Goal: Task Accomplishment & Management: Manage account settings

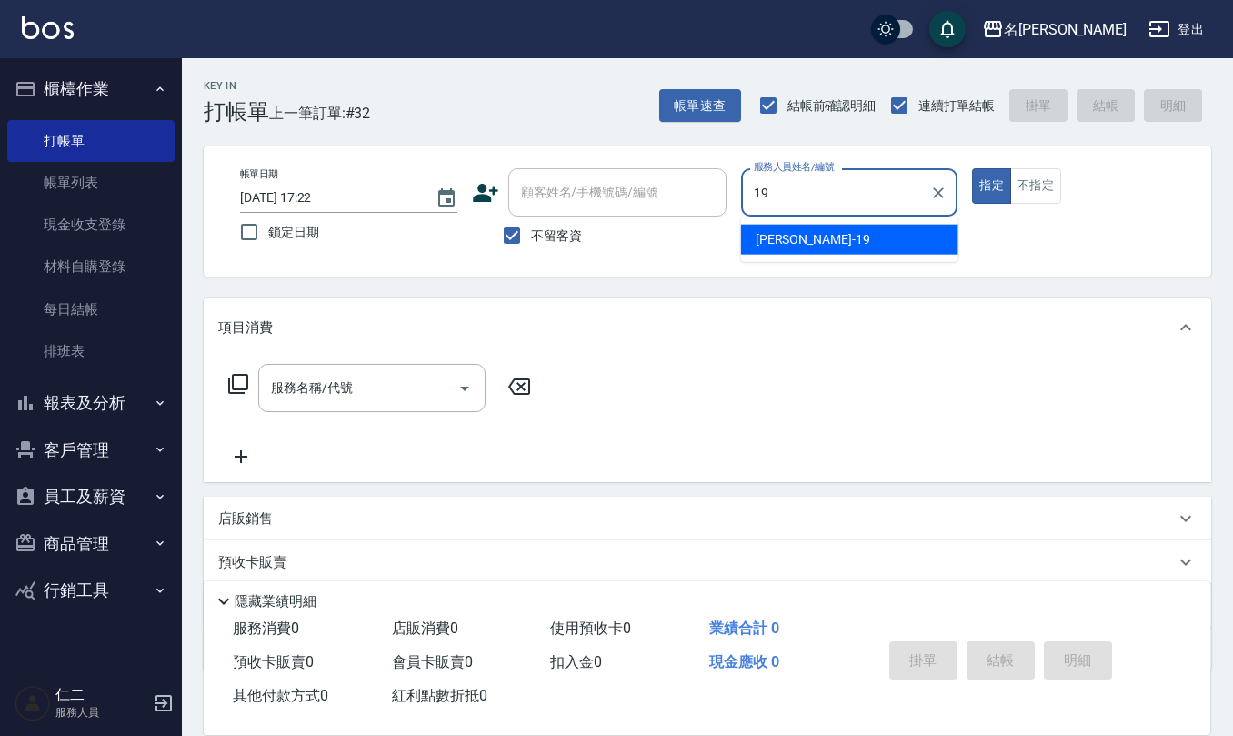
type input "[PERSON_NAME]-19"
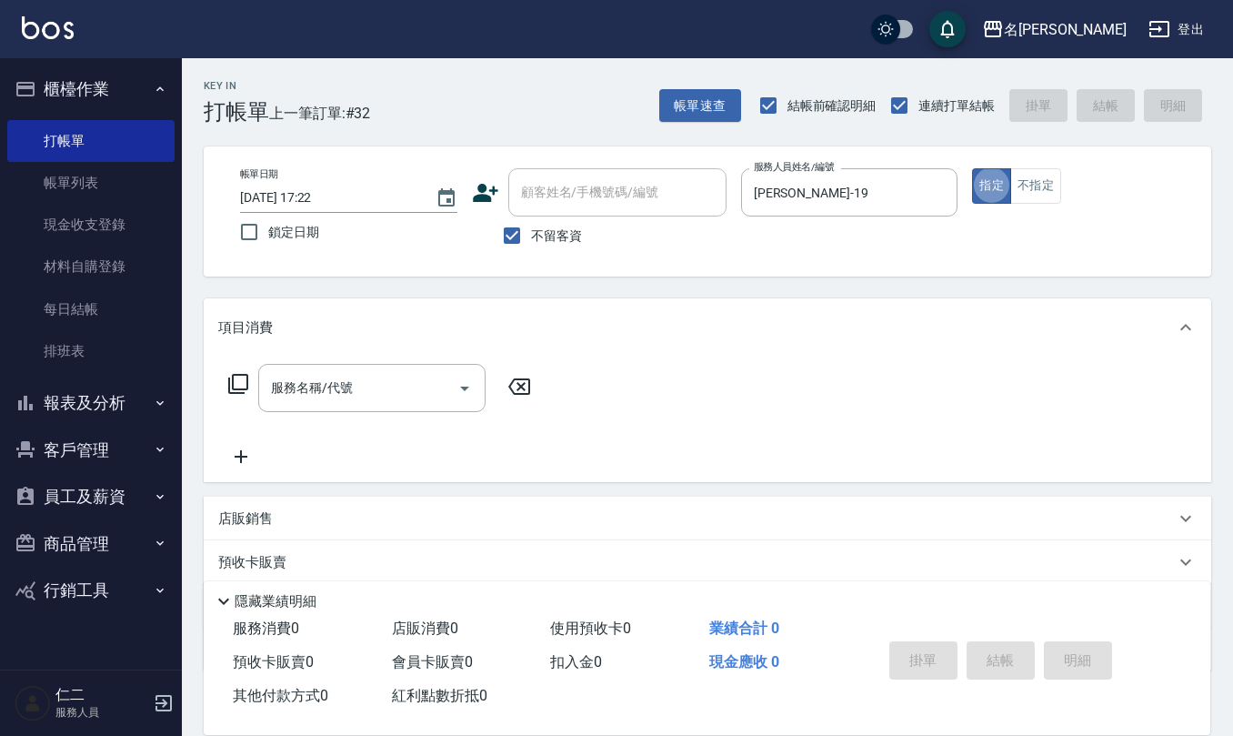
type button "true"
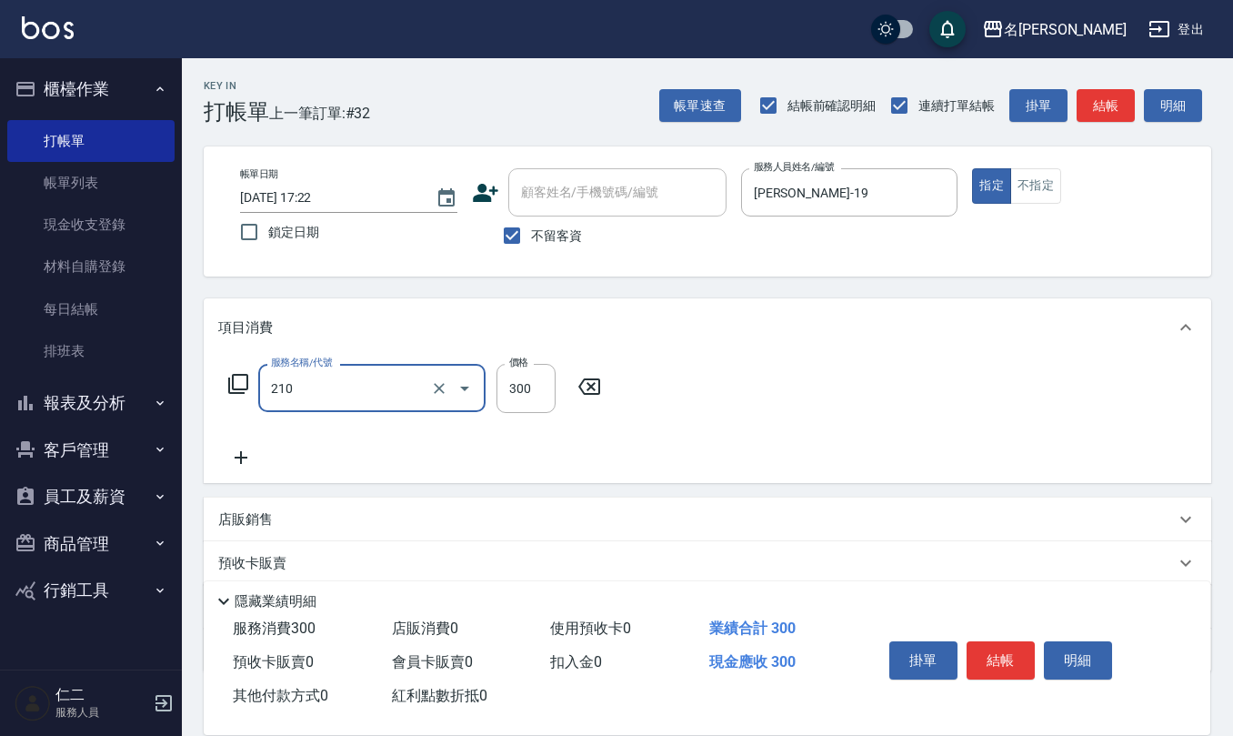
type input "歐娜洗髮精(210)"
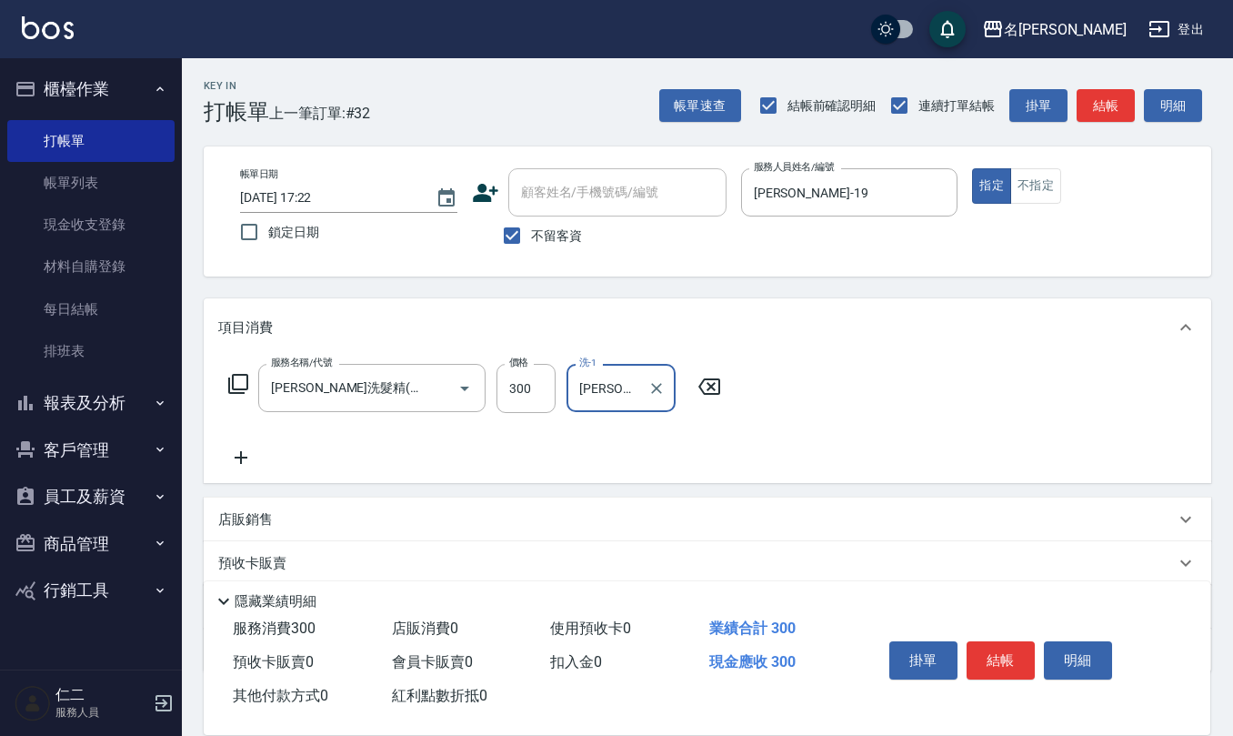
type input "[PERSON_NAME]-32"
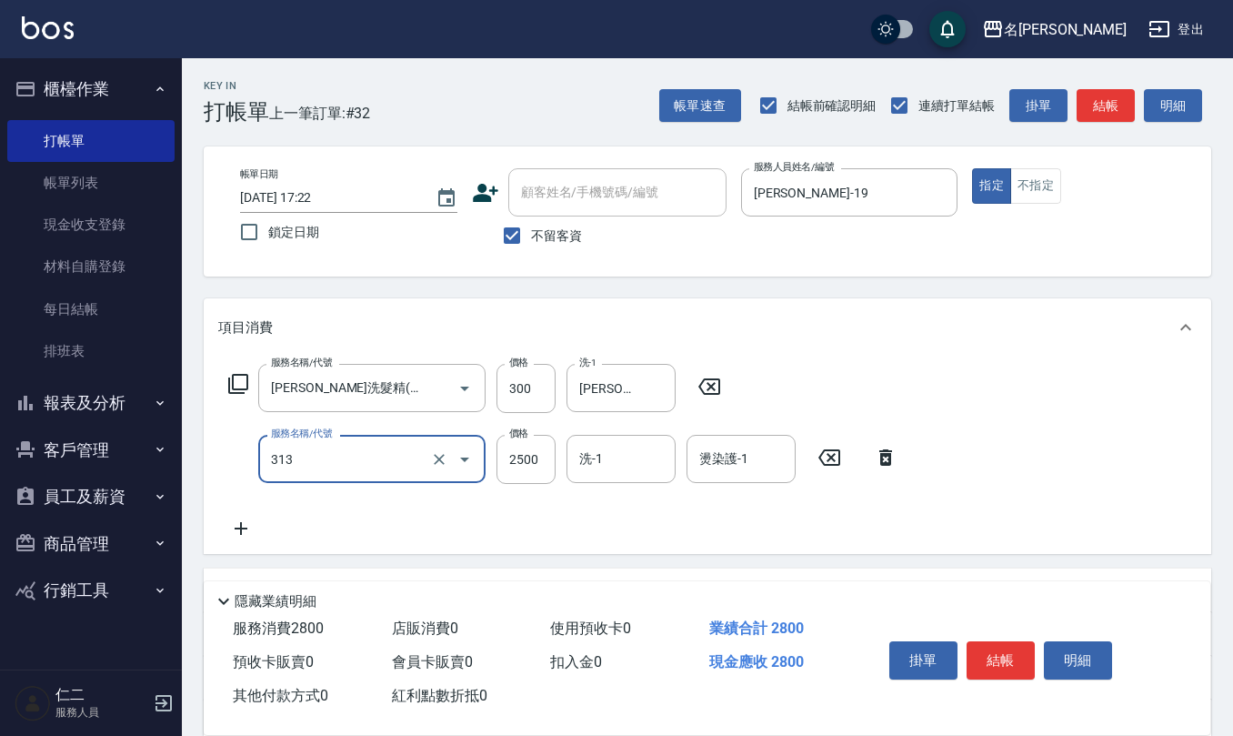
type input "生化還原2500(313)"
type input "3000"
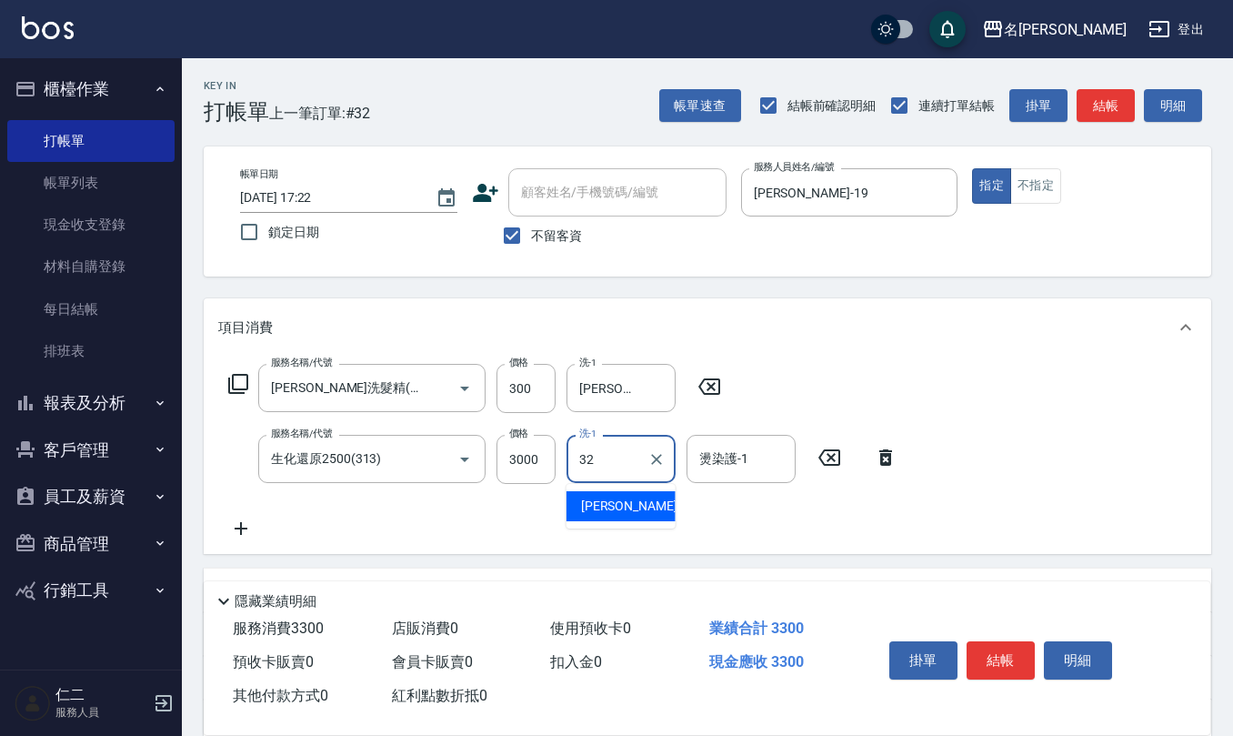
type input "3"
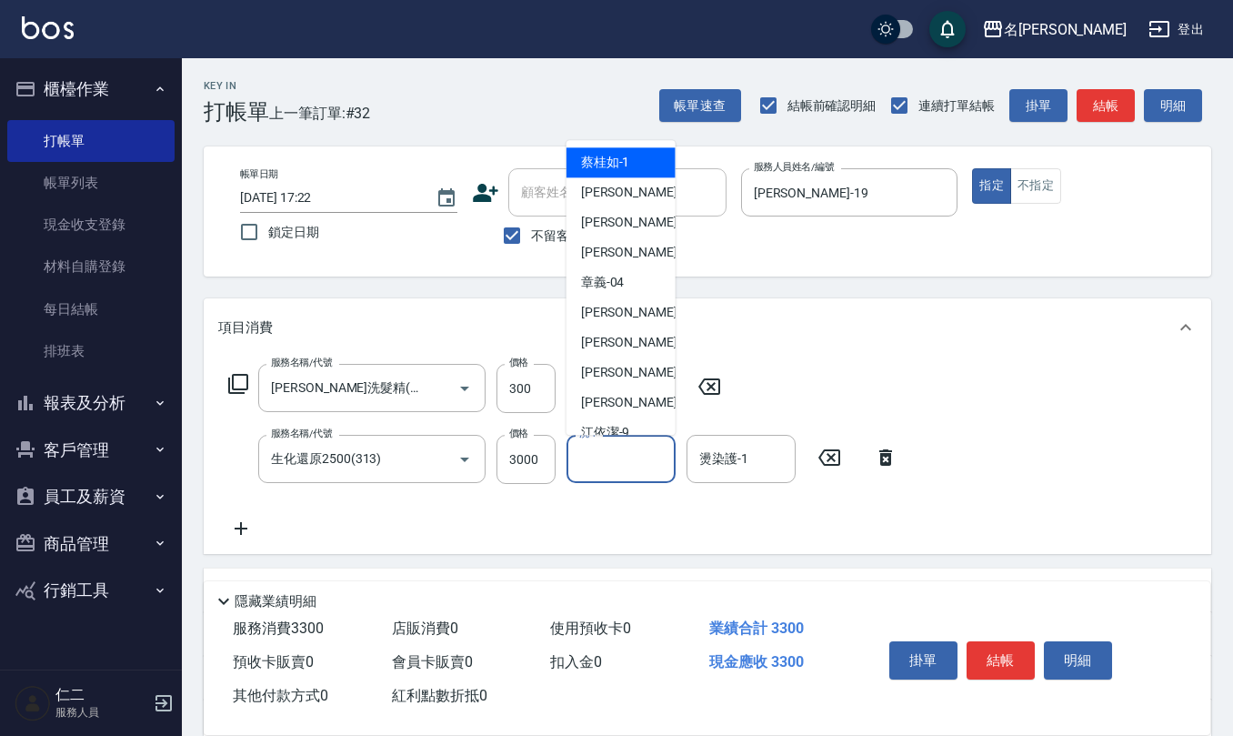
type input "[PERSON_NAME]1"
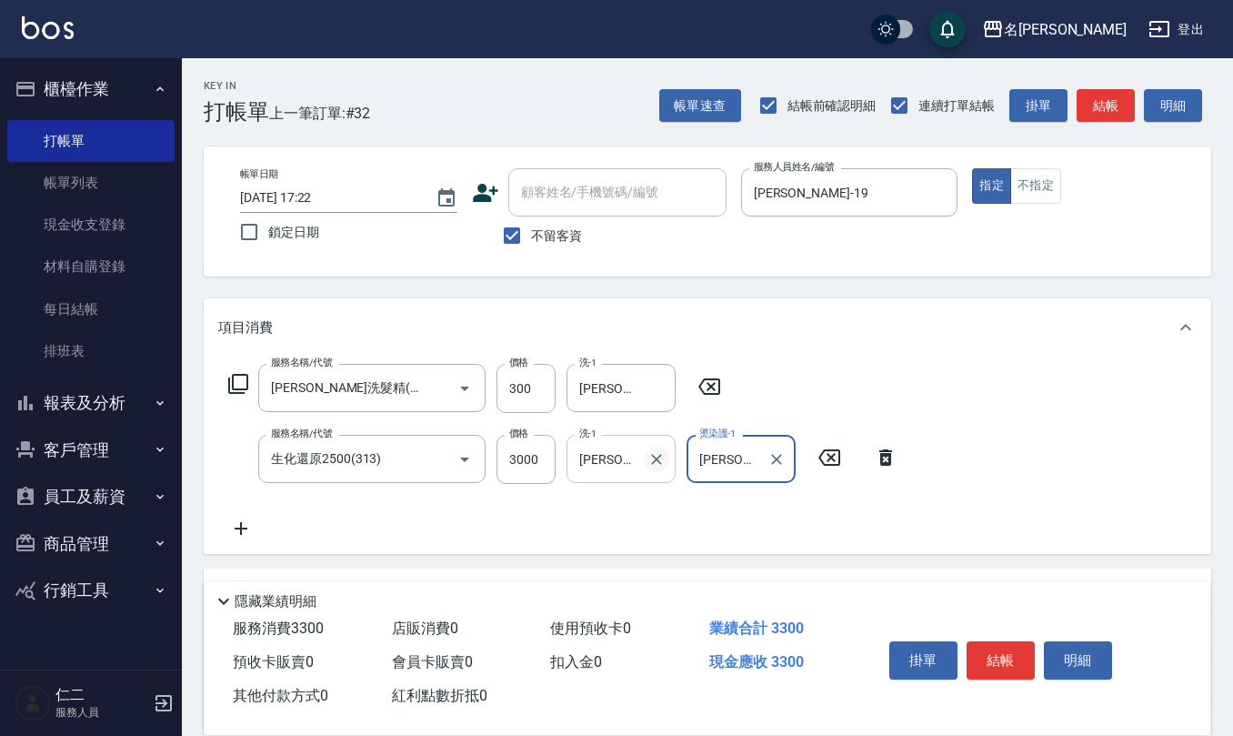
click at [656, 455] on icon "Clear" at bounding box center [656, 459] width 18 height 18
type input "杜芊彤-20"
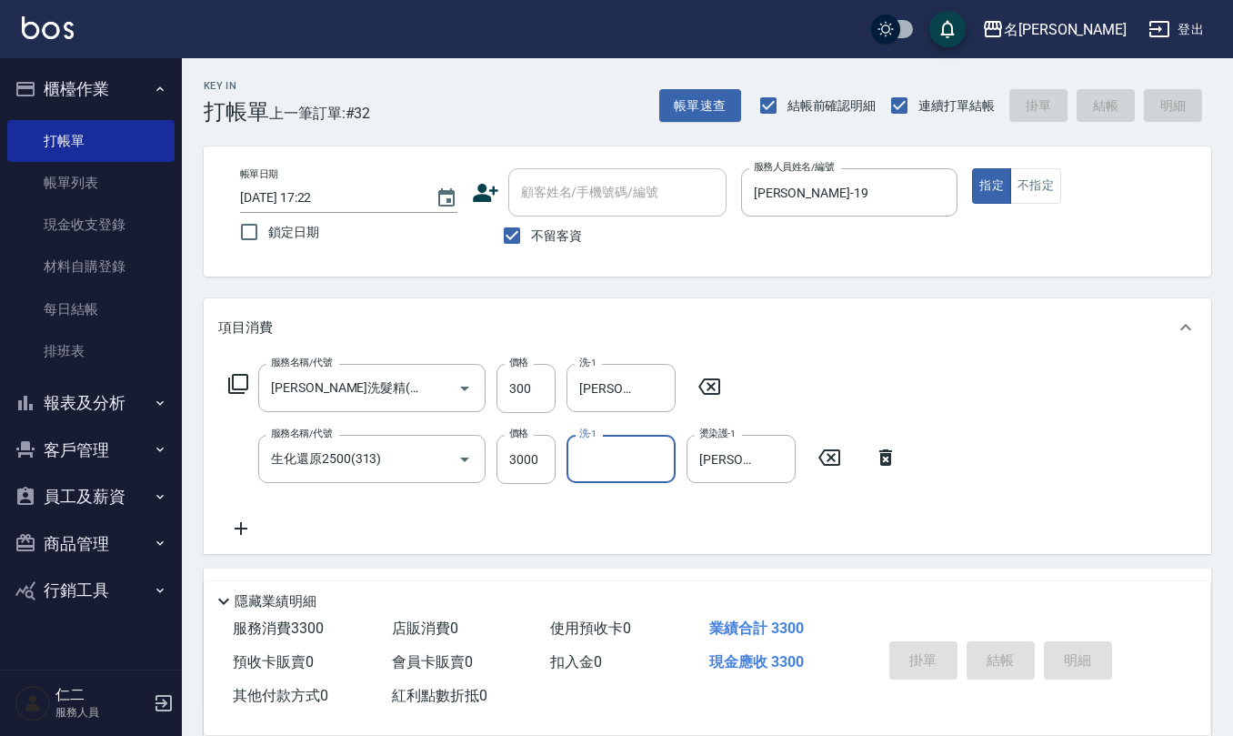
type input "2025/09/16 17:49"
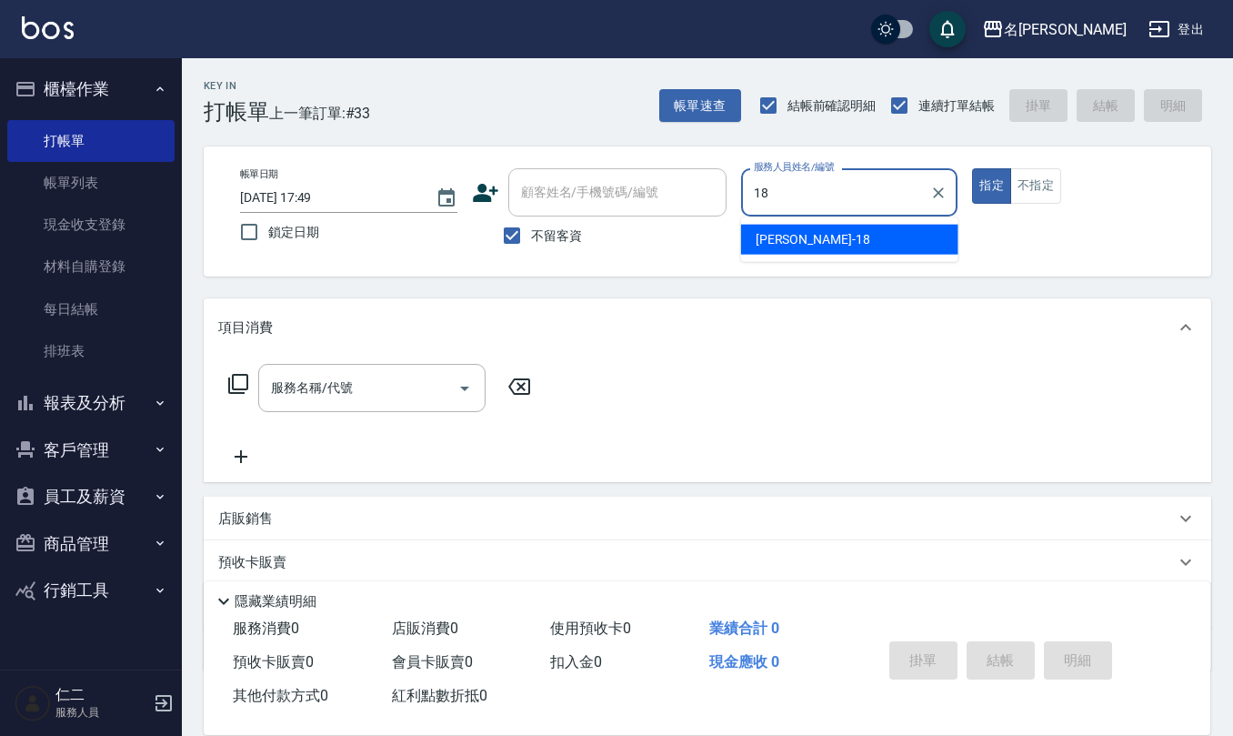
type input "吳婉如-18"
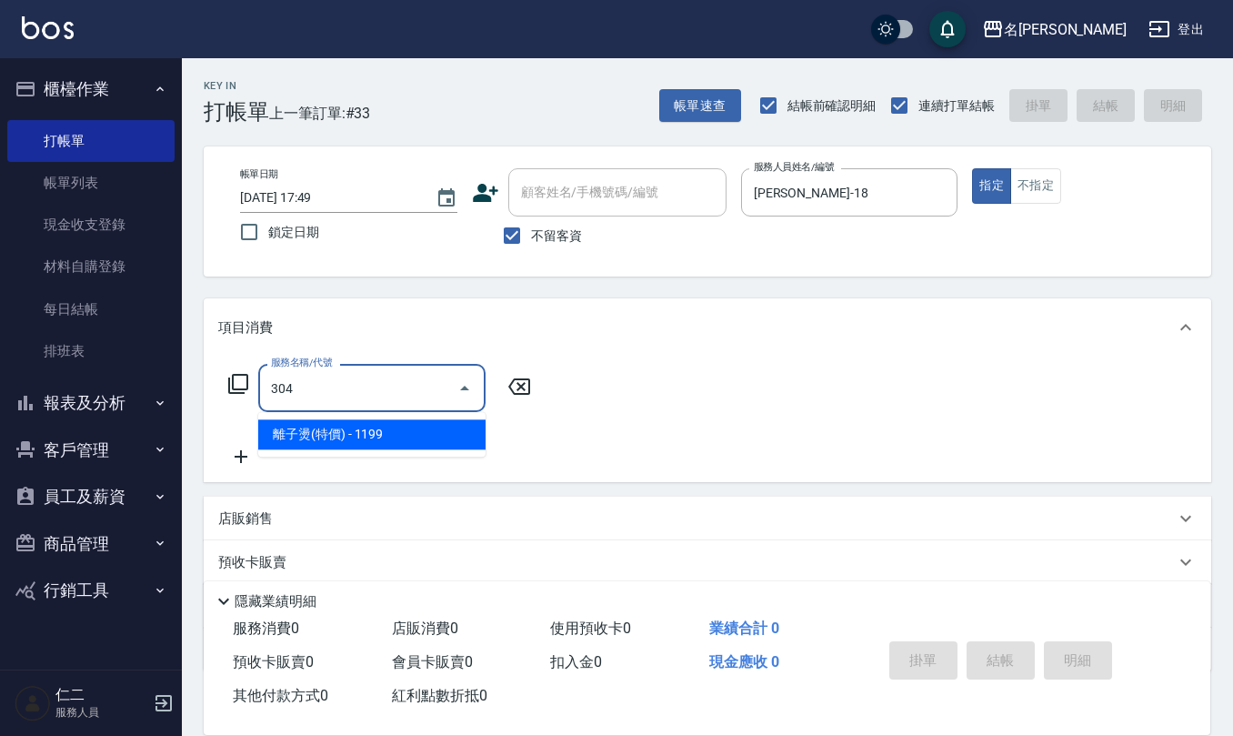
type input "離子燙(特價)(304)"
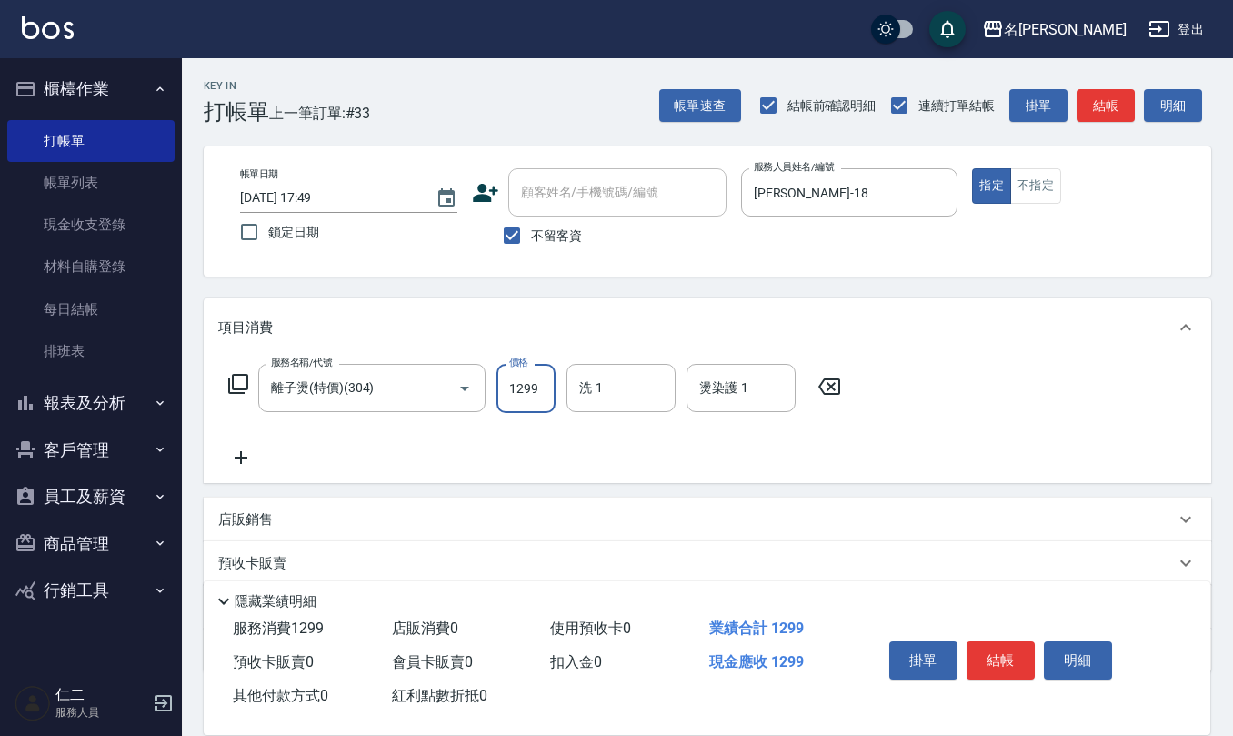
type input "1299"
type input "竹儀-33"
click at [506, 225] on input "不留客資" at bounding box center [512, 235] width 38 height 38
checkbox input "false"
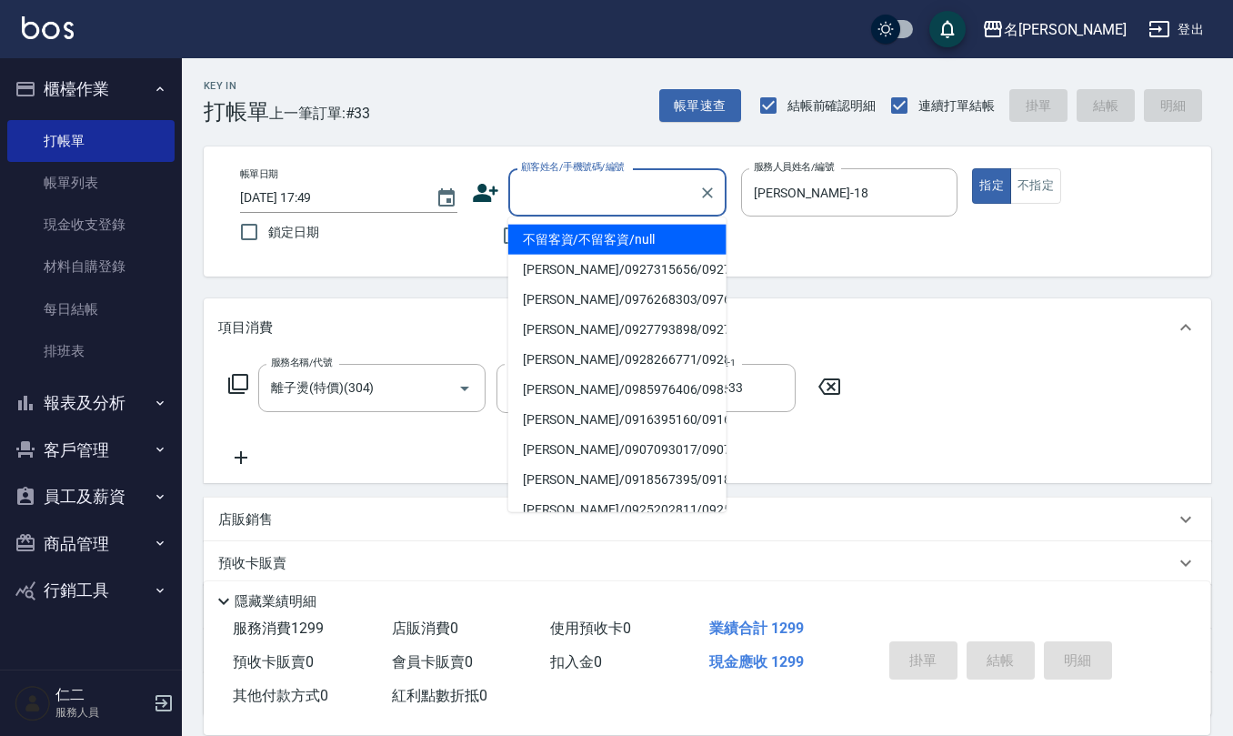
click at [539, 201] on input "顧客姓名/手機號碼/編號" at bounding box center [603, 192] width 175 height 32
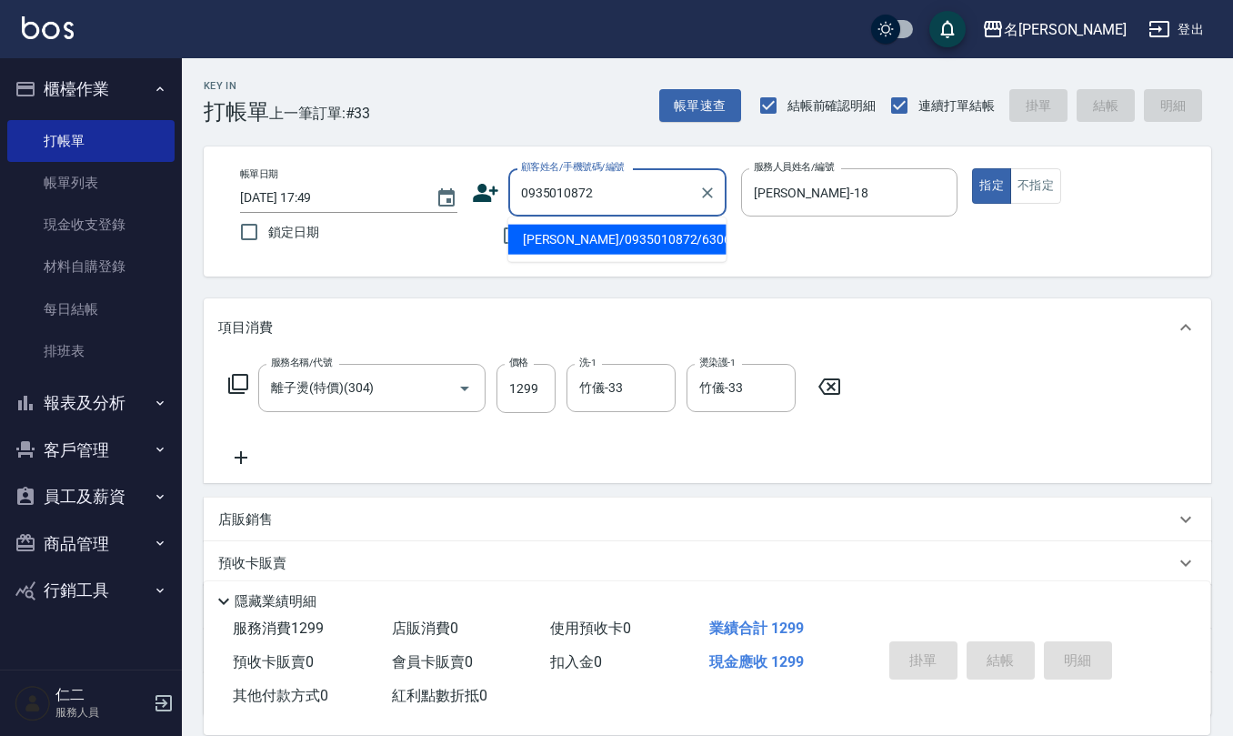
type input "吳淑楣/0935010872/630621"
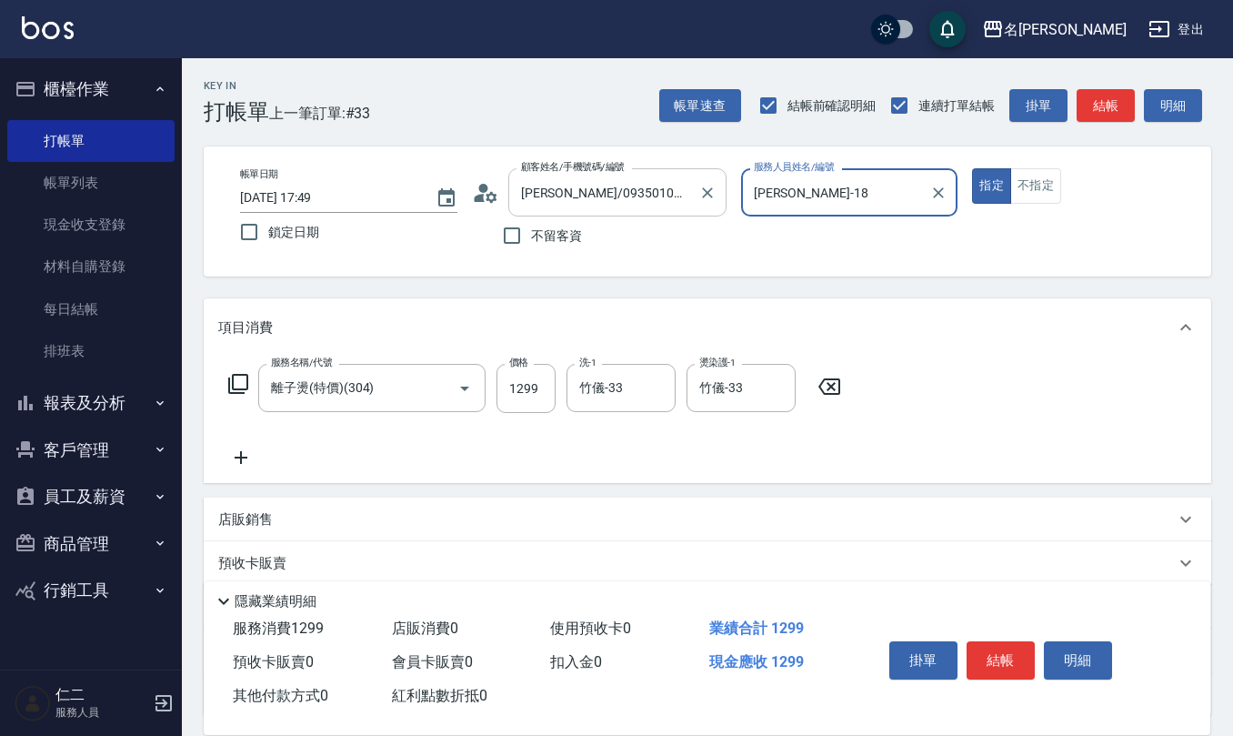
click at [972, 168] on button "指定" at bounding box center [991, 185] width 39 height 35
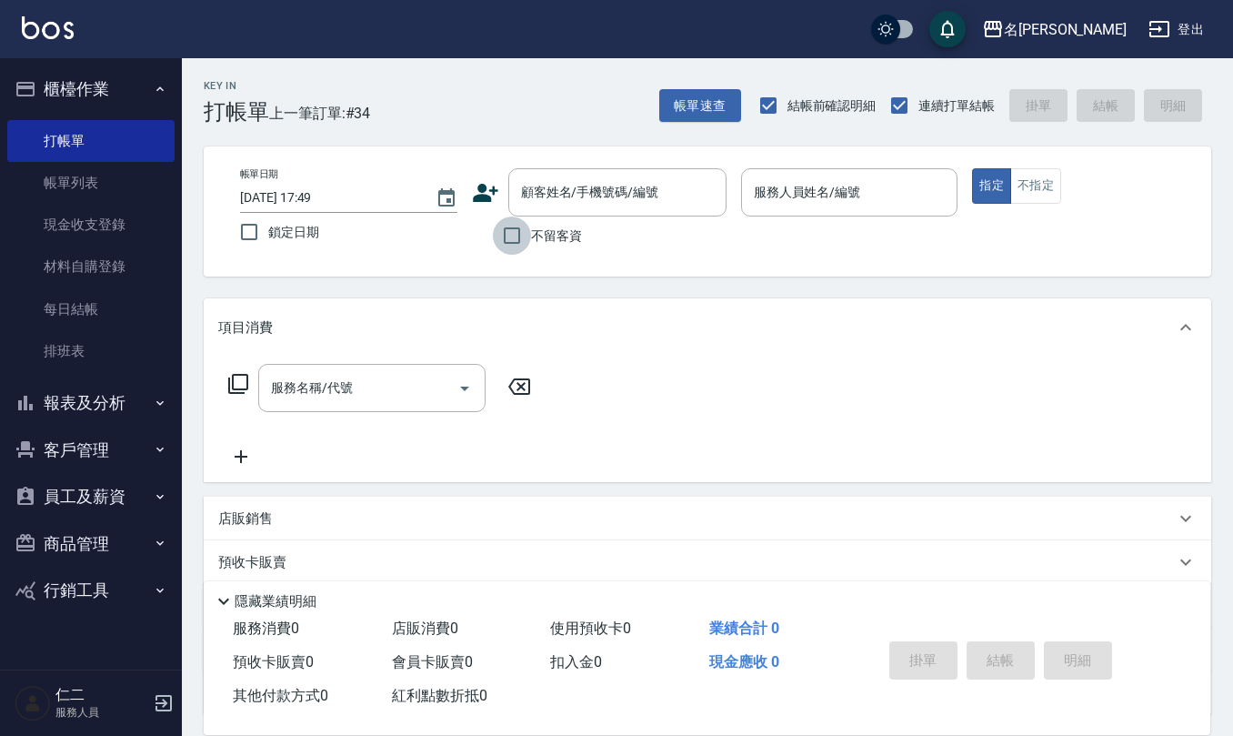
click at [518, 236] on input "不留客資" at bounding box center [512, 235] width 38 height 38
checkbox input "true"
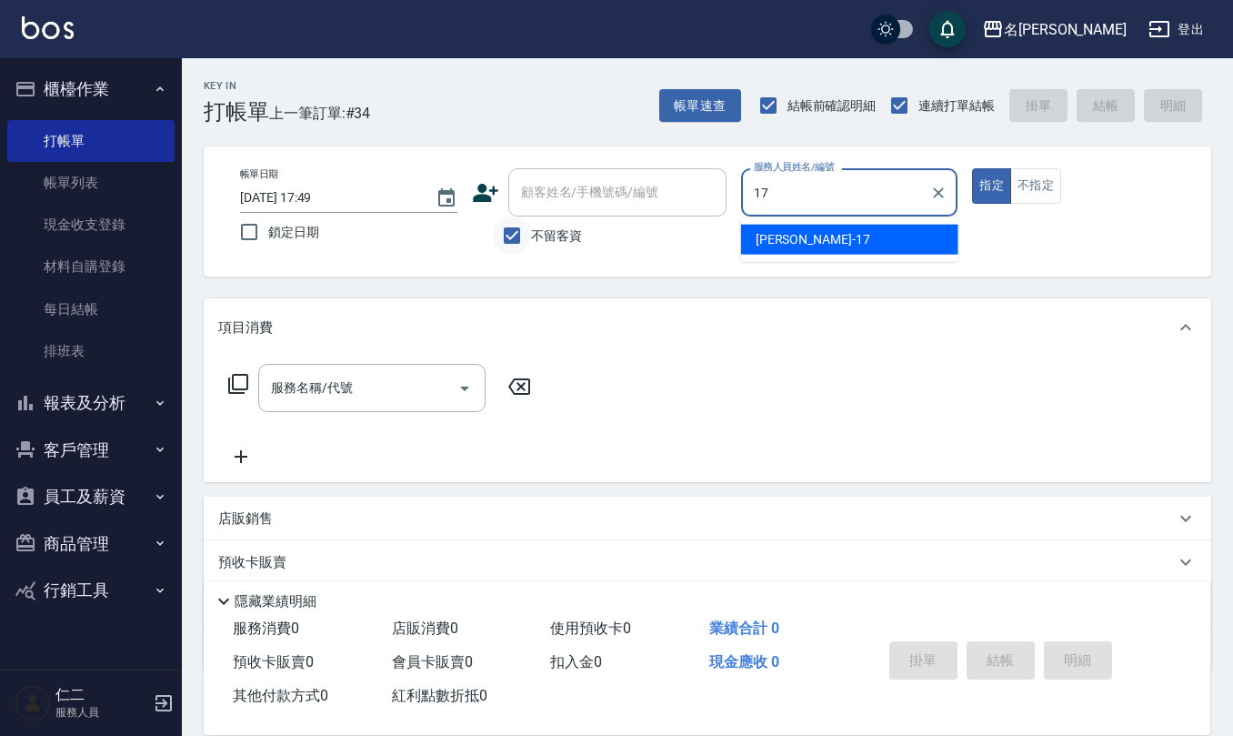
type input "李俞玫-17"
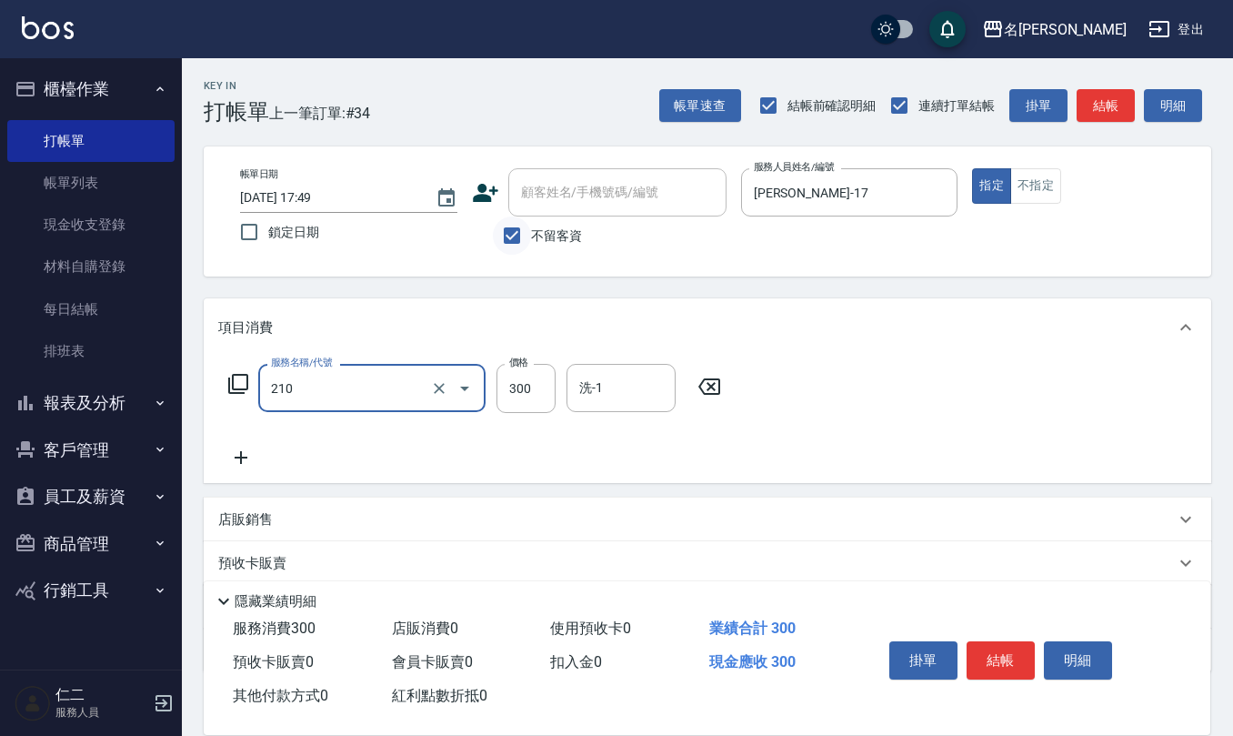
type input "歐娜洗髮精(210)"
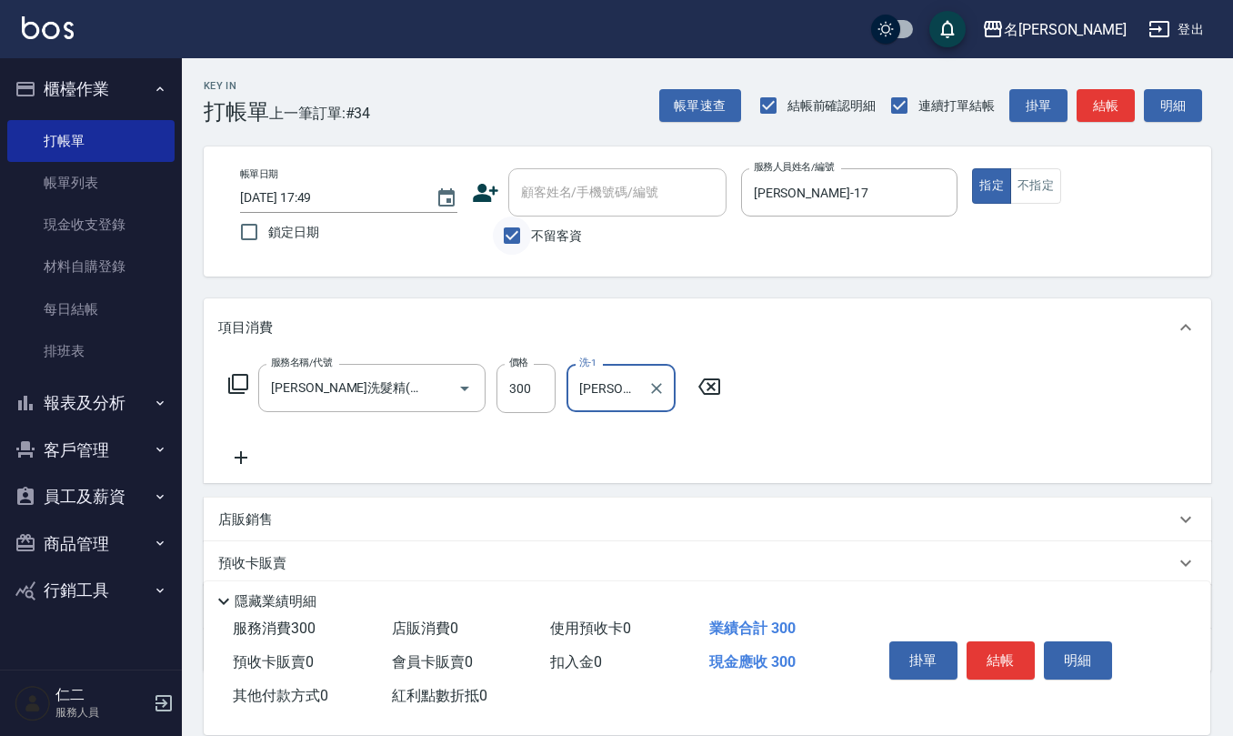
type input "李俞玫-17"
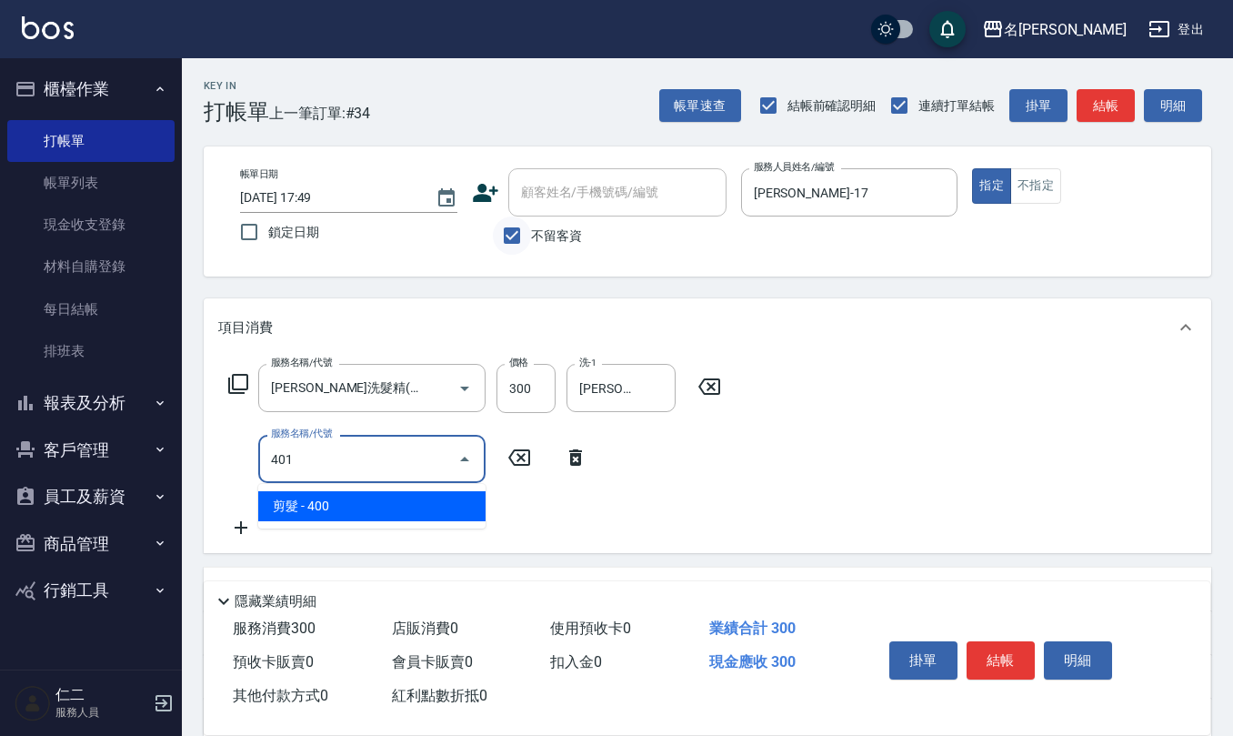
type input "剪髮(401)"
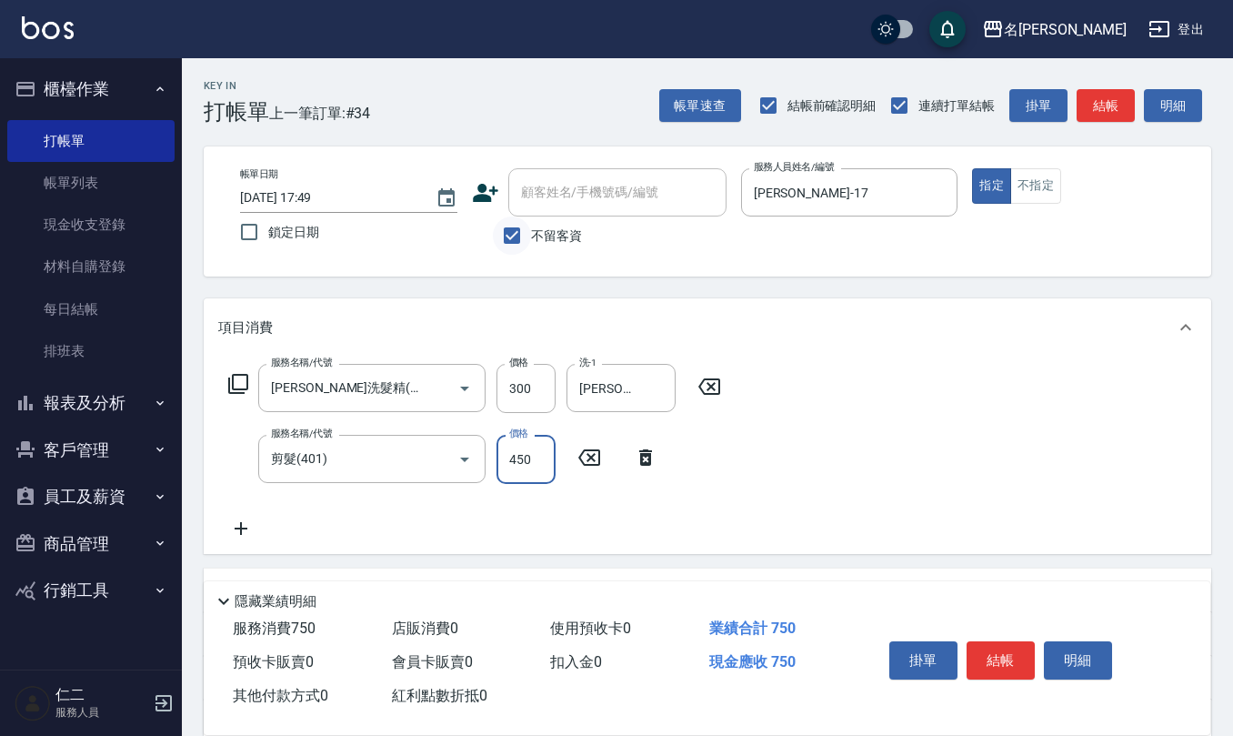
type input "450"
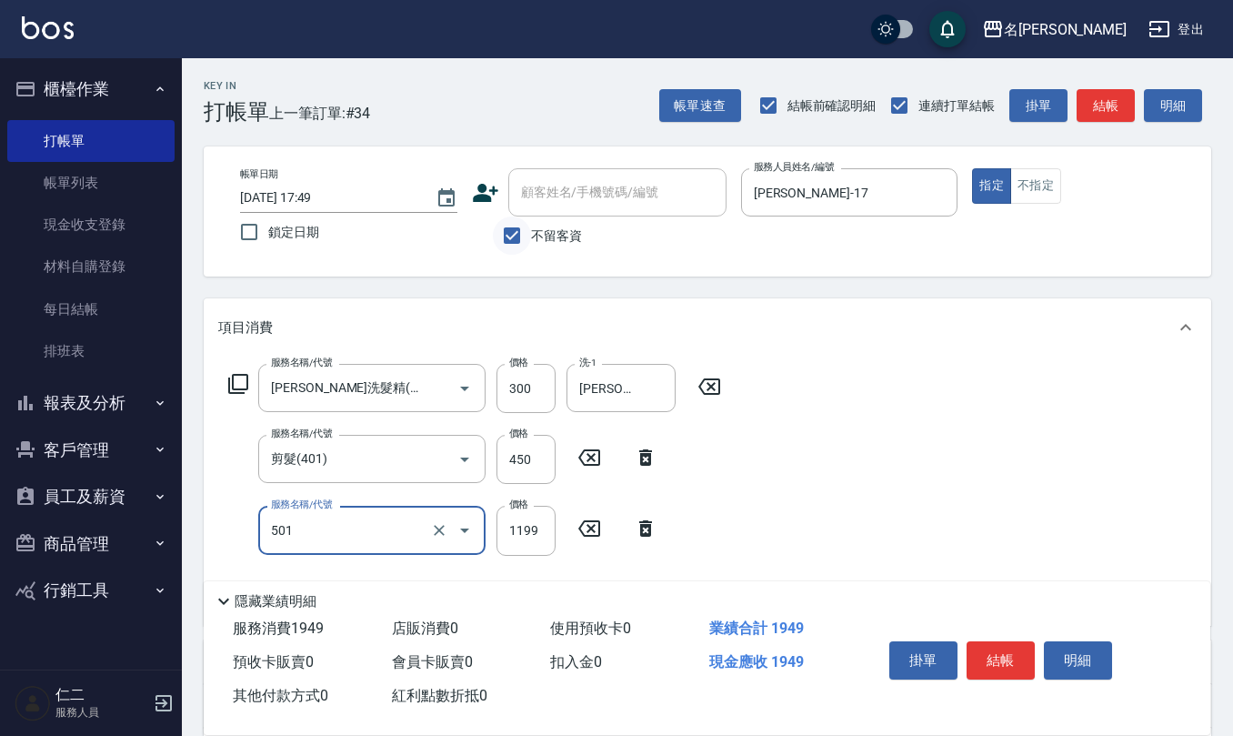
type input "染髮(501)"
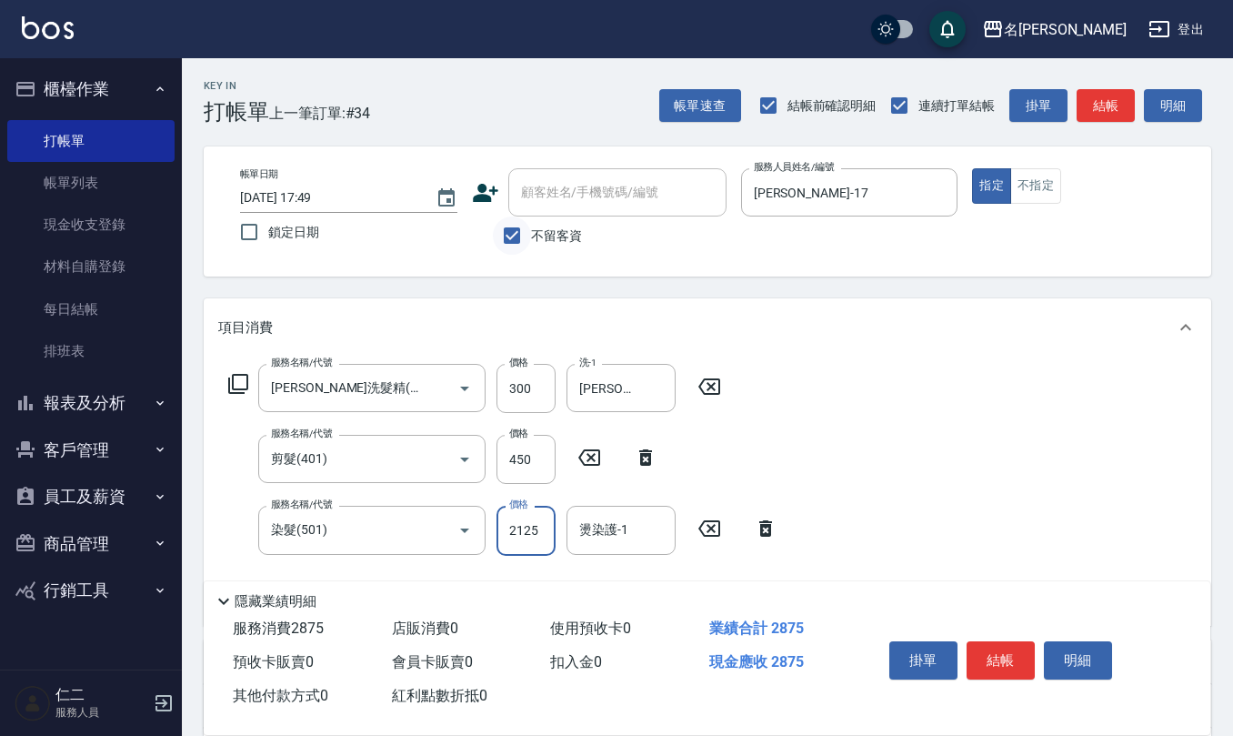
type input "2125"
type input "李俞玫-17"
type input "水樣結構式1200(713)"
type input "840"
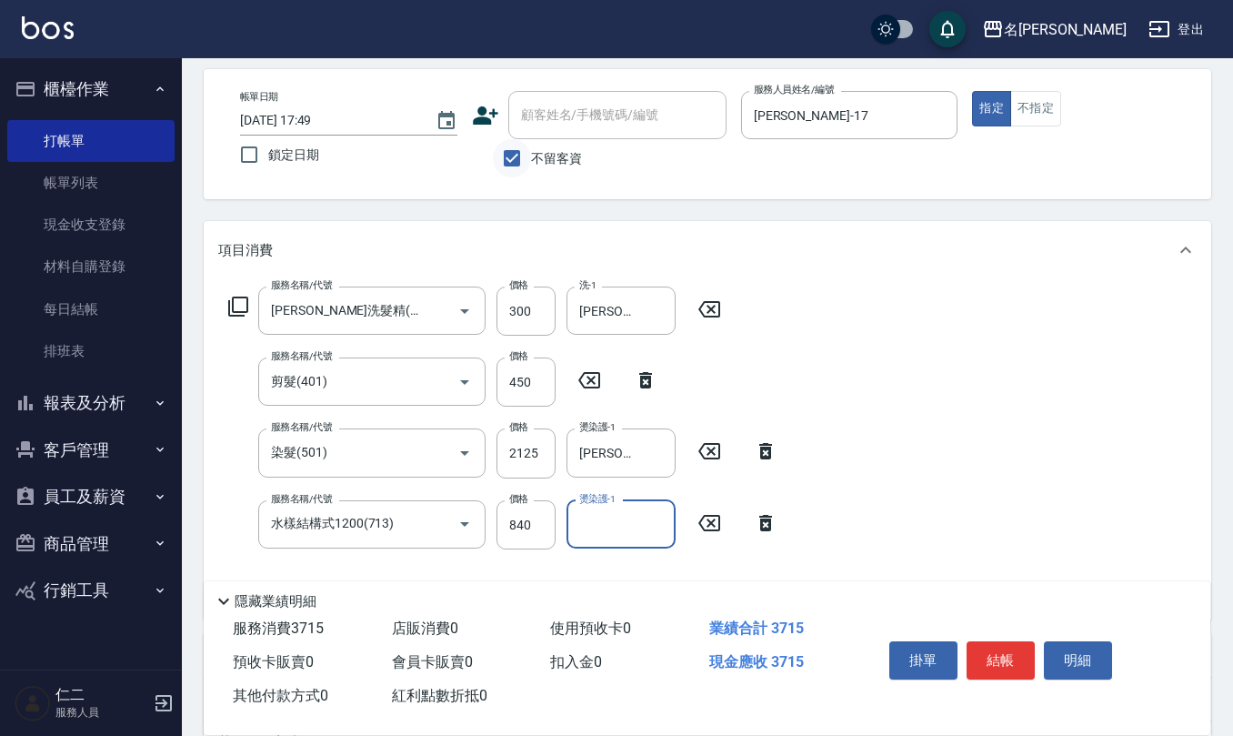
scroll to position [121, 0]
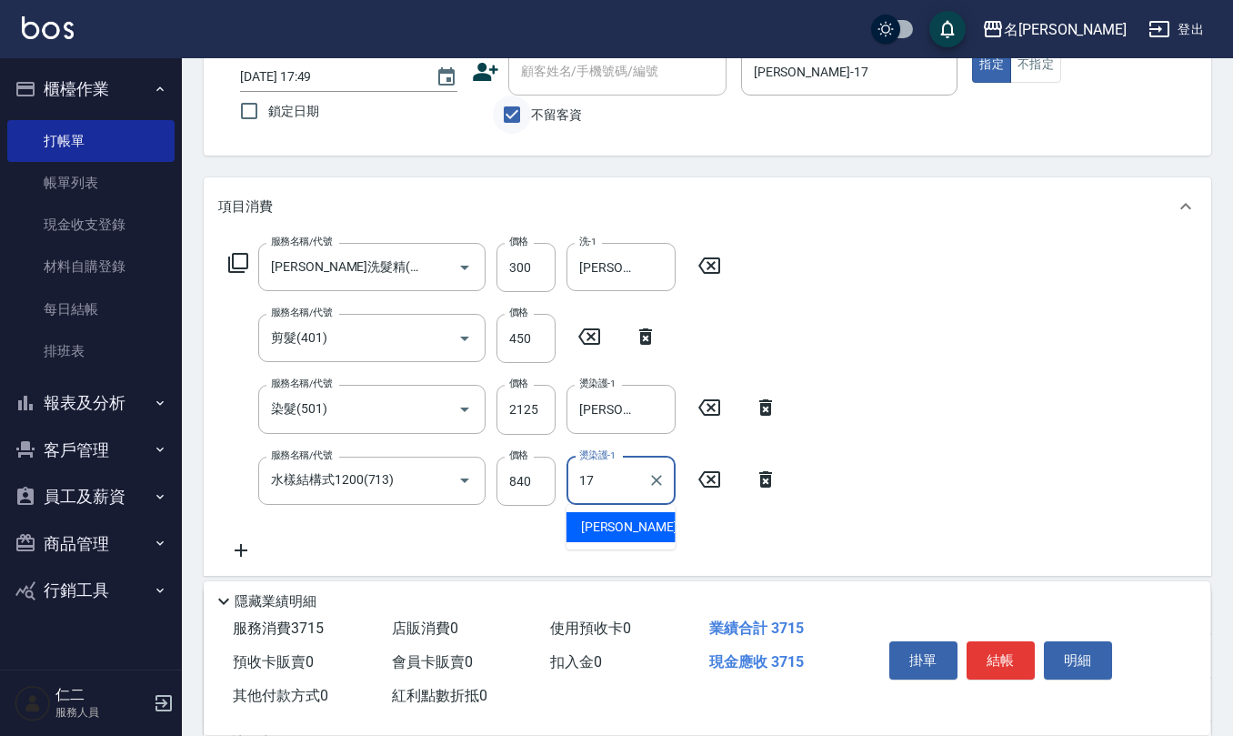
type input "李俞玫-17"
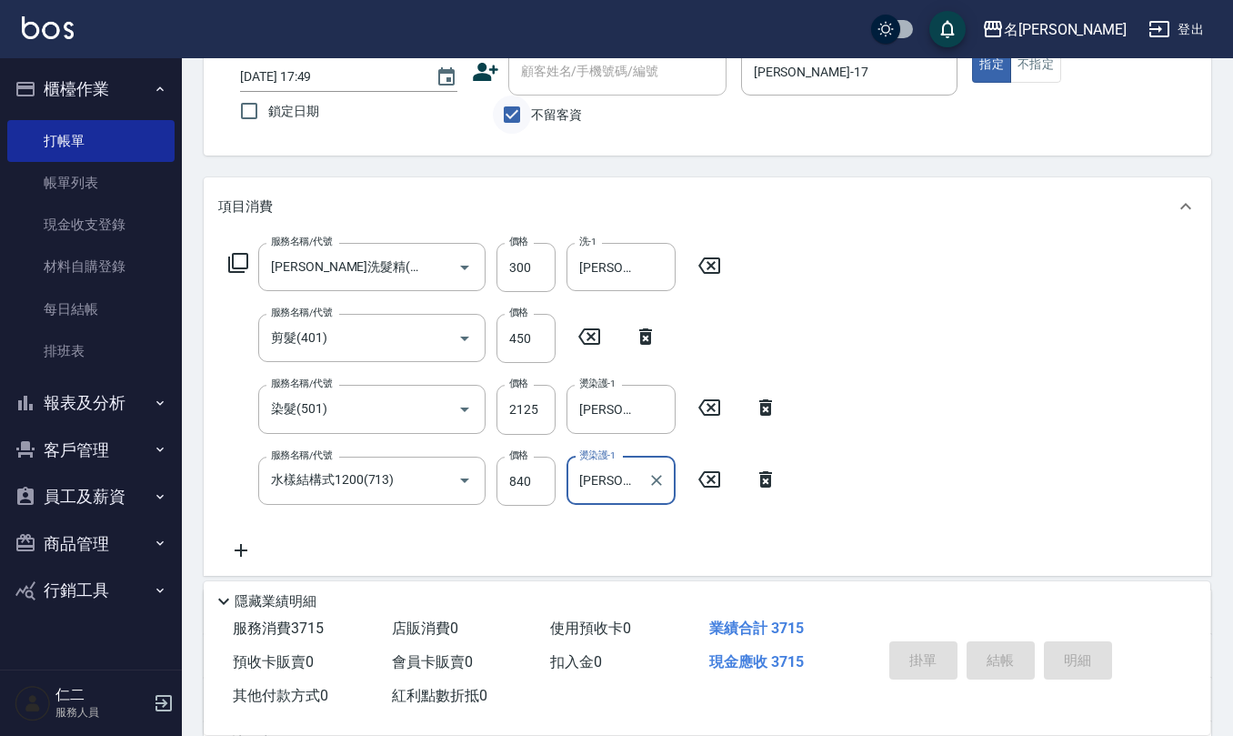
type input "2025/09/16 17:57"
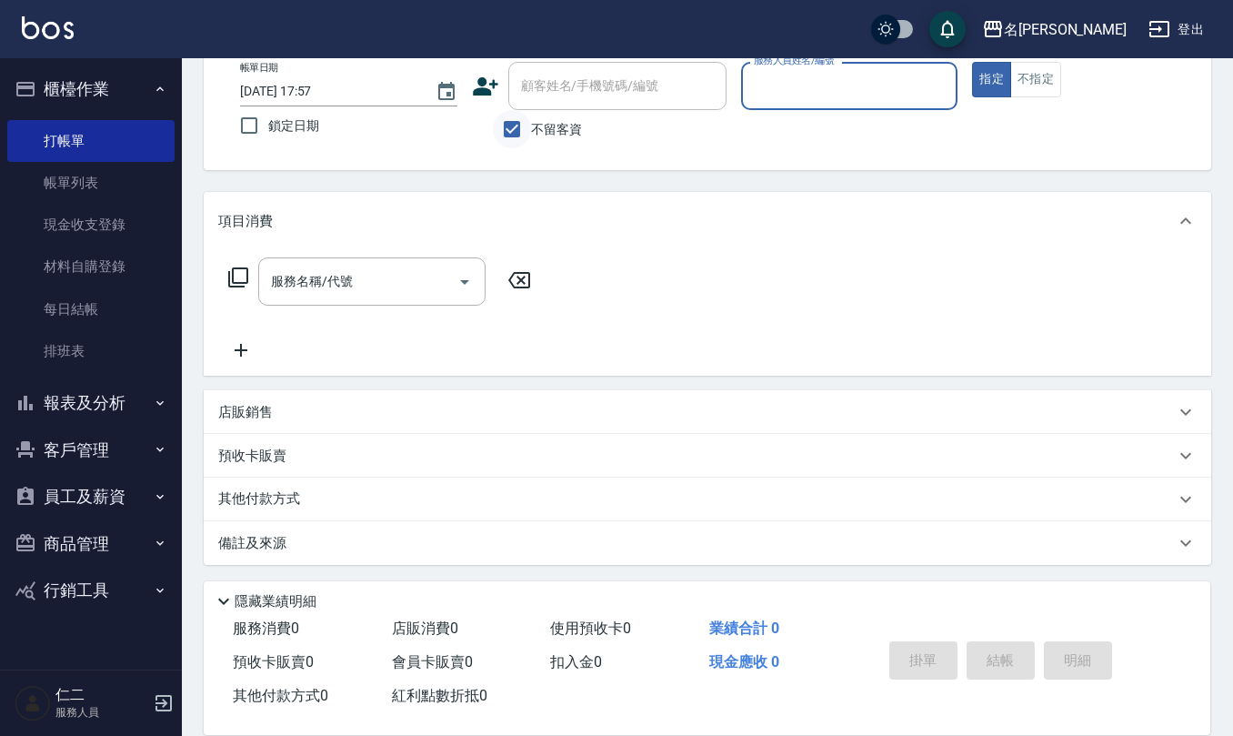
scroll to position [0, 0]
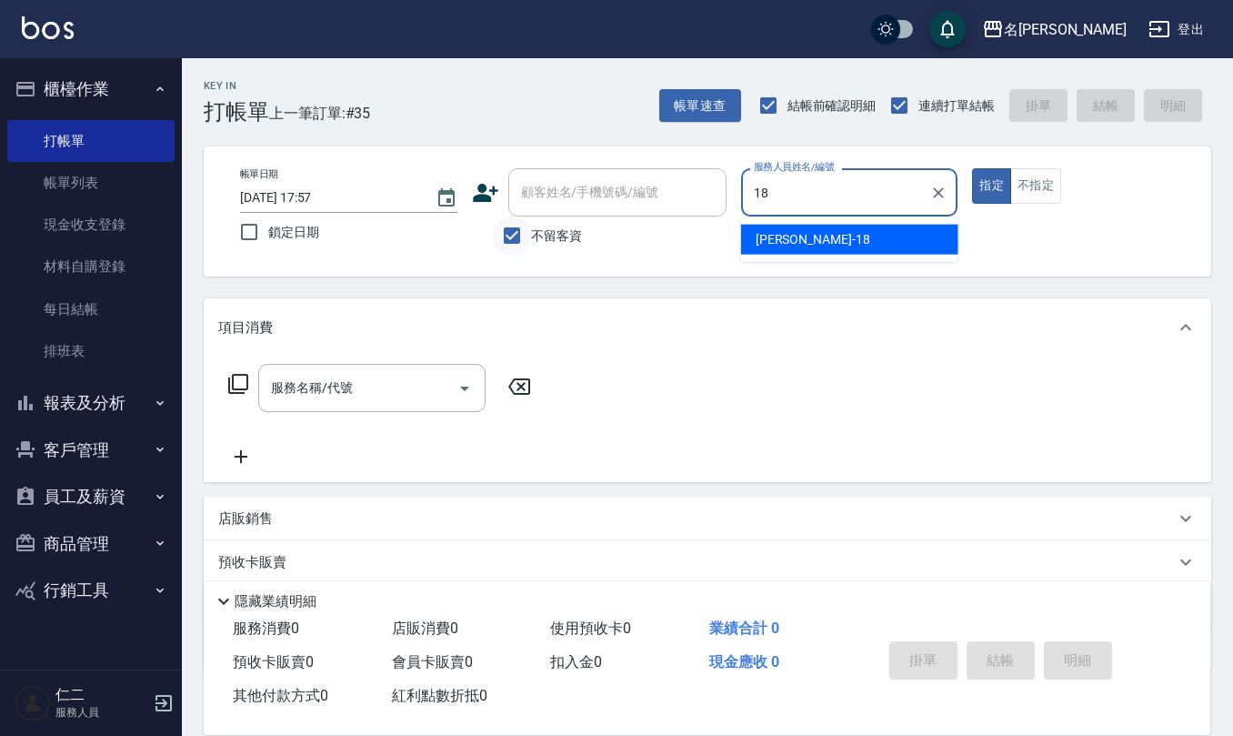
type input "吳婉如-18"
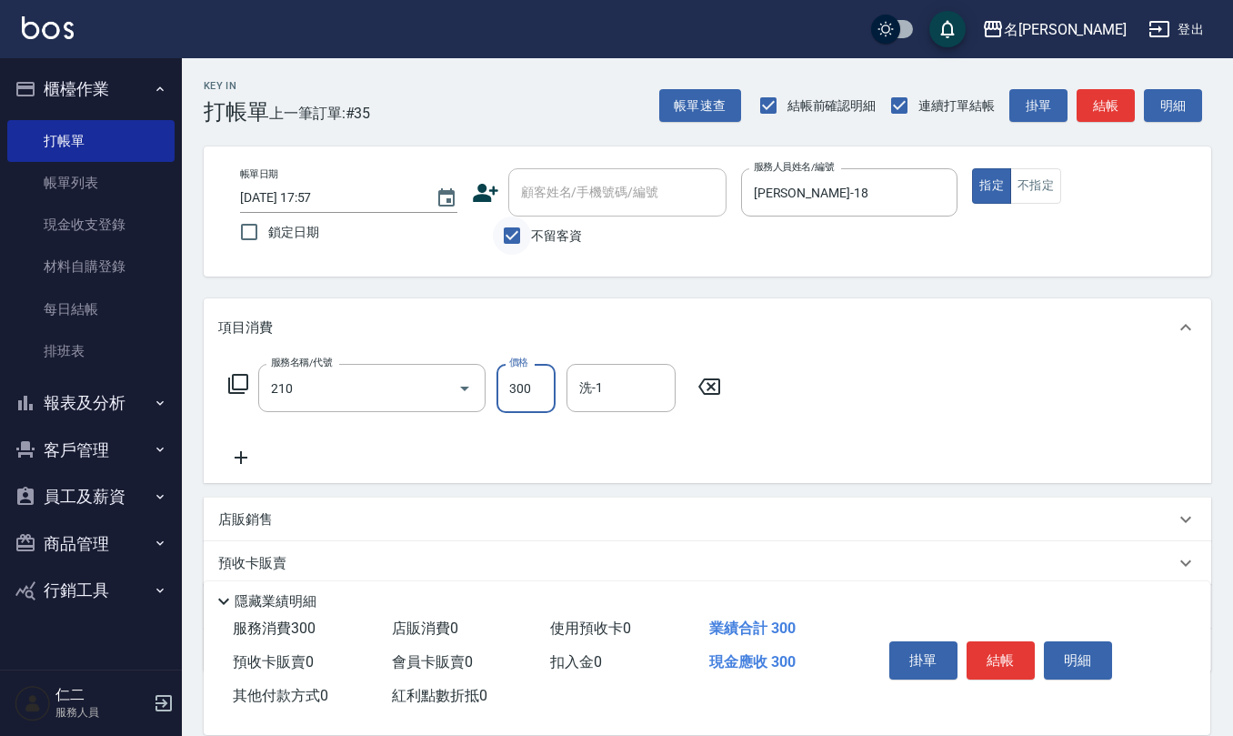
type input "歐娜洗髮精(210)"
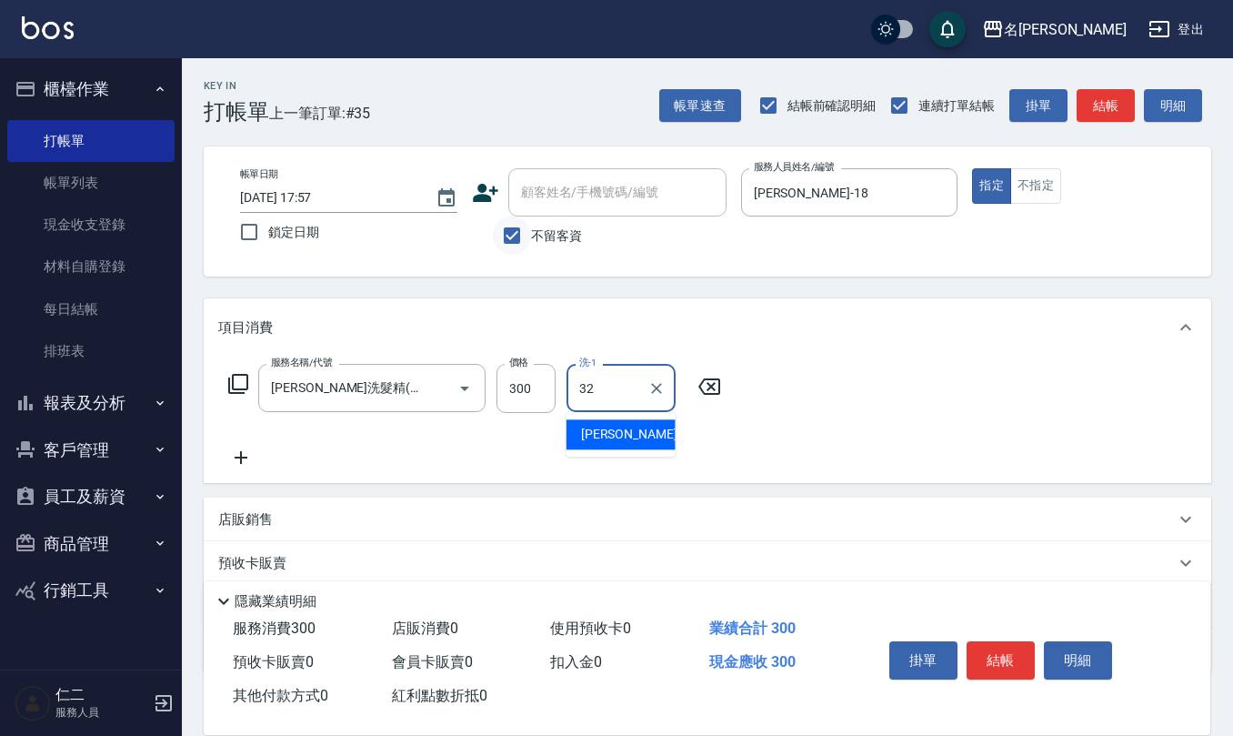
type input "葉冠佑-32"
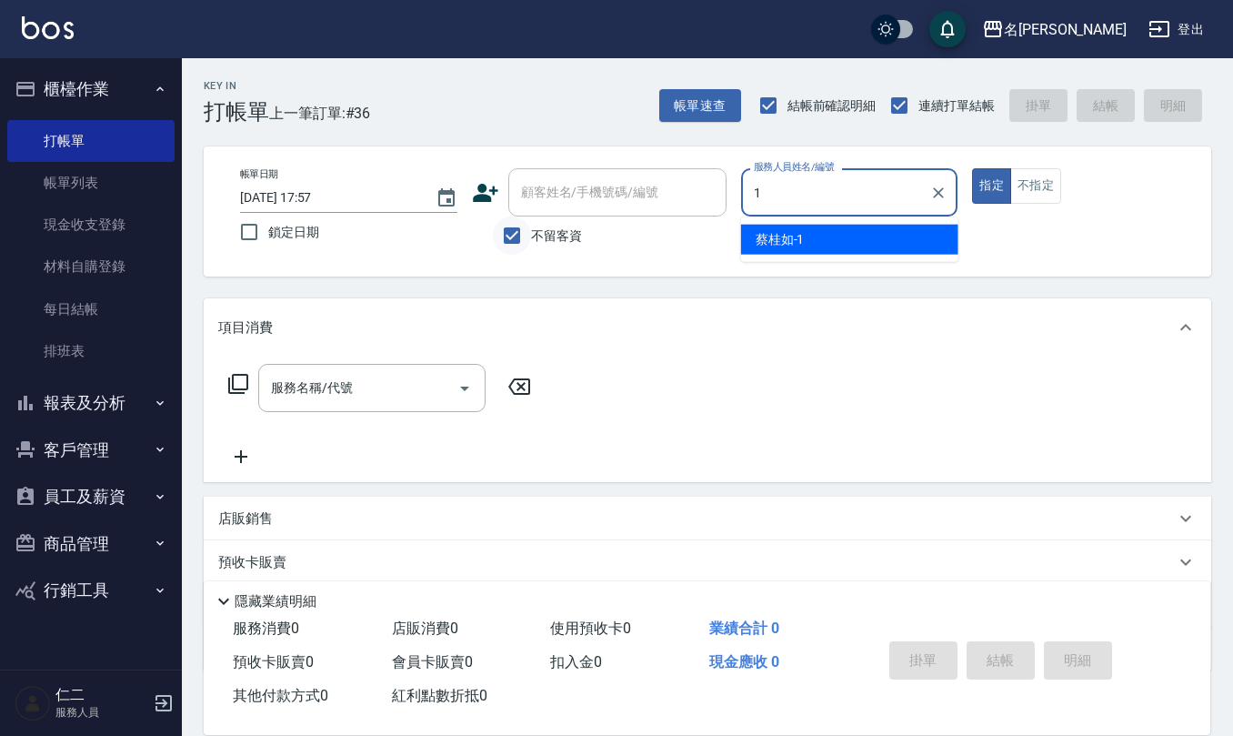
type input "蔡桂如-1"
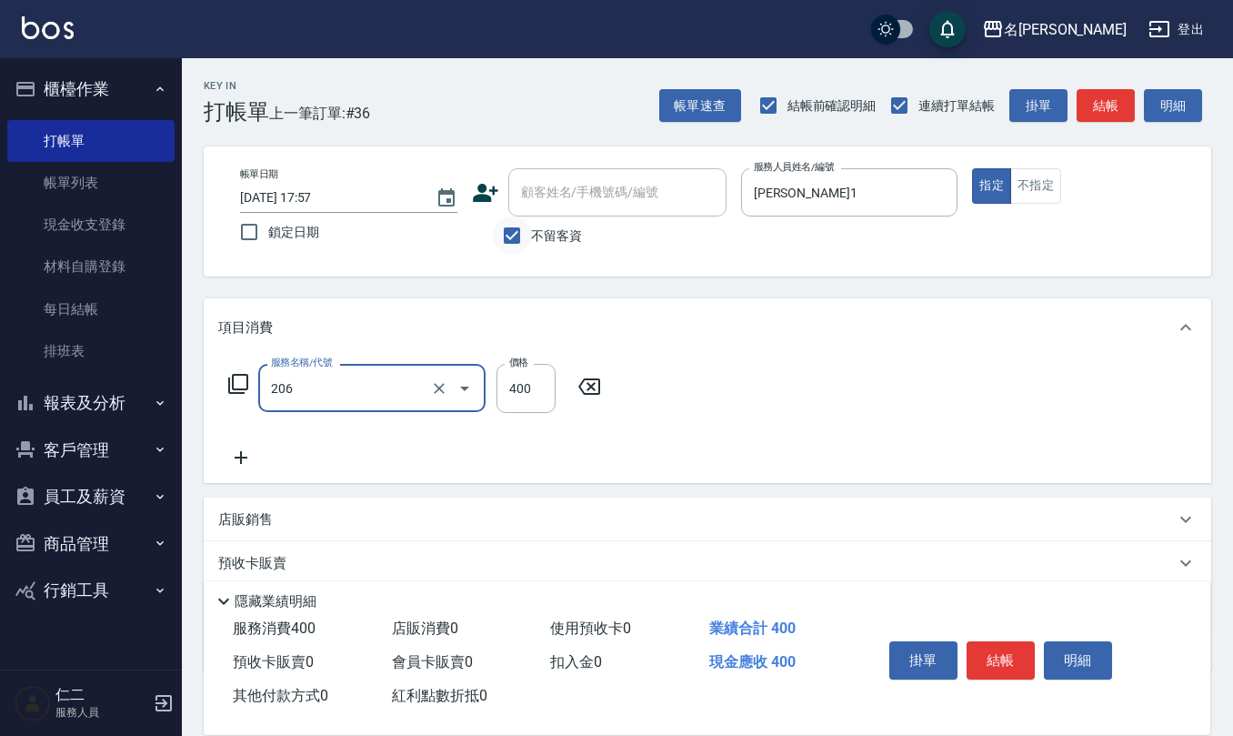
type input "健康洗(206)"
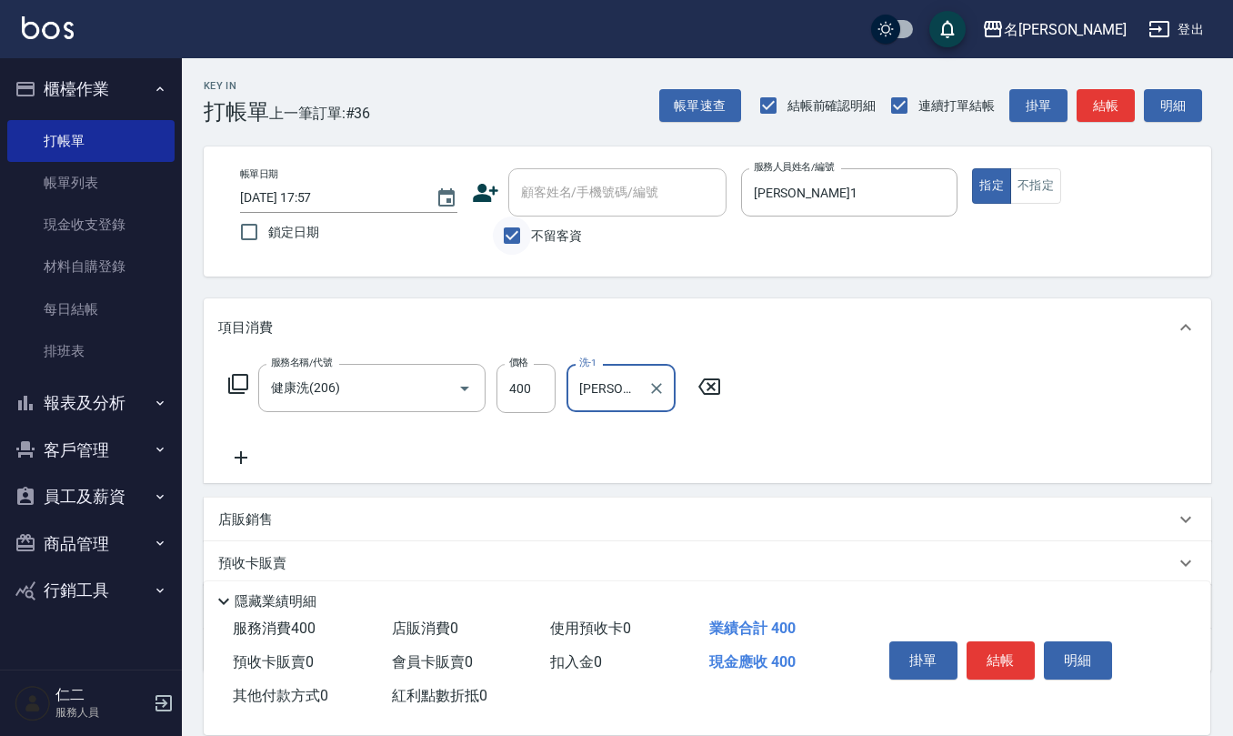
type input "蘇亭云-24"
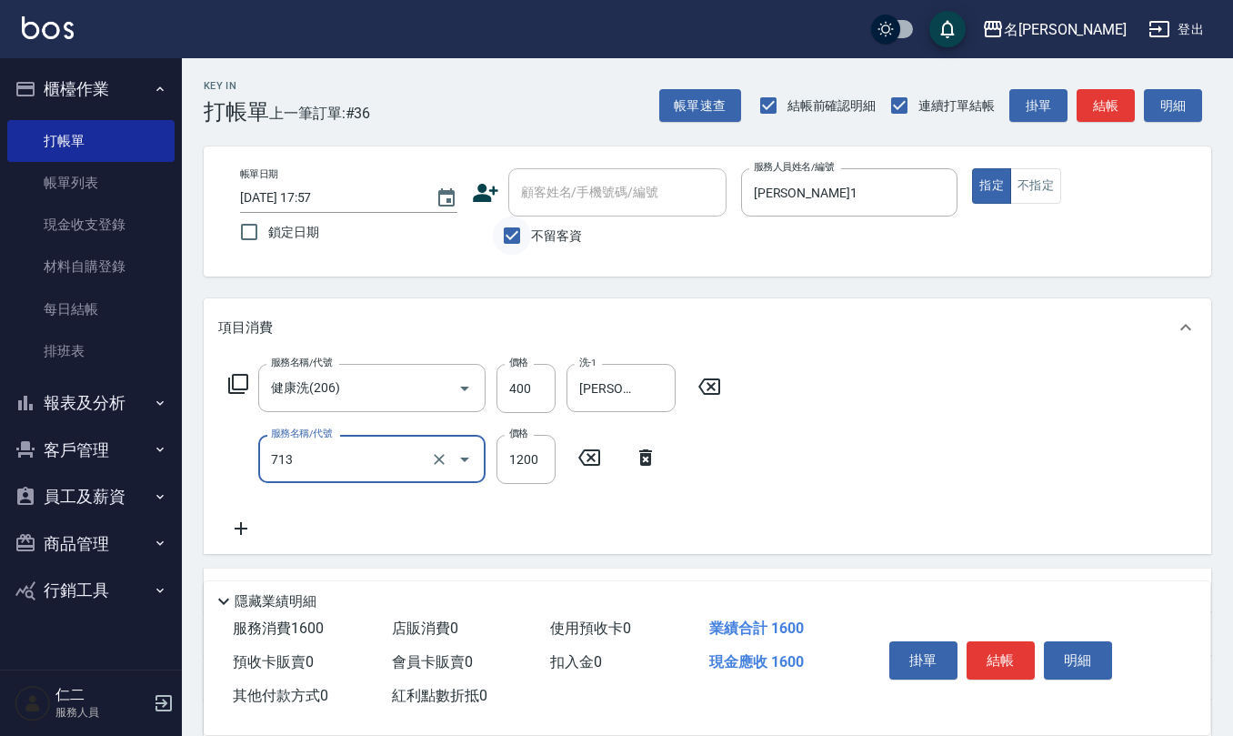
type input "水樣結構式1200(713)"
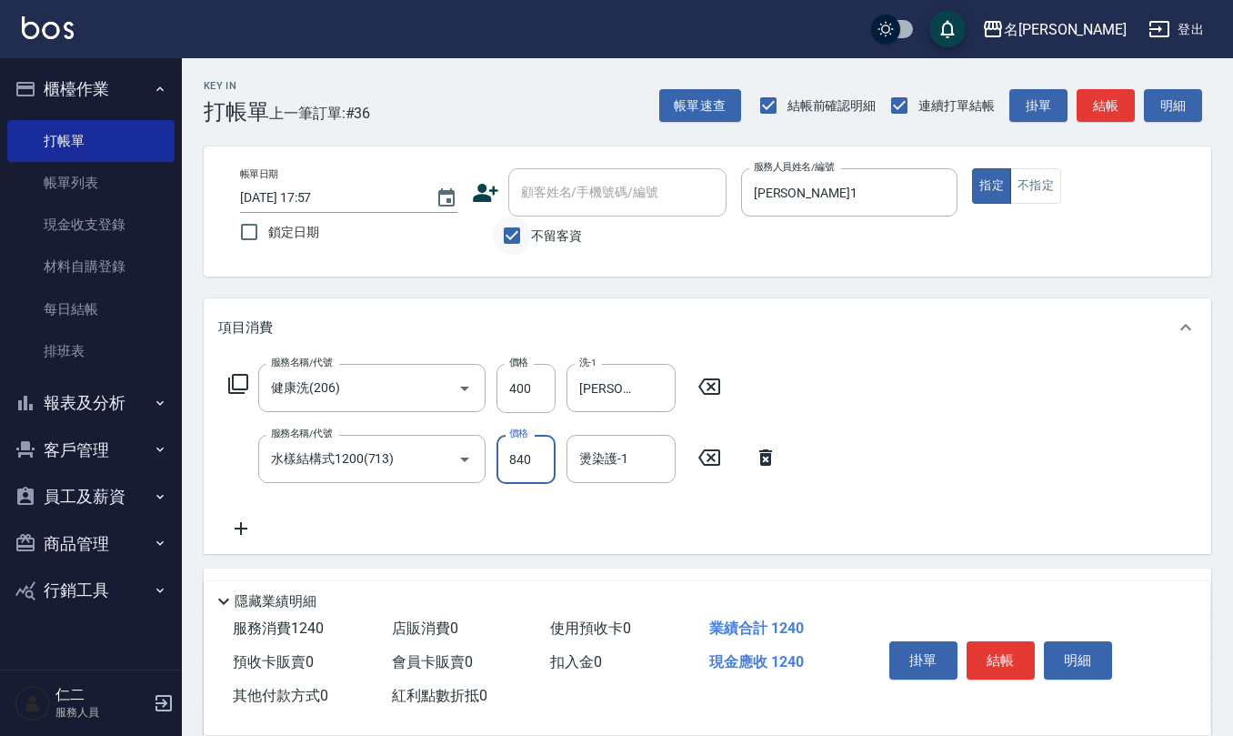
type input "840"
type input "蘇亭云-24"
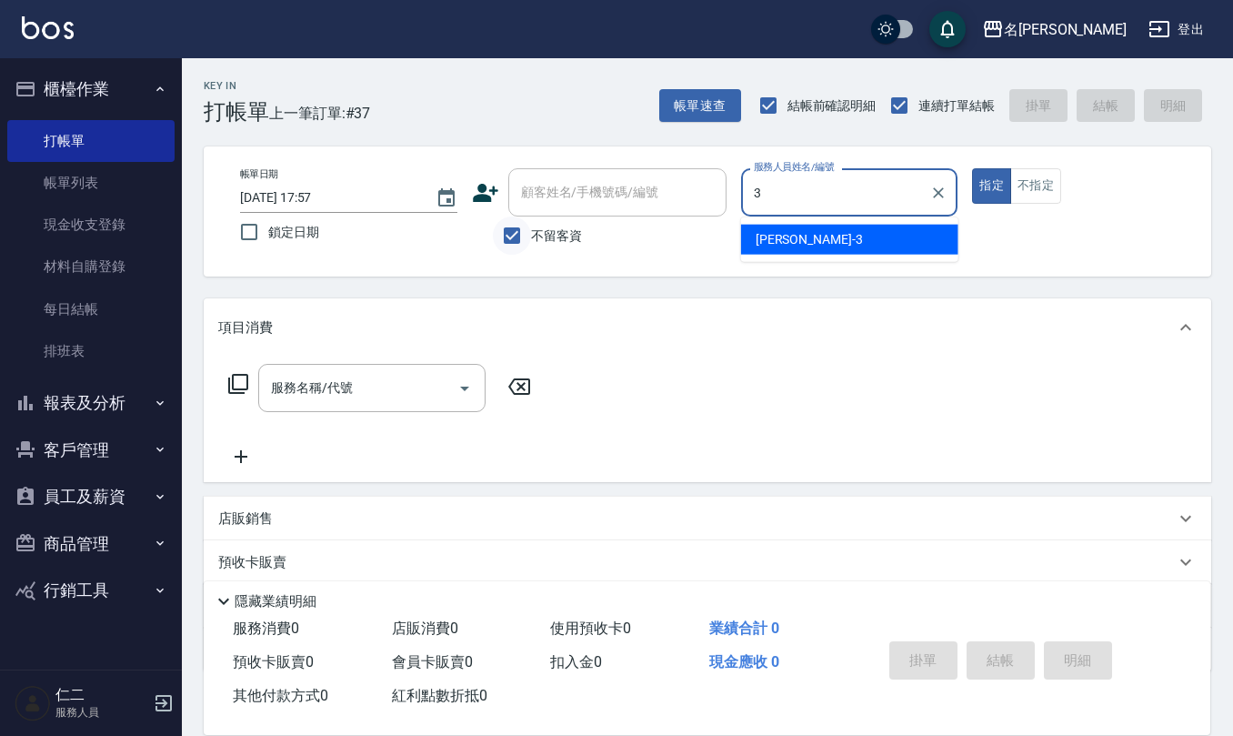
type input "陳旅玨-3"
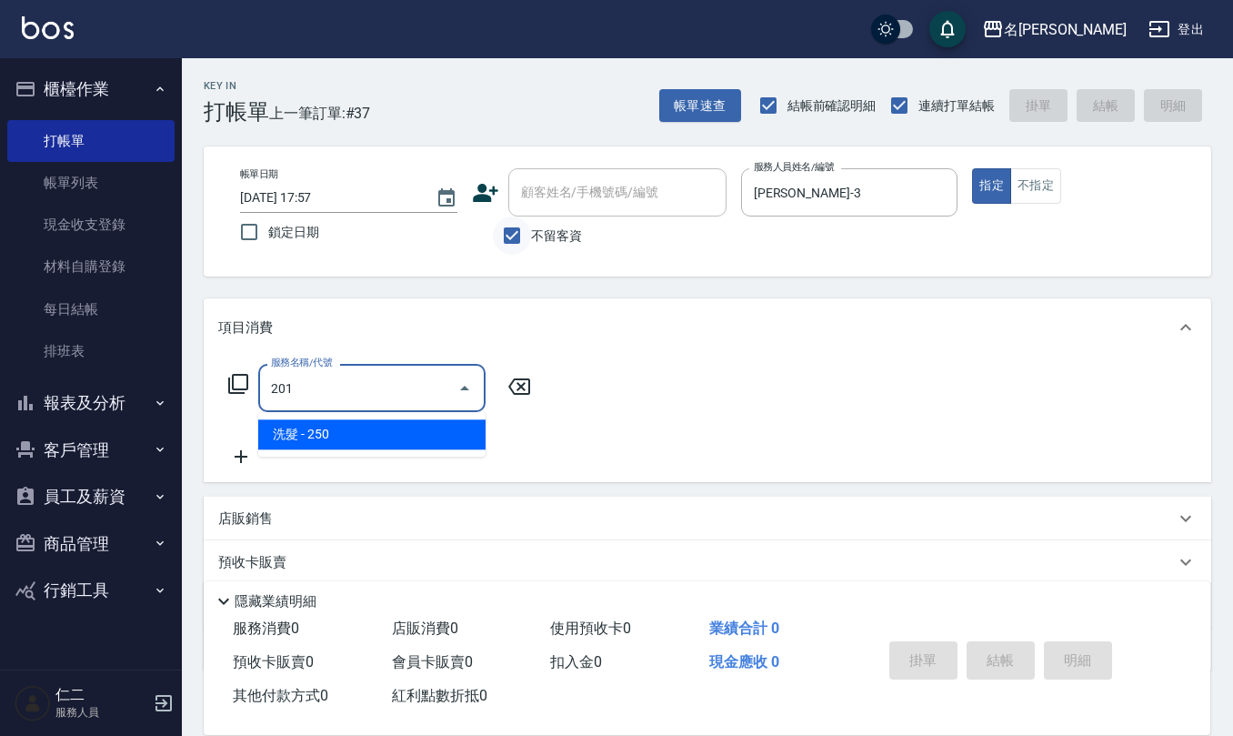
type input "洗髮(201)"
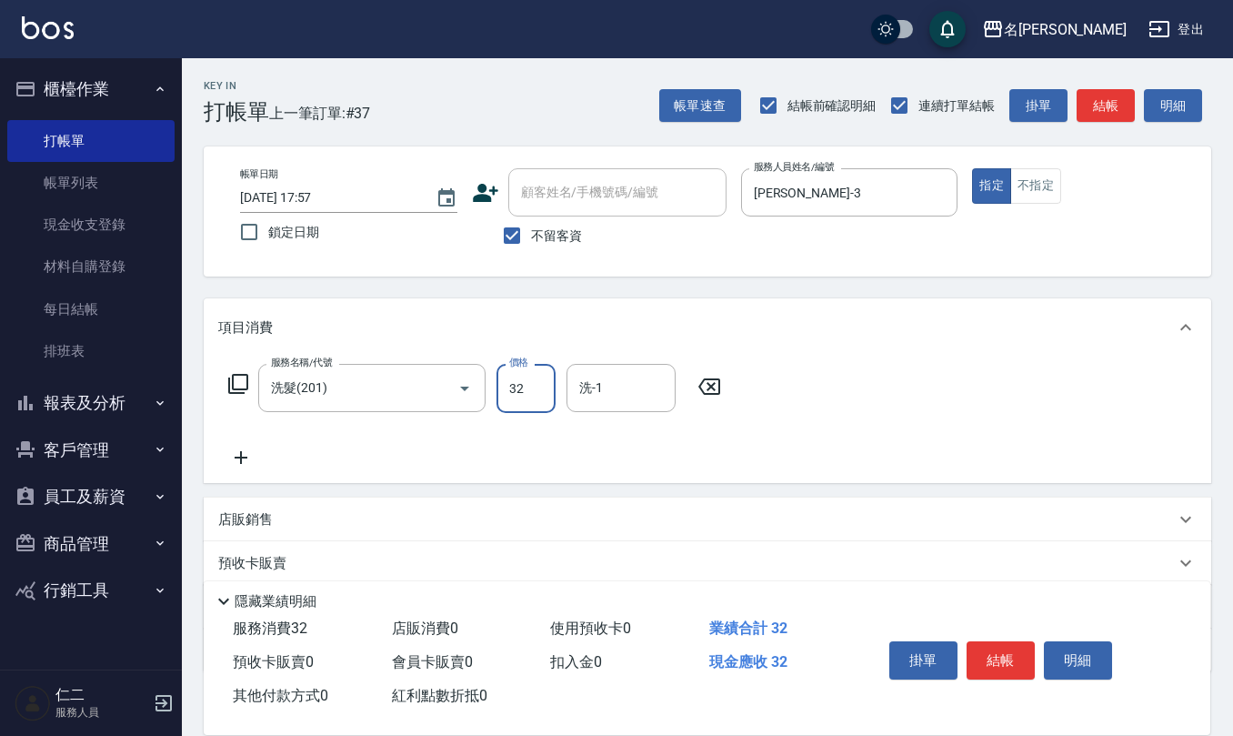
click at [538, 389] on input "32" at bounding box center [525, 388] width 59 height 49
type input "250"
type input "葉冠佑-32"
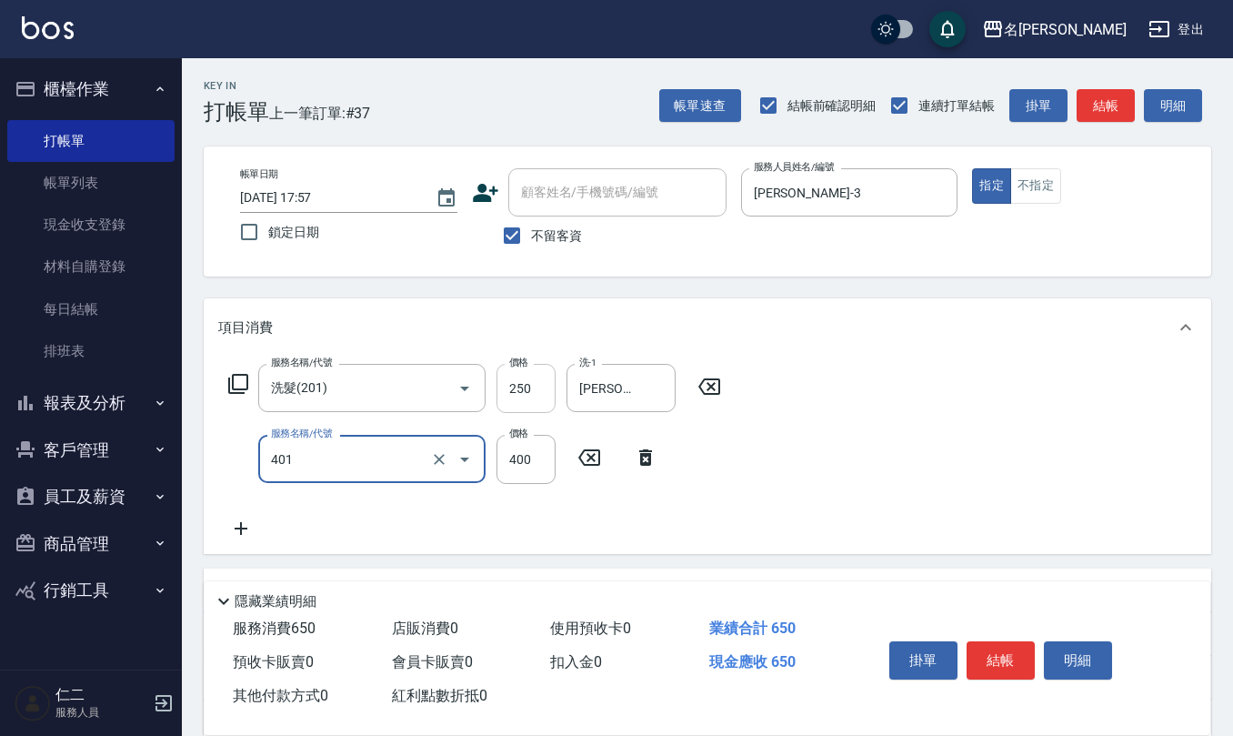
type input "剪髮(401)"
type input "350"
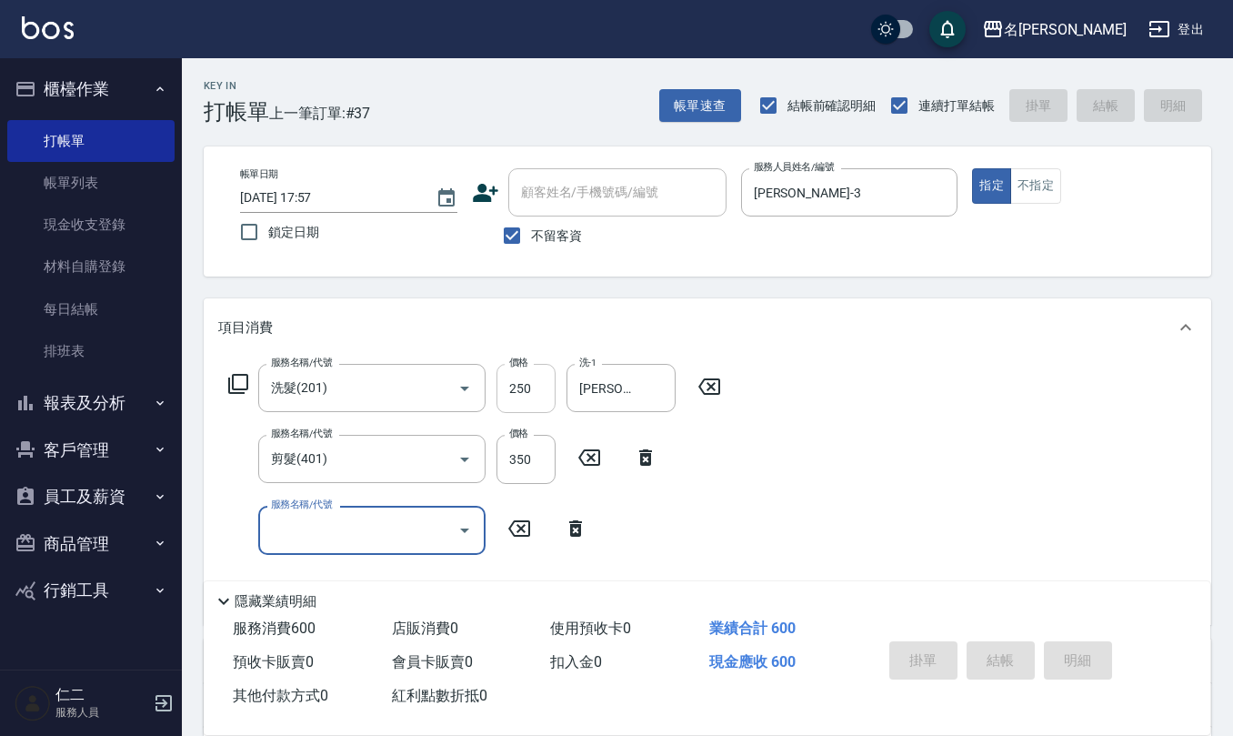
type input "2025/09/16 17:58"
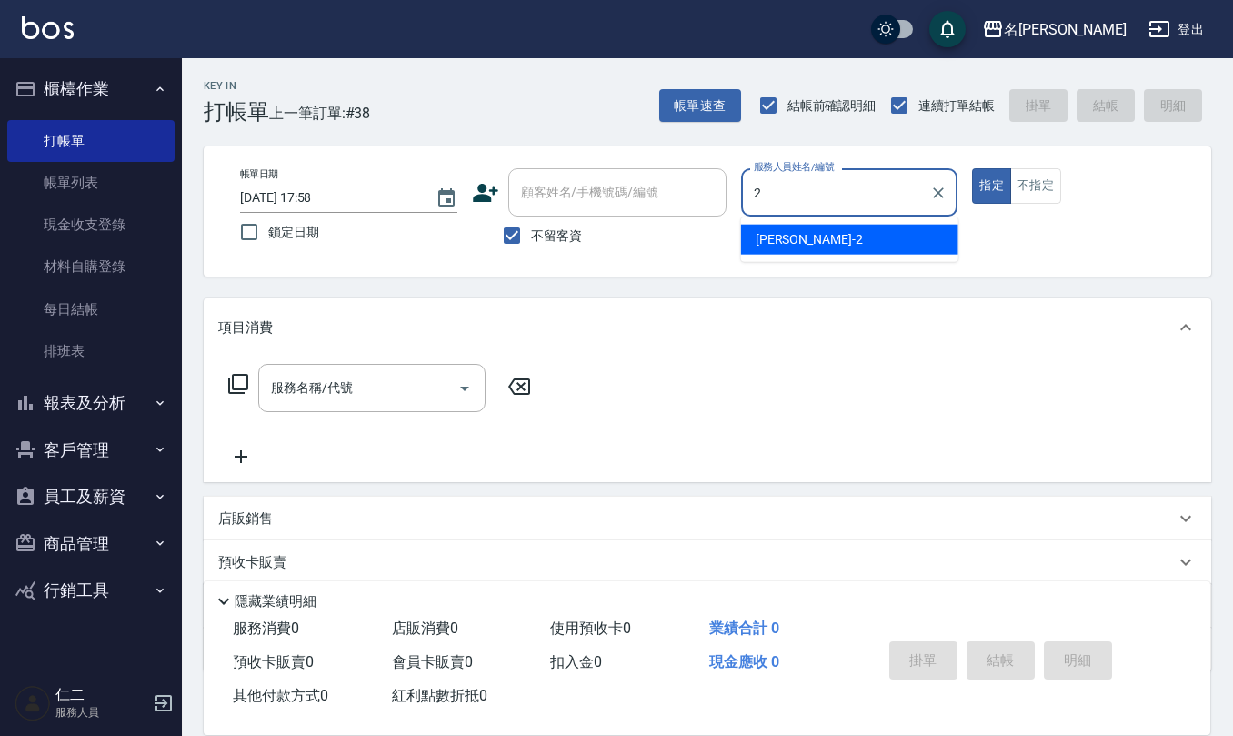
type input "黃慧敏-2"
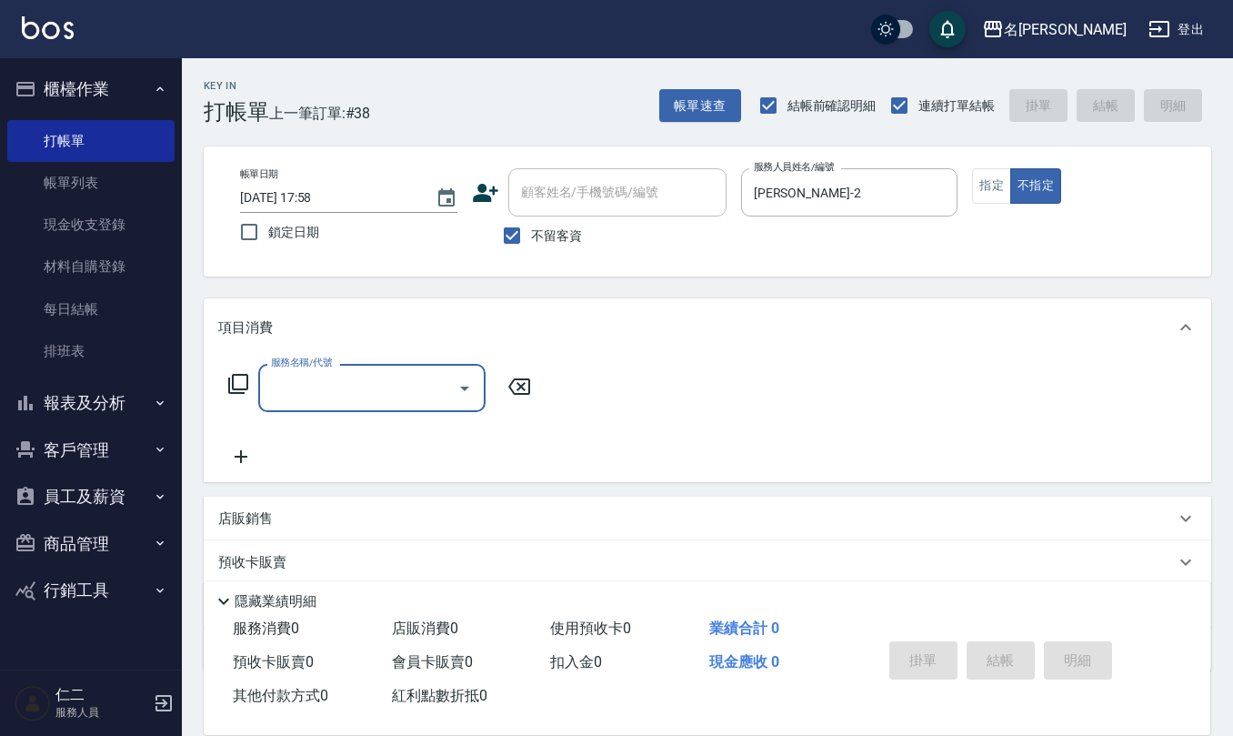
type input "2"
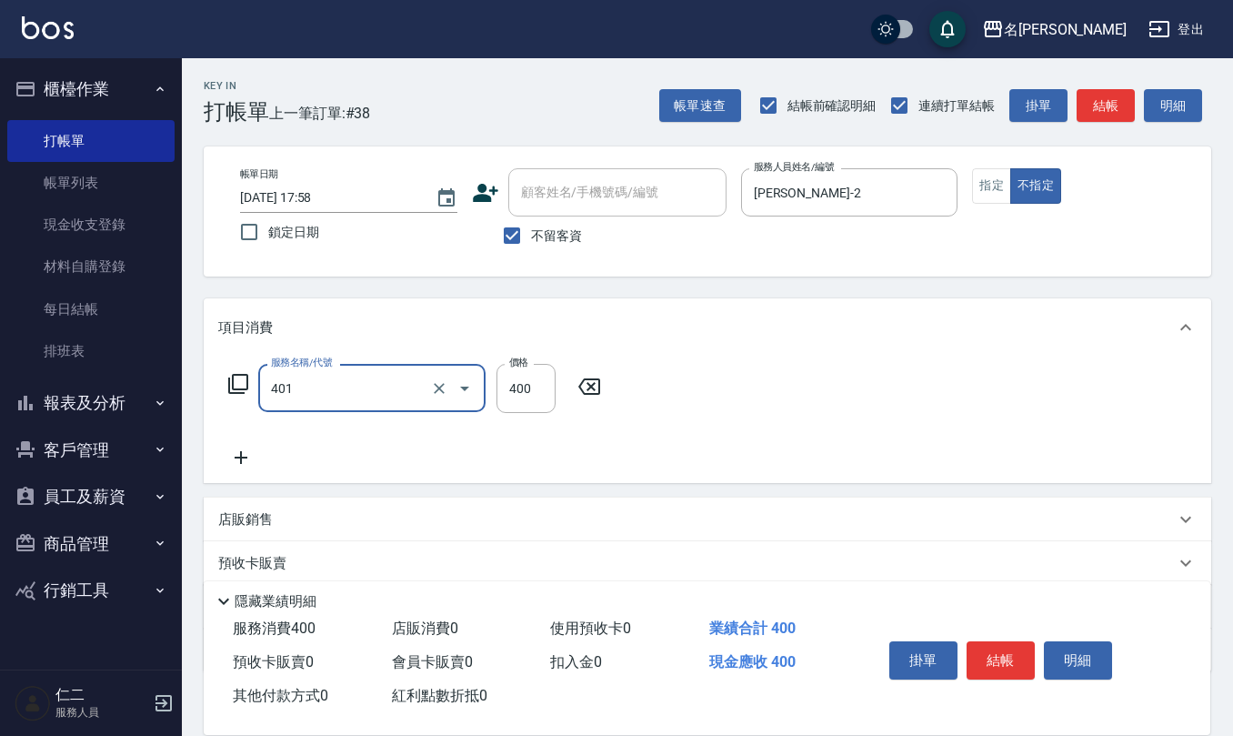
type input "剪髮(401)"
type input "150"
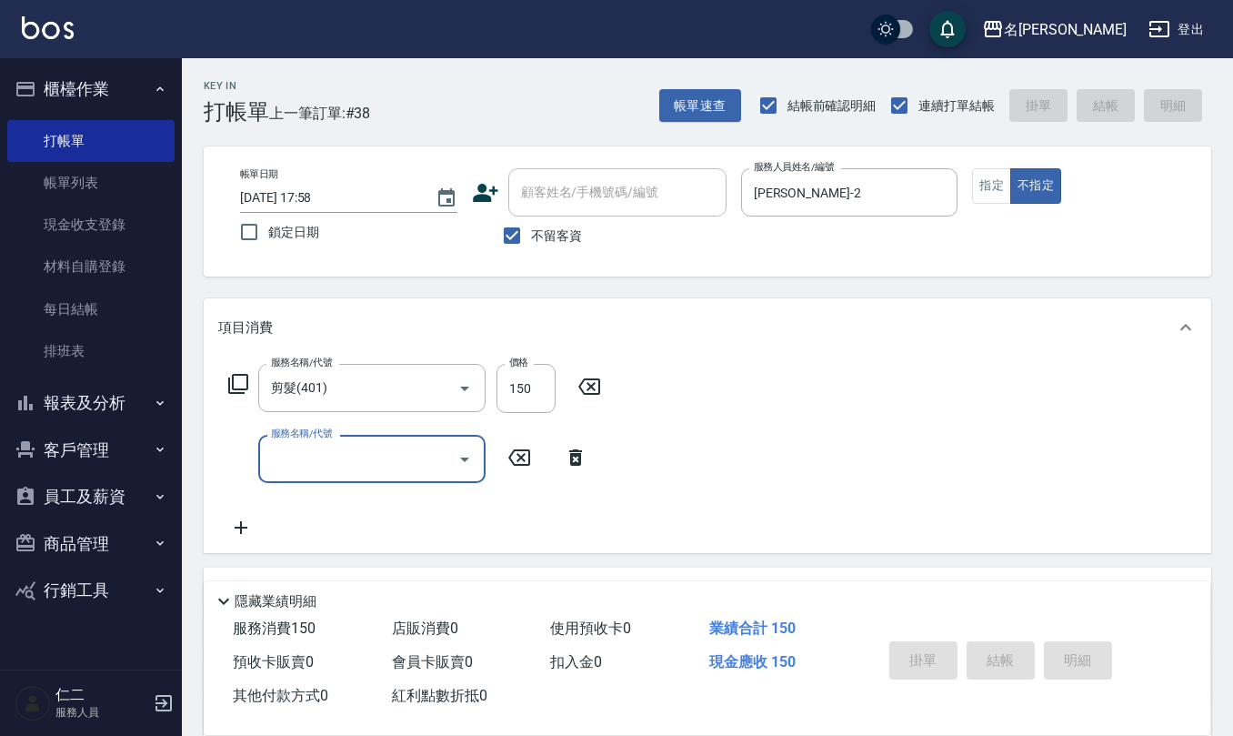
type input "2025/09/16 17:59"
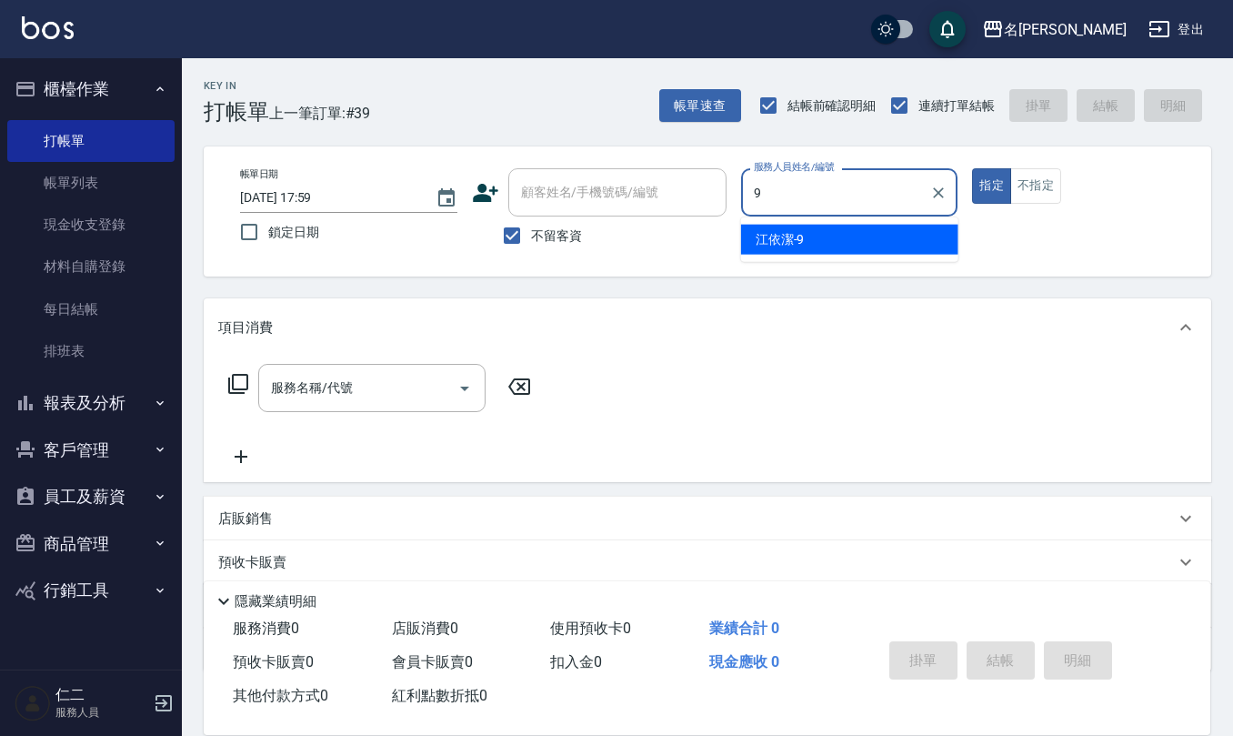
type input "江依潔-9"
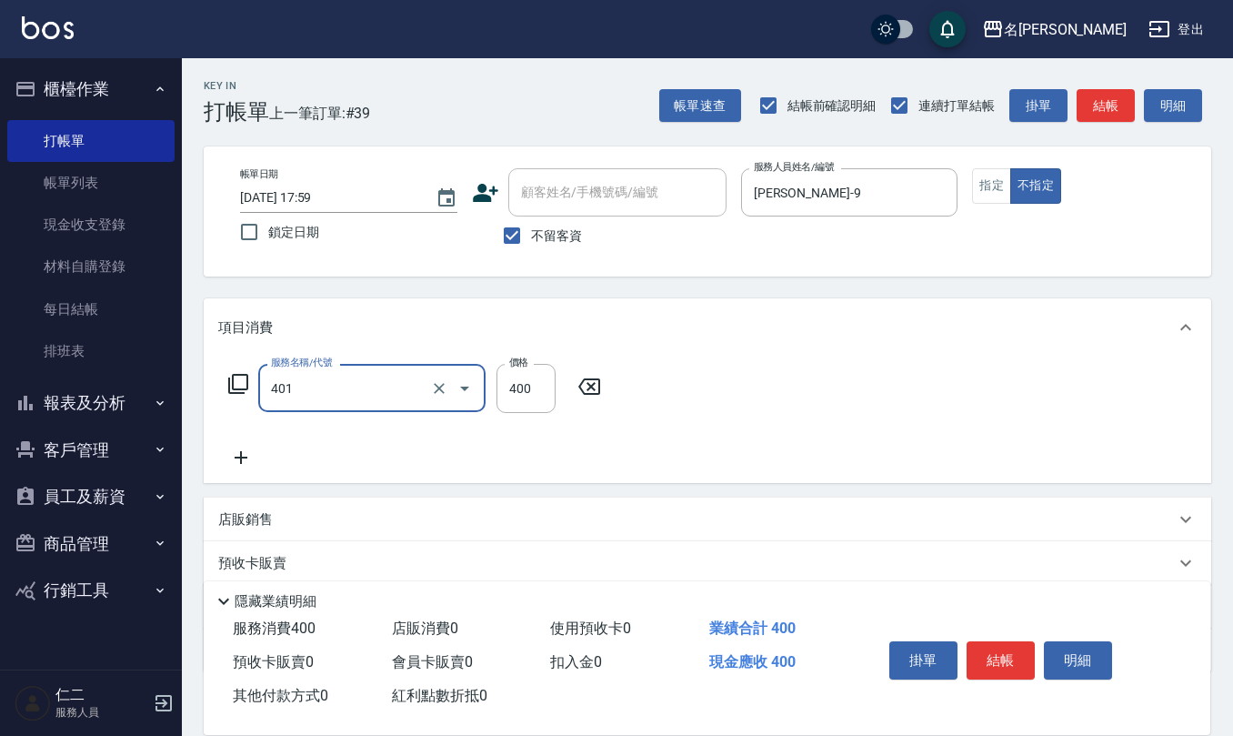
type input "剪髮(401)"
type input "150"
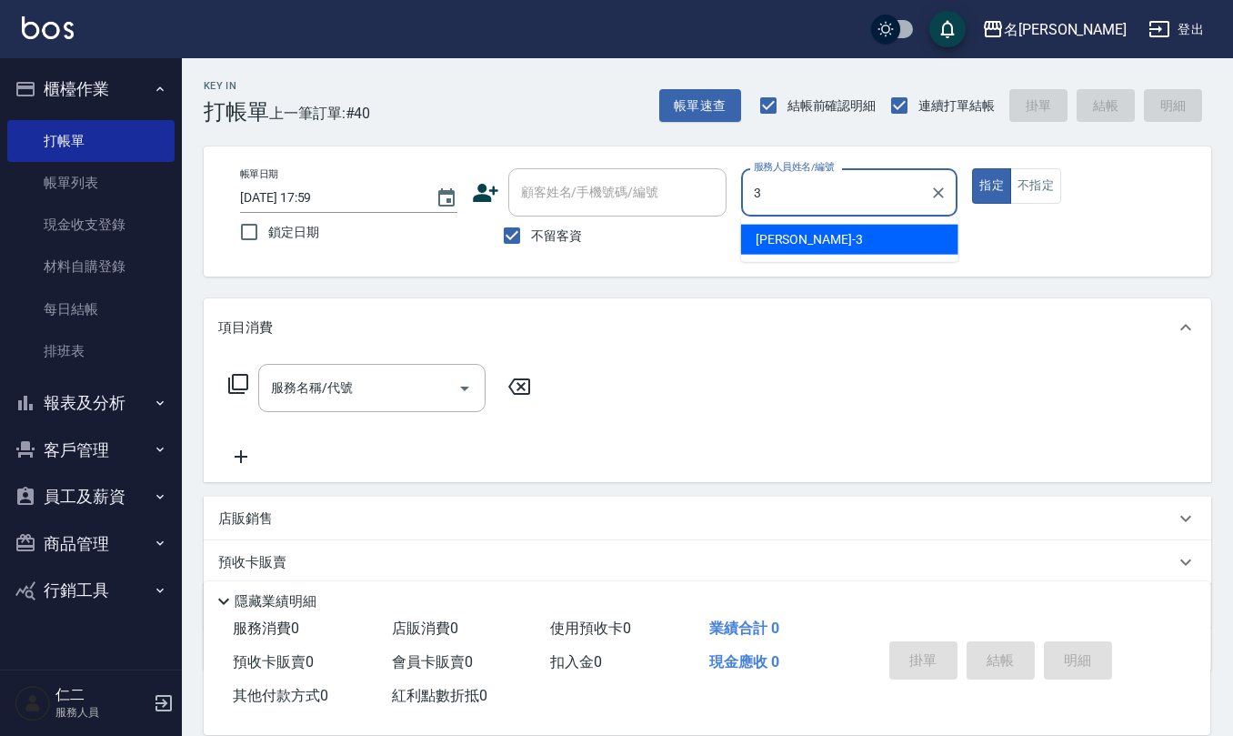
type input "陳旅玨-3"
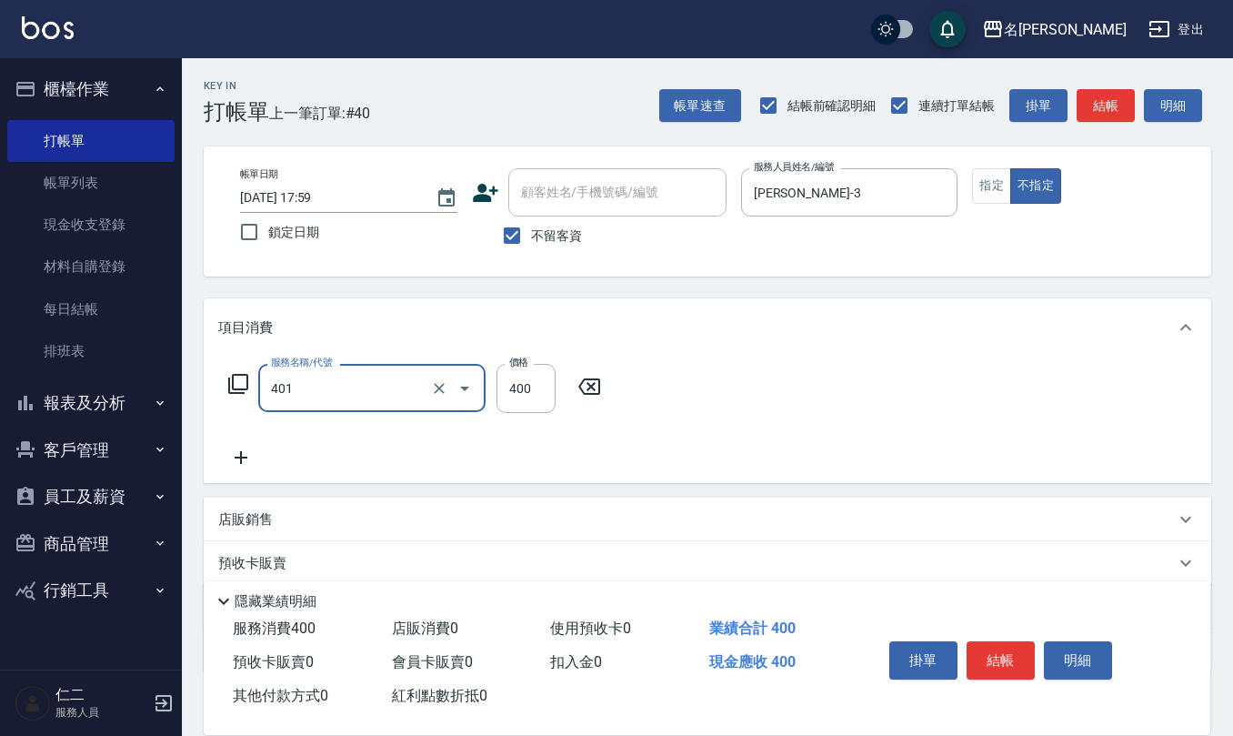
type input "剪髮(401)"
type input "200"
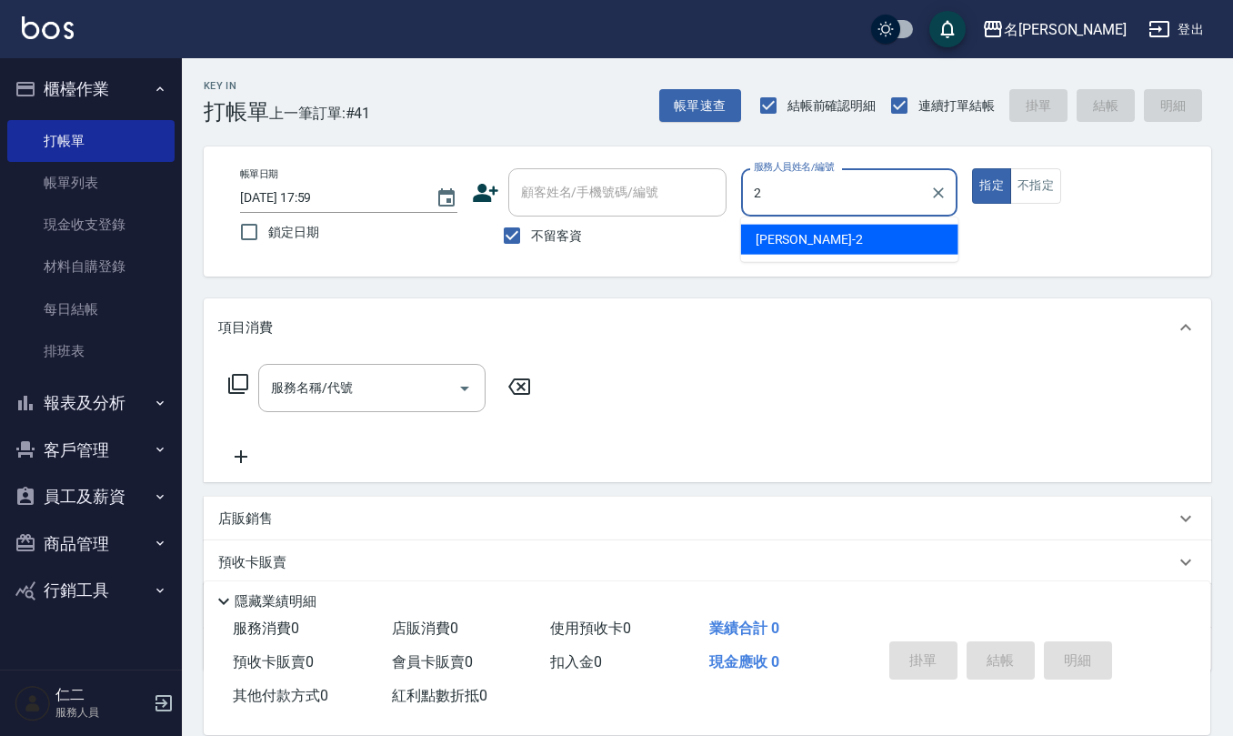
type input "黃慧敏-2"
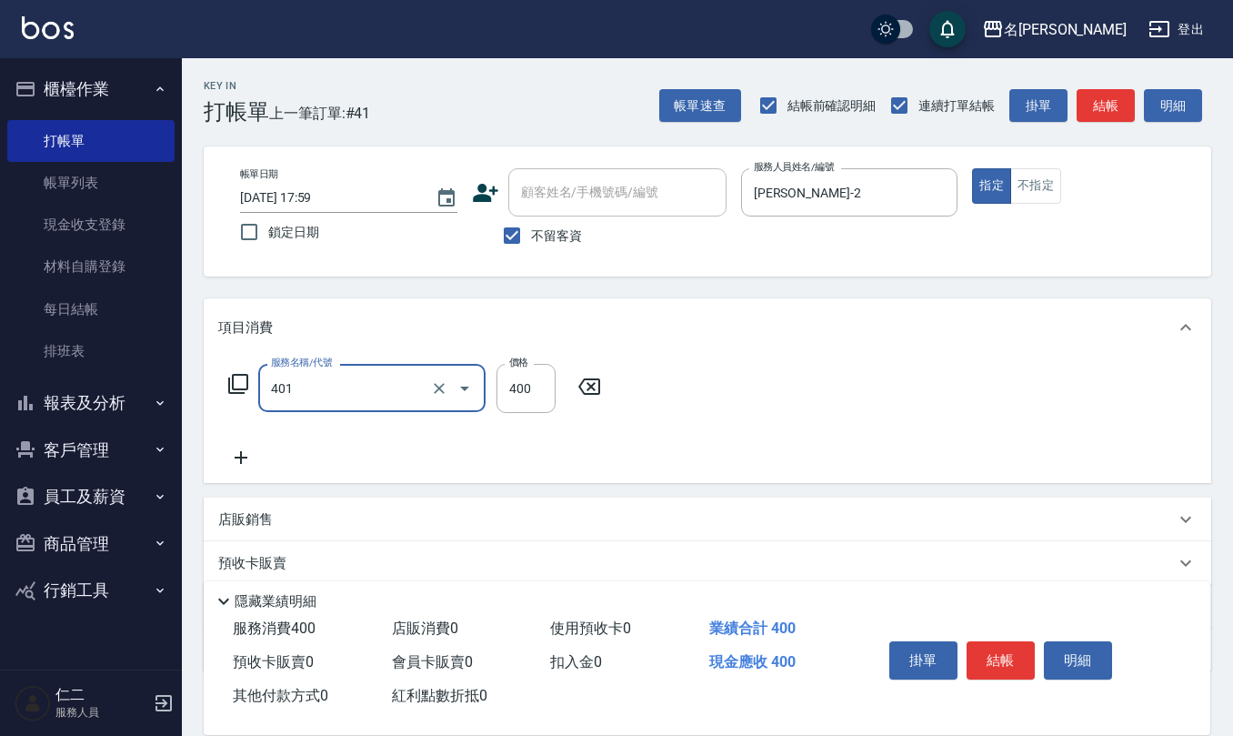
type input "剪髮(401)"
type input "320"
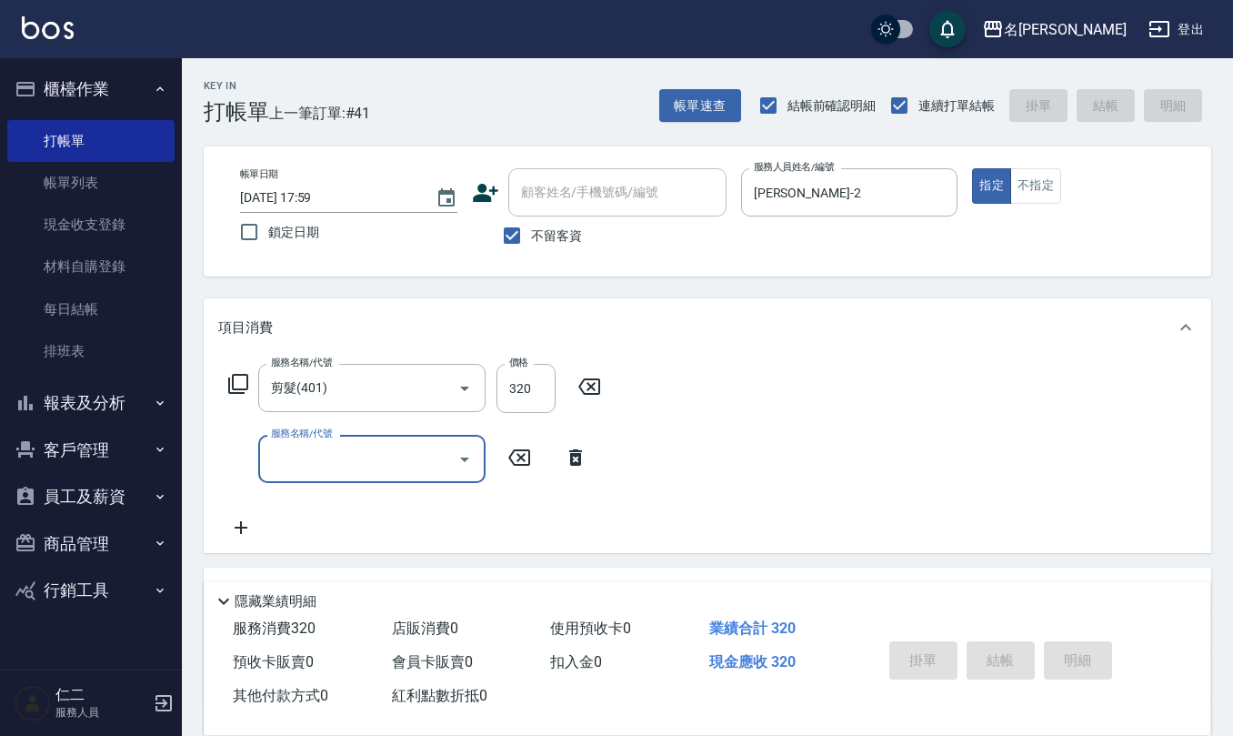
type input "2025/09/16 18:06"
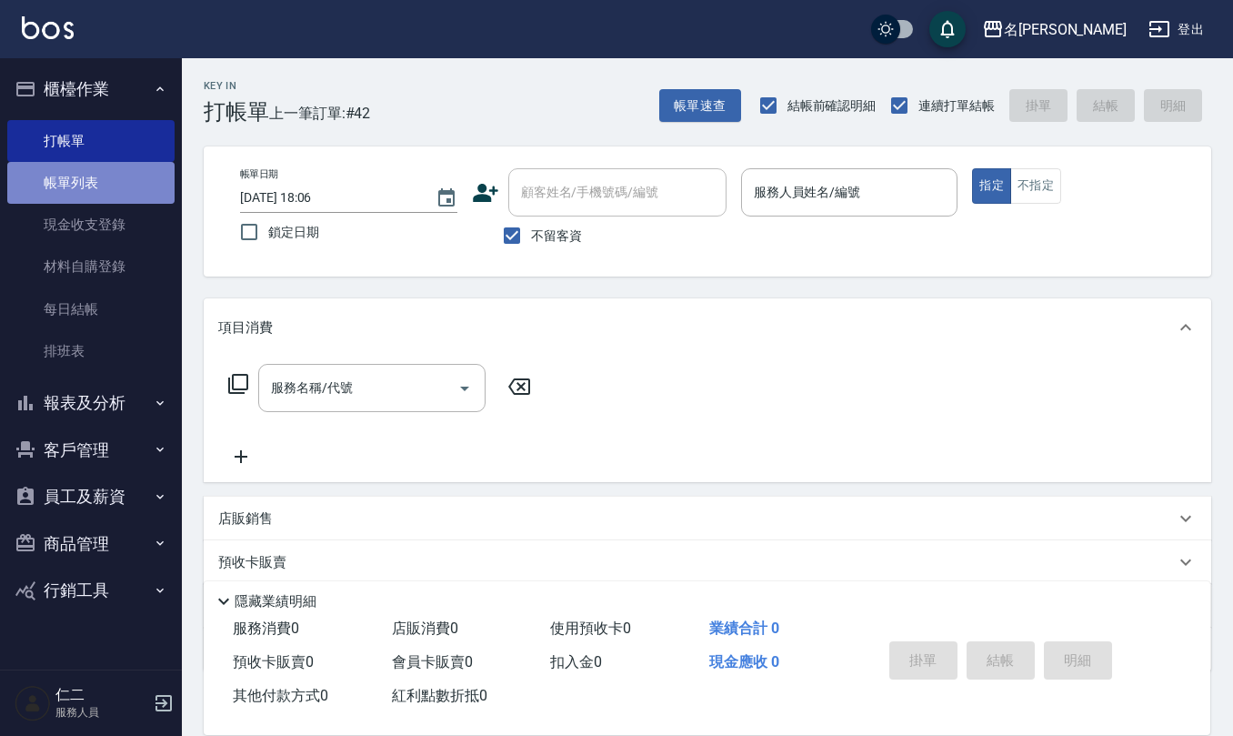
click at [118, 169] on link "帳單列表" at bounding box center [90, 183] width 167 height 42
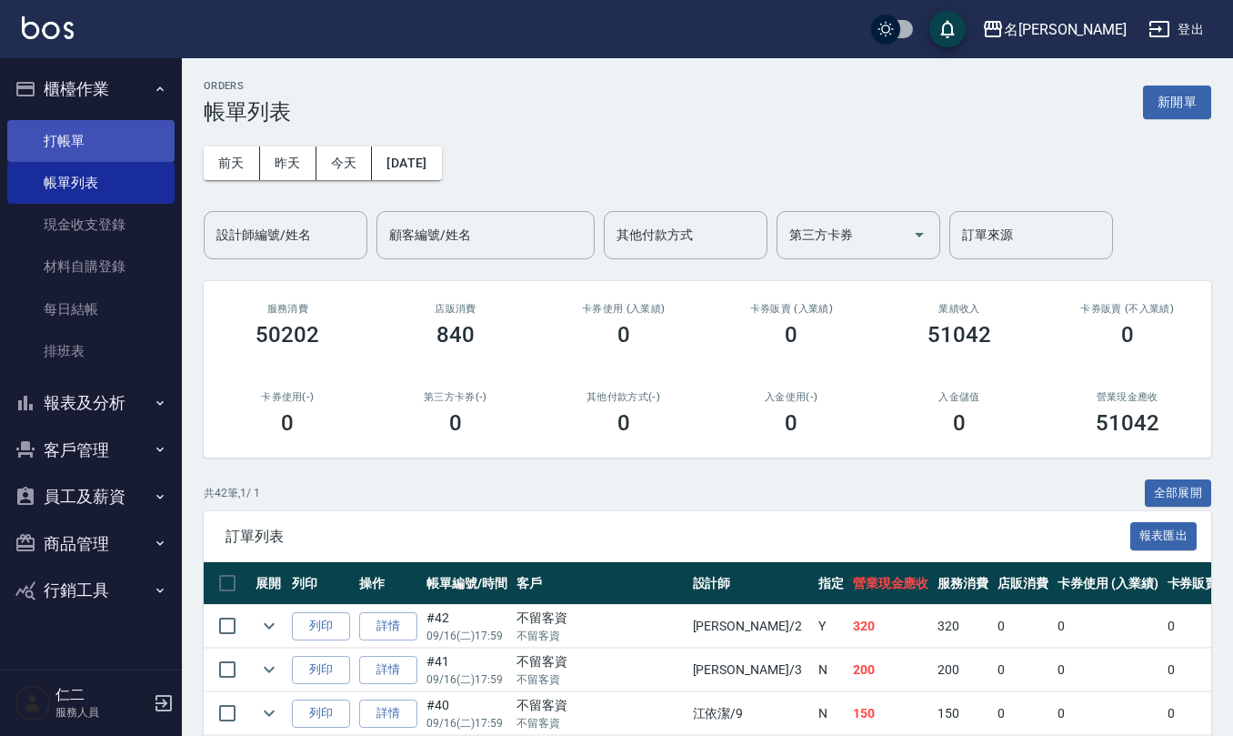
click at [122, 139] on link "打帳單" at bounding box center [90, 141] width 167 height 42
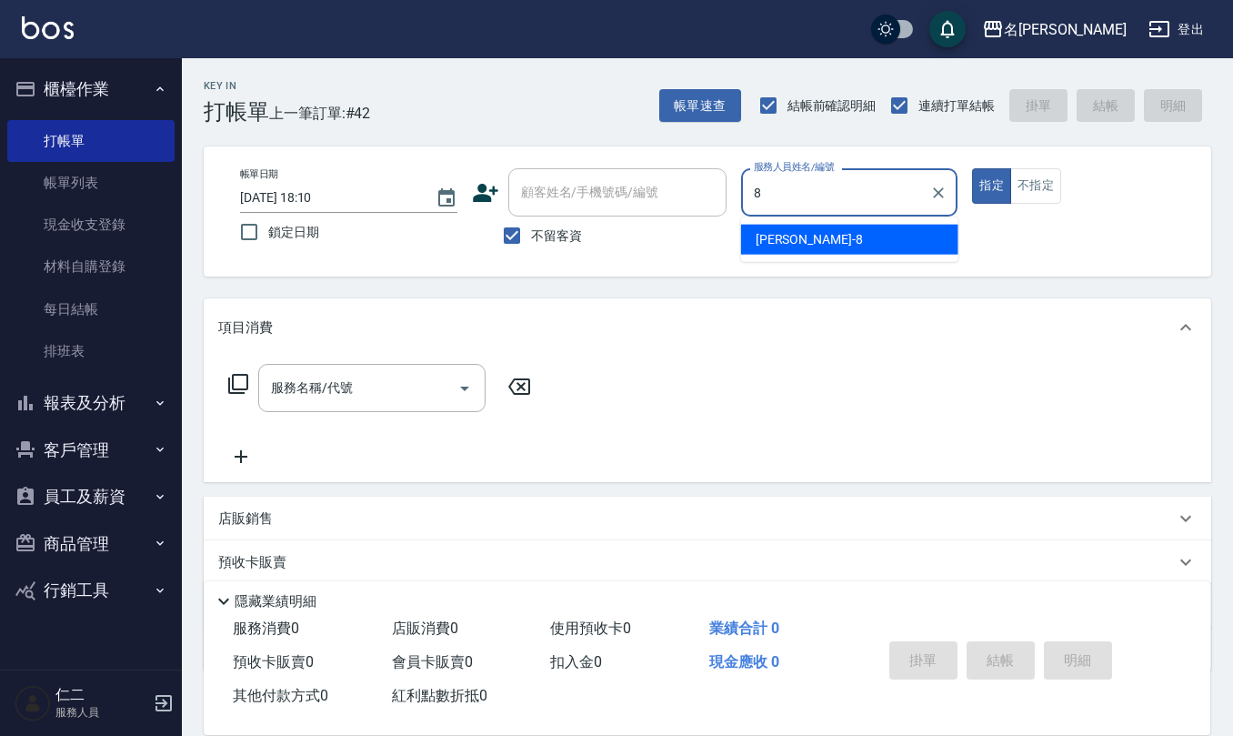
type input "楊馨嵐-8"
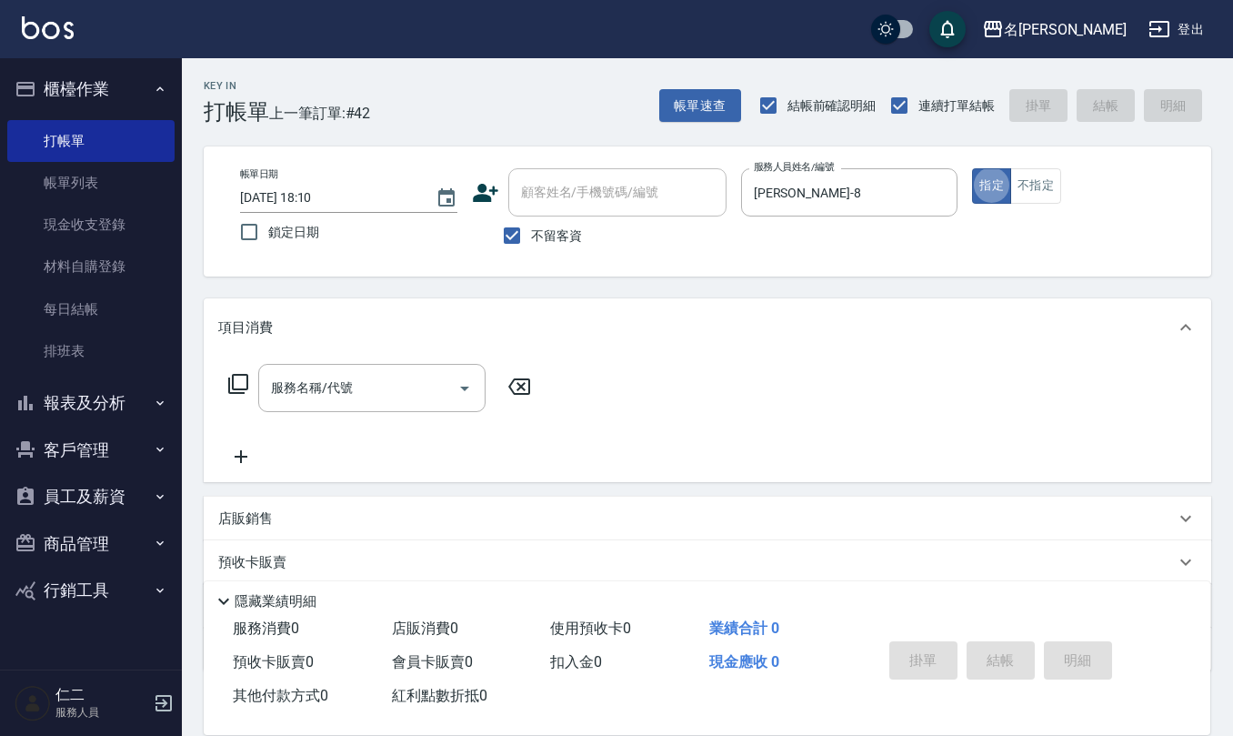
type button "true"
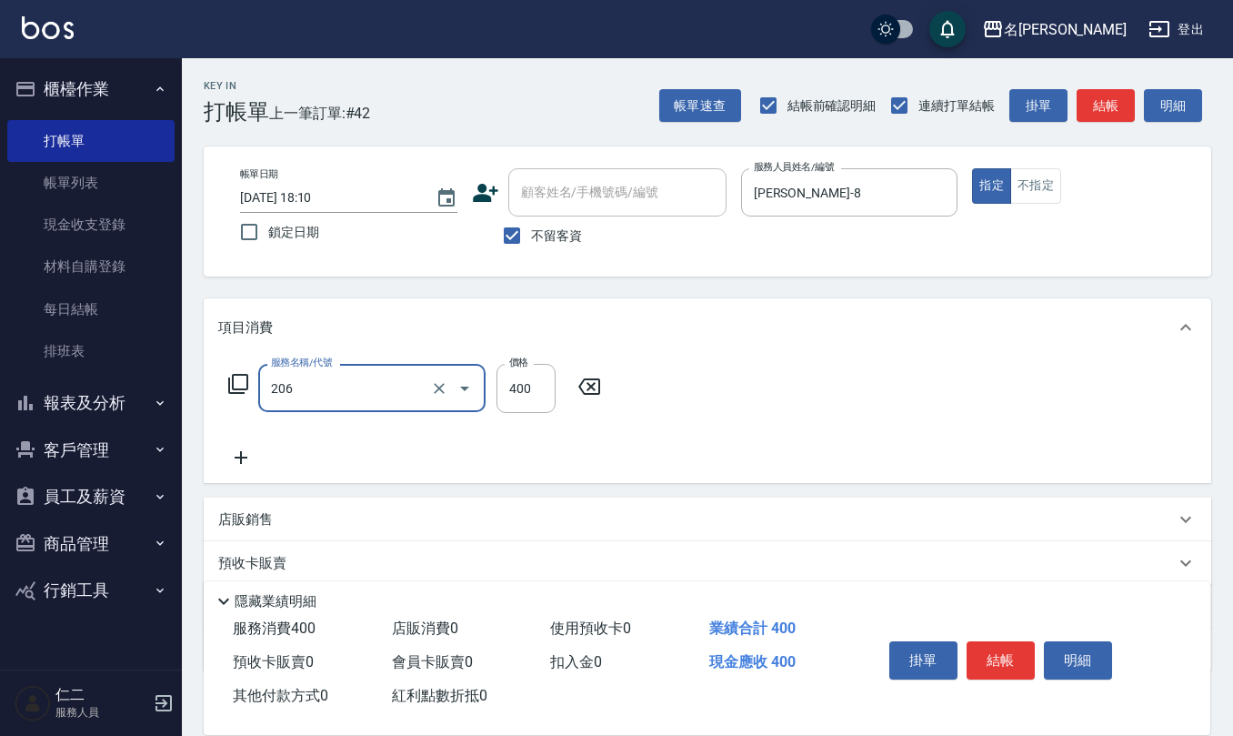
type input "健康洗(206)"
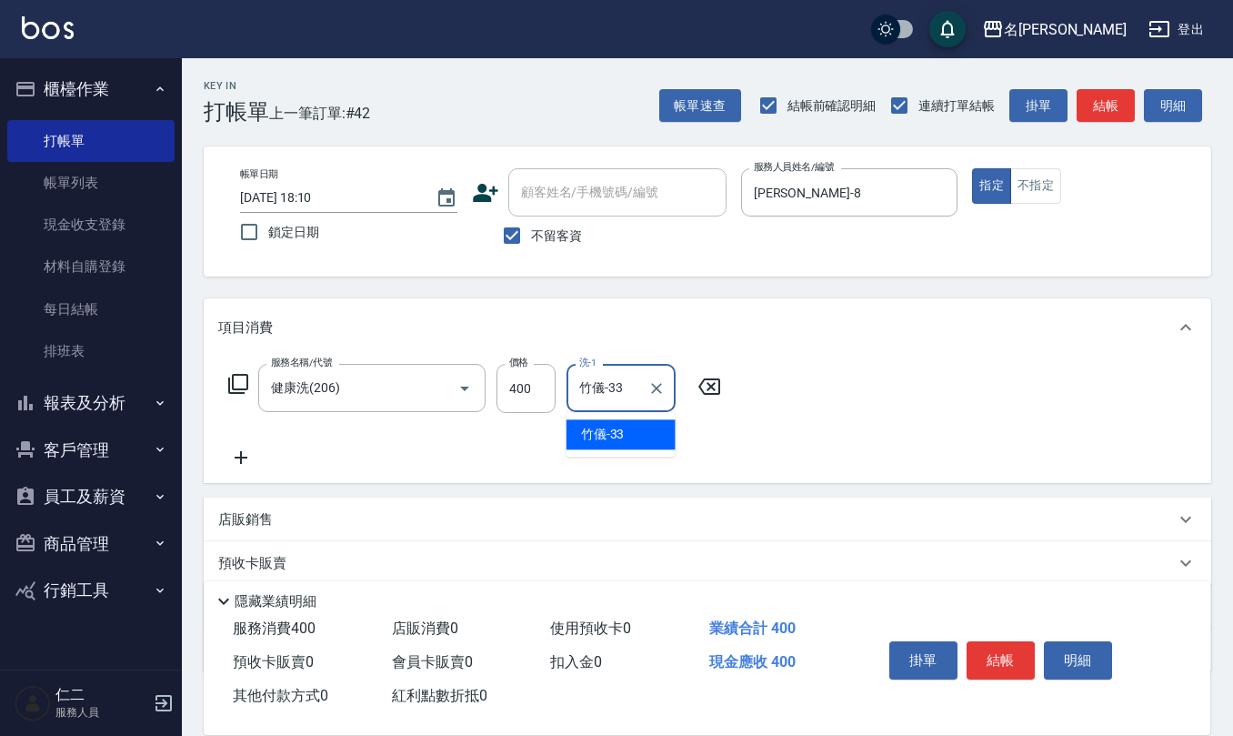
type input "竹儀-33"
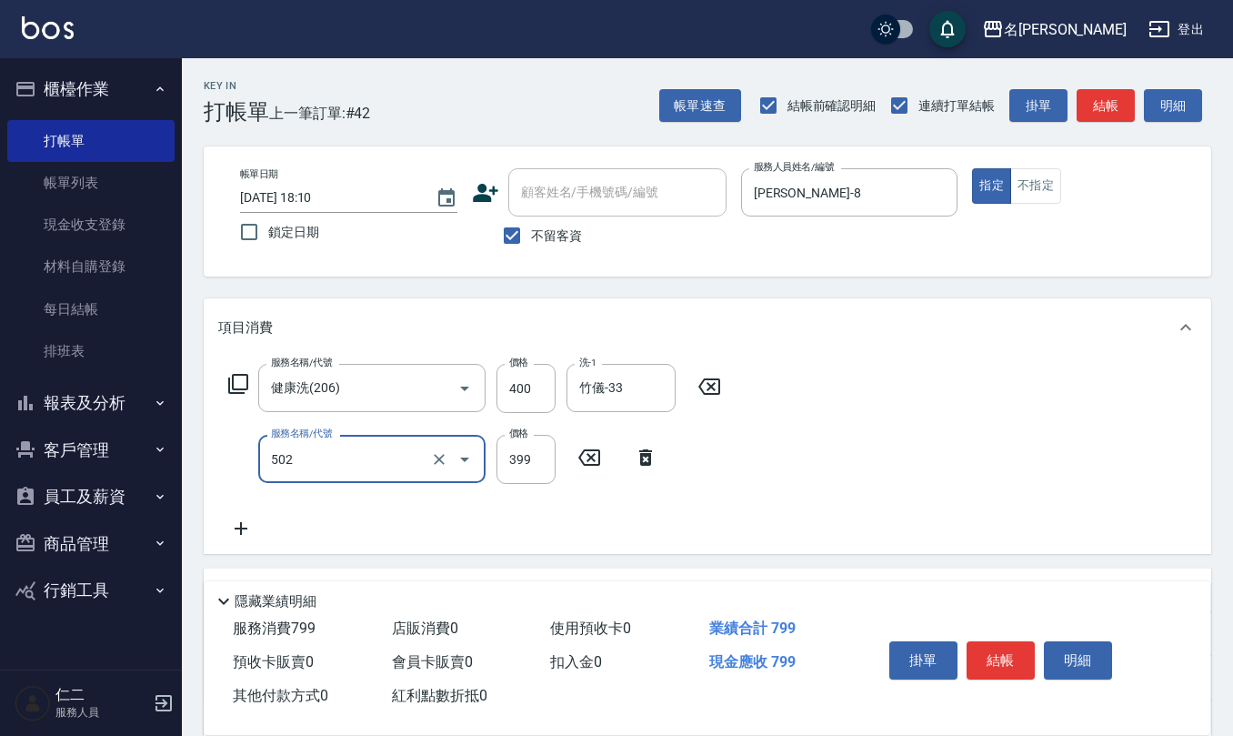
type input "挑染5束399(502)"
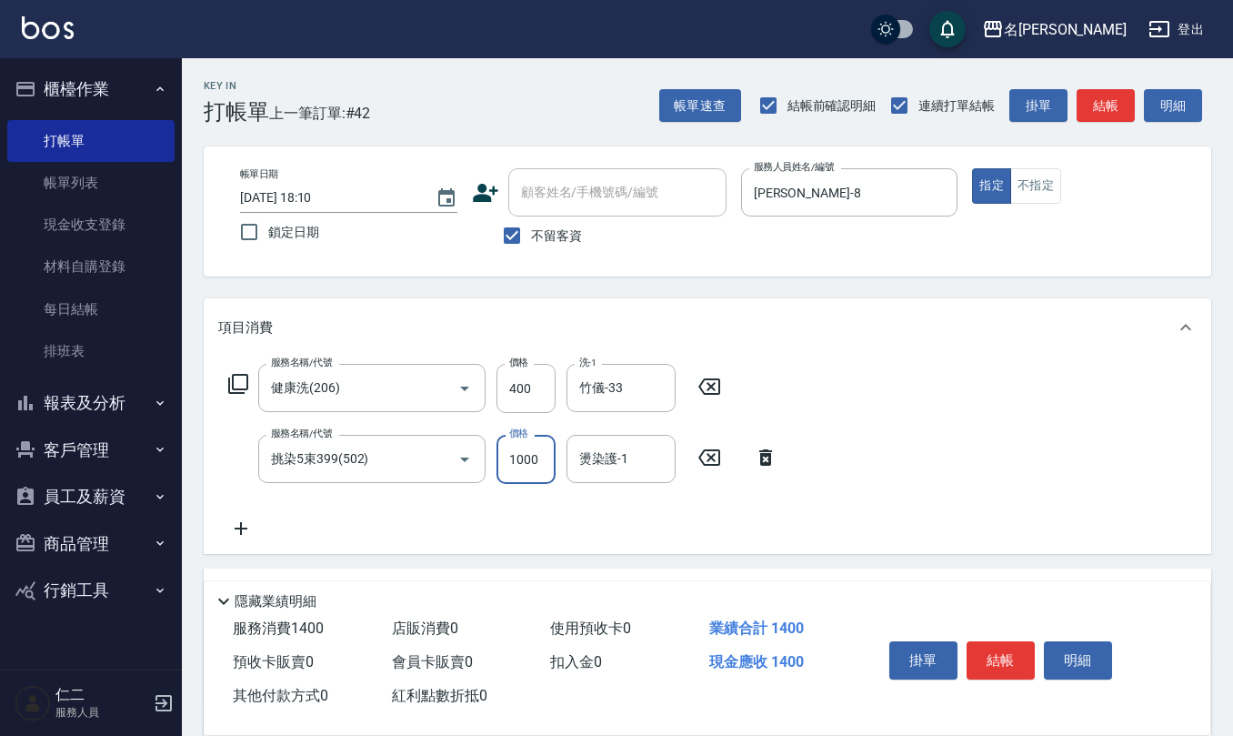
type input "1000"
type input "竹儀-33"
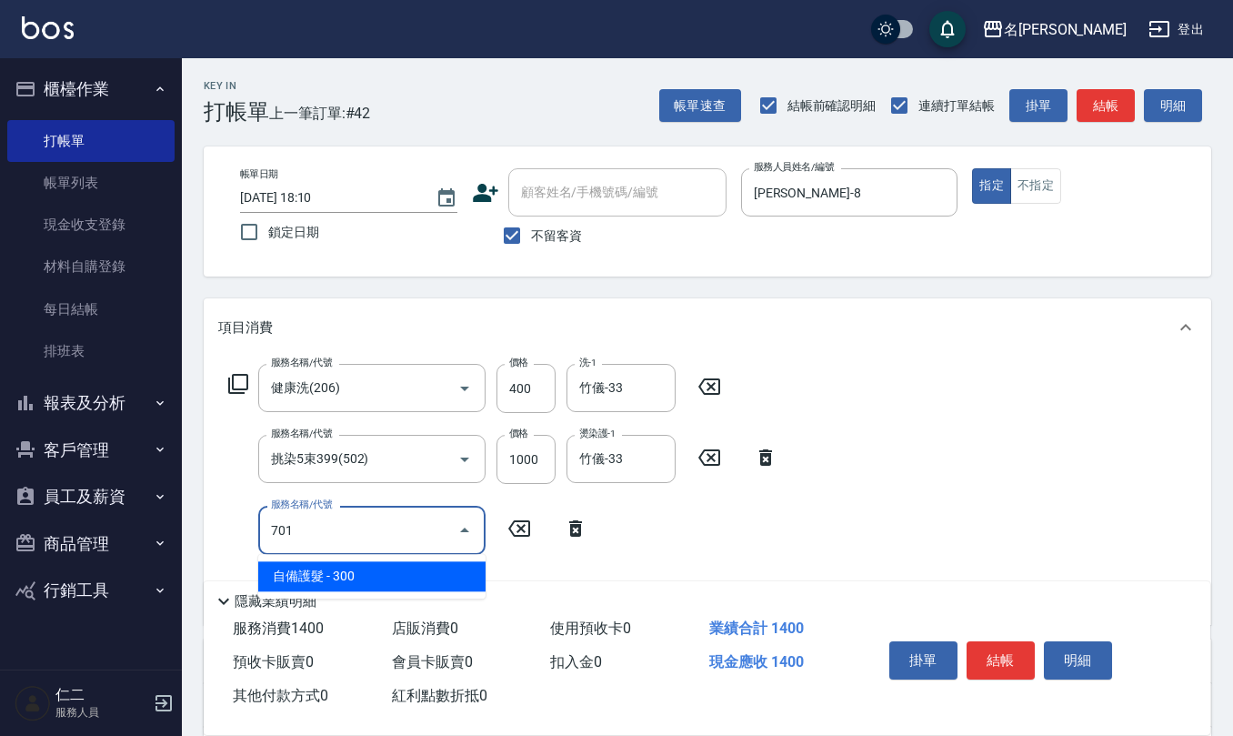
type input "自備護髮(701)"
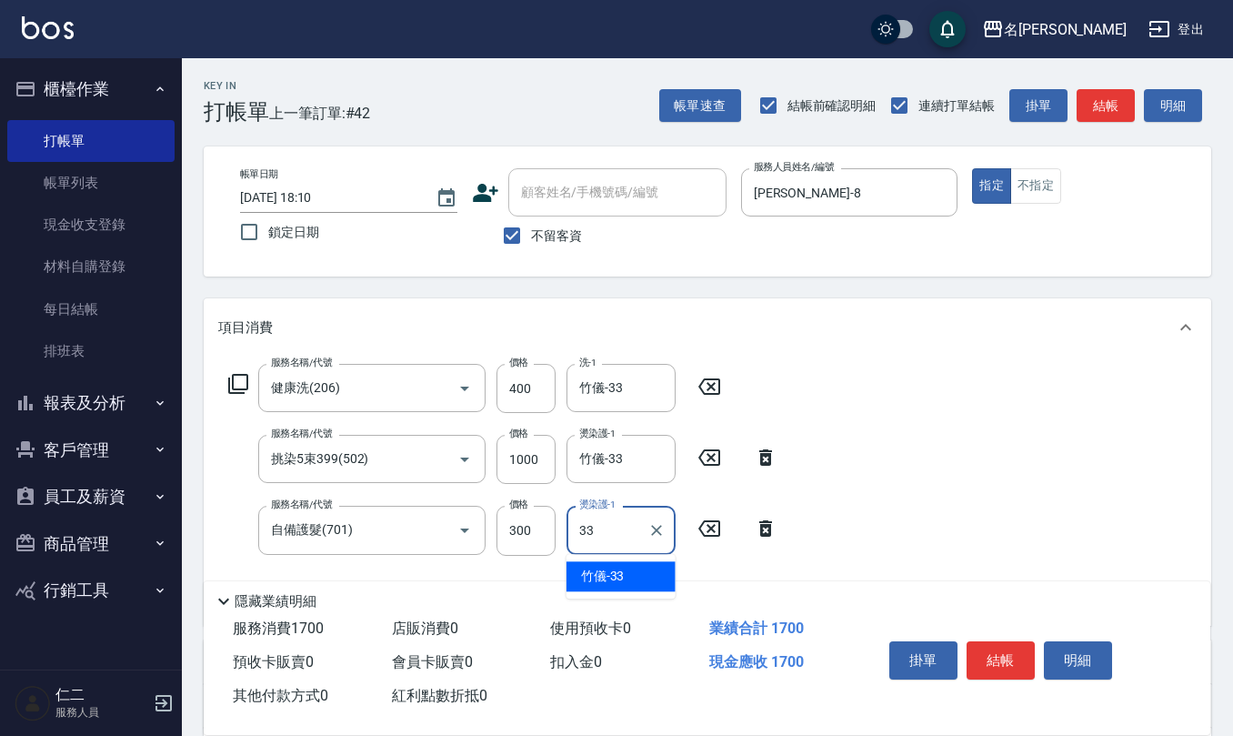
type input "竹儀-33"
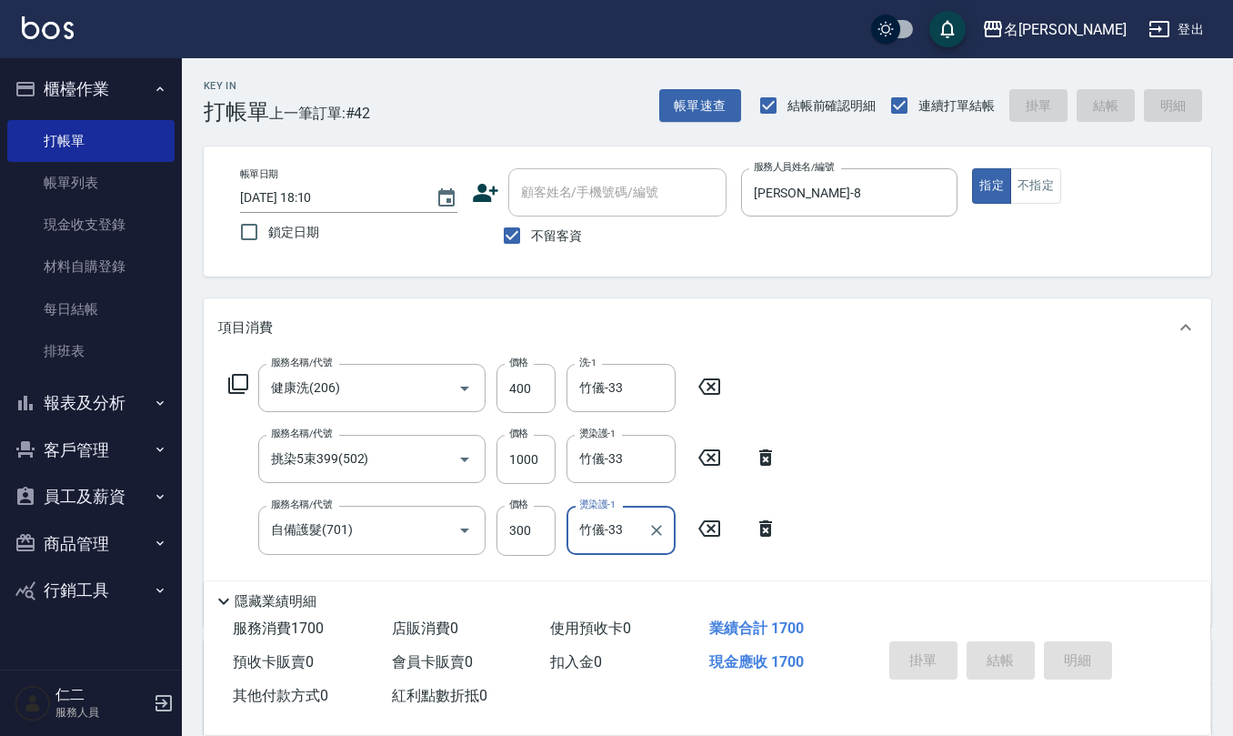
type input "2025/09/16 18:15"
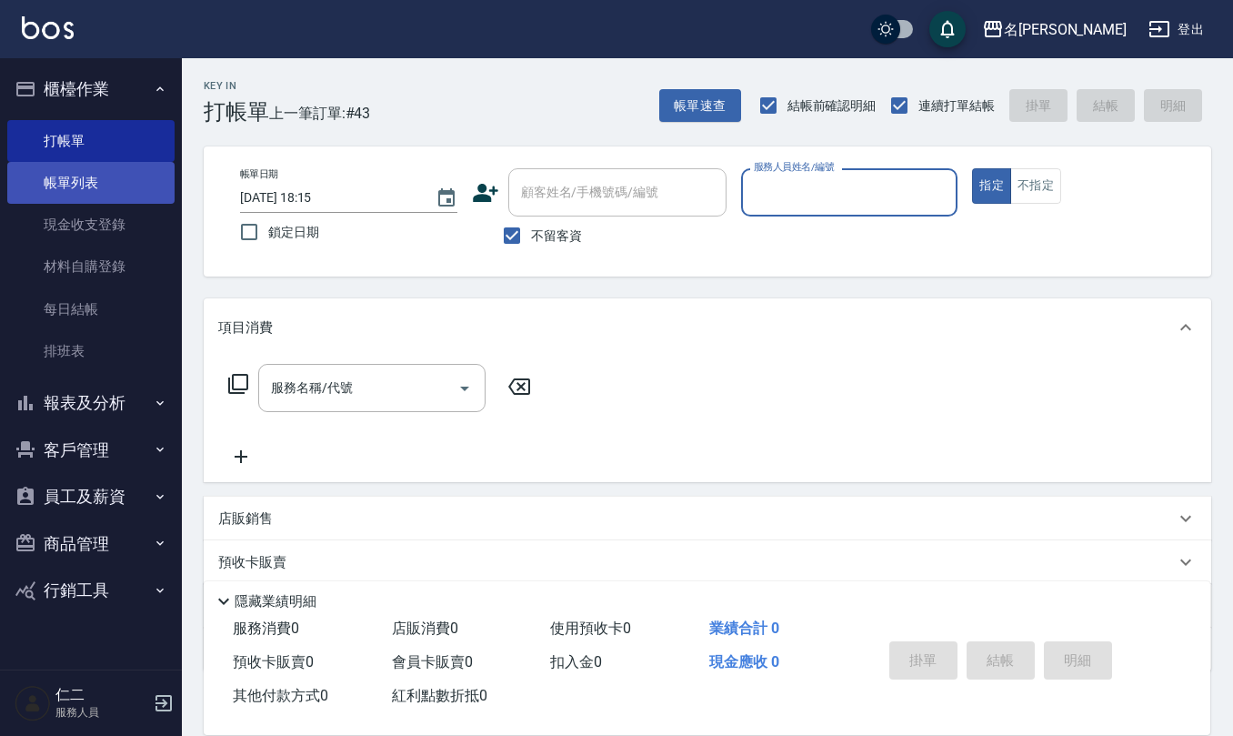
click at [53, 179] on link "帳單列表" at bounding box center [90, 183] width 167 height 42
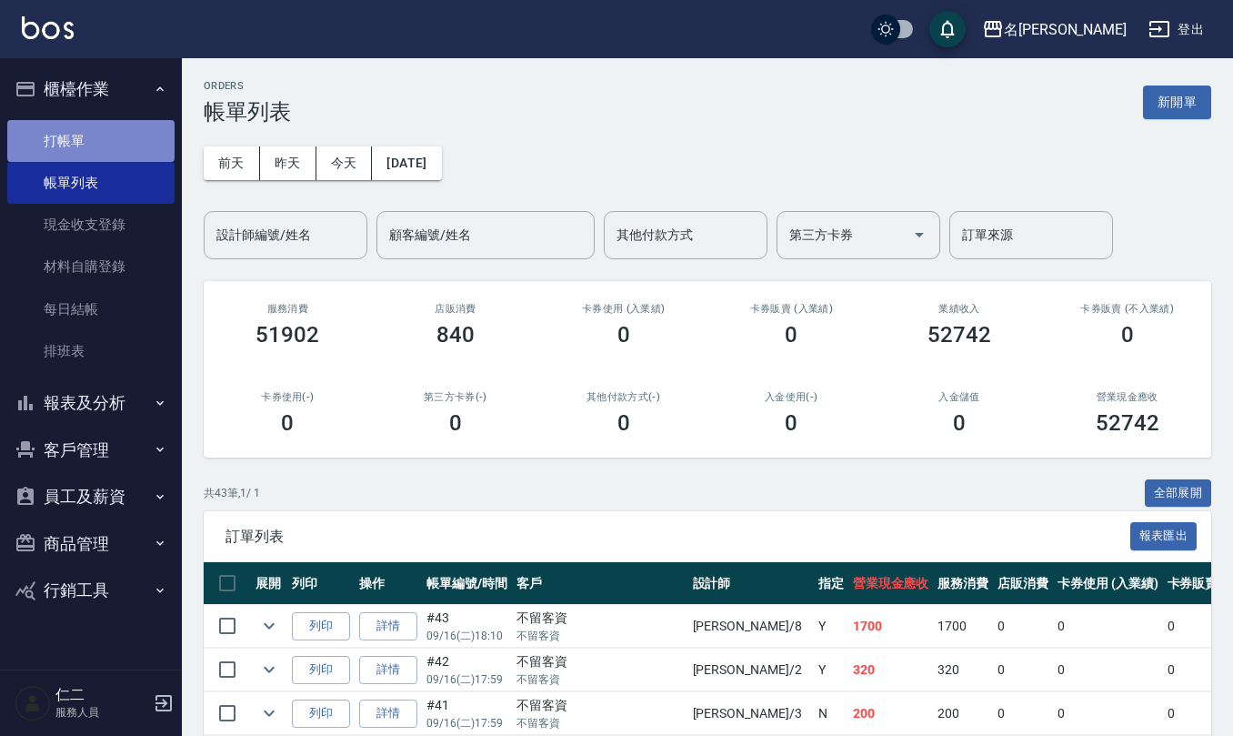
click at [78, 129] on link "打帳單" at bounding box center [90, 141] width 167 height 42
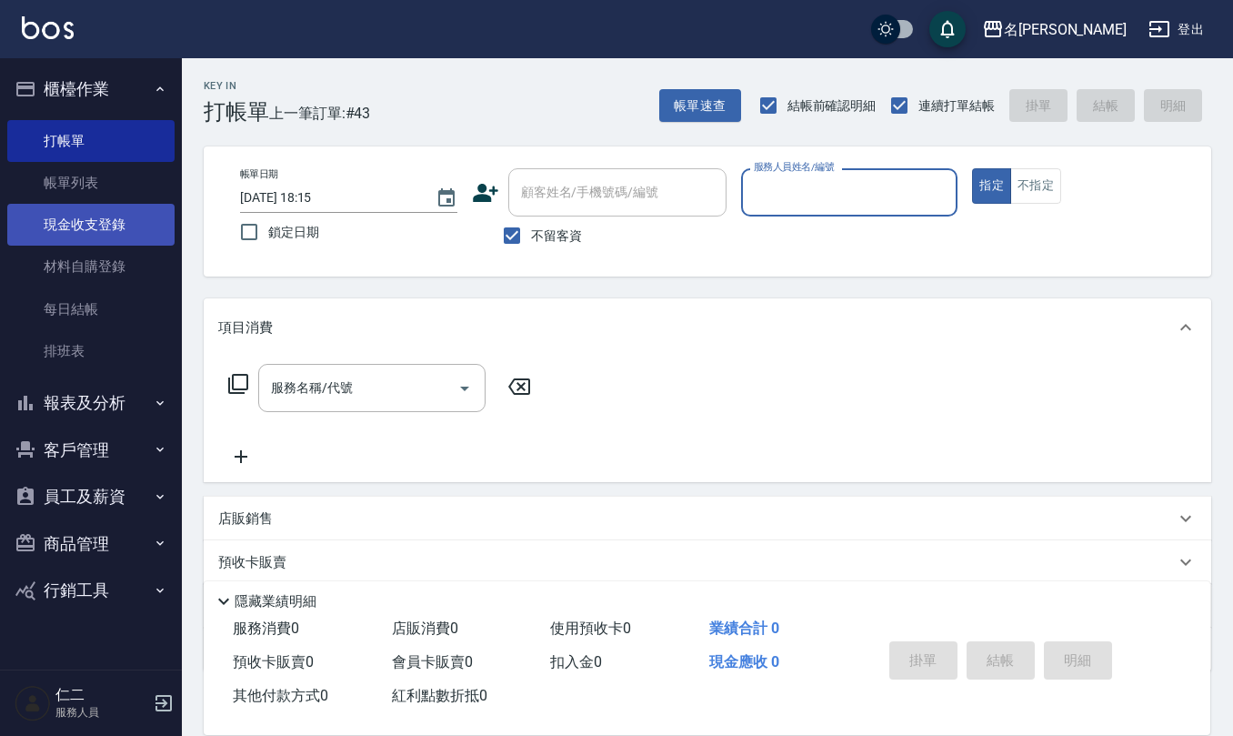
click at [127, 224] on link "現金收支登錄" at bounding box center [90, 225] width 167 height 42
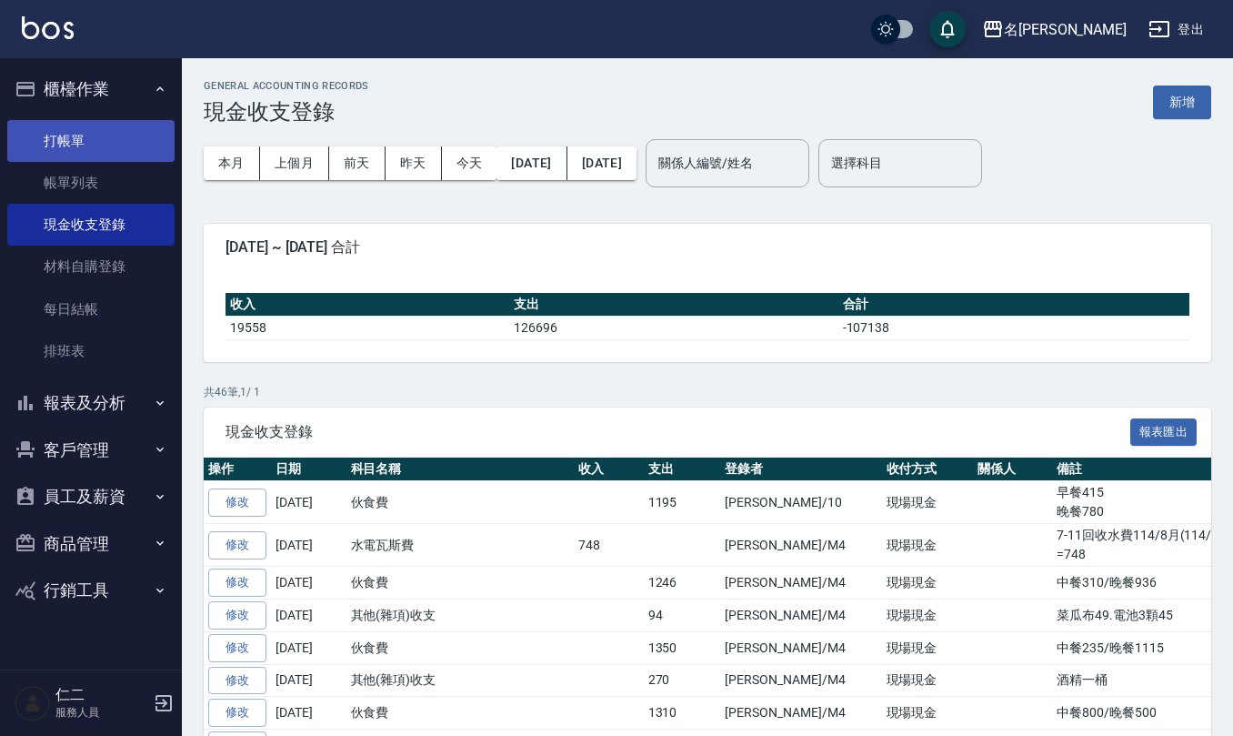
click at [91, 140] on link "打帳單" at bounding box center [90, 141] width 167 height 42
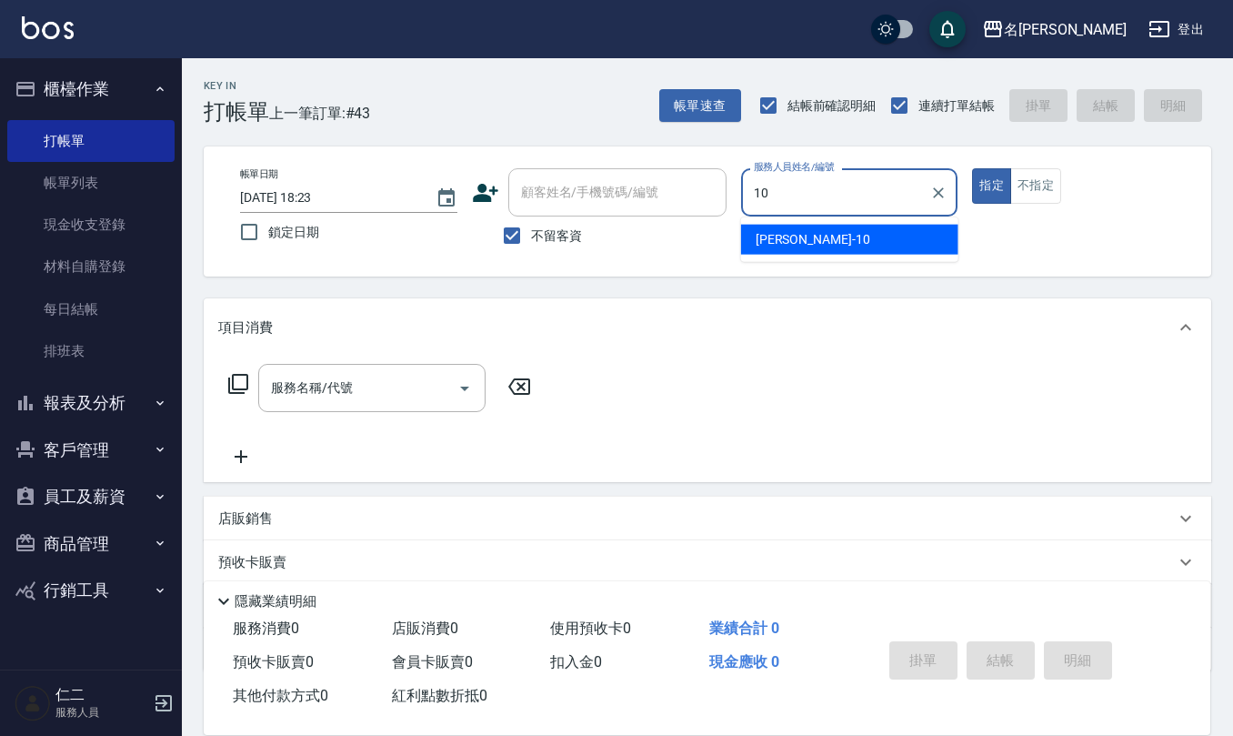
type input "胡淑雲-10"
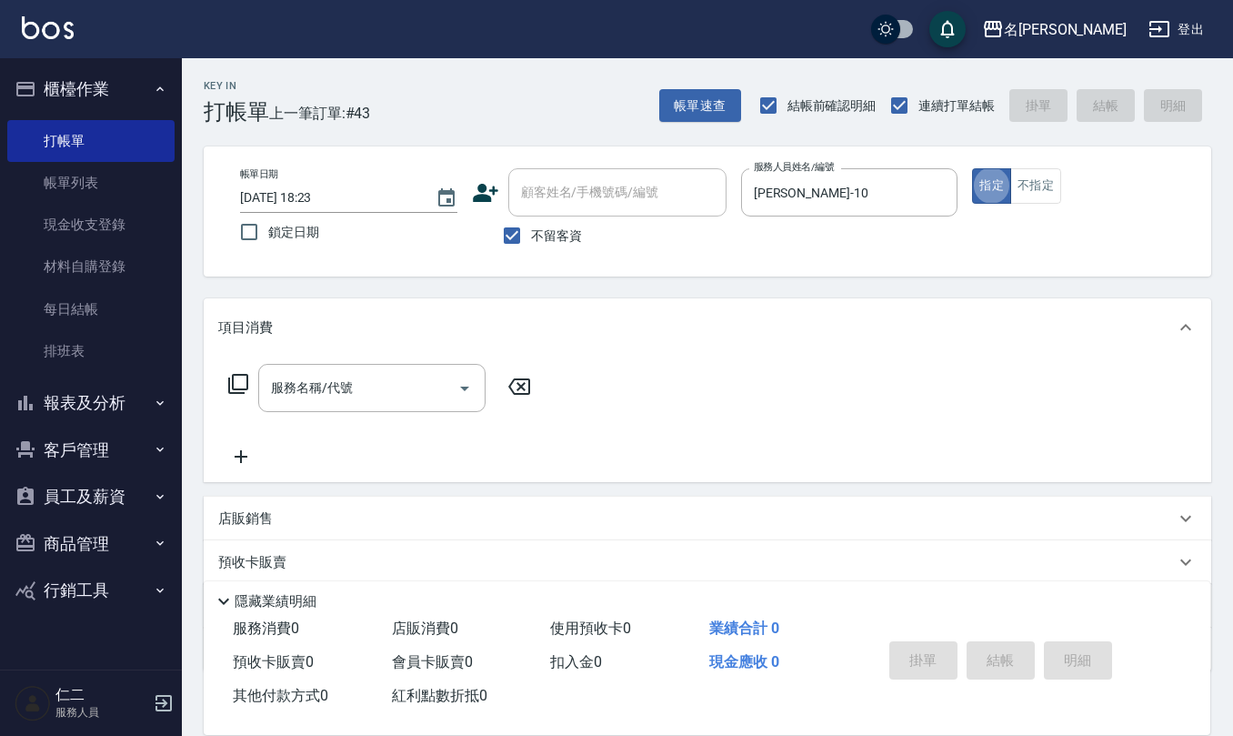
type button "true"
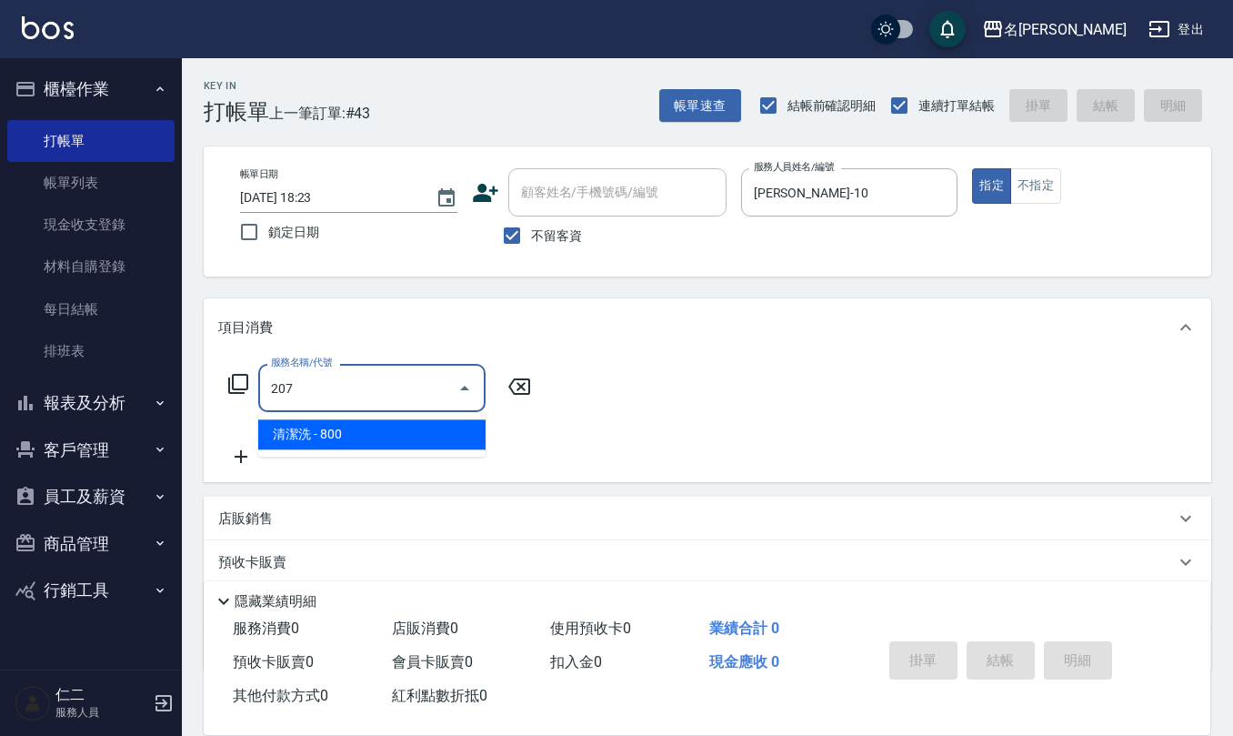
type input "清潔洗(207)"
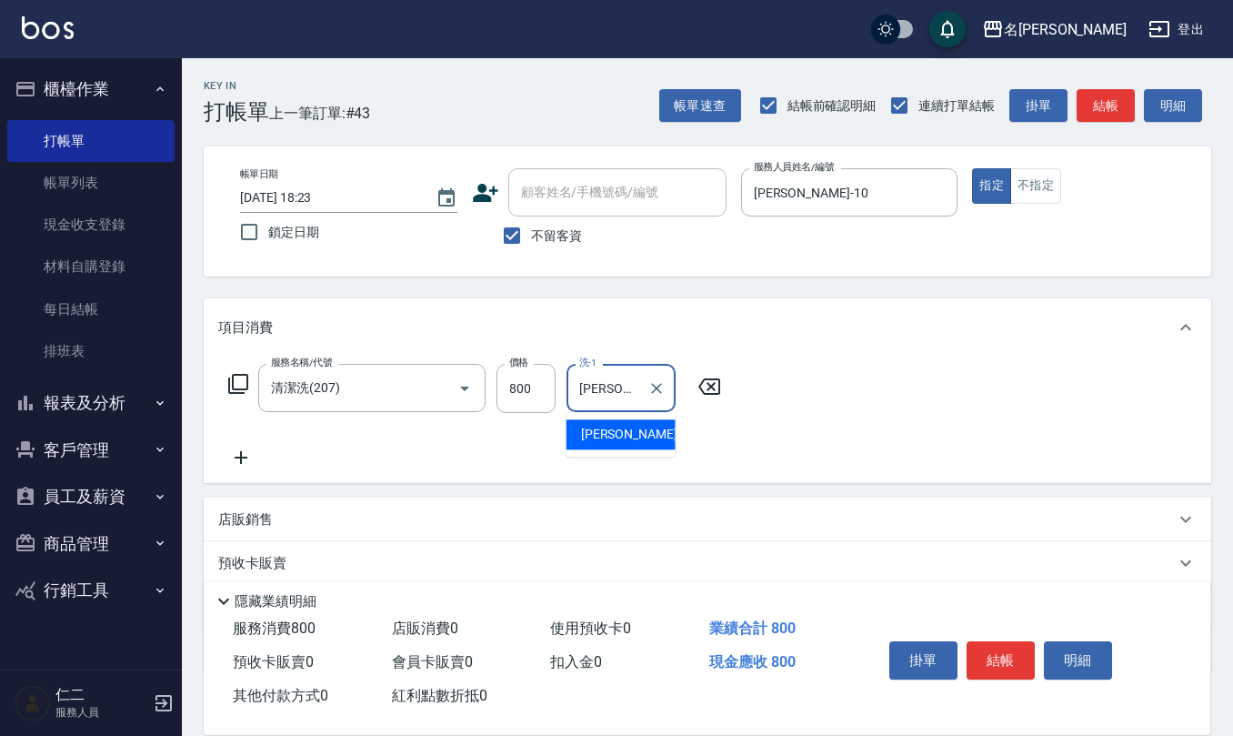
type input "杜芊彤-20"
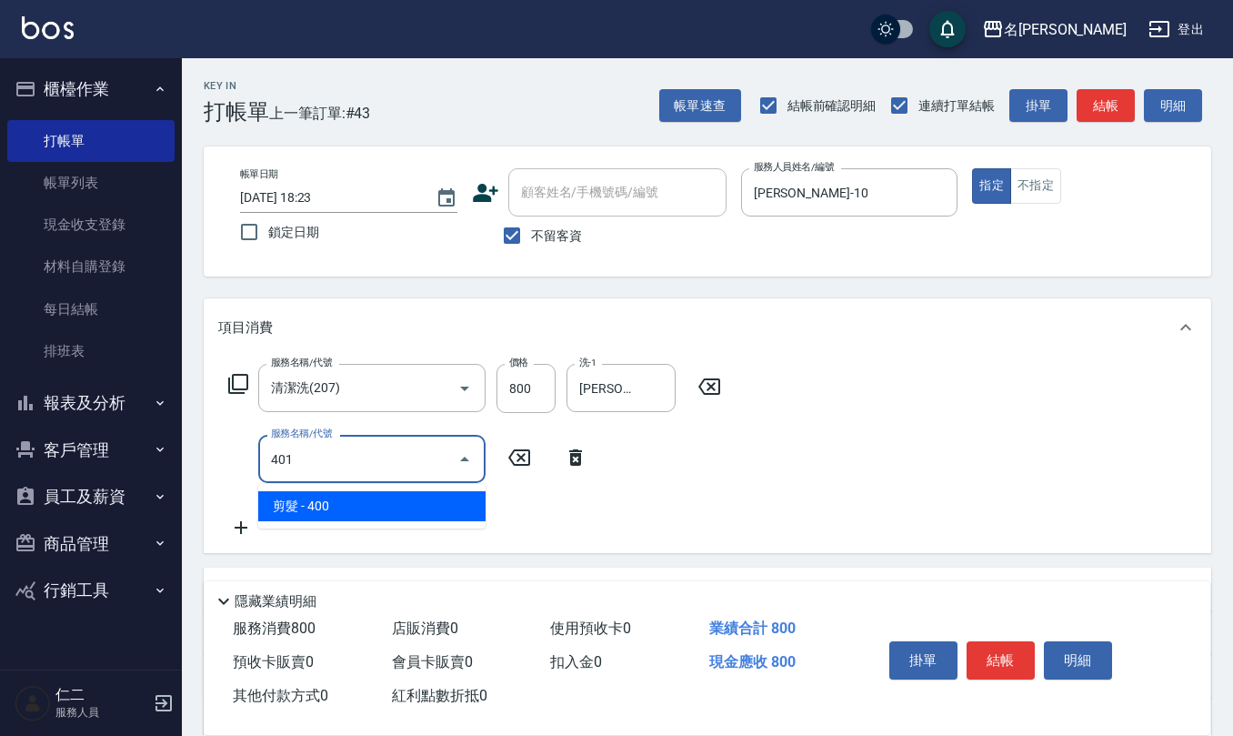
type input "剪髮(401)"
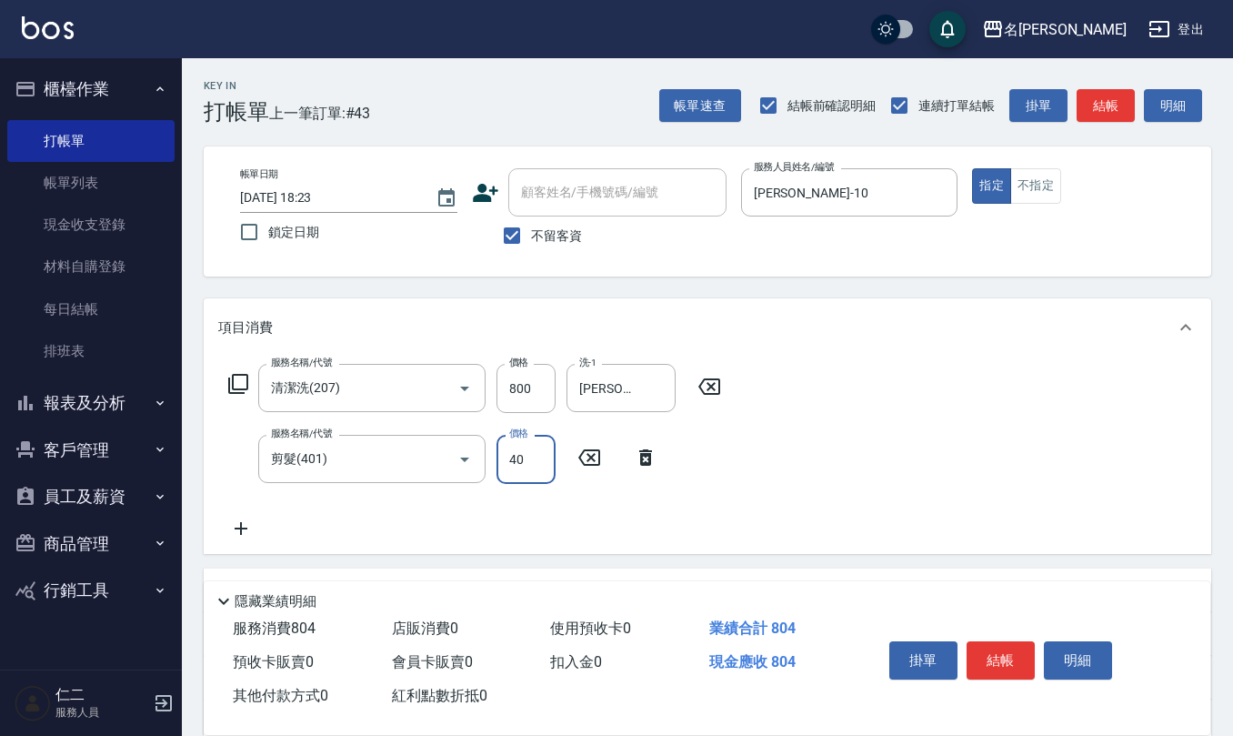
type input "400"
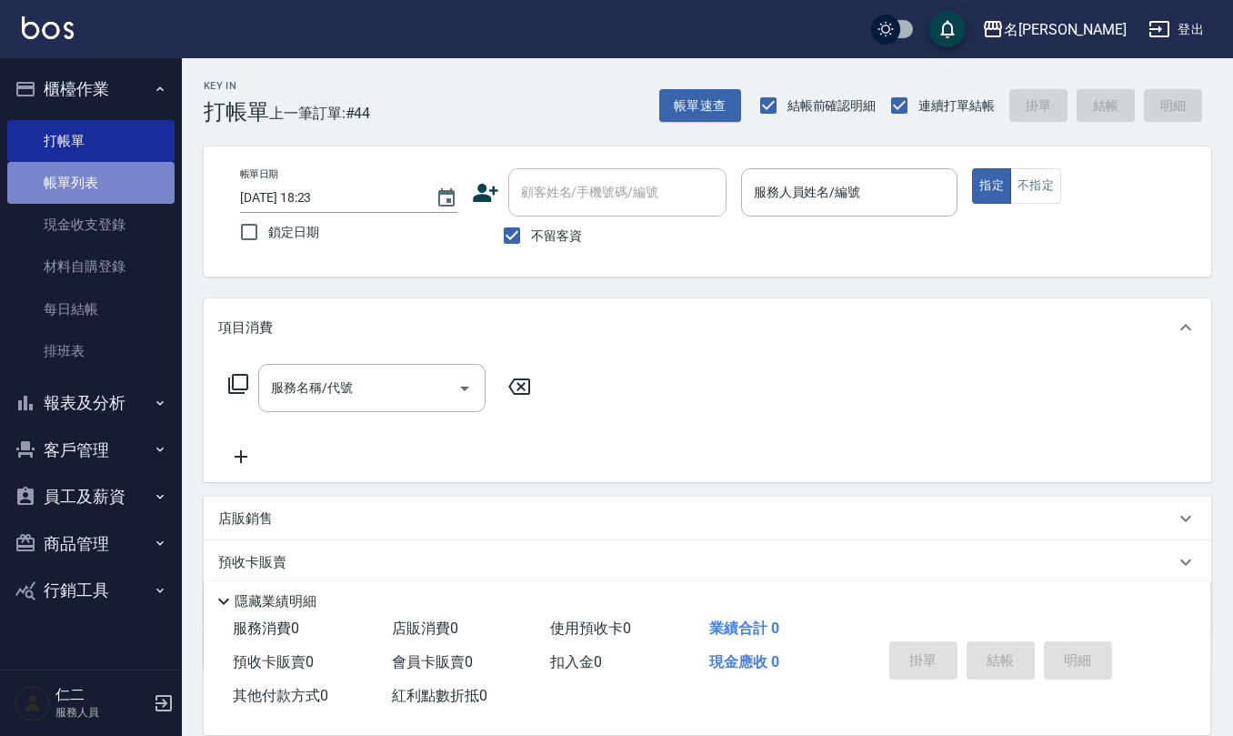
click at [125, 178] on link "帳單列表" at bounding box center [90, 183] width 167 height 42
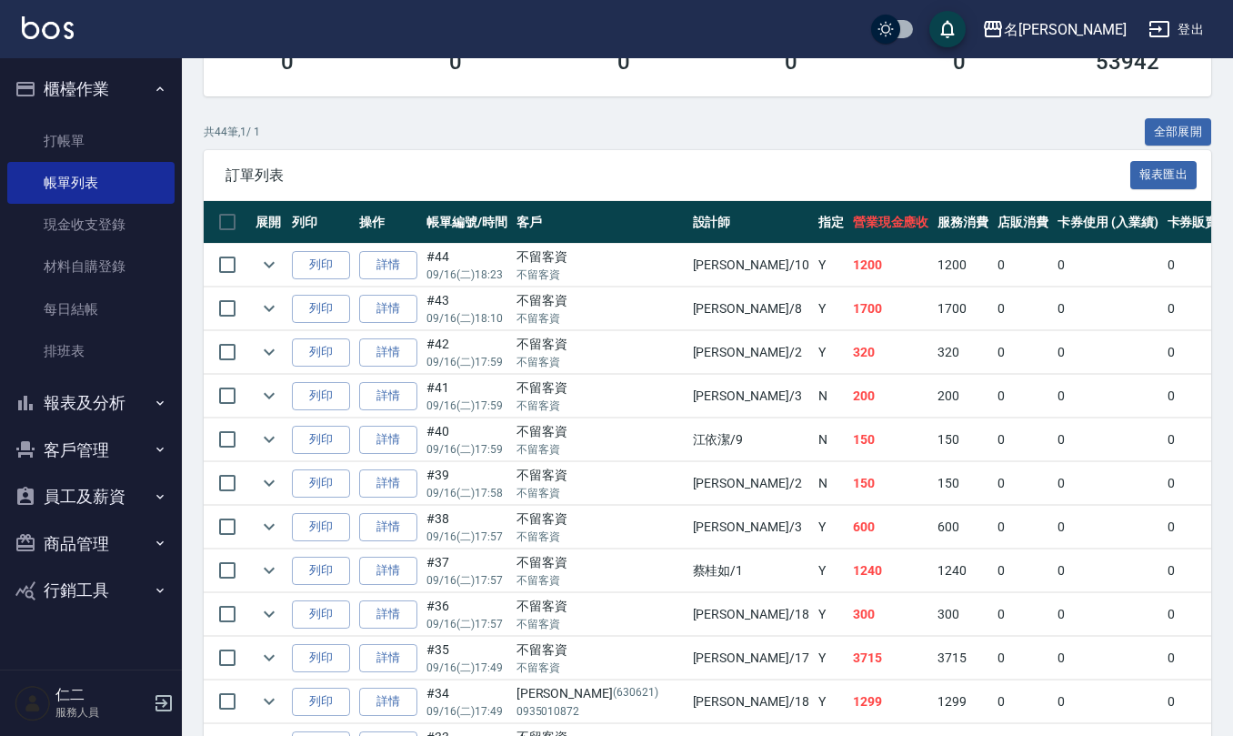
scroll to position [364, 0]
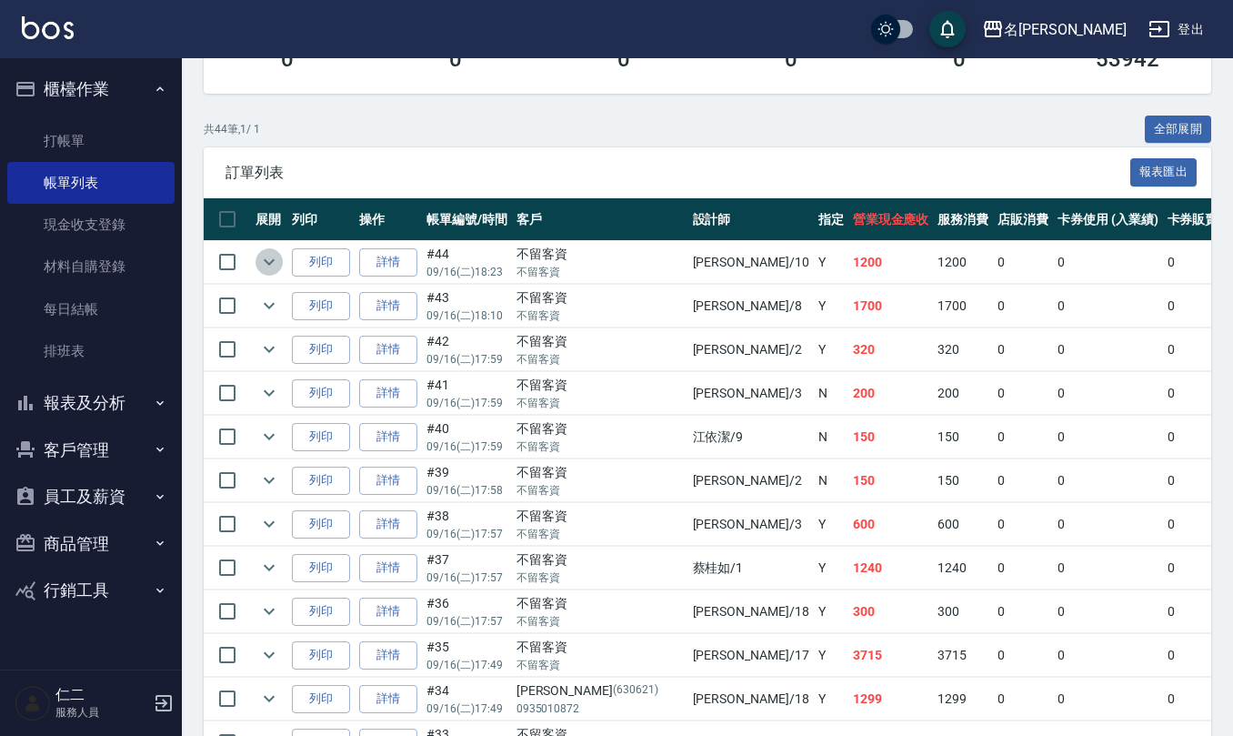
click at [275, 265] on icon "expand row" at bounding box center [269, 262] width 22 height 22
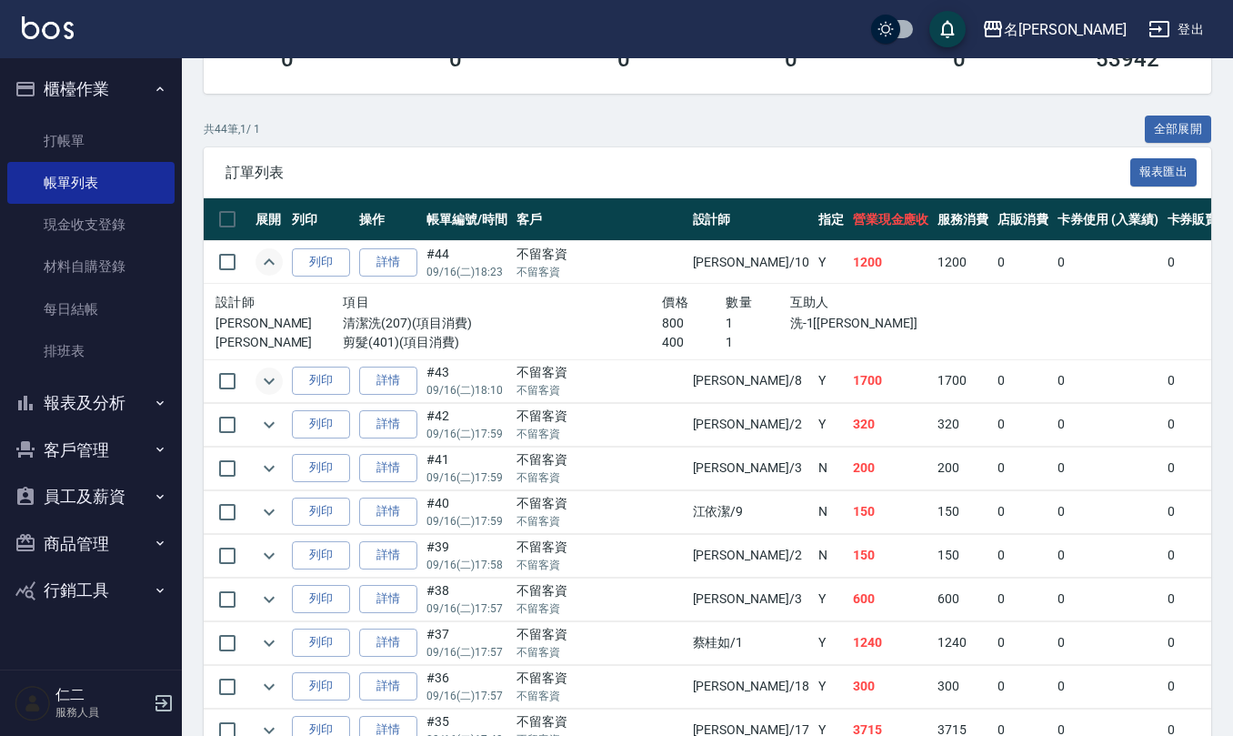
click at [256, 386] on button "expand row" at bounding box center [268, 380] width 27 height 27
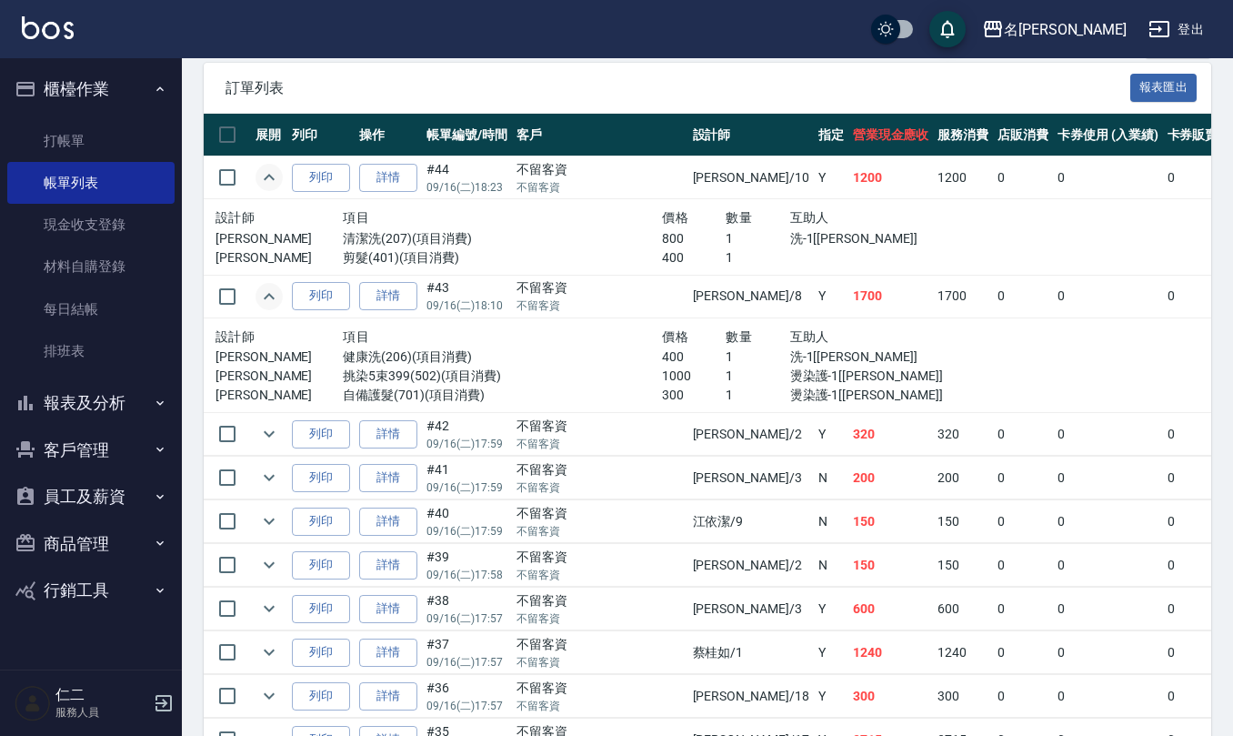
scroll to position [485, 0]
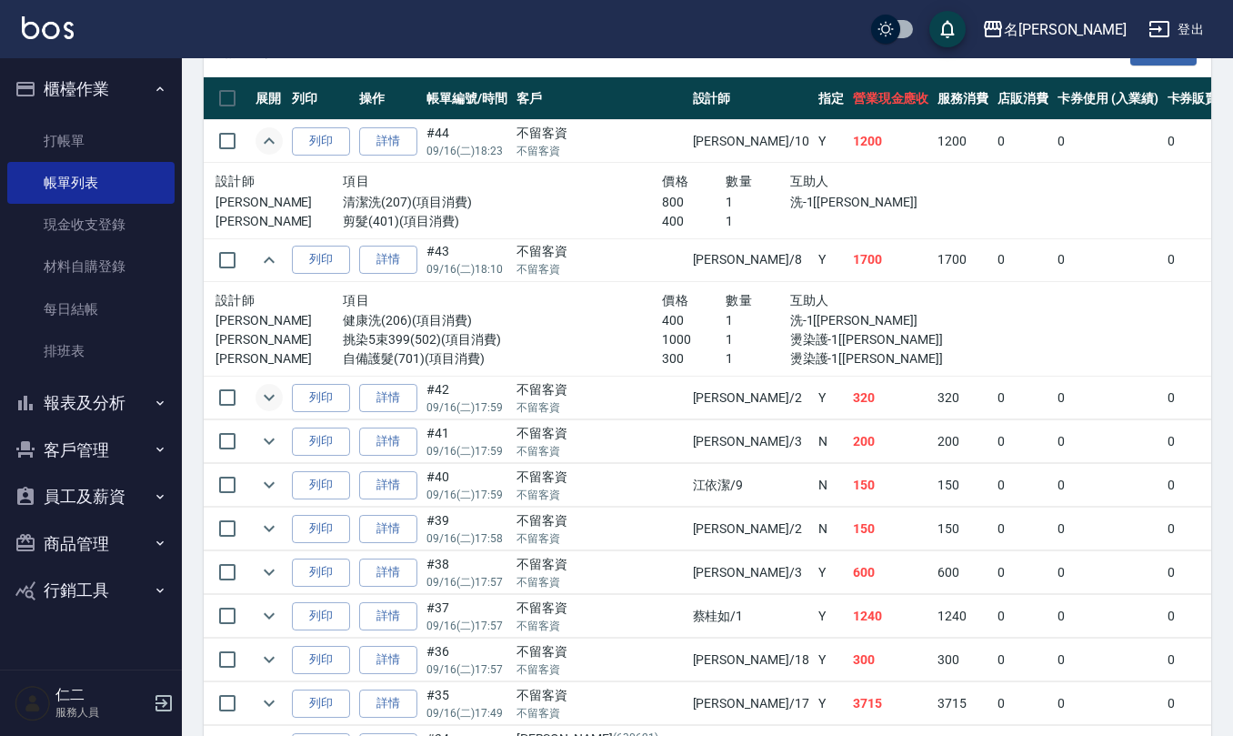
click at [263, 396] on icon "expand row" at bounding box center [269, 397] width 22 height 22
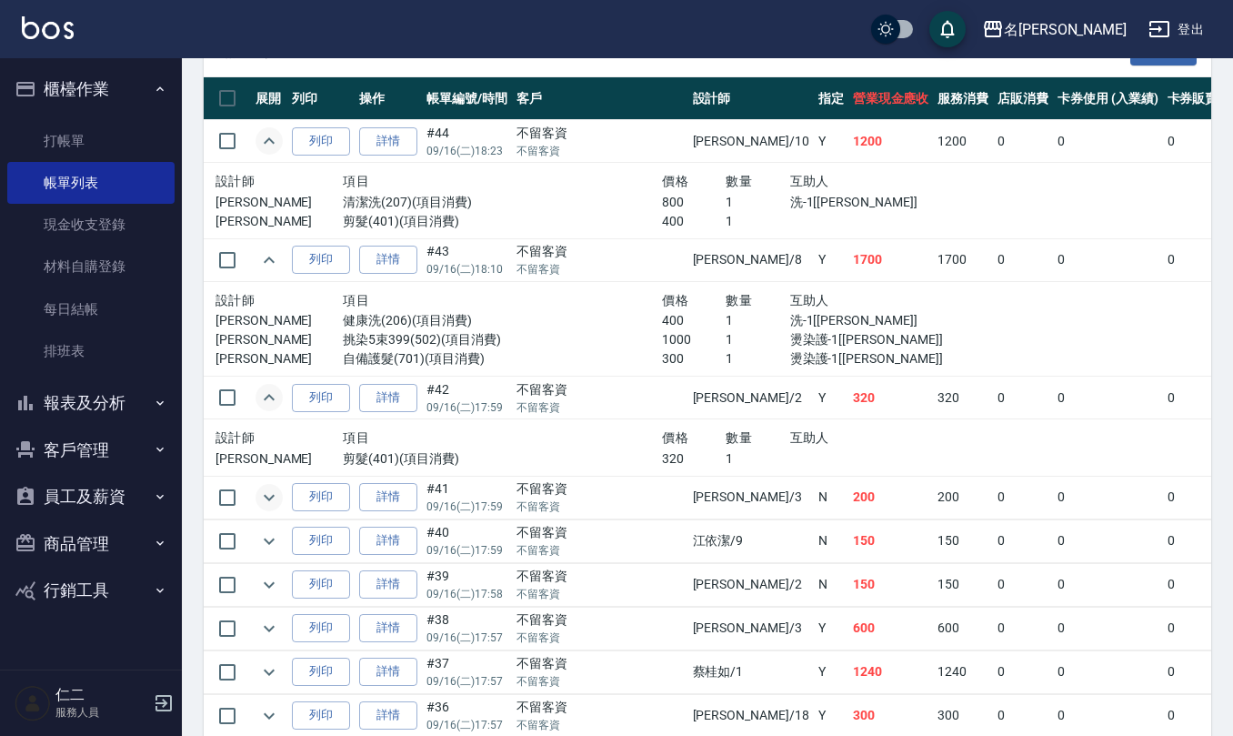
click at [277, 495] on icon "expand row" at bounding box center [269, 497] width 22 height 22
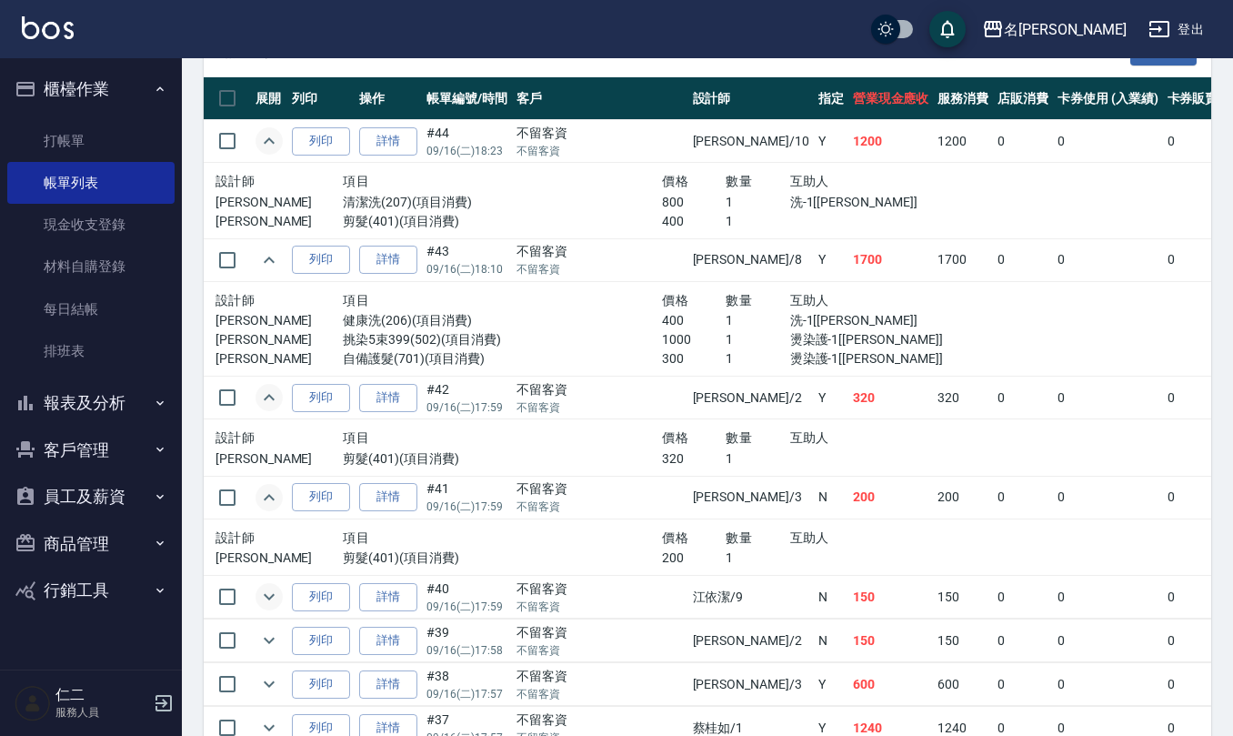
click at [271, 605] on icon "expand row" at bounding box center [269, 597] width 22 height 22
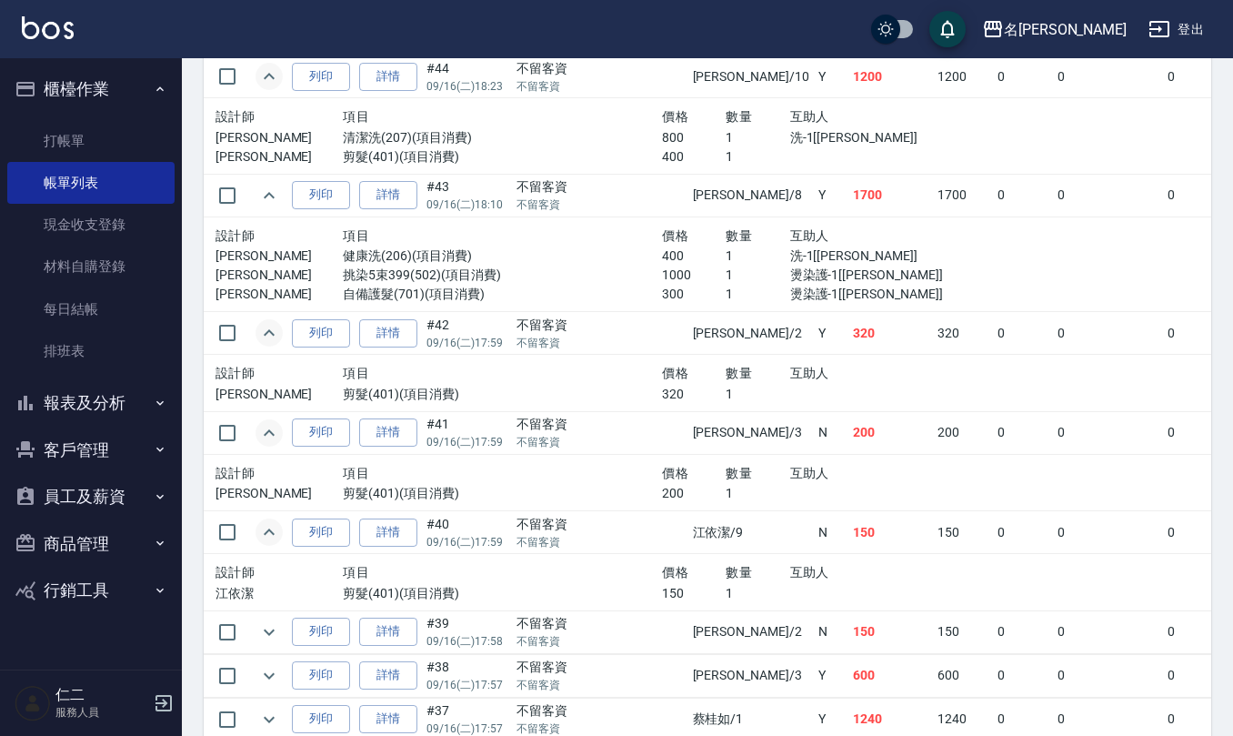
scroll to position [606, 0]
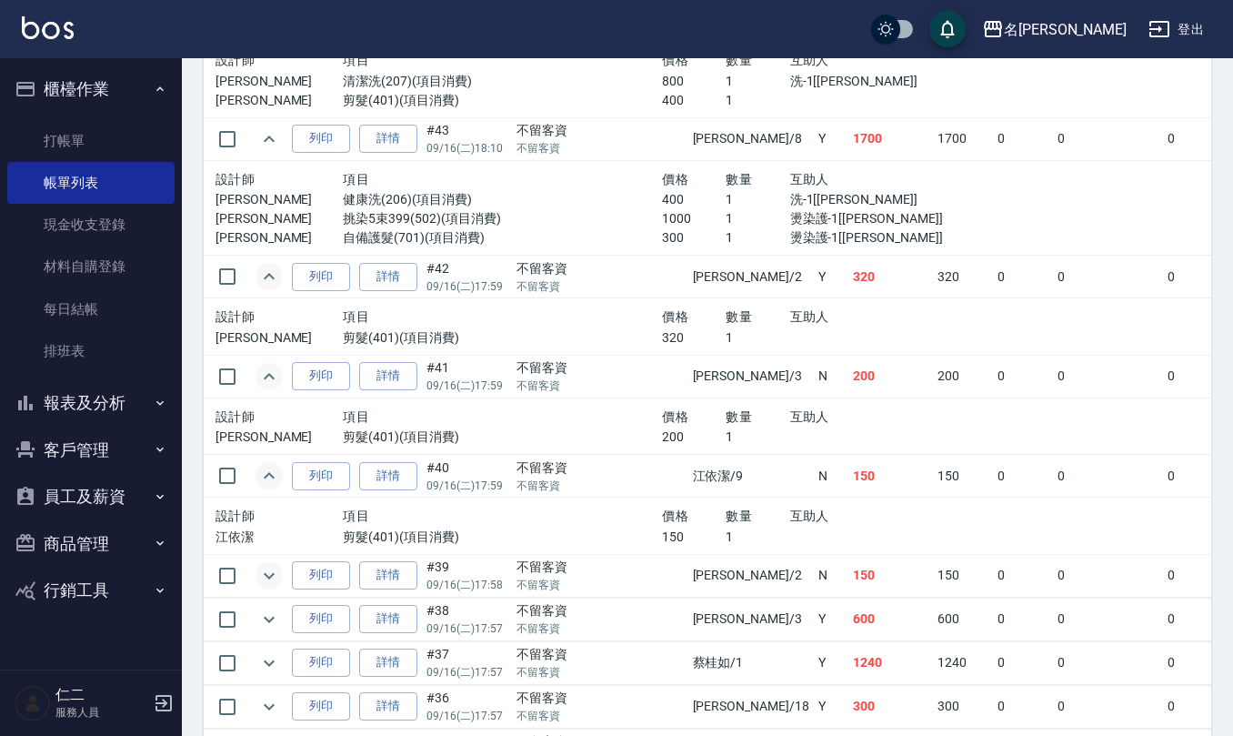
click at [271, 575] on icon "expand row" at bounding box center [269, 576] width 22 height 22
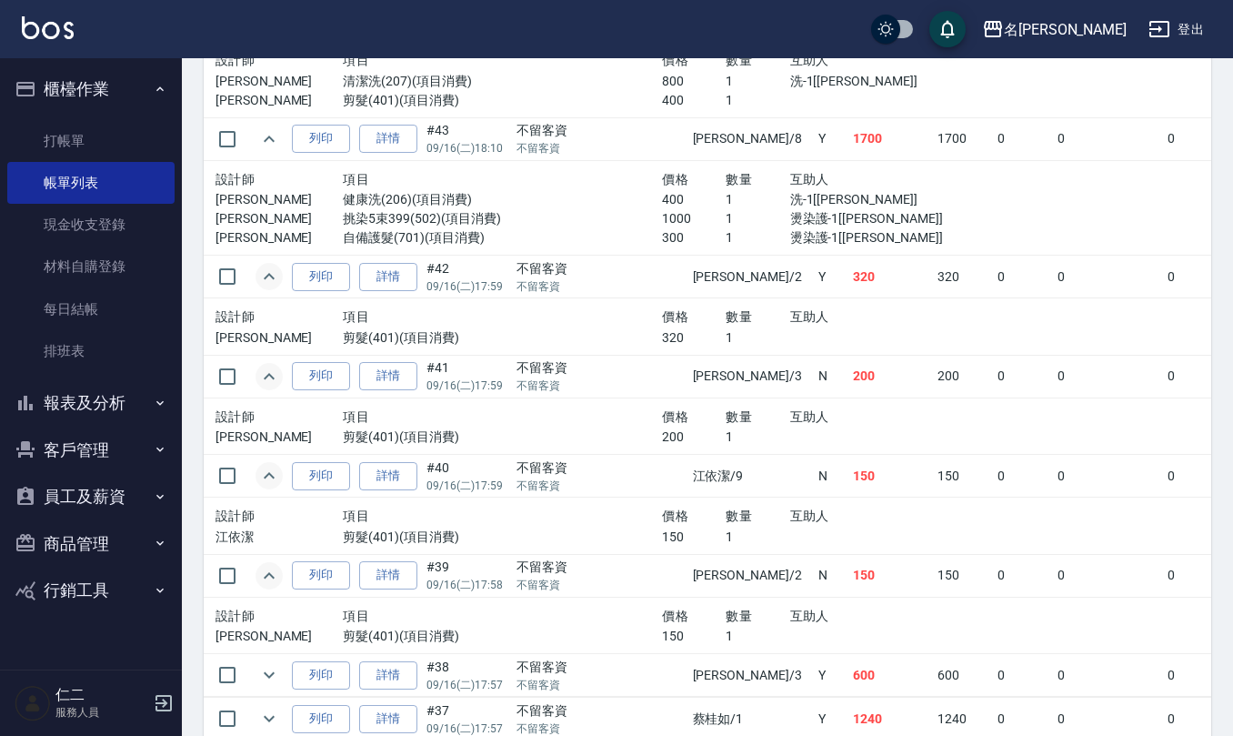
scroll to position [727, 0]
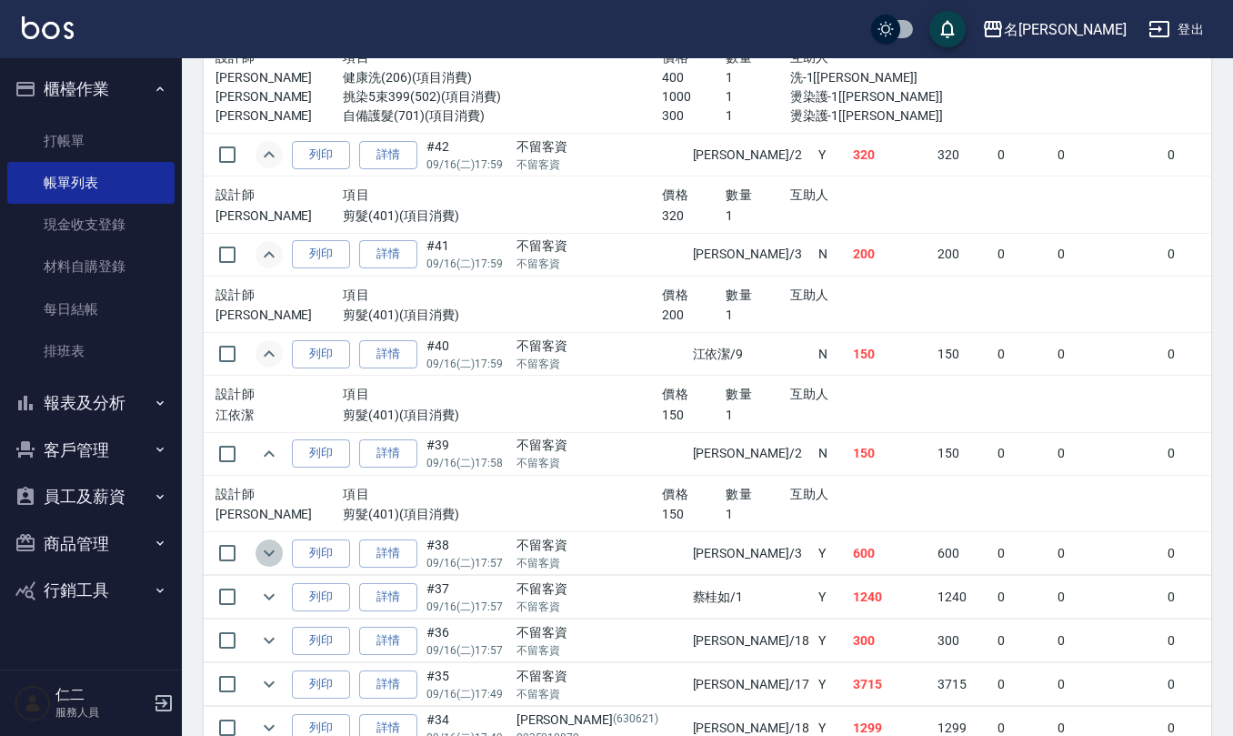
click at [269, 549] on icon "expand row" at bounding box center [269, 553] width 22 height 22
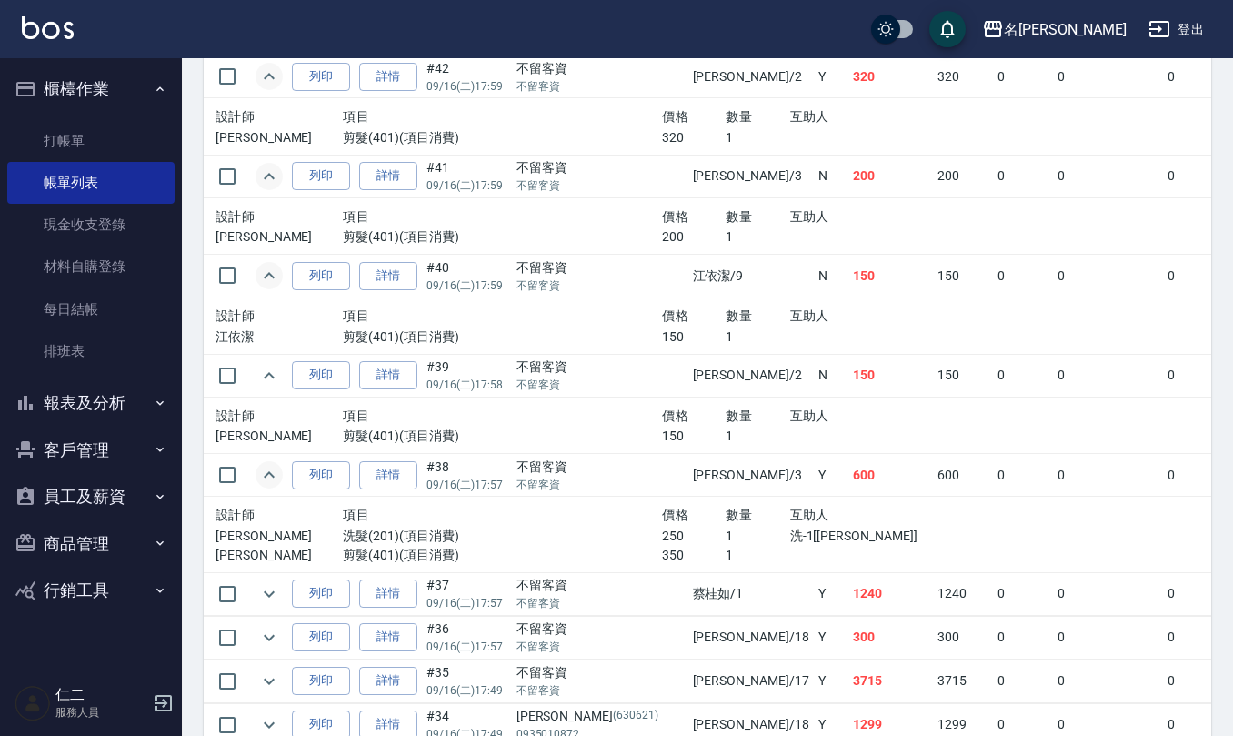
scroll to position [848, 0]
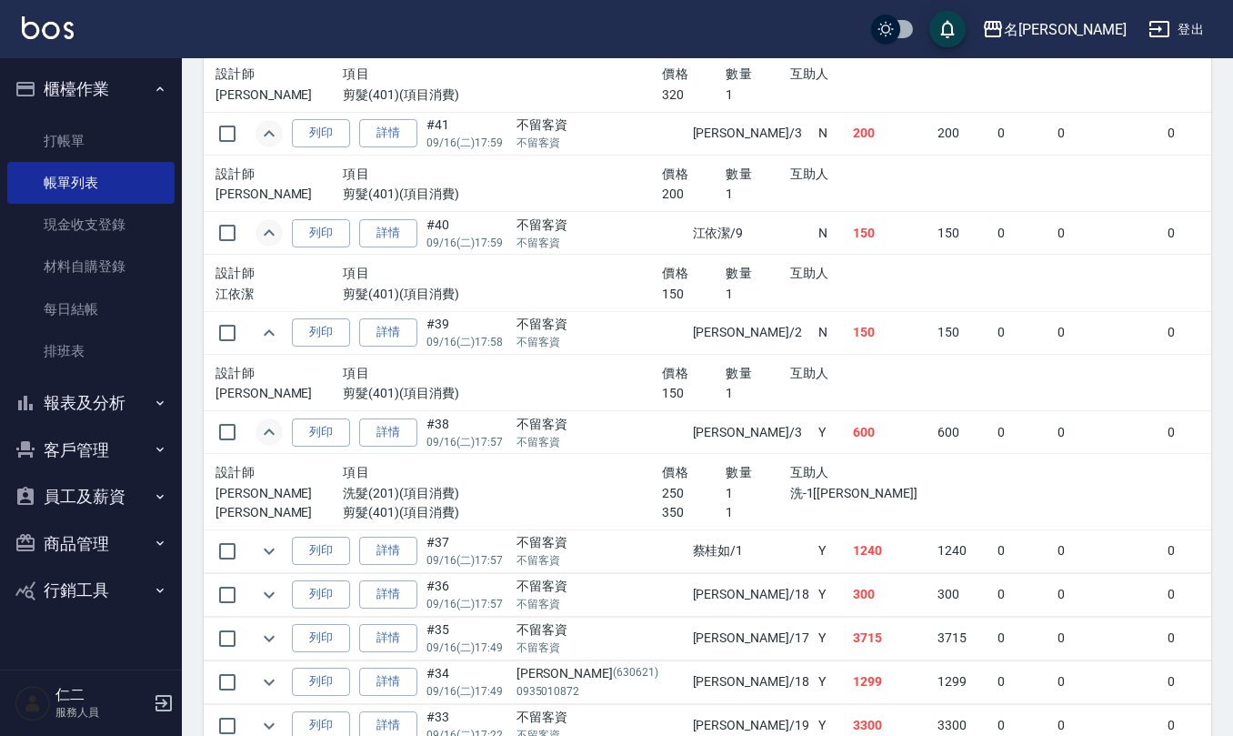
click at [270, 549] on icon "expand row" at bounding box center [269, 551] width 22 height 22
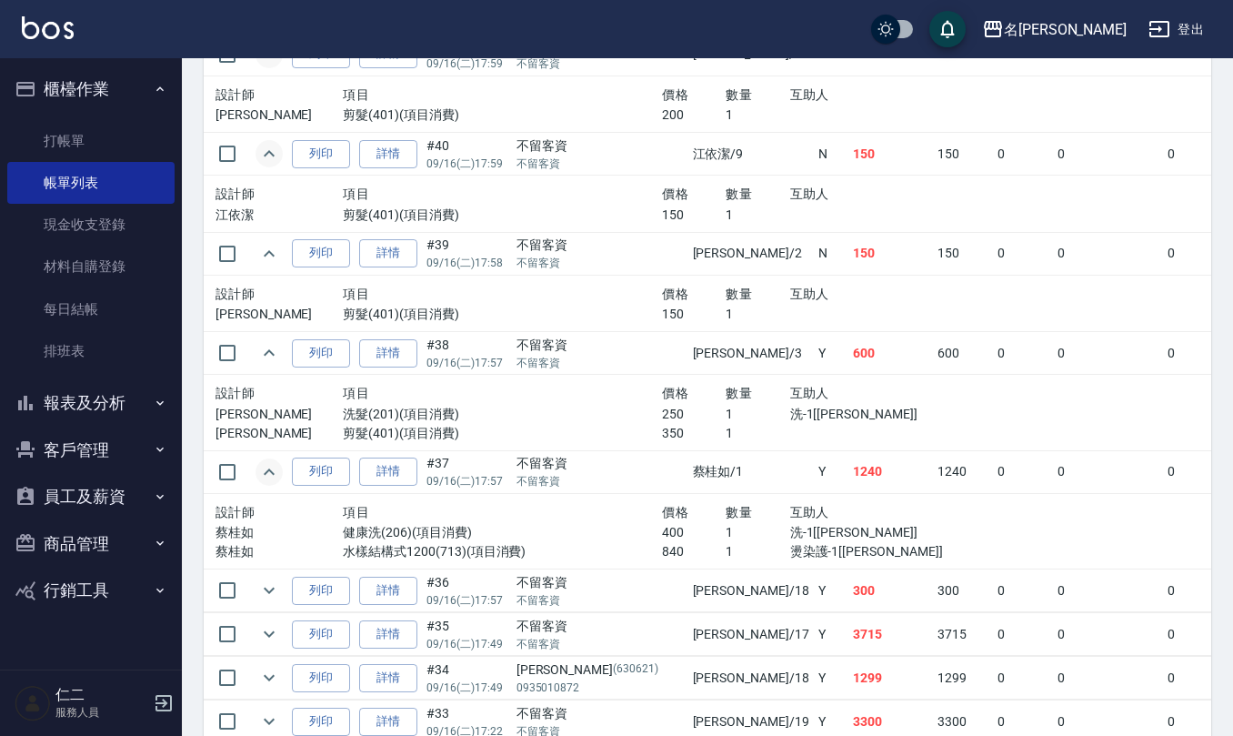
scroll to position [969, 0]
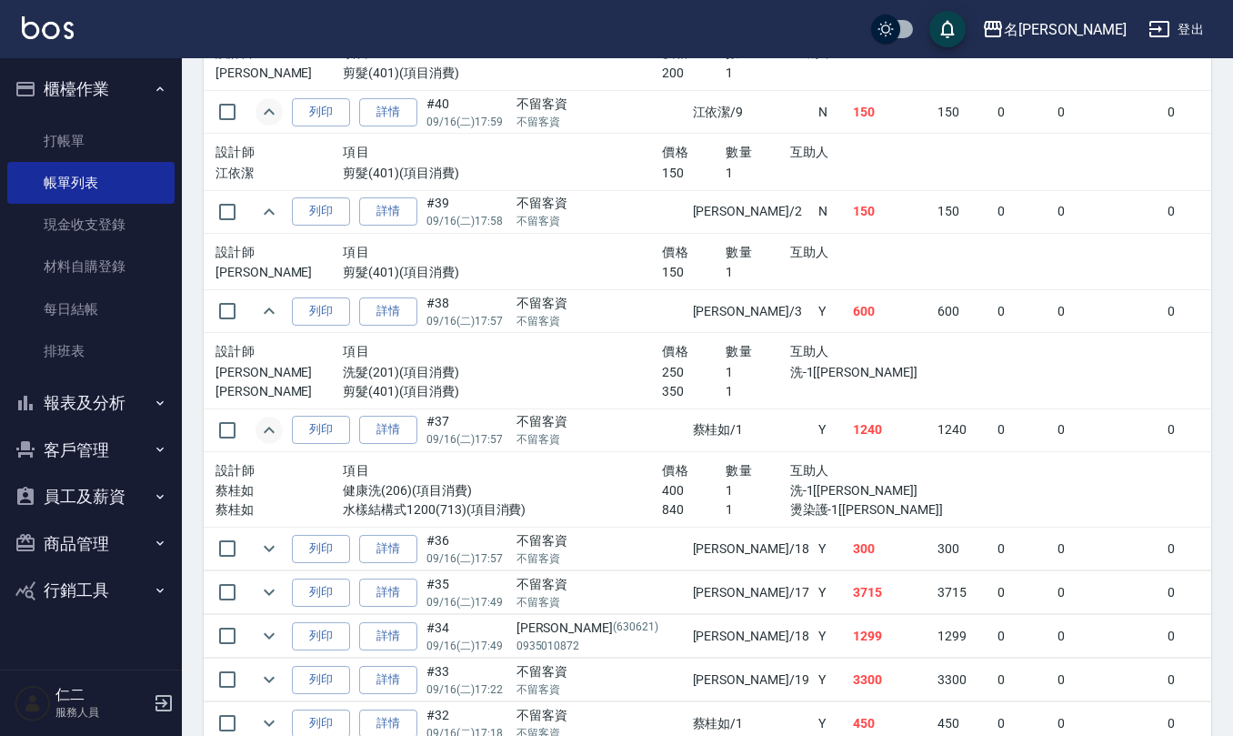
click at [275, 547] on icon "expand row" at bounding box center [269, 548] width 22 height 22
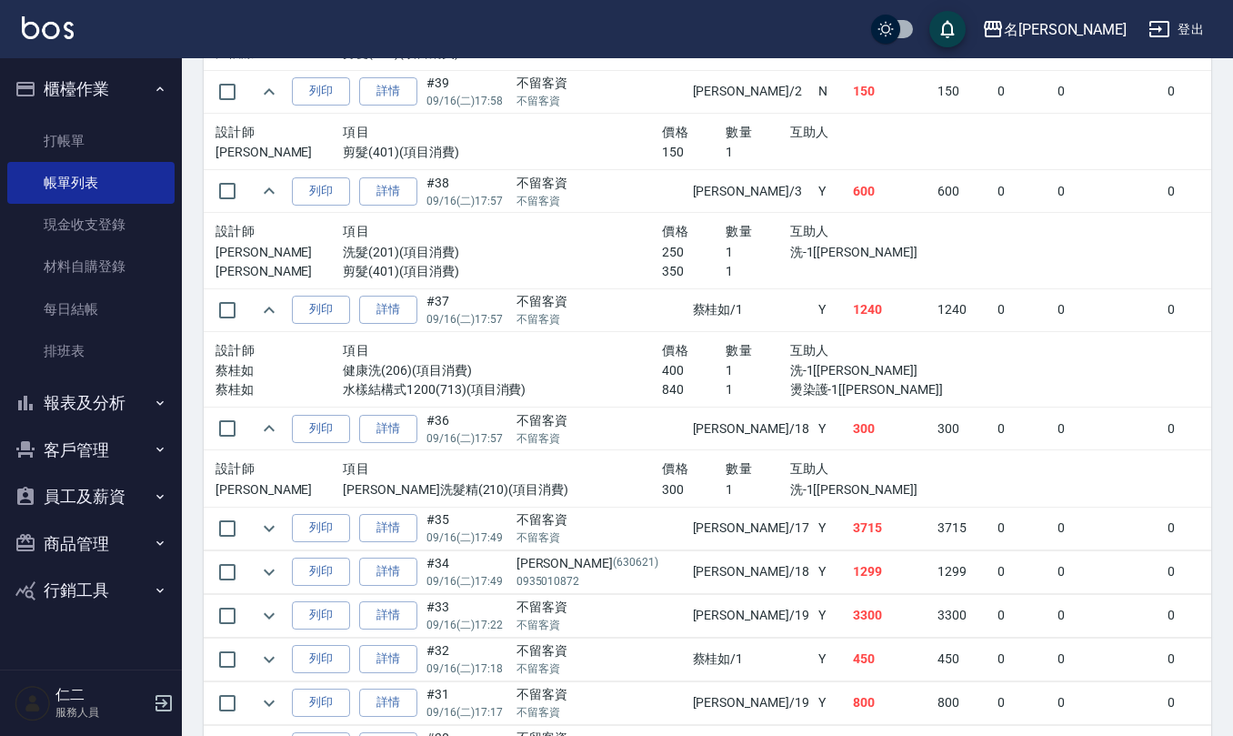
scroll to position [1091, 0]
click at [265, 526] on icon "expand row" at bounding box center [269, 527] width 22 height 22
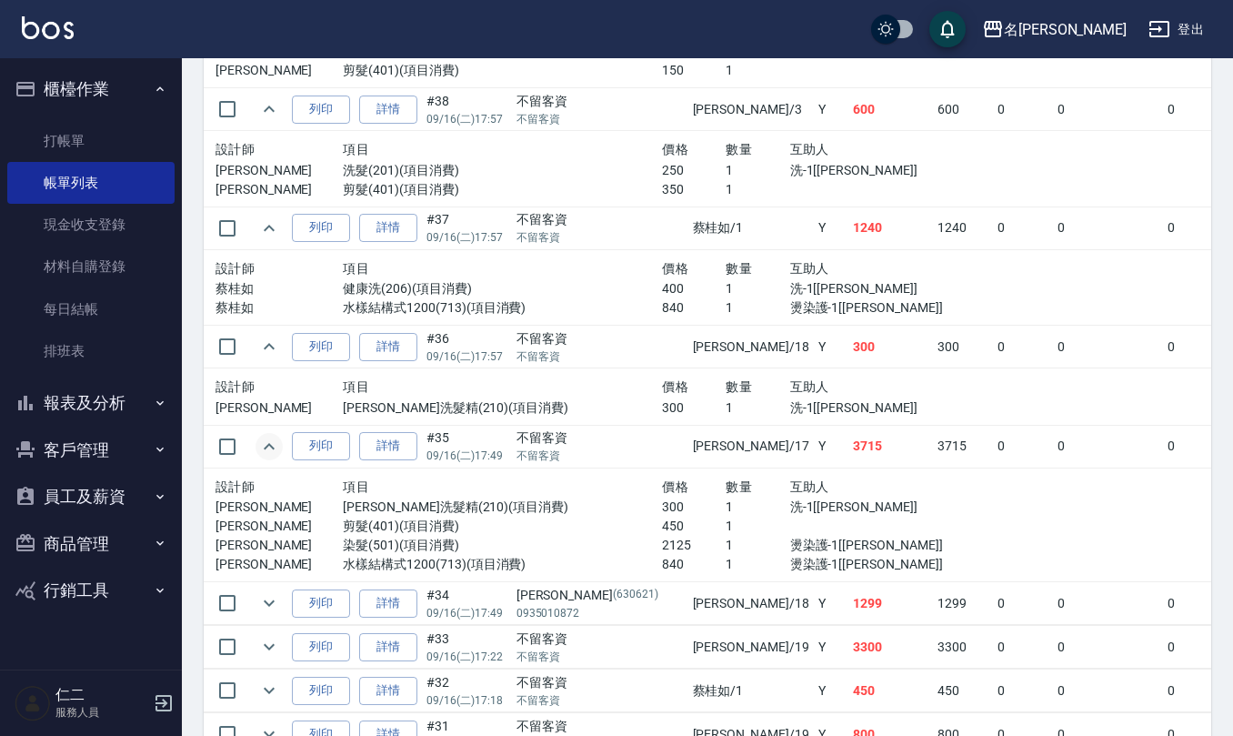
scroll to position [1212, 0]
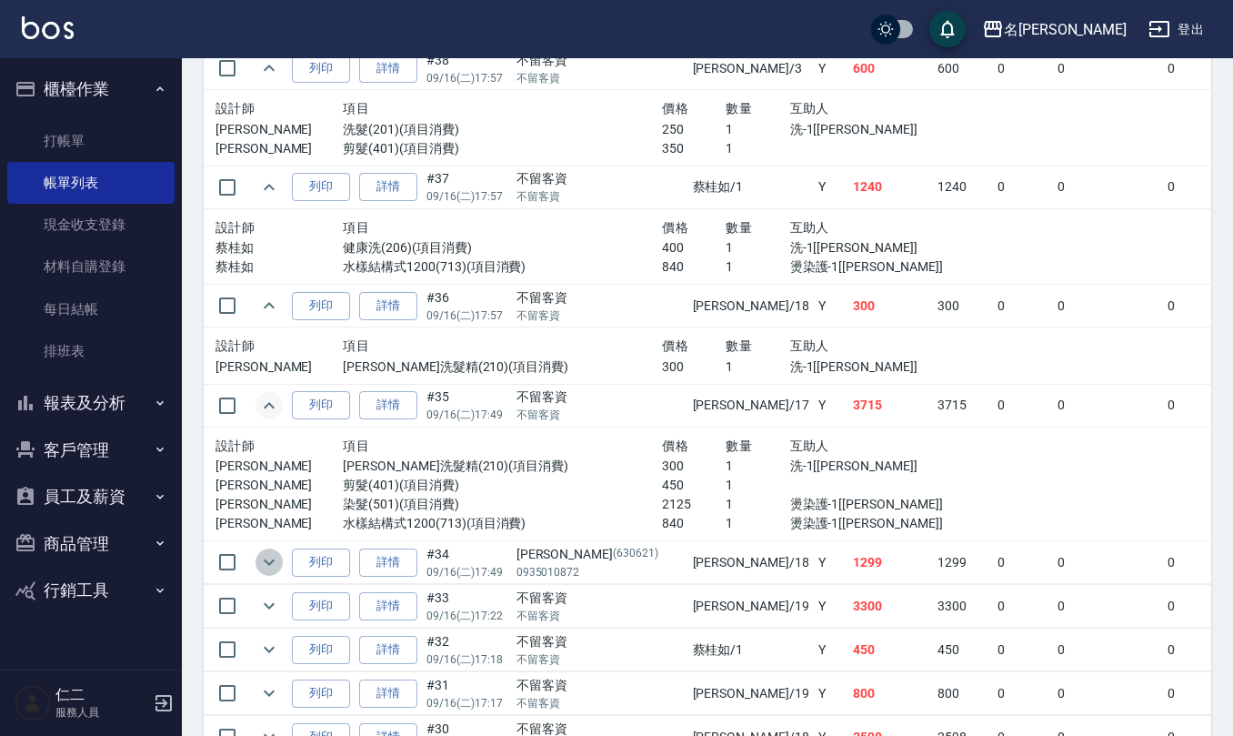
click at [264, 569] on icon "expand row" at bounding box center [269, 562] width 22 height 22
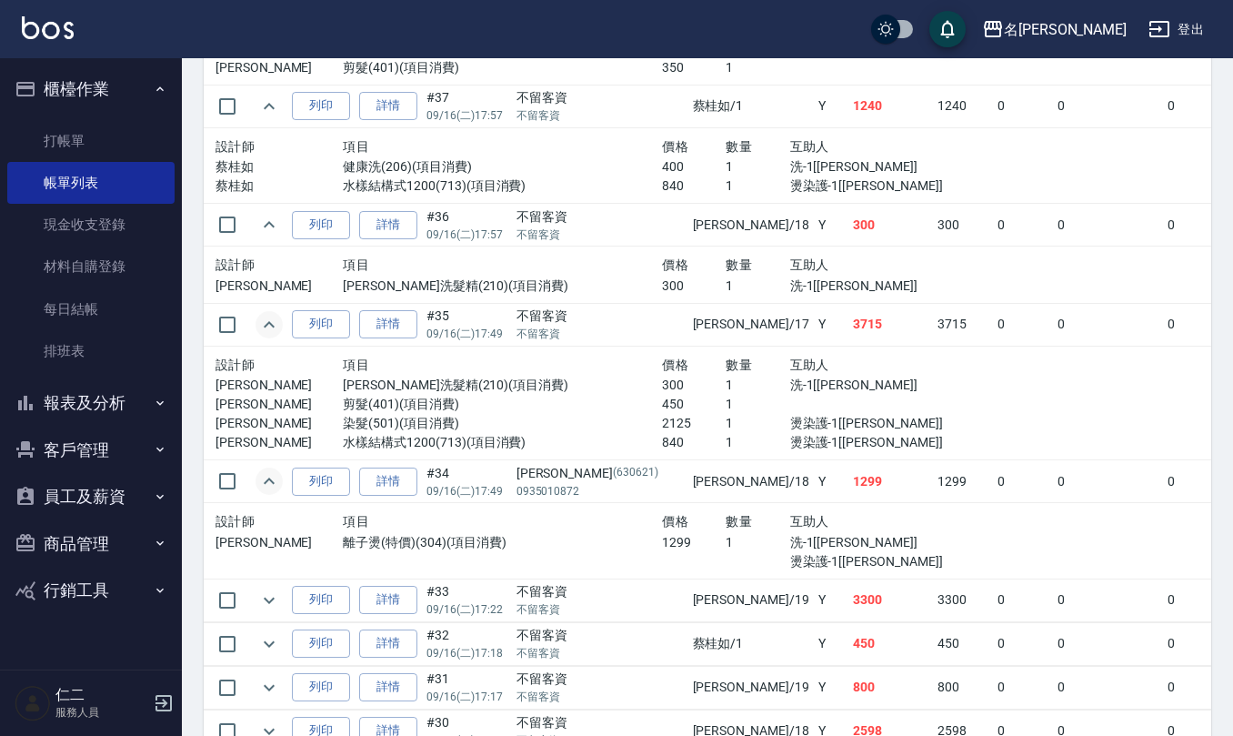
scroll to position [1333, 0]
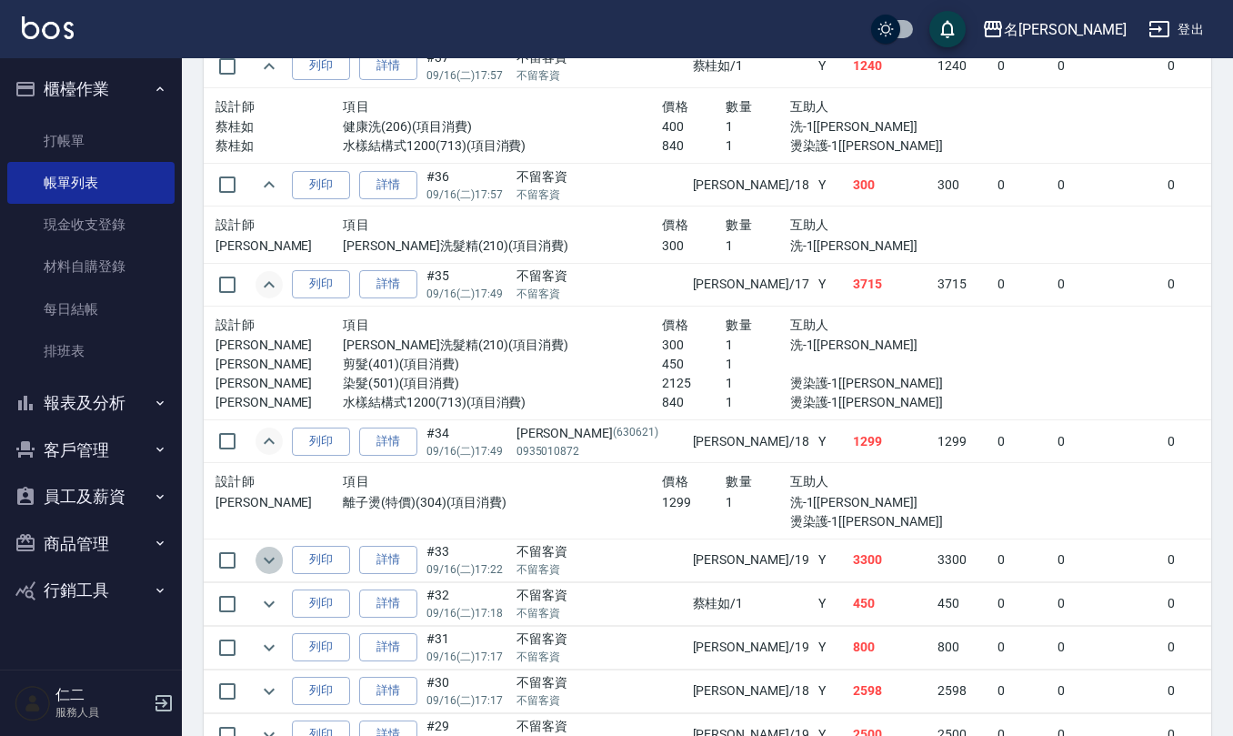
click at [277, 571] on icon "expand row" at bounding box center [269, 560] width 22 height 22
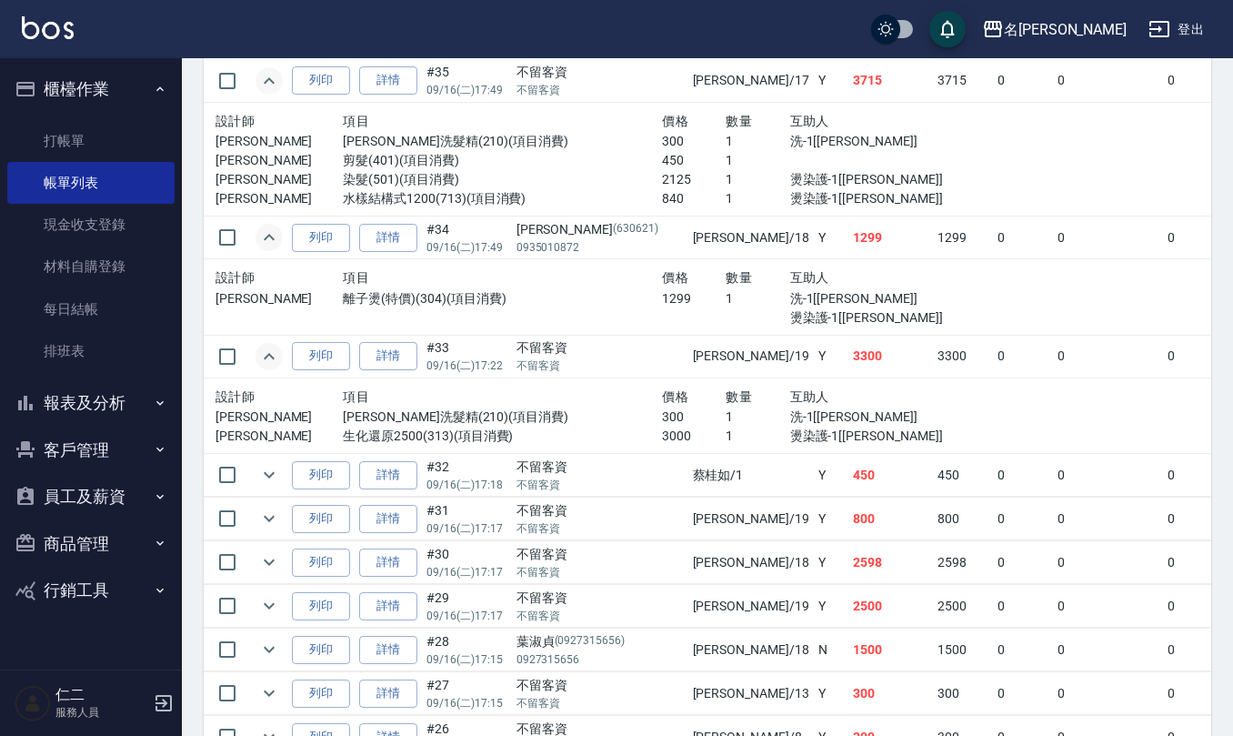
scroll to position [1576, 0]
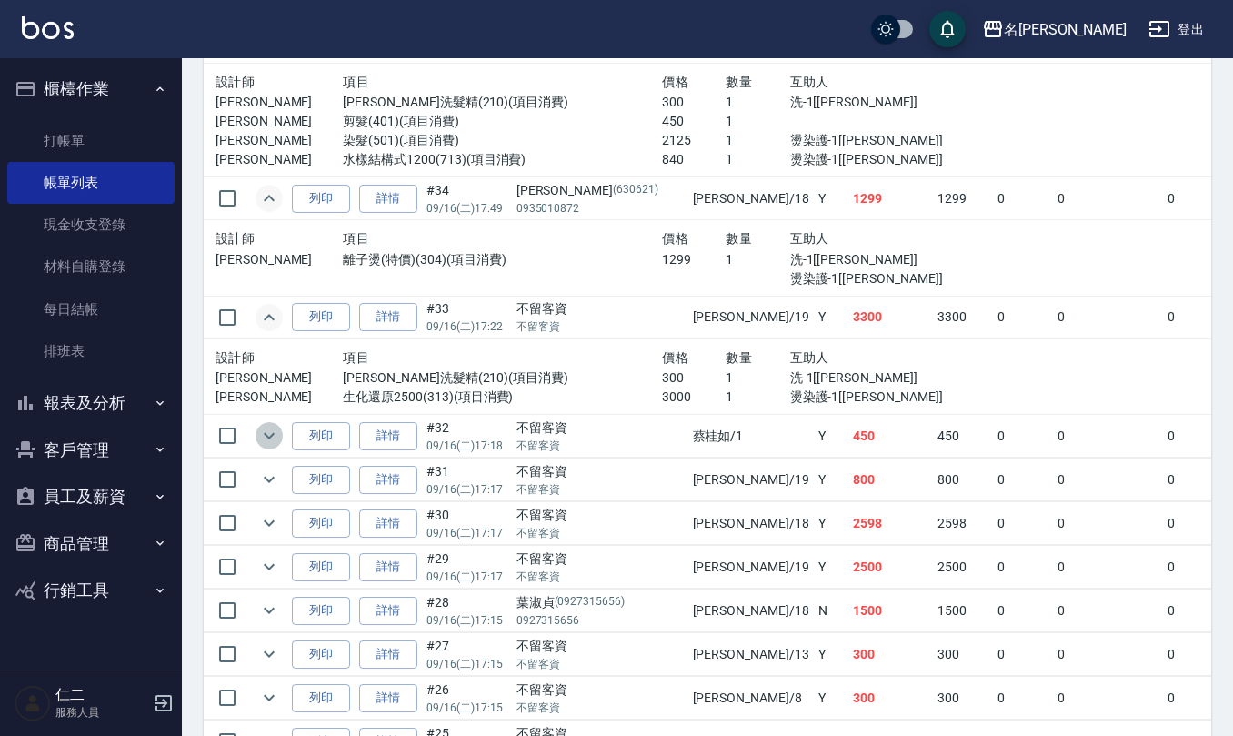
click at [259, 436] on icon "expand row" at bounding box center [269, 436] width 22 height 22
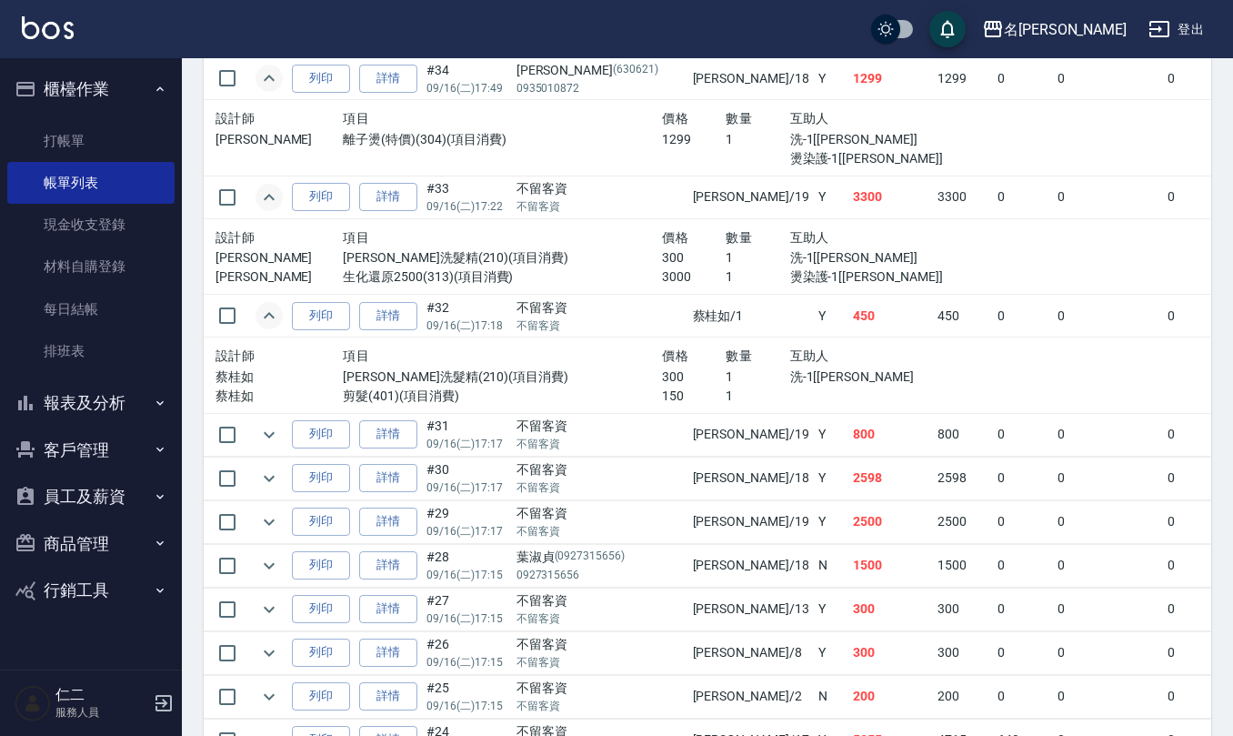
scroll to position [1697, 0]
click at [276, 441] on icon "expand row" at bounding box center [269, 434] width 22 height 22
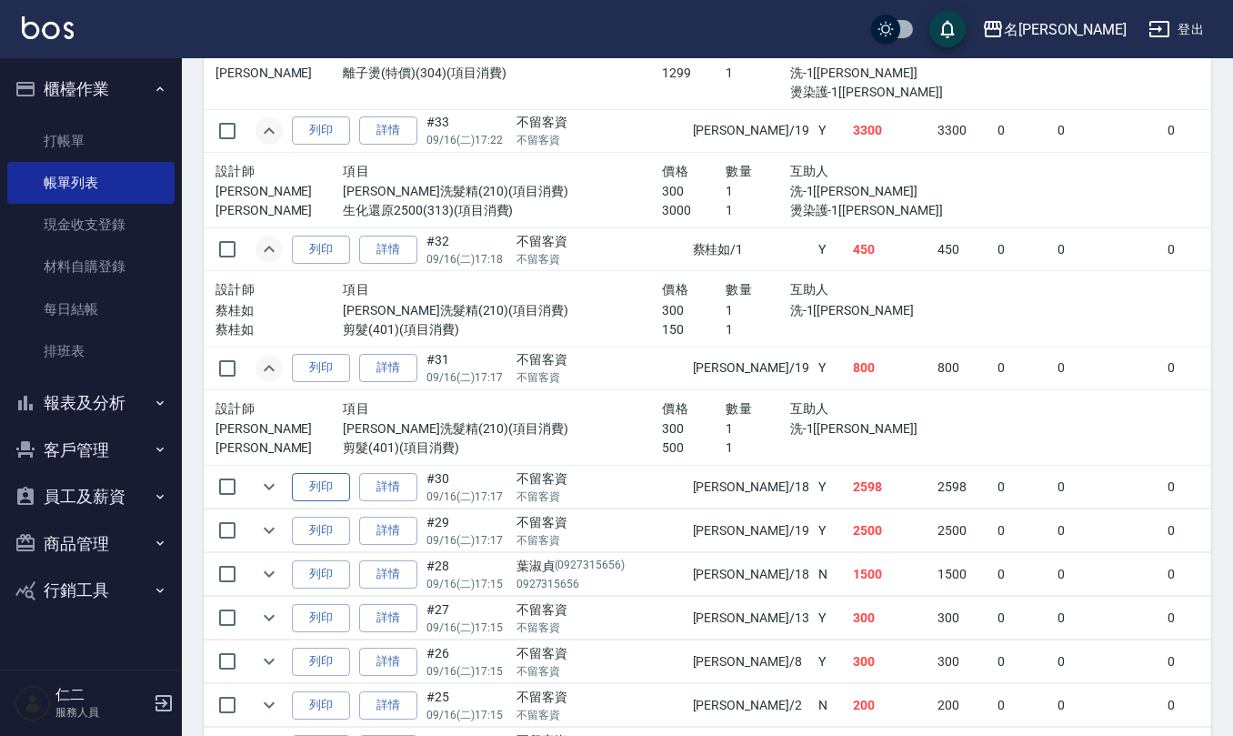
scroll to position [1818, 0]
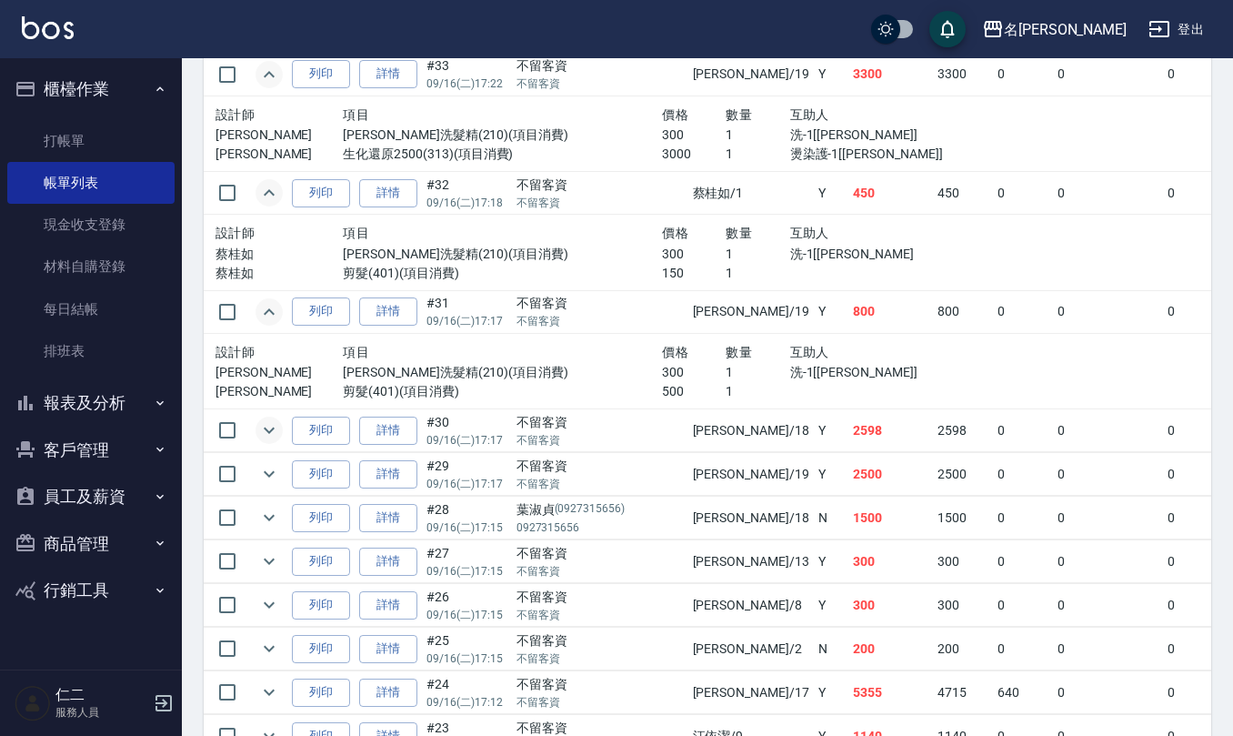
click at [265, 441] on icon "expand row" at bounding box center [269, 430] width 22 height 22
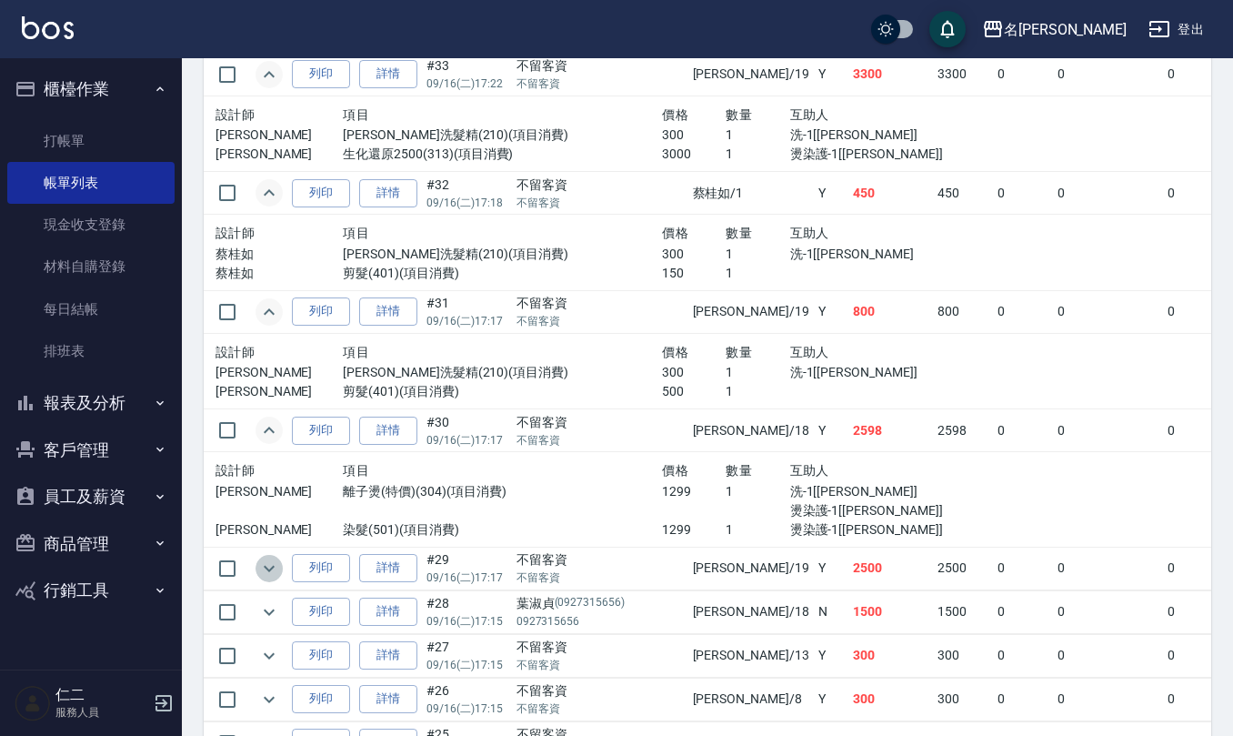
click at [267, 571] on icon "expand row" at bounding box center [269, 568] width 11 height 6
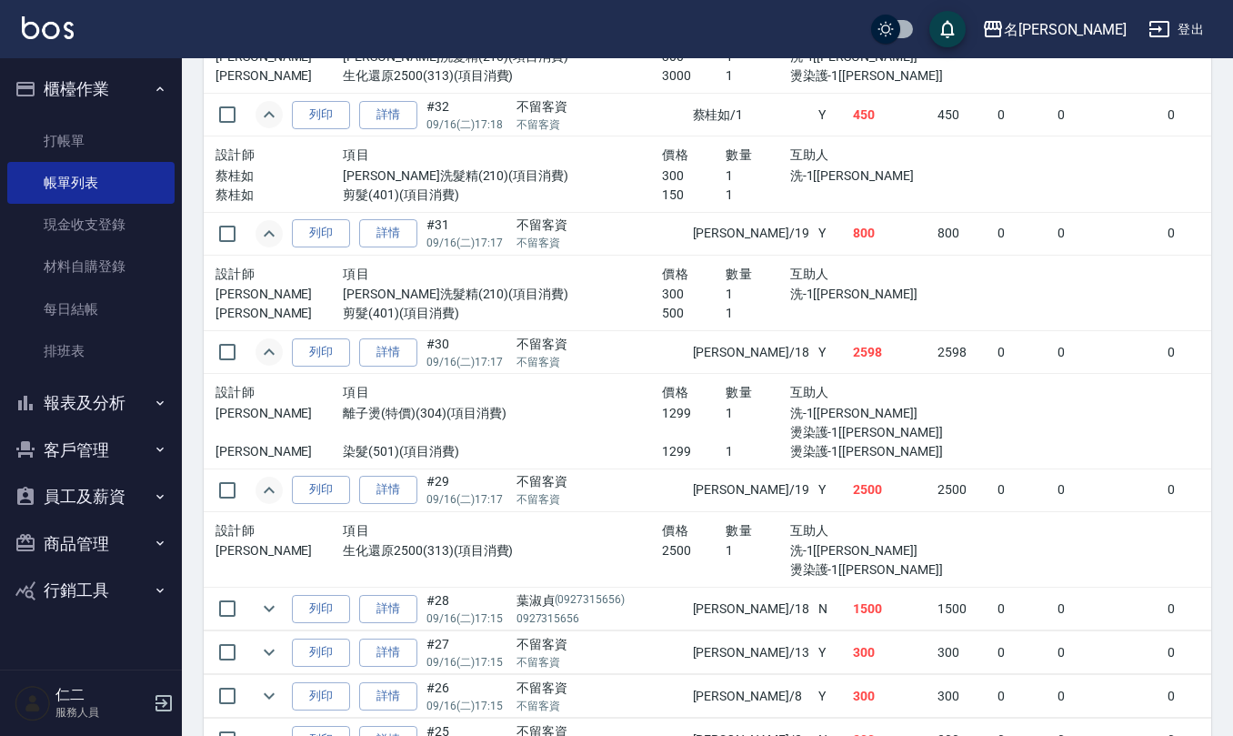
scroll to position [1939, 0]
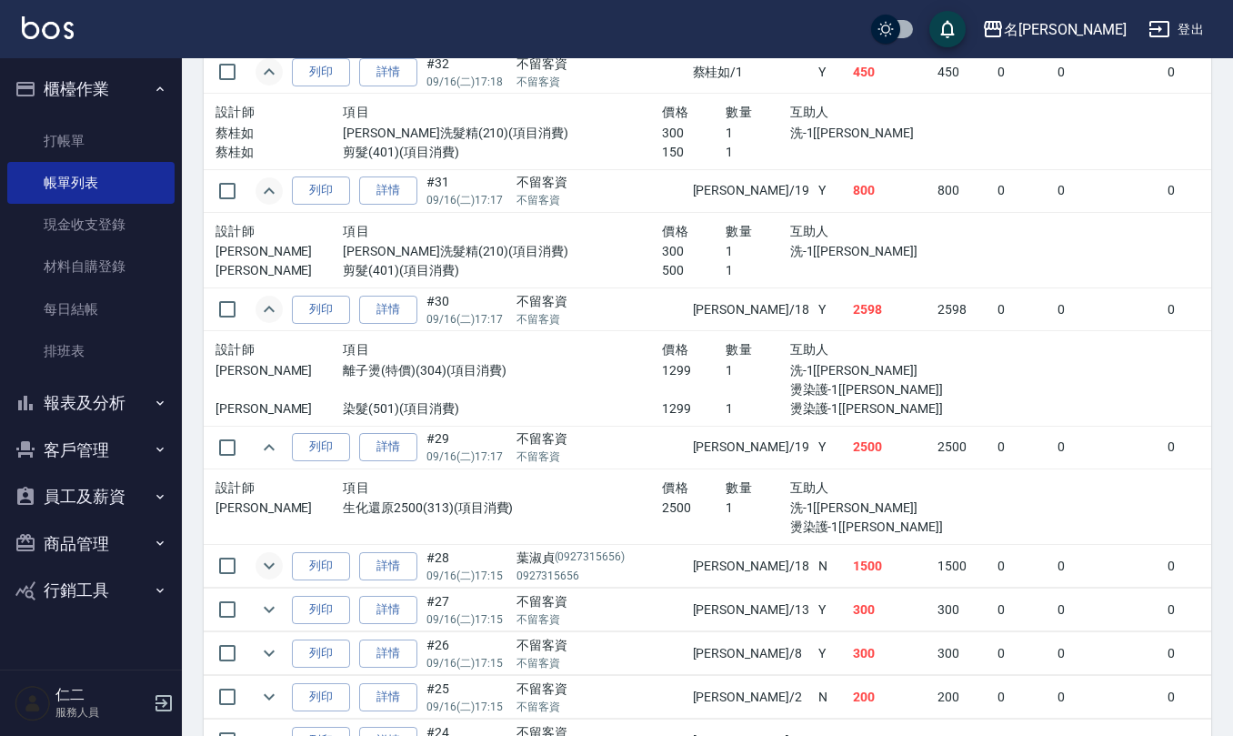
click at [280, 575] on button "expand row" at bounding box center [268, 565] width 27 height 27
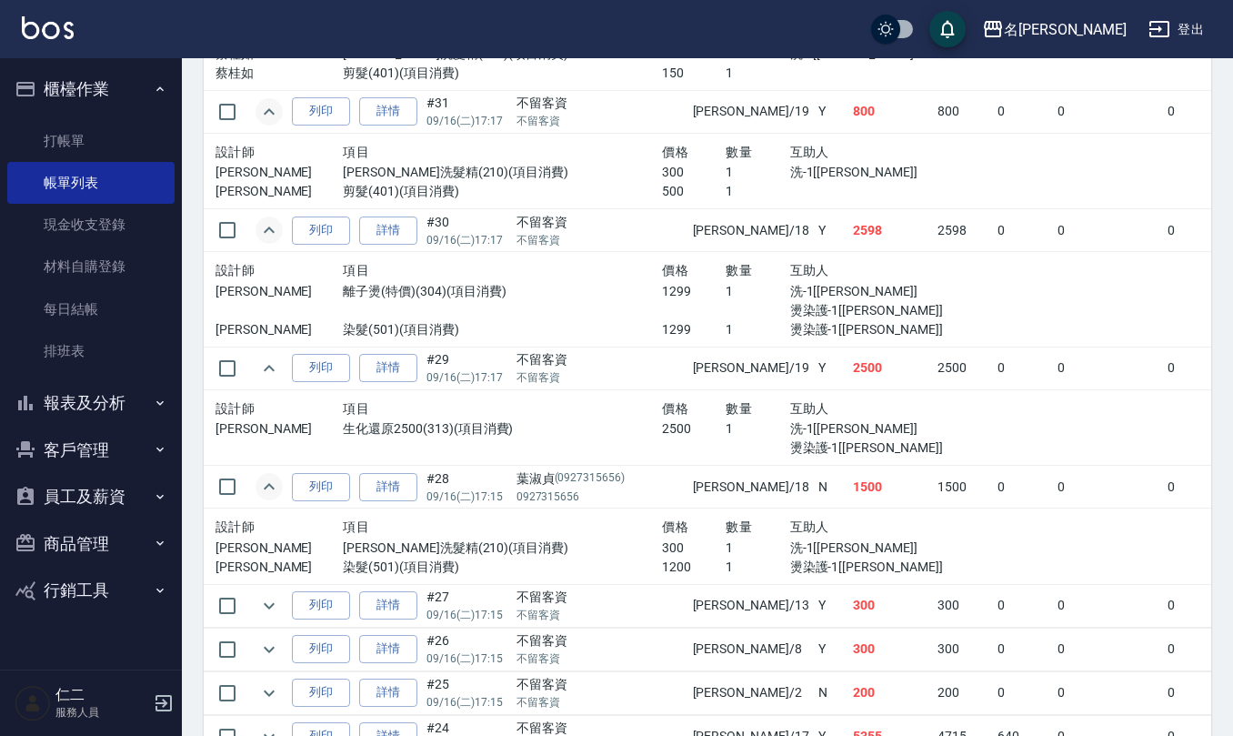
scroll to position [2060, 0]
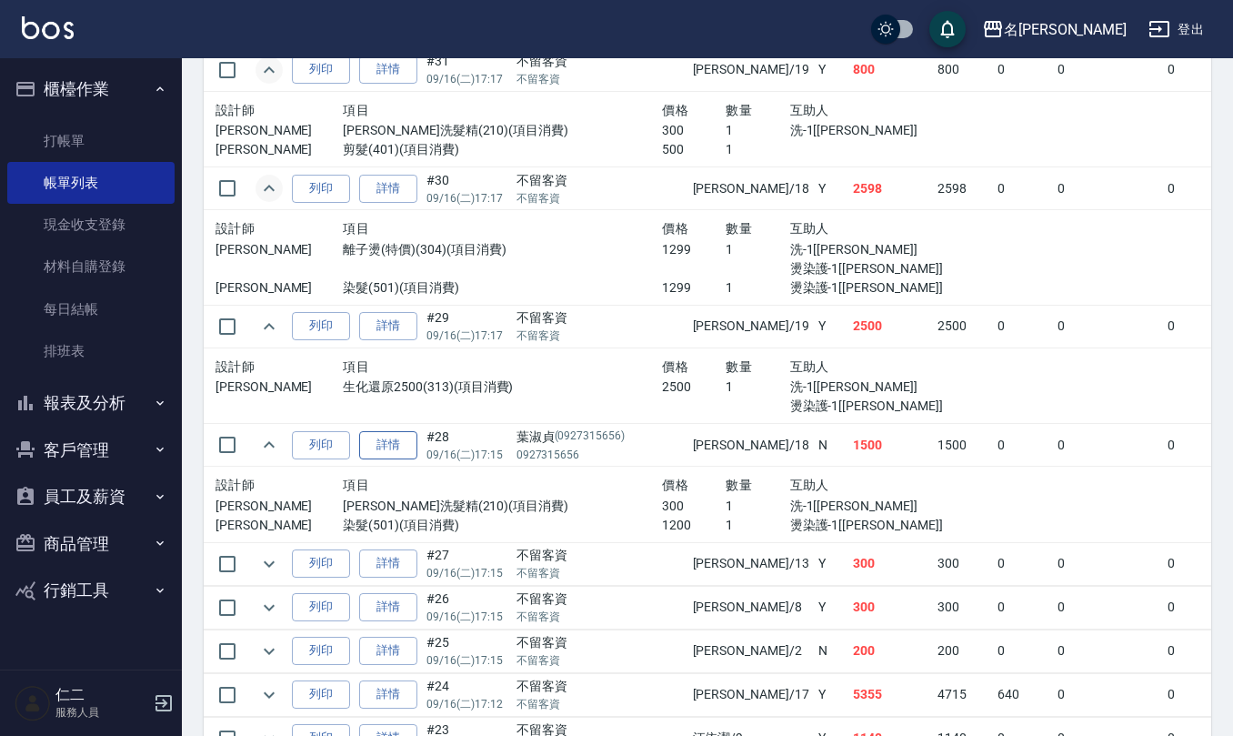
click at [398, 445] on link "詳情" at bounding box center [388, 445] width 58 height 28
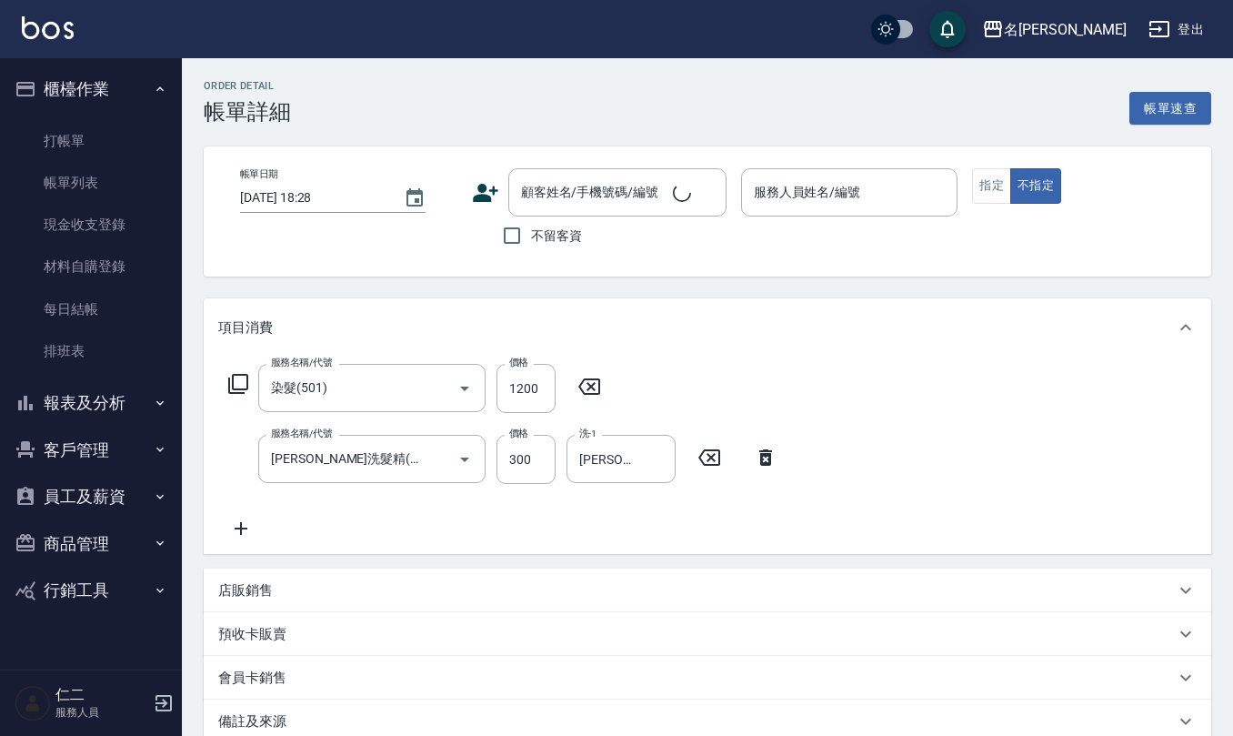
type input "染髮(501)"
type input "歐娜洗髮精(210)"
type input "2025/09/16 17:15"
type input "吳婉如-18"
type input "葉淑貞/0927315656/0927315656"
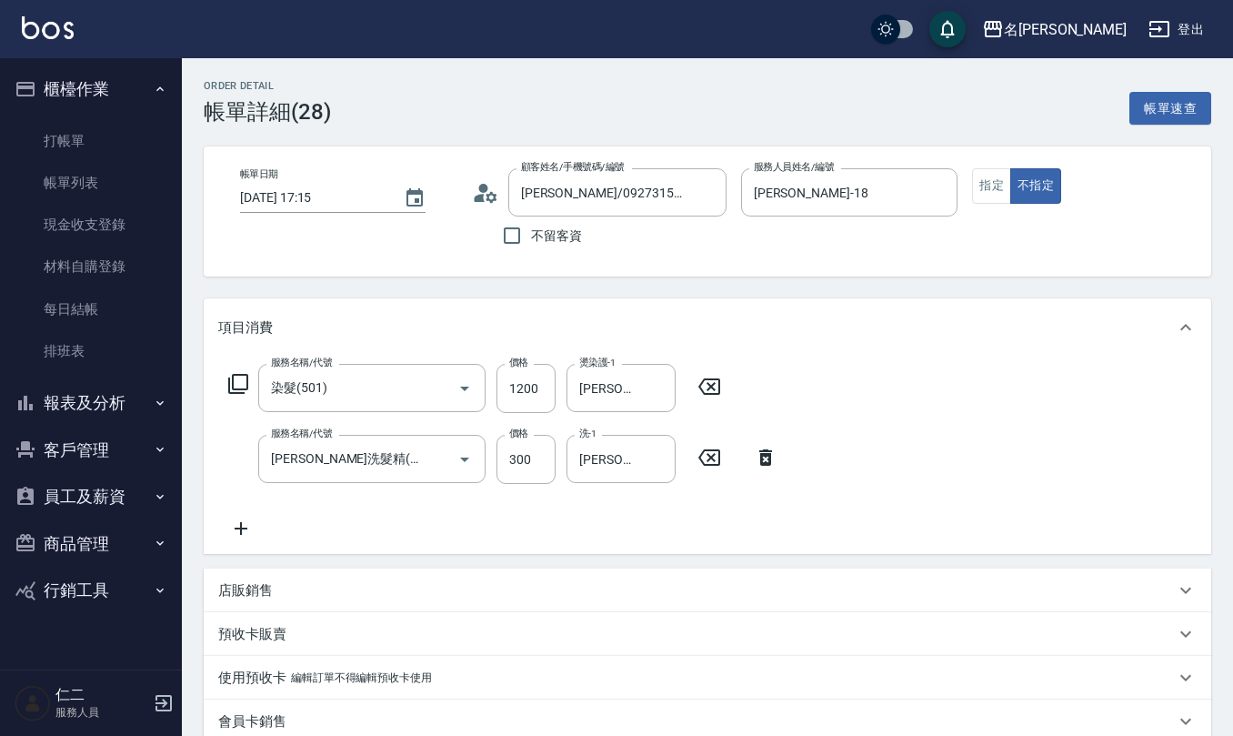
click at [484, 191] on circle at bounding box center [482, 188] width 9 height 9
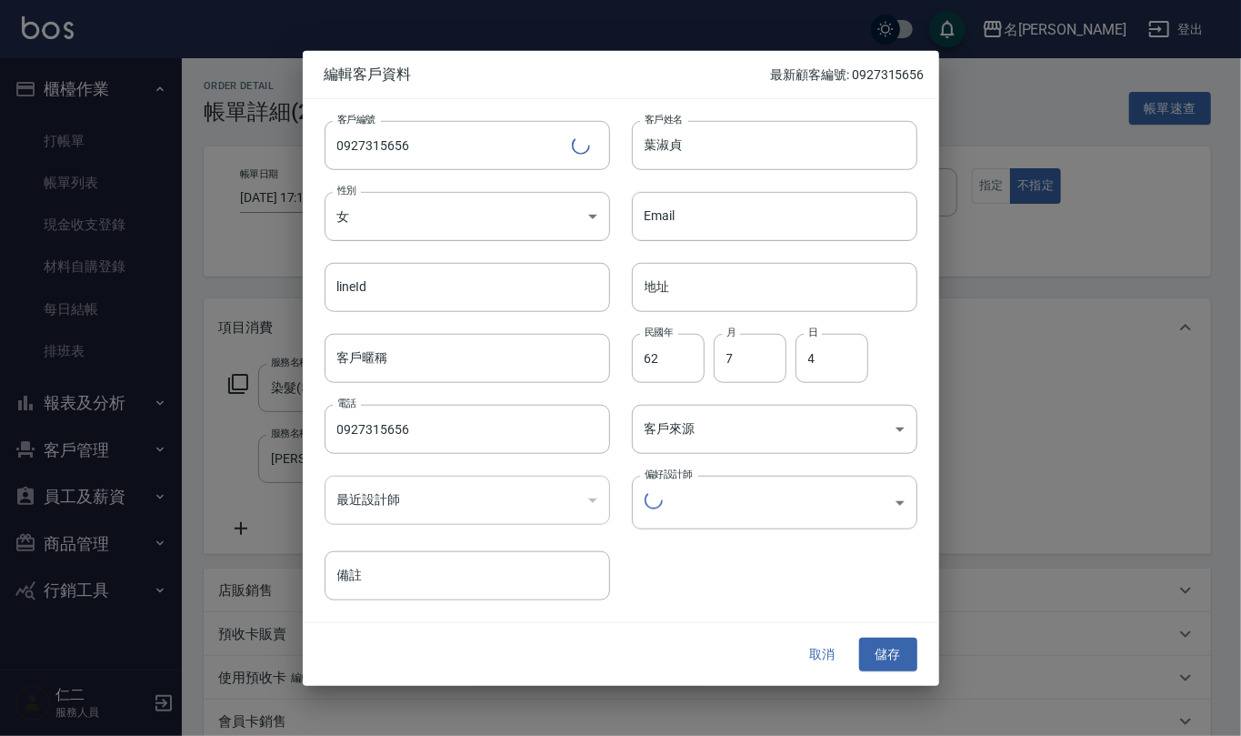
type input "69b0b9d8-aac9-40a2-9ab4-ef809063f6a0"
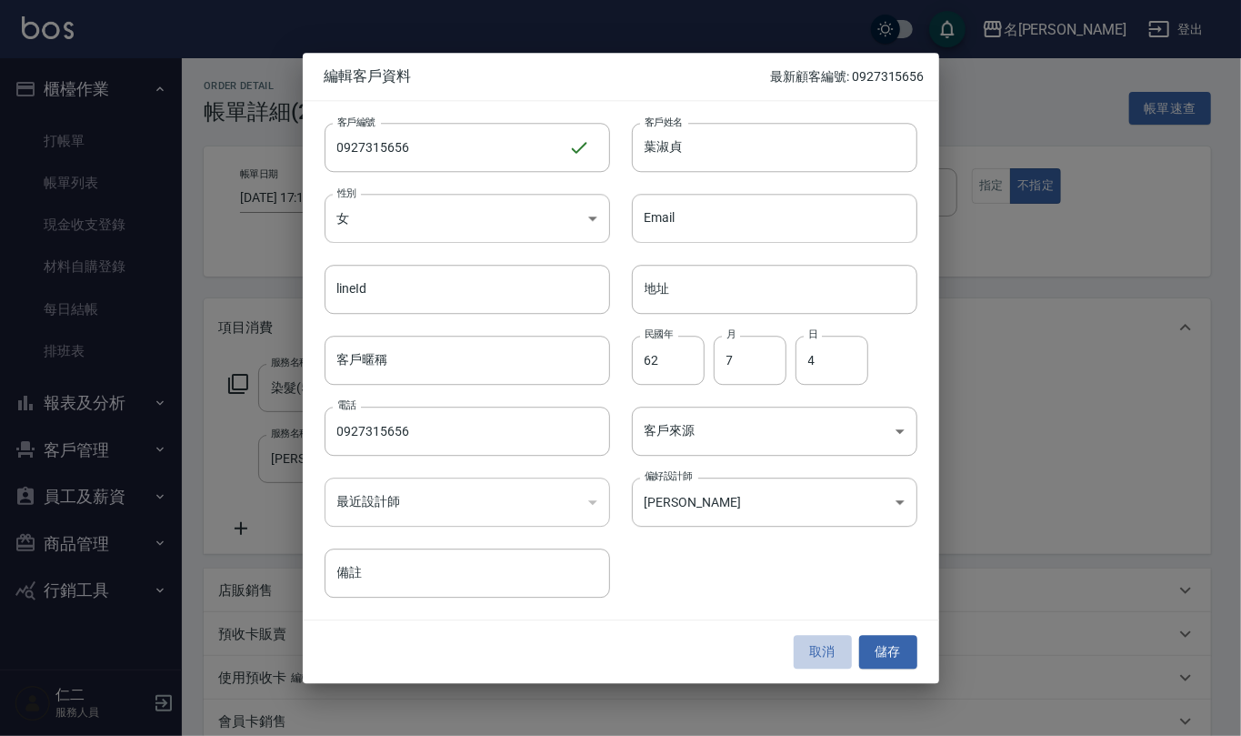
click at [819, 642] on button "取消" at bounding box center [823, 653] width 58 height 34
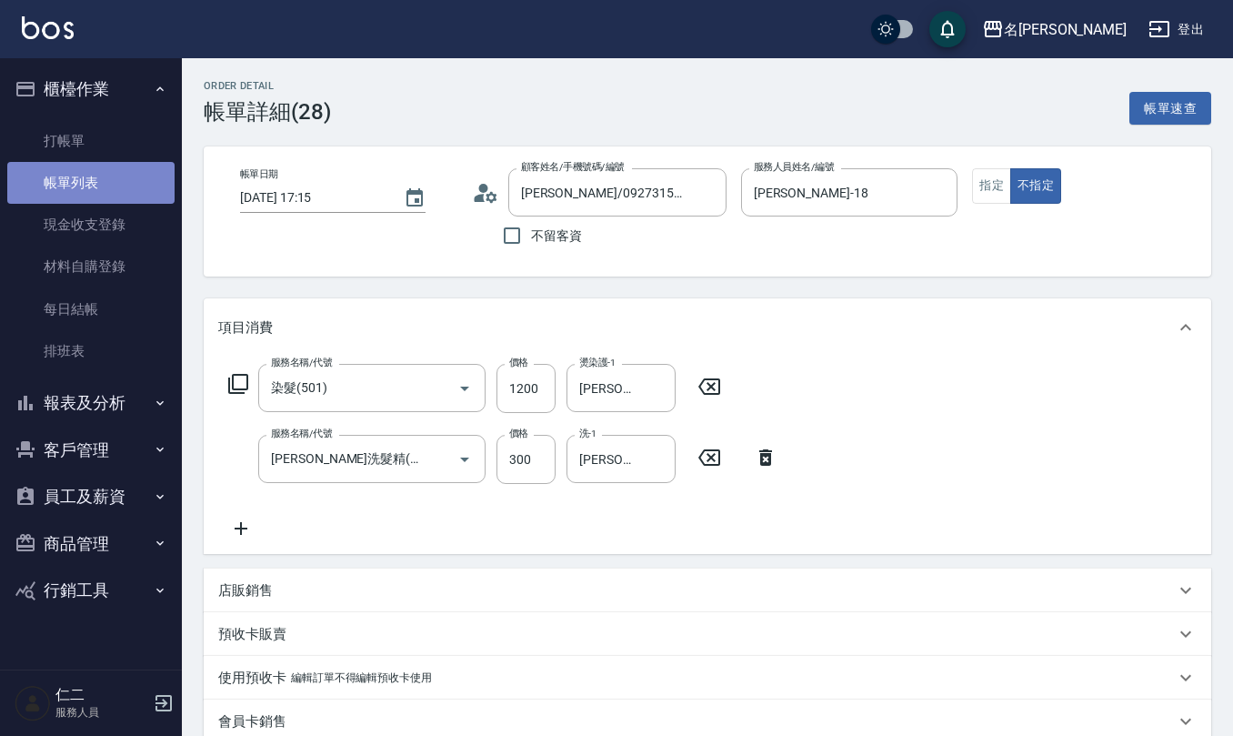
click at [99, 184] on link "帳單列表" at bounding box center [90, 183] width 167 height 42
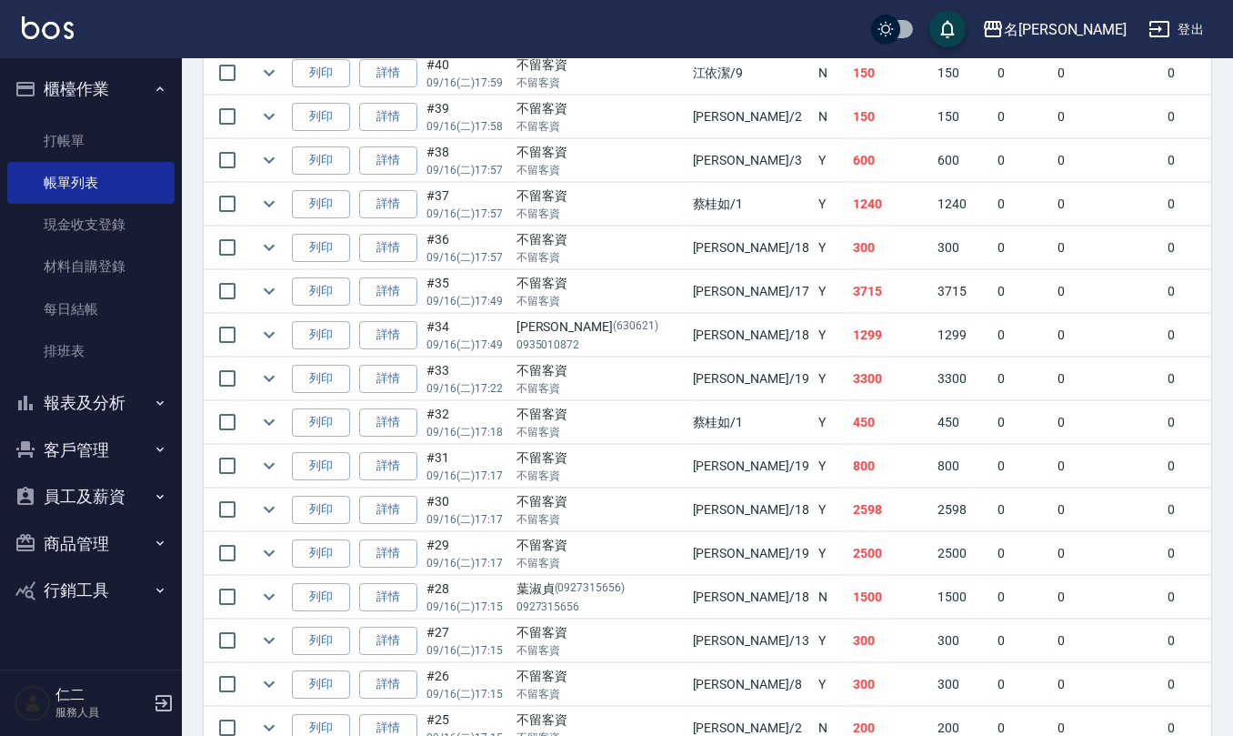
scroll to position [848, 0]
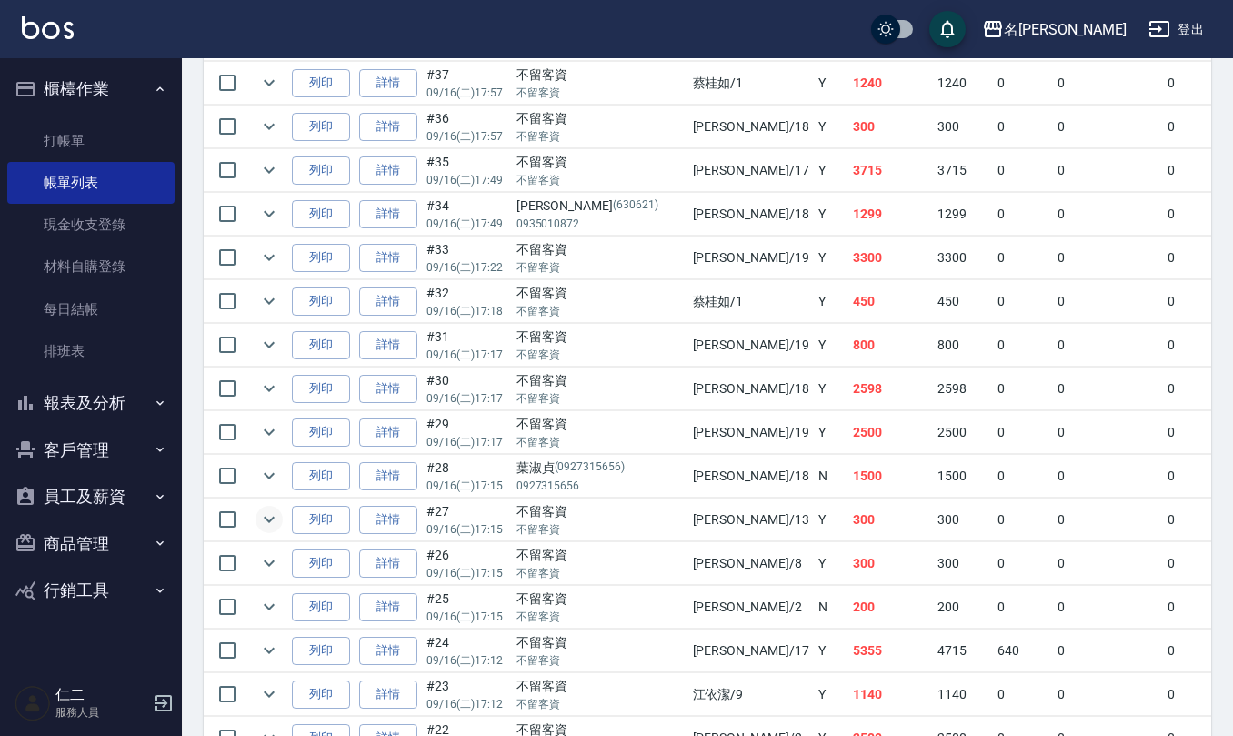
click at [270, 523] on icon "expand row" at bounding box center [269, 519] width 11 height 6
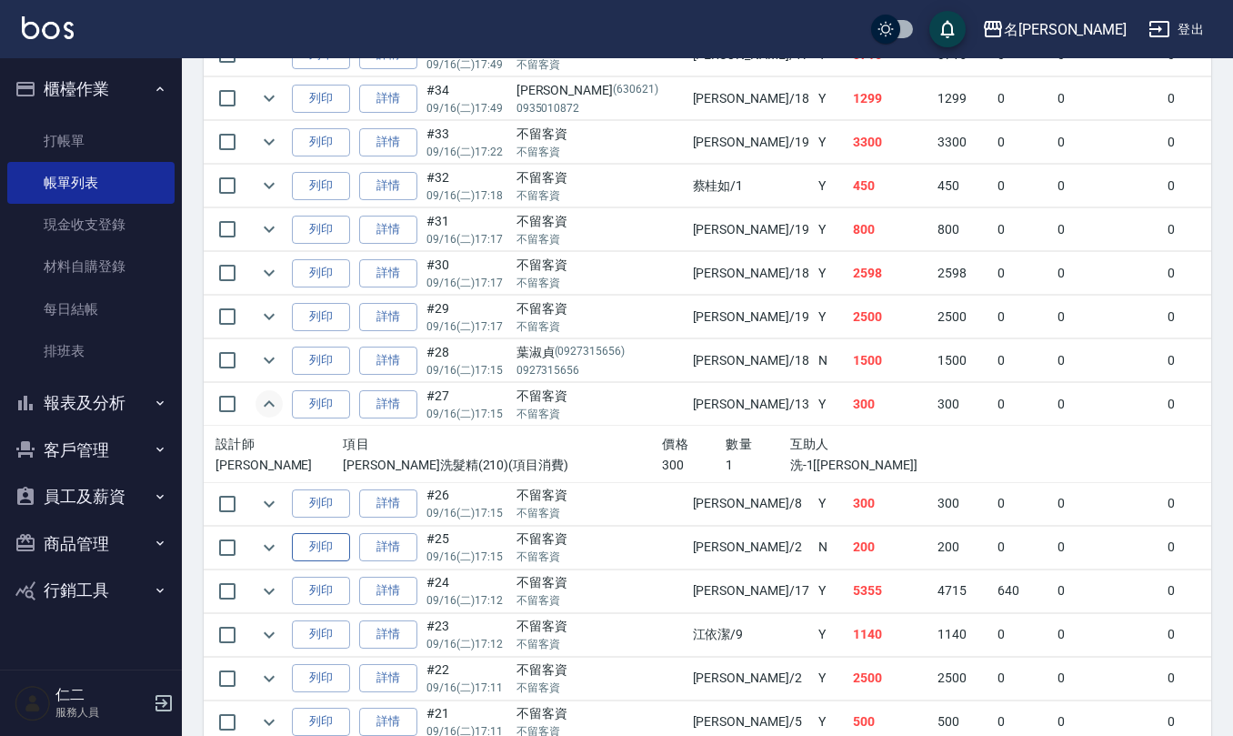
scroll to position [969, 0]
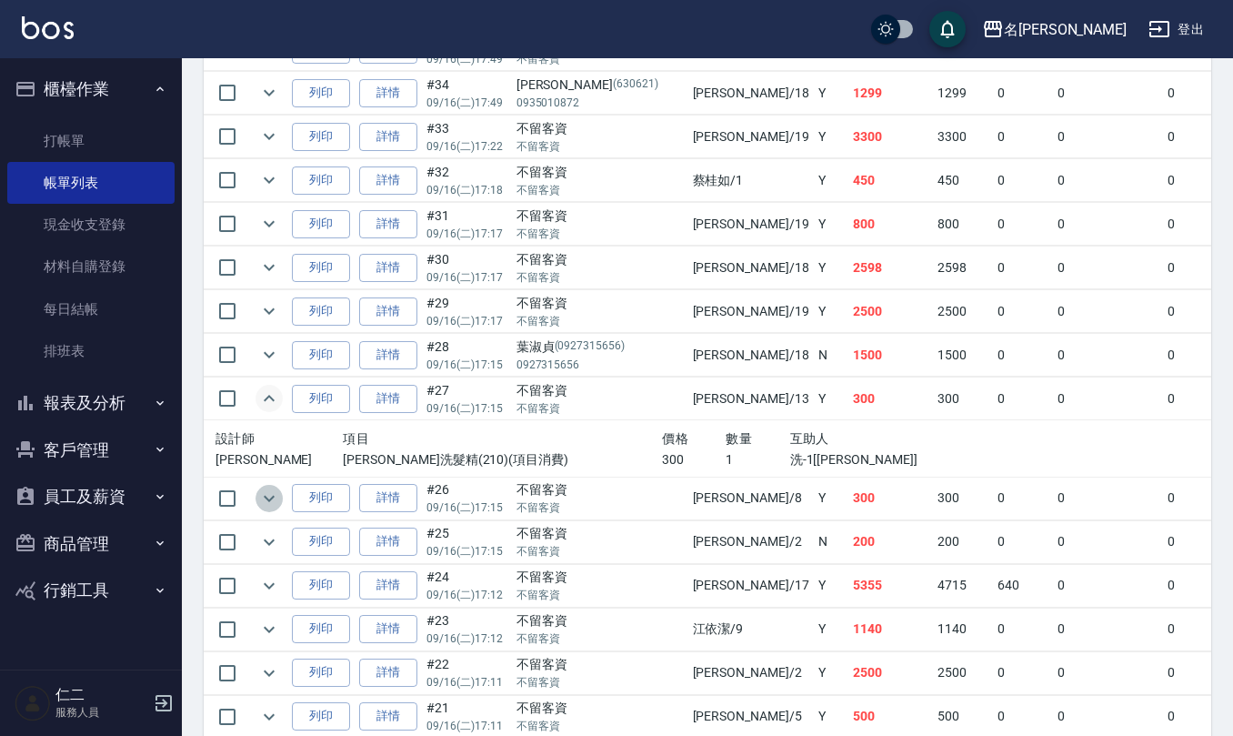
click at [271, 512] on button "expand row" at bounding box center [268, 498] width 27 height 27
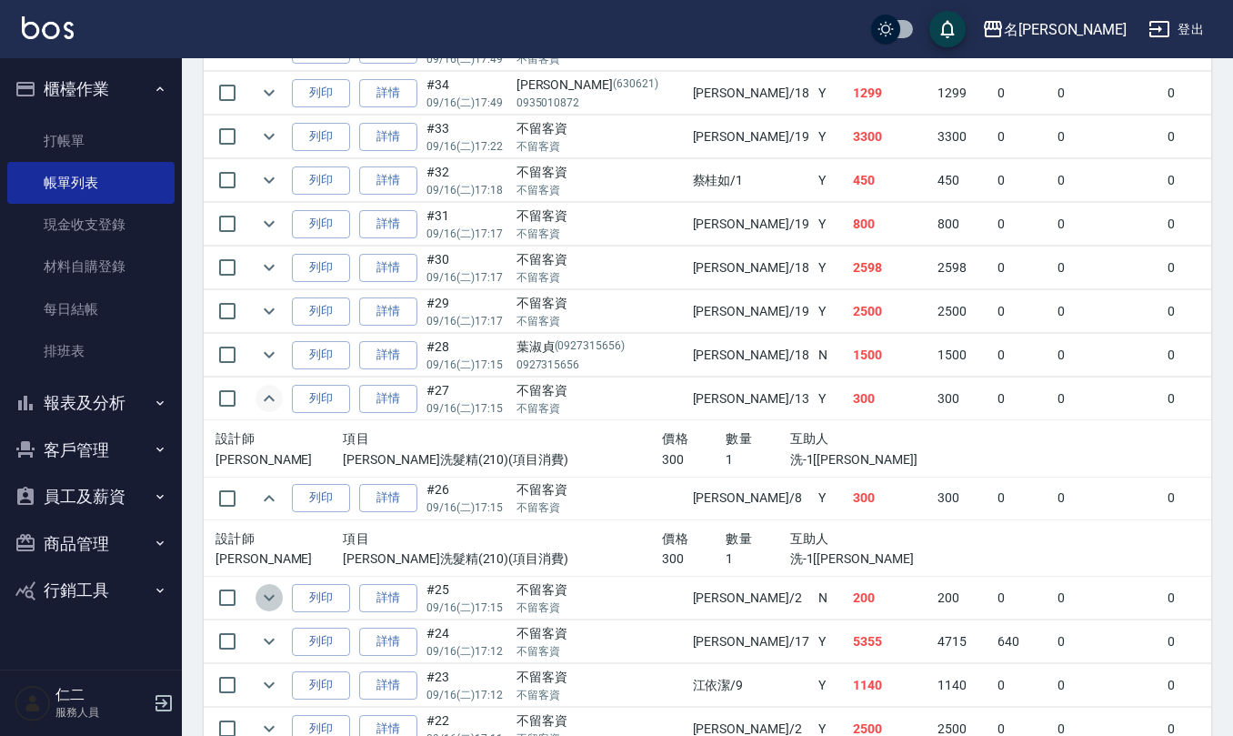
click at [270, 607] on icon "expand row" at bounding box center [269, 597] width 22 height 22
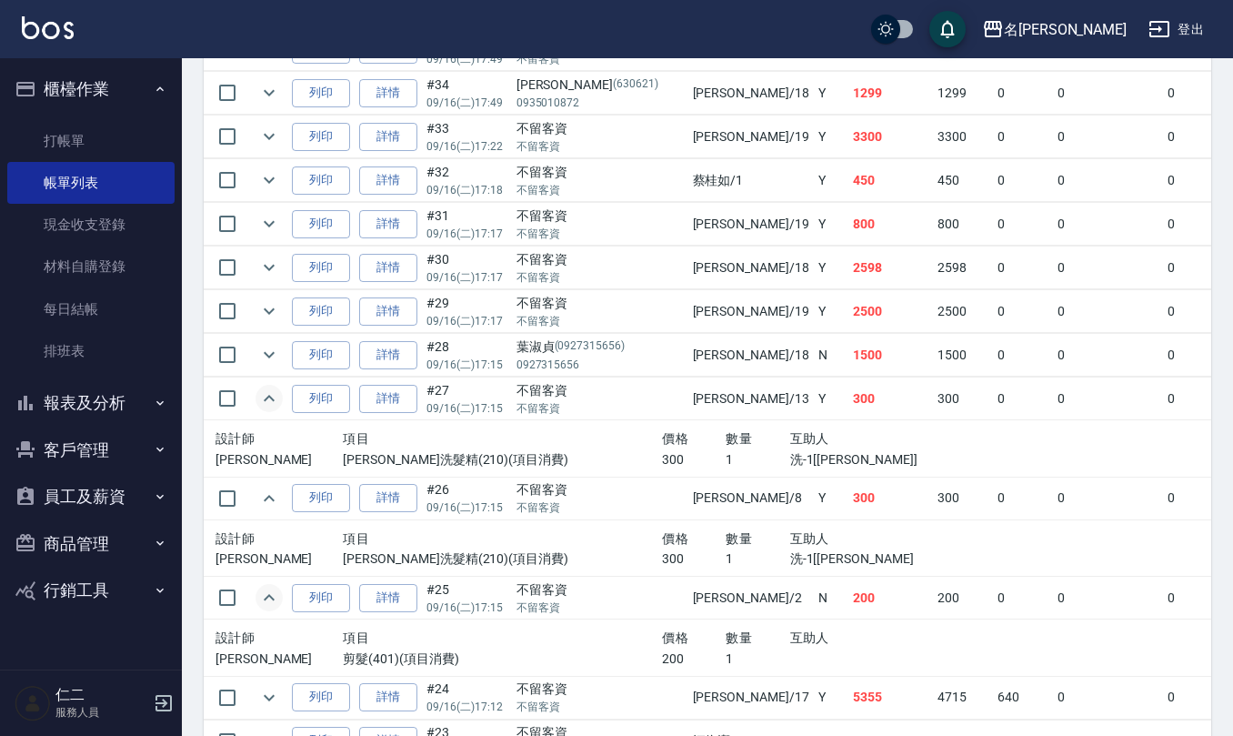
scroll to position [1091, 0]
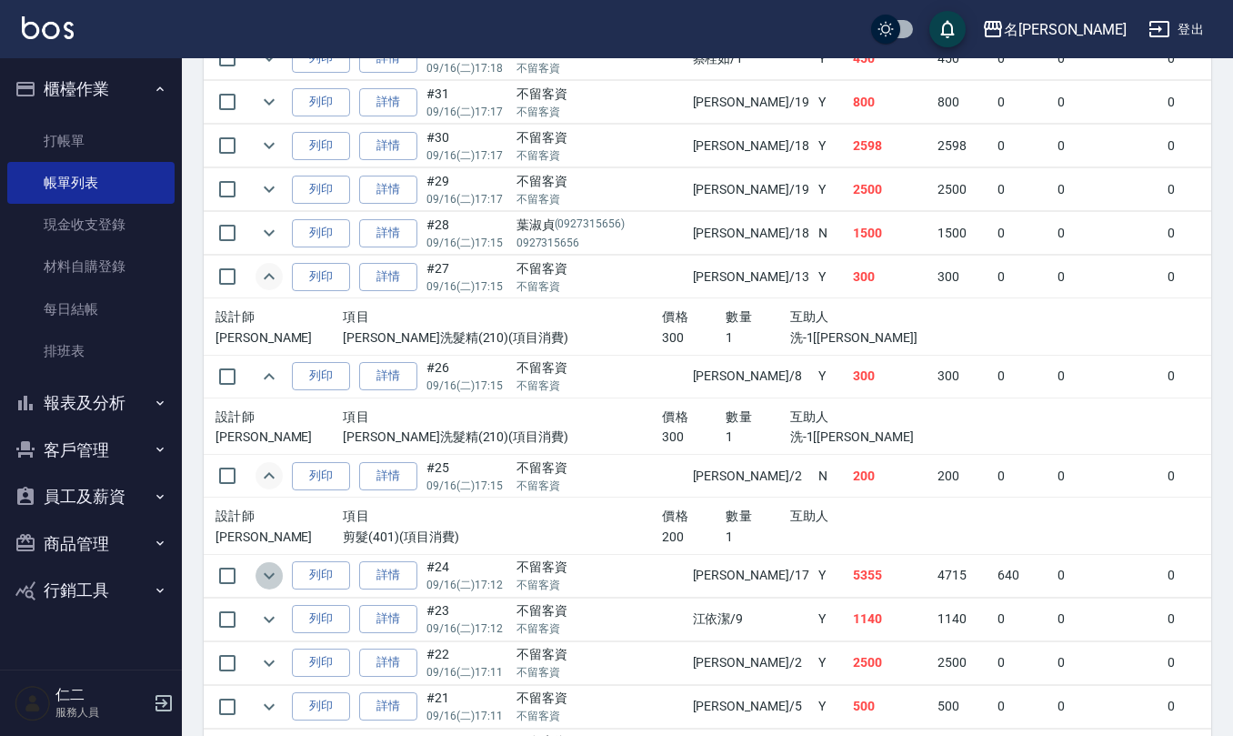
click at [266, 578] on icon "expand row" at bounding box center [269, 576] width 22 height 22
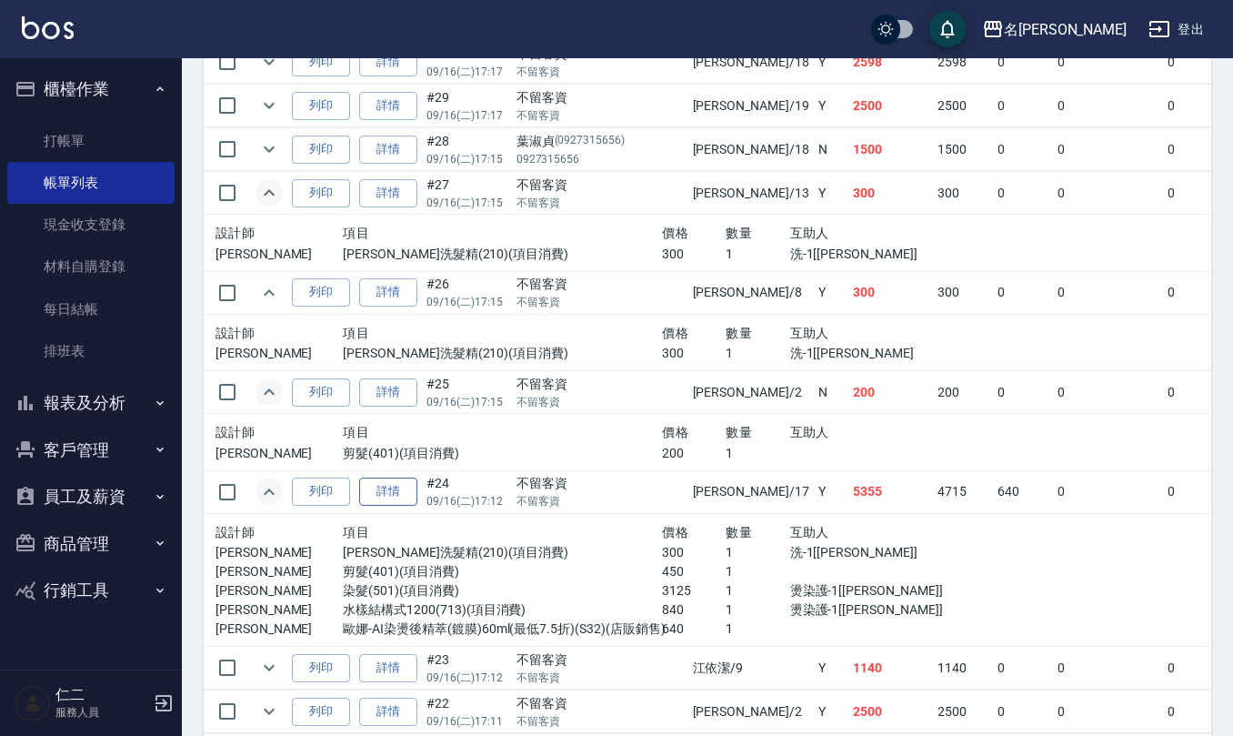
scroll to position [1212, 0]
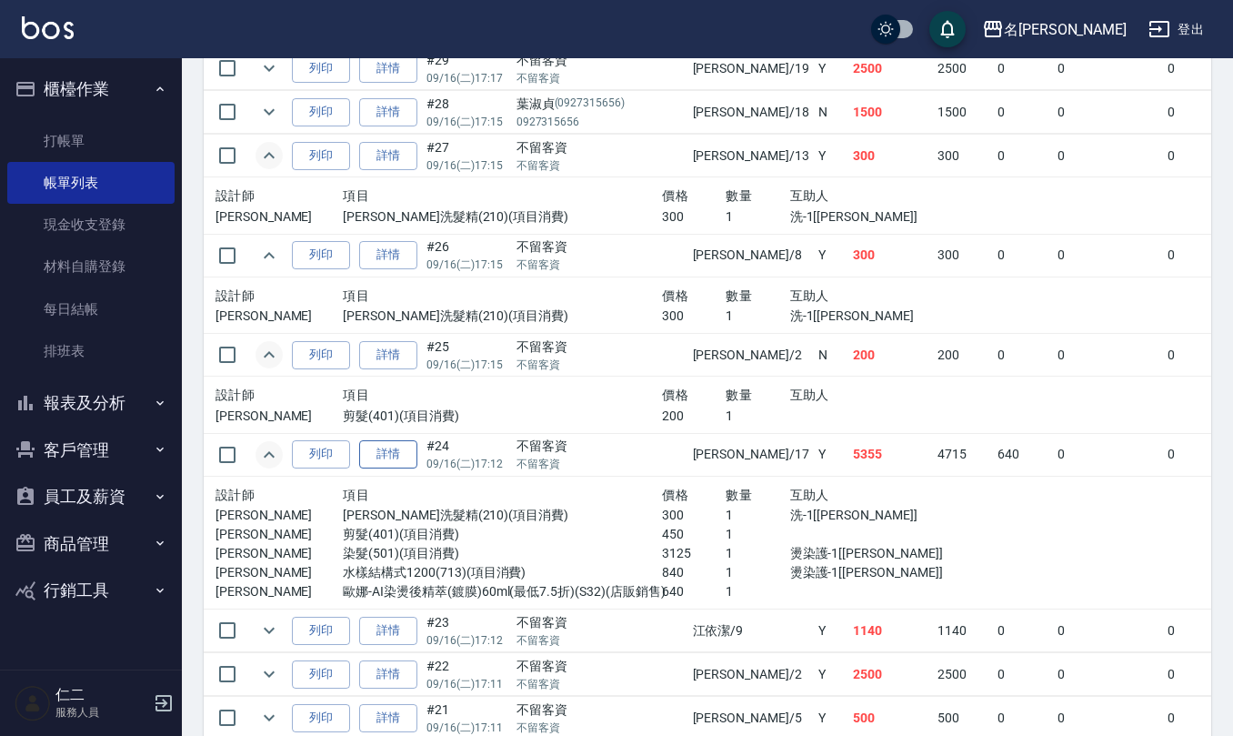
click at [413, 462] on link "詳情" at bounding box center [388, 454] width 58 height 28
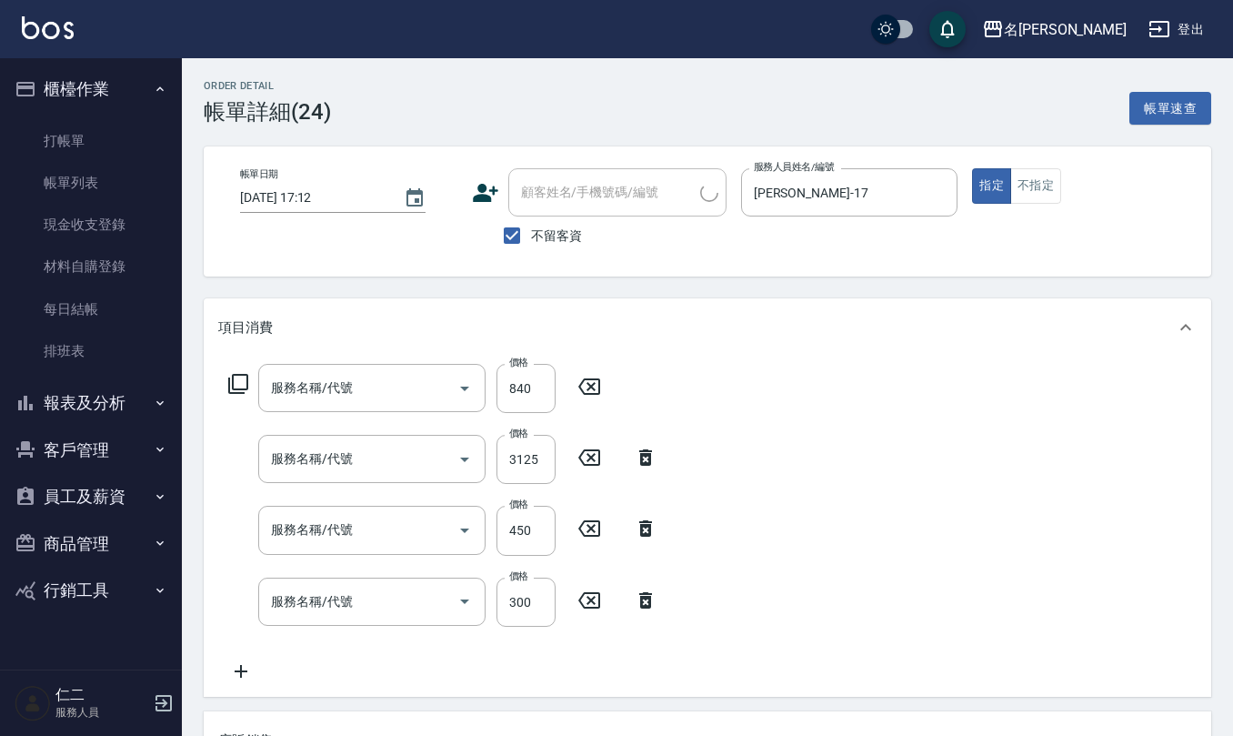
type input "2025/09/16 17:12"
checkbox input "true"
type input "李俞玫-17"
type input "水樣結構式1200(713)"
type input "染髮(501)"
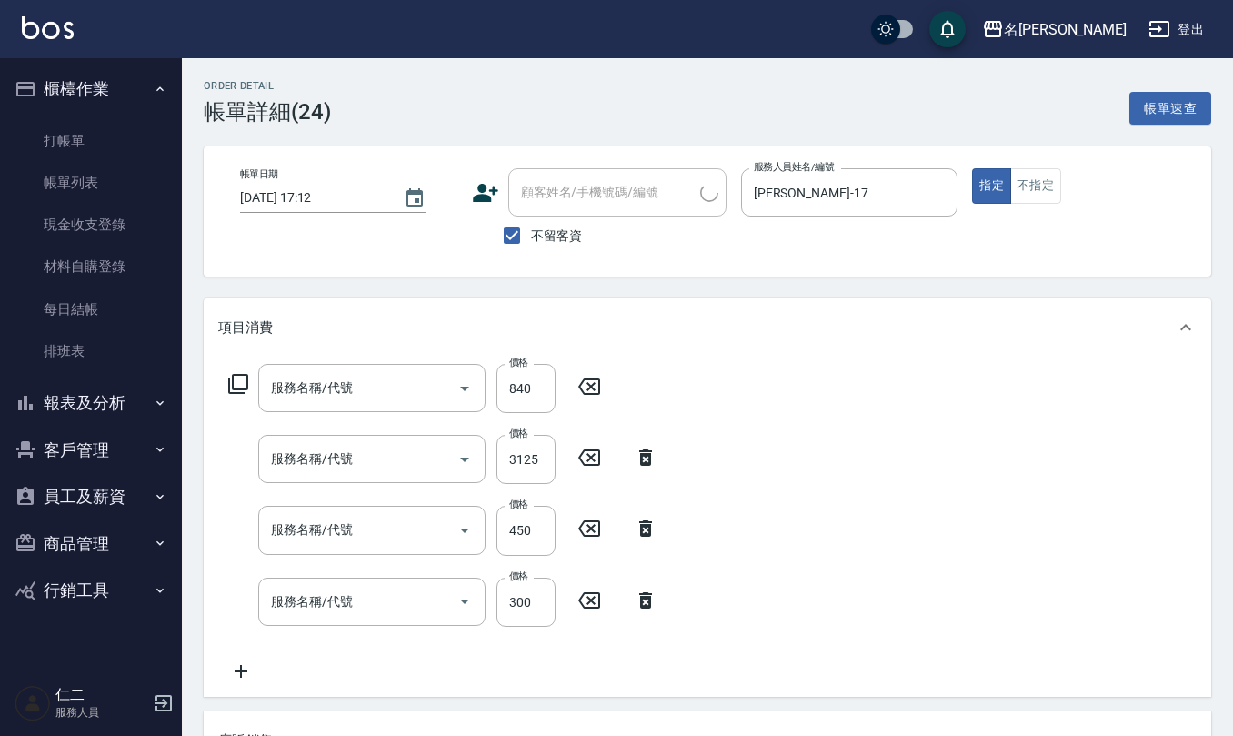
type input "剪髮(401)"
type input "歐娜洗髮精(210)"
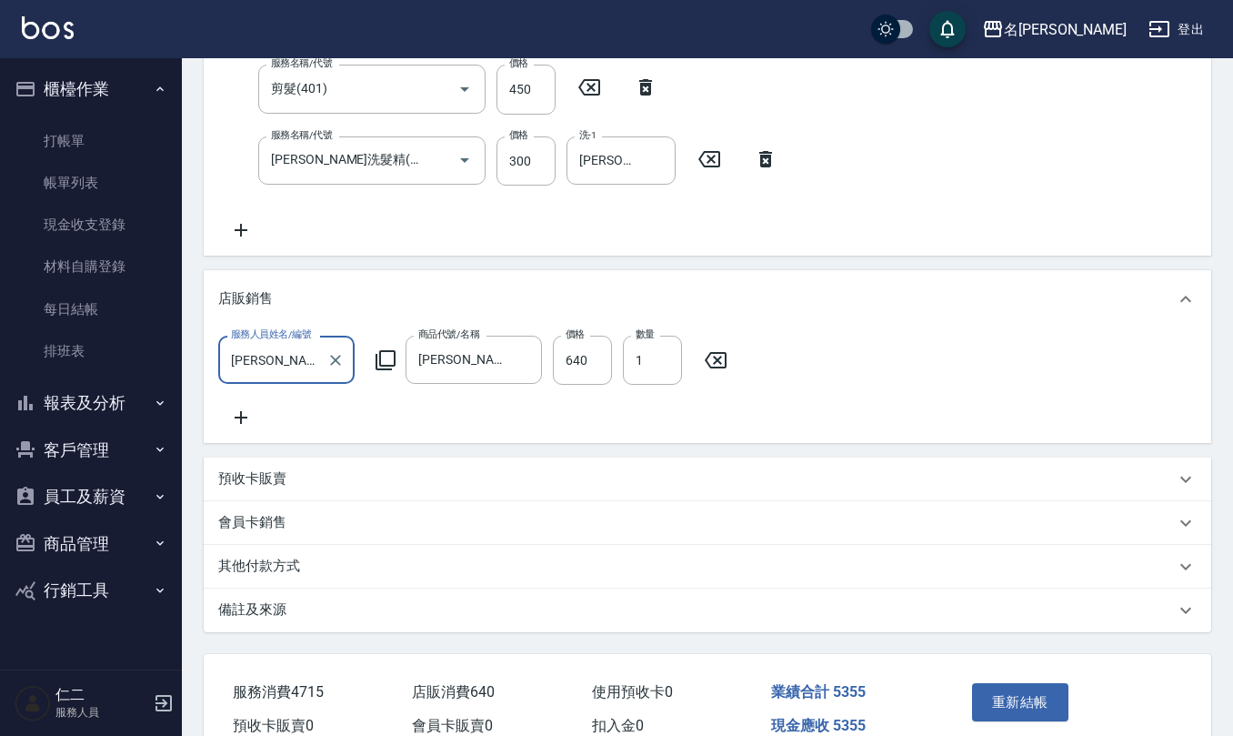
scroll to position [485, 0]
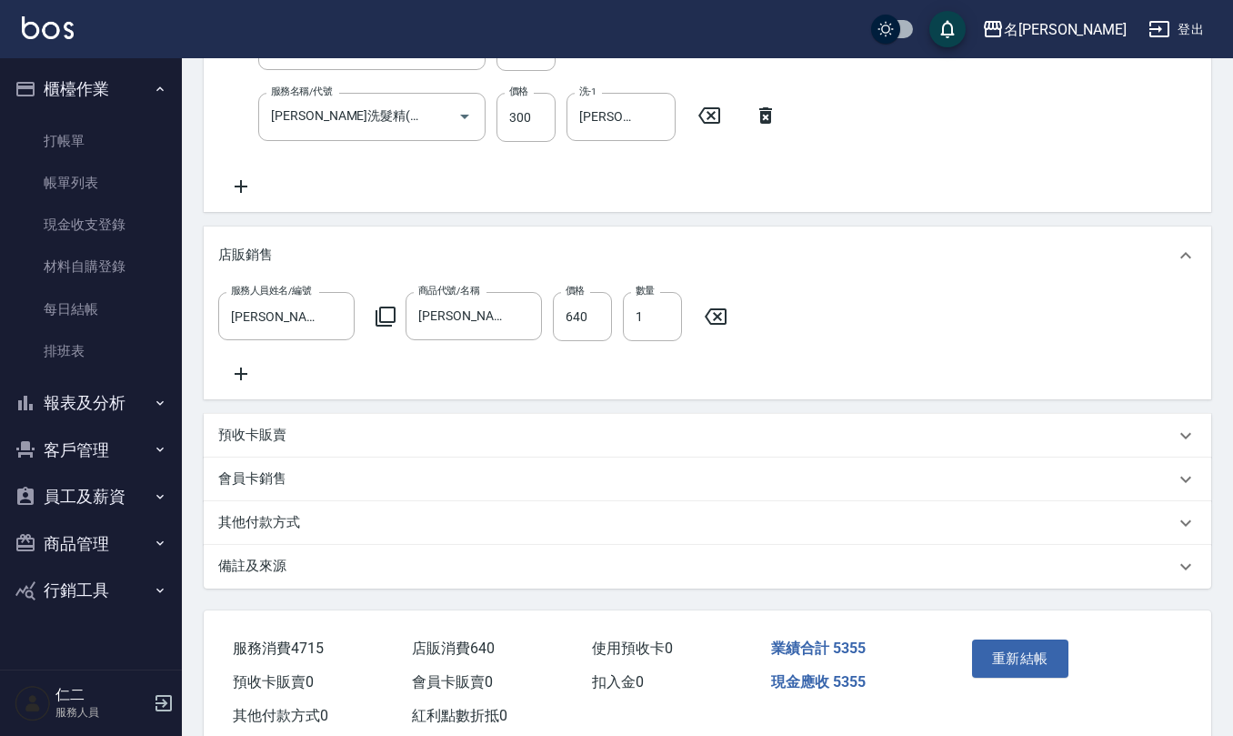
click at [275, 576] on p "備註及來源" at bounding box center [252, 565] width 68 height 19
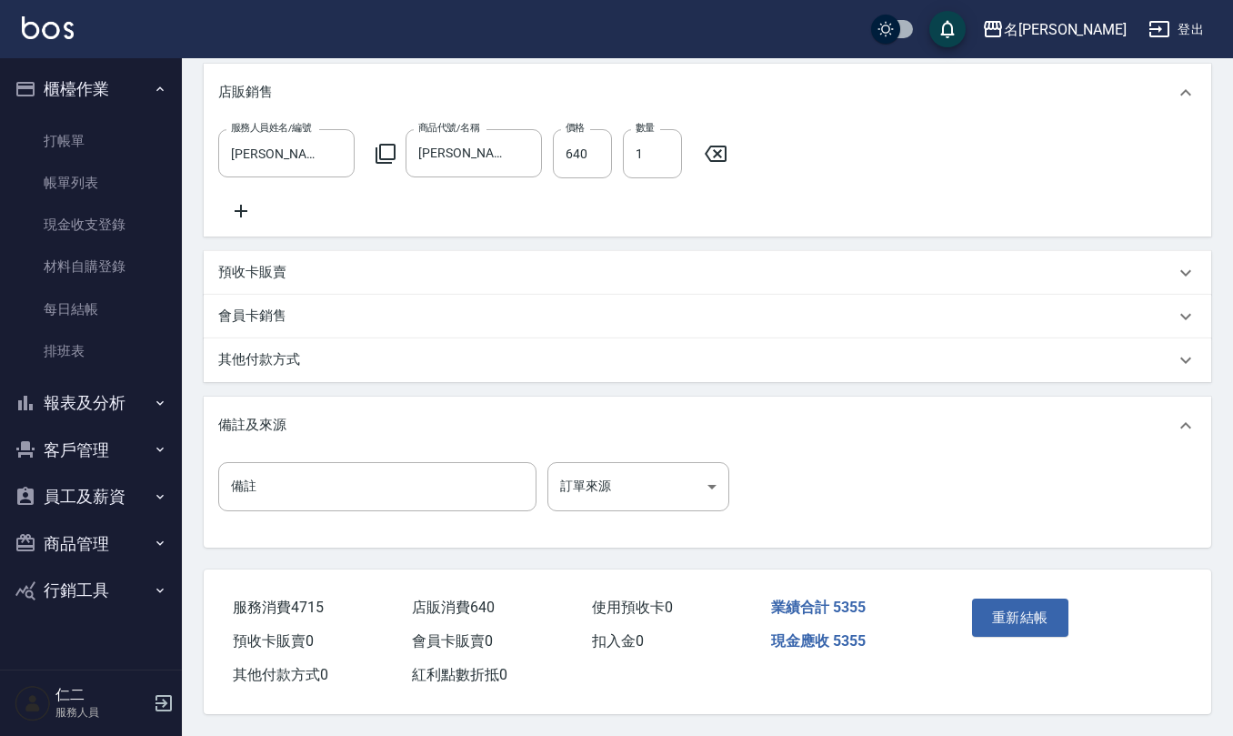
scroll to position [669, 0]
click at [311, 478] on input "備註" at bounding box center [377, 486] width 318 height 49
type input "生日面膜"
click at [1019, 605] on button "重新結帳" at bounding box center [1020, 617] width 96 height 38
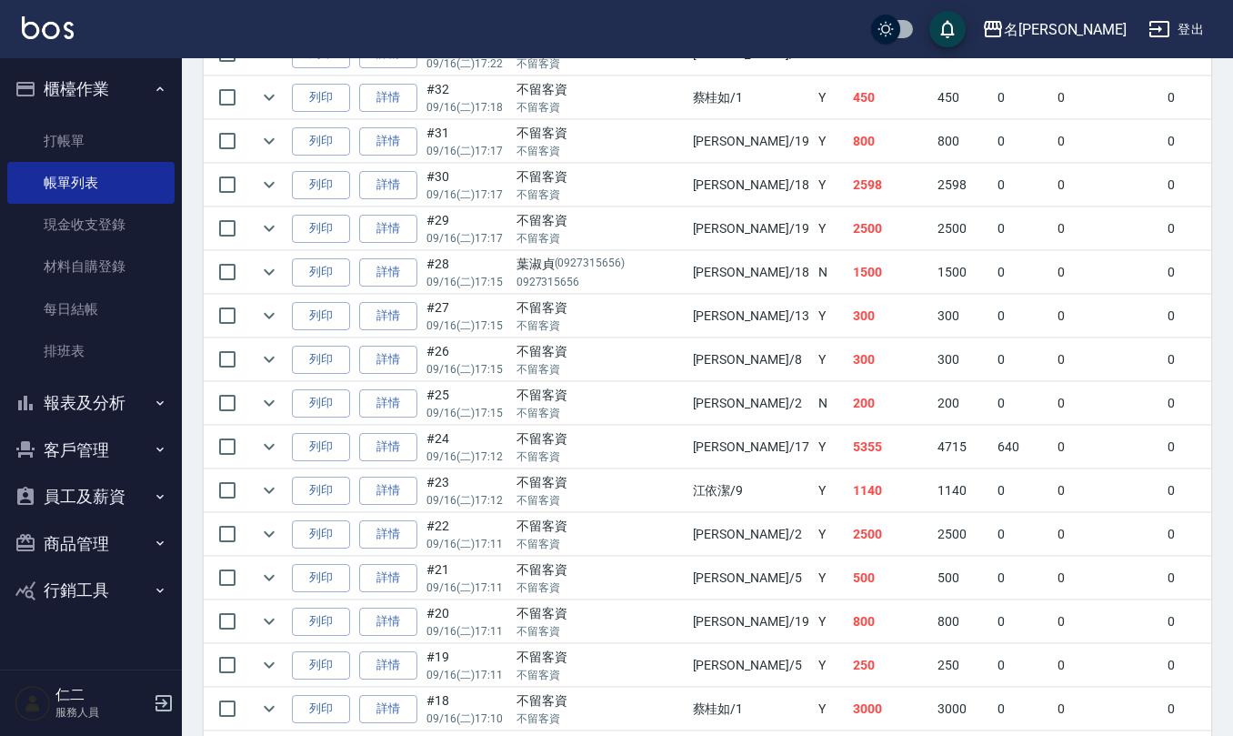
scroll to position [1091, 0]
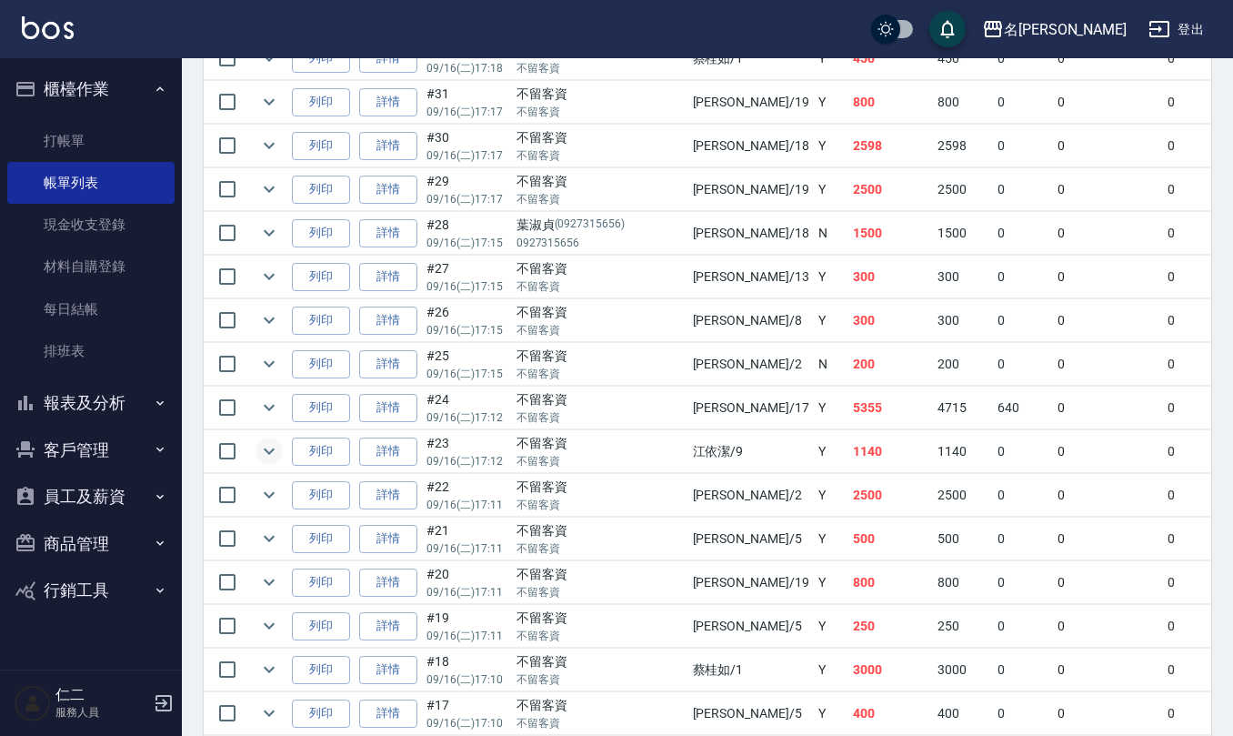
click at [270, 462] on icon "expand row" at bounding box center [269, 451] width 22 height 22
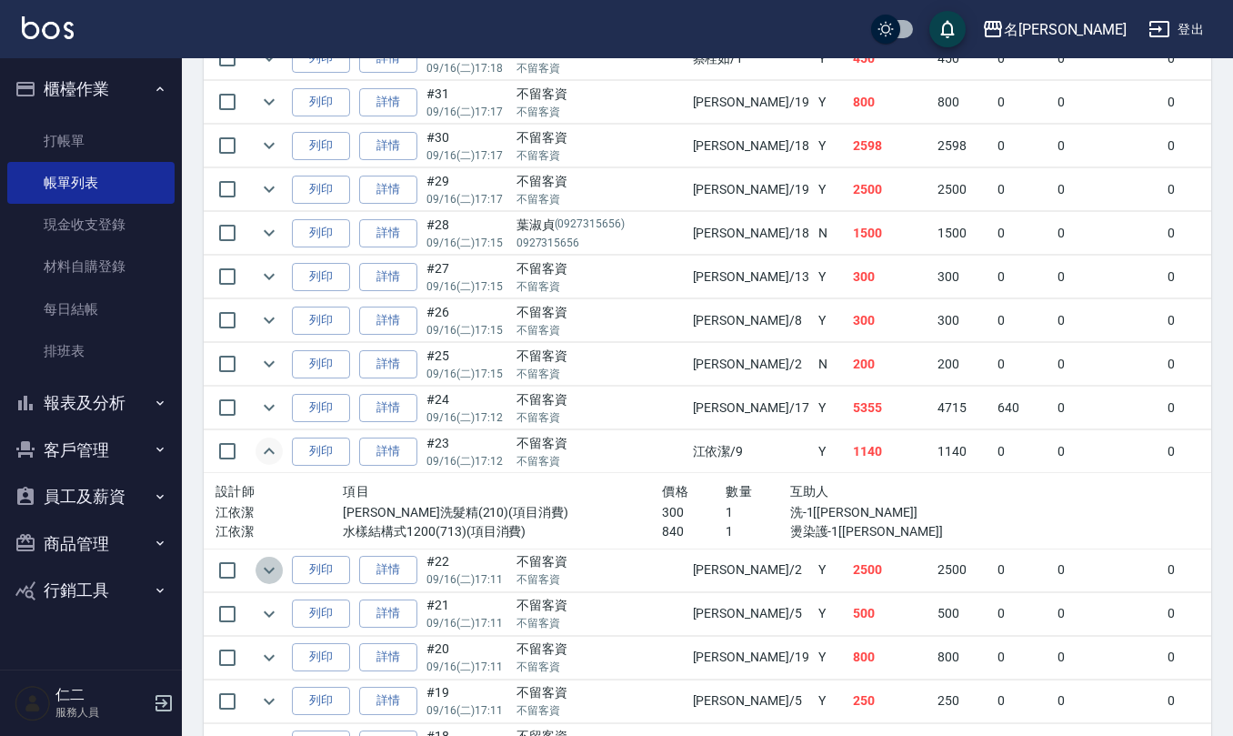
click at [258, 581] on icon "expand row" at bounding box center [269, 570] width 22 height 22
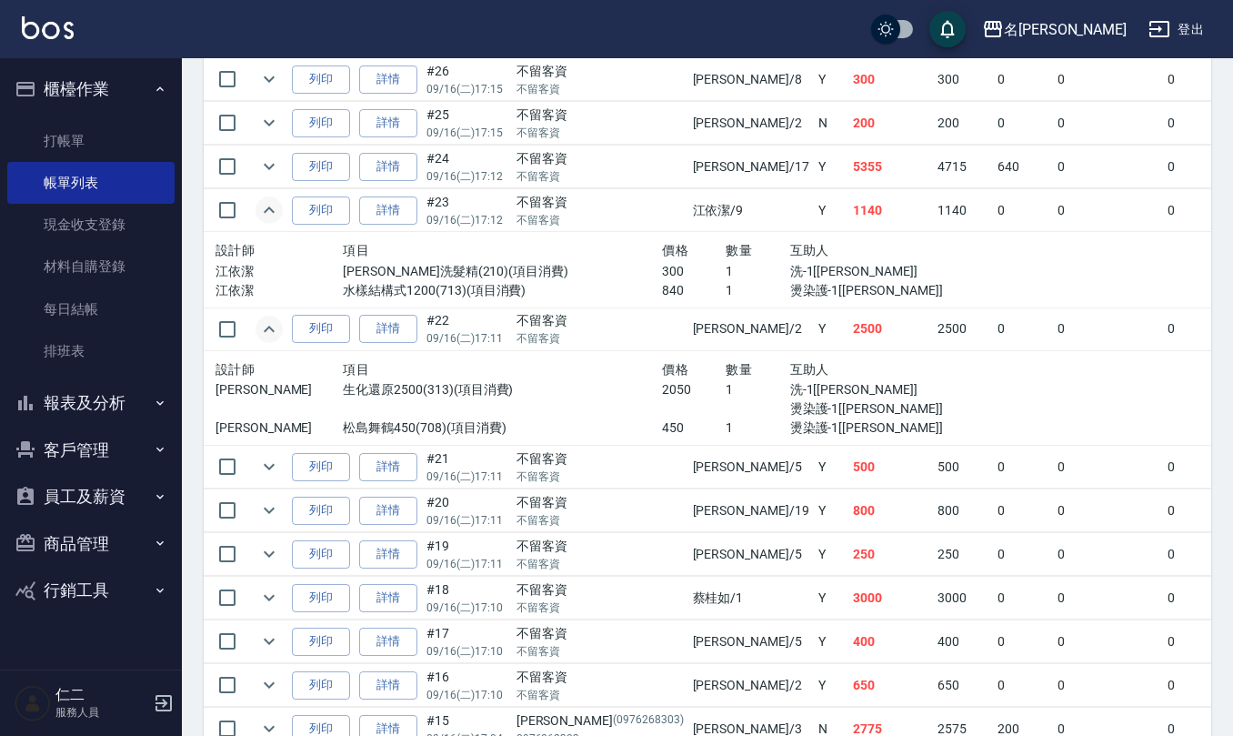
scroll to position [1333, 0]
click at [269, 473] on icon "expand row" at bounding box center [269, 466] width 22 height 22
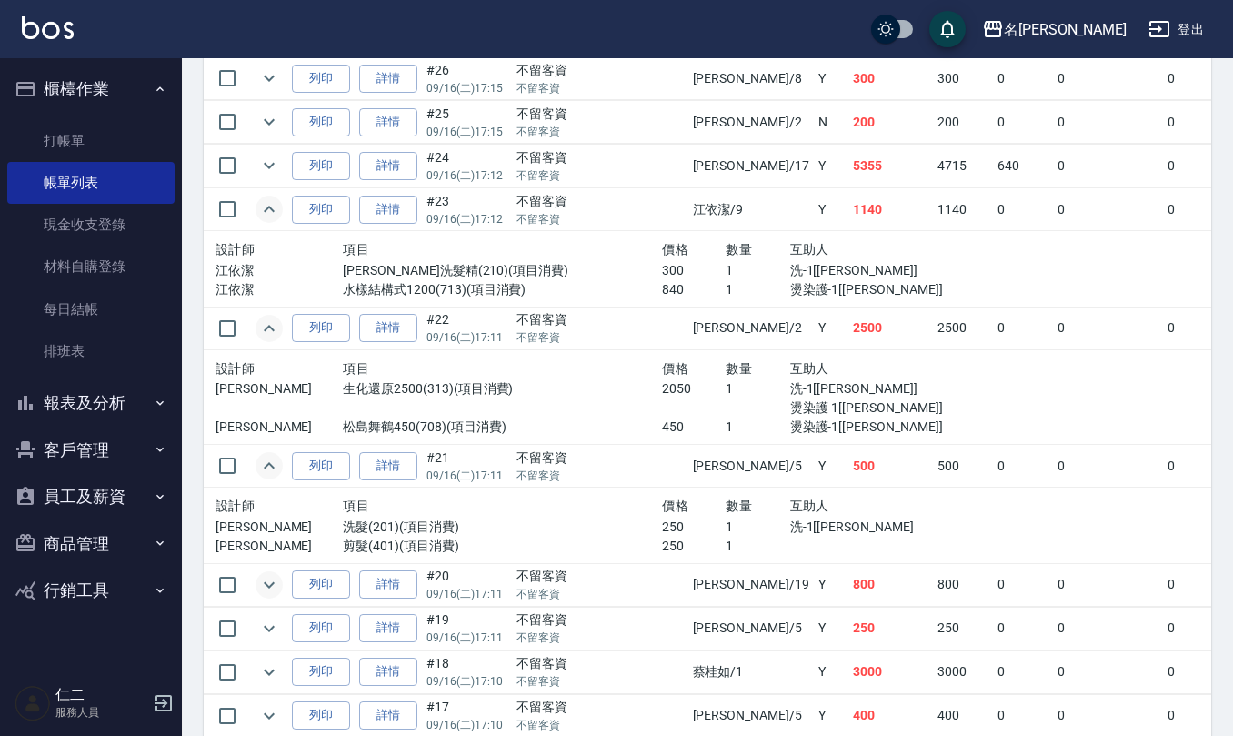
click at [271, 586] on icon "expand row" at bounding box center [269, 585] width 22 height 22
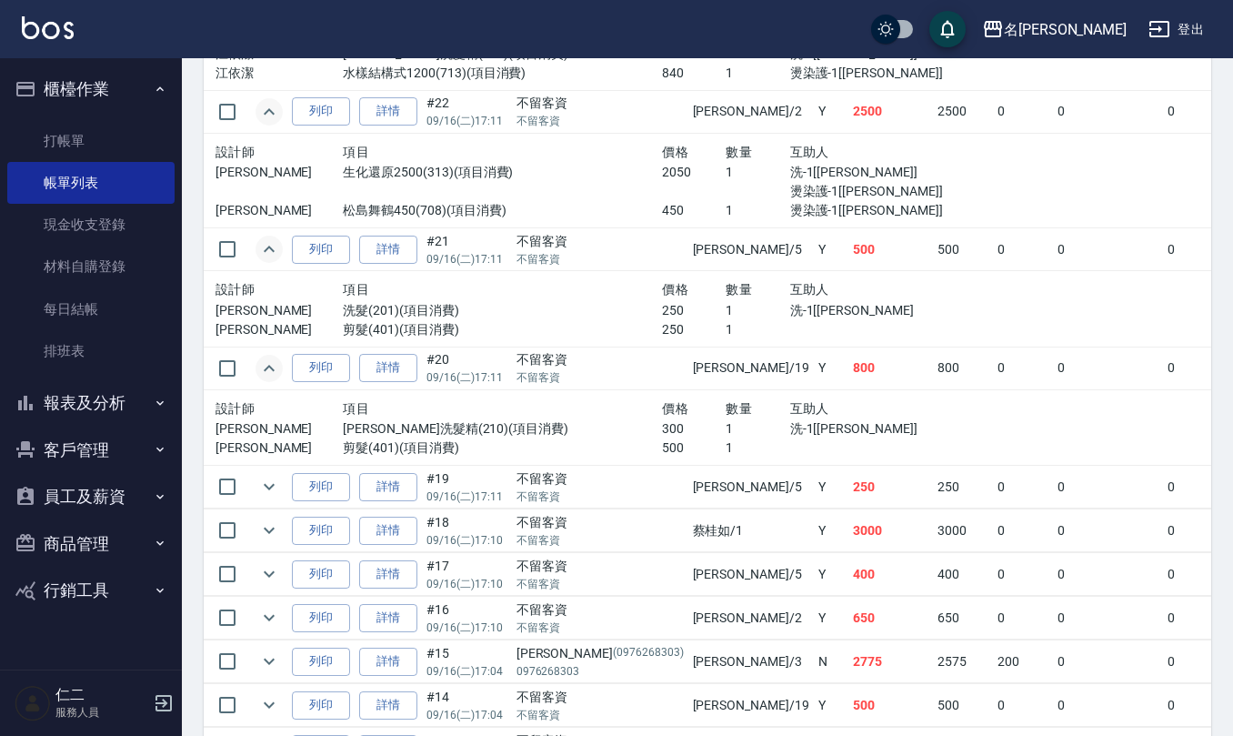
scroll to position [1697, 0]
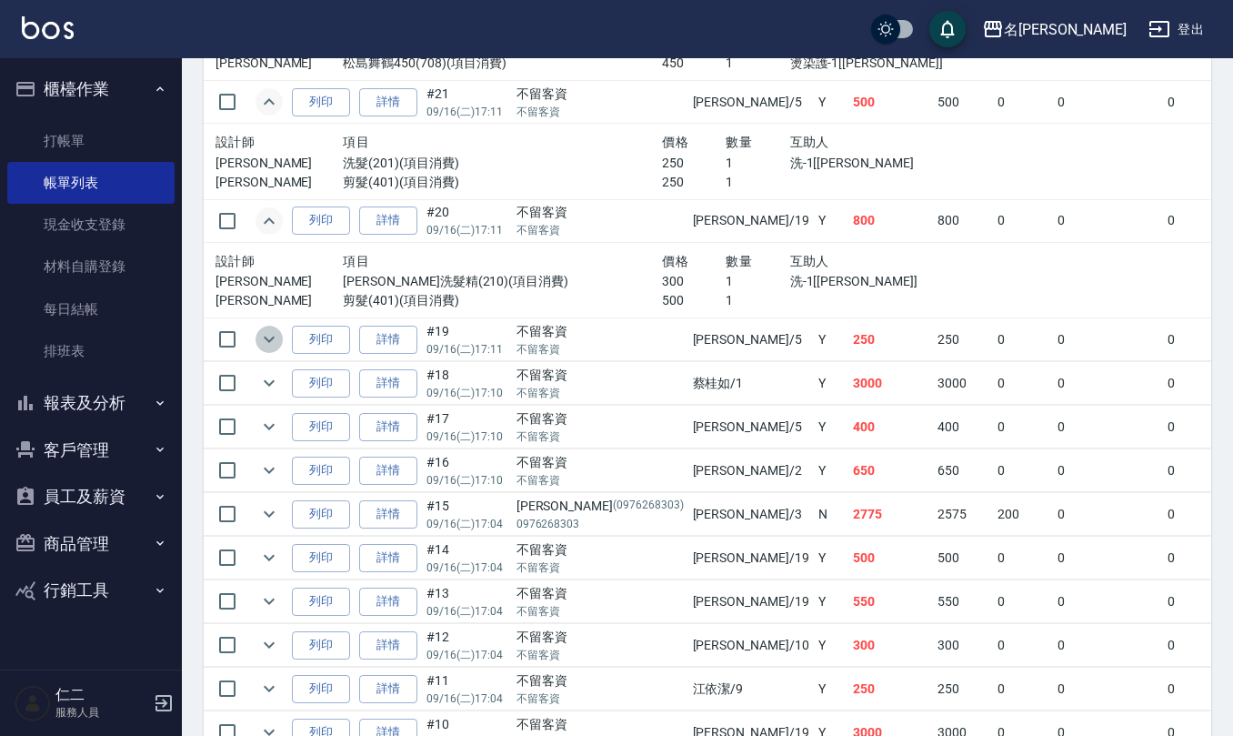
click at [267, 350] on icon "expand row" at bounding box center [269, 339] width 22 height 22
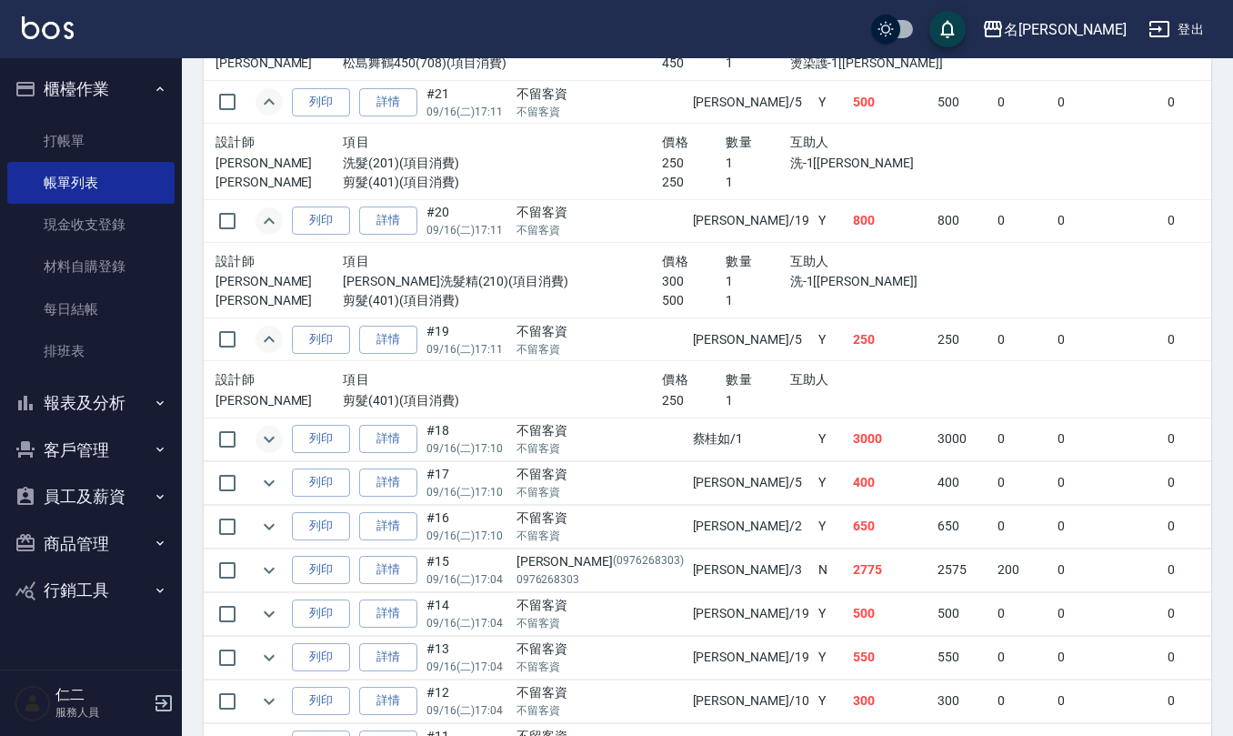
click at [274, 450] on icon "expand row" at bounding box center [269, 439] width 22 height 22
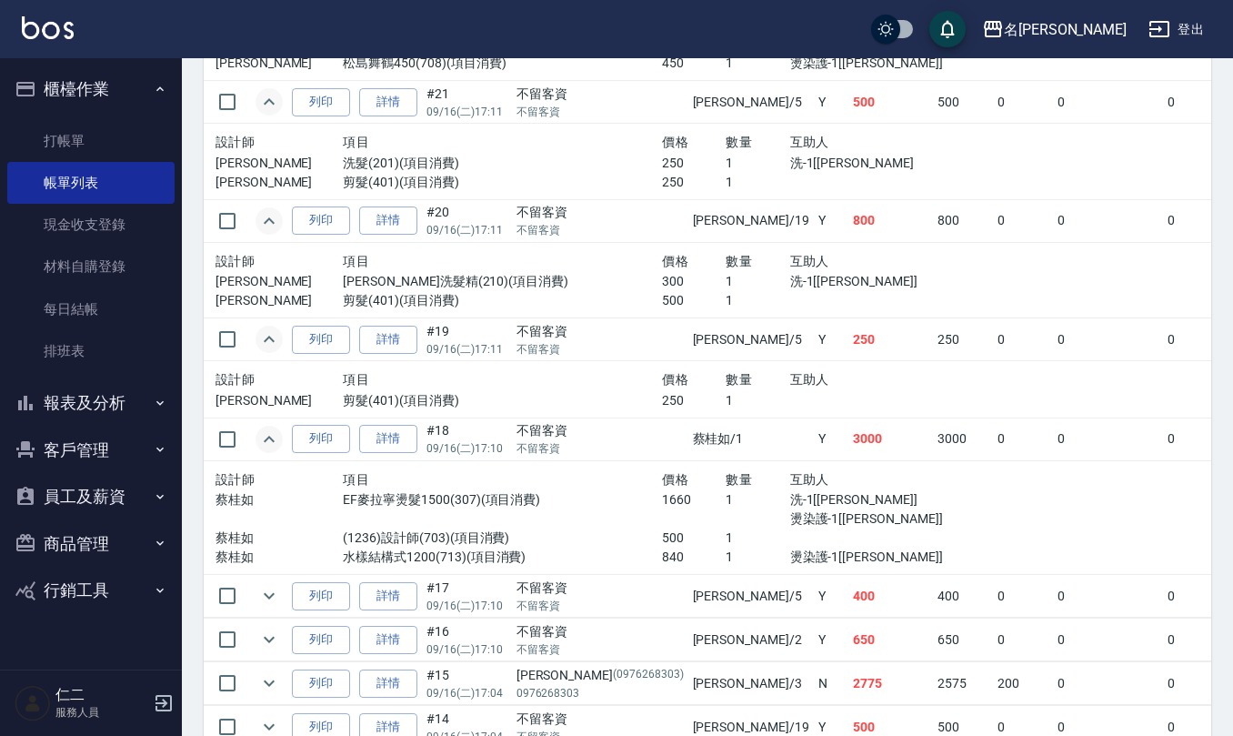
scroll to position [1818, 0]
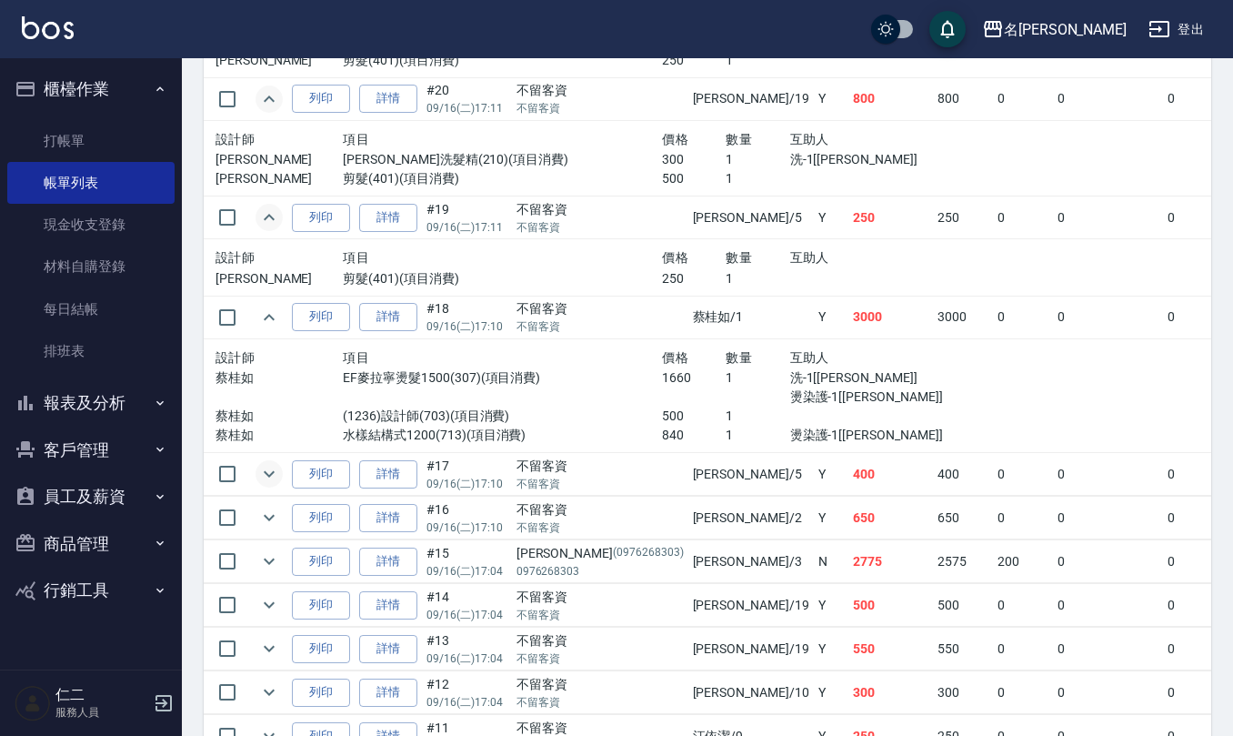
click at [263, 485] on icon "expand row" at bounding box center [269, 474] width 22 height 22
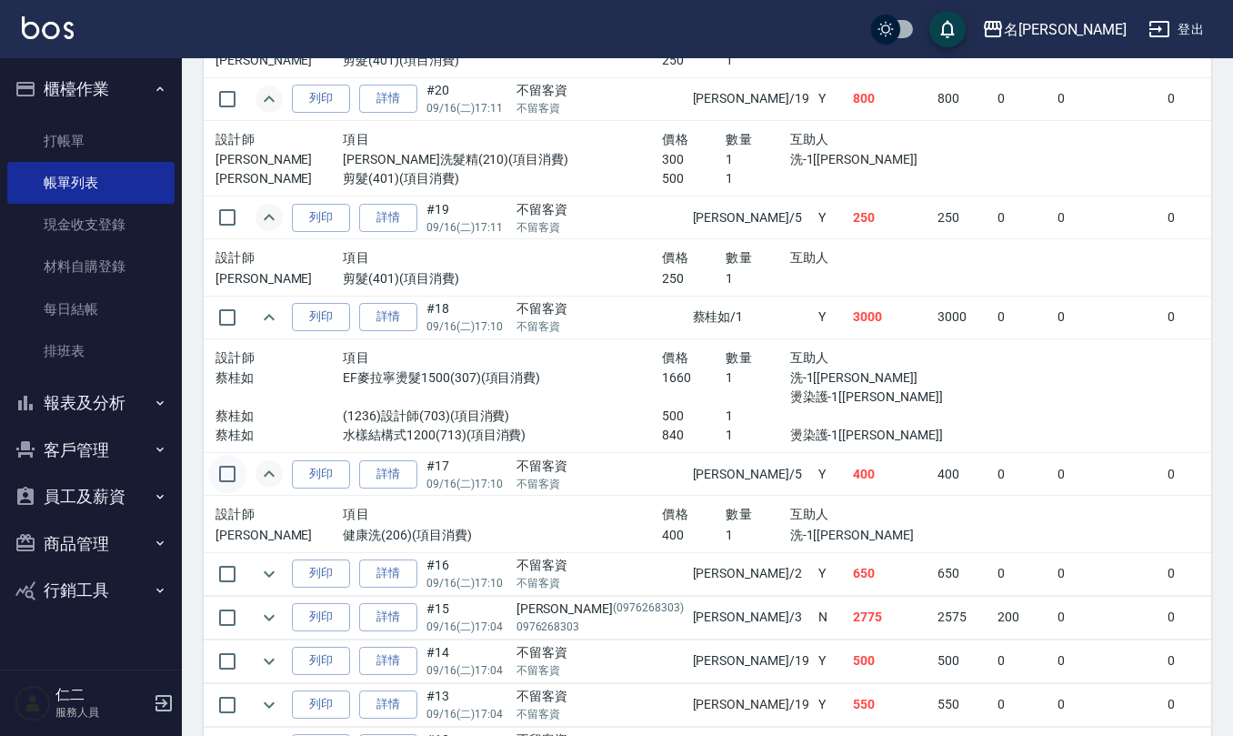
scroll to position [1939, 0]
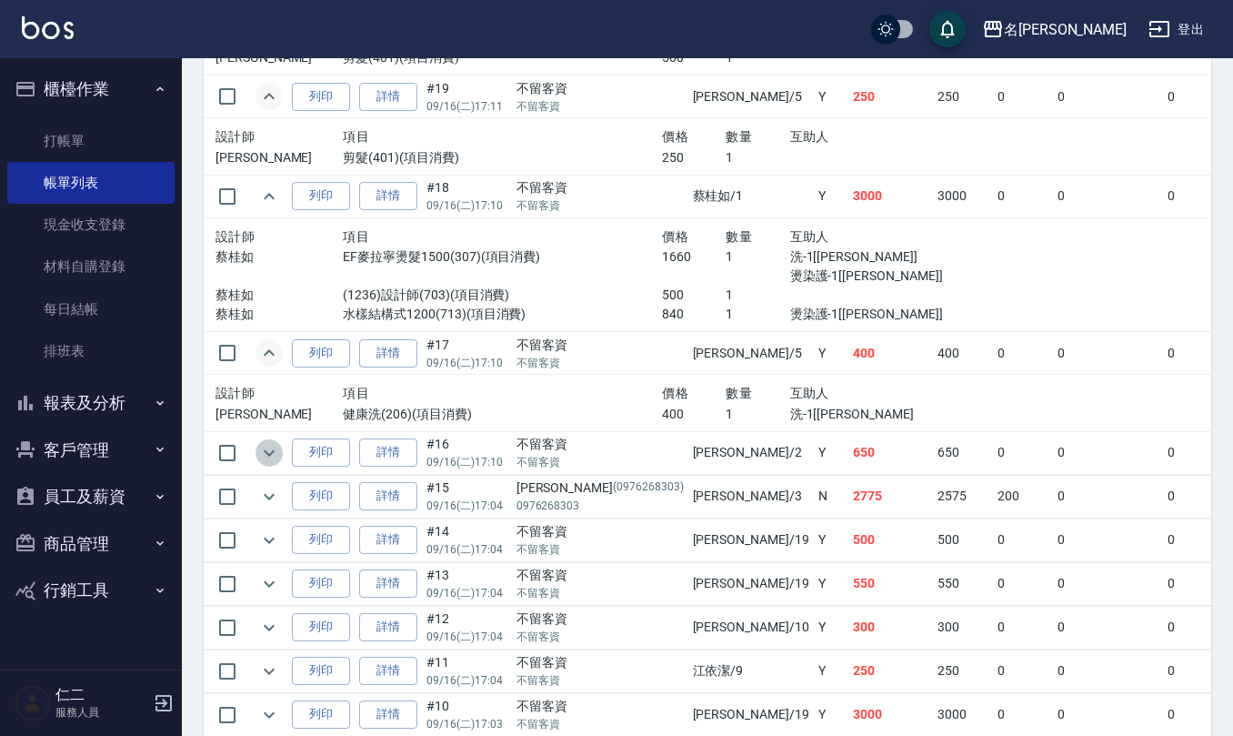
click at [264, 456] on icon "expand row" at bounding box center [269, 452] width 11 height 6
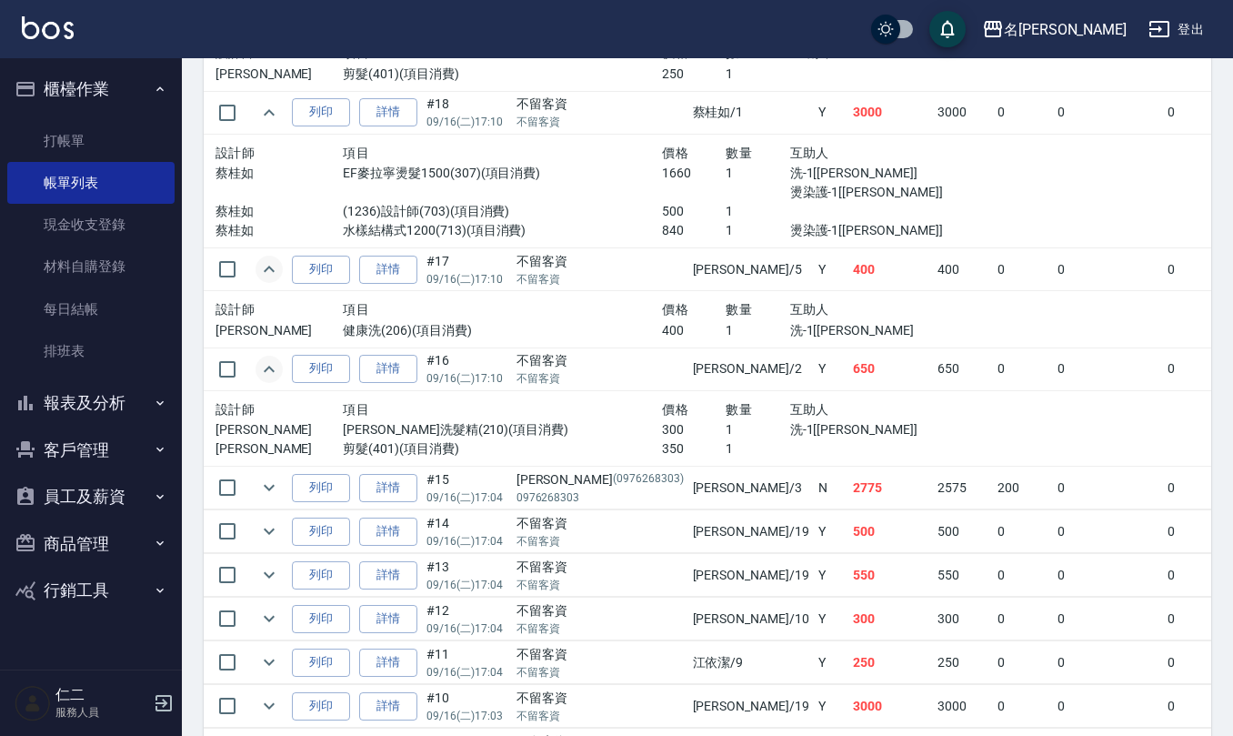
scroll to position [2060, 0]
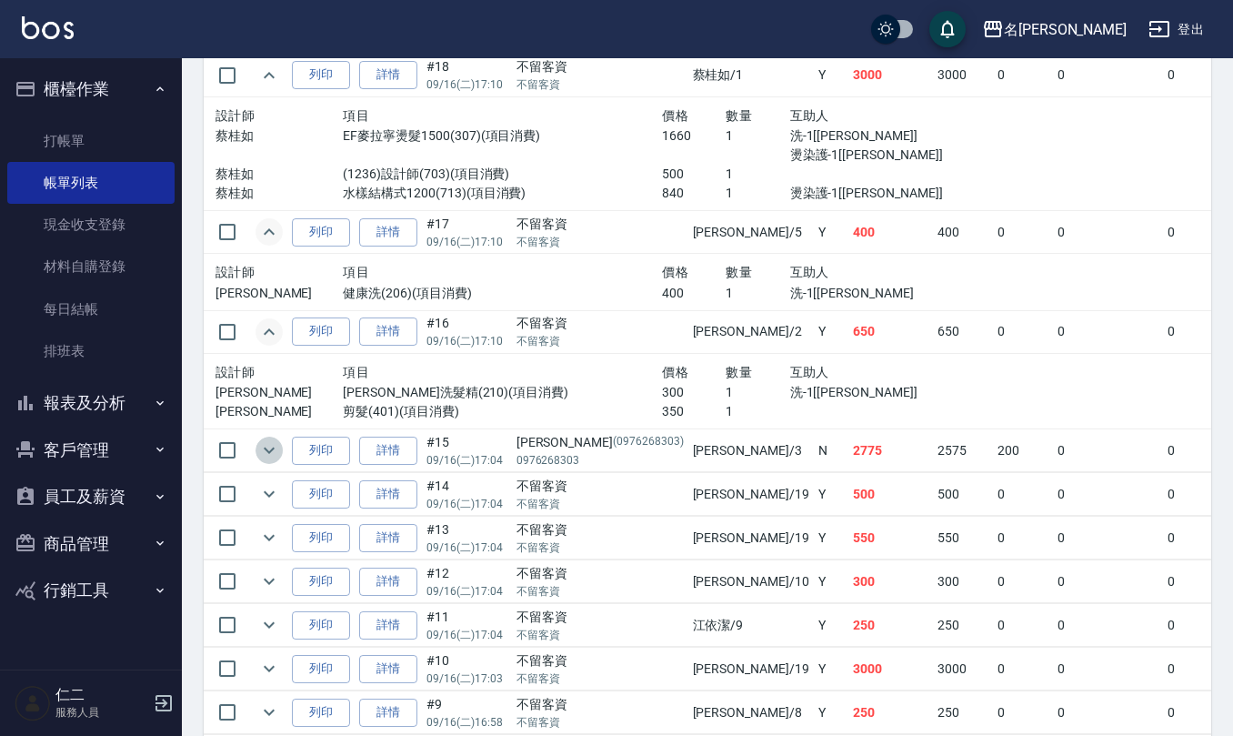
click at [264, 461] on icon "expand row" at bounding box center [269, 450] width 22 height 22
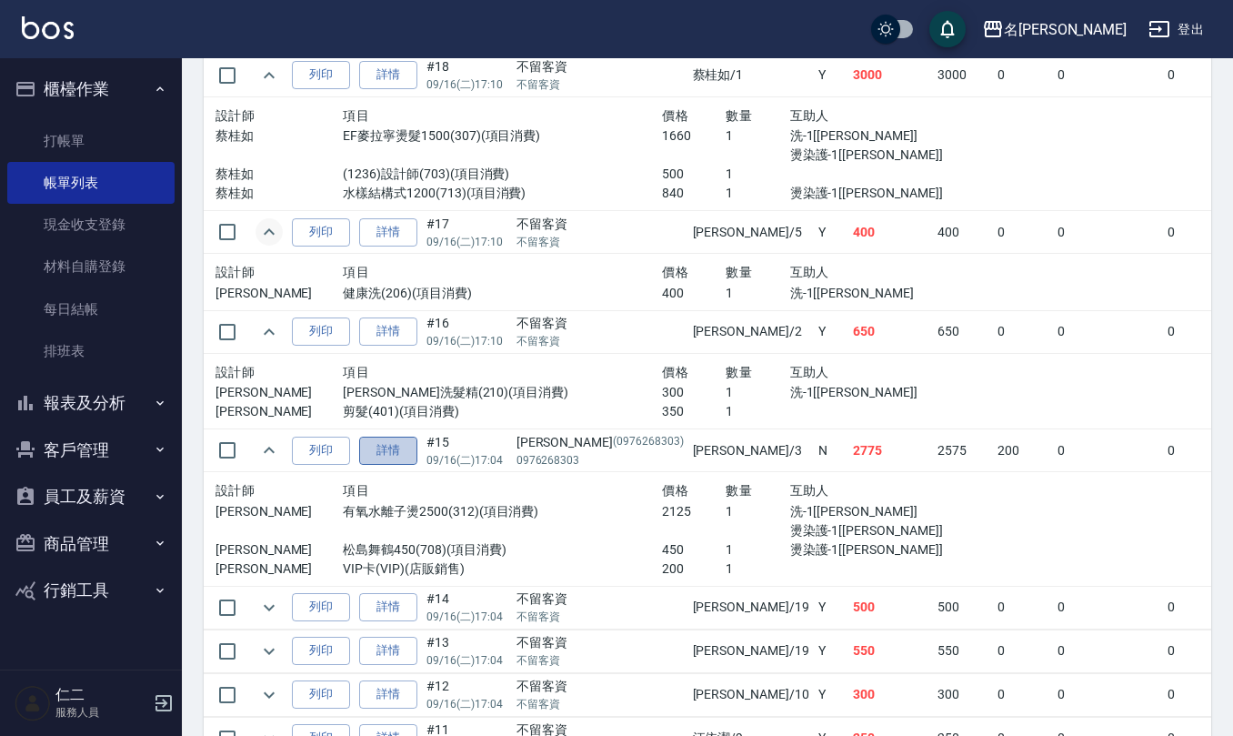
click at [389, 465] on link "詳情" at bounding box center [388, 450] width 58 height 28
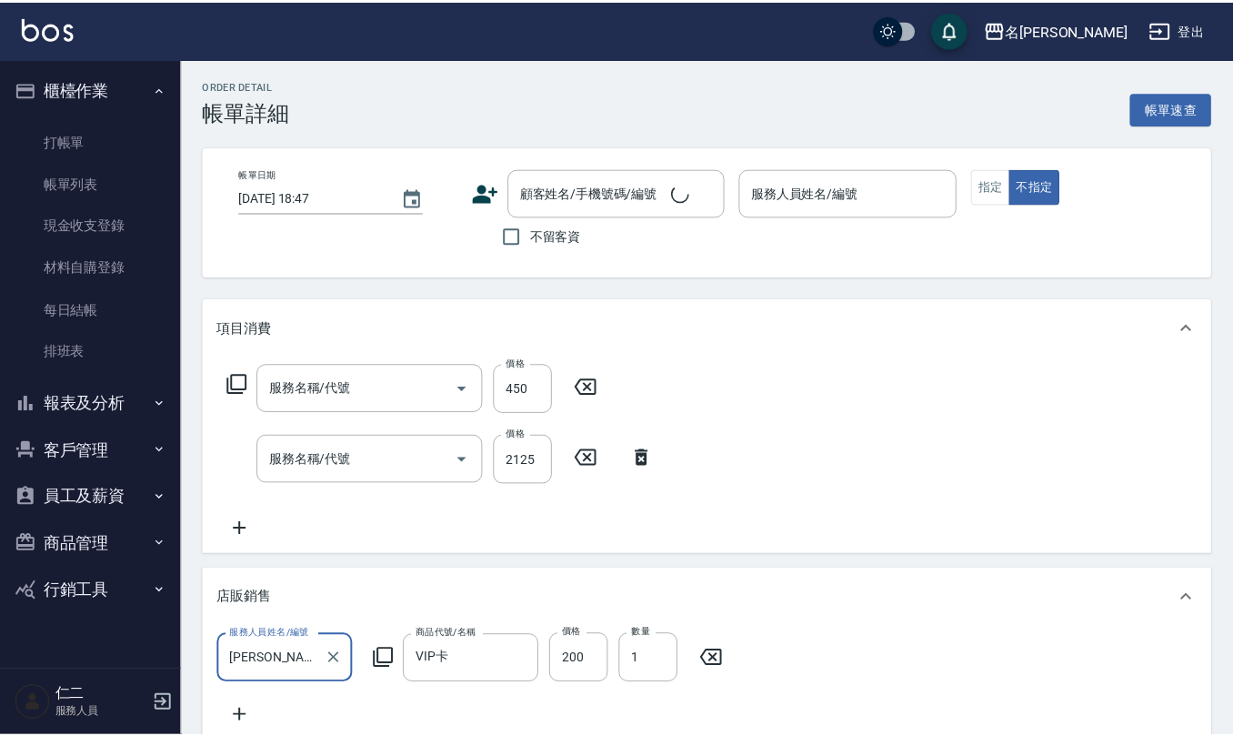
scroll to position [31, 0]
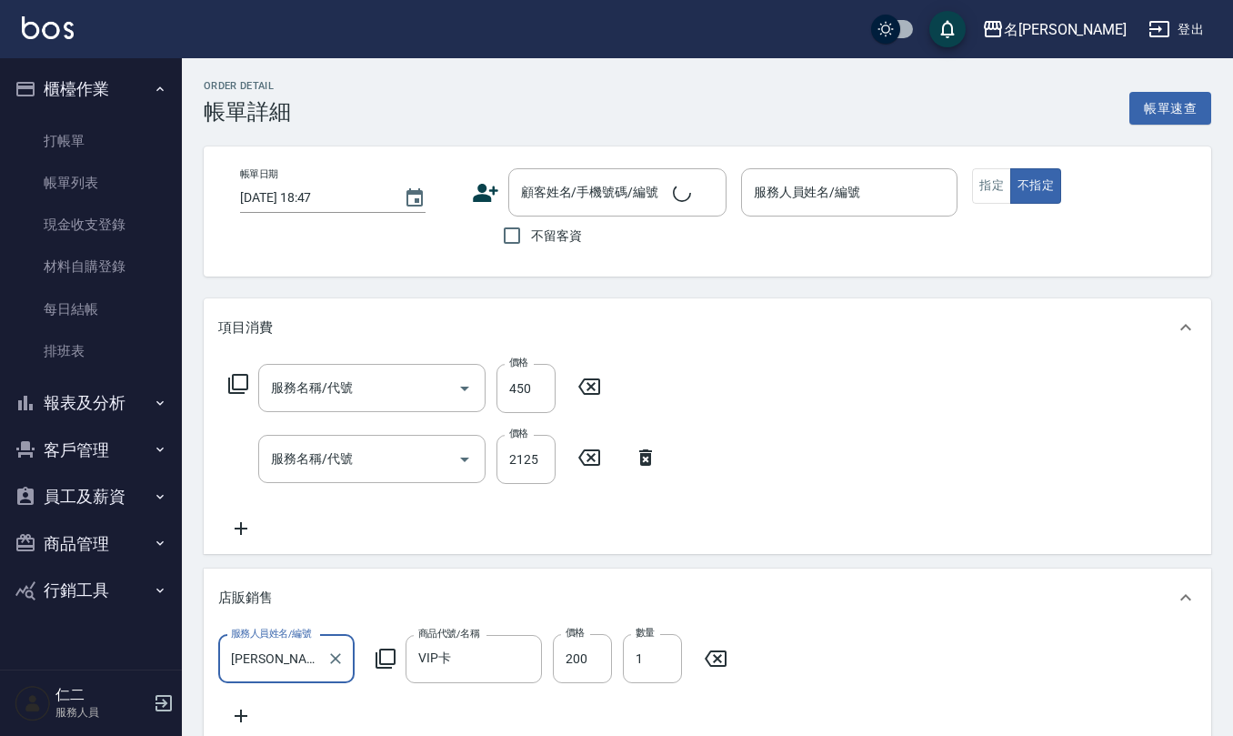
type input "2025/09/16 17:04"
type input "陳旅玨-3"
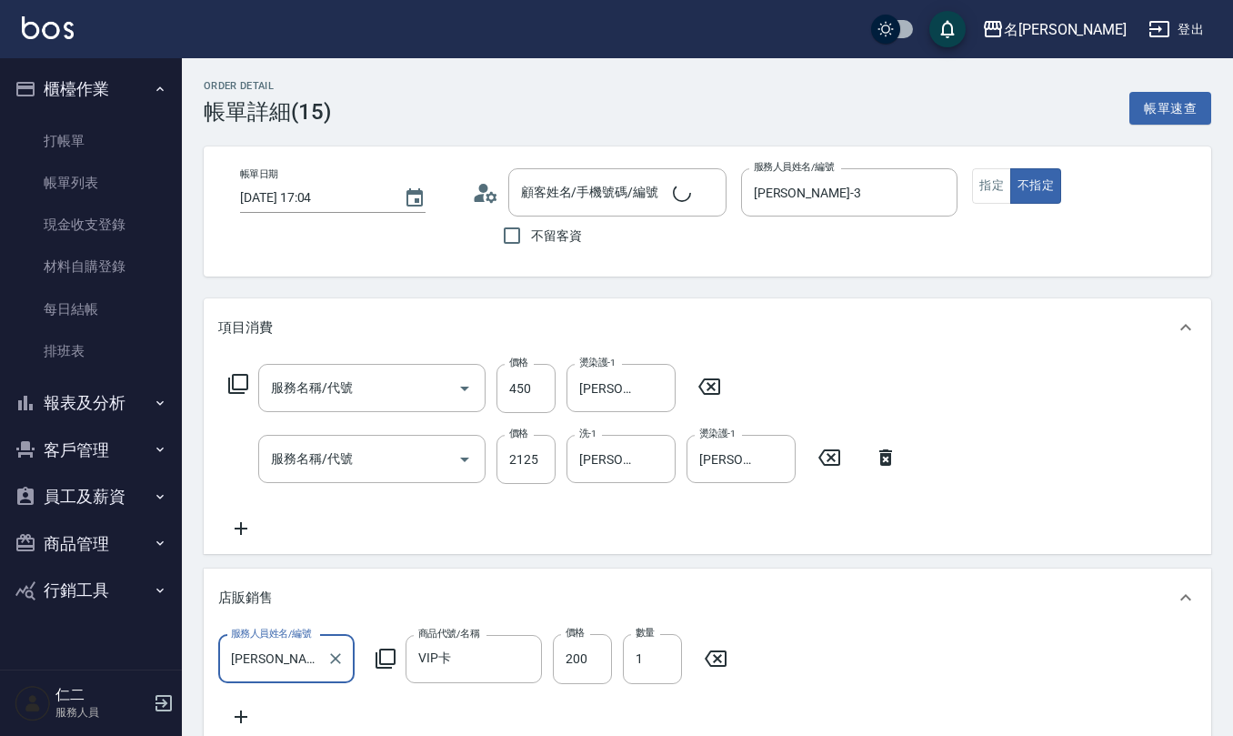
type input "松島舞鶴450(708)"
type input "有氧水離子燙2500(312)"
type input "林雍/0976268303/0976268303"
click at [438, 467] on icon "Clear" at bounding box center [439, 459] width 18 height 18
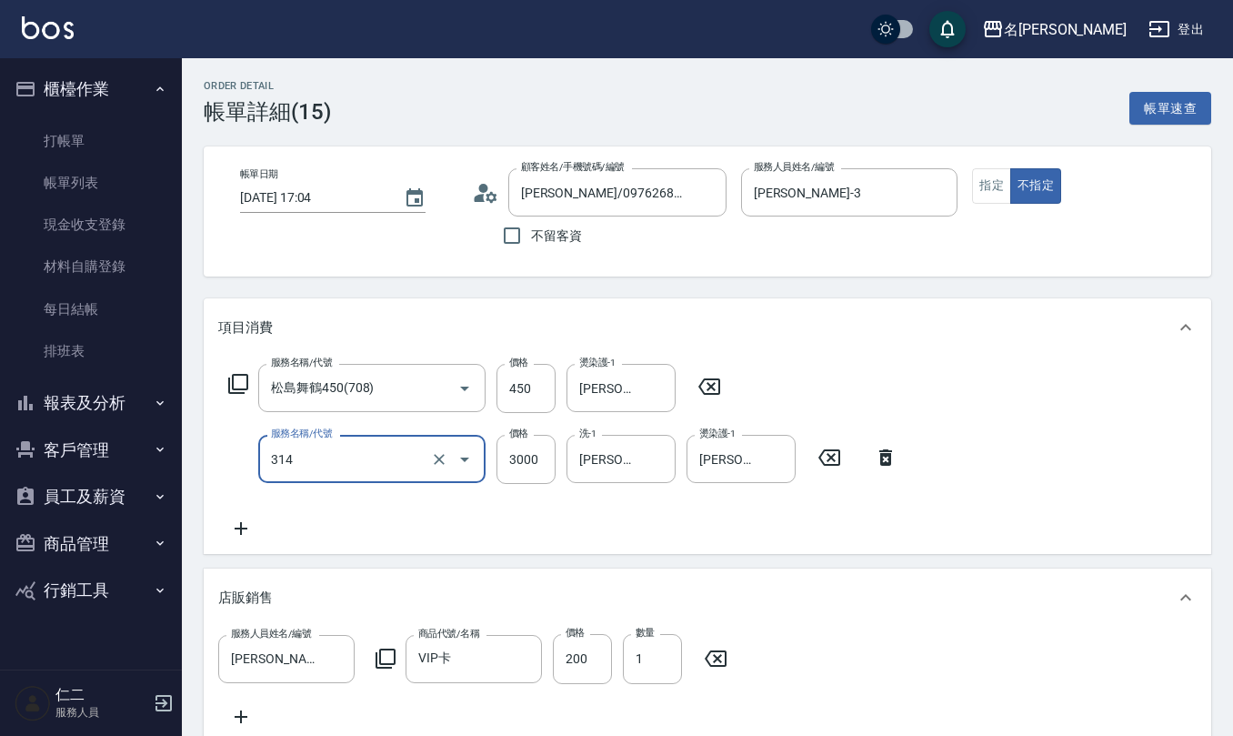
type input "CYA水質感2500UP(314)"
type input "2125"
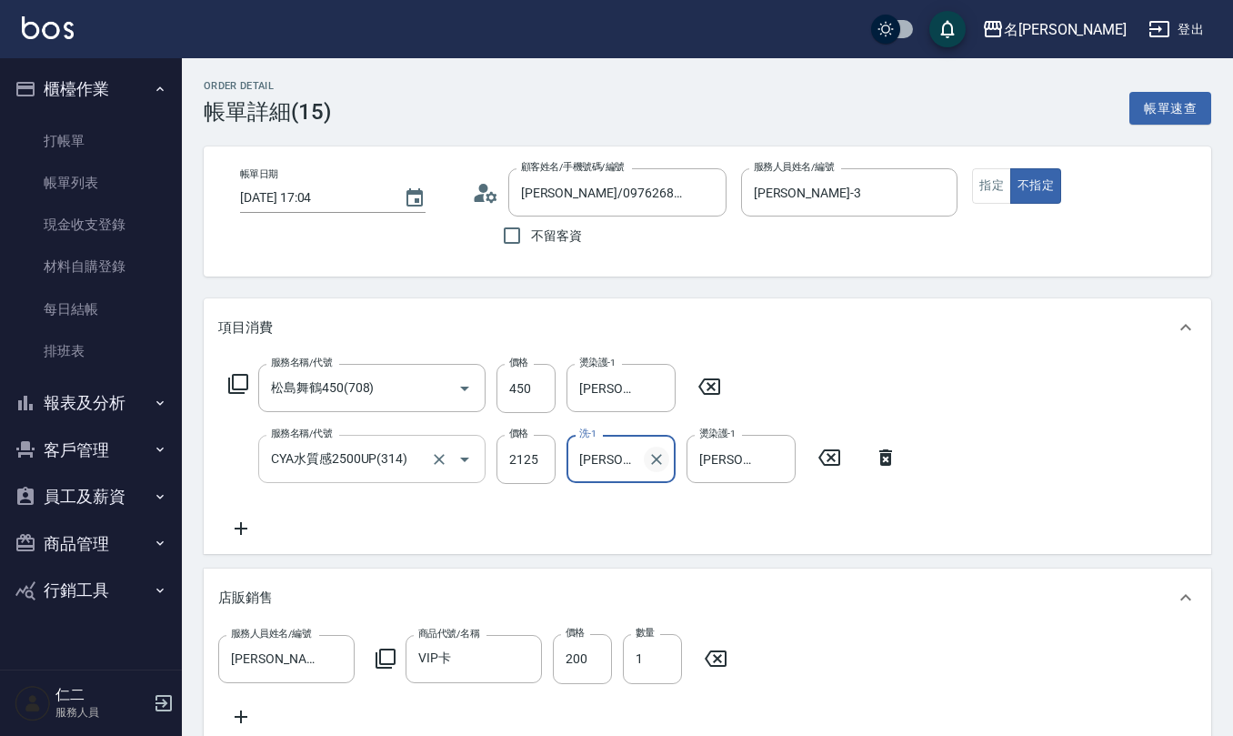
click at [647, 460] on icon "Clear" at bounding box center [656, 459] width 18 height 18
type input "陳柏暽-28"
click at [775, 459] on icon "Clear" at bounding box center [776, 459] width 18 height 18
type input "陳柏暽-28"
click at [484, 204] on icon at bounding box center [485, 192] width 27 height 27
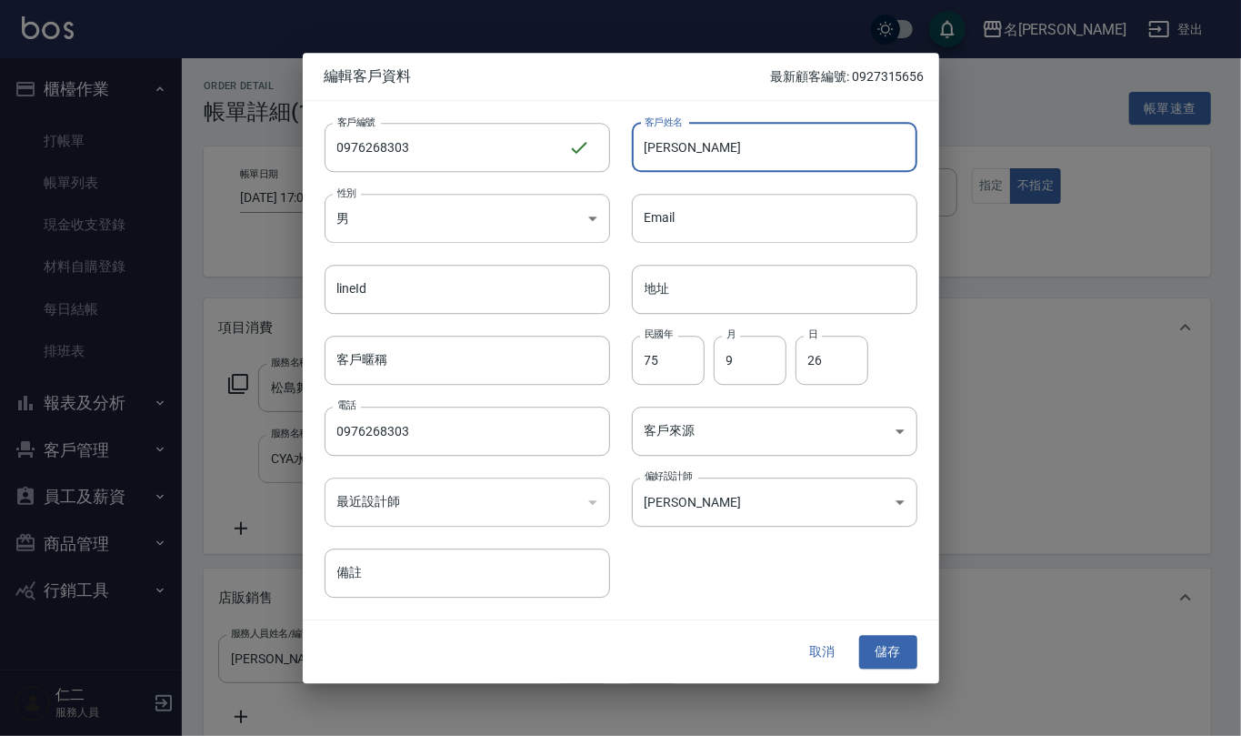
click at [684, 133] on input "林雍" at bounding box center [775, 147] width 286 height 49
type input "林雍茸"
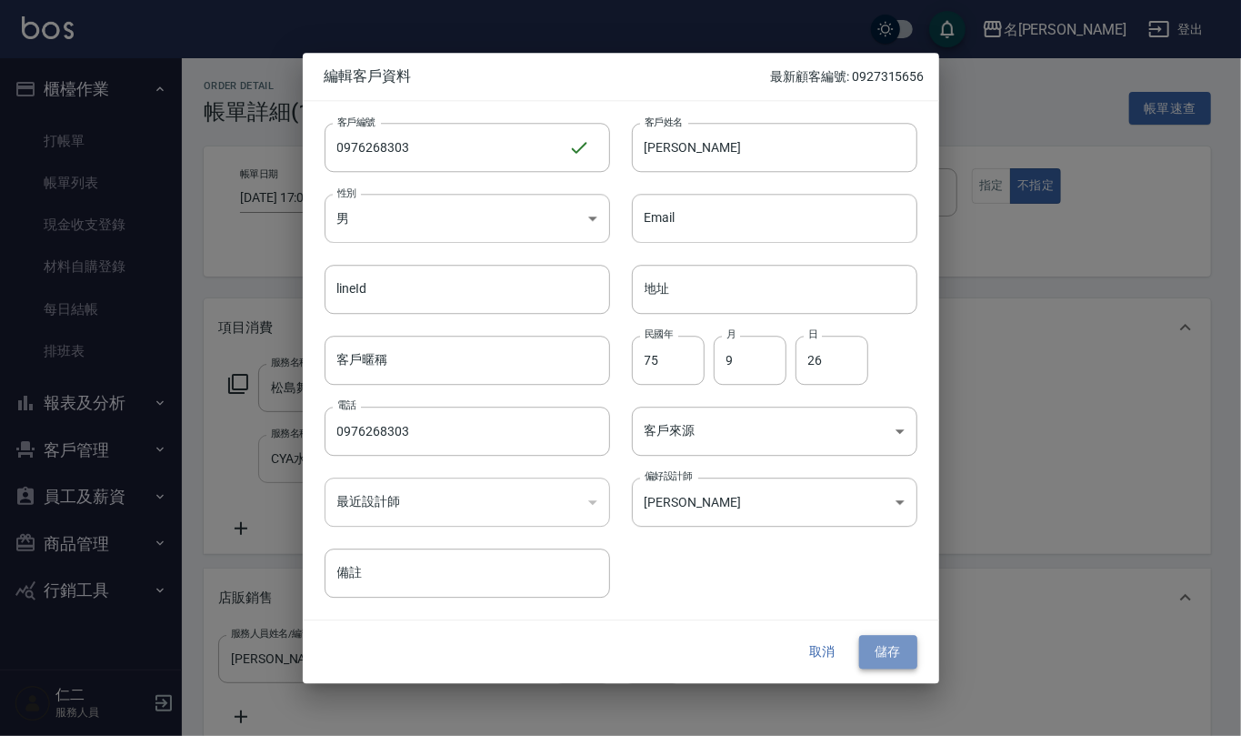
click at [896, 655] on button "儲存" at bounding box center [888, 653] width 58 height 34
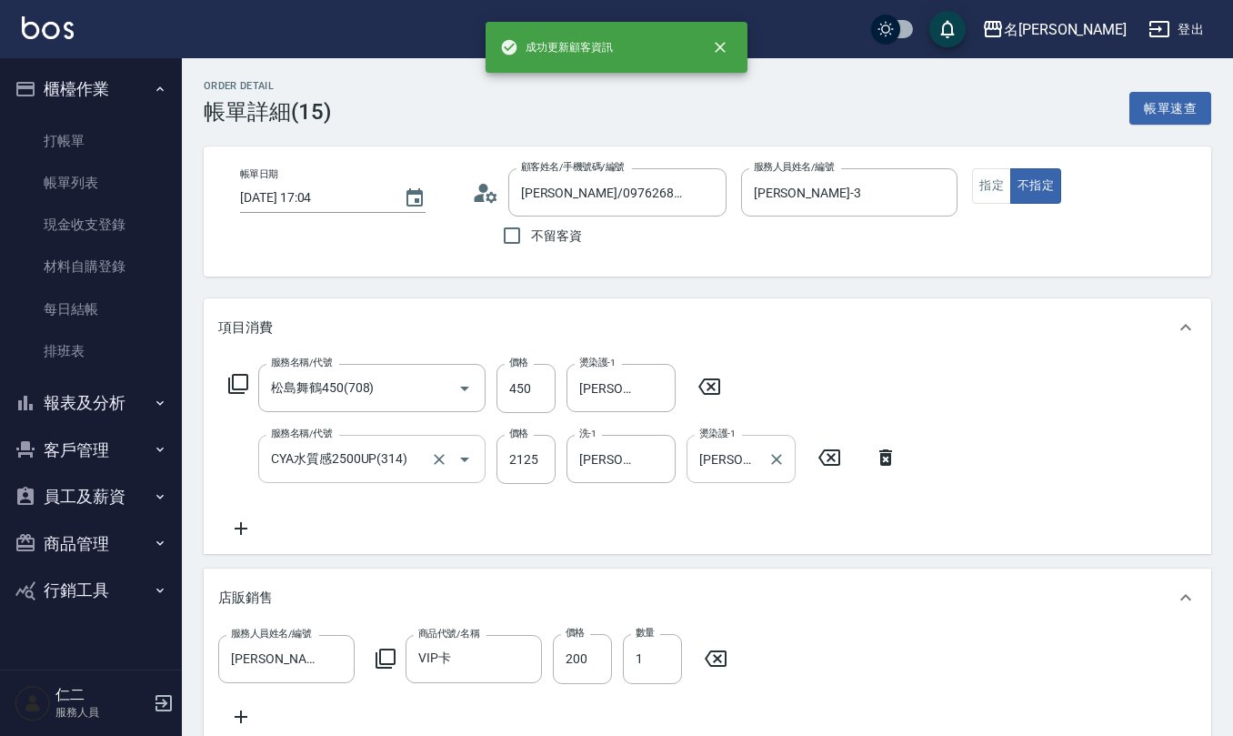
type input "林雍茸/0976268303/0976268303"
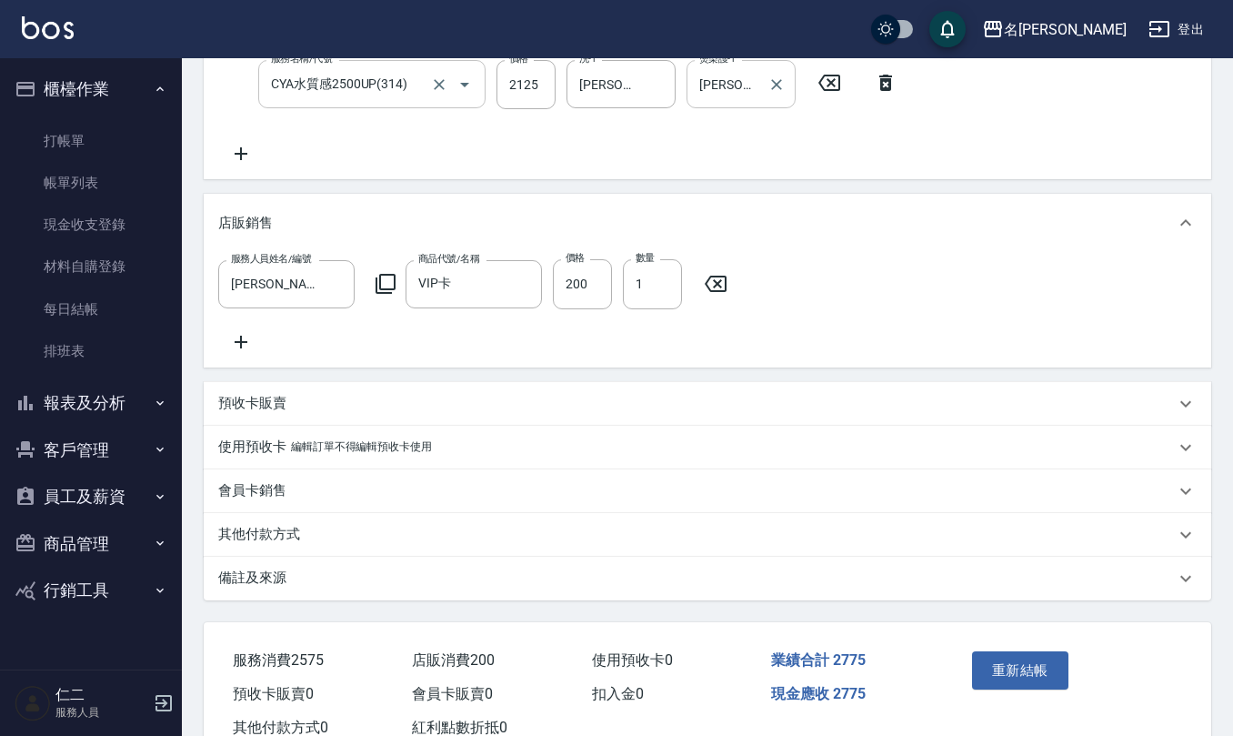
scroll to position [449, 0]
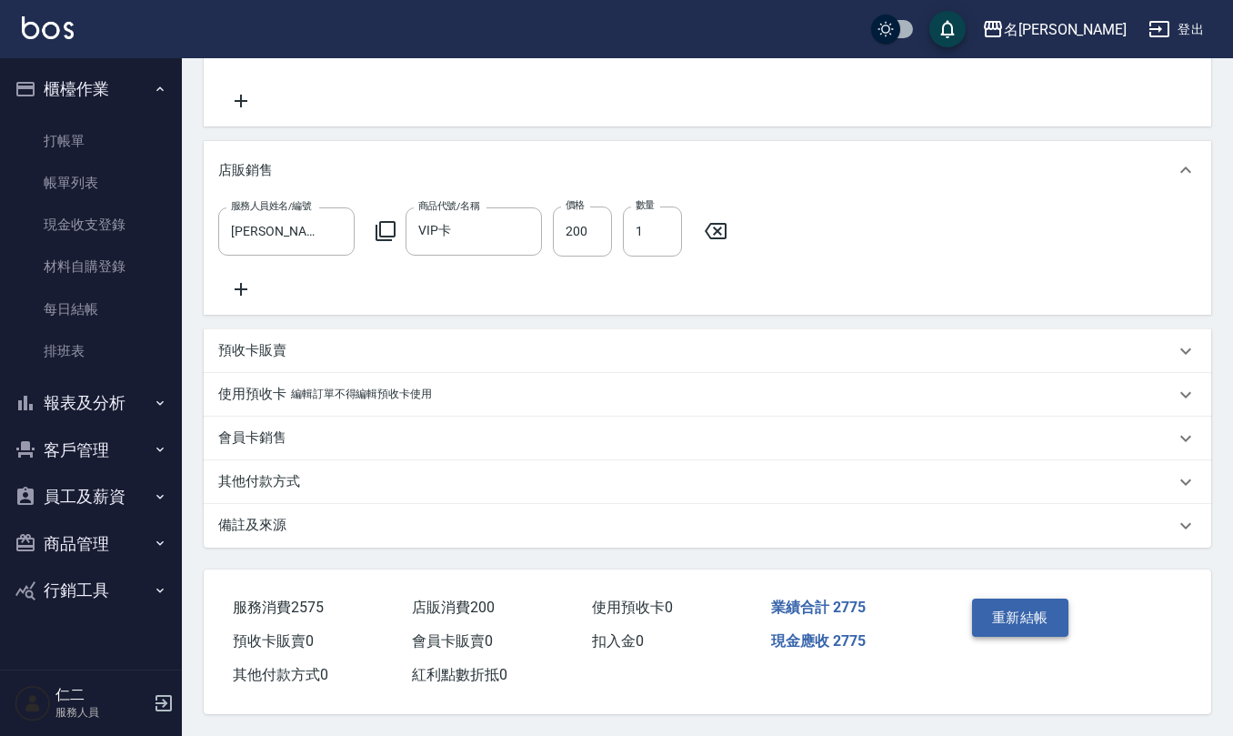
click at [1026, 618] on button "重新結帳" at bounding box center [1020, 617] width 96 height 38
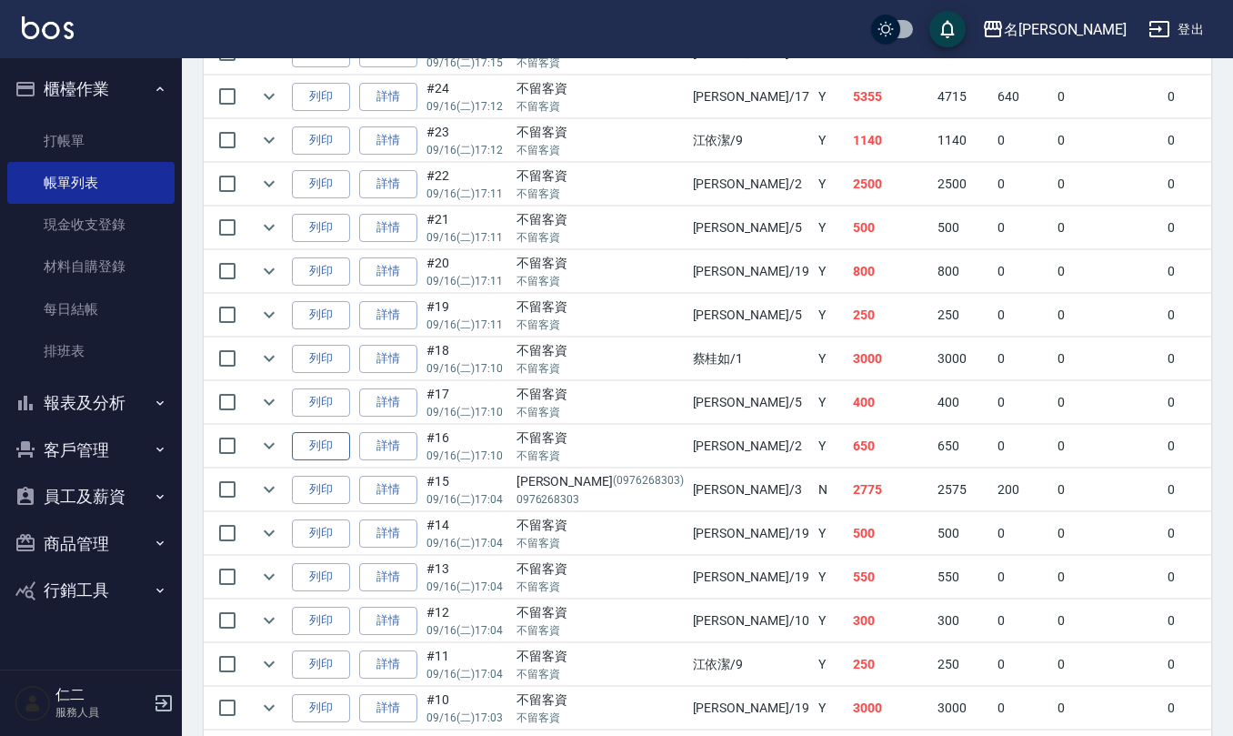
scroll to position [1455, 0]
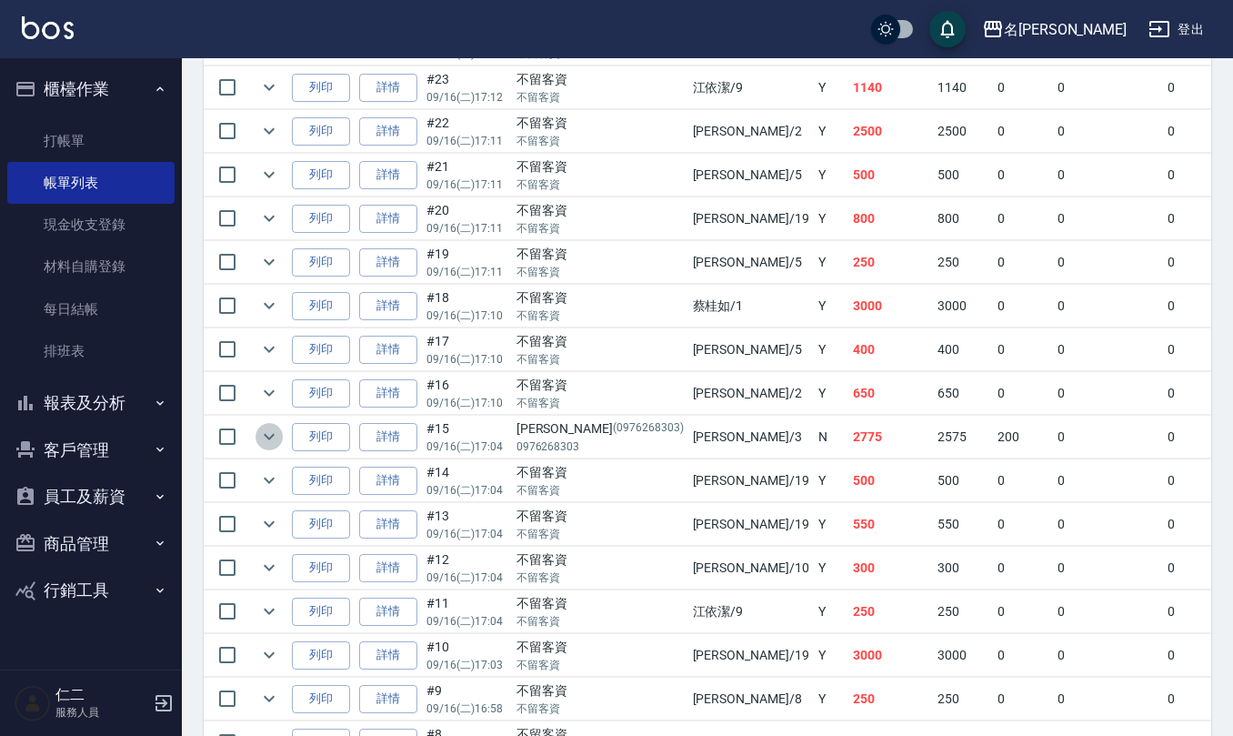
click at [266, 447] on icon "expand row" at bounding box center [269, 437] width 22 height 22
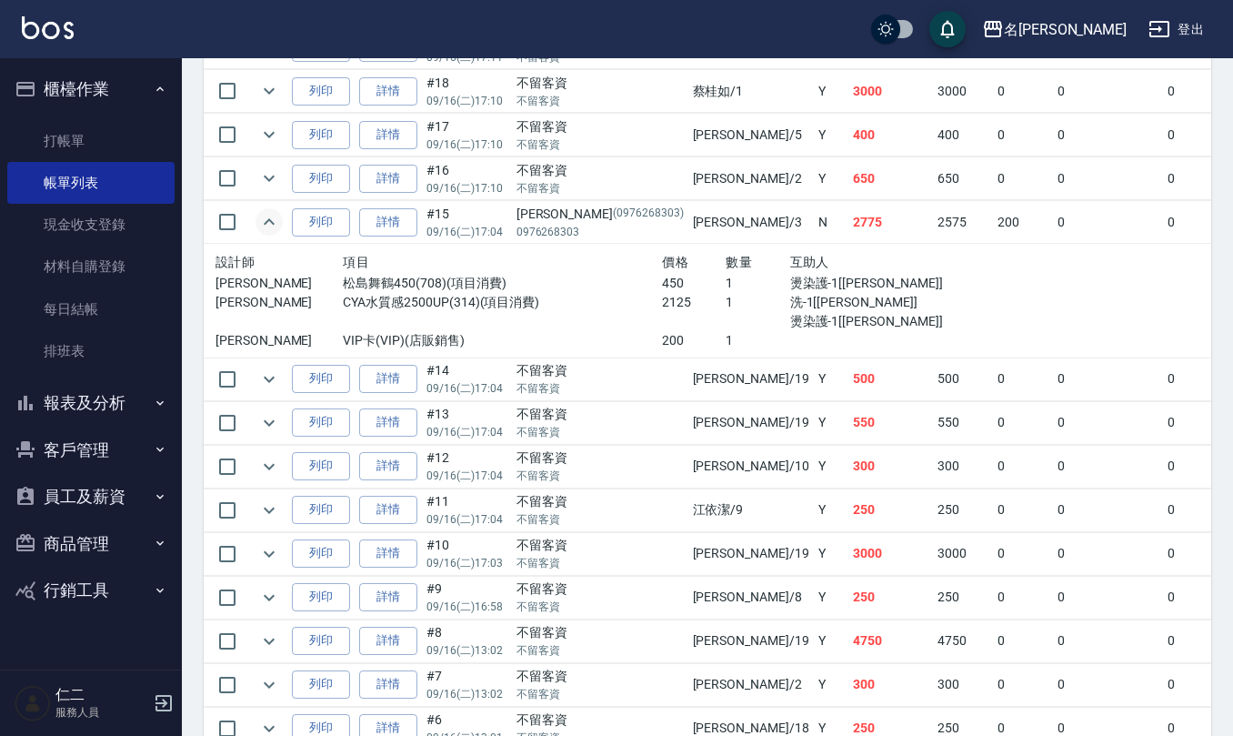
scroll to position [1697, 0]
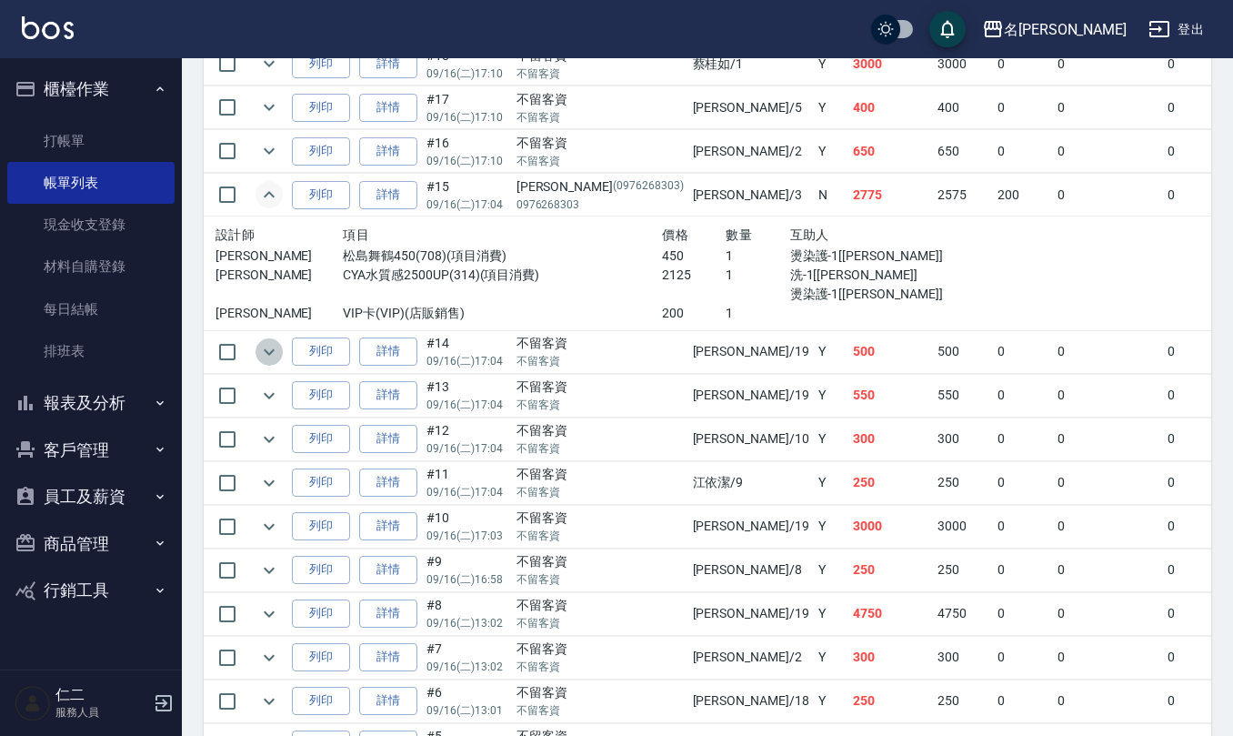
click at [269, 363] on icon "expand row" at bounding box center [269, 352] width 22 height 22
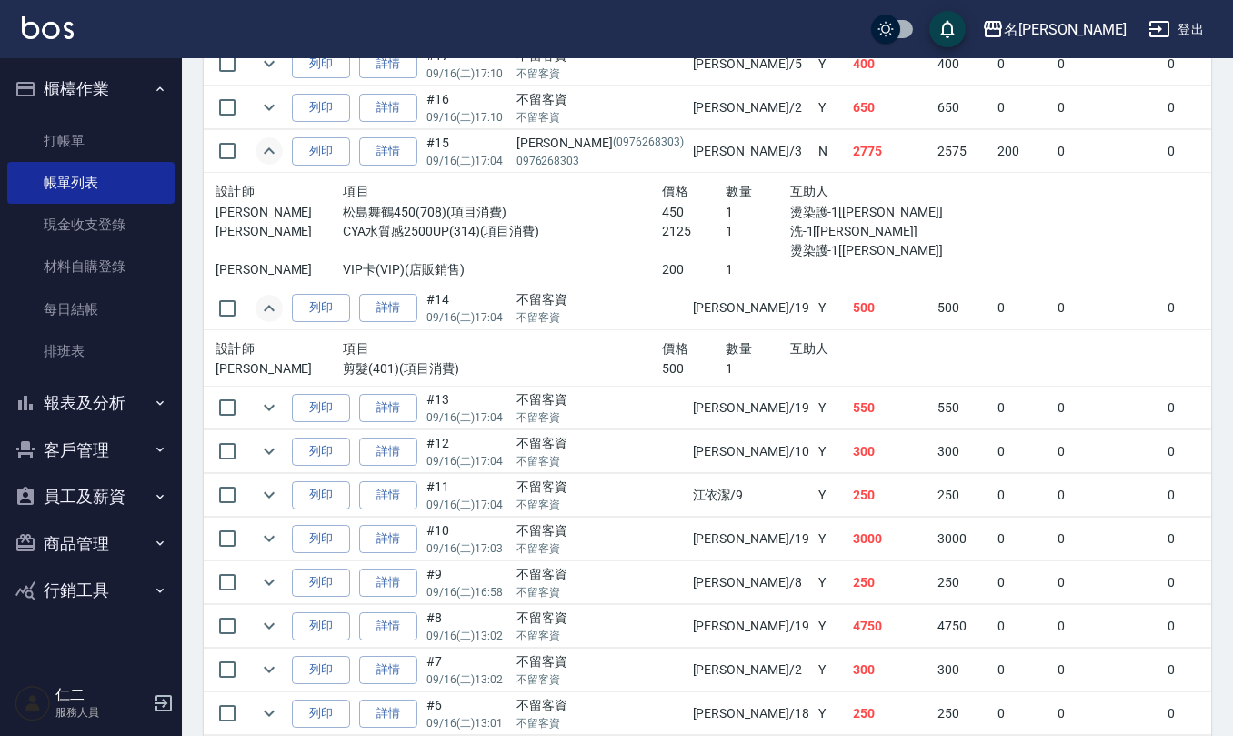
scroll to position [1818, 0]
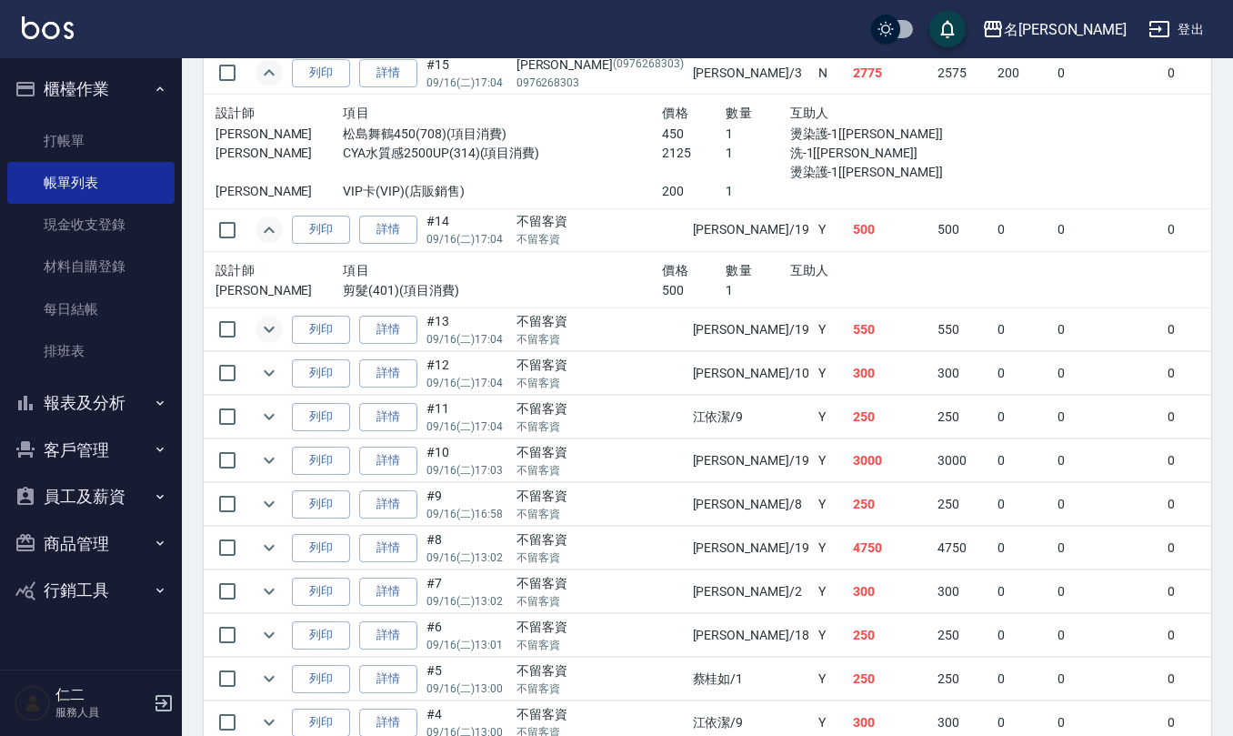
click at [269, 340] on icon "expand row" at bounding box center [269, 329] width 22 height 22
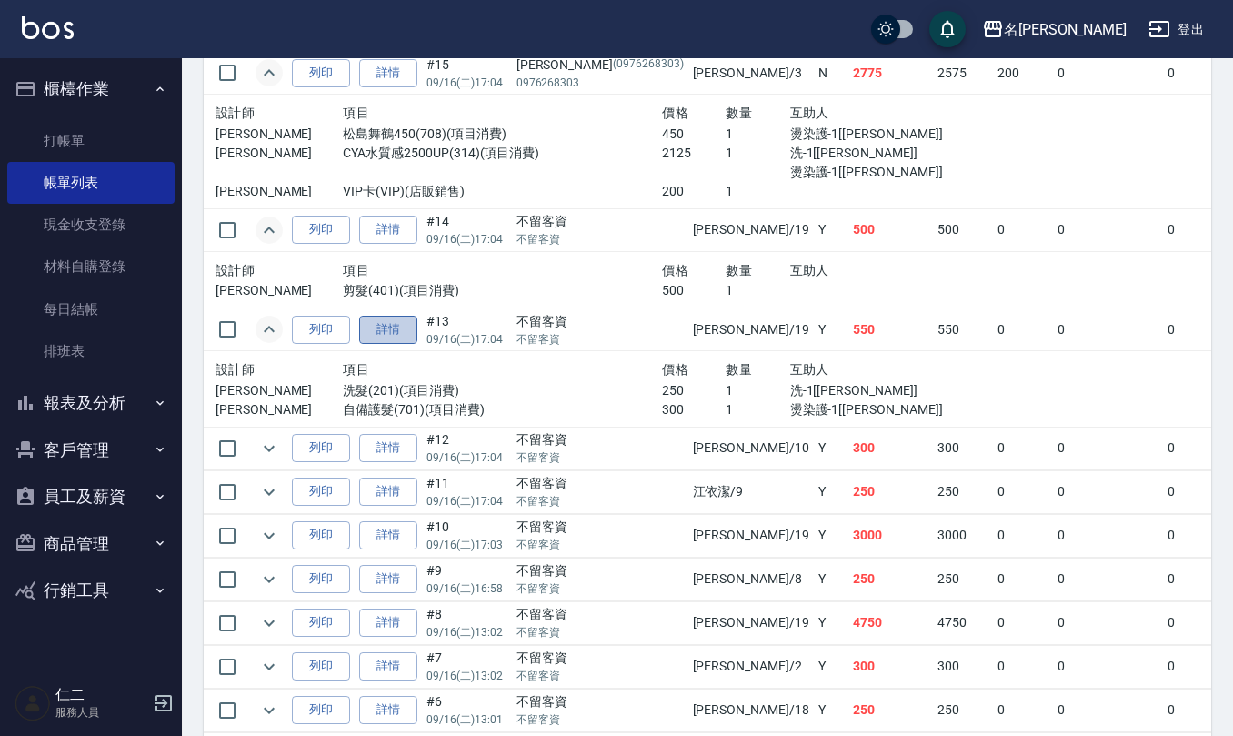
click at [401, 344] on link "詳情" at bounding box center [388, 330] width 58 height 28
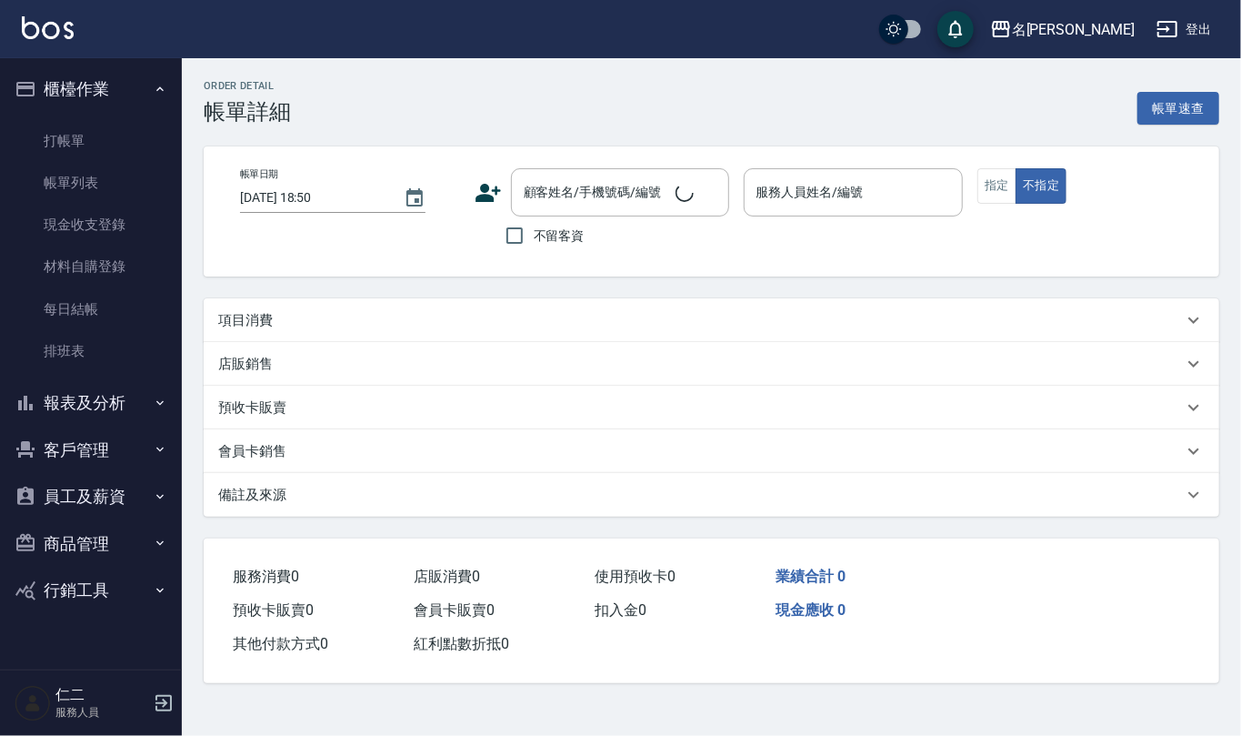
type input "2025/09/16 17:04"
checkbox input "true"
type input "[PERSON_NAME]-19"
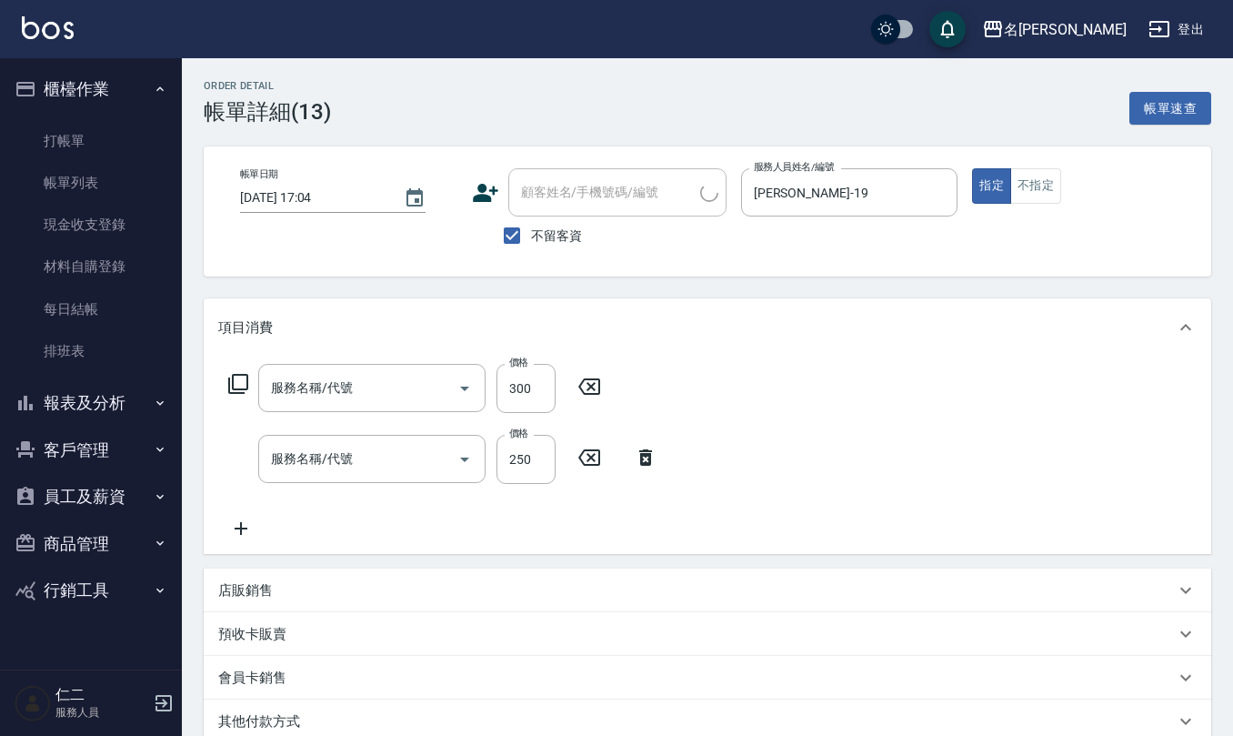
type input "自備護髮(701)"
type input "洗髮(201)"
click at [655, 394] on icon "Clear" at bounding box center [656, 388] width 18 height 18
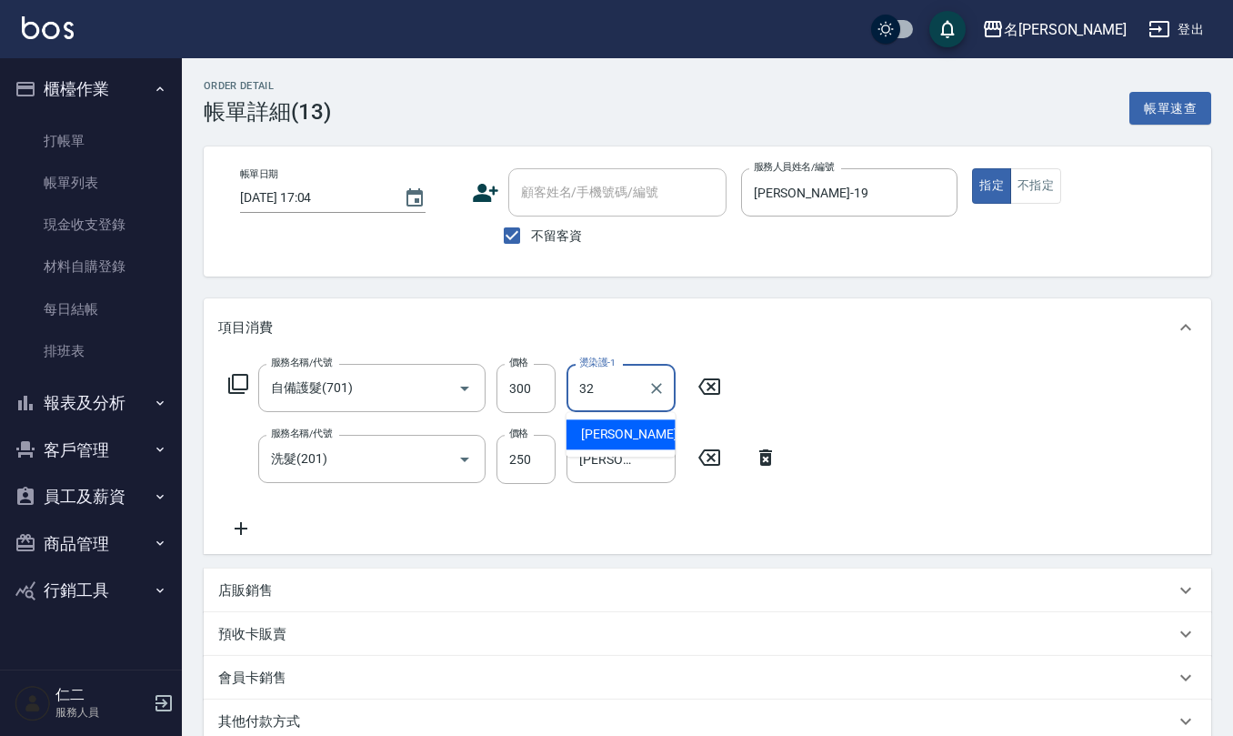
type input "[PERSON_NAME]-32"
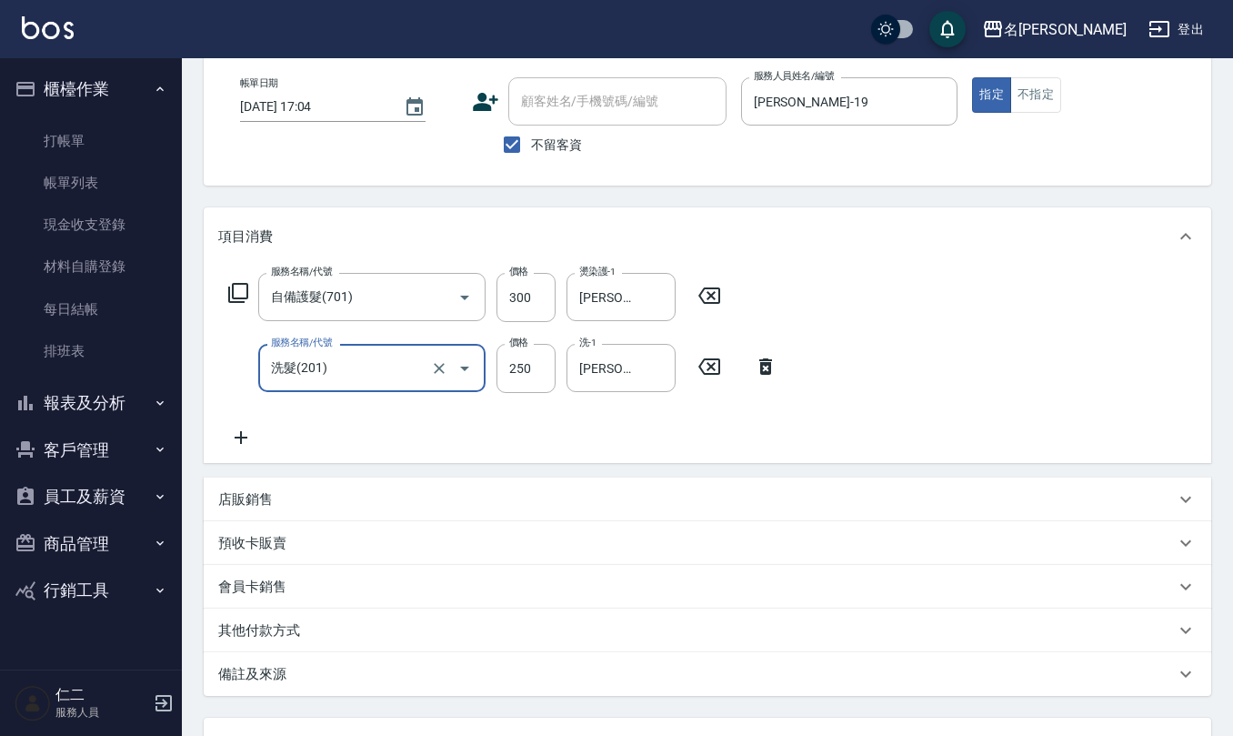
scroll to position [244, 0]
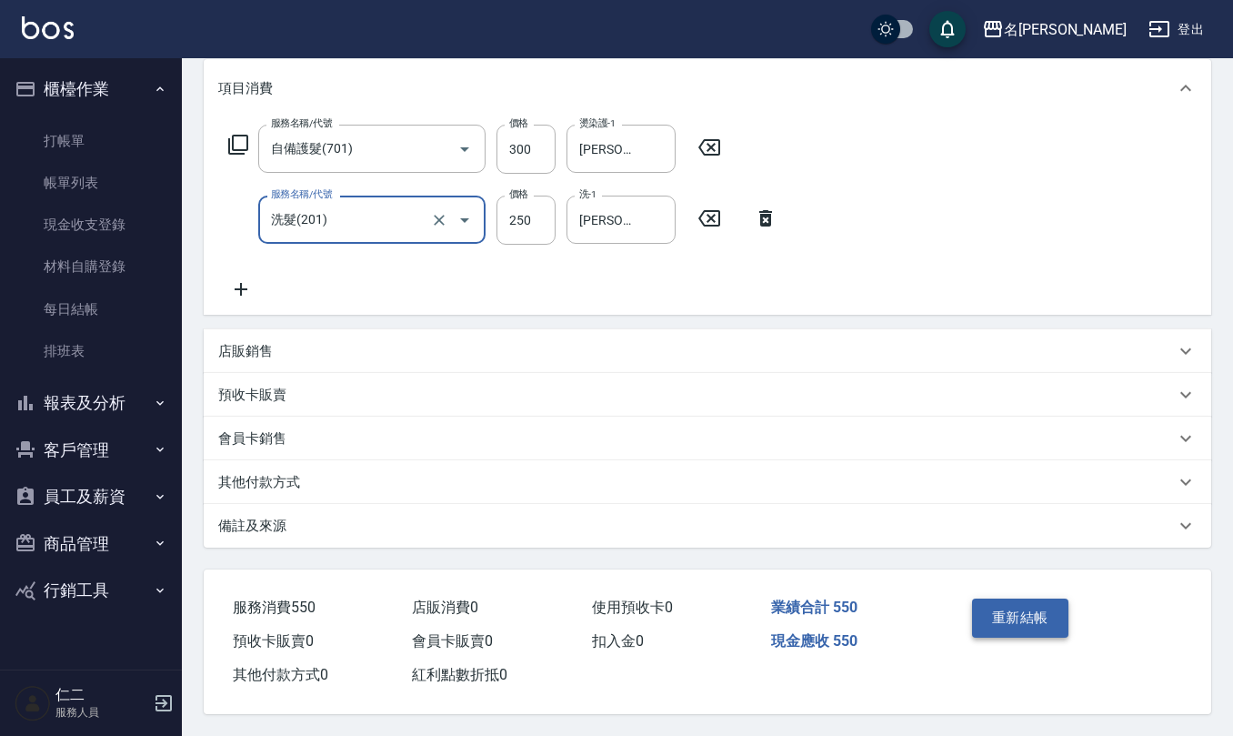
click at [993, 616] on button "重新結帳" at bounding box center [1020, 617] width 96 height 38
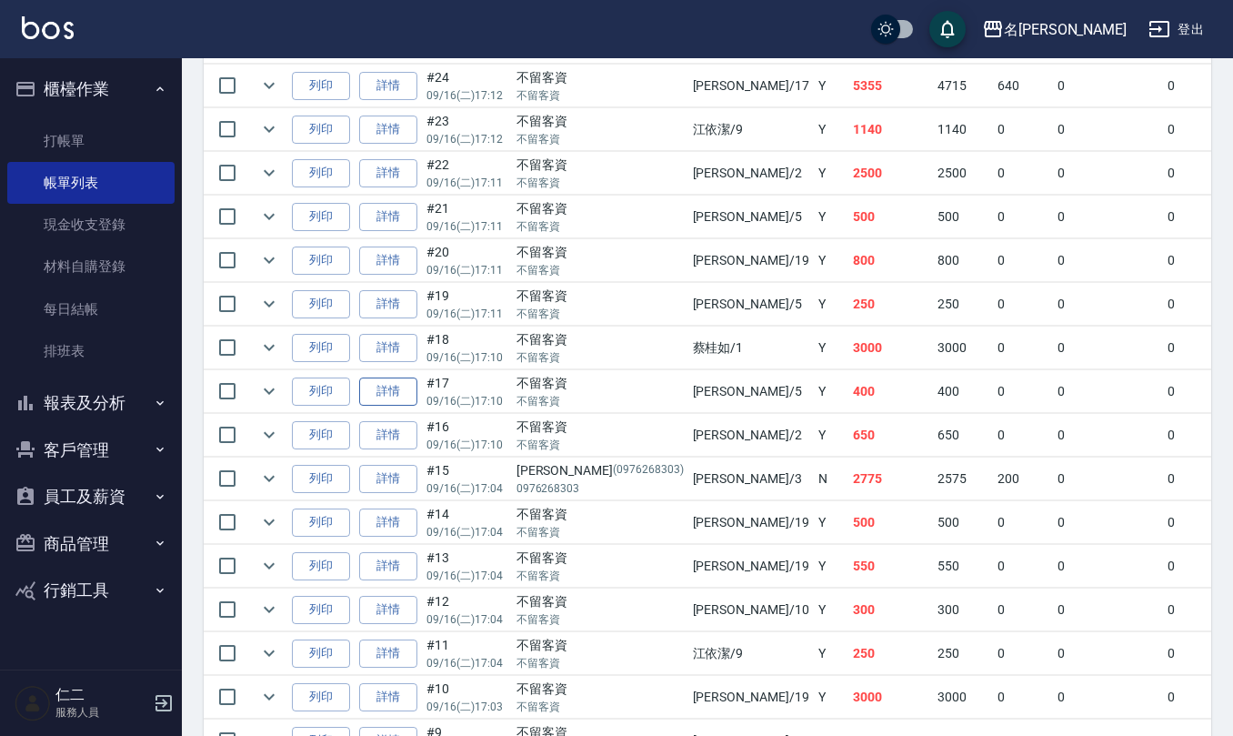
scroll to position [1455, 0]
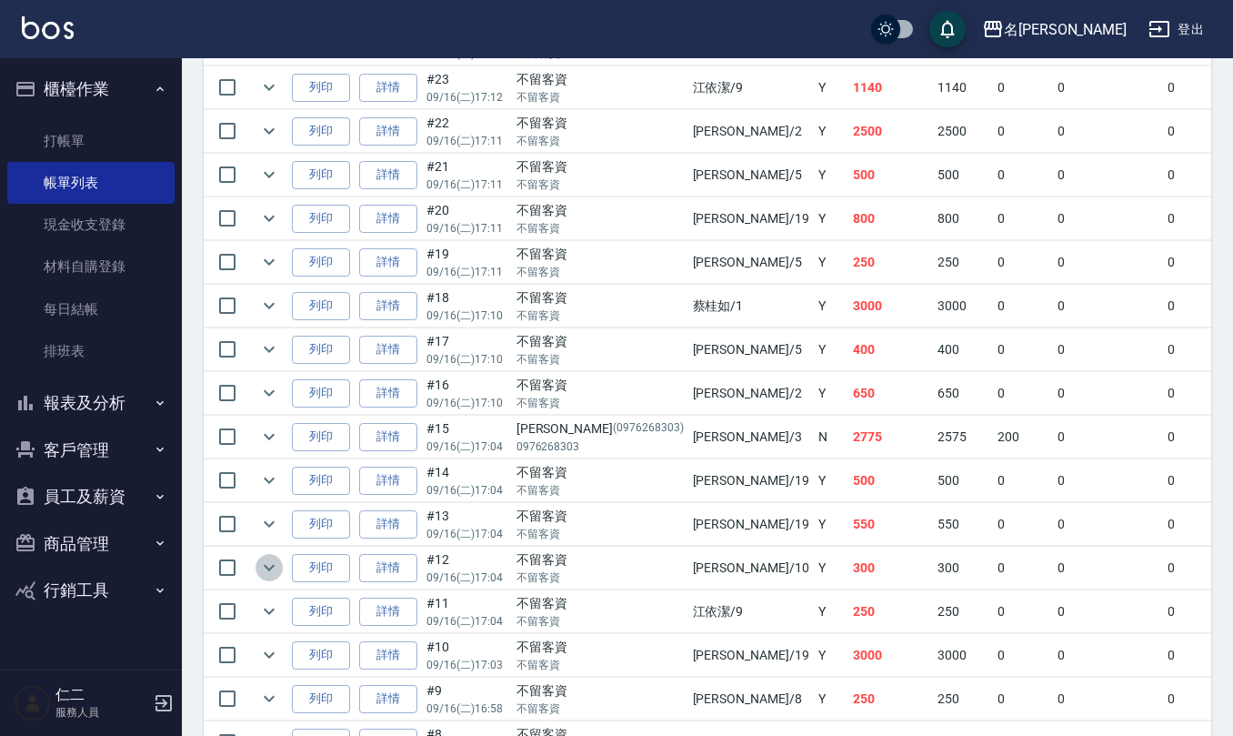
click at [264, 571] on icon "expand row" at bounding box center [269, 568] width 11 height 6
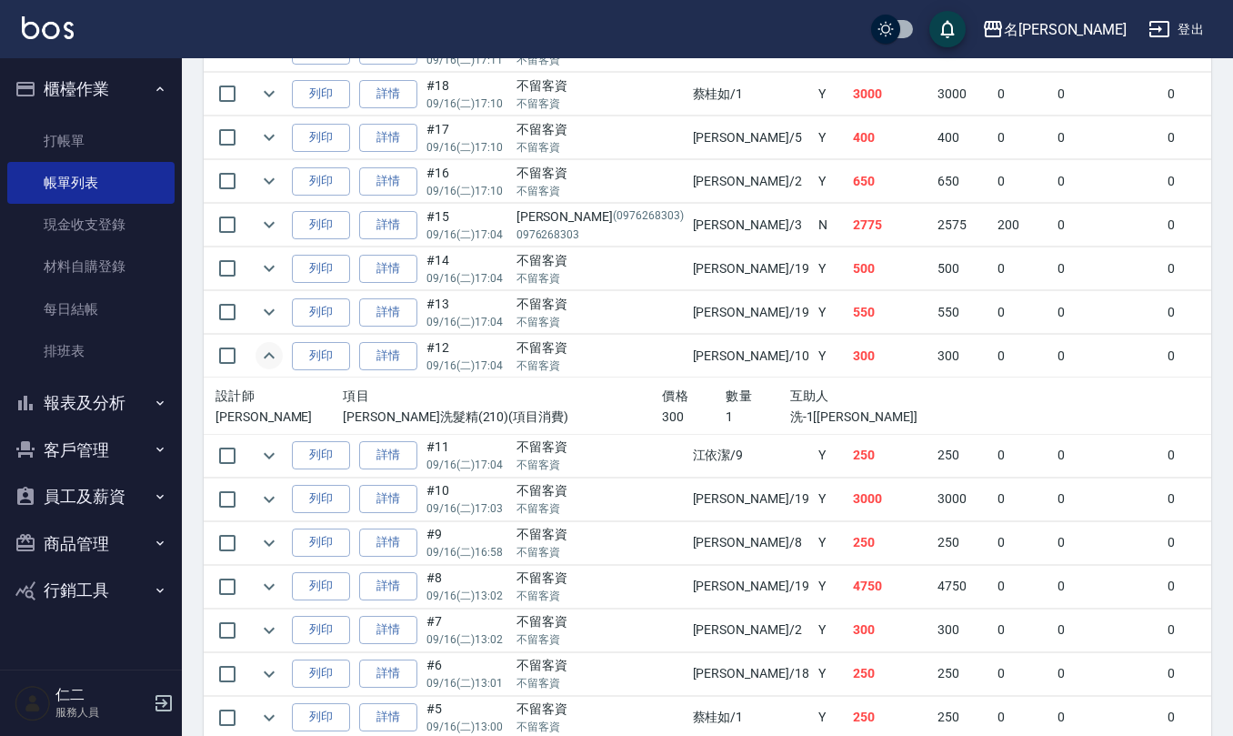
scroll to position [1697, 0]
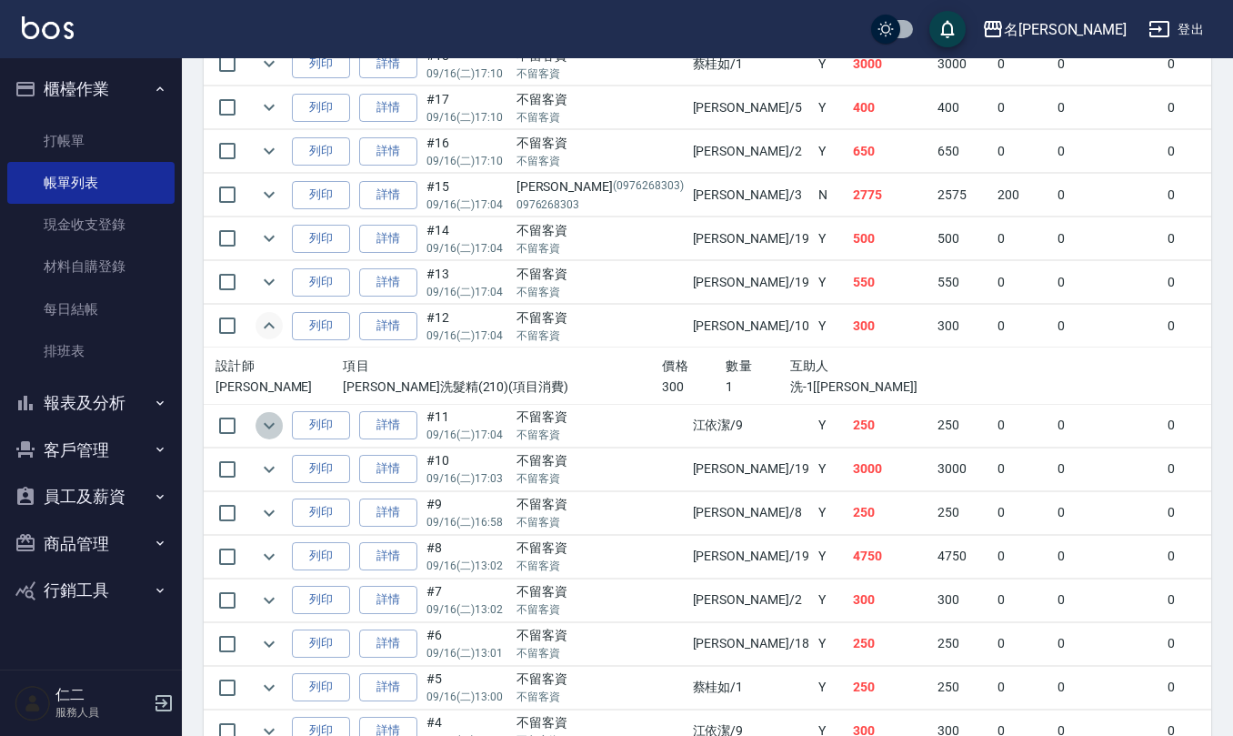
click at [270, 436] on icon "expand row" at bounding box center [269, 426] width 22 height 22
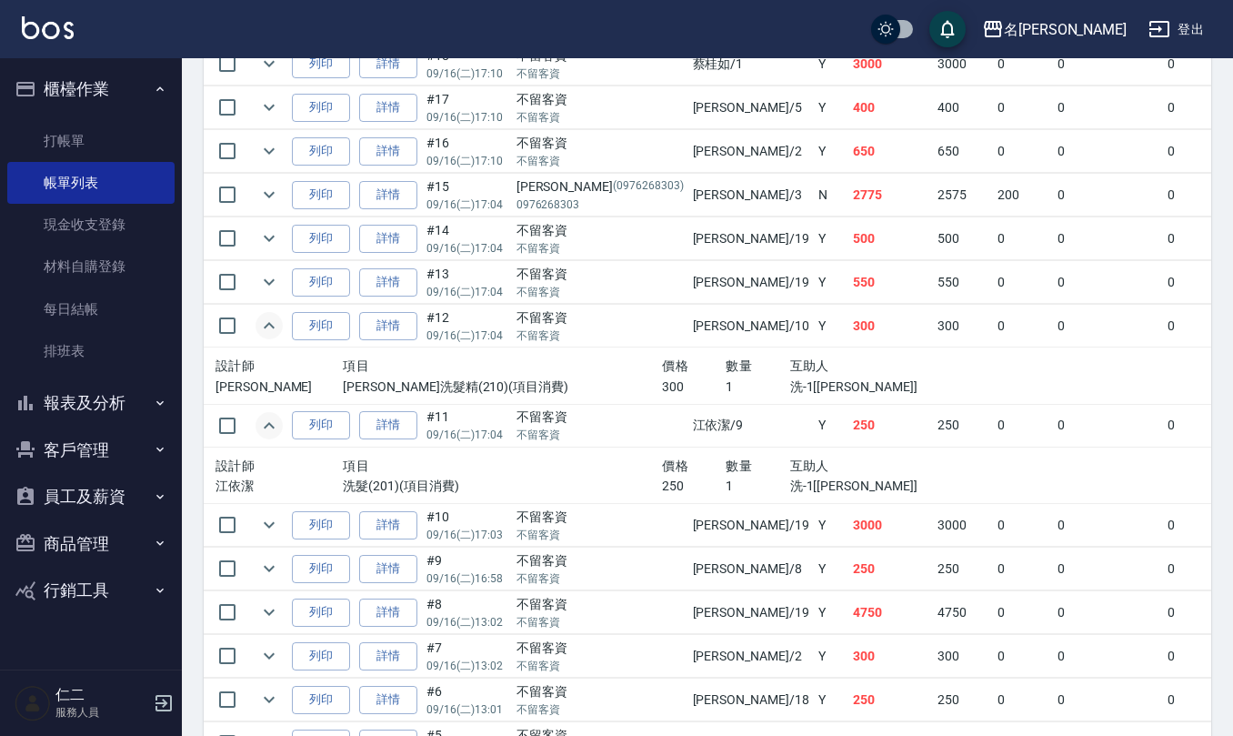
scroll to position [1818, 0]
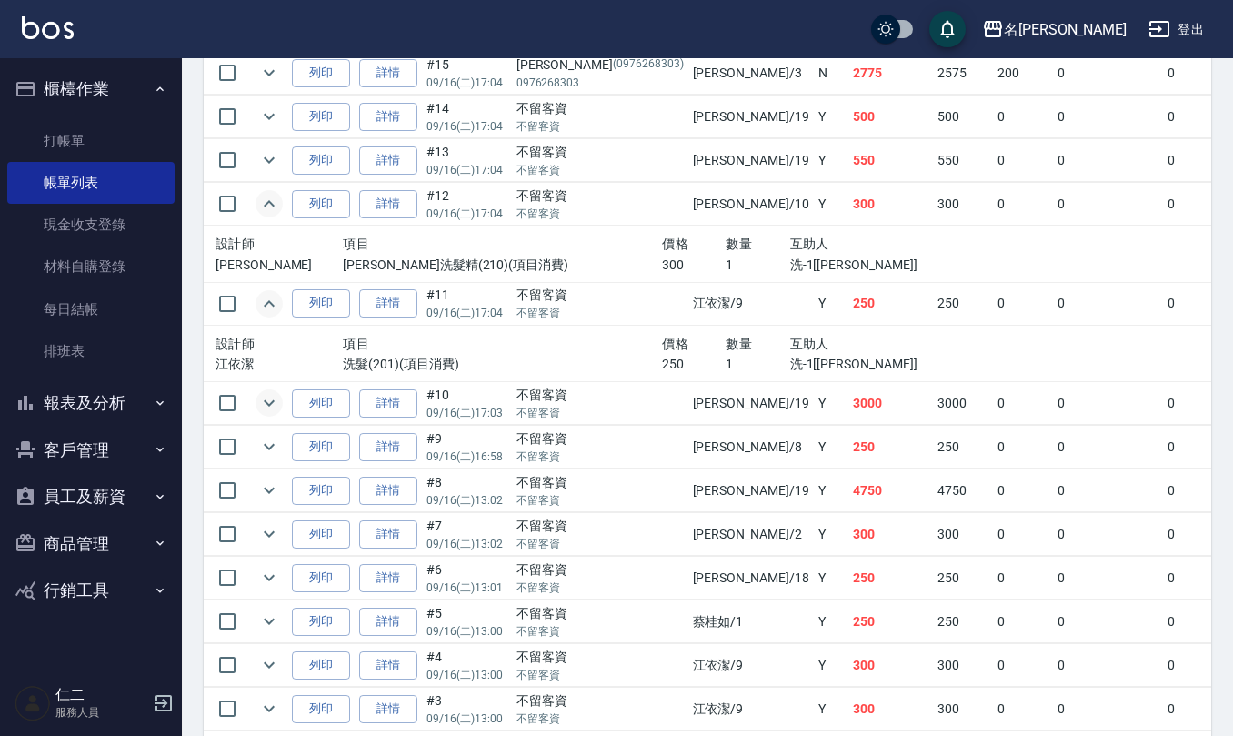
click at [275, 414] on icon "expand row" at bounding box center [269, 403] width 22 height 22
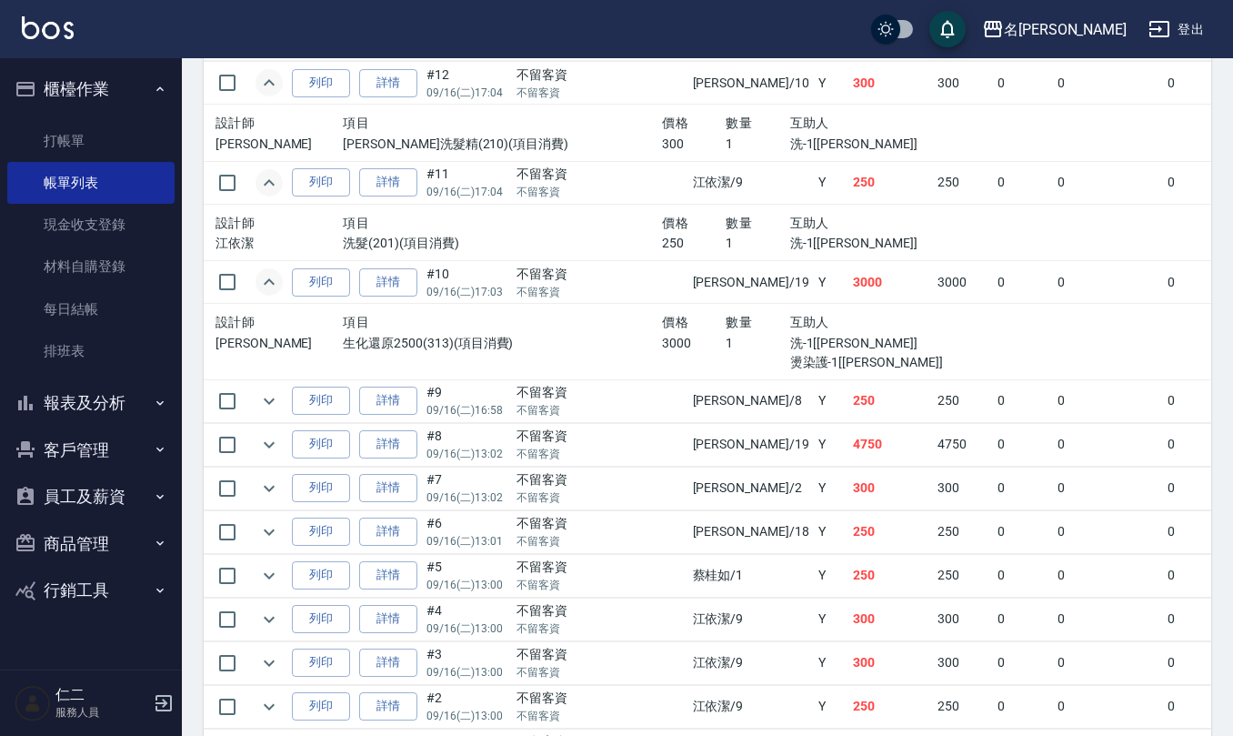
scroll to position [2060, 0]
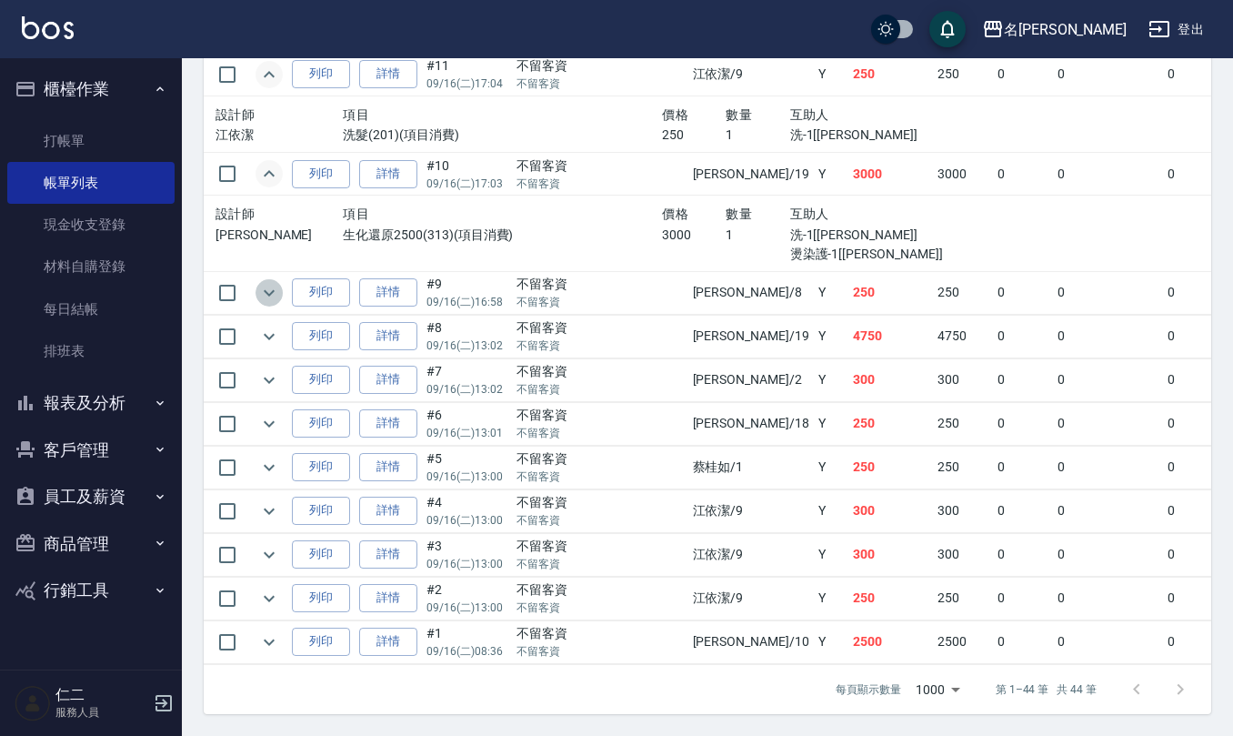
click at [269, 295] on icon "expand row" at bounding box center [269, 293] width 22 height 22
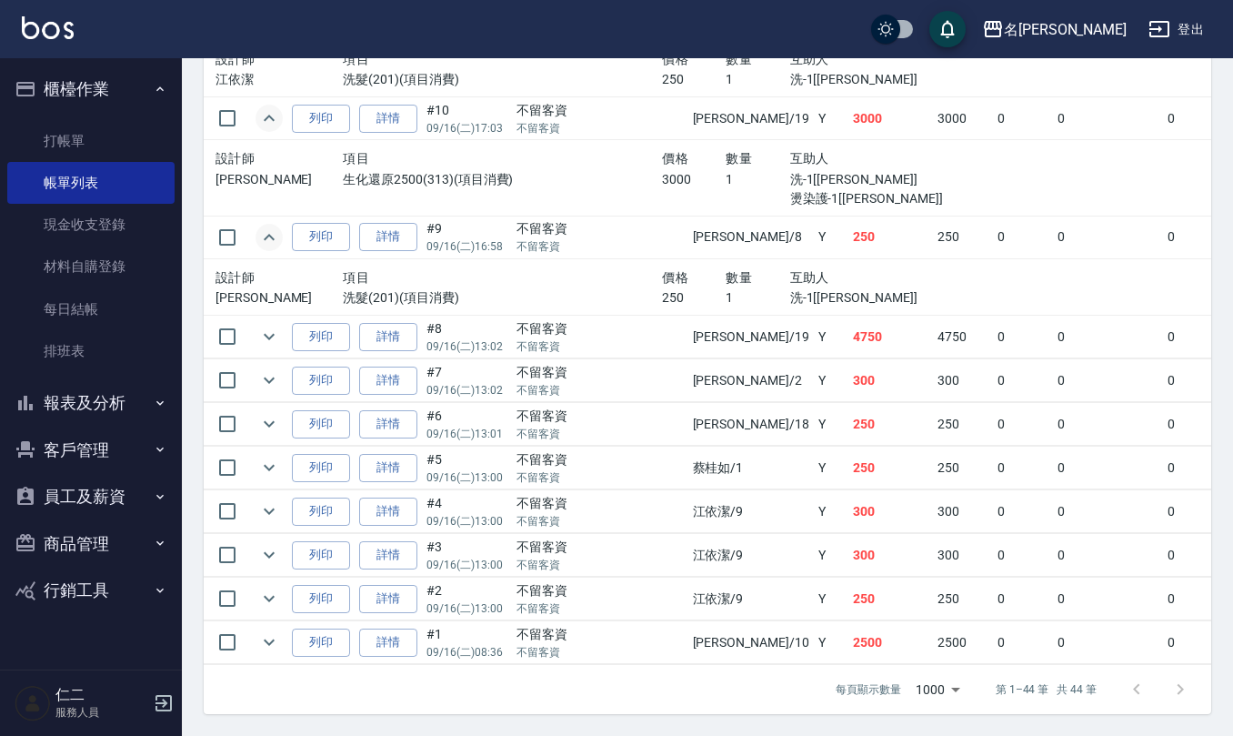
scroll to position [2148, 0]
click at [278, 326] on icon "expand row" at bounding box center [269, 337] width 22 height 22
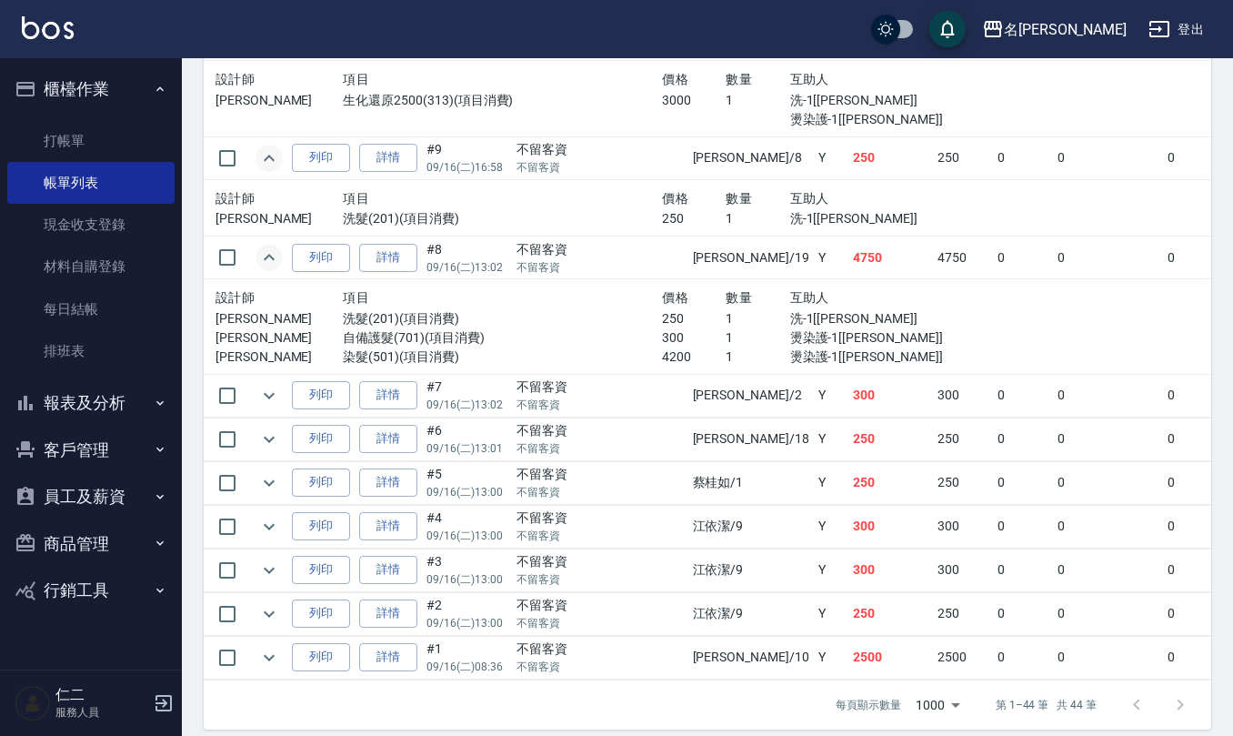
scroll to position [2242, 0]
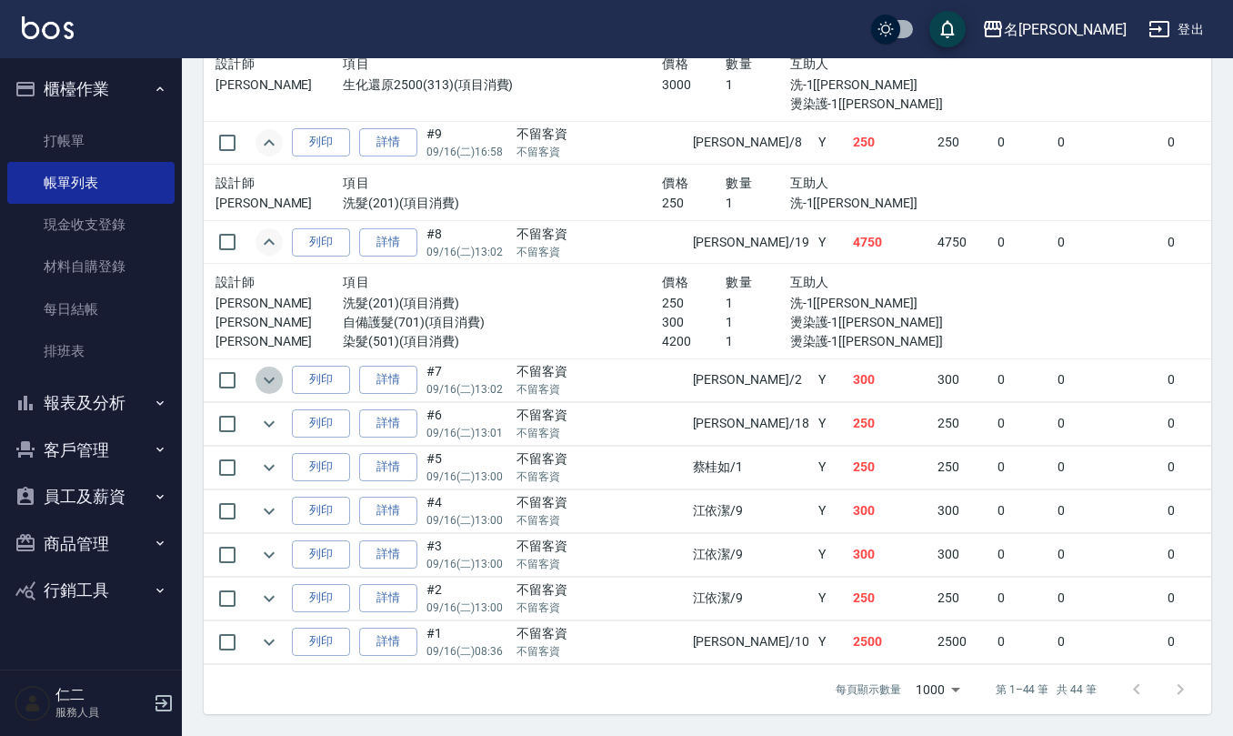
click at [263, 368] on button "expand row" at bounding box center [268, 379] width 27 height 27
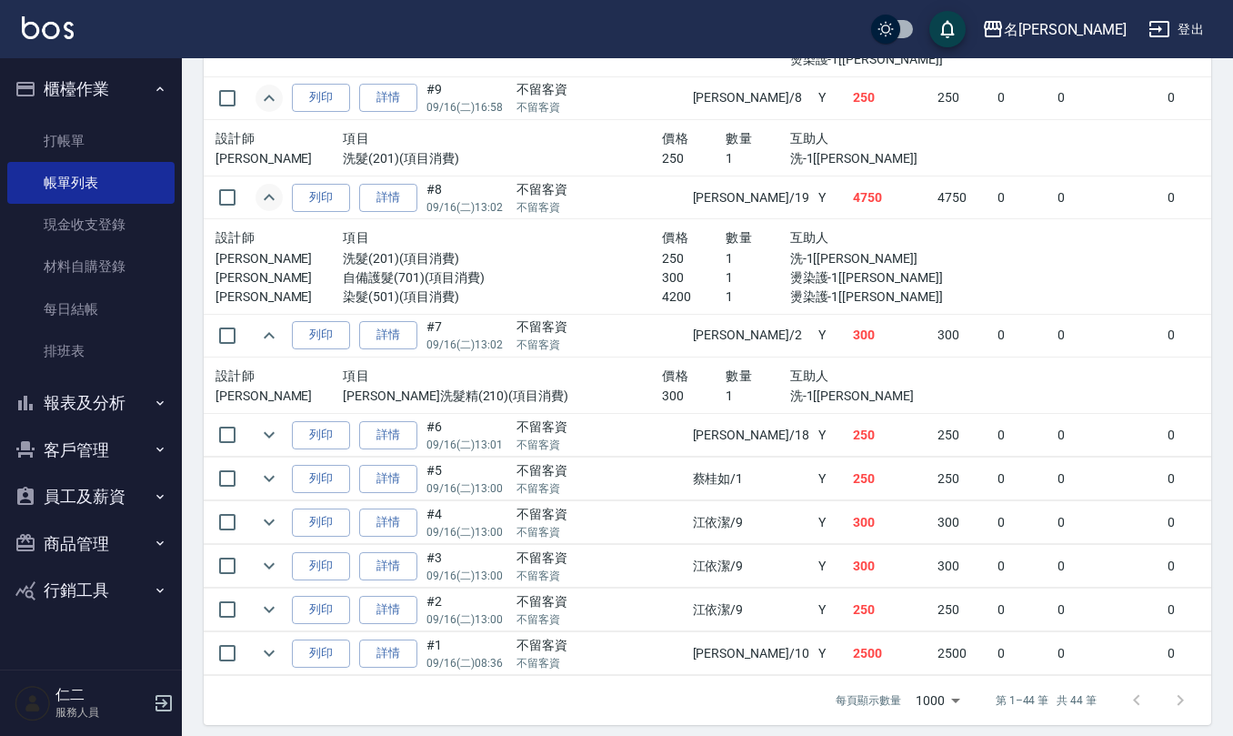
scroll to position [2299, 0]
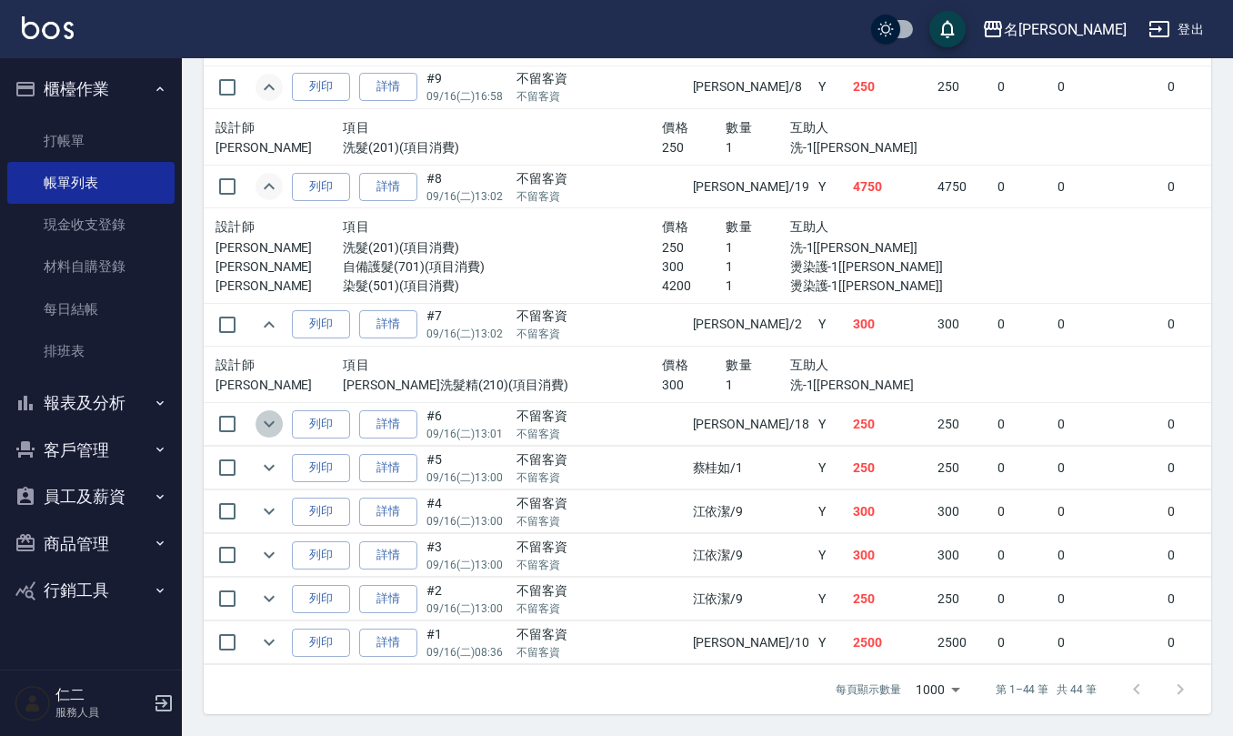
click at [270, 413] on icon "expand row" at bounding box center [269, 424] width 22 height 22
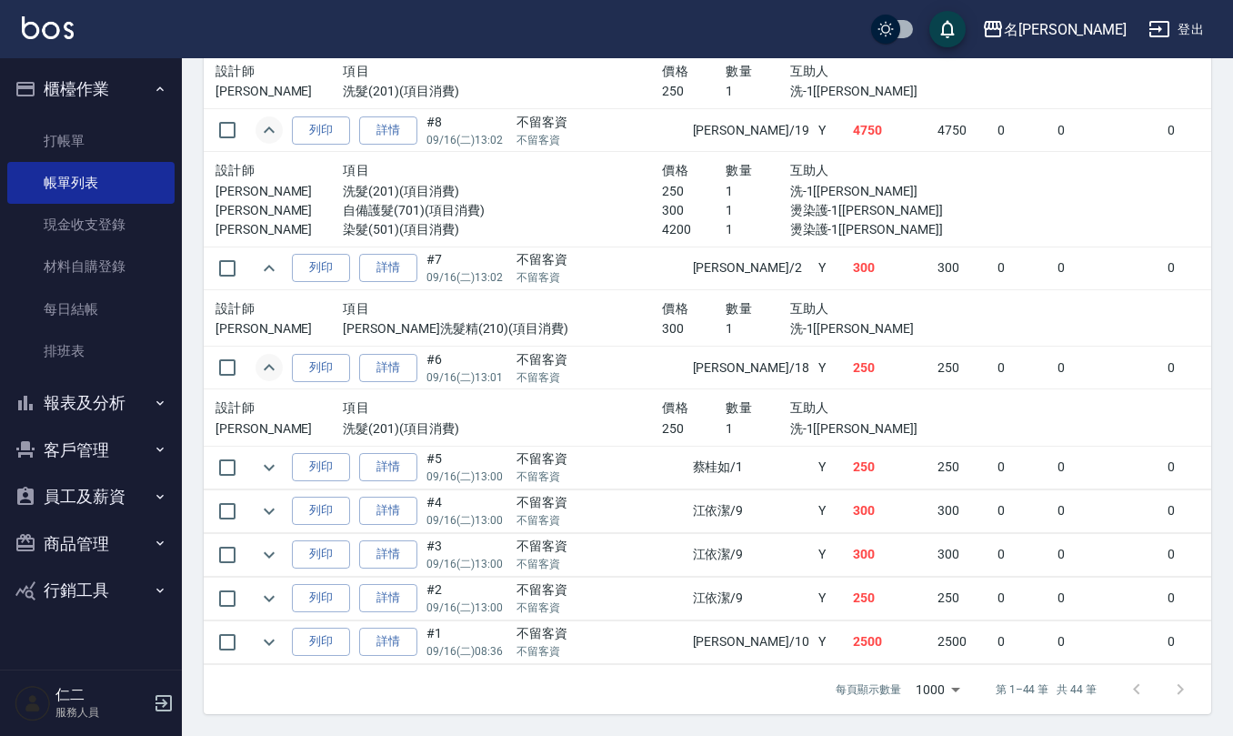
scroll to position [2354, 0]
click at [271, 456] on icon "expand row" at bounding box center [269, 467] width 22 height 22
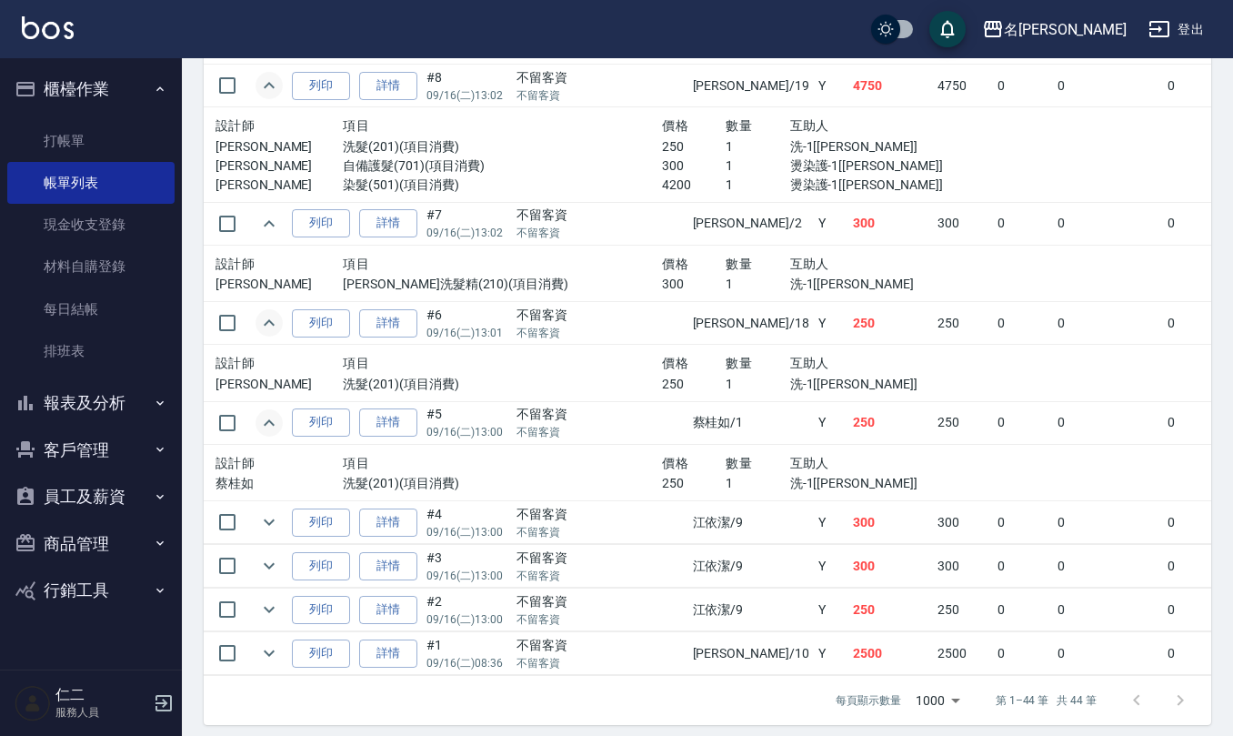
scroll to position [2409, 0]
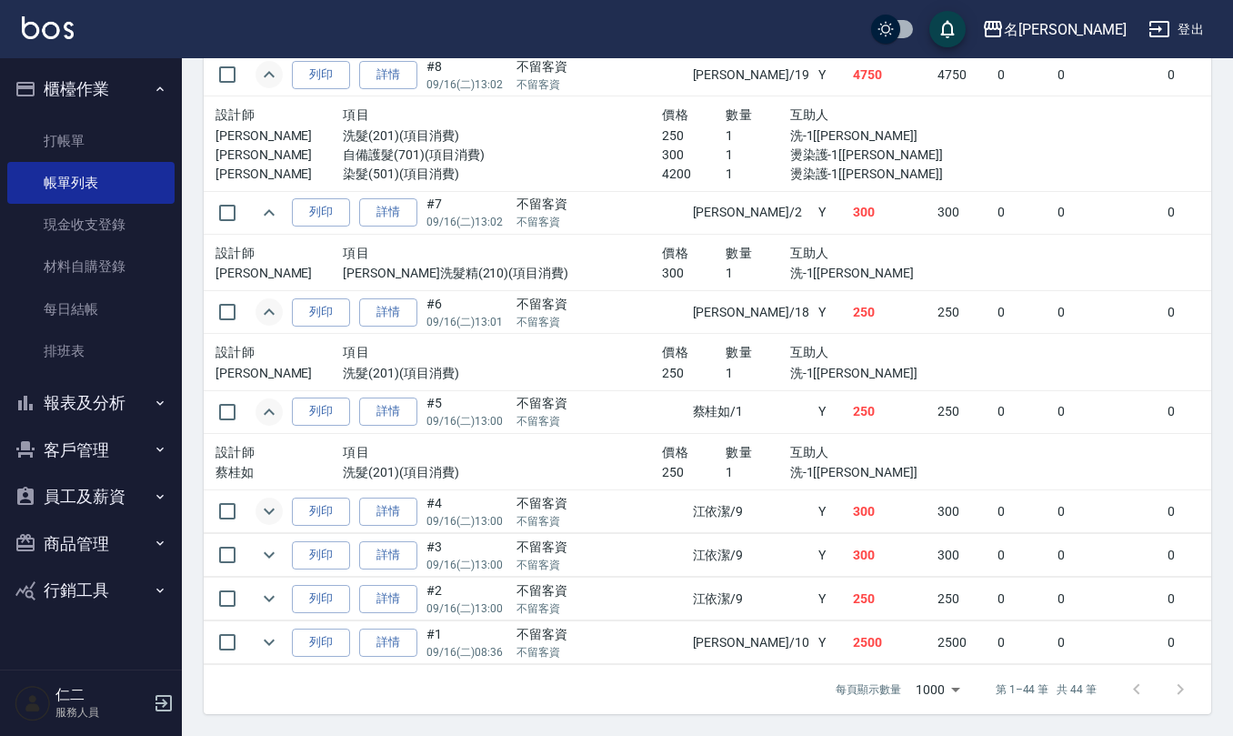
click at [270, 500] on icon "expand row" at bounding box center [269, 511] width 22 height 22
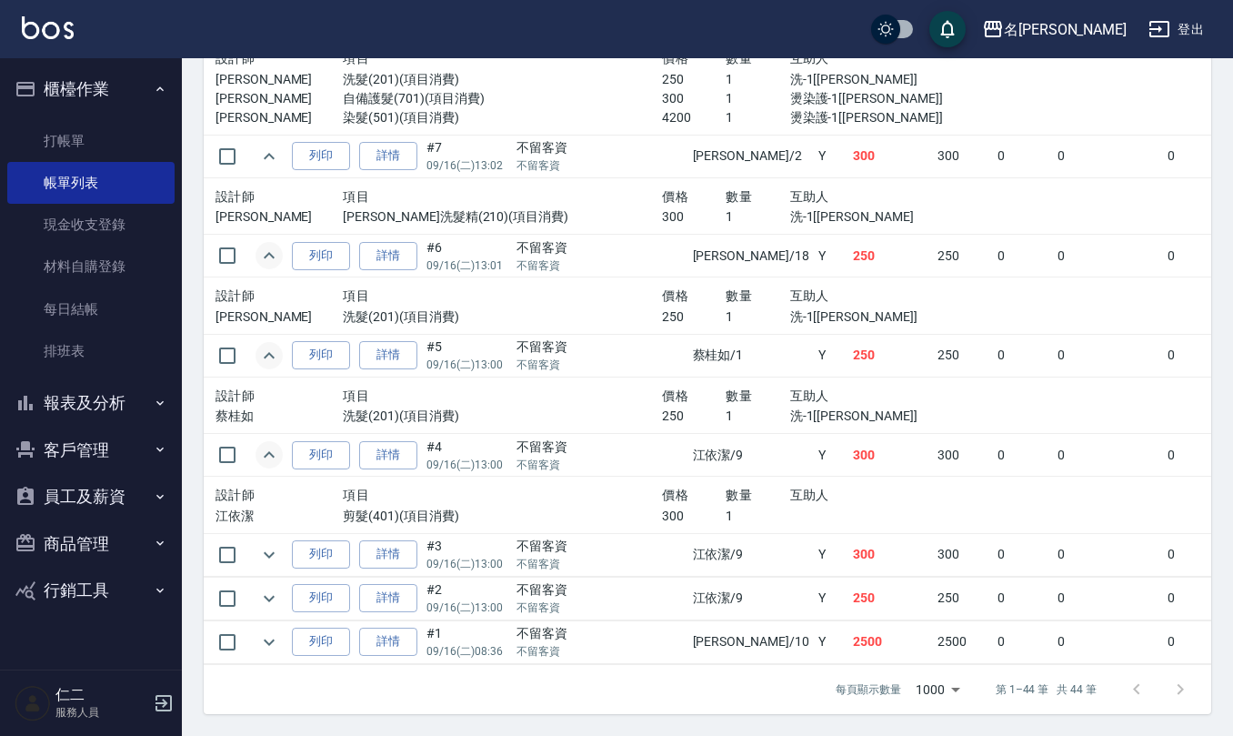
scroll to position [2466, 0]
click at [265, 544] on icon "expand row" at bounding box center [269, 555] width 22 height 22
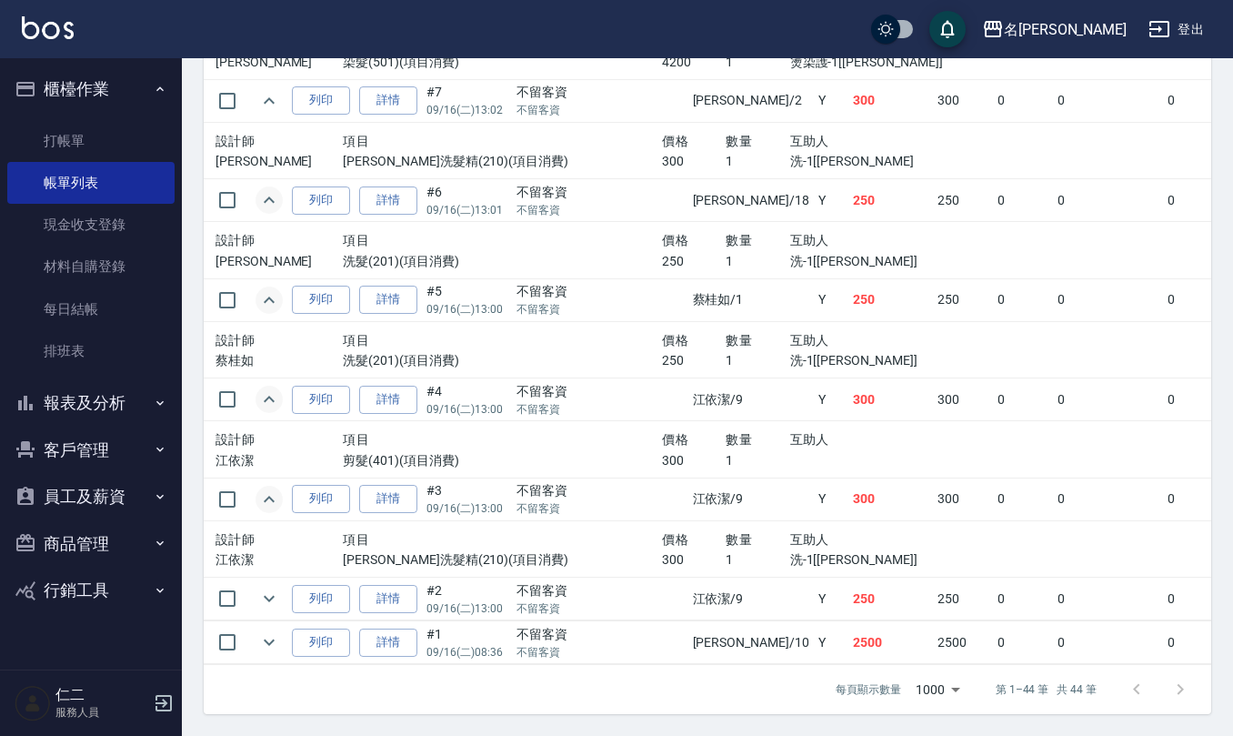
scroll to position [2521, 0]
click at [278, 587] on icon "expand row" at bounding box center [269, 598] width 22 height 22
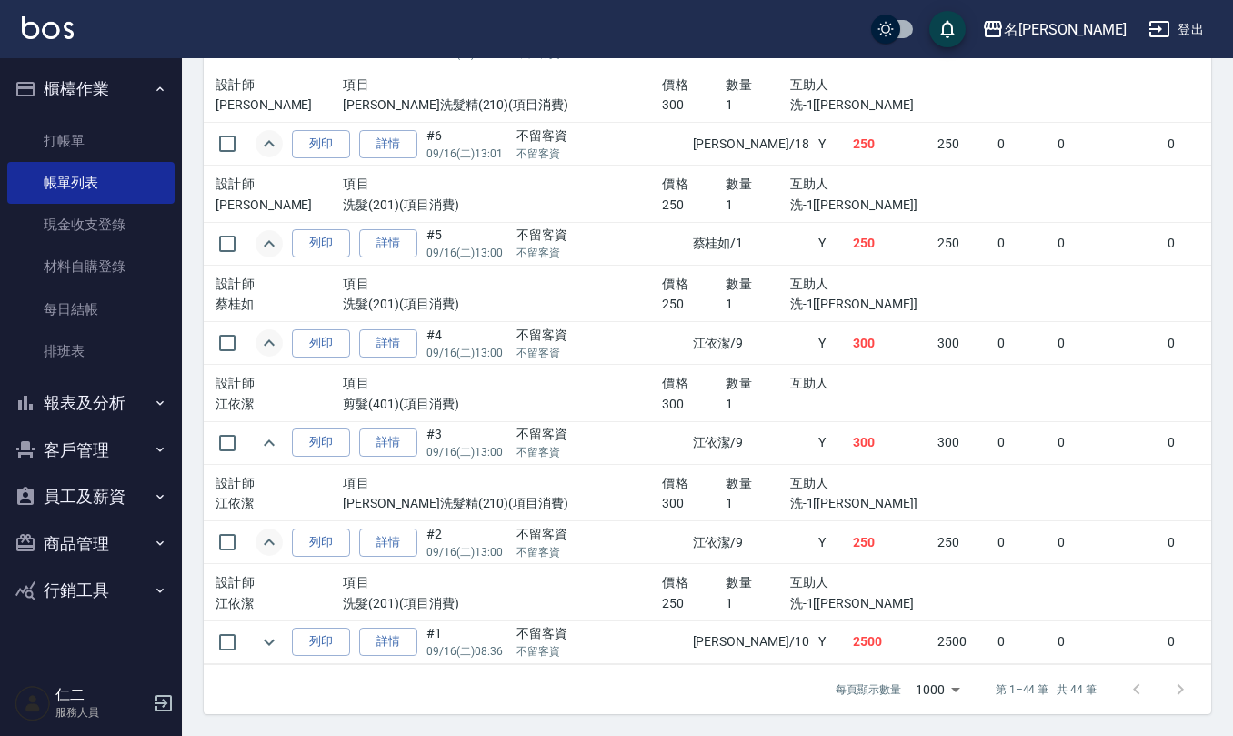
scroll to position [2579, 0]
click at [277, 631] on icon "expand row" at bounding box center [269, 642] width 22 height 22
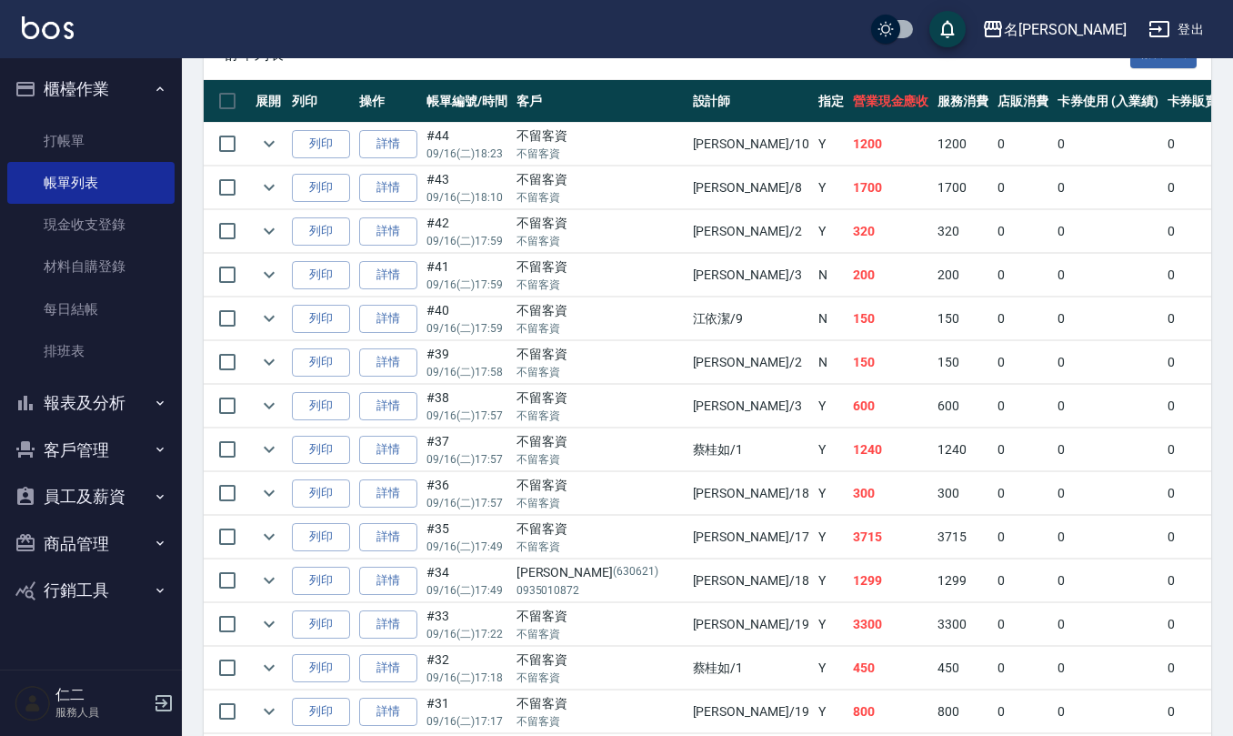
scroll to position [247, 0]
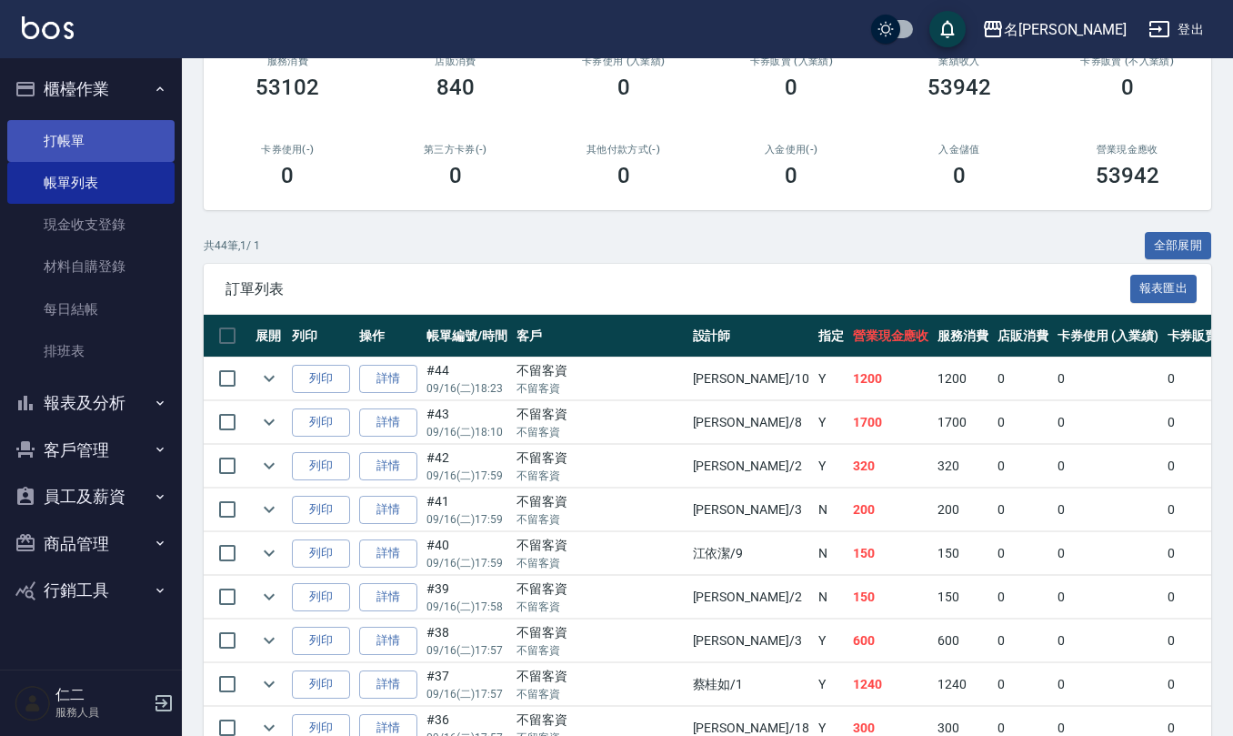
click at [118, 149] on link "打帳單" at bounding box center [90, 141] width 167 height 42
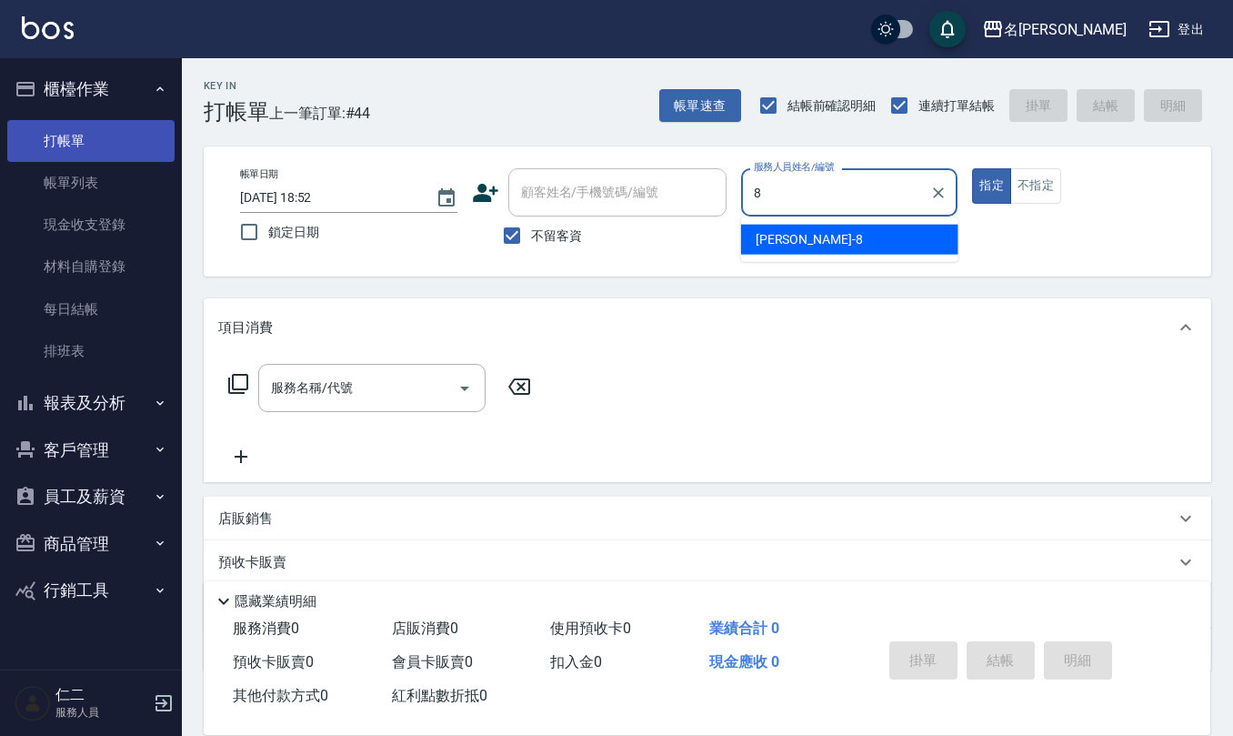
type input "楊馨嵐-8"
type button "true"
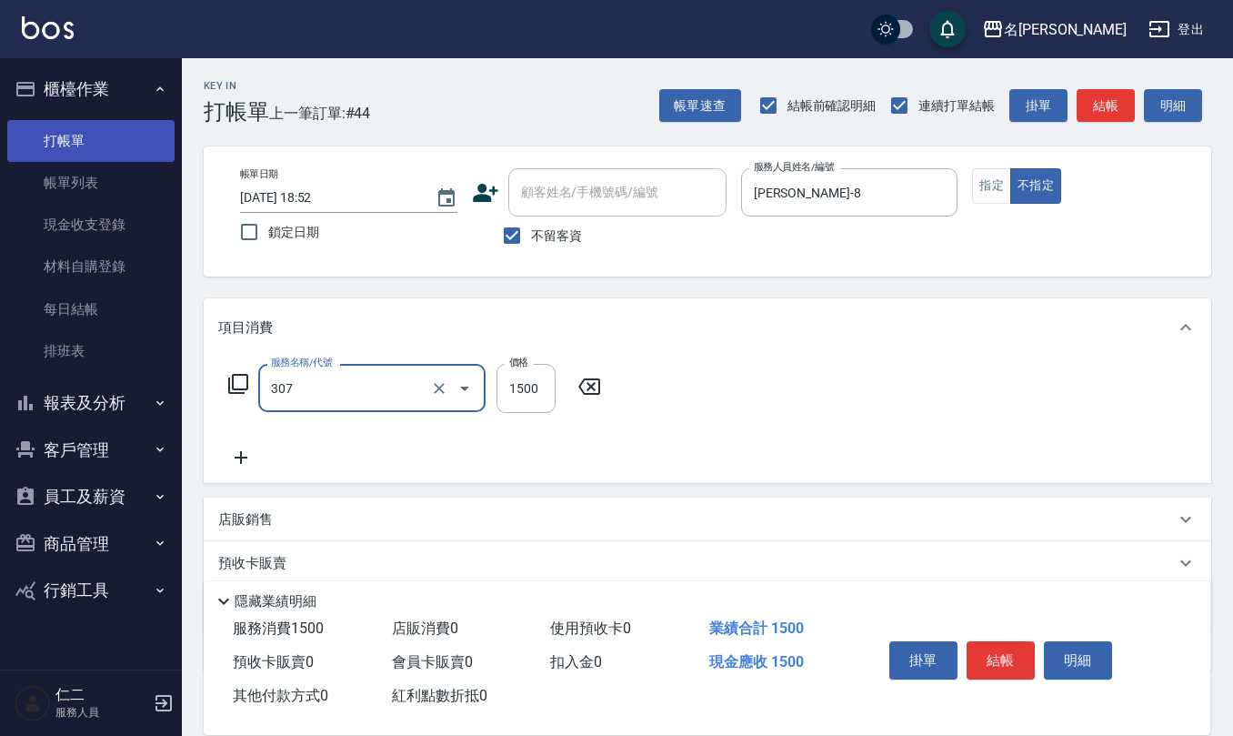
type input "EF麥拉寧燙髮1500(307)"
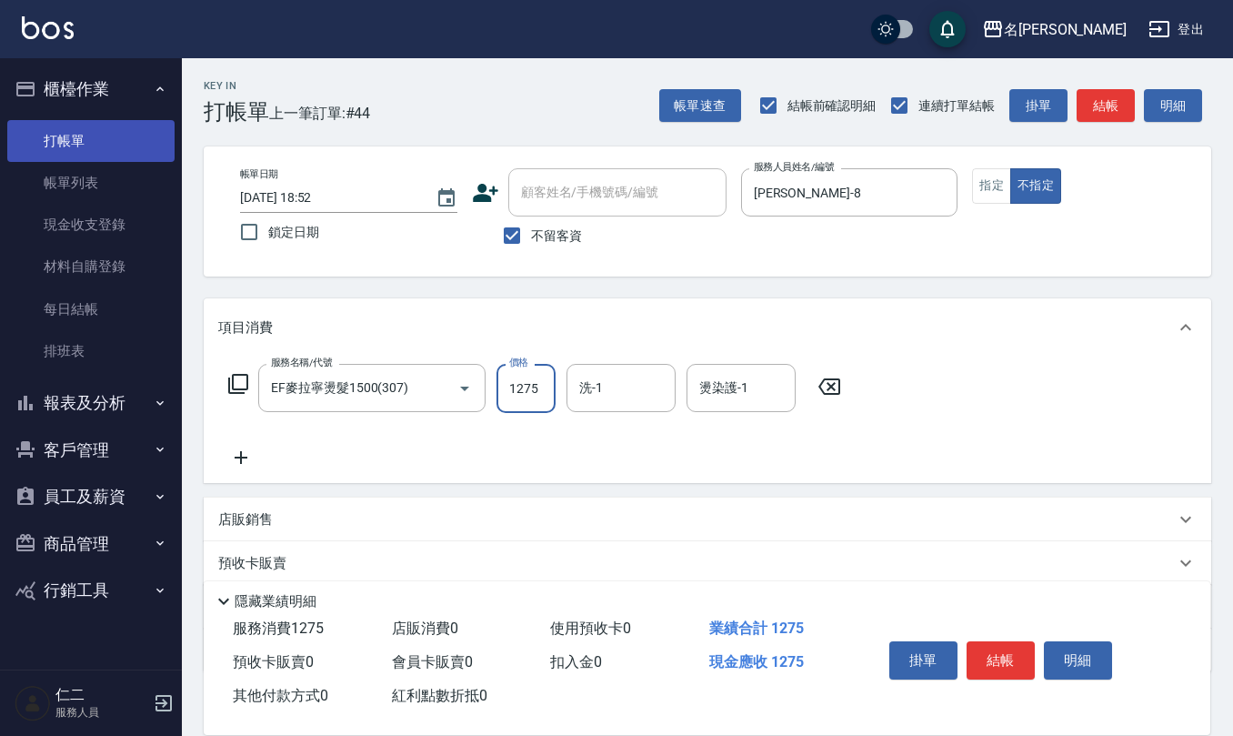
type input "1275"
type input "陳柏暽-28"
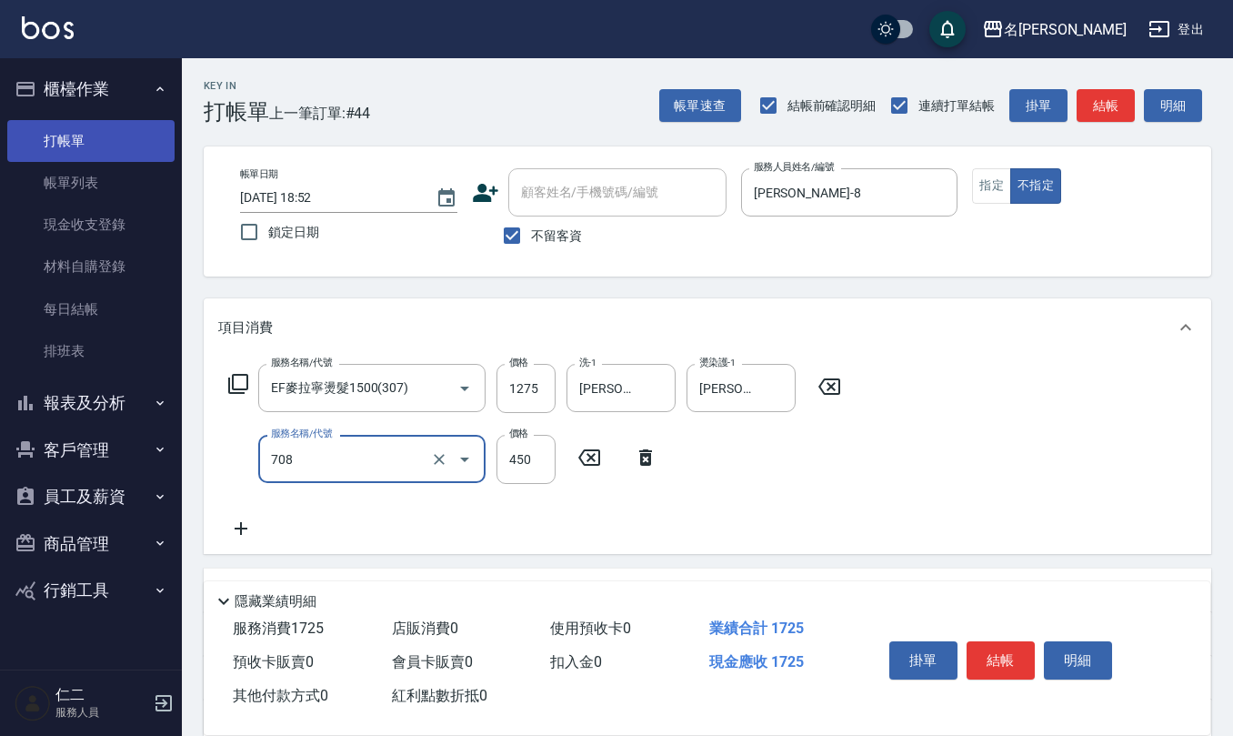
type input "松島舞鶴450(708)"
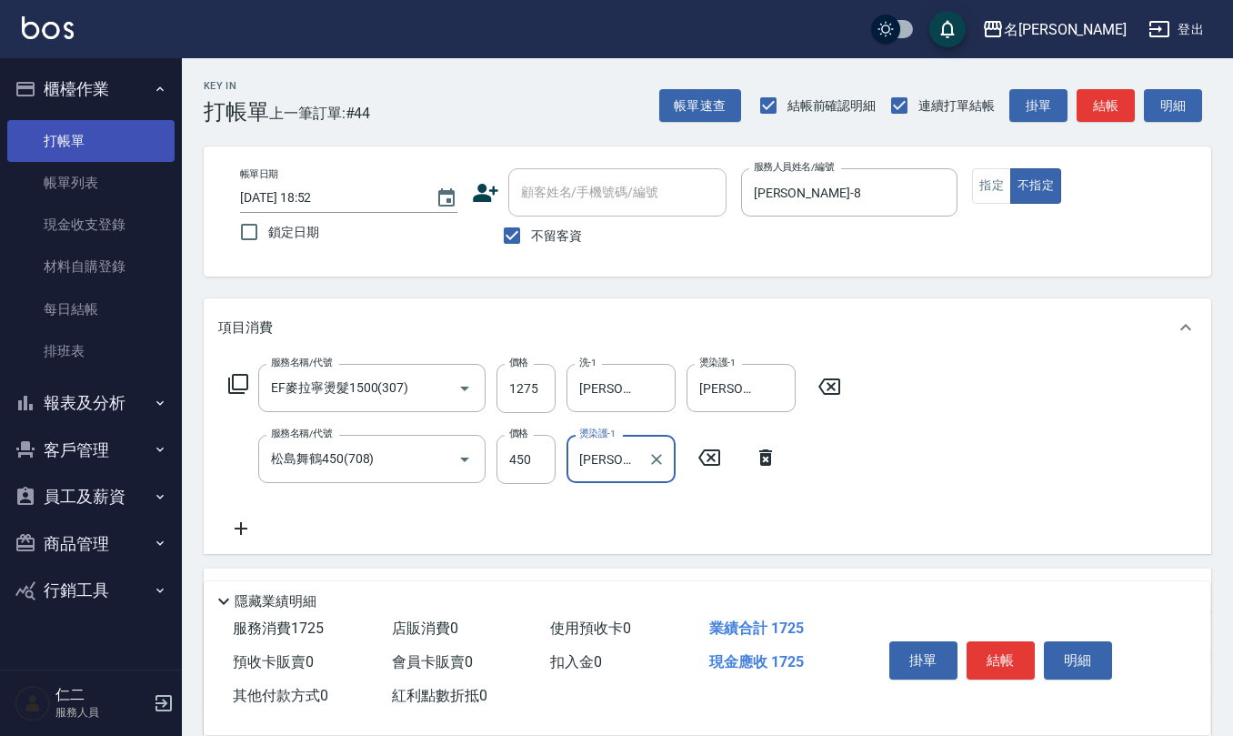
type input "陳柏暽-28"
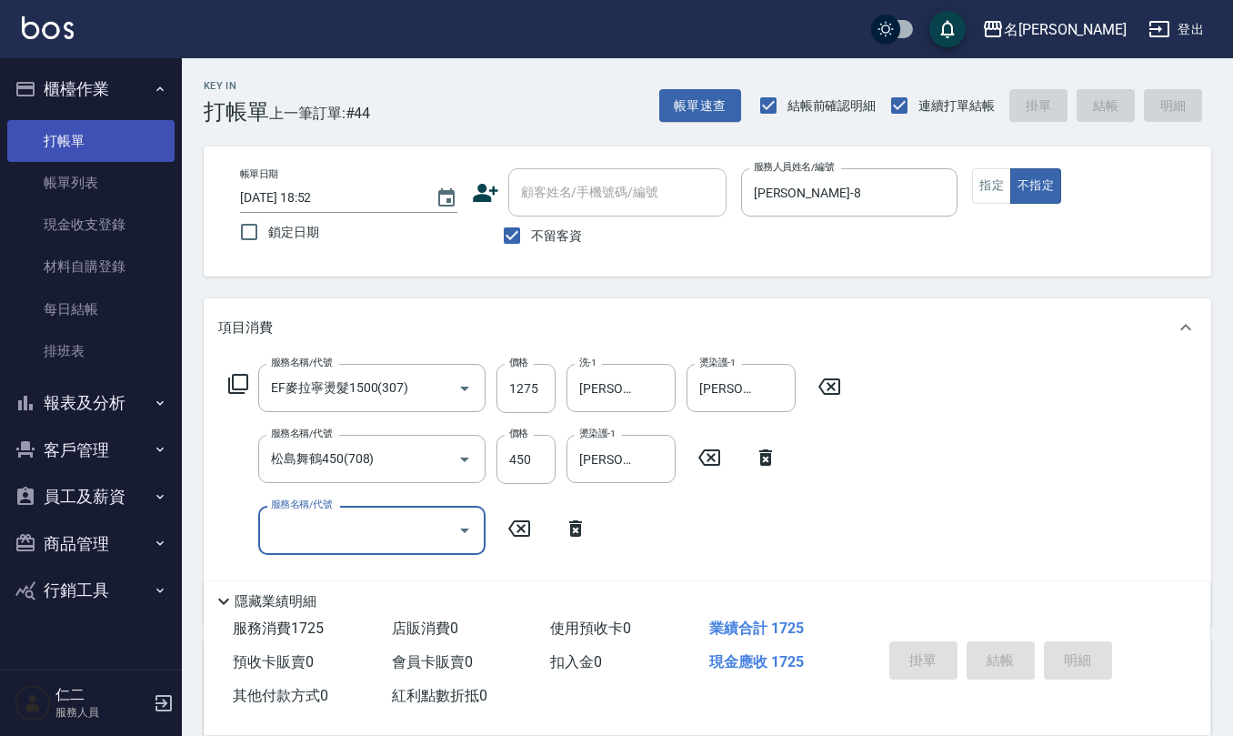
type input "2025/09/16 18:53"
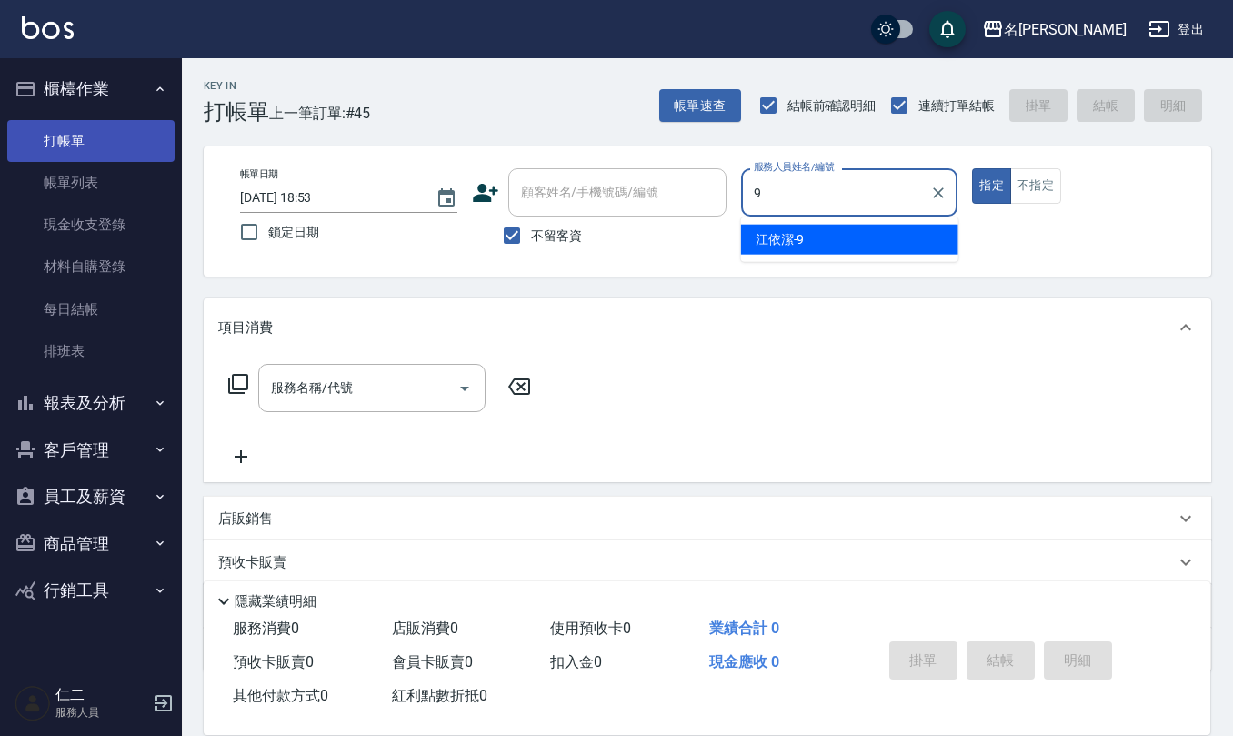
type input "江依潔-9"
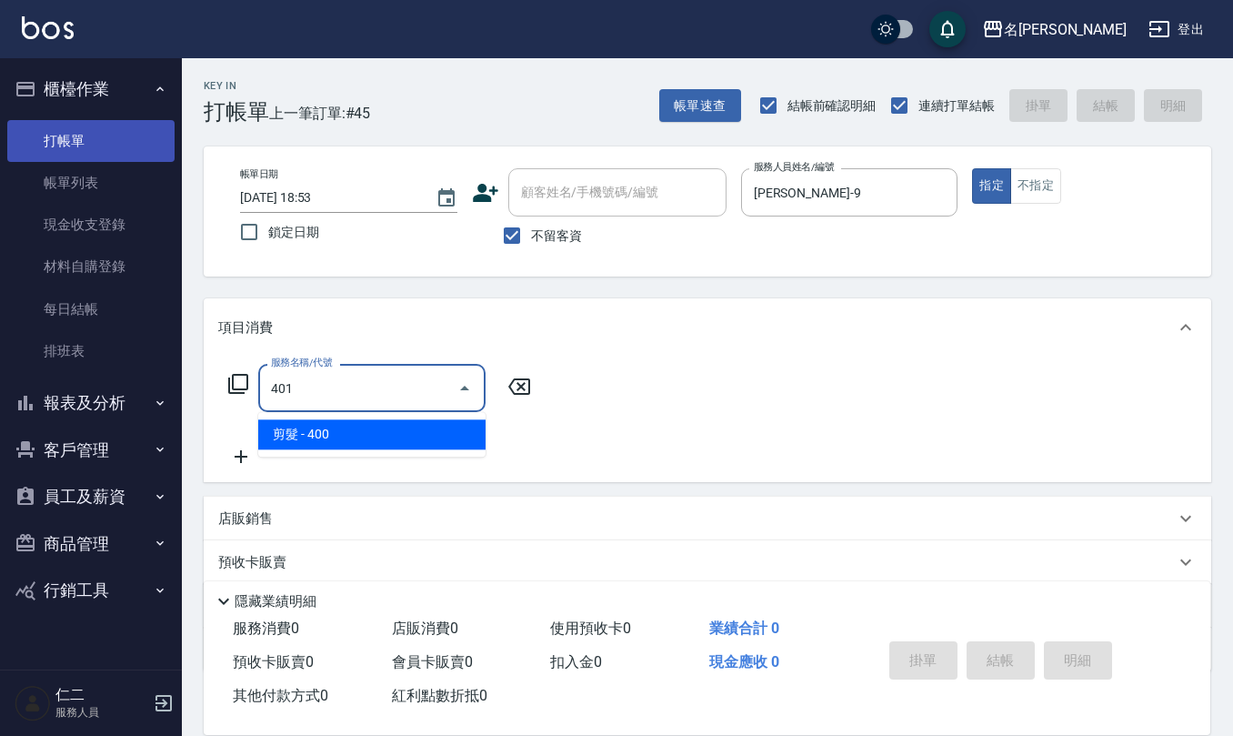
type input "剪髮(401)"
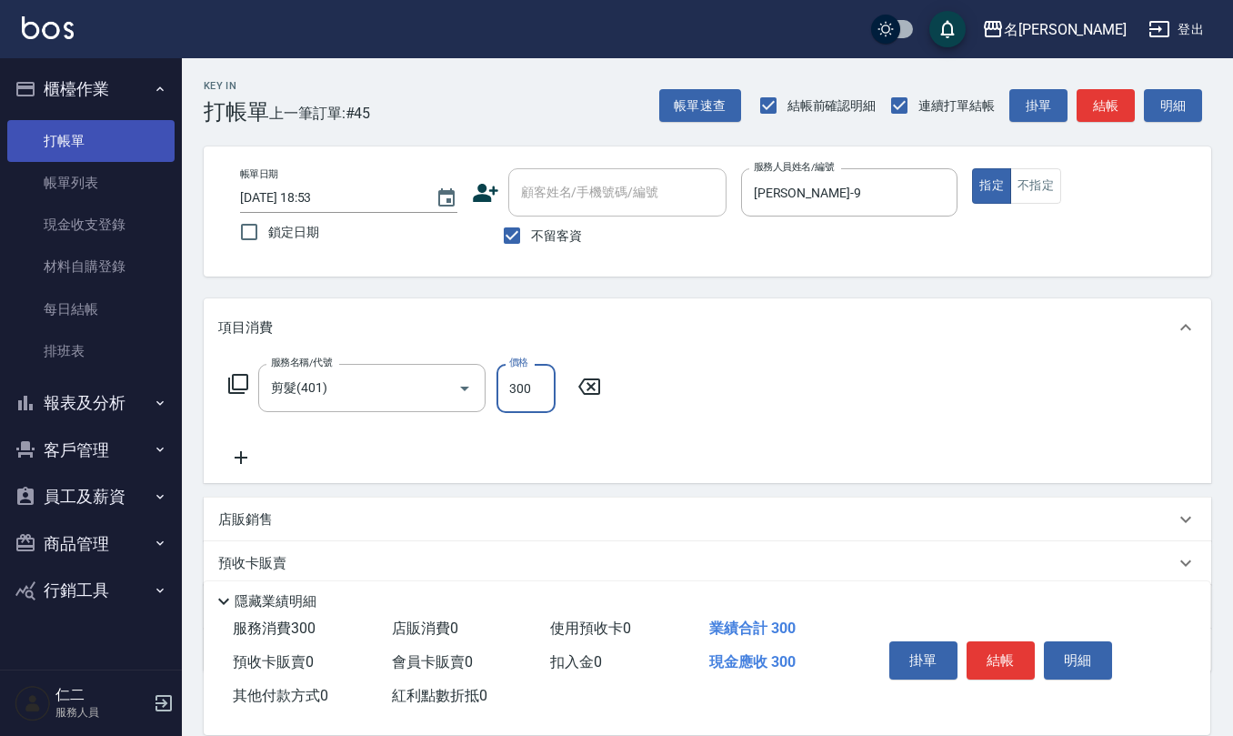
type input "300"
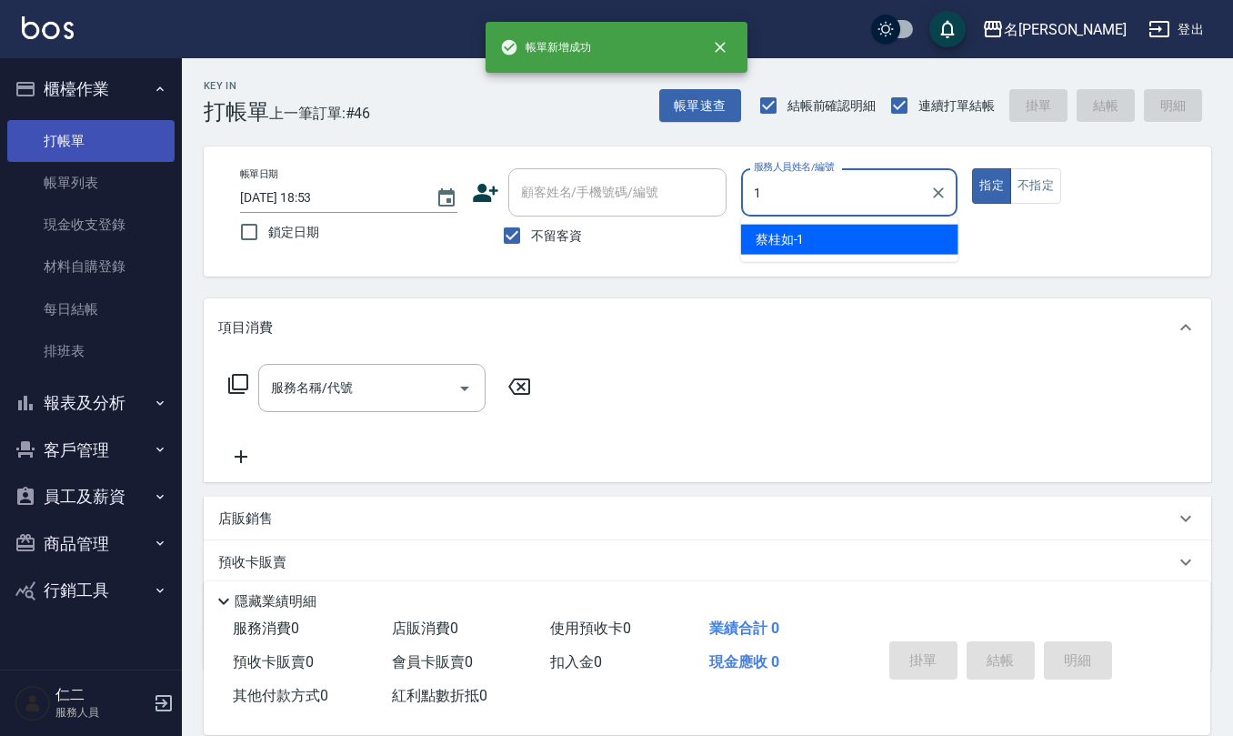
type input "蔡桂如-1"
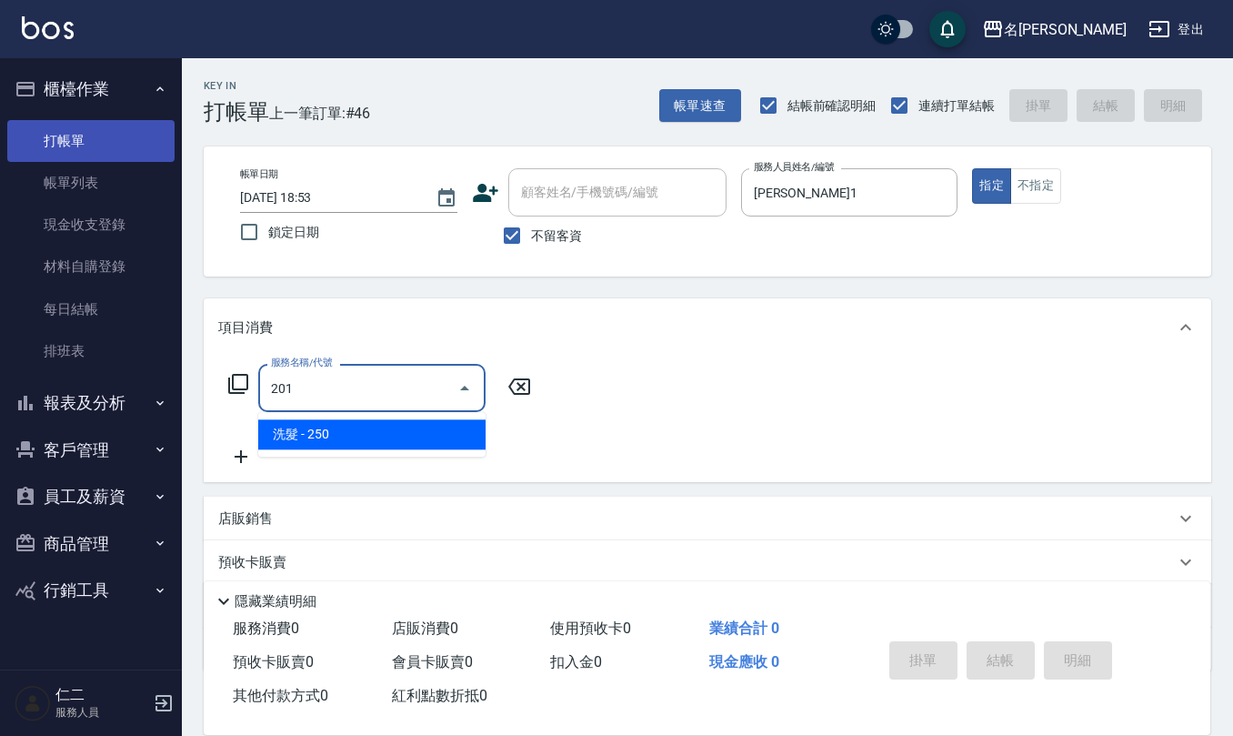
type input "洗髮(201)"
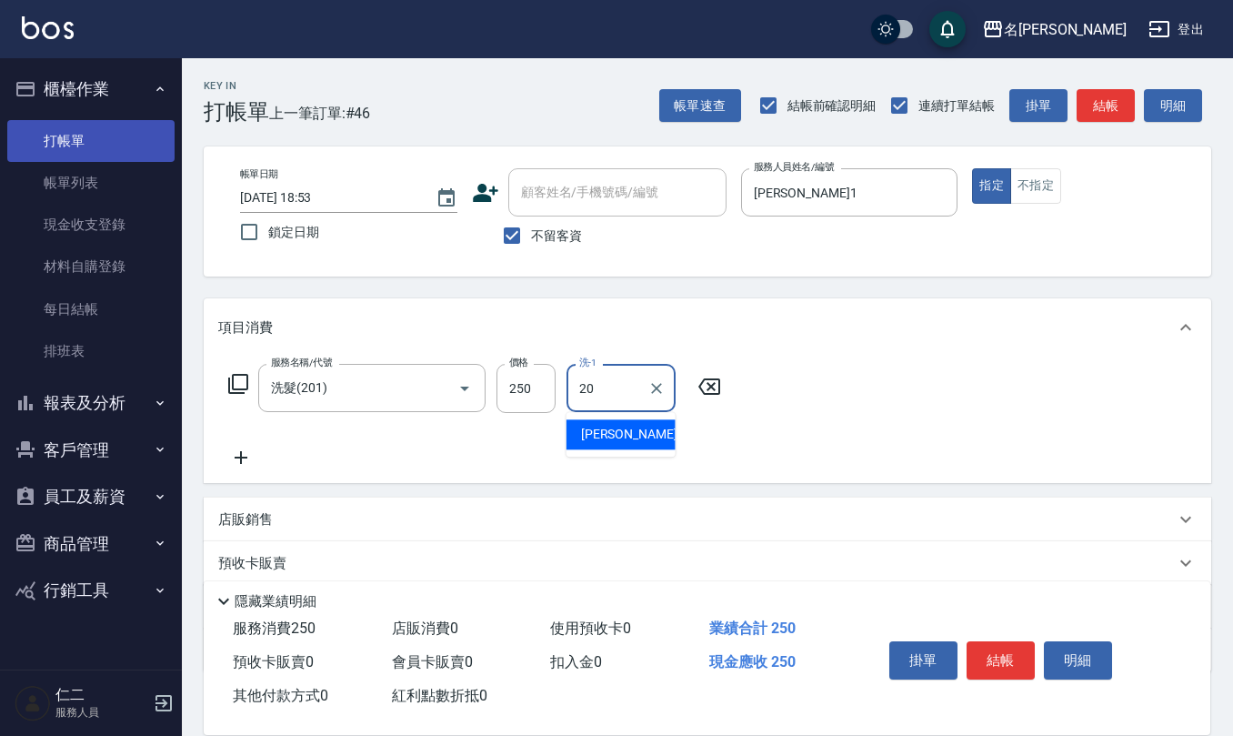
type input "杜芊彤-20"
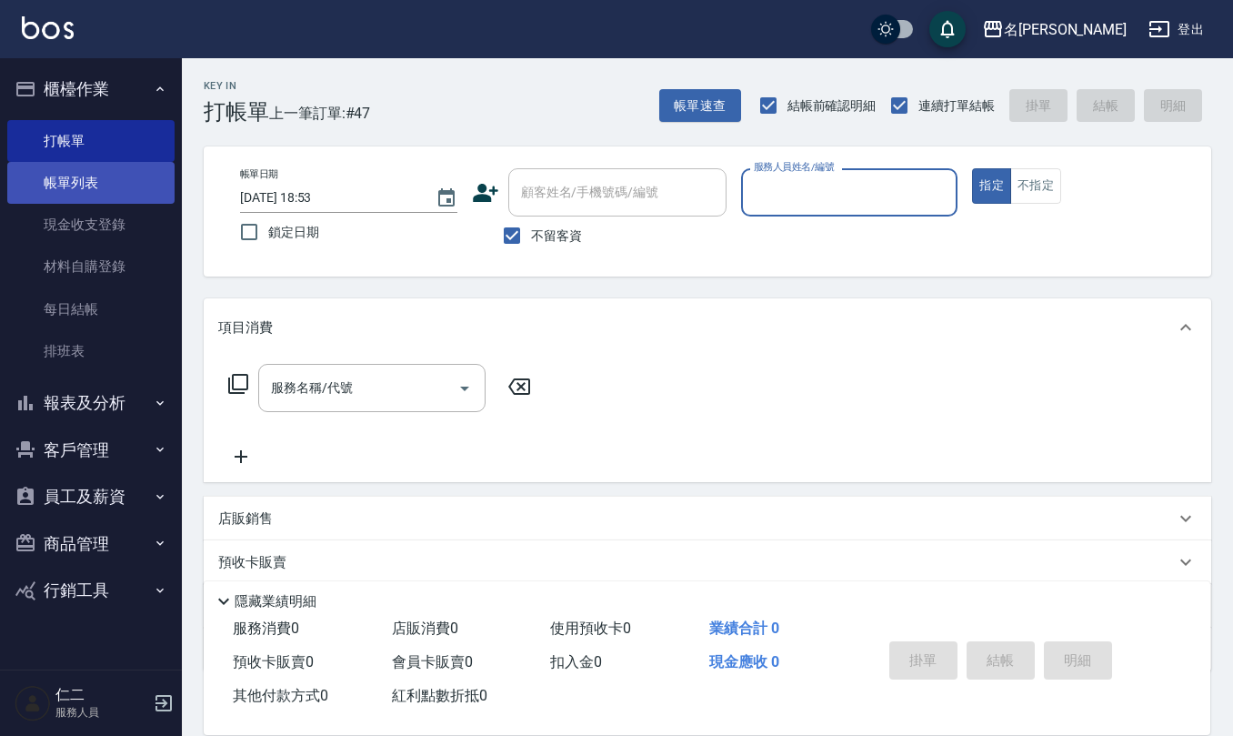
click at [122, 193] on link "帳單列表" at bounding box center [90, 183] width 167 height 42
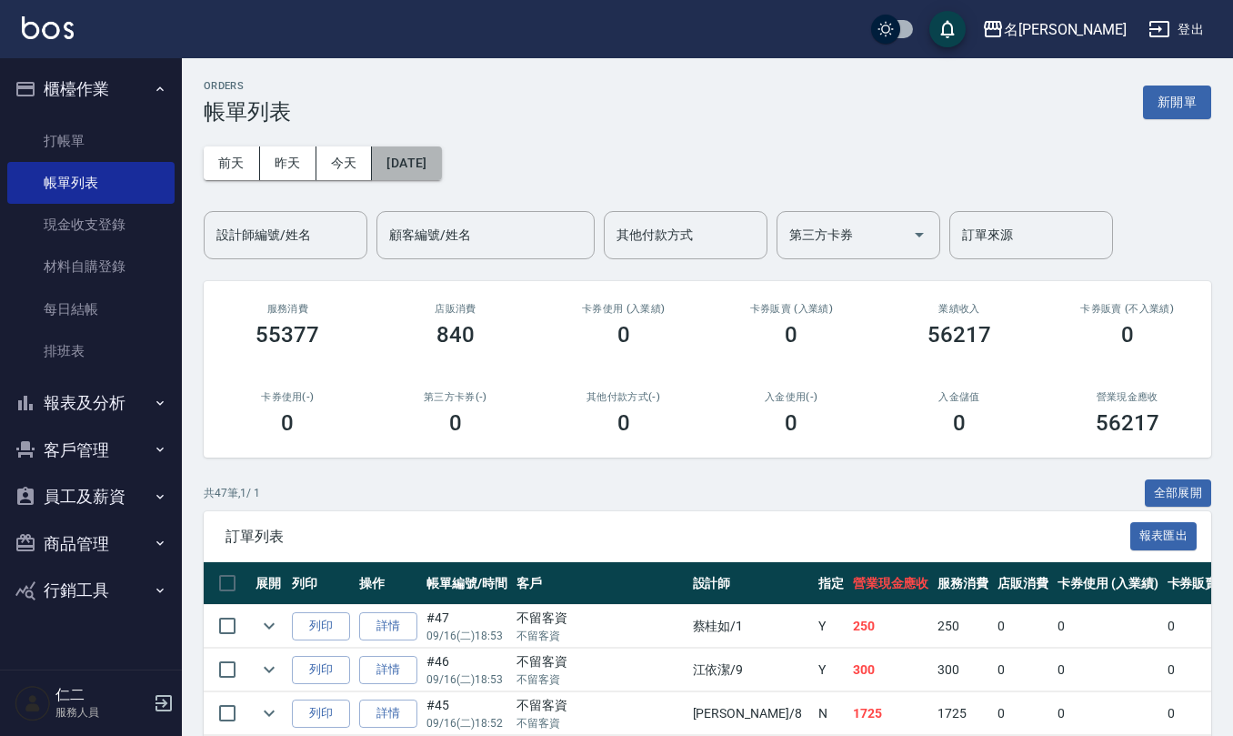
click at [427, 165] on button "[DATE]" at bounding box center [406, 163] width 69 height 34
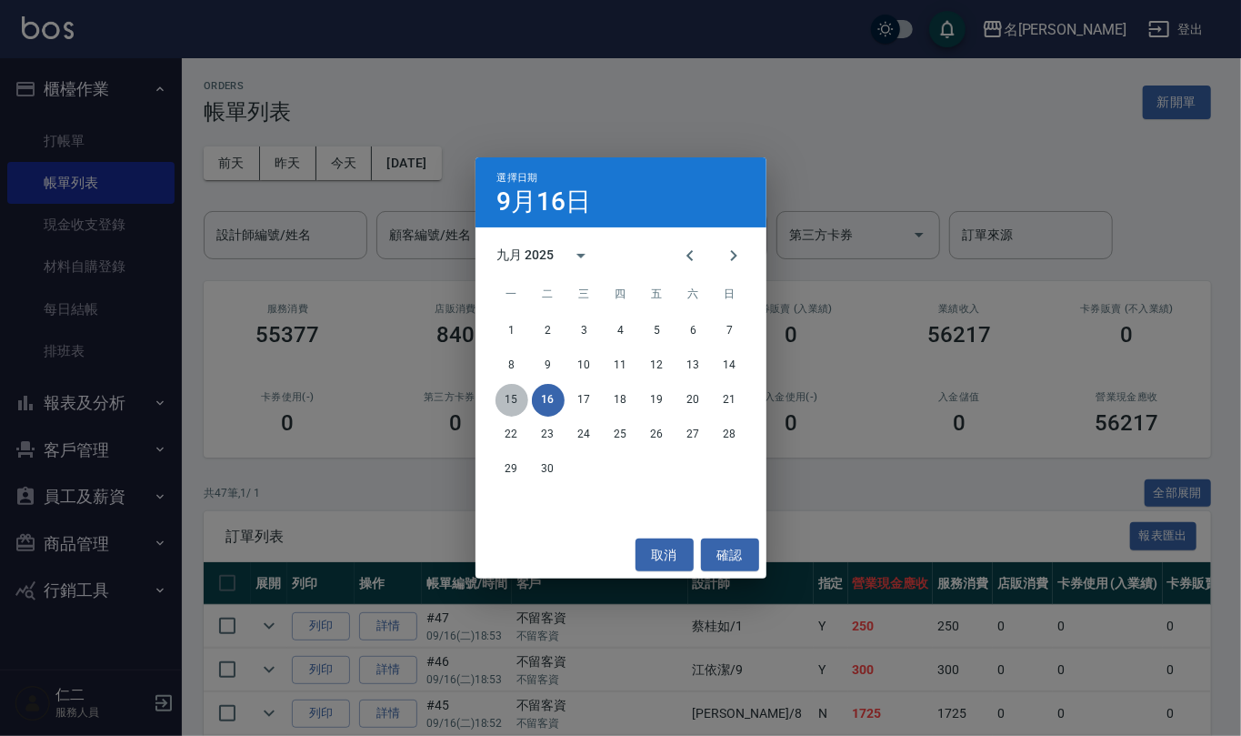
click at [514, 404] on button "15" at bounding box center [512, 400] width 33 height 33
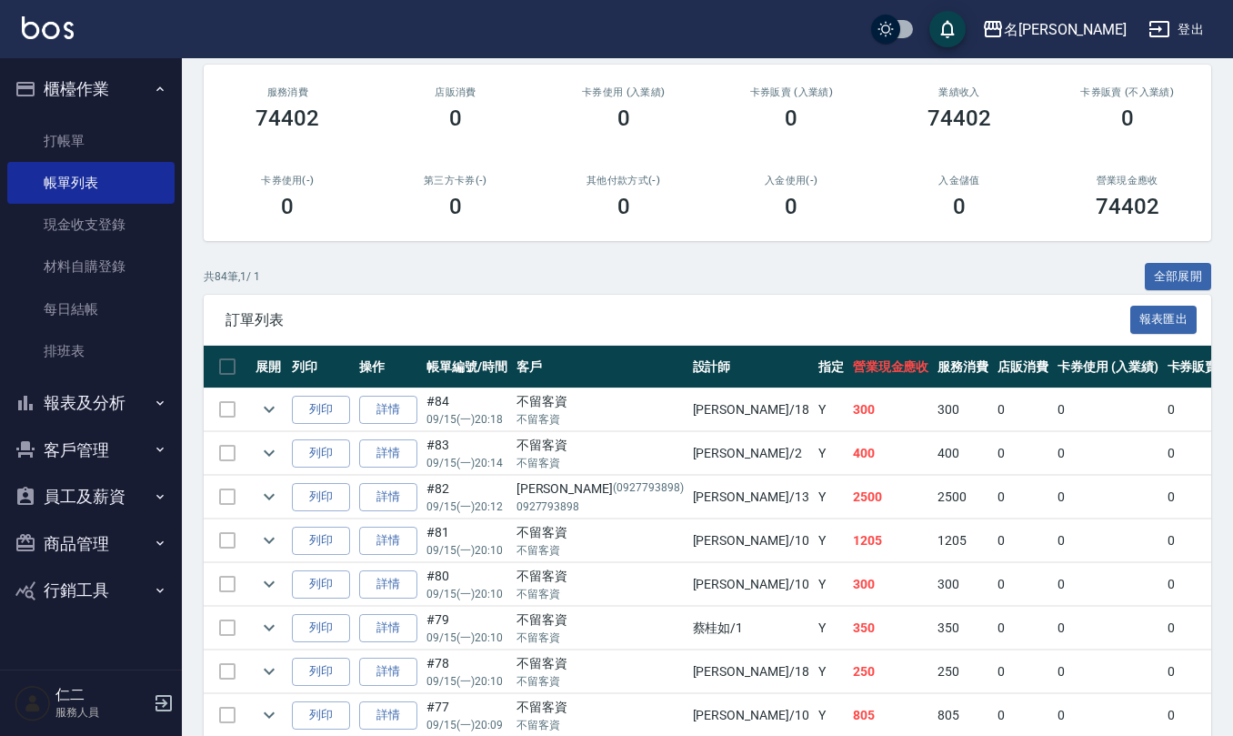
scroll to position [242, 0]
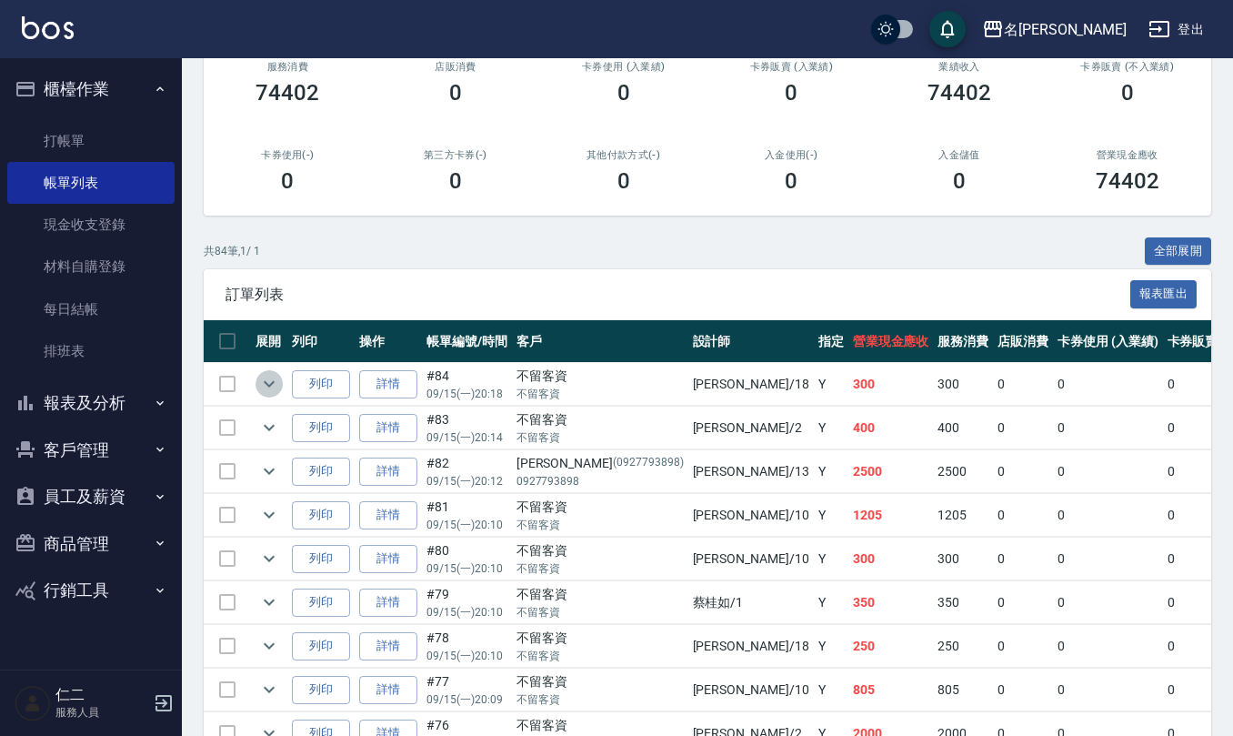
click at [270, 383] on icon "expand row" at bounding box center [269, 384] width 22 height 22
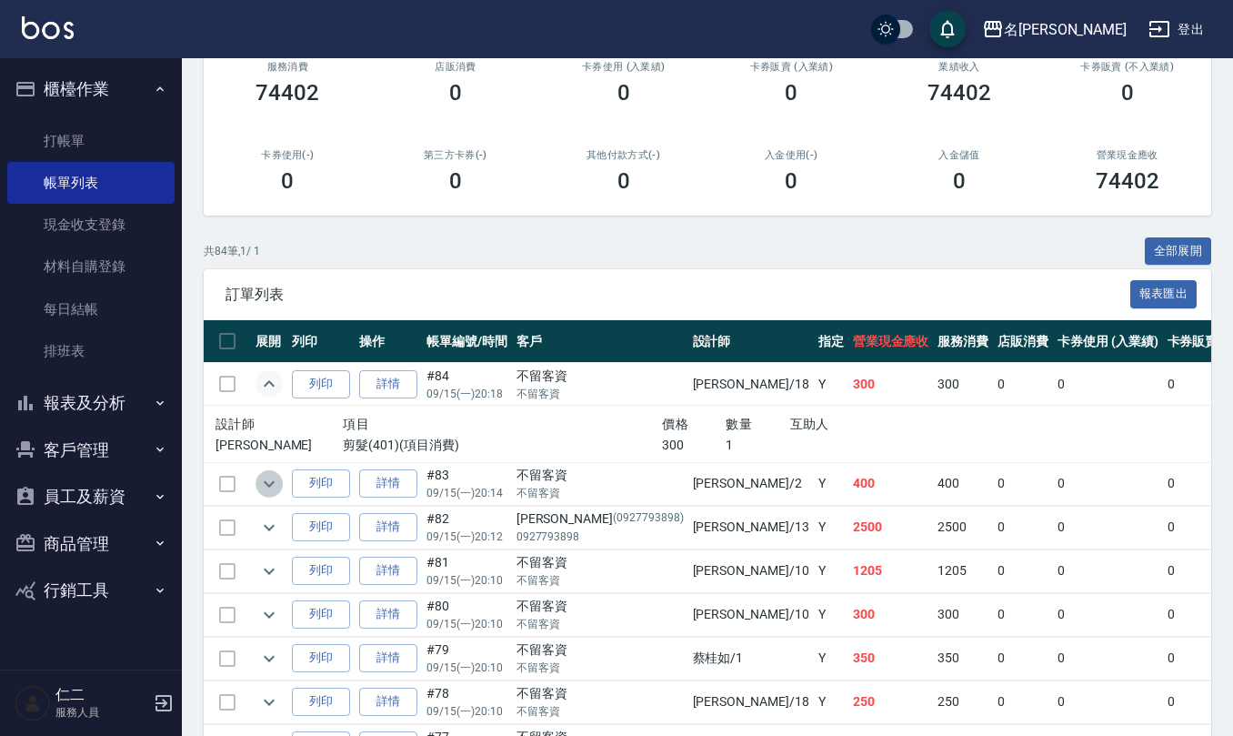
click at [266, 482] on icon "expand row" at bounding box center [269, 484] width 22 height 22
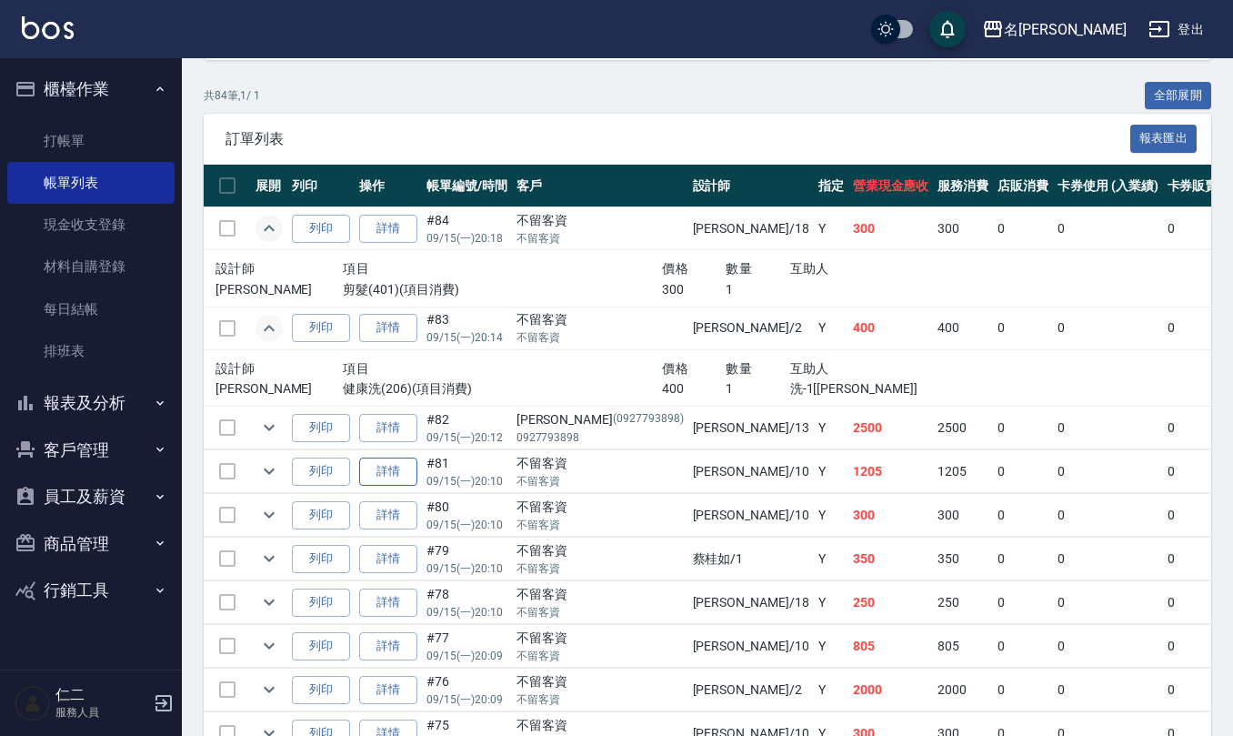
scroll to position [485, 0]
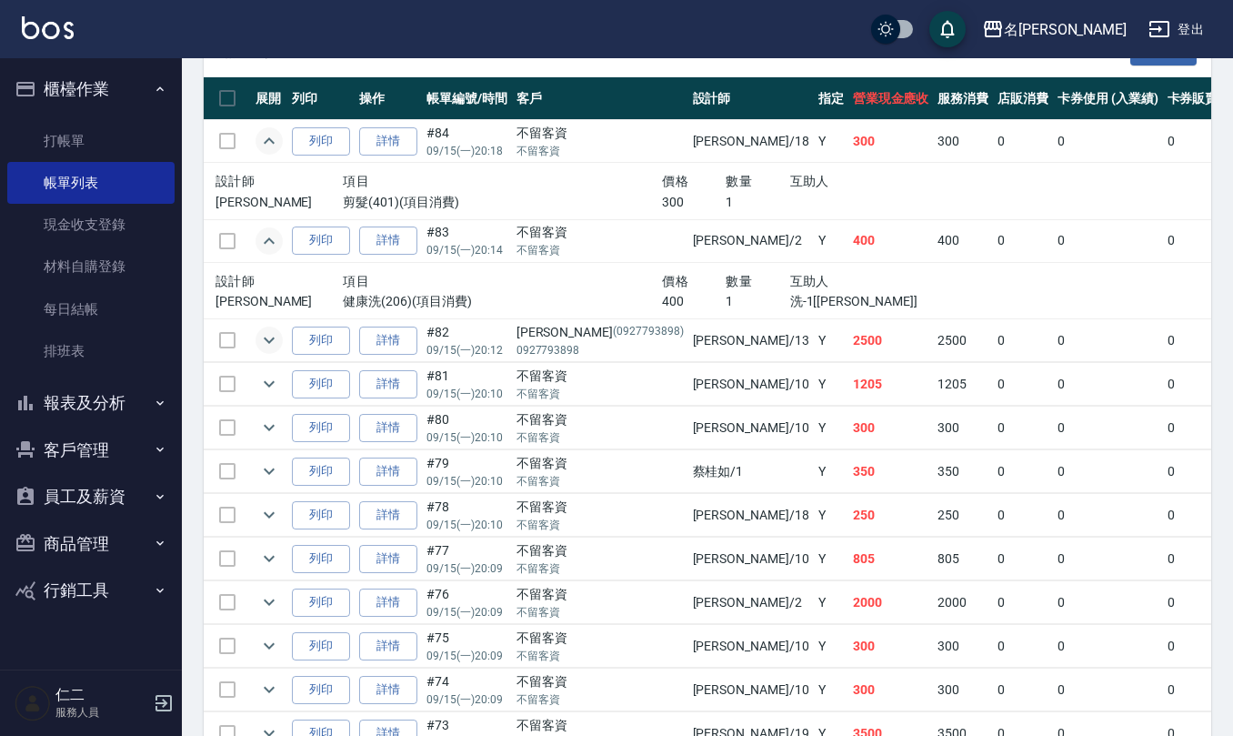
click at [267, 344] on icon "expand row" at bounding box center [269, 340] width 22 height 22
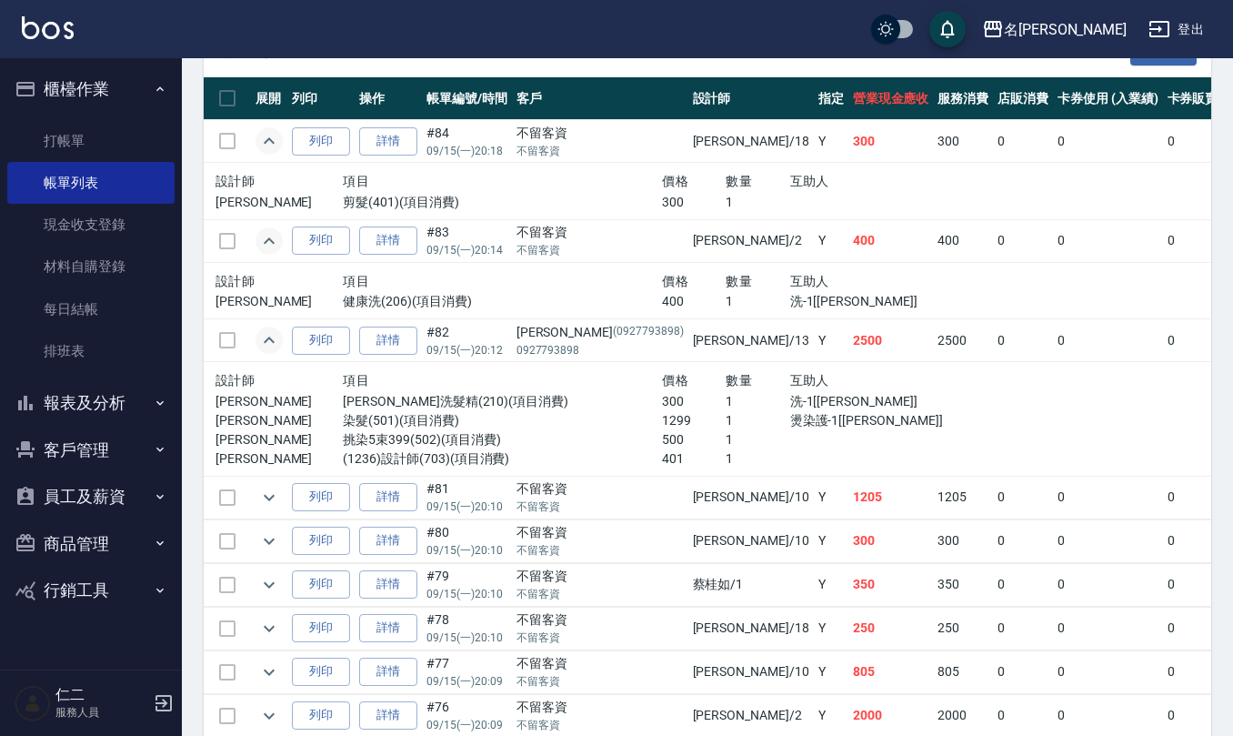
scroll to position [606, 0]
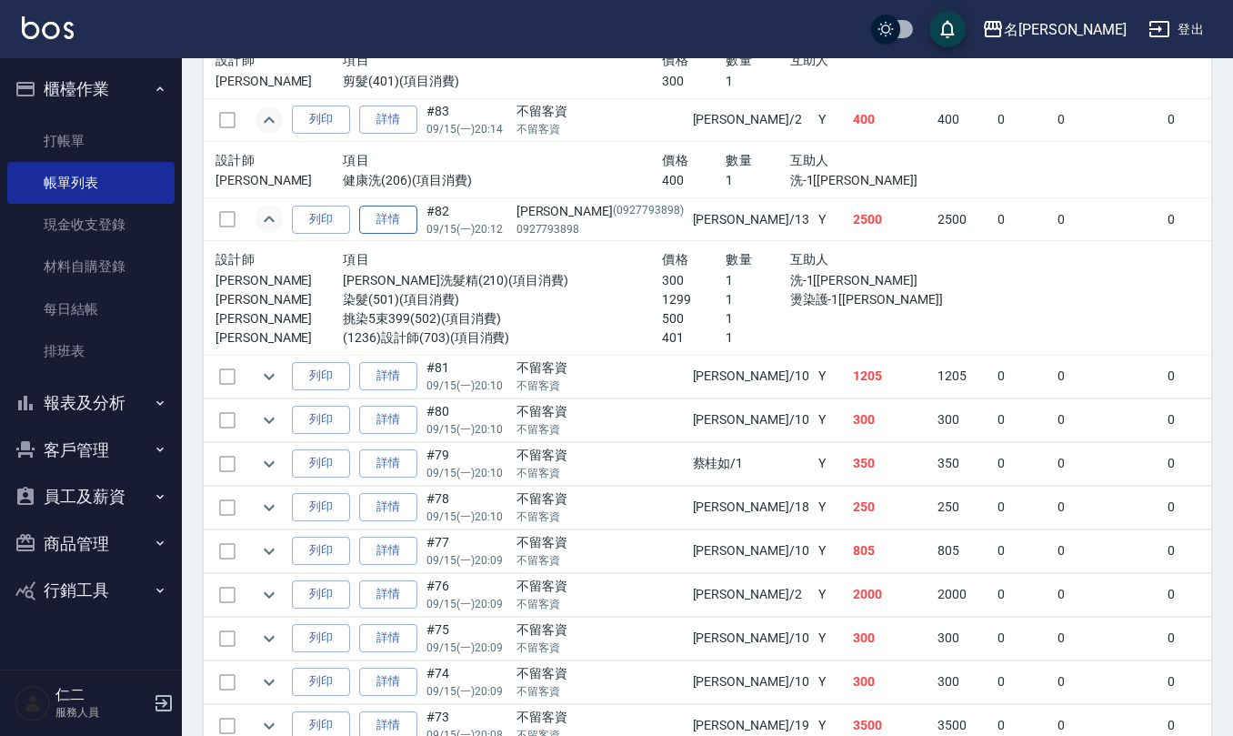
click at [400, 222] on link "詳情" at bounding box center [388, 219] width 58 height 28
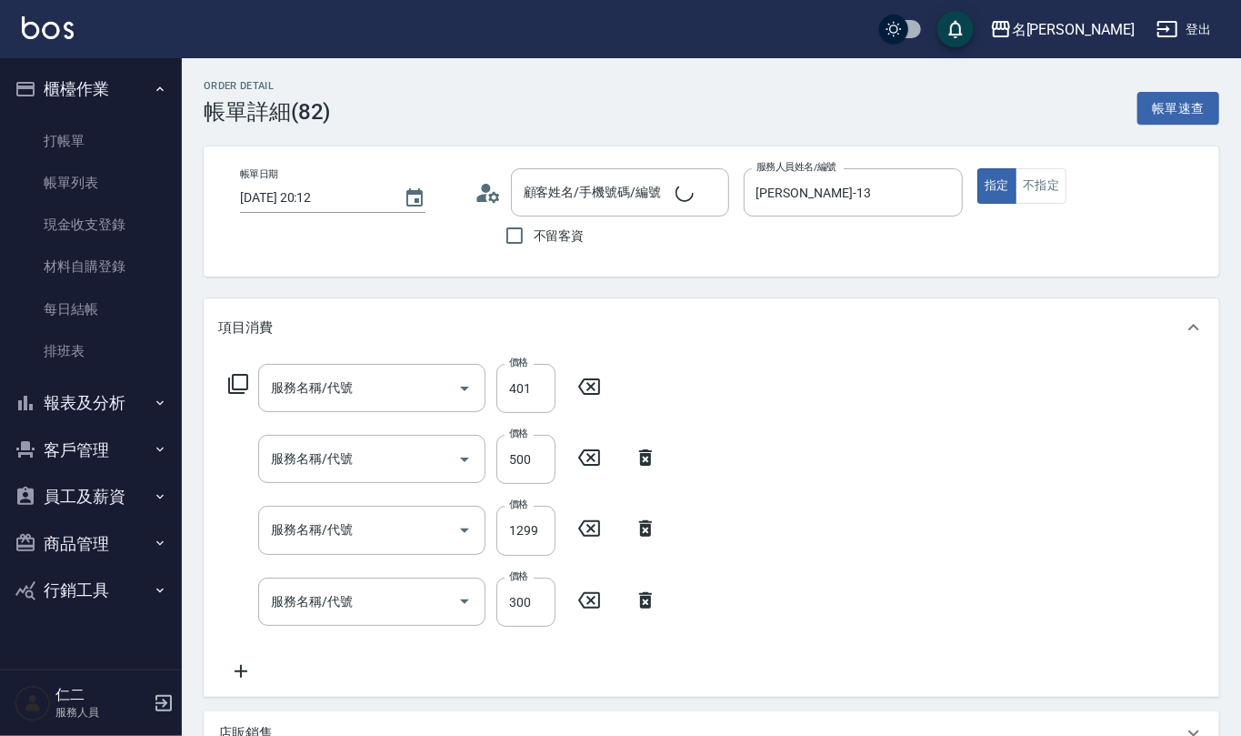
type input "2025/09/15 20:12"
type input "蘇亭云-13"
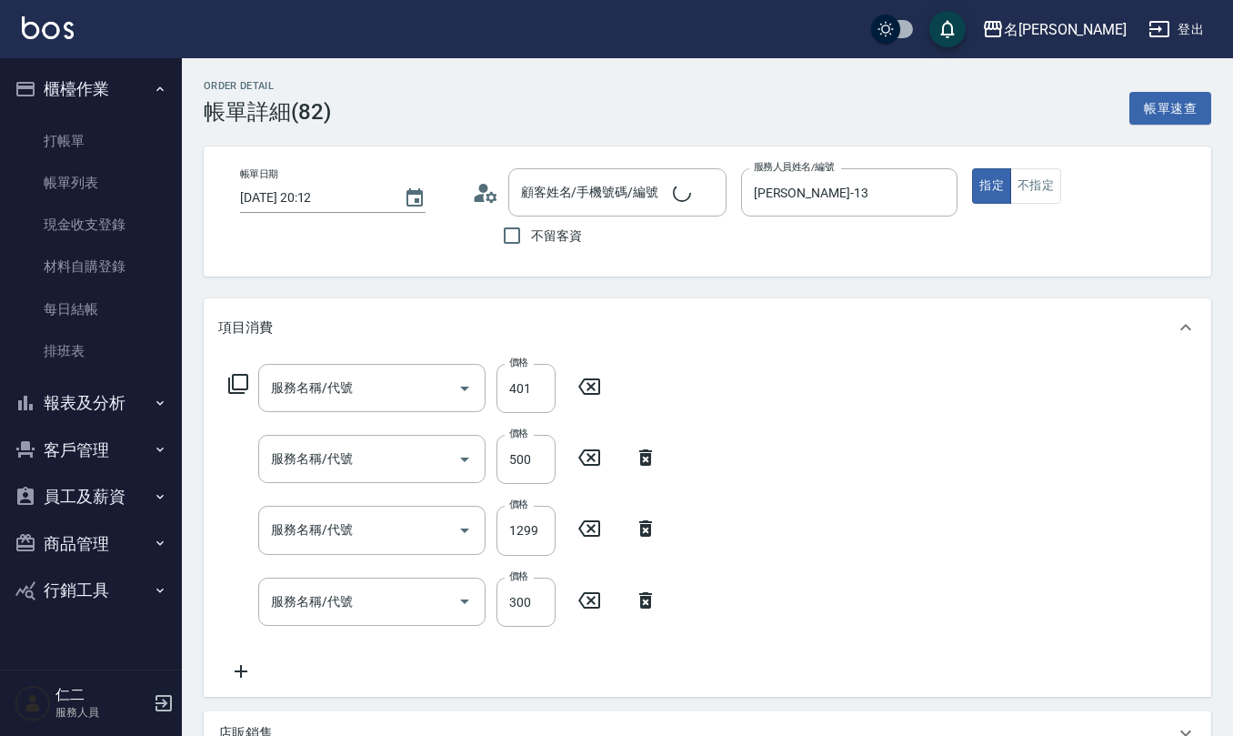
type input "(1236)設計師(703)"
type input "挑染5束399(502)"
type input "染髮(501)"
type input "歐娜洗髮精(210)"
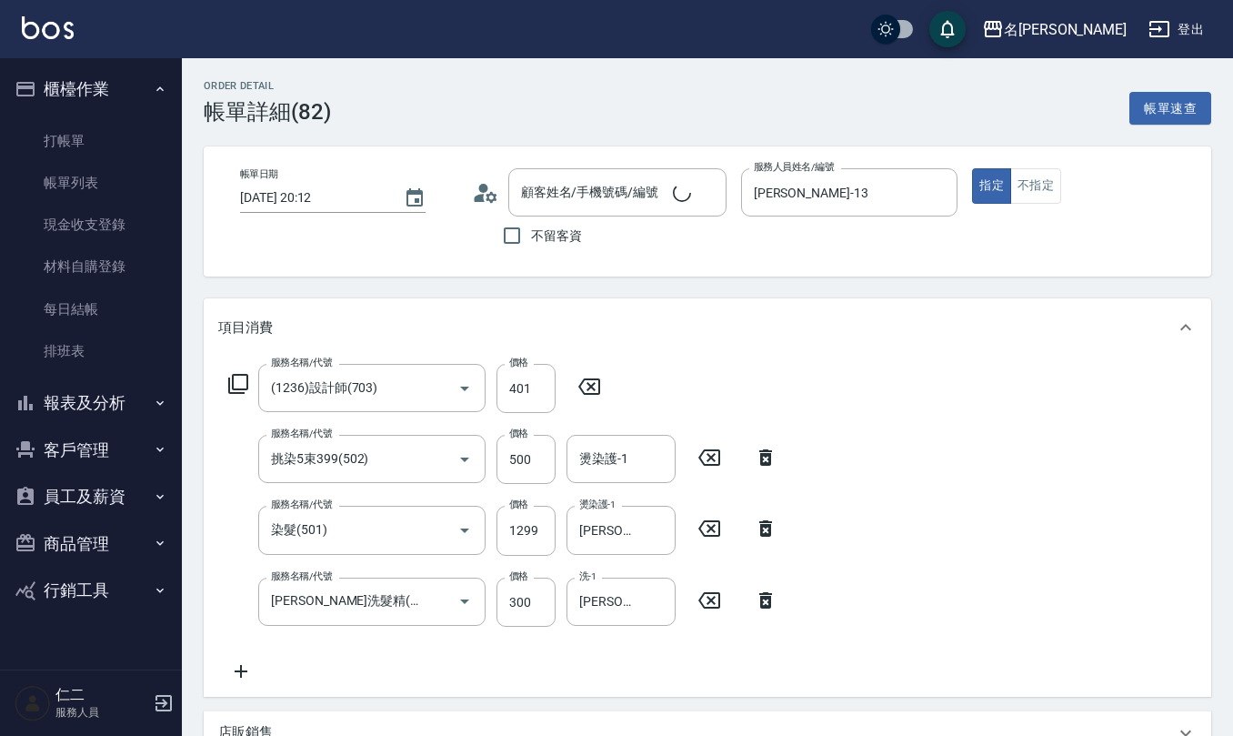
type input "陳宜沛/0927793898/0927793898"
click at [493, 204] on icon at bounding box center [485, 192] width 27 height 27
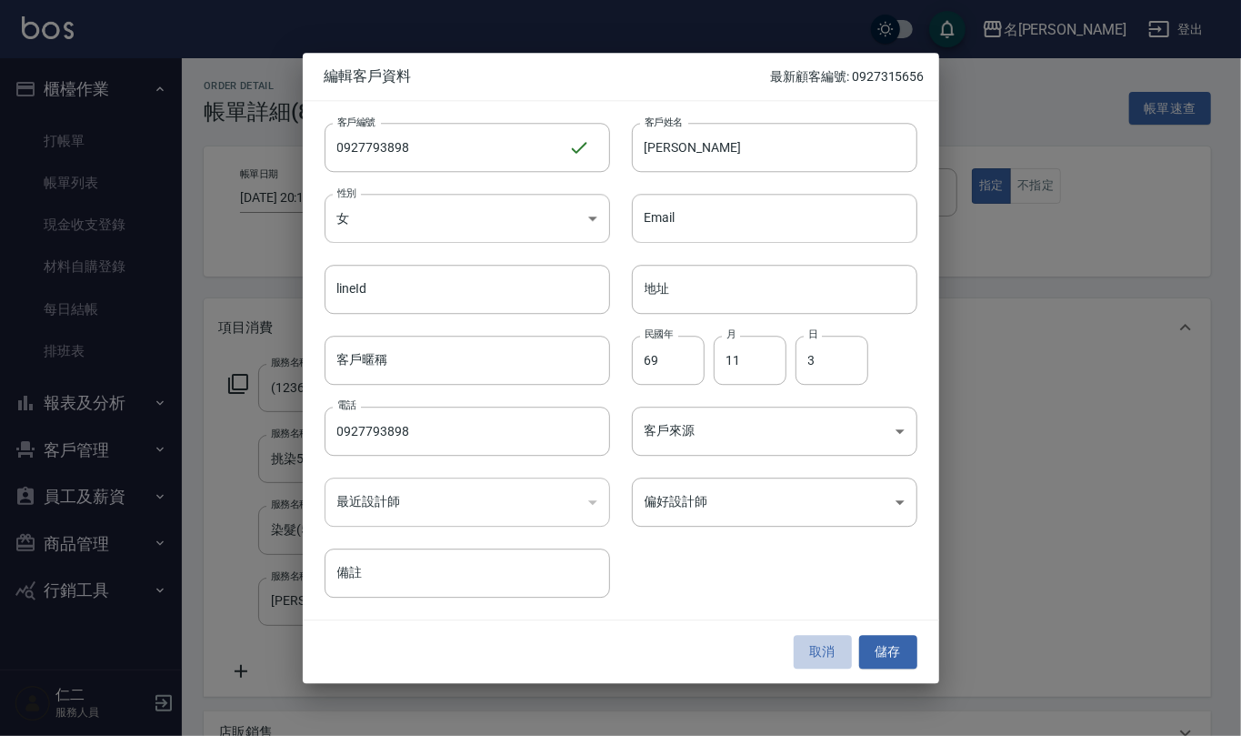
click at [827, 644] on button "取消" at bounding box center [823, 653] width 58 height 34
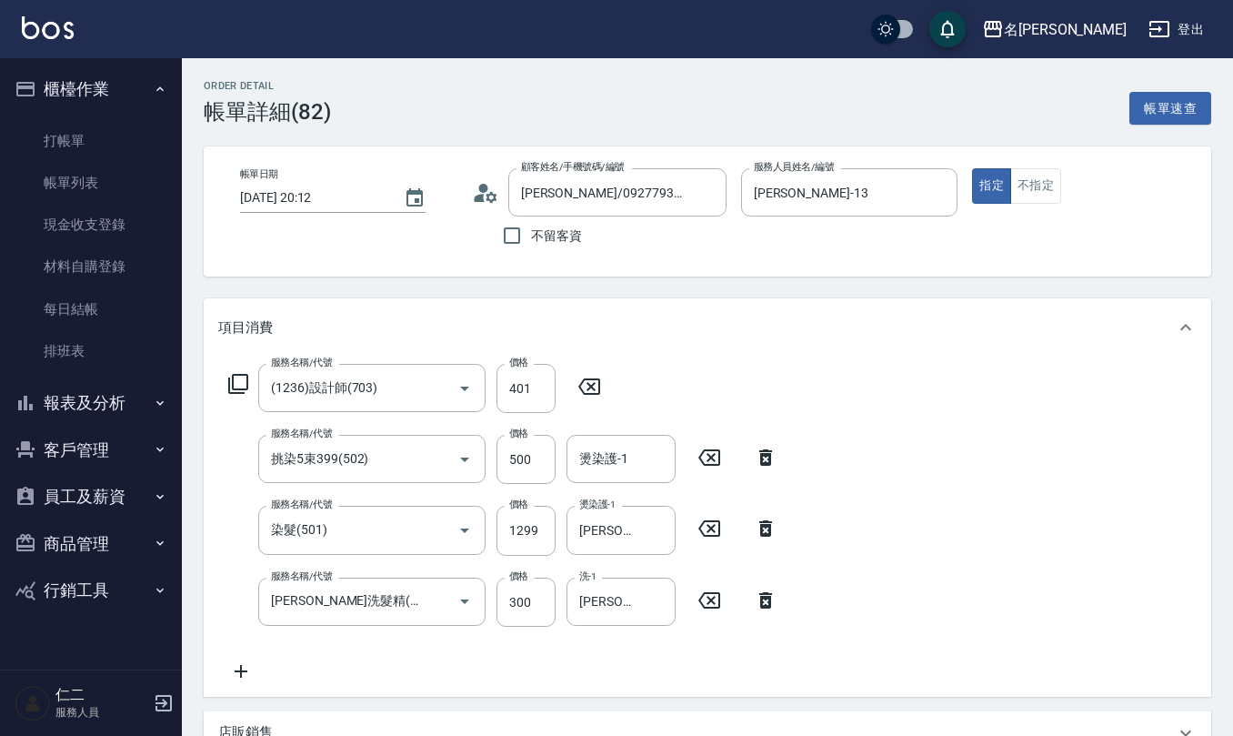
click at [477, 200] on icon at bounding box center [485, 192] width 27 height 27
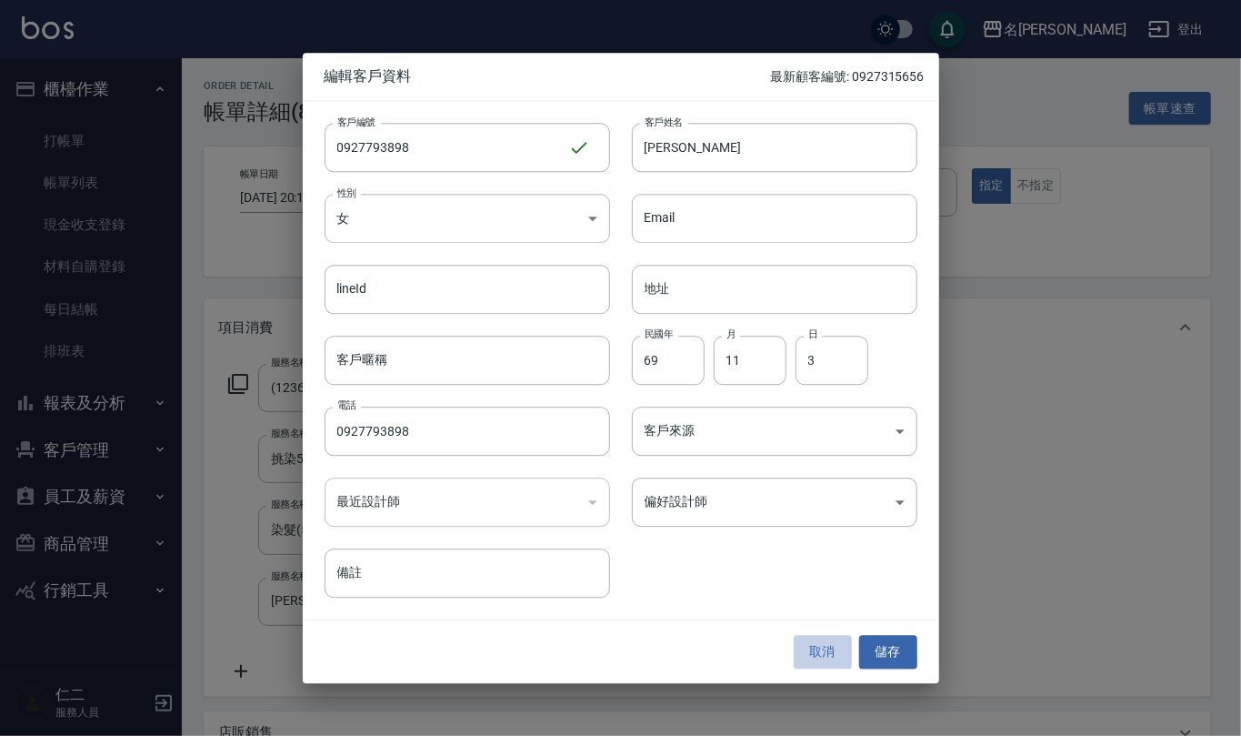
click at [827, 644] on button "取消" at bounding box center [823, 653] width 58 height 34
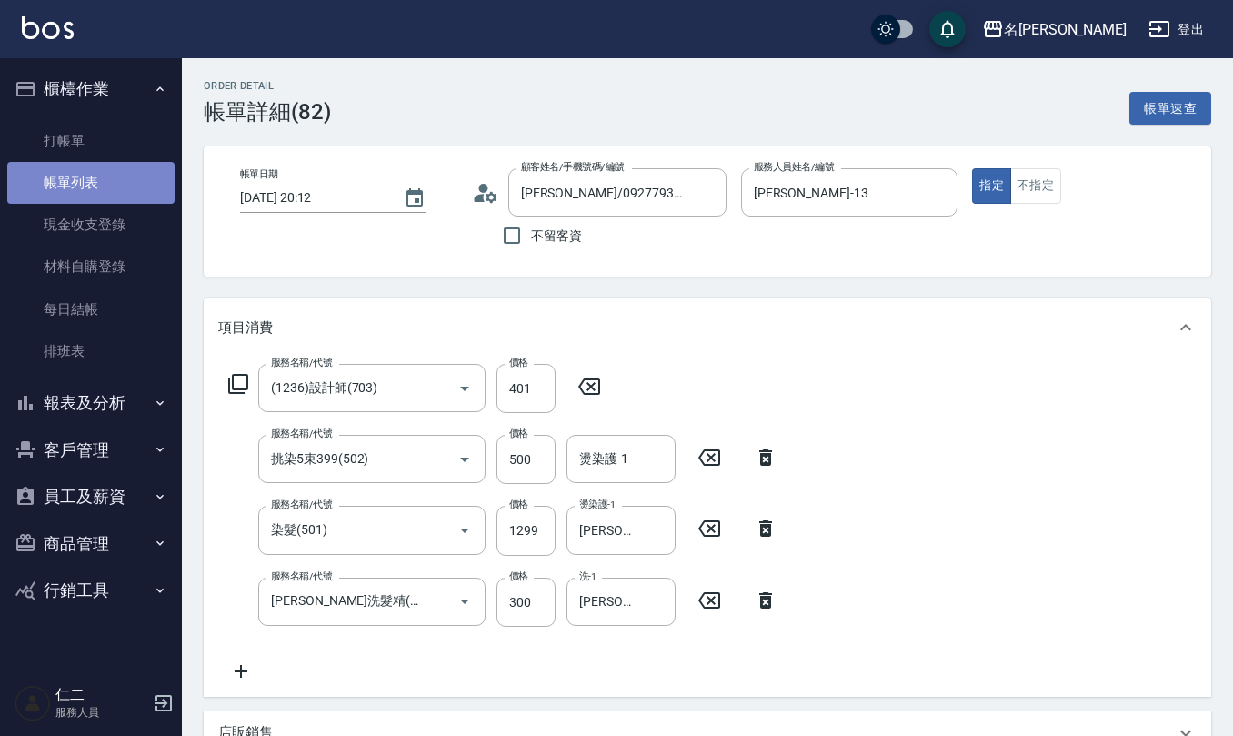
click at [85, 184] on link "帳單列表" at bounding box center [90, 183] width 167 height 42
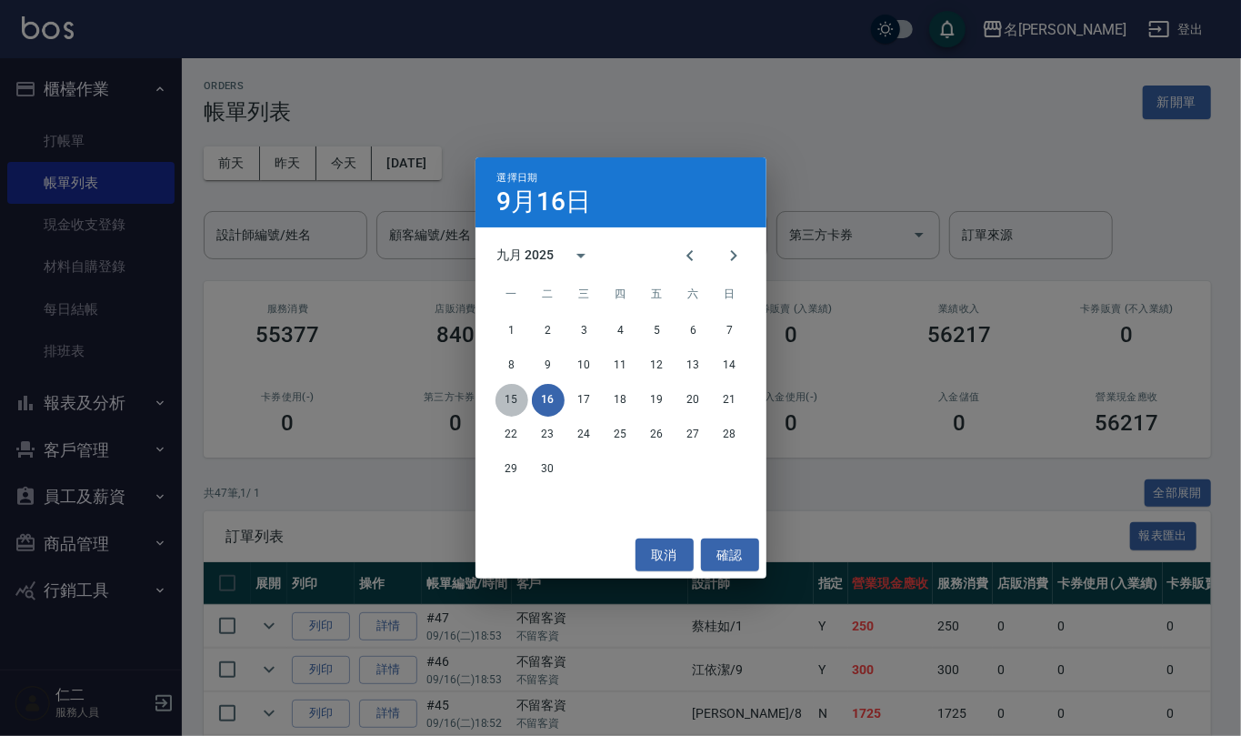
click at [513, 402] on button "15" at bounding box center [512, 400] width 33 height 33
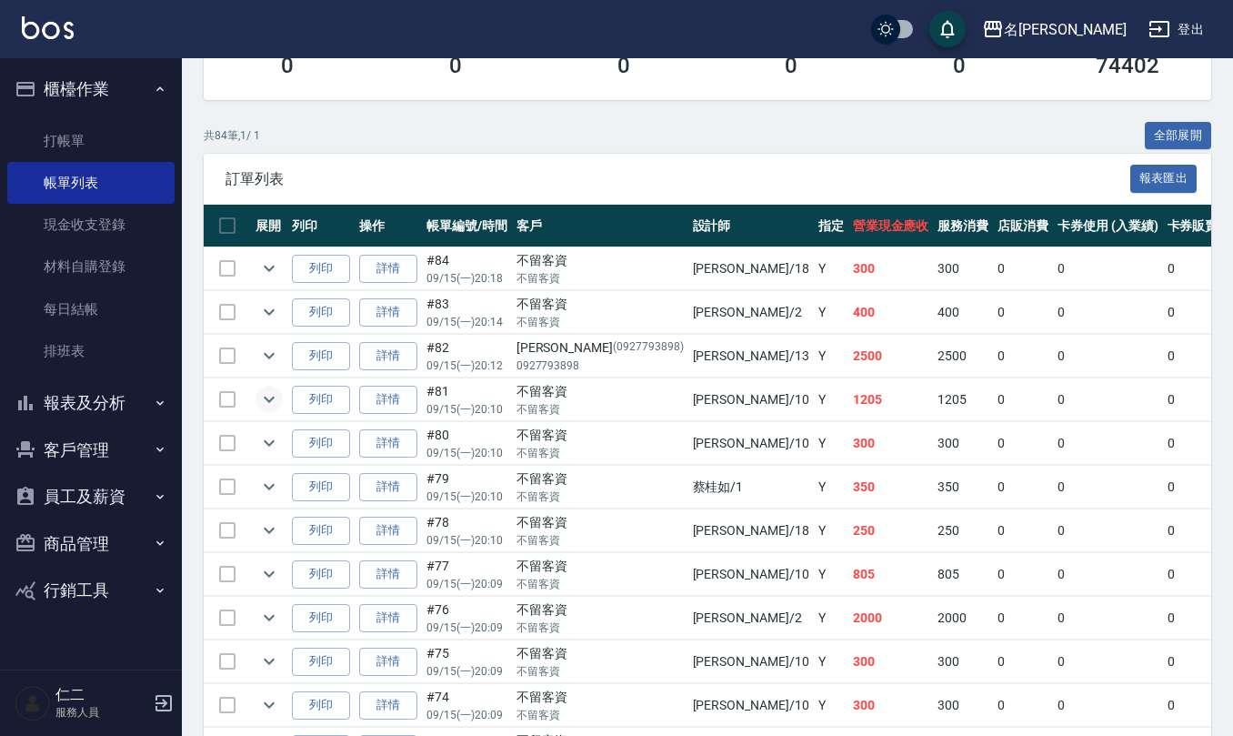
scroll to position [364, 0]
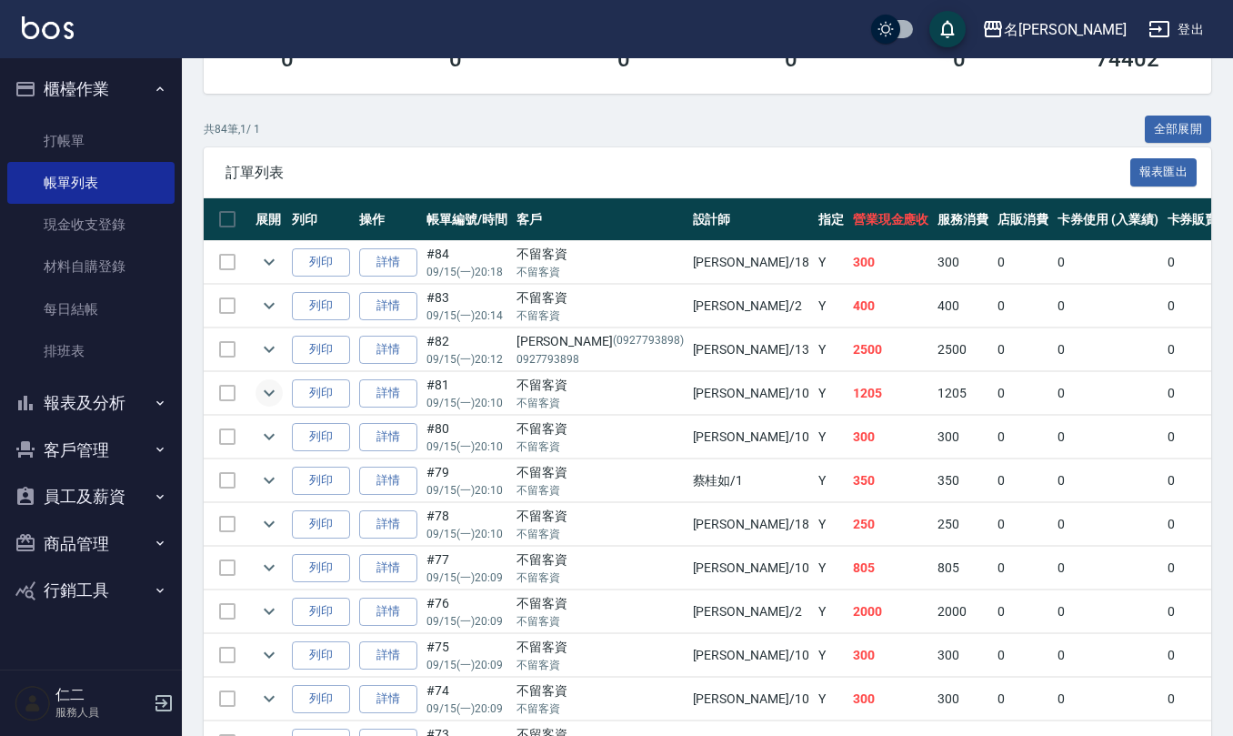
click at [266, 395] on icon "expand row" at bounding box center [269, 393] width 11 height 6
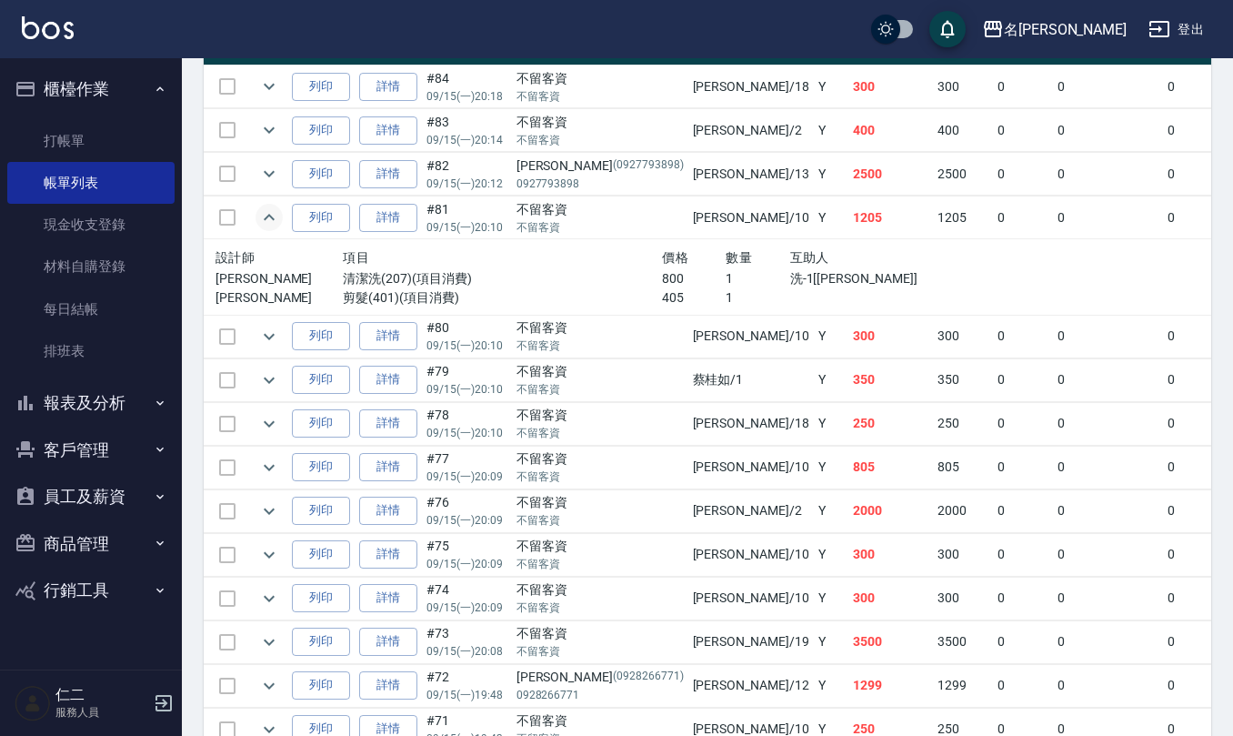
scroll to position [606, 0]
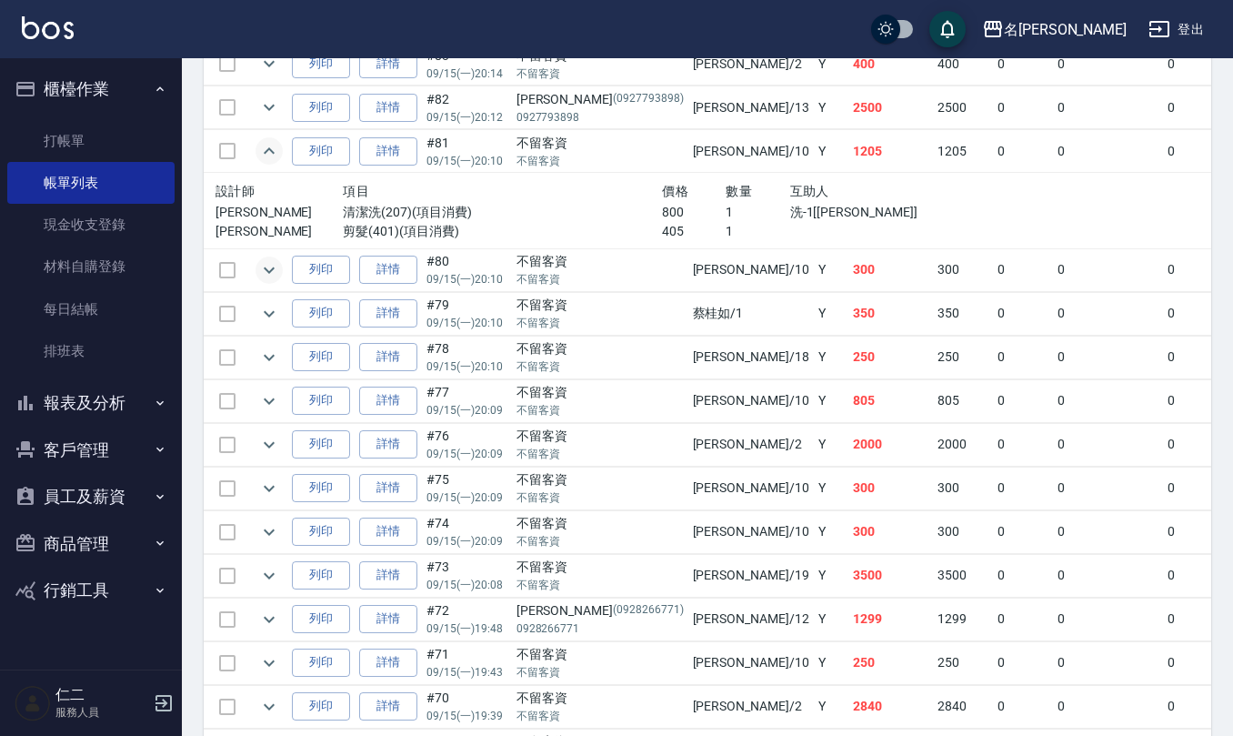
click at [260, 273] on icon "expand row" at bounding box center [269, 270] width 22 height 22
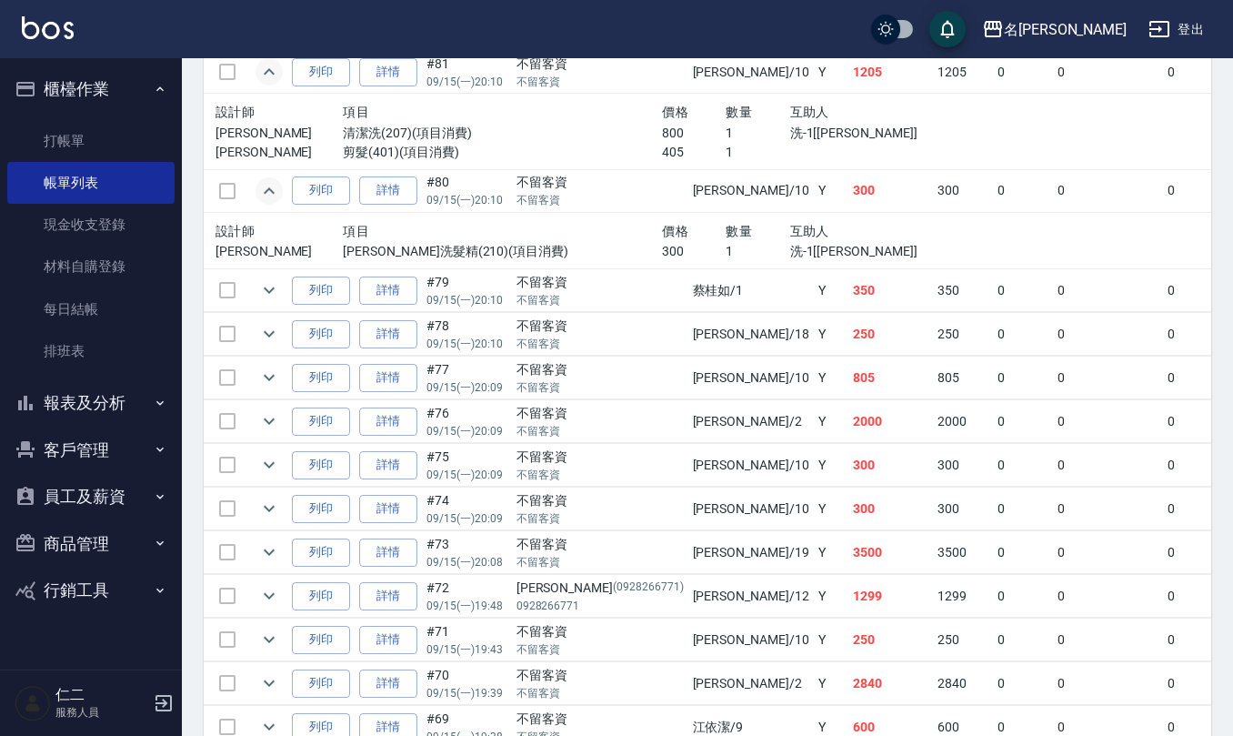
scroll to position [727, 0]
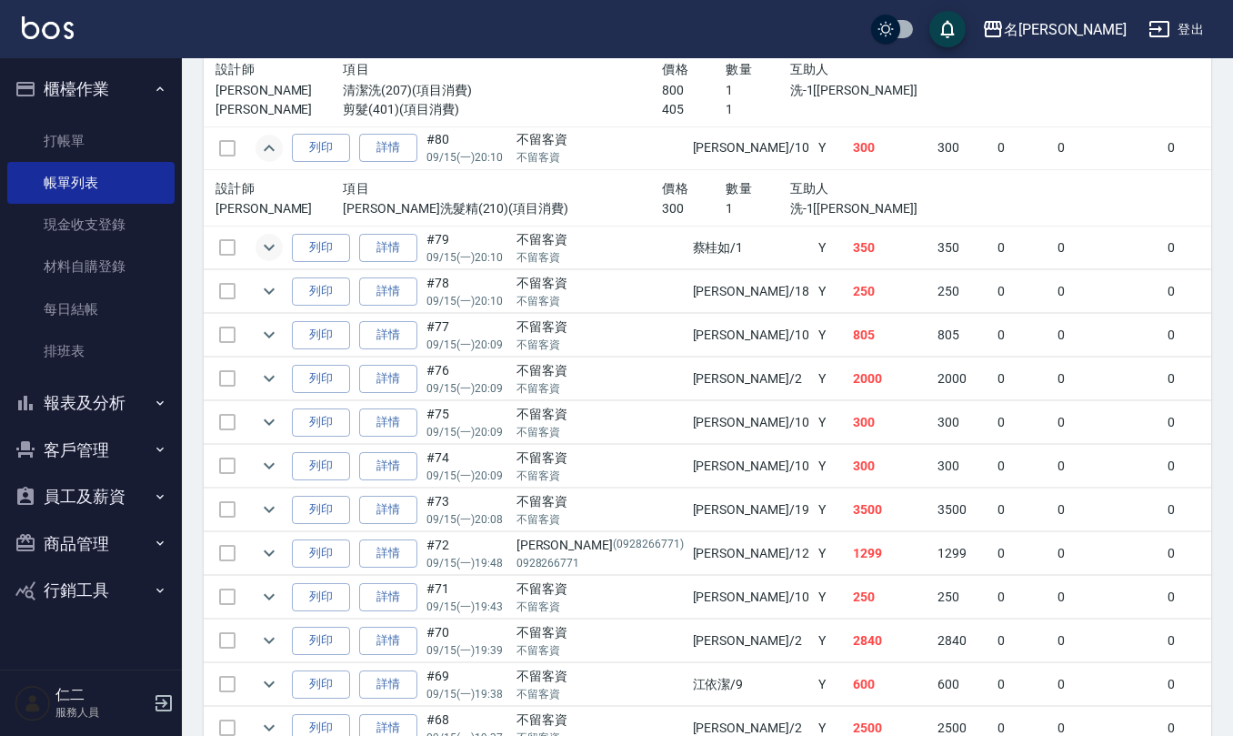
click at [269, 245] on icon "expand row" at bounding box center [269, 247] width 22 height 22
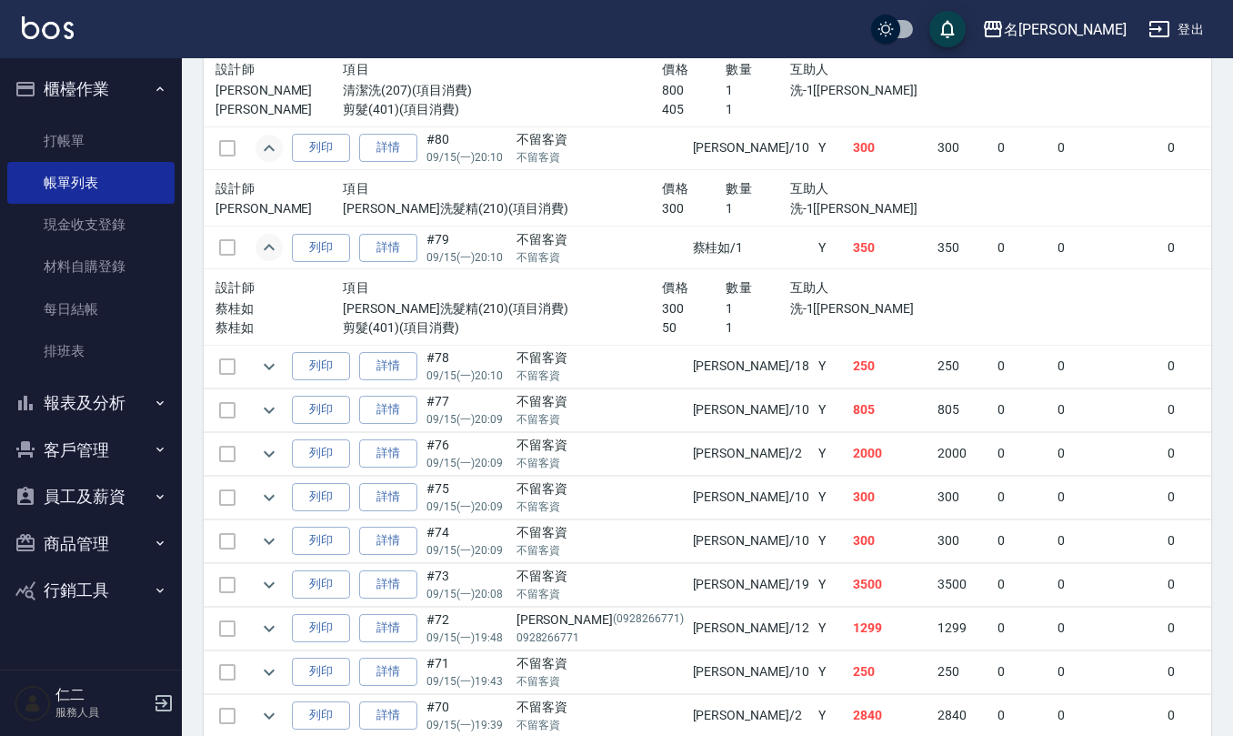
scroll to position [848, 0]
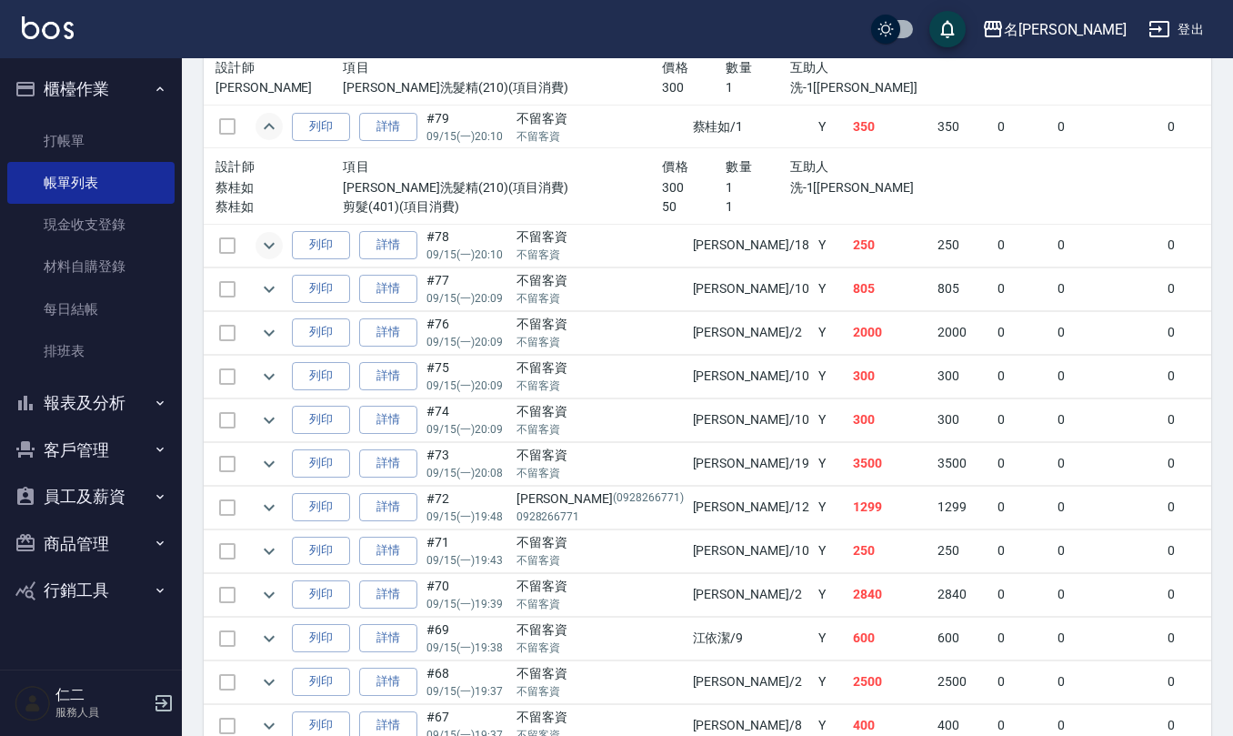
click at [269, 245] on icon "expand row" at bounding box center [269, 246] width 22 height 22
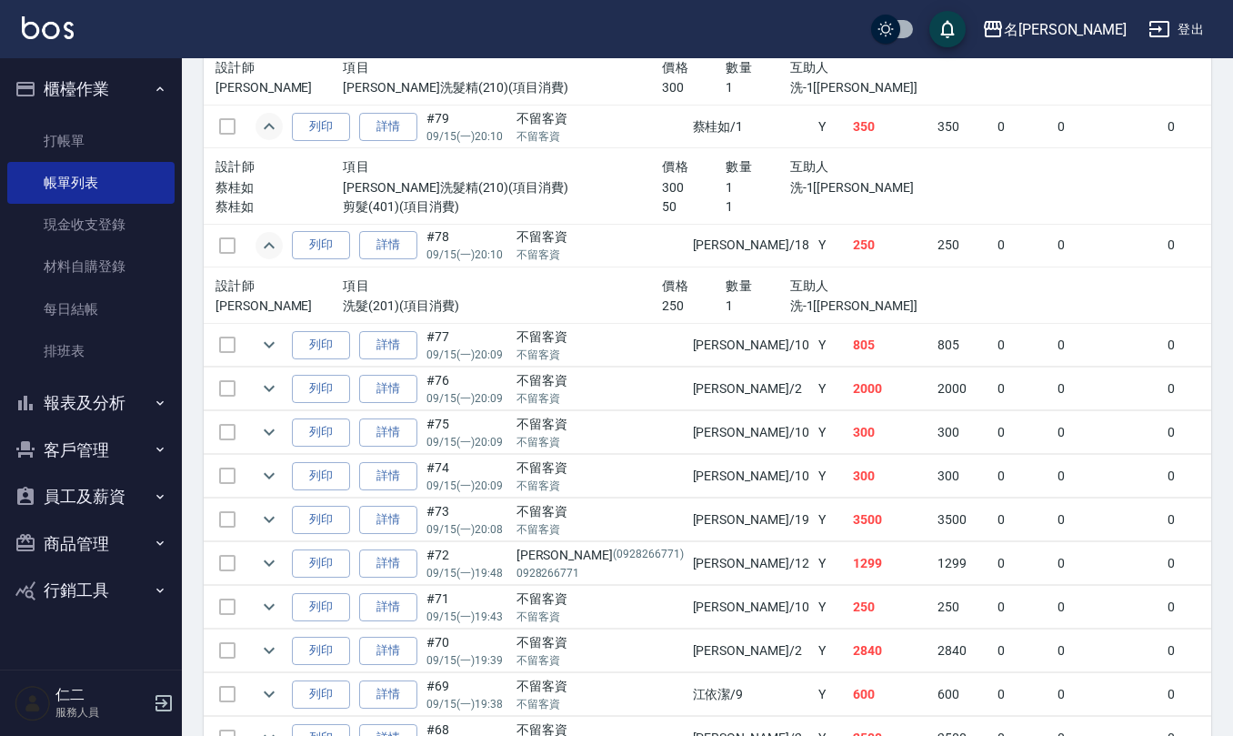
scroll to position [969, 0]
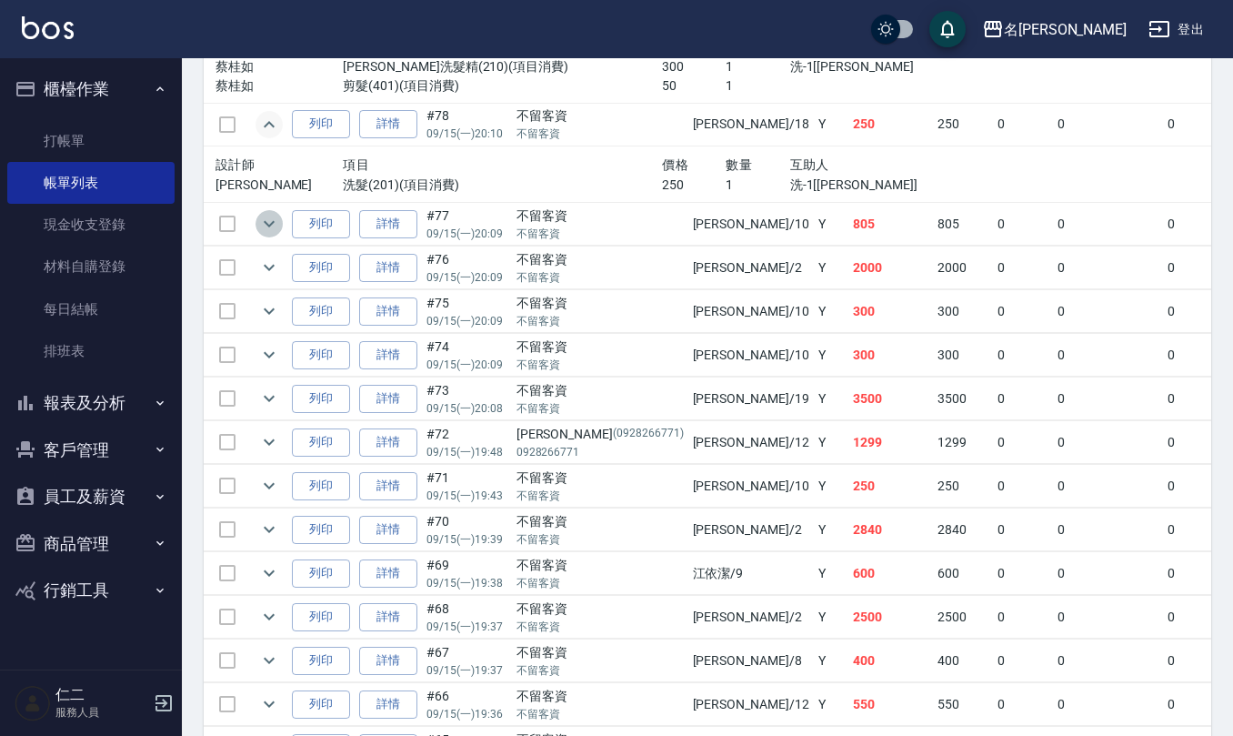
click at [270, 227] on icon "expand row" at bounding box center [269, 224] width 11 height 6
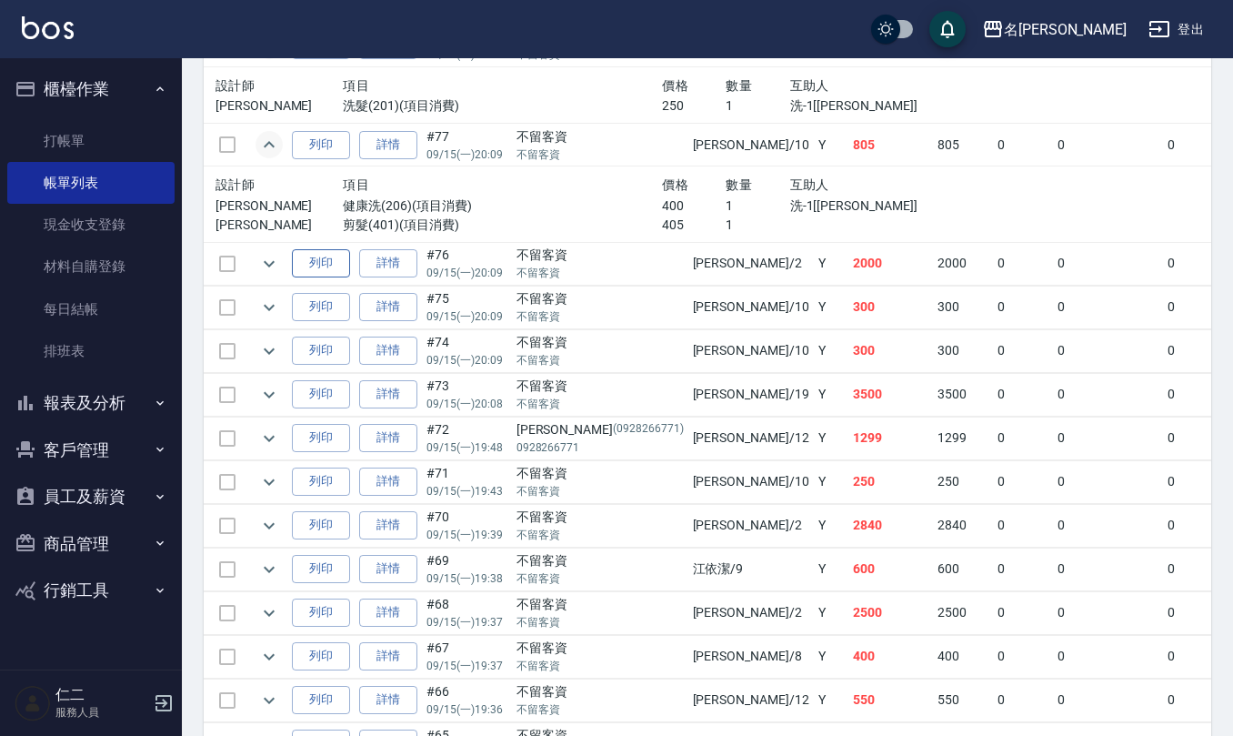
scroll to position [1091, 0]
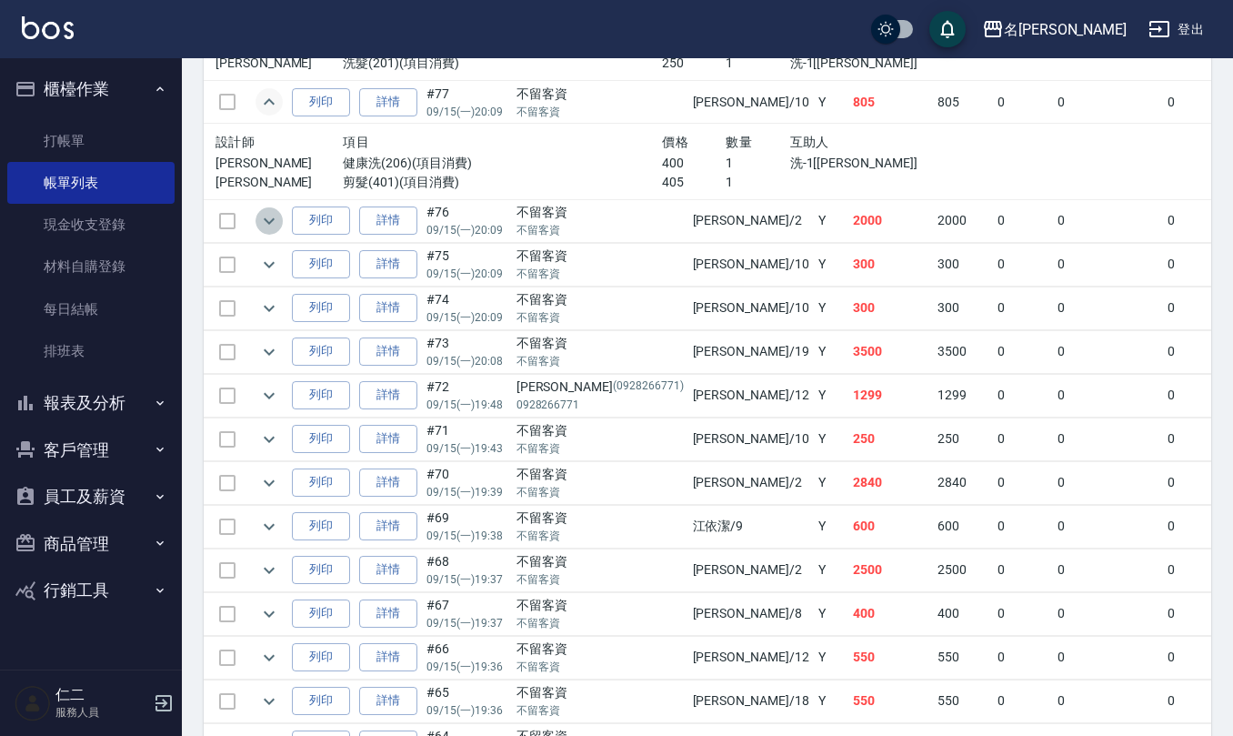
click at [263, 220] on icon "expand row" at bounding box center [269, 221] width 22 height 22
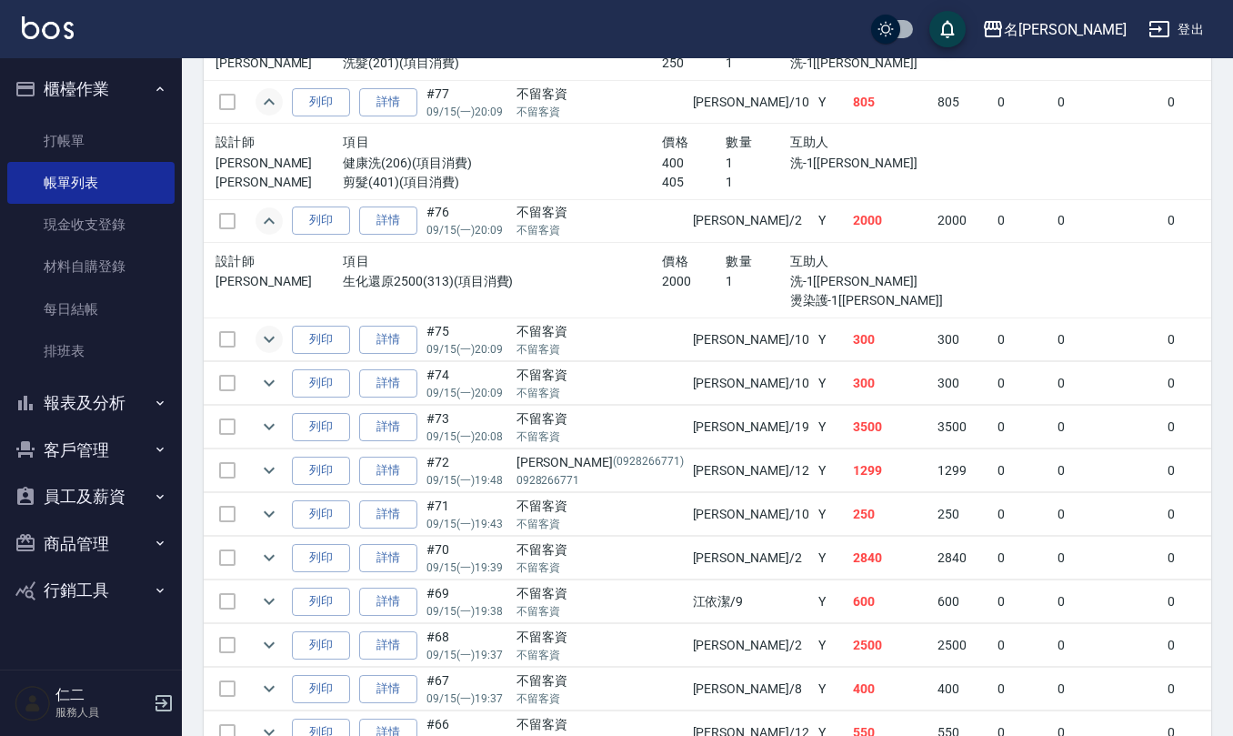
click at [264, 340] on icon "expand row" at bounding box center [269, 339] width 22 height 22
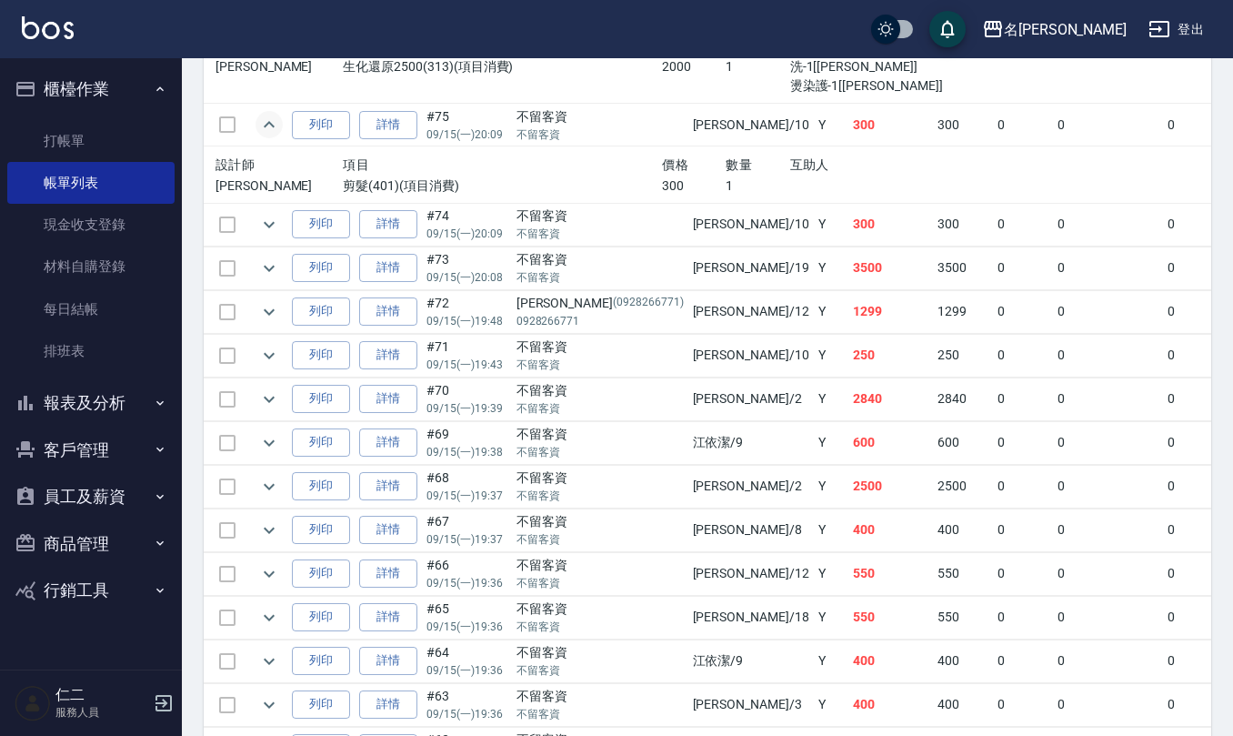
scroll to position [1455, 0]
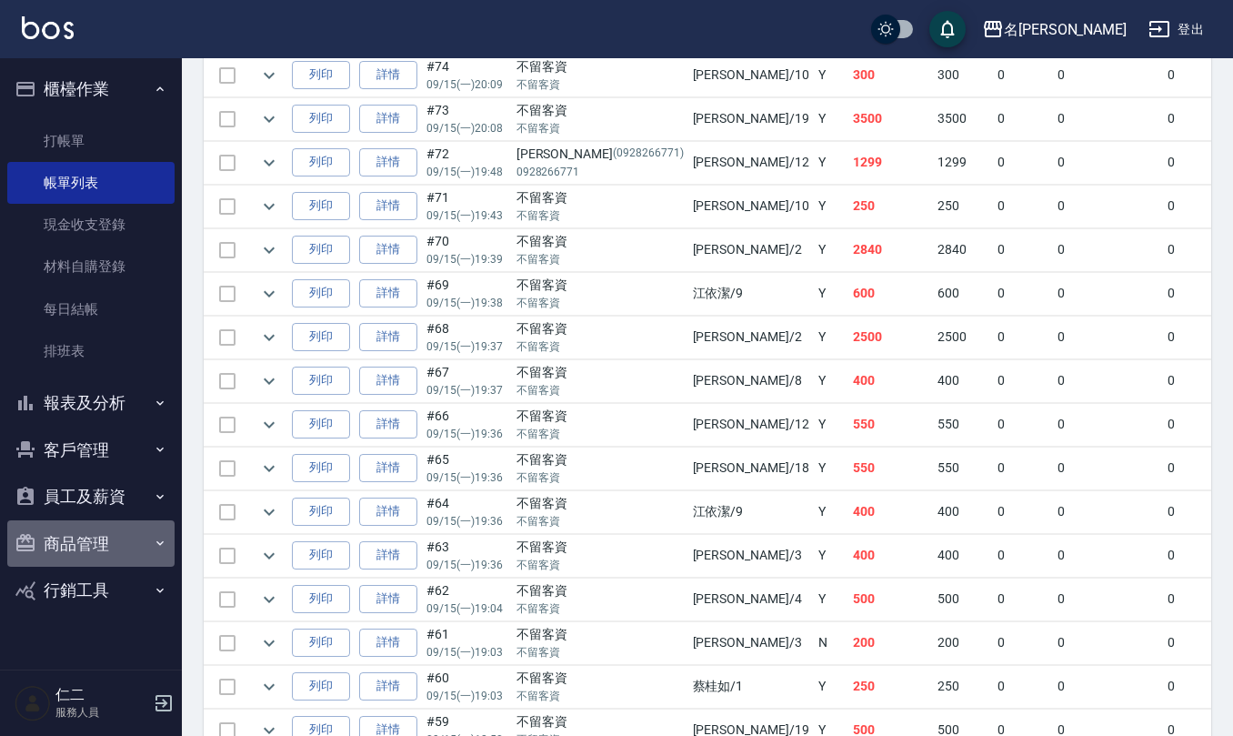
click at [75, 546] on button "商品管理" at bounding box center [90, 543] width 167 height 47
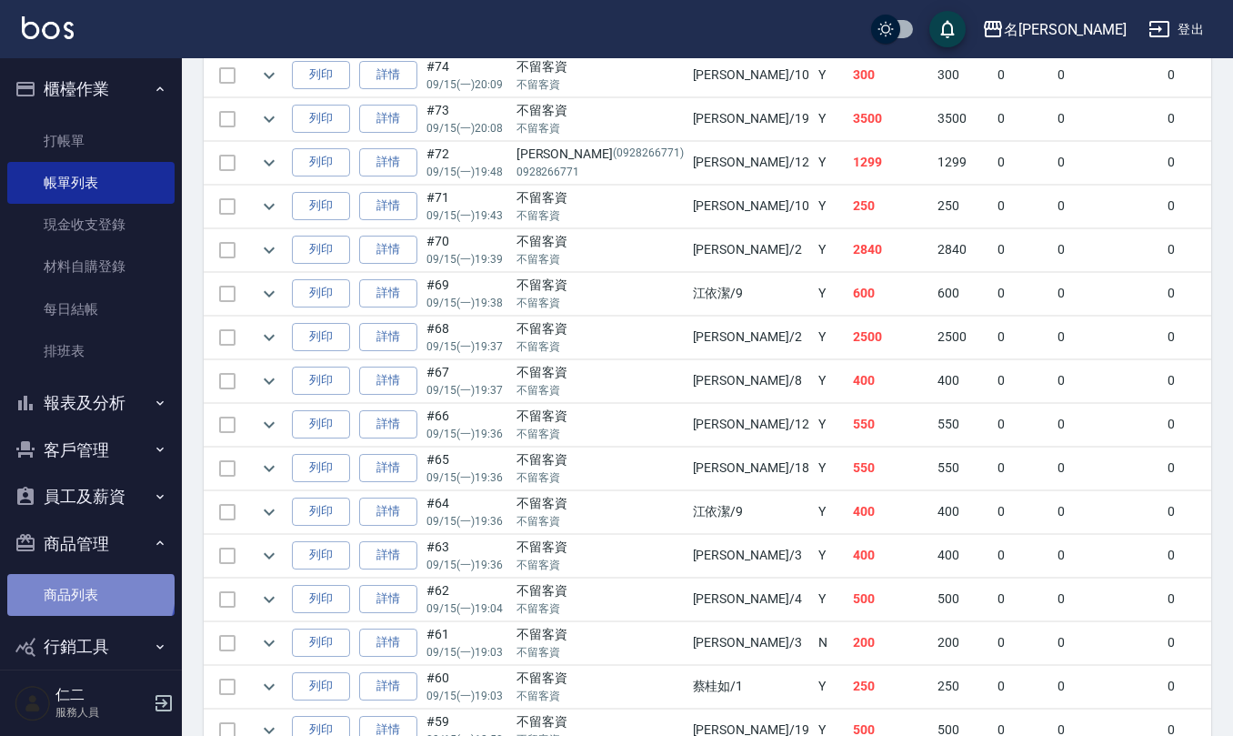
click at [89, 591] on link "商品列表" at bounding box center [90, 595] width 167 height 42
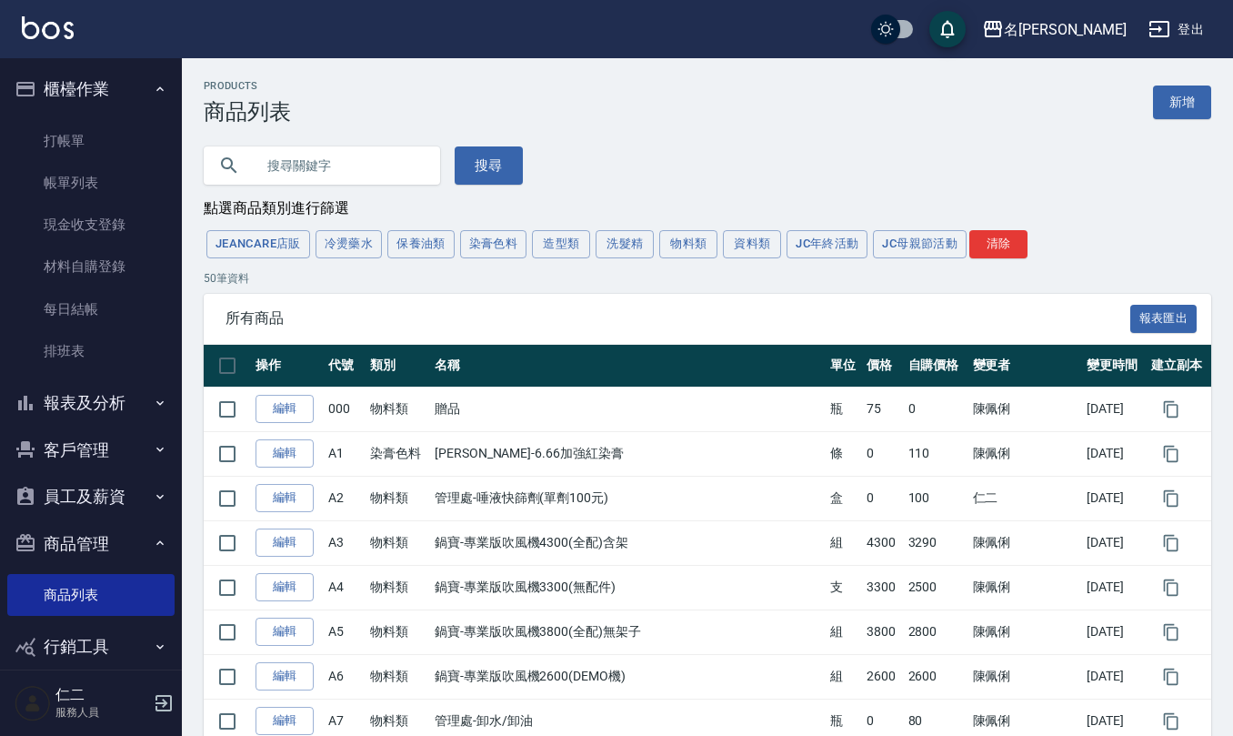
click at [346, 155] on input "text" at bounding box center [340, 165] width 171 height 49
type input "j1"
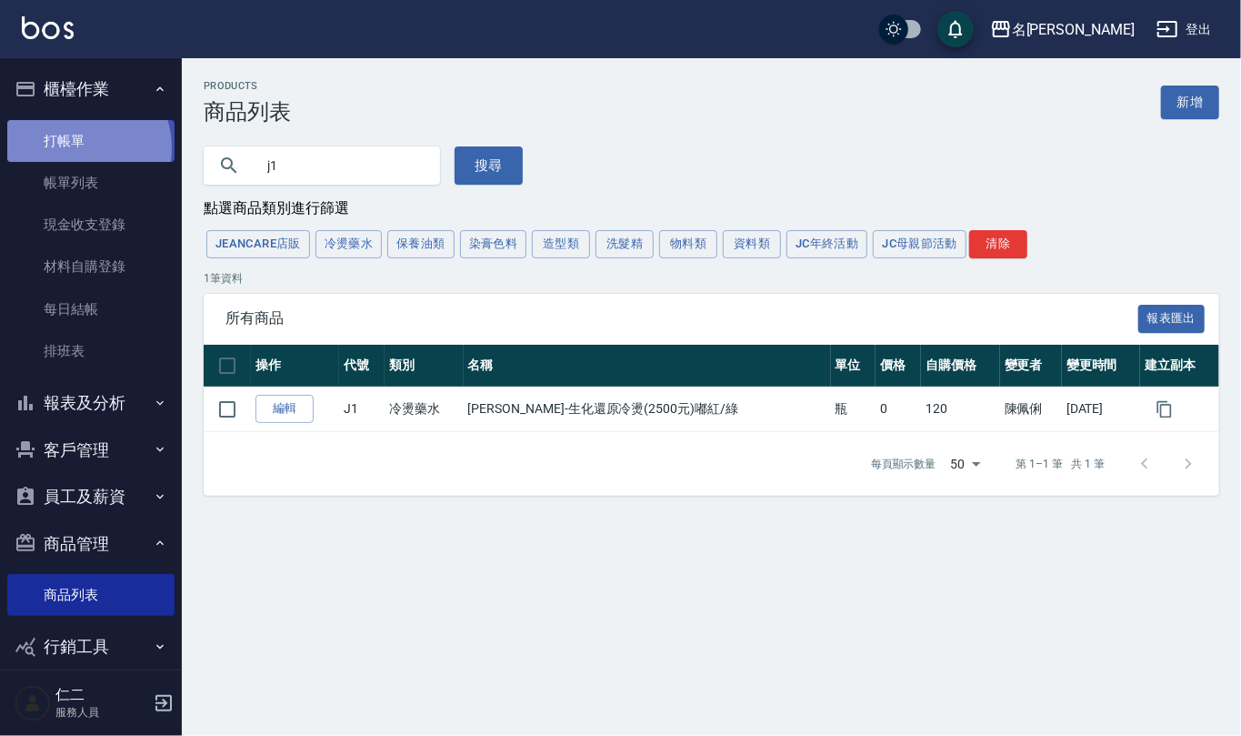
click at [80, 147] on link "打帳單" at bounding box center [90, 141] width 167 height 42
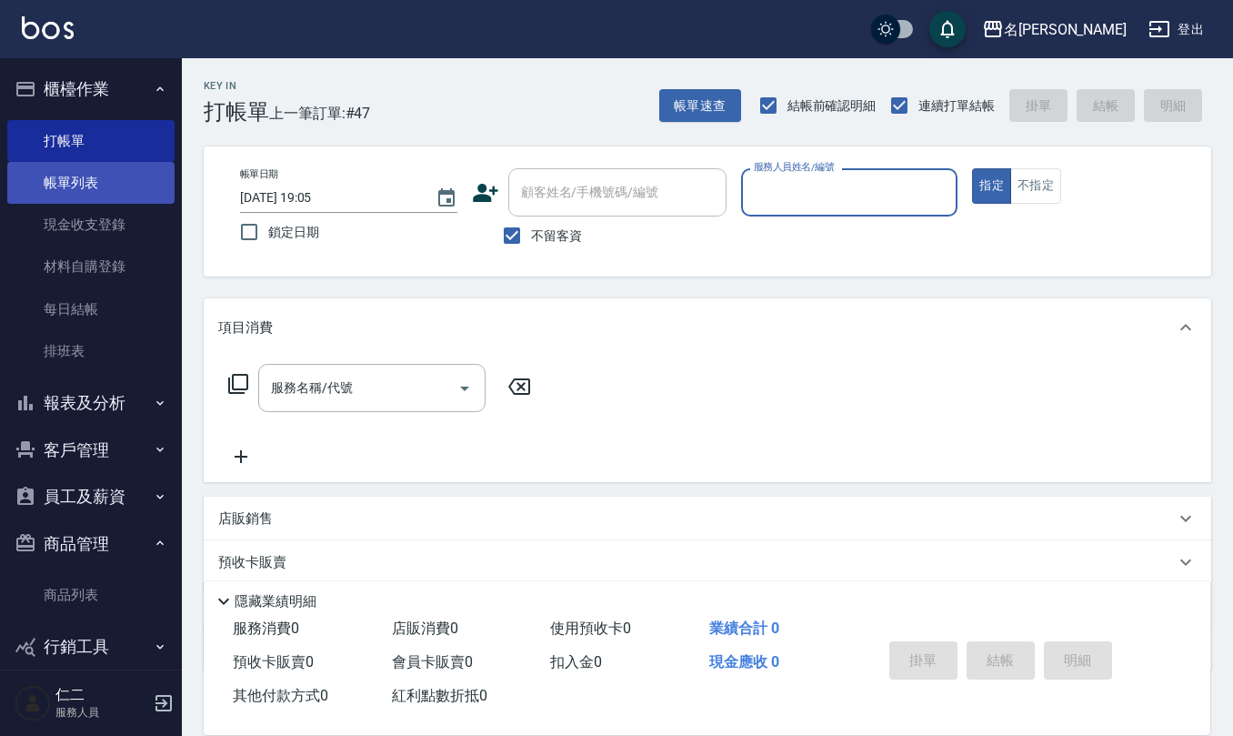
click at [104, 173] on link "帳單列表" at bounding box center [90, 183] width 167 height 42
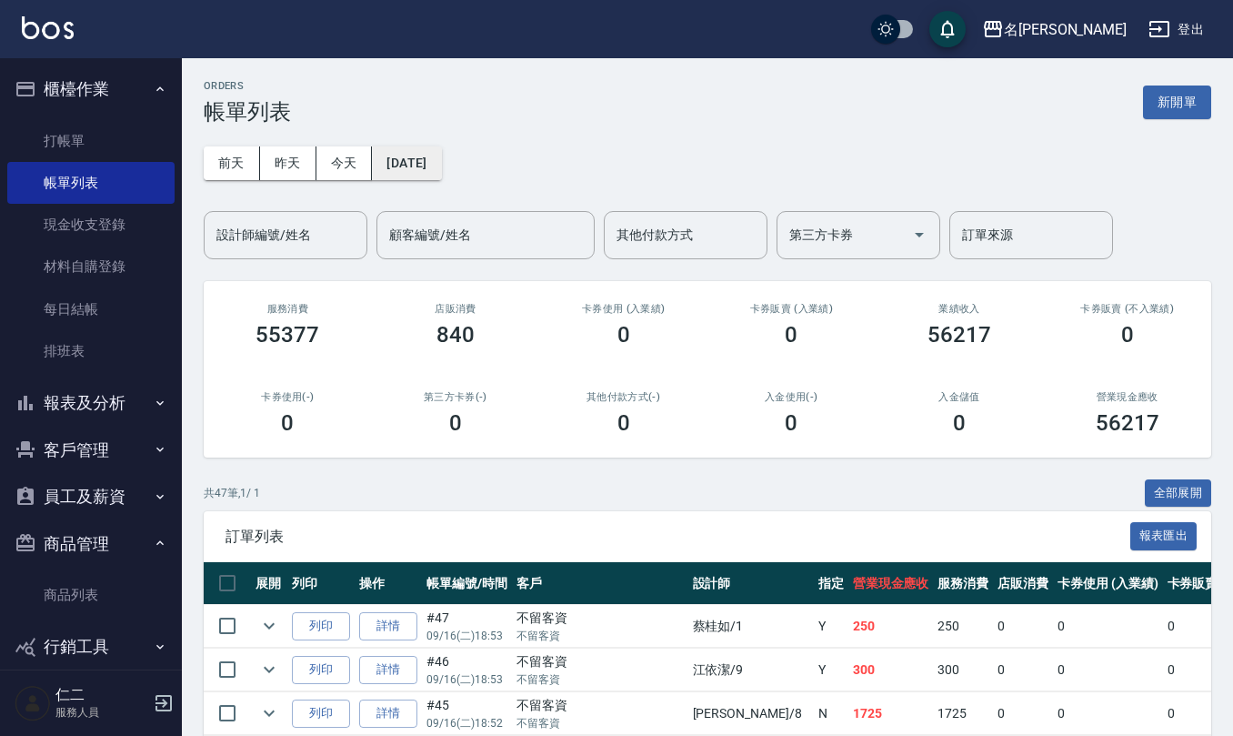
click at [441, 165] on button "2025/09/16" at bounding box center [406, 163] width 69 height 34
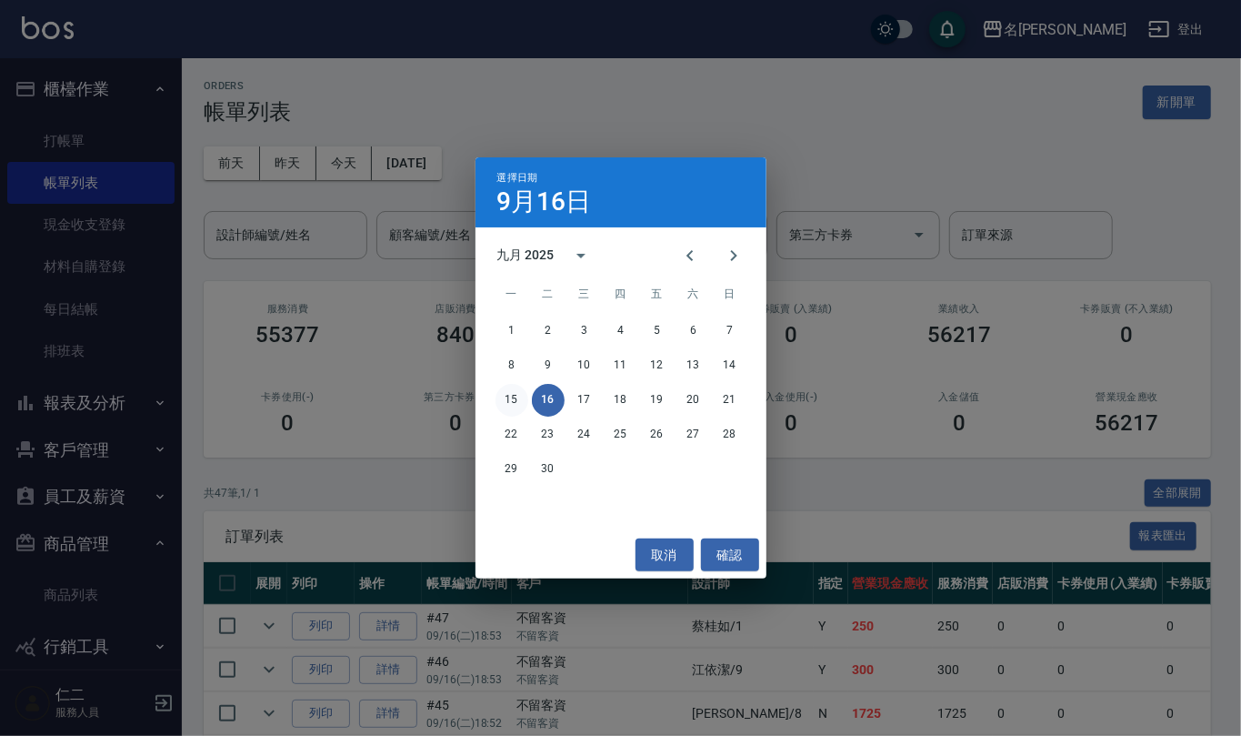
click at [524, 400] on button "15" at bounding box center [512, 400] width 33 height 33
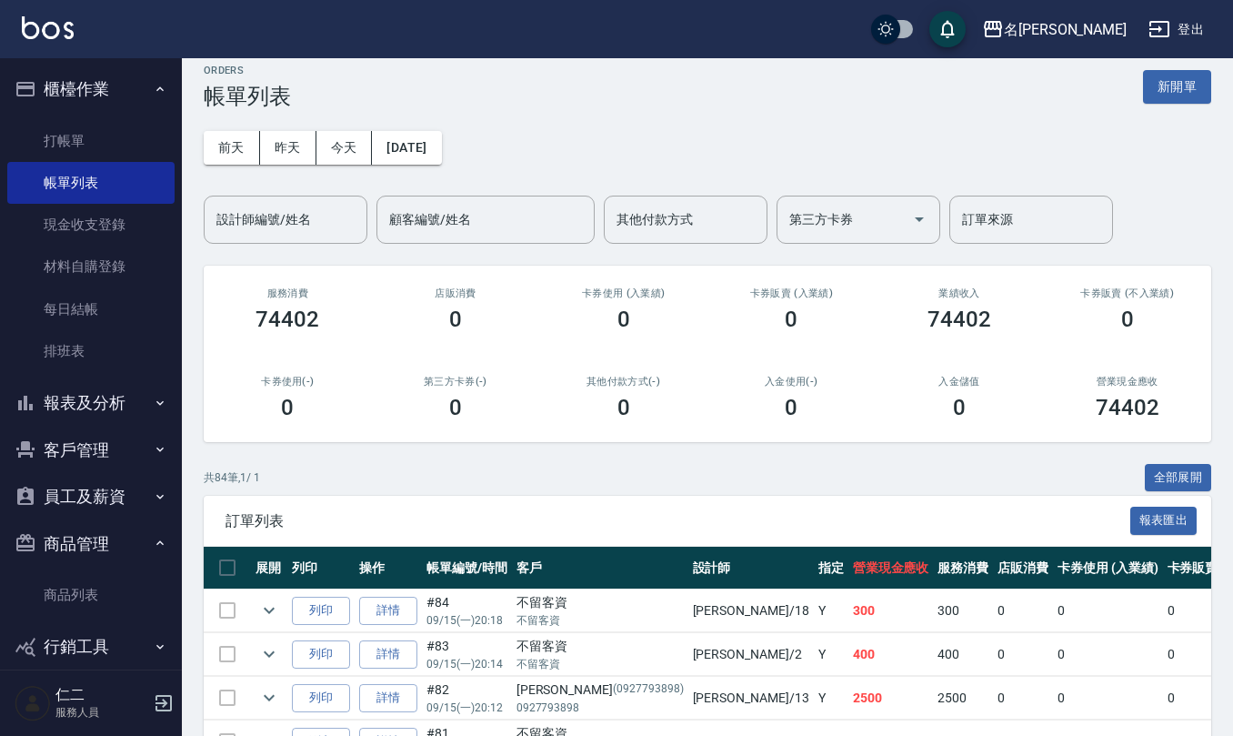
scroll to position [606, 0]
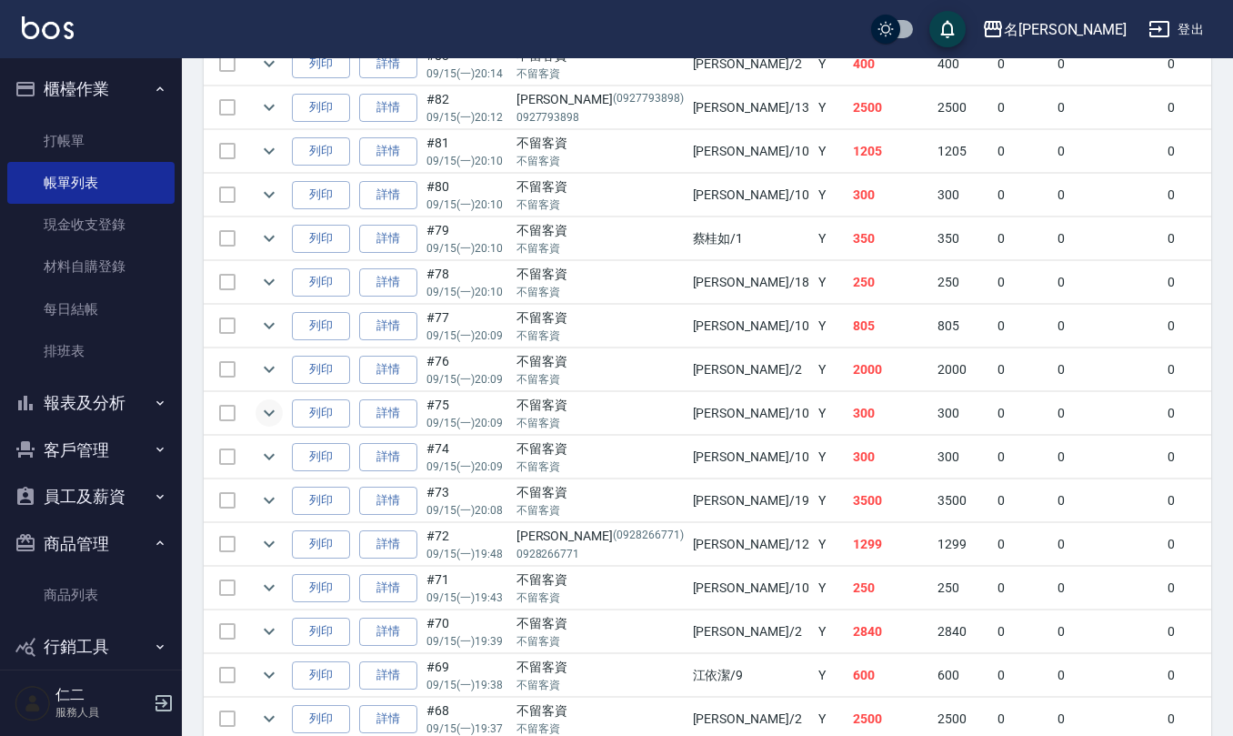
click at [271, 415] on icon "expand row" at bounding box center [269, 413] width 22 height 22
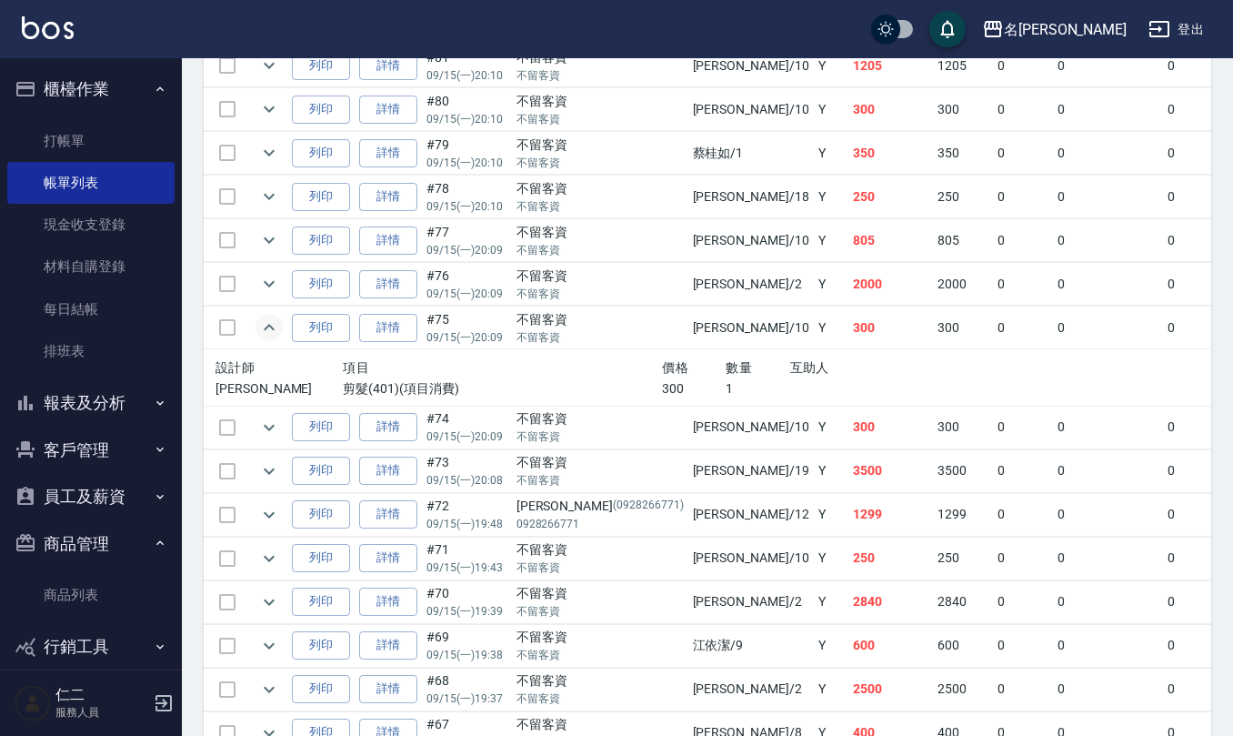
scroll to position [727, 0]
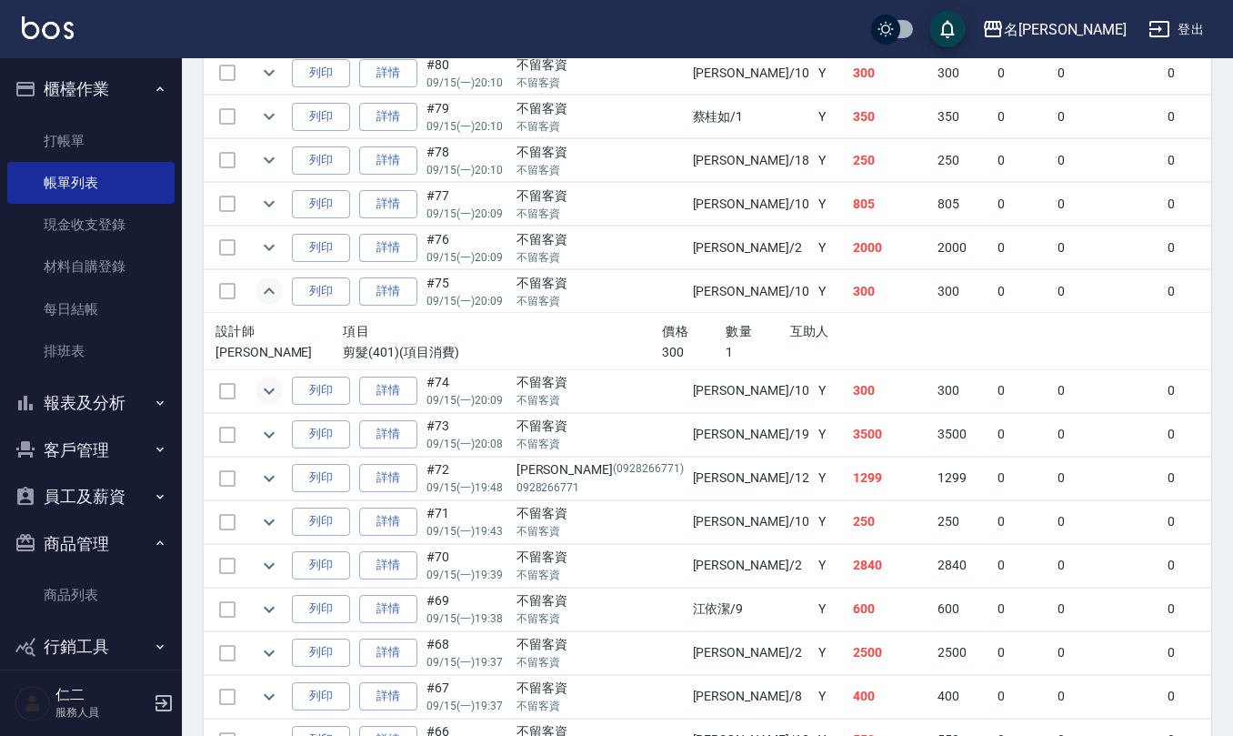
click at [270, 394] on icon "expand row" at bounding box center [269, 390] width 11 height 6
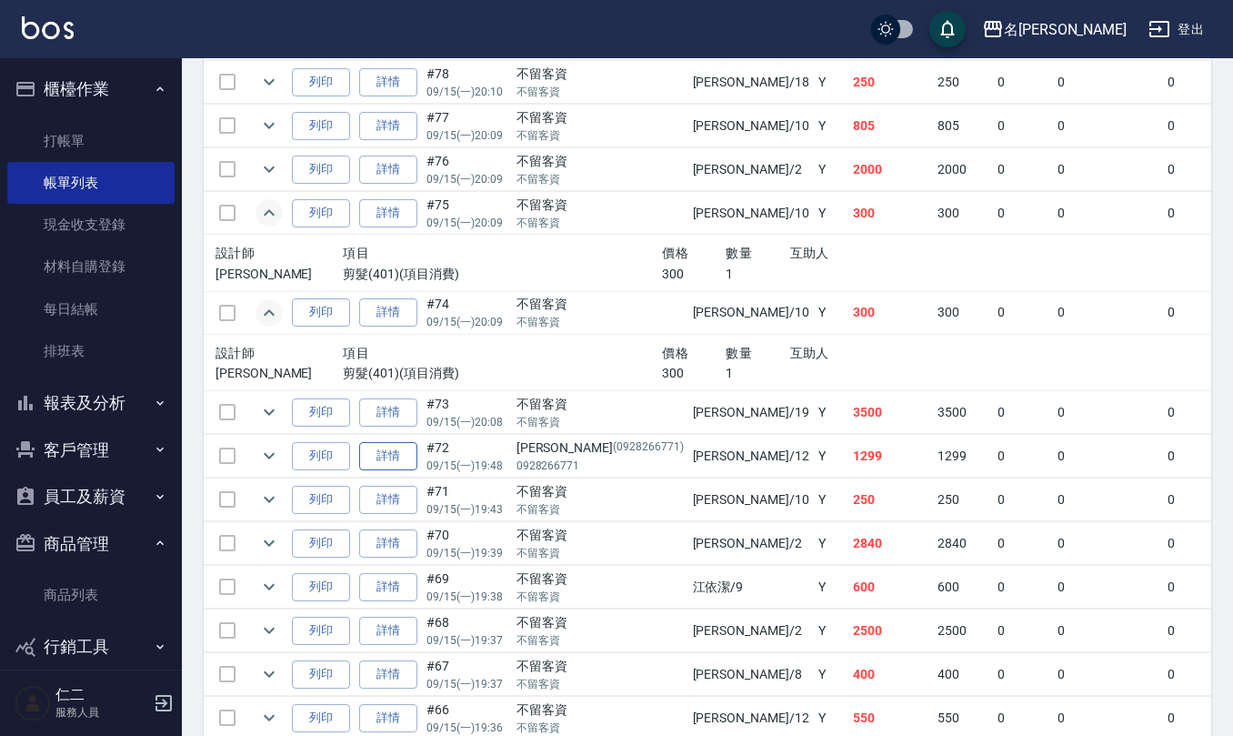
scroll to position [848, 0]
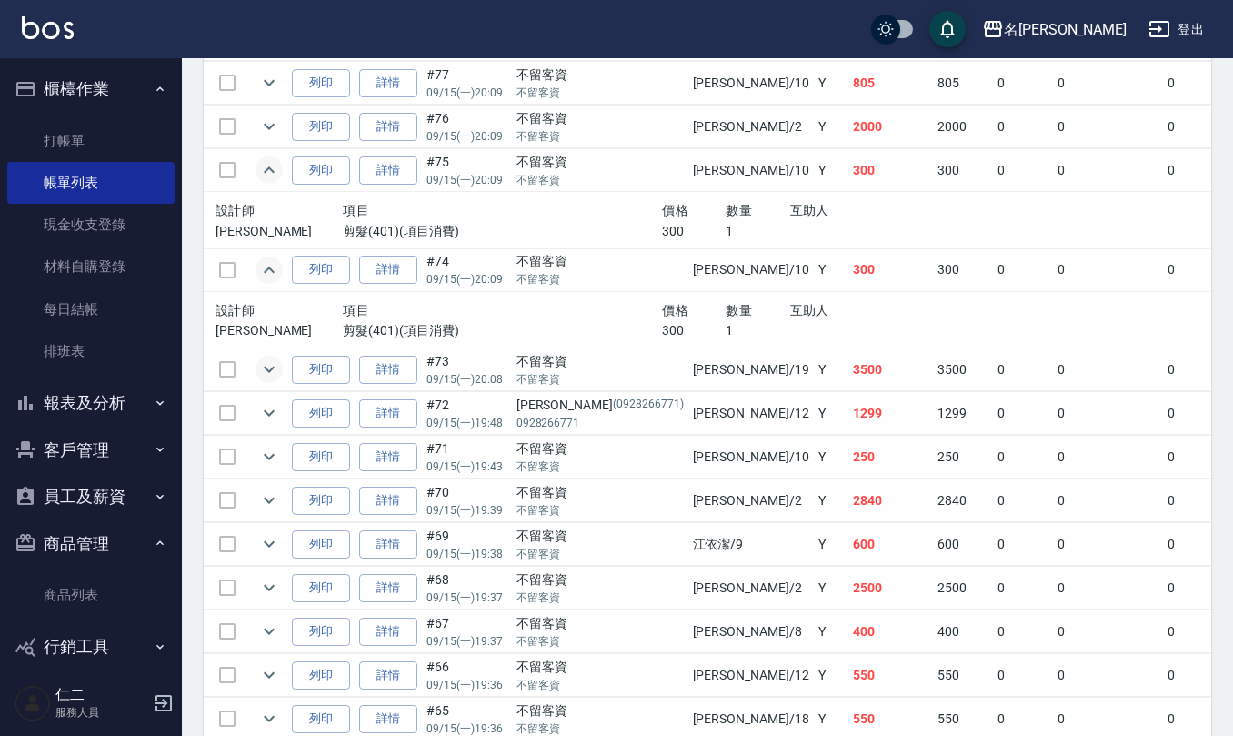
click at [267, 380] on icon "expand row" at bounding box center [269, 369] width 22 height 22
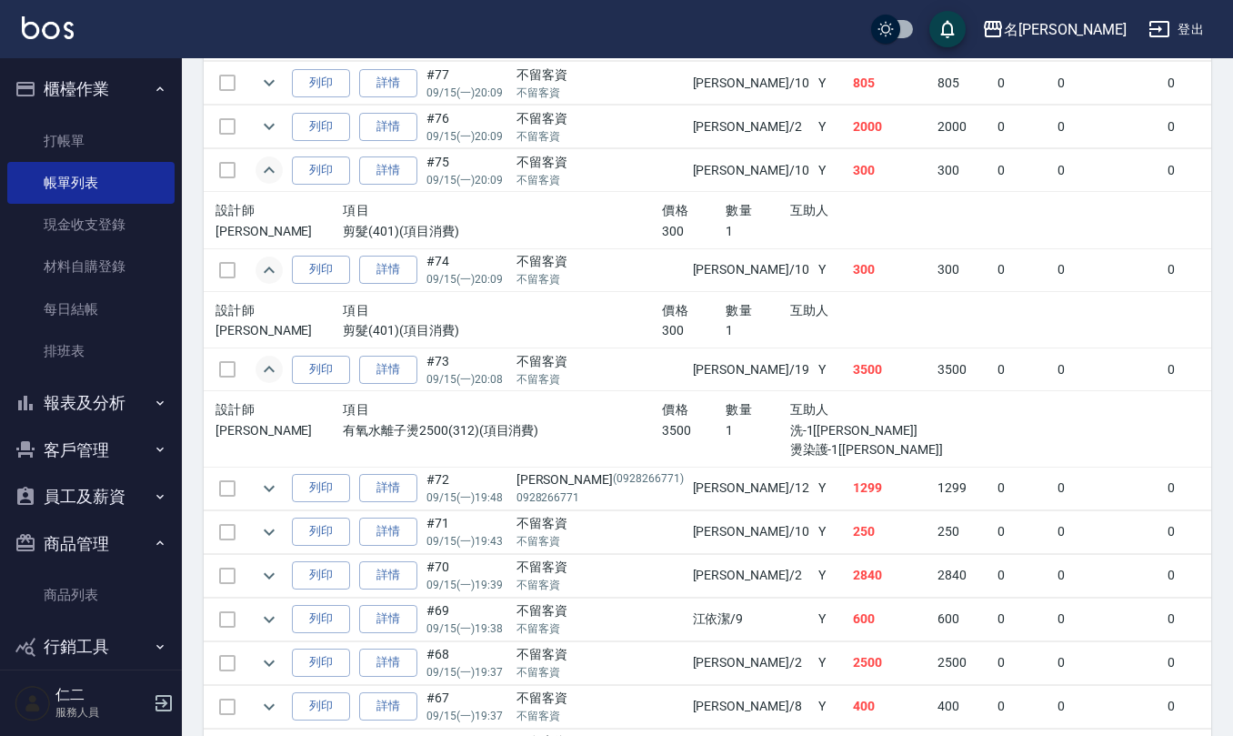
scroll to position [969, 0]
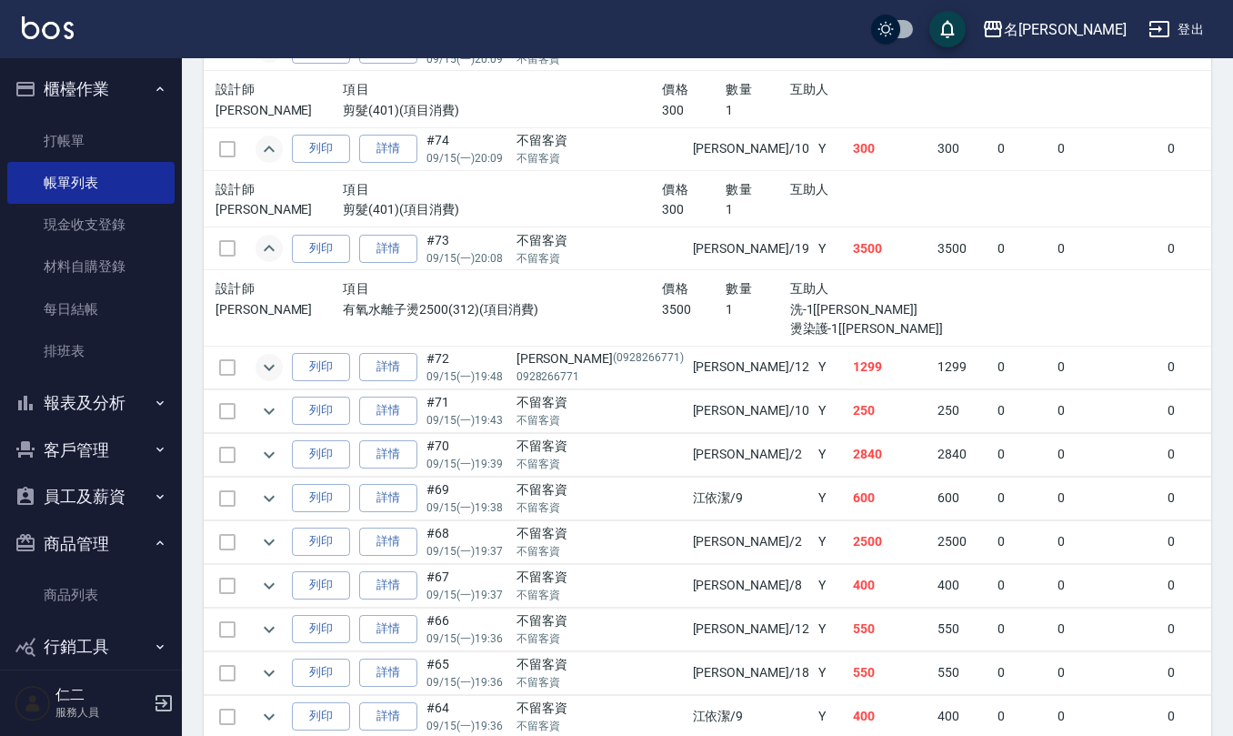
click at [271, 364] on icon "expand row" at bounding box center [269, 367] width 22 height 22
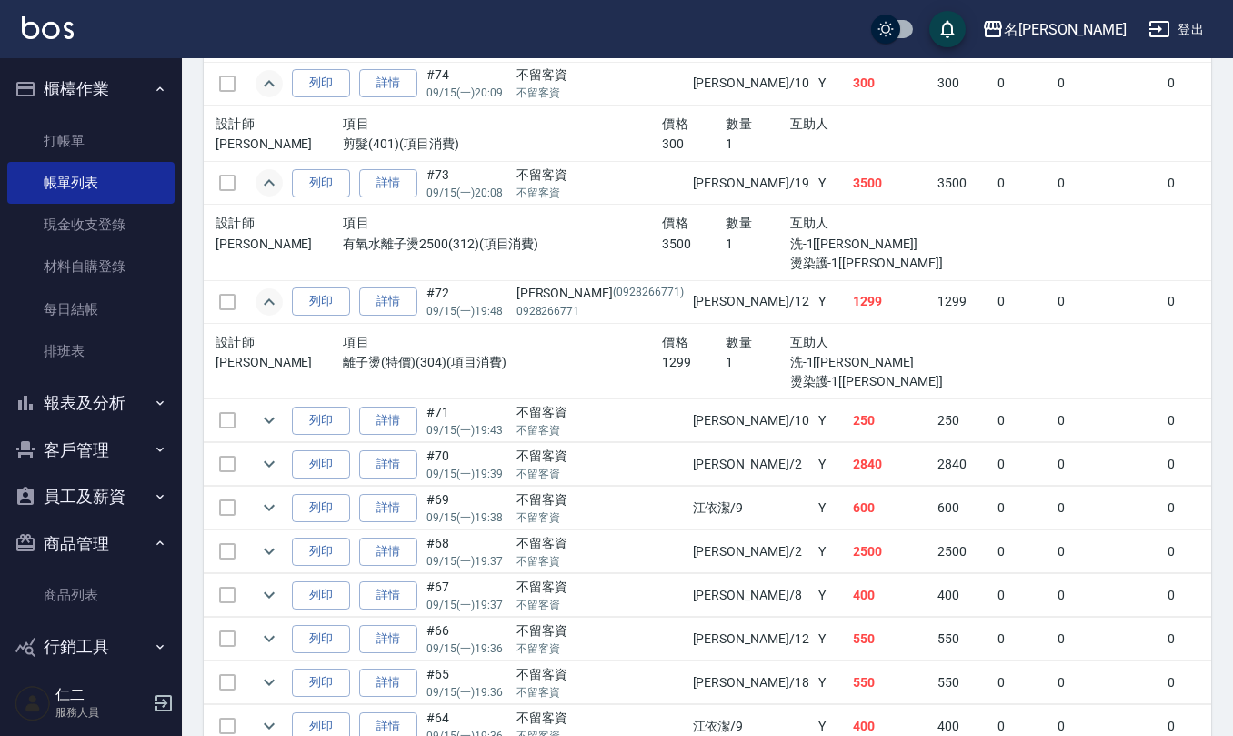
scroll to position [1091, 0]
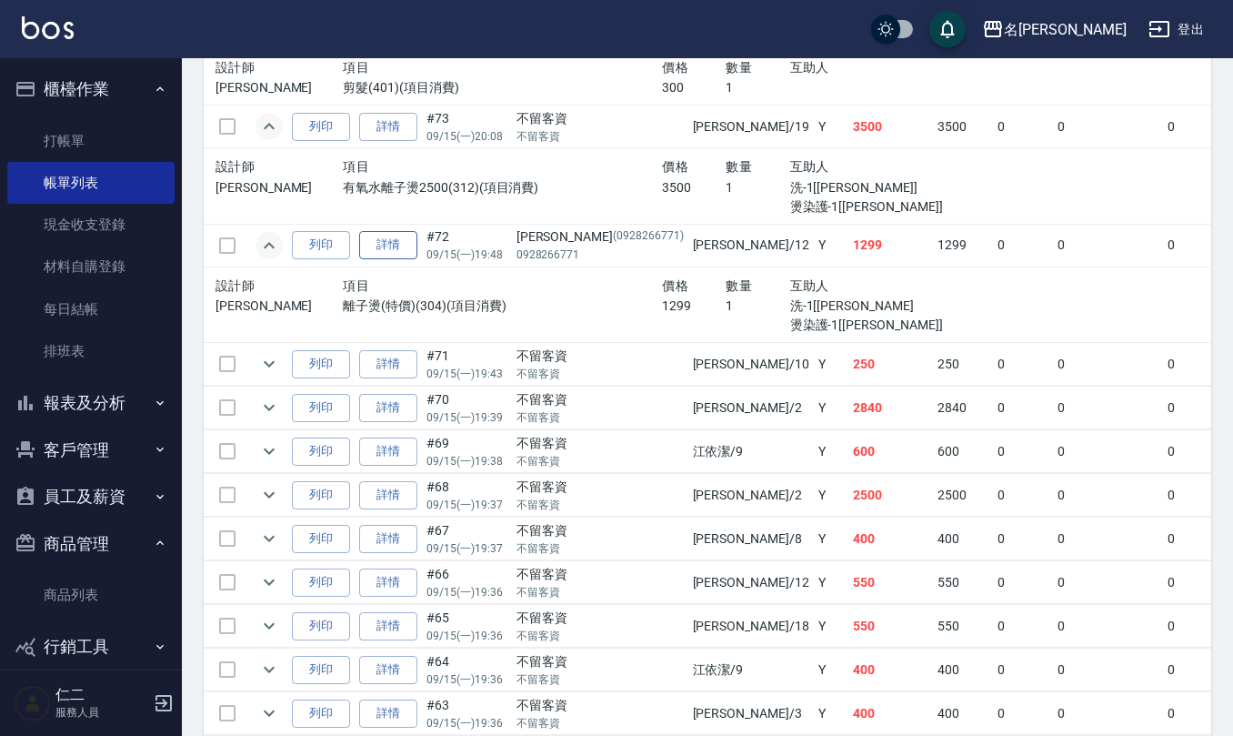
click at [401, 259] on link "詳情" at bounding box center [388, 245] width 58 height 28
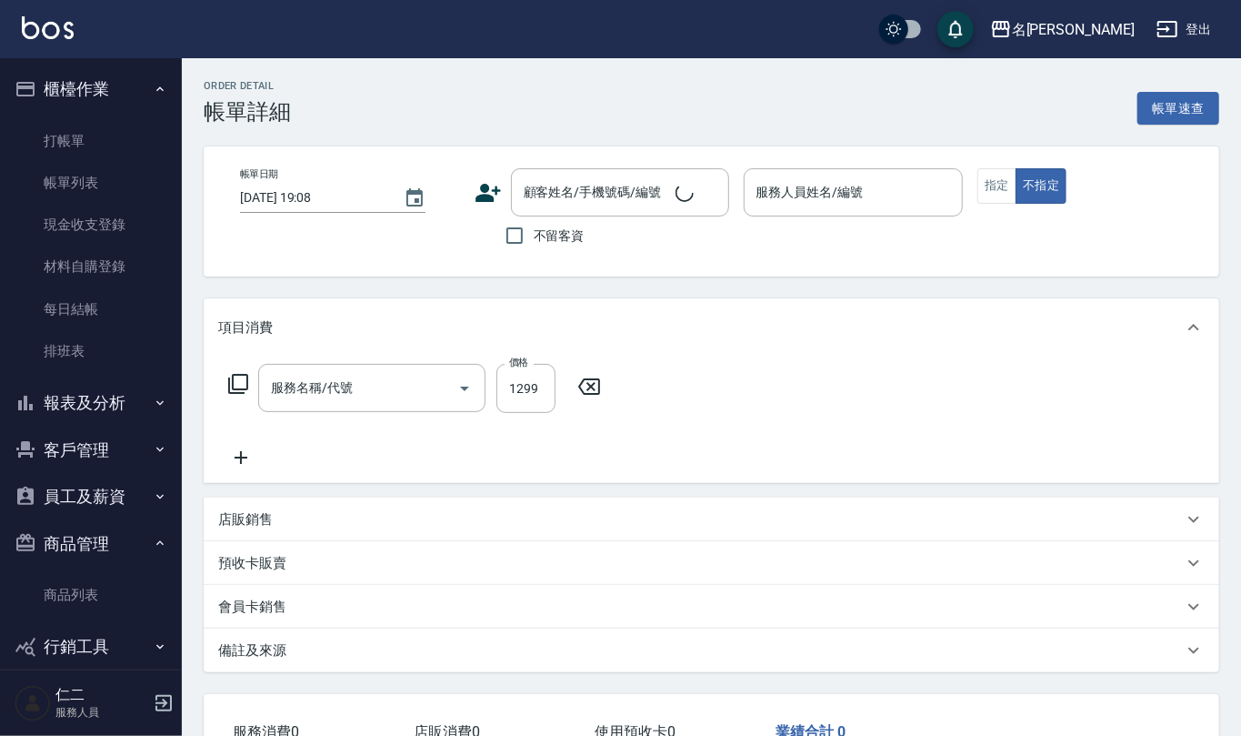
type input "2025/09/15 19:48"
type input "陳珮君-12"
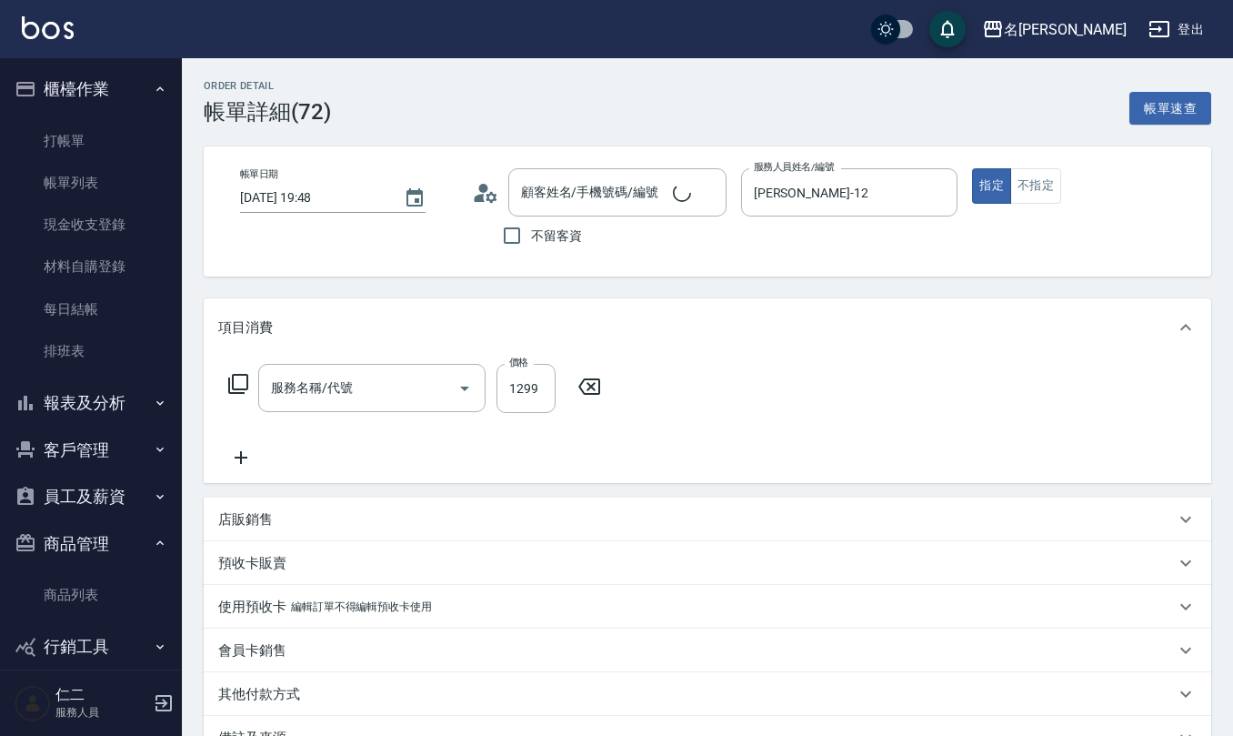
type input "離子燙(特價)(304)"
type input "沈靜榕/0928266771/0928266771"
click at [482, 198] on icon at bounding box center [479, 198] width 11 height 8
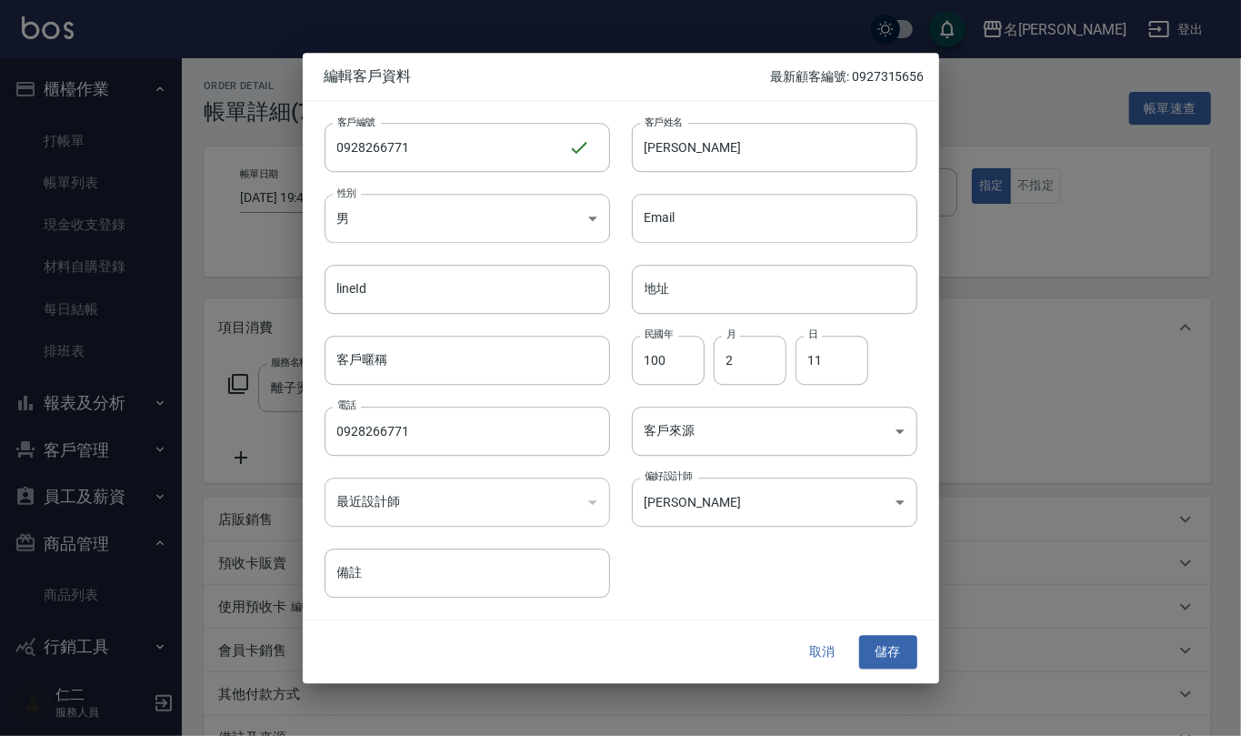
click at [822, 656] on button "取消" at bounding box center [823, 653] width 58 height 34
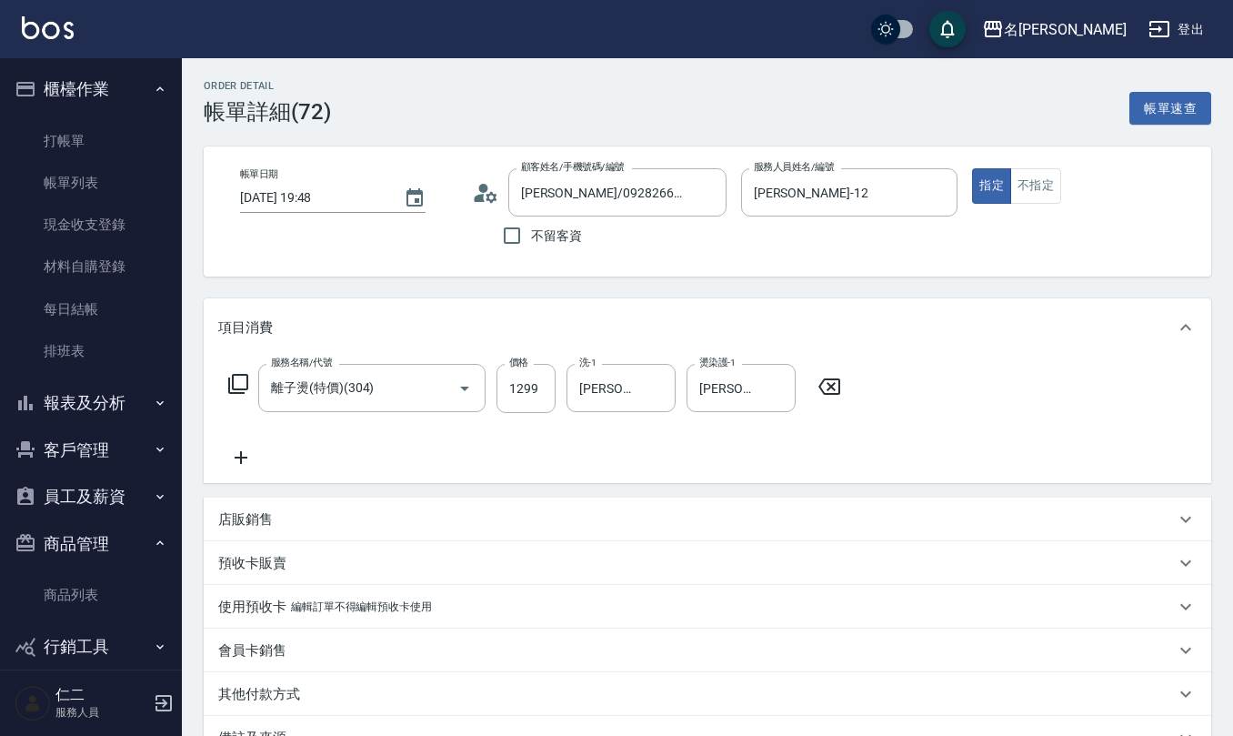
scroll to position [121, 0]
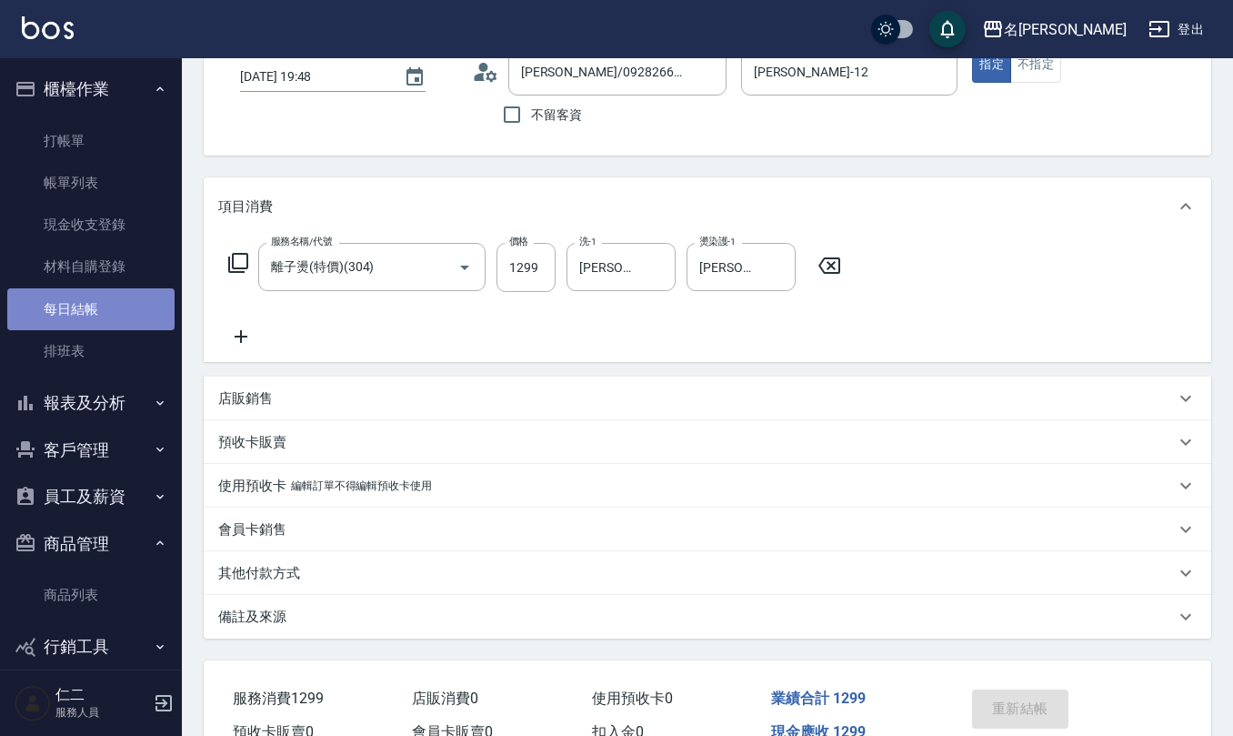
click at [100, 313] on link "每日結帳" at bounding box center [90, 309] width 167 height 42
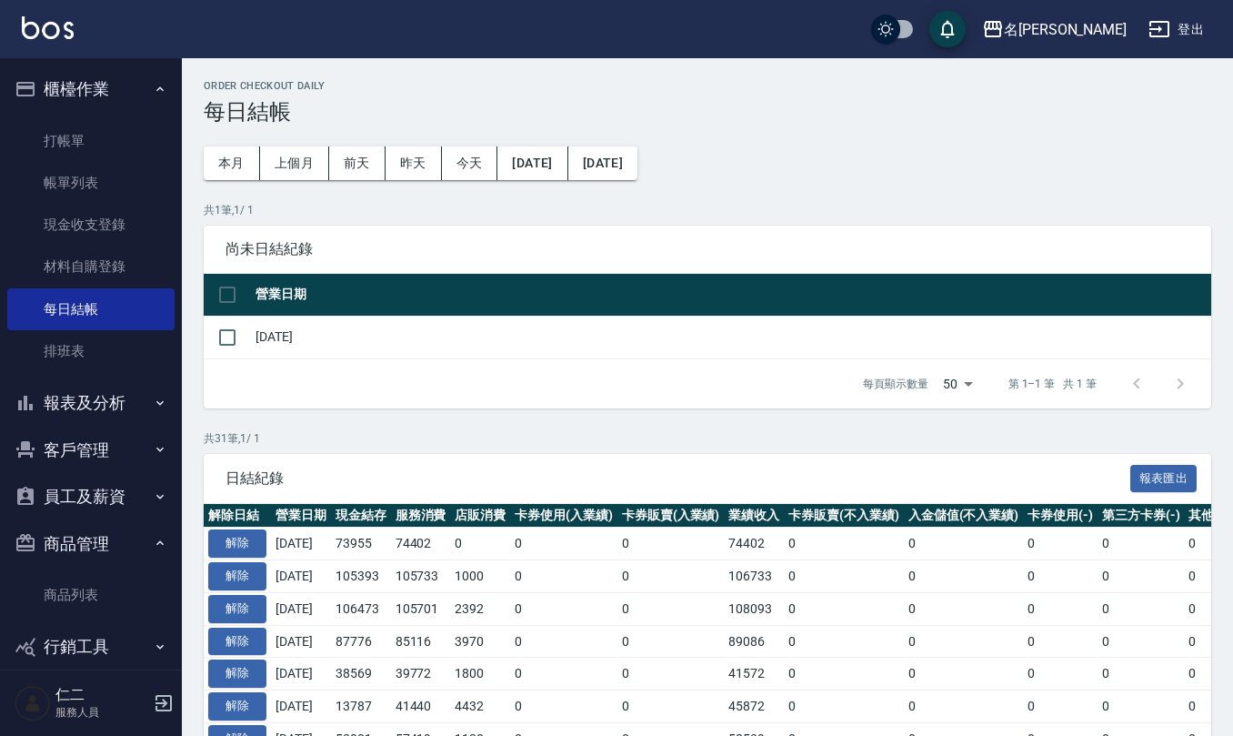
click at [248, 499] on div "日結紀錄 報表匯出" at bounding box center [707, 479] width 1007 height 50
click at [251, 560] on td "解除" at bounding box center [237, 543] width 67 height 33
click at [244, 556] on button "解除" at bounding box center [237, 543] width 58 height 28
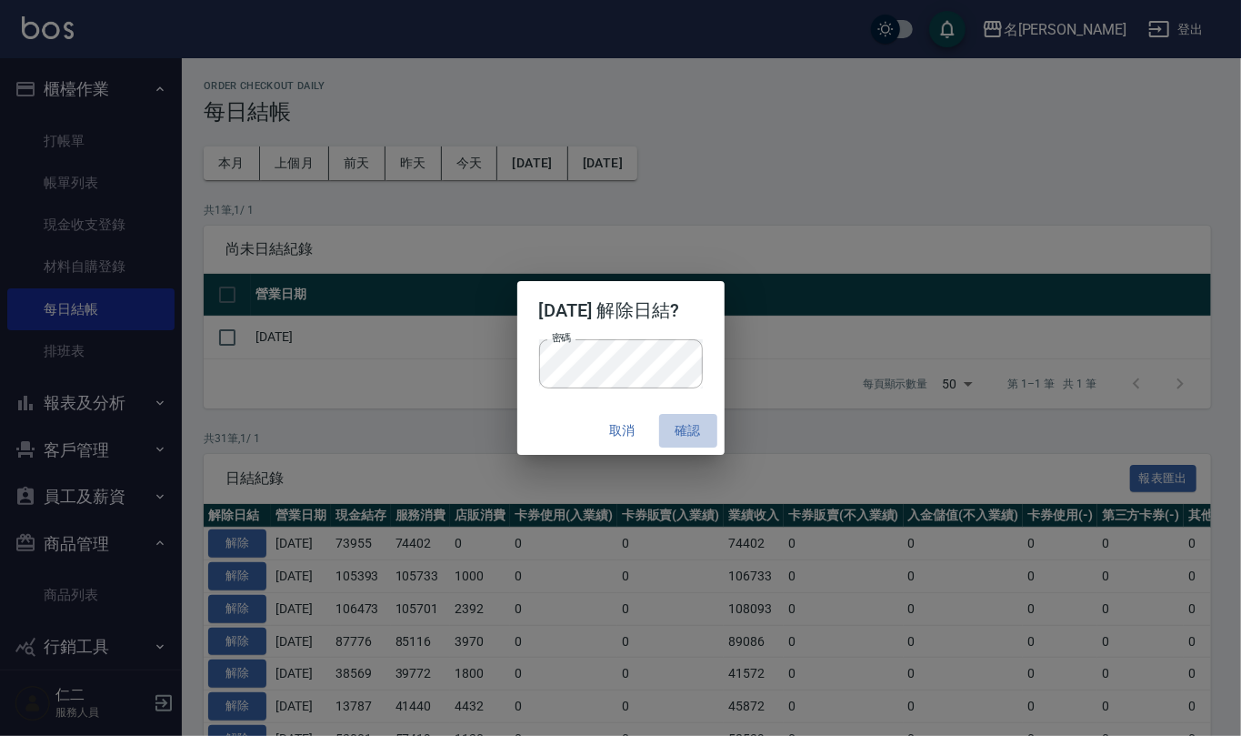
click at [696, 435] on button "確認" at bounding box center [688, 431] width 58 height 34
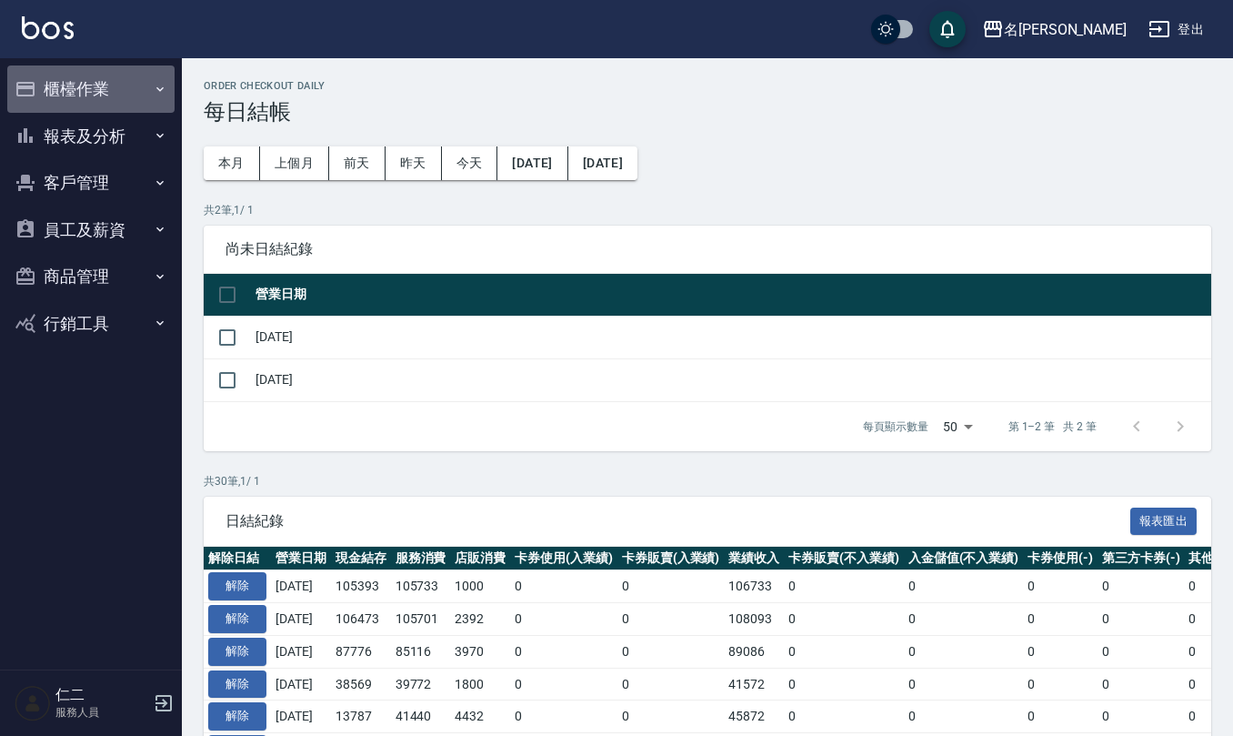
click at [98, 85] on button "櫃檯作業" at bounding box center [90, 88] width 167 height 47
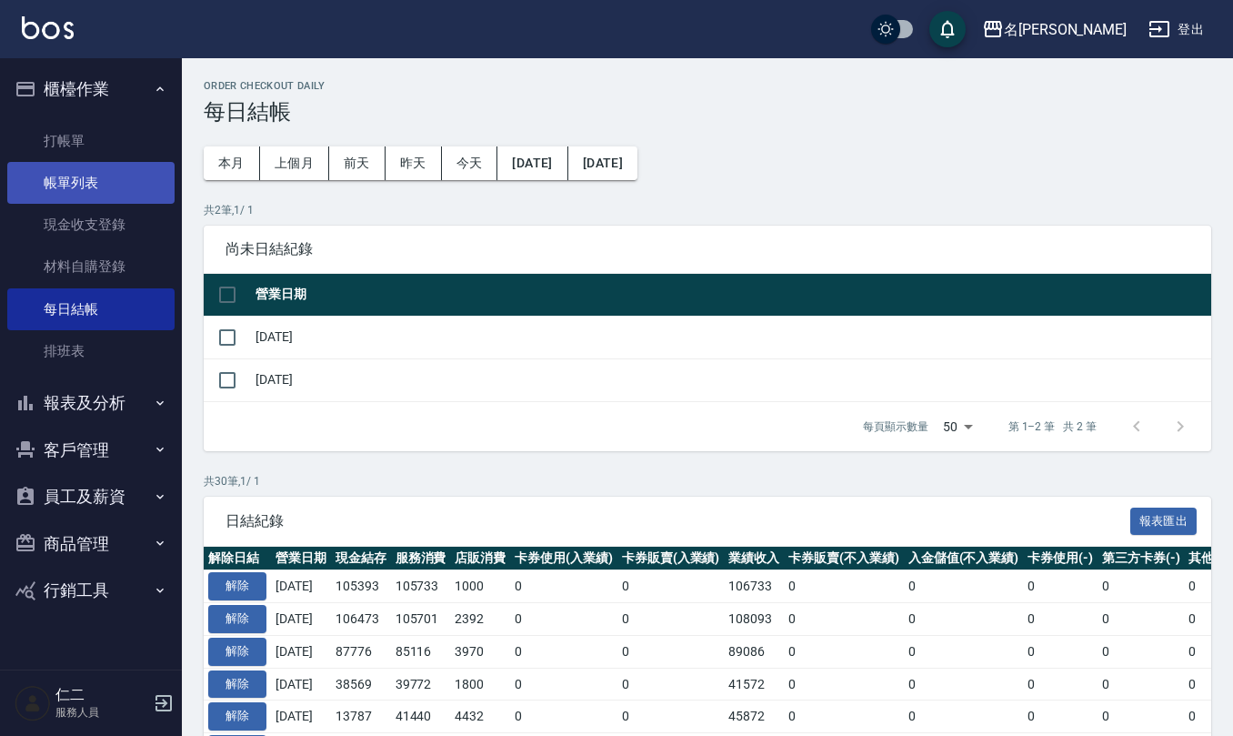
click at [103, 172] on link "帳單列表" at bounding box center [90, 183] width 167 height 42
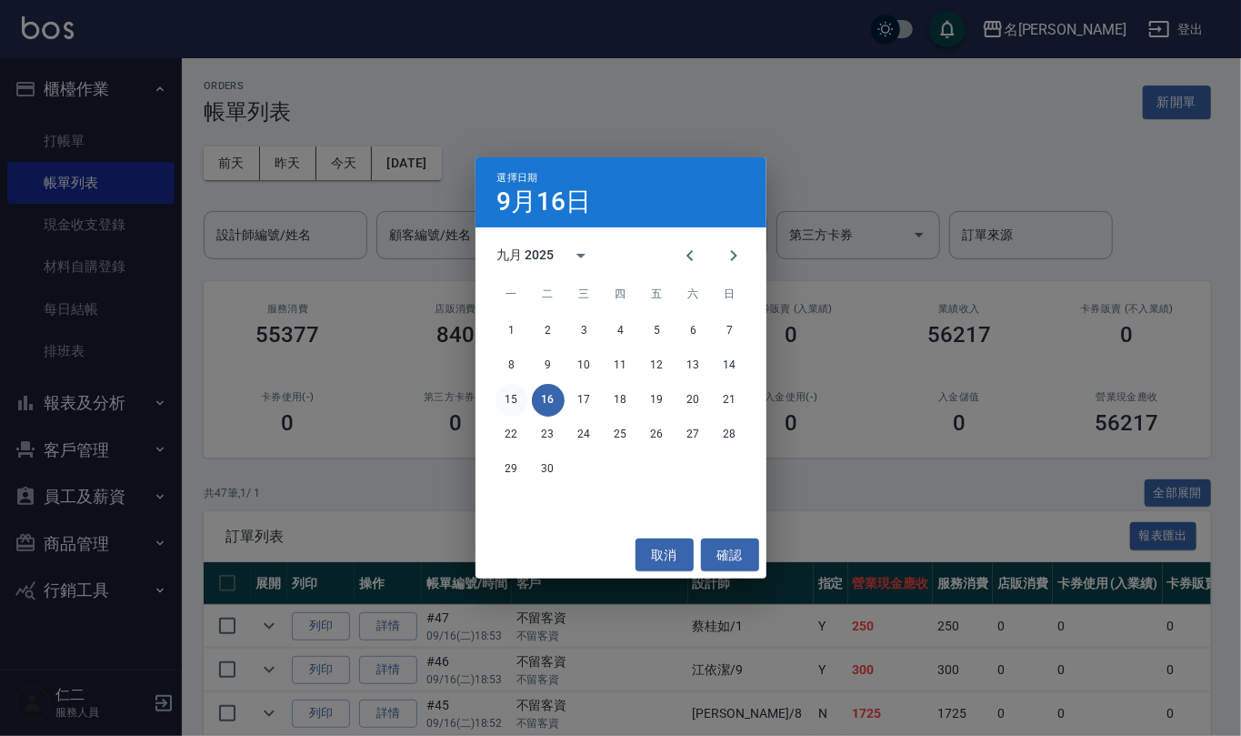
click at [506, 393] on button "15" at bounding box center [512, 400] width 33 height 33
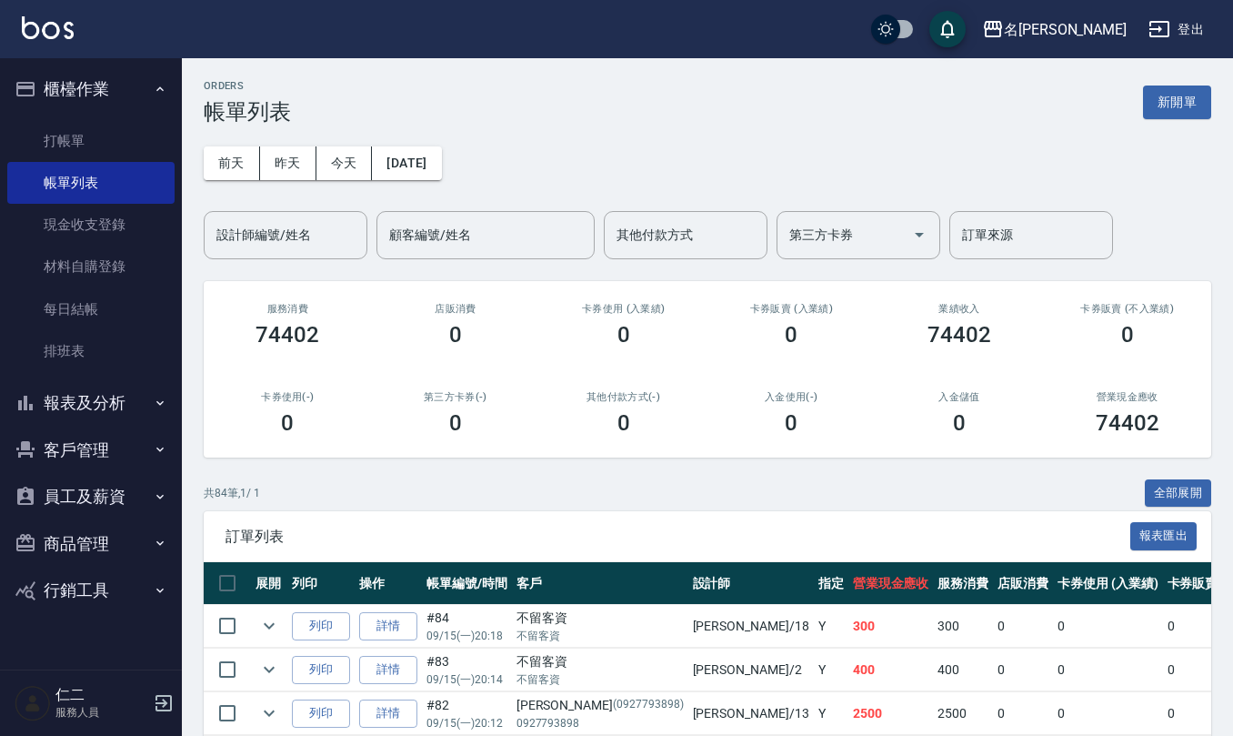
scroll to position [606, 0]
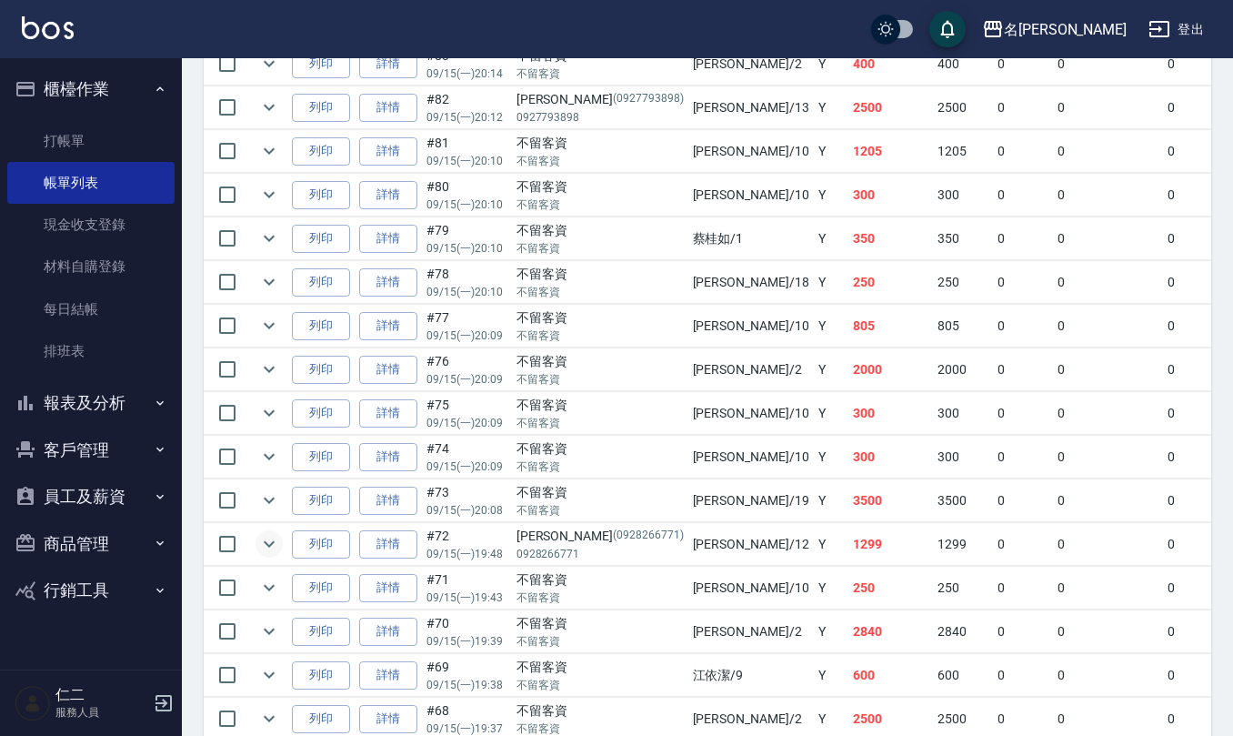
click at [267, 554] on icon "expand row" at bounding box center [269, 544] width 22 height 22
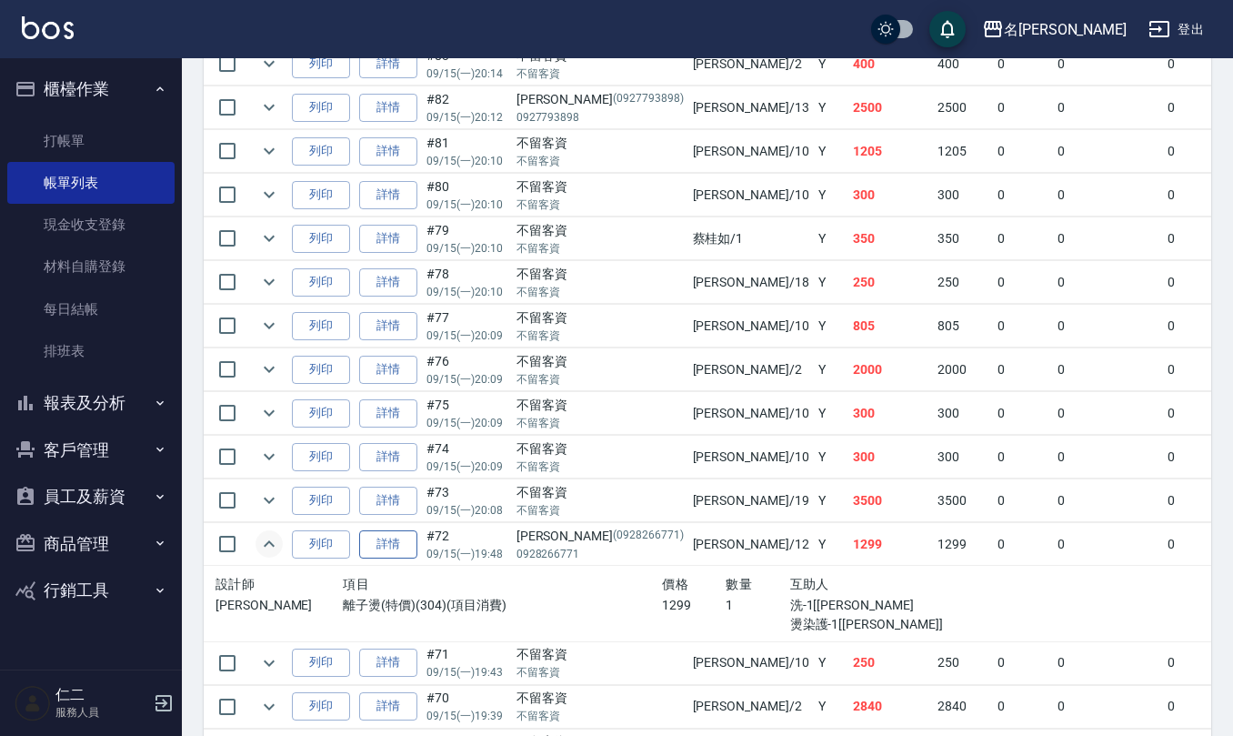
click at [378, 551] on link "詳情" at bounding box center [388, 544] width 58 height 28
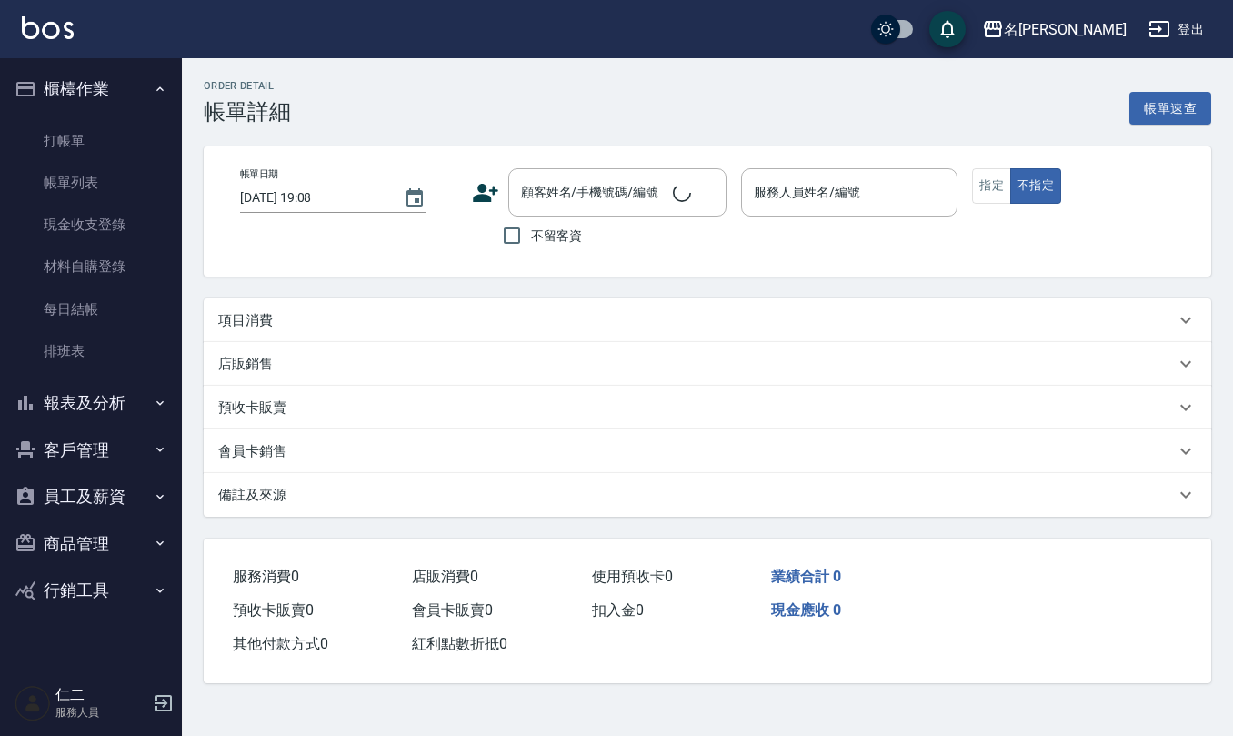
type input "2025/09/15 19:48"
type input "陳珮君-12"
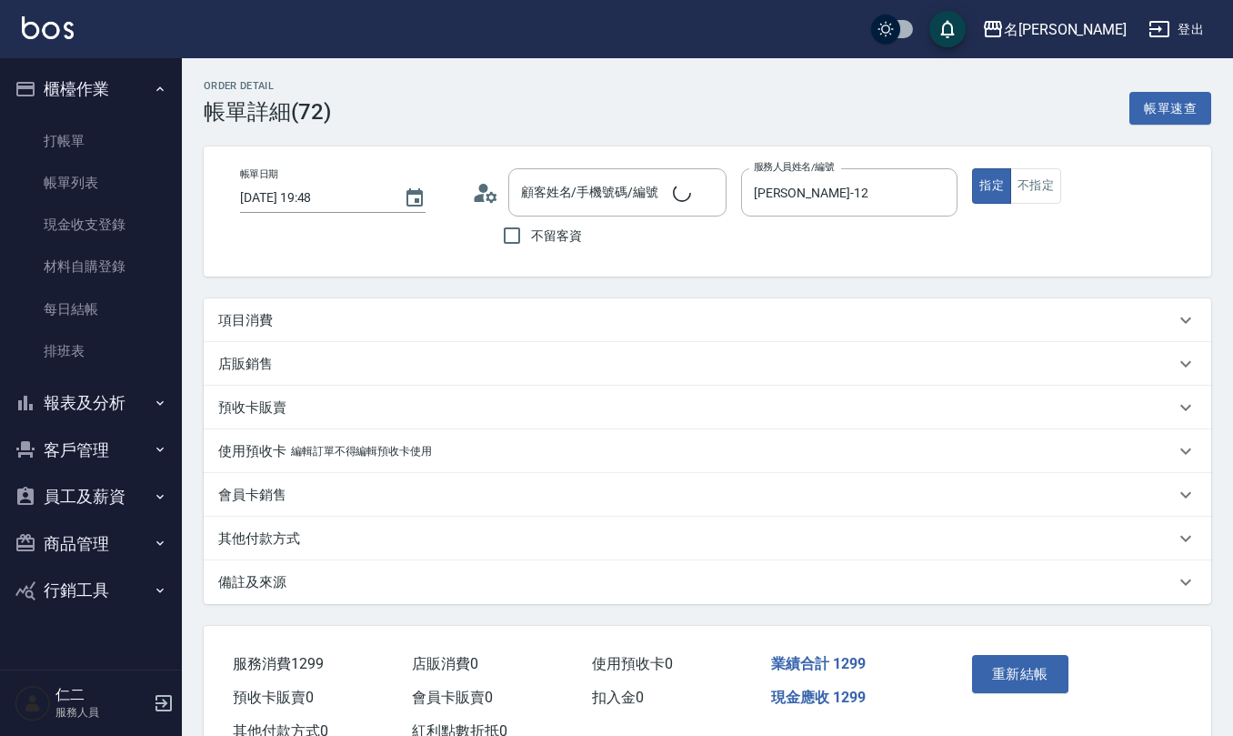
type input "沈靜榕/0928266771/0928266771"
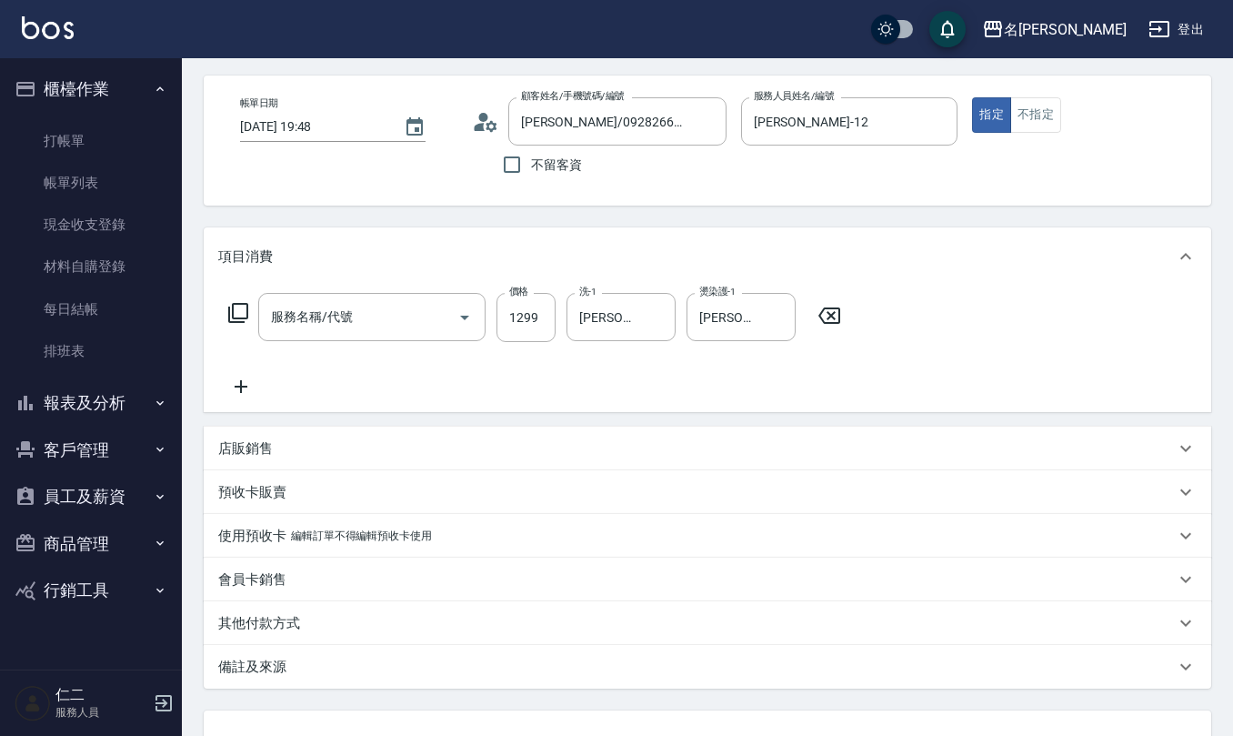
type input "離子燙(特價)(304)"
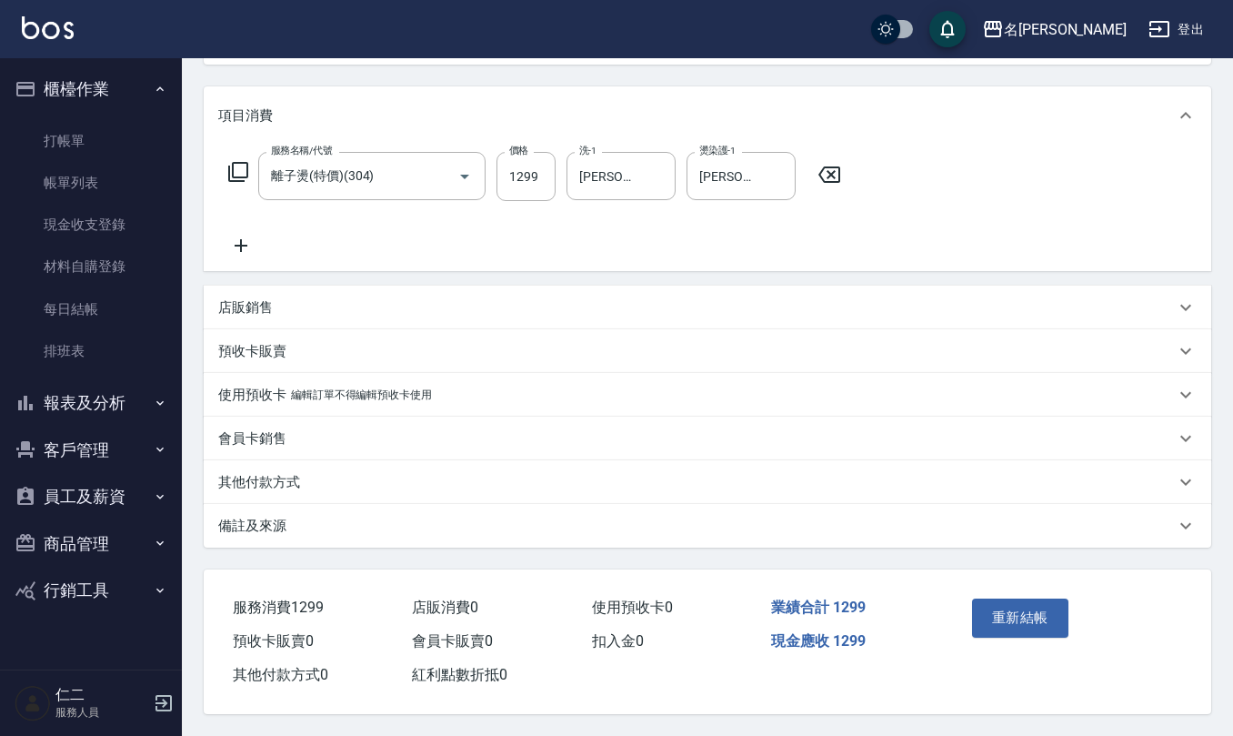
click at [344, 529] on div "備註及來源" at bounding box center [696, 525] width 957 height 19
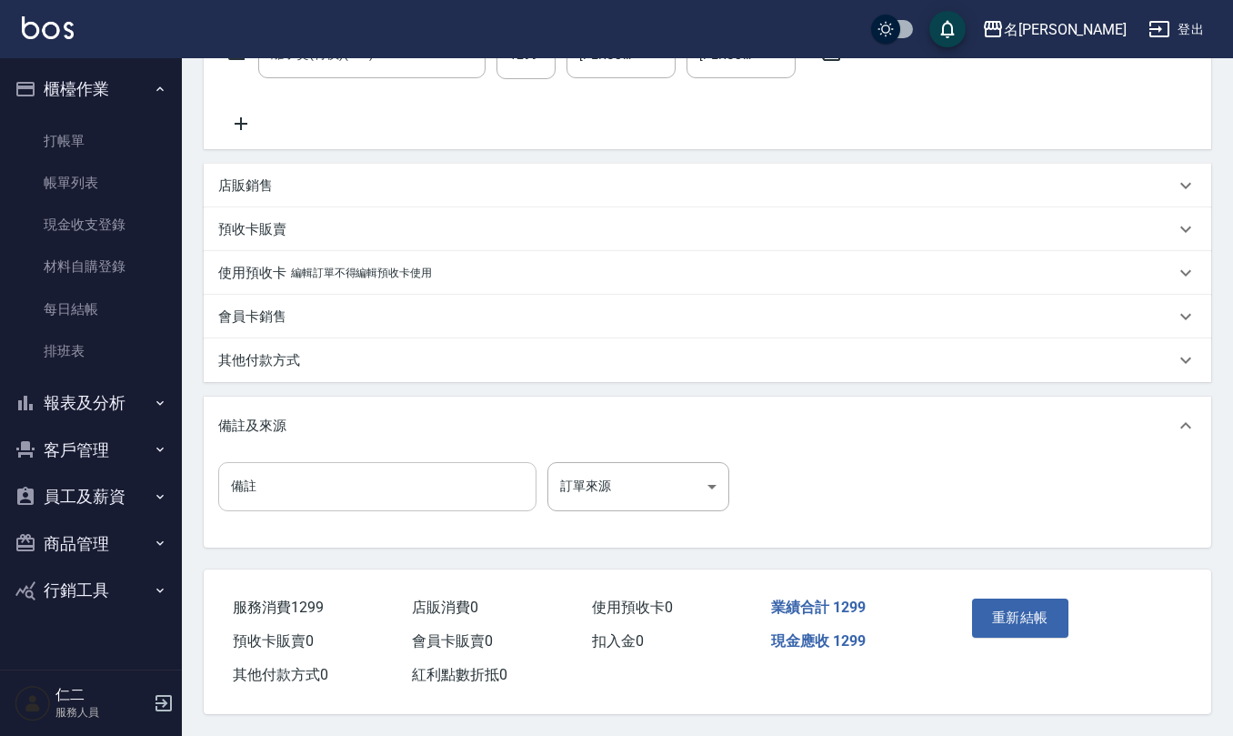
scroll to position [338, 0]
click at [389, 482] on input "備註" at bounding box center [377, 486] width 318 height 49
type input "調配p"
click at [993, 609] on button "重新結帳" at bounding box center [1020, 617] width 96 height 38
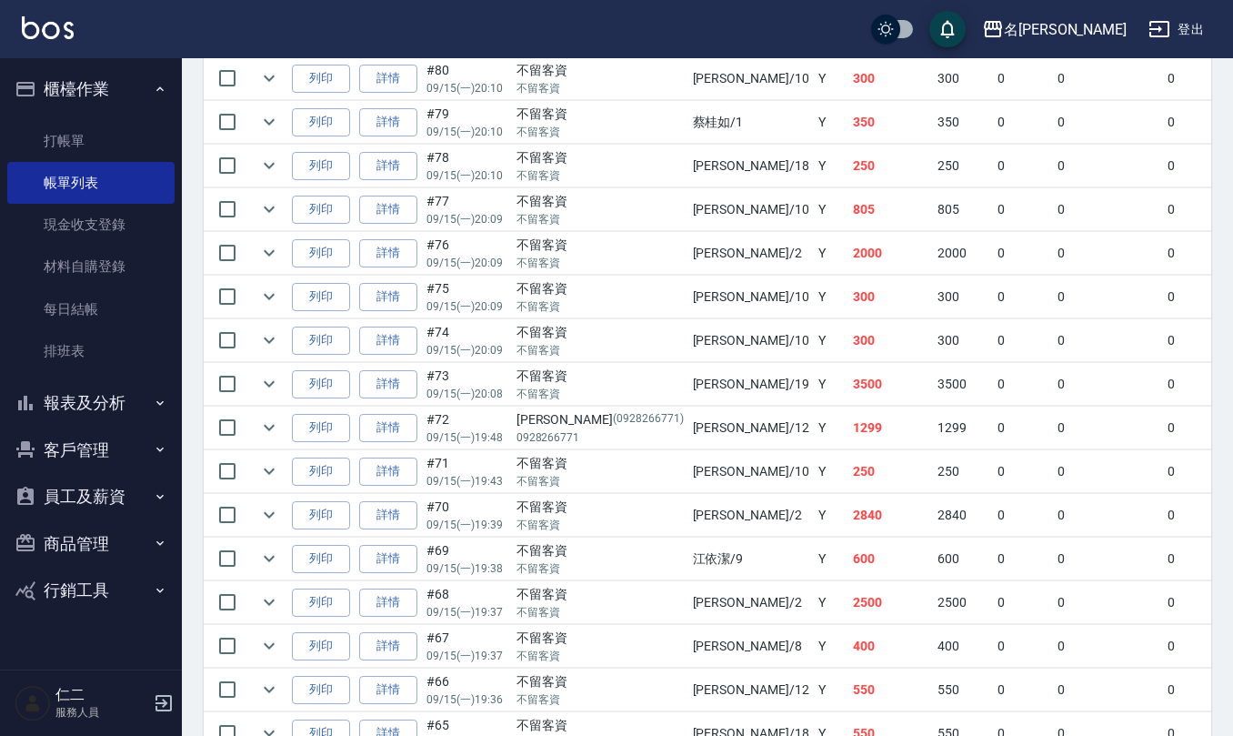
scroll to position [727, 0]
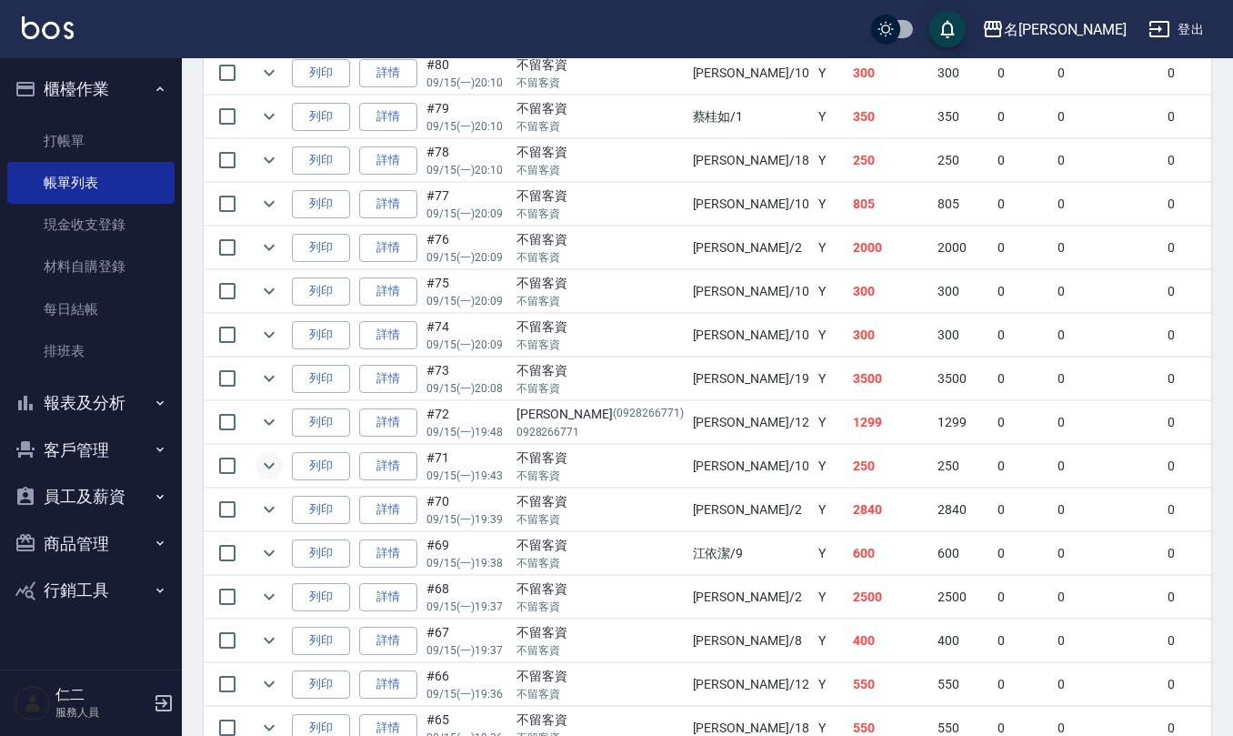
click at [273, 476] on icon "expand row" at bounding box center [269, 466] width 22 height 22
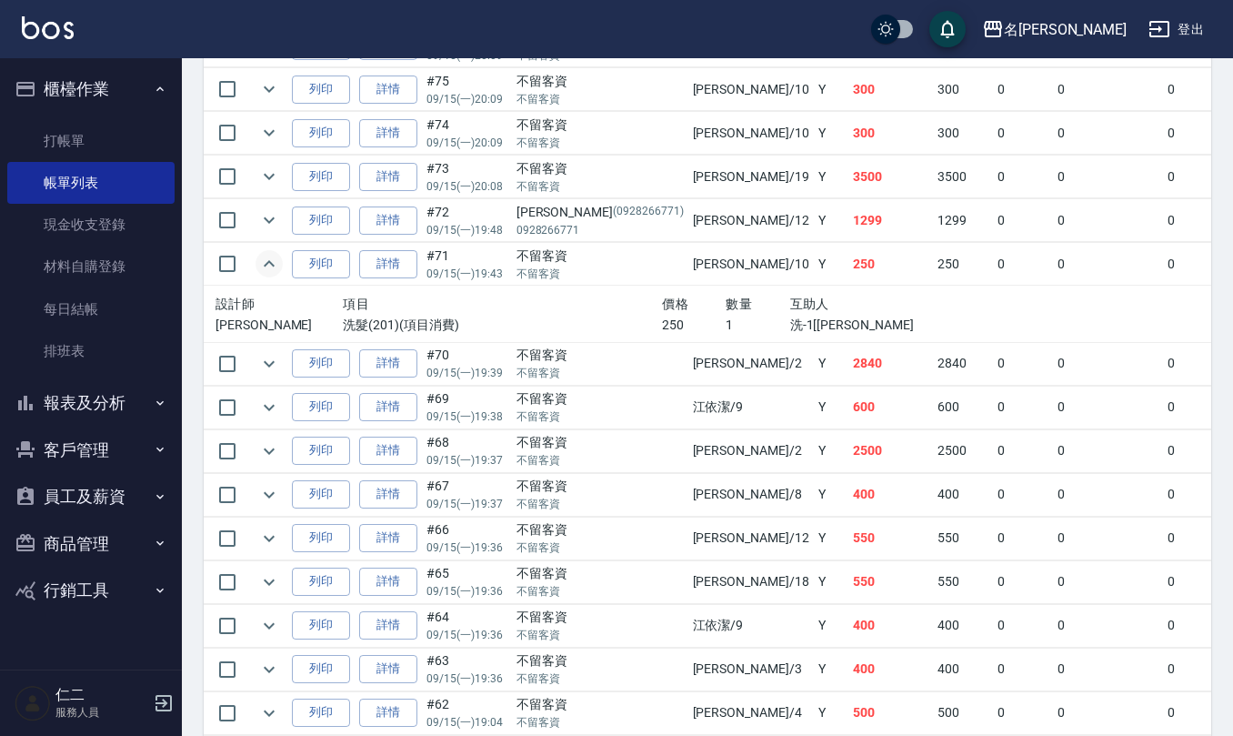
scroll to position [969, 0]
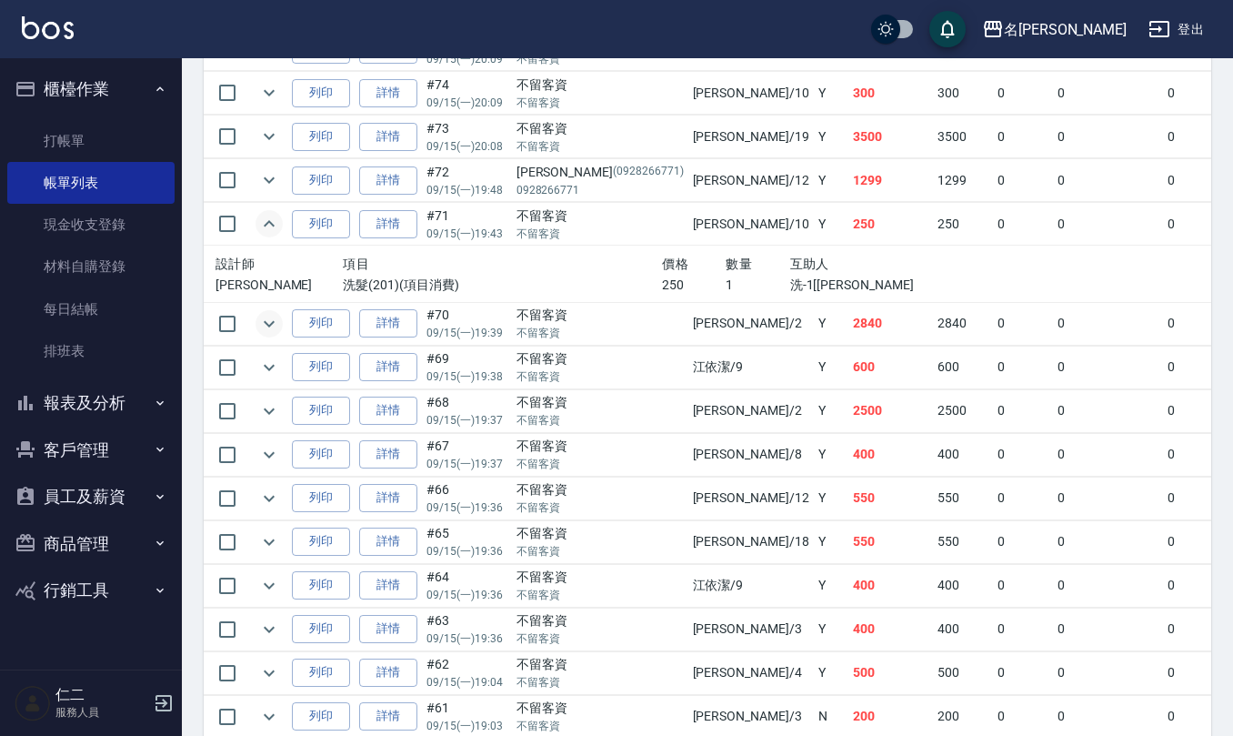
click at [262, 332] on icon "expand row" at bounding box center [269, 324] width 22 height 22
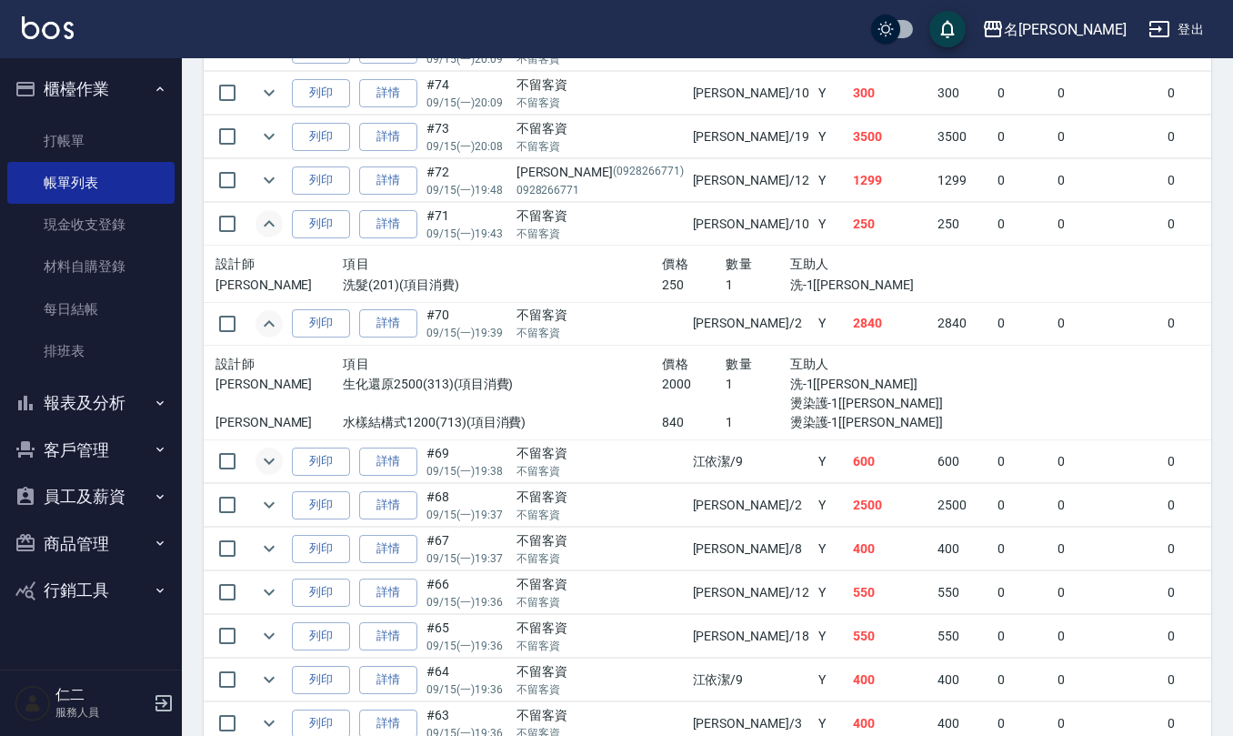
click at [264, 472] on icon "expand row" at bounding box center [269, 461] width 22 height 22
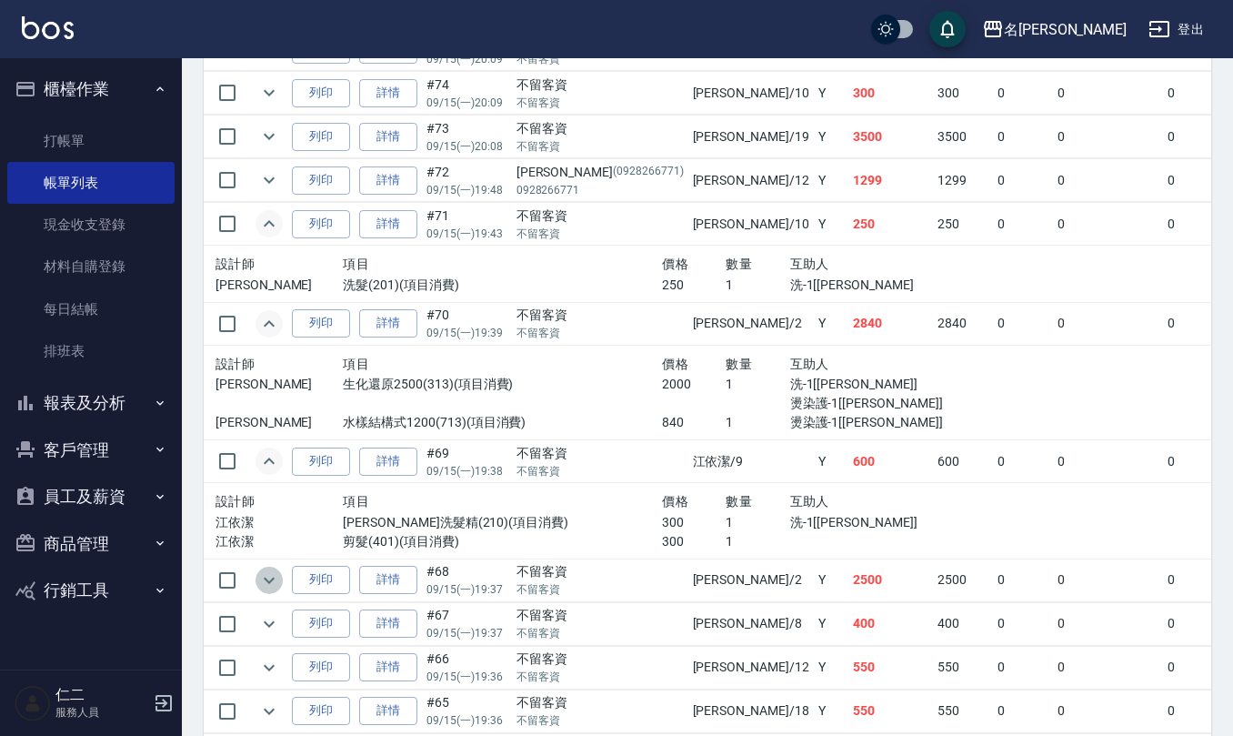
click at [267, 587] on icon "expand row" at bounding box center [269, 580] width 22 height 22
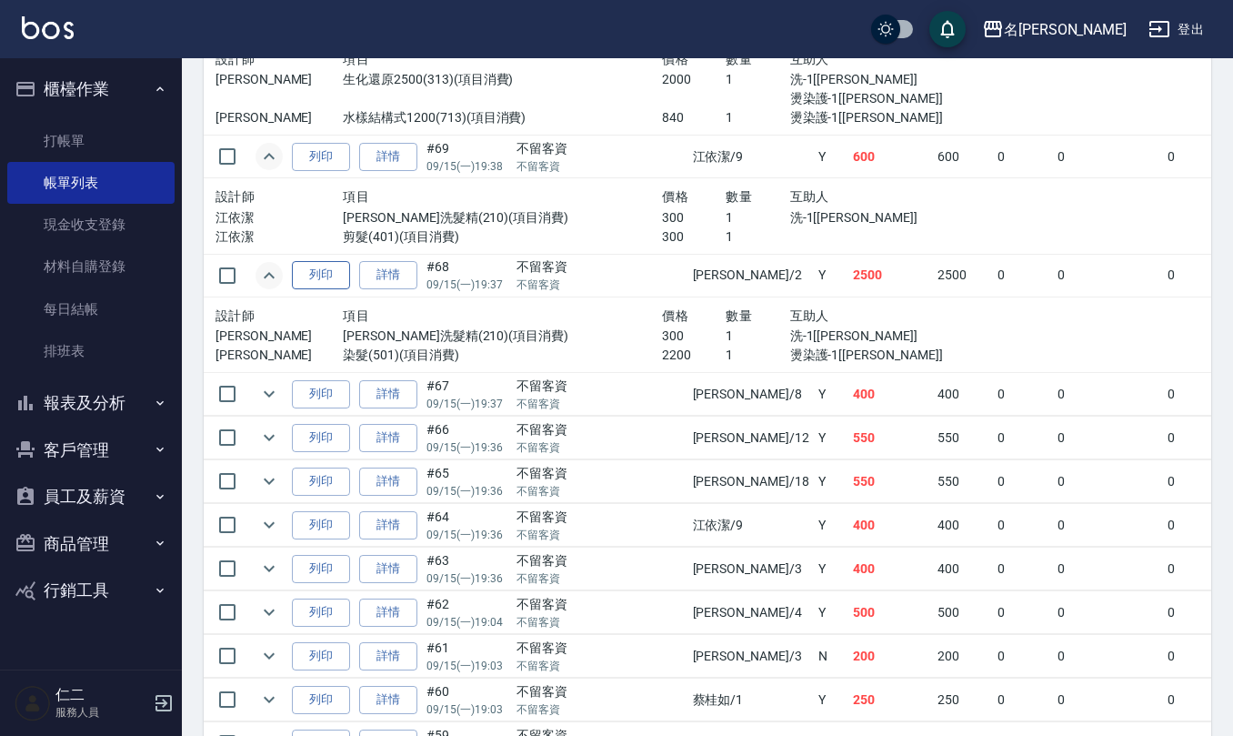
scroll to position [1333, 0]
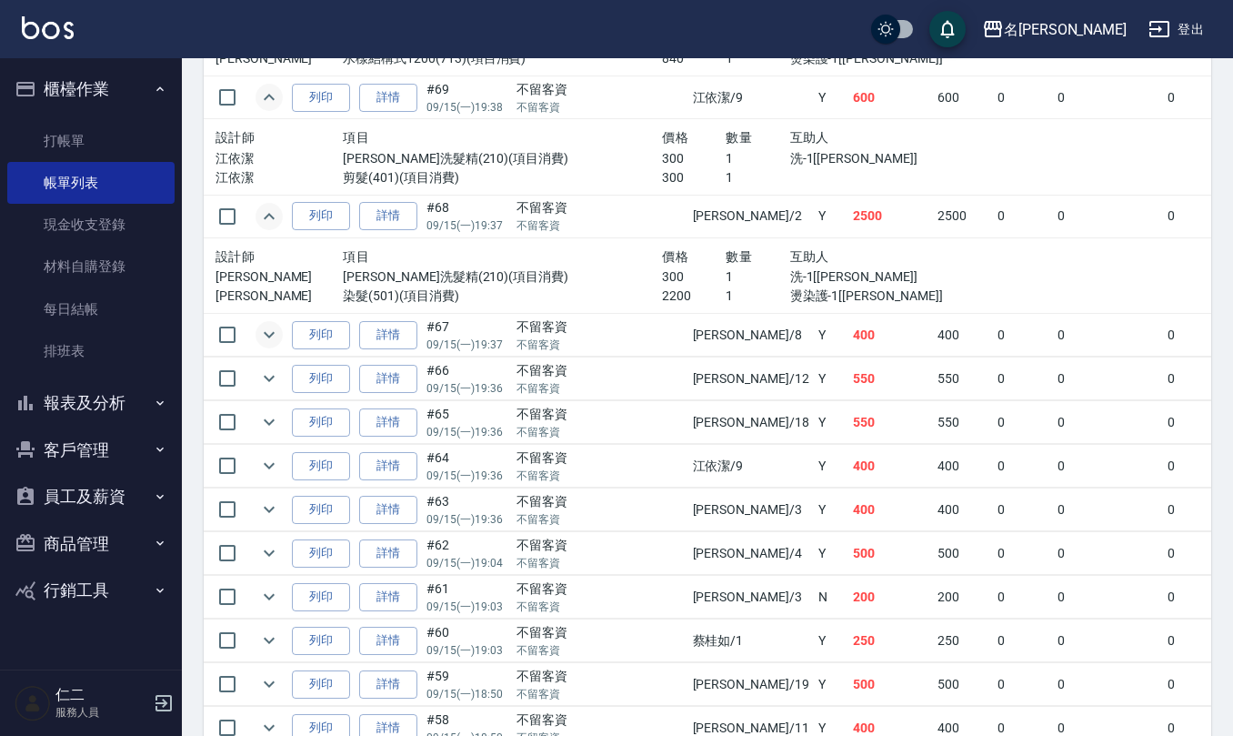
click at [264, 346] on icon "expand row" at bounding box center [269, 335] width 22 height 22
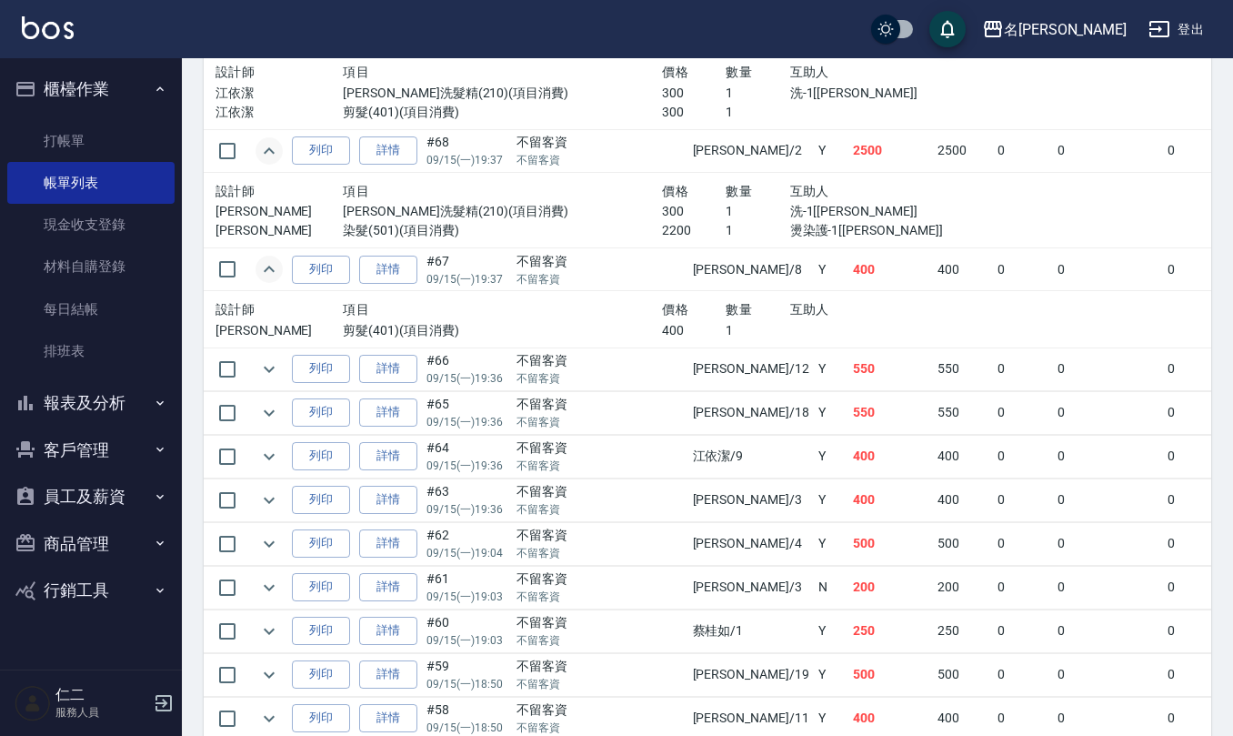
scroll to position [1455, 0]
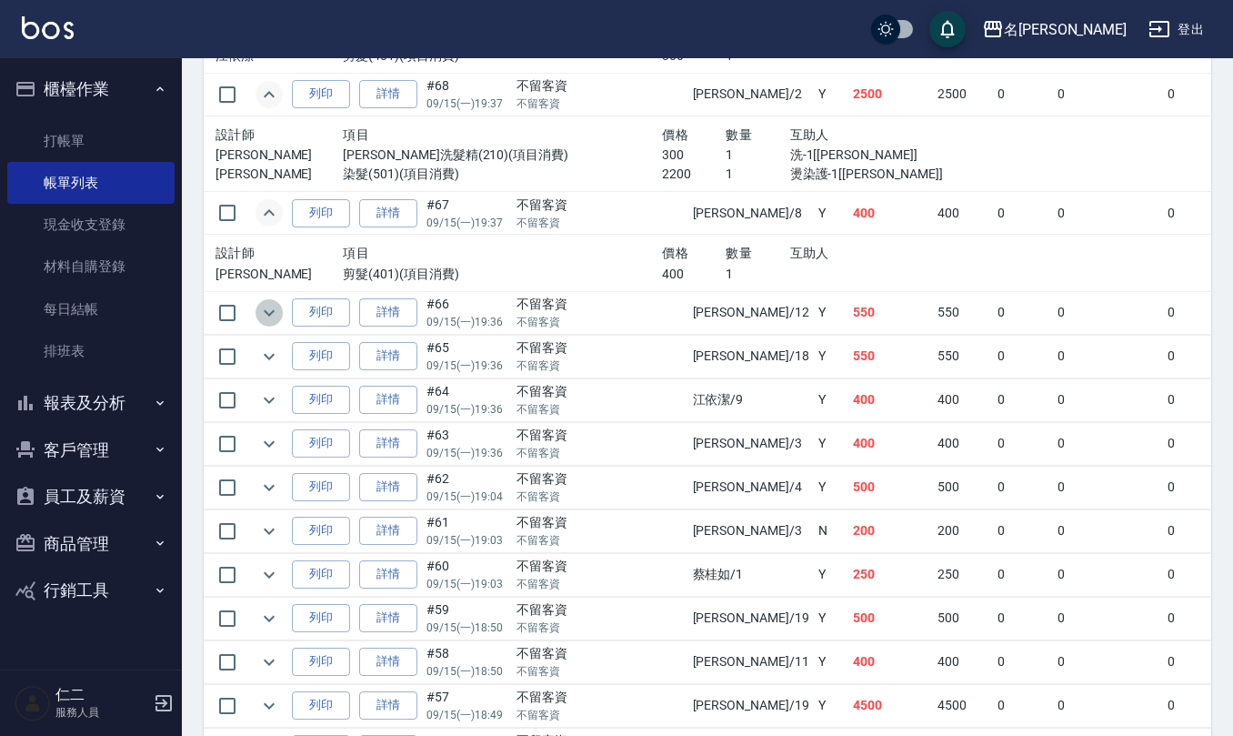
click at [267, 316] on icon "expand row" at bounding box center [269, 312] width 11 height 6
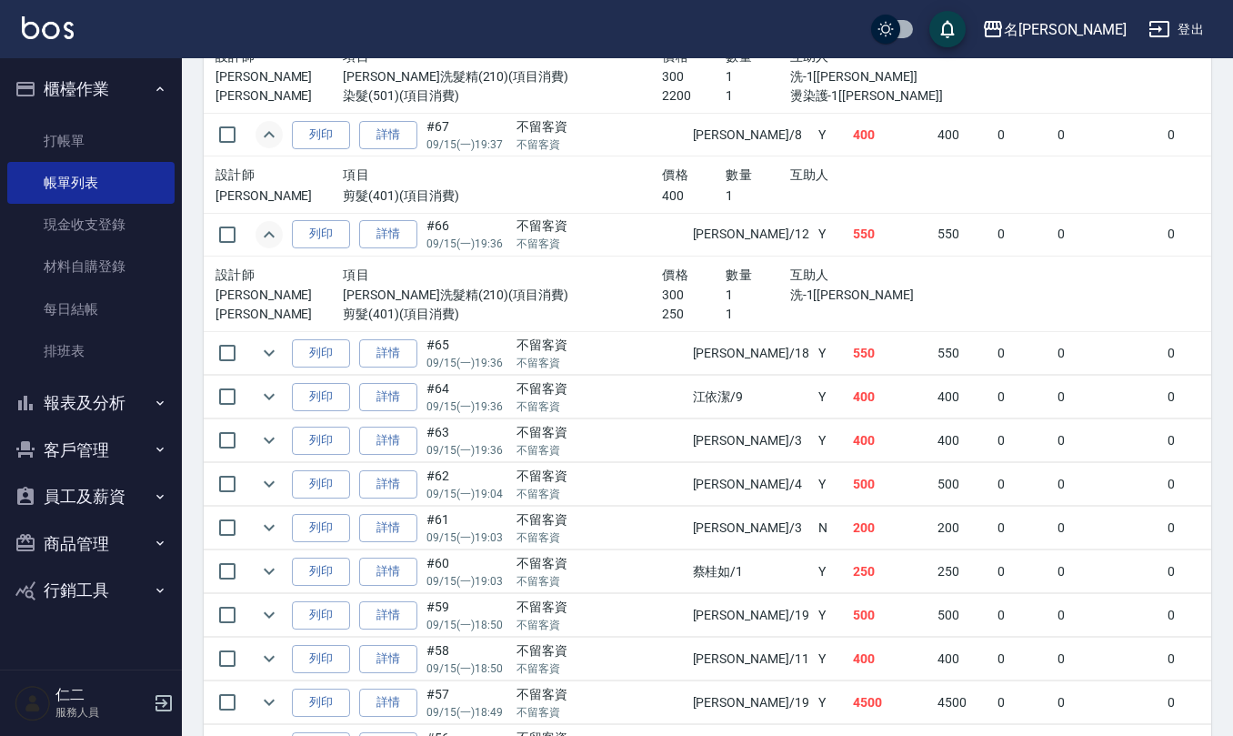
scroll to position [1576, 0]
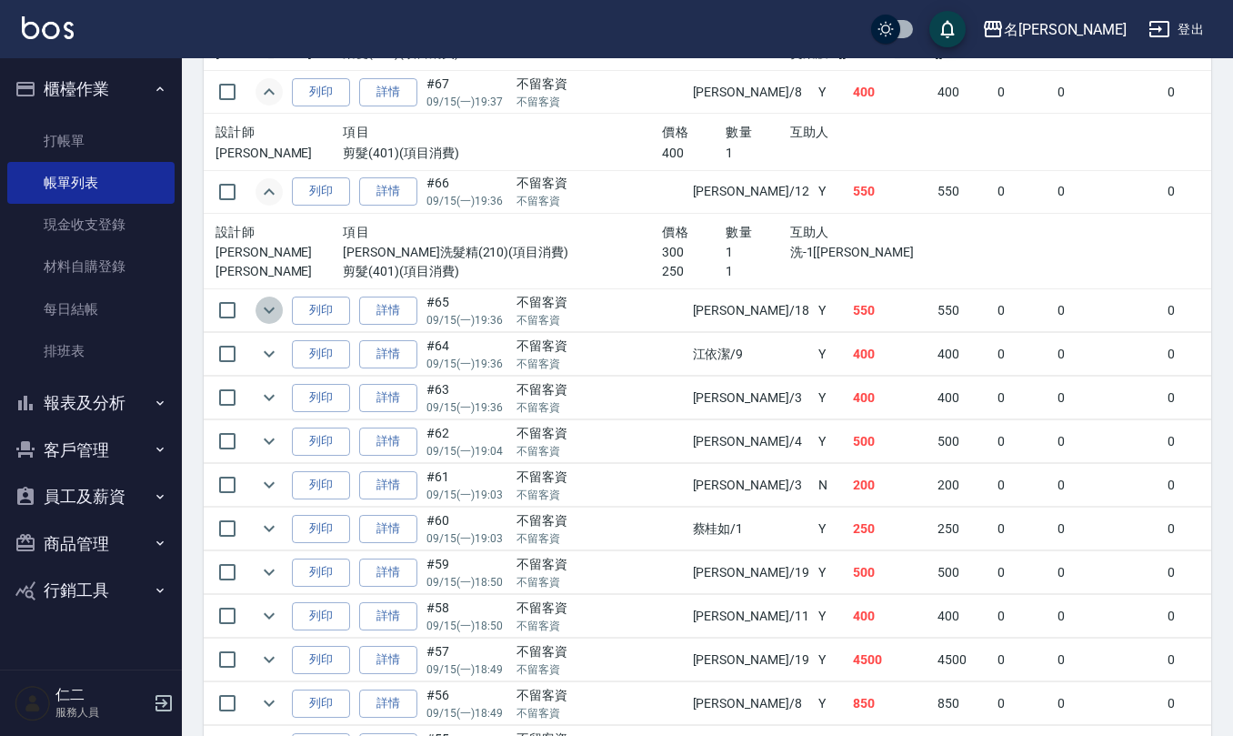
click at [266, 321] on icon "expand row" at bounding box center [269, 310] width 22 height 22
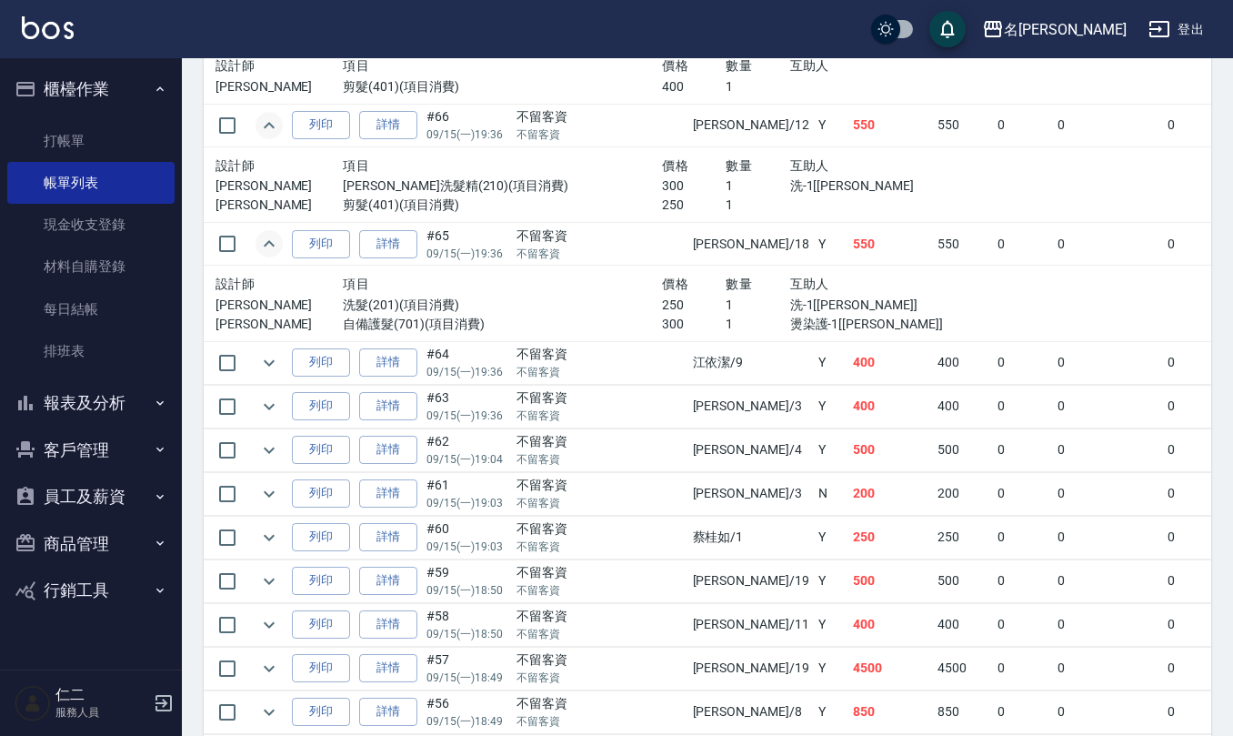
scroll to position [1697, 0]
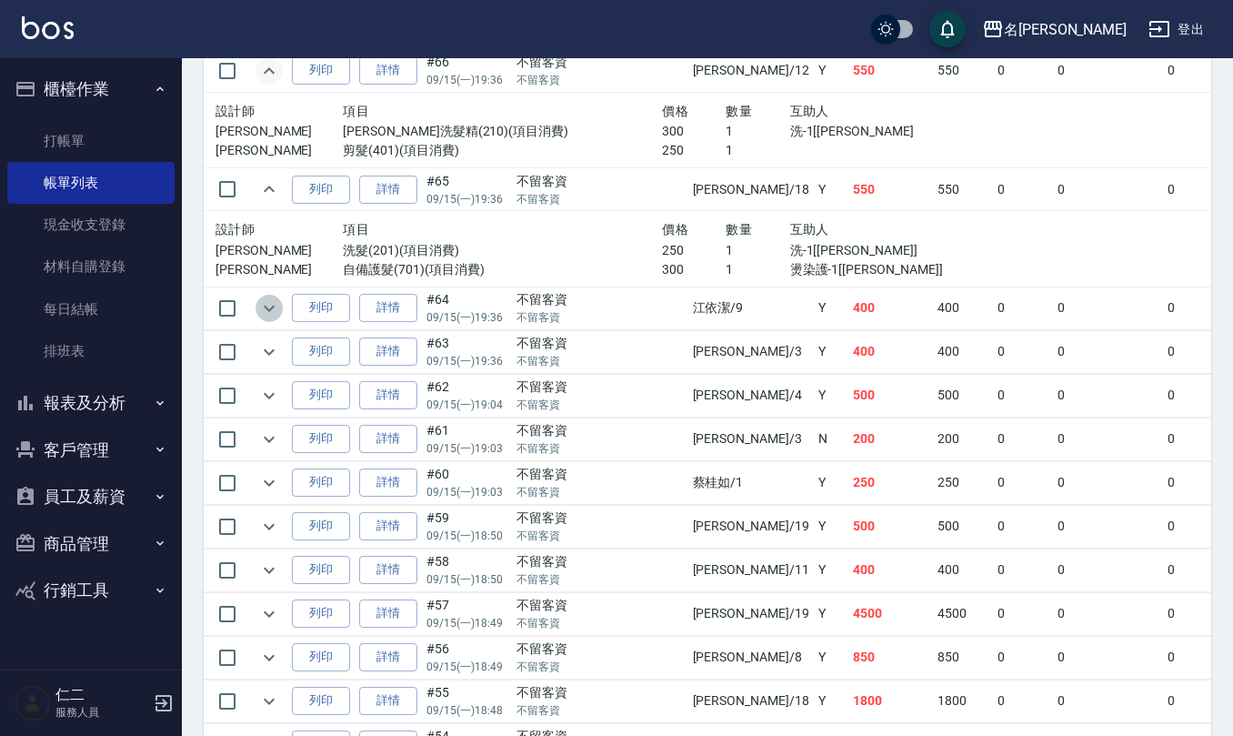
click at [262, 318] on icon "expand row" at bounding box center [269, 308] width 22 height 22
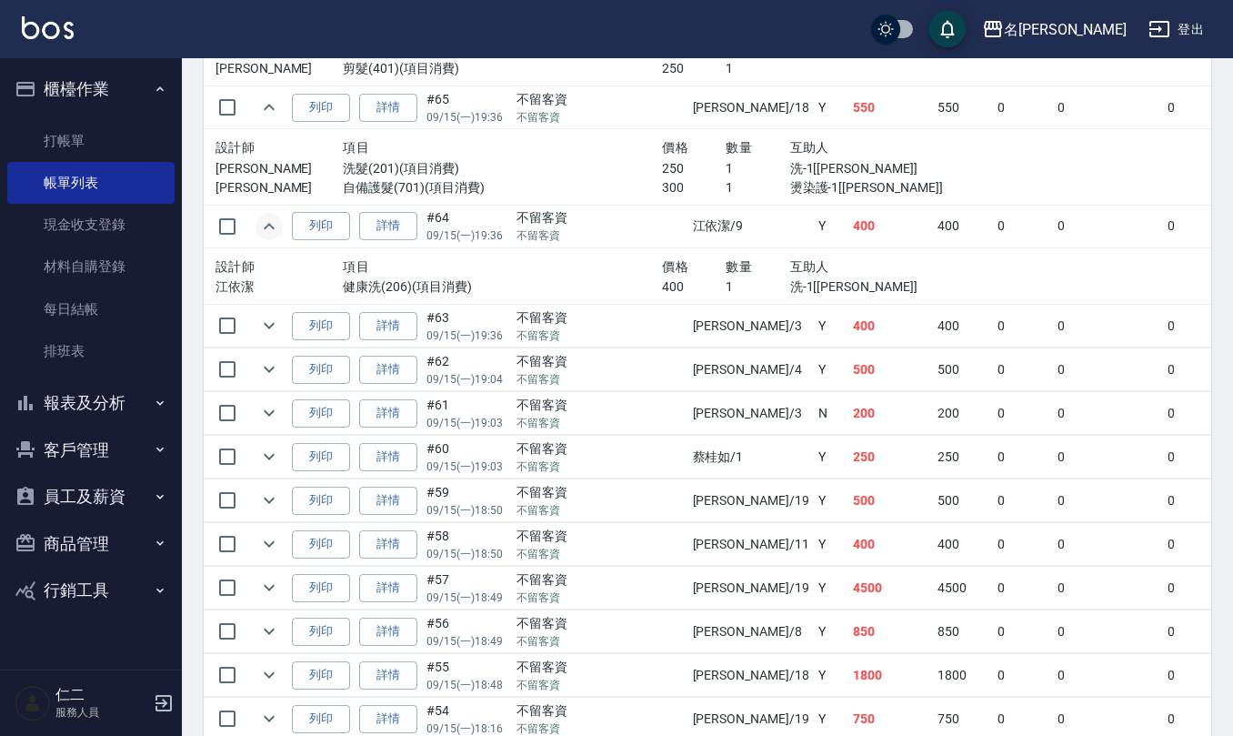
scroll to position [1818, 0]
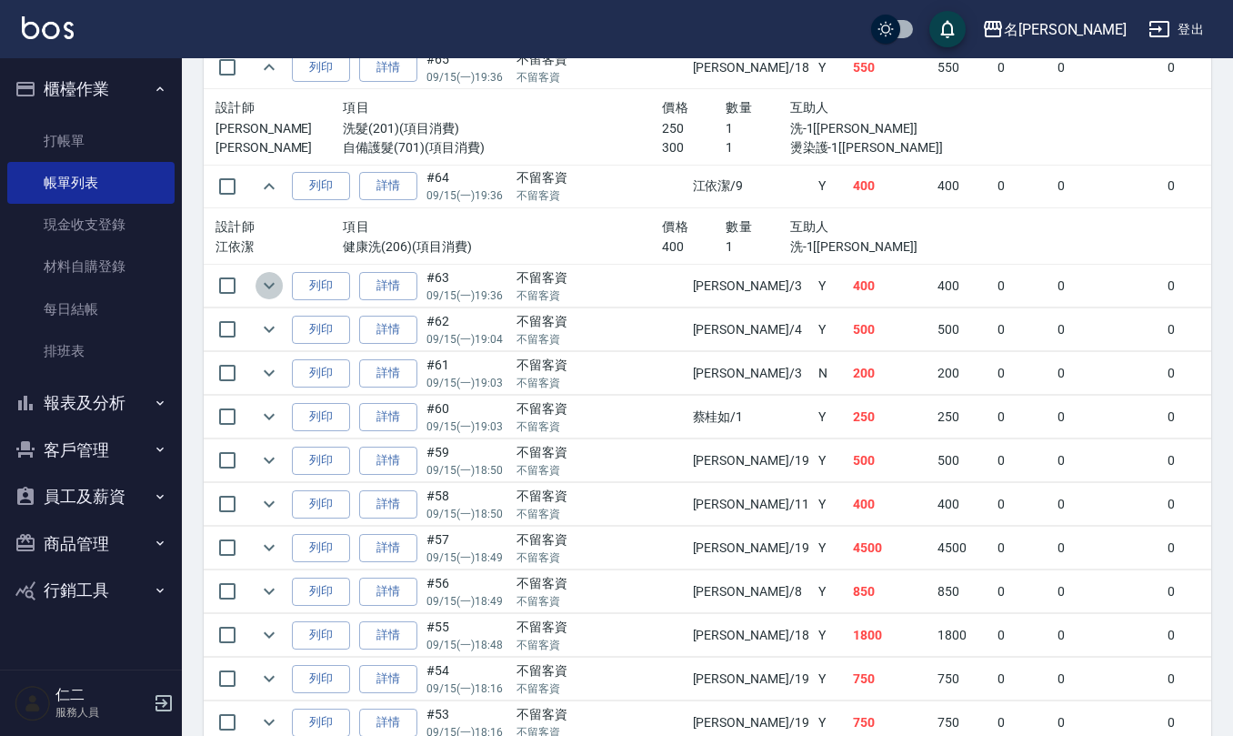
click at [270, 296] on icon "expand row" at bounding box center [269, 286] width 22 height 22
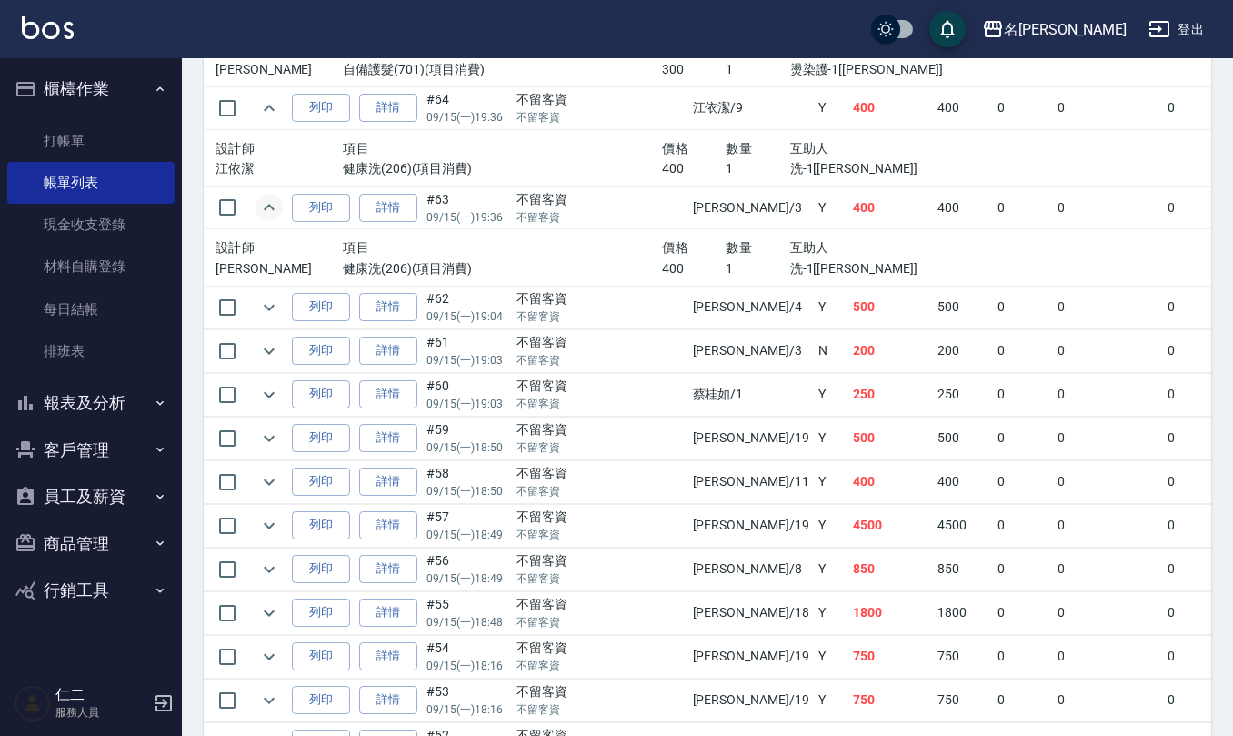
scroll to position [1939, 0]
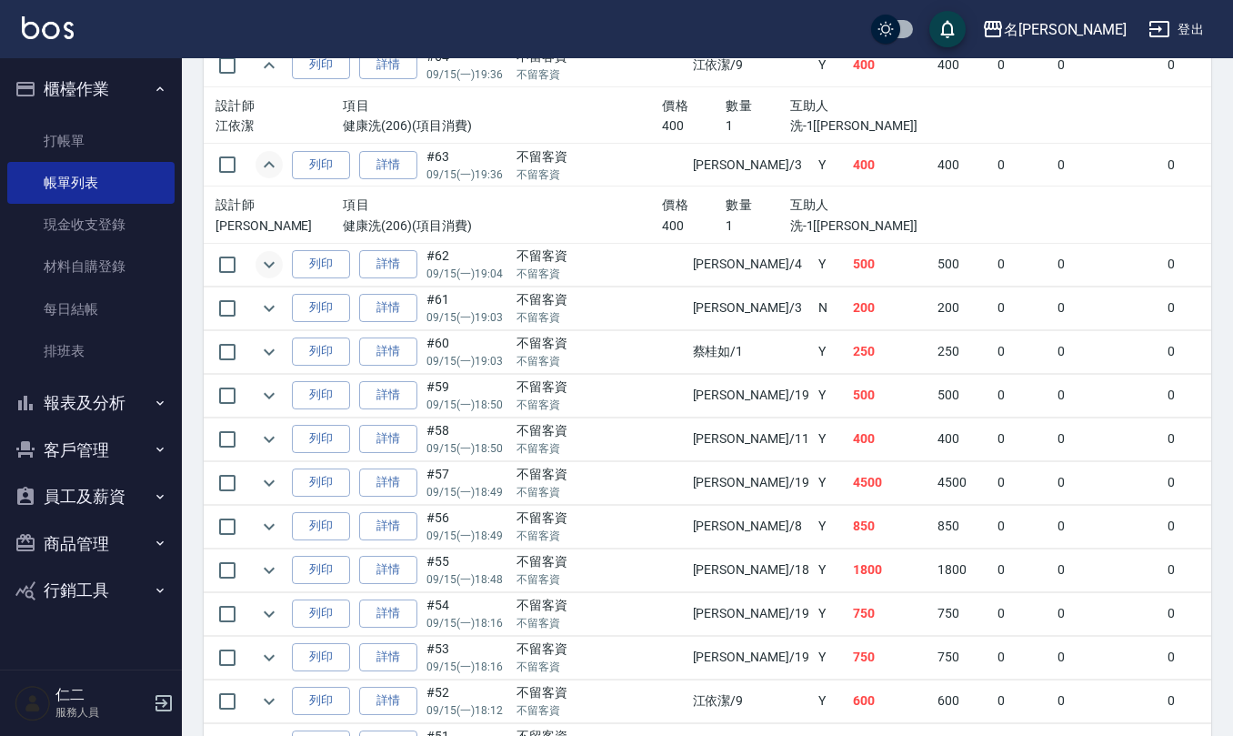
click at [262, 275] on icon "expand row" at bounding box center [269, 265] width 22 height 22
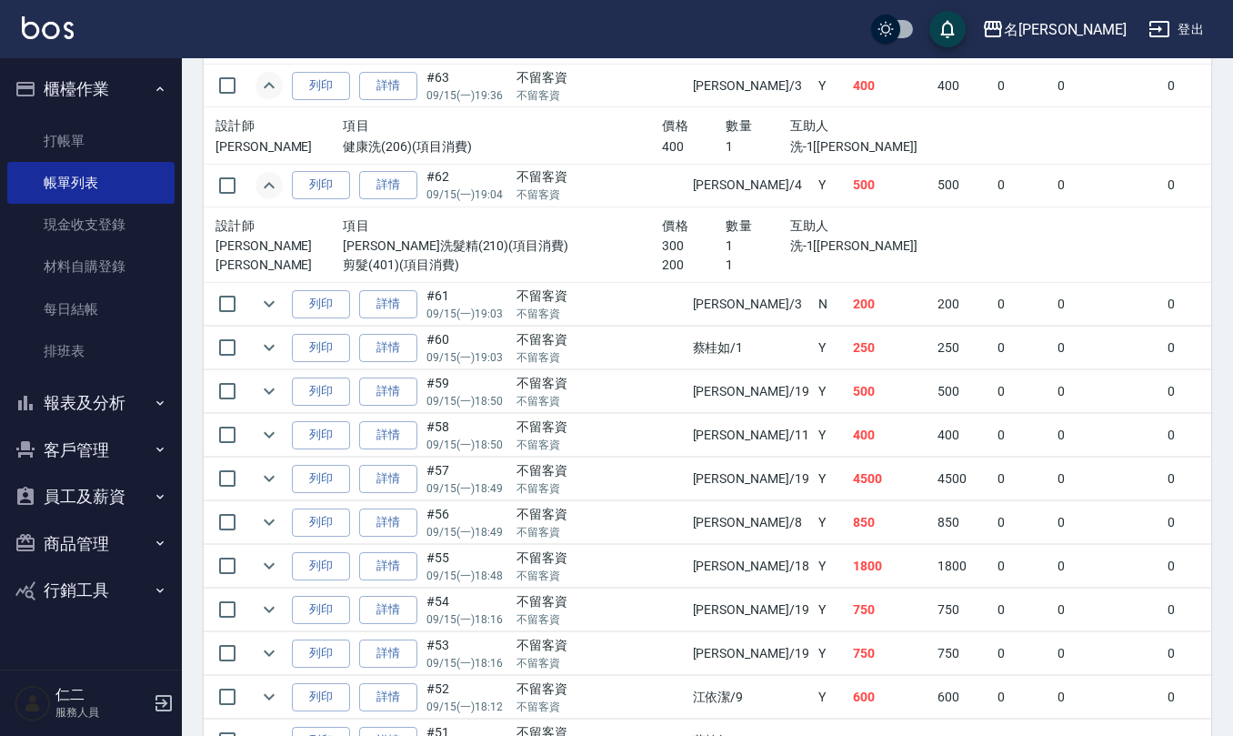
scroll to position [2060, 0]
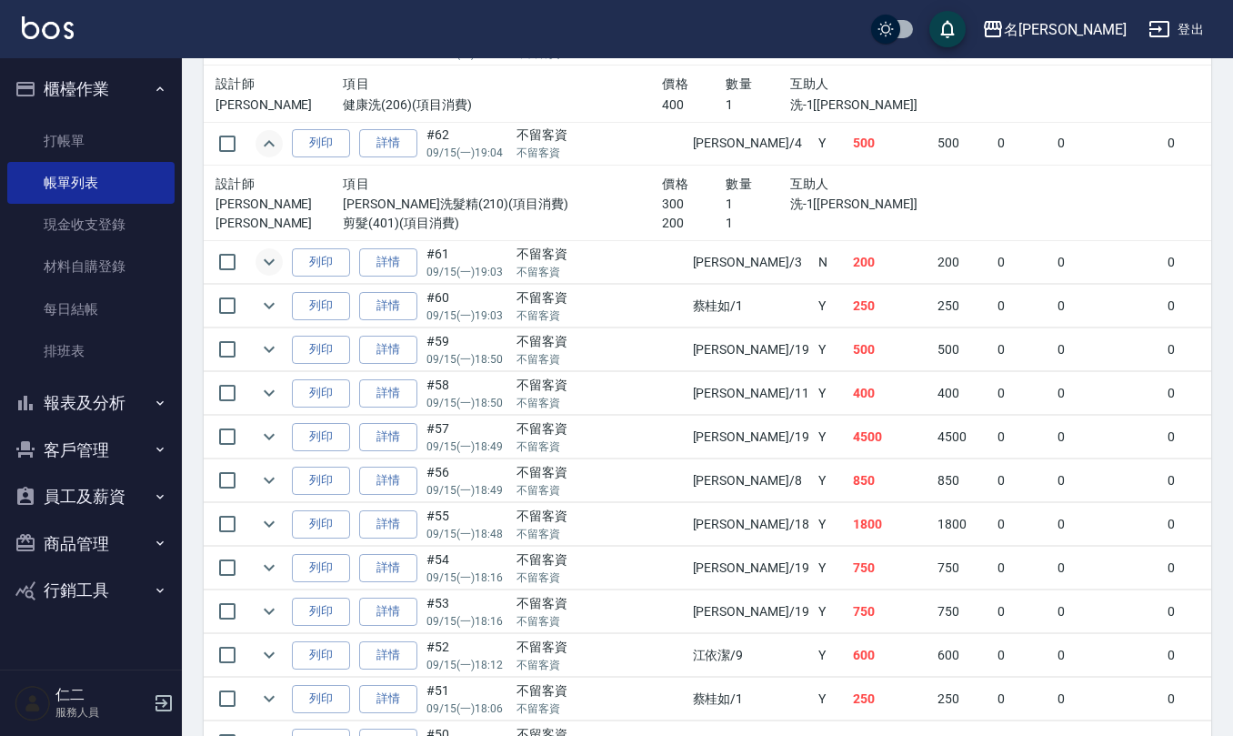
click at [274, 273] on icon "expand row" at bounding box center [269, 262] width 22 height 22
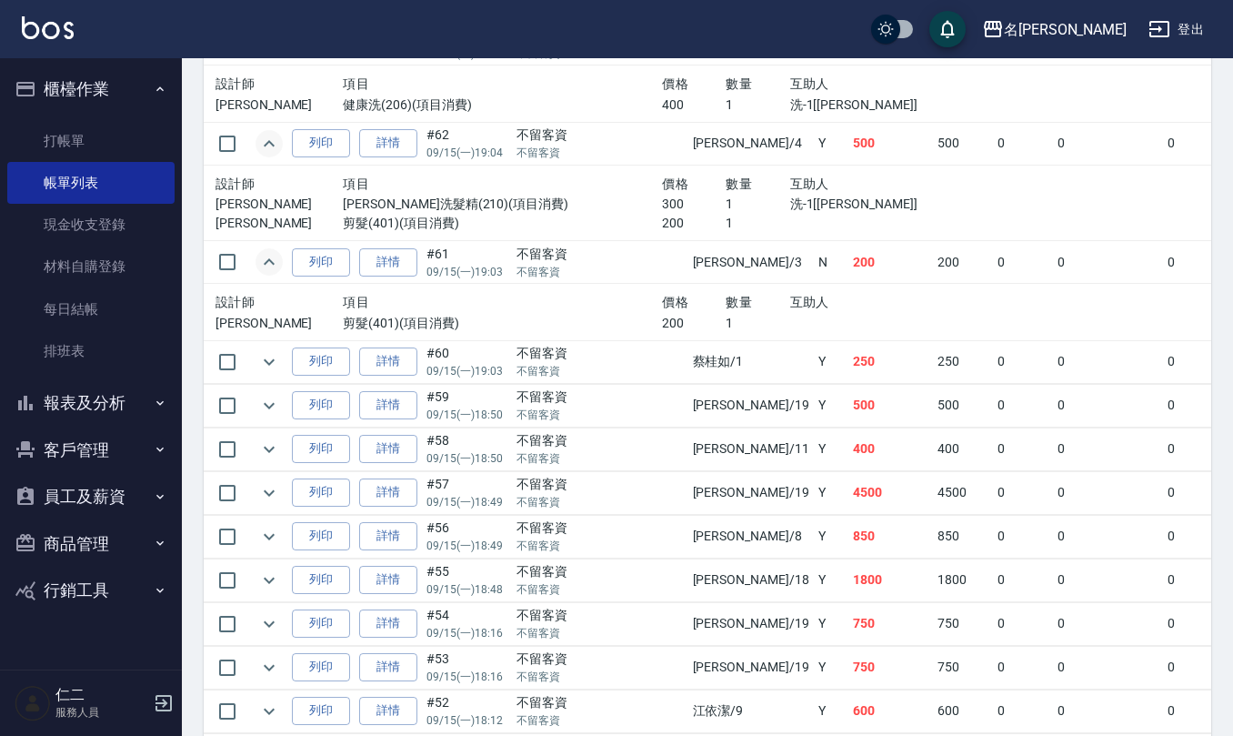
scroll to position [2182, 0]
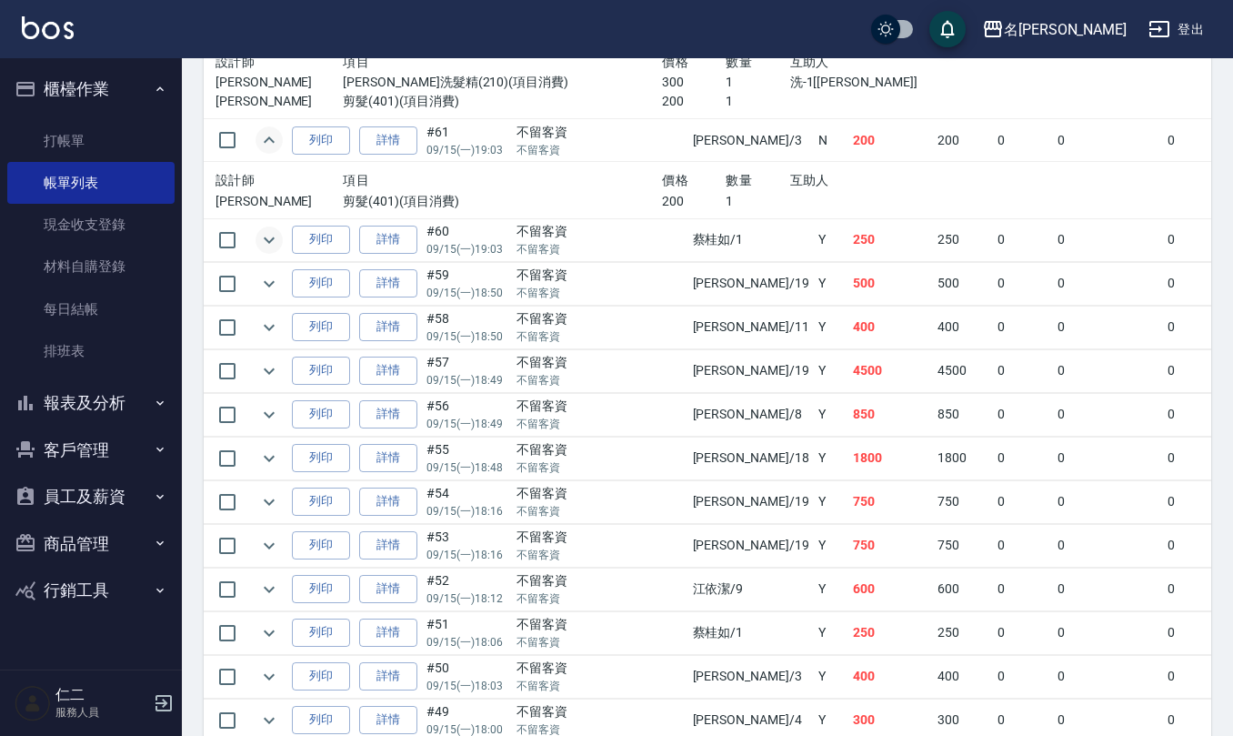
click at [273, 251] on icon "expand row" at bounding box center [269, 240] width 22 height 22
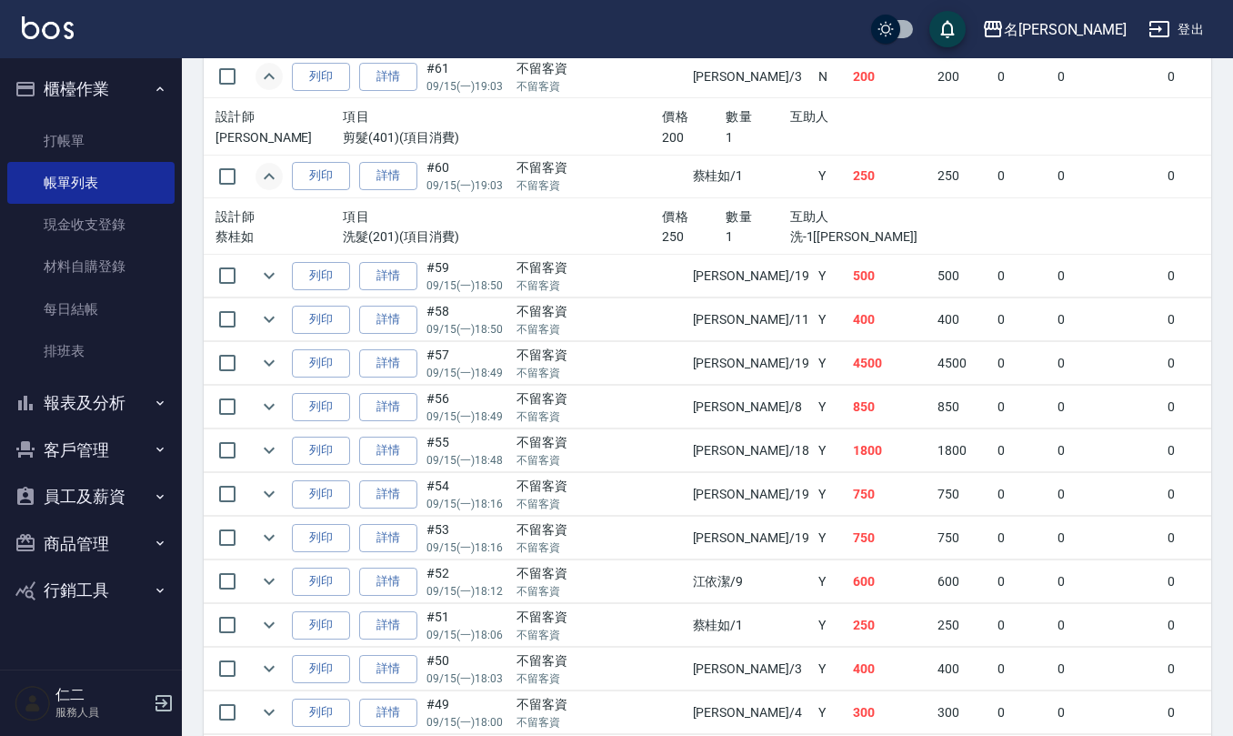
scroll to position [2303, 0]
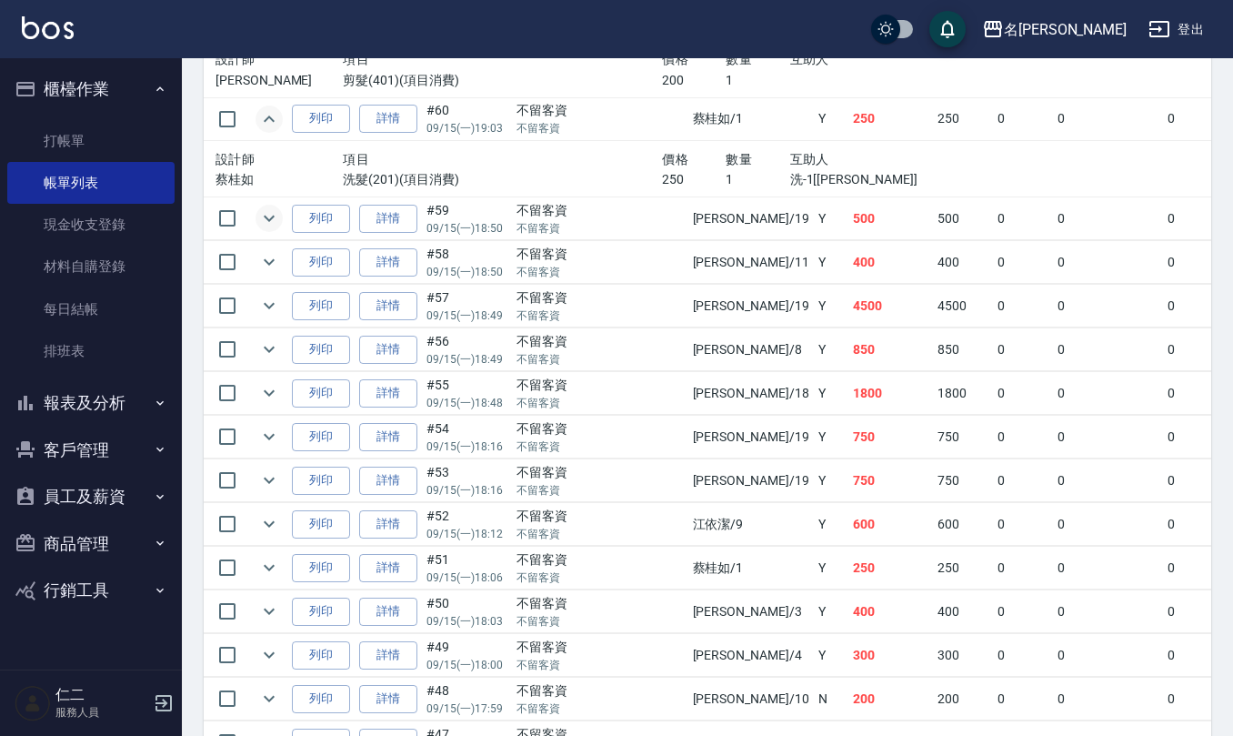
click at [259, 229] on icon "expand row" at bounding box center [269, 218] width 22 height 22
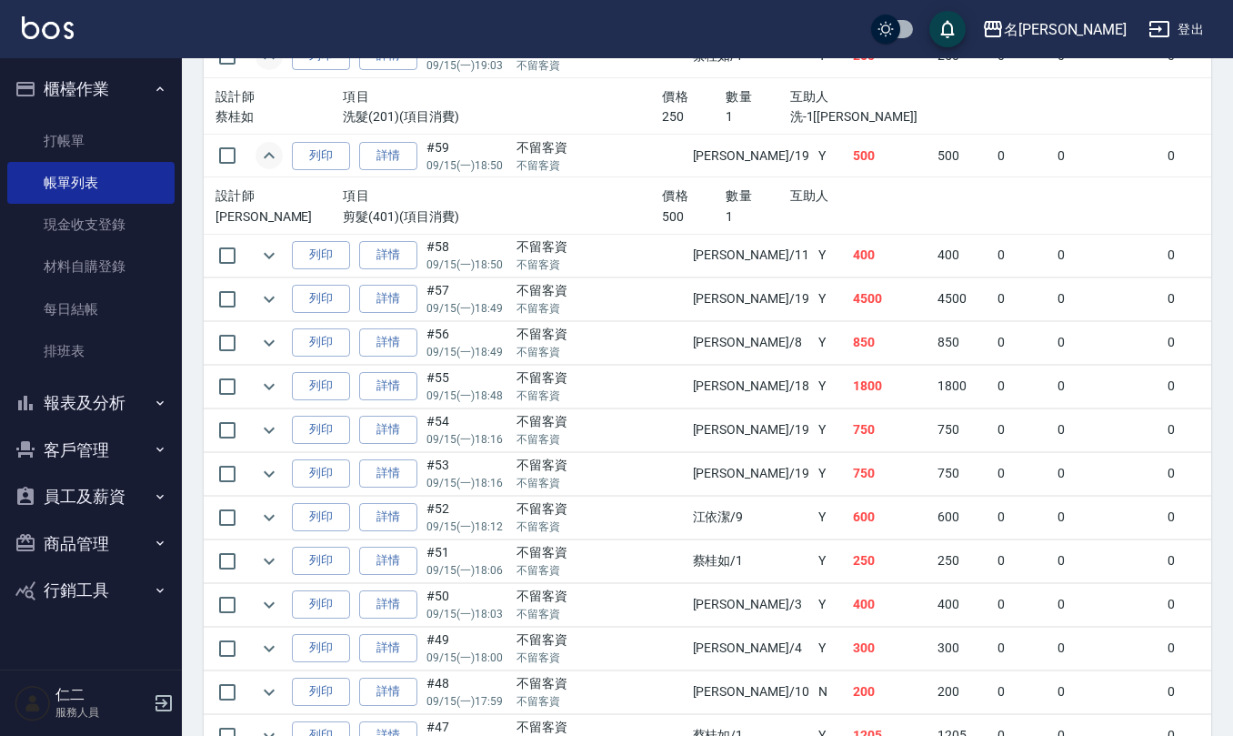
scroll to position [2424, 0]
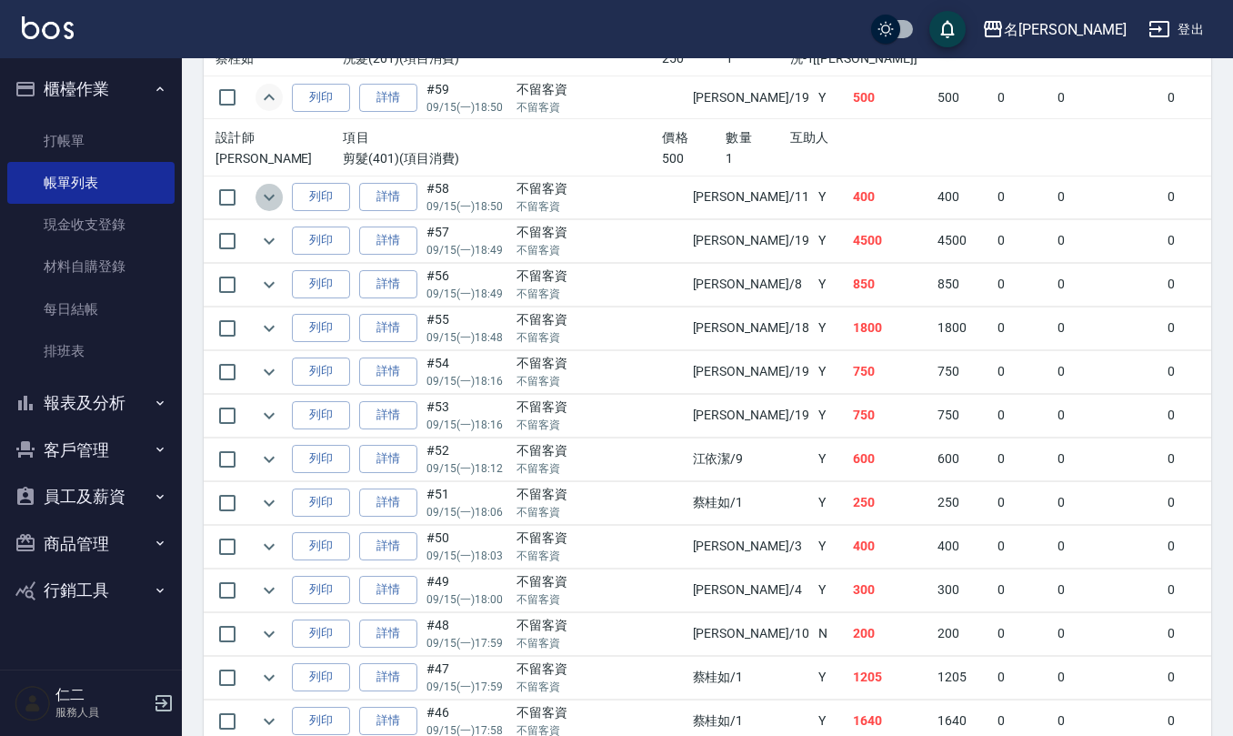
click at [262, 208] on icon "expand row" at bounding box center [269, 197] width 22 height 22
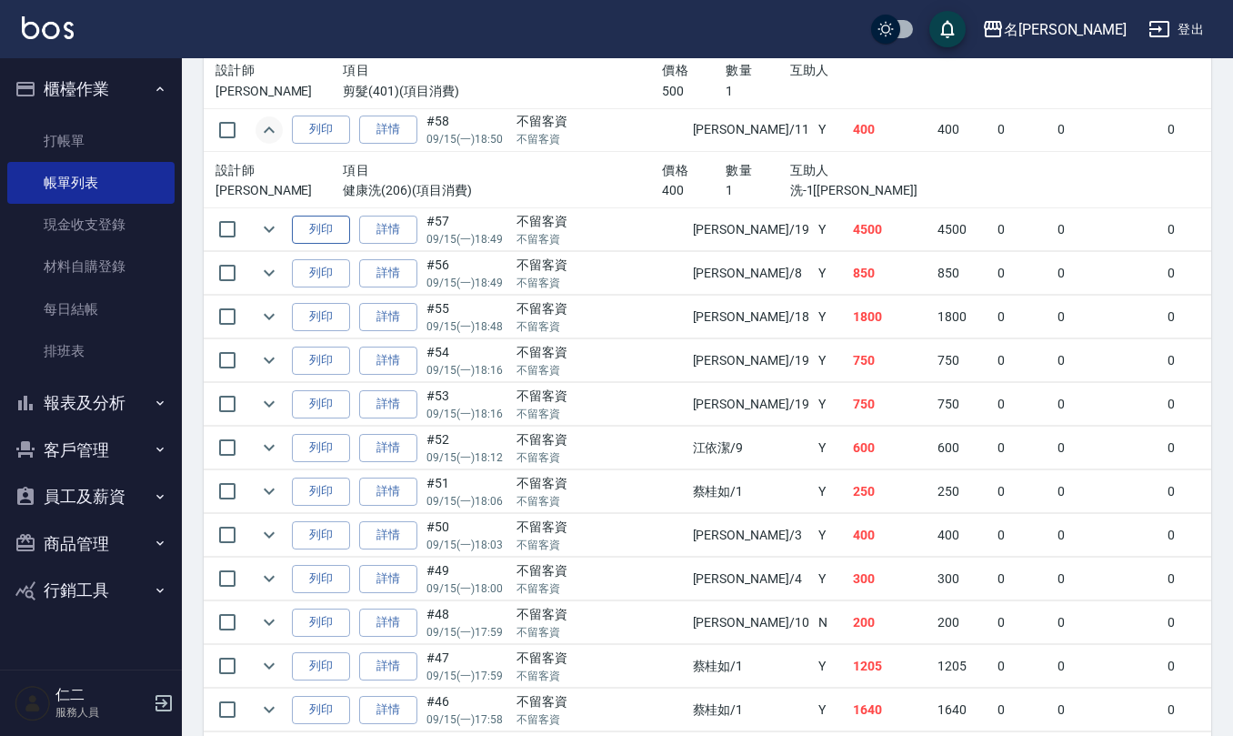
scroll to position [2546, 0]
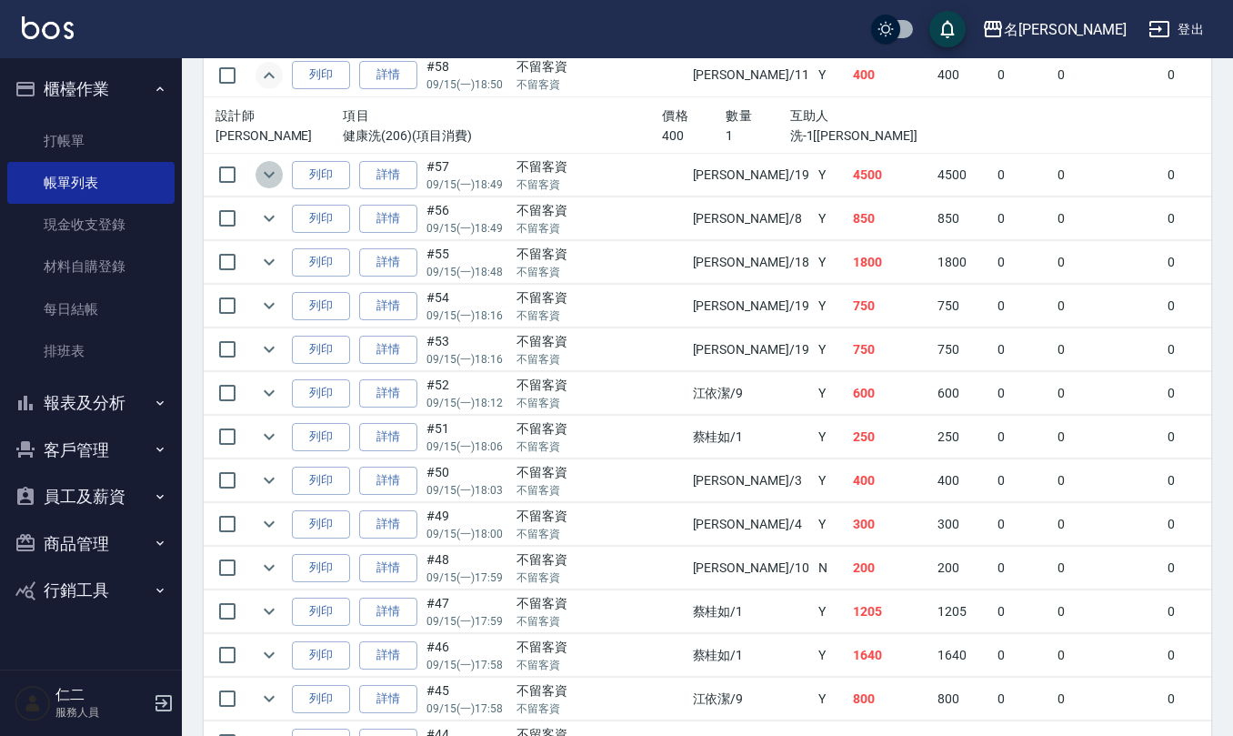
click at [267, 185] on icon "expand row" at bounding box center [269, 175] width 22 height 22
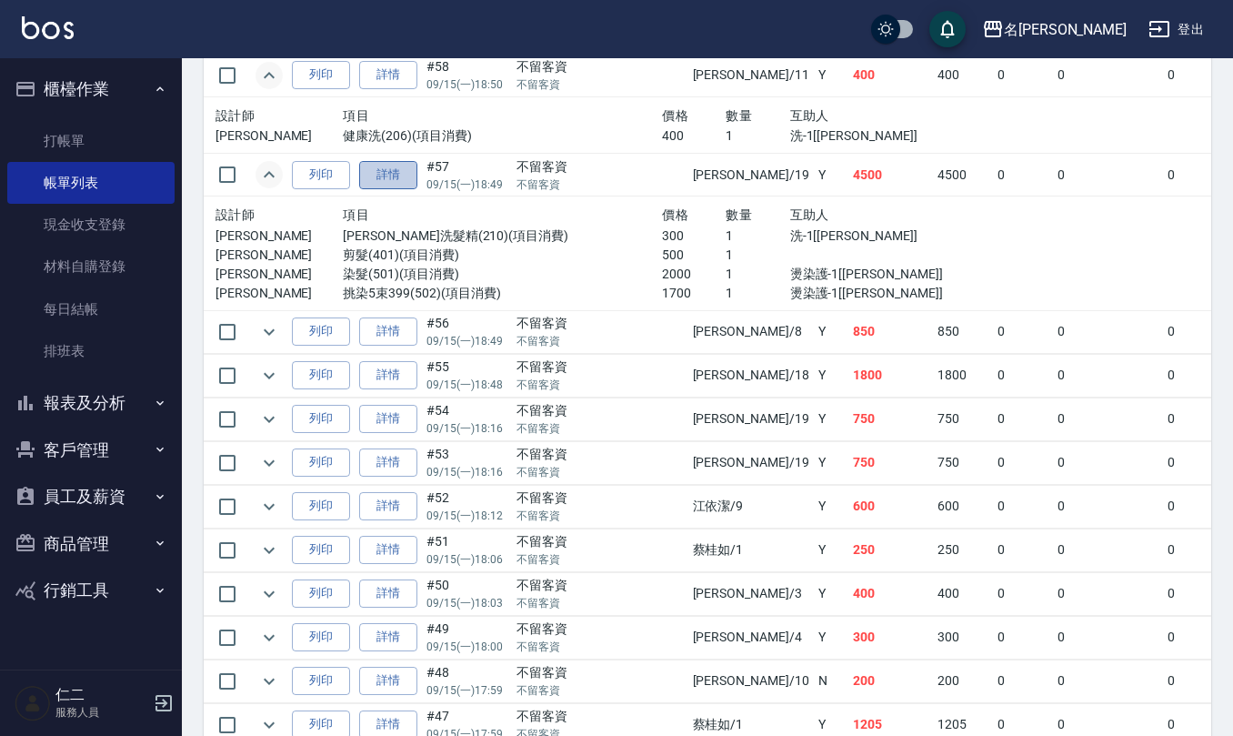
click at [386, 189] on link "詳情" at bounding box center [388, 175] width 58 height 28
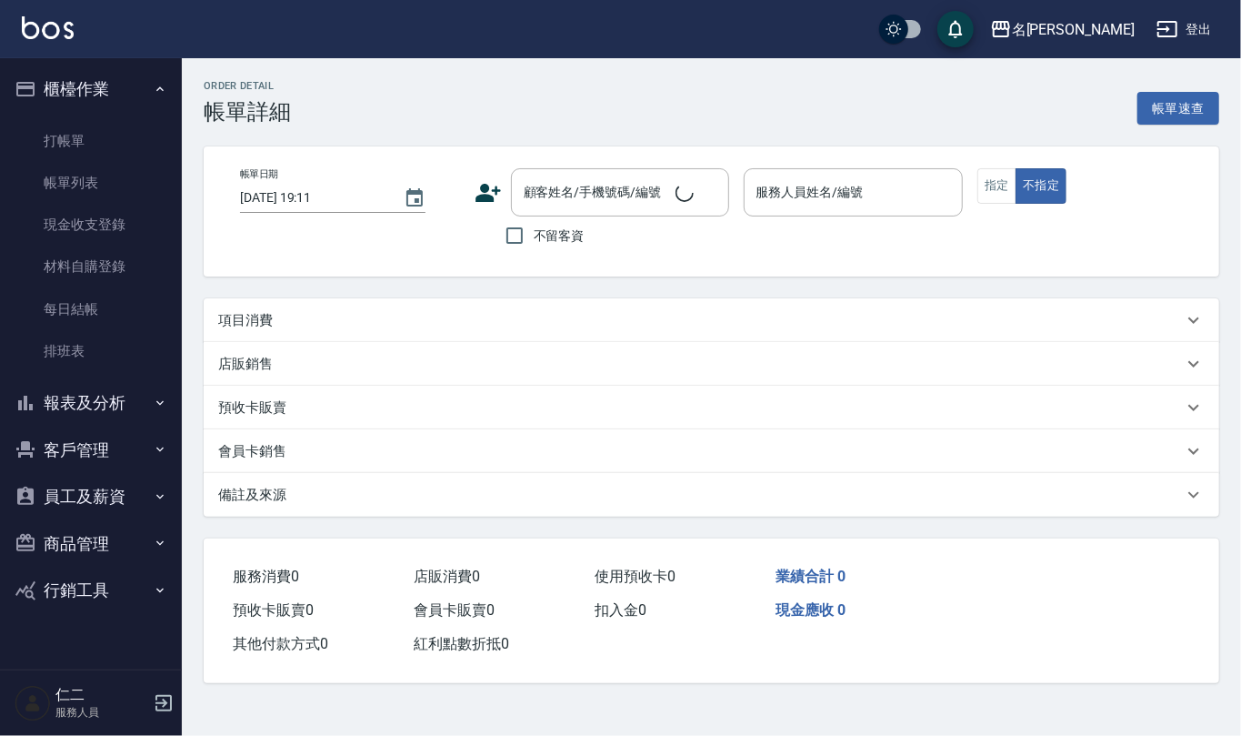
type input "2025/09/15 18:49"
checkbox input "true"
type input "林語涵-19"
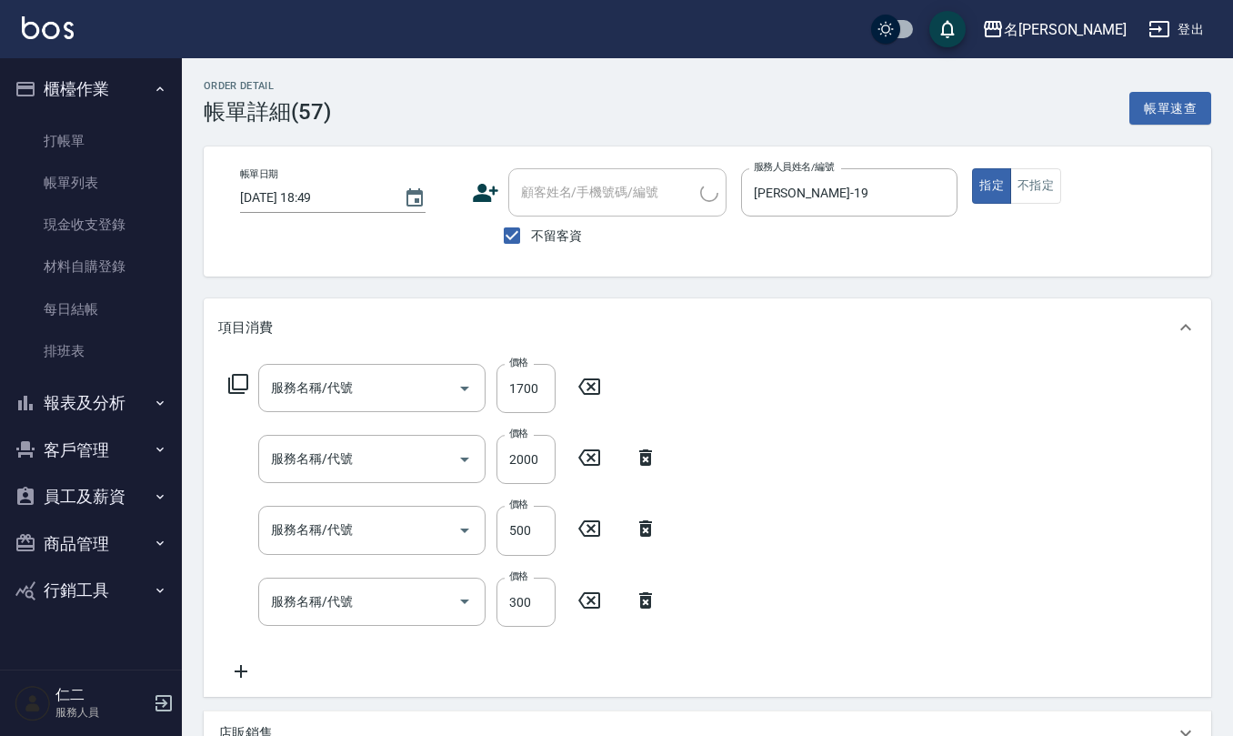
type input "挑染5束399(502)"
type input "染髮(501)"
type input "剪髮(401)"
type input "歐娜洗髮精(210)"
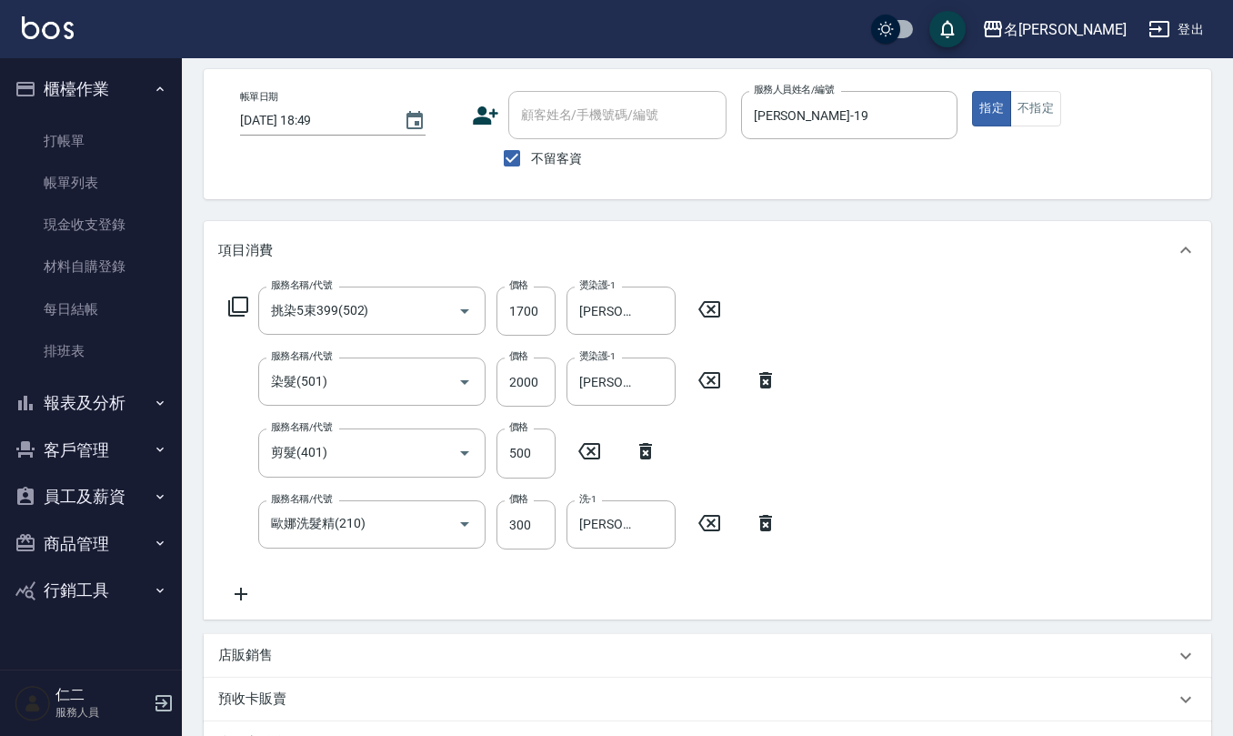
scroll to position [121, 0]
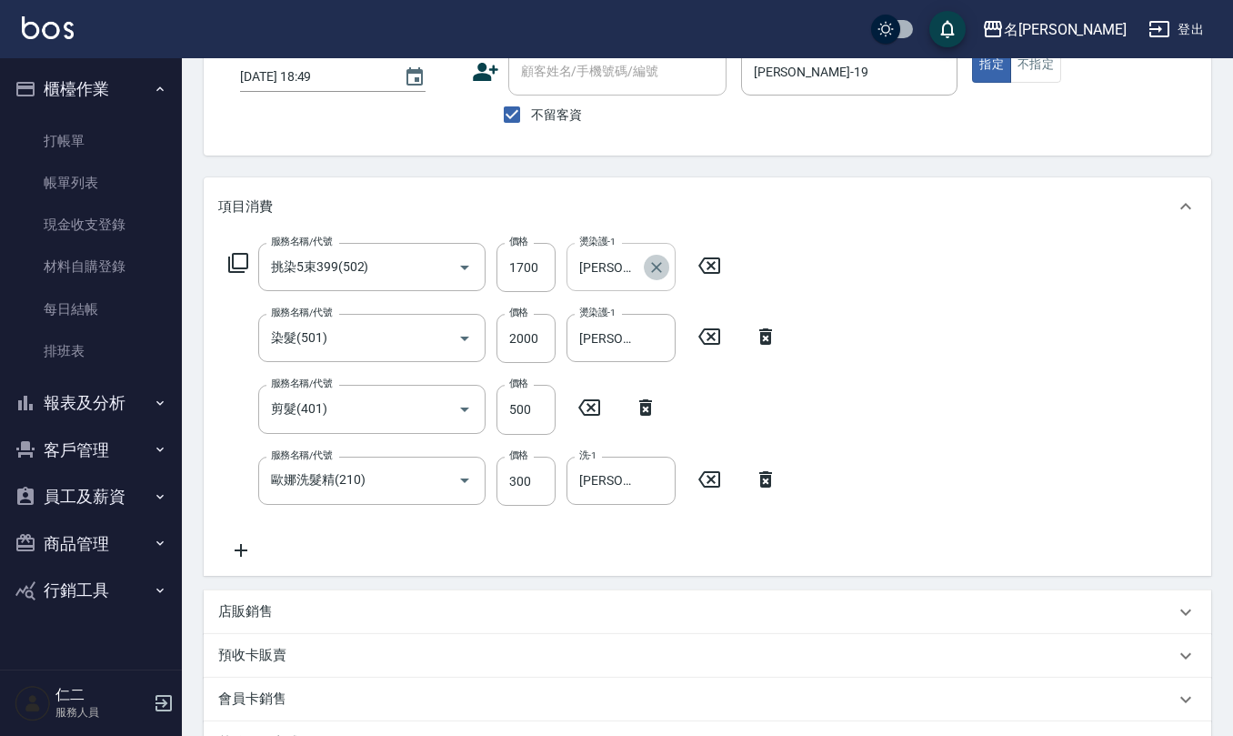
click at [652, 260] on icon "Clear" at bounding box center [656, 267] width 18 height 18
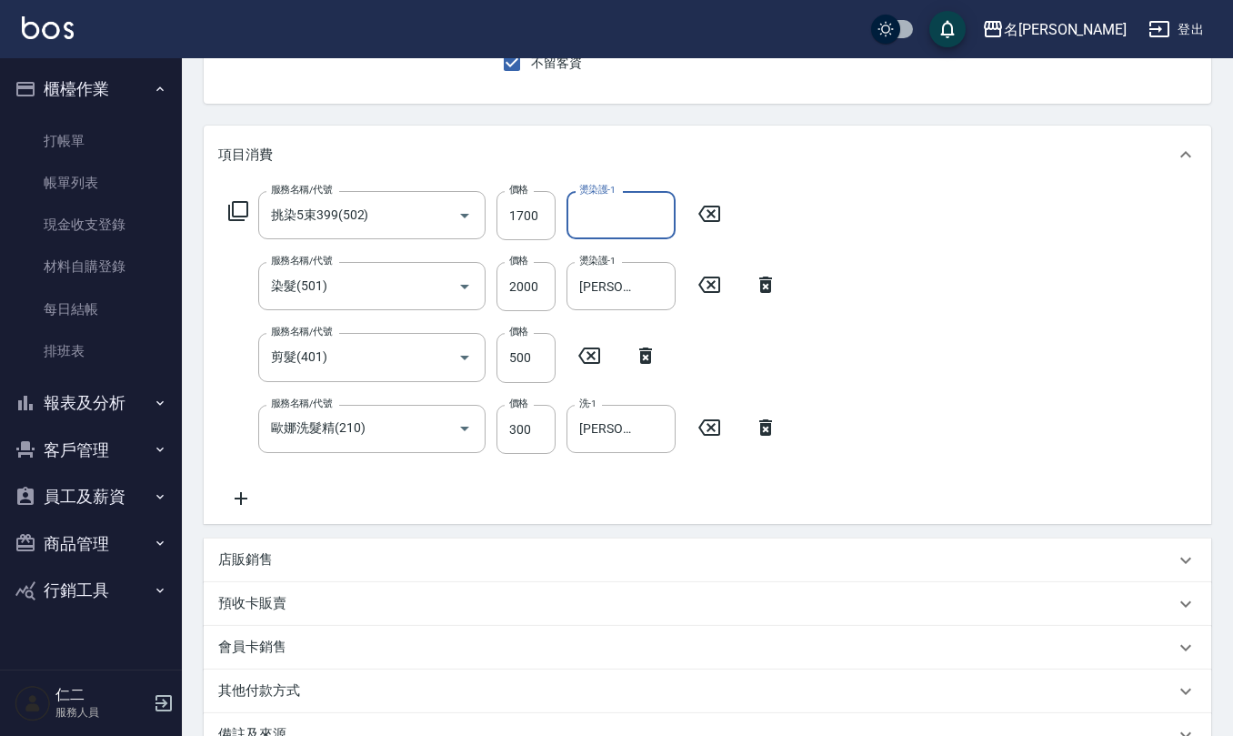
scroll to position [386, 0]
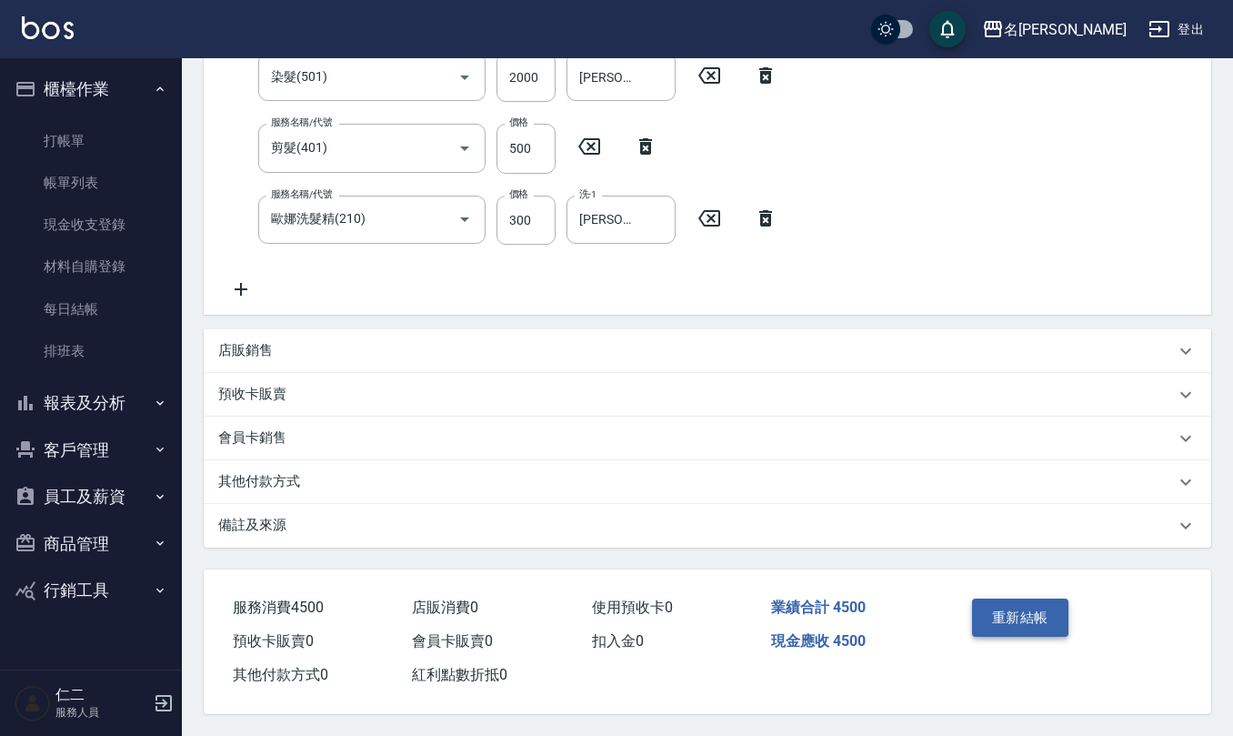
click at [1027, 605] on button "重新結帳" at bounding box center [1020, 617] width 96 height 38
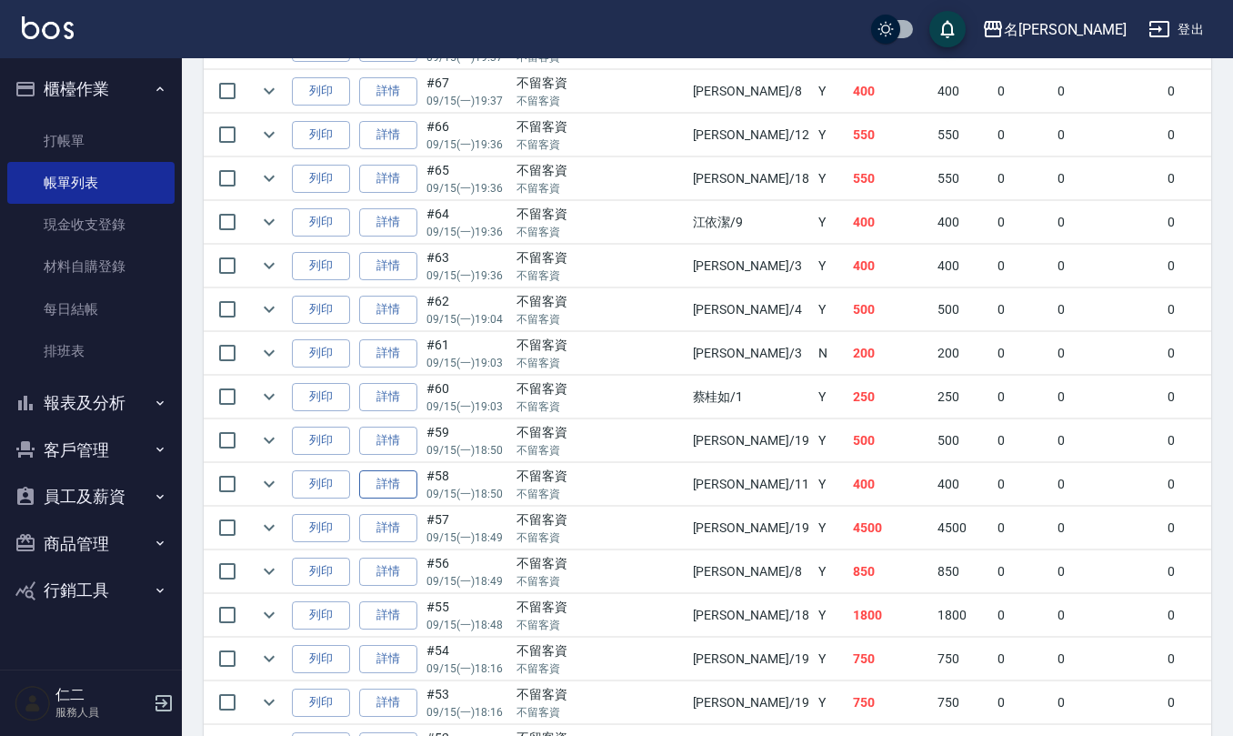
scroll to position [1333, 0]
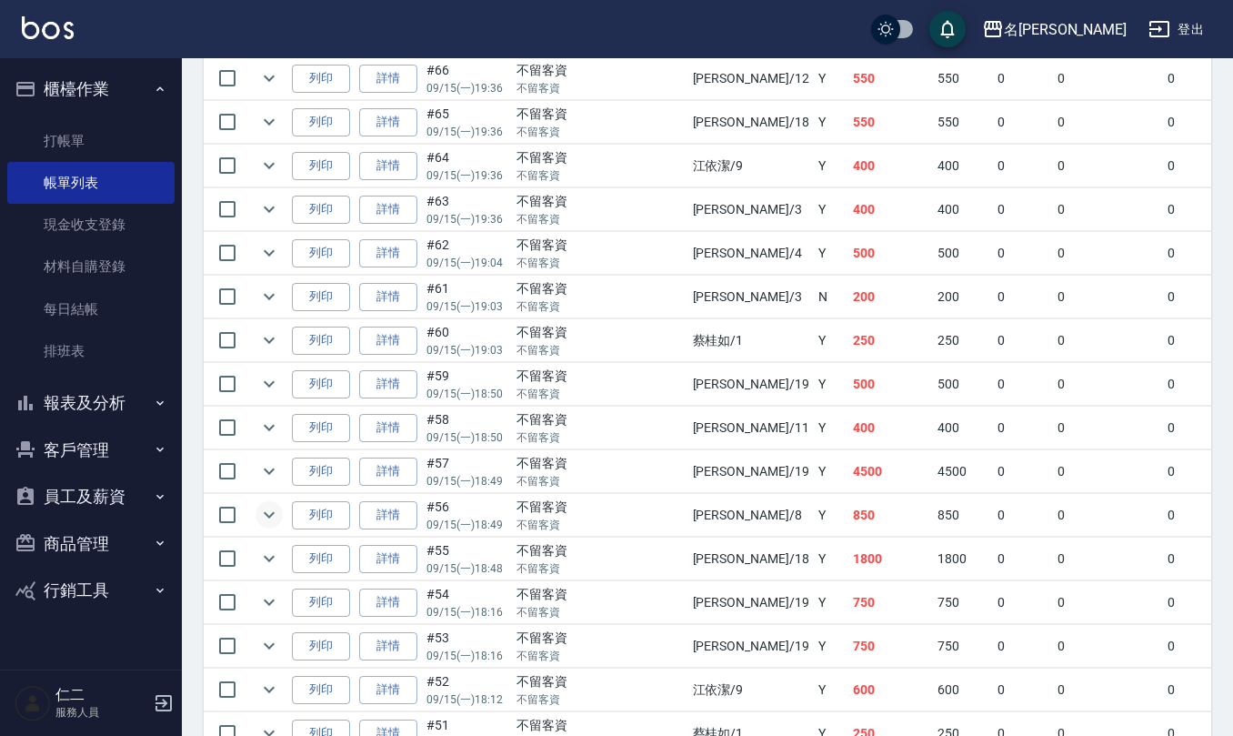
click at [275, 526] on icon "expand row" at bounding box center [269, 515] width 22 height 22
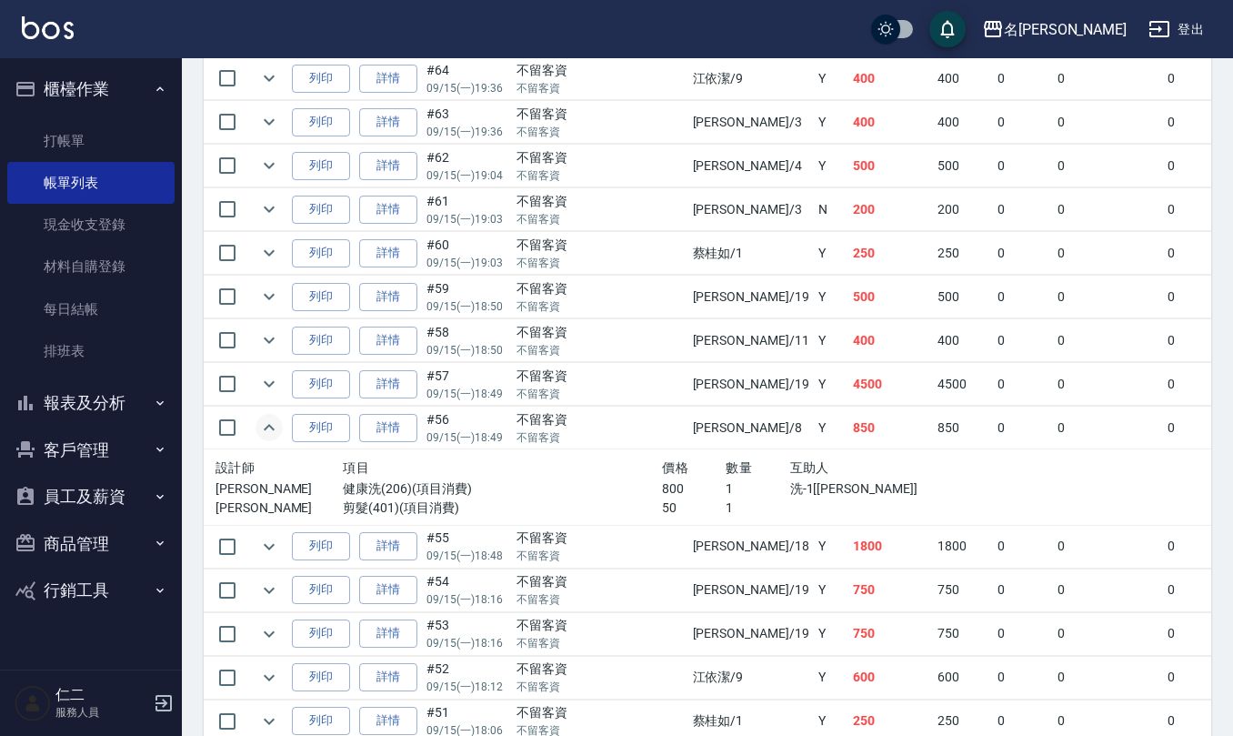
scroll to position [1455, 0]
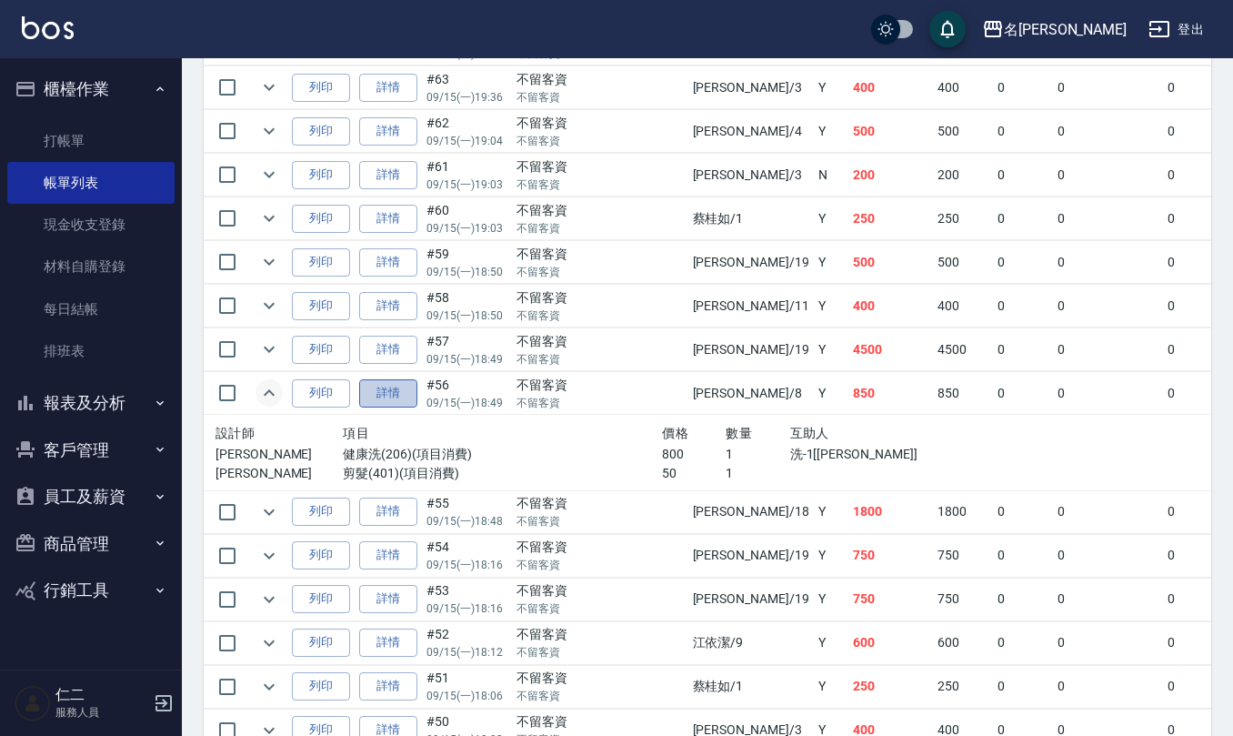
click at [376, 407] on link "詳情" at bounding box center [388, 393] width 58 height 28
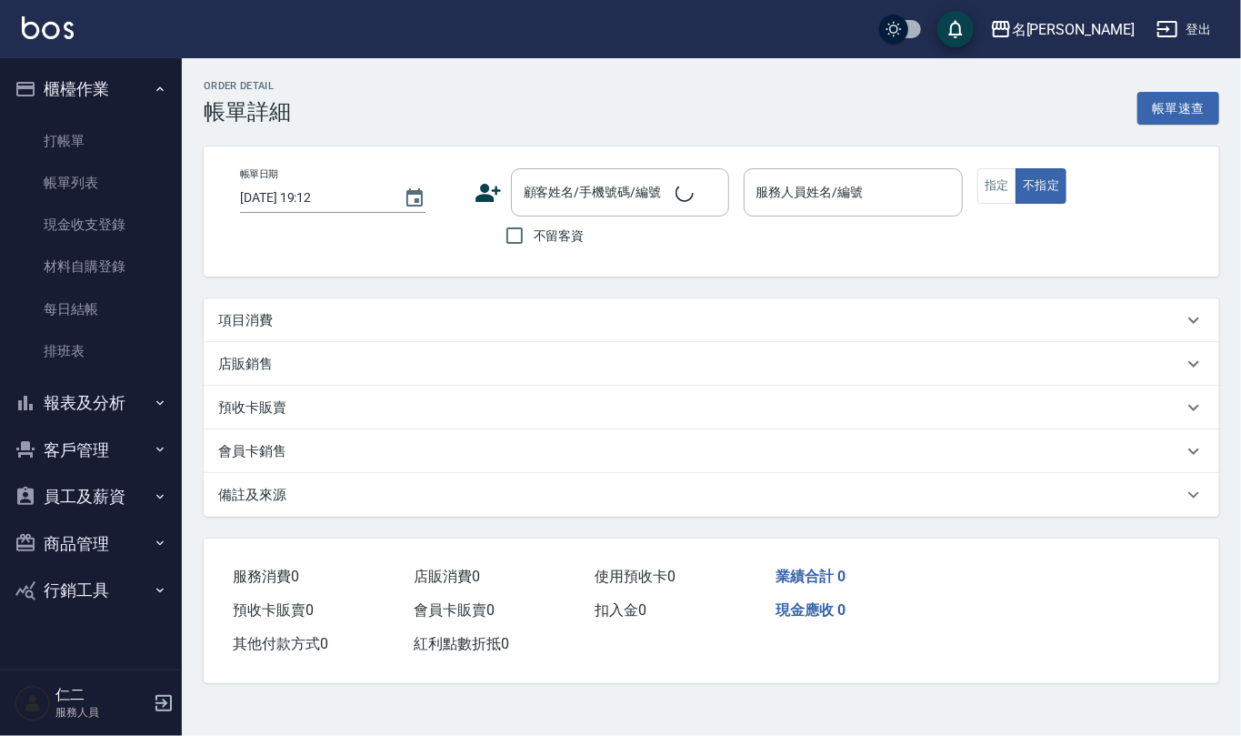
type input "2025/09/15 18:49"
checkbox input "true"
type input "楊馨嵐-8"
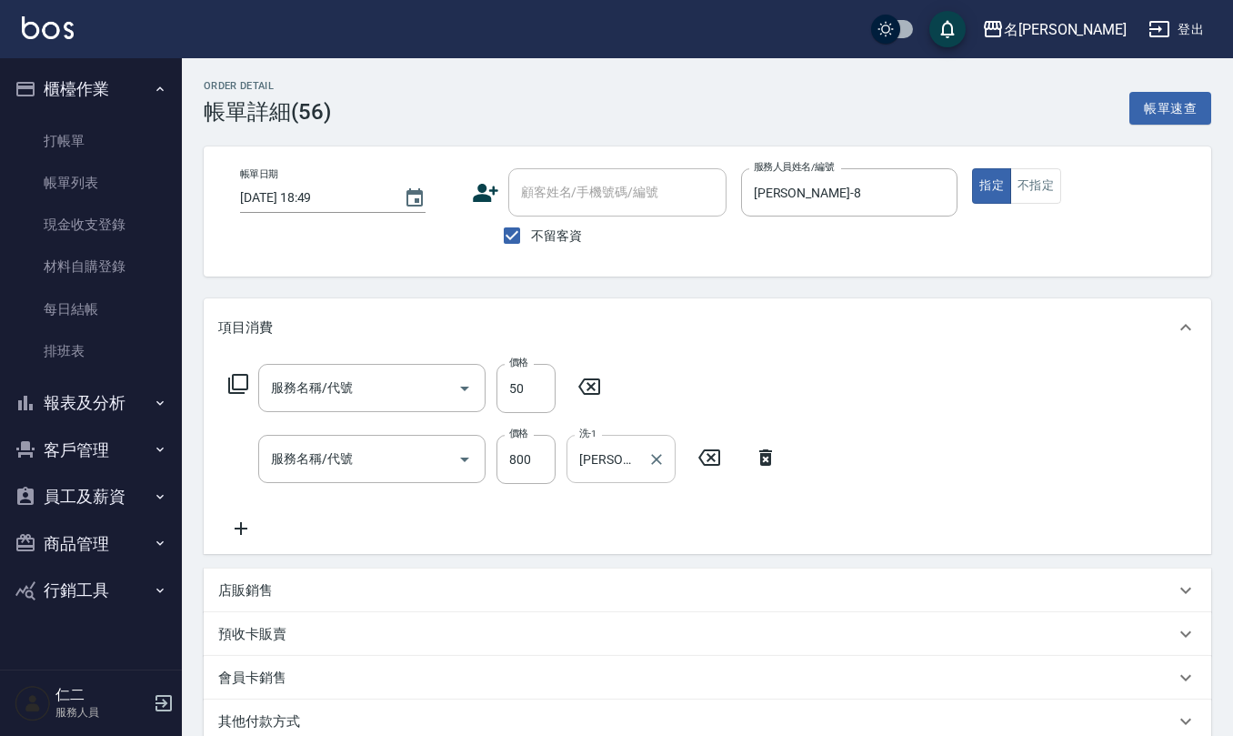
type input "剪髮(401)"
type input "健康洗(206)"
click at [441, 384] on icon "Clear" at bounding box center [439, 388] width 18 height 18
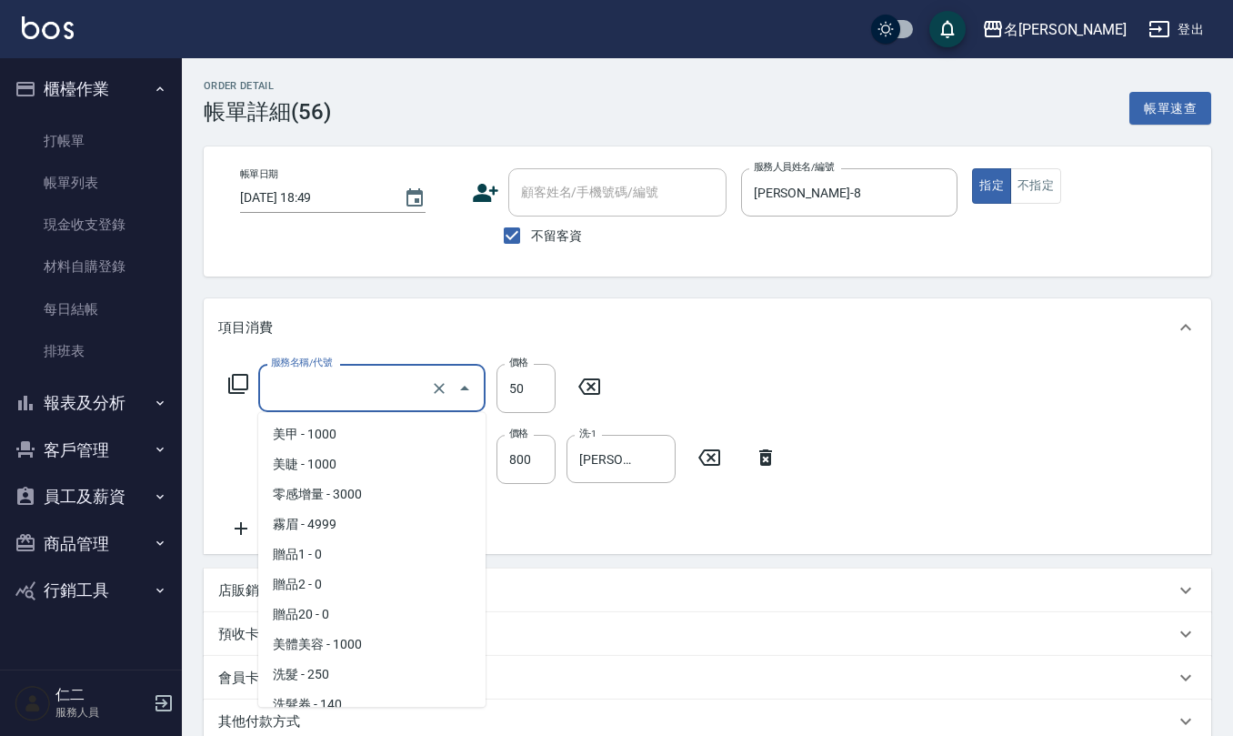
click at [400, 396] on input "服務名稱/代號" at bounding box center [346, 388] width 160 height 32
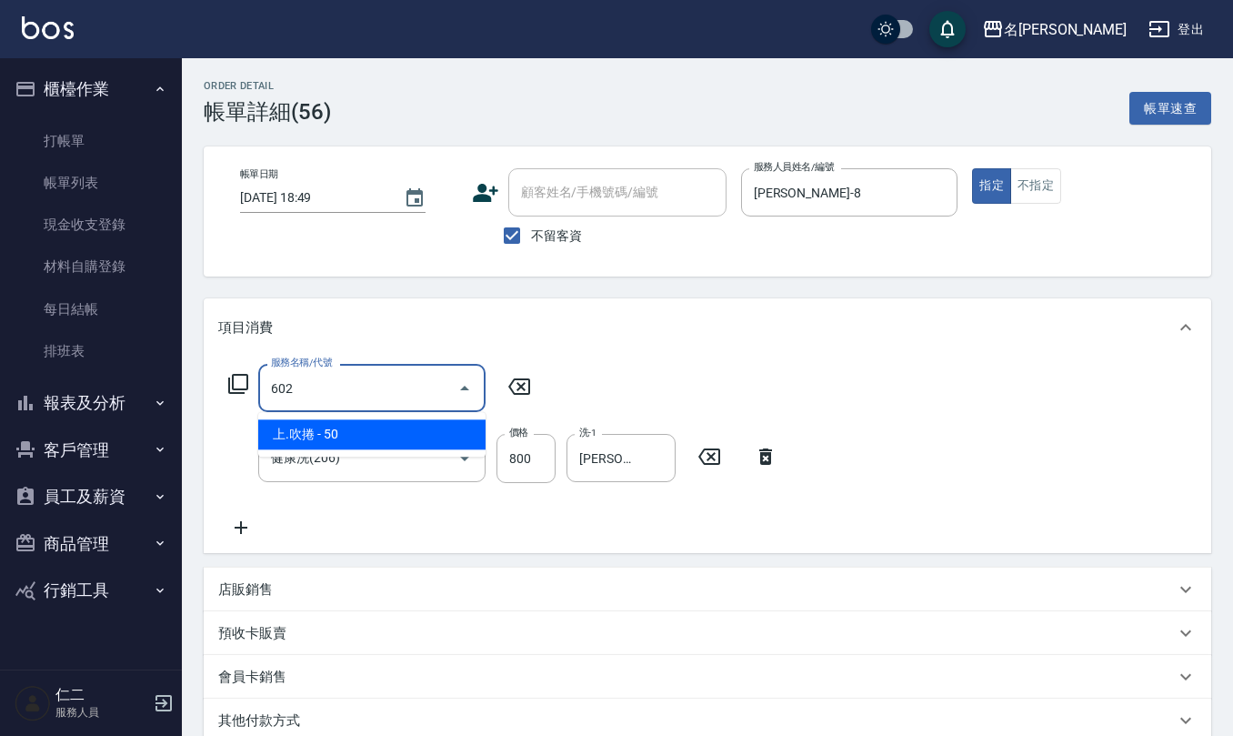
type input "上.吹捲(602)"
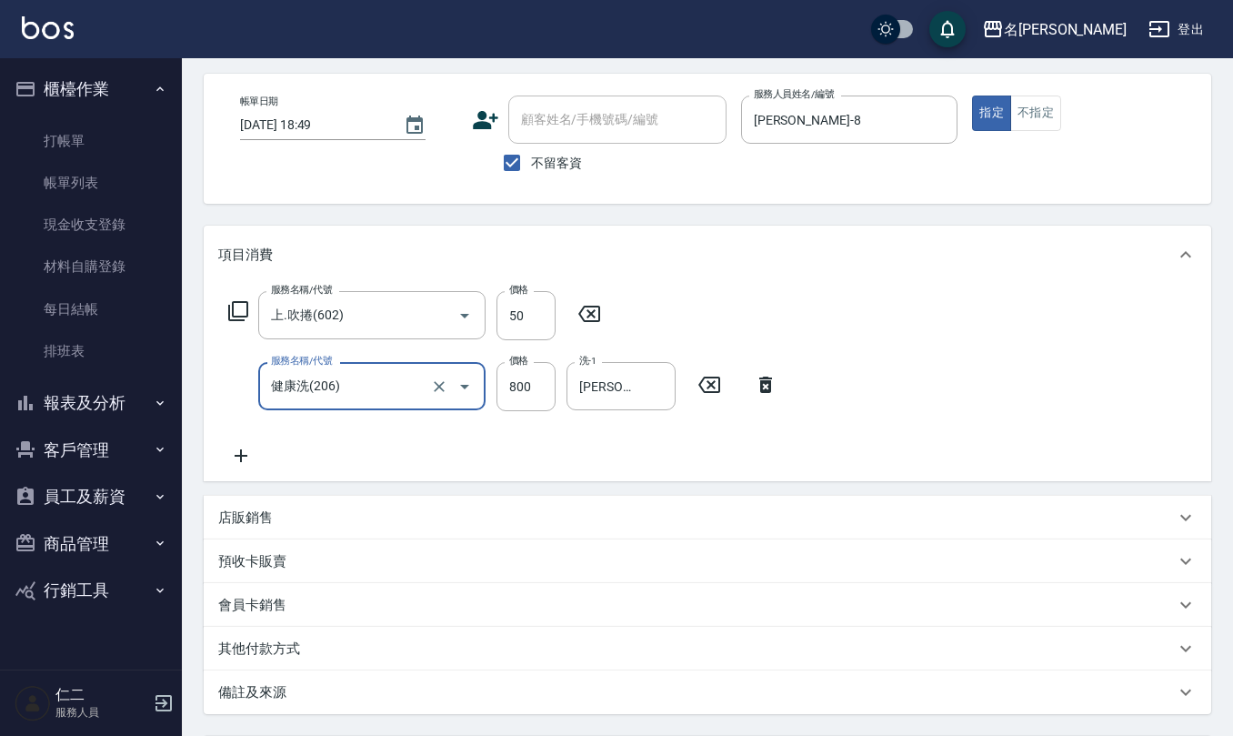
scroll to position [242, 0]
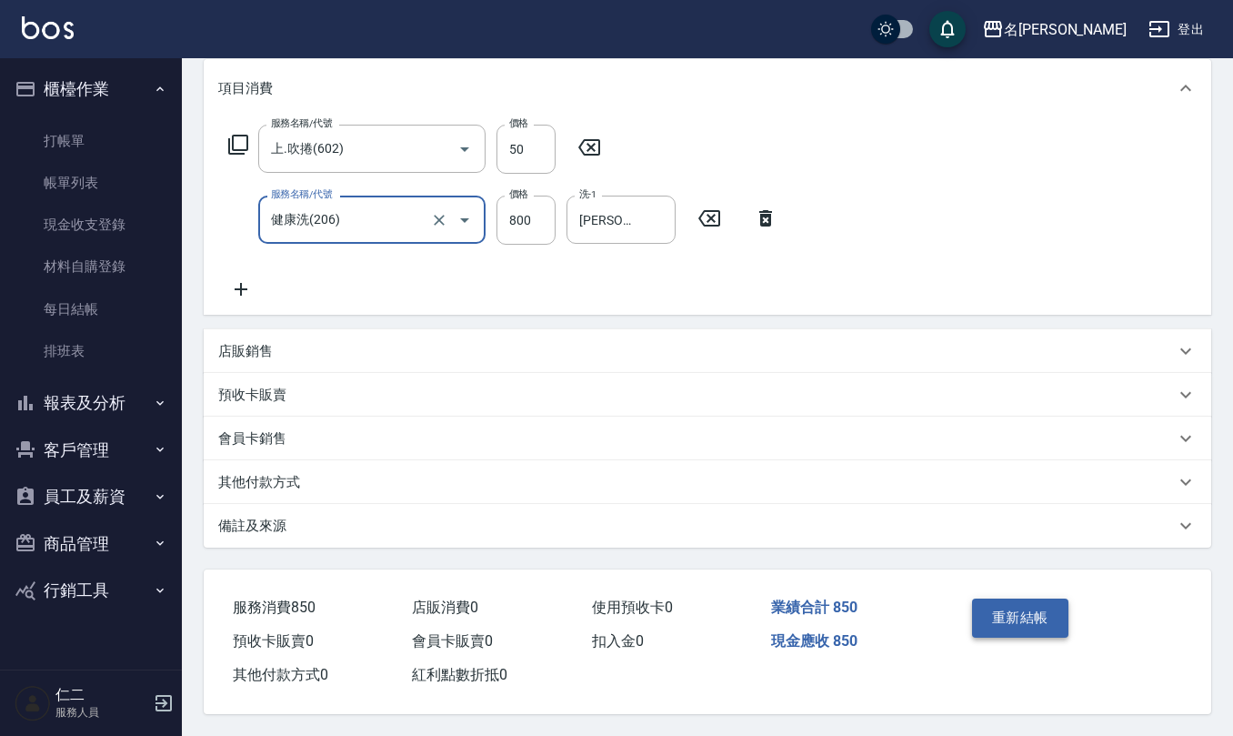
click at [993, 618] on button "重新結帳" at bounding box center [1020, 617] width 96 height 38
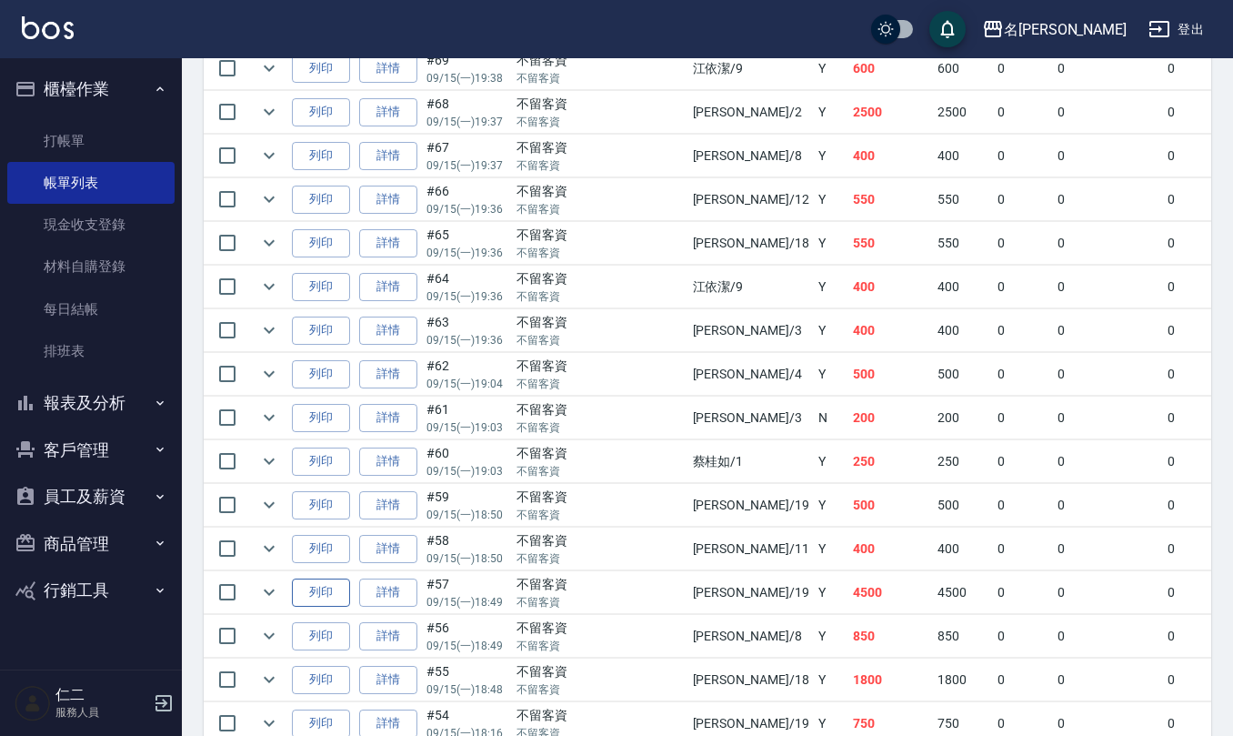
scroll to position [1333, 0]
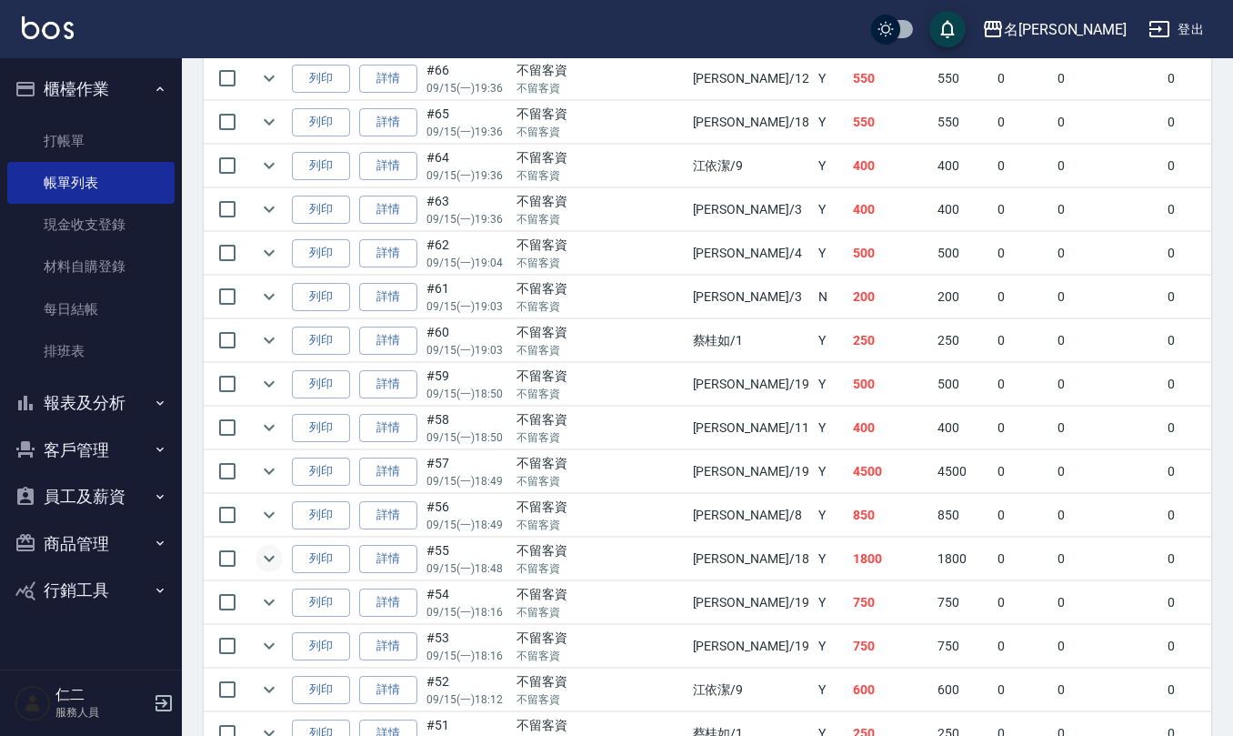
click at [273, 569] on icon "expand row" at bounding box center [269, 558] width 22 height 22
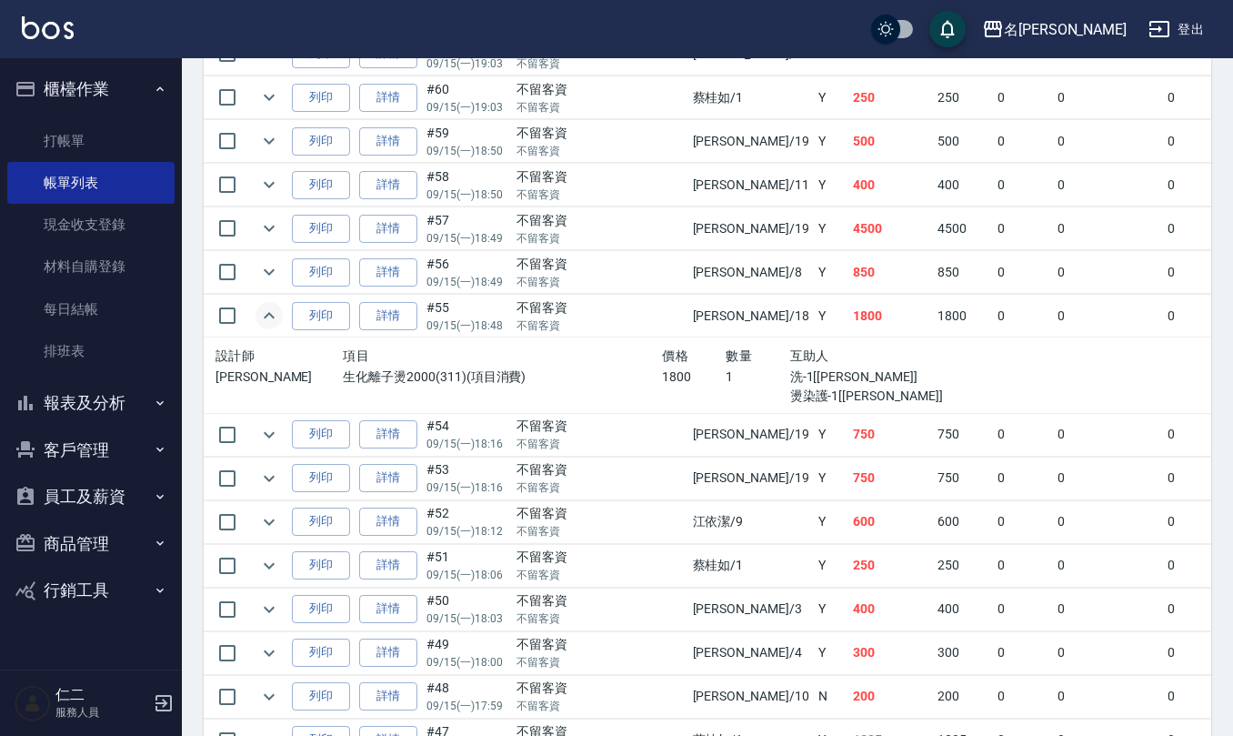
scroll to position [1697, 0]
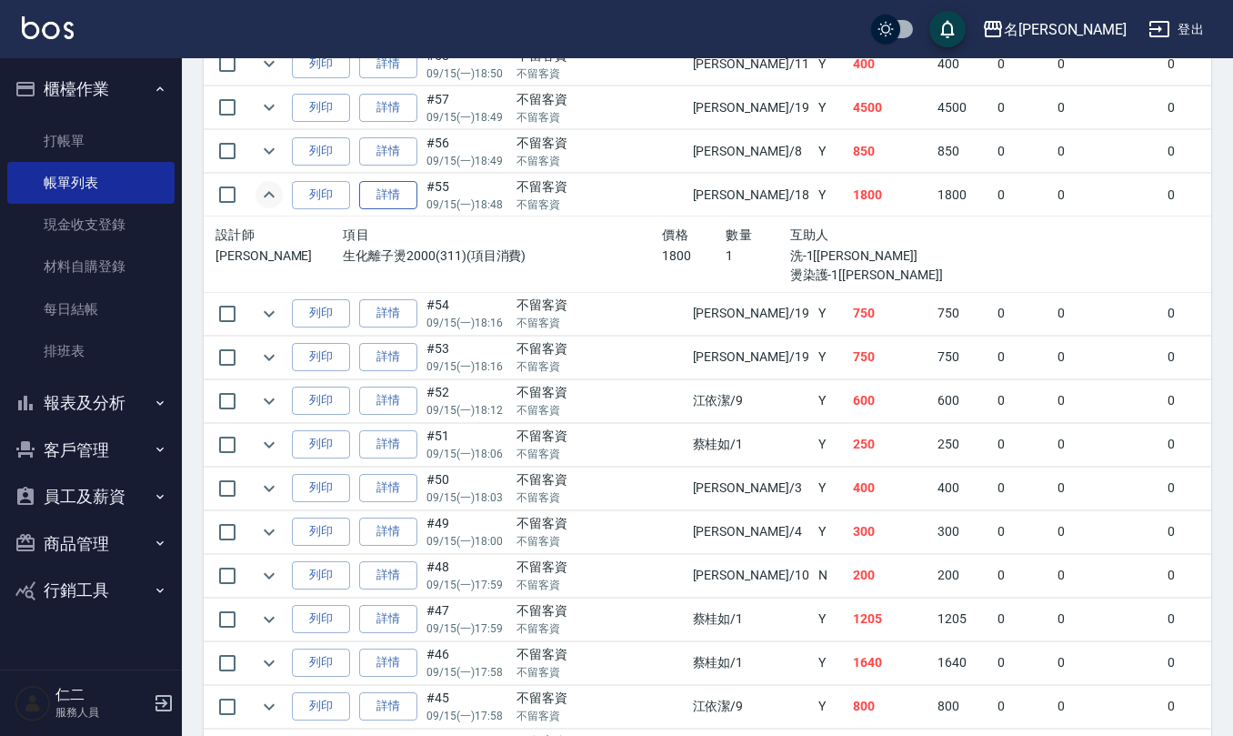
click at [393, 207] on link "詳情" at bounding box center [388, 195] width 58 height 28
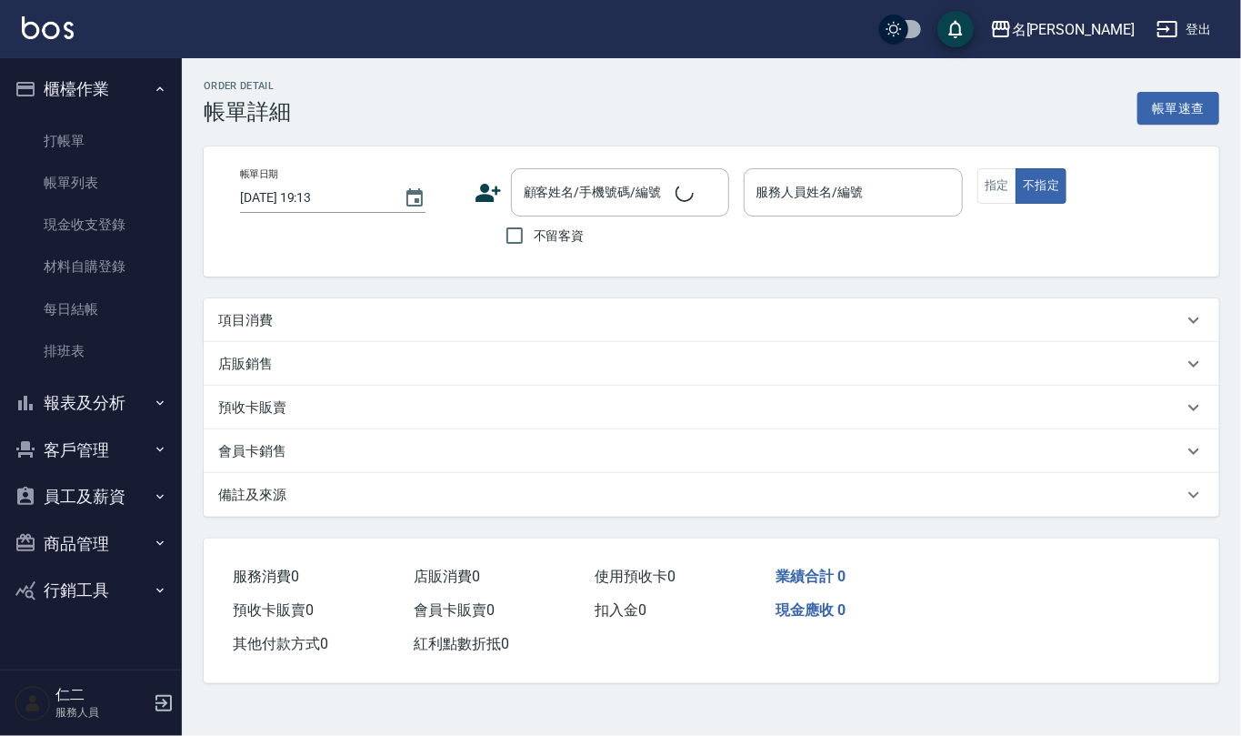
type input "2025/09/15 18:48"
checkbox input "true"
type input "吳婉如-18"
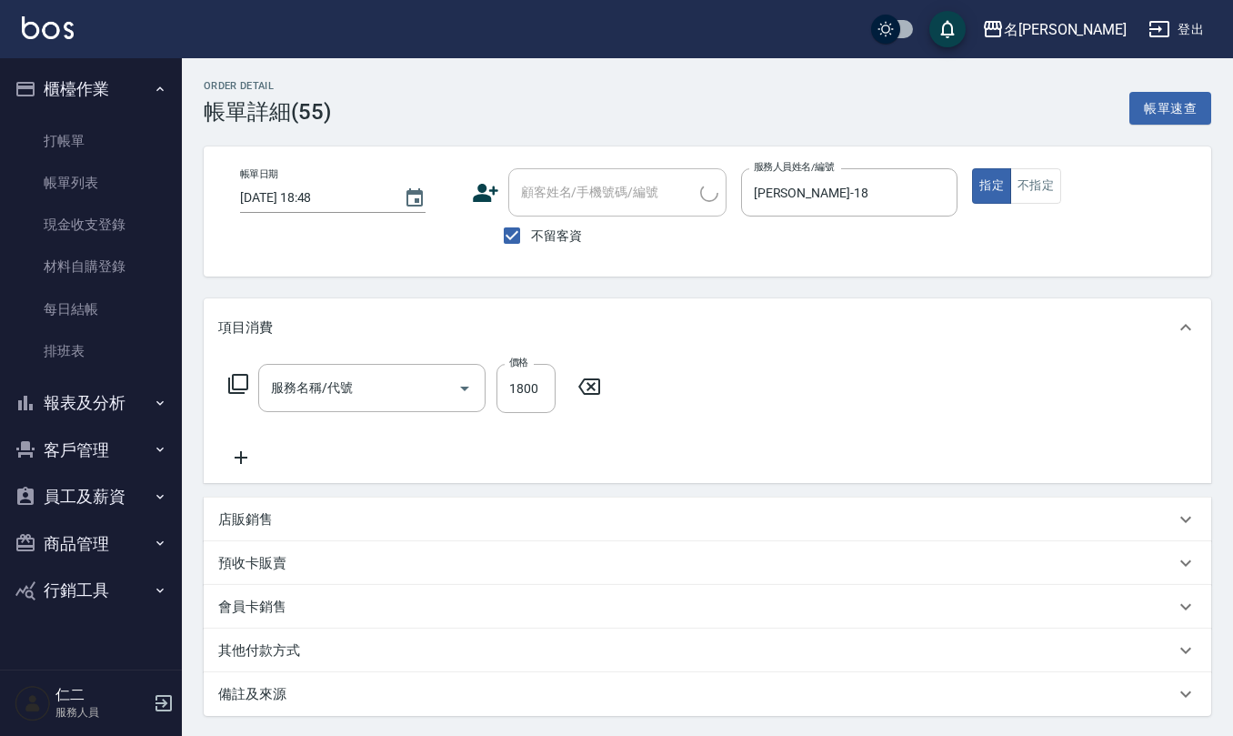
type input "生化離子燙2000(311)"
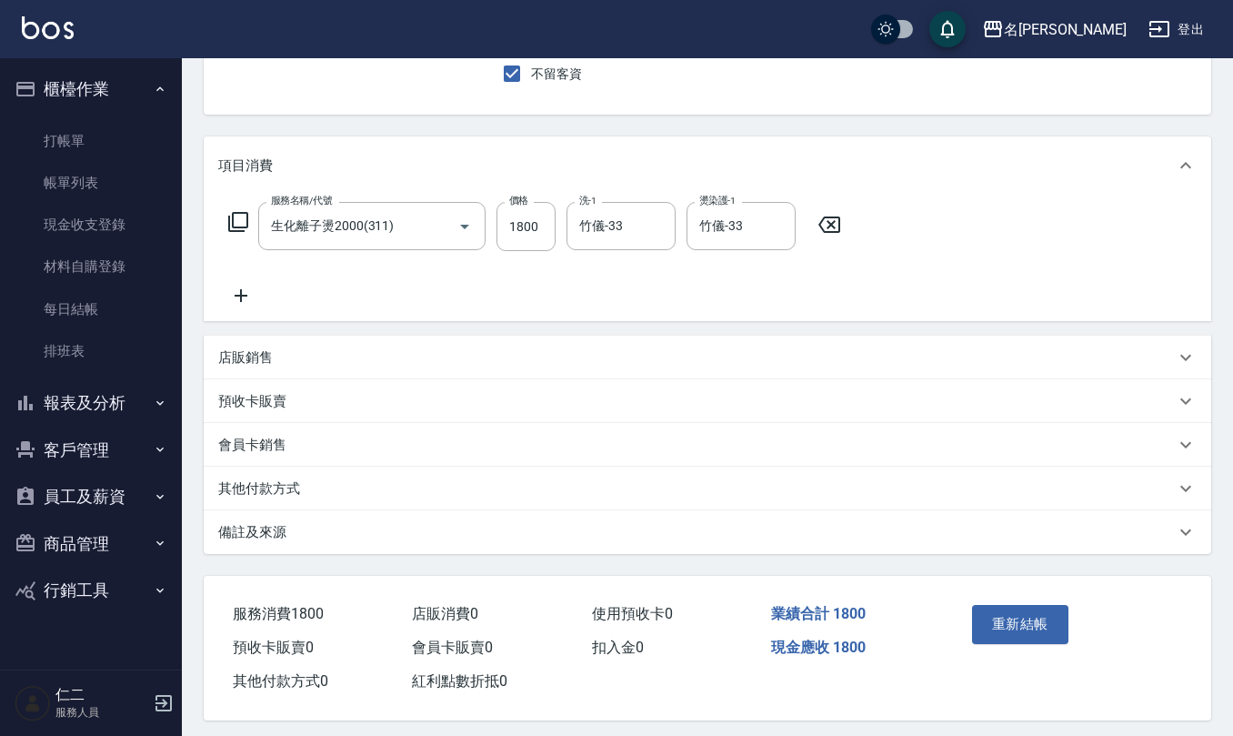
scroll to position [172, 0]
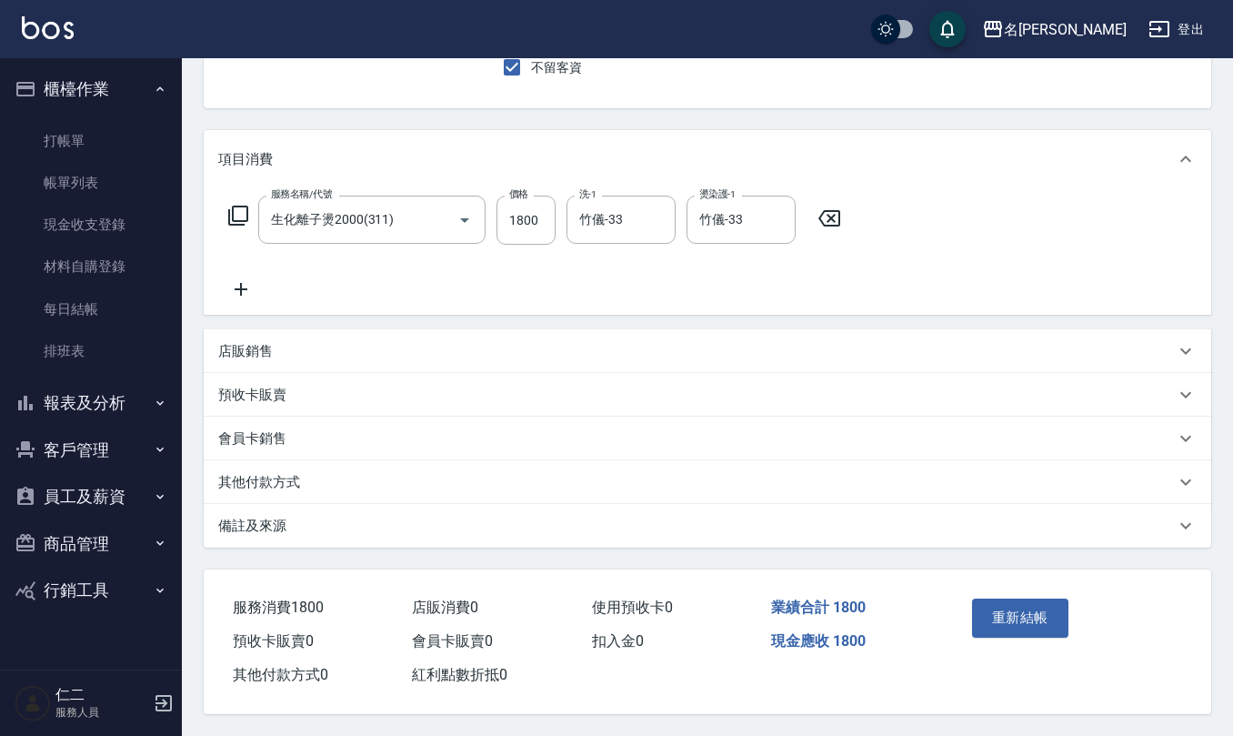
click at [278, 522] on p "備註及來源" at bounding box center [252, 525] width 68 height 19
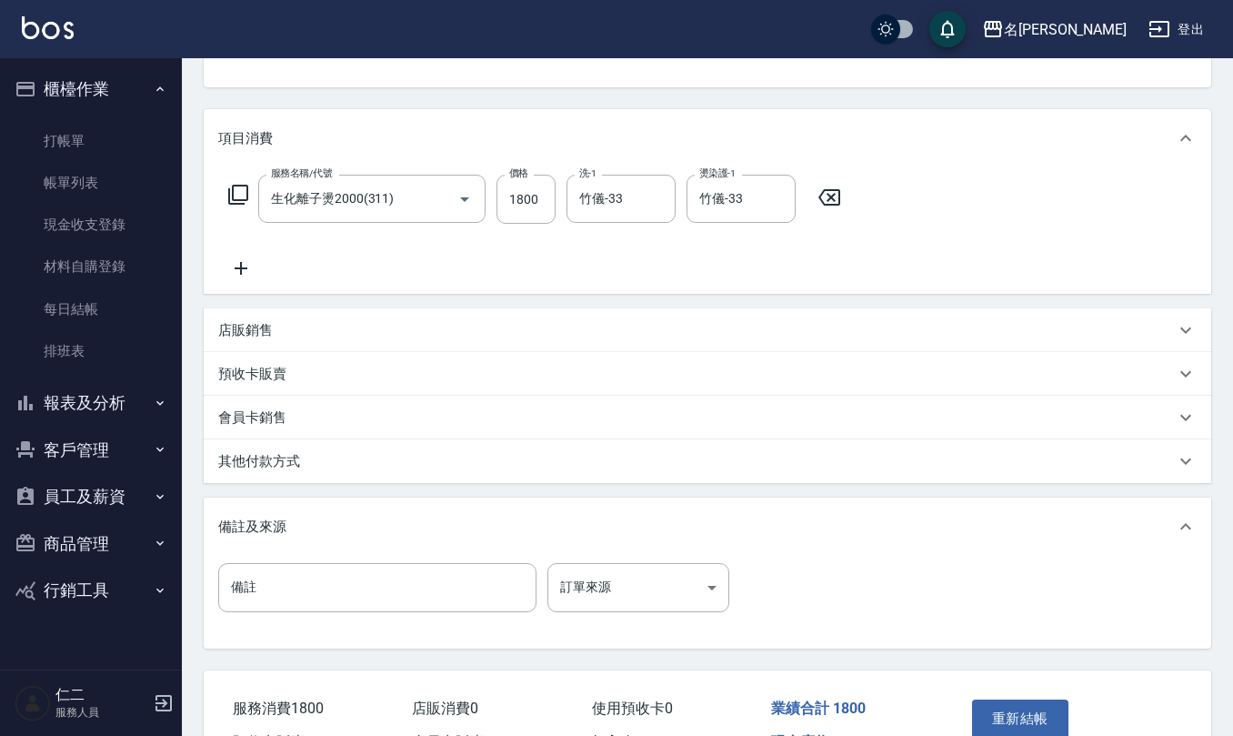
scroll to position [295, 0]
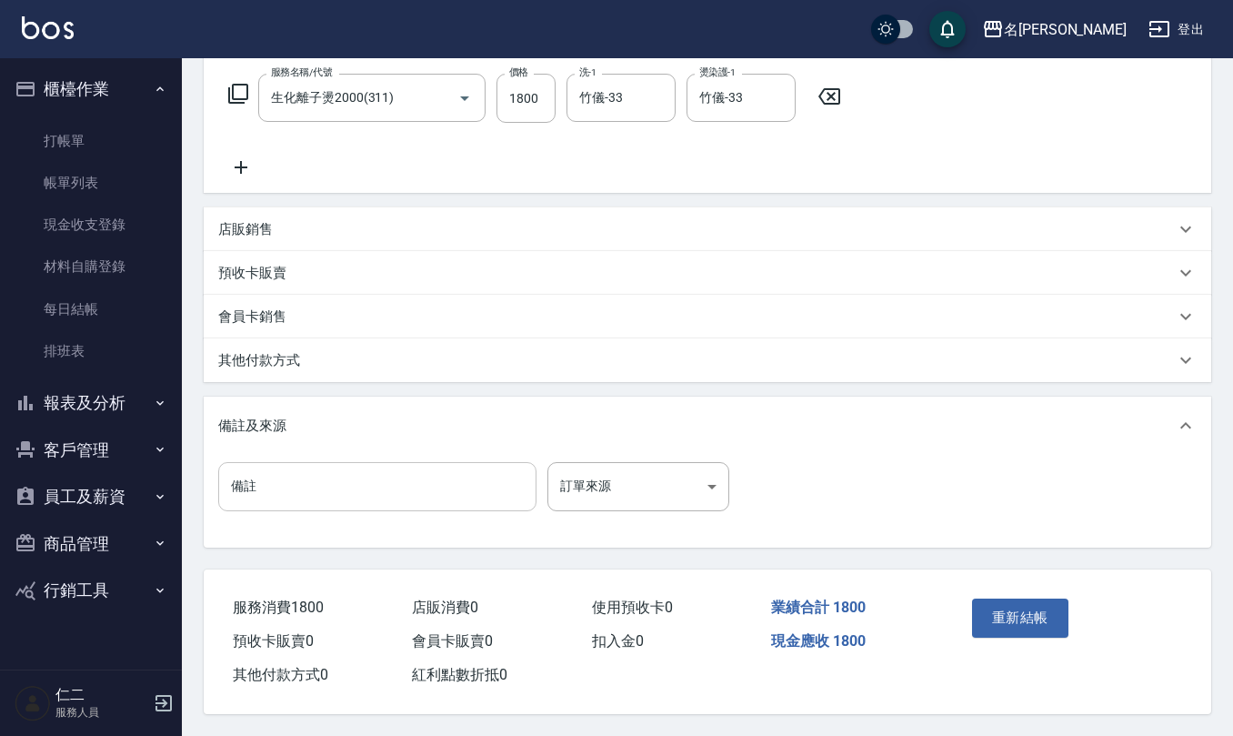
click at [347, 480] on input "備註" at bounding box center [377, 486] width 318 height 49
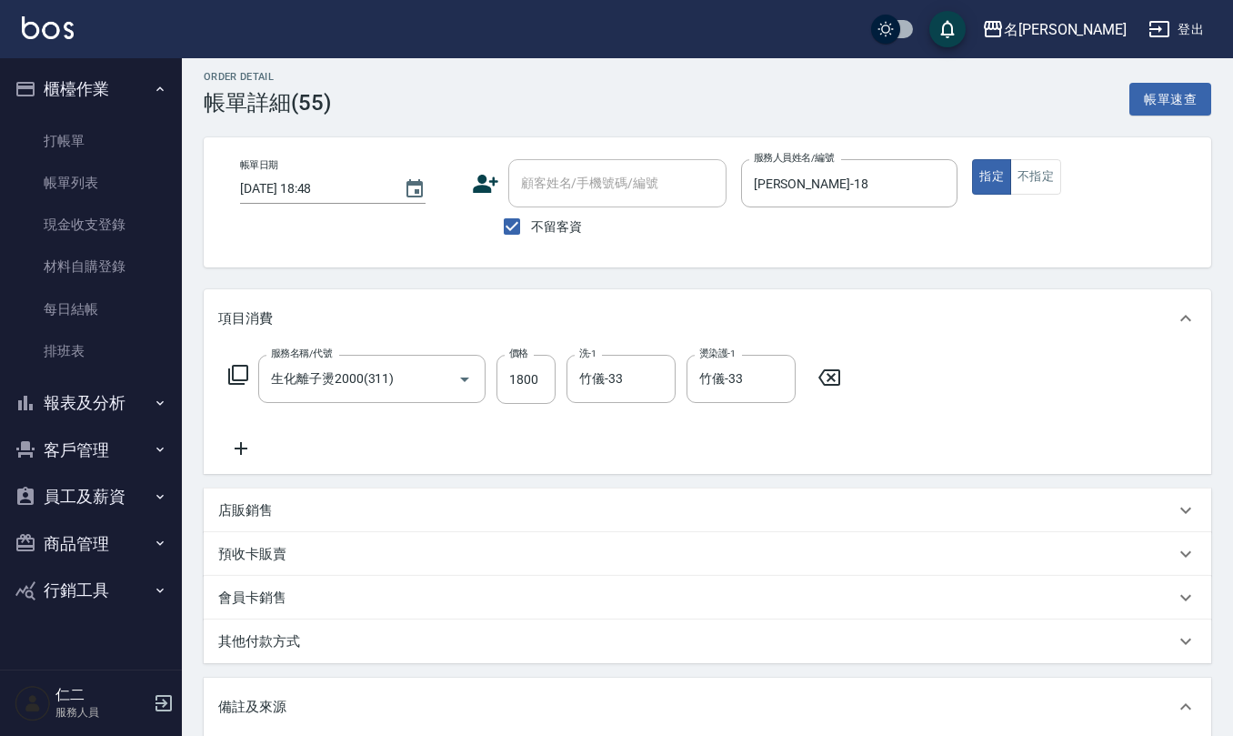
scroll to position [0, 0]
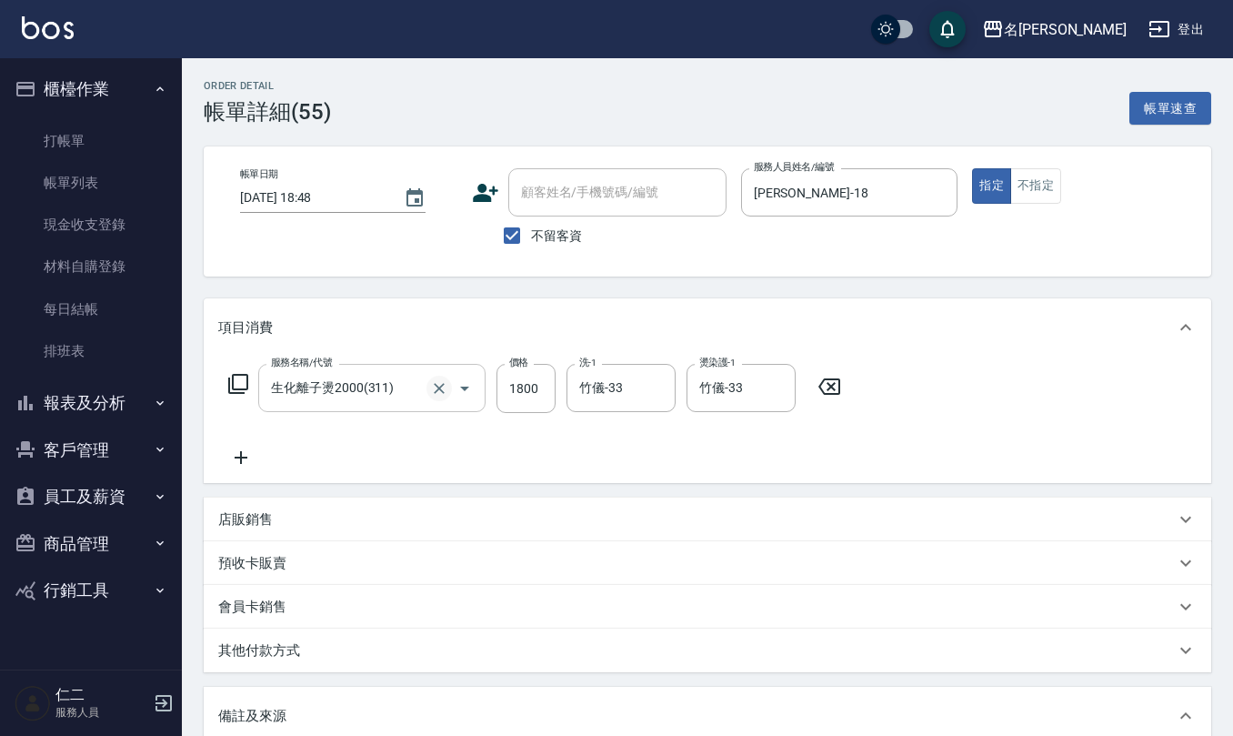
click at [437, 382] on icon "Clear" at bounding box center [439, 388] width 18 height 18
type input "快速燙p"
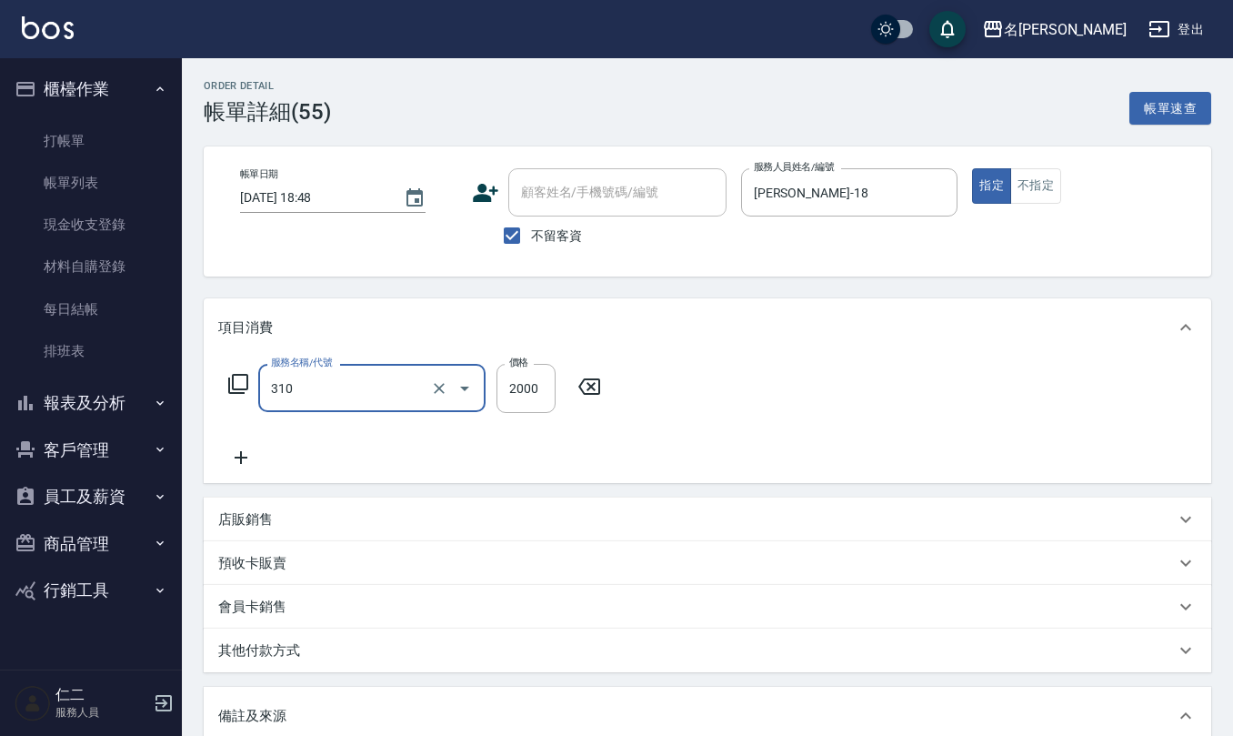
type input "MK果酸燙2000(310)"
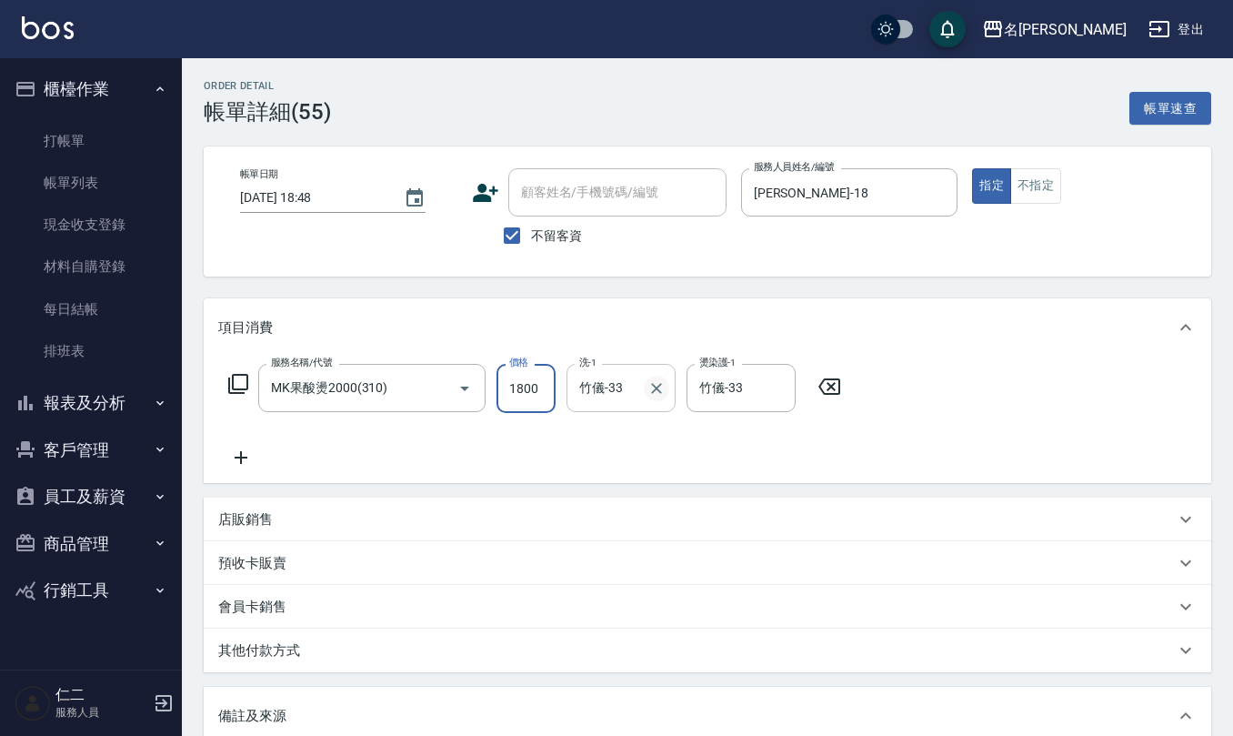
click at [656, 398] on button "Clear" at bounding box center [656, 388] width 25 height 25
type input "1800"
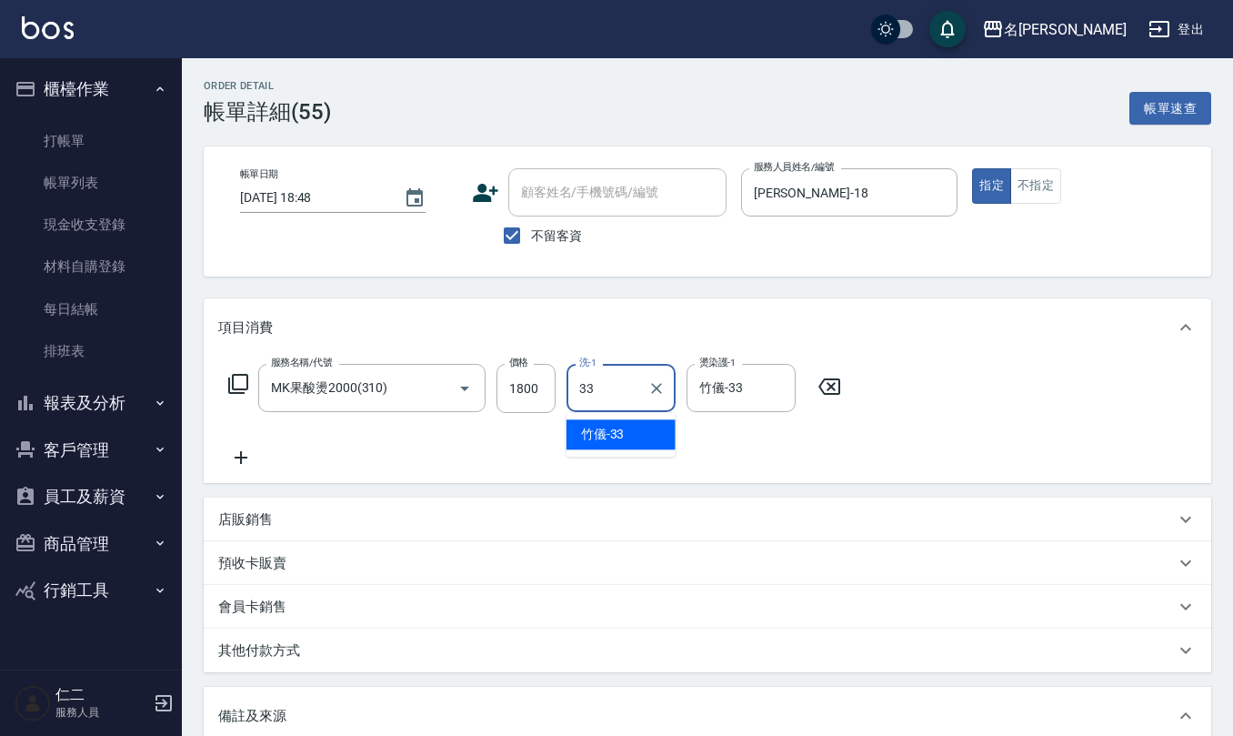
type input "竹儀-33"
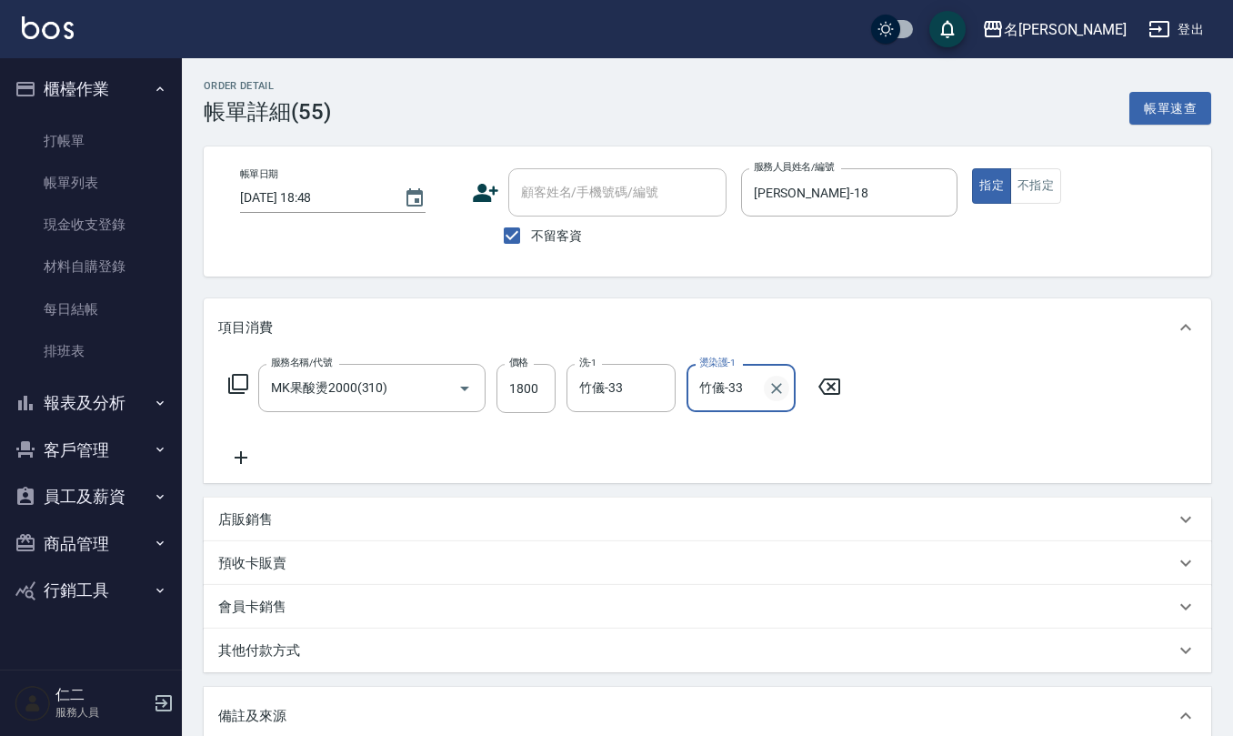
click at [776, 395] on icon "Clear" at bounding box center [776, 388] width 18 height 18
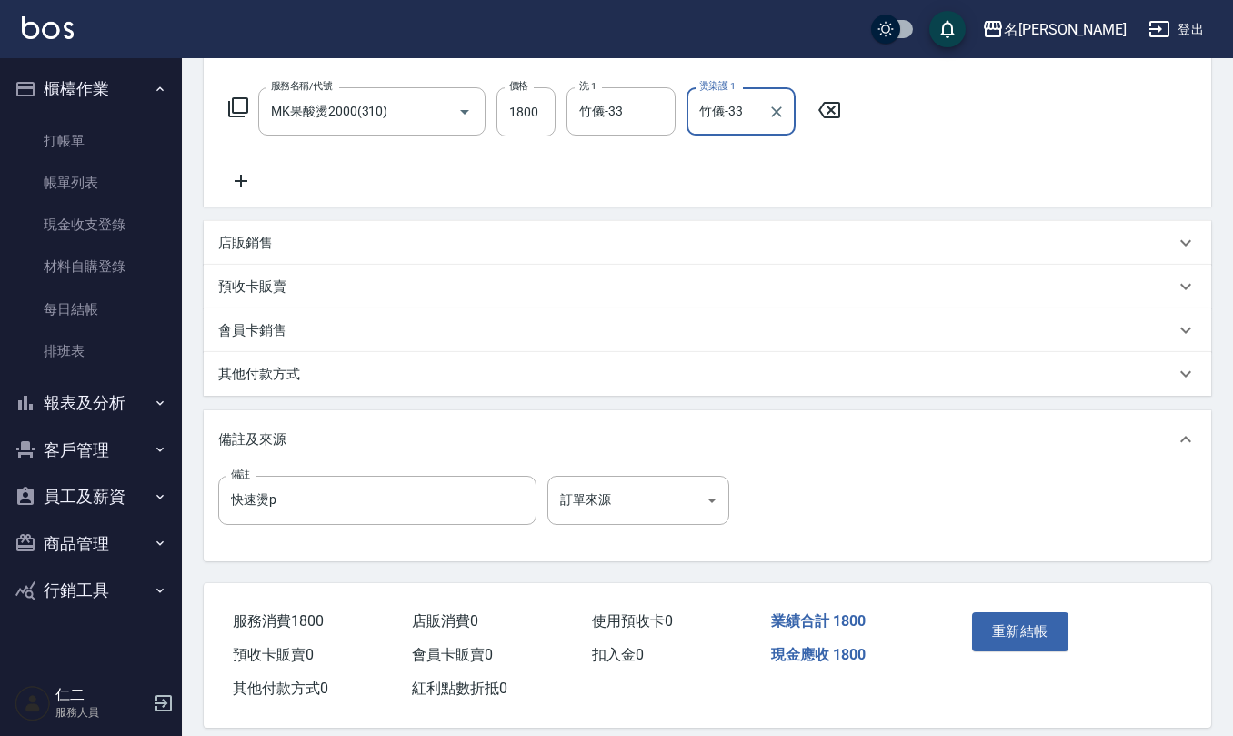
scroll to position [295, 0]
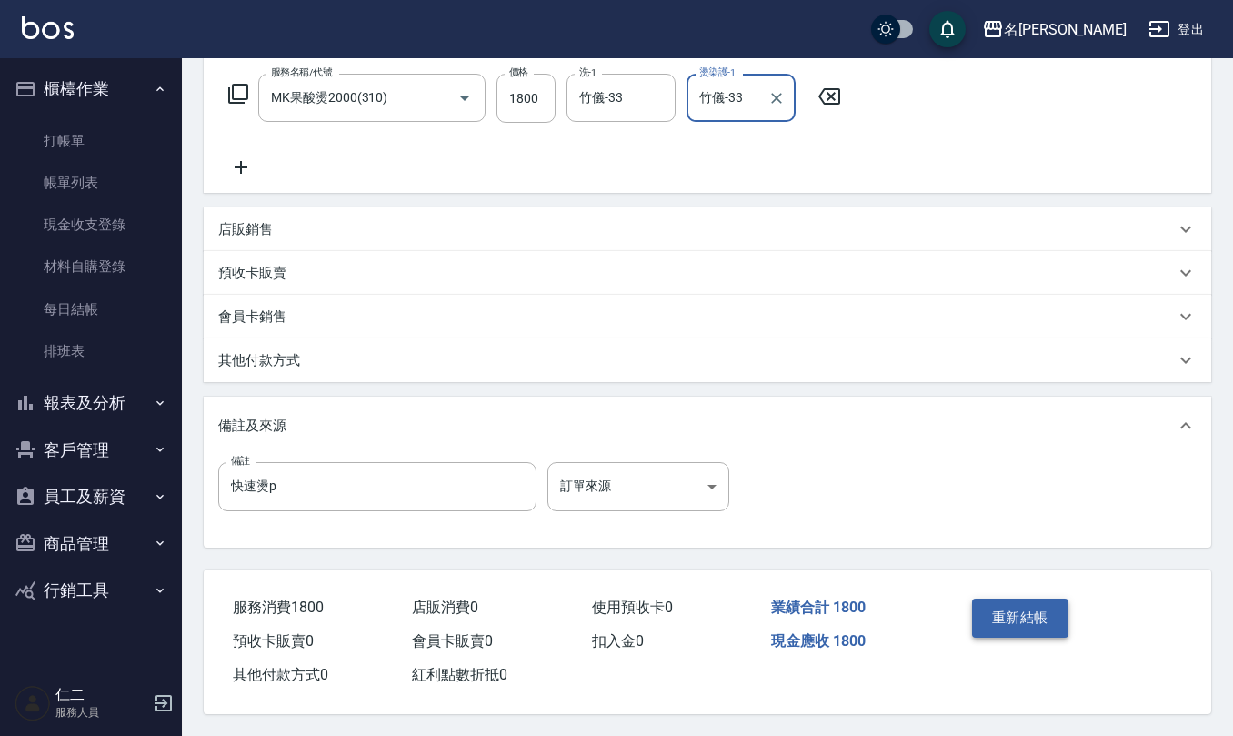
type input "竹儀-33"
click at [1011, 616] on button "重新結帳" at bounding box center [1020, 617] width 96 height 38
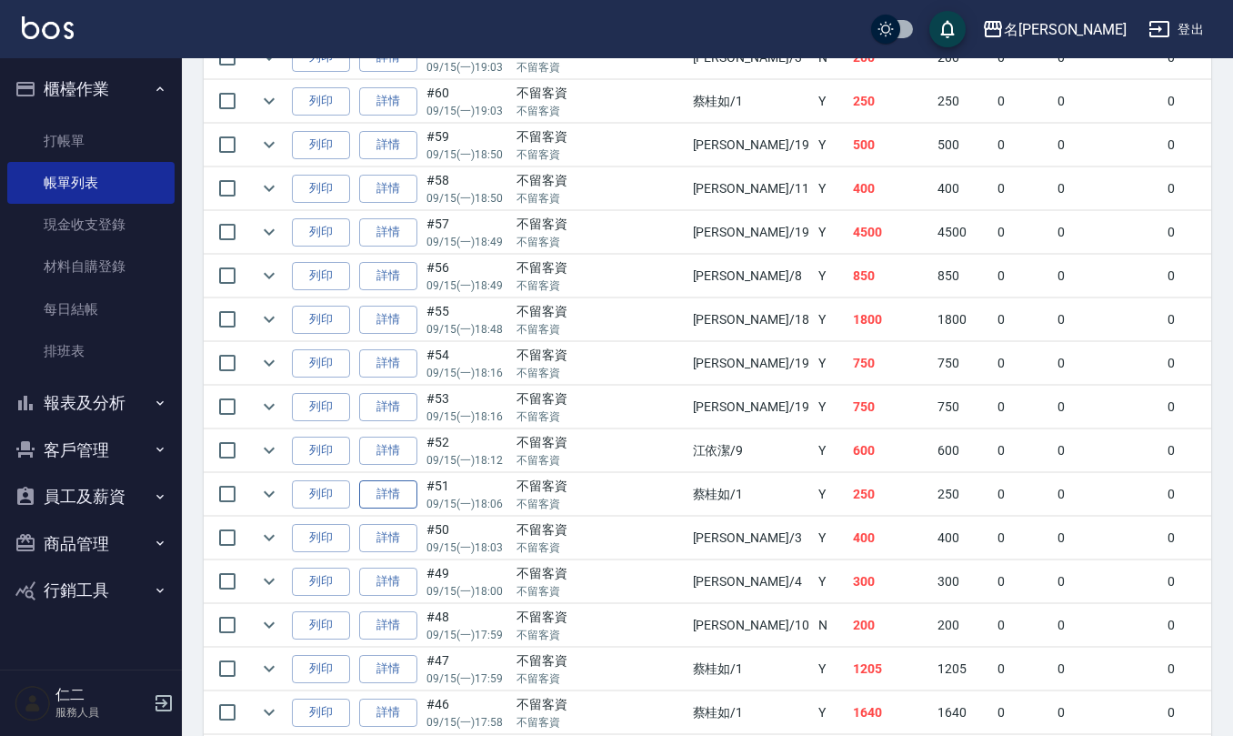
scroll to position [1576, 0]
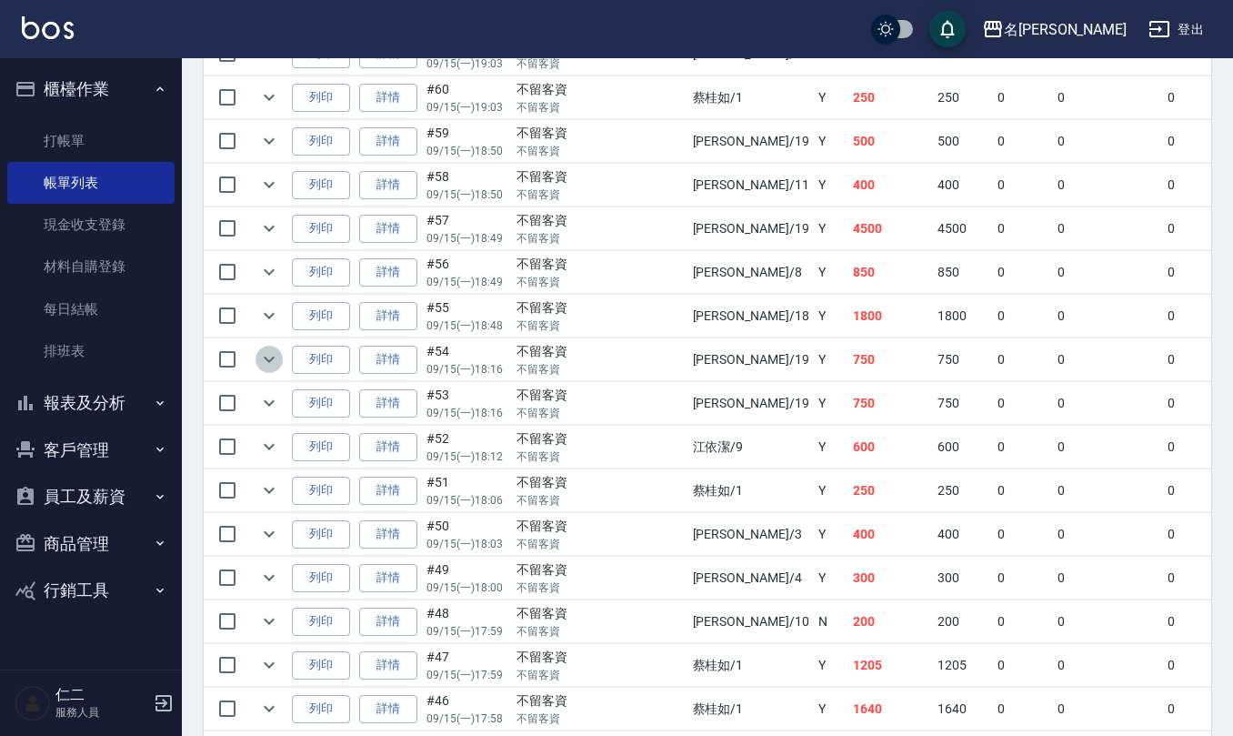
click at [267, 367] on icon "expand row" at bounding box center [269, 359] width 22 height 22
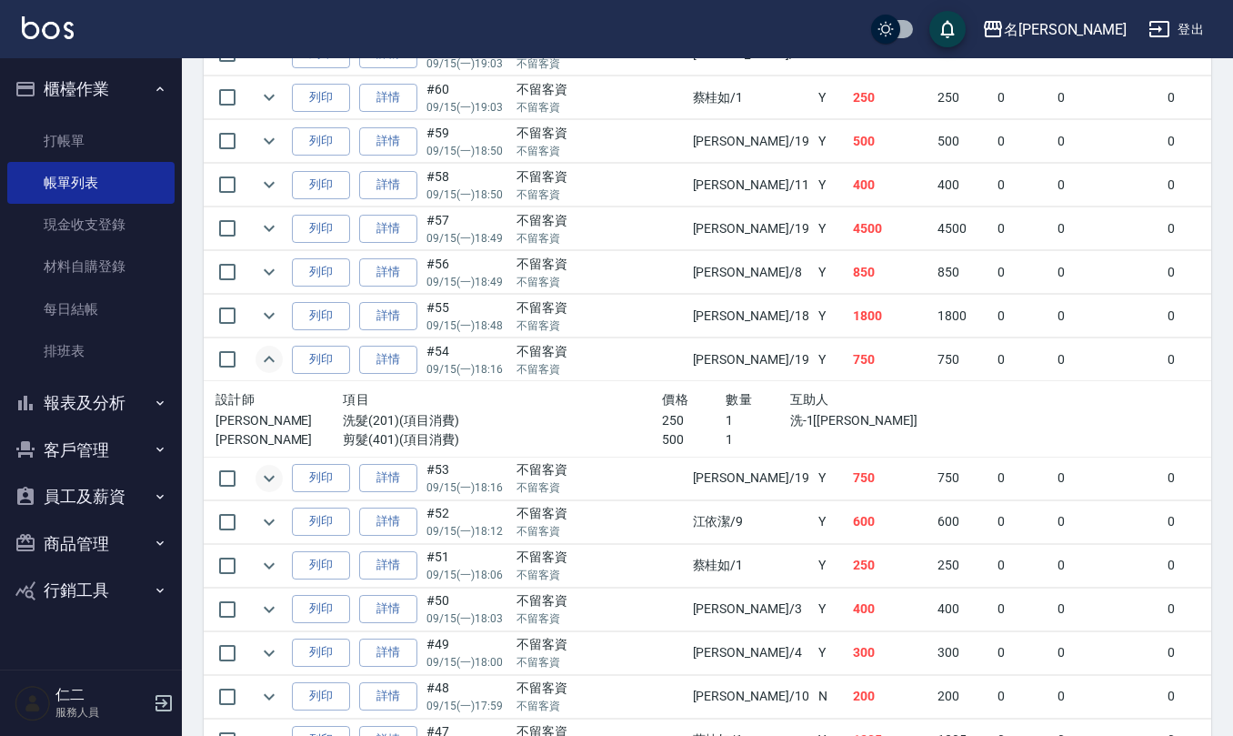
click at [271, 488] on icon "expand row" at bounding box center [269, 478] width 22 height 22
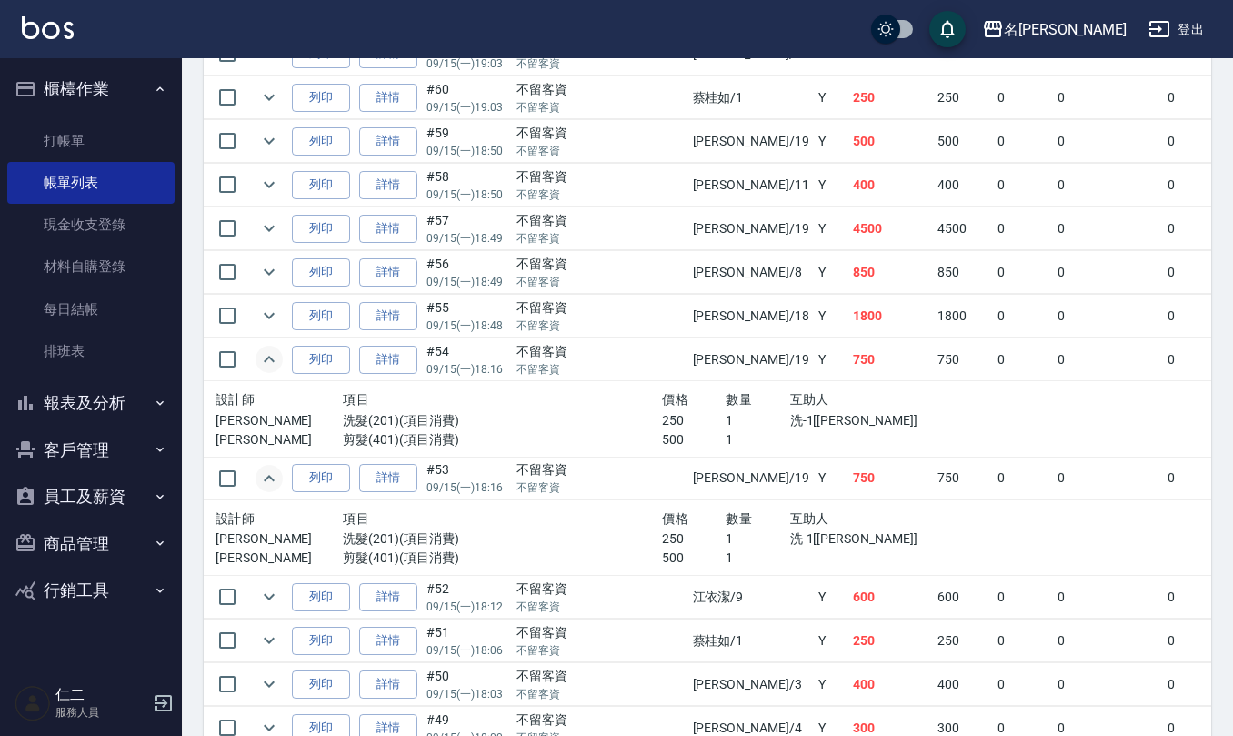
scroll to position [1697, 0]
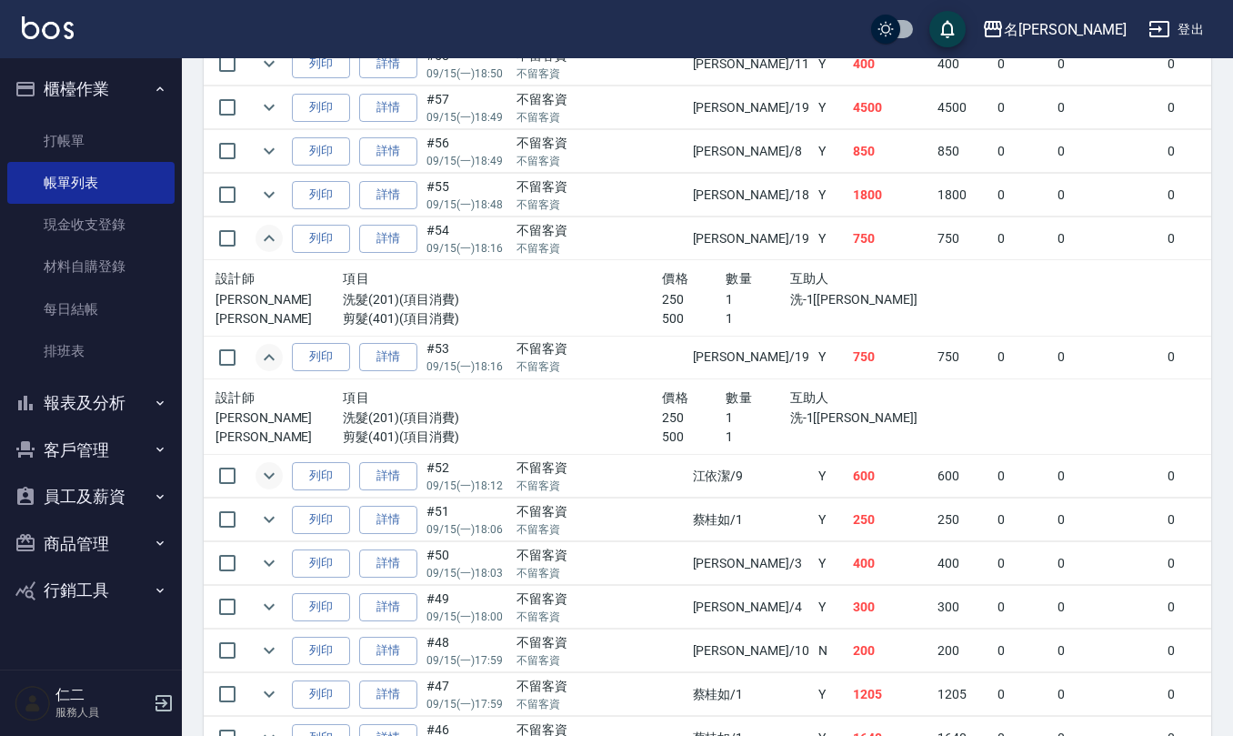
click at [271, 486] on icon "expand row" at bounding box center [269, 476] width 22 height 22
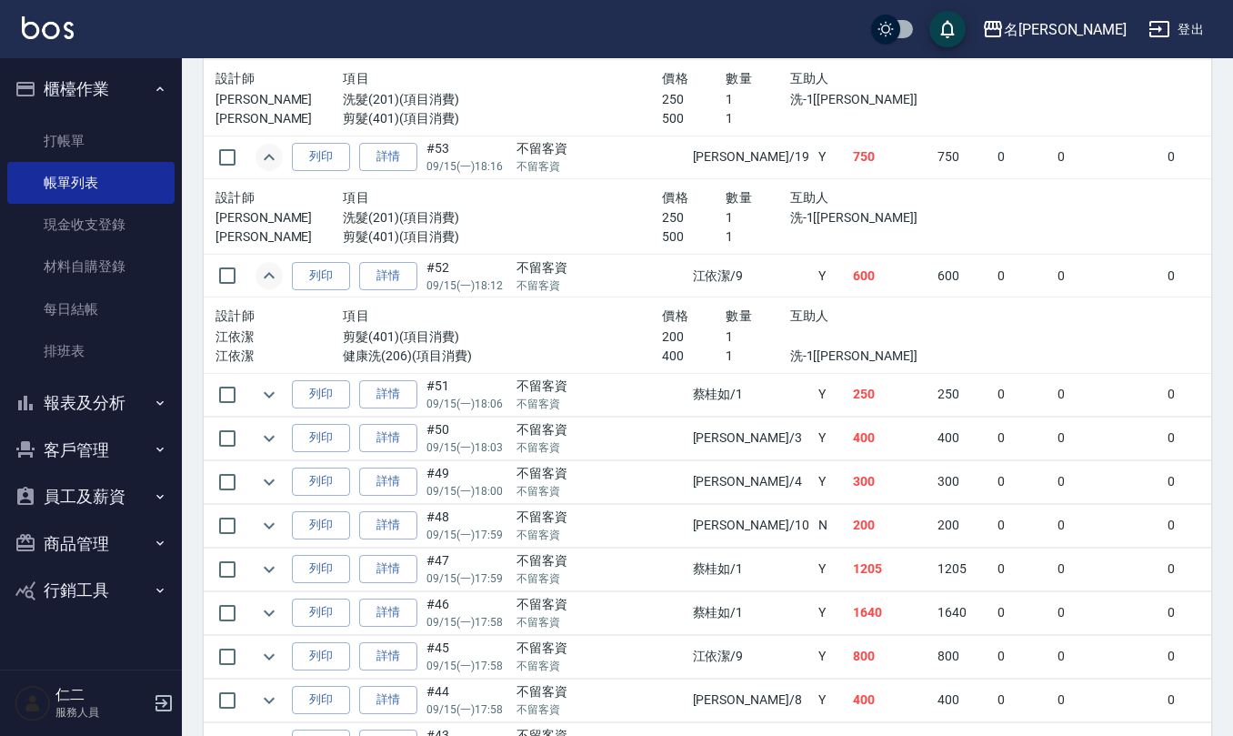
scroll to position [1939, 0]
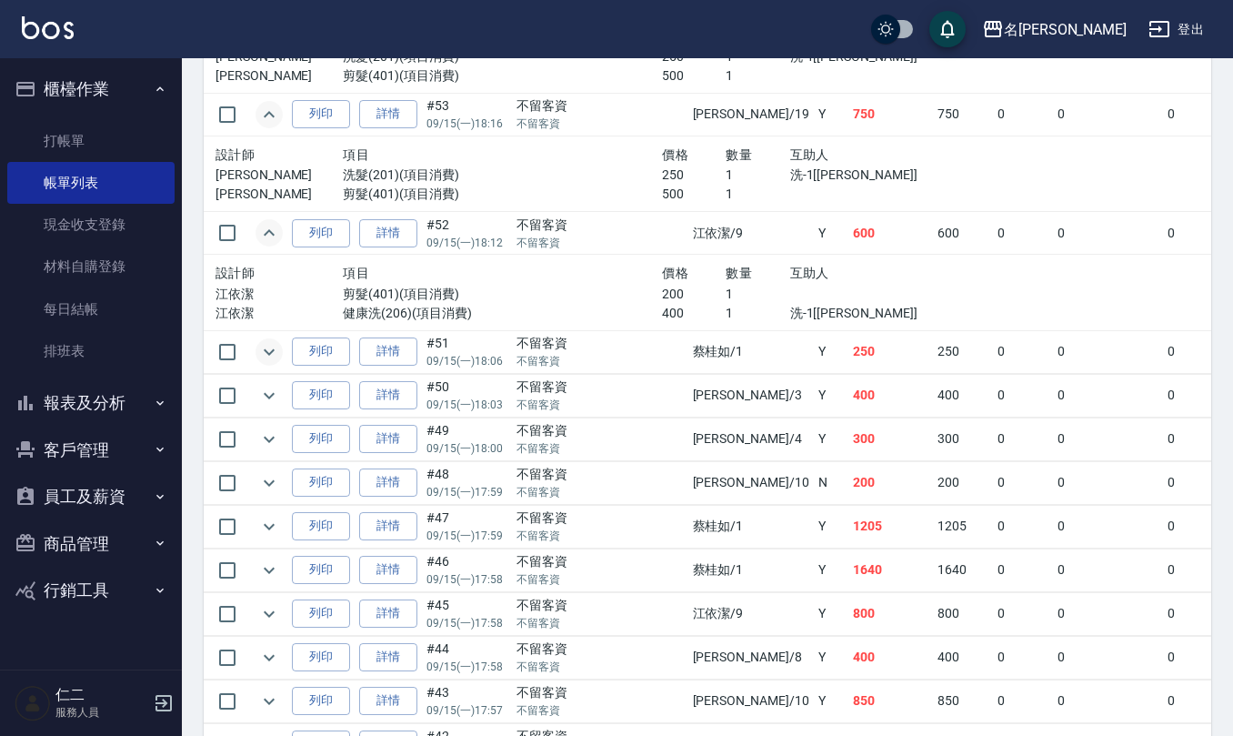
click at [267, 363] on icon "expand row" at bounding box center [269, 352] width 22 height 22
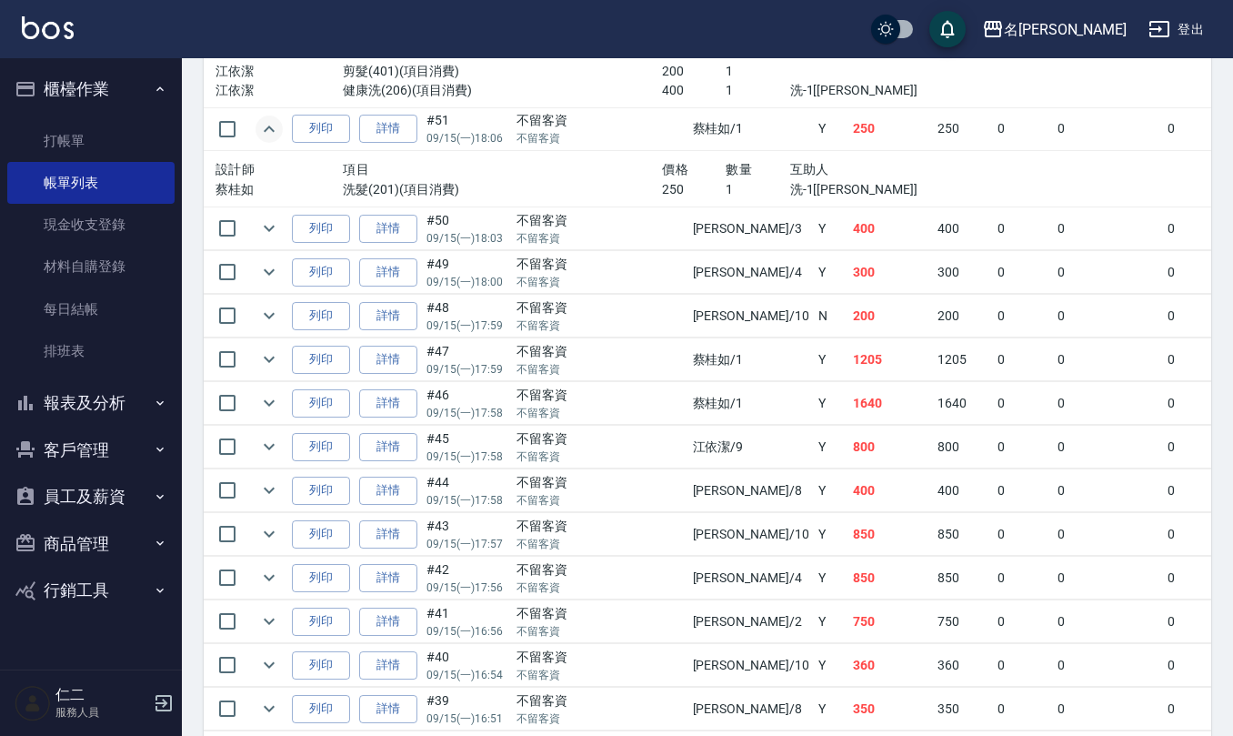
scroll to position [2182, 0]
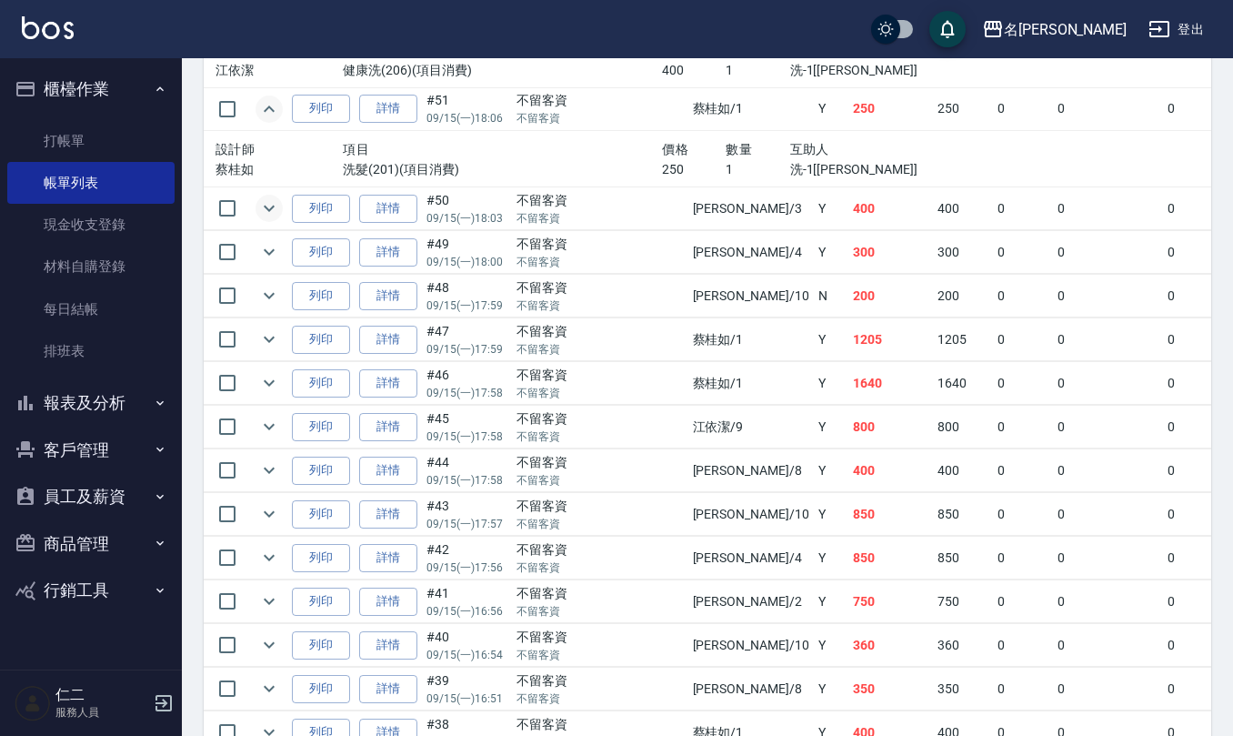
click at [267, 219] on icon "expand row" at bounding box center [269, 208] width 22 height 22
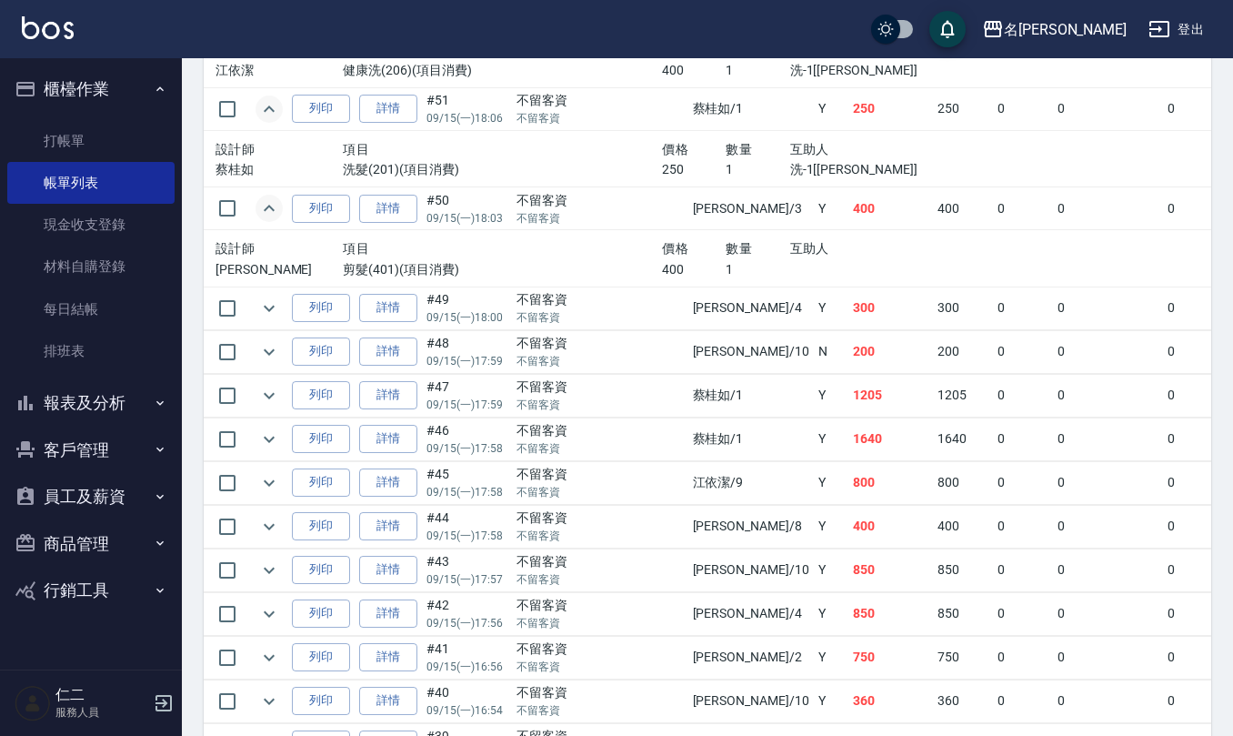
scroll to position [2303, 0]
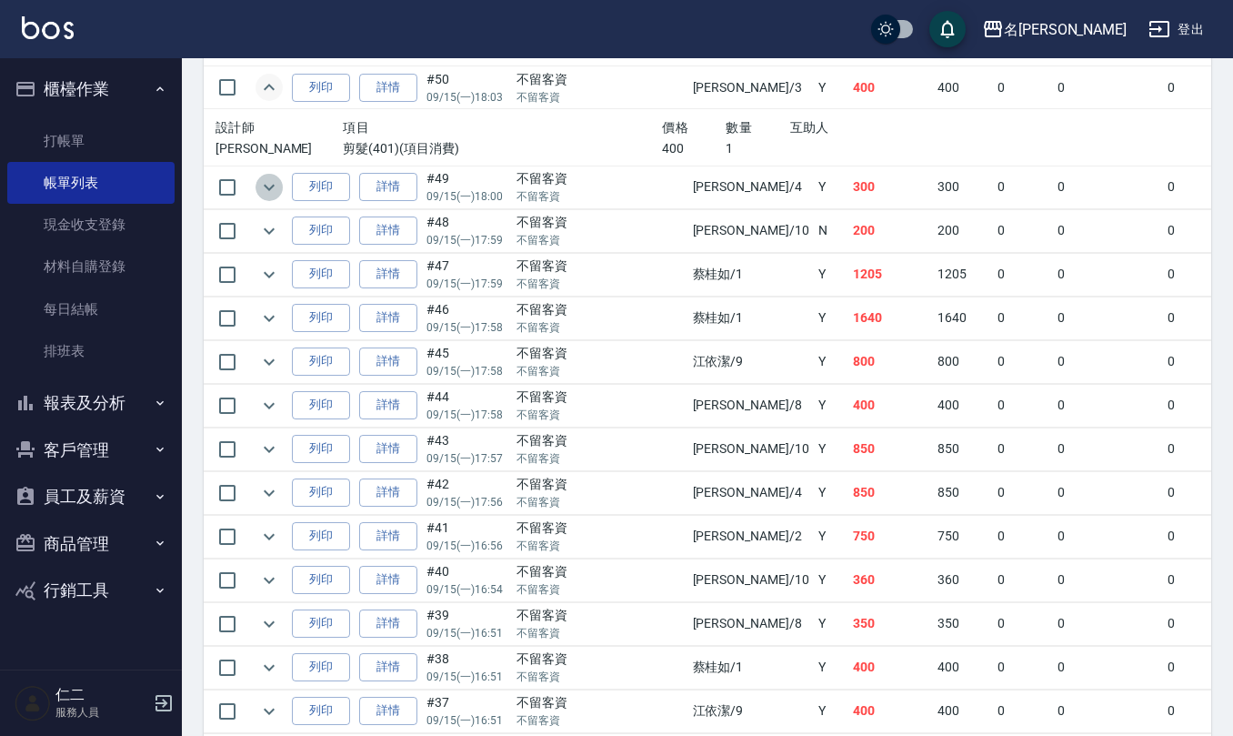
click at [269, 198] on icon "expand row" at bounding box center [269, 187] width 22 height 22
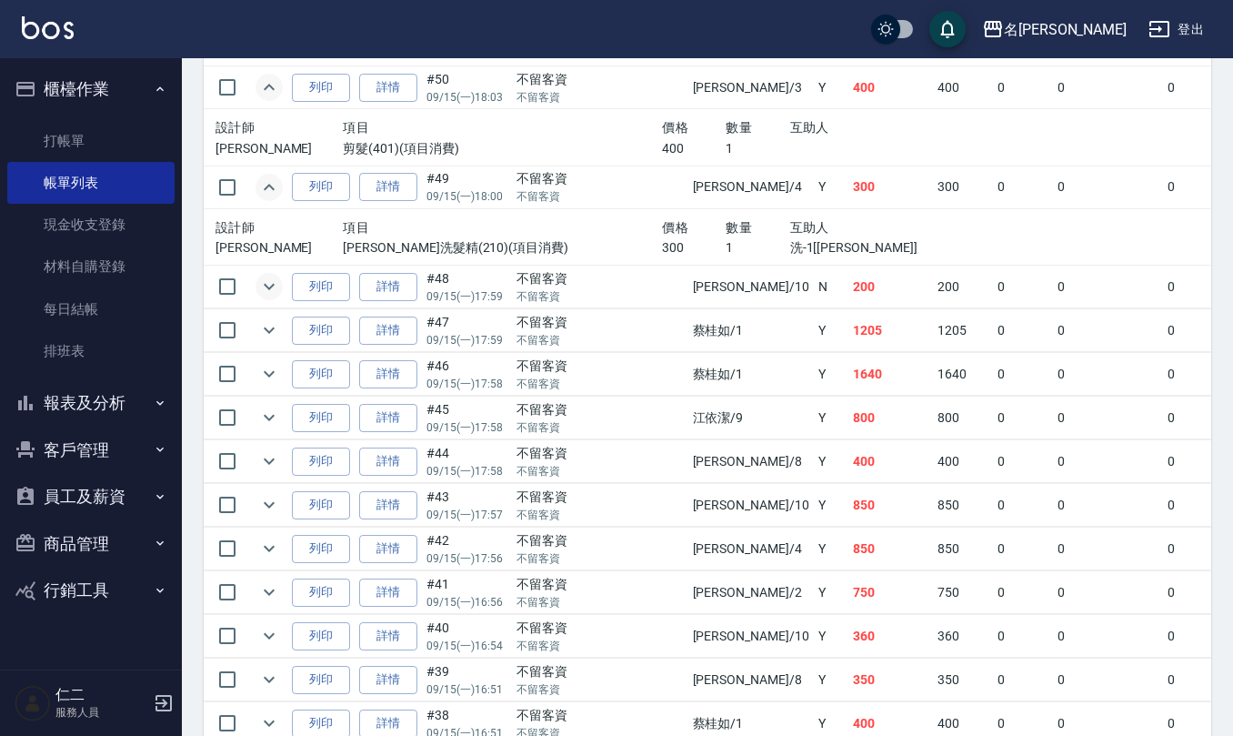
click at [270, 297] on icon "expand row" at bounding box center [269, 287] width 22 height 22
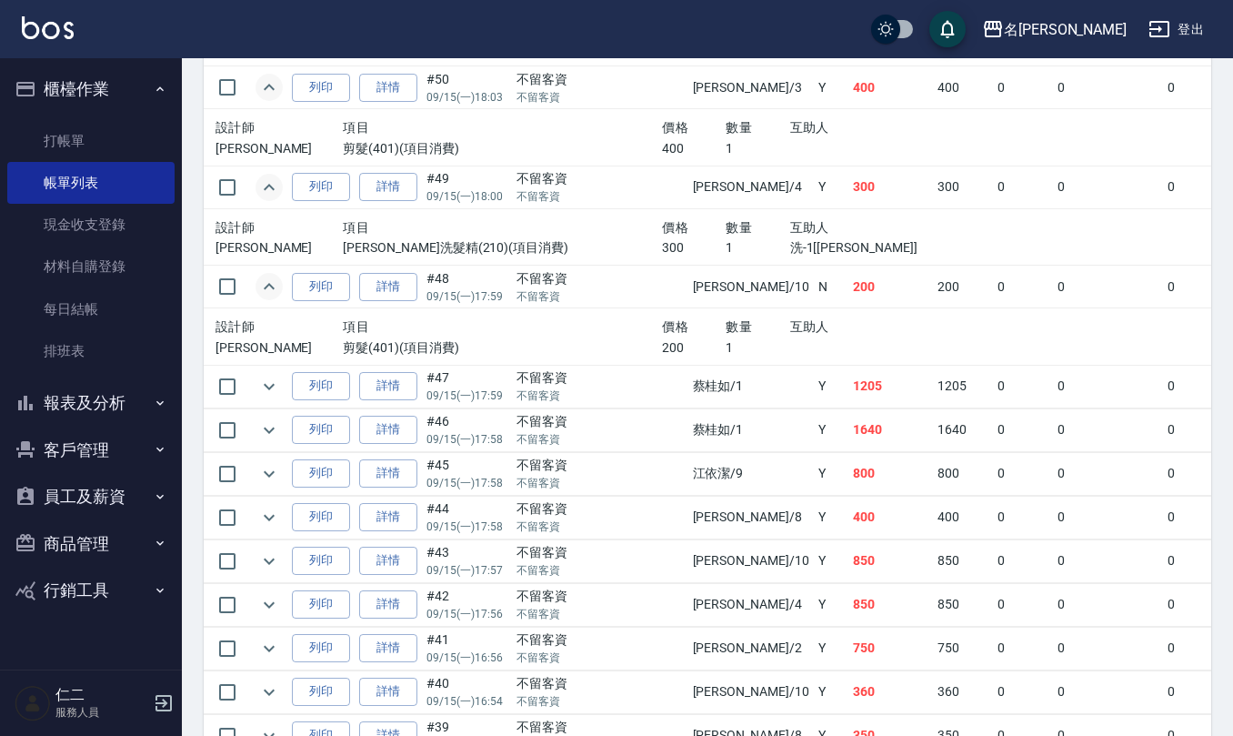
scroll to position [2424, 0]
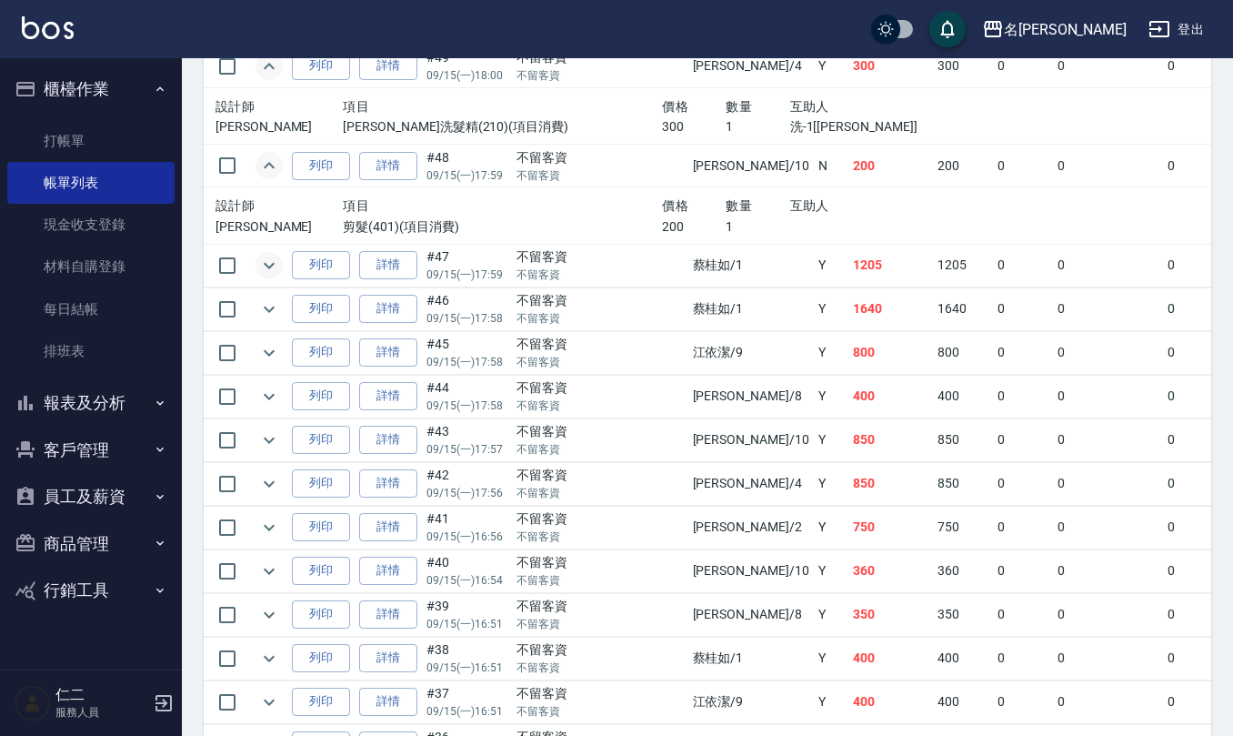
click at [271, 276] on icon "expand row" at bounding box center [269, 266] width 22 height 22
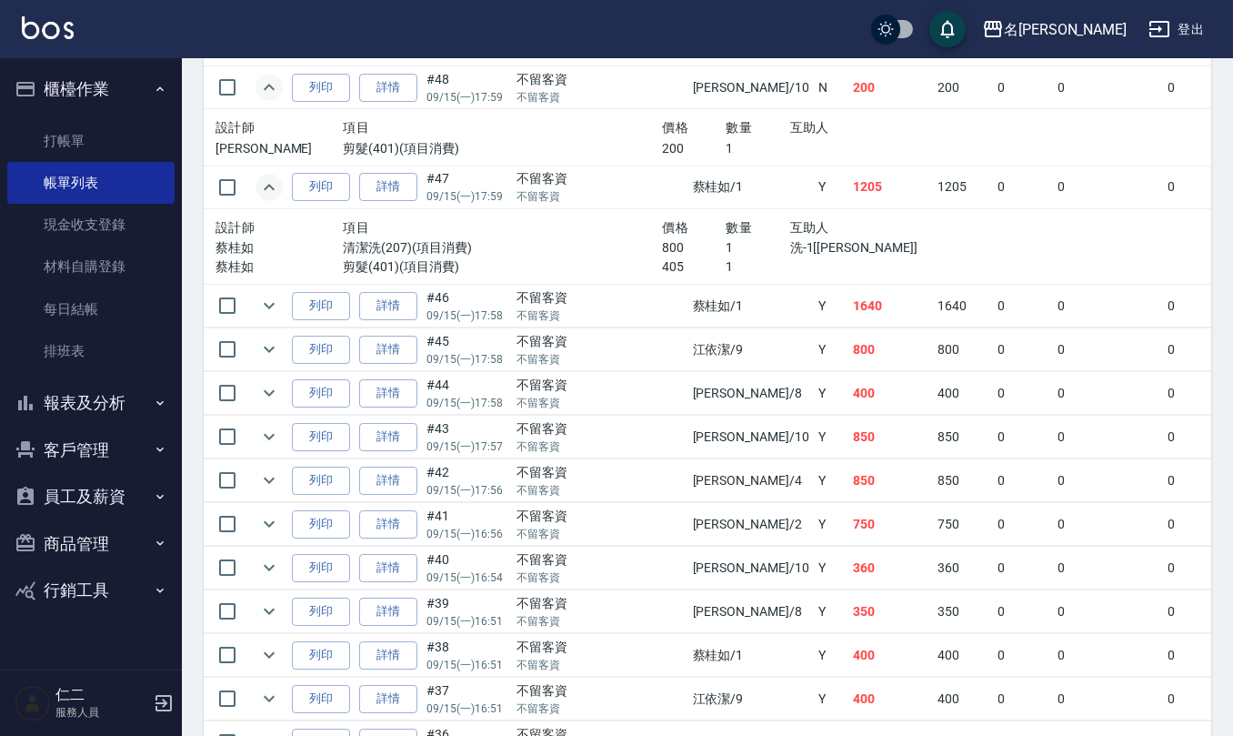
scroll to position [2546, 0]
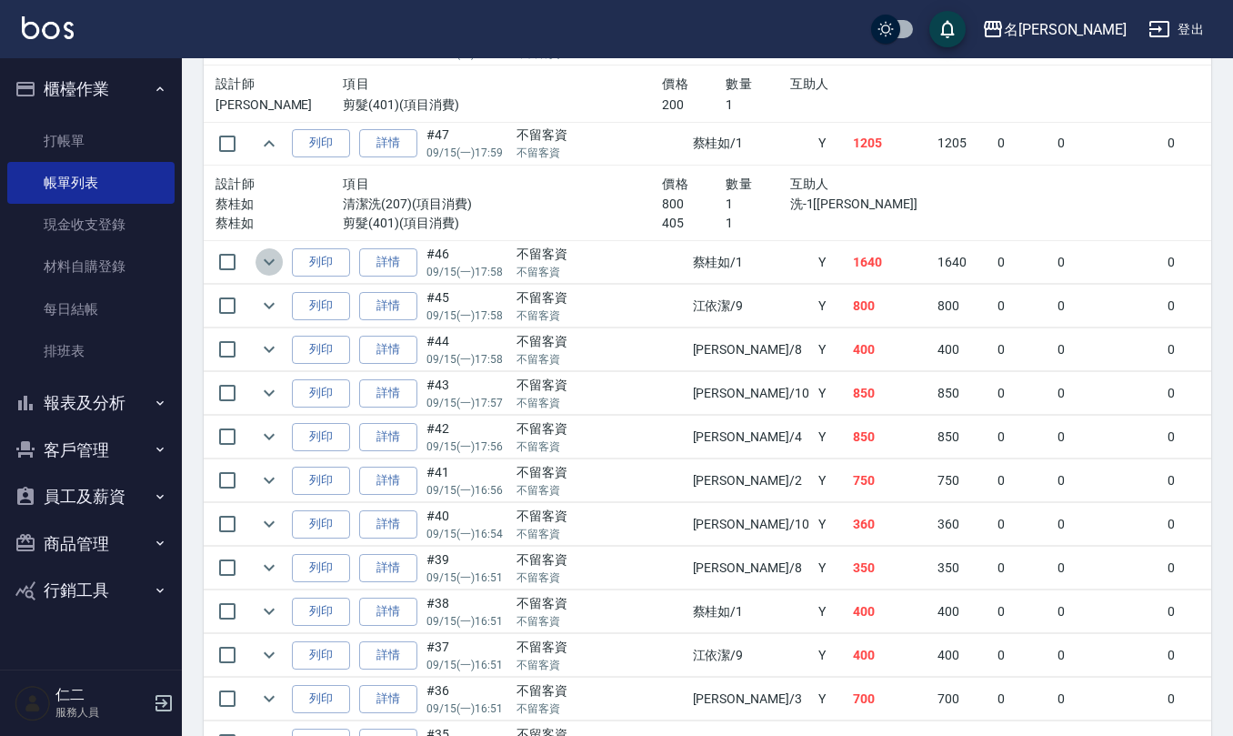
click at [259, 273] on icon "expand row" at bounding box center [269, 262] width 22 height 22
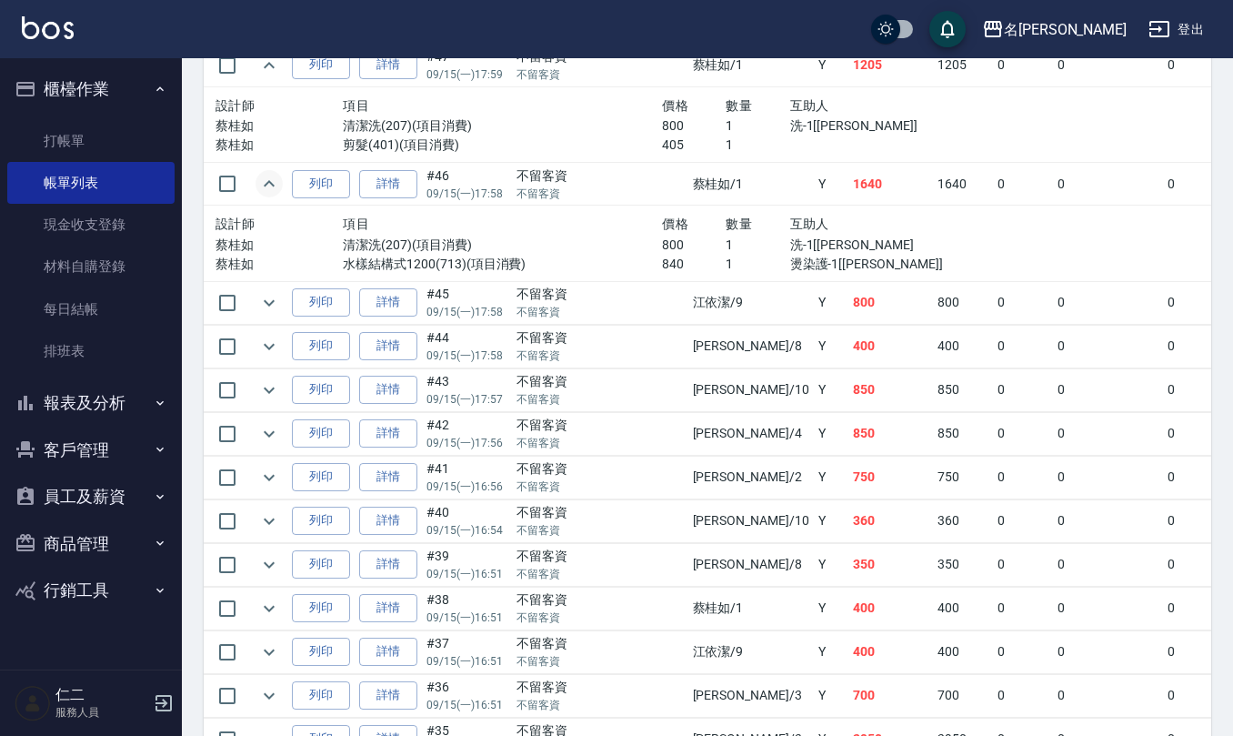
scroll to position [2667, 0]
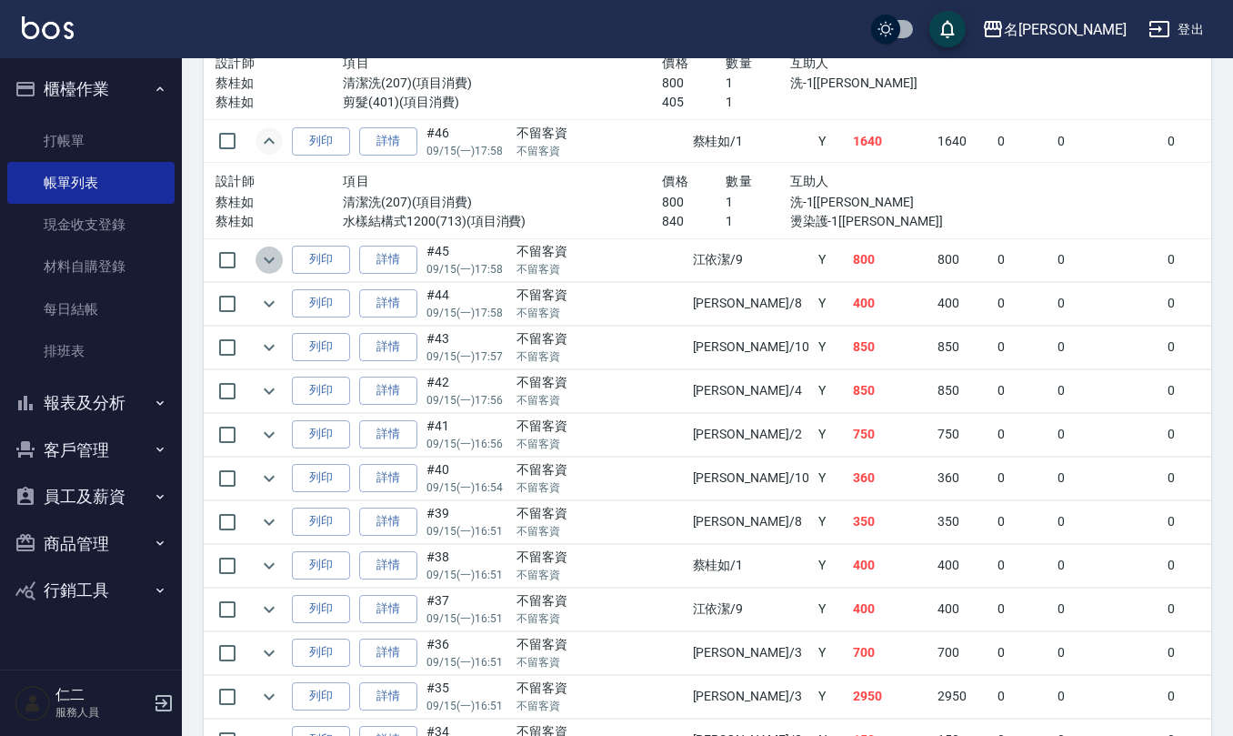
click at [271, 271] on icon "expand row" at bounding box center [269, 260] width 22 height 22
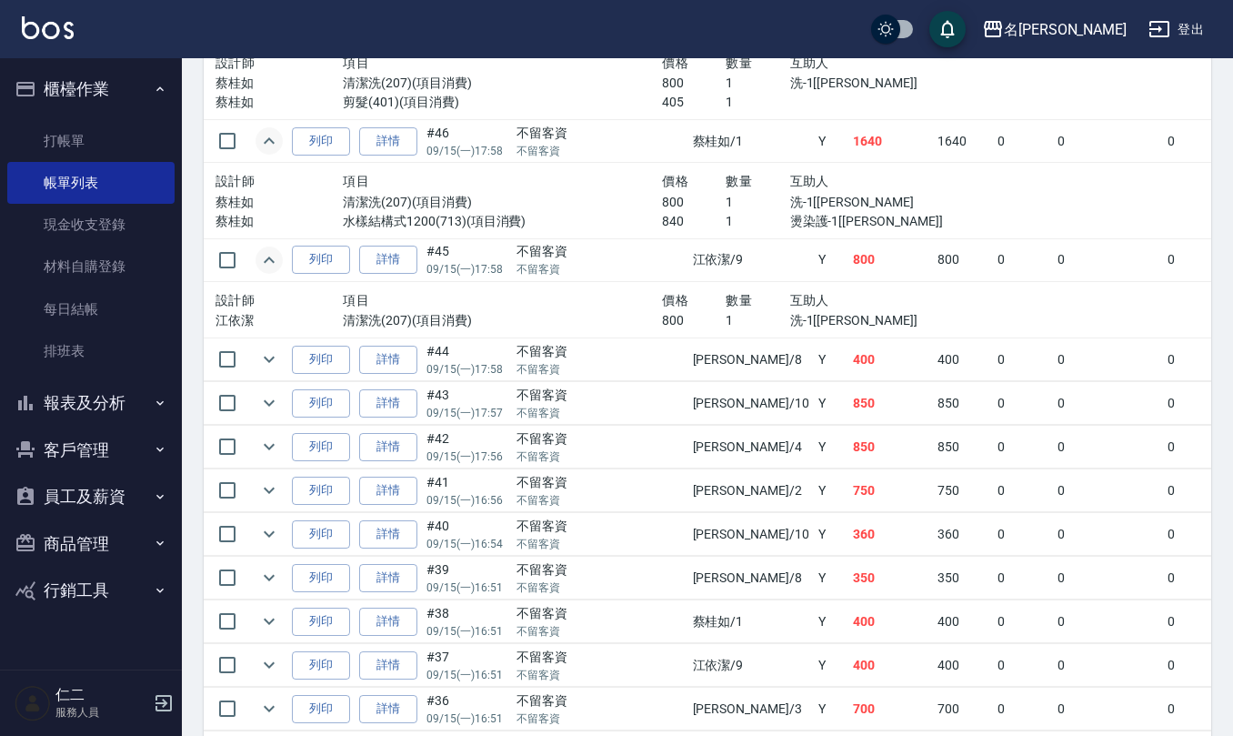
scroll to position [2788, 0]
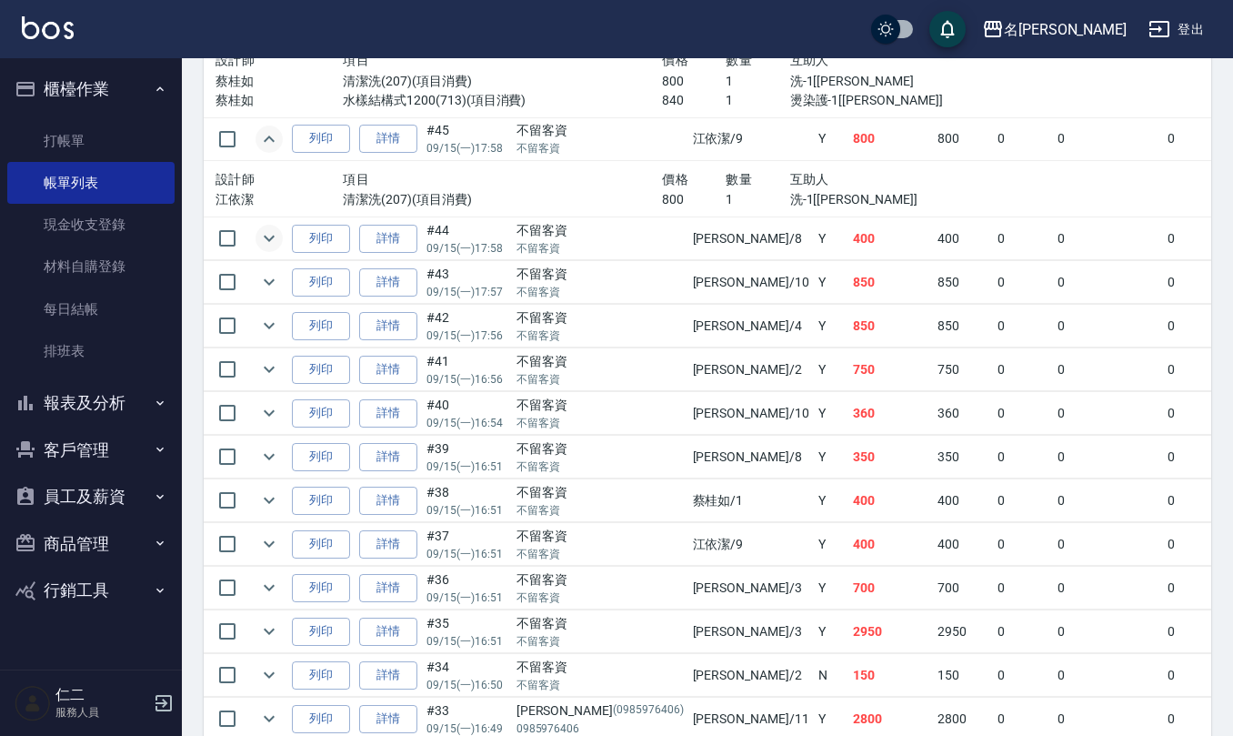
click at [263, 249] on icon "expand row" at bounding box center [269, 238] width 22 height 22
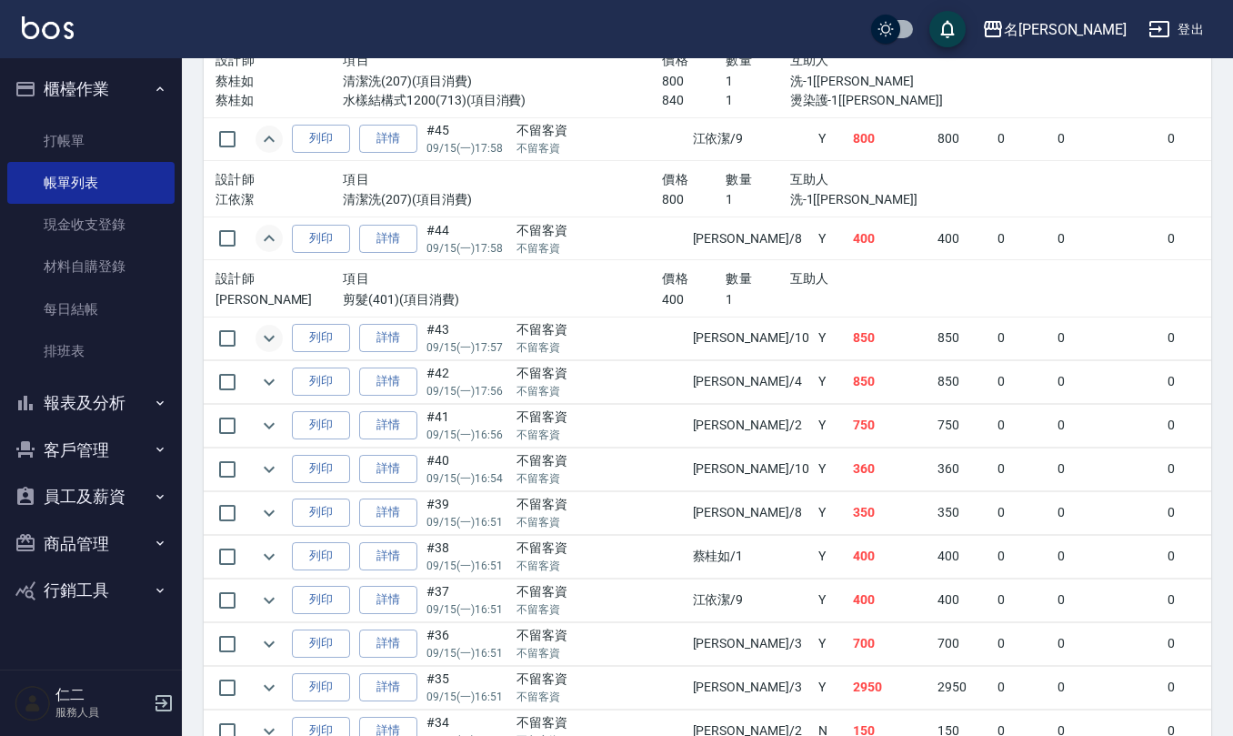
click at [262, 349] on icon "expand row" at bounding box center [269, 338] width 22 height 22
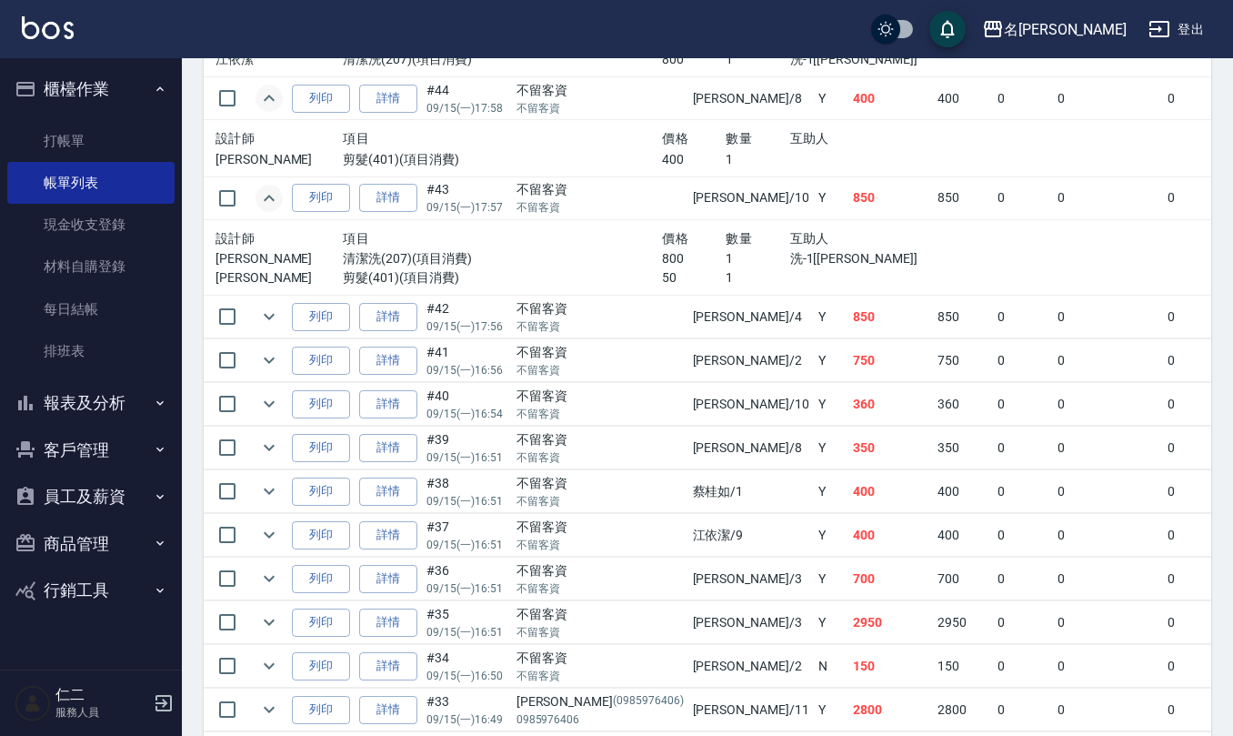
scroll to position [3031, 0]
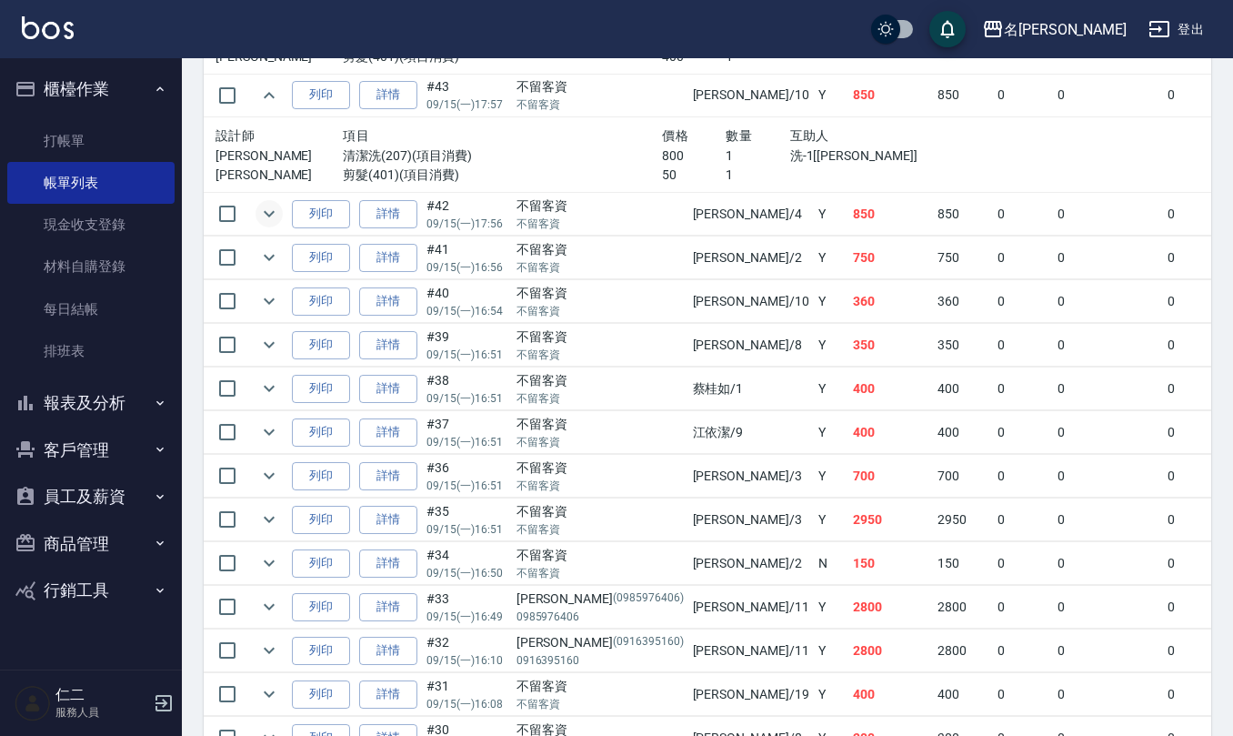
click at [262, 225] on icon "expand row" at bounding box center [269, 214] width 22 height 22
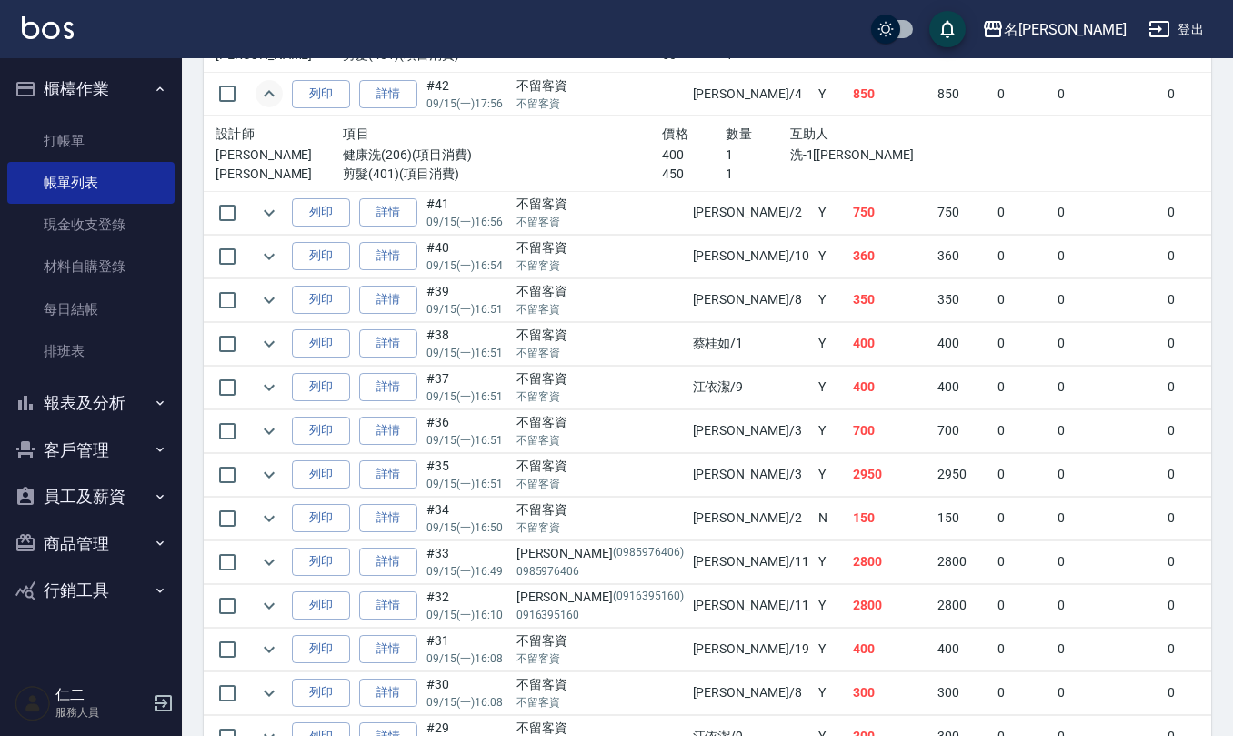
scroll to position [3151, 0]
click at [260, 223] on icon "expand row" at bounding box center [269, 212] width 22 height 22
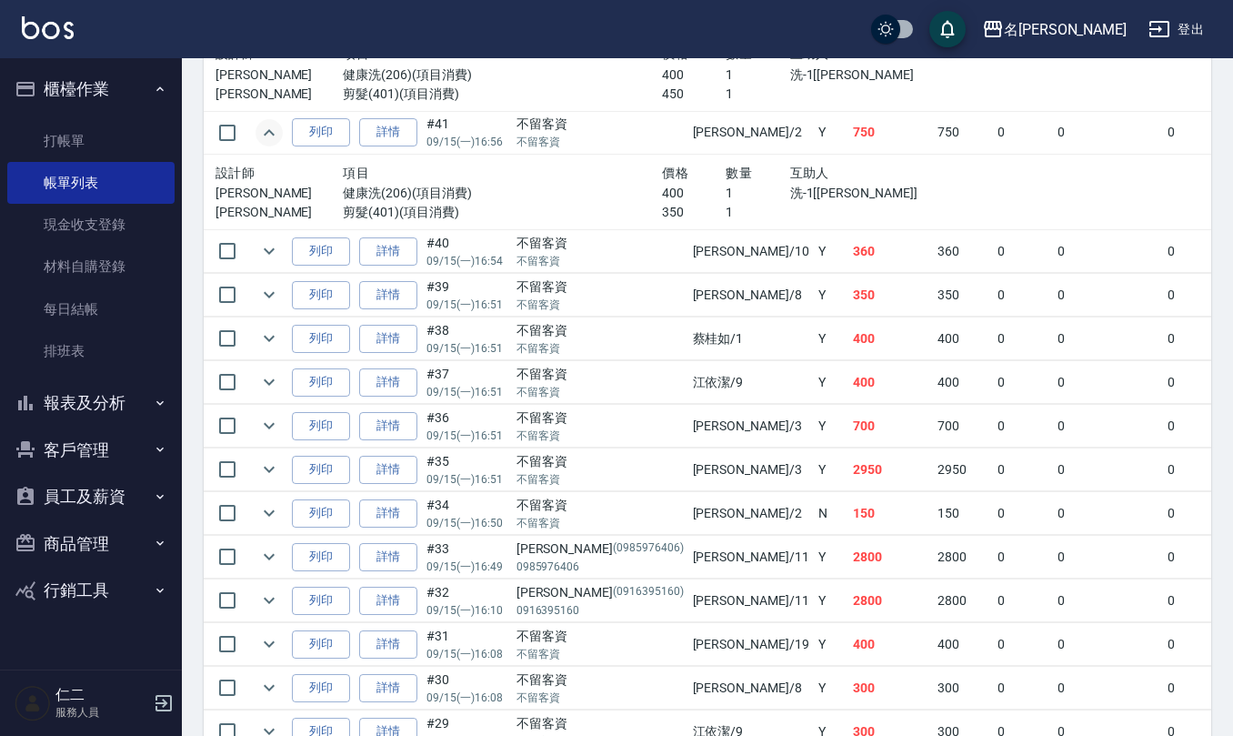
scroll to position [3273, 0]
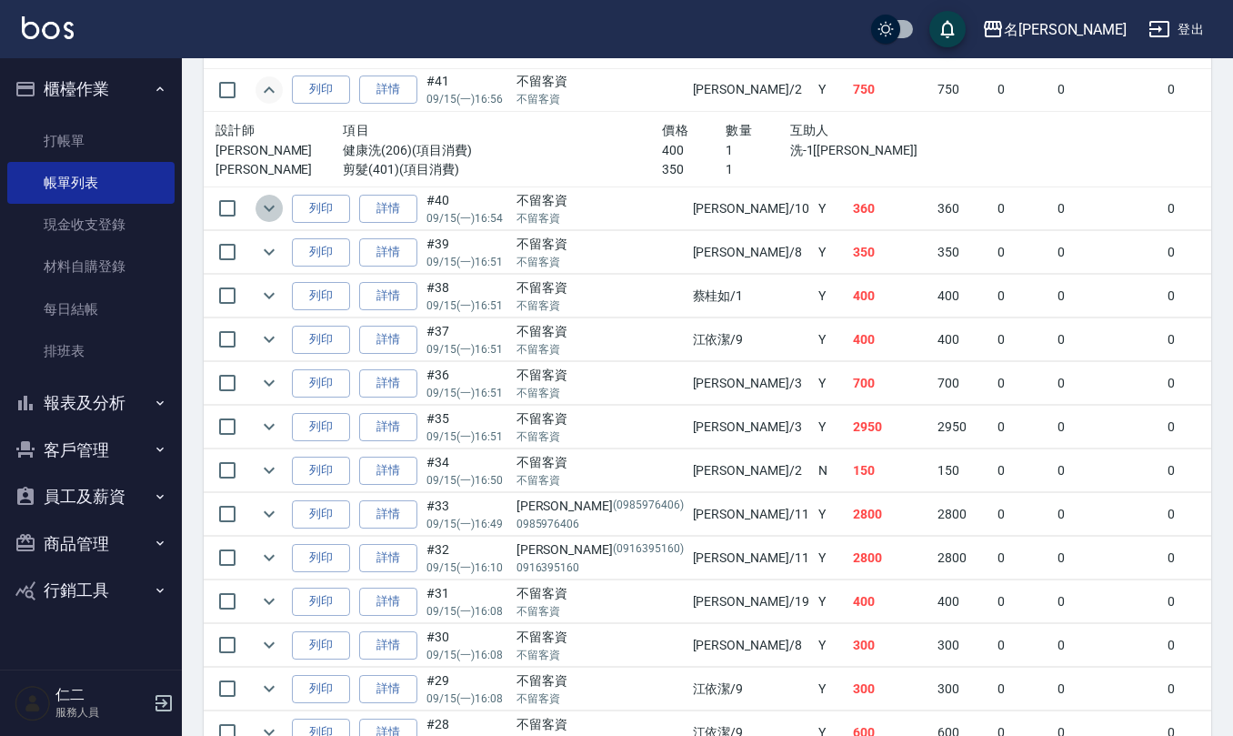
click at [264, 219] on icon "expand row" at bounding box center [269, 208] width 22 height 22
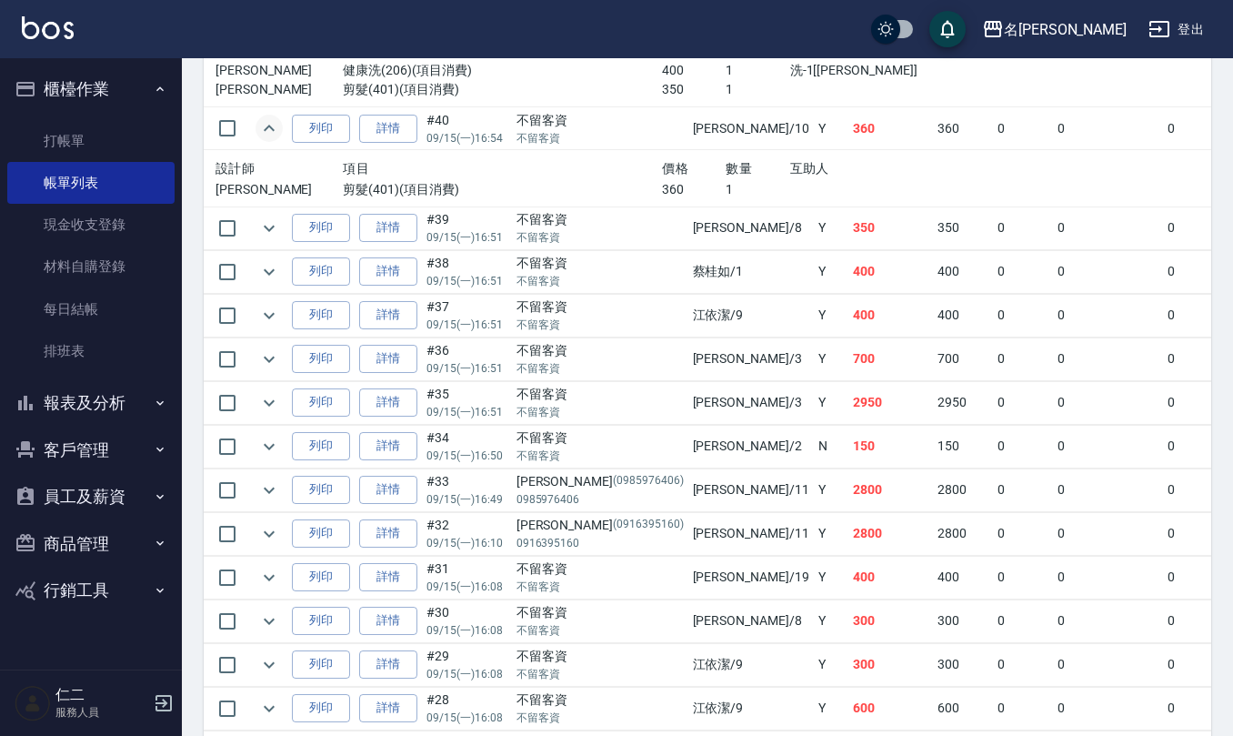
scroll to position [3394, 0]
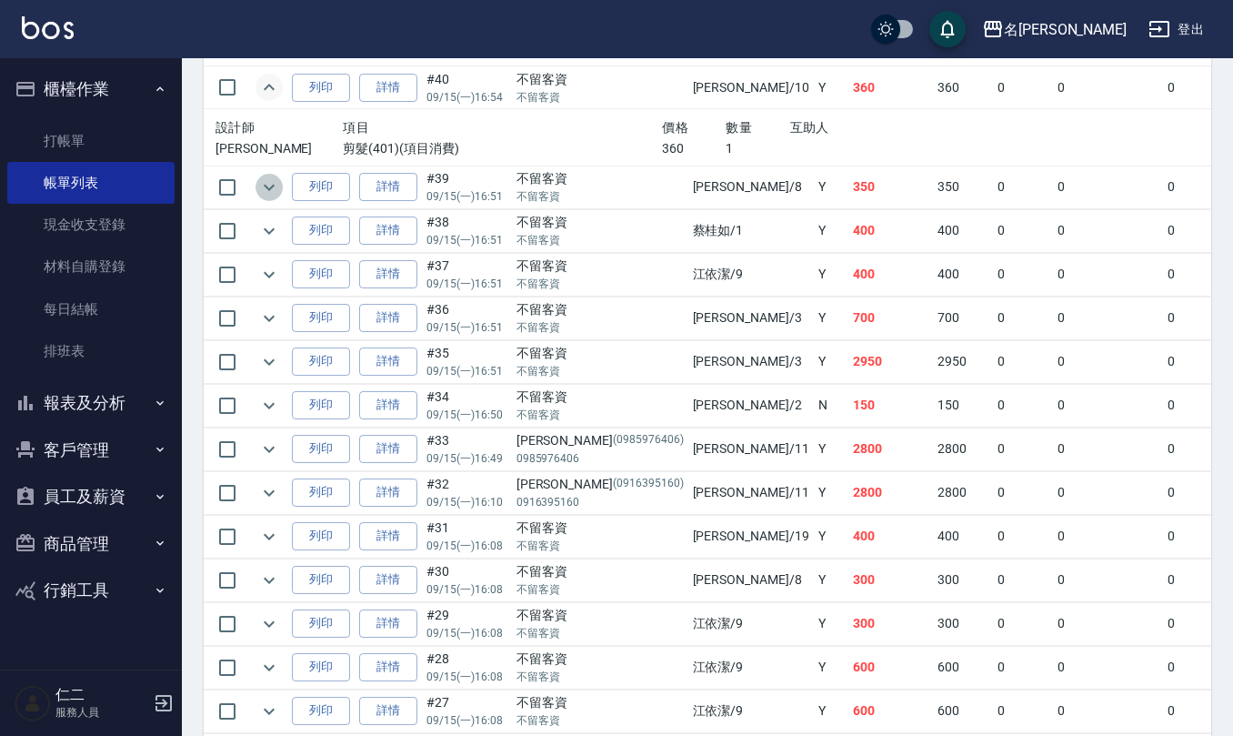
click at [262, 198] on icon "expand row" at bounding box center [269, 187] width 22 height 22
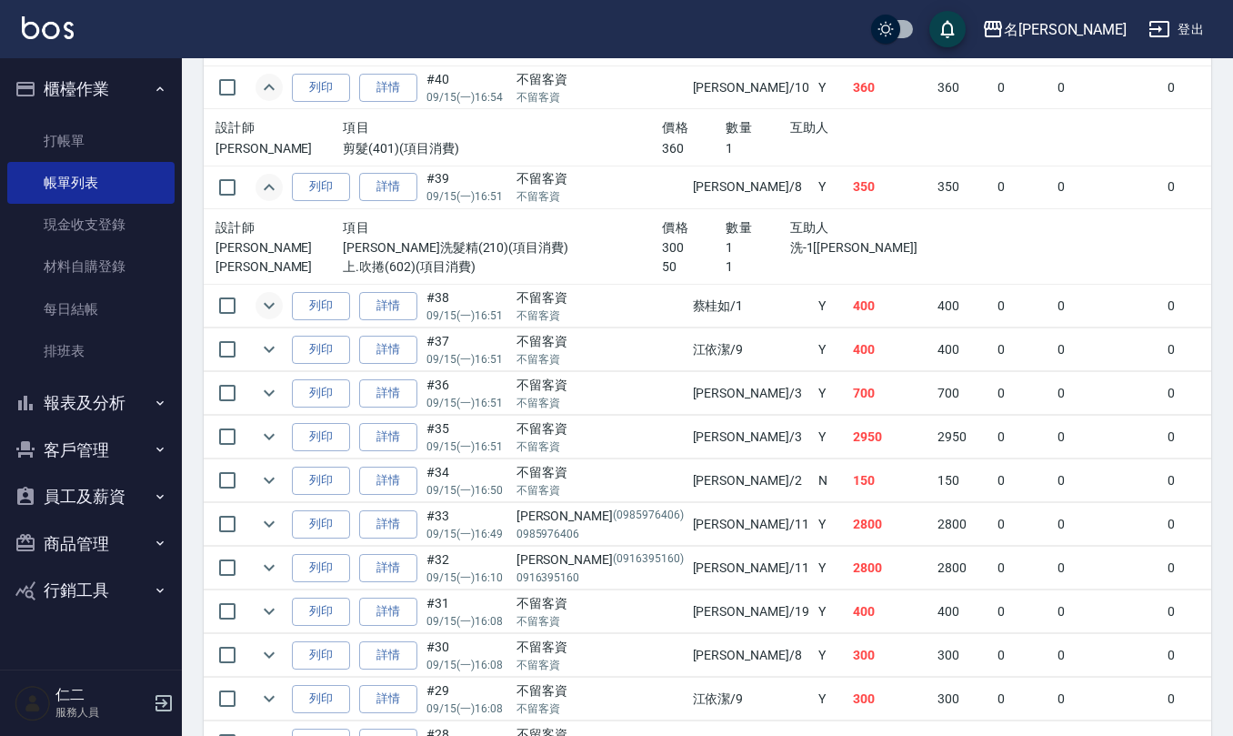
click at [270, 316] on icon "expand row" at bounding box center [269, 306] width 22 height 22
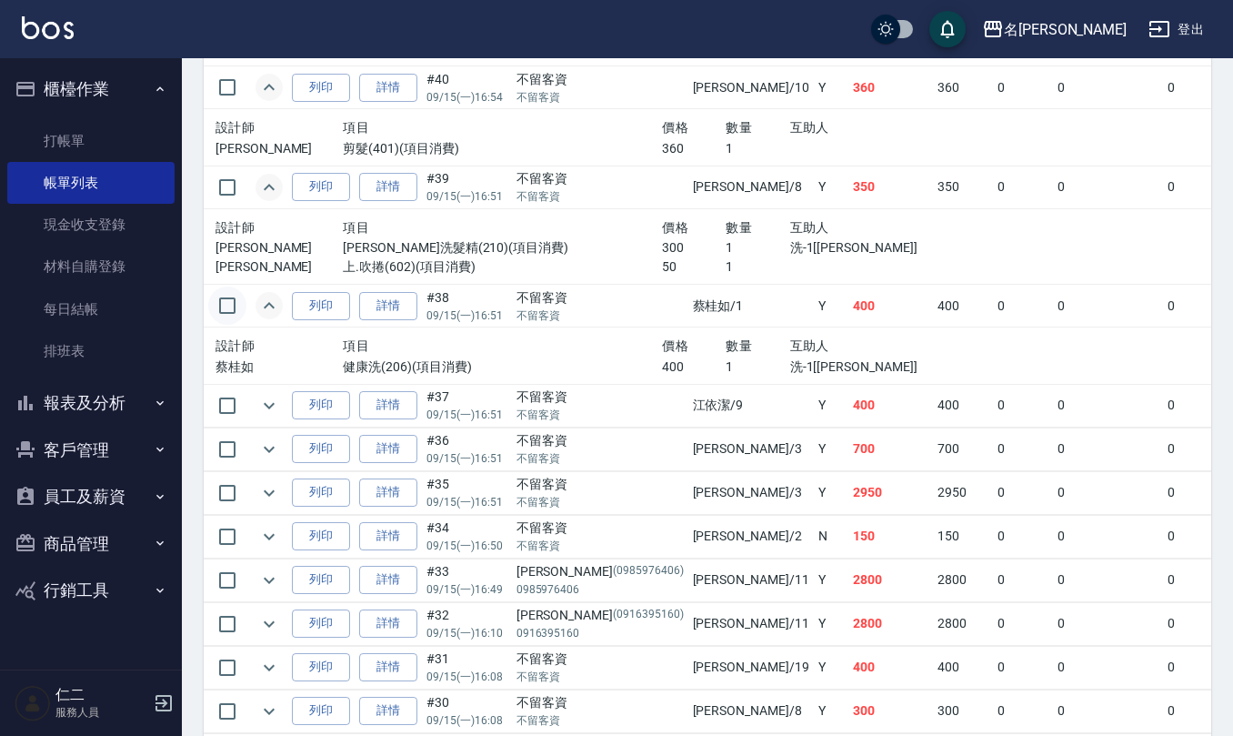
scroll to position [3515, 0]
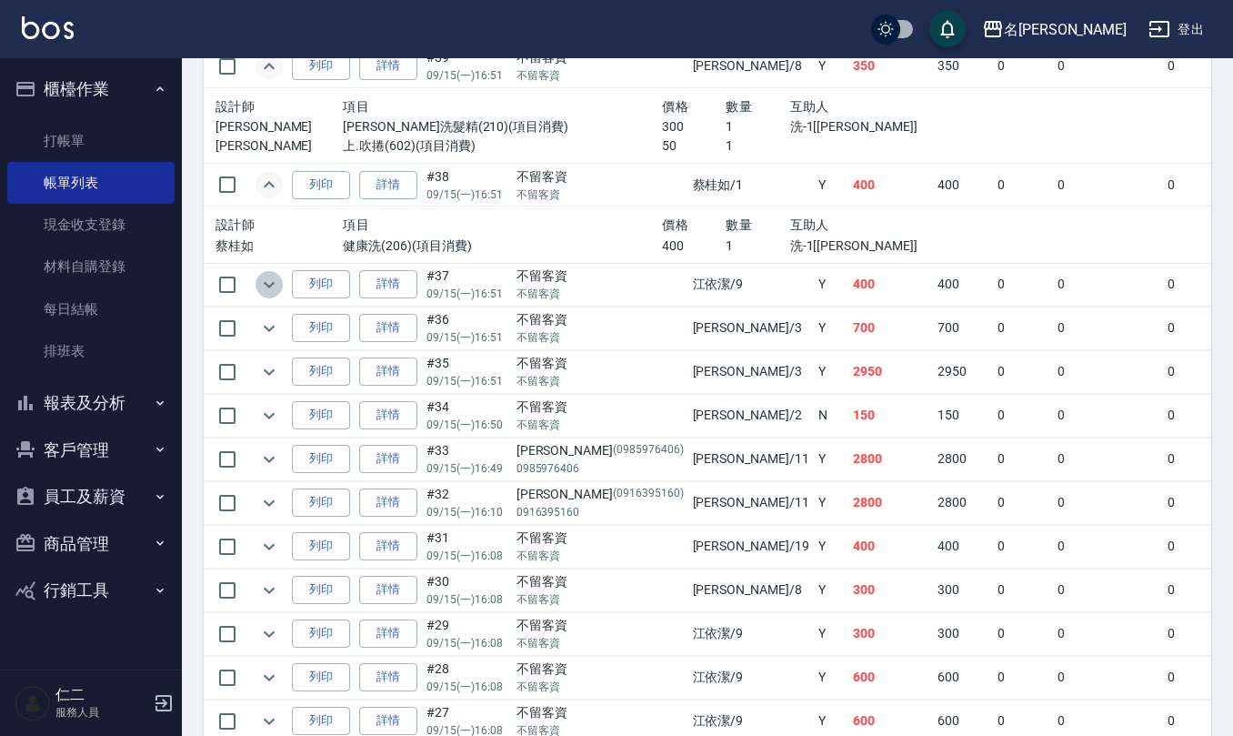
click at [267, 296] on icon "expand row" at bounding box center [269, 285] width 22 height 22
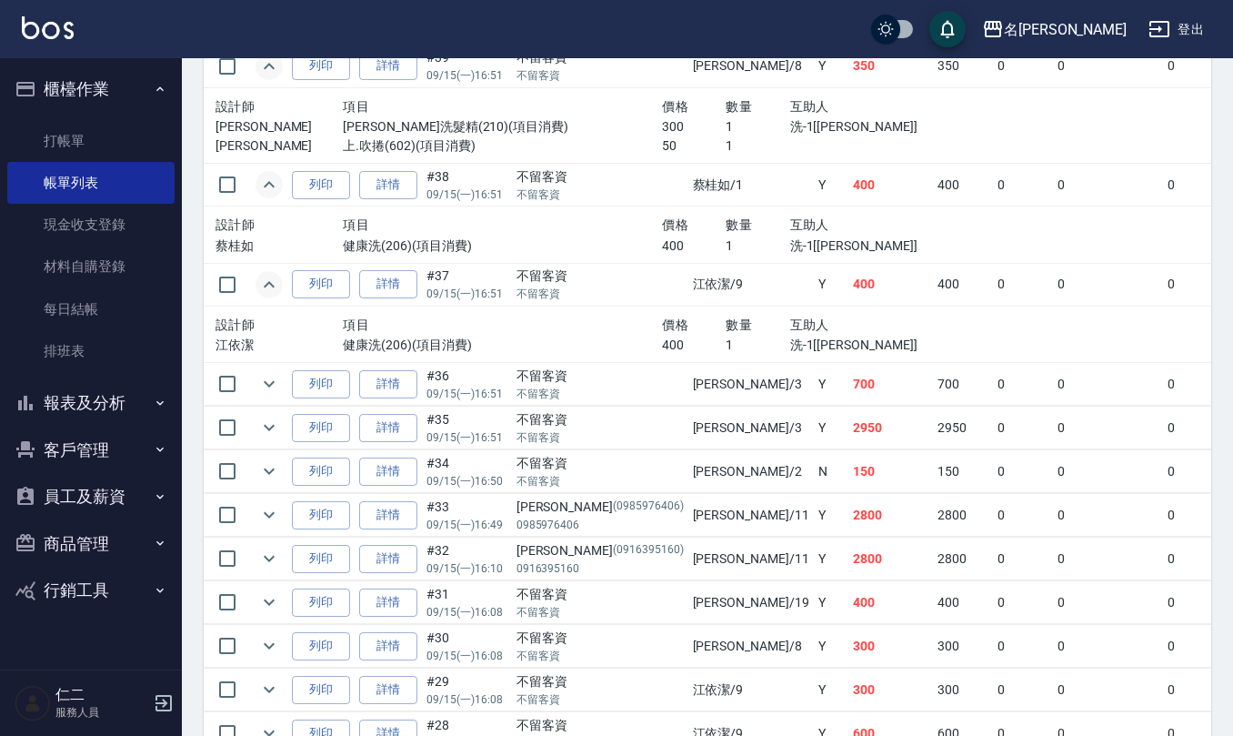
scroll to position [3637, 0]
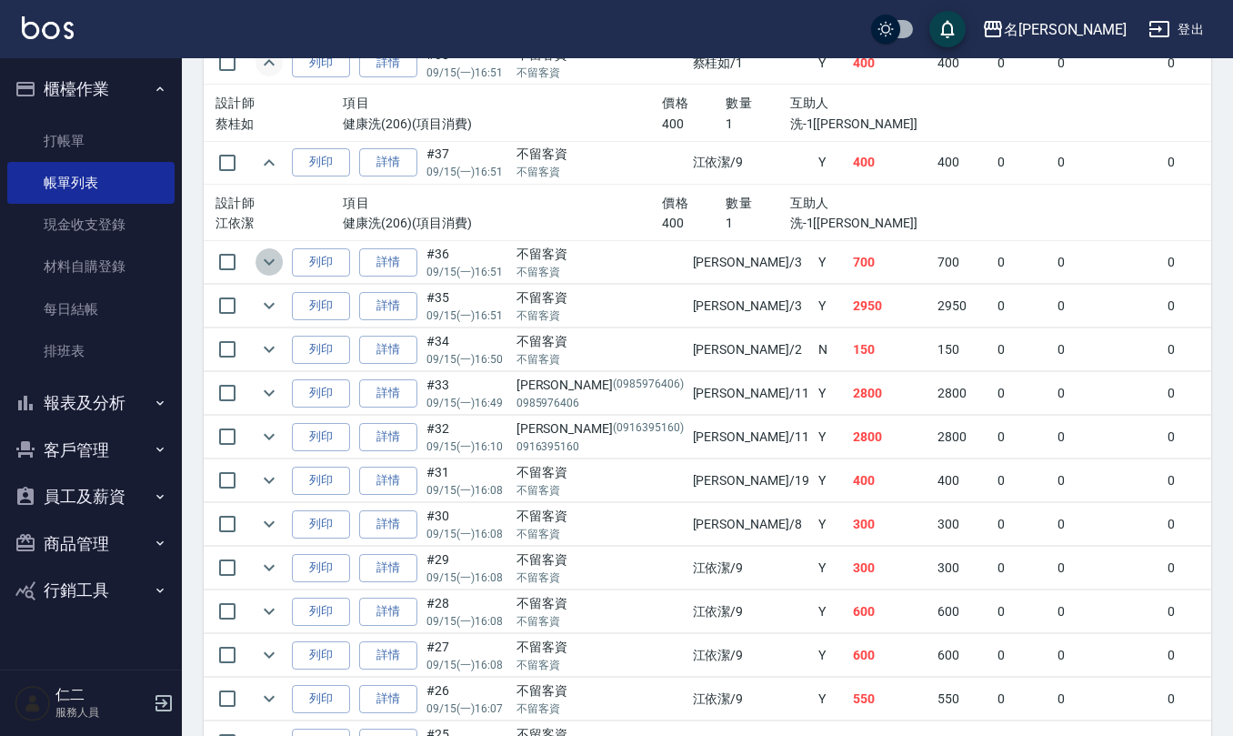
click at [273, 273] on icon "expand row" at bounding box center [269, 262] width 22 height 22
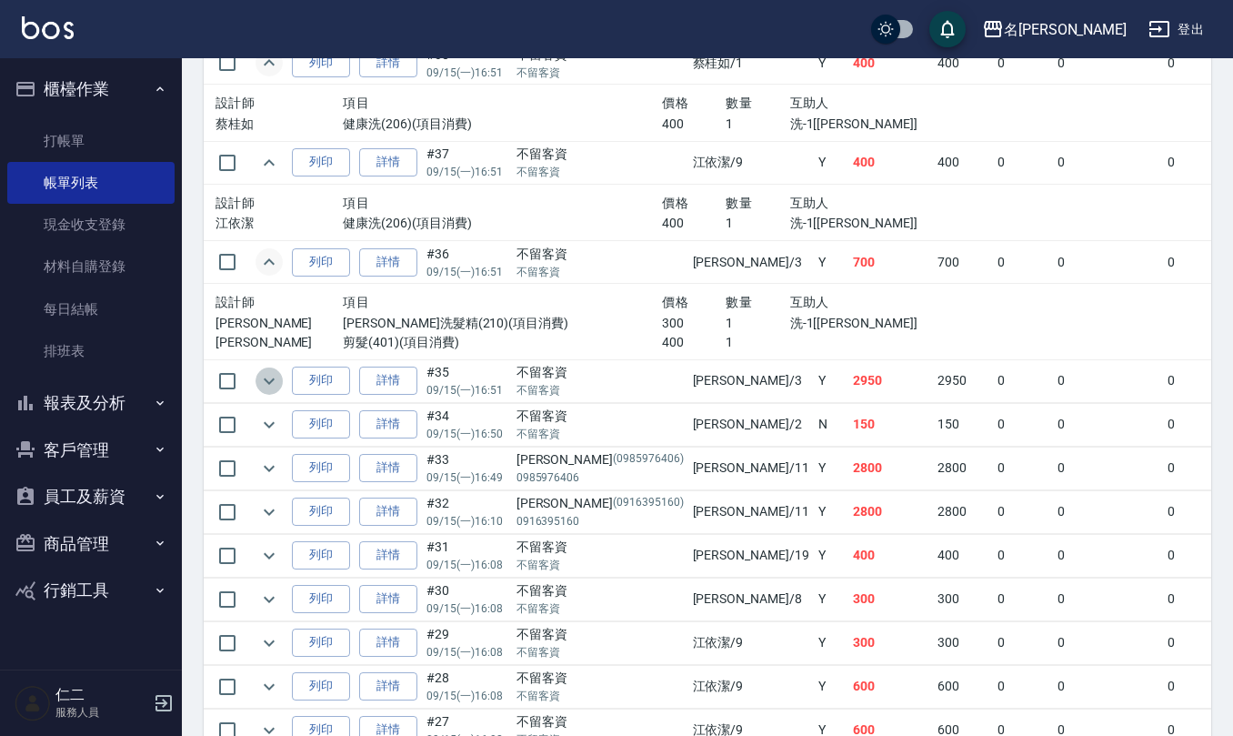
click at [263, 392] on icon "expand row" at bounding box center [269, 381] width 22 height 22
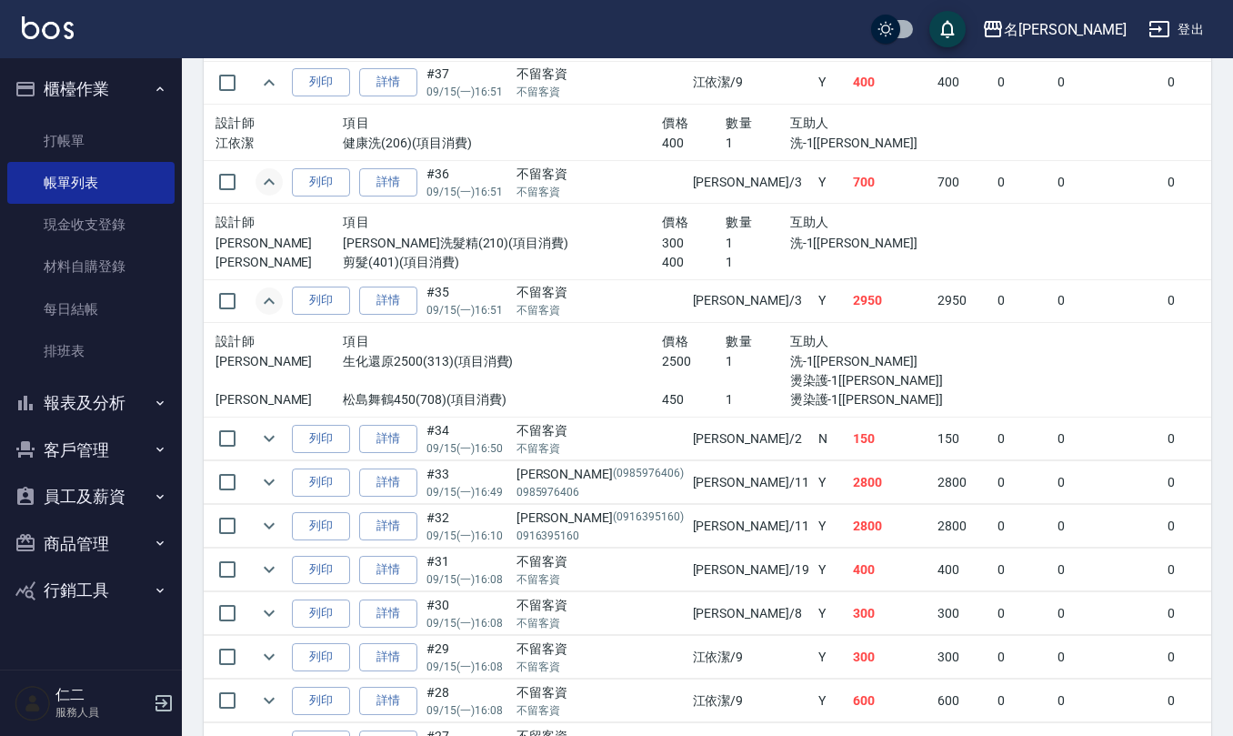
scroll to position [3758, 0]
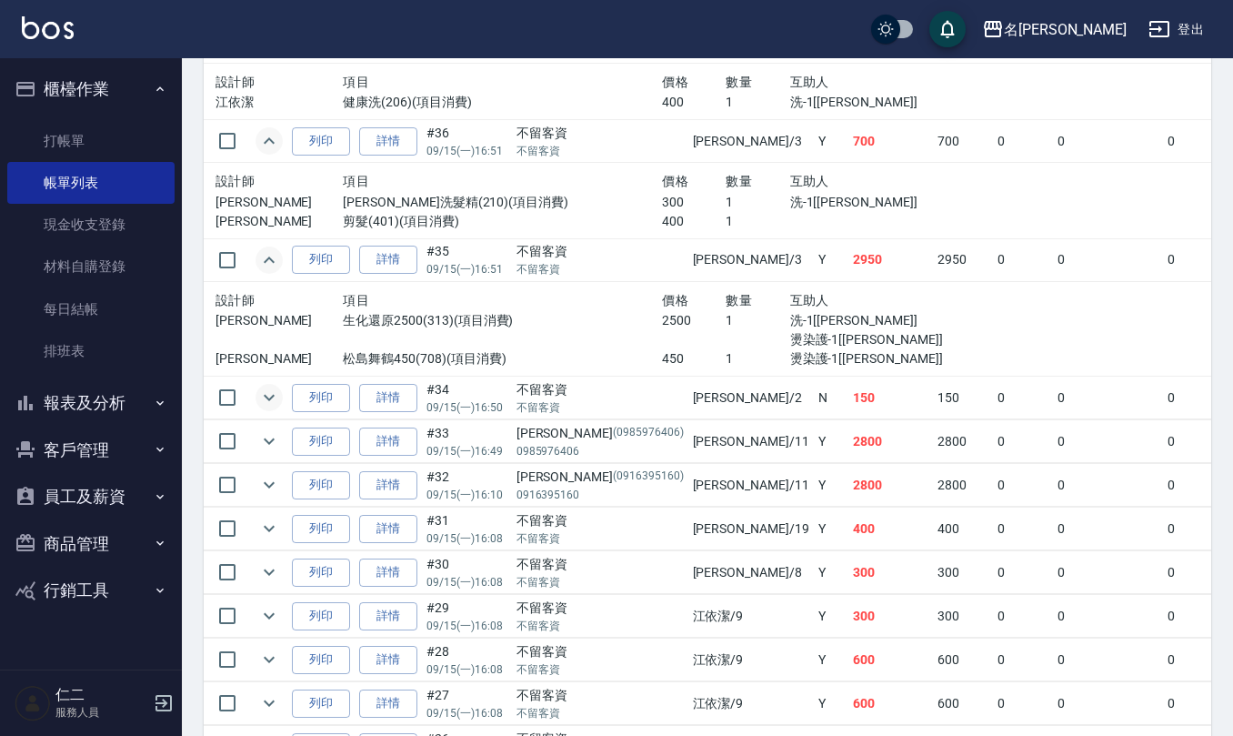
click at [271, 408] on icon "expand row" at bounding box center [269, 397] width 22 height 22
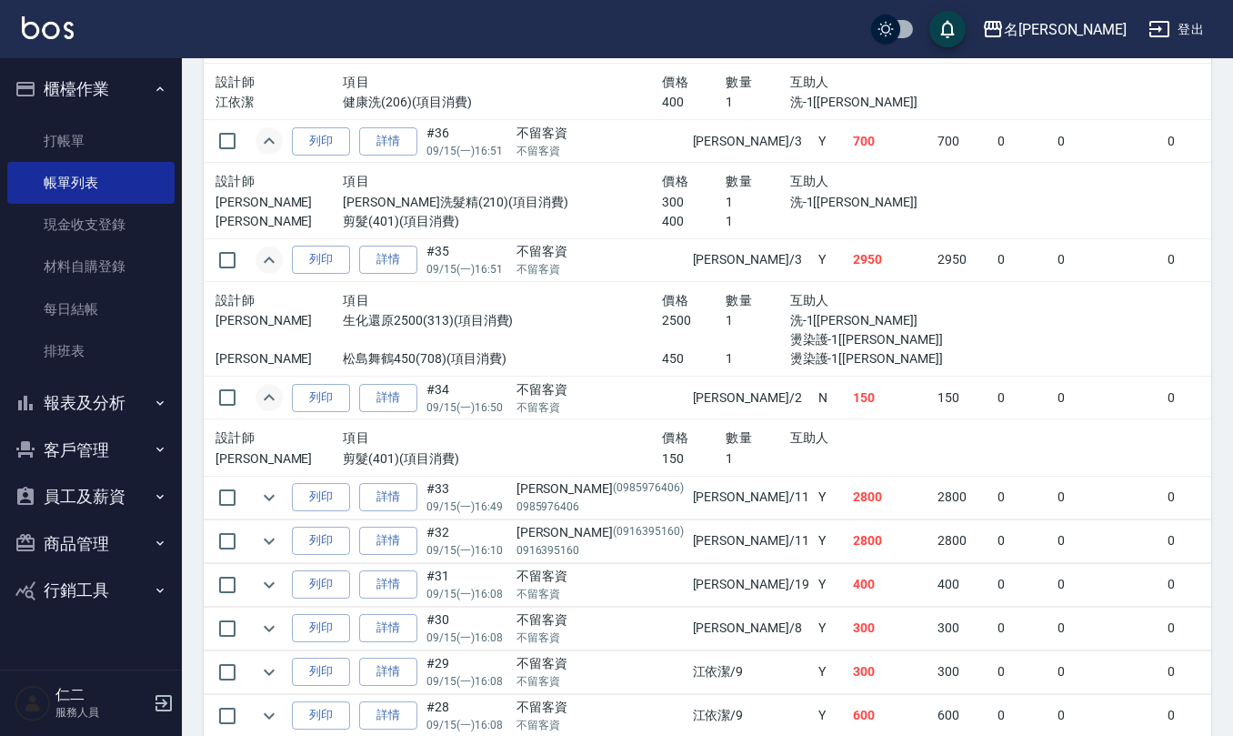
scroll to position [3879, 0]
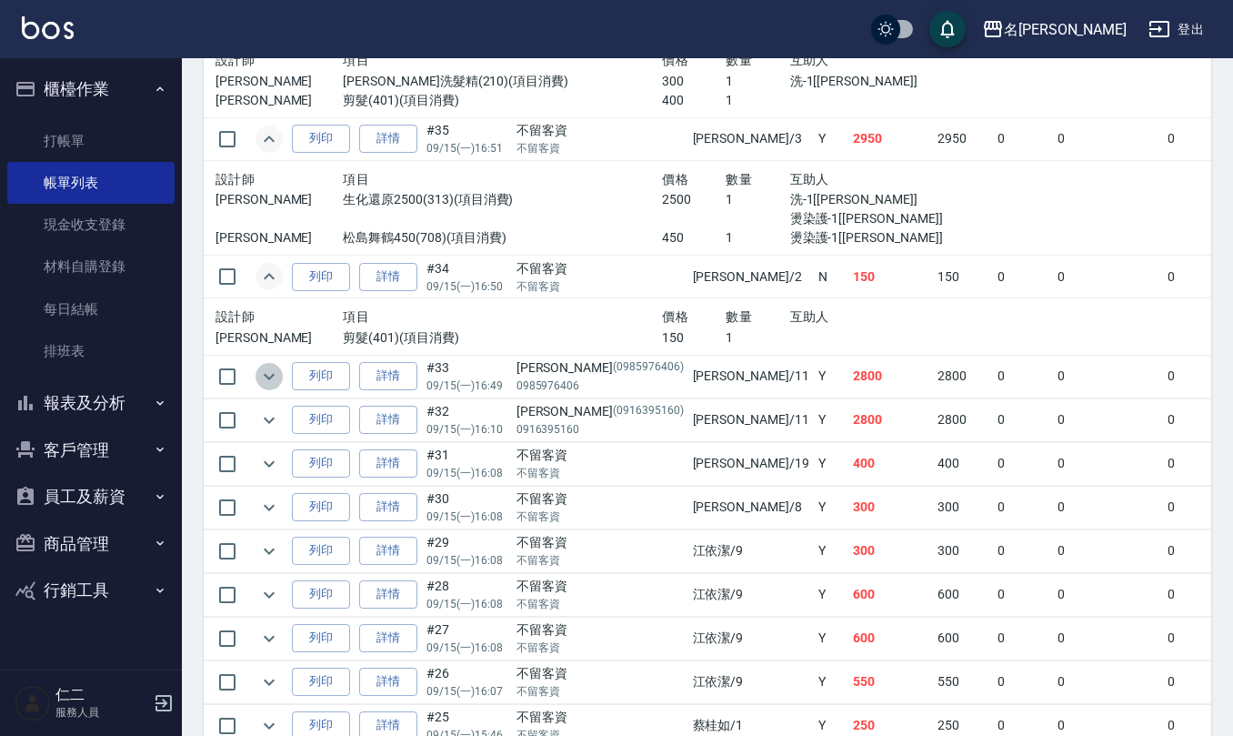
click at [265, 387] on icon "expand row" at bounding box center [269, 377] width 22 height 22
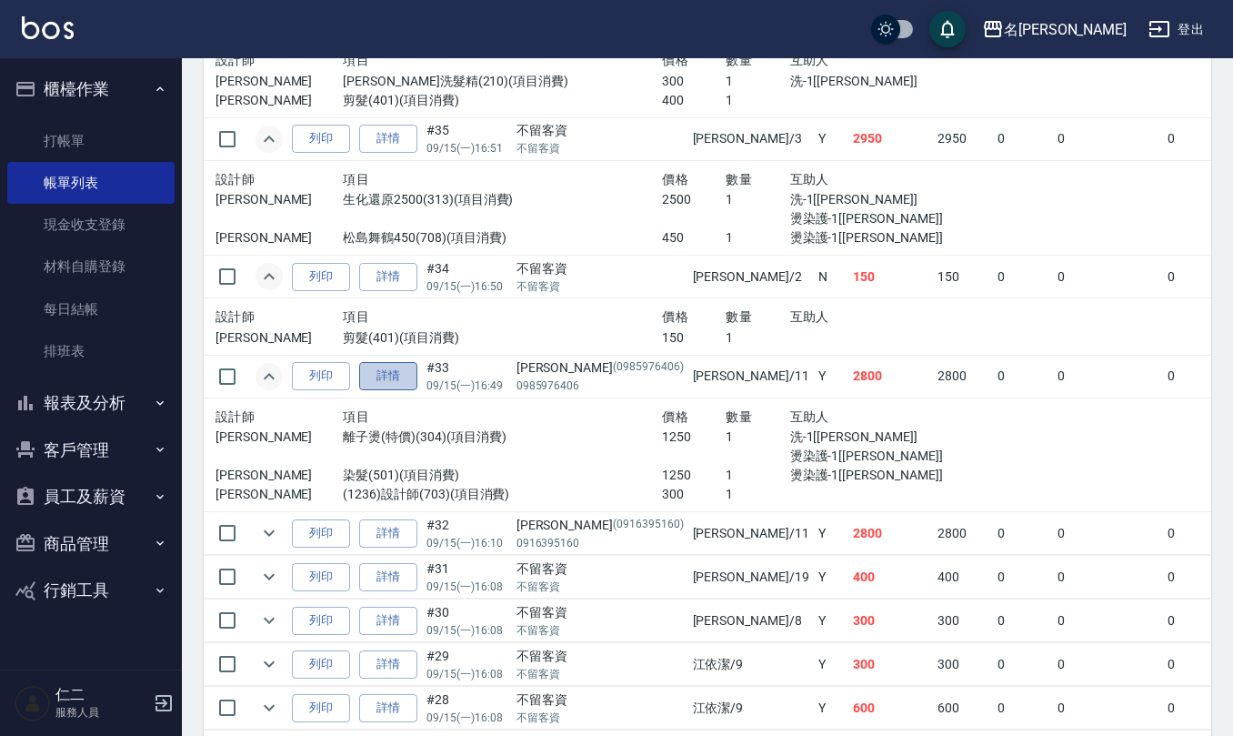
click at [390, 390] on link "詳情" at bounding box center [388, 376] width 58 height 28
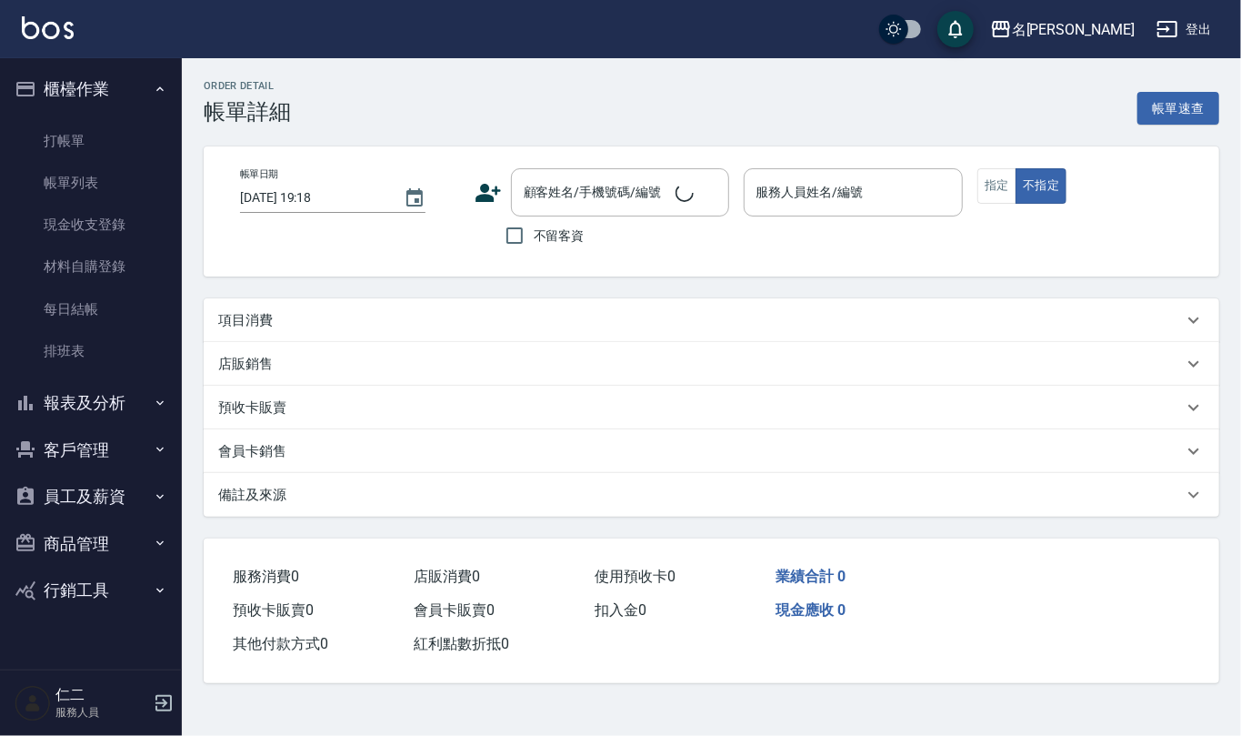
type input "2025/09/15 16:49"
type input "詹沛橙-11"
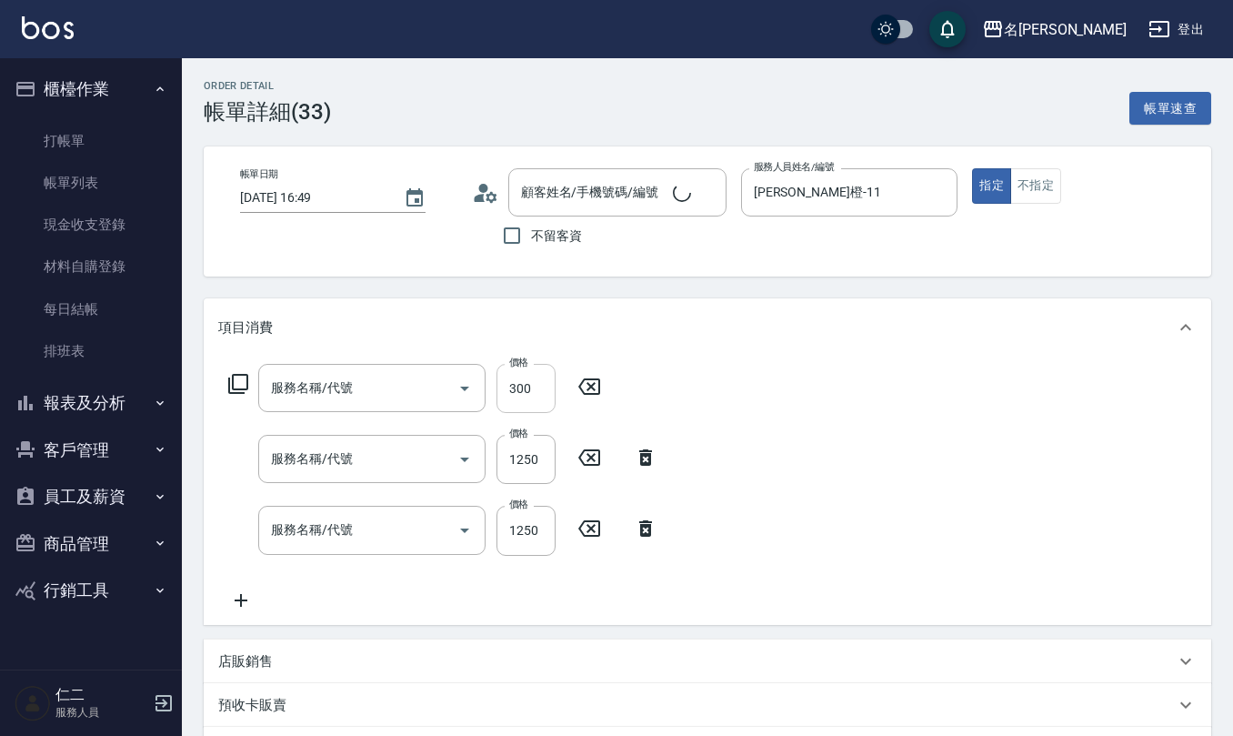
type input "(1236)設計師(703)"
type input "染髮(501)"
type input "離子燙(特價)(304)"
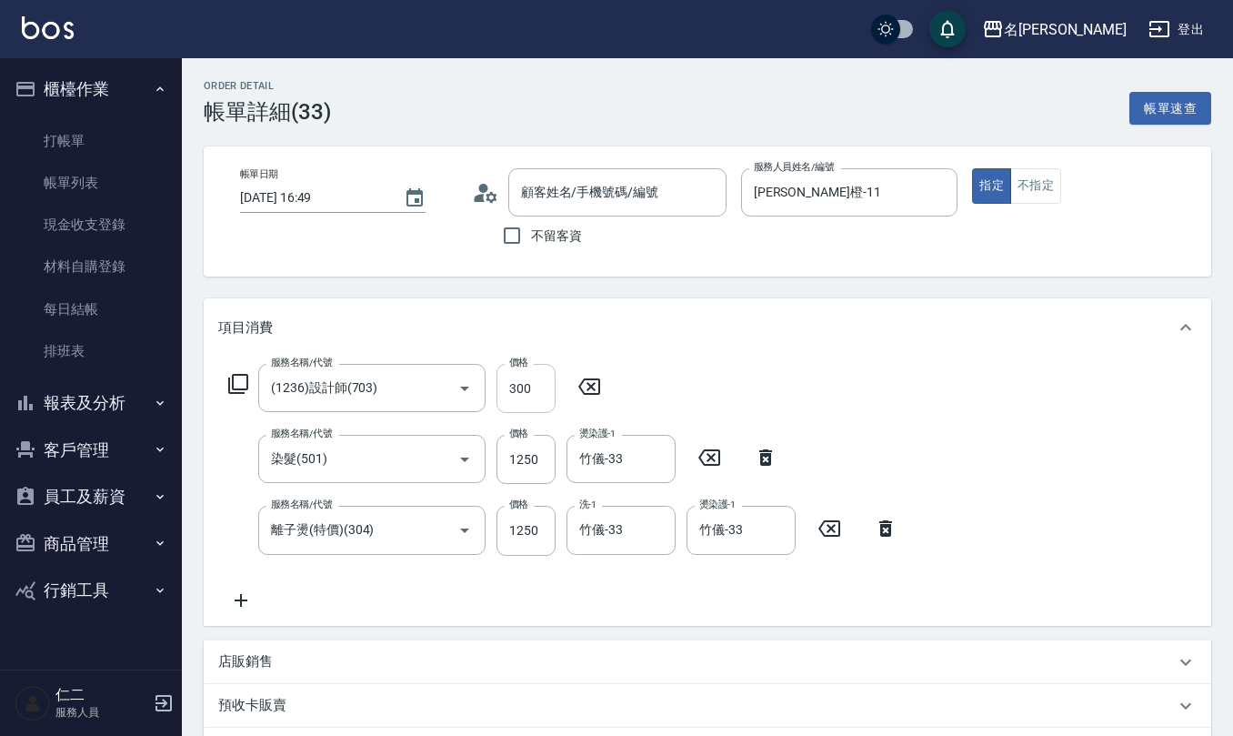
type input "劉毓軒/0985976406/0985976406"
click at [485, 200] on icon at bounding box center [485, 192] width 27 height 27
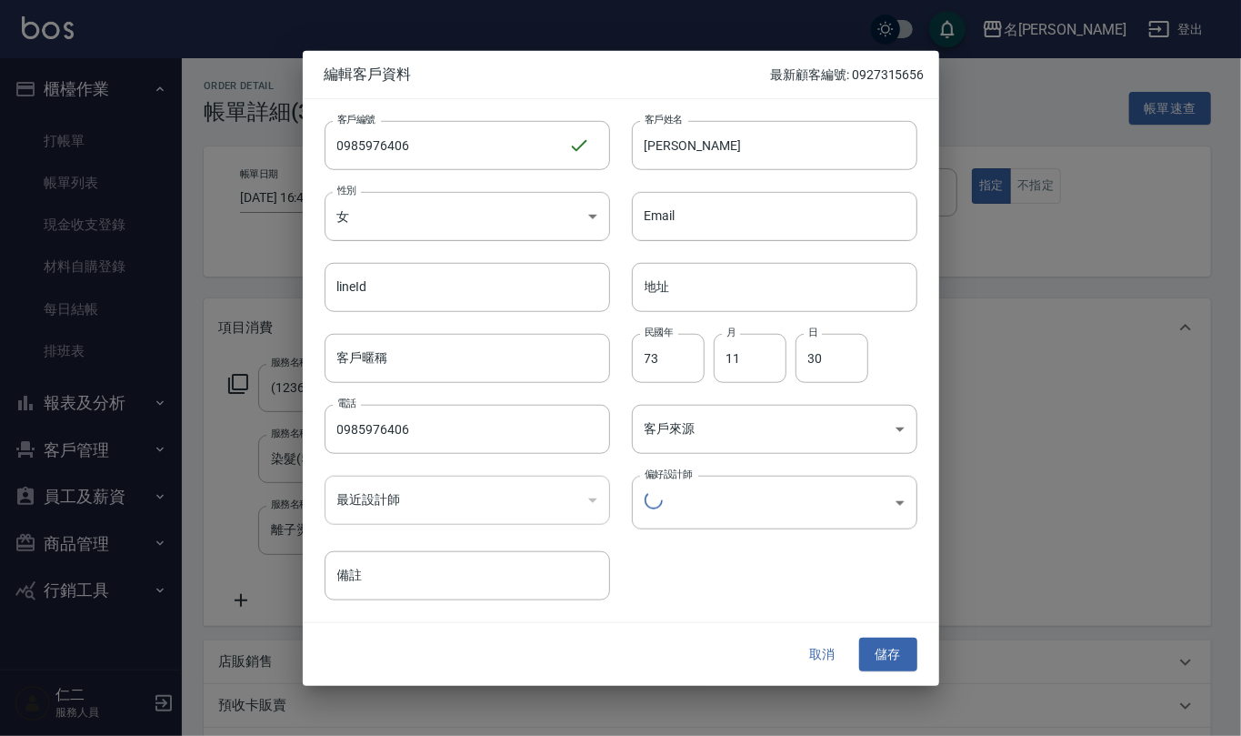
type input "df56ea5f-665a-496a-9105-6c8e64cfeae6"
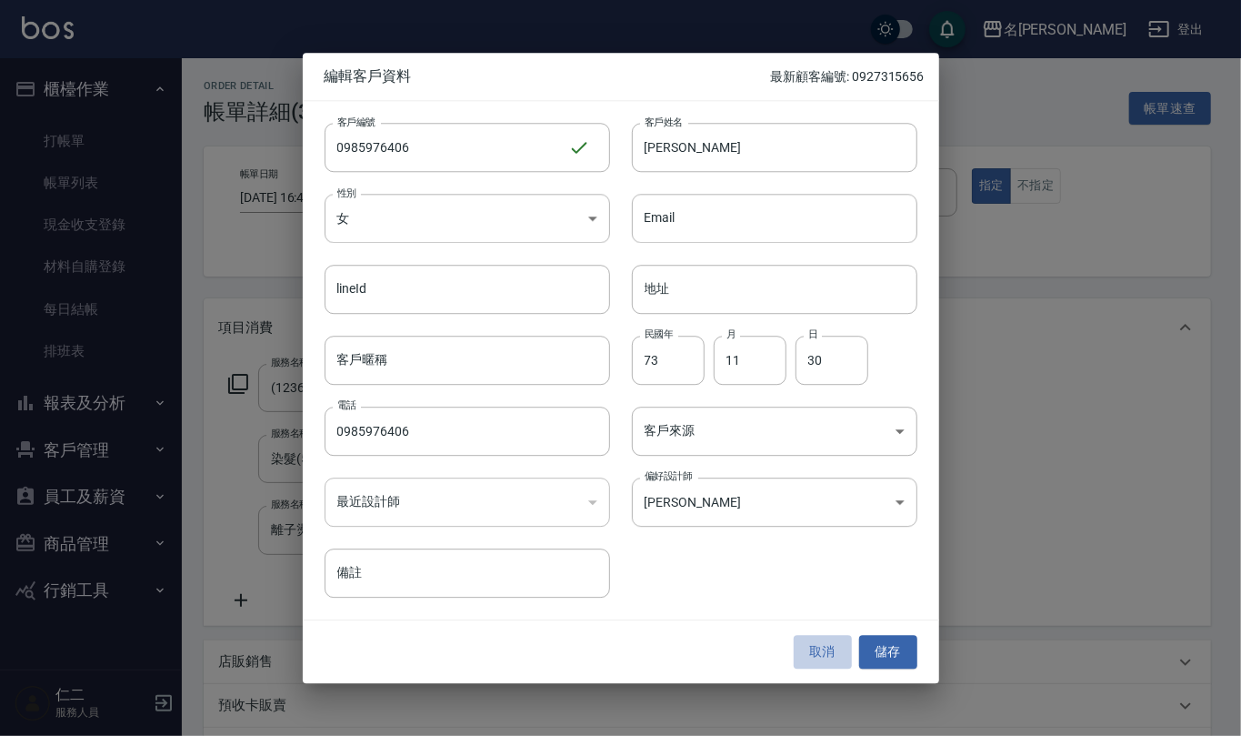
click at [827, 655] on button "取消" at bounding box center [823, 653] width 58 height 34
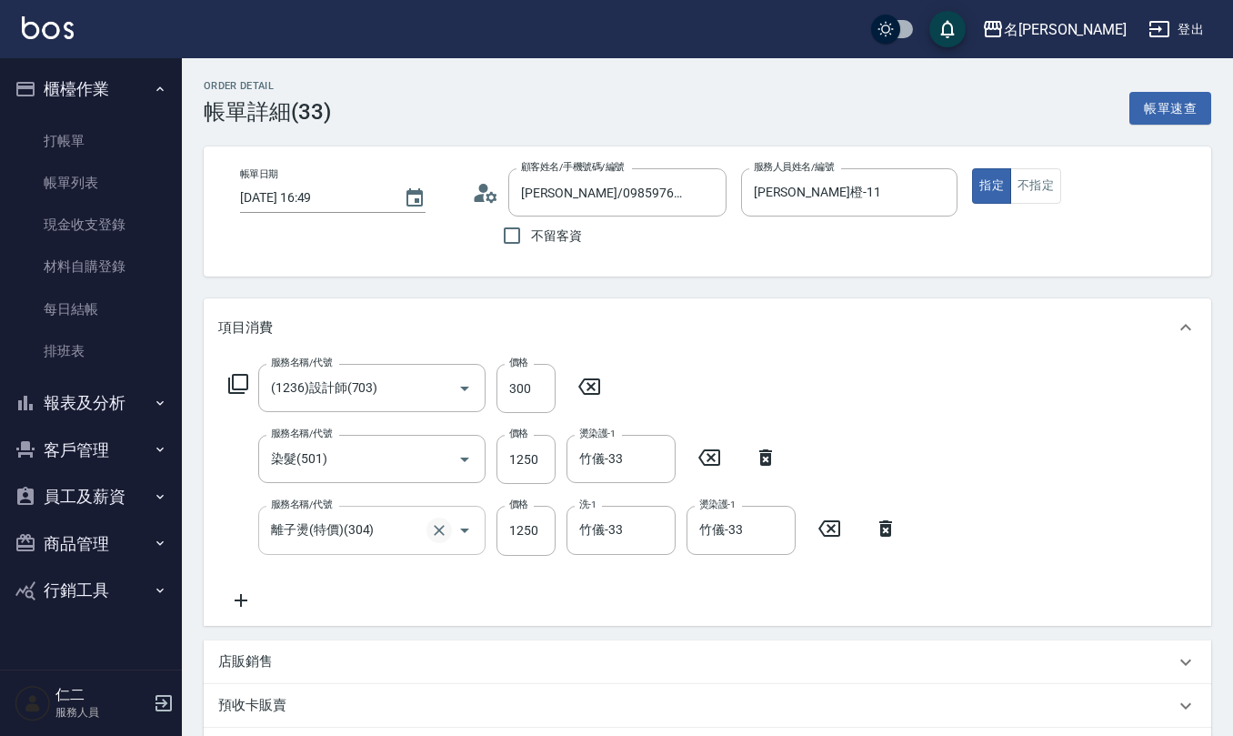
click at [434, 525] on icon "Clear" at bounding box center [439, 530] width 18 height 18
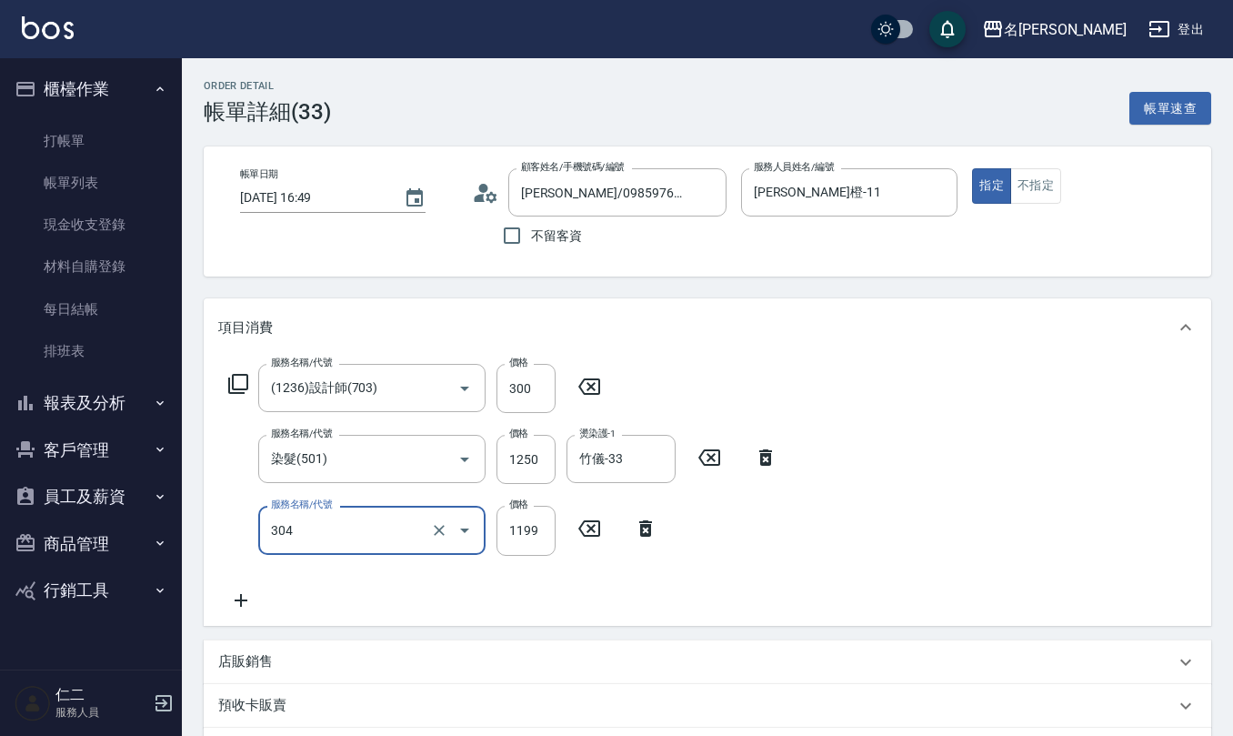
type input "離子燙(特價)(304)"
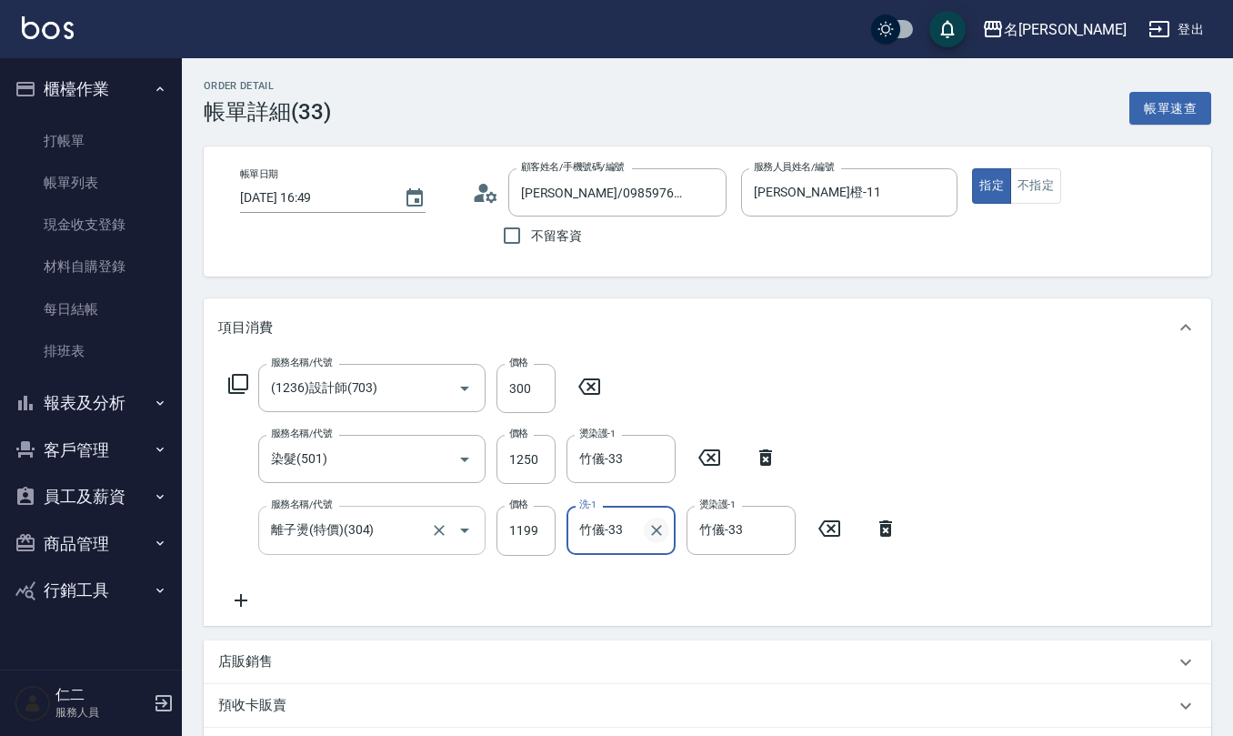
click at [658, 532] on icon "Clear" at bounding box center [656, 530] width 11 height 11
type input "竹儀-33"
click at [784, 536] on icon "Clear" at bounding box center [776, 530] width 18 height 18
type input "竹儀-33"
click at [546, 459] on input "1250" at bounding box center [525, 459] width 59 height 49
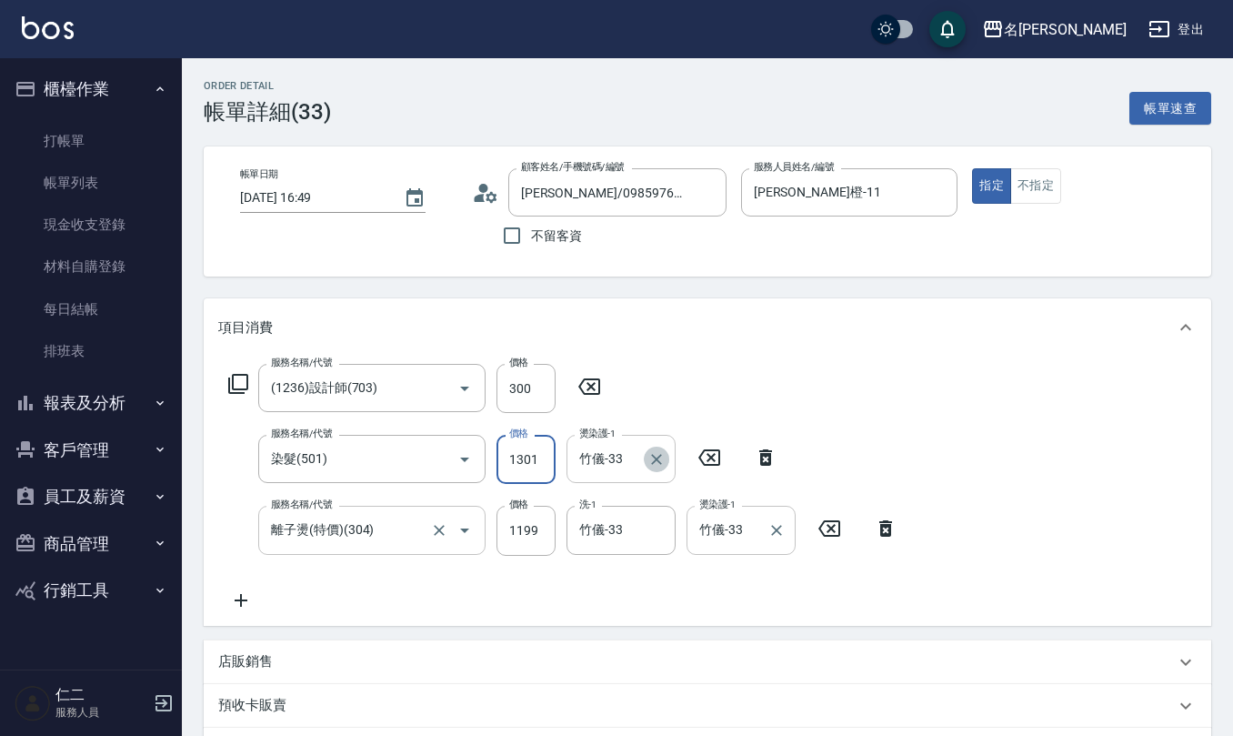
click at [649, 456] on icon "Clear" at bounding box center [656, 459] width 18 height 18
type input "1301"
type input "竹儀-33"
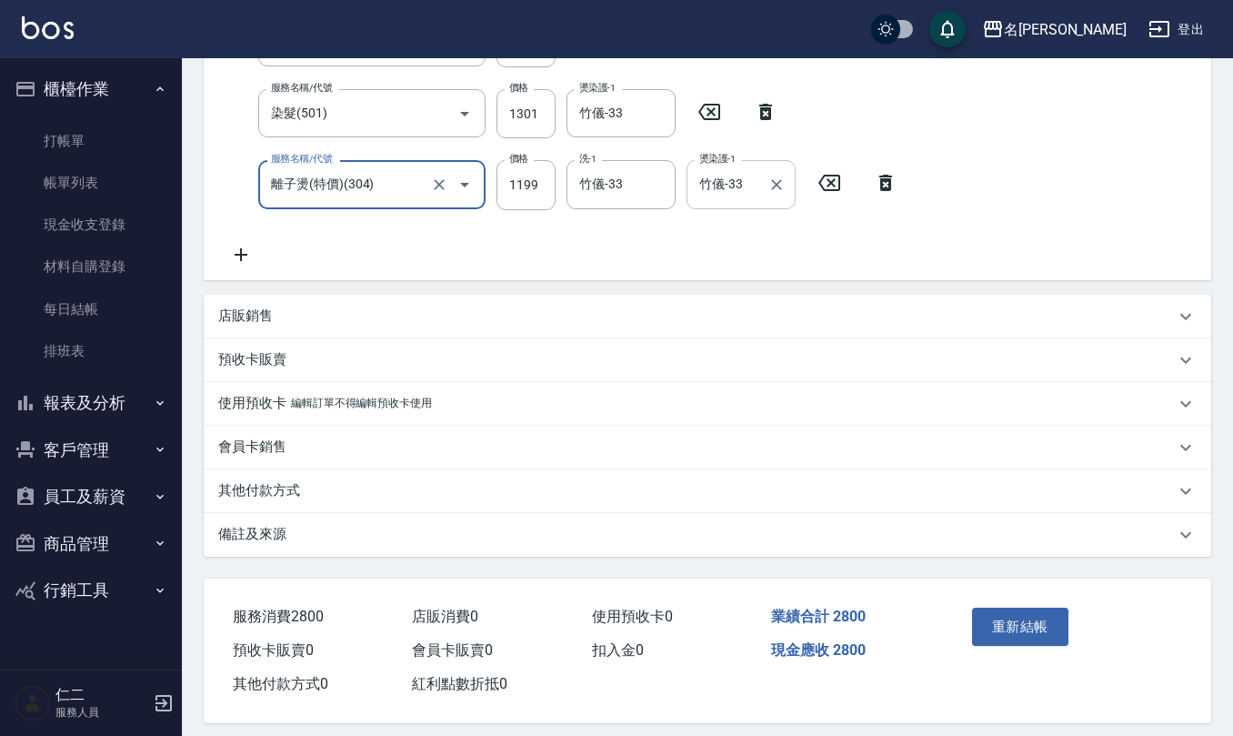
scroll to position [358, 0]
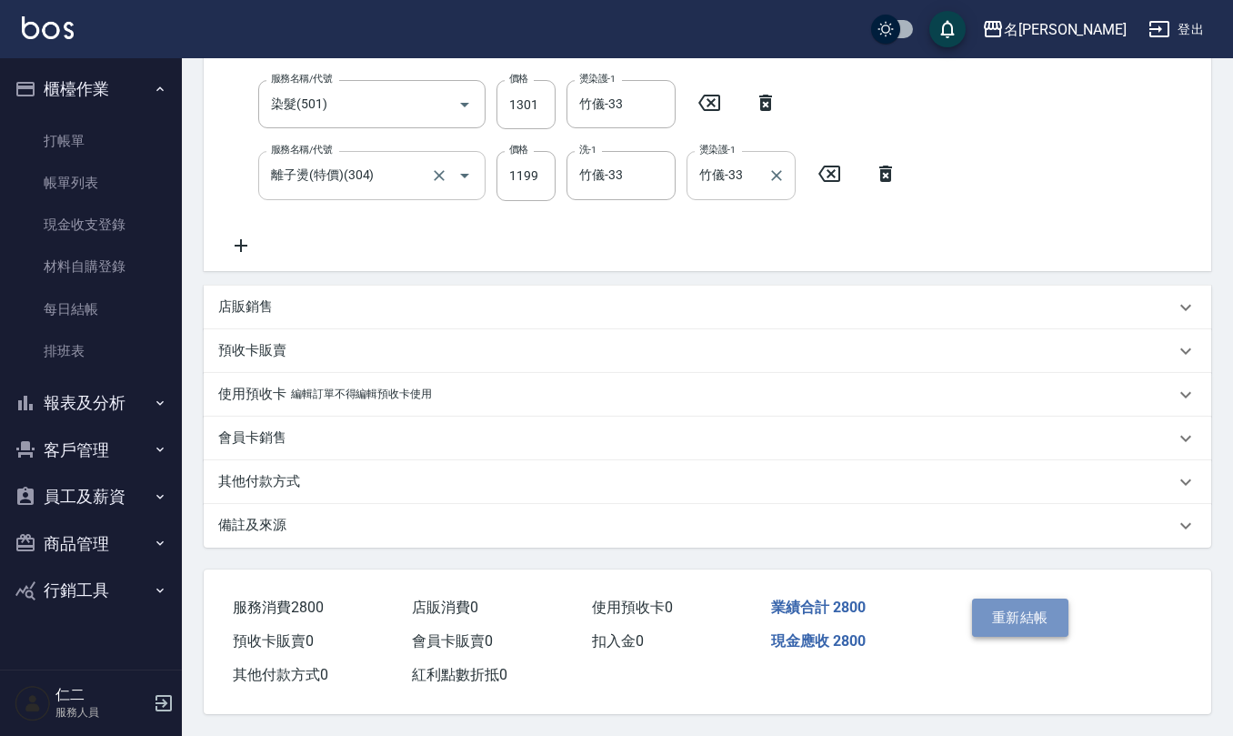
click at [1022, 600] on button "重新結帳" at bounding box center [1020, 617] width 96 height 38
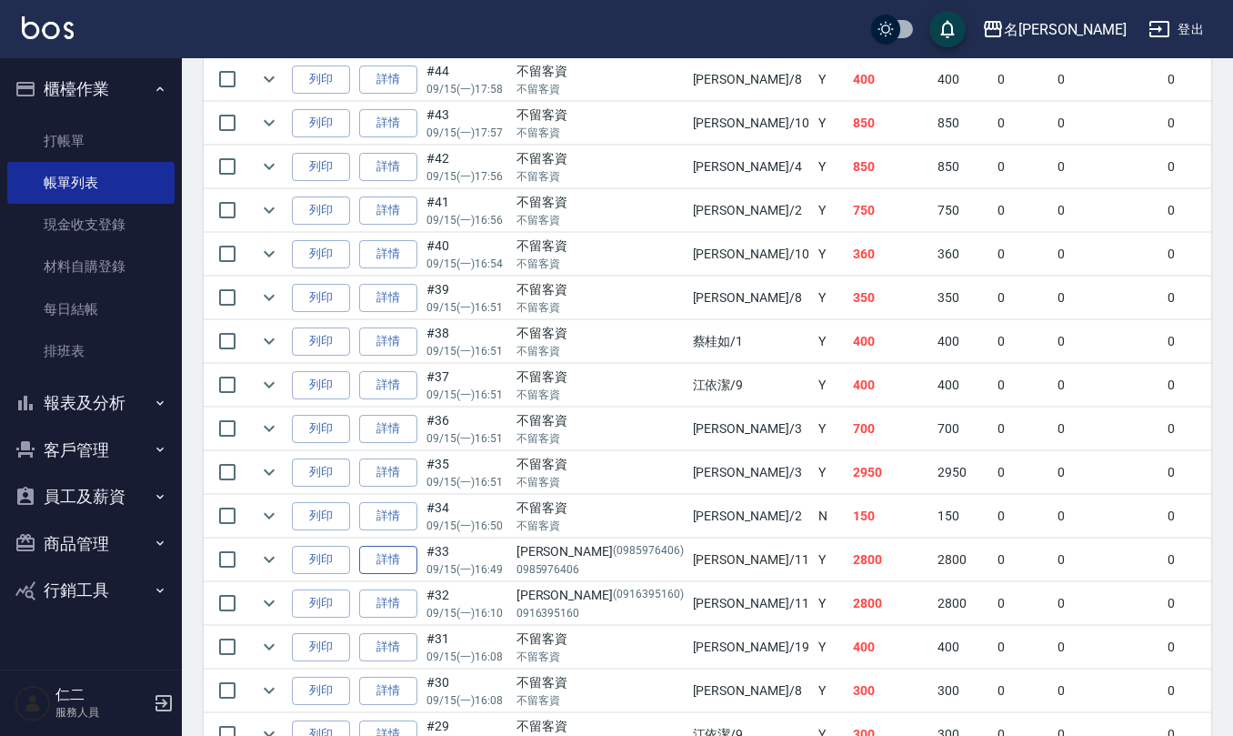
scroll to position [2303, 0]
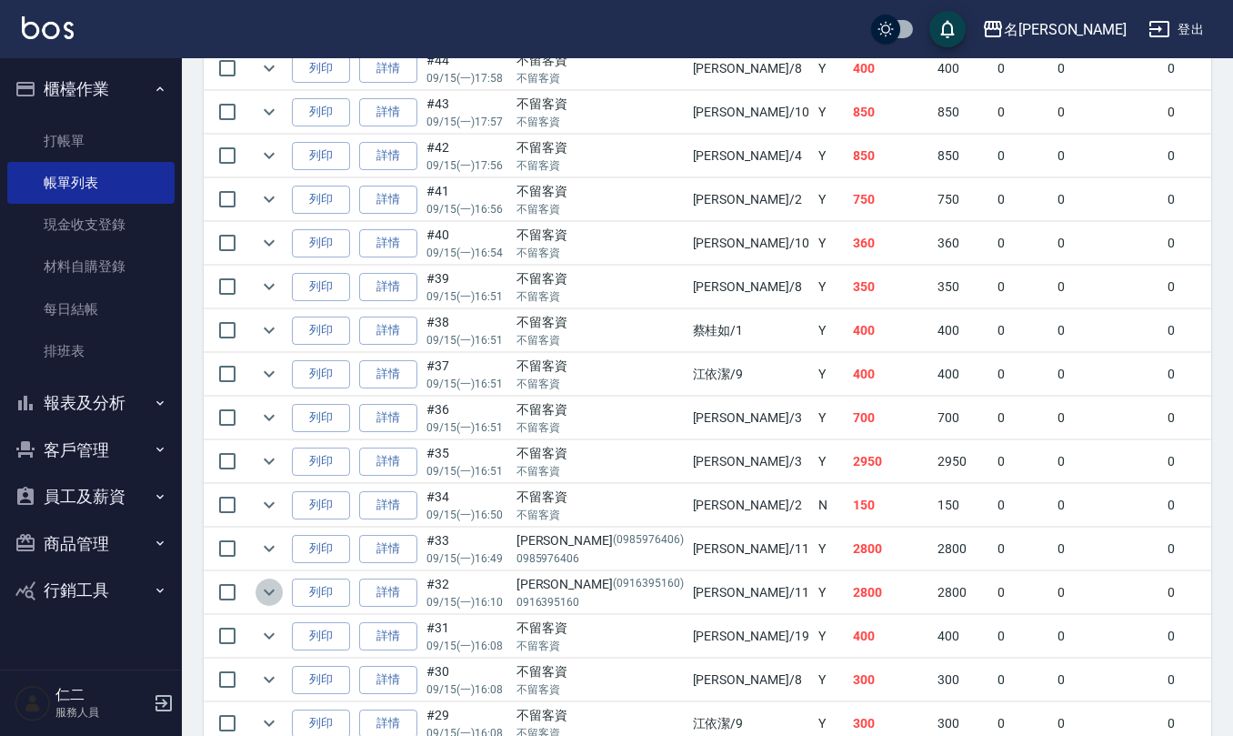
click at [274, 606] on button "expand row" at bounding box center [268, 591] width 27 height 27
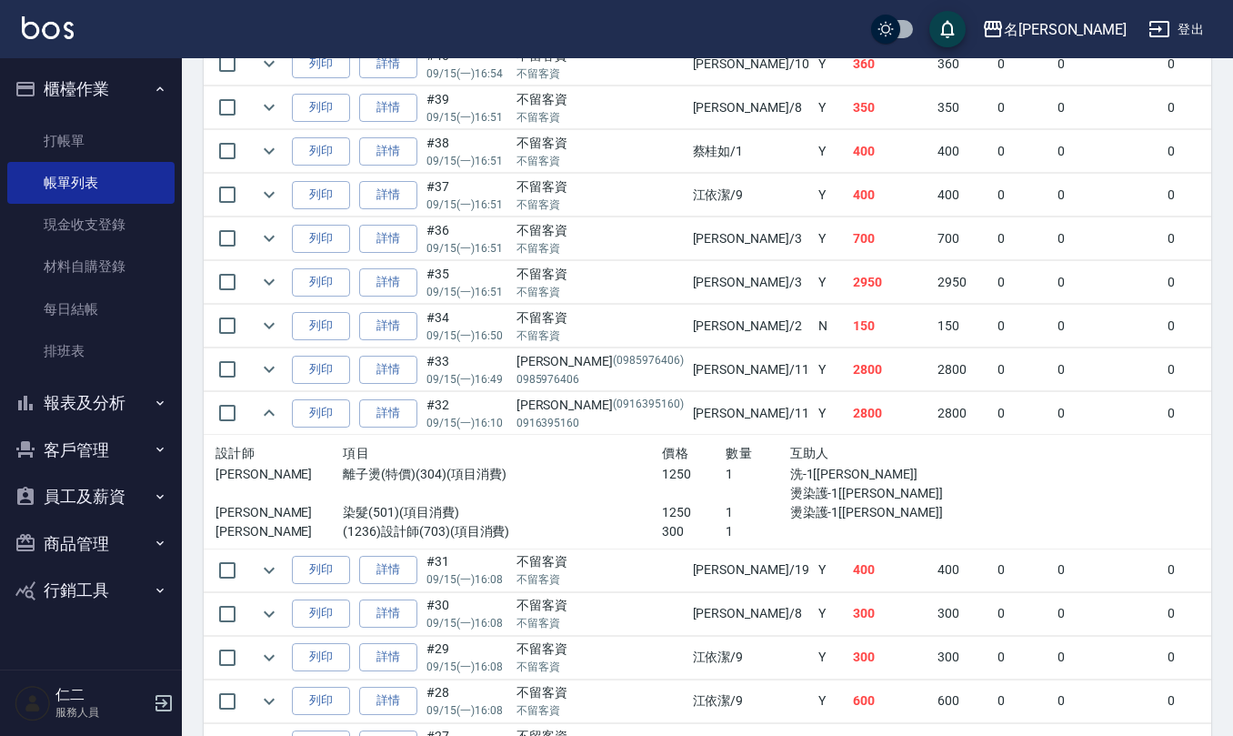
scroll to position [2546, 0]
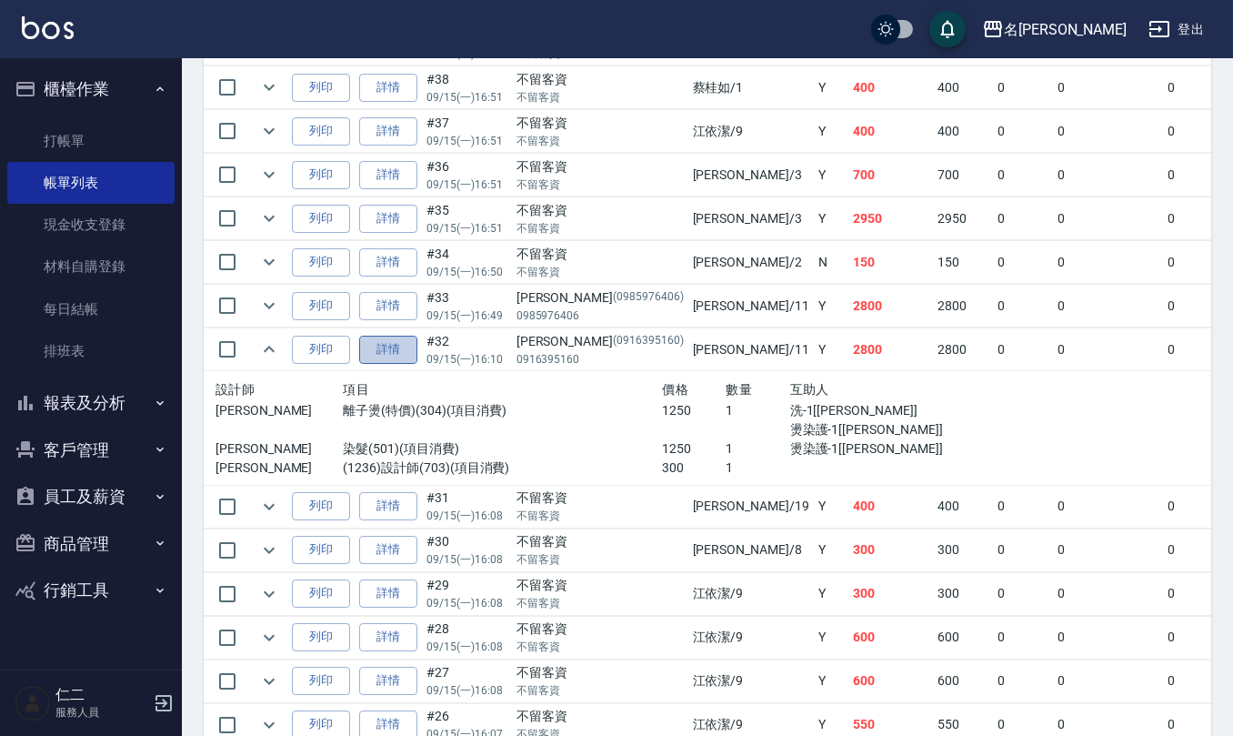
click at [398, 364] on link "詳情" at bounding box center [388, 350] width 58 height 28
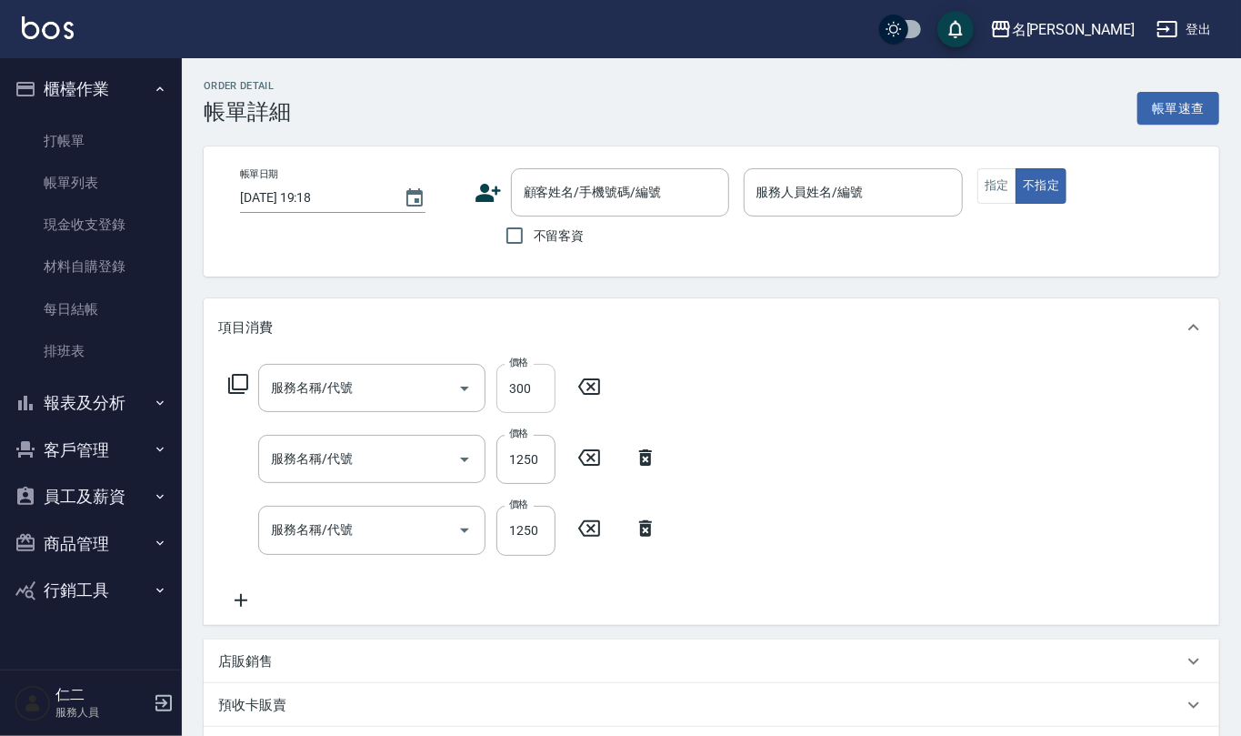
type input "2025/09/15 16:10"
type input "詹沛橙-11"
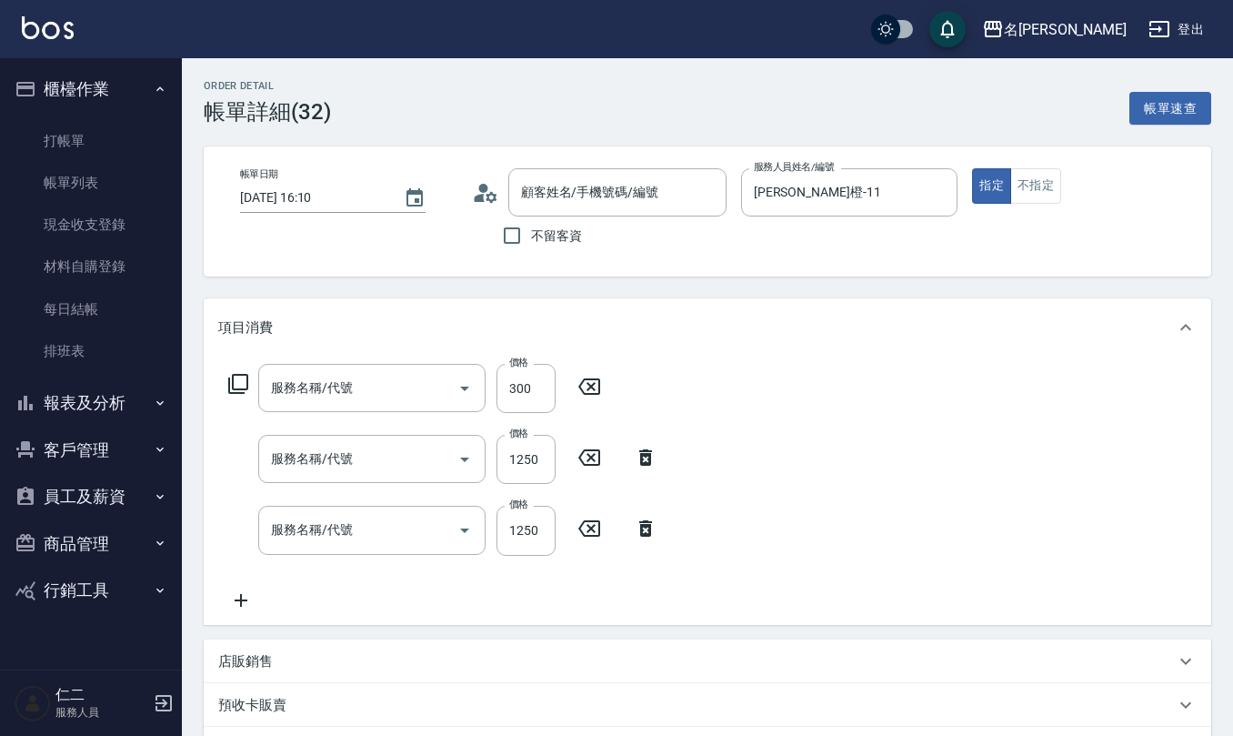
type input "(1236)設計師(703)"
type input "染髮(501)"
type input "離子燙(特價)(304)"
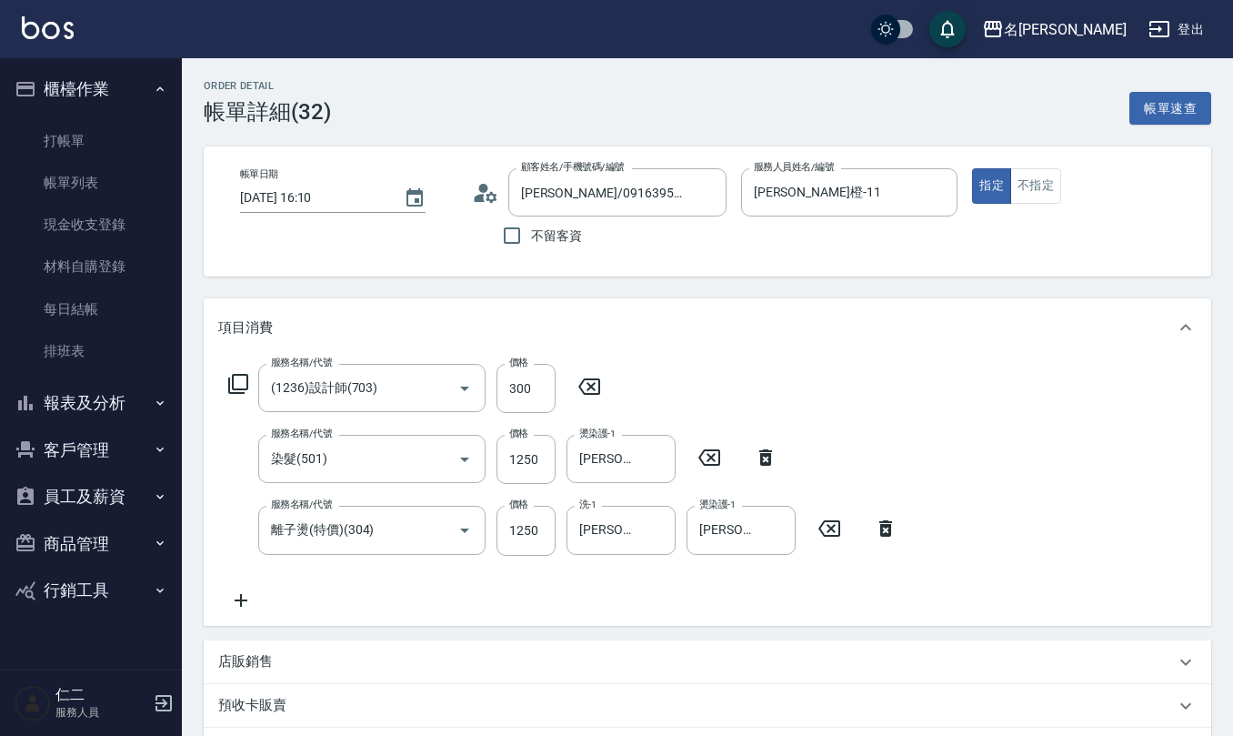
type input "劉芳琪/0916395160/0916395160"
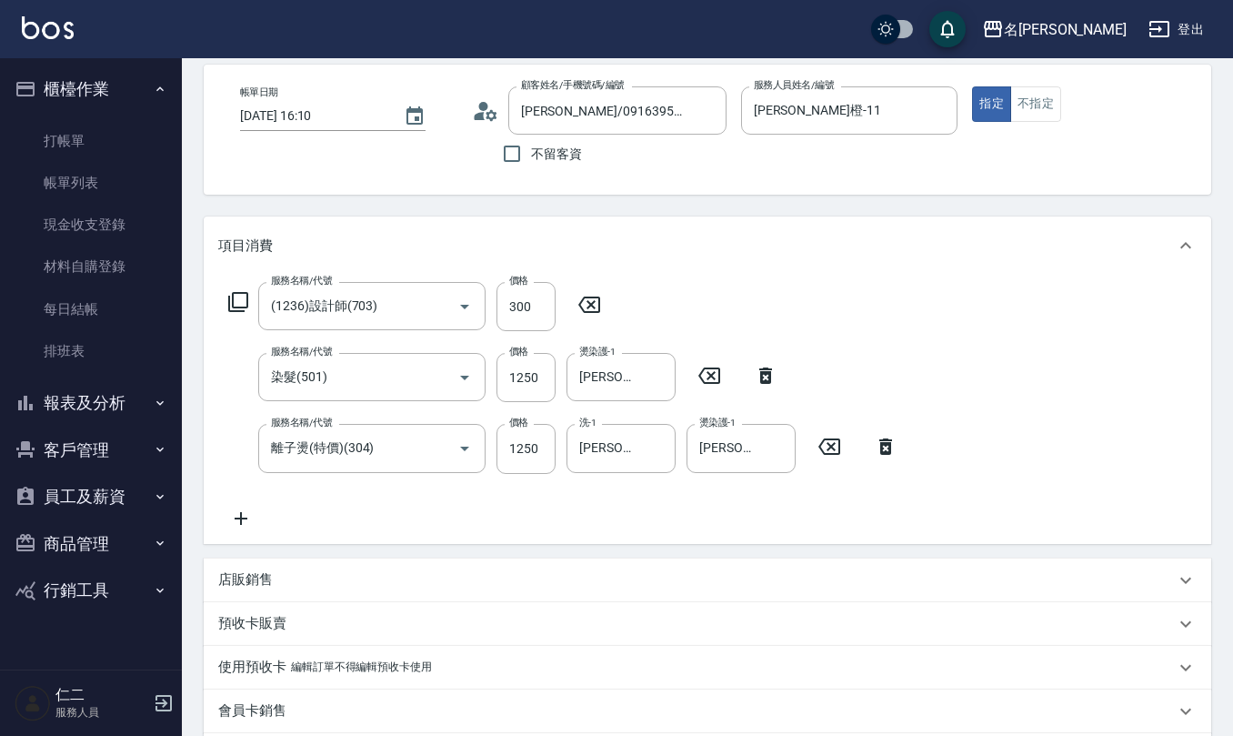
scroll to position [121, 0]
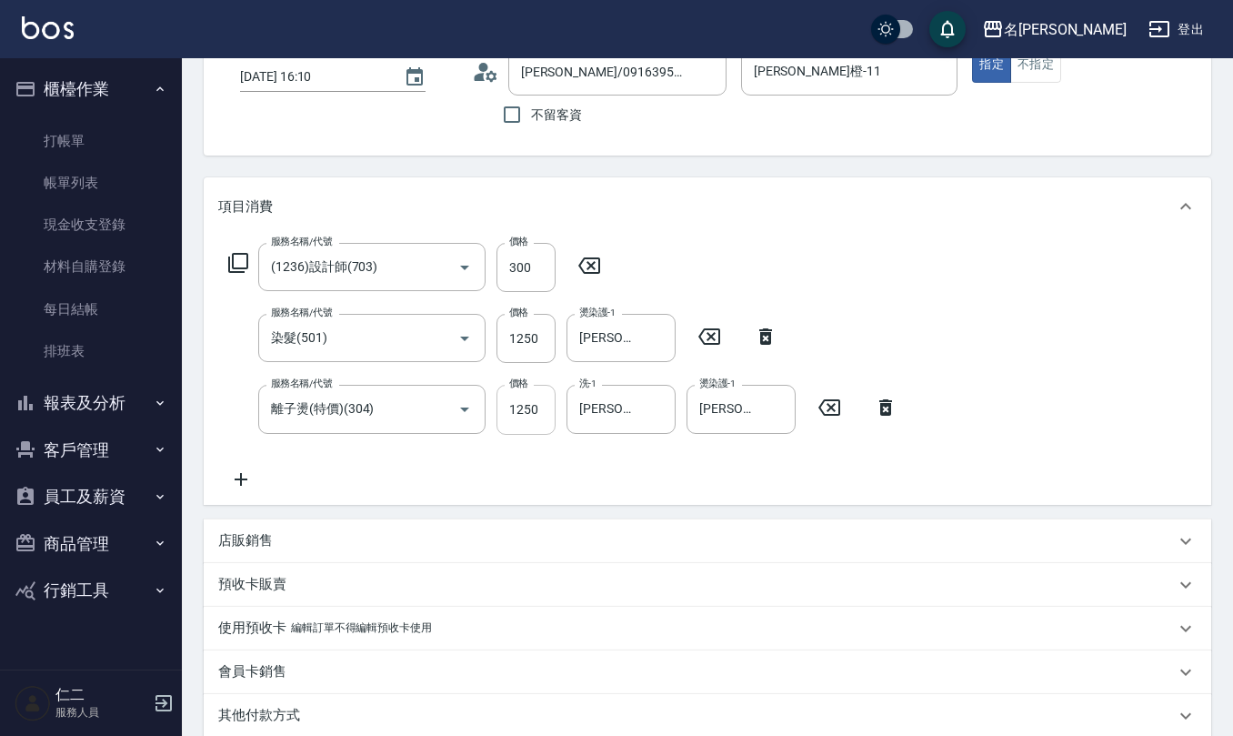
click at [550, 412] on input "1250" at bounding box center [525, 409] width 59 height 49
click at [656, 415] on icon "Clear" at bounding box center [656, 409] width 18 height 18
type input "1199"
type input "詹沛橙-11"
click at [538, 329] on input "1250" at bounding box center [525, 338] width 59 height 49
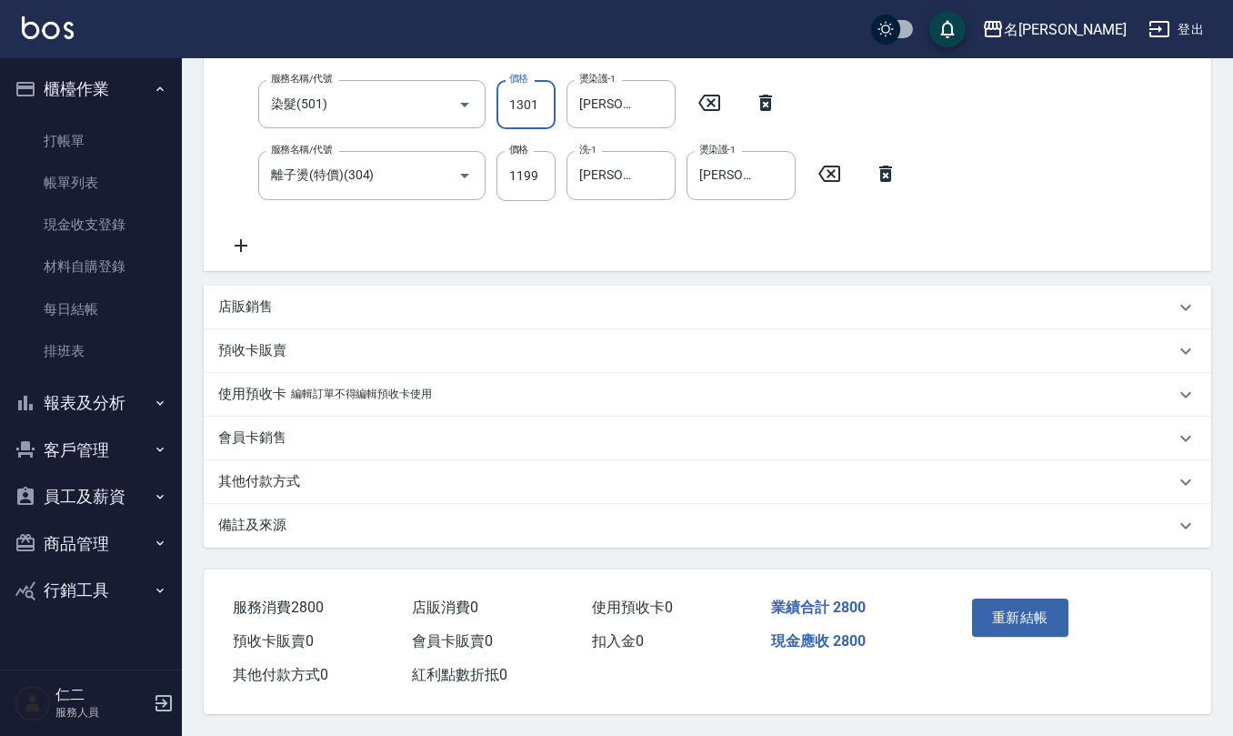
type input "1301"
click at [366, 506] on div "備註及來源" at bounding box center [707, 526] width 1007 height 44
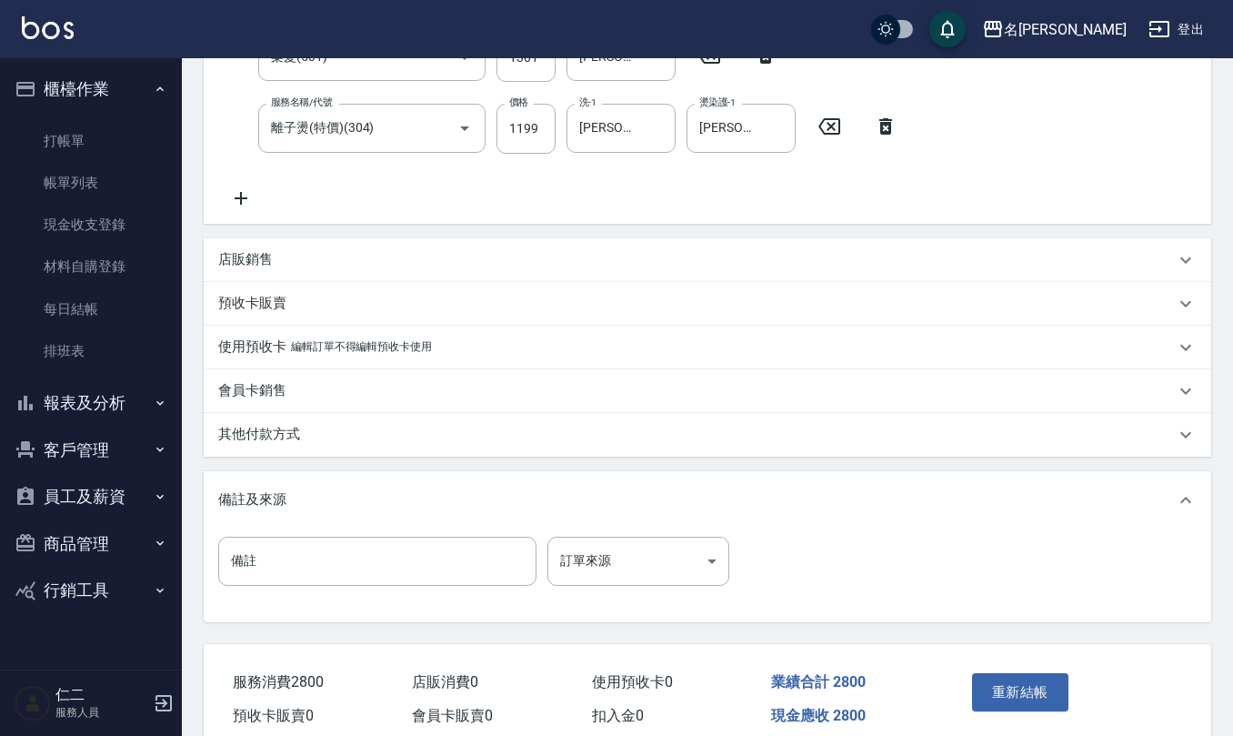
scroll to position [480, 0]
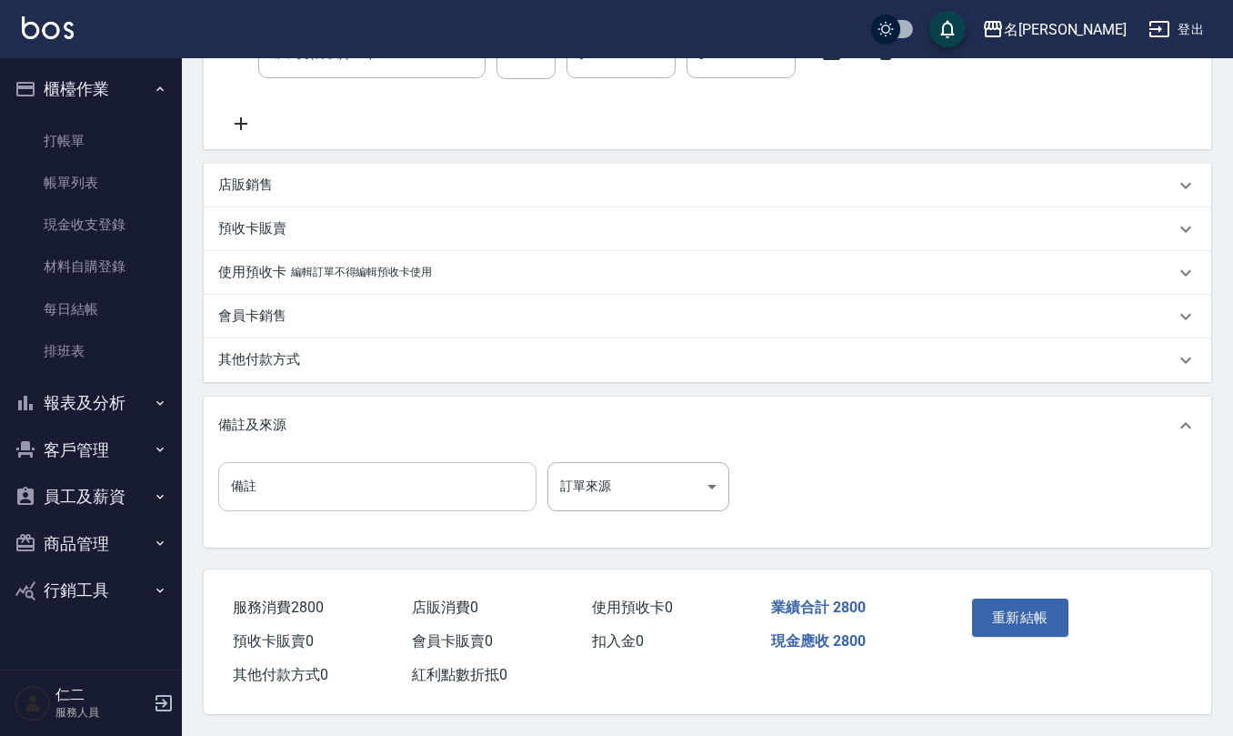
click at [382, 506] on input "備註" at bounding box center [377, 486] width 318 height 49
drag, startPoint x: 288, startPoint y: 478, endPoint x: 47, endPoint y: 474, distance: 241.0
click at [53, 475] on div "名留仁二 登出 櫃檯作業 打帳單 帳單列表 現金收支登錄 材料自購登錄 每日結帳 排班表 報表及分析 報表目錄 店家區間累計表 店家日報表 互助日報表 互助月…" at bounding box center [616, 130] width 1233 height 1212
type input "有氧p"
click at [1023, 618] on button "重新結帳" at bounding box center [1020, 617] width 96 height 38
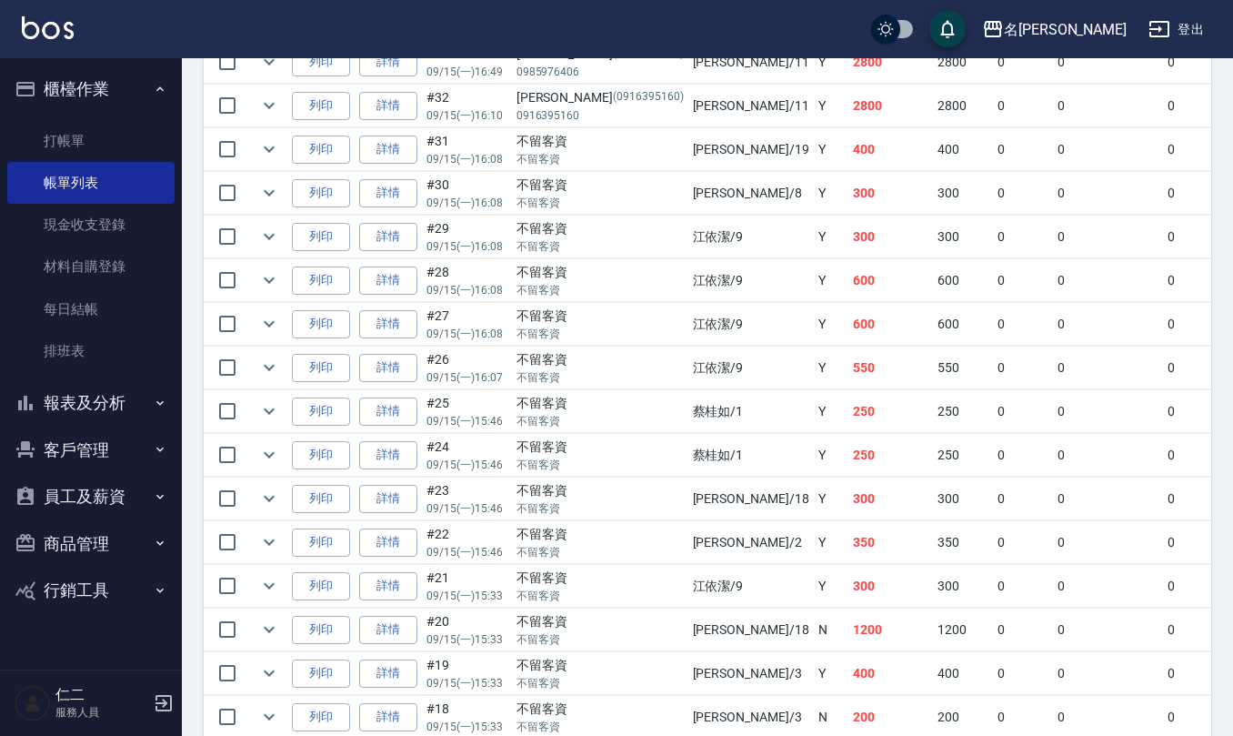
scroll to position [2753, 0]
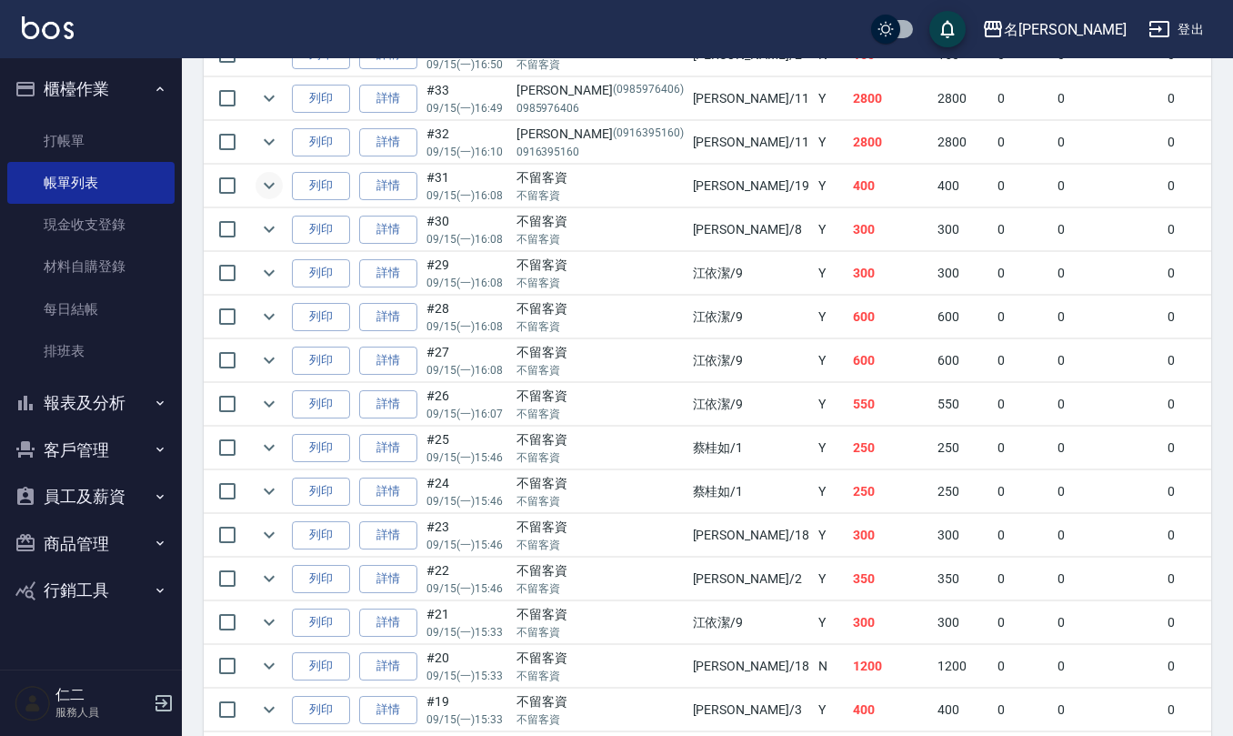
click at [265, 196] on icon "expand row" at bounding box center [269, 186] width 22 height 22
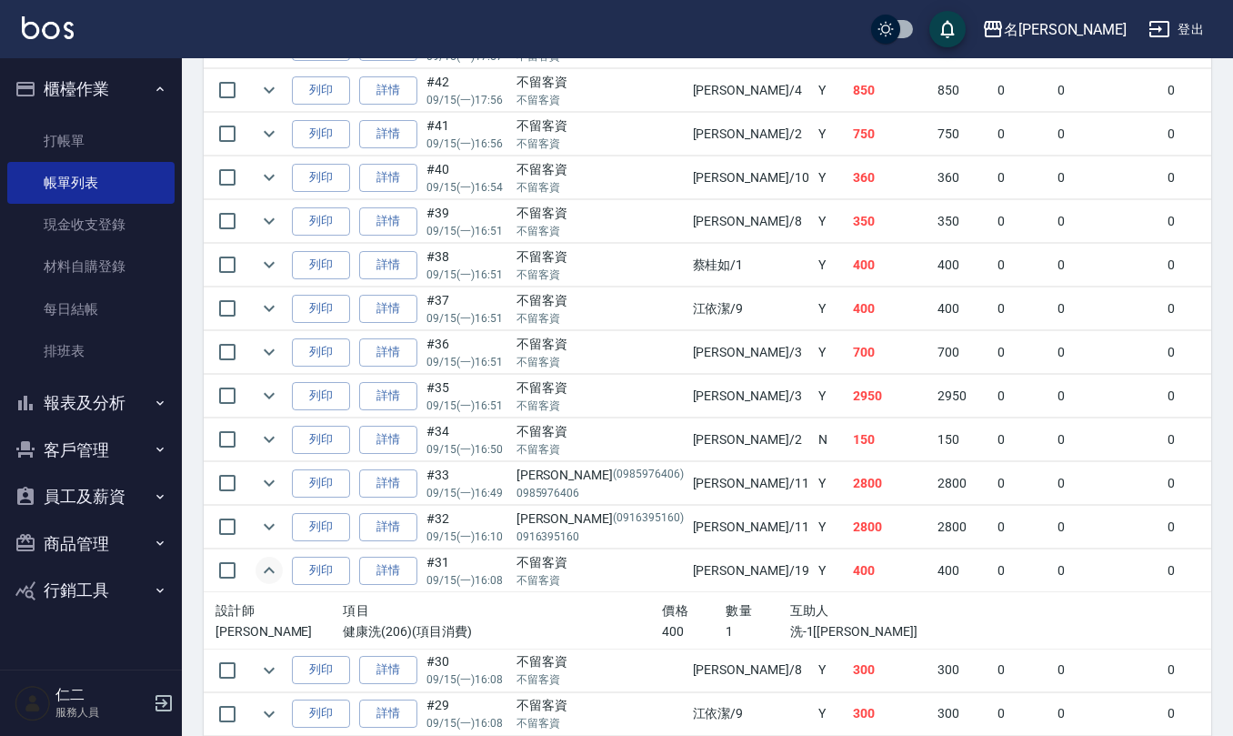
scroll to position [2424, 0]
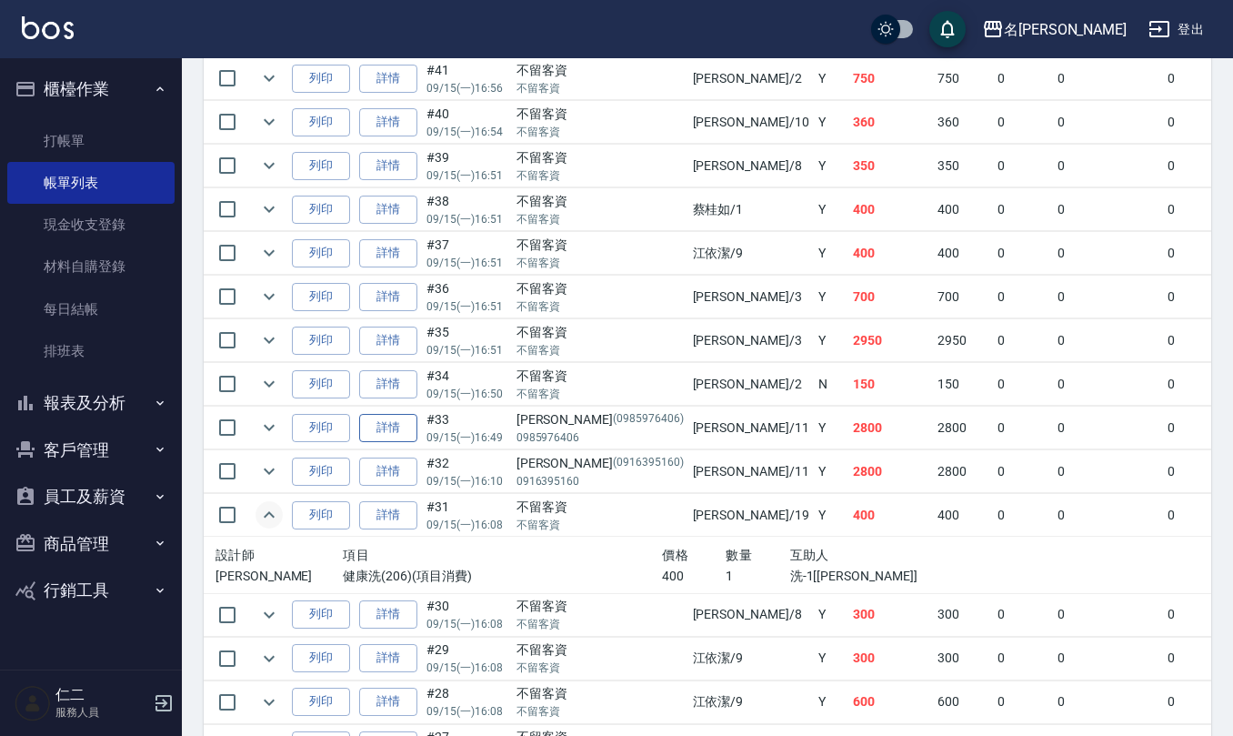
click at [380, 442] on link "詳情" at bounding box center [388, 428] width 58 height 28
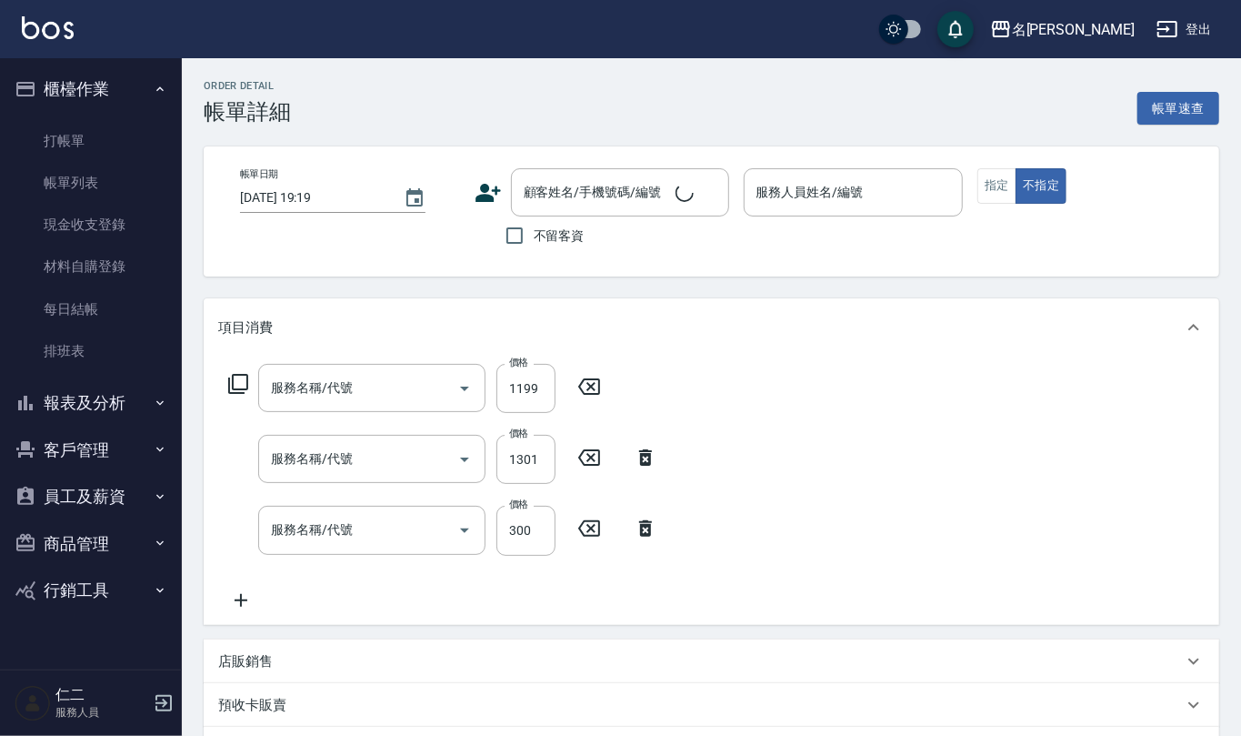
type input "2025/09/15 16:49"
type input "詹沛橙-11"
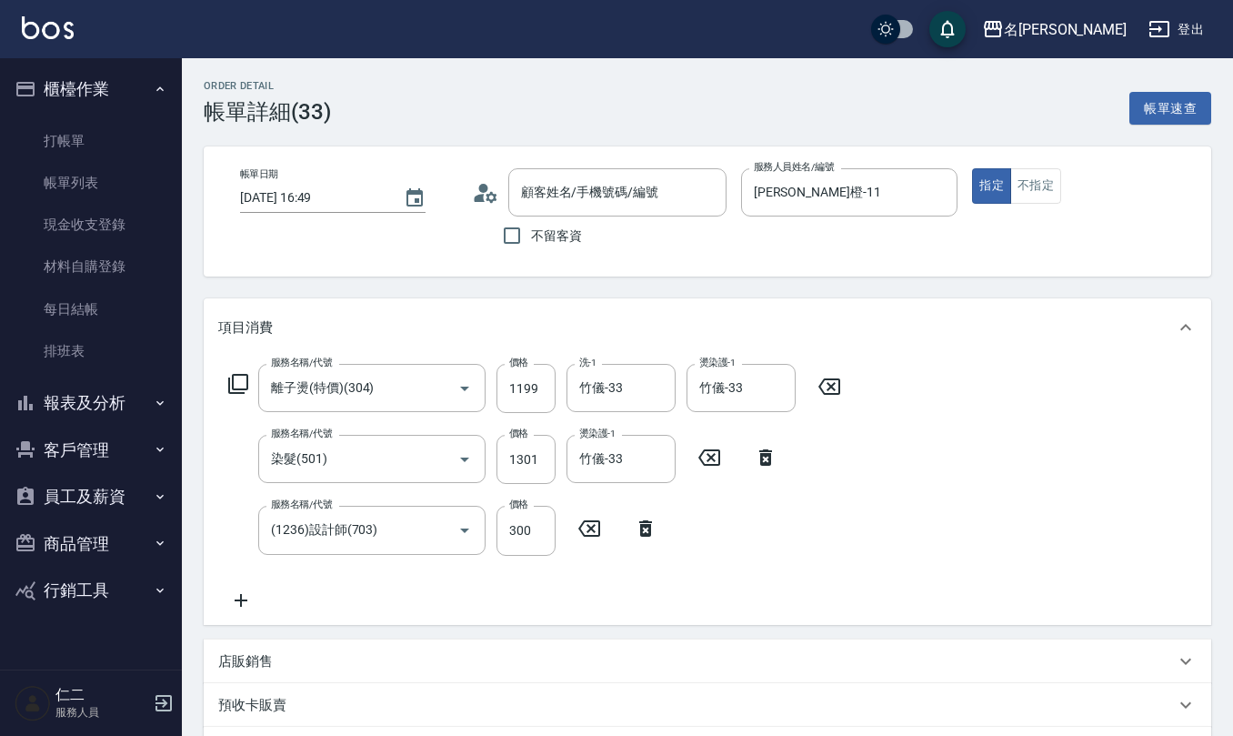
type input "離子燙(特價)(304)"
type input "染髮(501)"
type input "(1236)設計師(703)"
type input "劉毓軒/0985976406/0985976406"
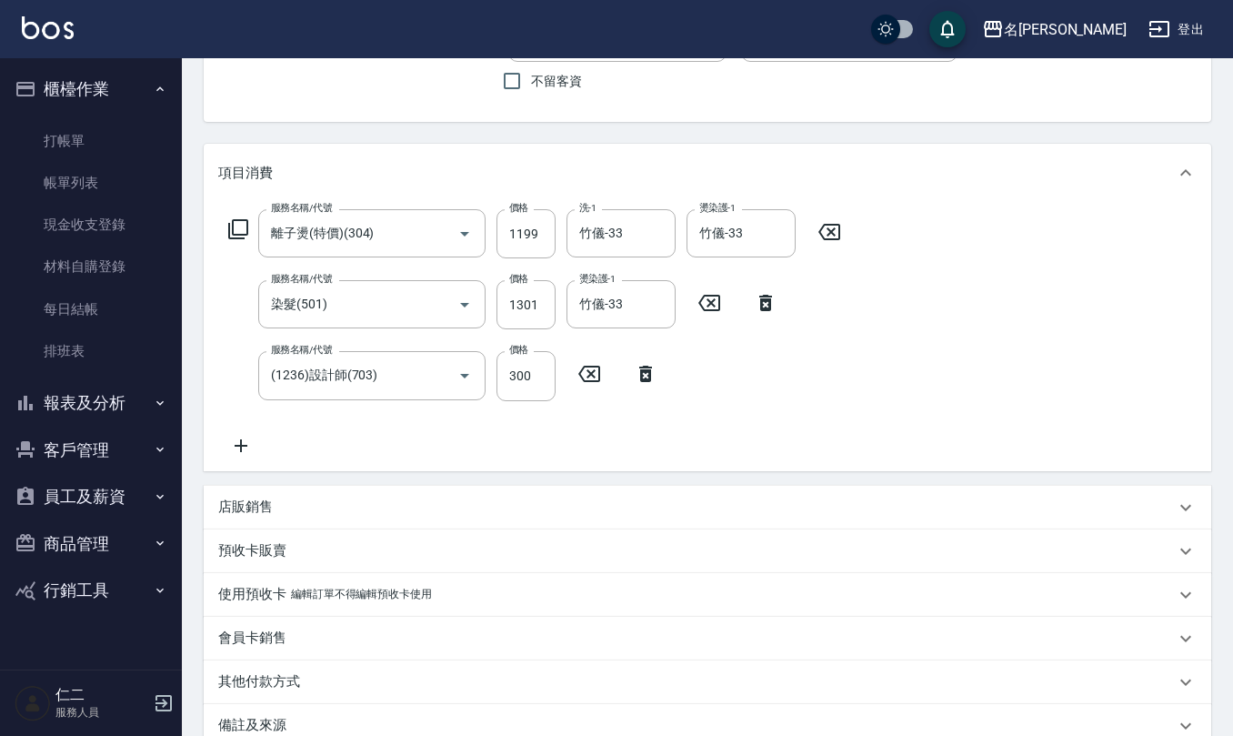
scroll to position [358, 0]
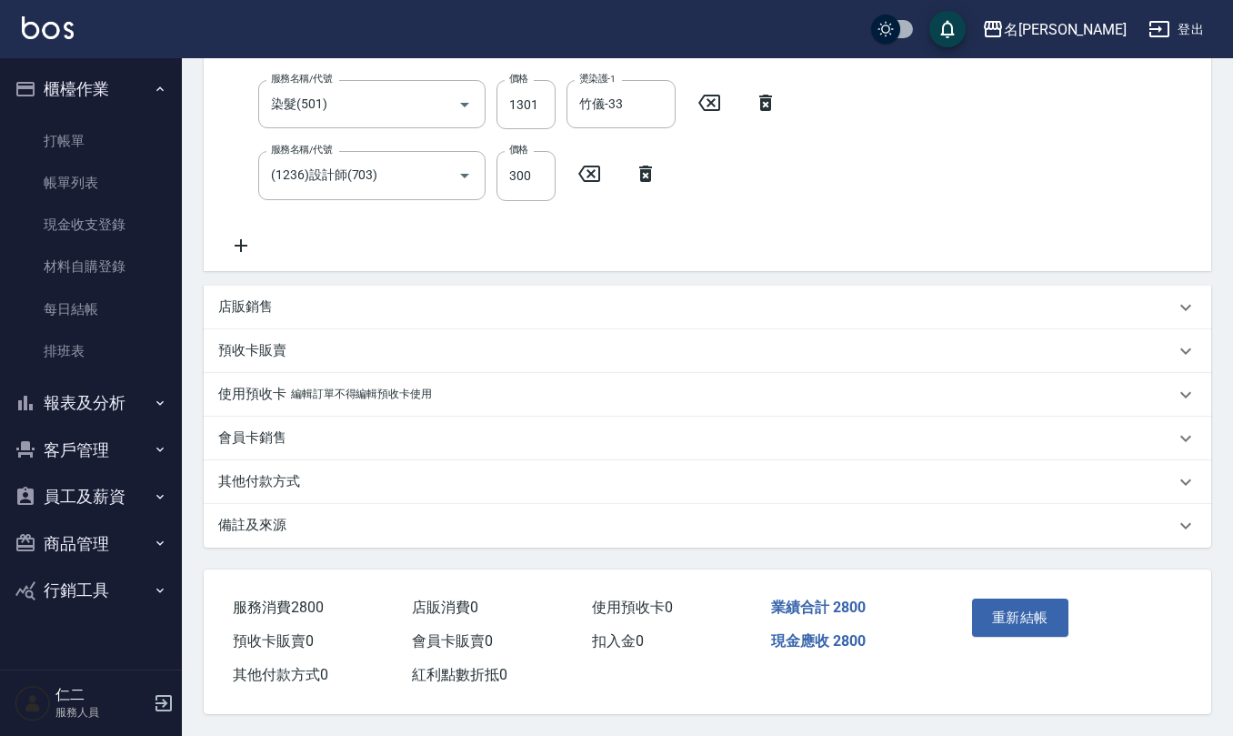
click at [326, 516] on div "備註及來源" at bounding box center [696, 525] width 957 height 19
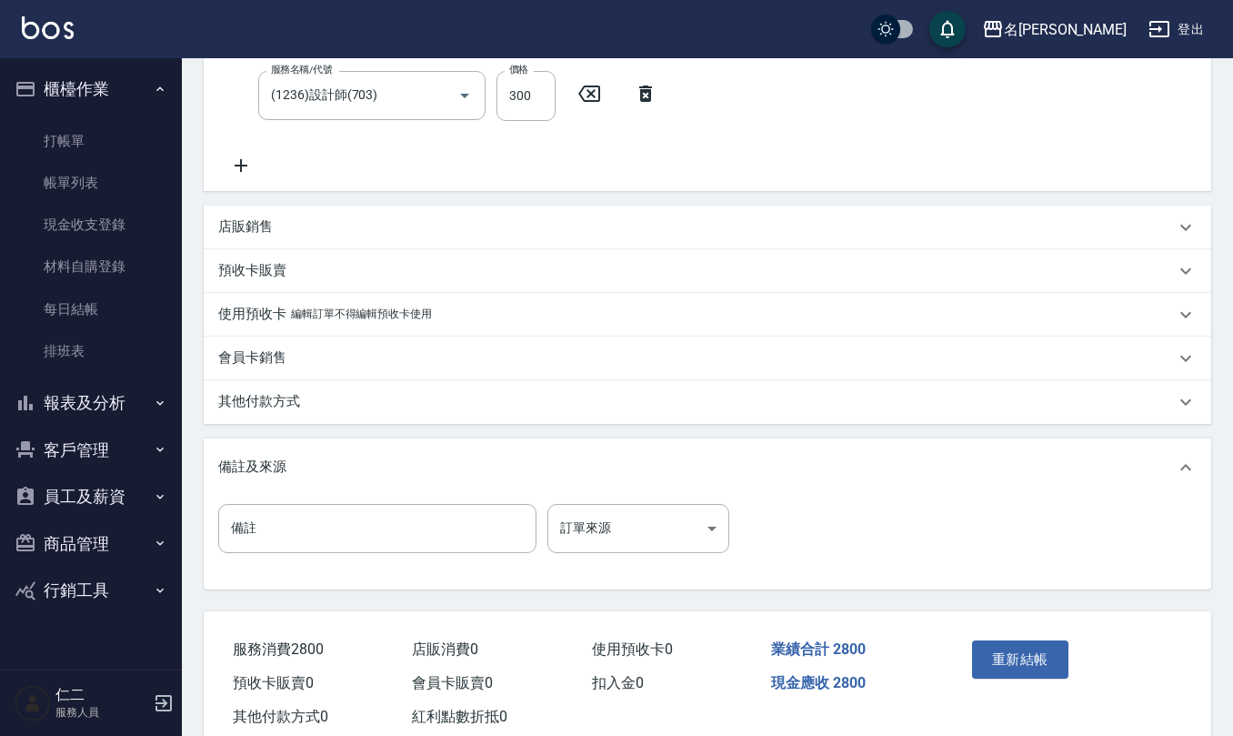
scroll to position [480, 0]
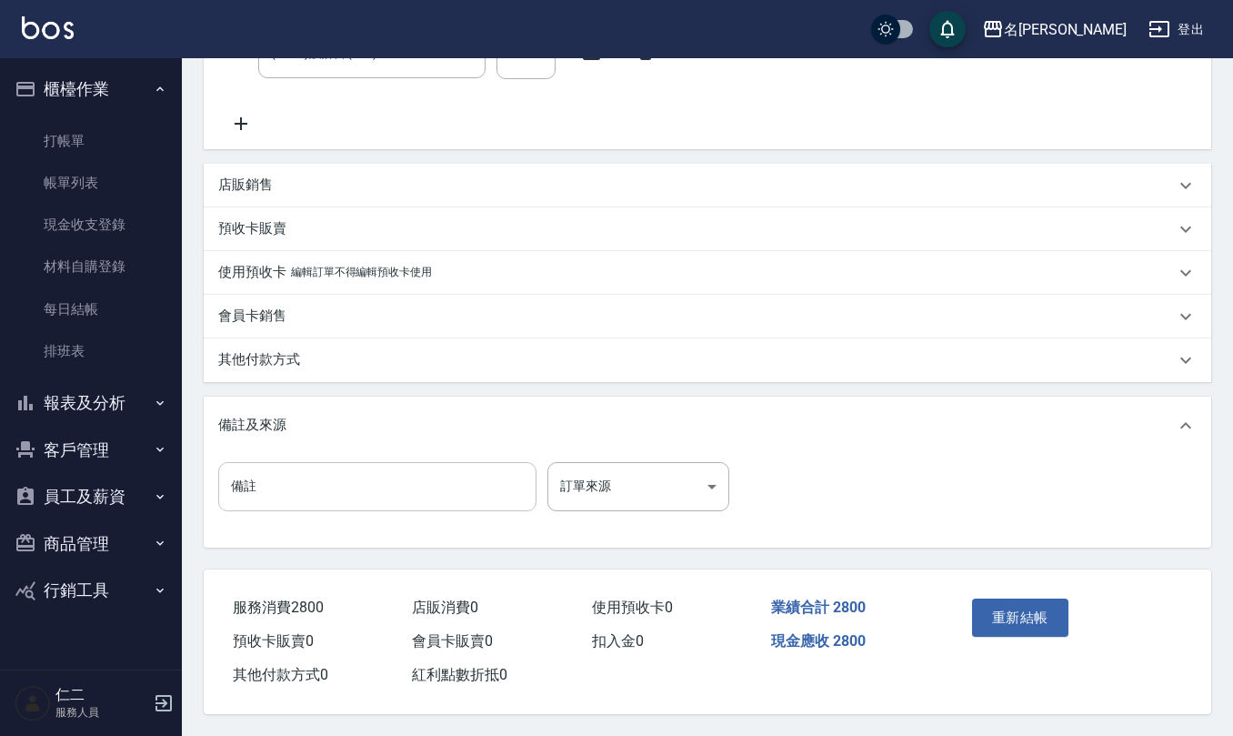
click at [366, 475] on input "備註" at bounding box center [377, 486] width 318 height 49
paste input "有氧p"
type input "有氧p"
click at [1027, 606] on button "重新結帳" at bounding box center [1020, 617] width 96 height 38
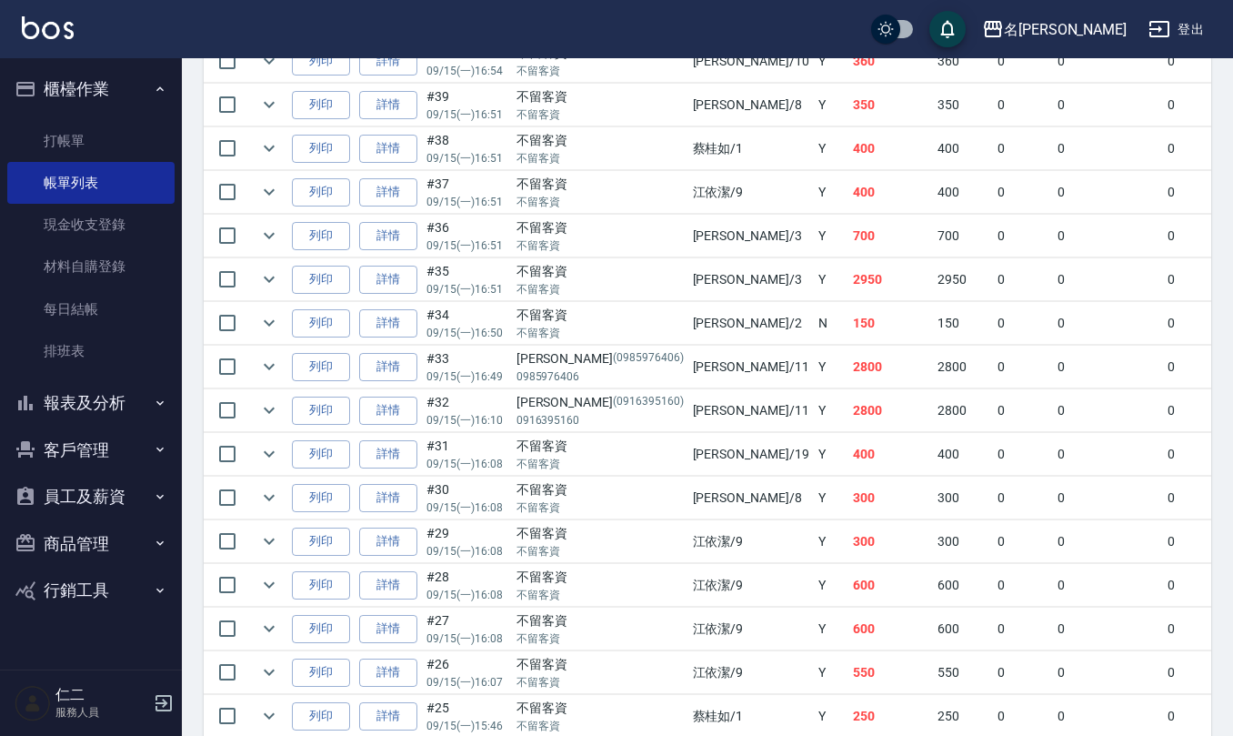
scroll to position [2510, 0]
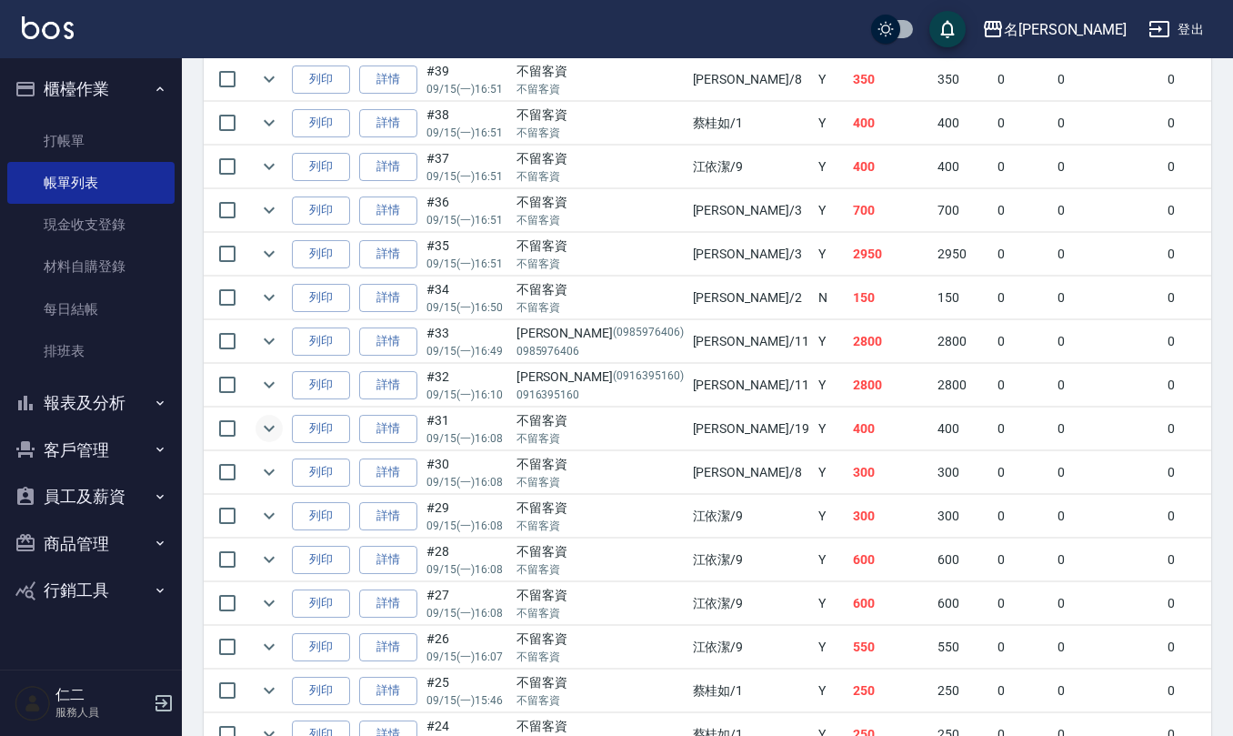
click at [258, 439] on icon "expand row" at bounding box center [269, 428] width 22 height 22
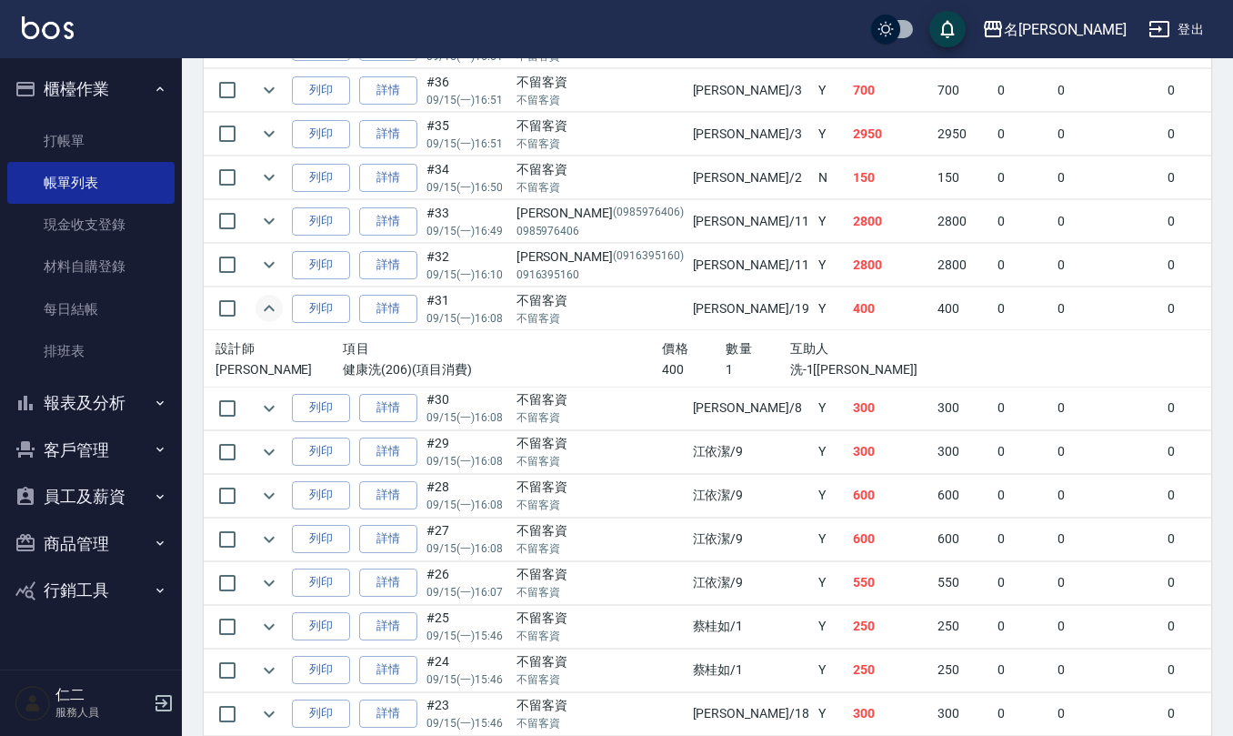
scroll to position [2631, 0]
click at [270, 418] on icon "expand row" at bounding box center [269, 407] width 22 height 22
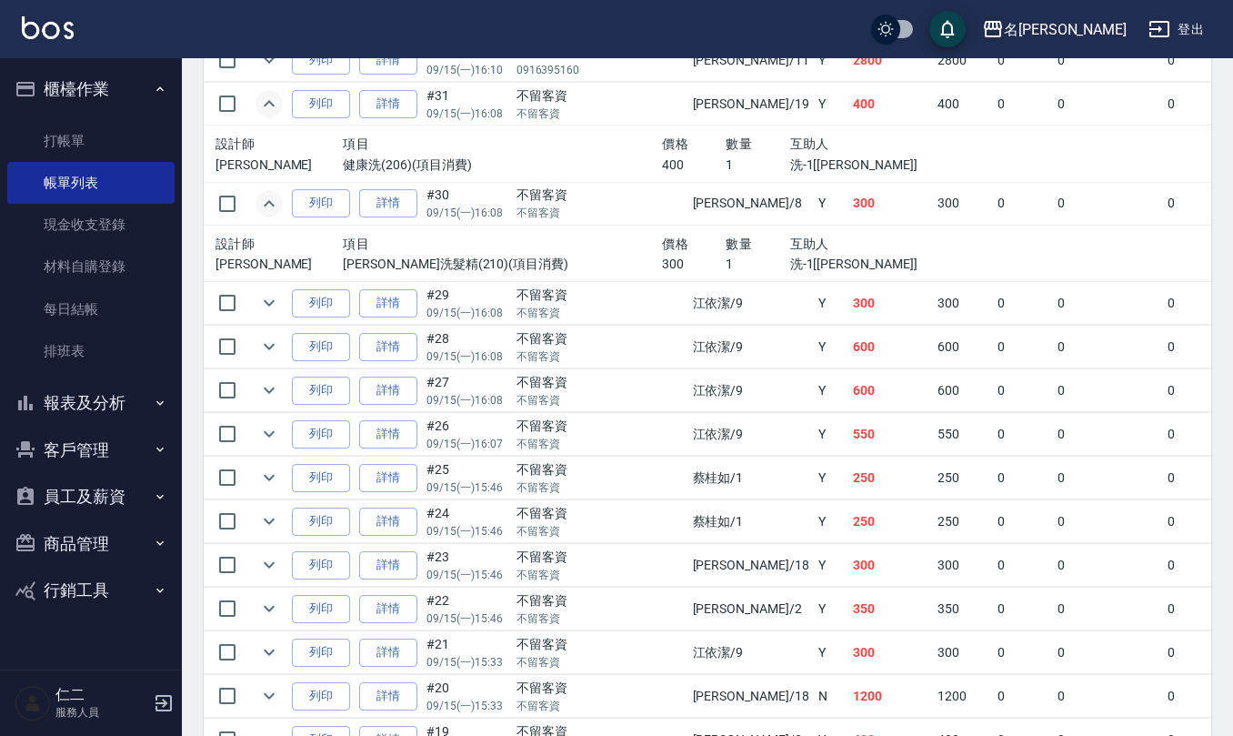
scroll to position [2874, 0]
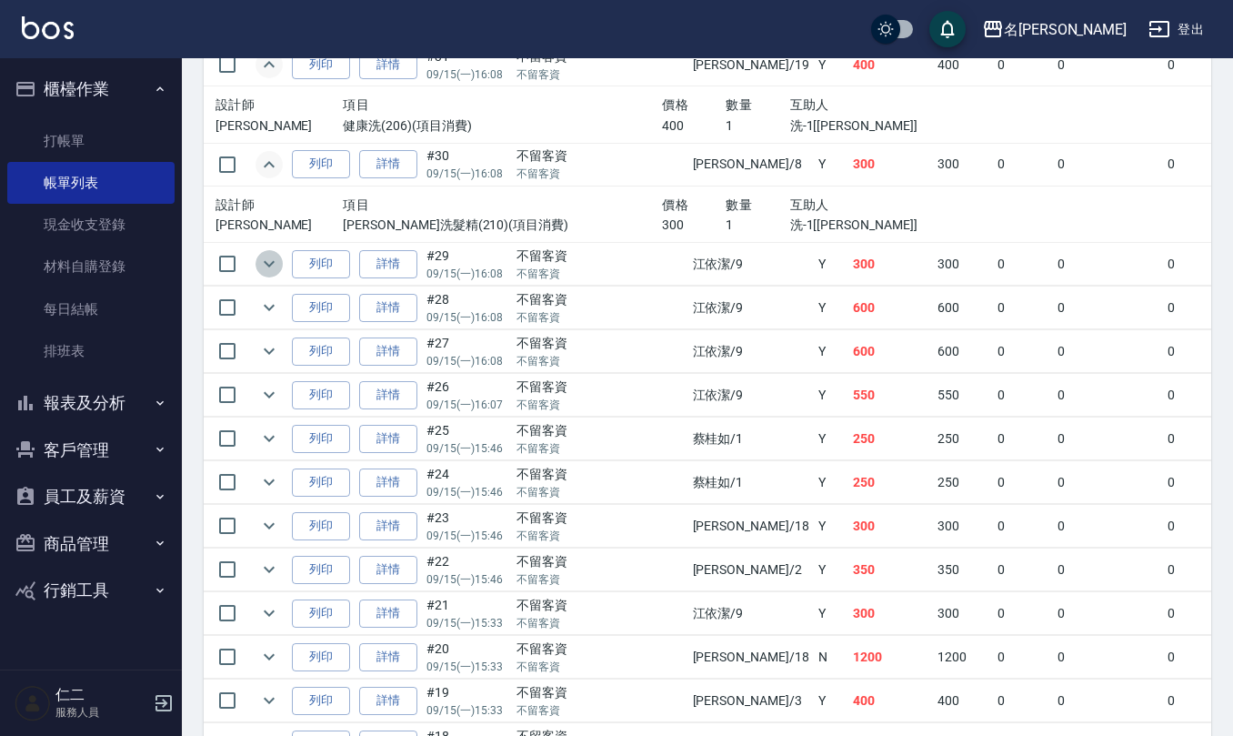
click at [255, 277] on button "expand row" at bounding box center [268, 263] width 27 height 27
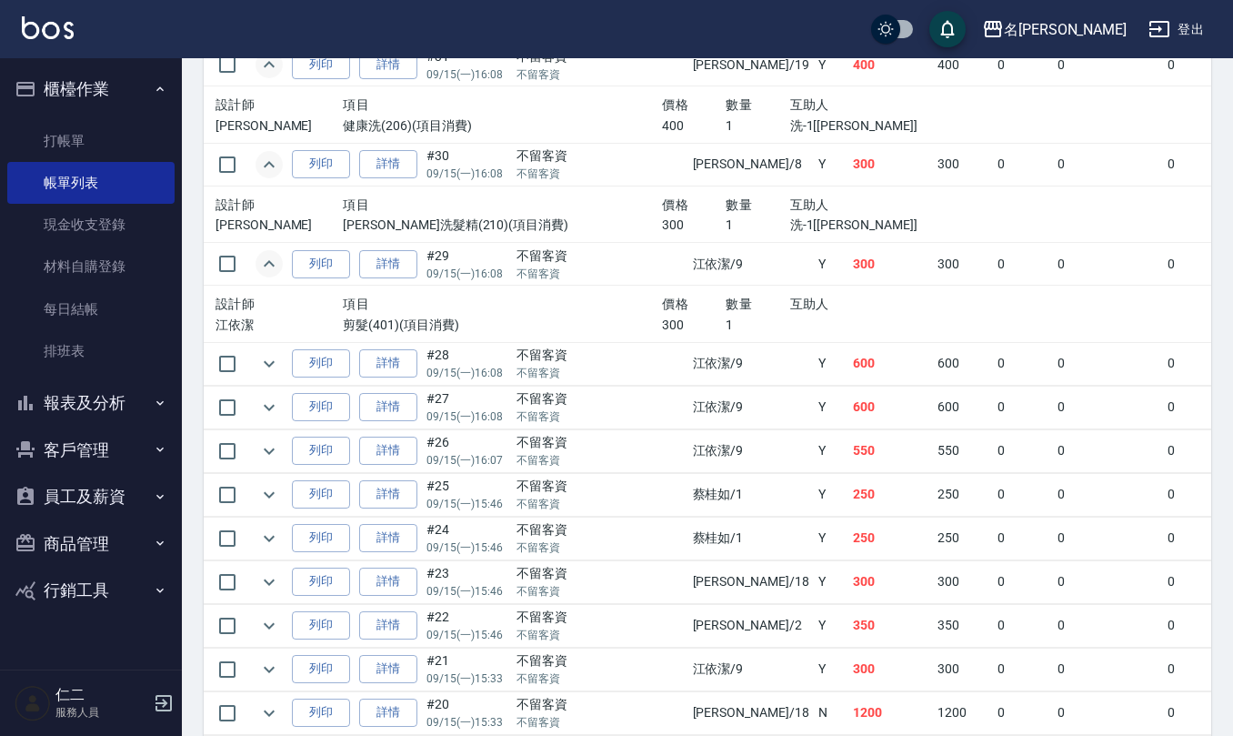
click at [263, 275] on icon "expand row" at bounding box center [269, 264] width 22 height 22
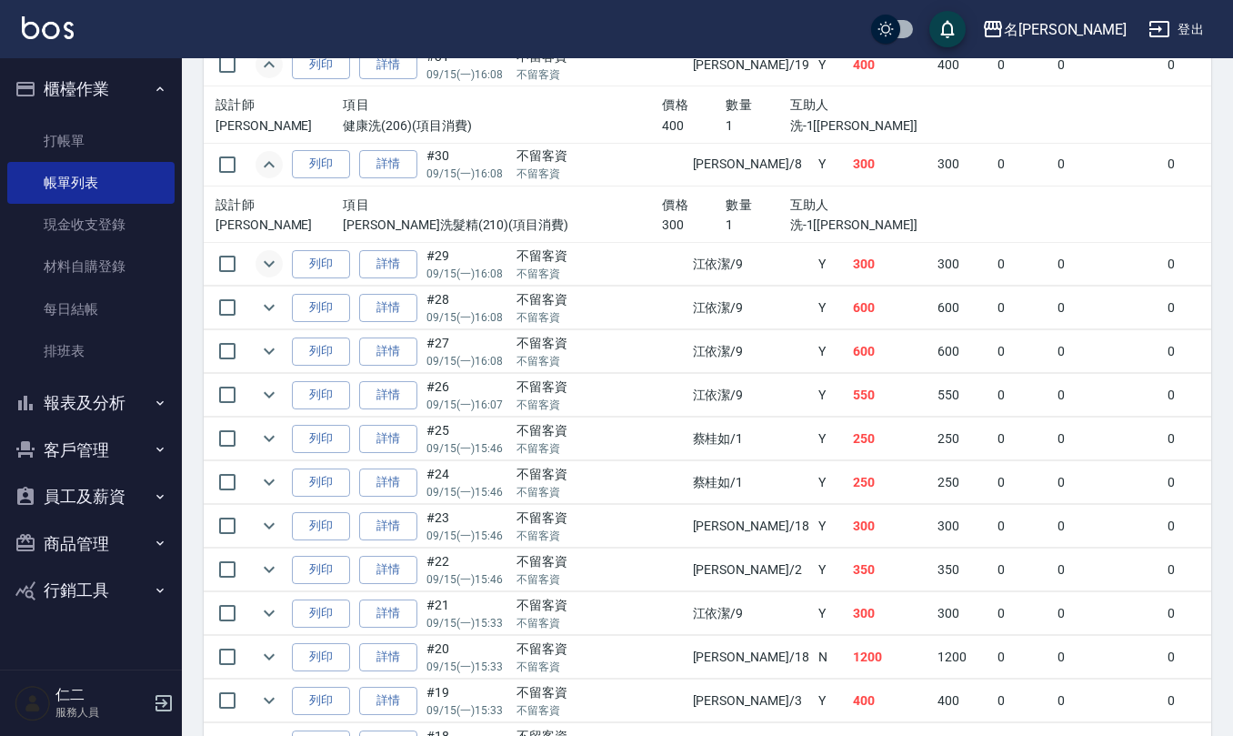
click at [265, 275] on icon "expand row" at bounding box center [269, 264] width 22 height 22
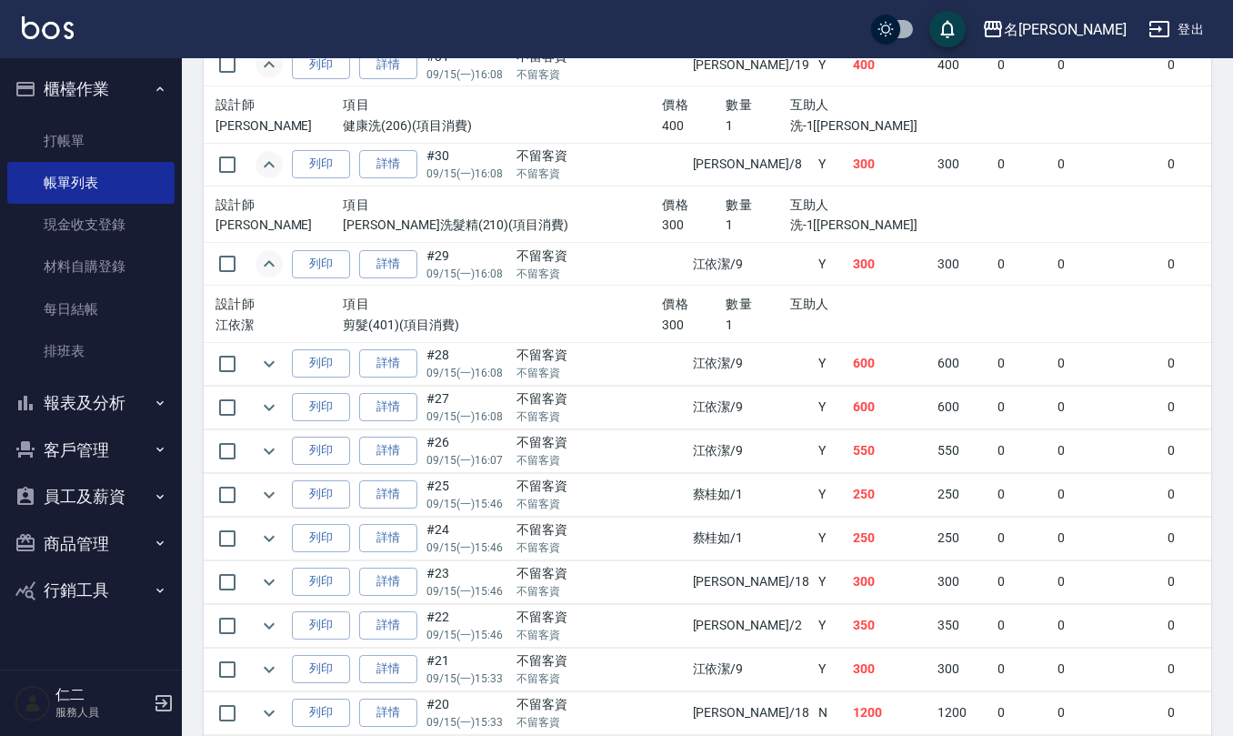
scroll to position [2995, 0]
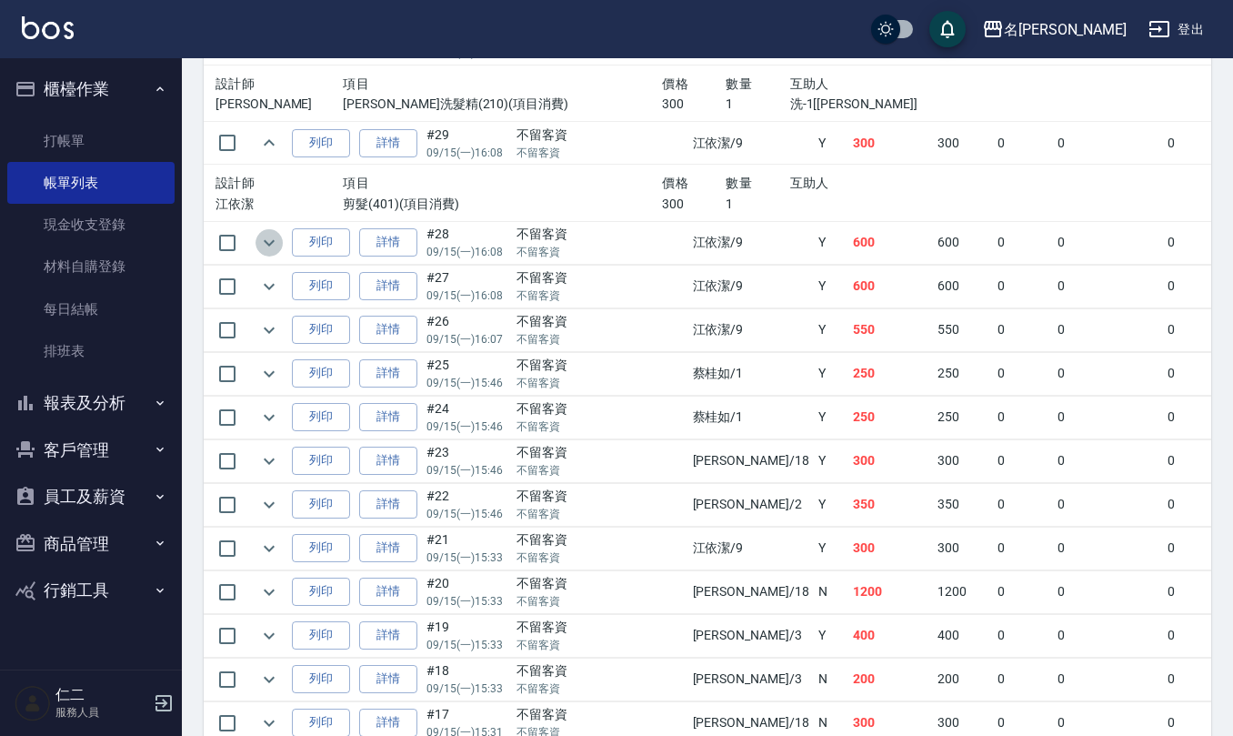
click at [270, 254] on icon "expand row" at bounding box center [269, 243] width 22 height 22
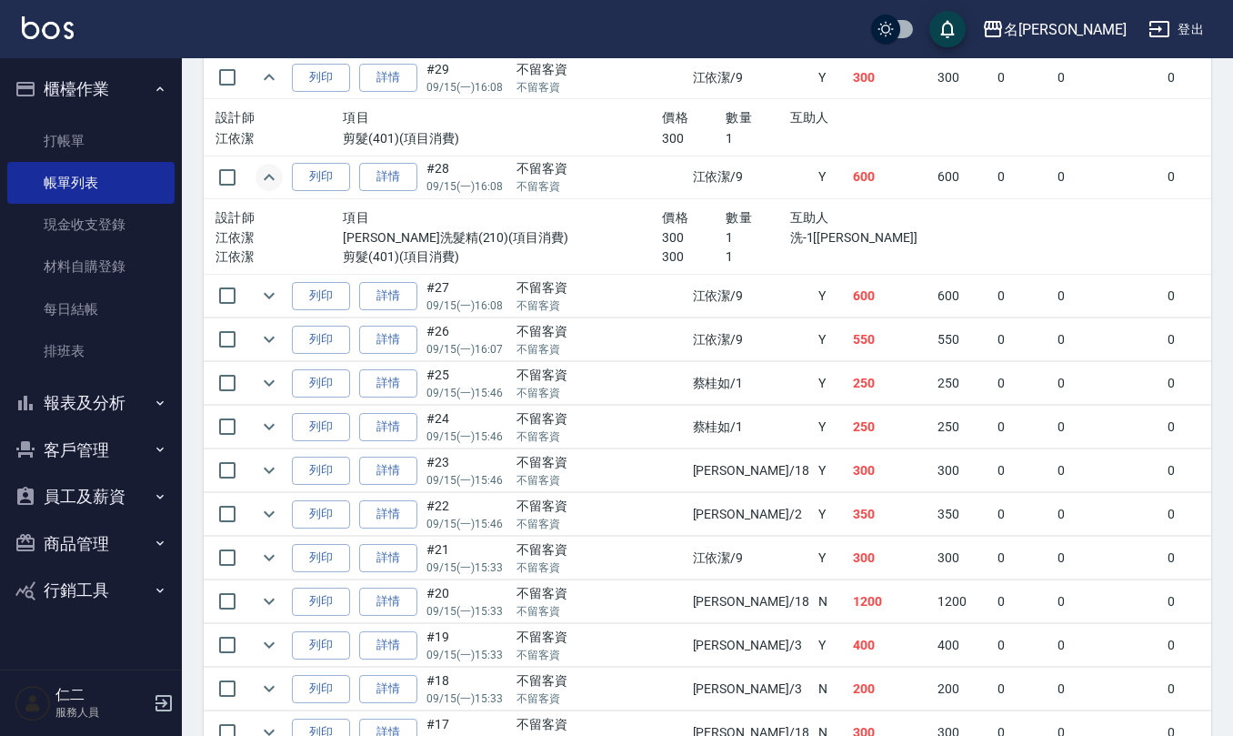
scroll to position [3117, 0]
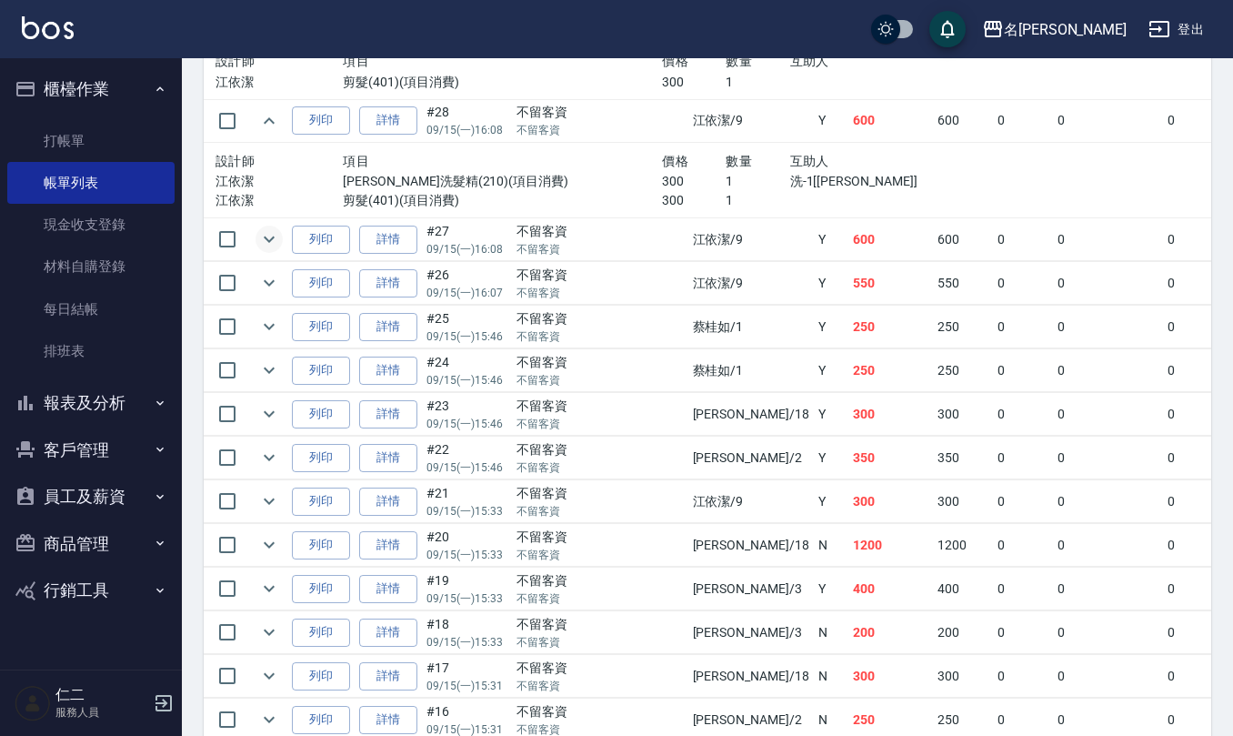
click at [263, 250] on icon "expand row" at bounding box center [269, 239] width 22 height 22
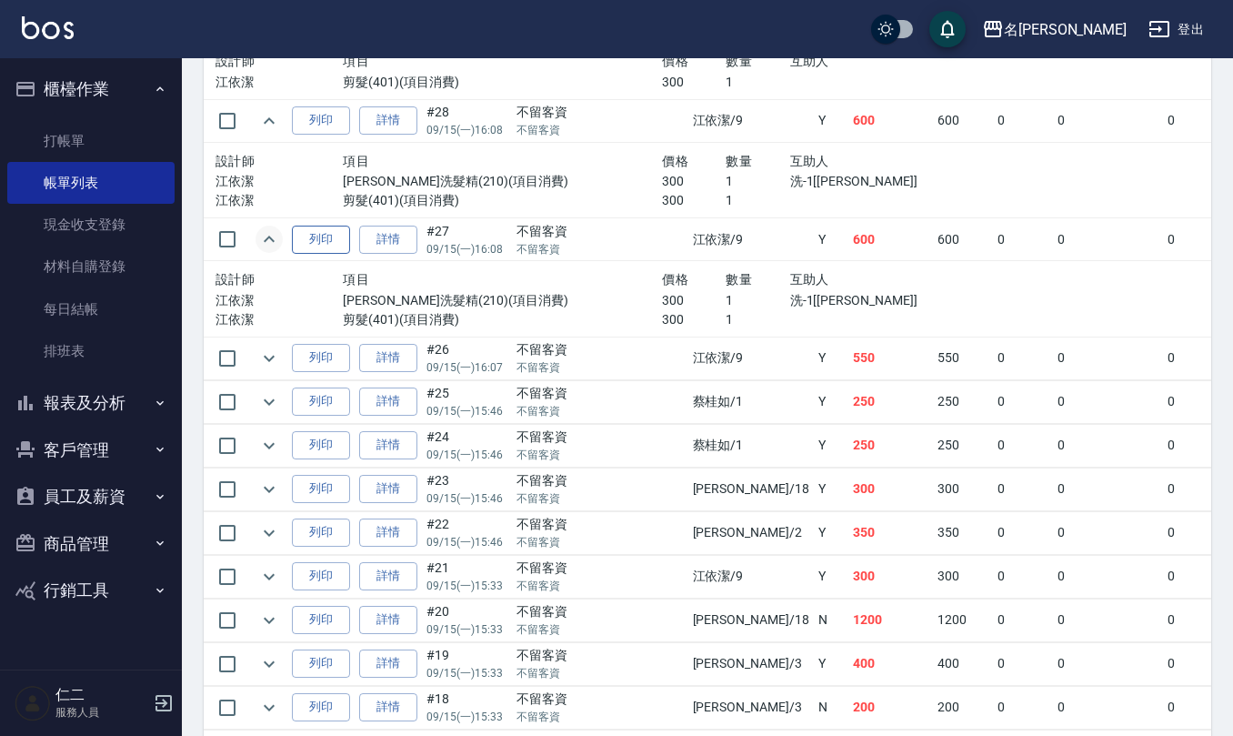
scroll to position [3238, 0]
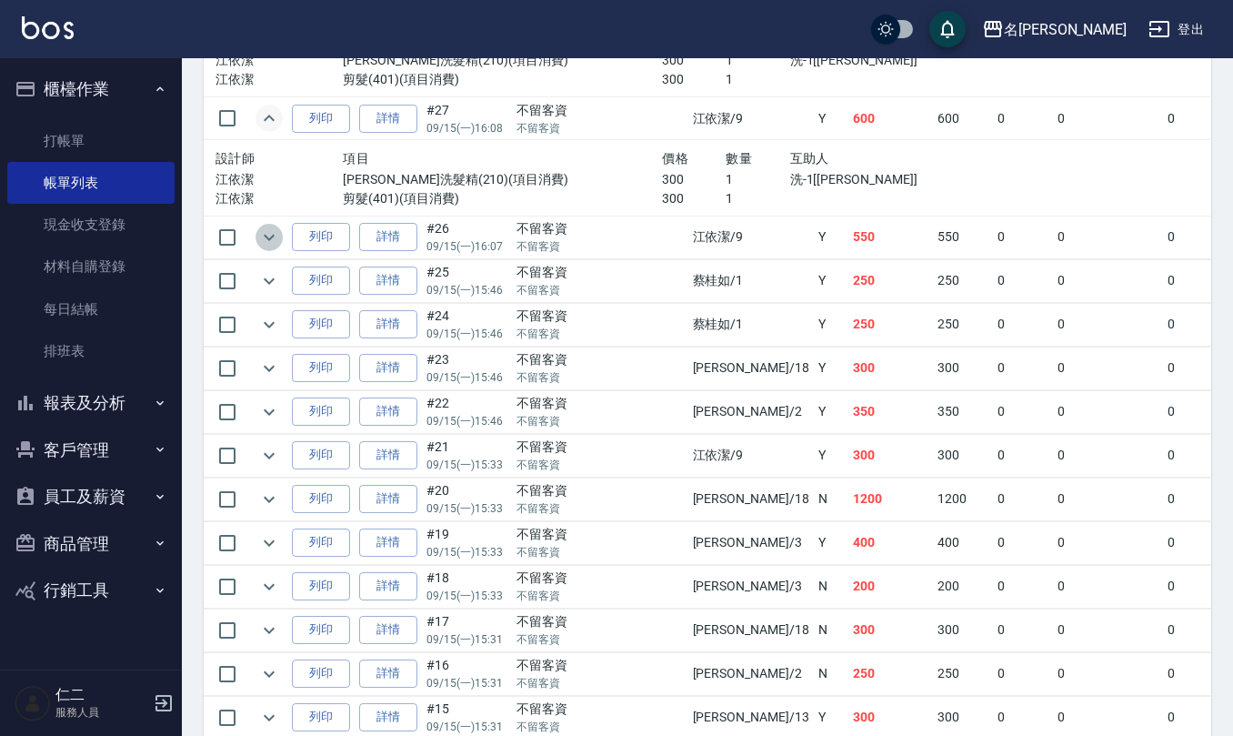
click at [278, 248] on icon "expand row" at bounding box center [269, 237] width 22 height 22
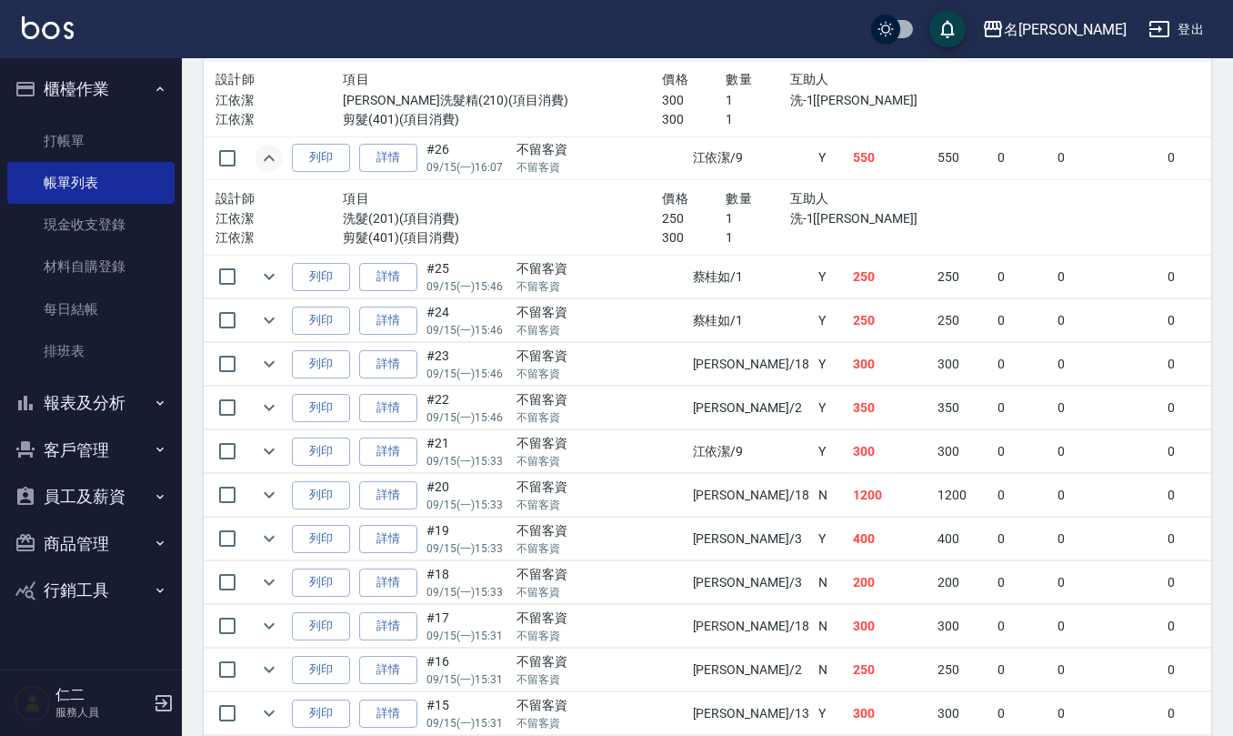
scroll to position [3359, 0]
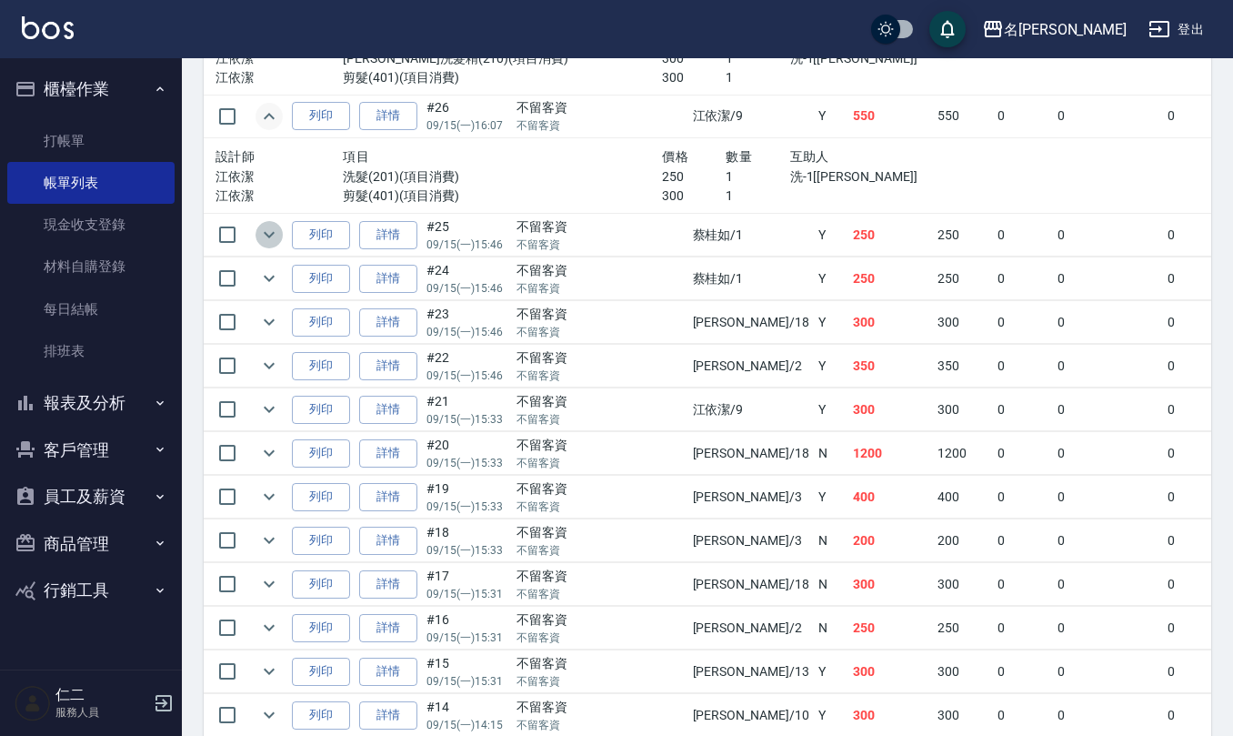
click at [277, 245] on icon "expand row" at bounding box center [269, 235] width 22 height 22
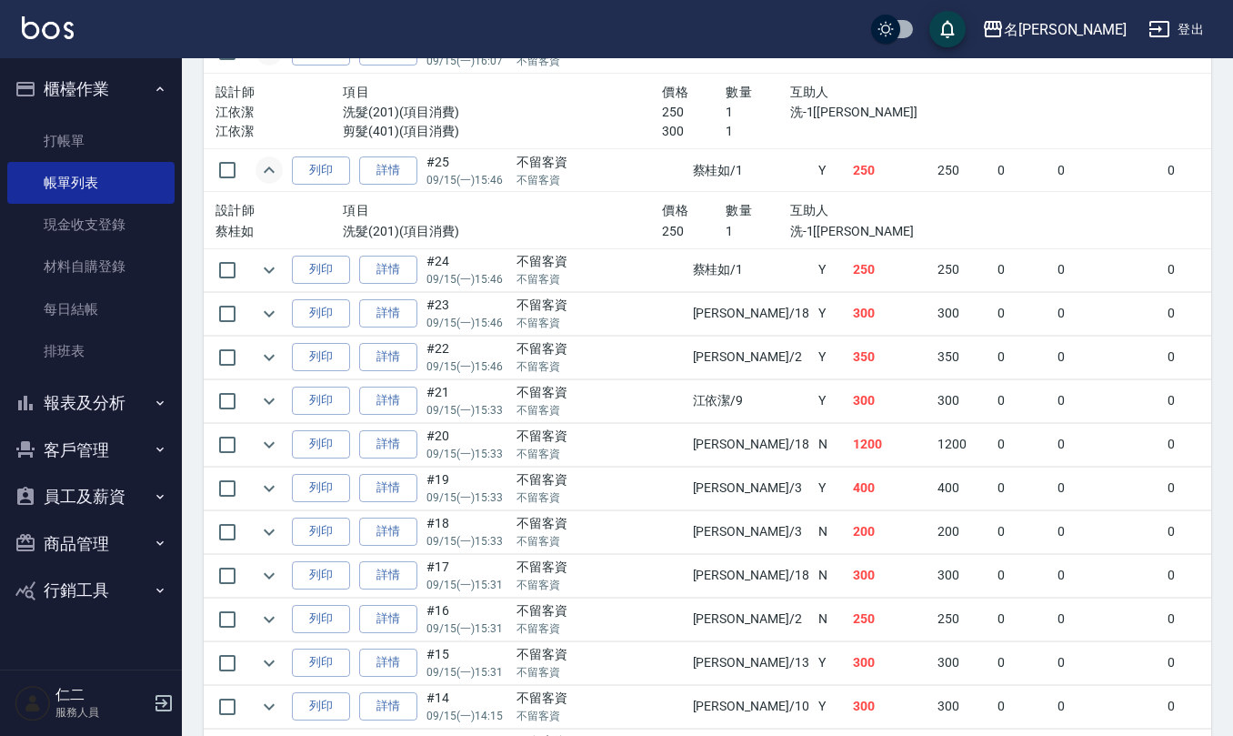
scroll to position [3481, 0]
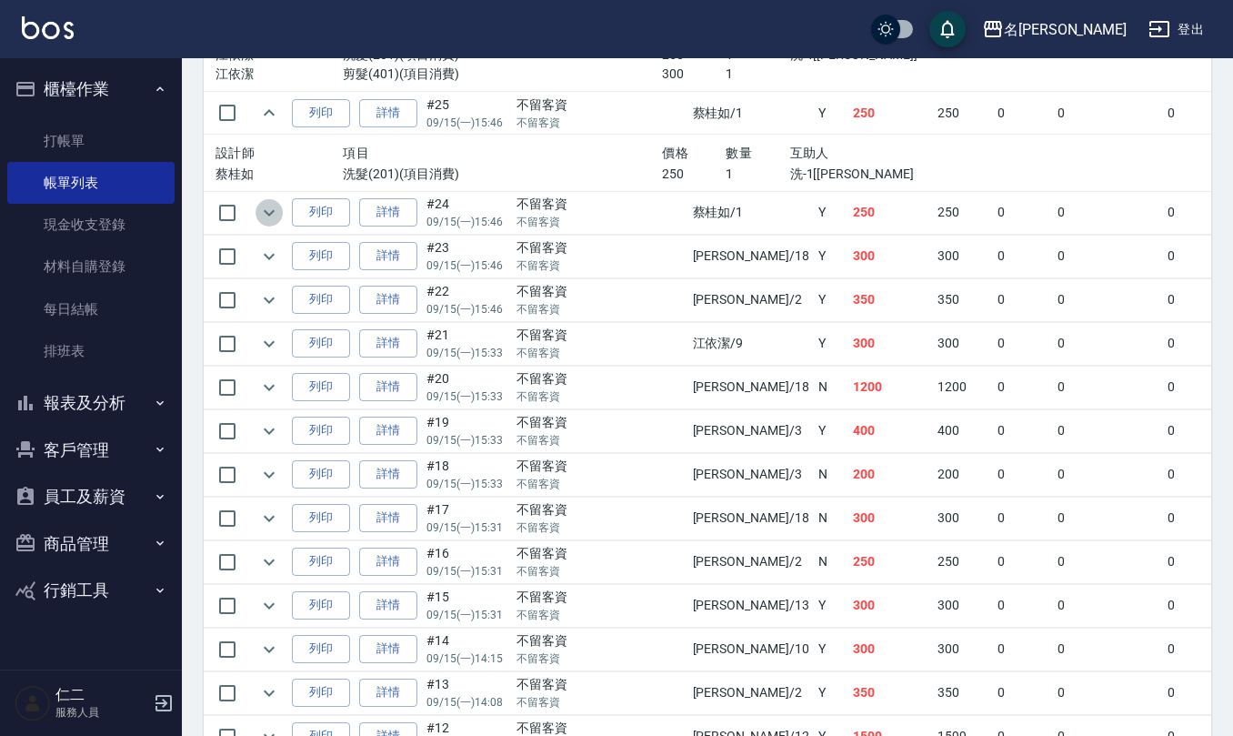
click at [273, 224] on icon "expand row" at bounding box center [269, 213] width 22 height 22
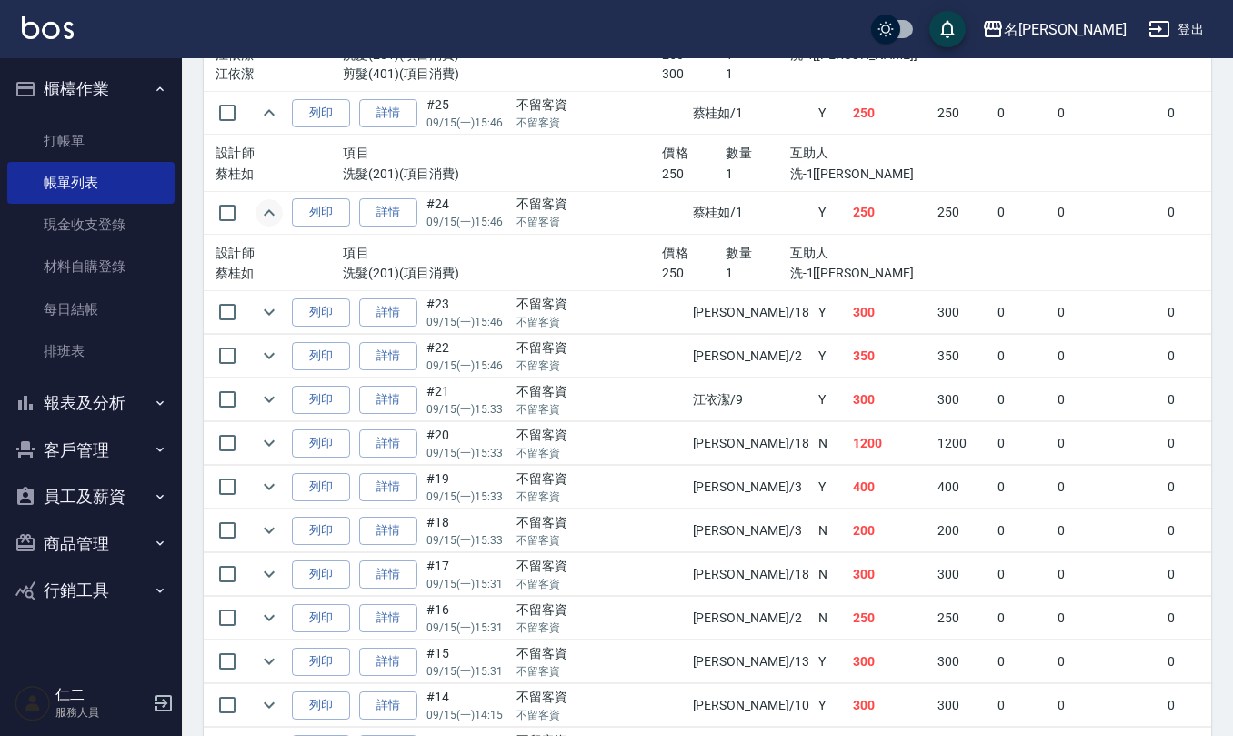
scroll to position [3602, 0]
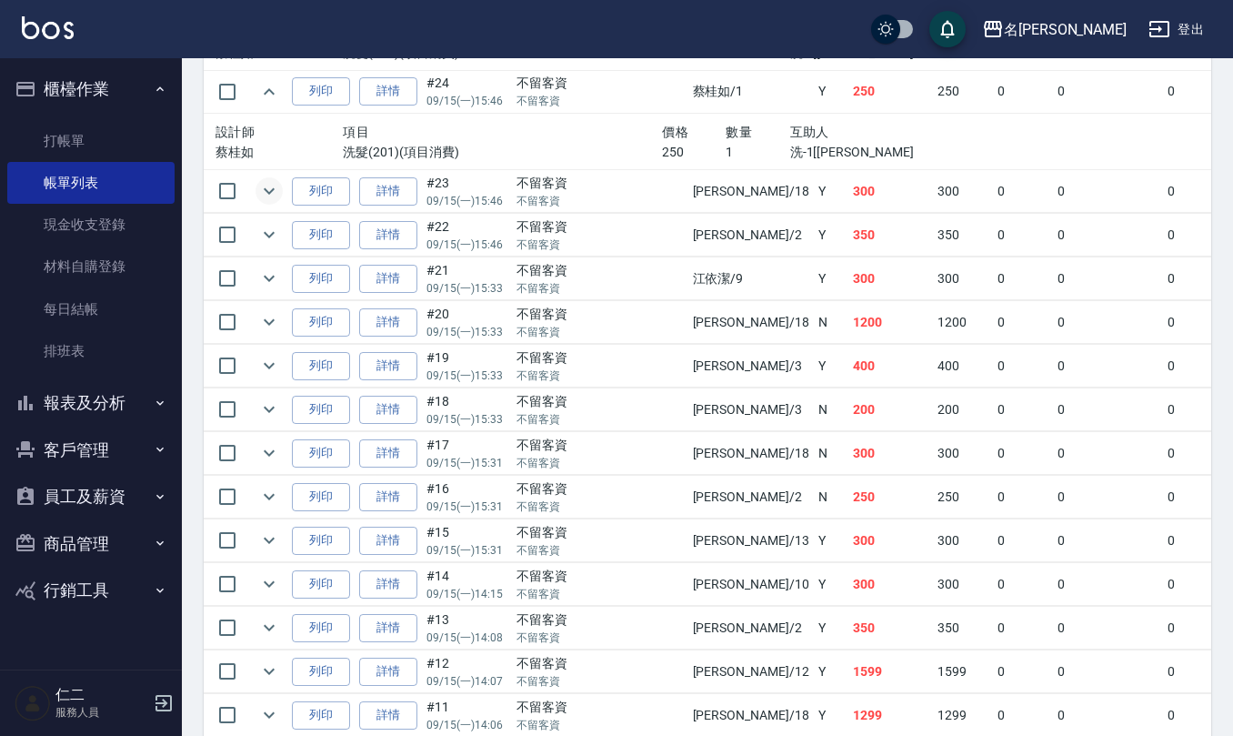
click at [270, 202] on icon "expand row" at bounding box center [269, 191] width 22 height 22
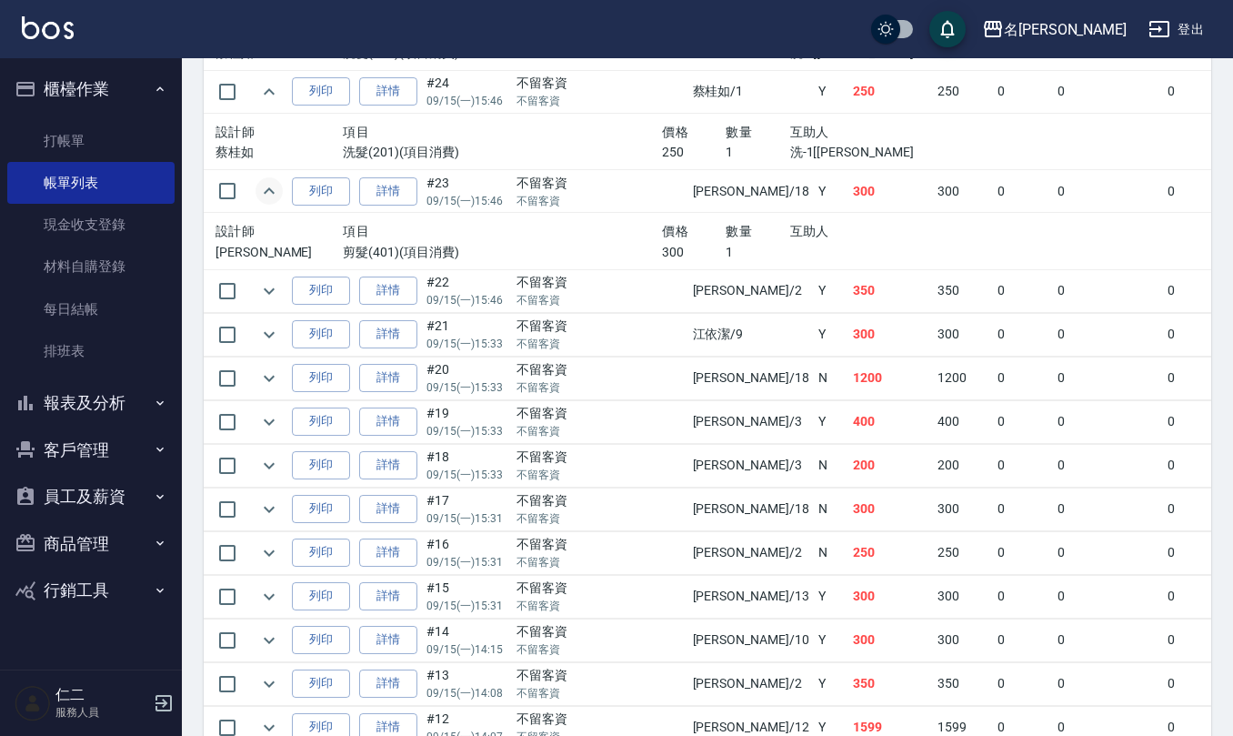
scroll to position [3722, 0]
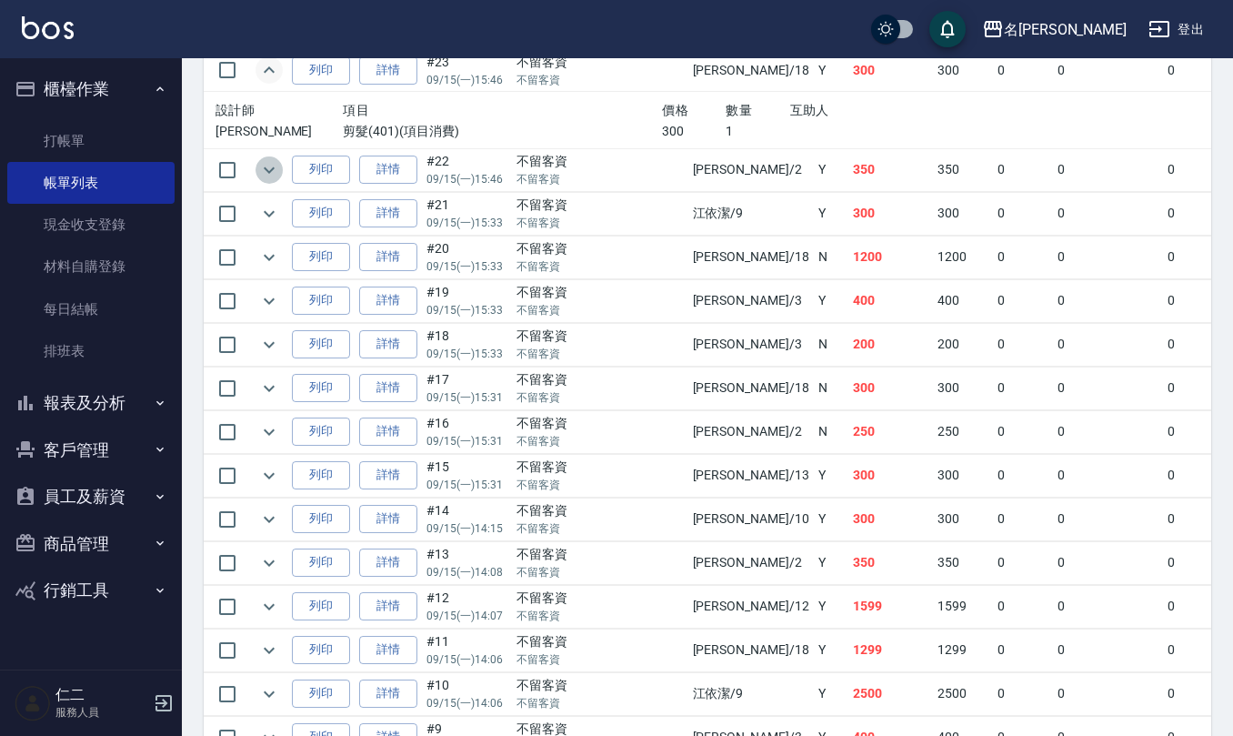
click at [266, 181] on icon "expand row" at bounding box center [269, 170] width 22 height 22
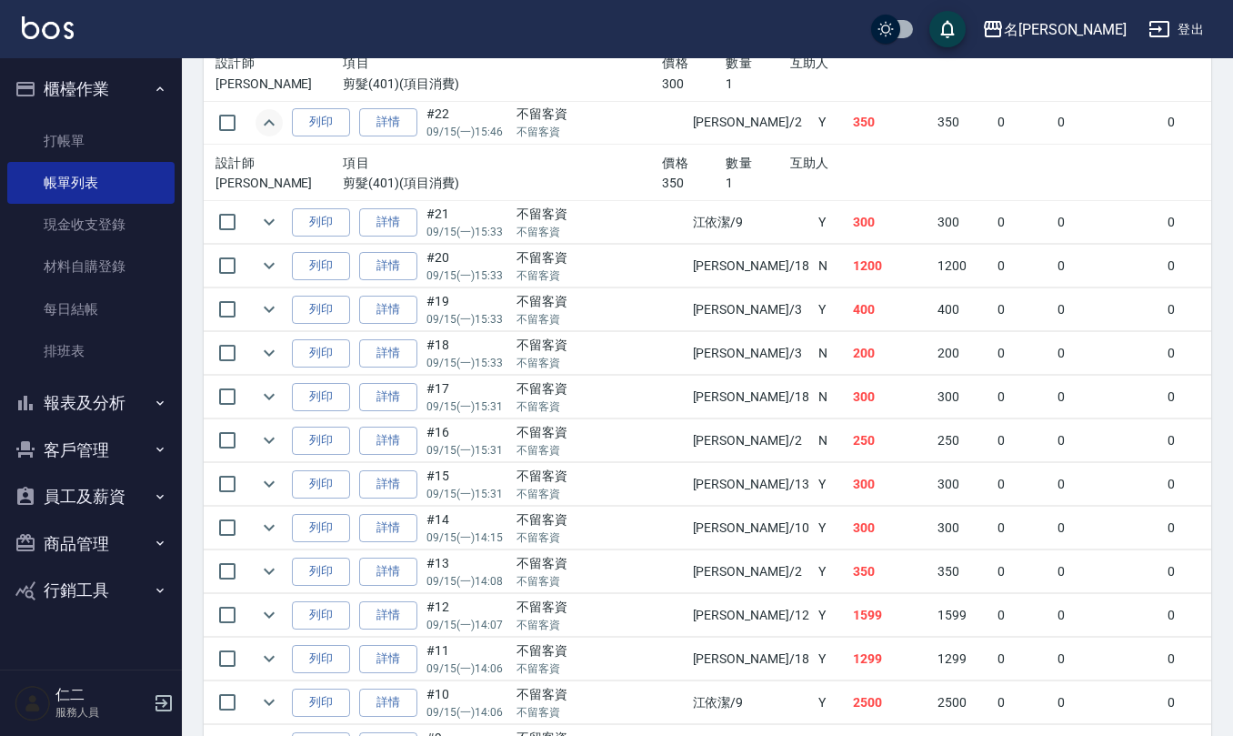
scroll to position [3844, 0]
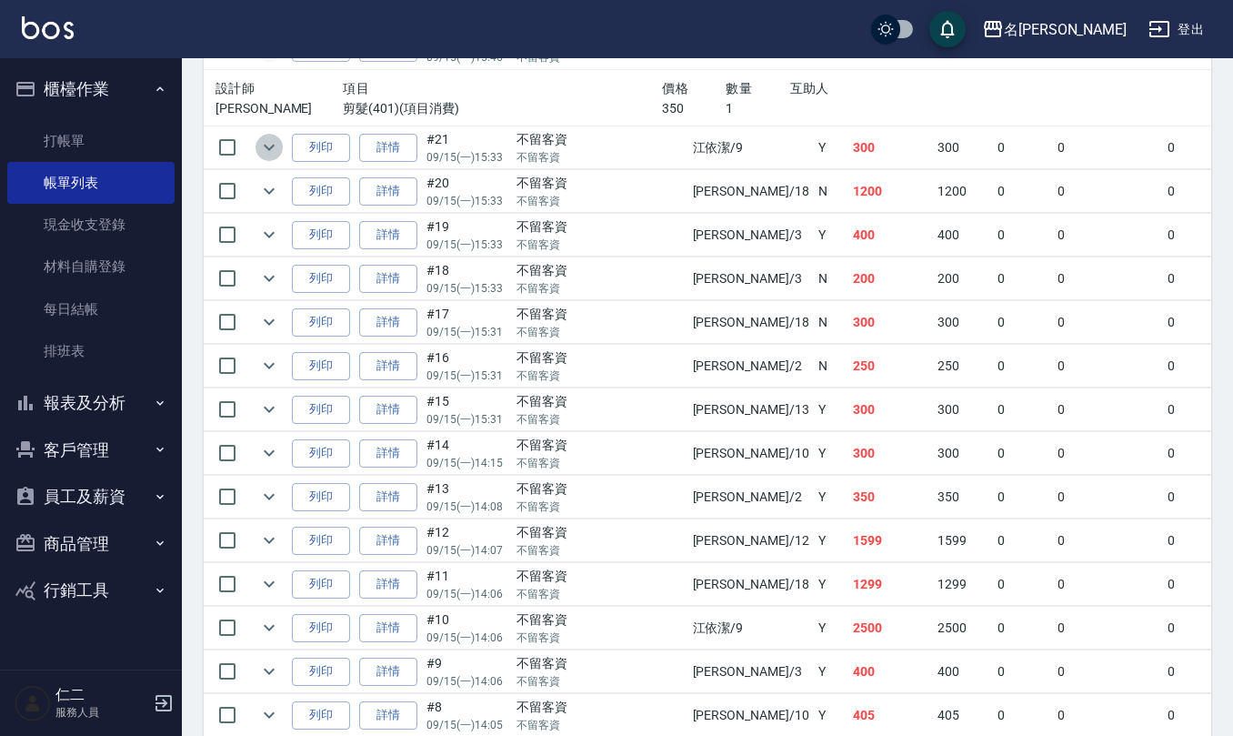
click at [271, 158] on icon "expand row" at bounding box center [269, 147] width 22 height 22
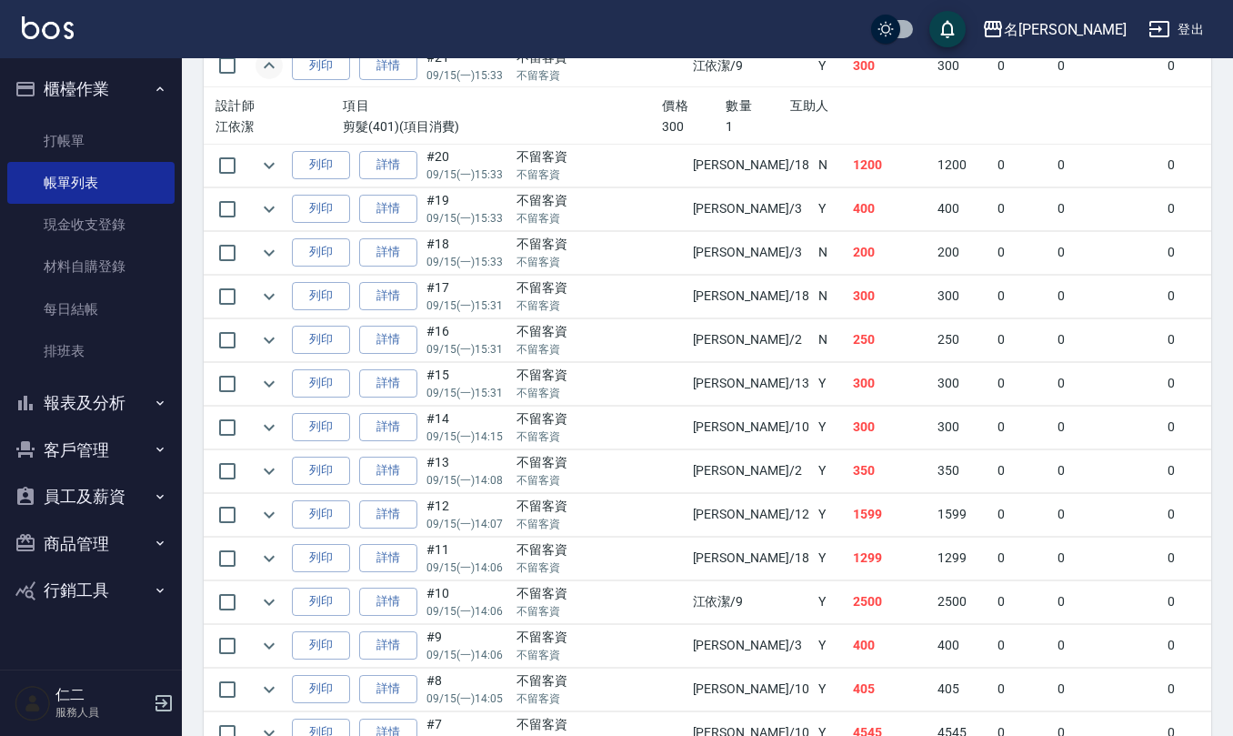
scroll to position [3965, 0]
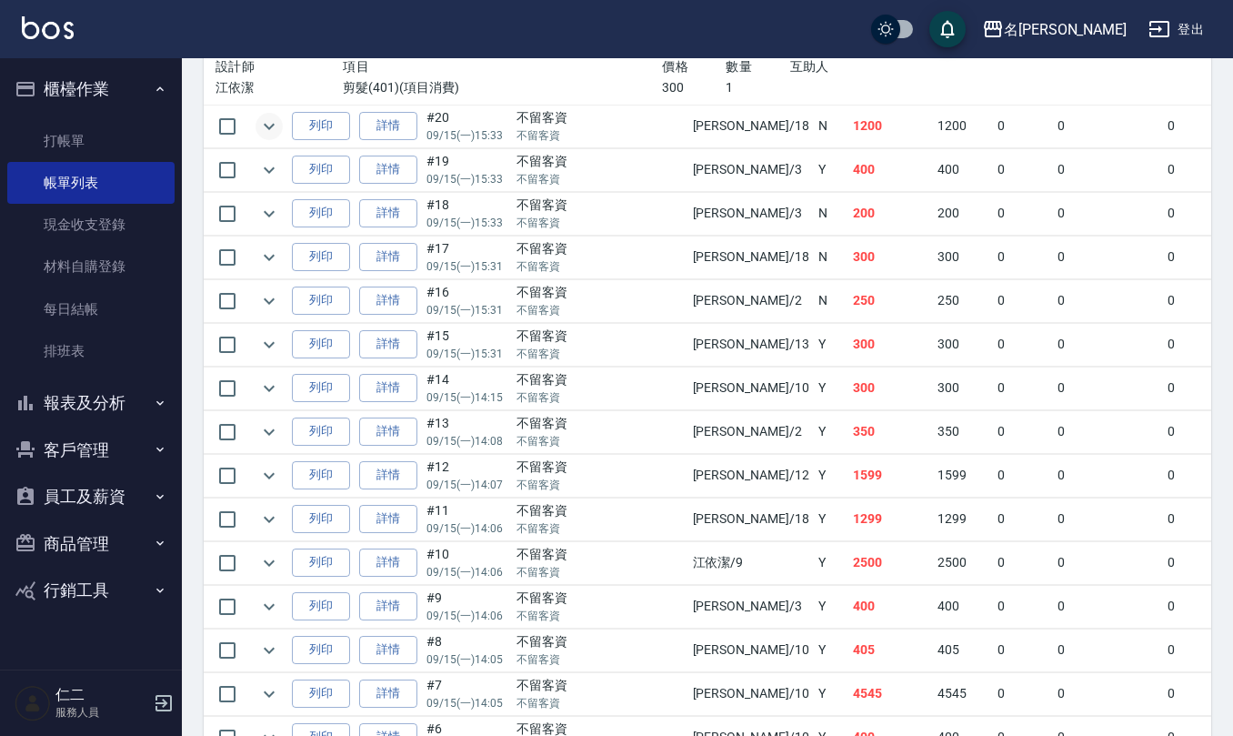
click at [263, 137] on icon "expand row" at bounding box center [269, 126] width 22 height 22
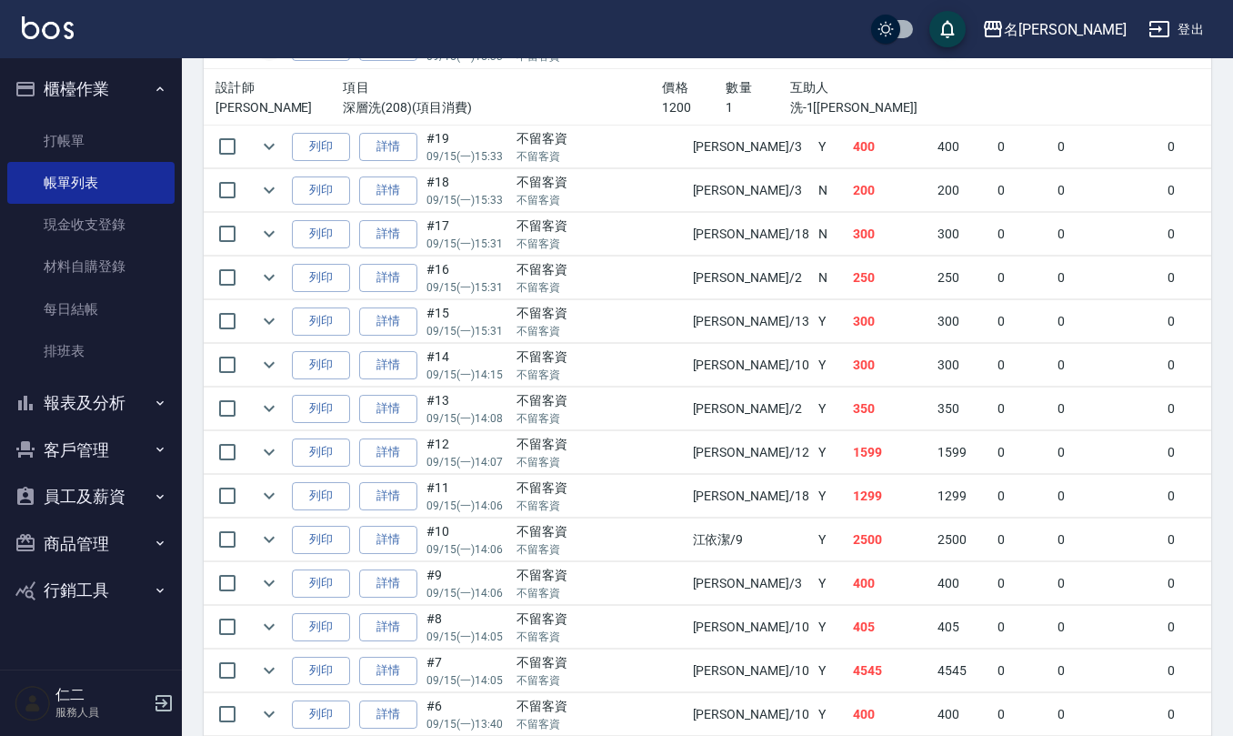
scroll to position [4086, 0]
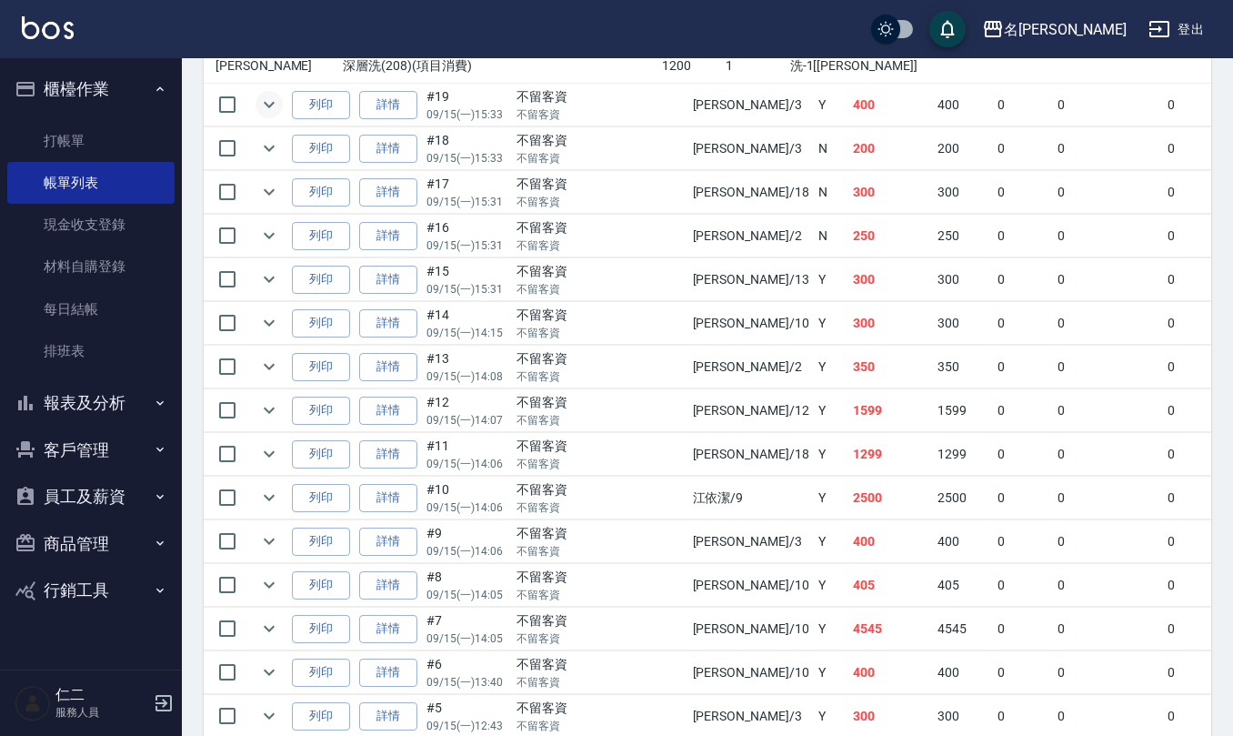
click at [264, 115] on icon "expand row" at bounding box center [269, 105] width 22 height 22
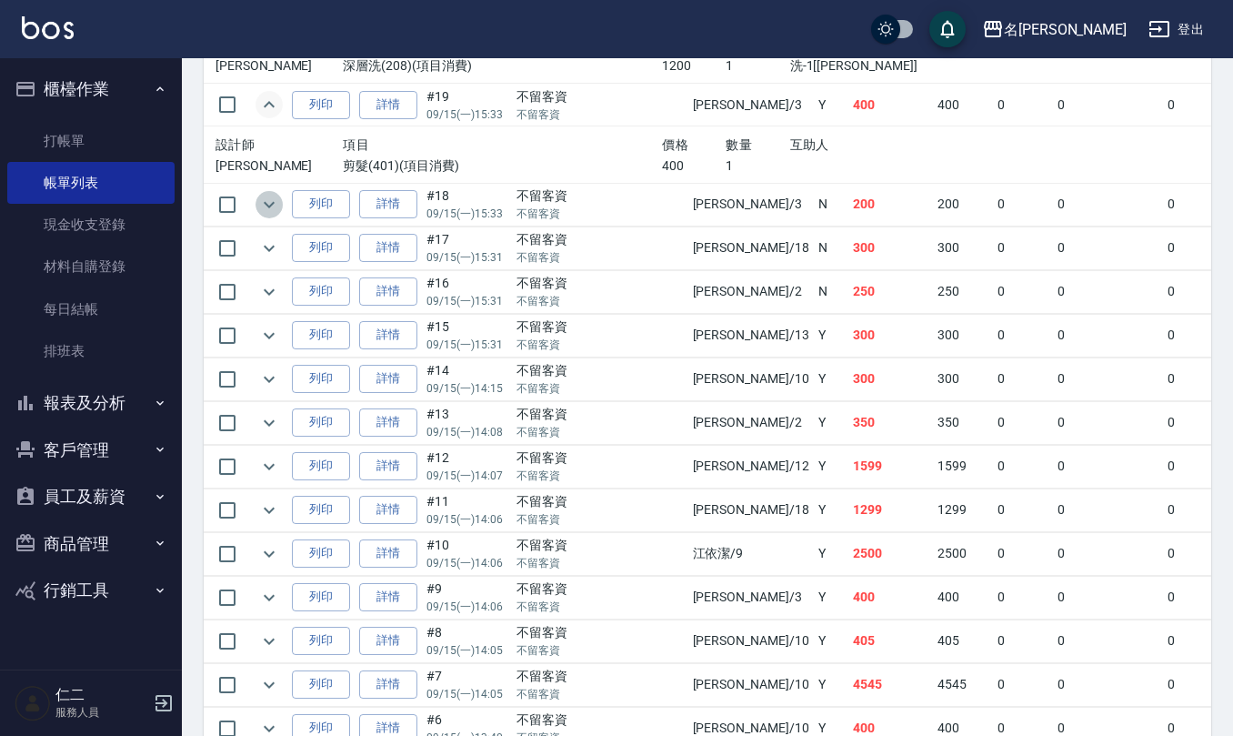
click at [273, 215] on icon "expand row" at bounding box center [269, 205] width 22 height 22
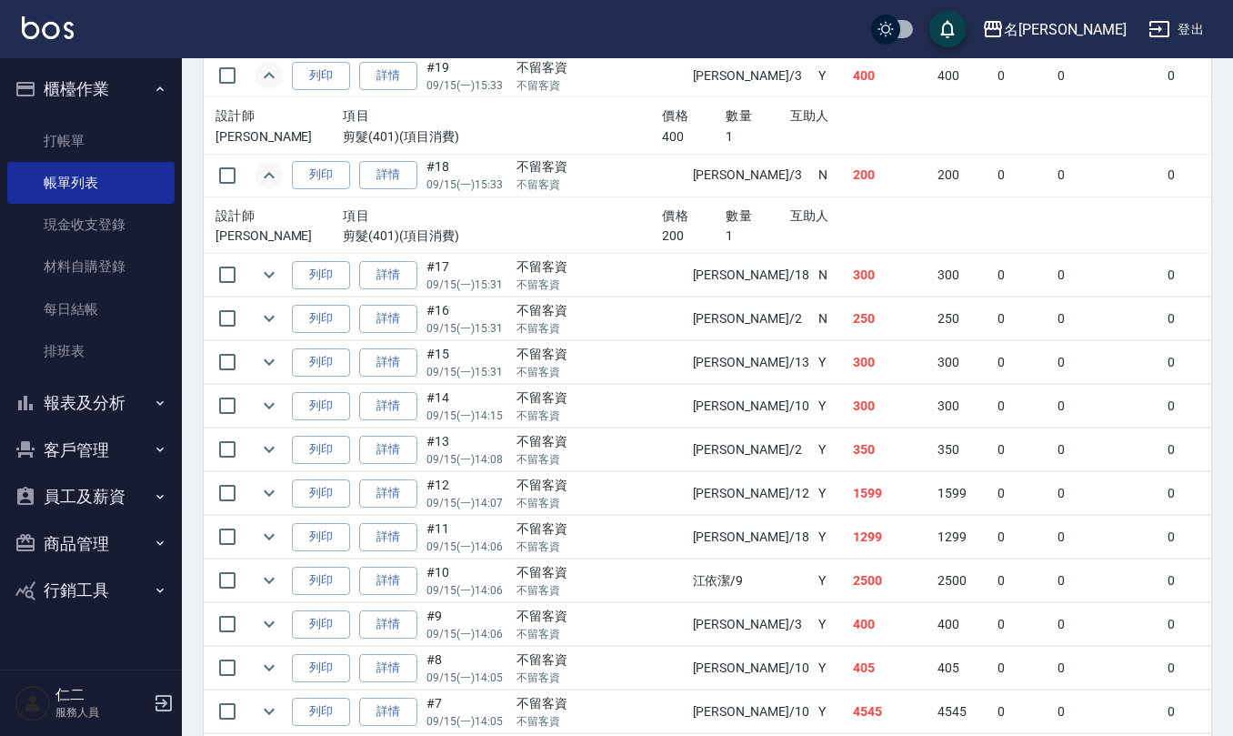
scroll to position [4208, 0]
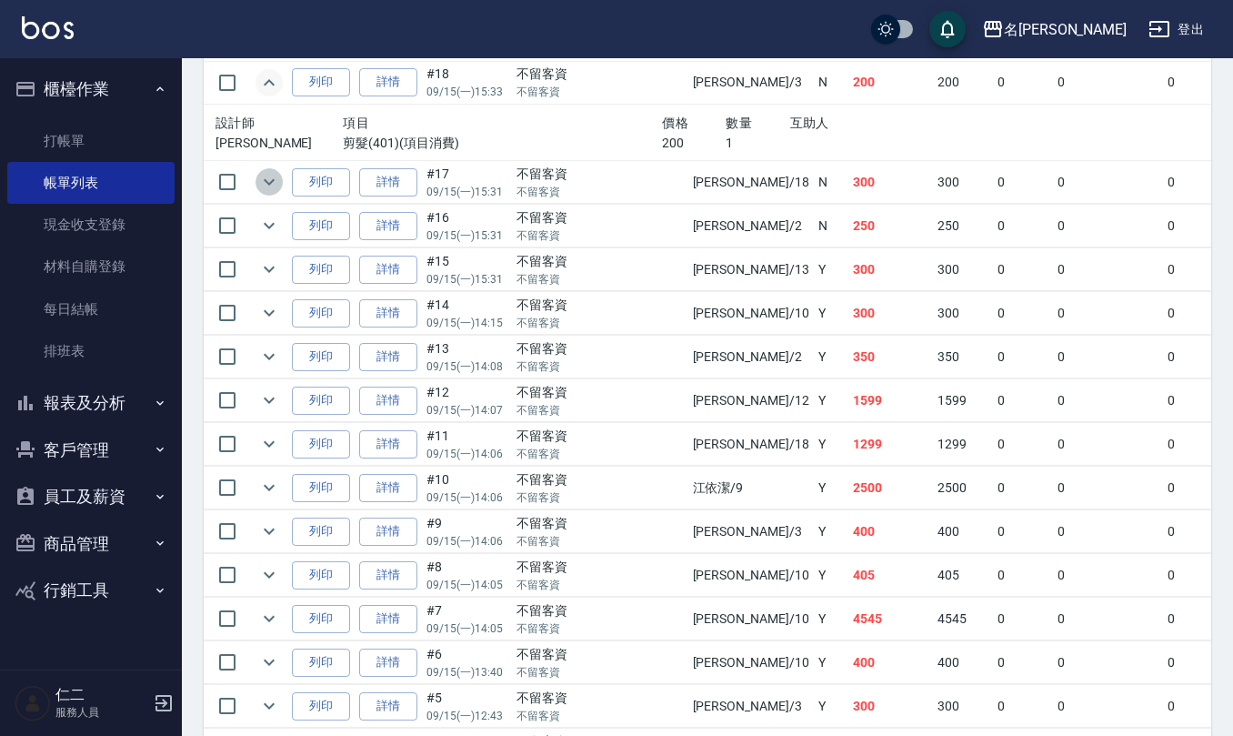
click at [263, 193] on icon "expand row" at bounding box center [269, 182] width 22 height 22
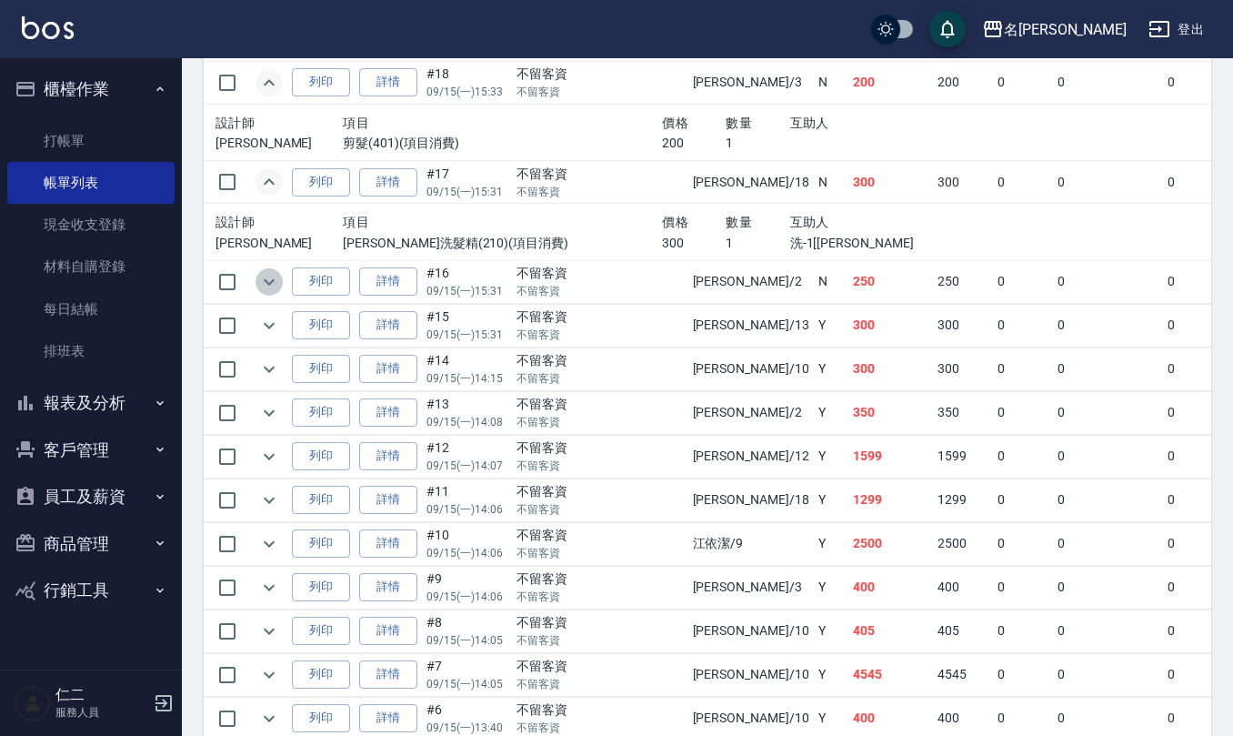
click at [263, 293] on icon "expand row" at bounding box center [269, 282] width 22 height 22
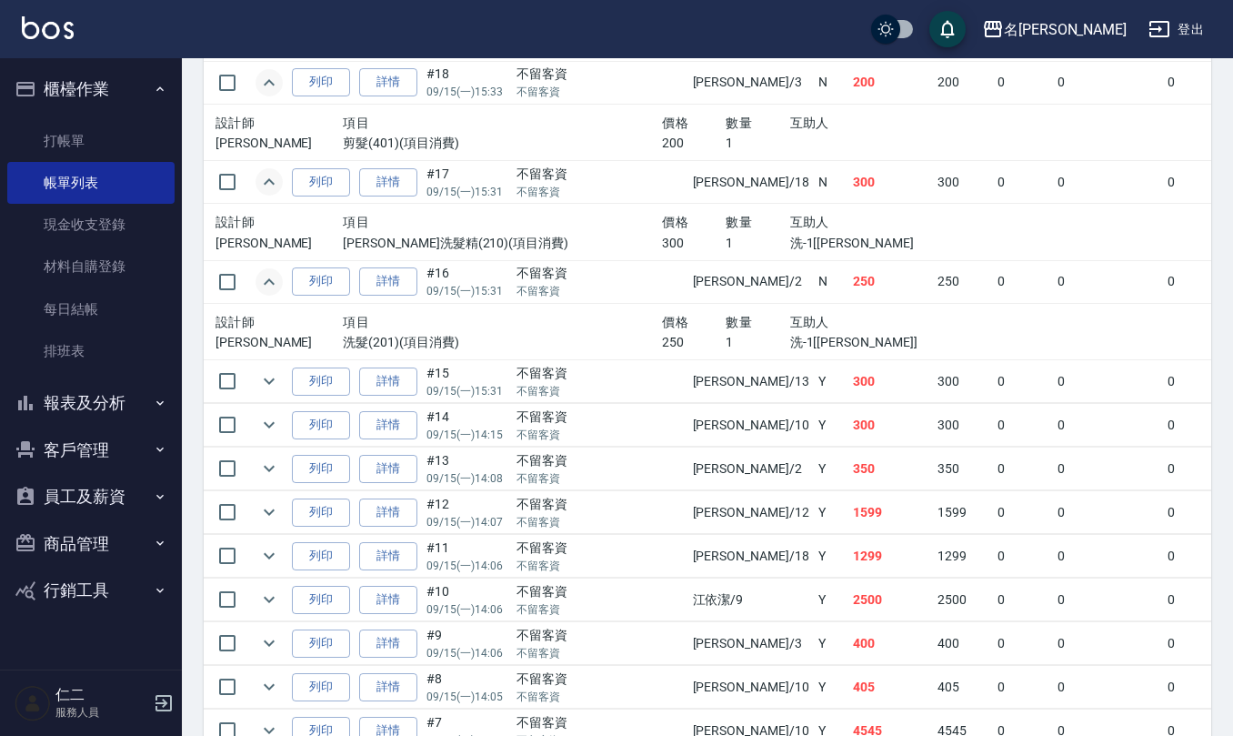
scroll to position [4329, 0]
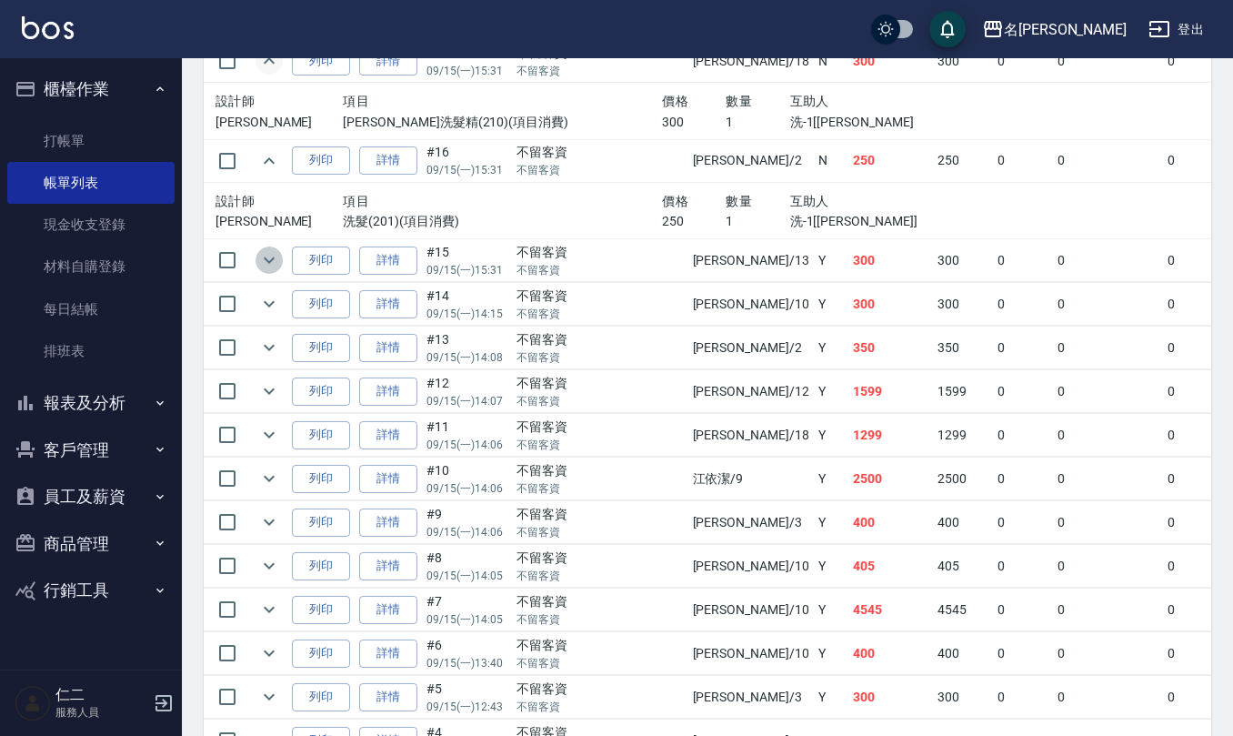
click at [271, 274] on button "expand row" at bounding box center [268, 259] width 27 height 27
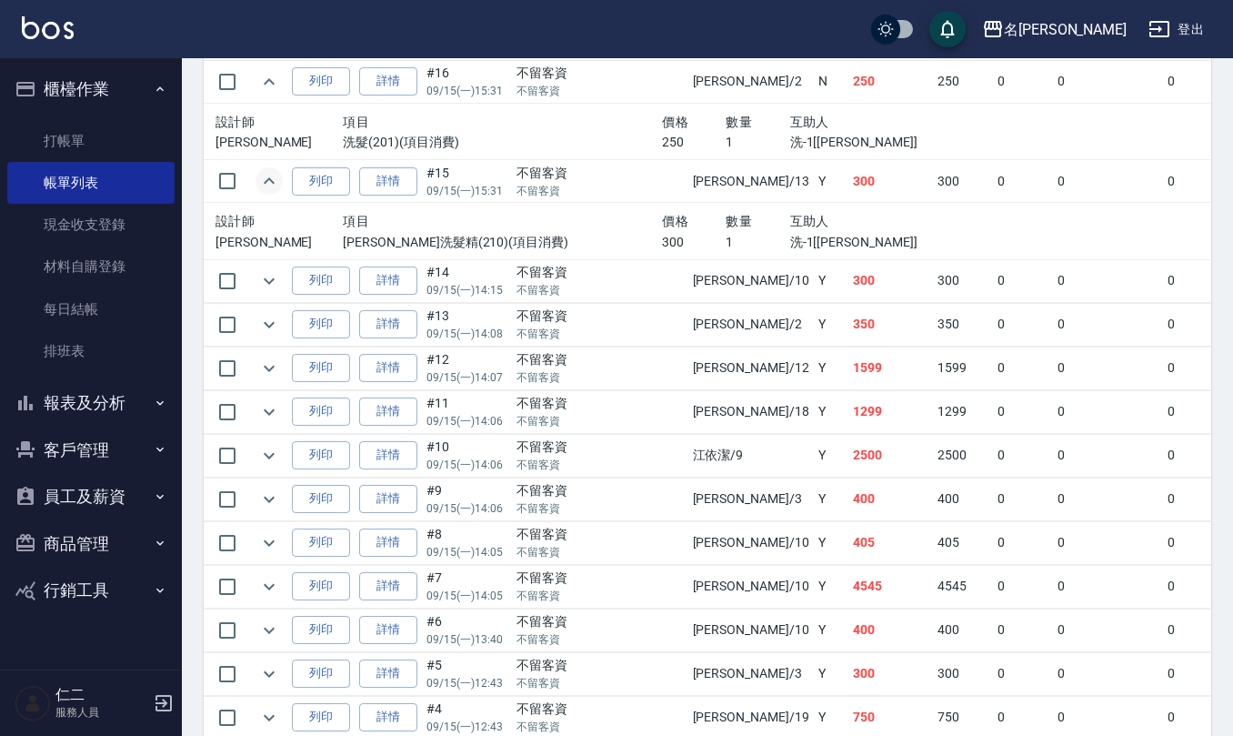
scroll to position [4450, 0]
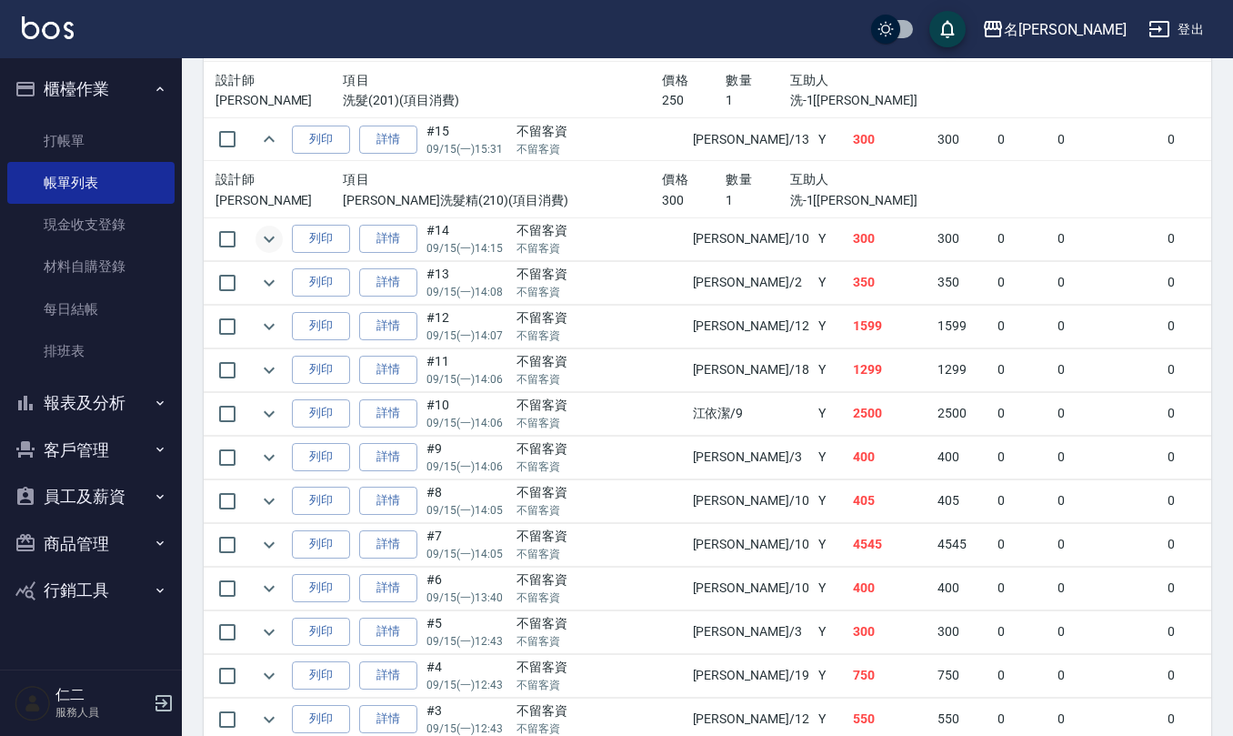
click at [264, 250] on icon "expand row" at bounding box center [269, 239] width 22 height 22
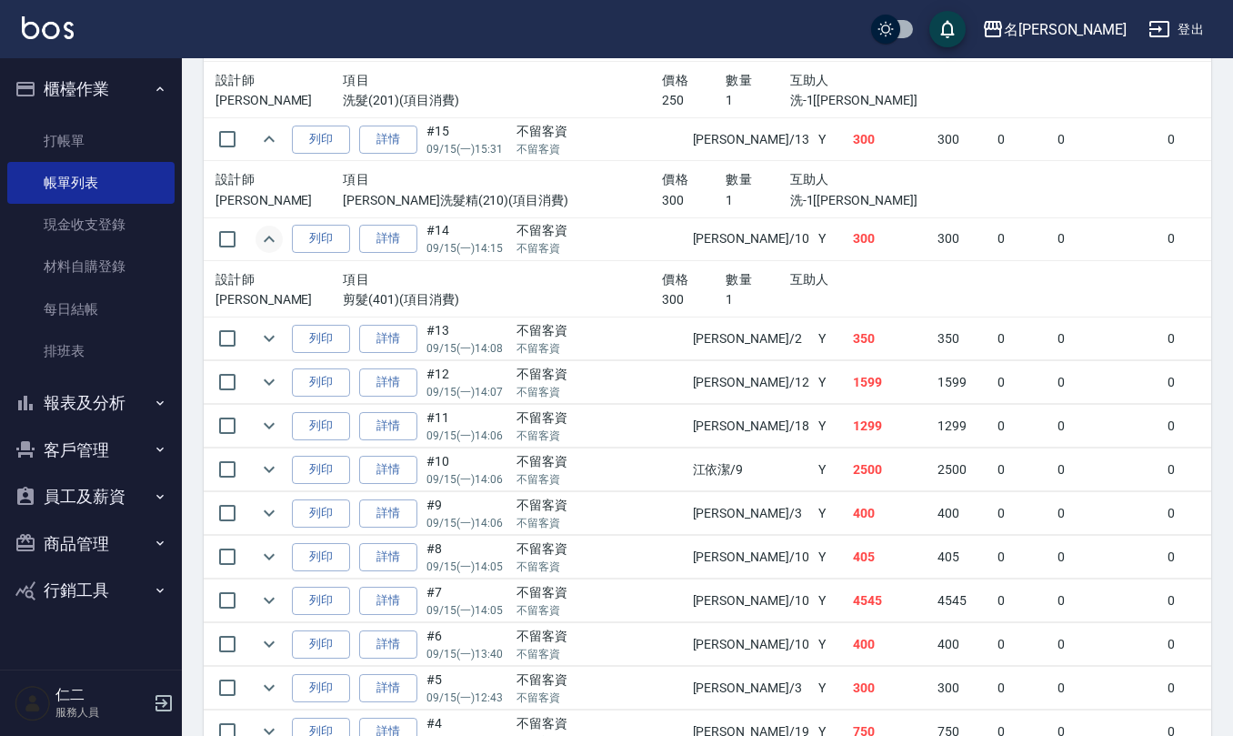
scroll to position [4572, 0]
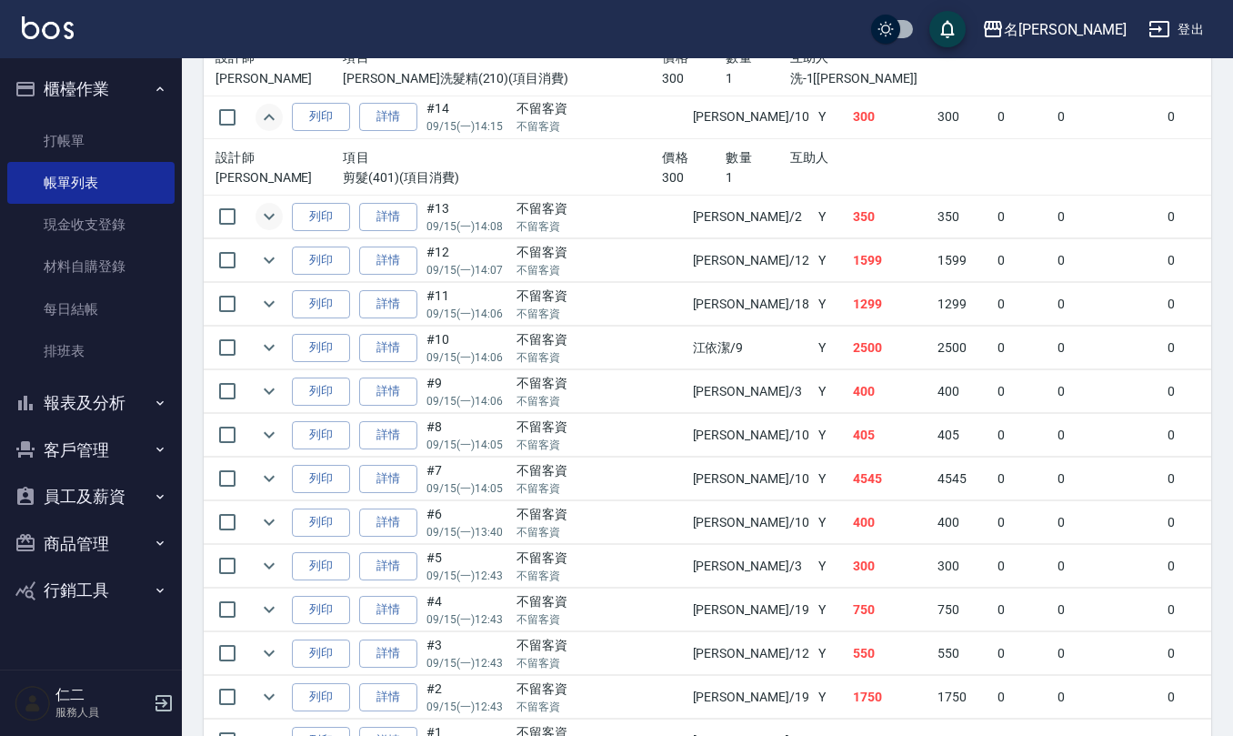
click at [275, 227] on icon "expand row" at bounding box center [269, 216] width 22 height 22
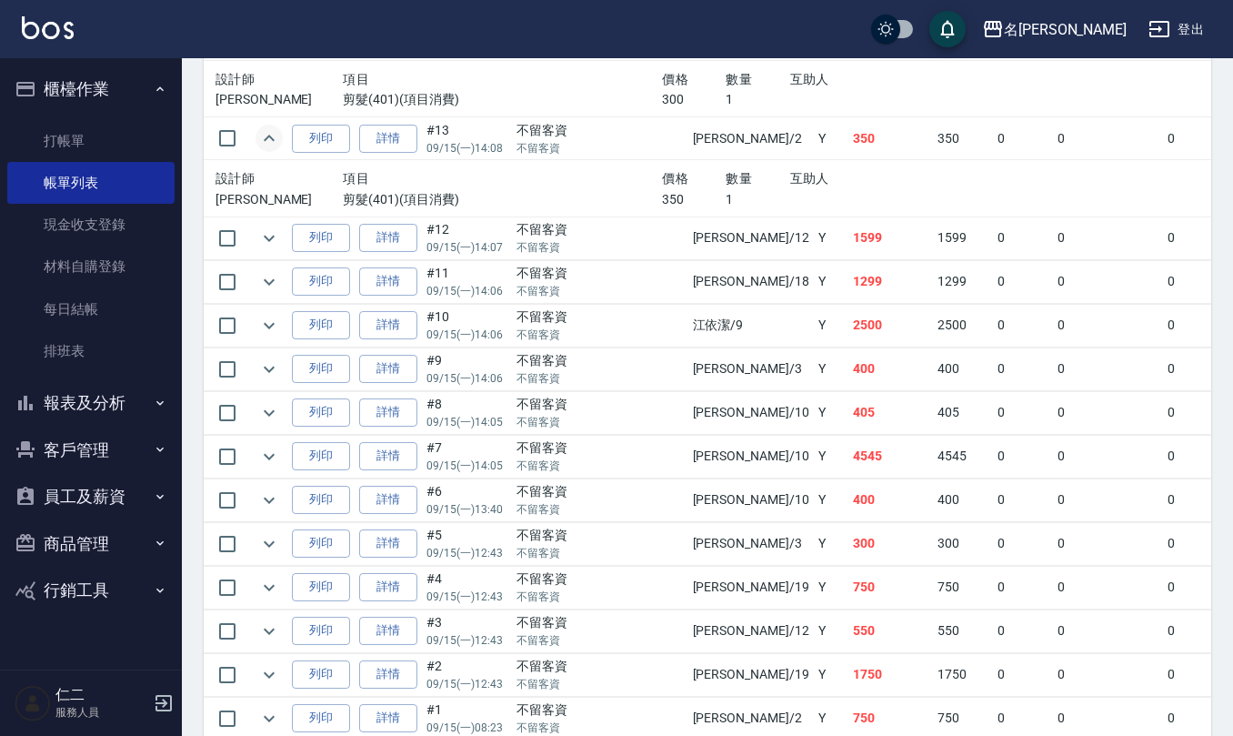
scroll to position [4693, 0]
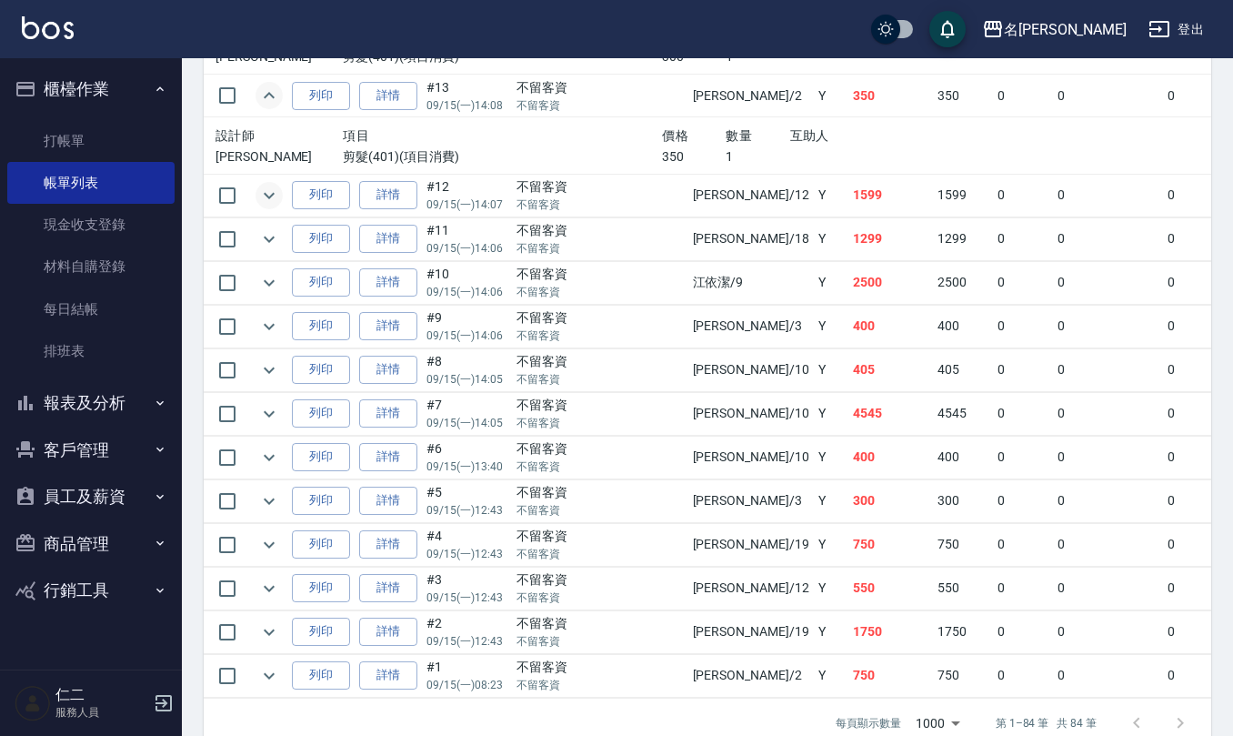
click at [266, 206] on icon "expand row" at bounding box center [269, 196] width 22 height 22
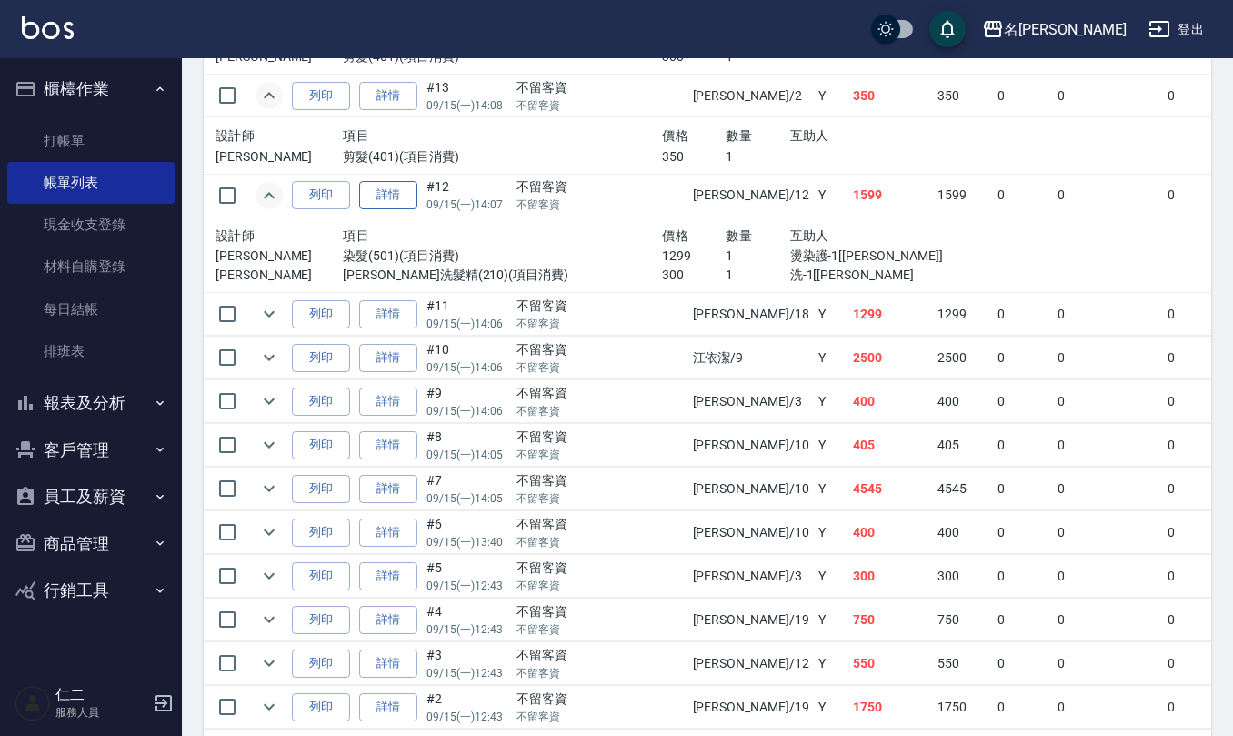
click at [378, 209] on link "詳情" at bounding box center [388, 195] width 58 height 28
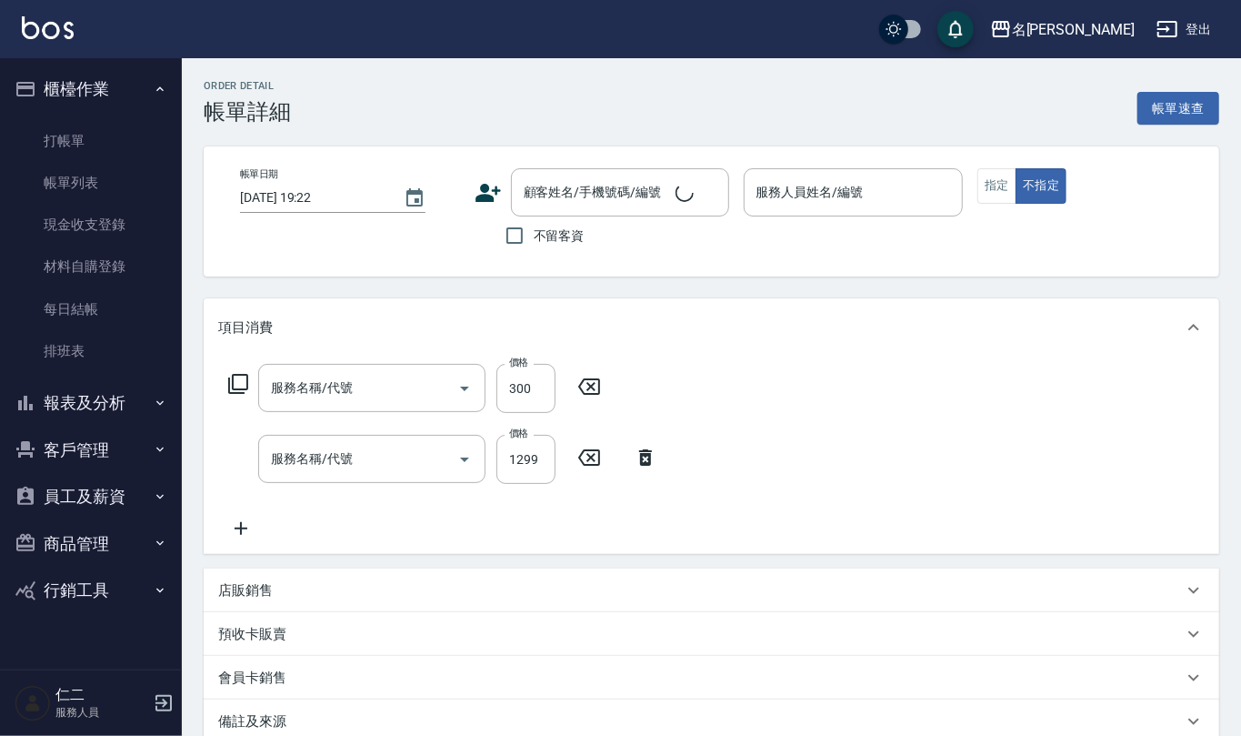
type input "2025/09/15 14:07"
checkbox input "true"
type input "陳珮君-12"
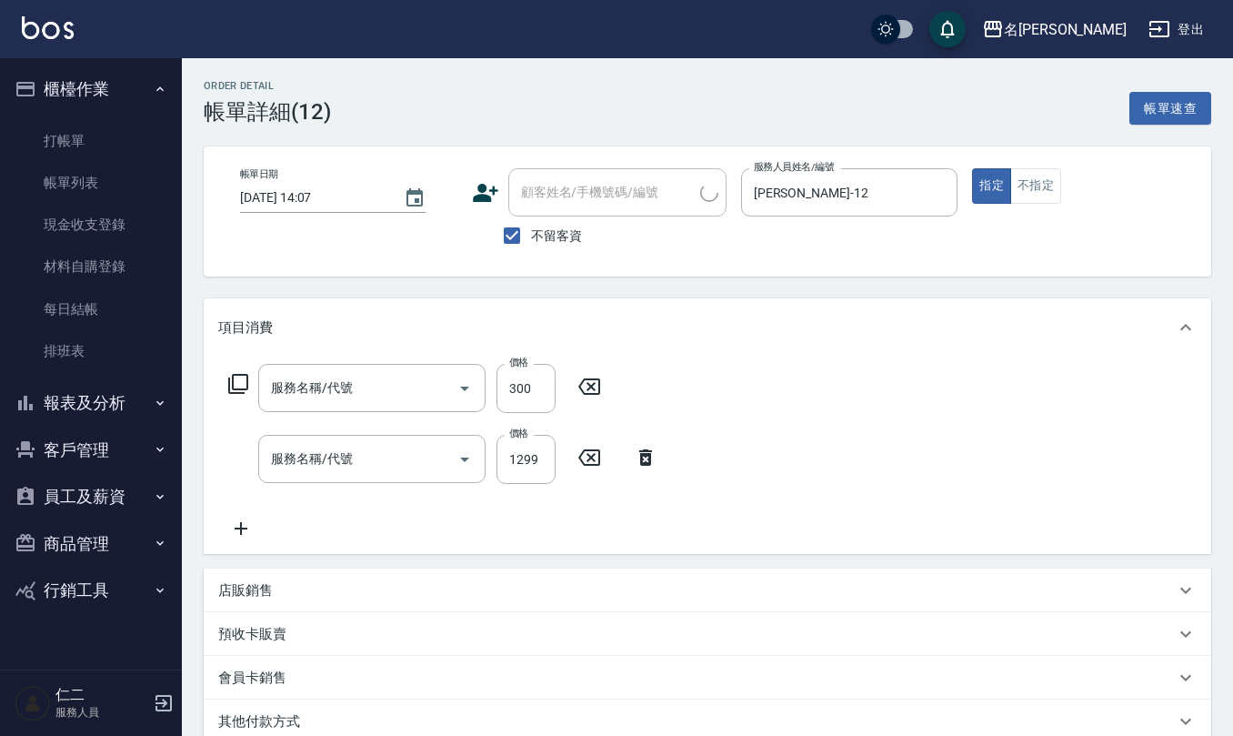
type input "歐娜洗髮精(210)"
type input "染髮(501)"
click at [517, 241] on input "不留客資" at bounding box center [512, 235] width 38 height 38
checkbox input "false"
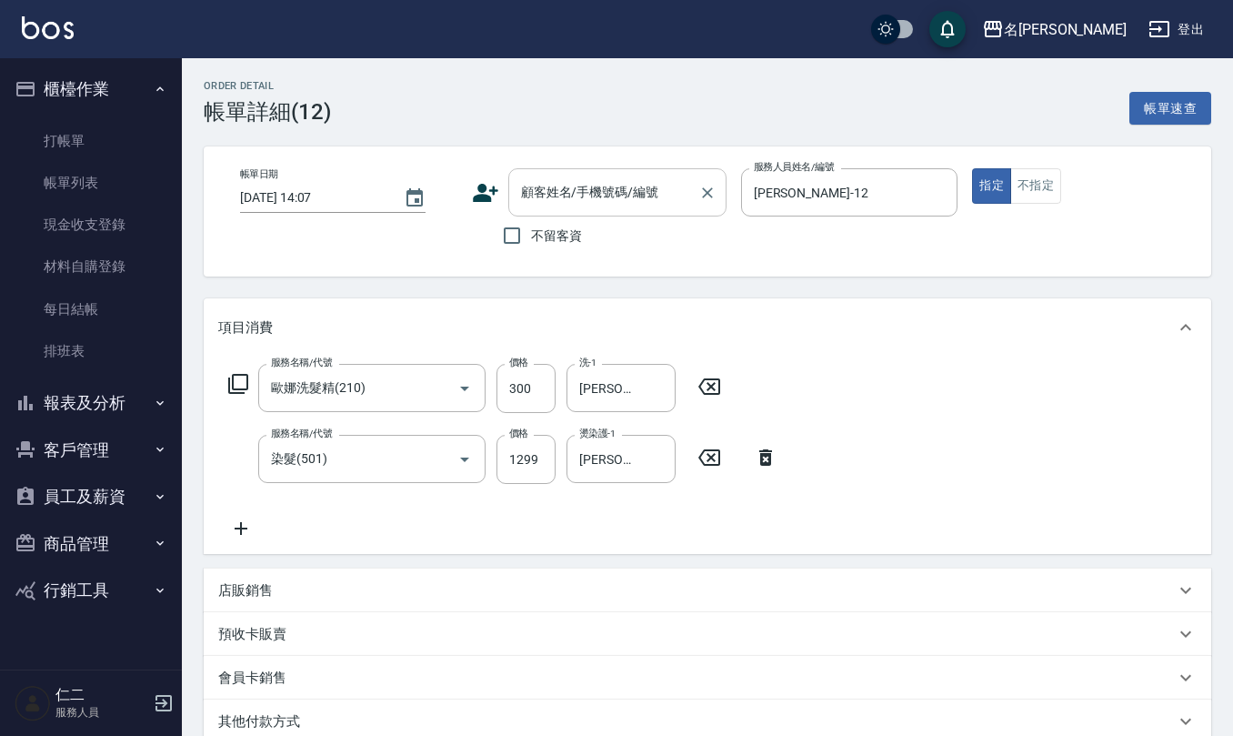
click at [568, 200] on input "顧客姓名/手機號碼/編號" at bounding box center [603, 192] width 175 height 32
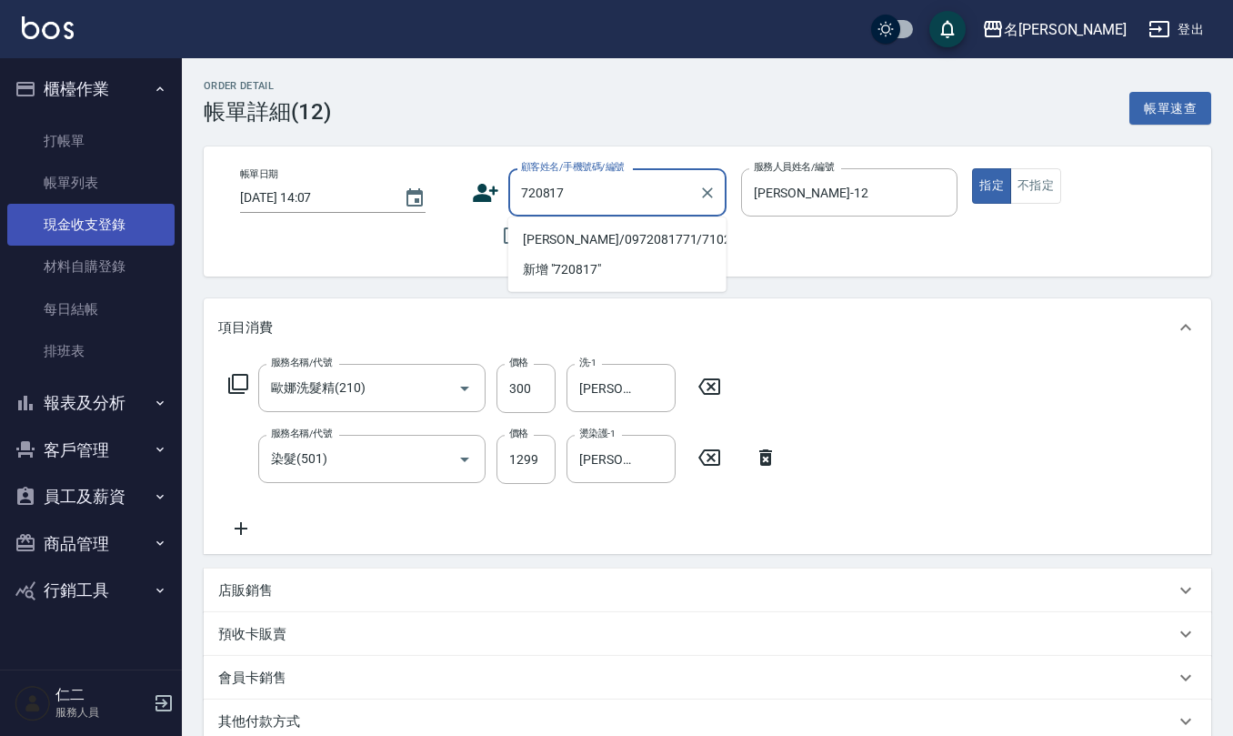
drag, startPoint x: 589, startPoint y: 187, endPoint x: 80, endPoint y: 209, distance: 509.6
click at [104, 207] on div "名留仁二 登出 櫃檯作業 打帳單 帳單列表 現金收支登錄 材料自購登錄 每日結帳 排班表 報表及分析 報表目錄 店家區間累計表 店家日報表 互助日報表 互助月…" at bounding box center [616, 487] width 1233 height 975
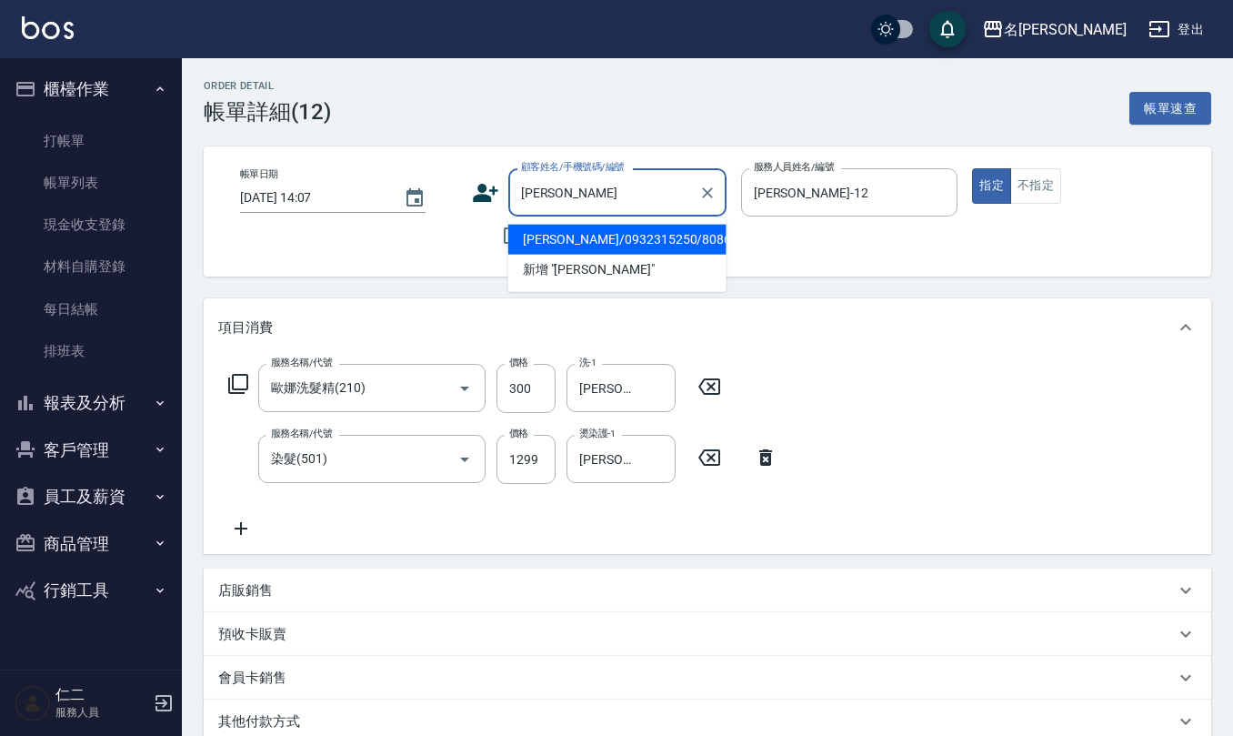
drag, startPoint x: 675, startPoint y: 238, endPoint x: 655, endPoint y: 244, distance: 20.7
click at [675, 241] on li "林心怡/0932315250/8086" at bounding box center [617, 240] width 218 height 30
type input "林心怡/0932315250/8086"
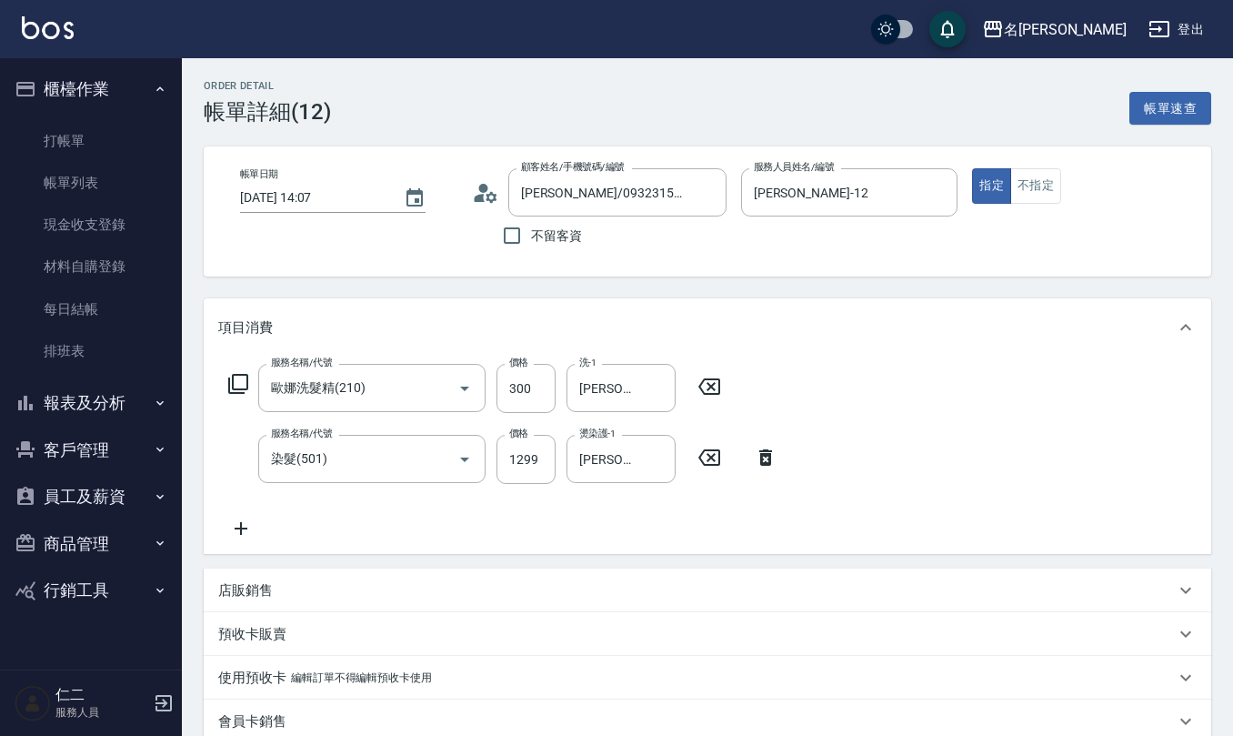
click at [485, 196] on icon at bounding box center [485, 192] width 27 height 27
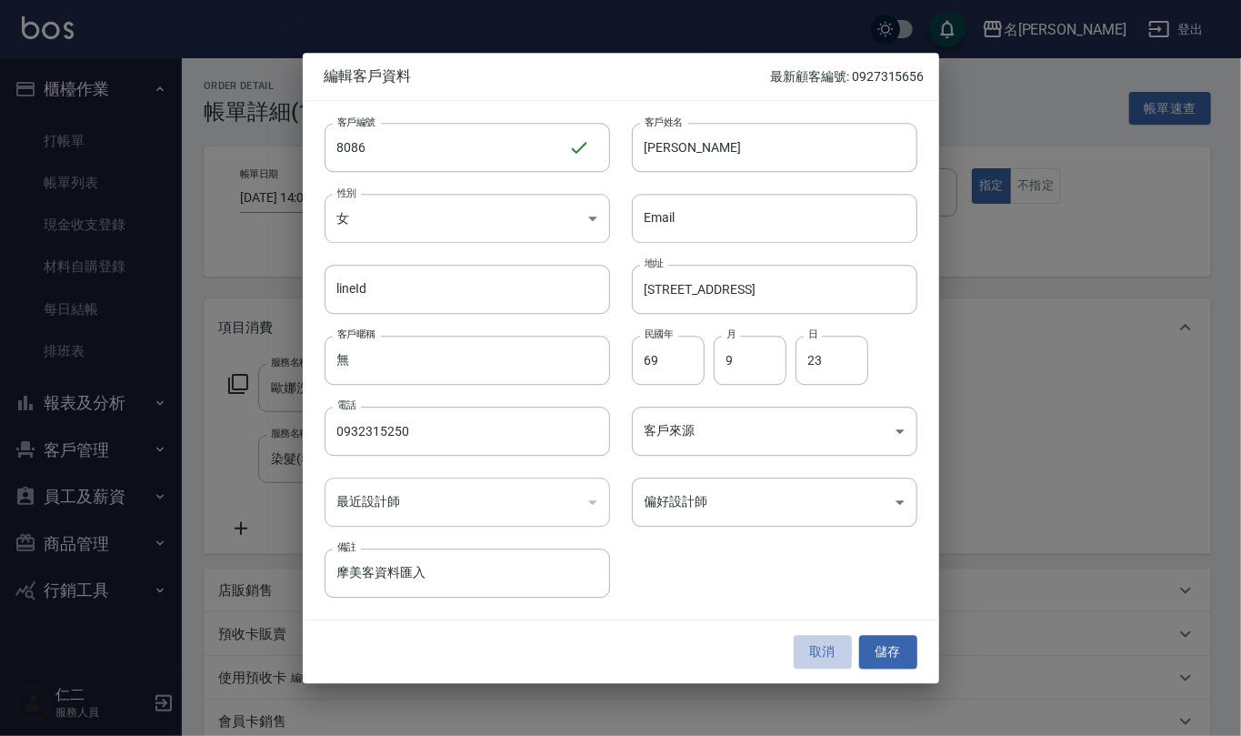
click at [824, 653] on button "取消" at bounding box center [823, 653] width 58 height 34
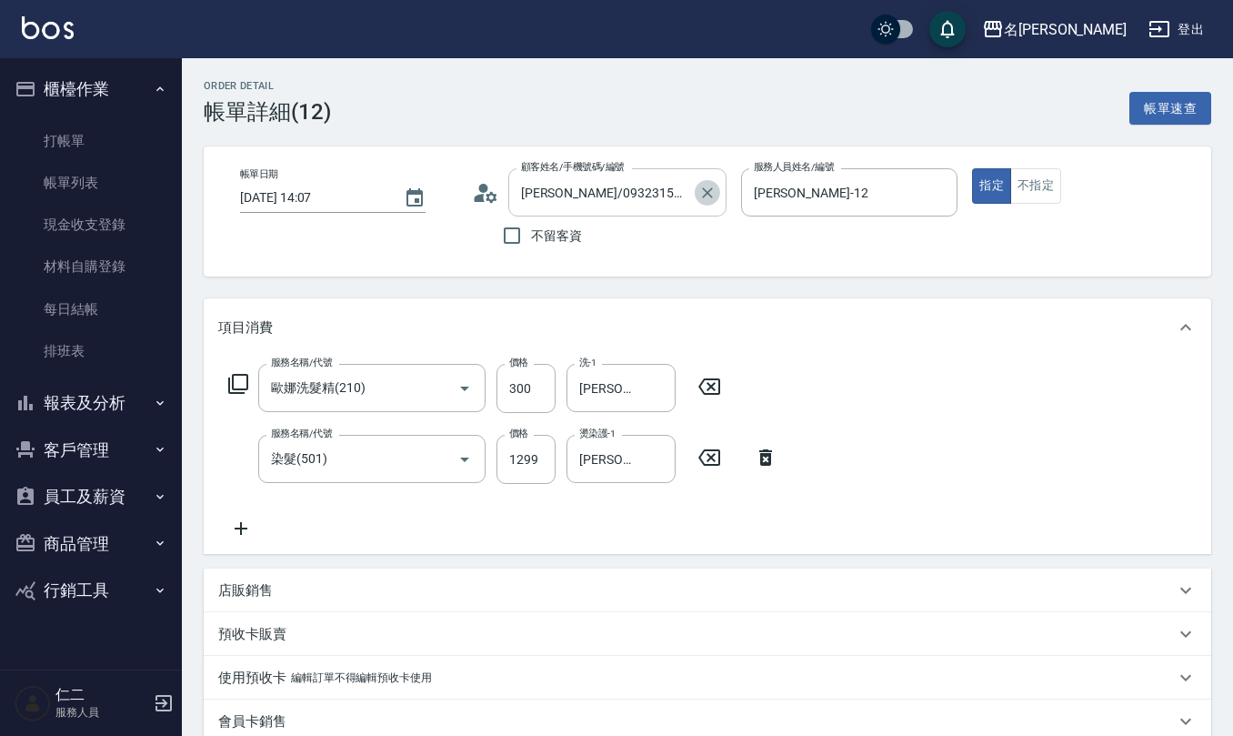
drag, startPoint x: 711, startPoint y: 189, endPoint x: 582, endPoint y: 213, distance: 131.3
click at [711, 196] on icon "Clear" at bounding box center [707, 193] width 18 height 18
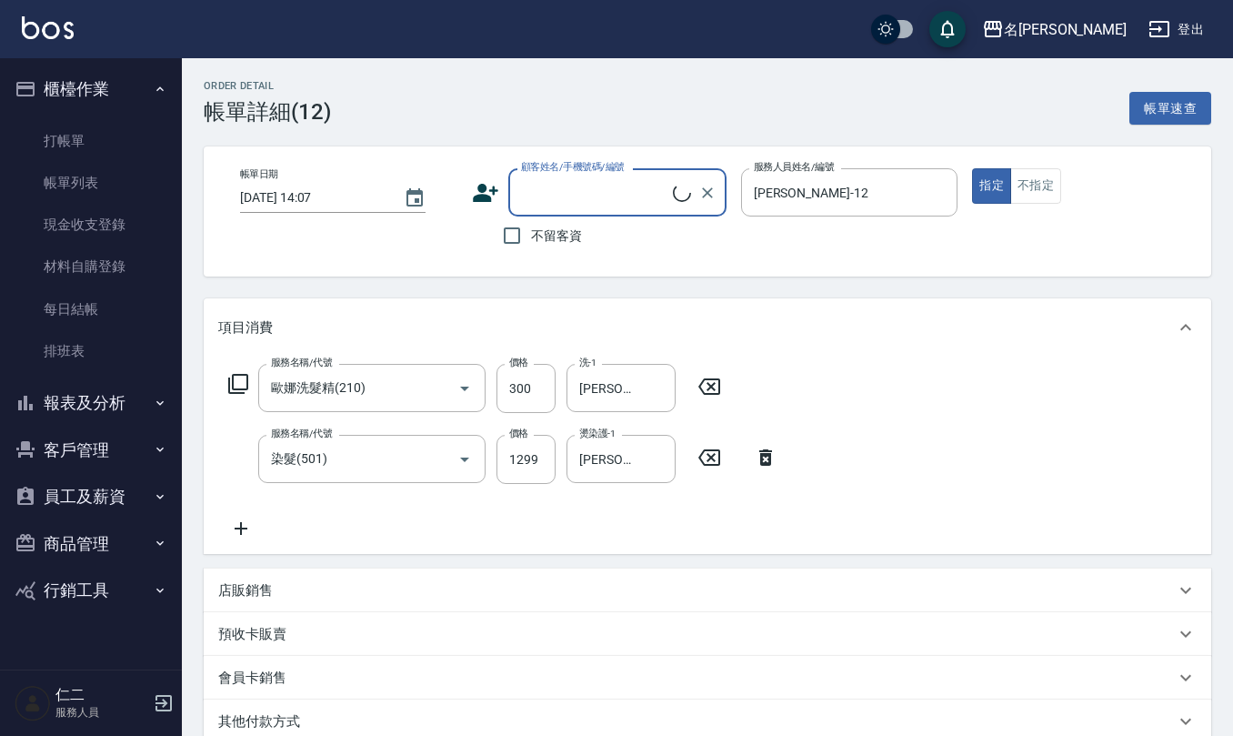
click at [474, 193] on icon at bounding box center [485, 192] width 27 height 27
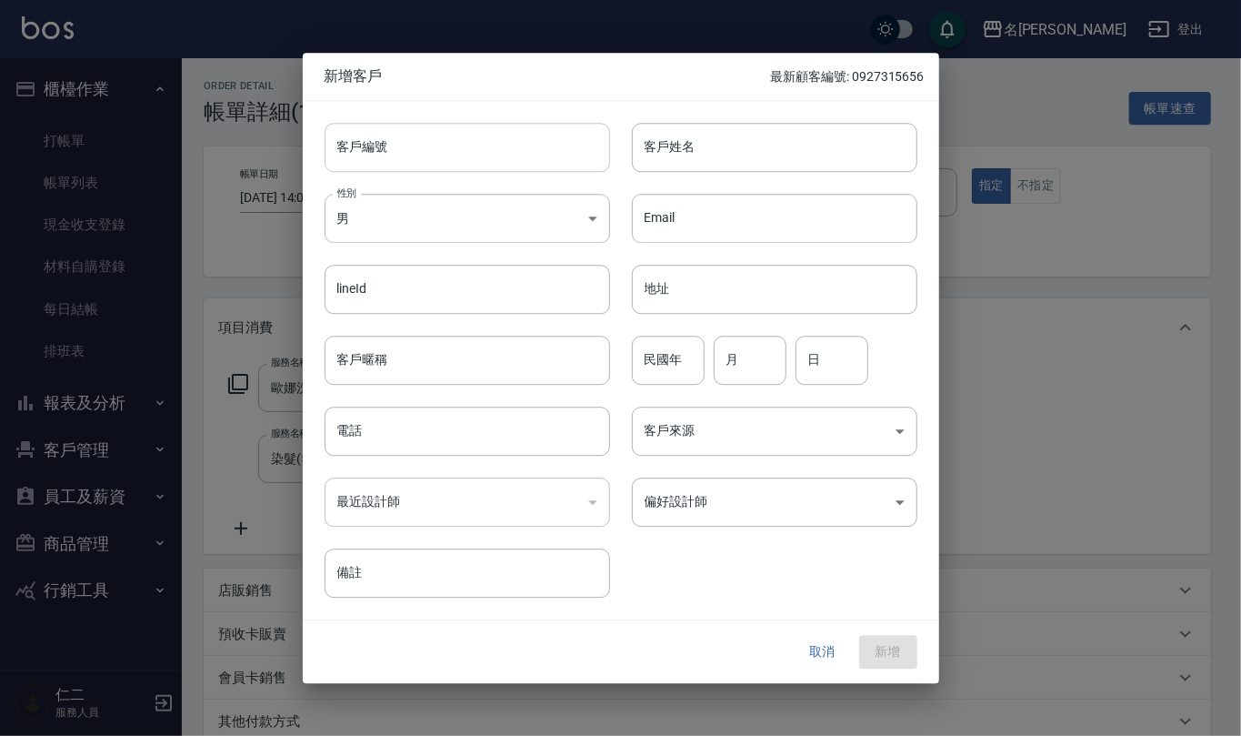
click at [477, 154] on input "客戶編號" at bounding box center [468, 147] width 286 height 49
type input "720817"
click at [456, 227] on body "名留仁二 登出 櫃檯作業 打帳單 帳單列表 現金收支登錄 材料自購登錄 每日結帳 排班表 報表及分析 報表目錄 店家區間累計表 店家日報表 互助日報表 互助月…" at bounding box center [620, 487] width 1241 height 975
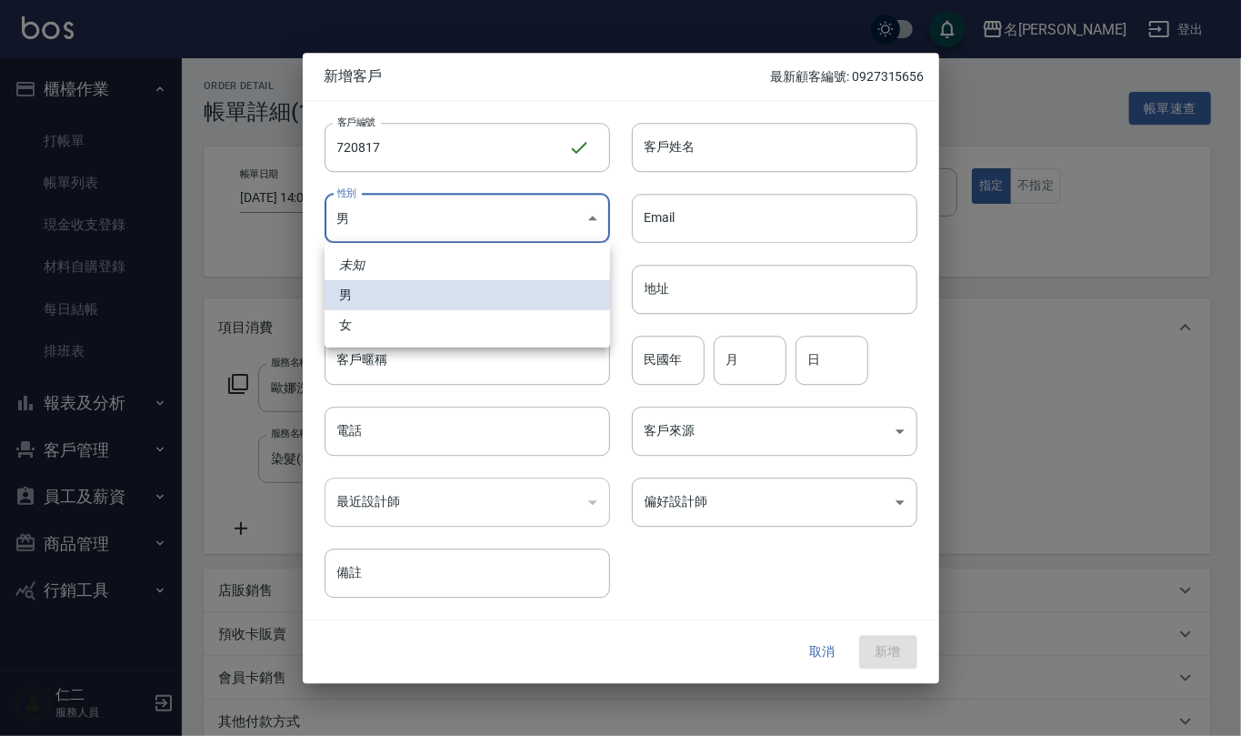
click at [445, 325] on li "女" at bounding box center [468, 325] width 286 height 30
type input "FEMALE"
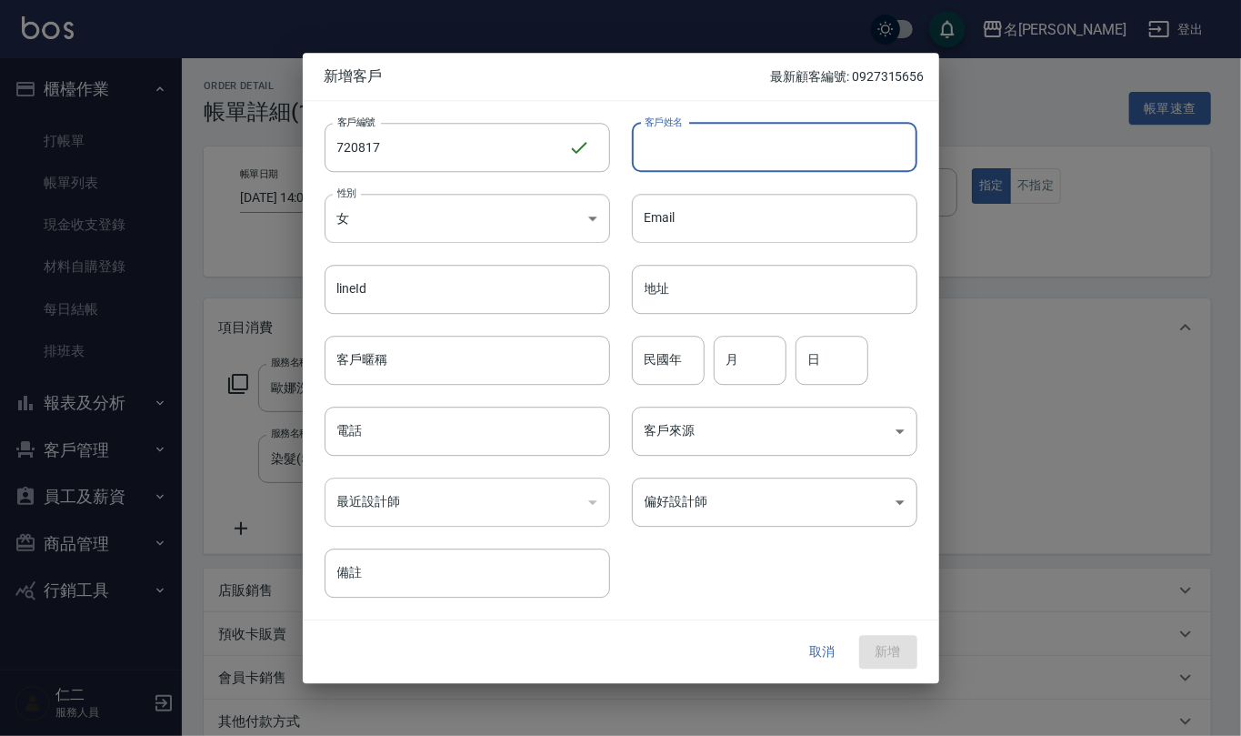
click at [714, 157] on input "客戶姓名" at bounding box center [775, 147] width 286 height 49
type input "林心怡"
click at [666, 356] on input "民國年" at bounding box center [668, 360] width 73 height 49
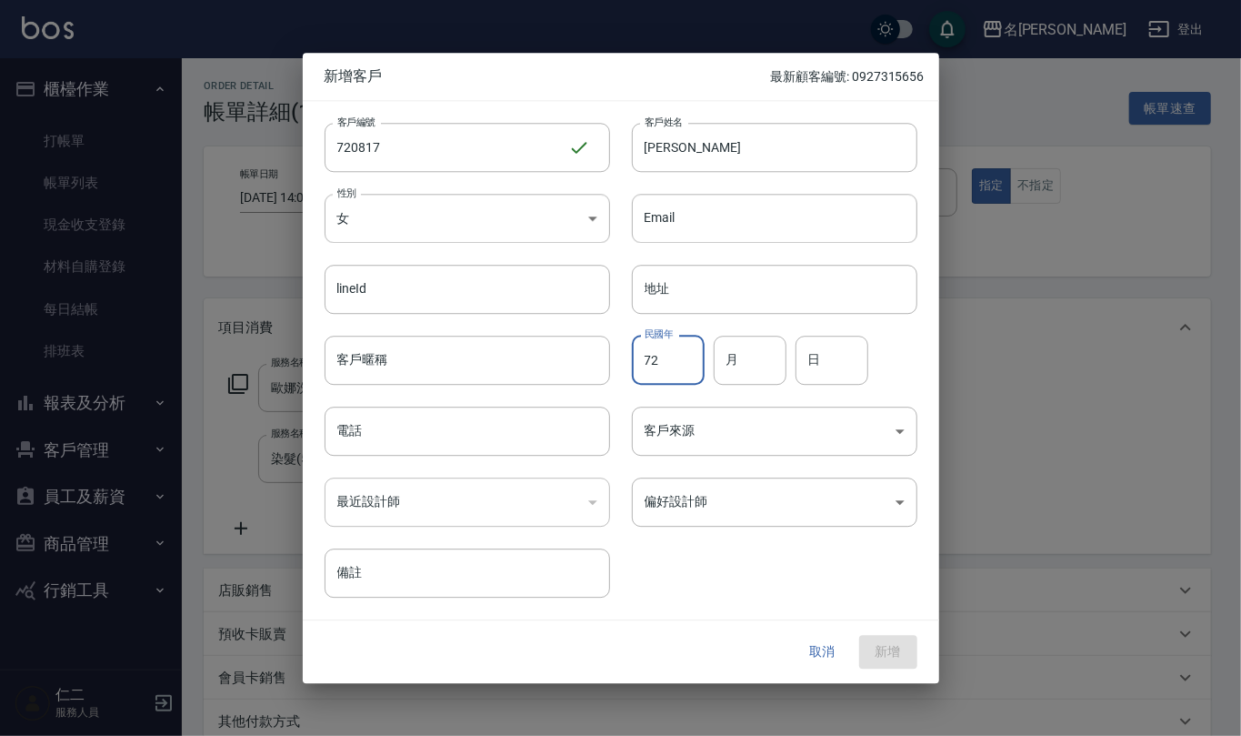
type input "72"
type input "8"
type input "17"
click at [482, 435] on input "電話" at bounding box center [468, 430] width 286 height 49
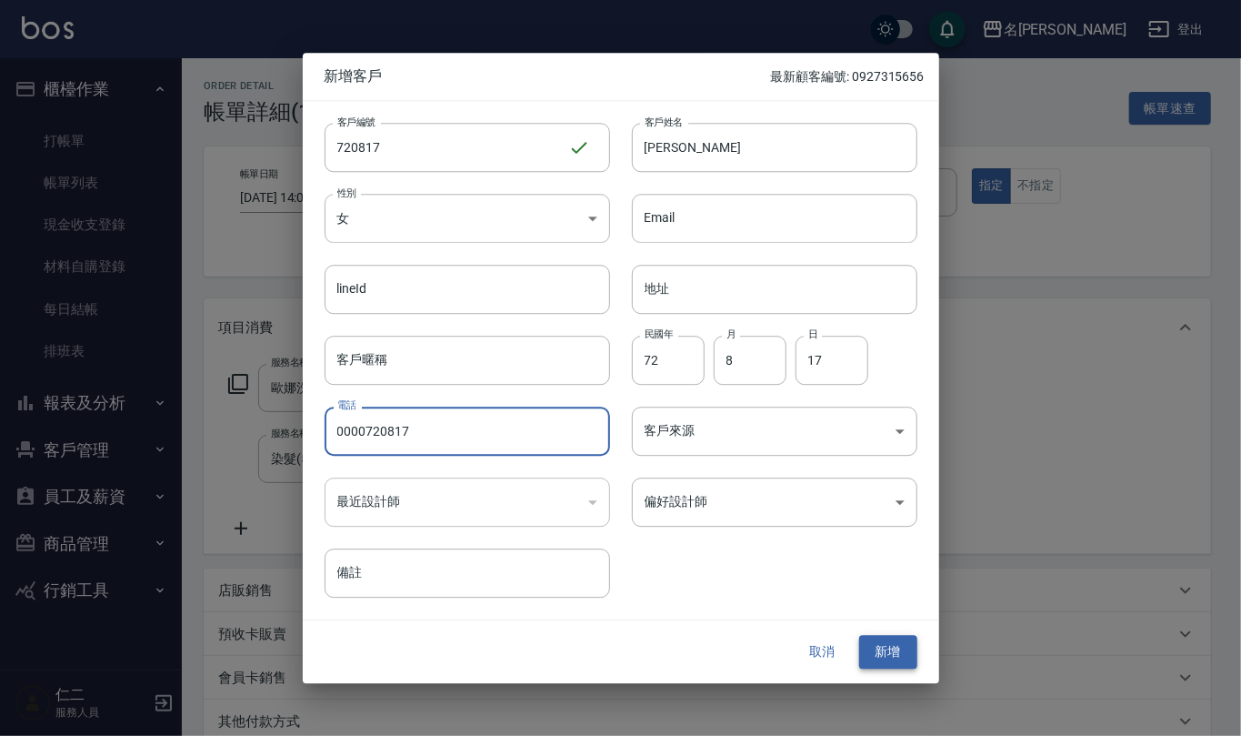
type input "0000720817"
click at [898, 662] on button "新增" at bounding box center [888, 653] width 58 height 34
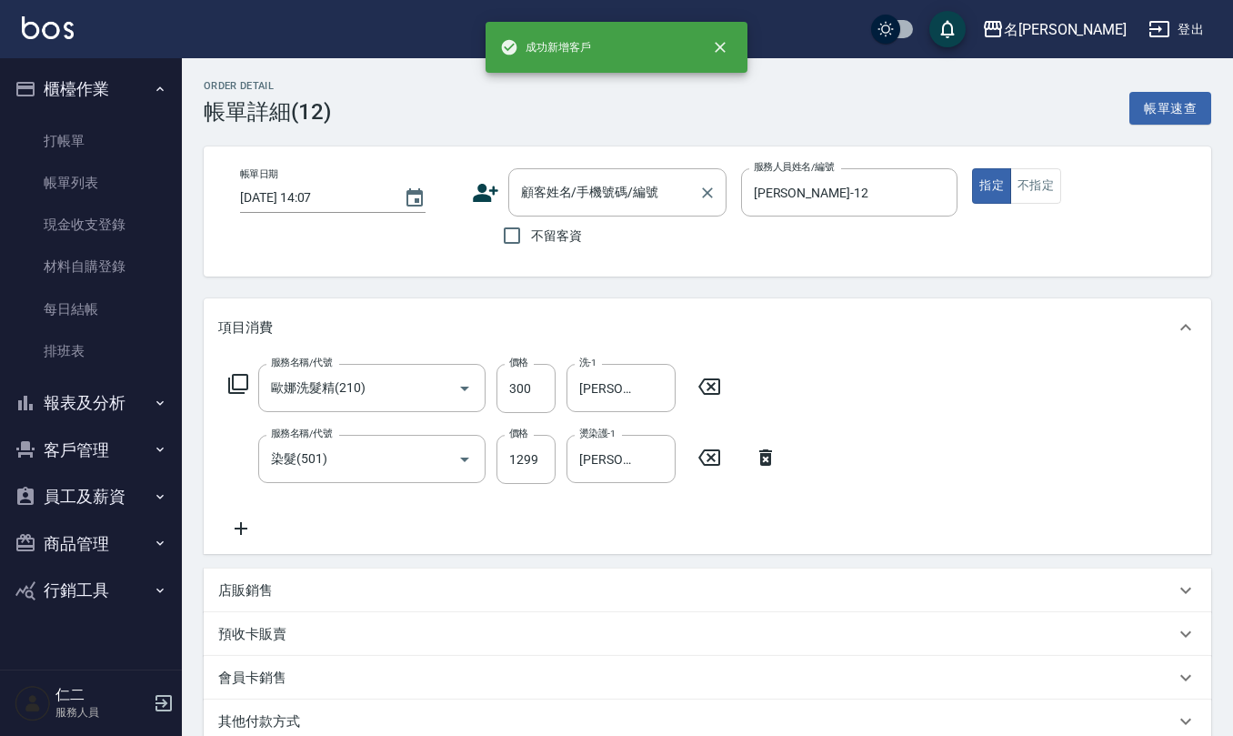
click at [611, 182] on input "顧客姓名/手機號碼/編號" at bounding box center [603, 192] width 175 height 32
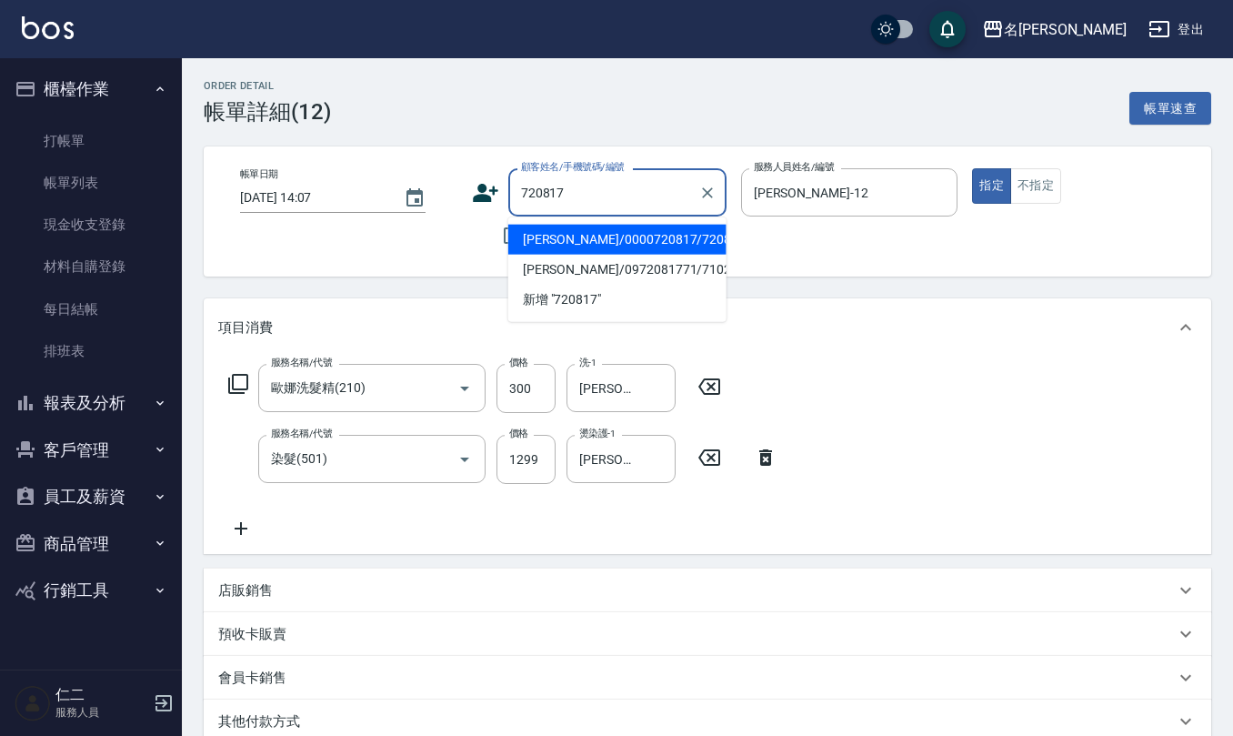
click at [624, 238] on li "林心怡/0000720817/720817" at bounding box center [617, 240] width 218 height 30
type input "林心怡/0000720817/720817"
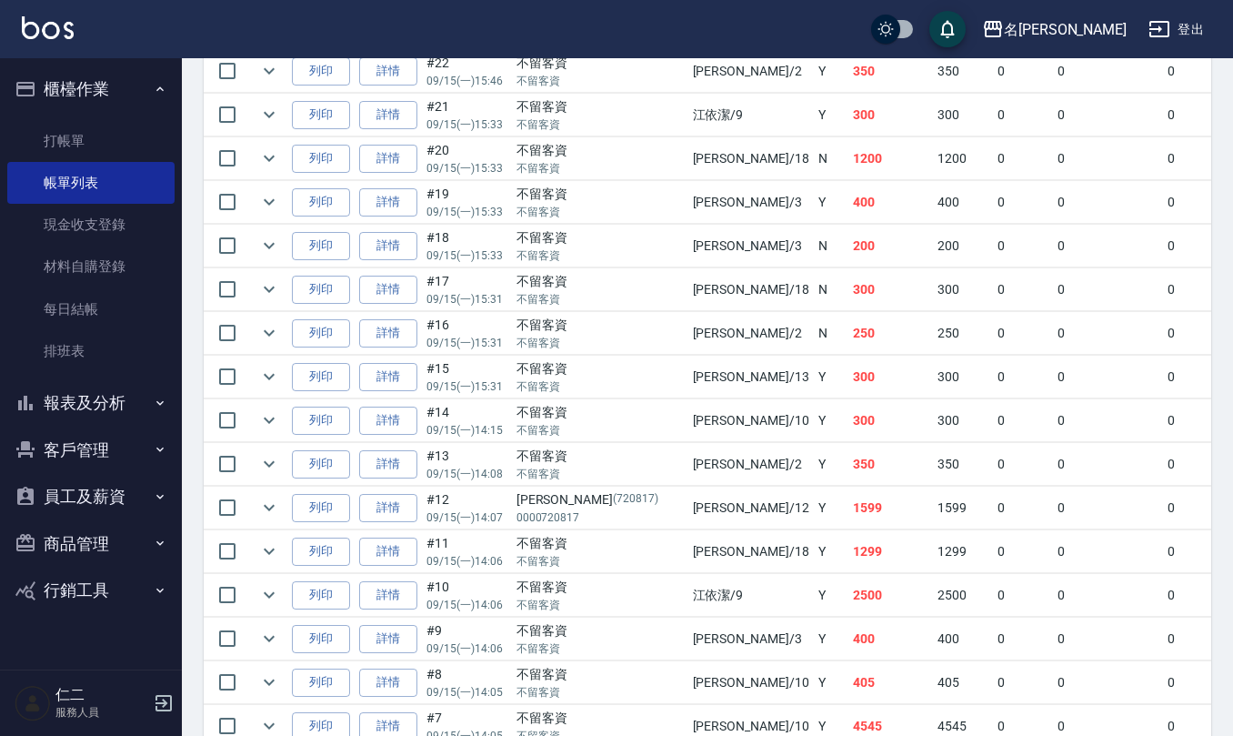
scroll to position [3273, 0]
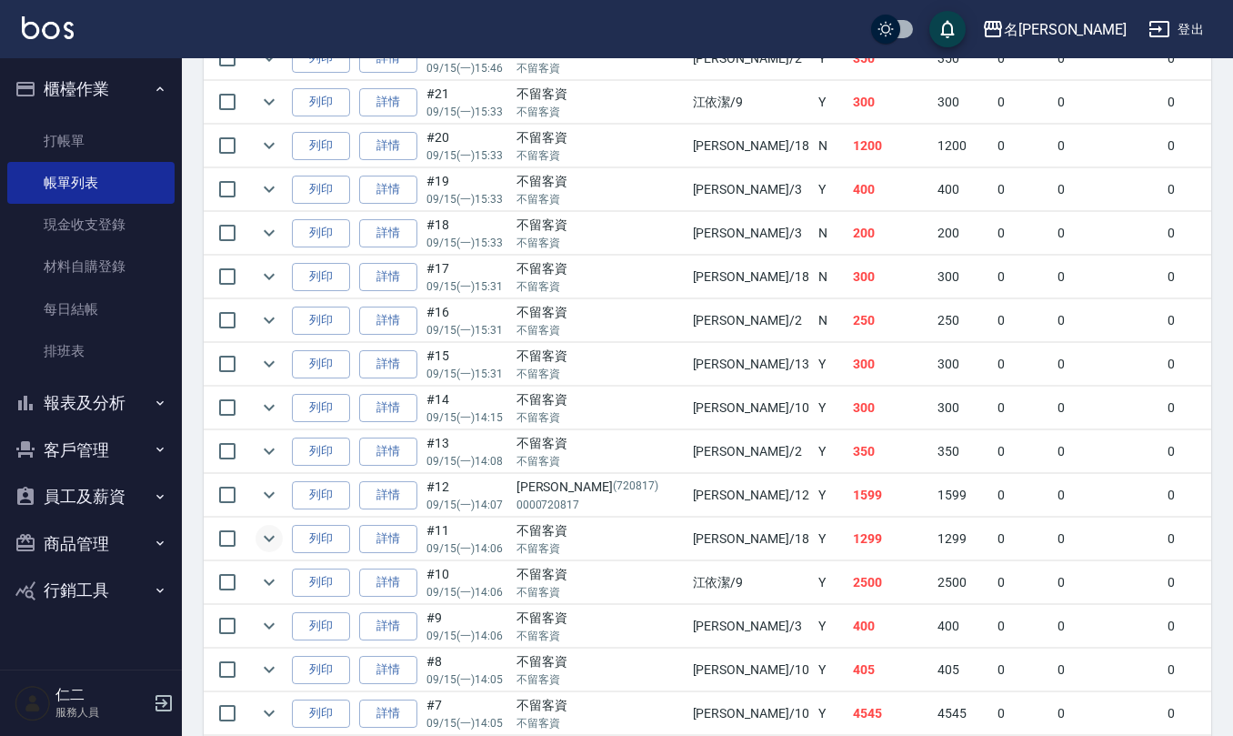
click at [270, 549] on icon "expand row" at bounding box center [269, 538] width 22 height 22
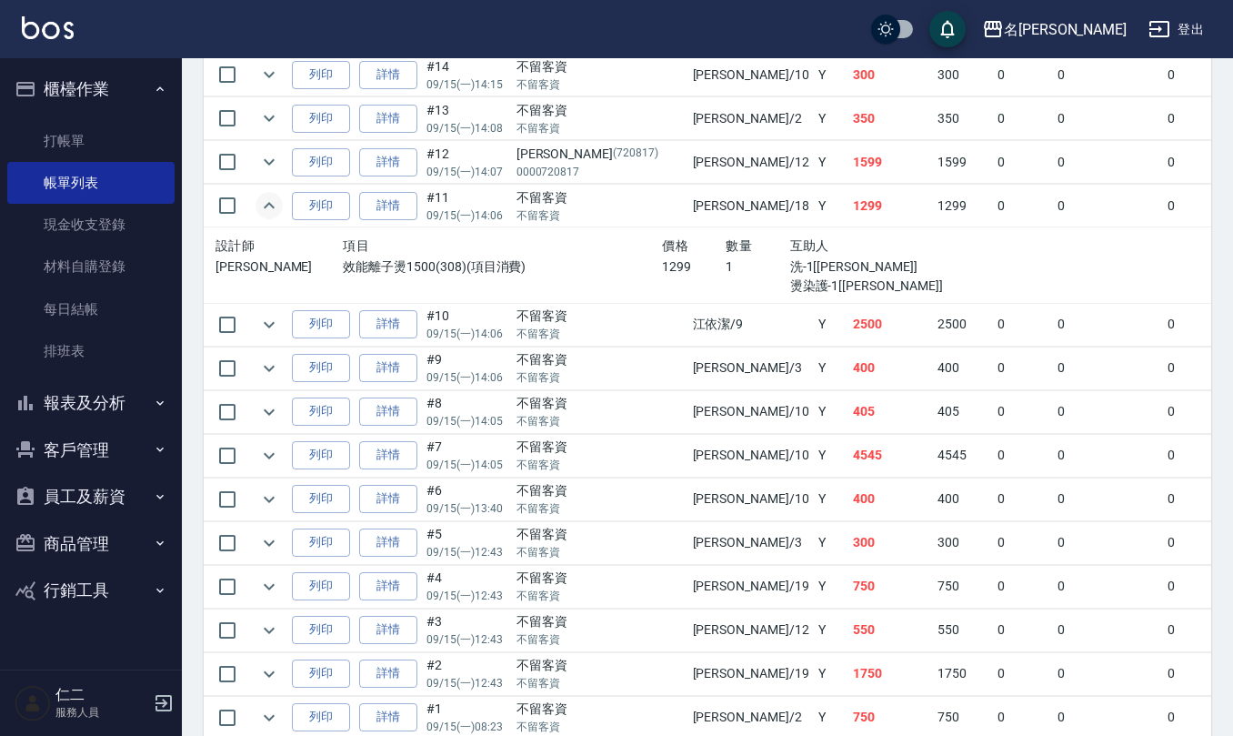
scroll to position [3637, 0]
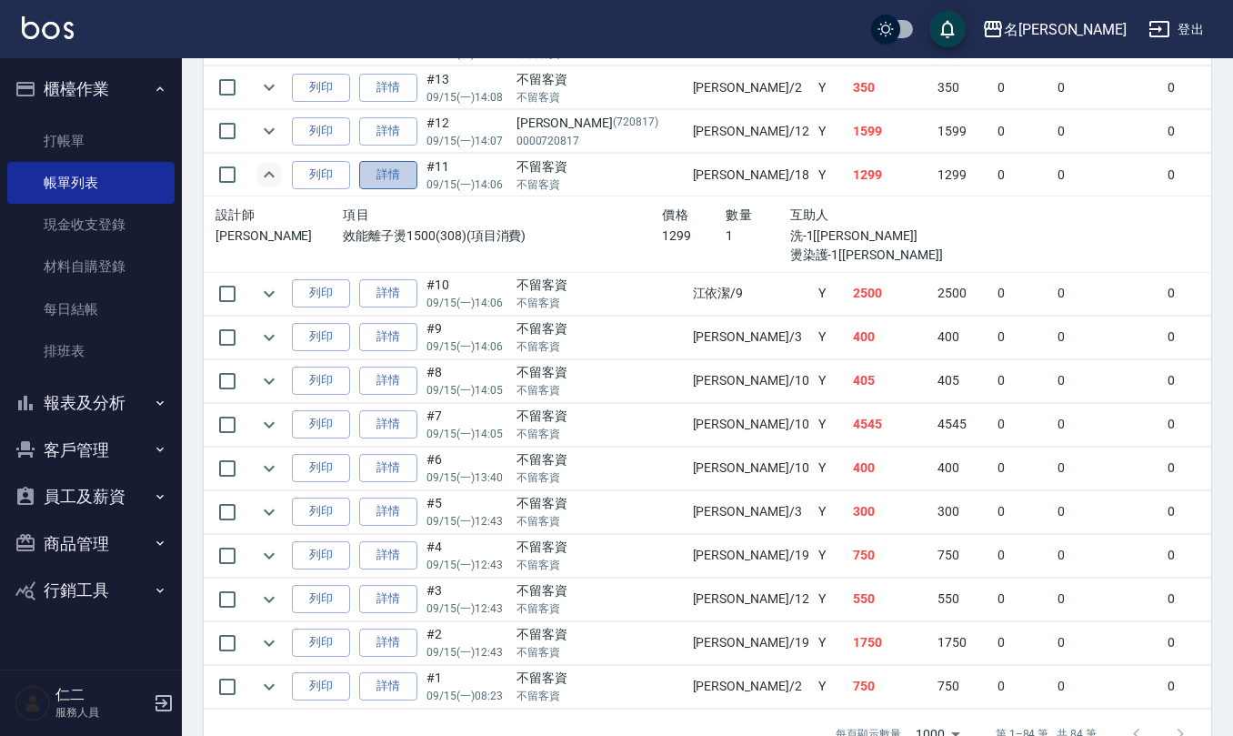
click at [400, 189] on link "詳情" at bounding box center [388, 175] width 58 height 28
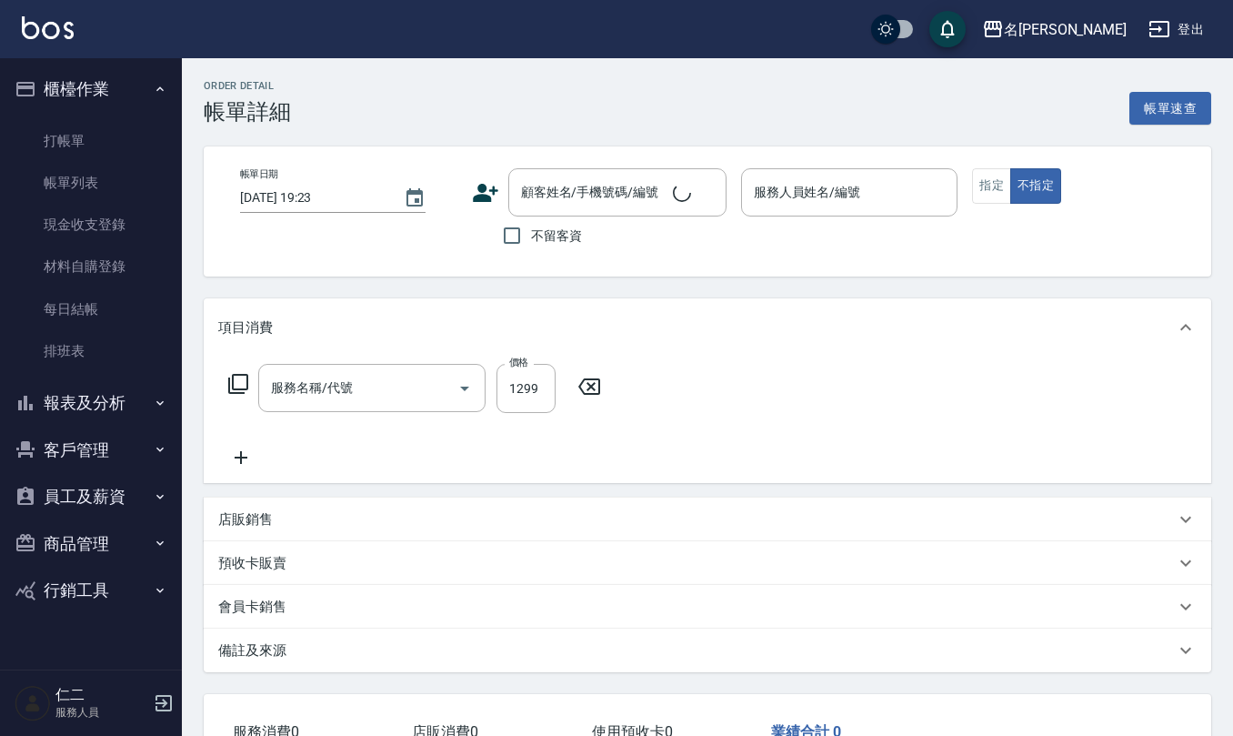
type input "效能離子燙1500(308)"
type input "2025/09/15 14:06"
checkbox input "true"
type input "吳婉如-18"
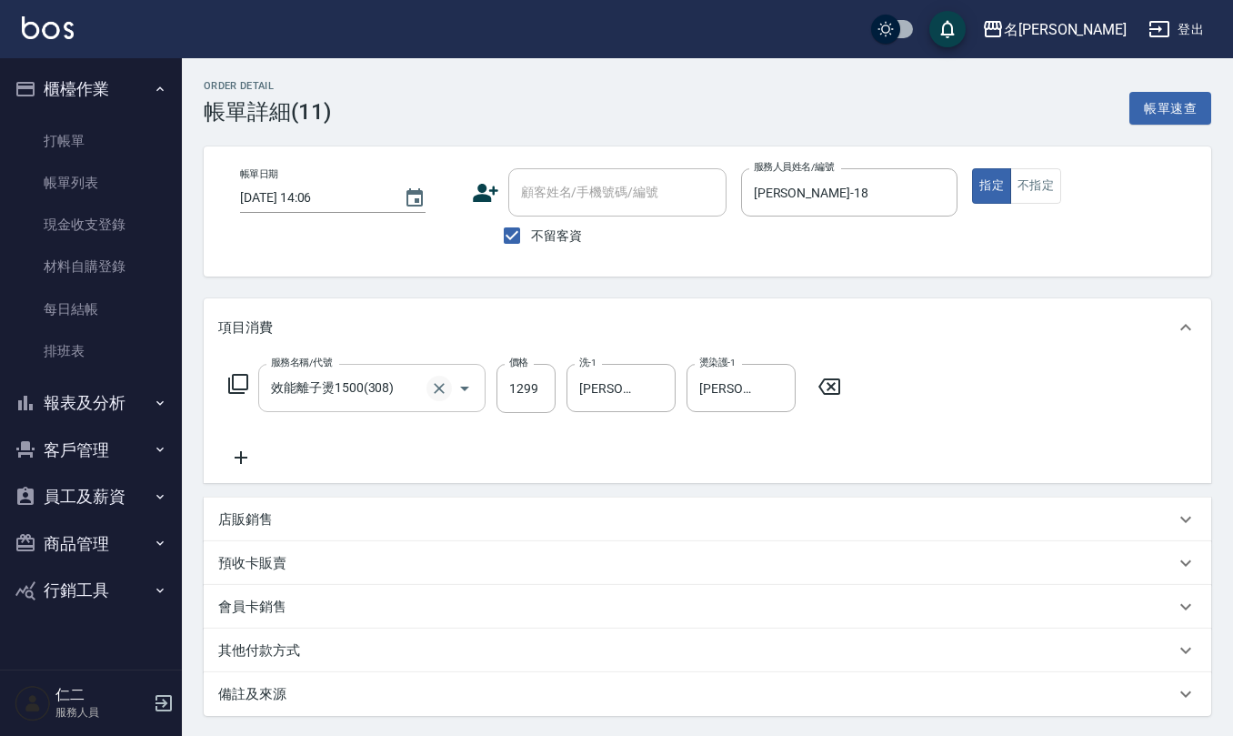
click at [444, 387] on icon "Clear" at bounding box center [439, 388] width 18 height 18
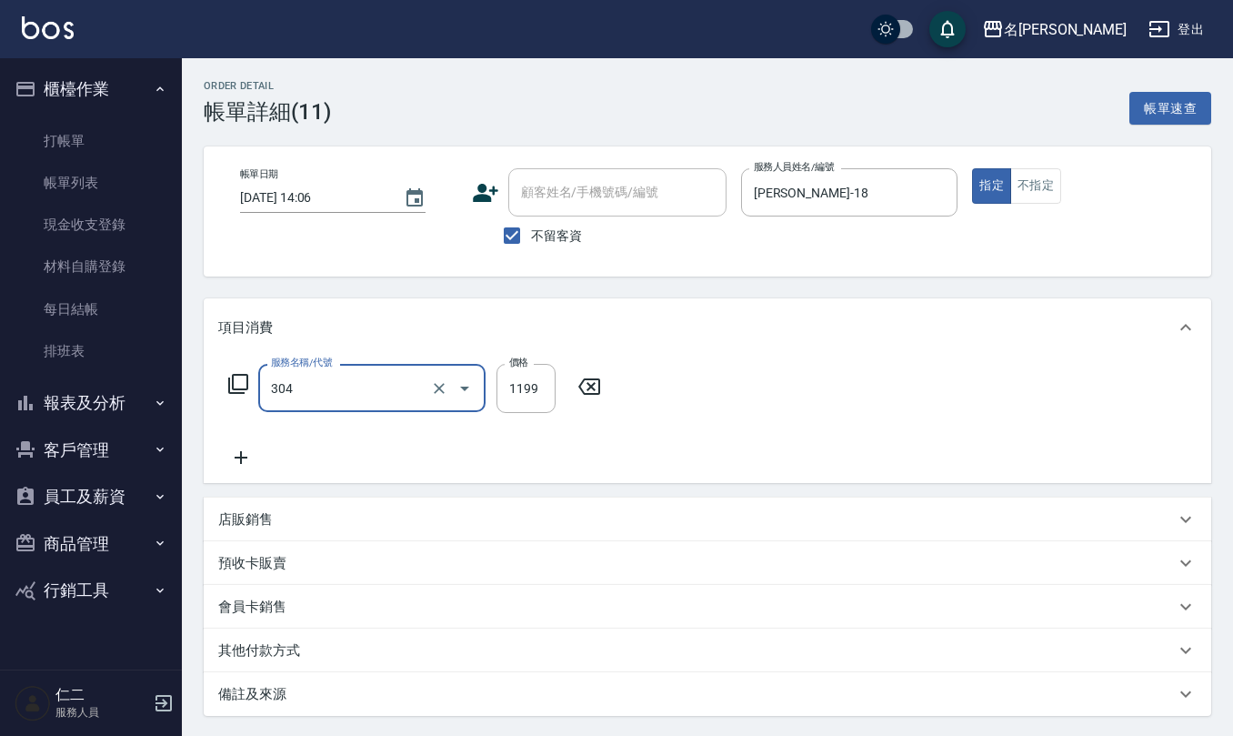
type input "離子燙(特價)(304)"
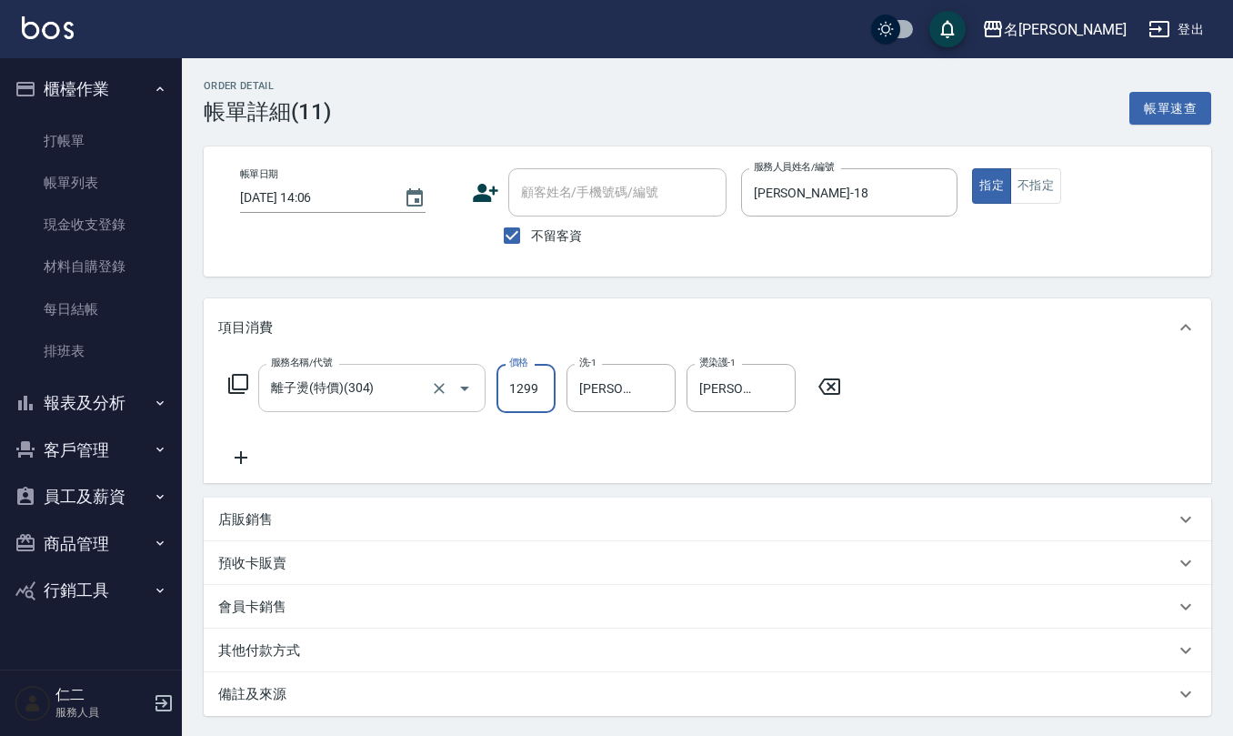
type input "1299"
drag, startPoint x: 651, startPoint y: 390, endPoint x: 584, endPoint y: 390, distance: 67.3
click at [648, 390] on icon "Clear" at bounding box center [656, 388] width 18 height 18
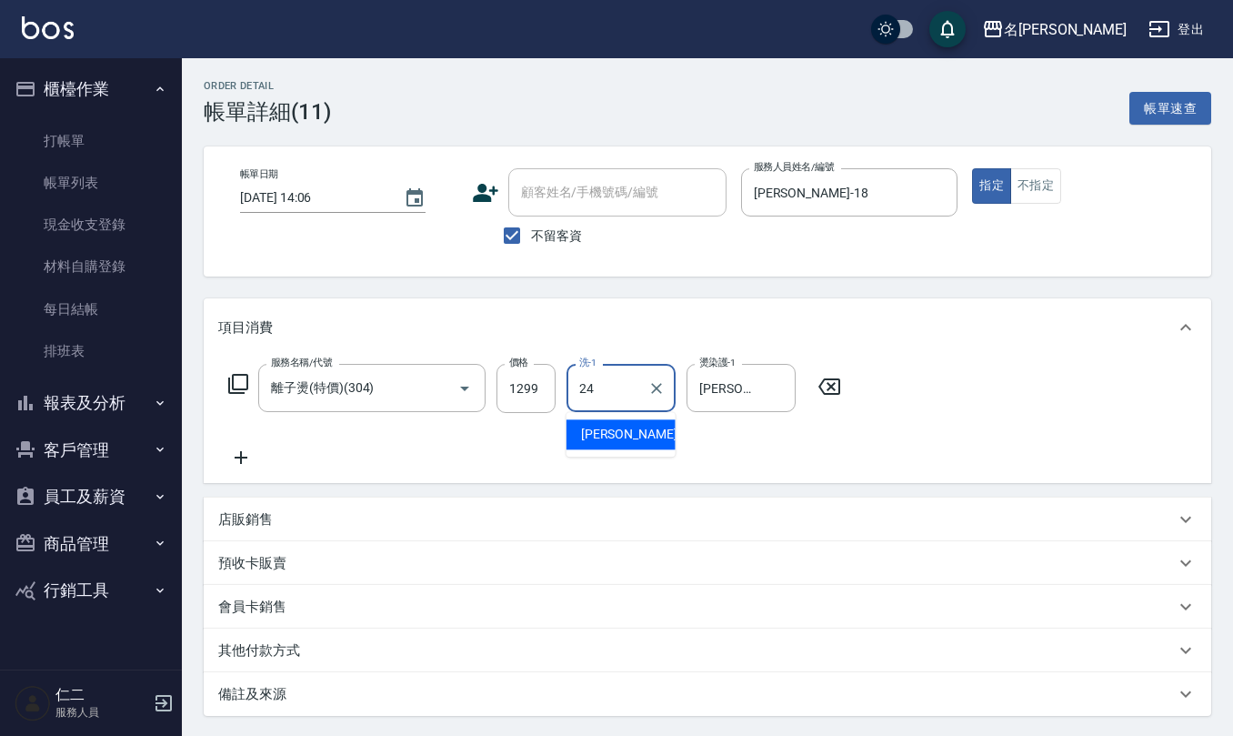
type input "蘇亭云-24"
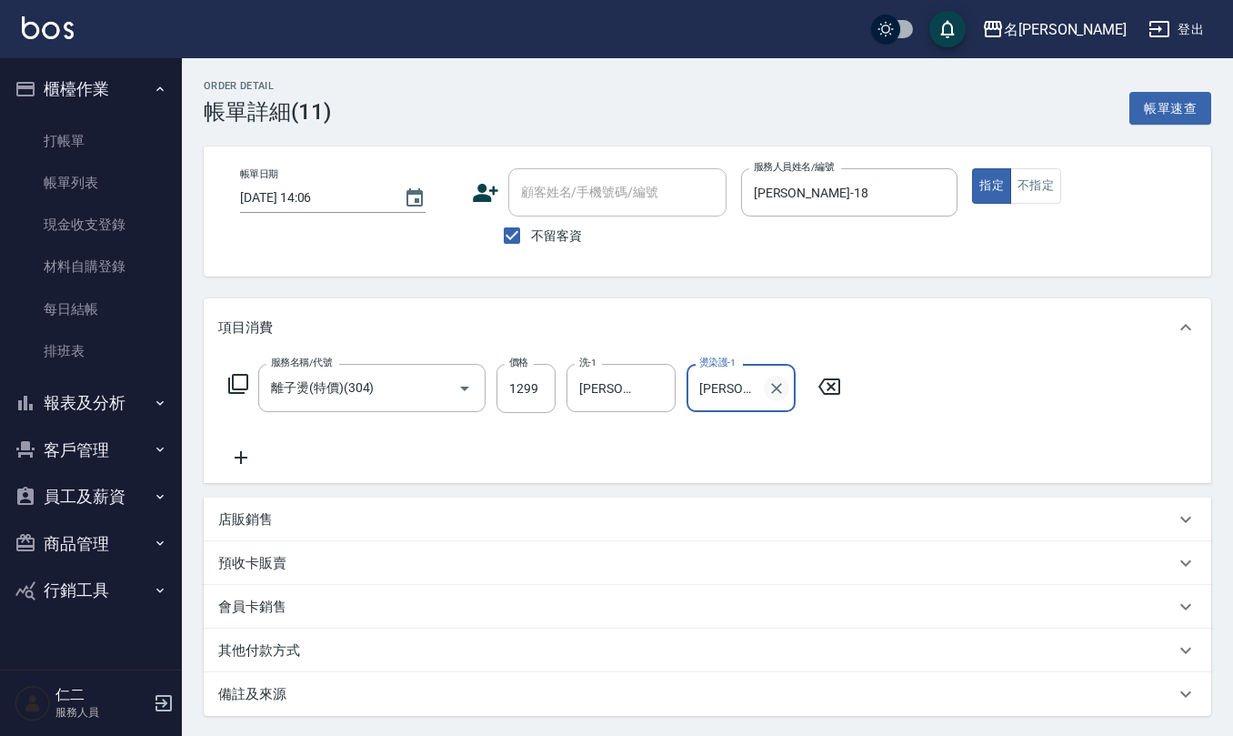
click at [782, 383] on icon "Clear" at bounding box center [776, 388] width 18 height 18
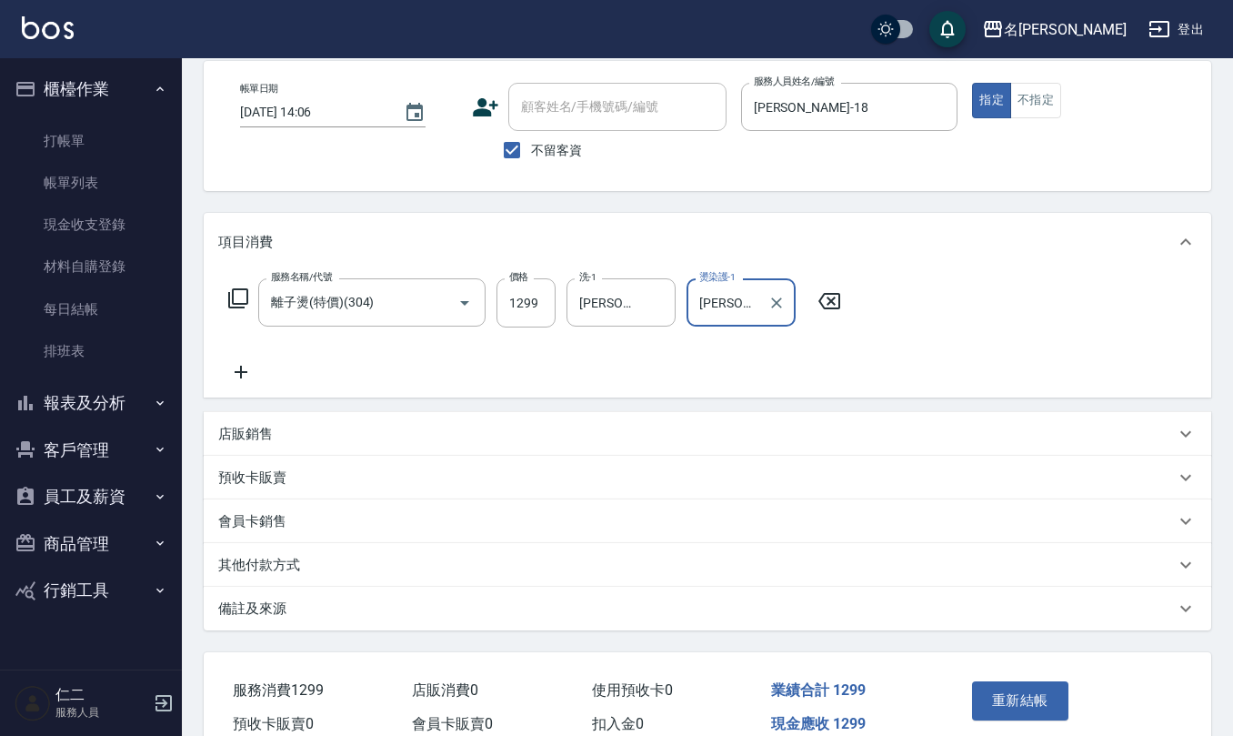
scroll to position [172, 0]
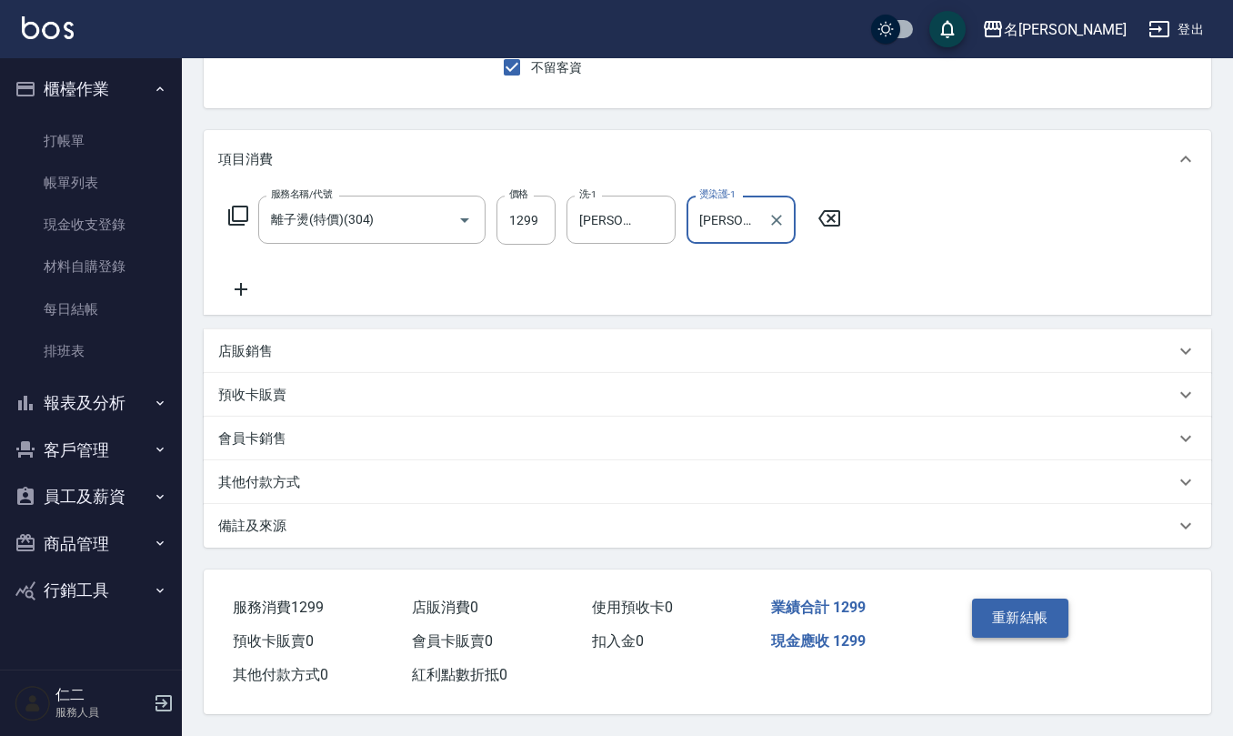
type input "蘇亭云-24"
click at [1042, 620] on button "重新結帳" at bounding box center [1020, 617] width 96 height 38
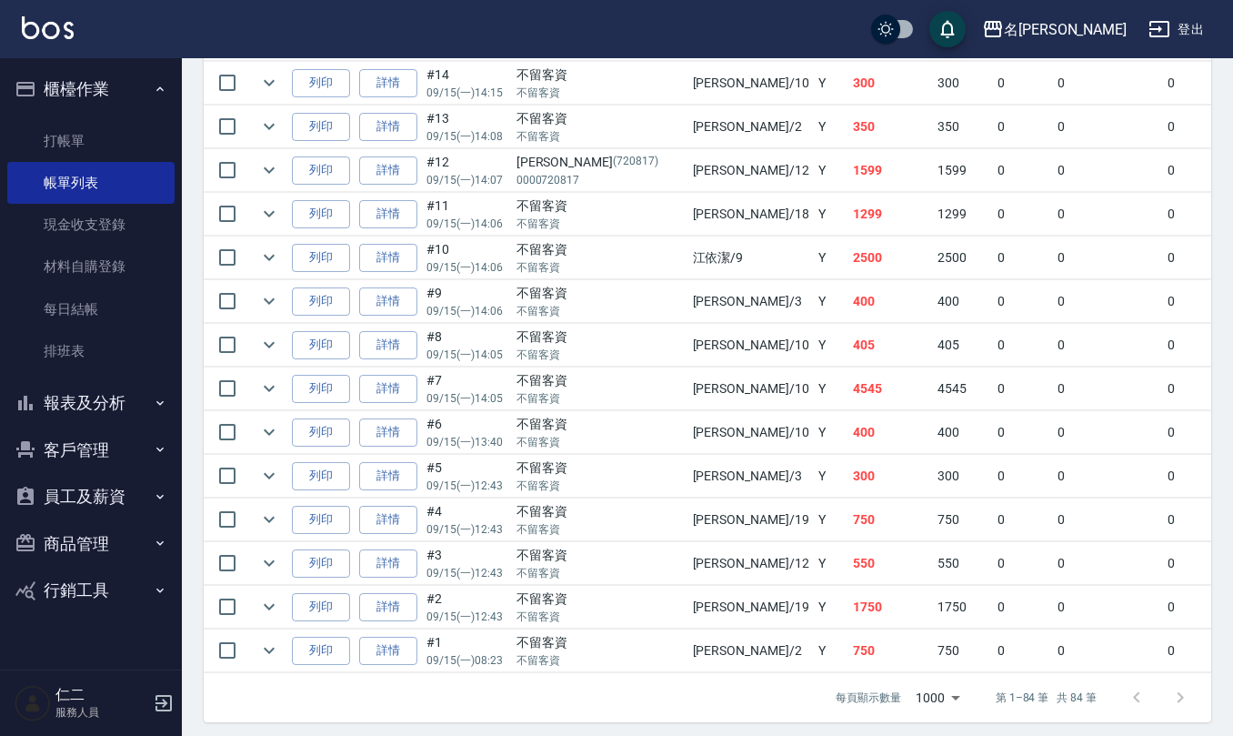
scroll to position [3637, 0]
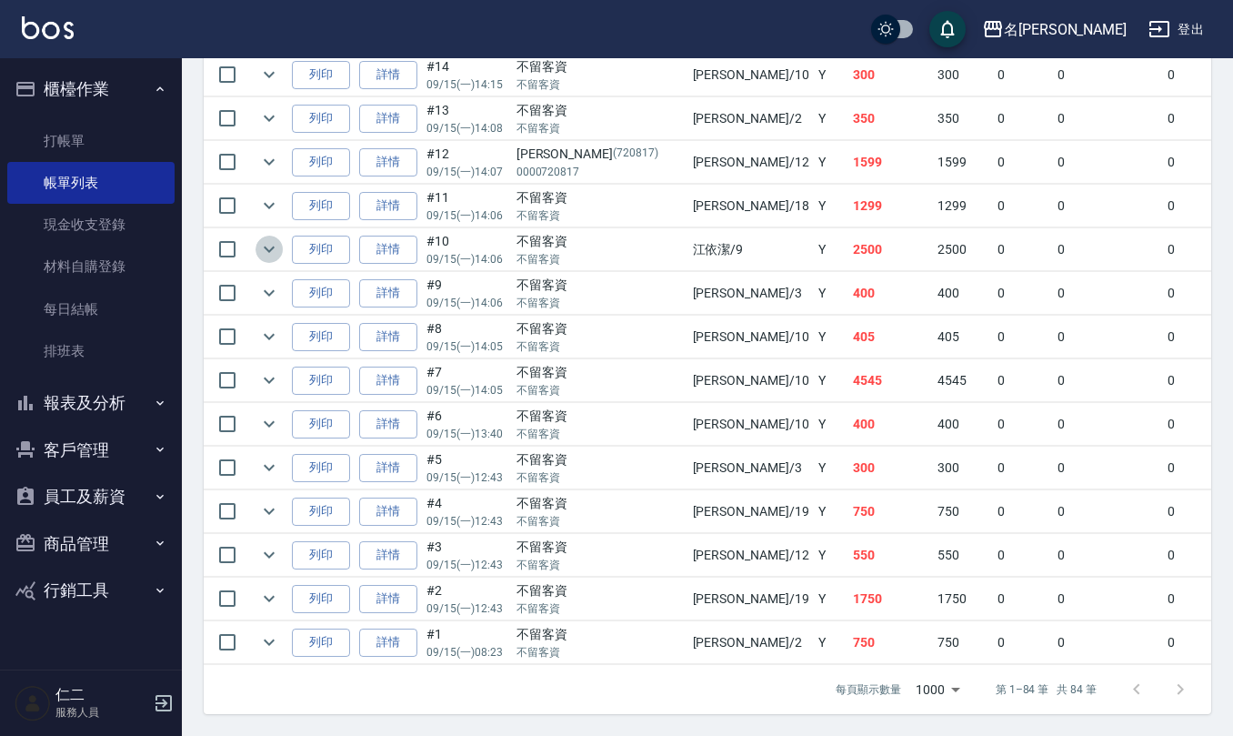
drag, startPoint x: 267, startPoint y: 263, endPoint x: 475, endPoint y: 515, distance: 326.2
click at [266, 260] on icon "expand row" at bounding box center [269, 249] width 22 height 22
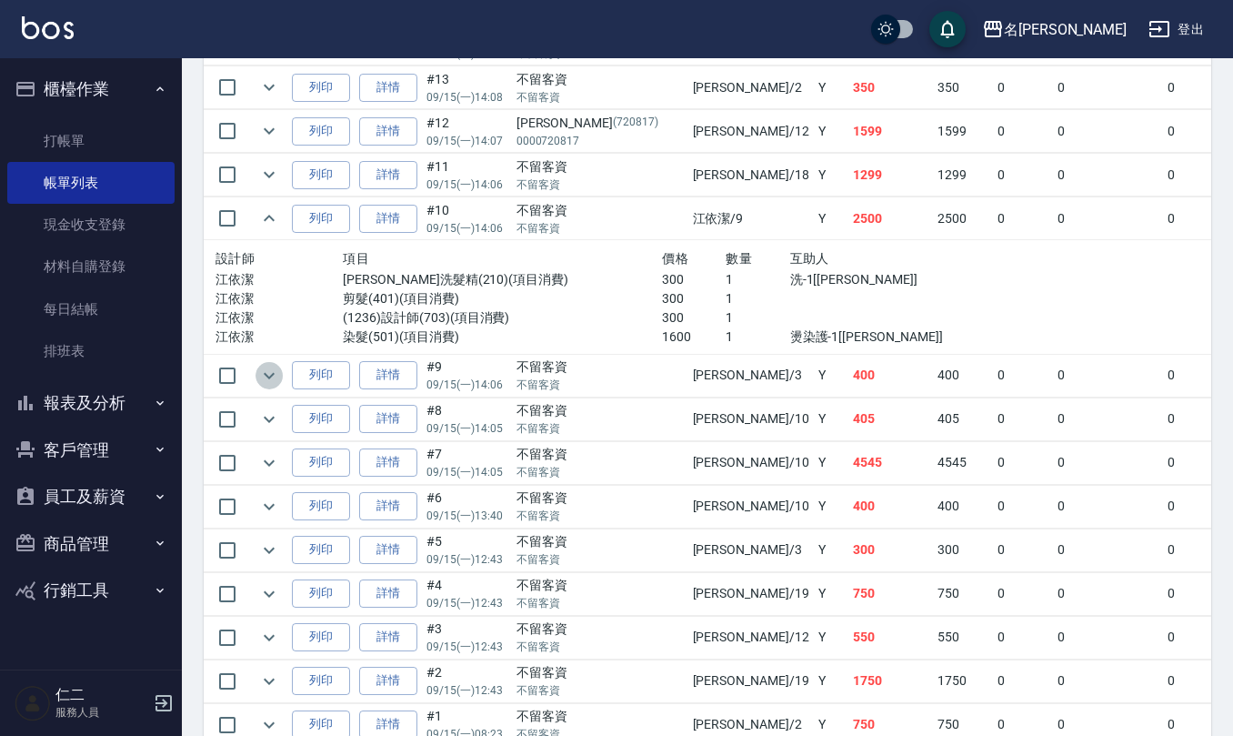
click at [260, 389] on button "expand row" at bounding box center [268, 375] width 27 height 27
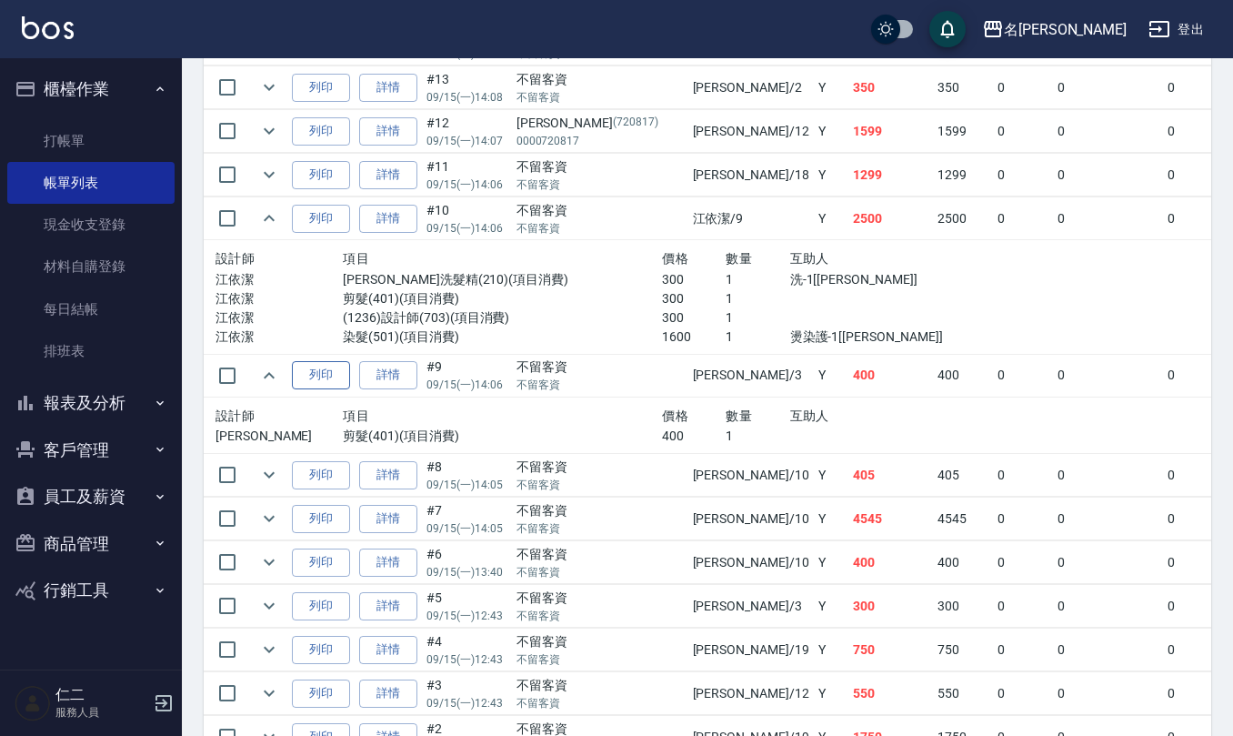
scroll to position [3758, 0]
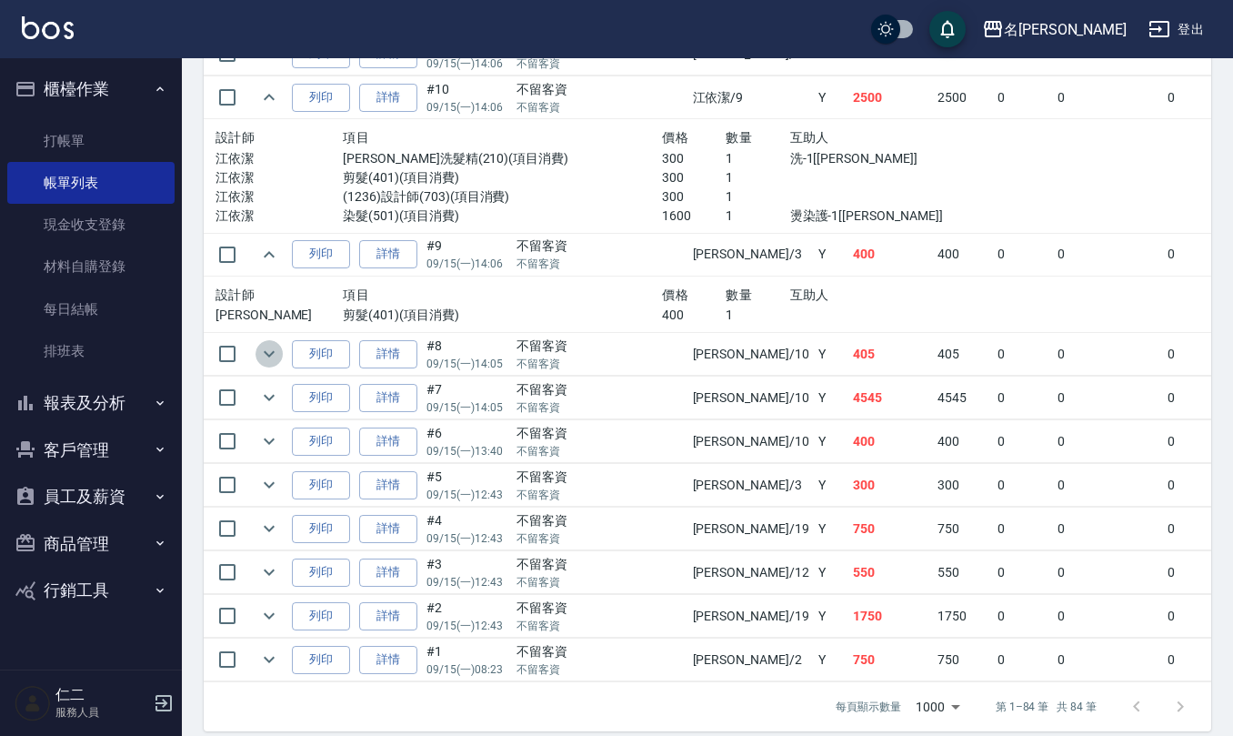
click at [262, 365] on icon "expand row" at bounding box center [269, 354] width 22 height 22
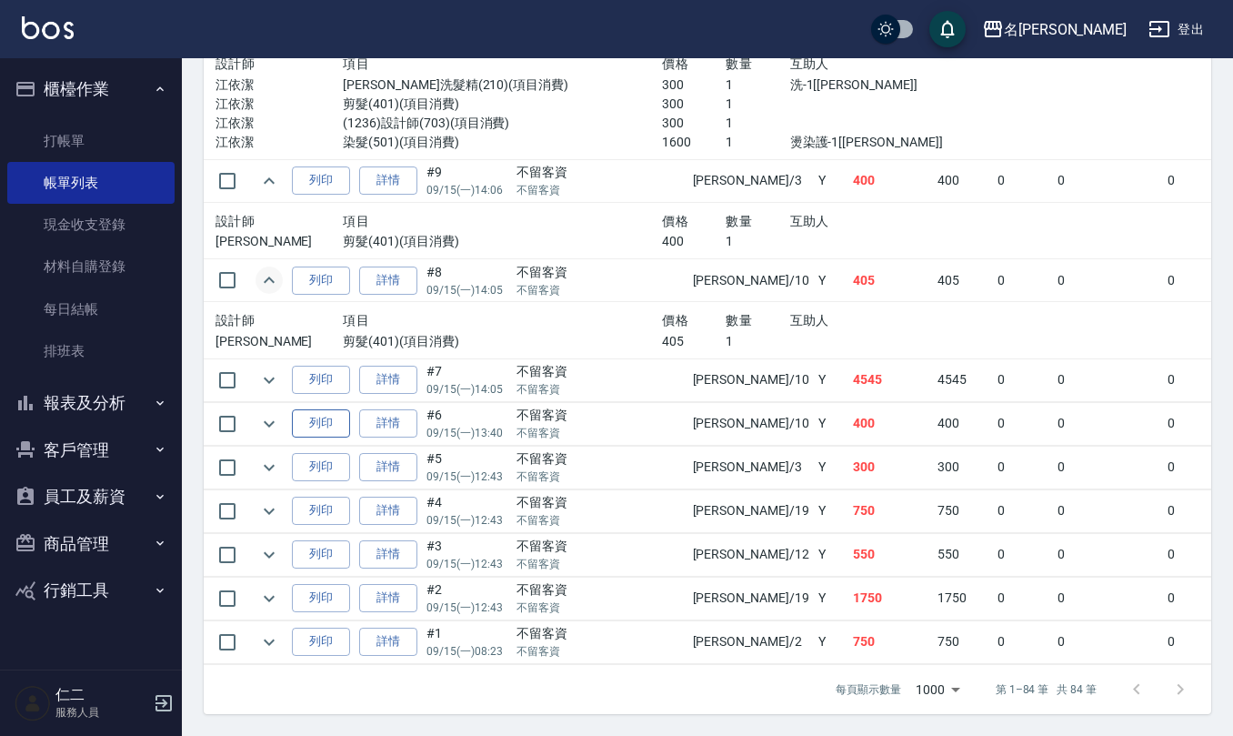
scroll to position [3879, 0]
click at [270, 379] on icon "expand row" at bounding box center [269, 379] width 11 height 6
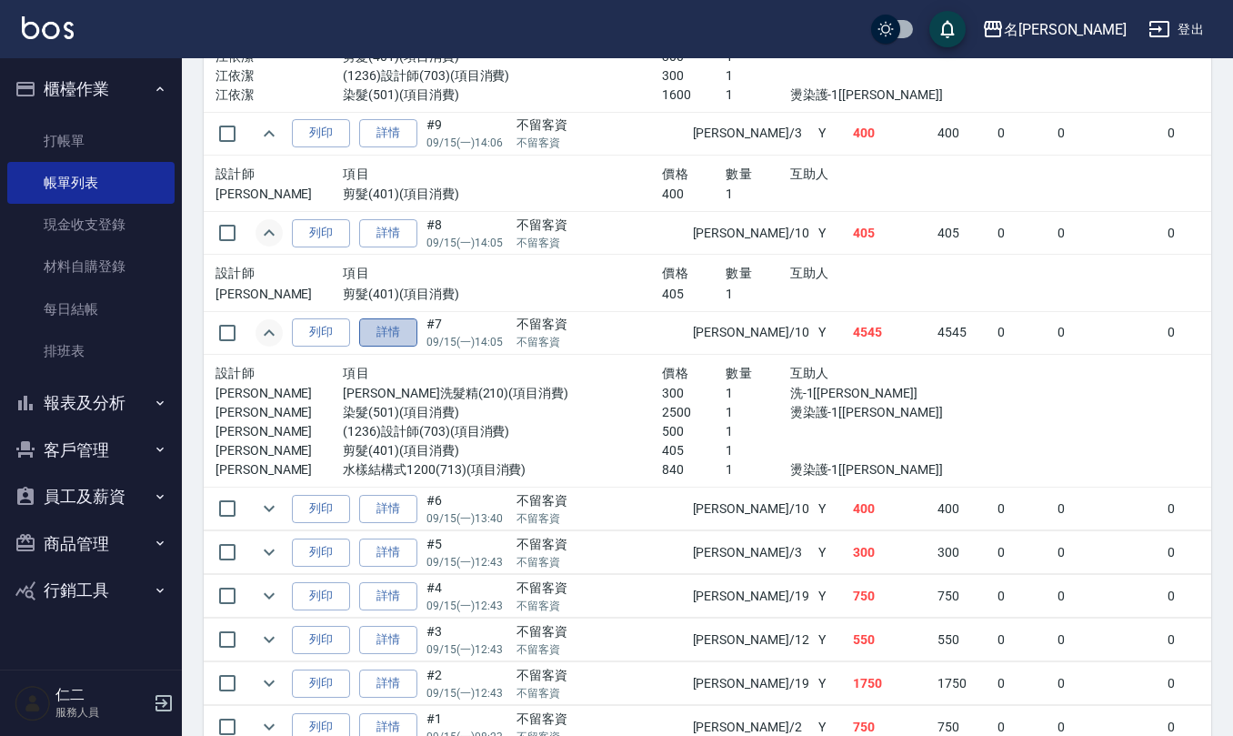
click at [397, 346] on link "詳情" at bounding box center [388, 332] width 58 height 28
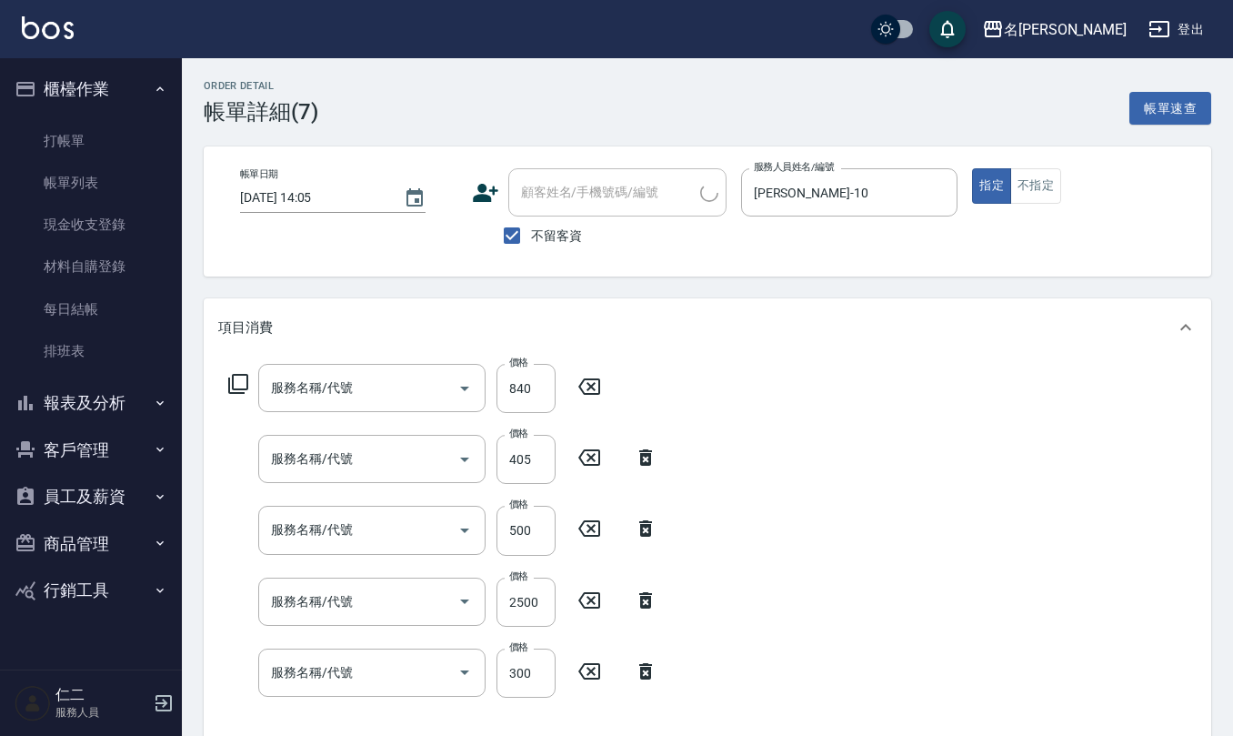
type input "2025/09/15 14:05"
checkbox input "true"
type input "[PERSON_NAME]-10"
type input "水樣結構式1200(713)"
type input "剪髮(401)"
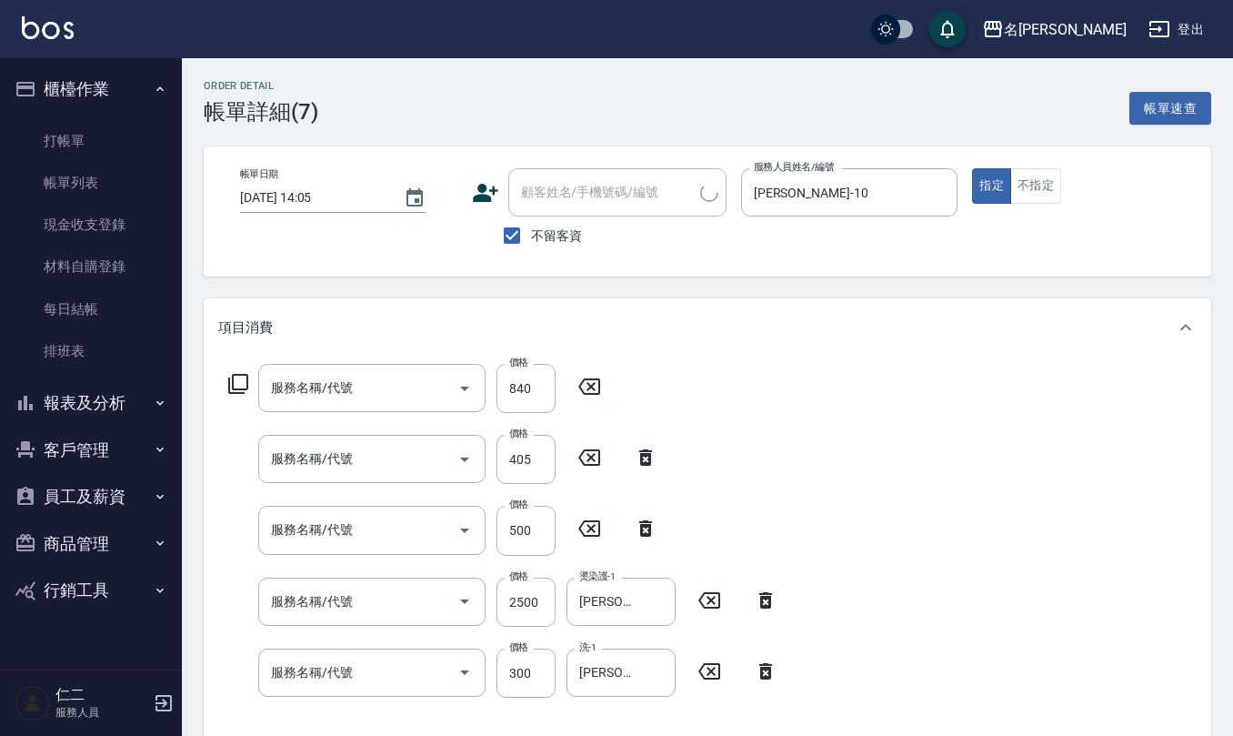
type input "(1236)設計師(703)"
type input "染髮(501)"
type input "歐娜洗髮精(210)"
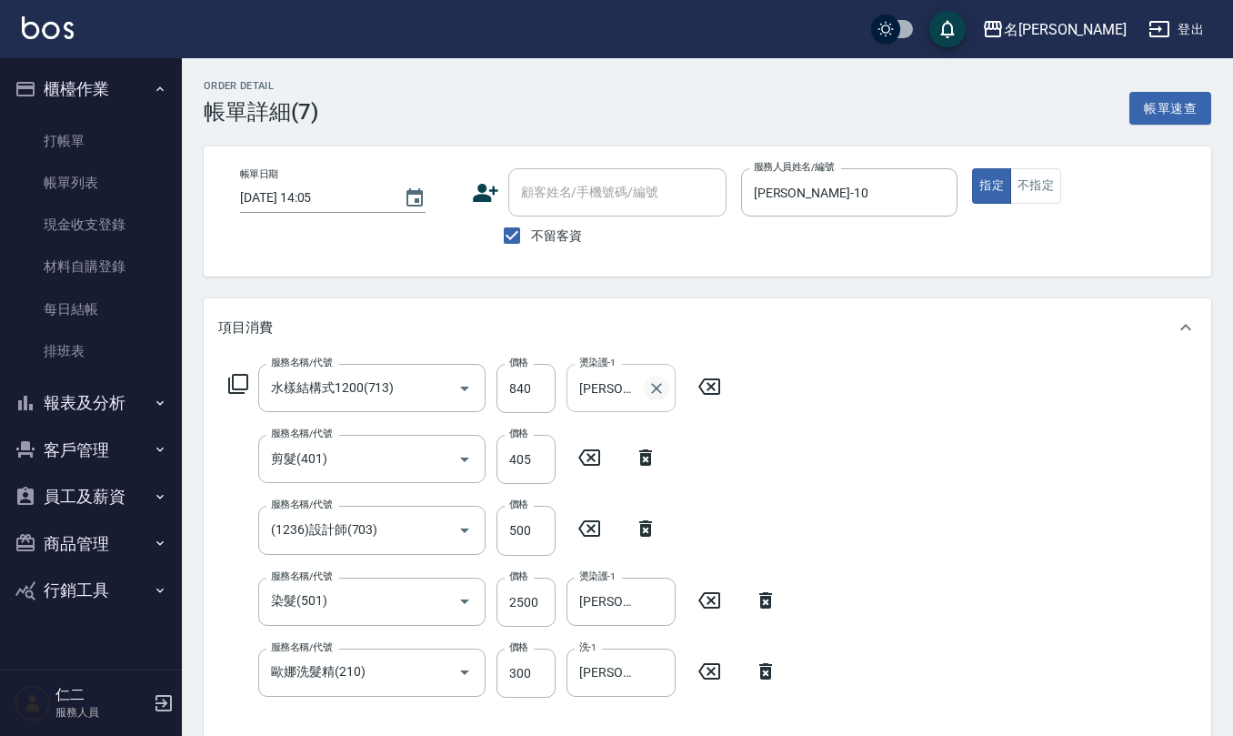
click at [652, 393] on icon "Clear" at bounding box center [656, 388] width 11 height 11
type input "[PERSON_NAME]-26"
click at [656, 592] on icon "Clear" at bounding box center [656, 601] width 18 height 18
type input "[PERSON_NAME]-26"
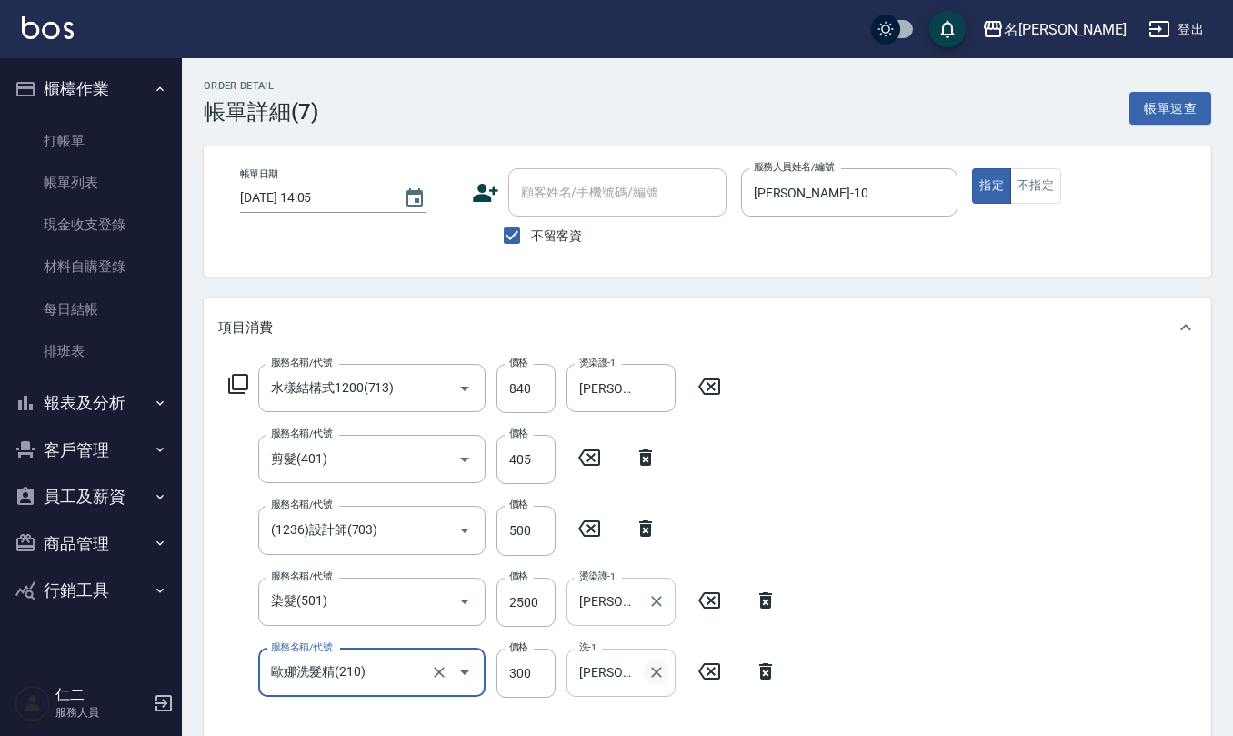
click at [656, 678] on icon "Clear" at bounding box center [656, 672] width 18 height 18
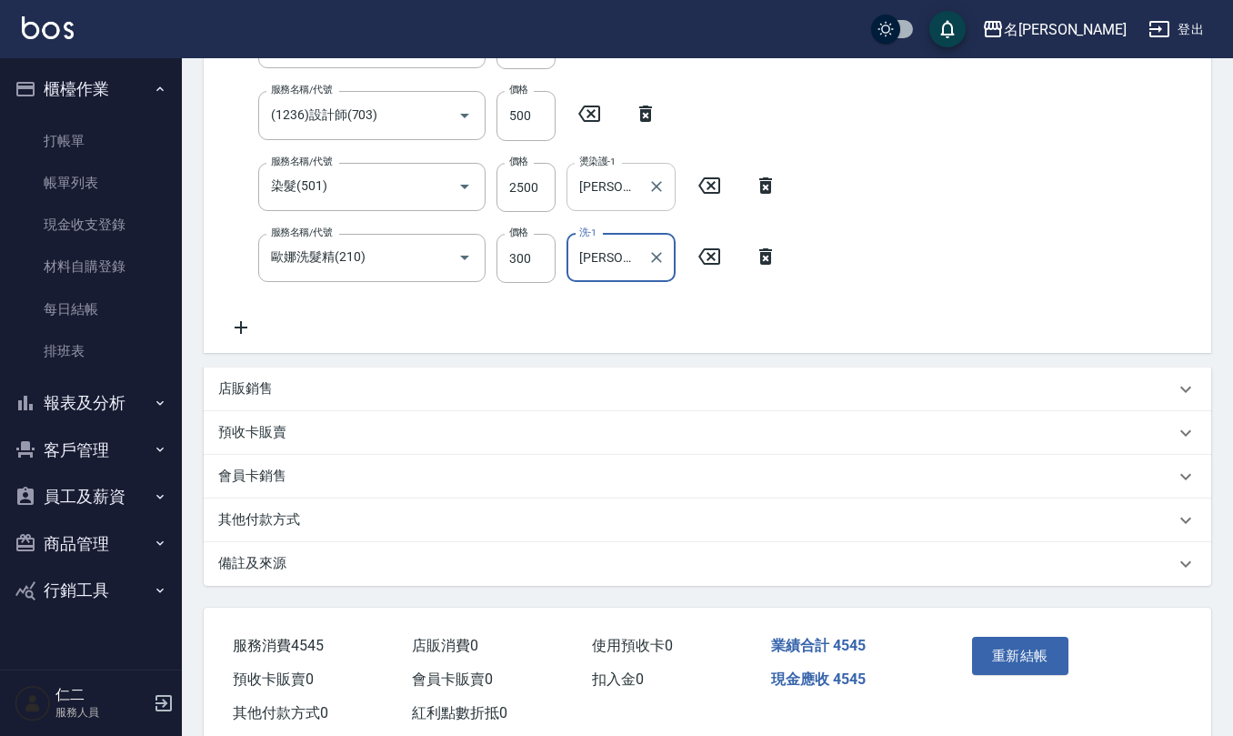
scroll to position [456, 0]
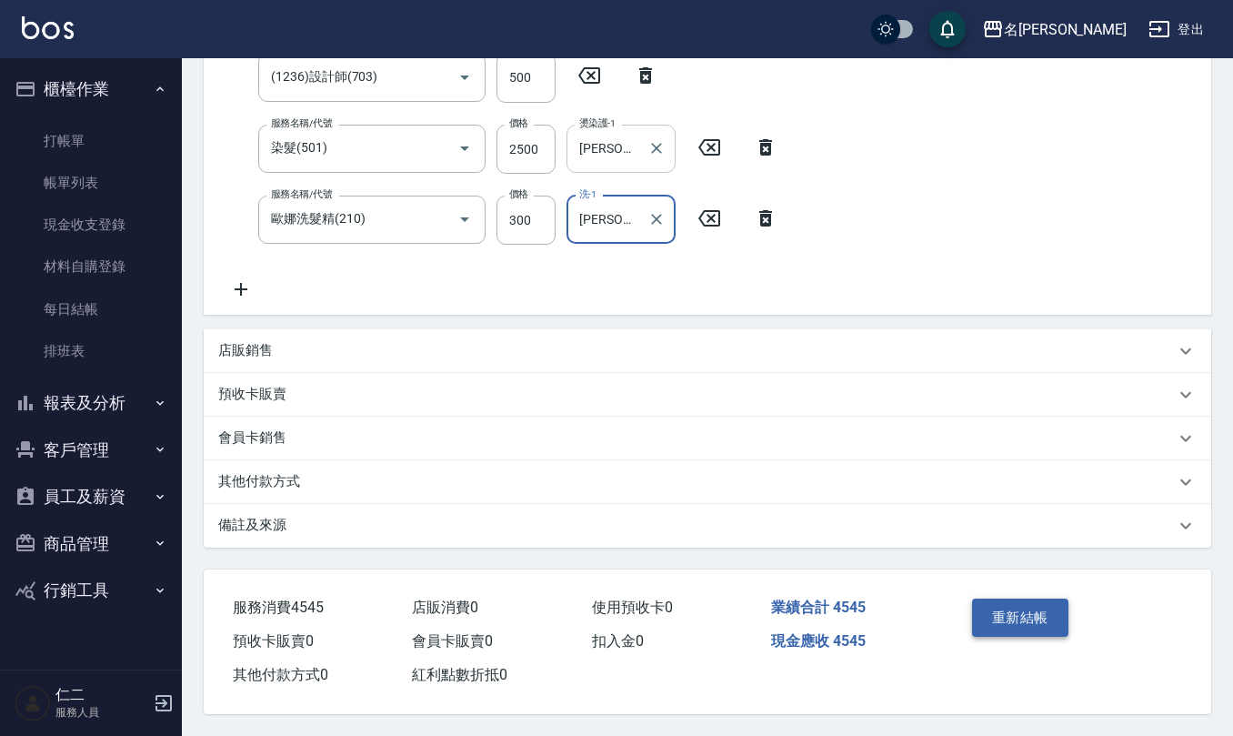
type input "[PERSON_NAME]-26"
click at [1008, 618] on button "重新結帳" at bounding box center [1020, 617] width 96 height 38
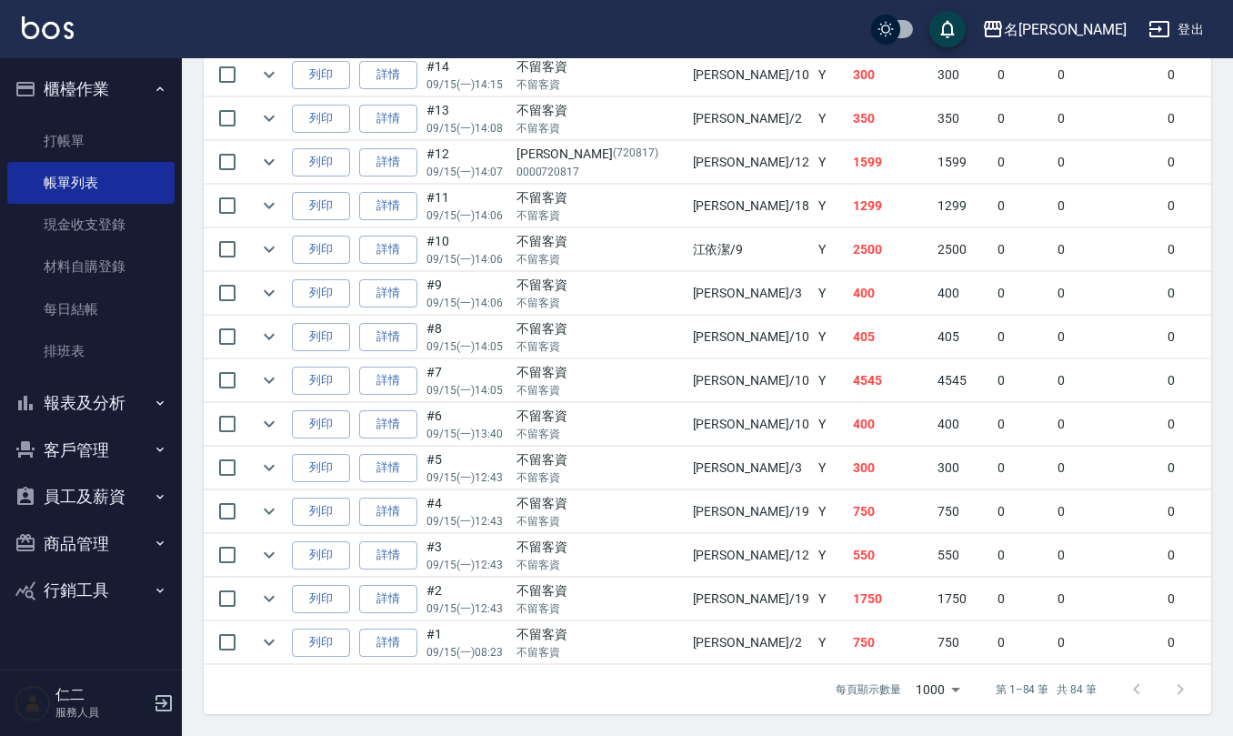
scroll to position [3675, 0]
click at [269, 413] on icon "expand row" at bounding box center [269, 424] width 22 height 22
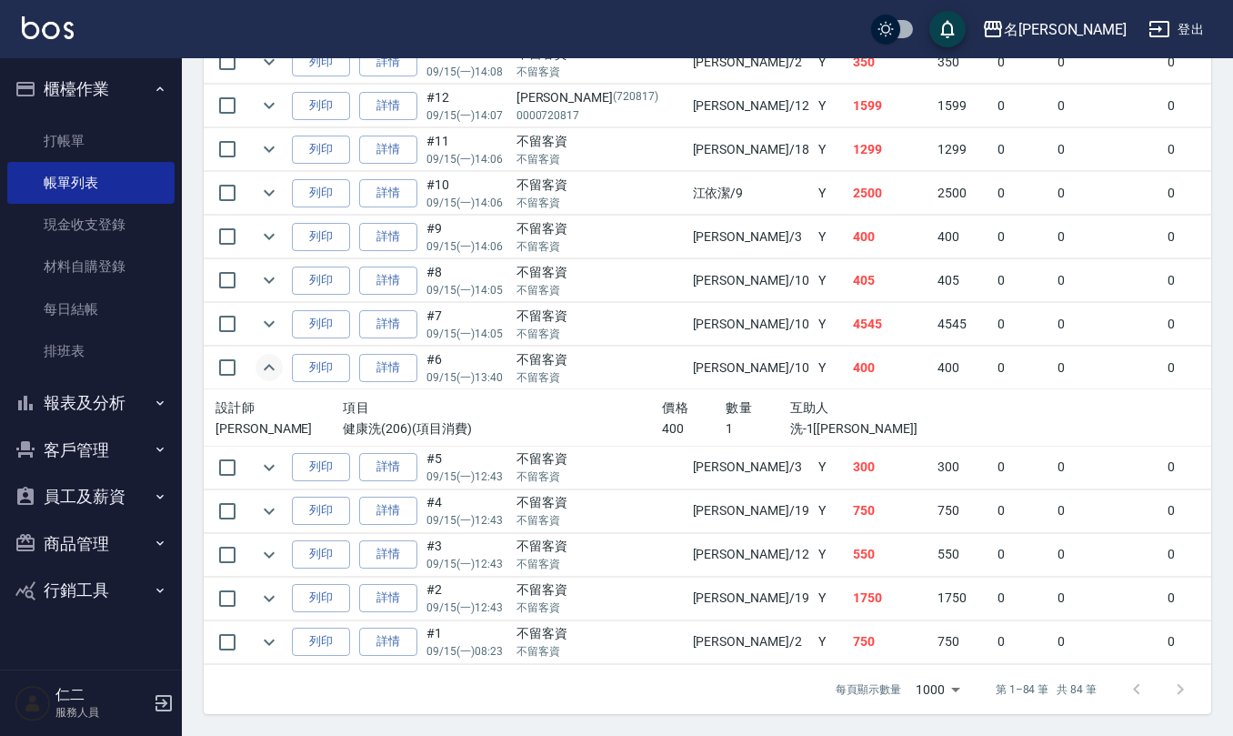
click at [271, 488] on td at bounding box center [269, 467] width 36 height 43
click at [262, 478] on icon "expand row" at bounding box center [269, 467] width 22 height 22
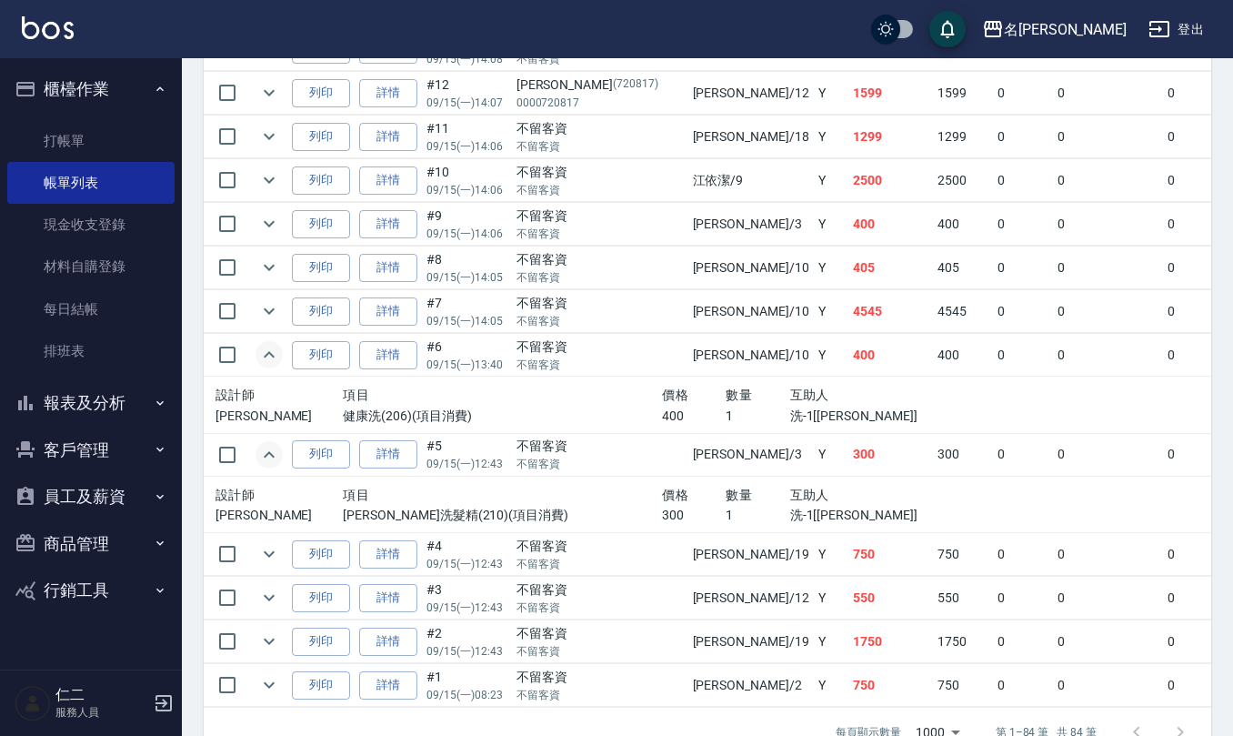
scroll to position [3787, 0]
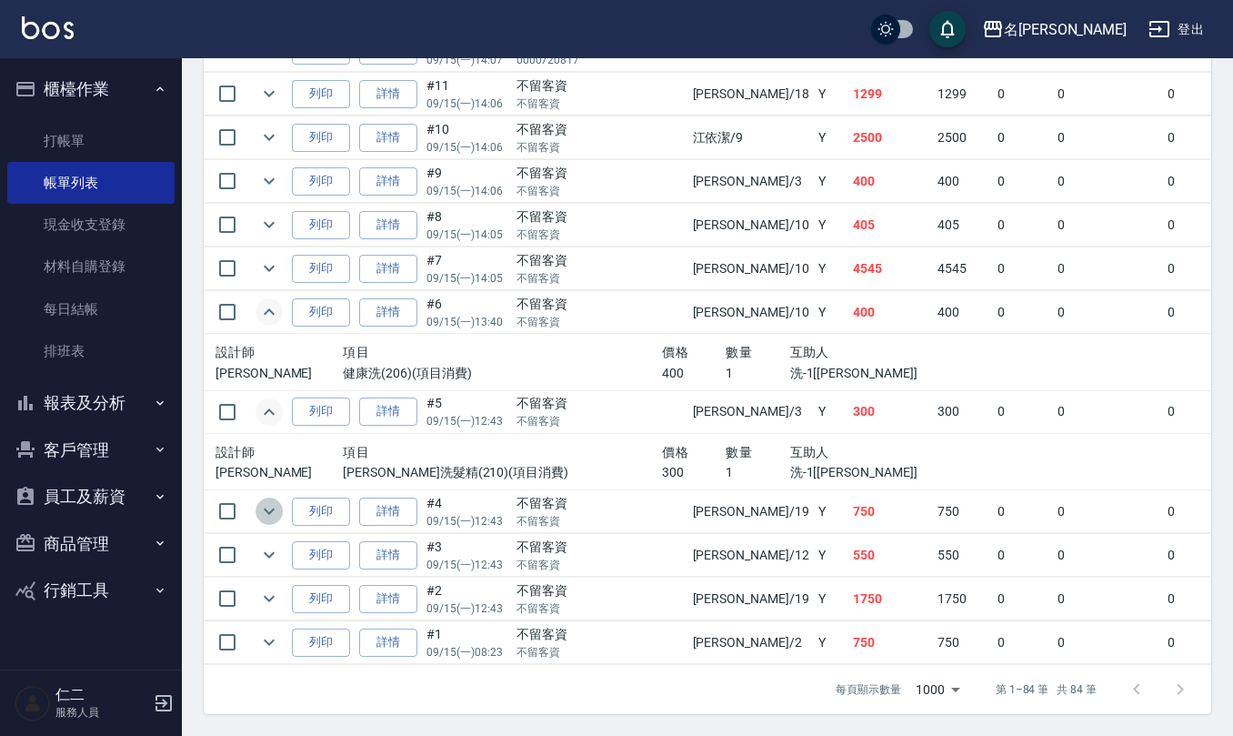
click at [274, 500] on icon "expand row" at bounding box center [269, 511] width 22 height 22
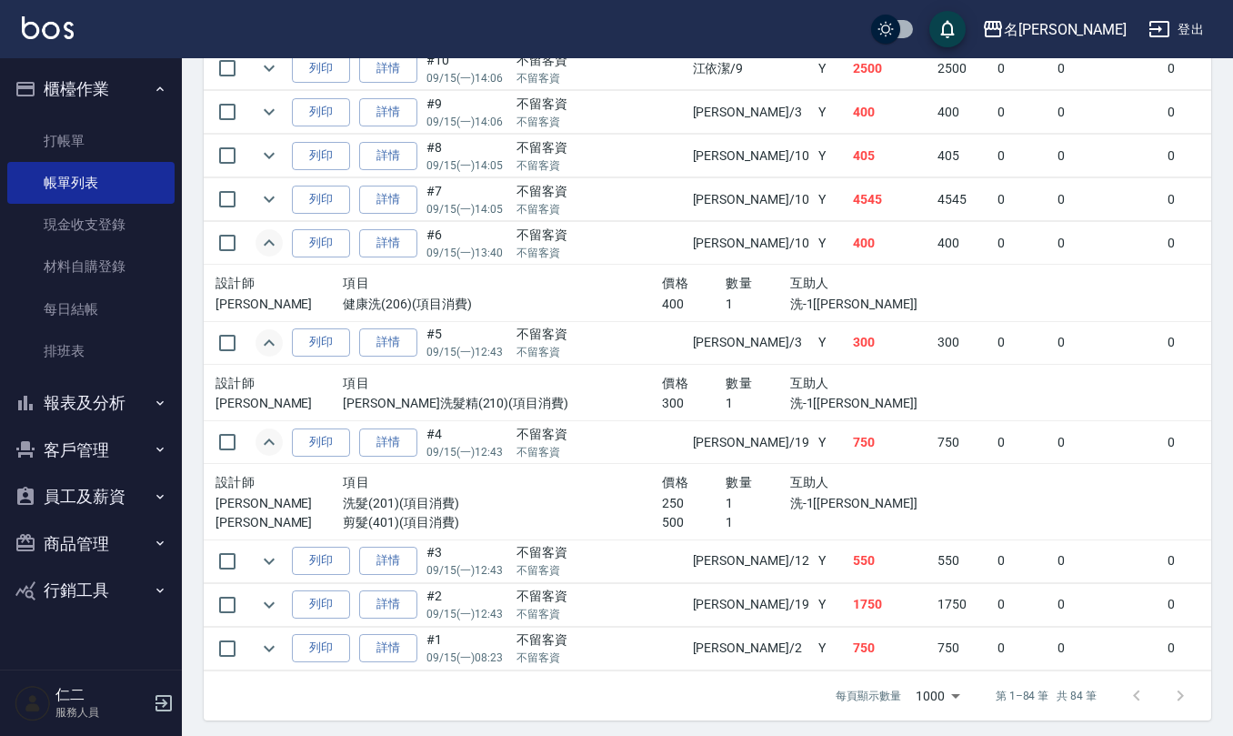
scroll to position [3862, 0]
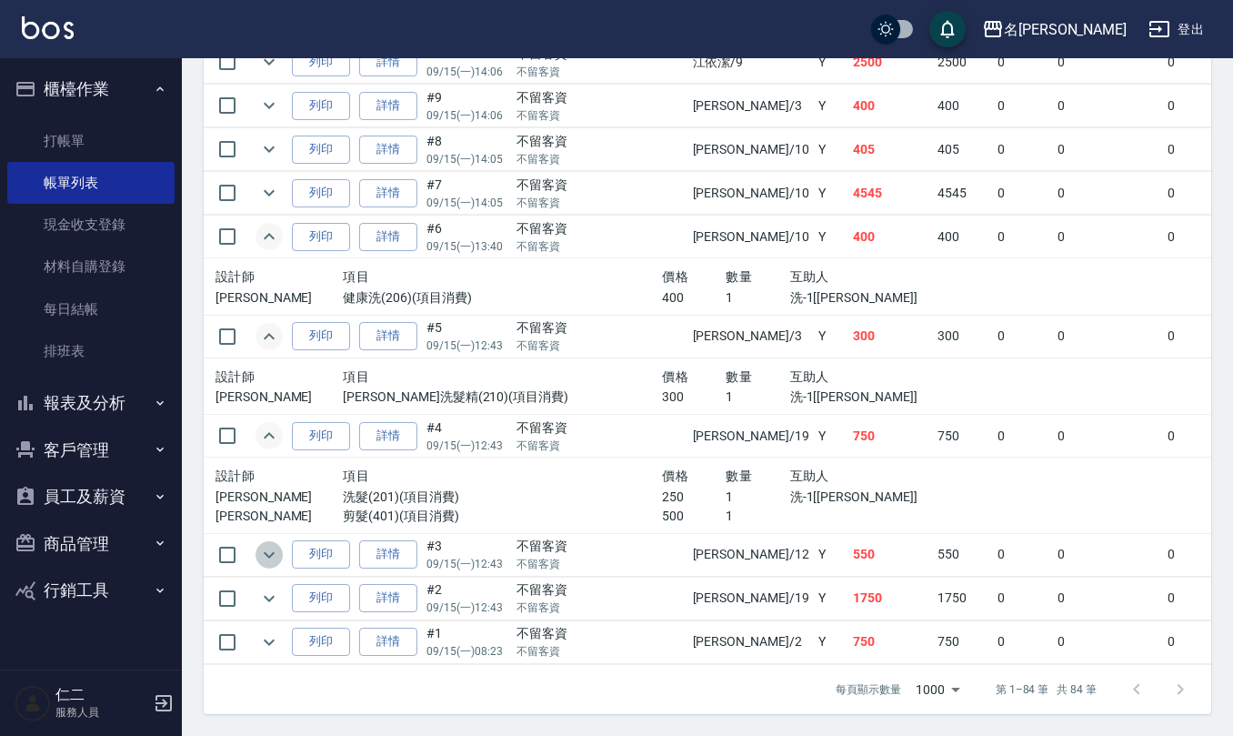
click at [275, 544] on icon "expand row" at bounding box center [269, 555] width 22 height 22
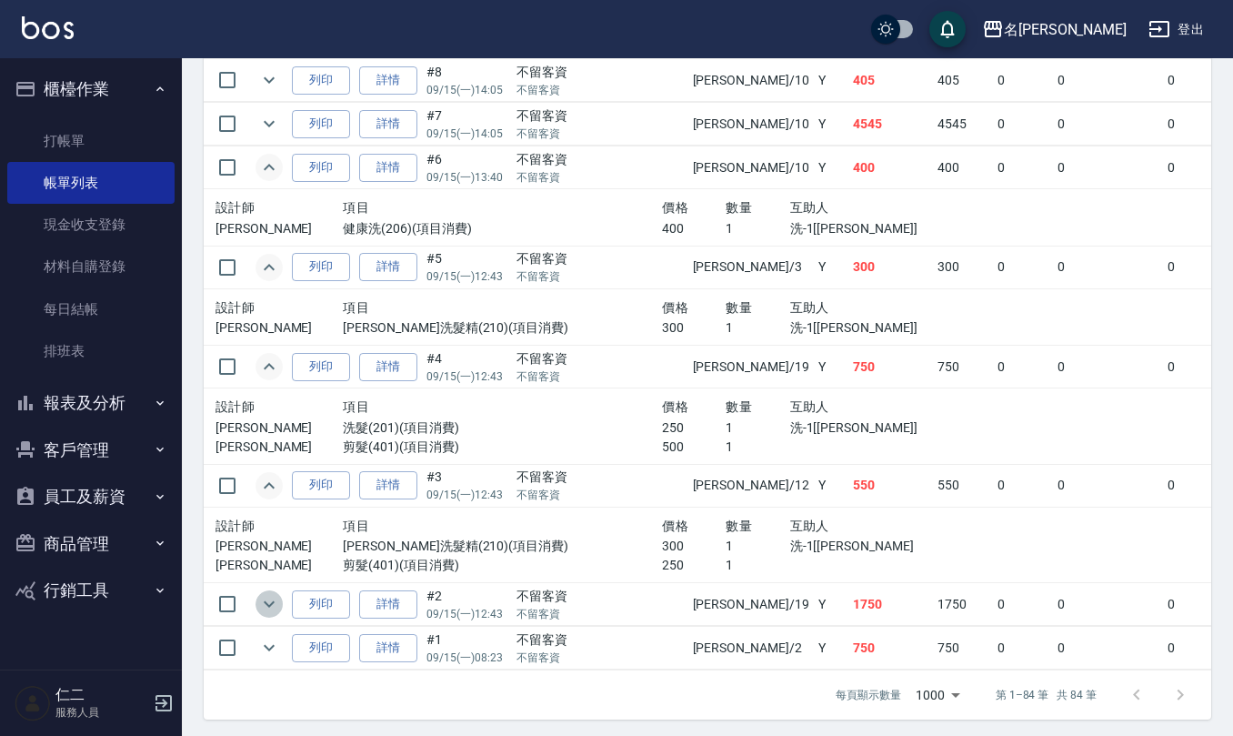
click at [278, 615] on icon "expand row" at bounding box center [269, 604] width 22 height 22
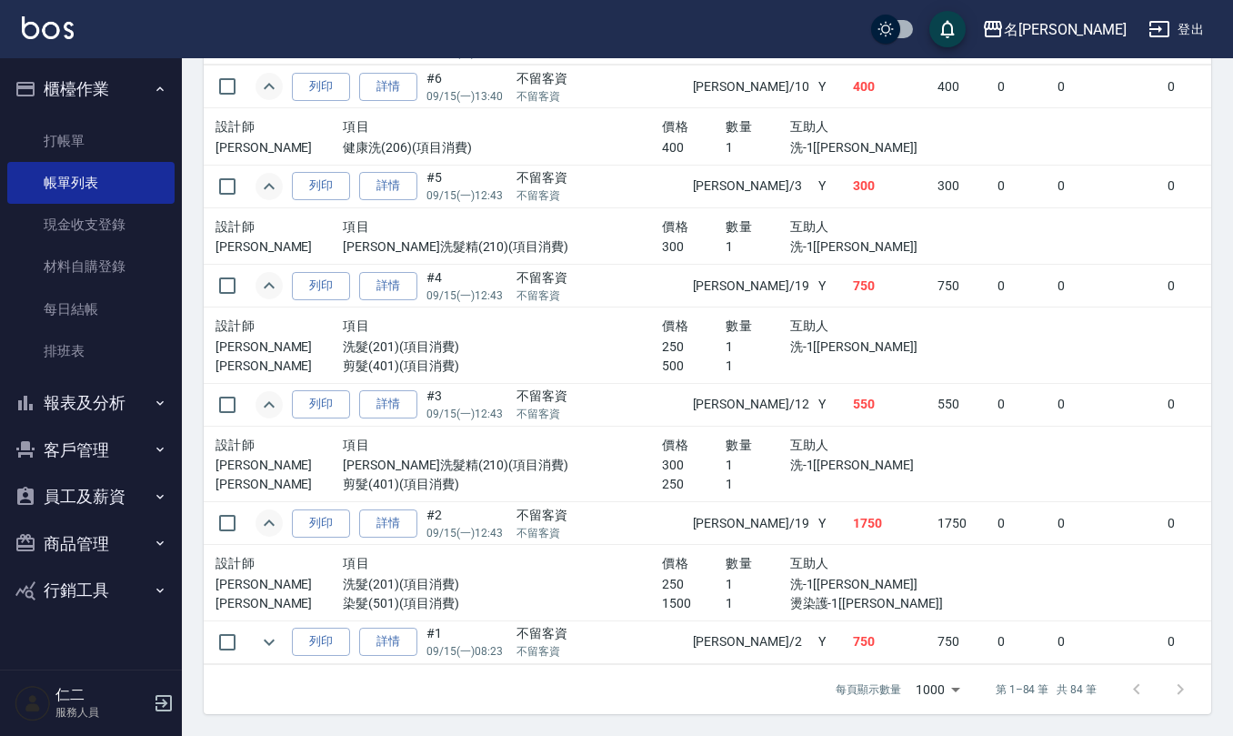
scroll to position [4012, 0]
click at [264, 631] on icon "expand row" at bounding box center [269, 642] width 22 height 22
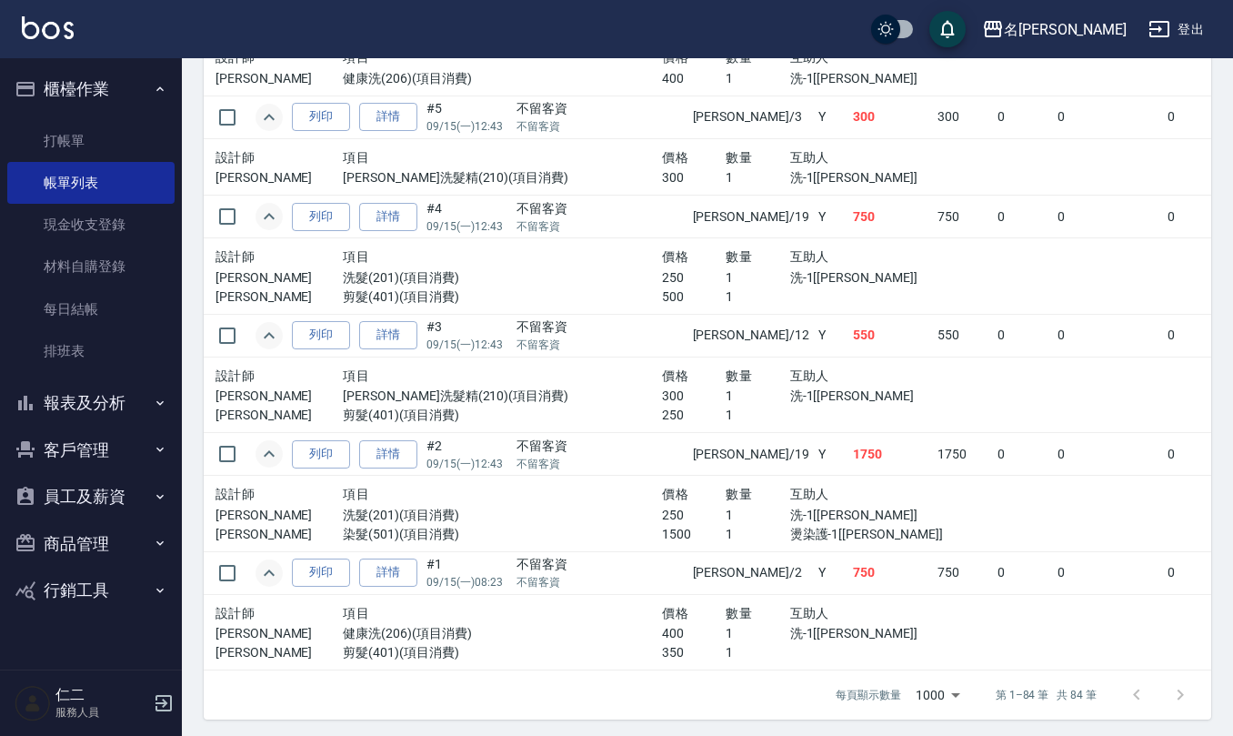
scroll to position [4088, 0]
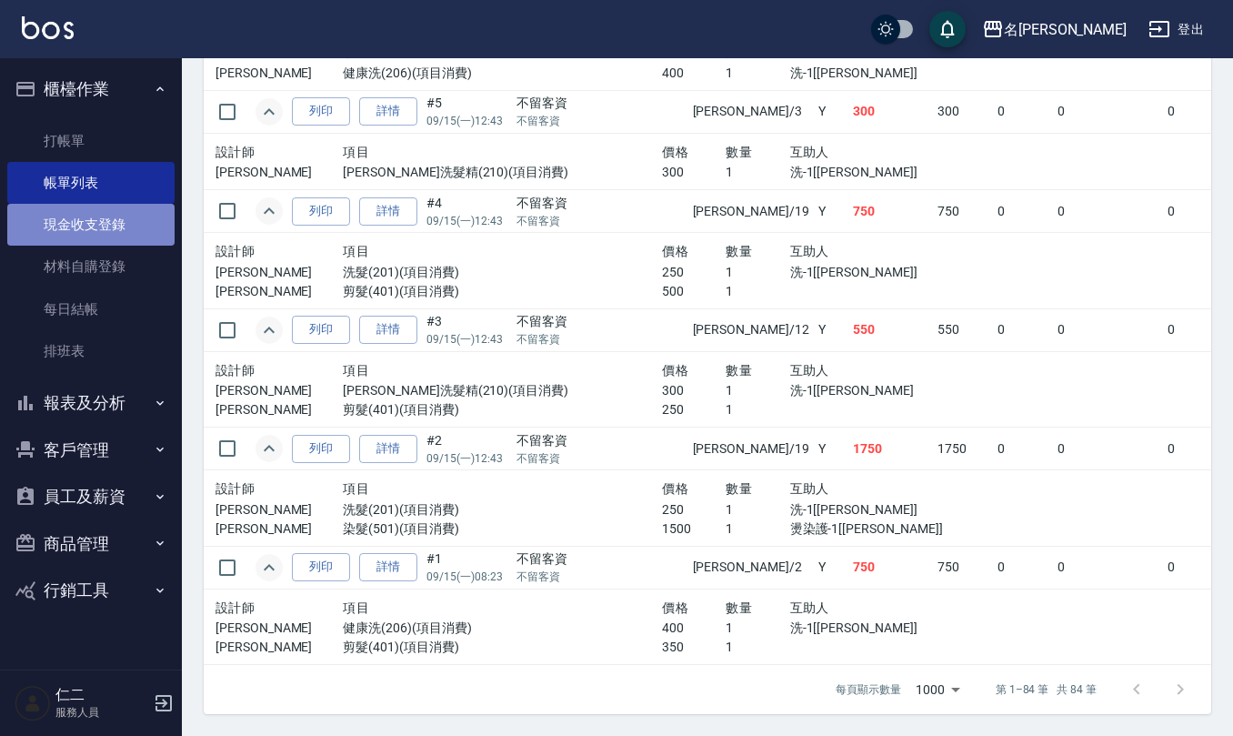
click at [110, 212] on link "現金收支登錄" at bounding box center [90, 225] width 167 height 42
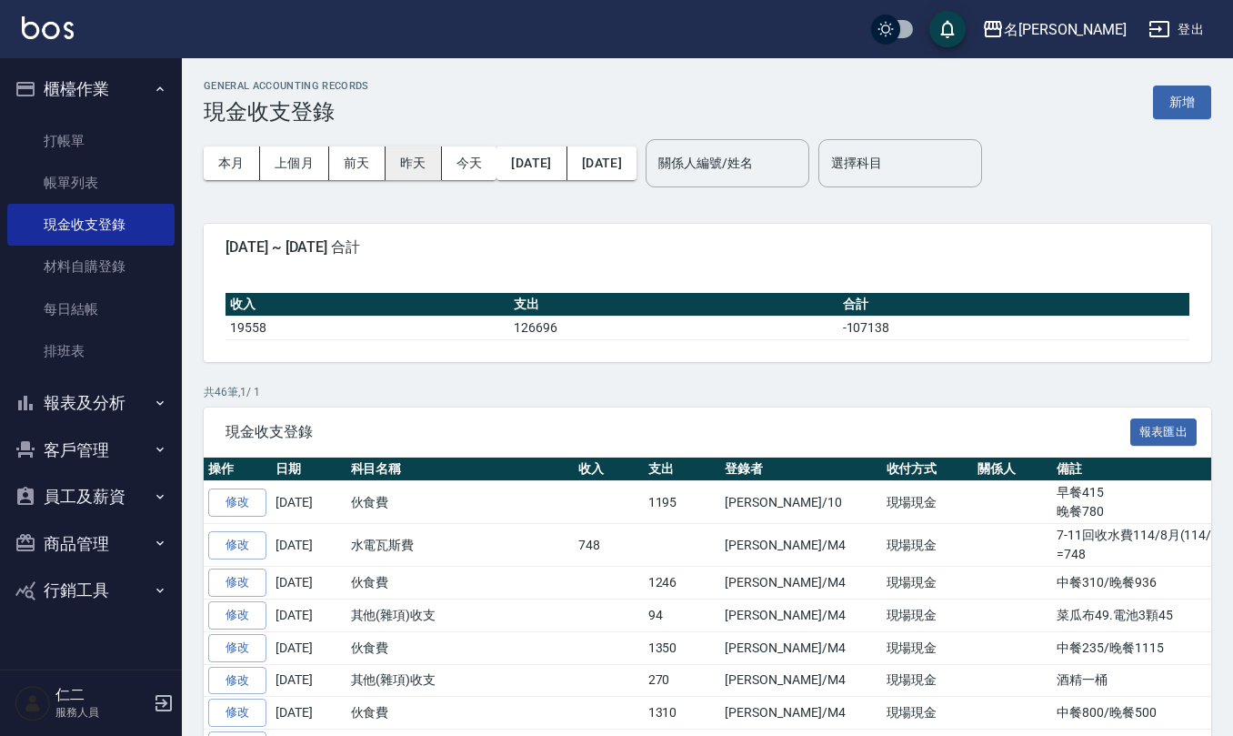
click at [423, 161] on button "昨天" at bounding box center [414, 163] width 56 height 34
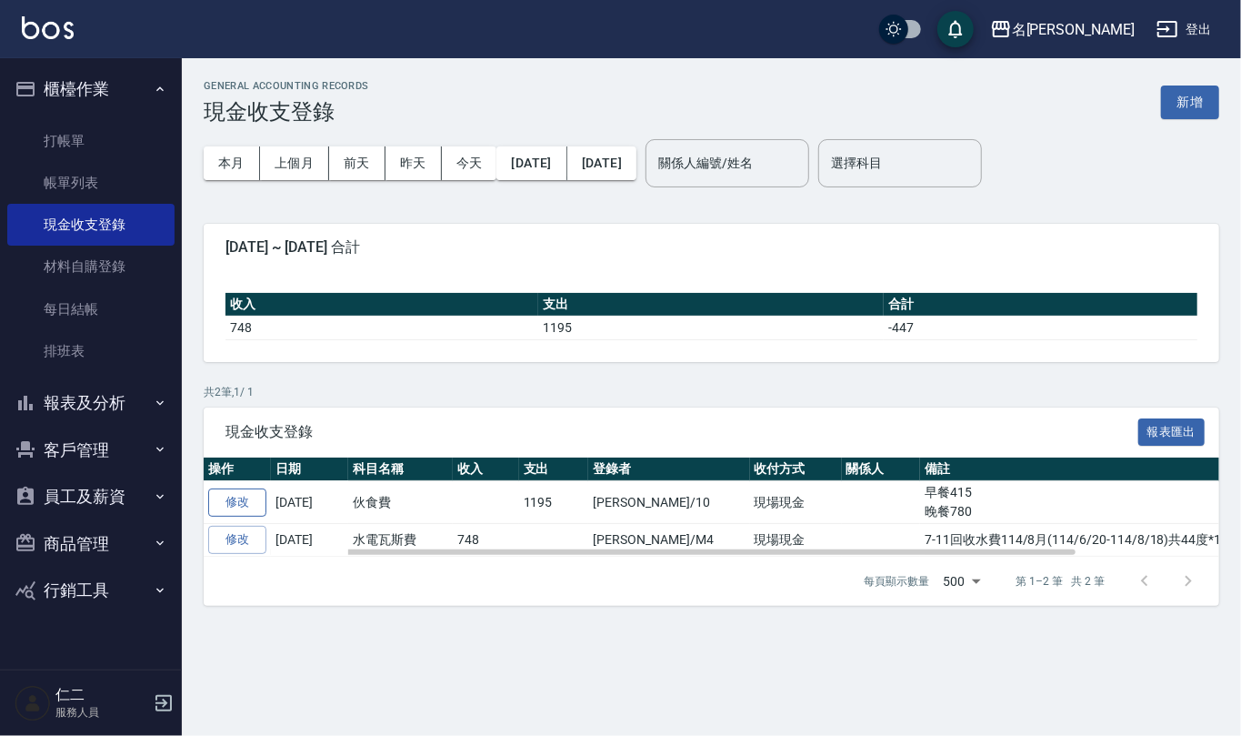
click at [235, 500] on link "修改" at bounding box center [237, 502] width 58 height 28
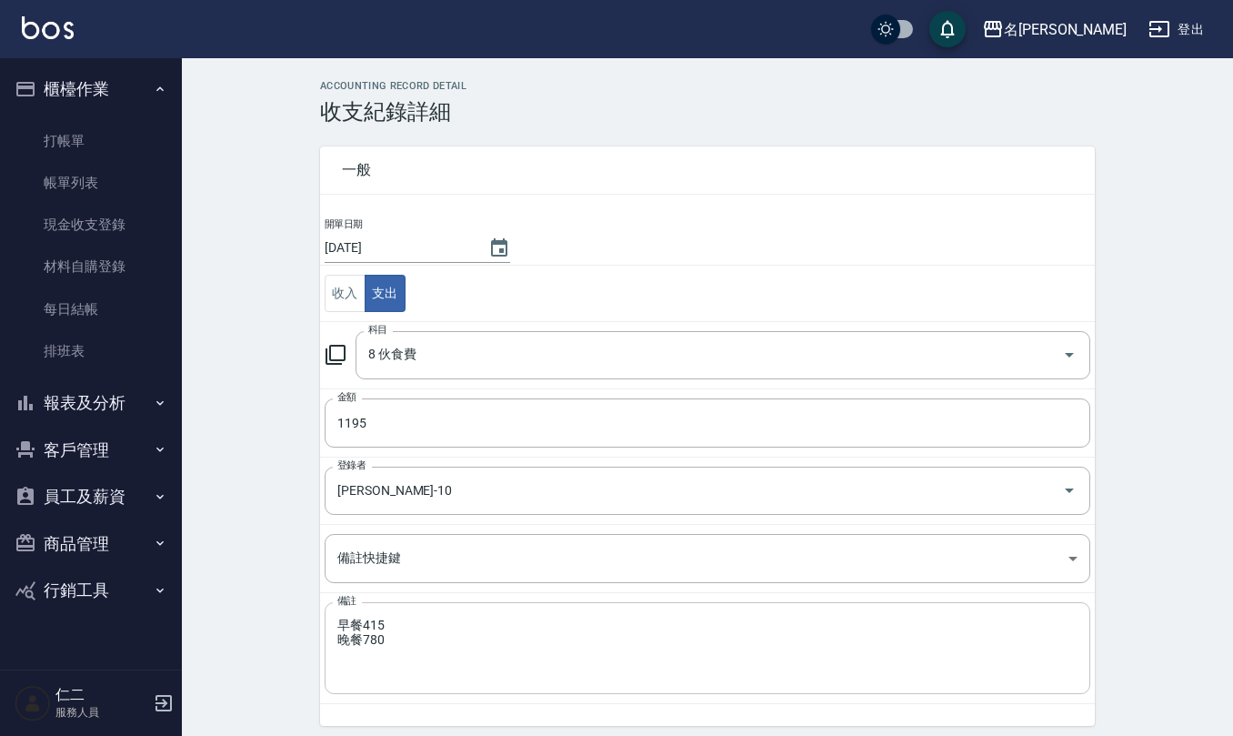
click at [337, 655] on textarea "早餐415 晚餐780" at bounding box center [707, 648] width 740 height 62
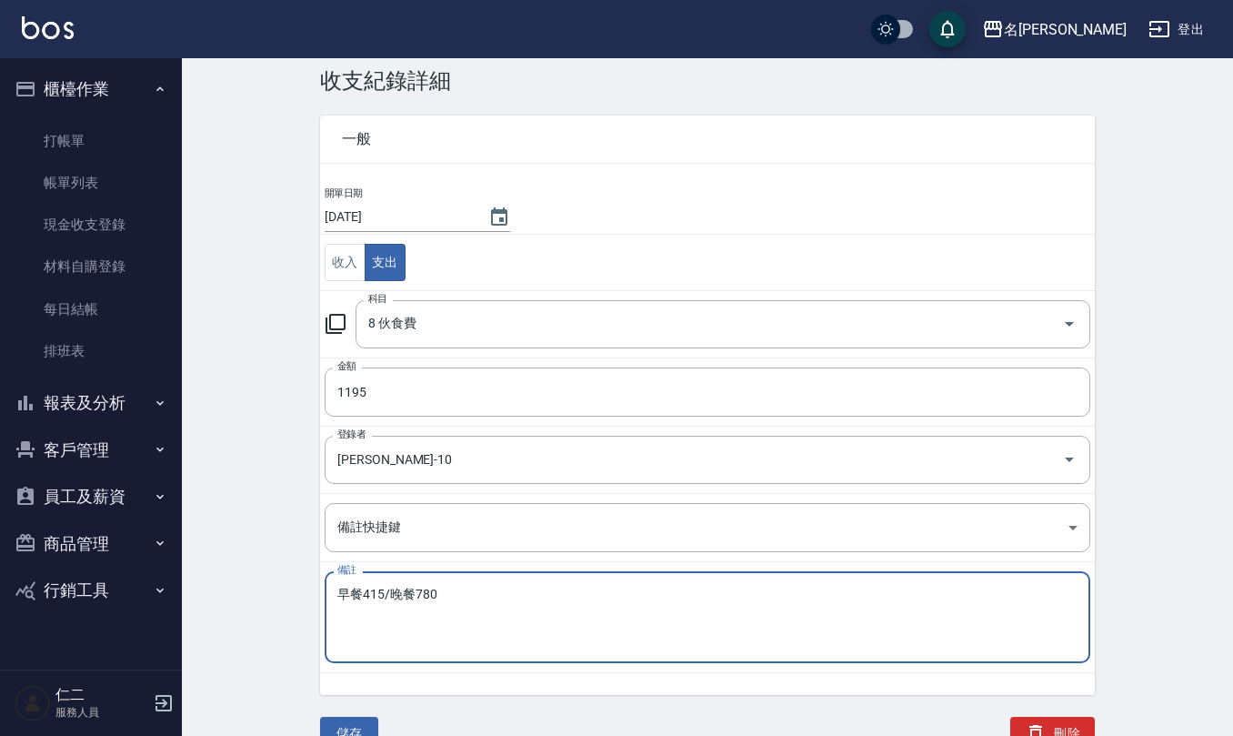
scroll to position [47, 0]
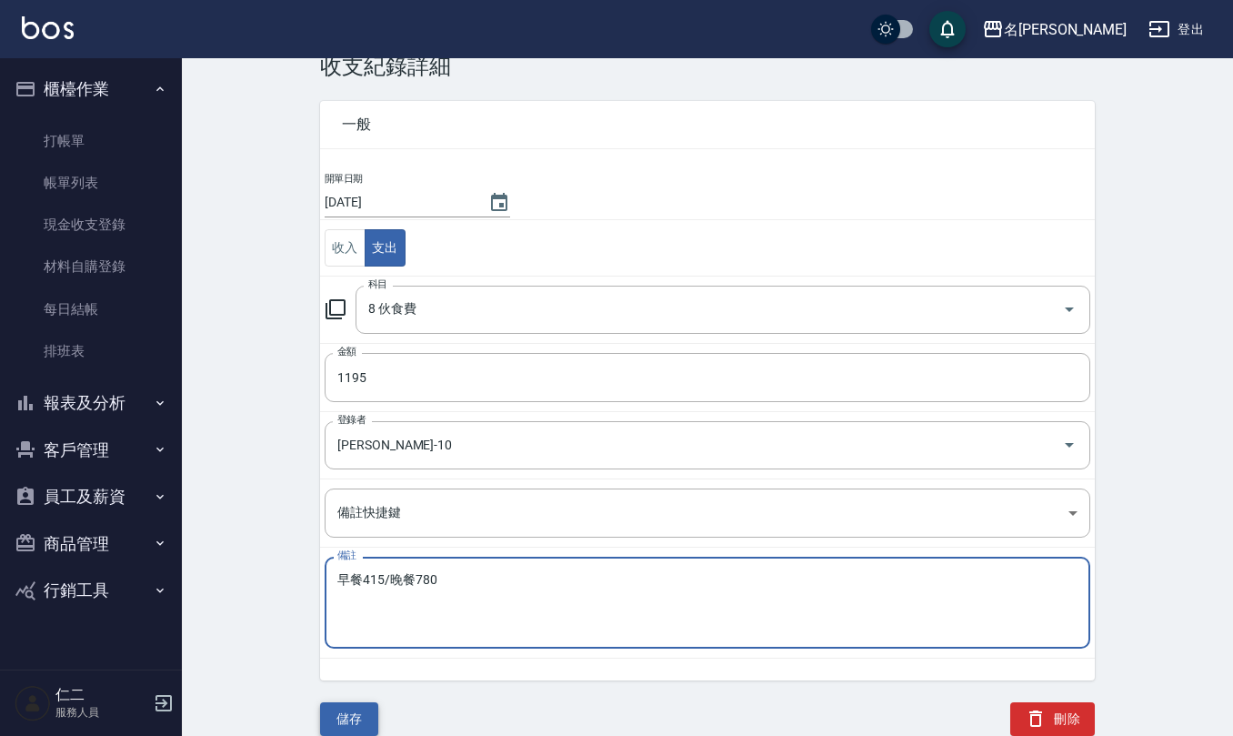
type textarea "早餐415/晚餐780"
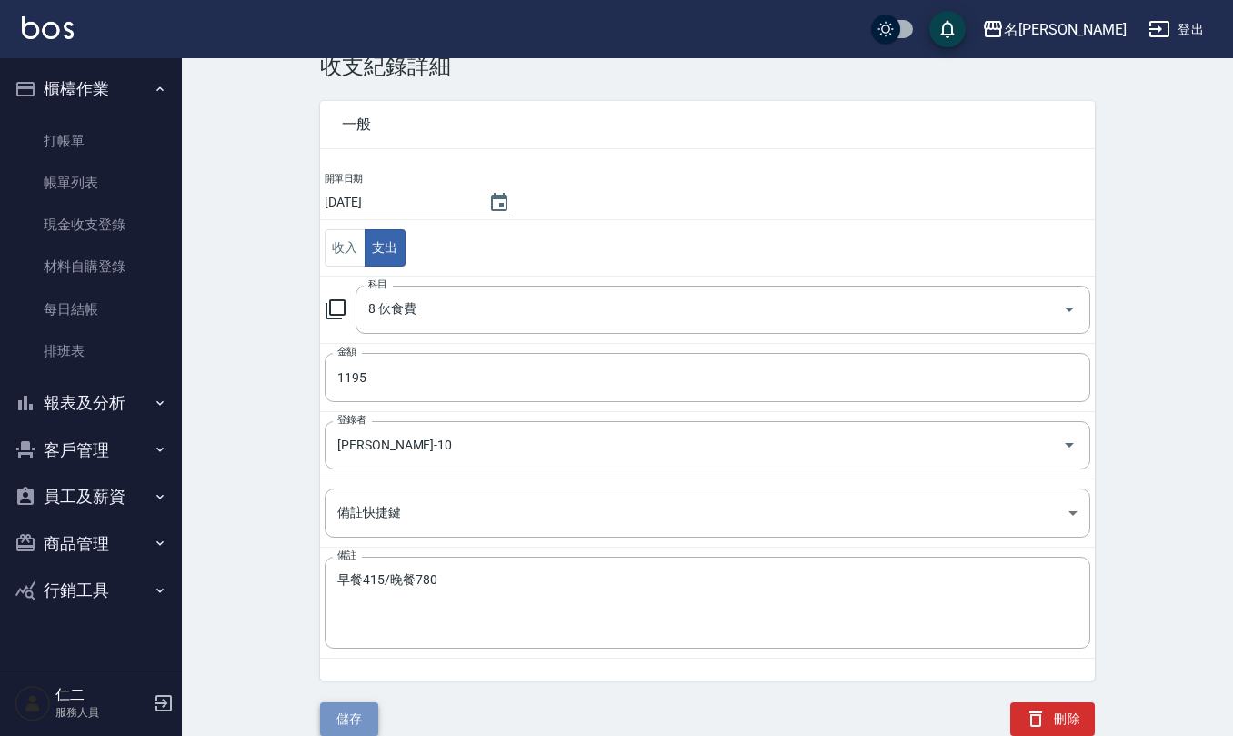
click at [367, 722] on button "儲存" at bounding box center [349, 719] width 58 height 34
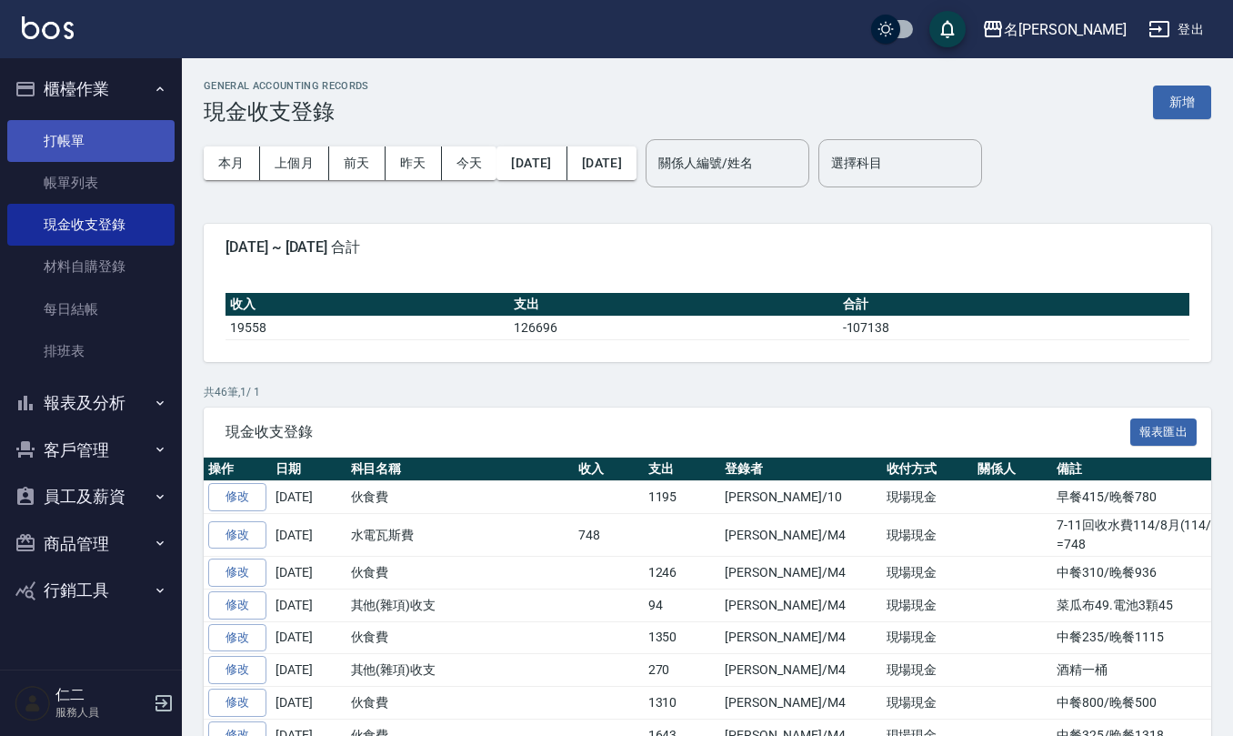
click at [113, 150] on link "打帳單" at bounding box center [90, 141] width 167 height 42
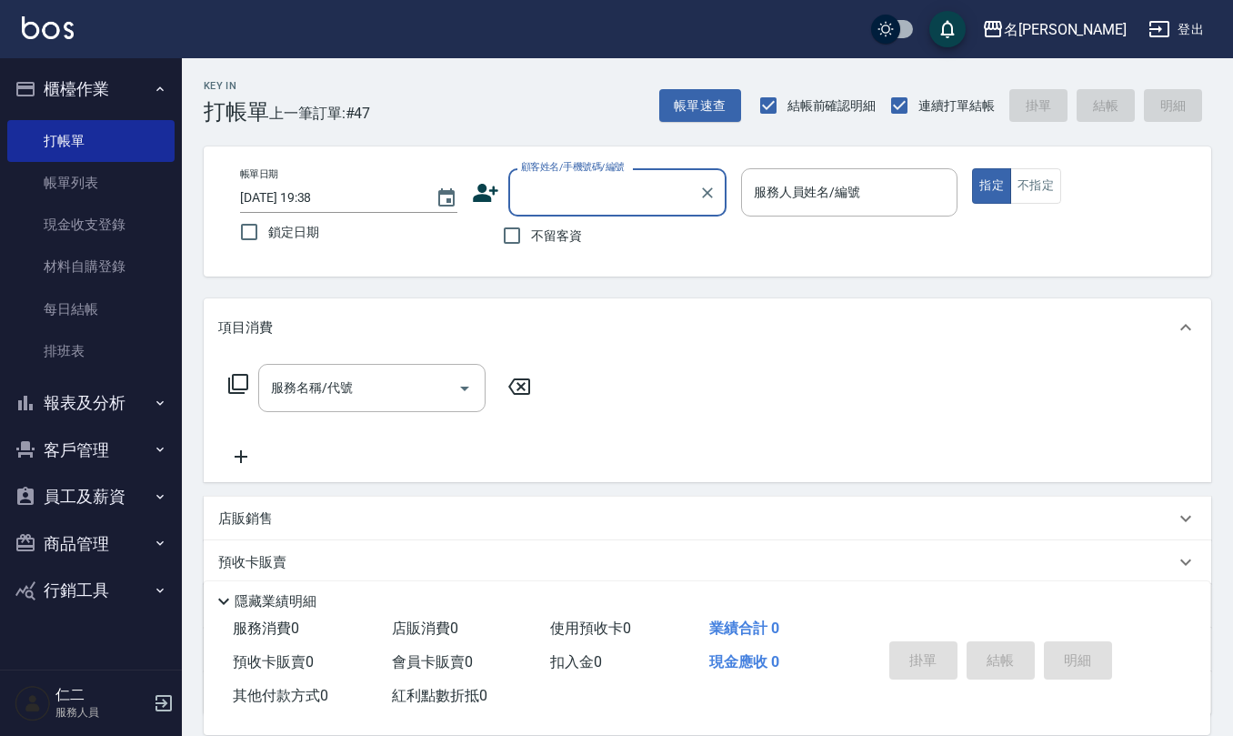
click at [551, 236] on span "不留客資" at bounding box center [556, 235] width 51 height 19
click at [531, 236] on input "不留客資" at bounding box center [512, 235] width 38 height 38
checkbox input "true"
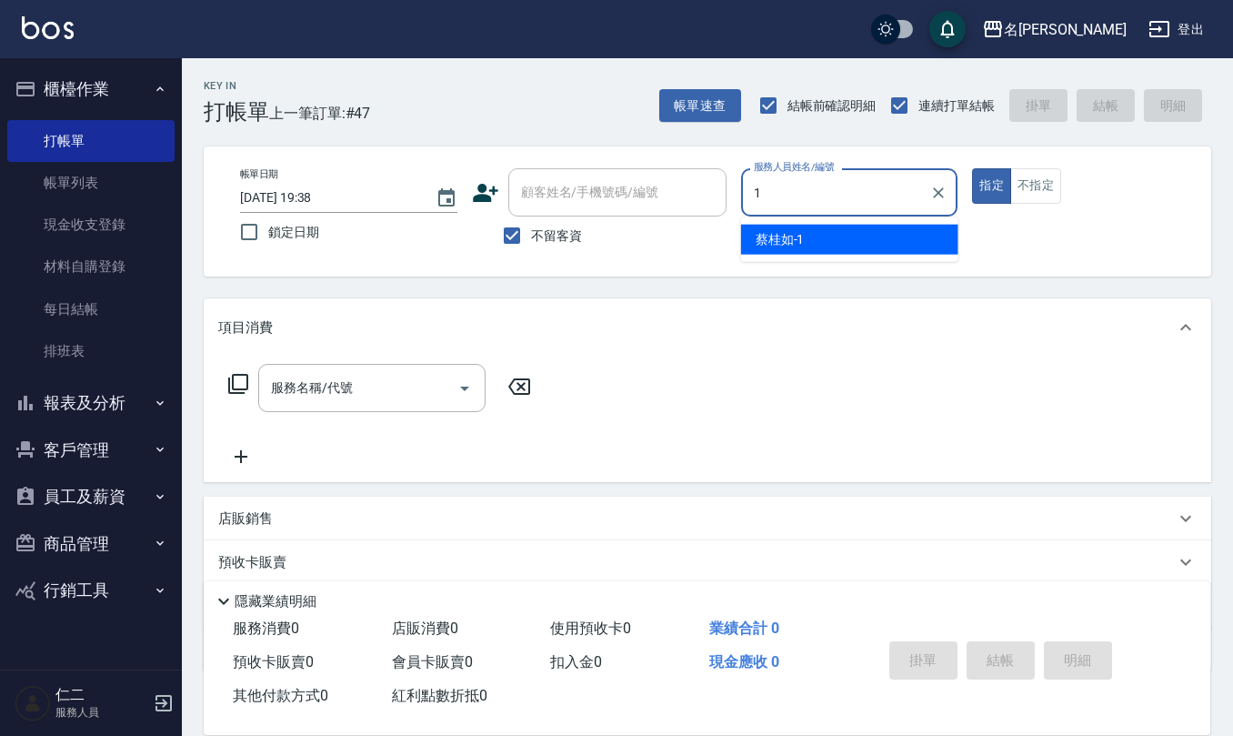
type input "蔡桂如-1"
type button "true"
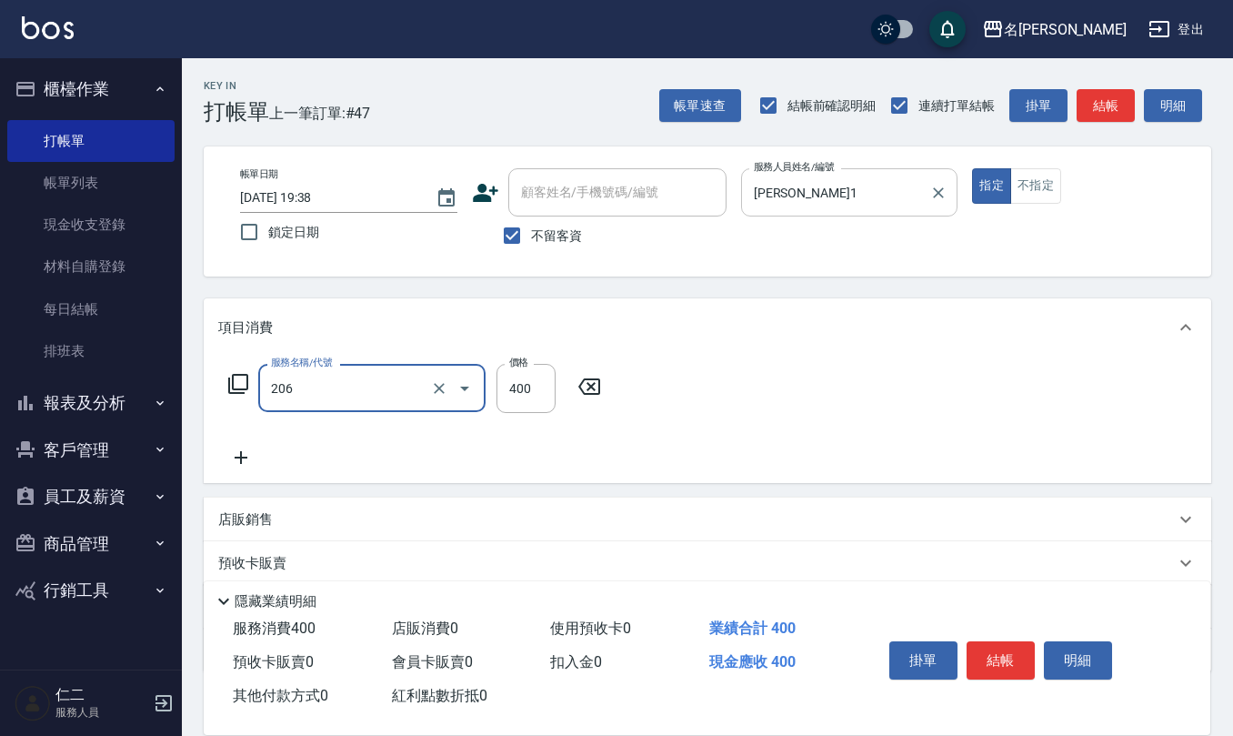
type input "健康洗(206)"
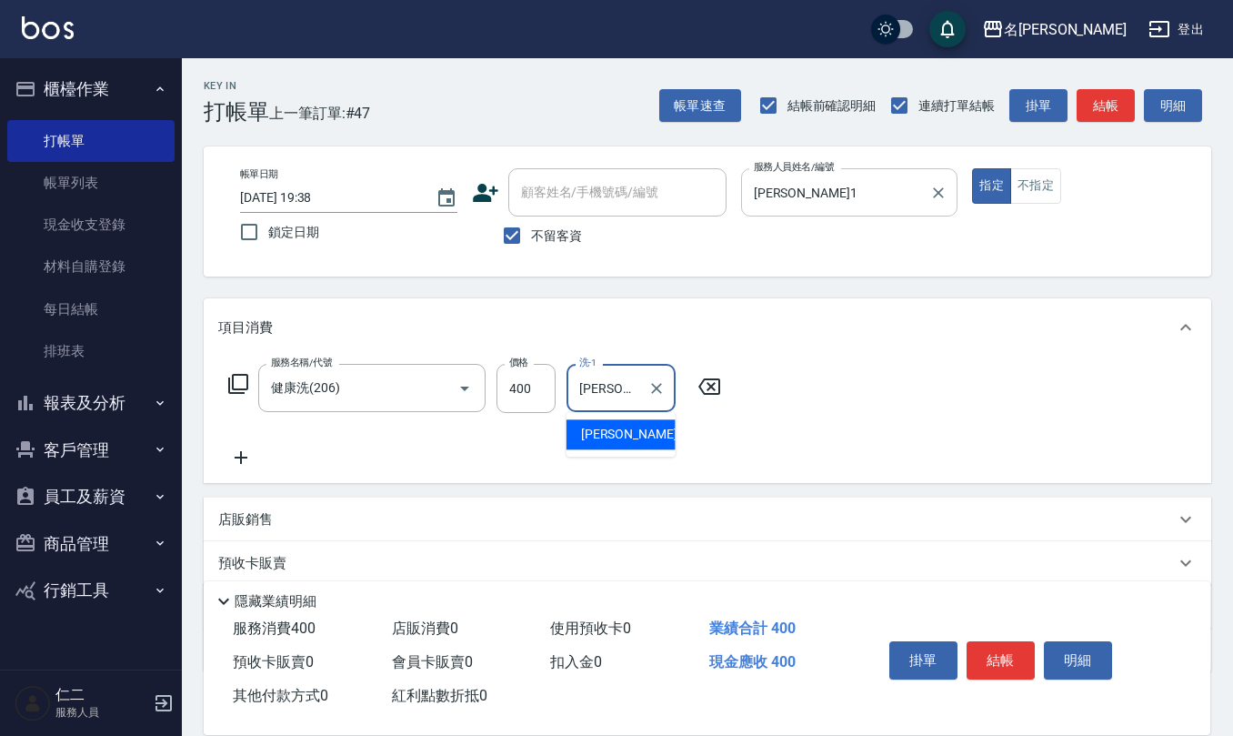
type input "杜芊彤-20"
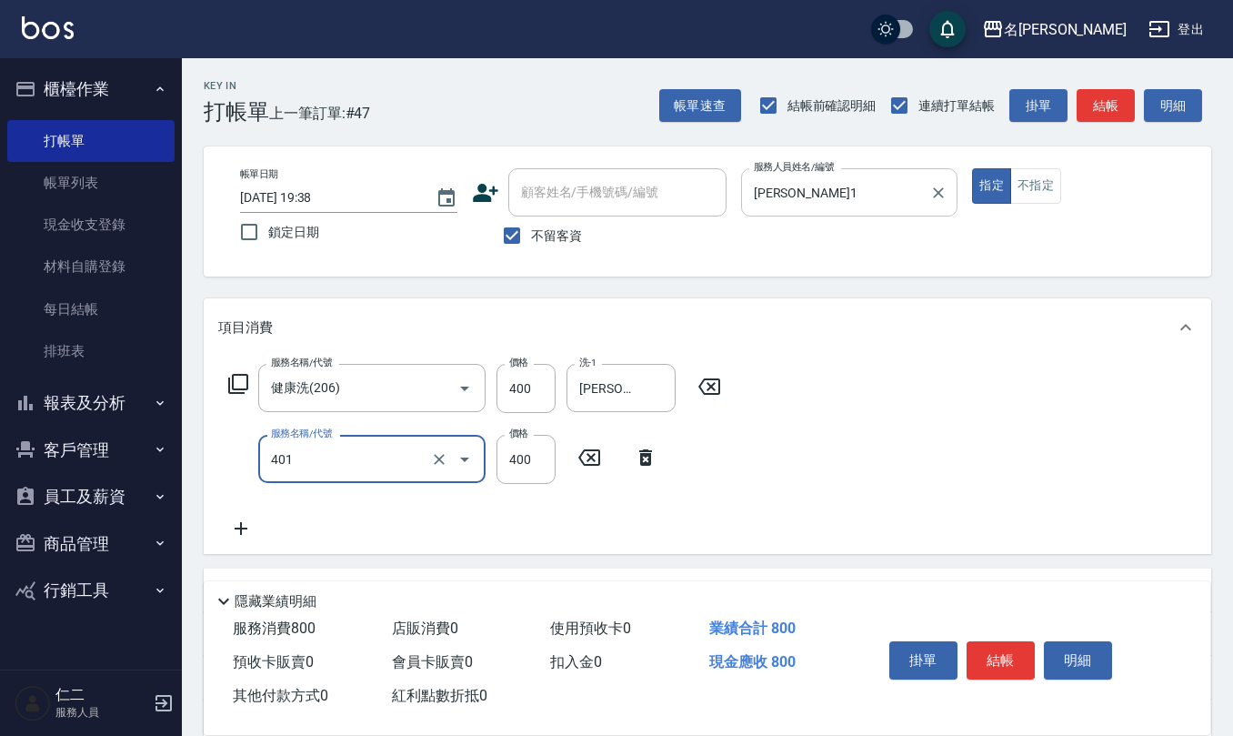
type input "剪髮(401)"
type input "200"
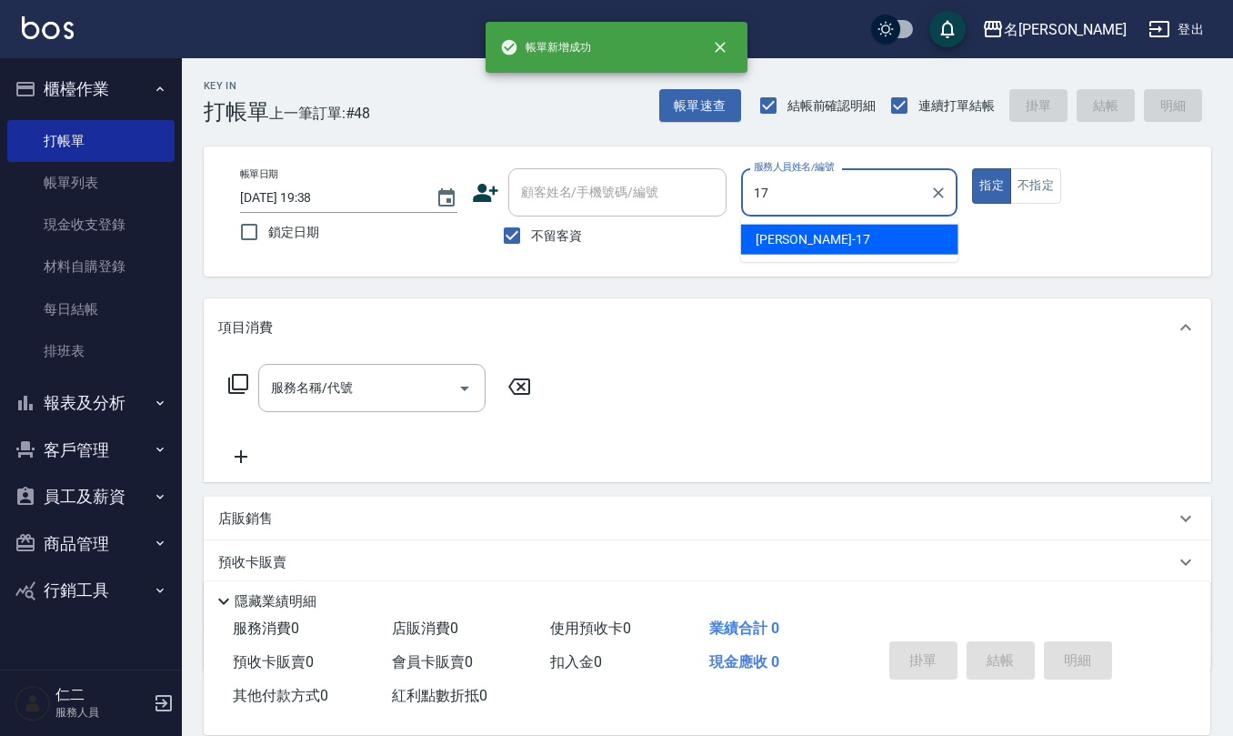
type input "李俞玫-17"
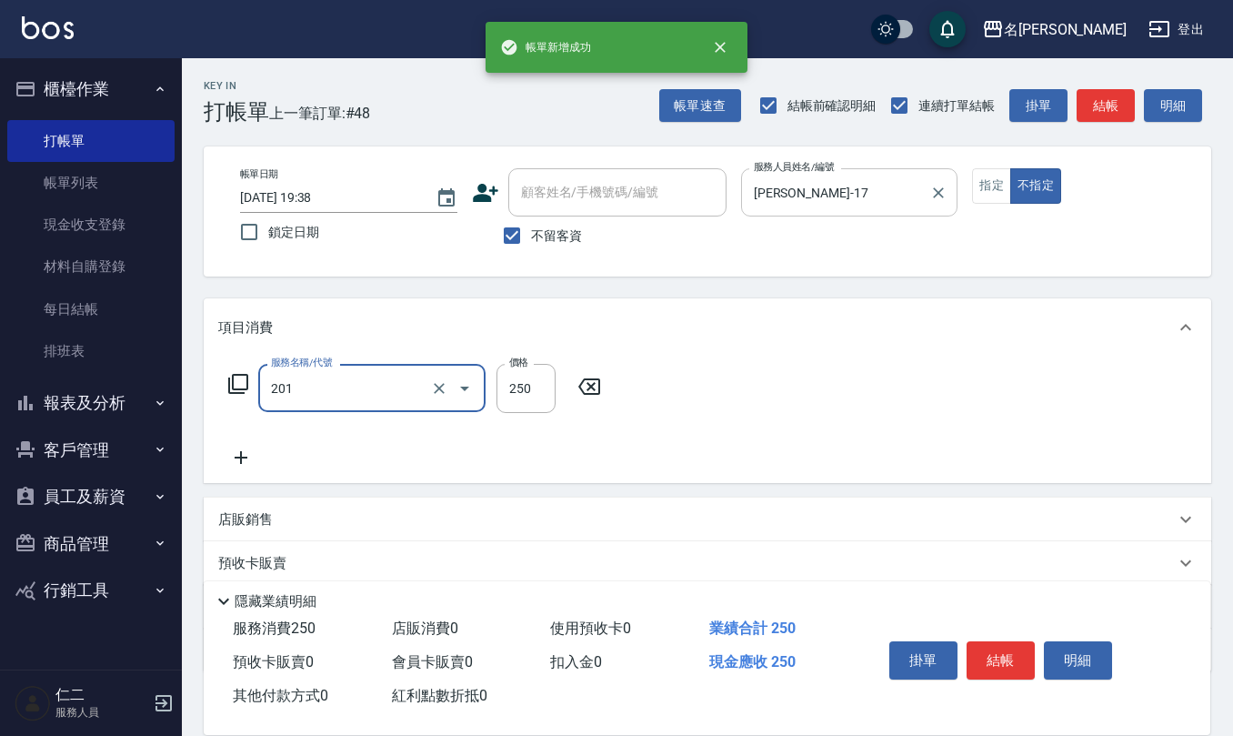
type input "洗髮(201)"
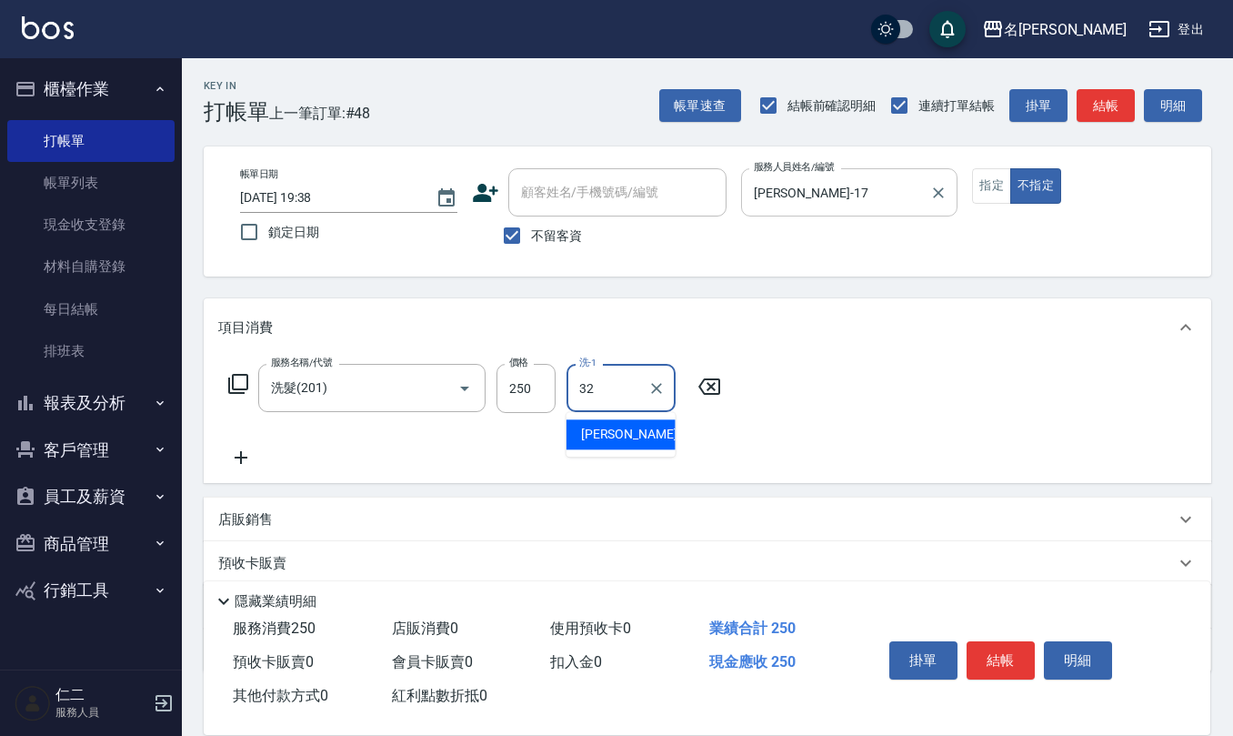
type input "葉冠佑-32"
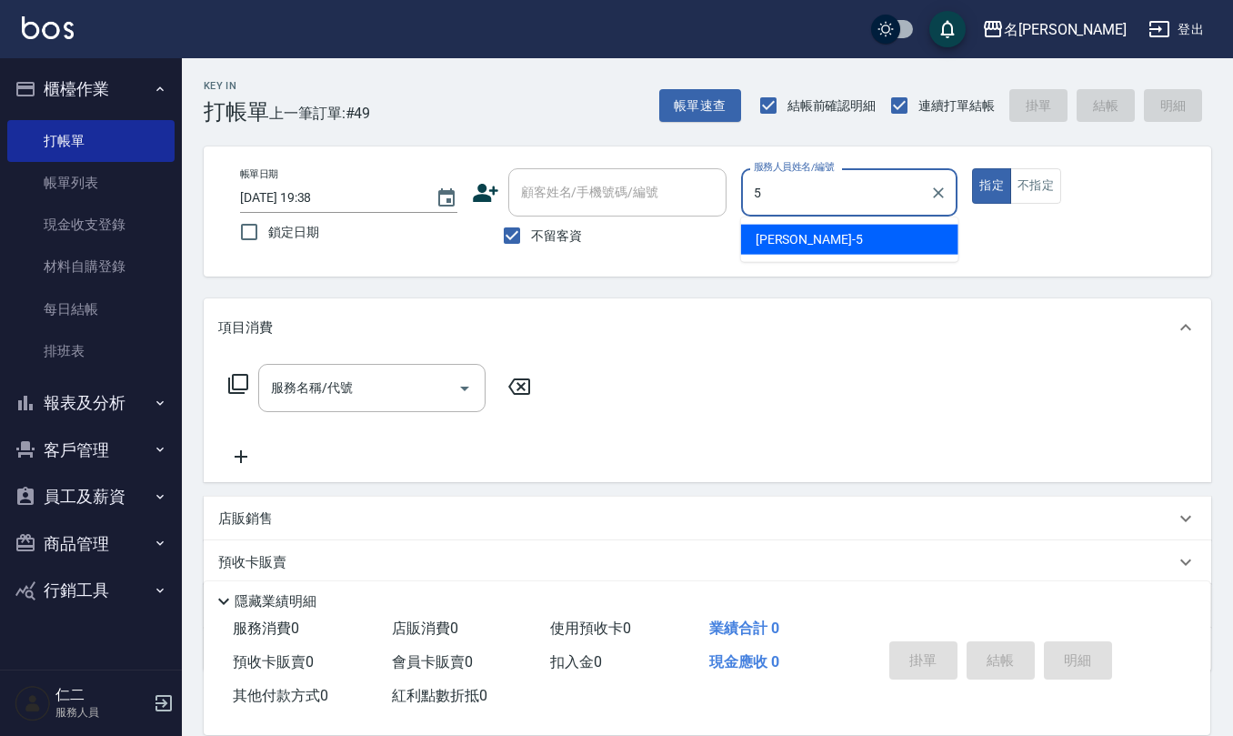
type input "趙妍妮-5"
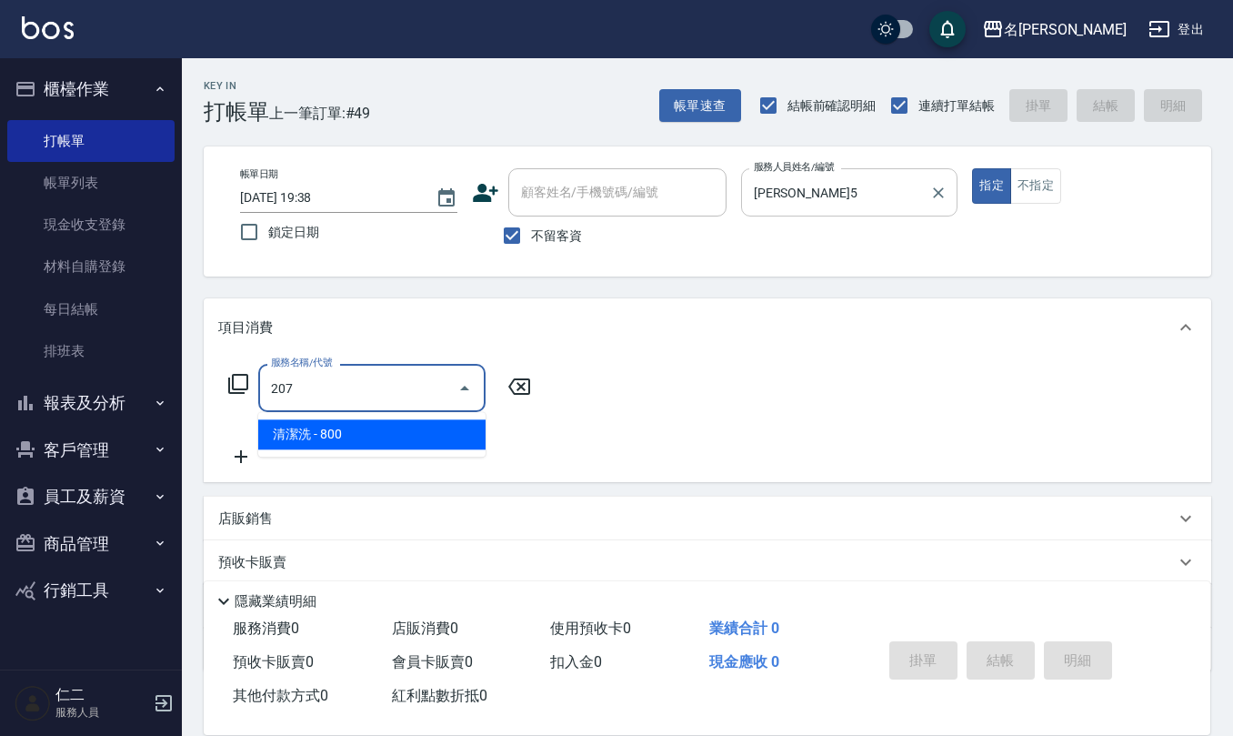
type input "清潔洗(207)"
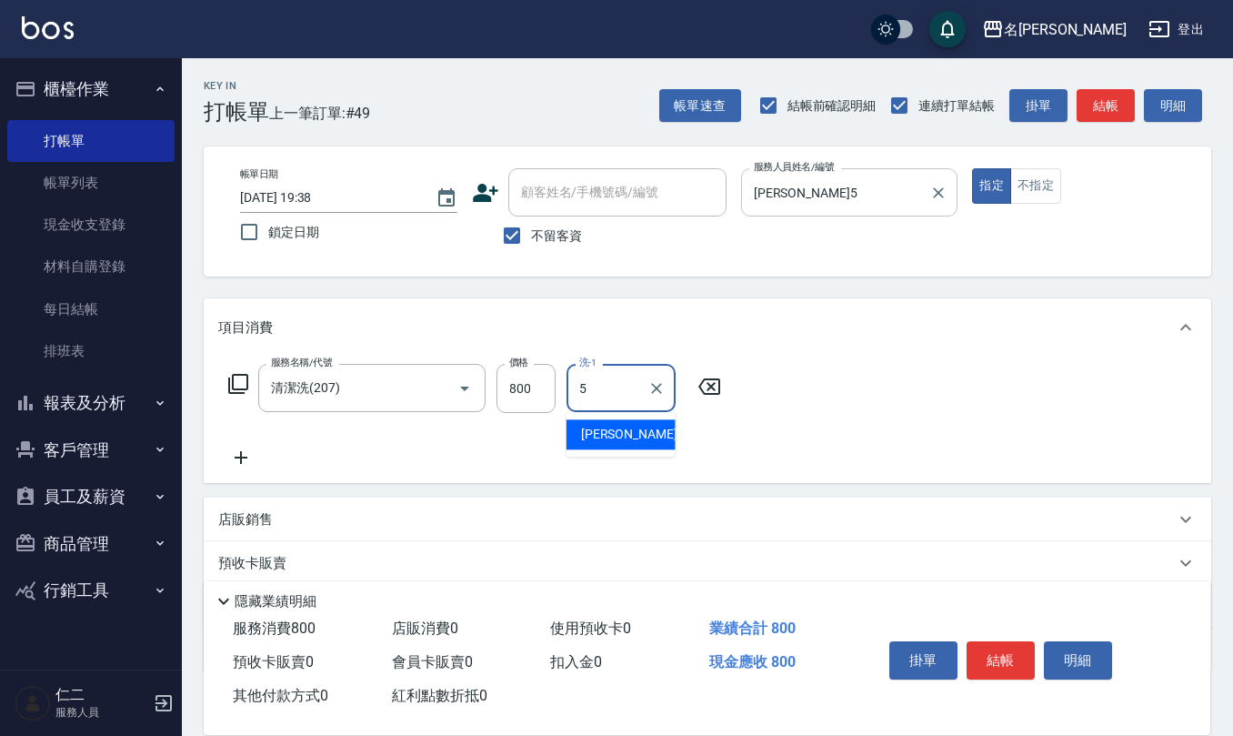
type input "趙妍妮-5"
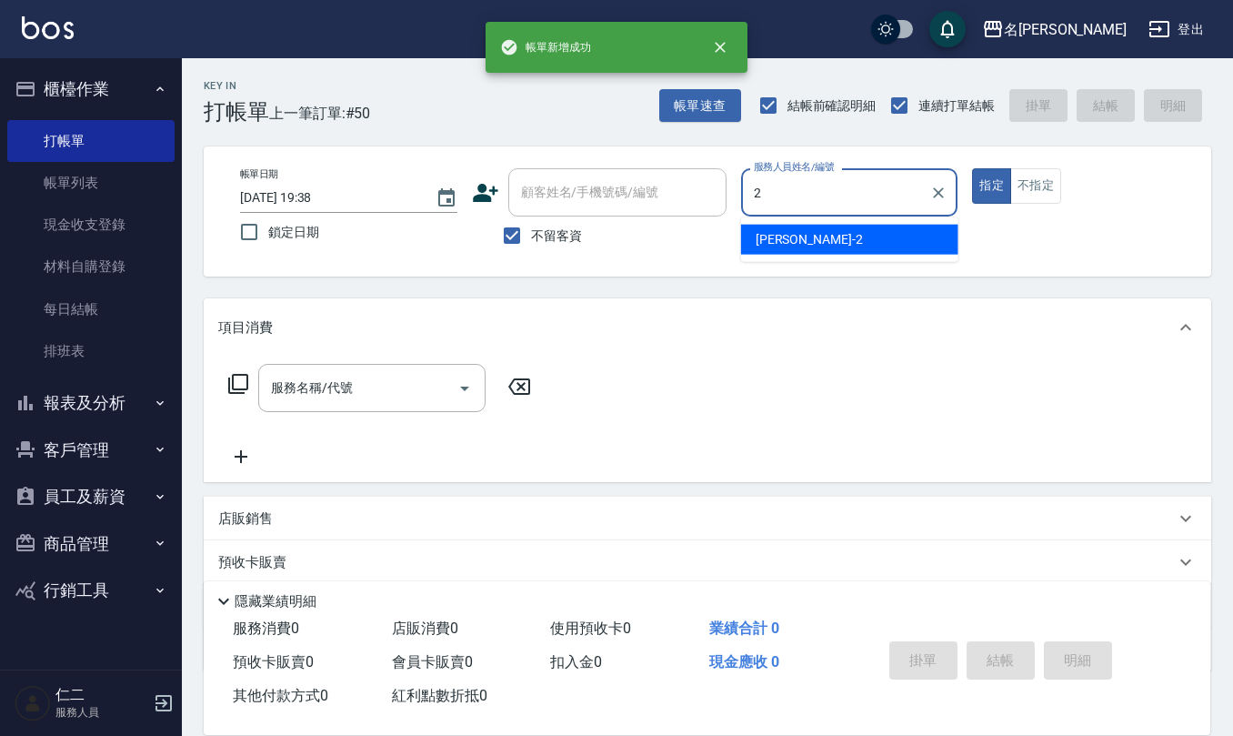
type input "黃慧敏-2"
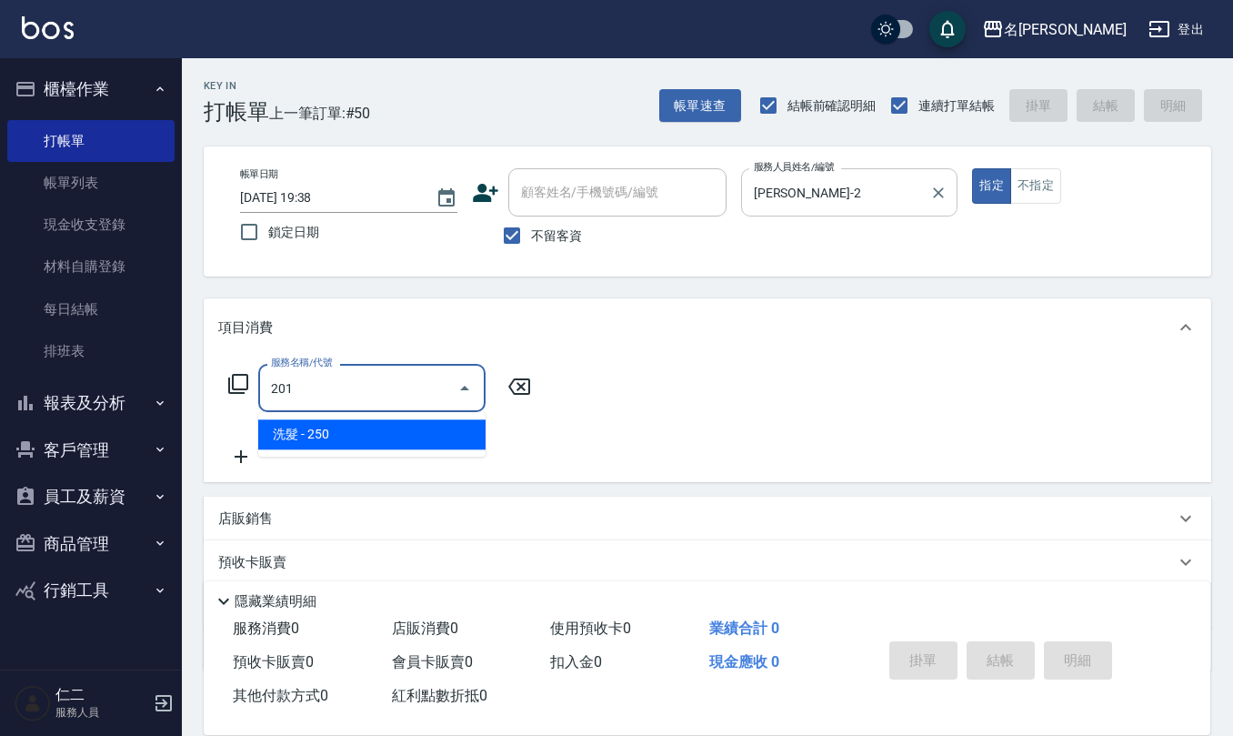
type input "洗髮(201)"
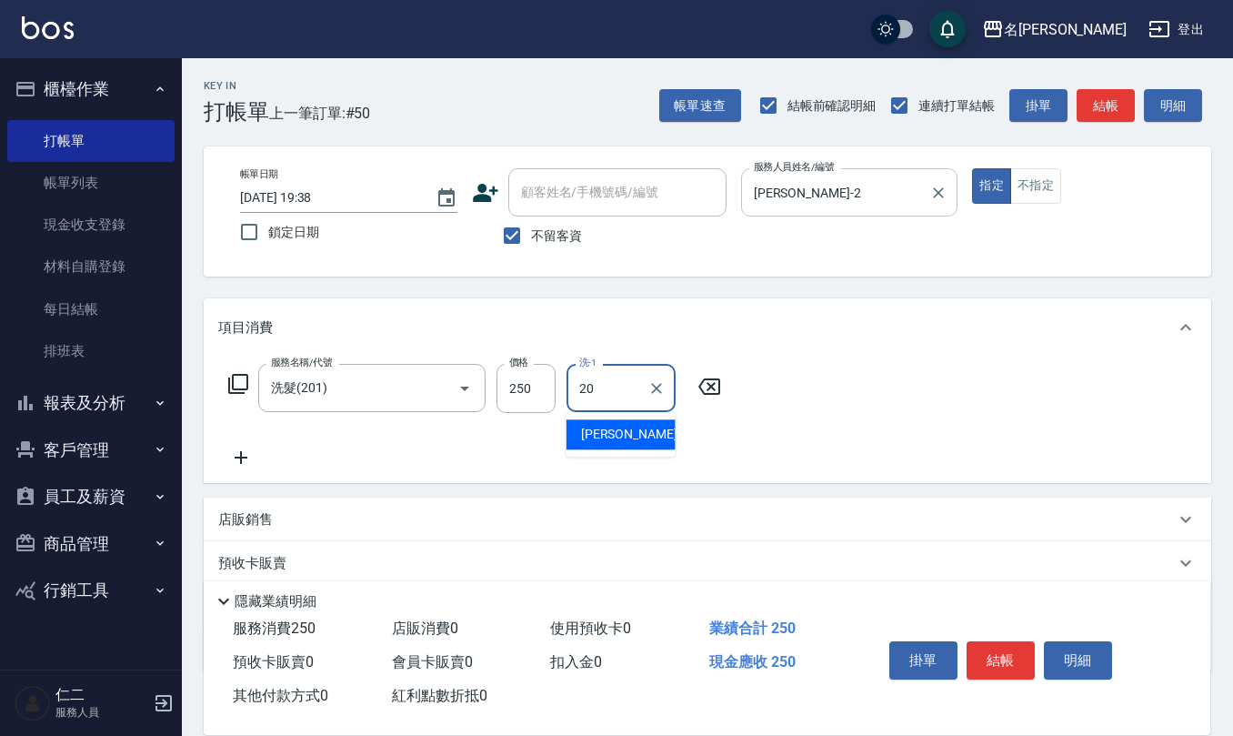
type input "杜芊彤-20"
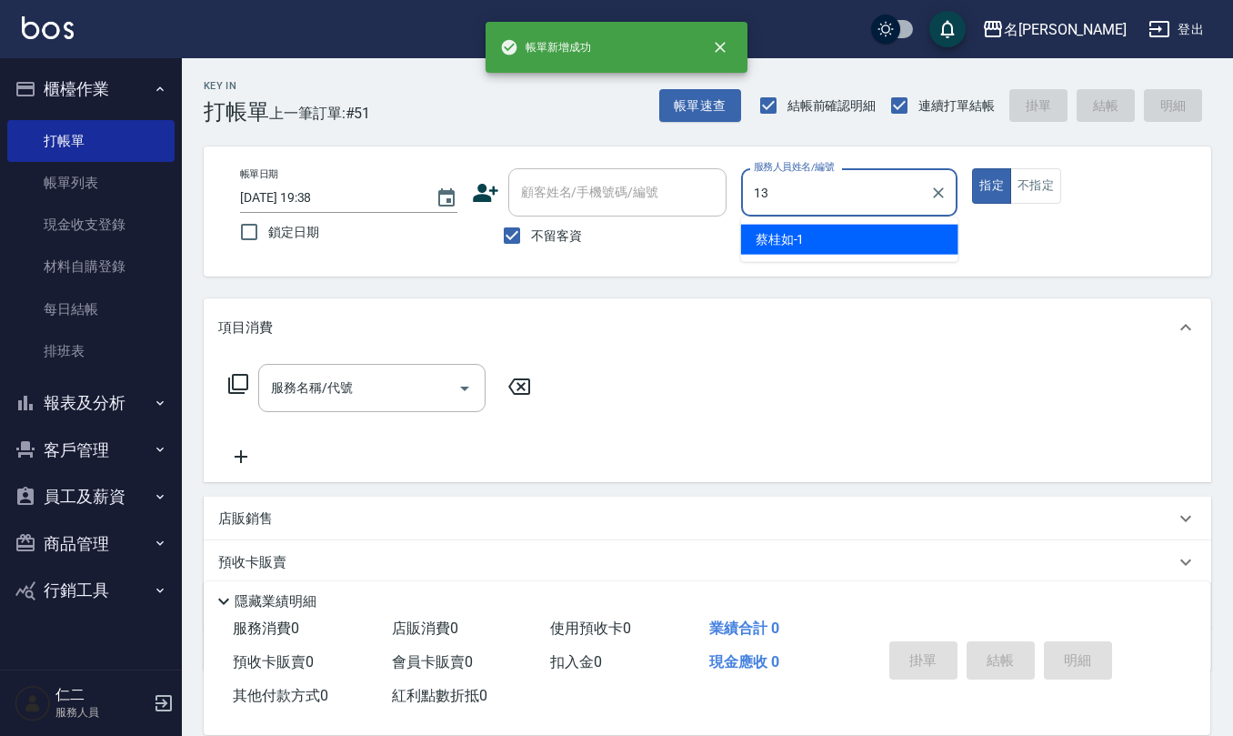
type input "蘇亭云-13"
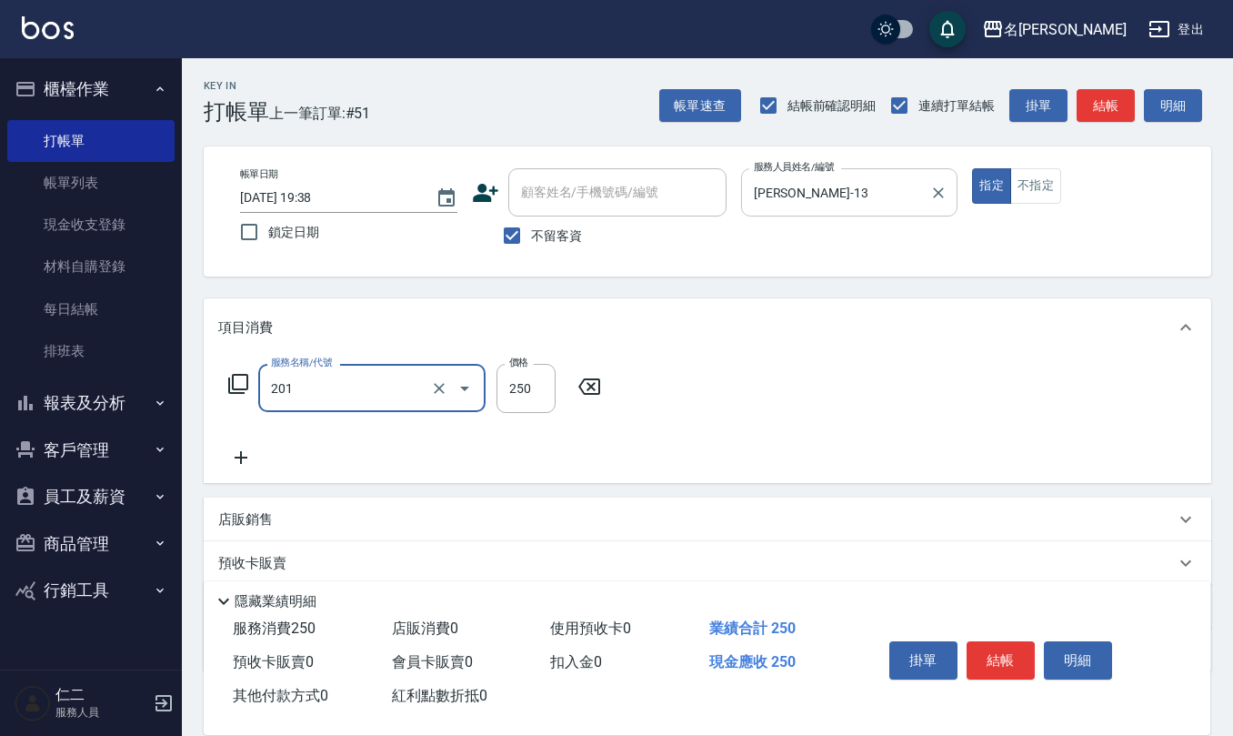
type input "洗髮(201)"
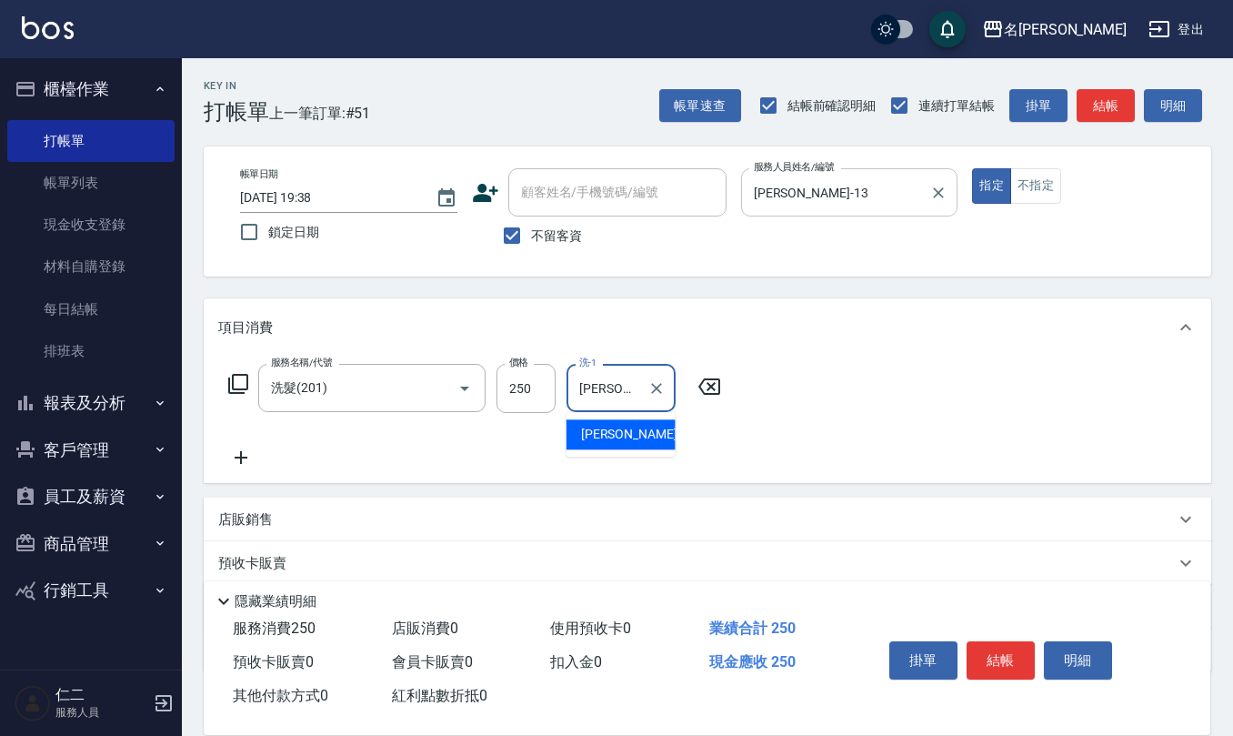
type input "蘇亭云-24"
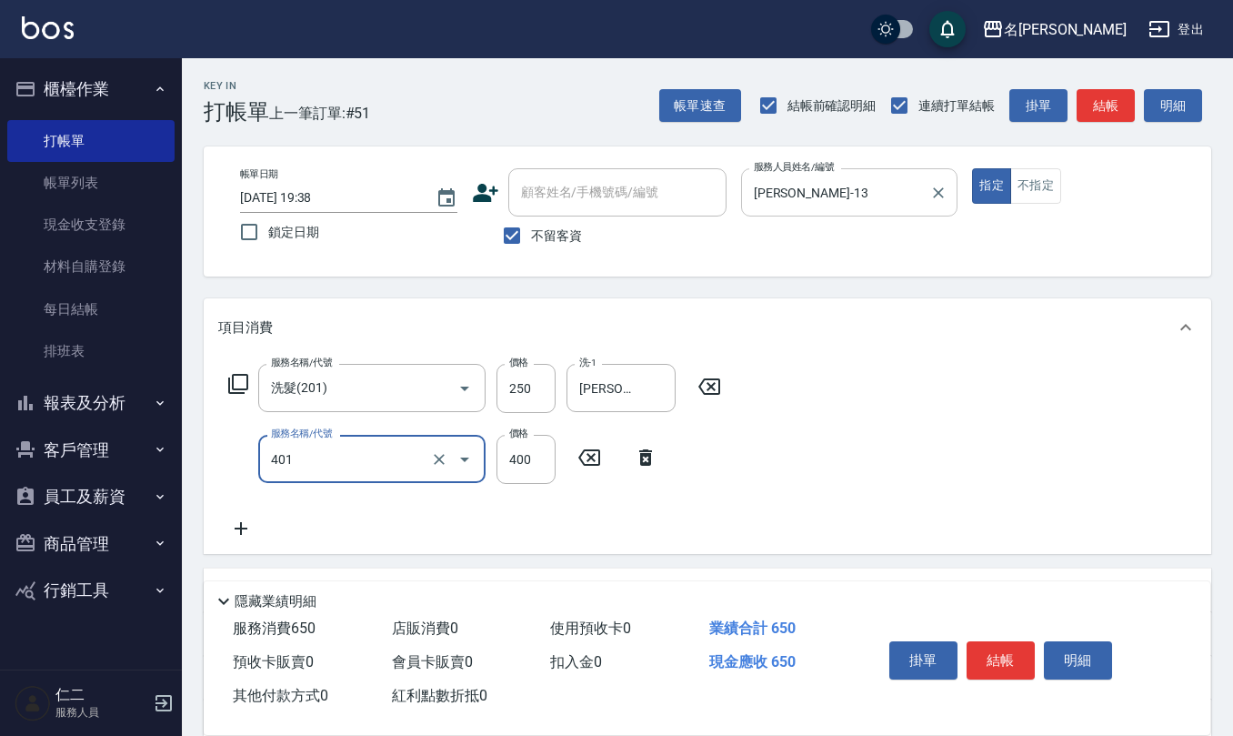
type input "剪髮(401)"
type input "250"
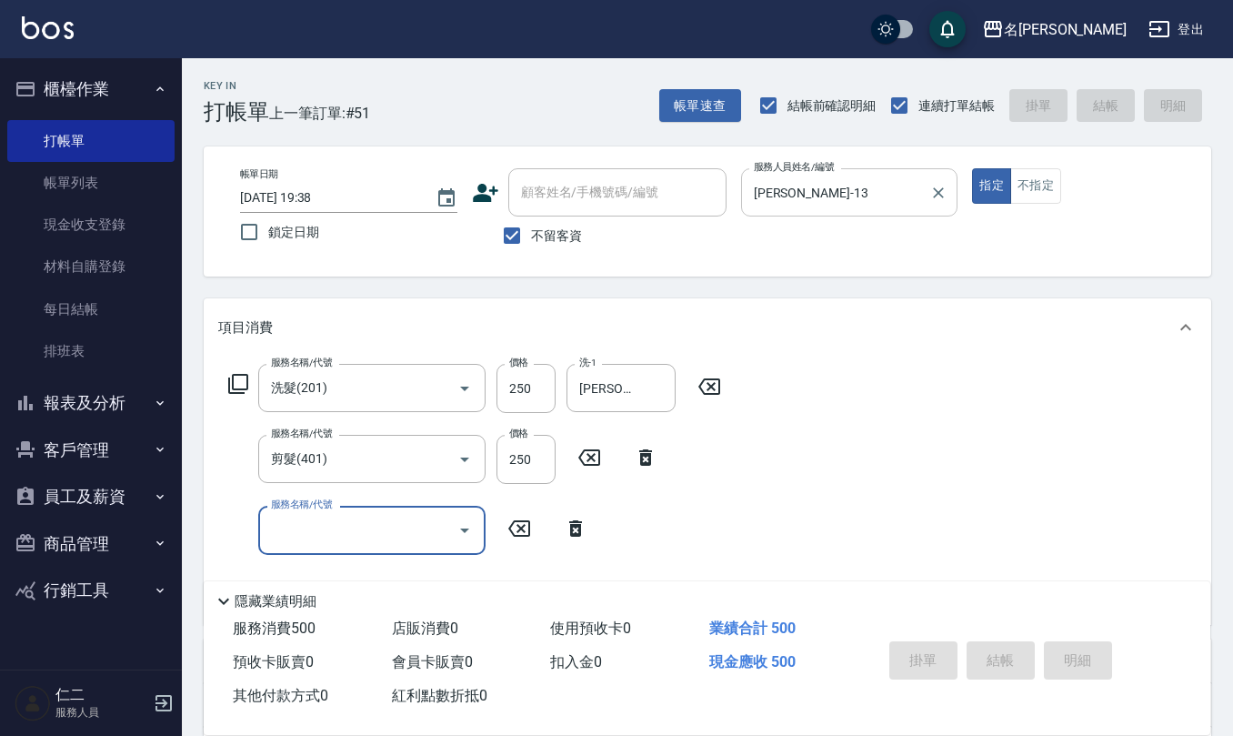
type input "2025/09/16 19:39"
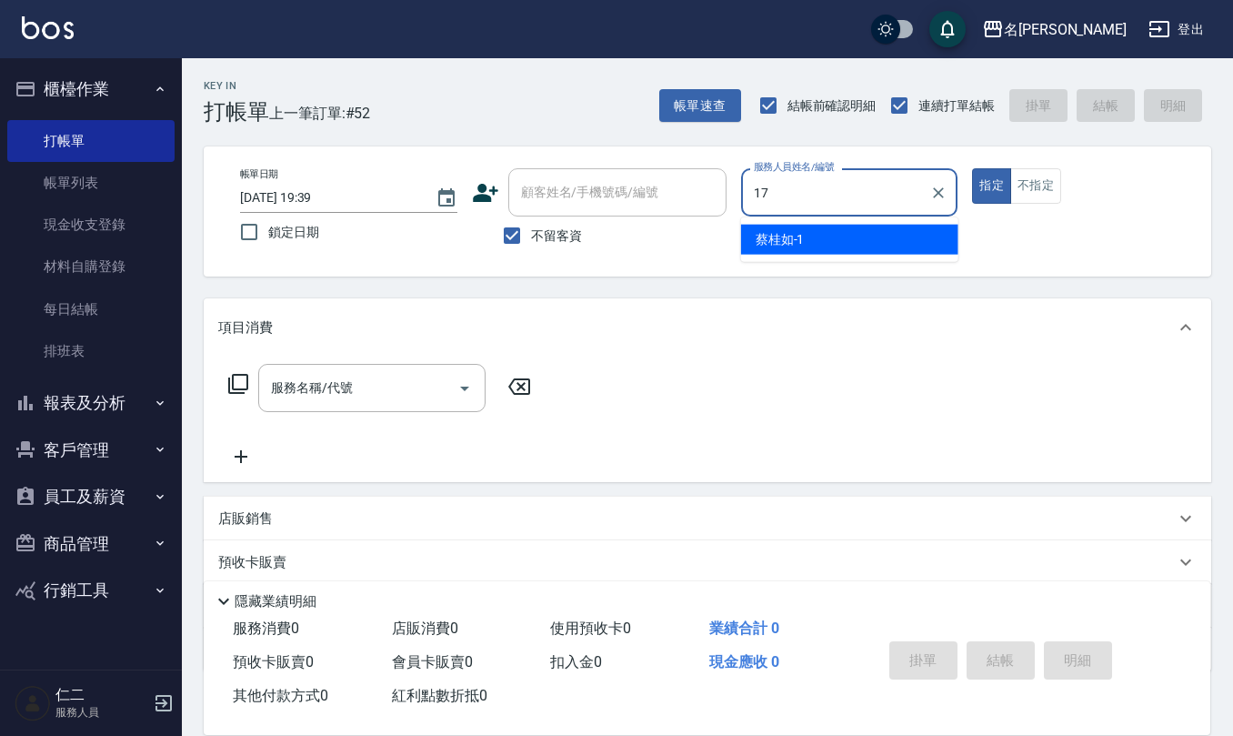
type input "李俞玫-17"
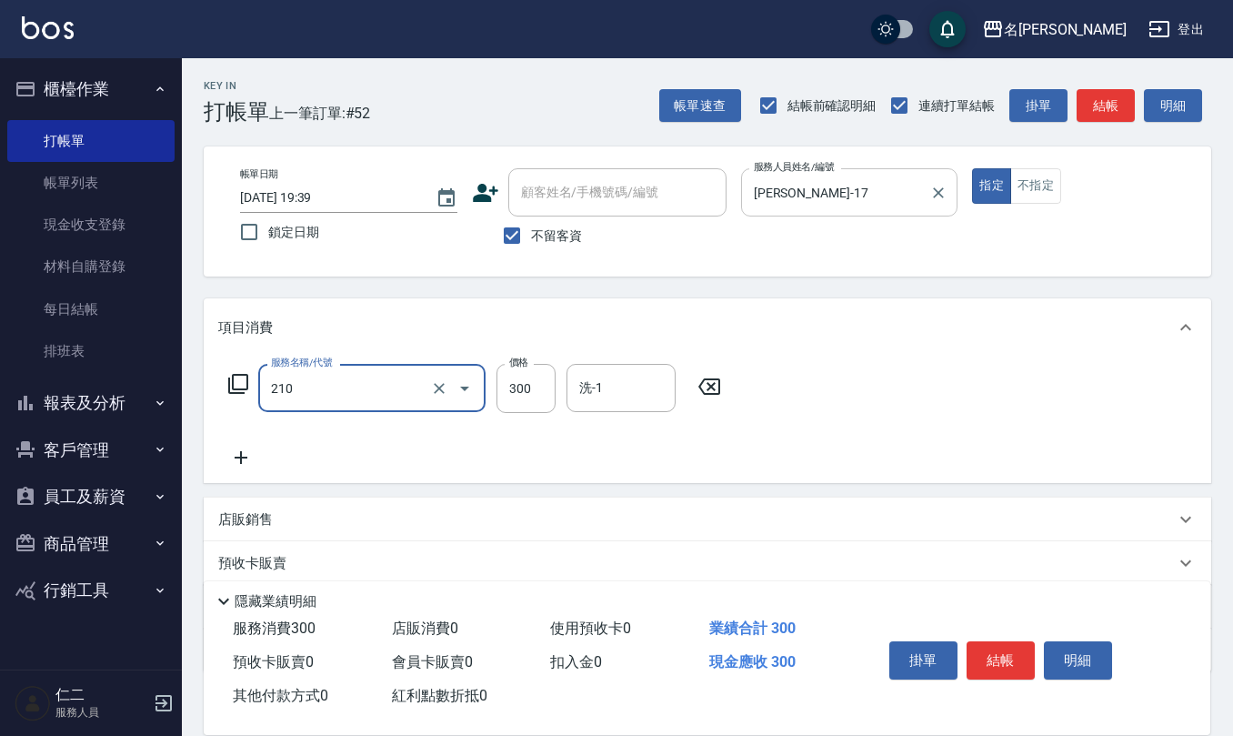
type input "歐娜洗髮精(210)"
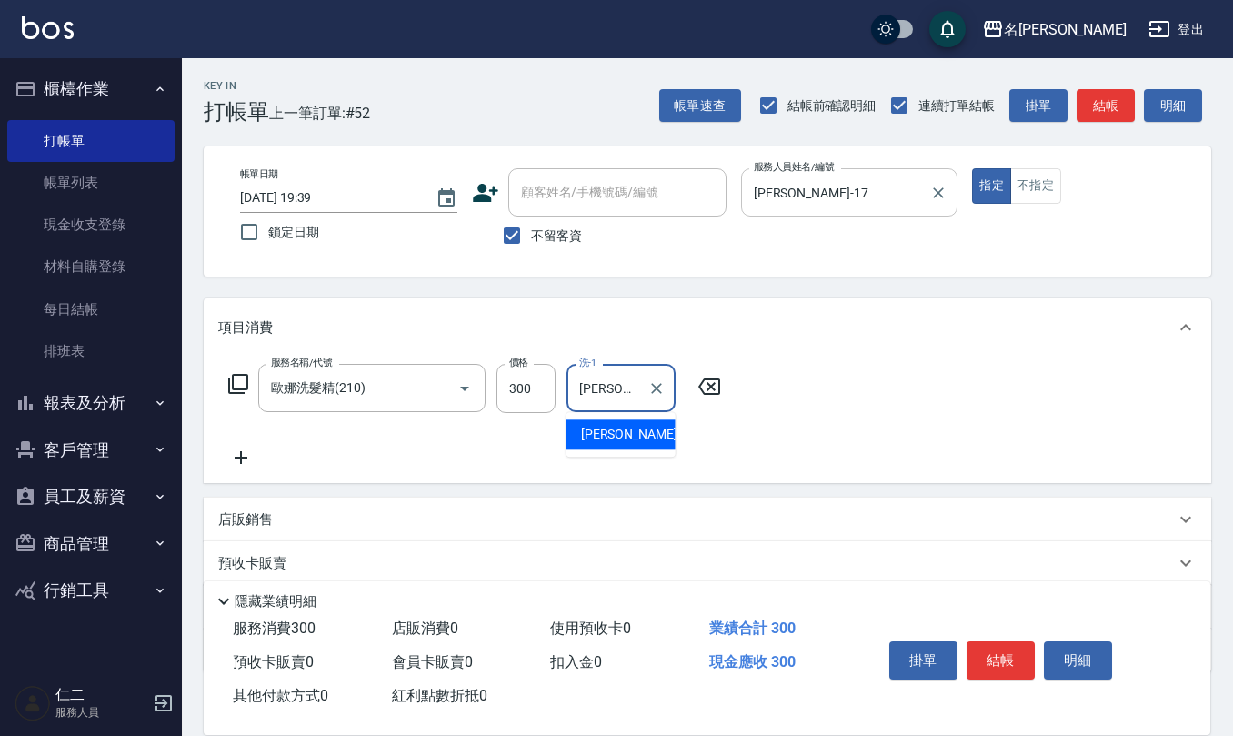
type input "葉冠佑-32"
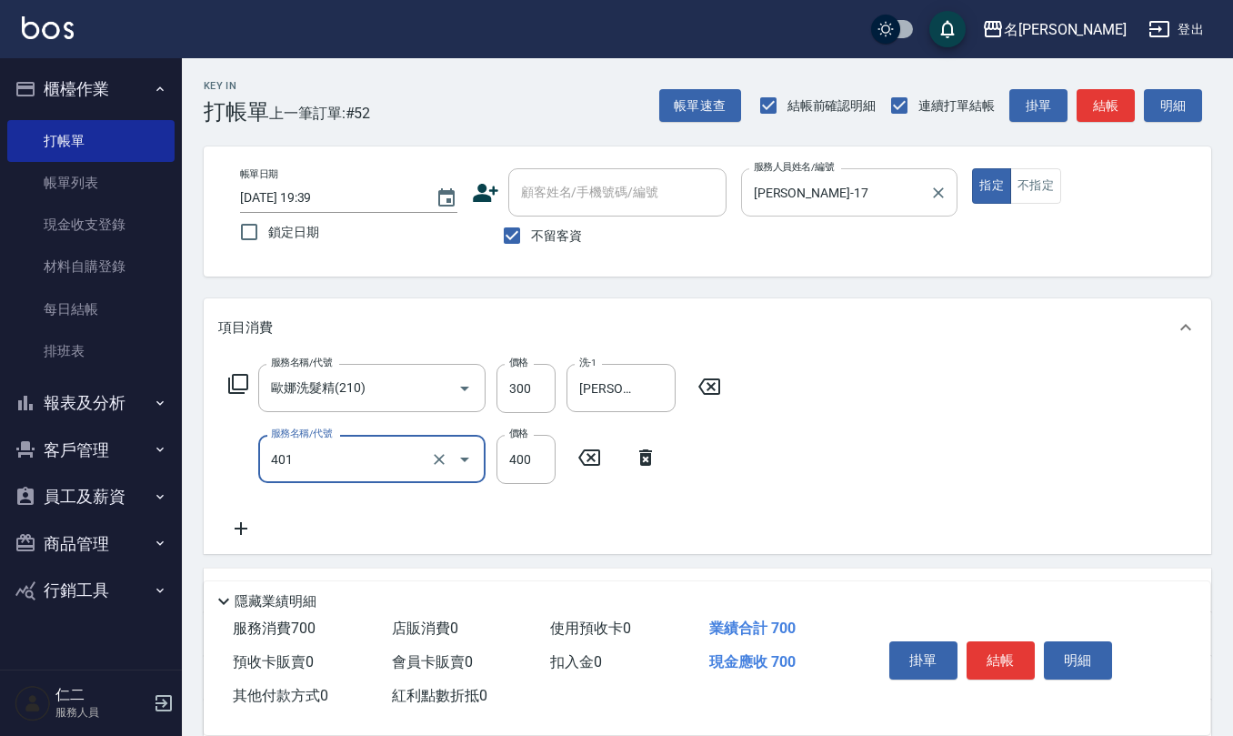
type input "剪髮(401)"
type input "450"
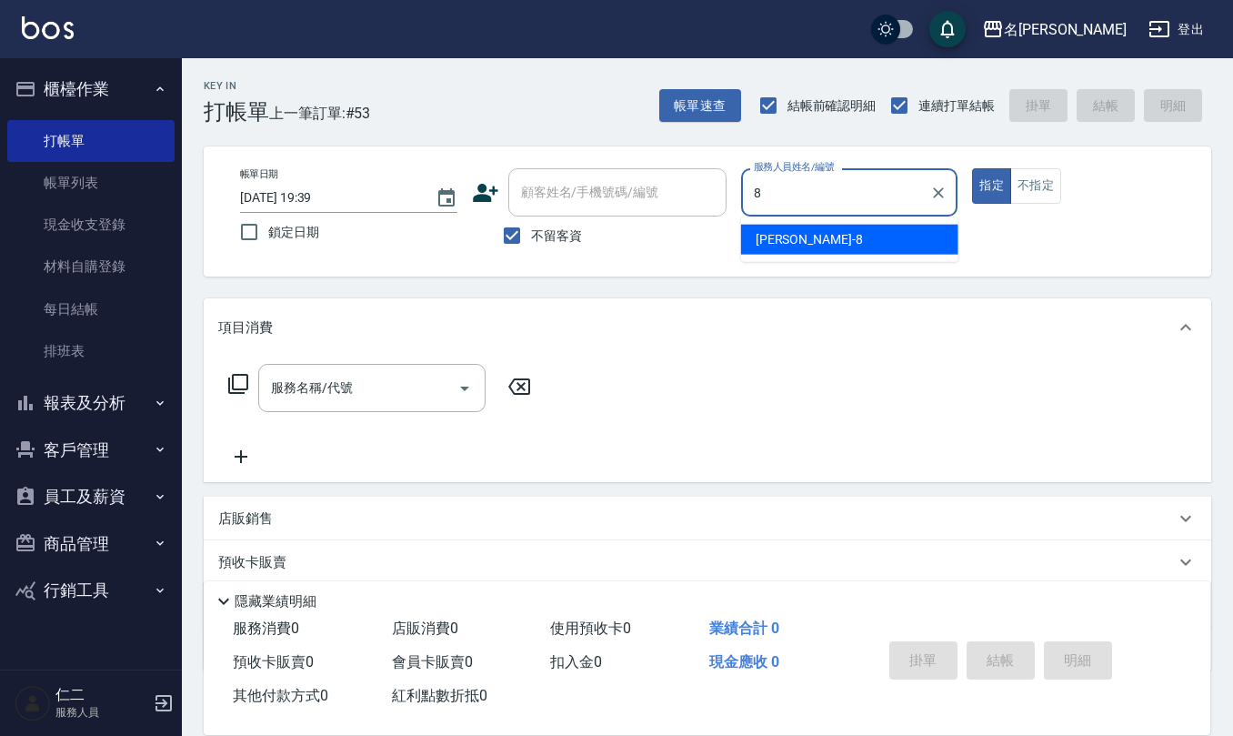
type input "楊馨嵐-8"
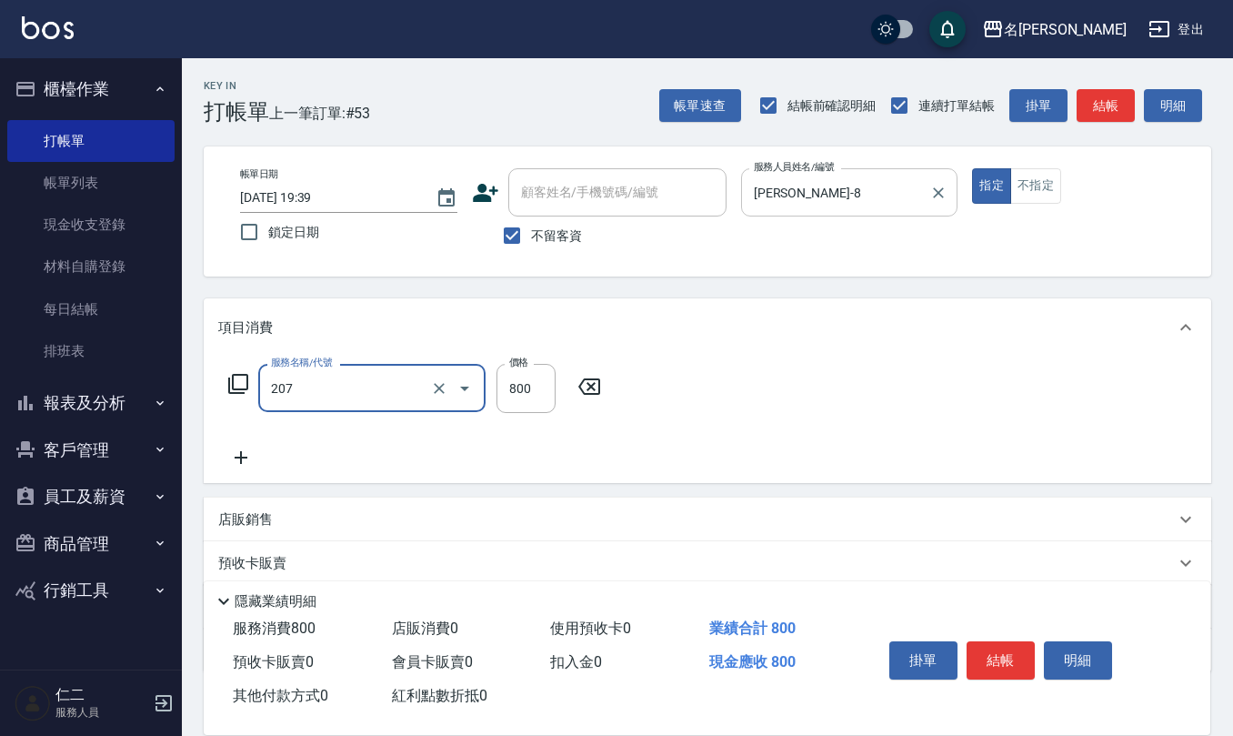
type input "清潔洗(207)"
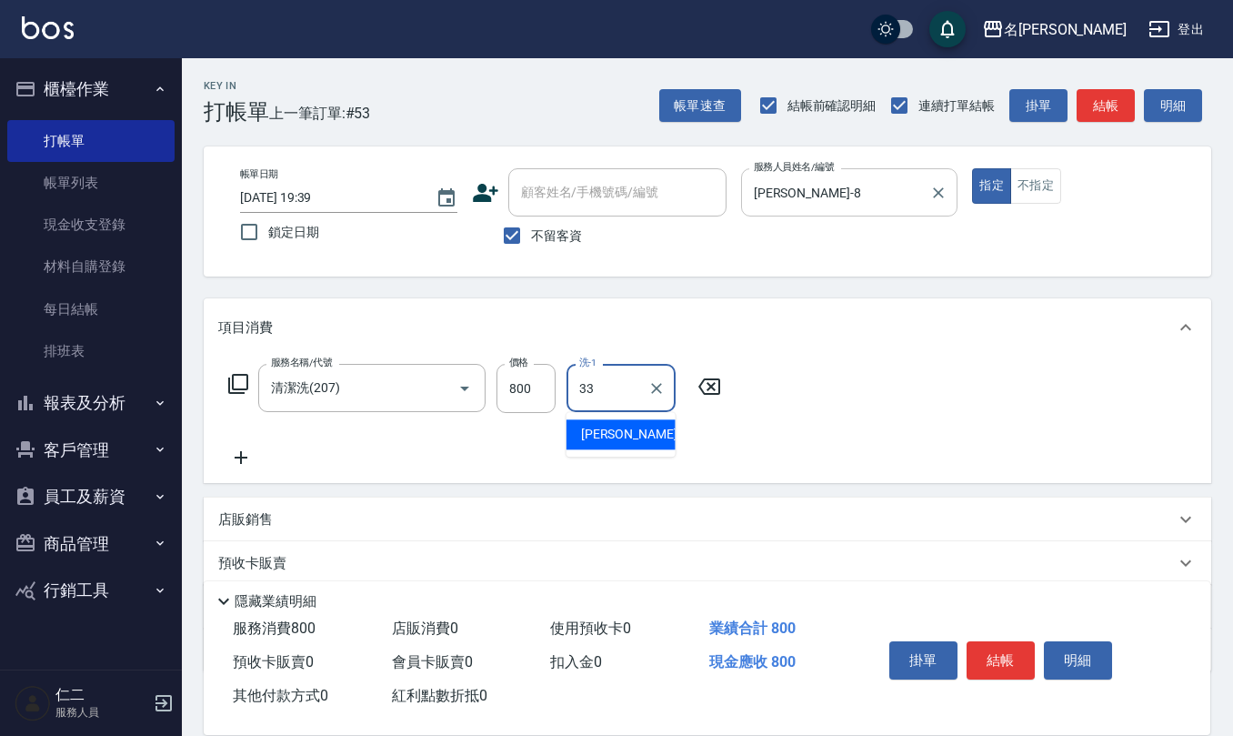
type input "竹儀-33"
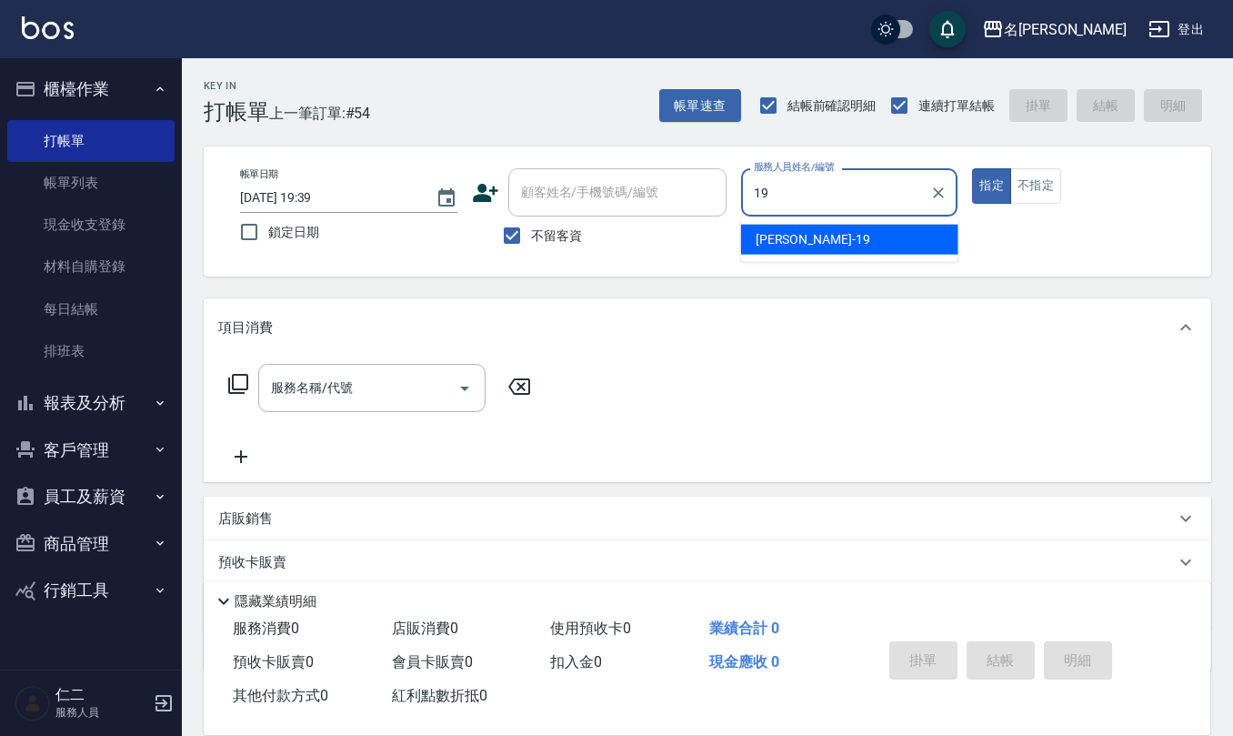
type input "林語涵-19"
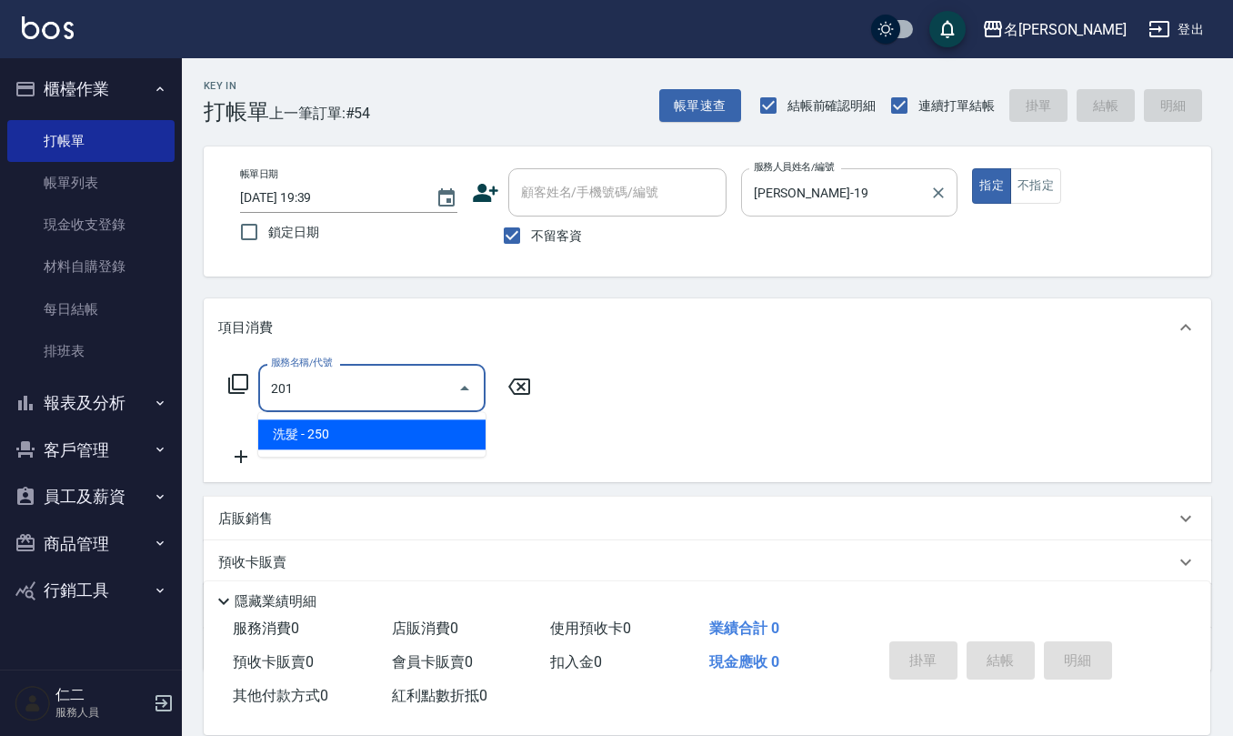
type input "洗髮(201)"
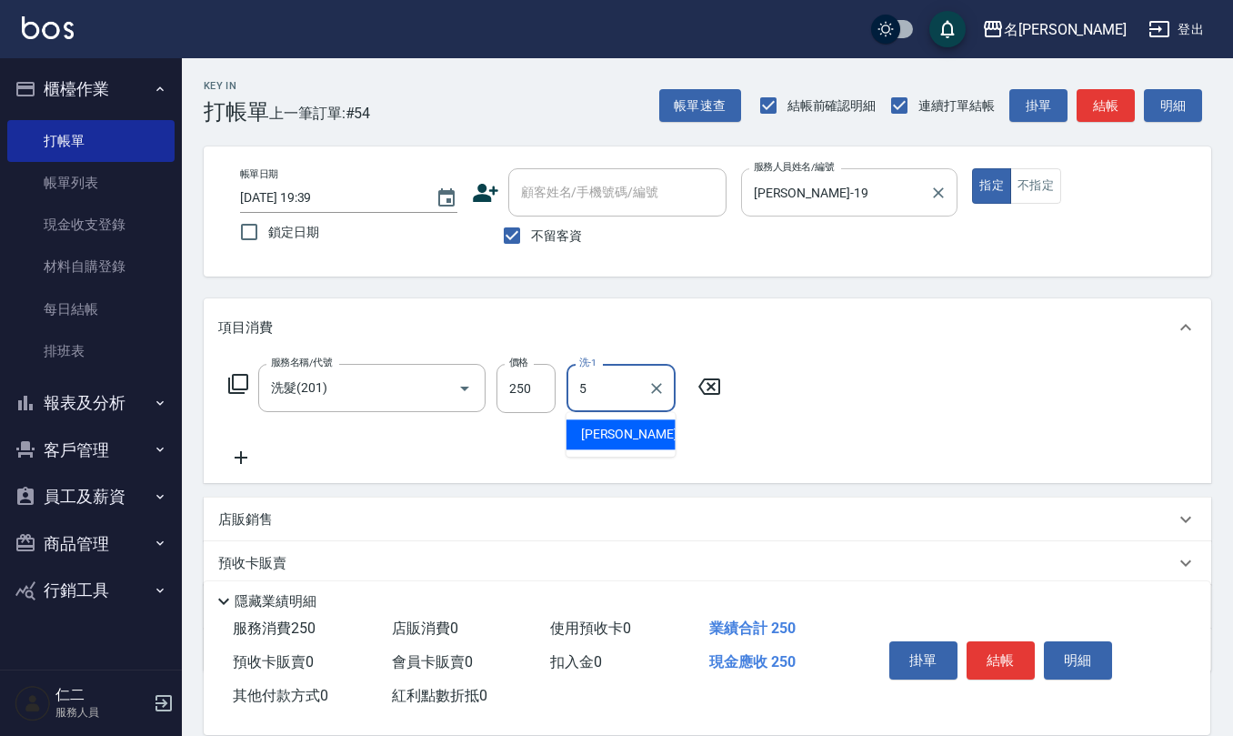
type input "趙妍妮-5"
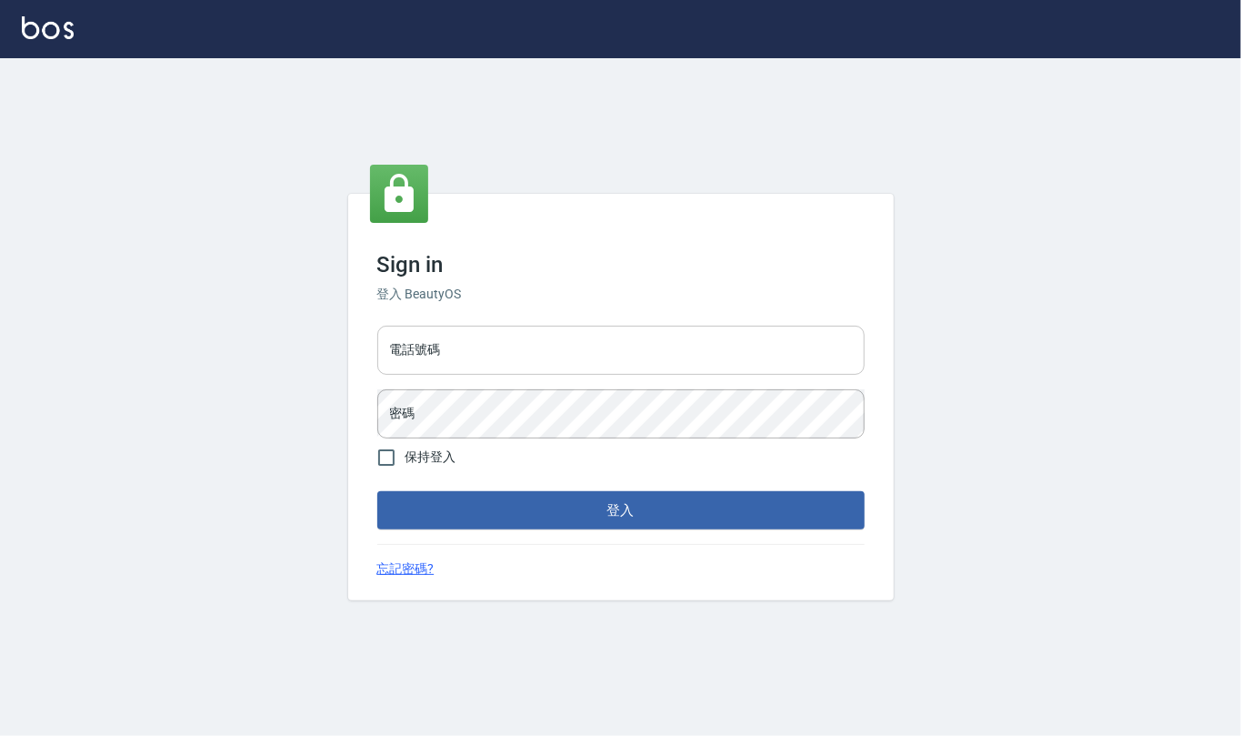
click at [515, 343] on input "電話號碼" at bounding box center [620, 350] width 487 height 49
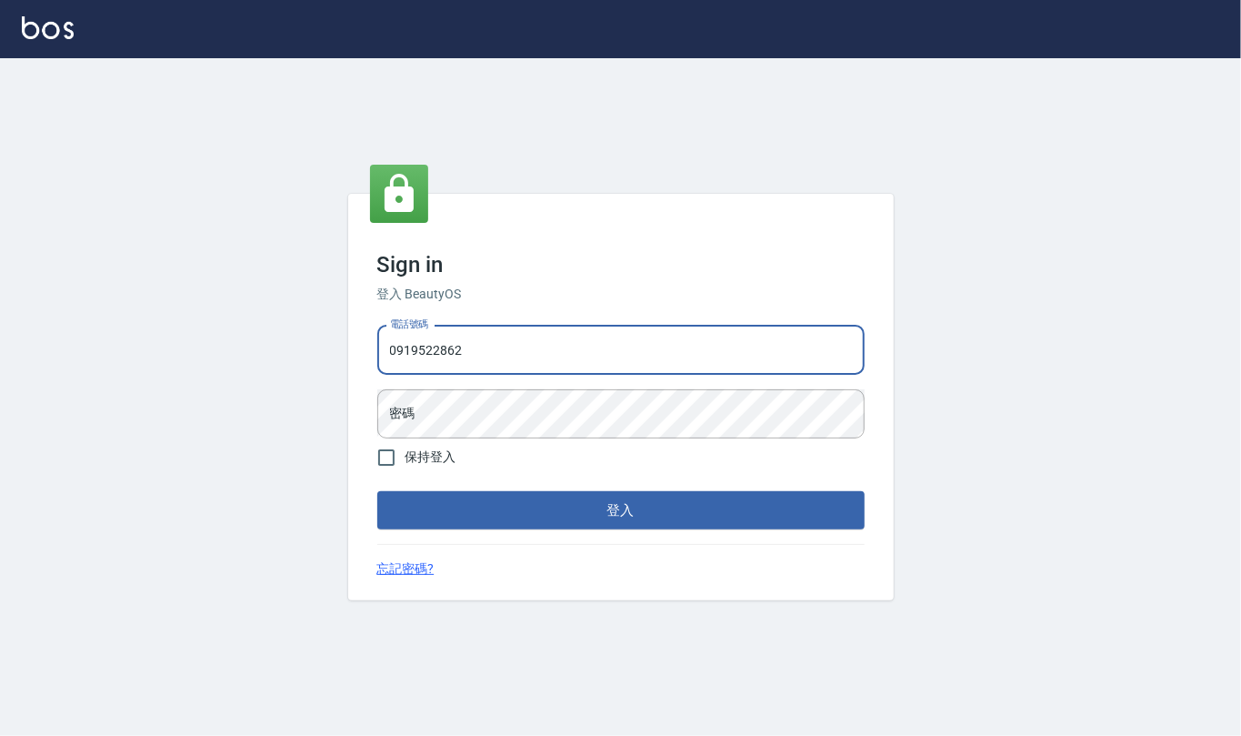
type input "0919522862"
click at [377, 491] on button "登入" at bounding box center [620, 510] width 487 height 38
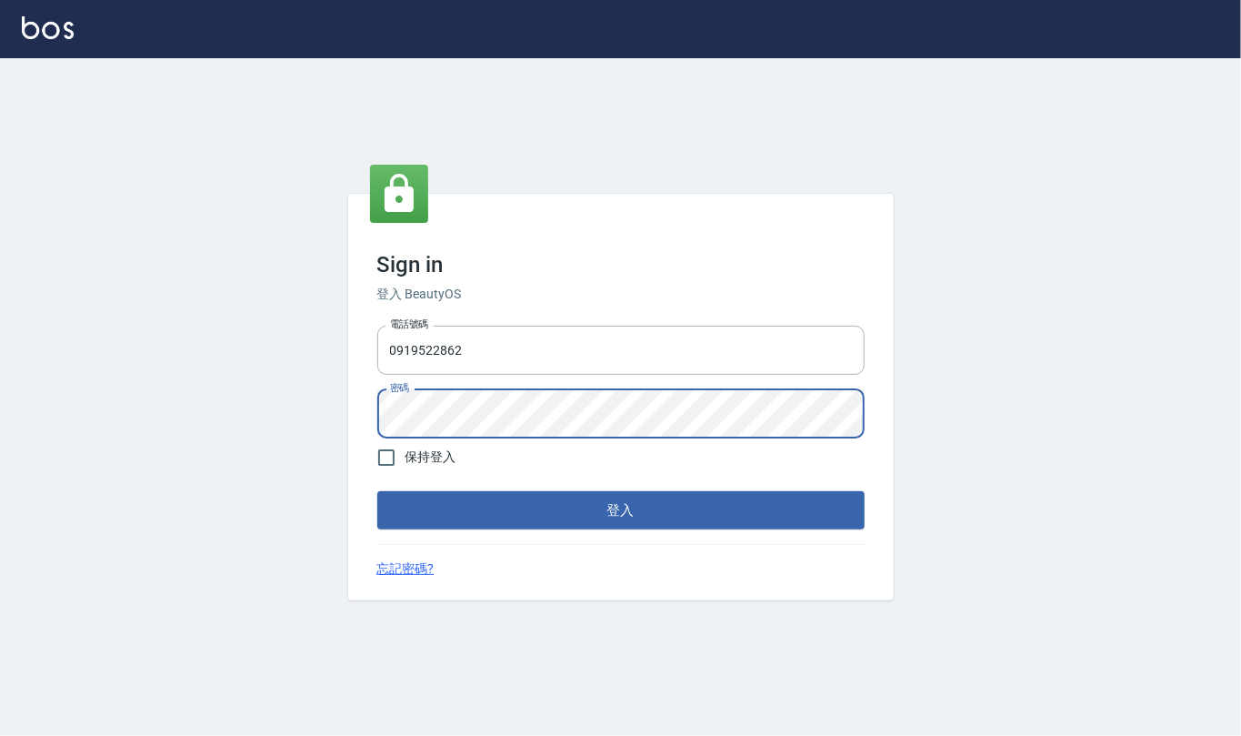
click at [377, 491] on button "登入" at bounding box center [620, 510] width 487 height 38
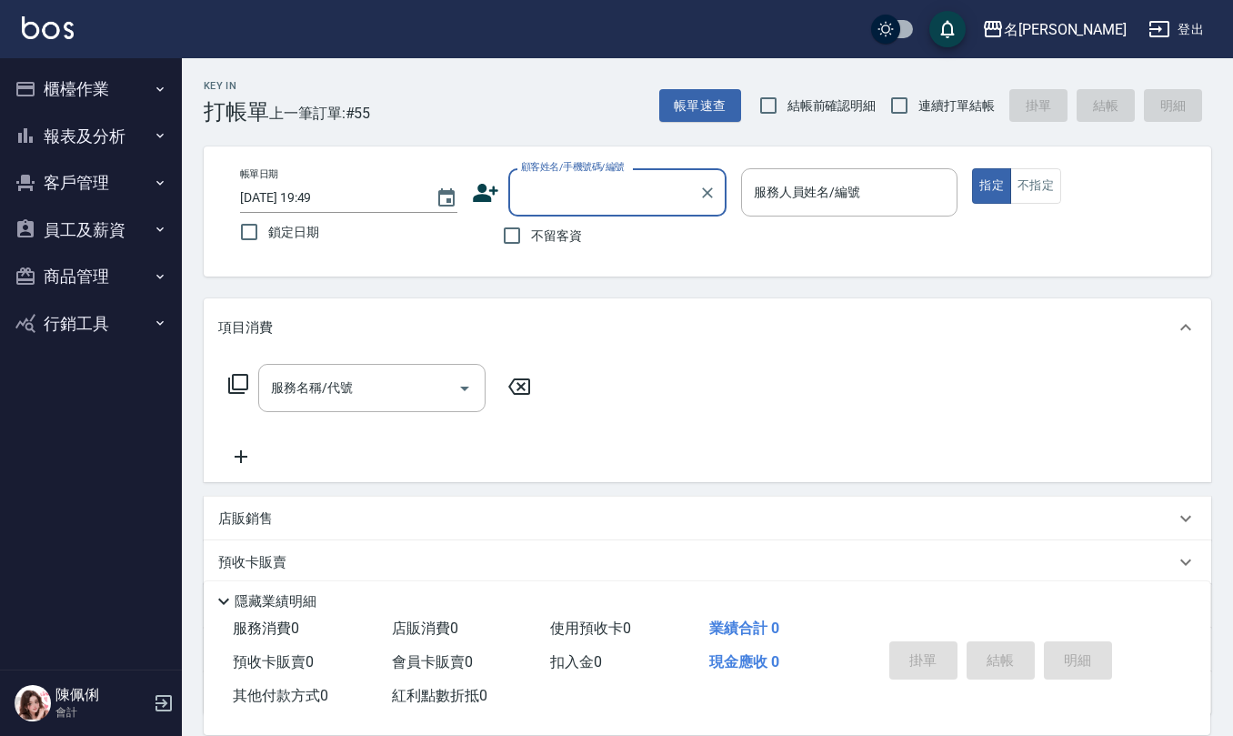
click at [76, 93] on button "櫃檯作業" at bounding box center [90, 88] width 167 height 47
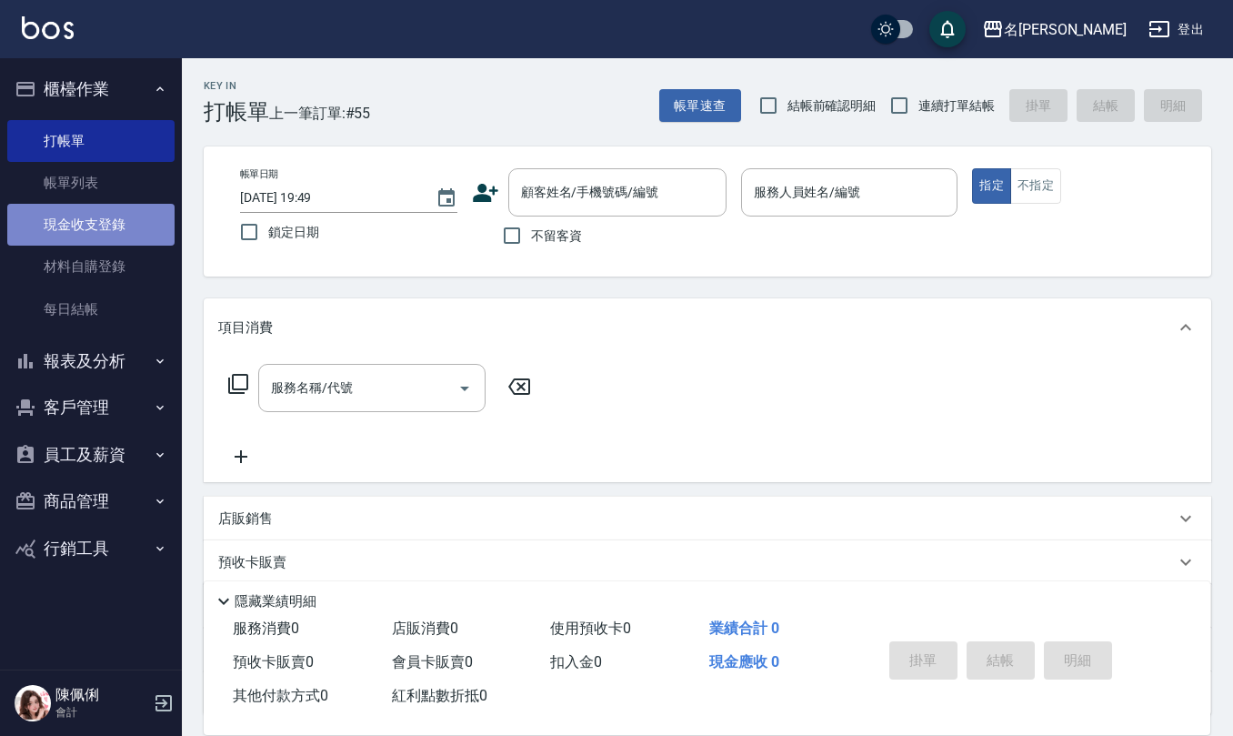
click at [87, 234] on link "現金收支登錄" at bounding box center [90, 225] width 167 height 42
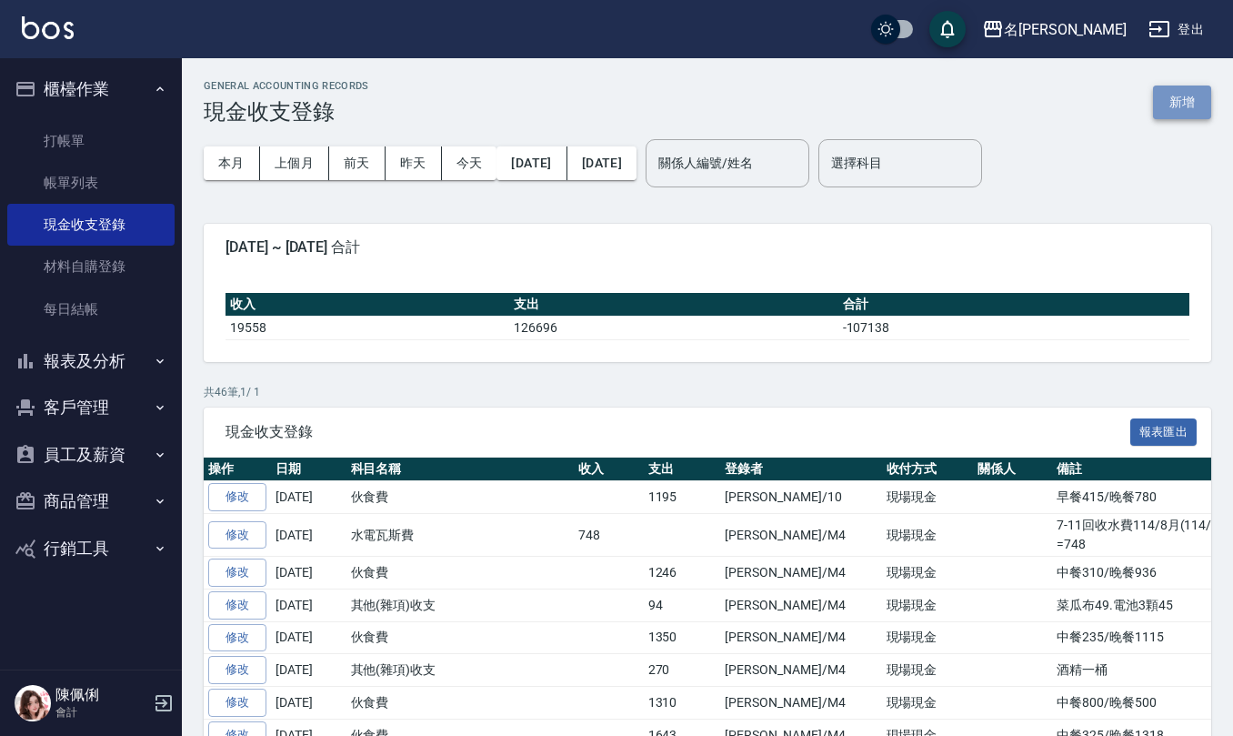
click at [1175, 100] on button "新增" at bounding box center [1182, 102] width 58 height 34
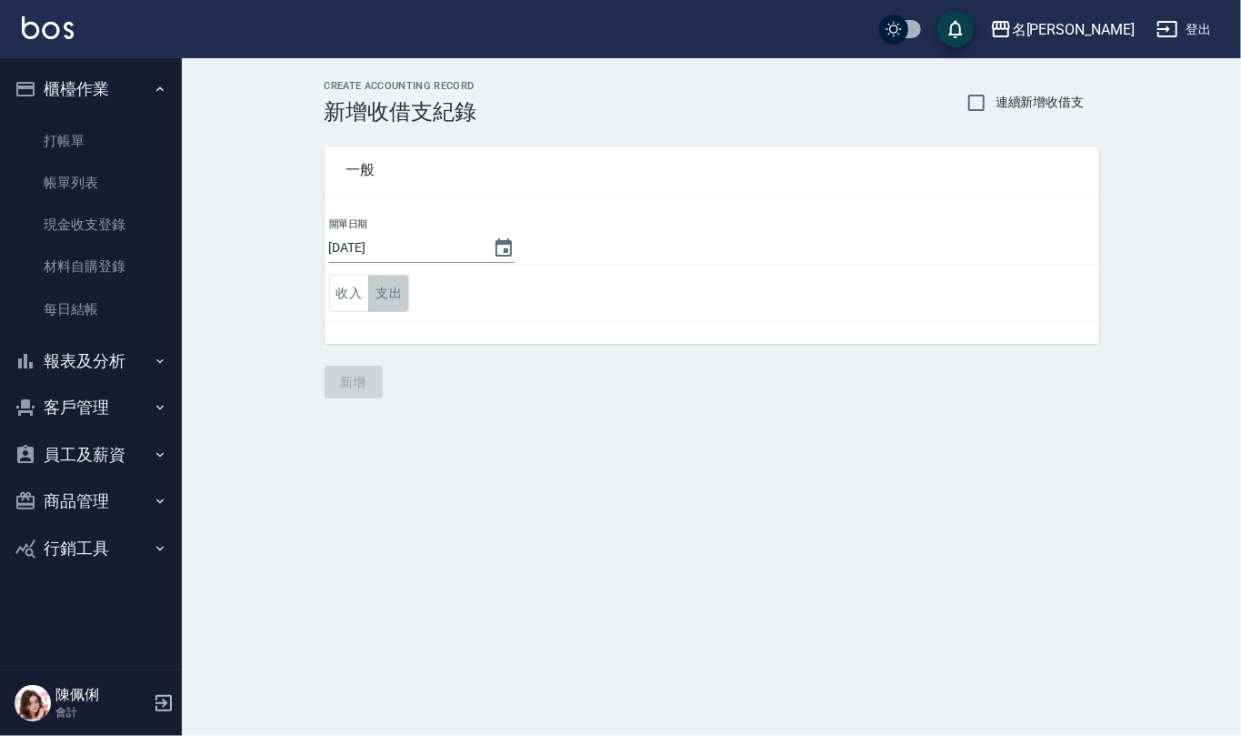
click at [389, 296] on button "支出" at bounding box center [388, 293] width 41 height 37
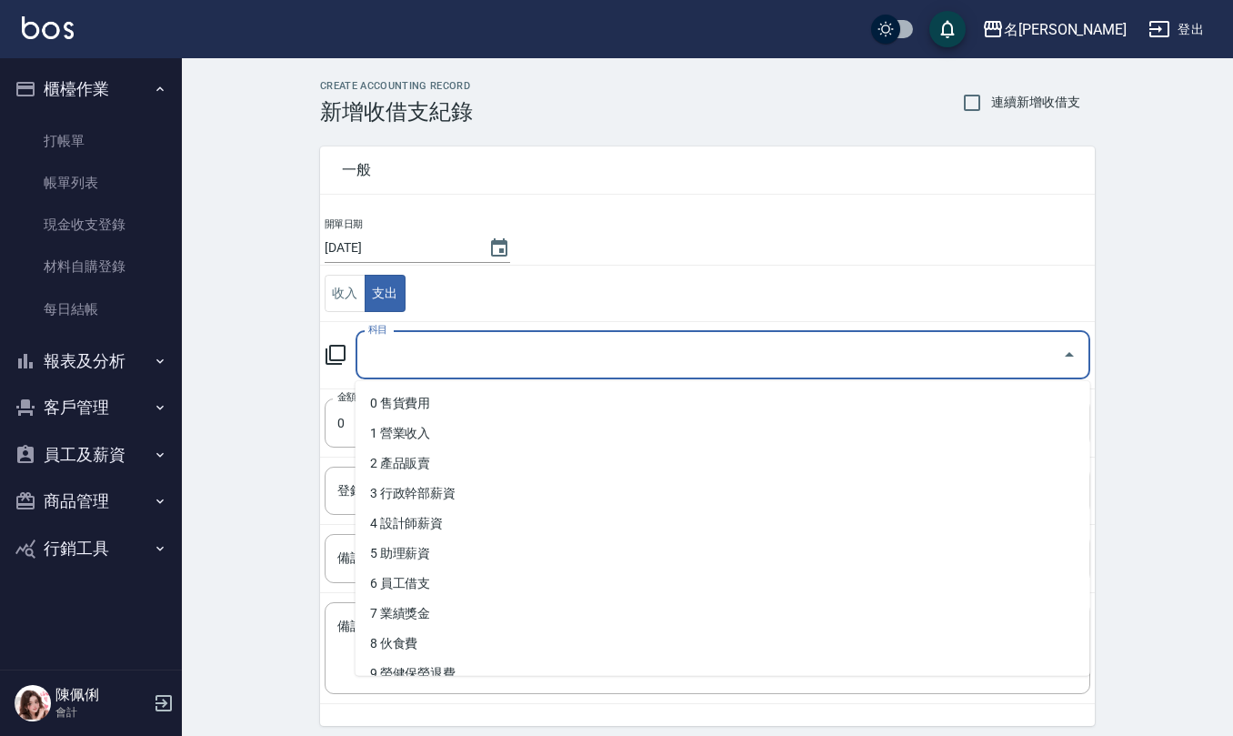
click at [412, 355] on input "科目" at bounding box center [709, 355] width 691 height 32
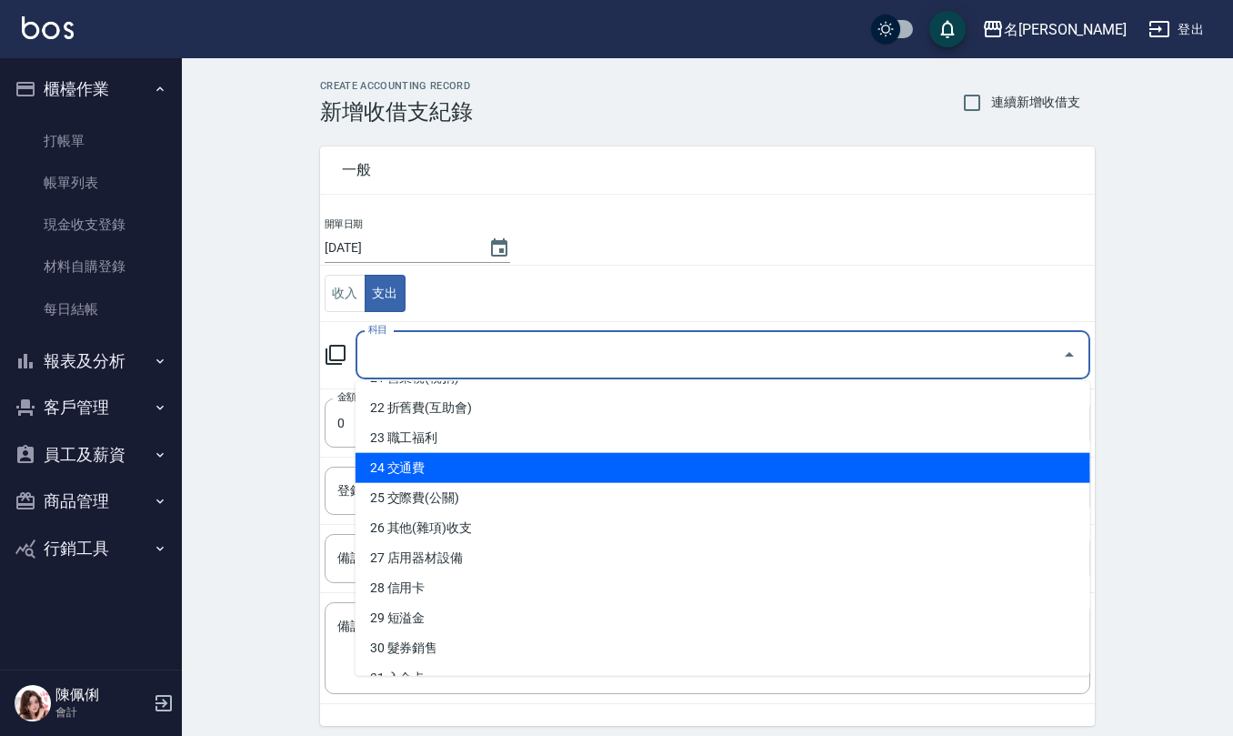
scroll to position [727, 0]
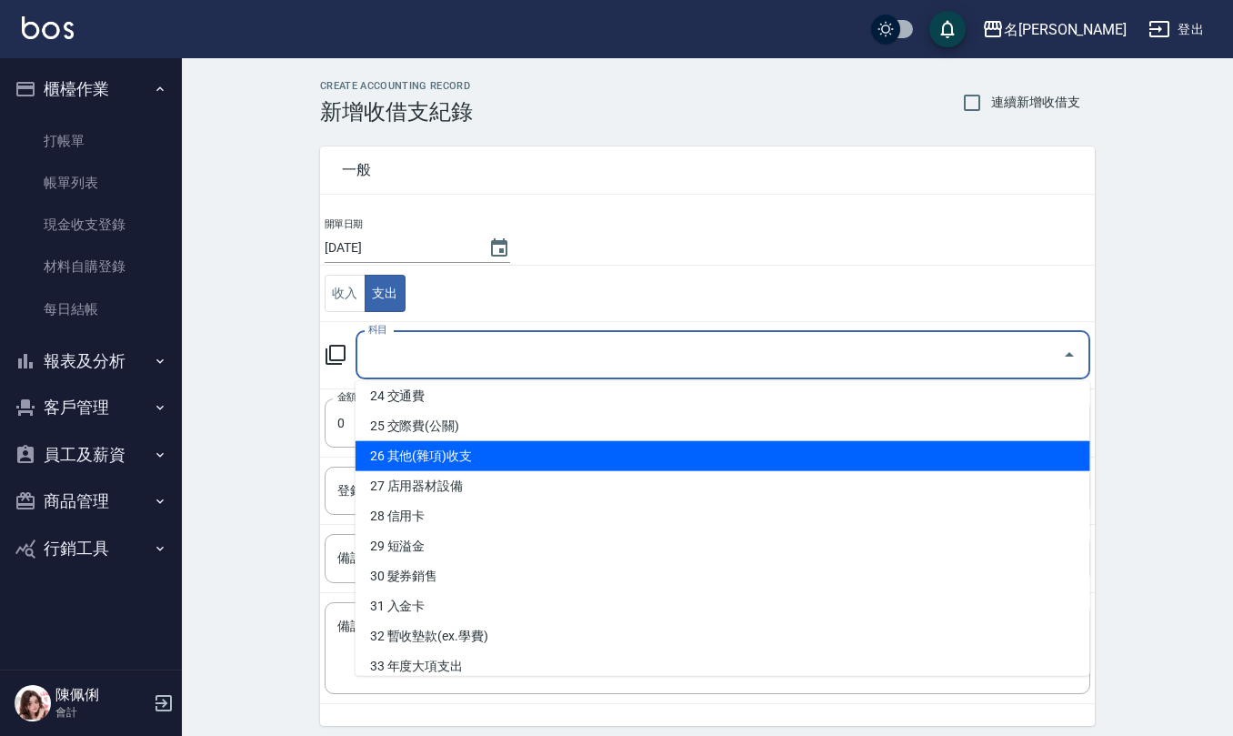
click at [418, 459] on li "26 其他(雜項)收支" at bounding box center [723, 456] width 735 height 30
type input "26 其他(雜項)收支"
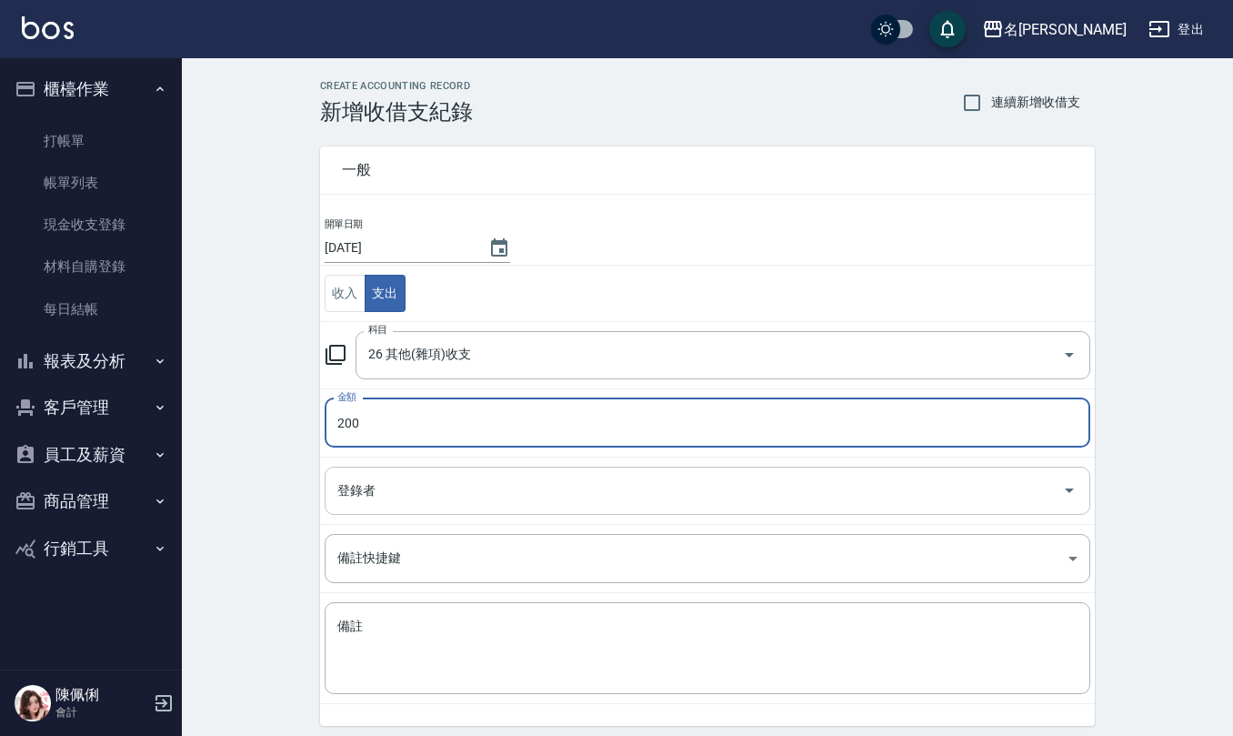
type input "200"
click at [547, 485] on input "登錄者" at bounding box center [694, 491] width 722 height 32
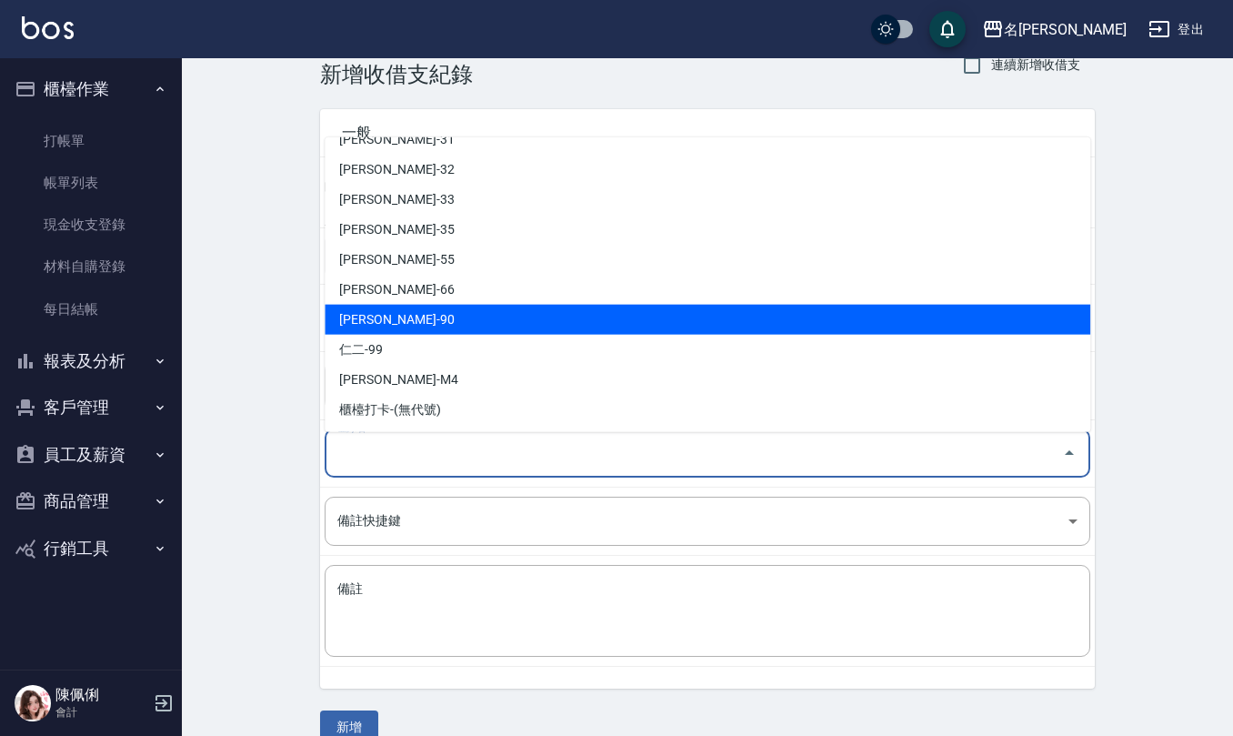
scroll to position [69, 0]
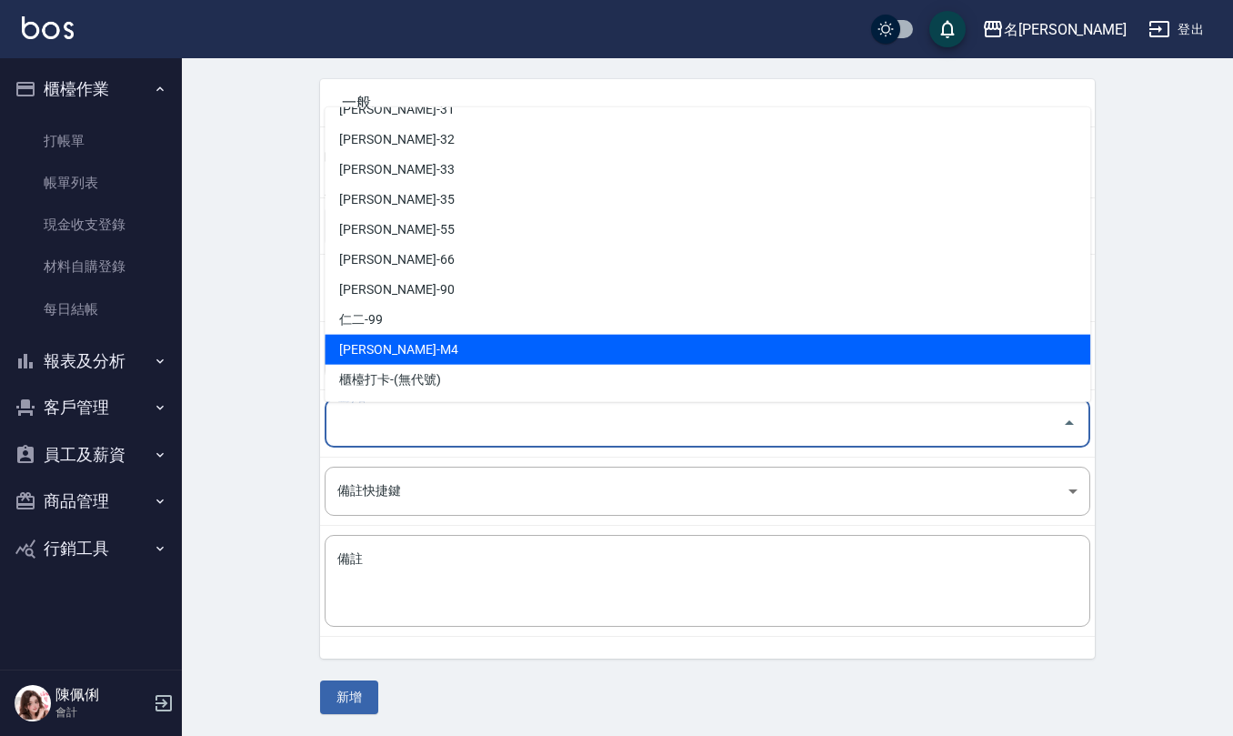
click at [477, 350] on li "陳佩俐-M4" at bounding box center [708, 350] width 766 height 30
type input "陳佩俐-M4"
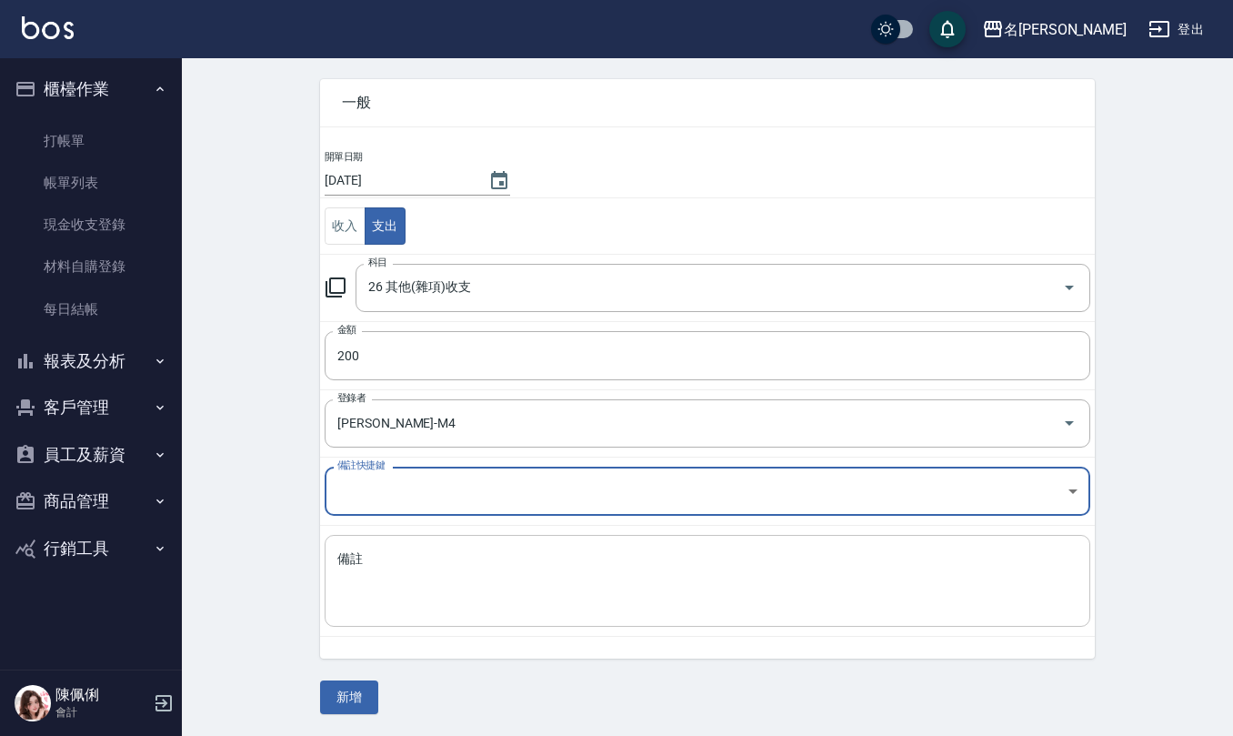
click at [458, 566] on textarea "備註" at bounding box center [707, 581] width 740 height 62
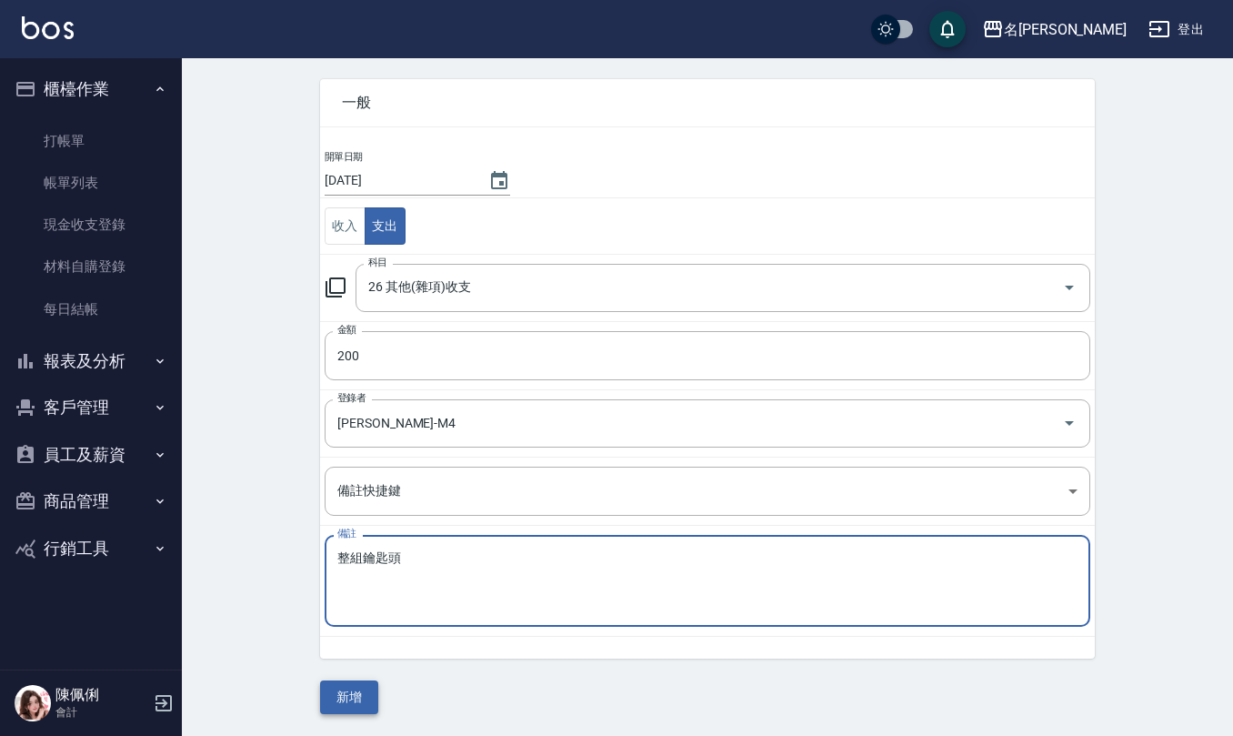
type textarea "整組鑰匙頭"
click at [355, 702] on button "新增" at bounding box center [349, 697] width 58 height 34
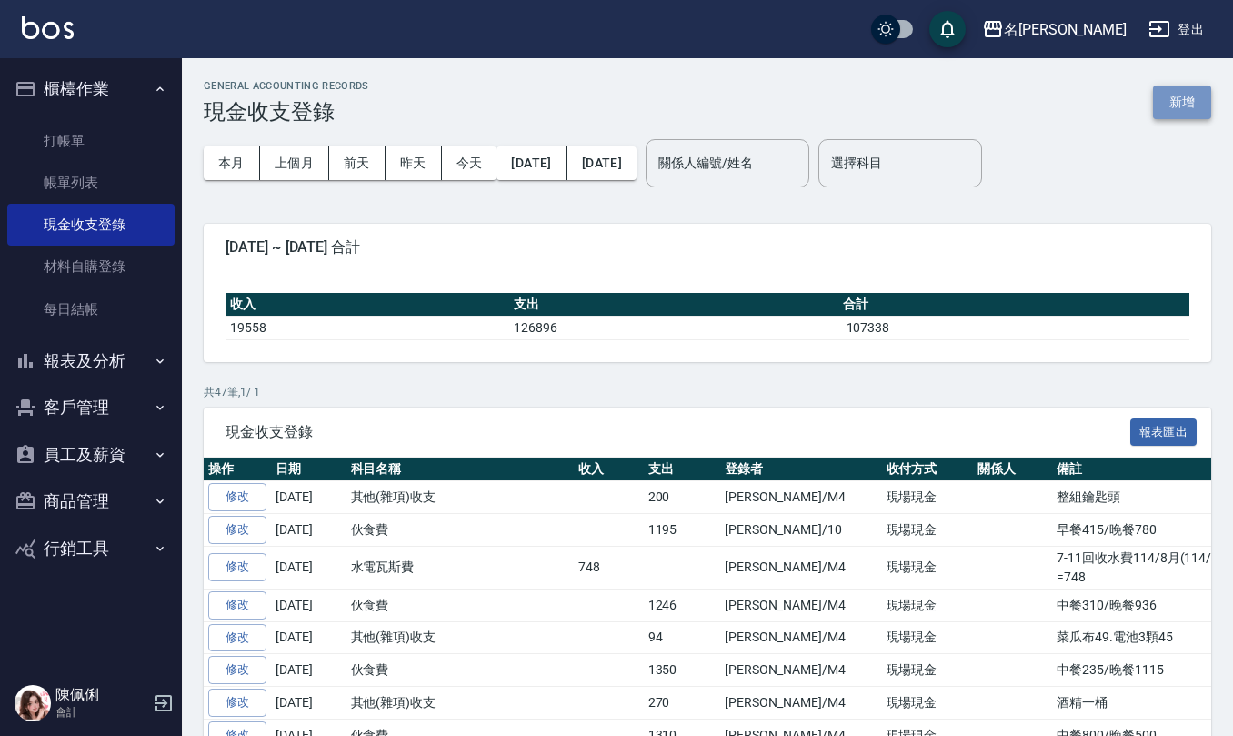
click at [1195, 113] on button "新增" at bounding box center [1182, 102] width 58 height 34
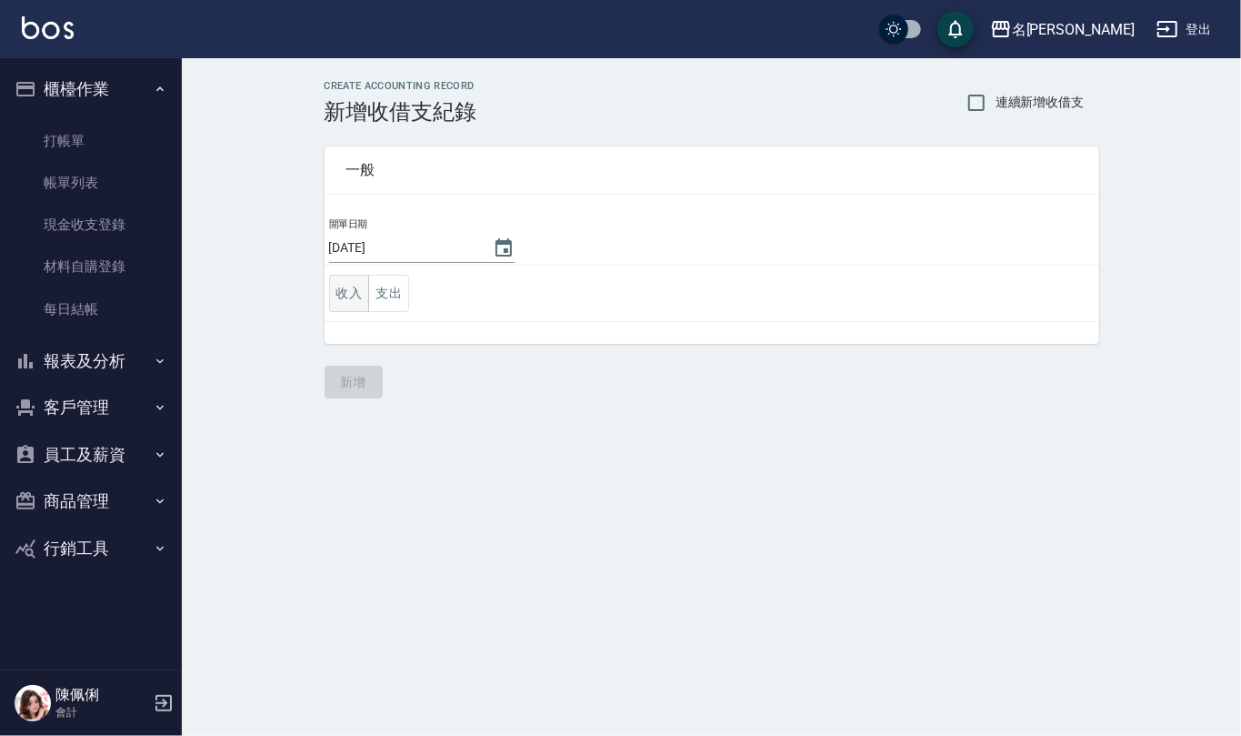
click at [344, 291] on button "收入" at bounding box center [349, 293] width 41 height 37
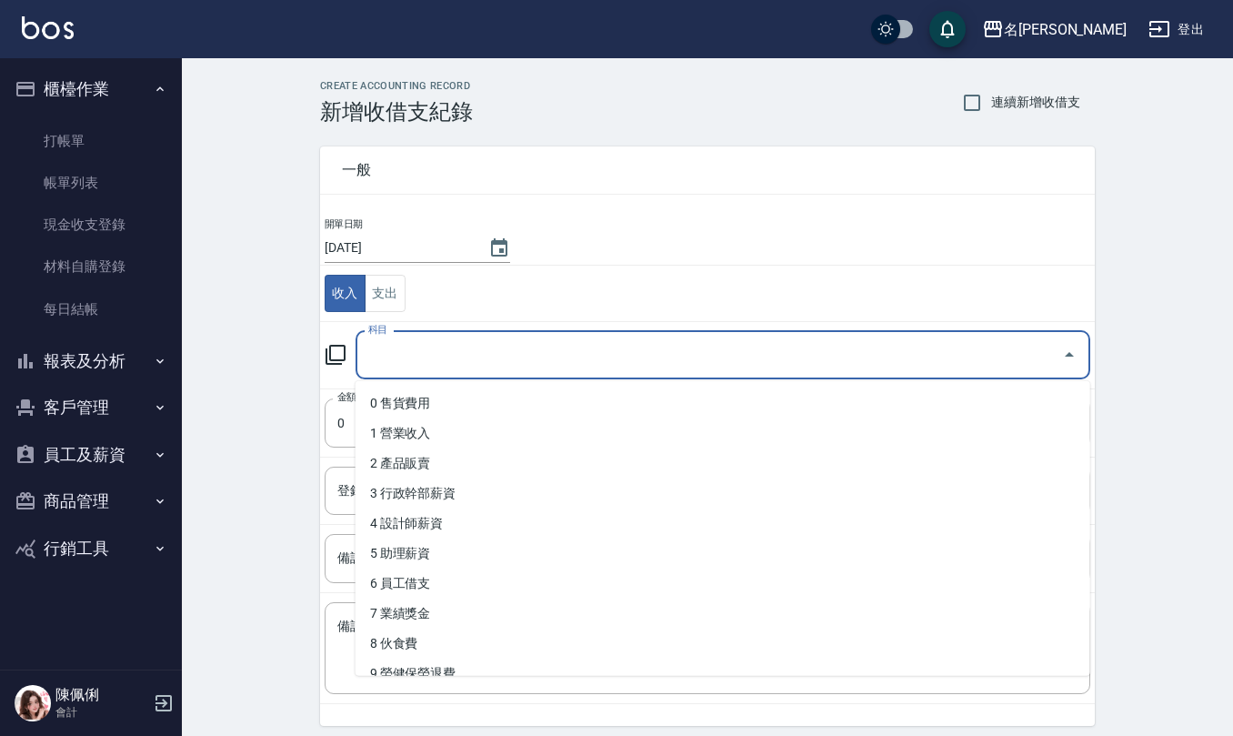
click at [424, 364] on input "科目" at bounding box center [709, 355] width 691 height 32
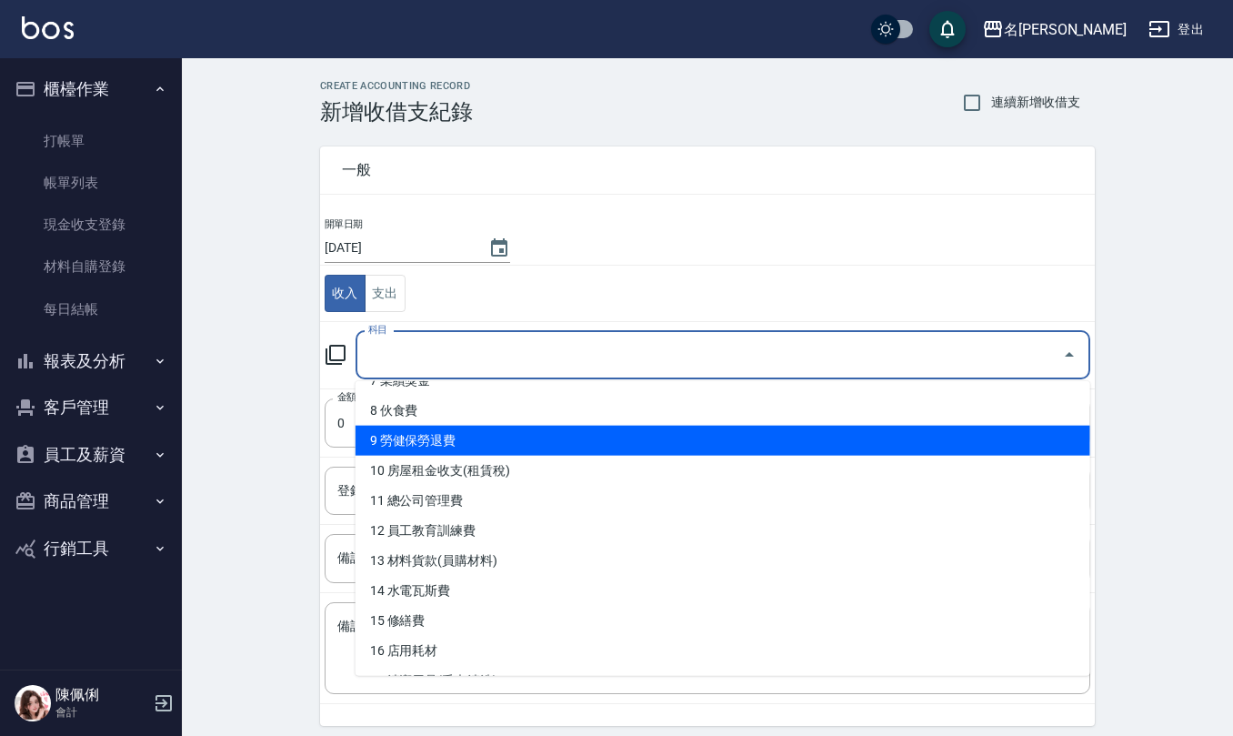
scroll to position [242, 0]
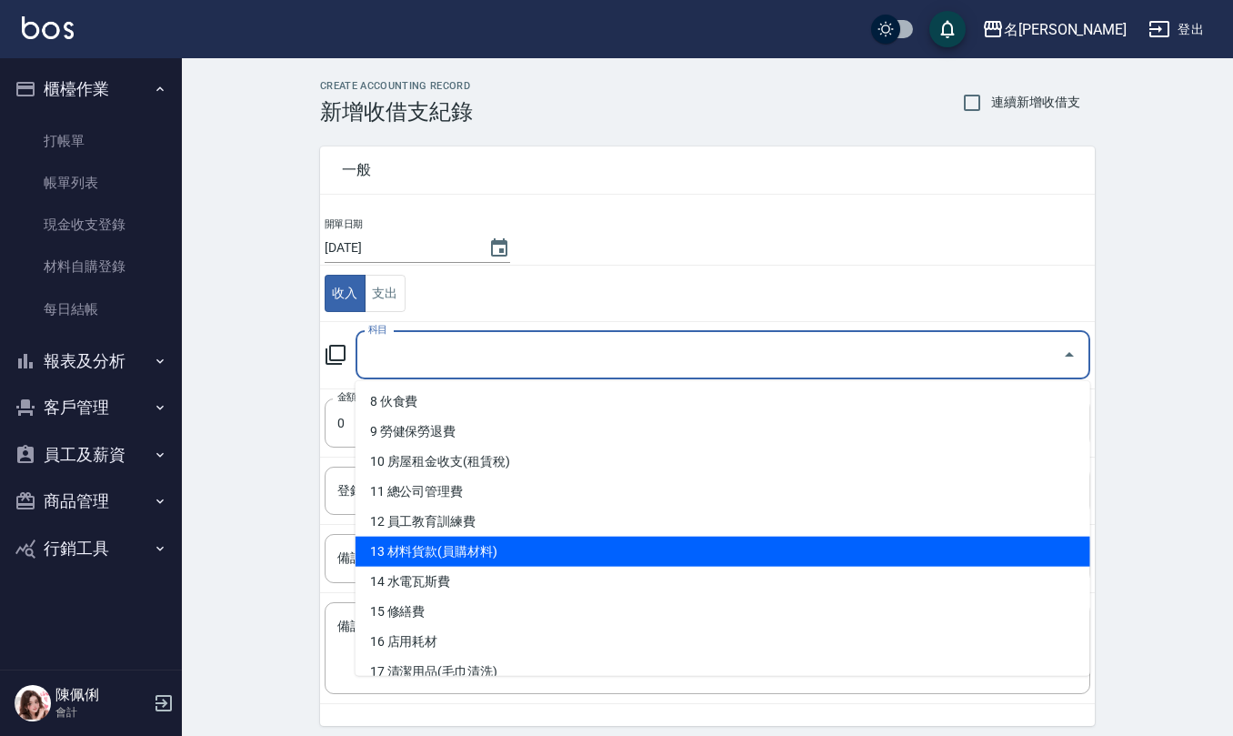
click at [474, 547] on li "13 材料貨款(員購材料)" at bounding box center [723, 551] width 735 height 30
type input "13 材料貨款(員購材料)"
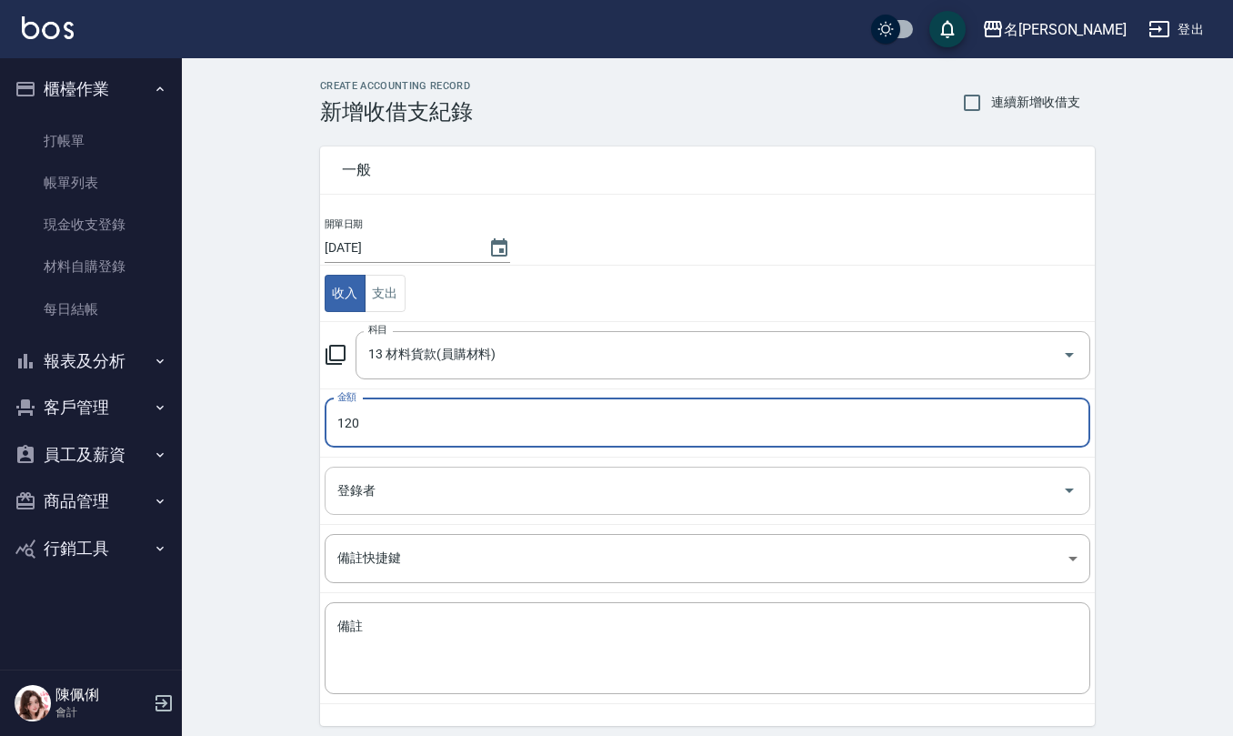
type input "120"
click at [404, 503] on input "登錄者" at bounding box center [694, 491] width 722 height 32
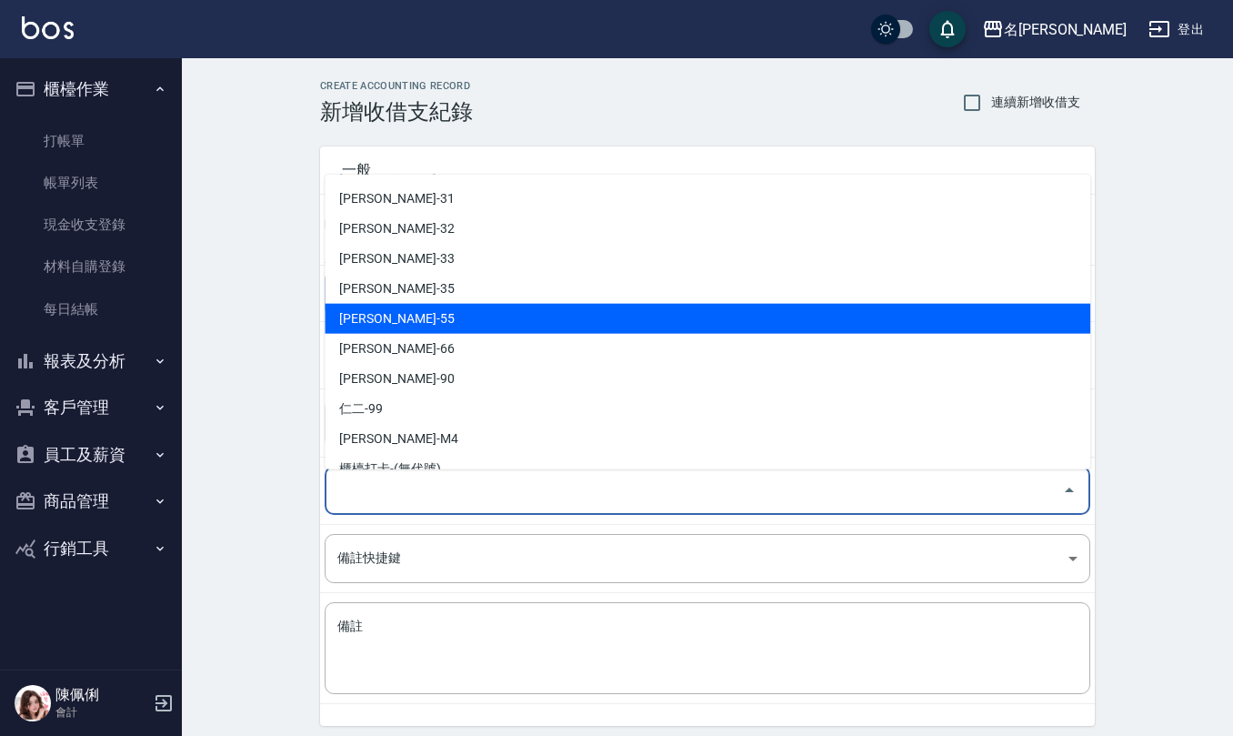
scroll to position [800, 0]
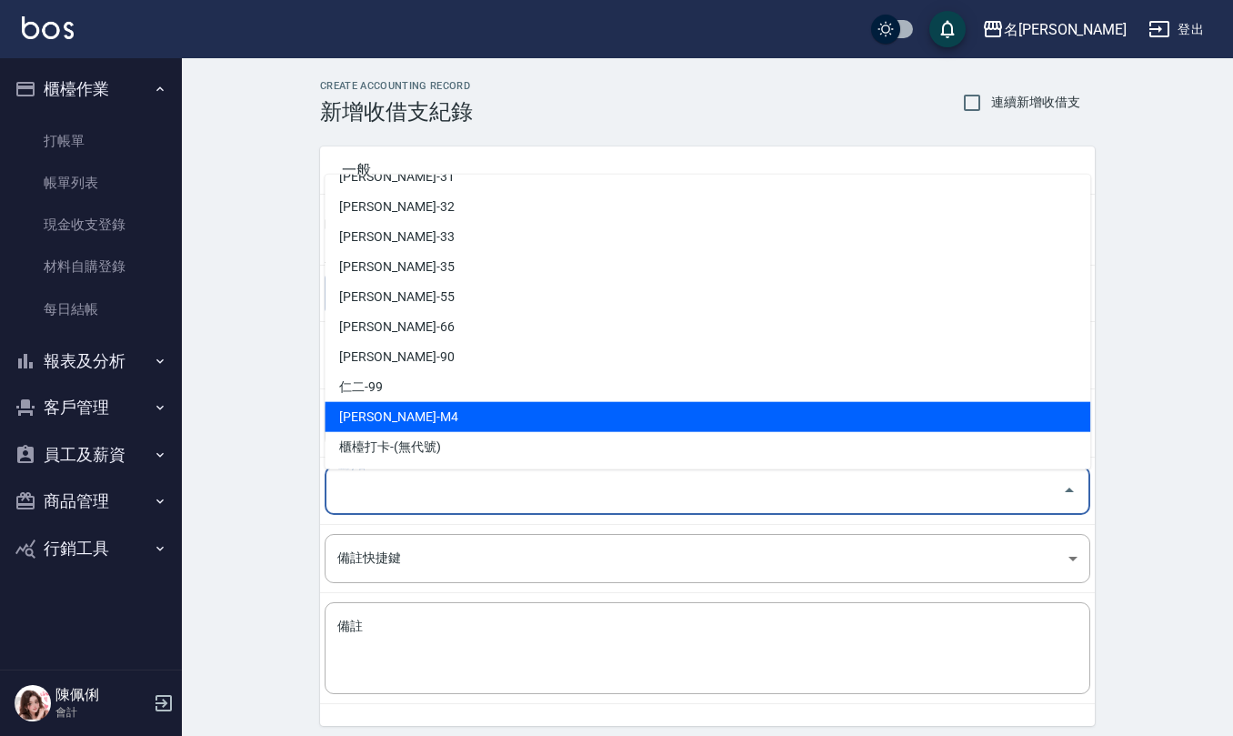
click at [438, 419] on li "陳佩俐-M4" at bounding box center [708, 417] width 766 height 30
type input "陳佩俐-M4"
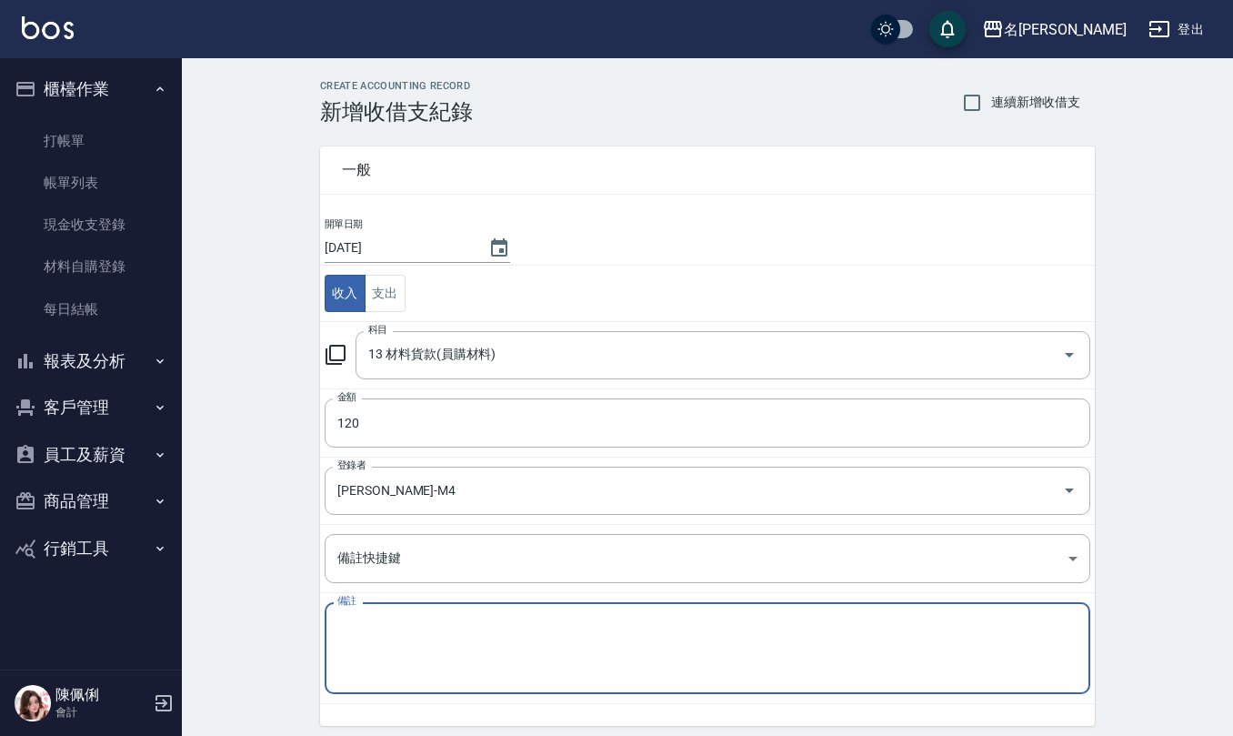
click at [488, 648] on textarea "備註" at bounding box center [707, 648] width 740 height 62
type textarea "啫"
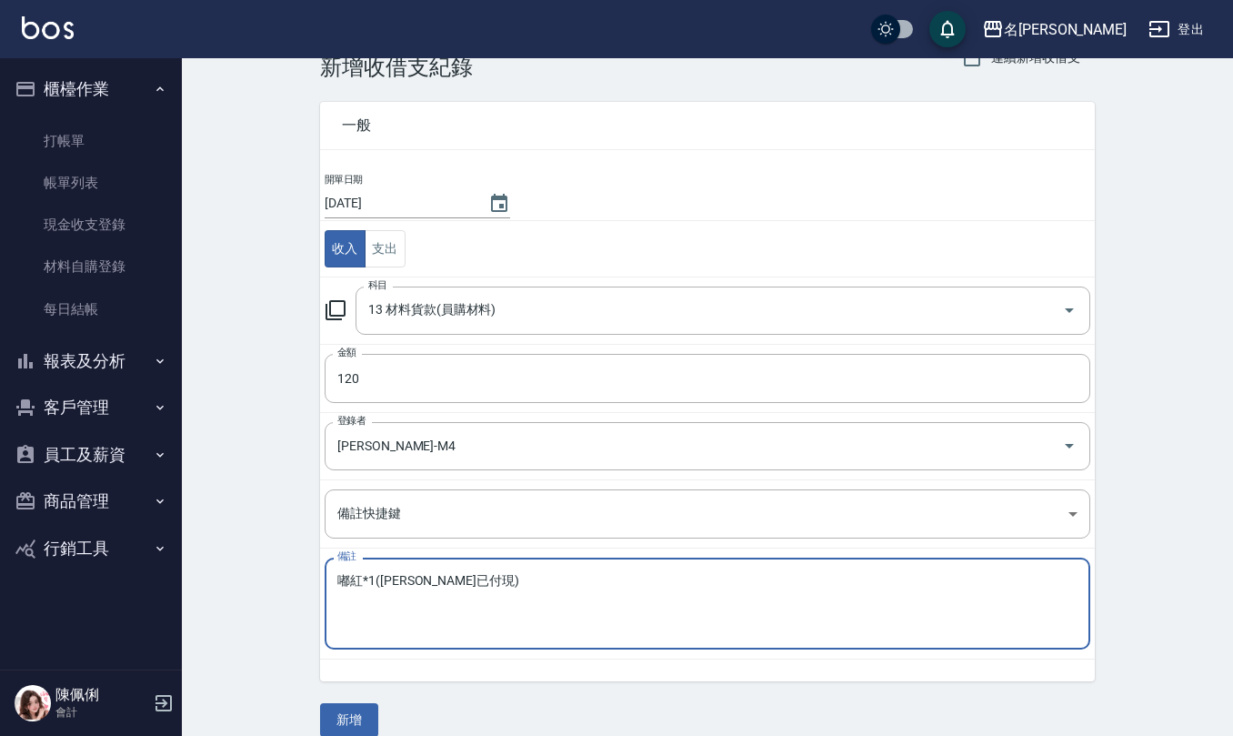
scroll to position [69, 0]
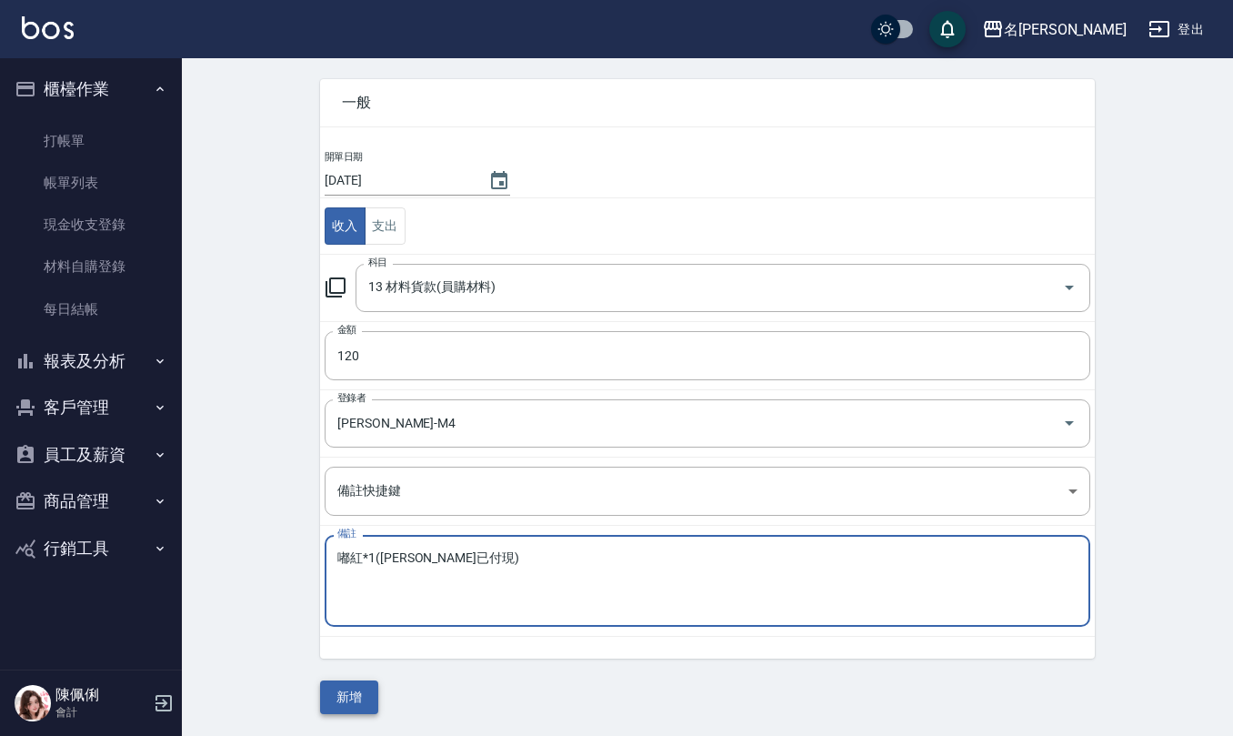
type textarea "嘟紅*1(吉兒已付現)"
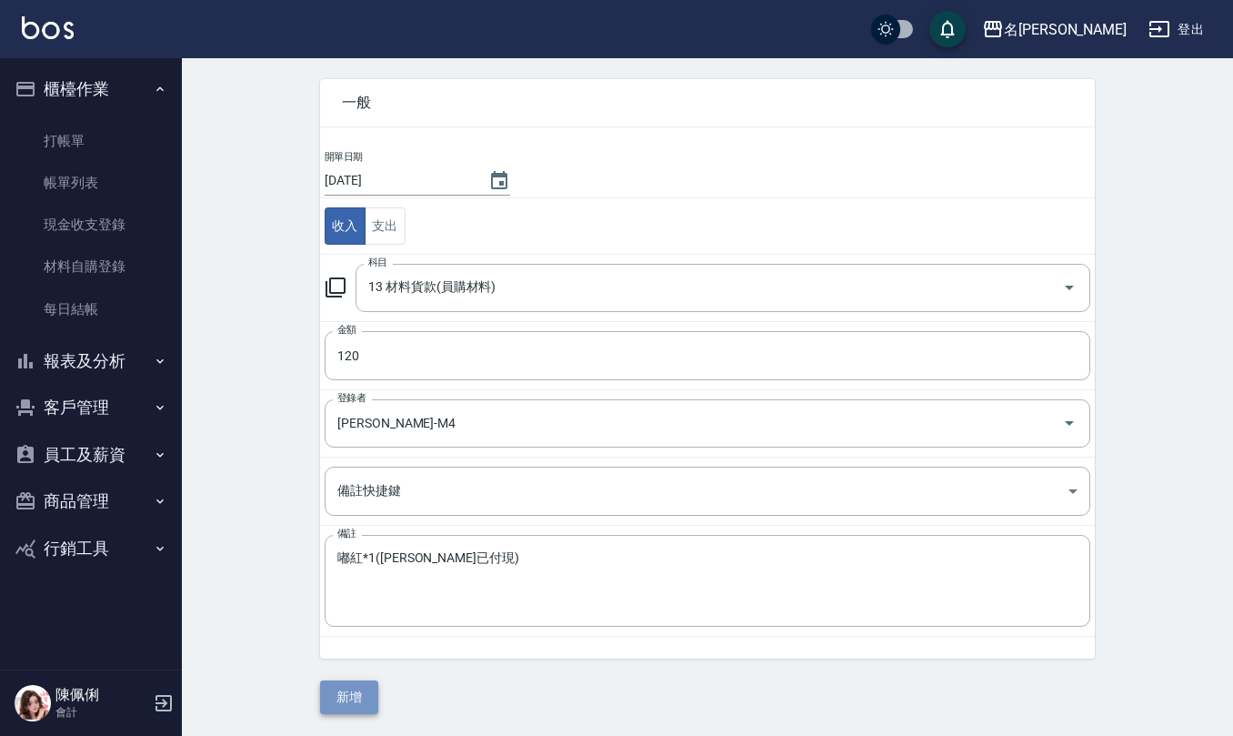
click at [346, 692] on button "新增" at bounding box center [349, 697] width 58 height 34
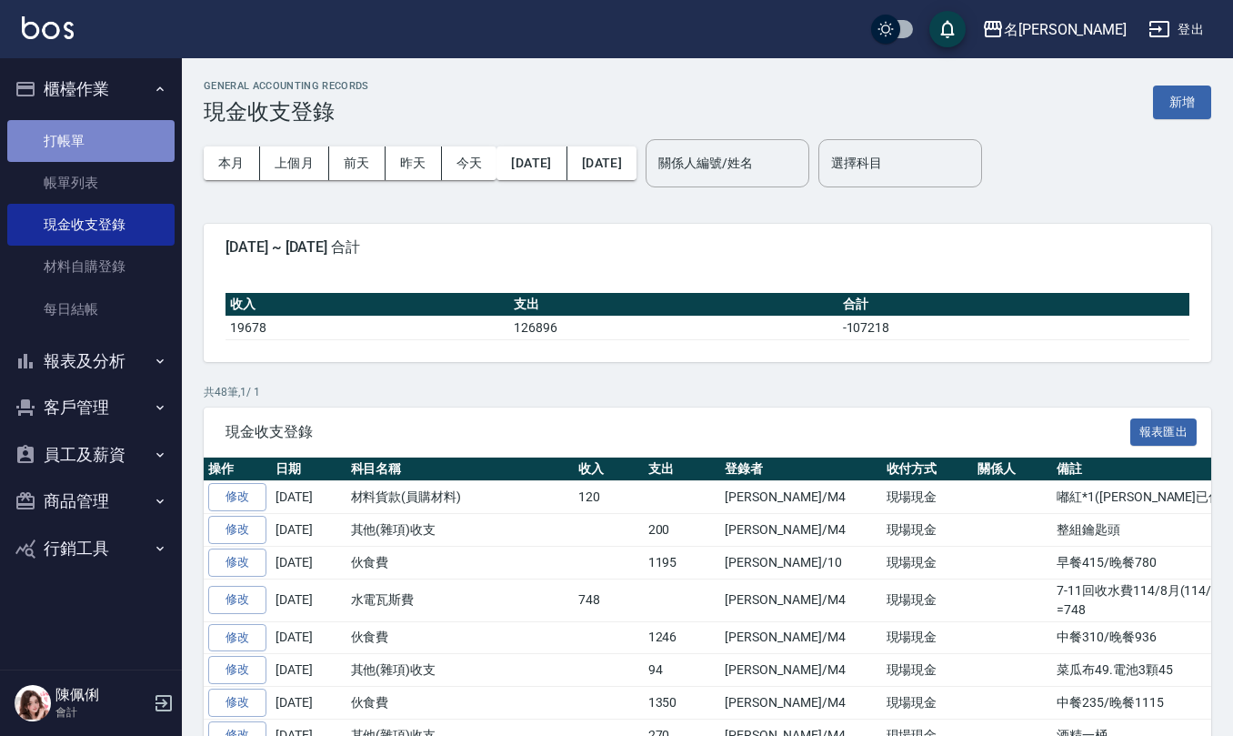
click at [91, 142] on link "打帳單" at bounding box center [90, 141] width 167 height 42
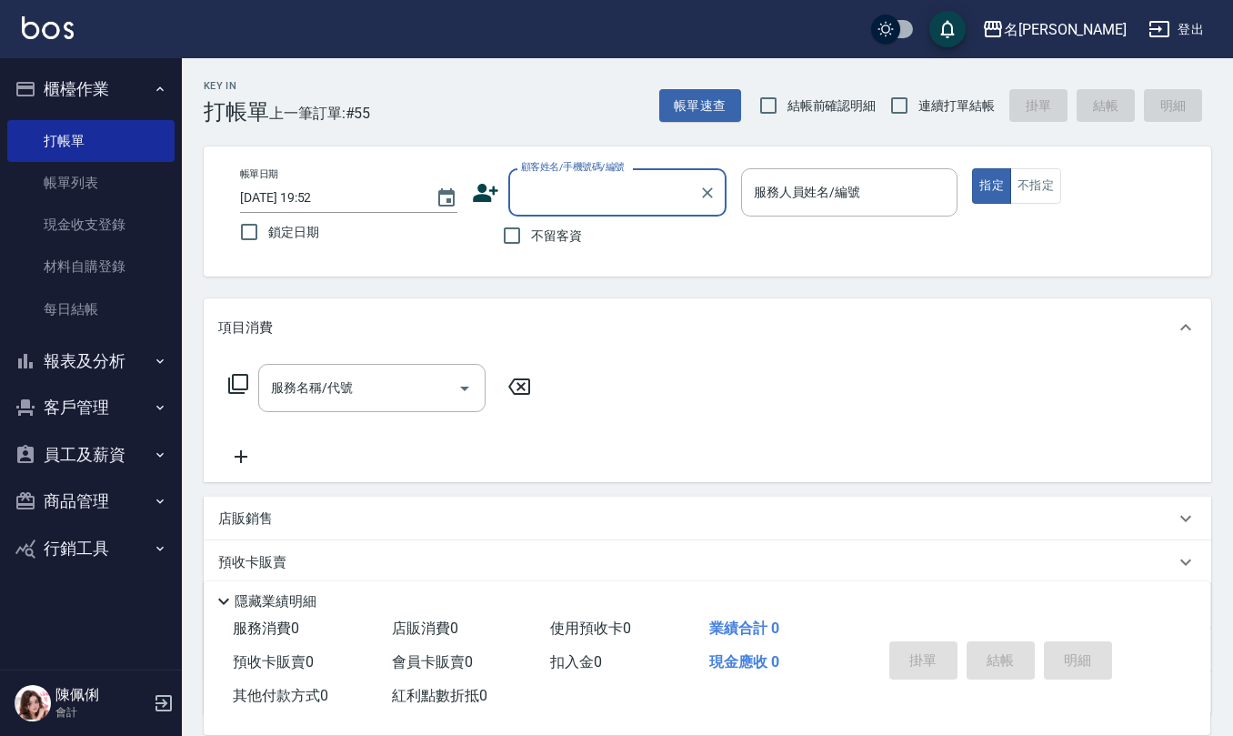
click at [95, 364] on button "報表及分析" at bounding box center [90, 360] width 167 height 47
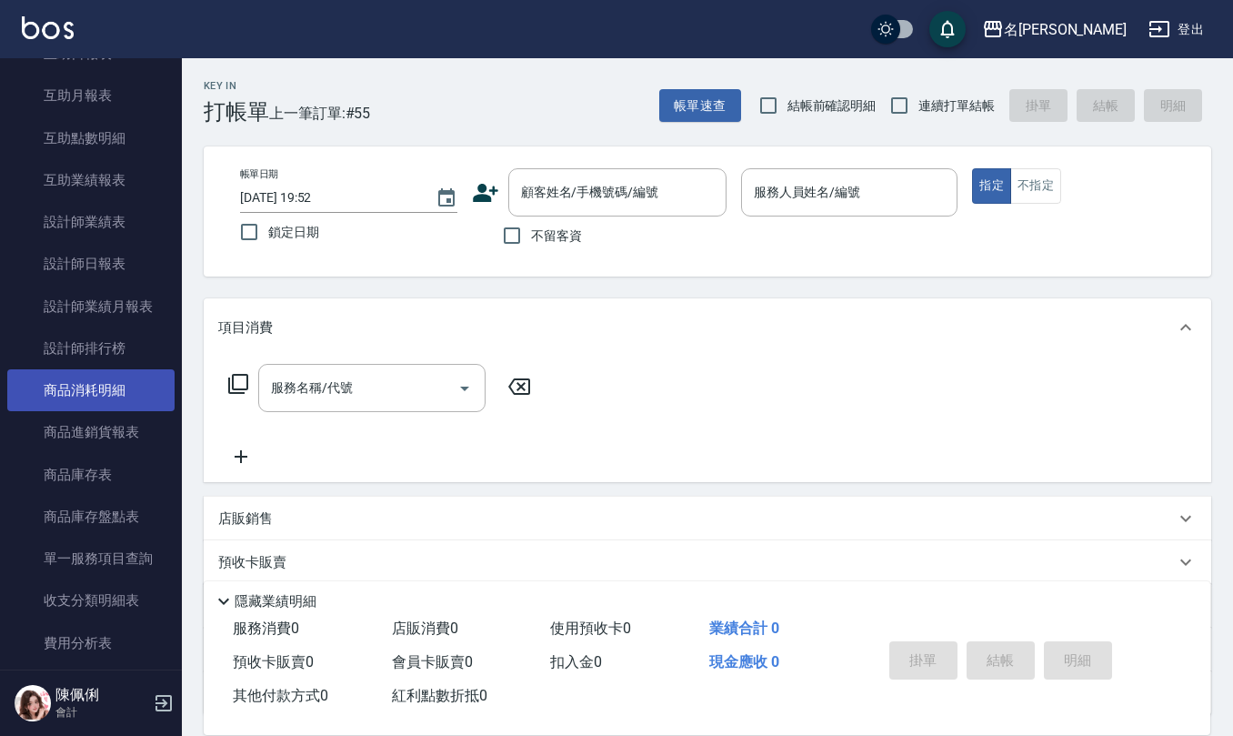
scroll to position [606, 0]
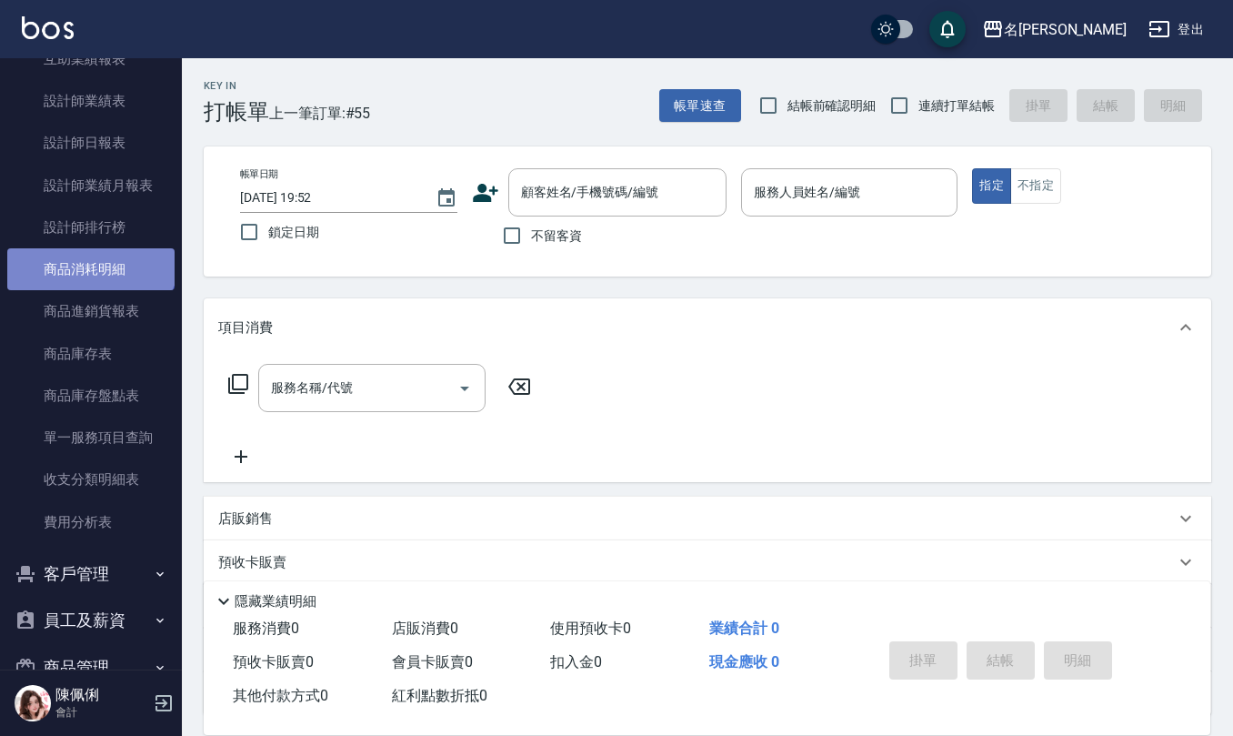
click at [89, 249] on link "商品消耗明細" at bounding box center [90, 269] width 167 height 42
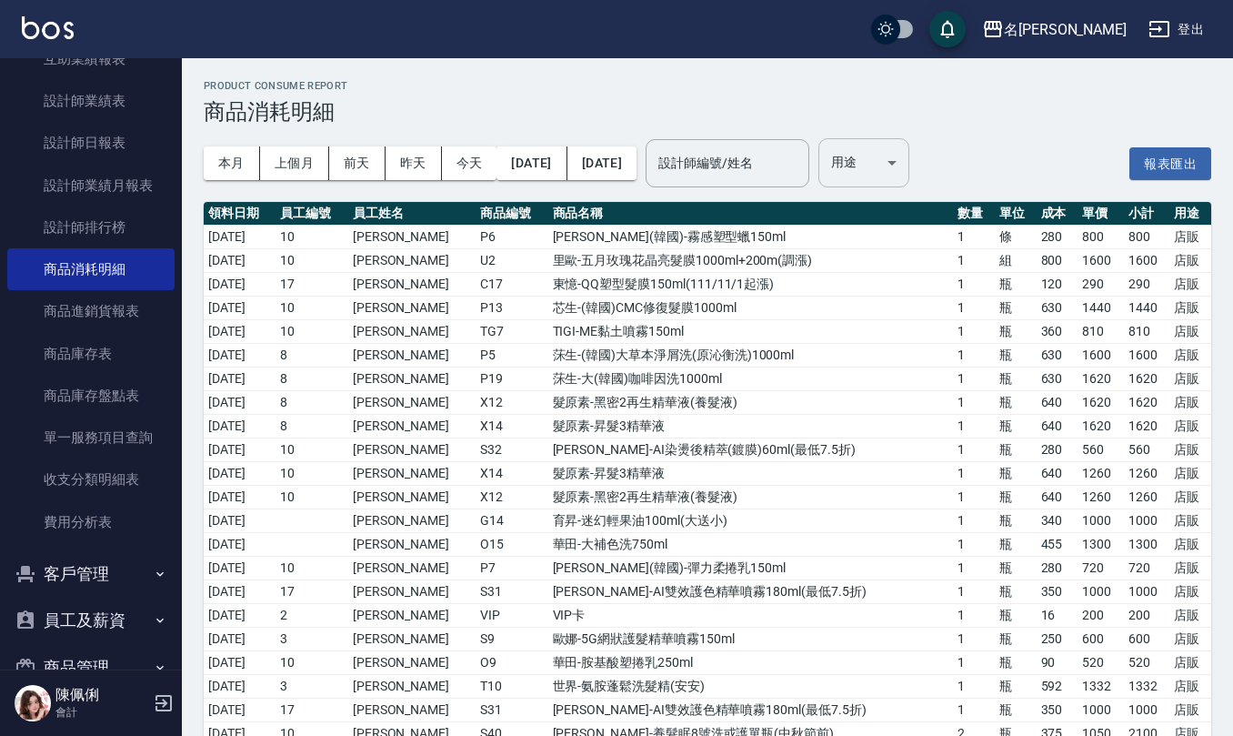
click at [935, 153] on body "名留仁二 登出 櫃檯作業 打帳單 帳單列表 現金收支登錄 材料自購登錄 每日結帳 報表及分析 報表目錄 店家區間累計表 店家日報表 互助日報表 互助月報表 互…" at bounding box center [616, 584] width 1233 height 1169
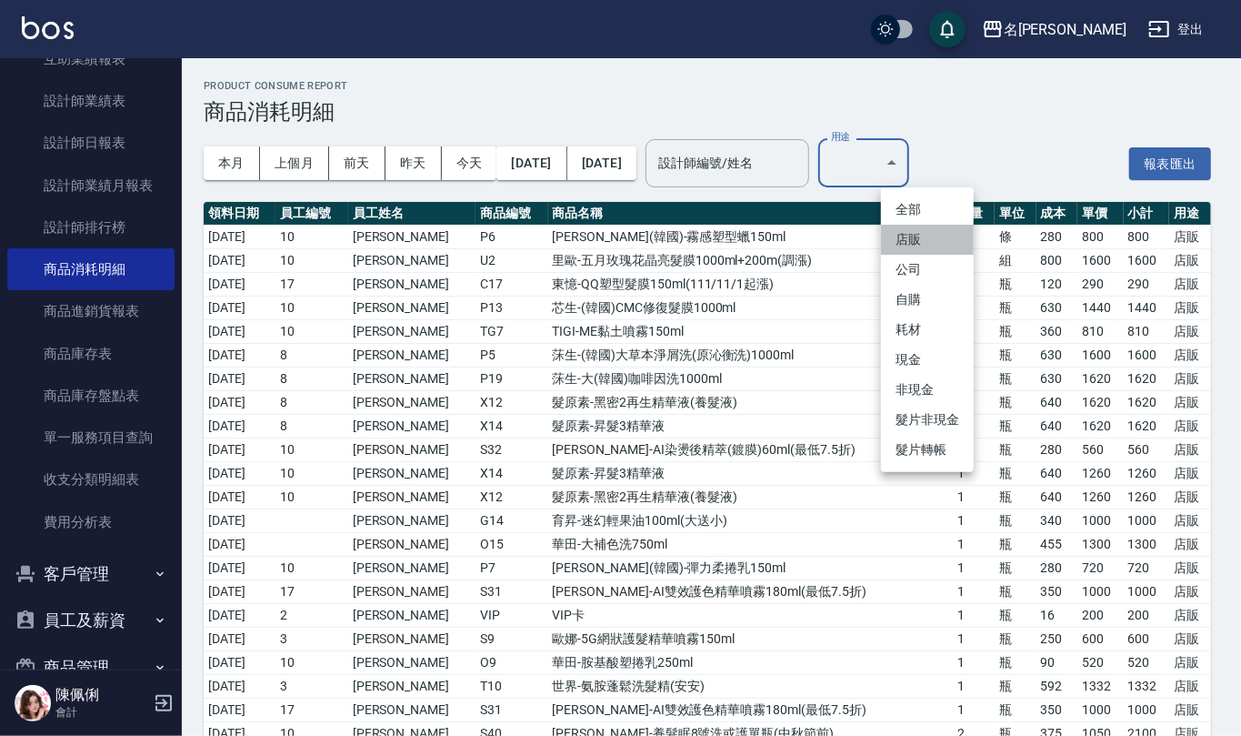
click at [944, 227] on li "店販" at bounding box center [927, 240] width 93 height 30
type input "店販"
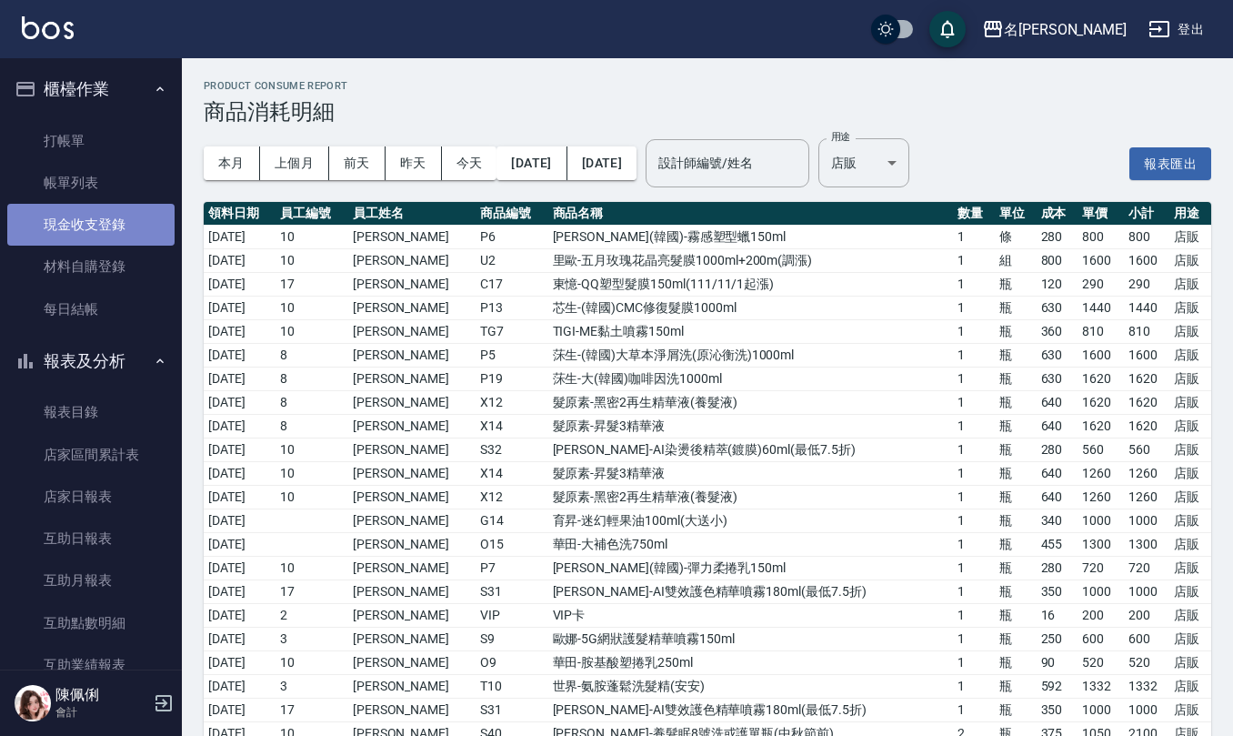
click at [121, 213] on link "現金收支登錄" at bounding box center [90, 225] width 167 height 42
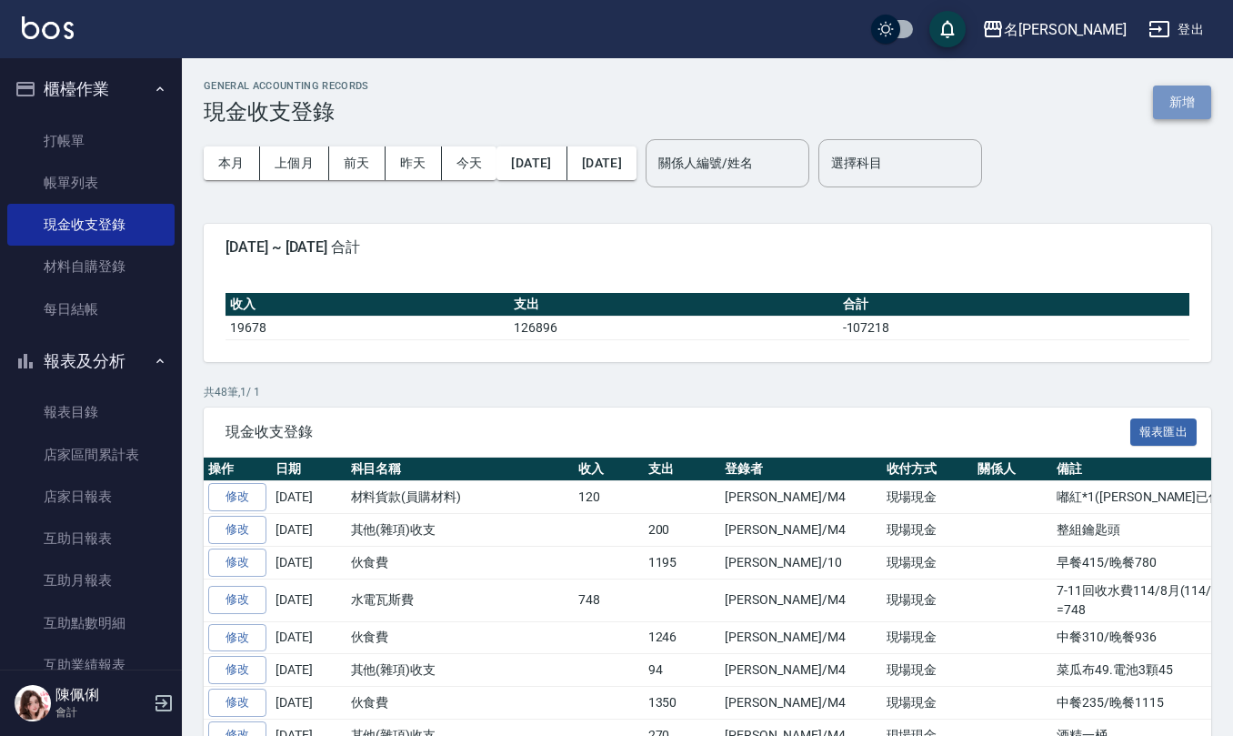
click at [1179, 105] on button "新增" at bounding box center [1182, 102] width 58 height 34
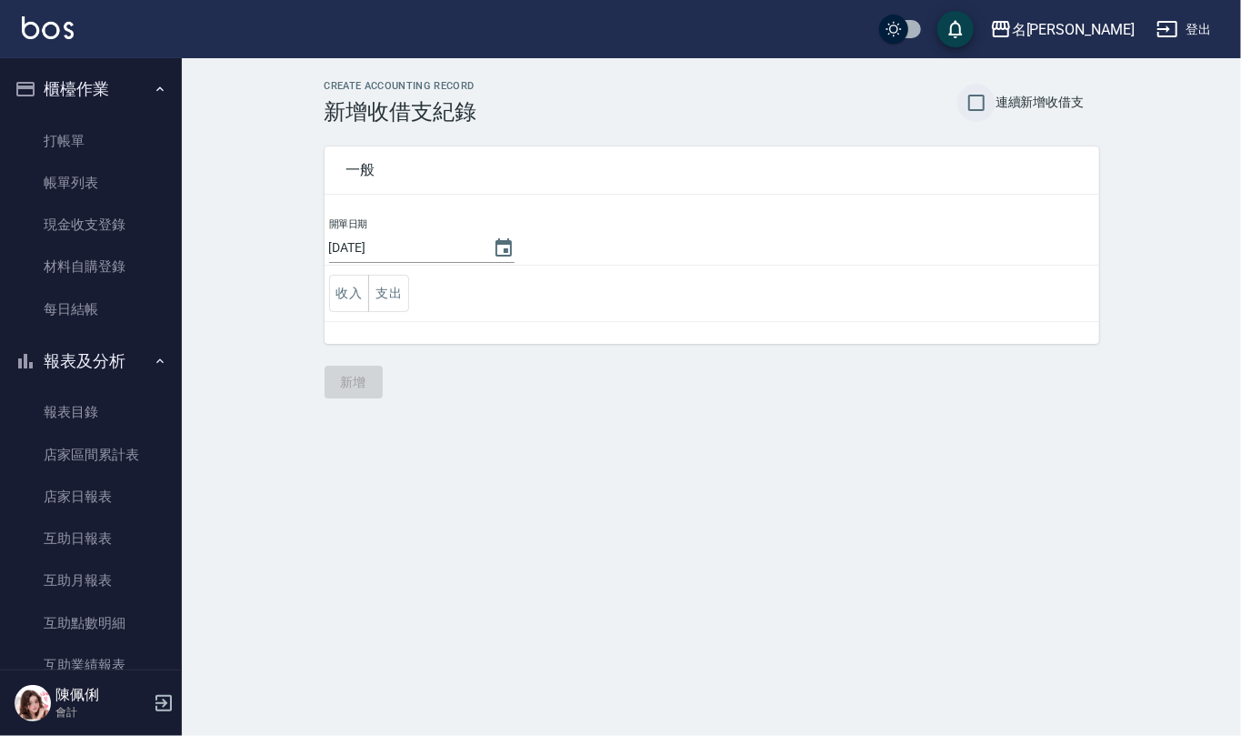
click at [982, 84] on input "連續新增收借支" at bounding box center [976, 103] width 38 height 38
checkbox input "true"
click at [499, 252] on icon "Choose date, selected date is 2025-09-16" at bounding box center [504, 247] width 16 height 18
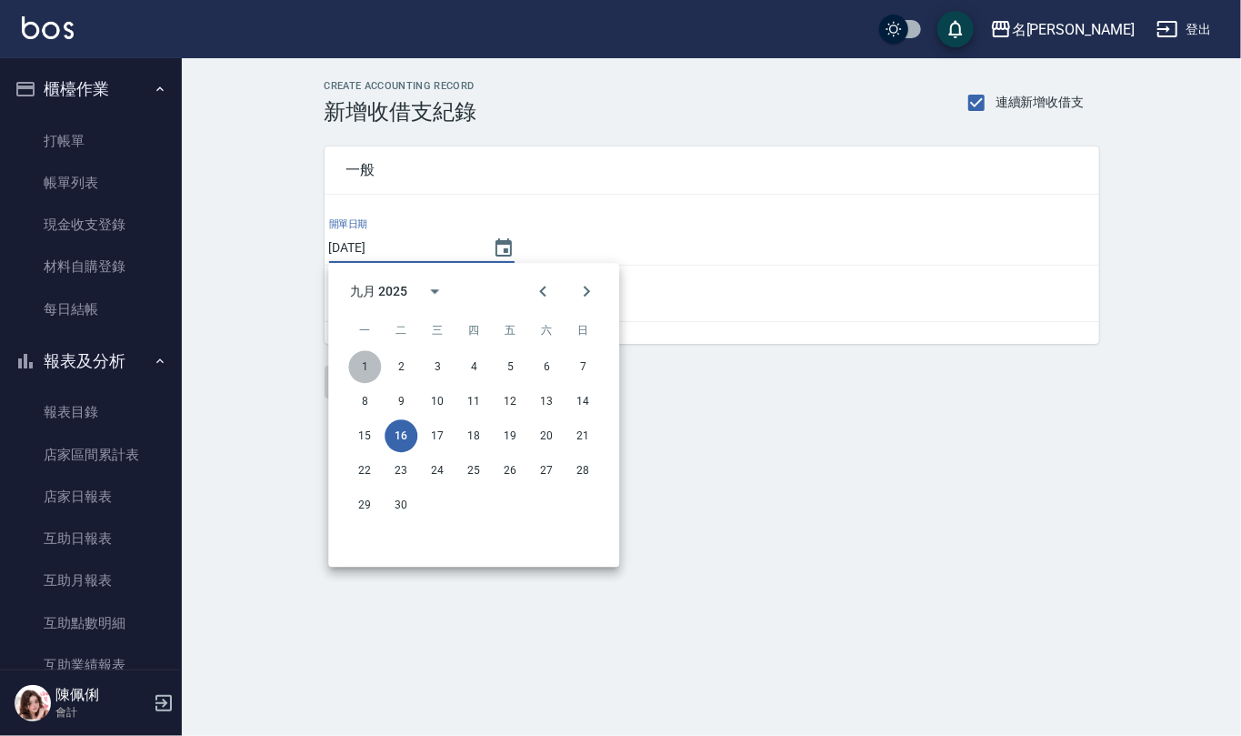
click at [368, 364] on button "1" at bounding box center [364, 366] width 33 height 33
type input "[DATE]"
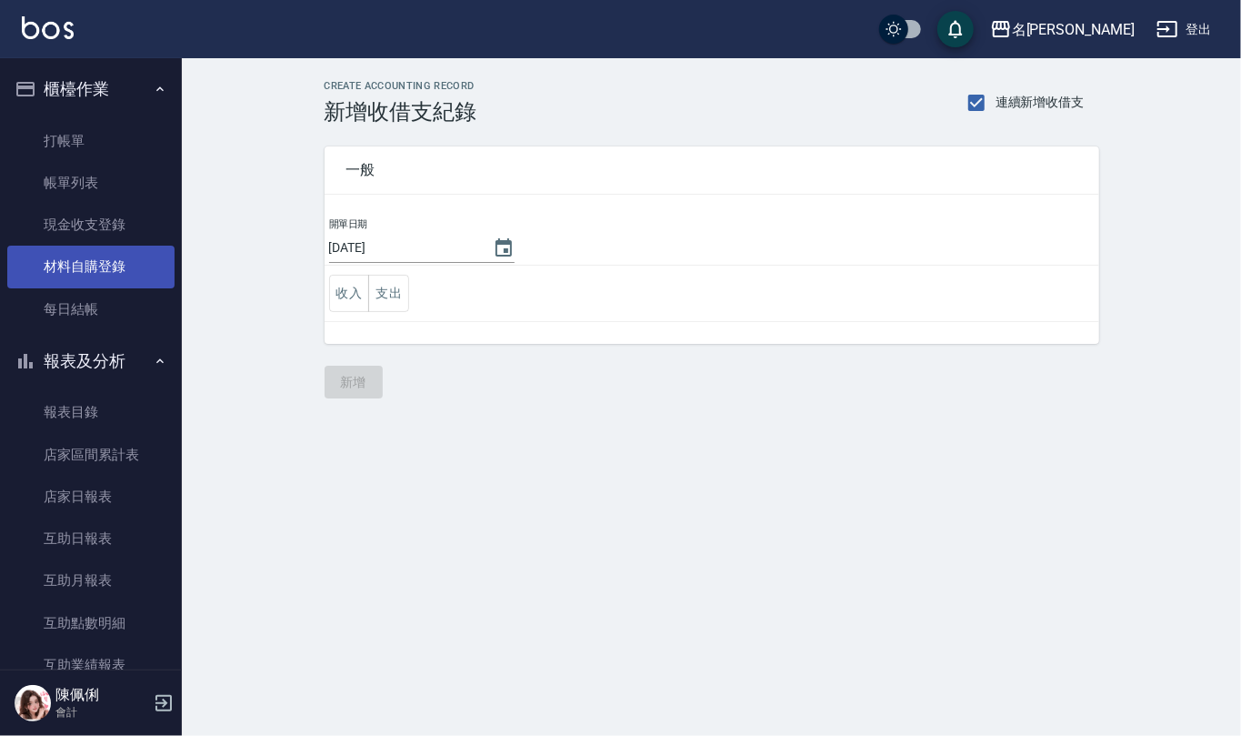
click at [85, 256] on link "材料自購登錄" at bounding box center [90, 266] width 167 height 42
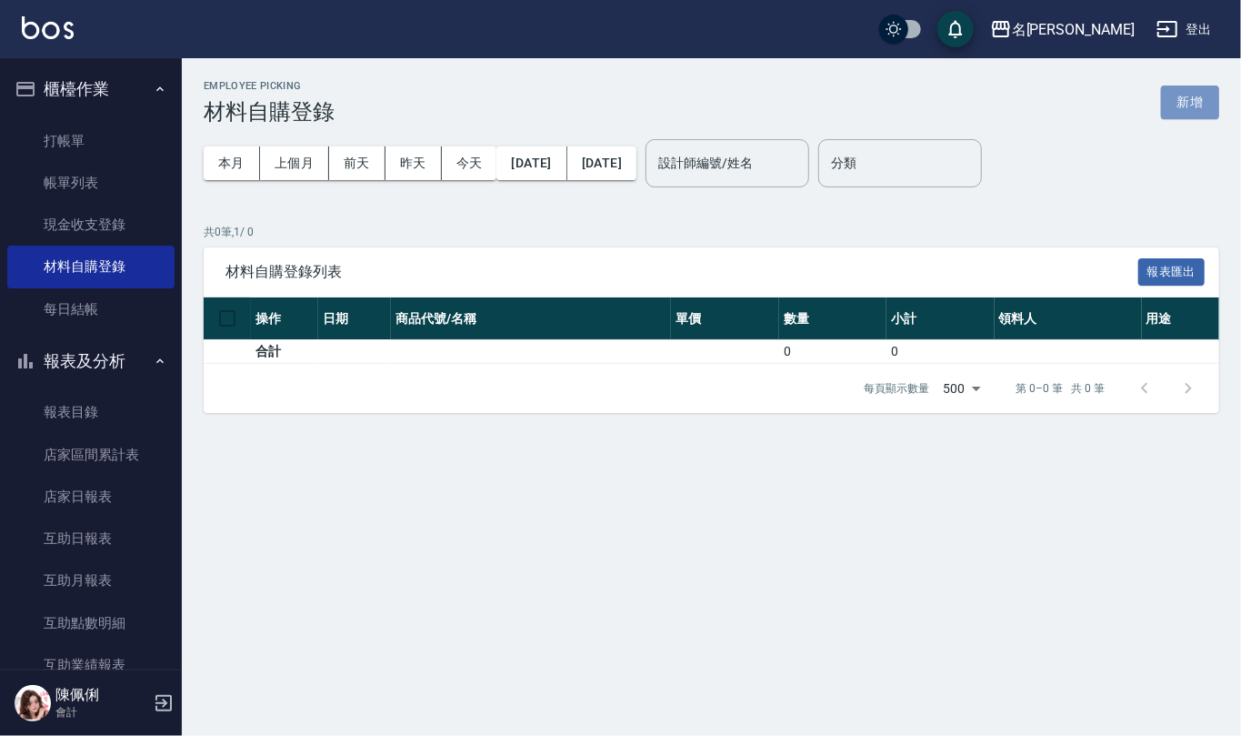
drag, startPoint x: 1187, startPoint y: 103, endPoint x: 1168, endPoint y: 128, distance: 31.3
click at [1186, 105] on button "新增" at bounding box center [1190, 102] width 58 height 34
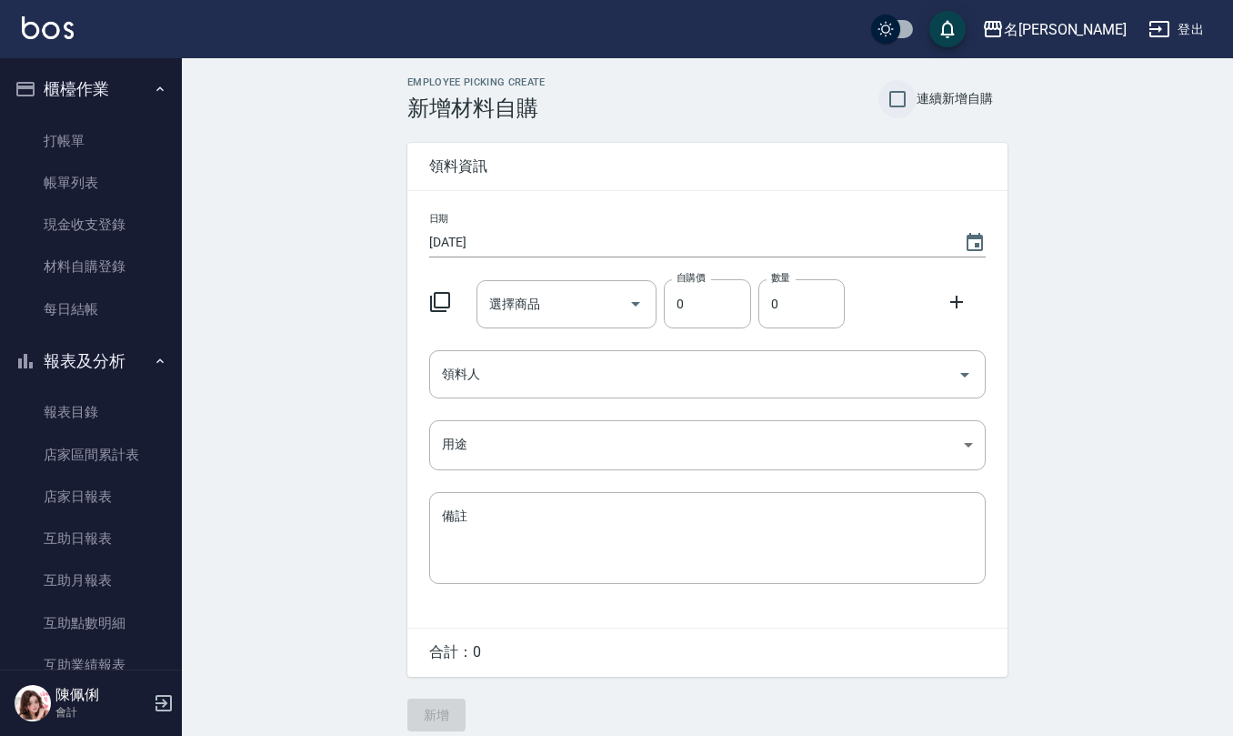
click at [897, 106] on input "連續新增自購" at bounding box center [897, 99] width 38 height 38
checkbox input "true"
click at [973, 235] on icon "Choose date, selected date is 2025-09-16" at bounding box center [975, 242] width 16 height 18
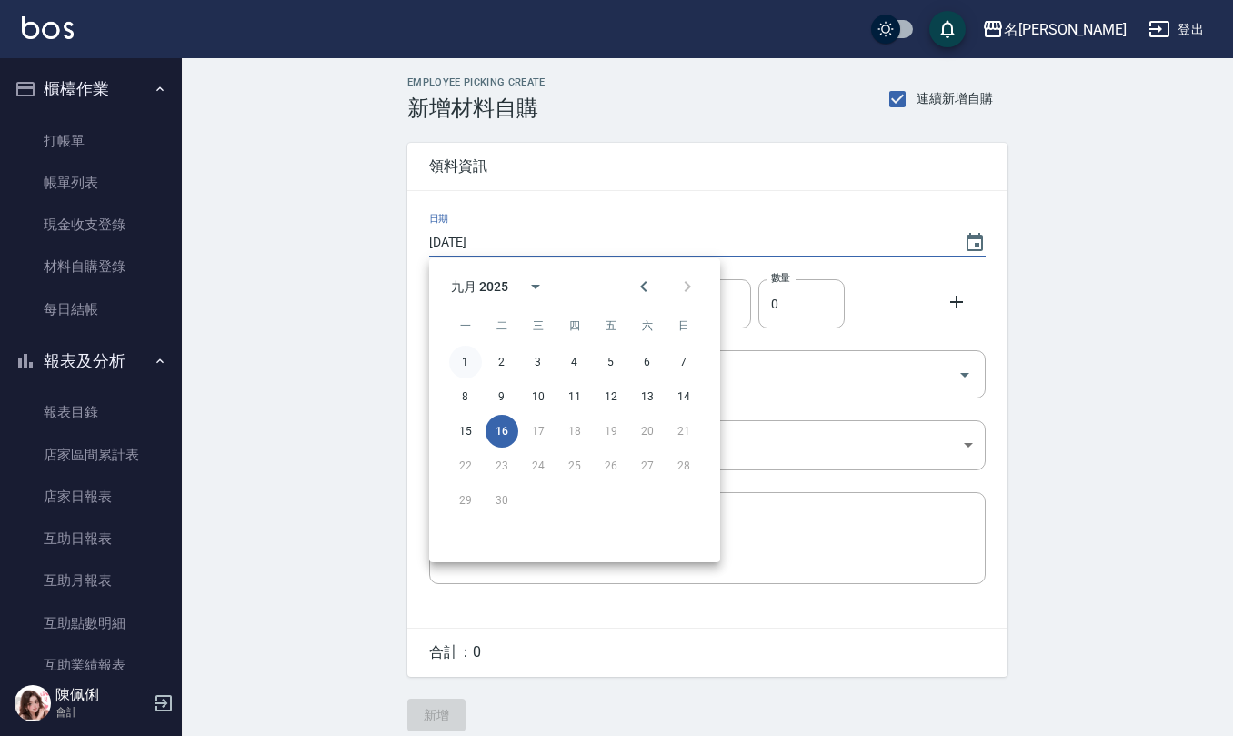
click at [467, 364] on button "1" at bounding box center [465, 362] width 33 height 33
type input "2025/09/01"
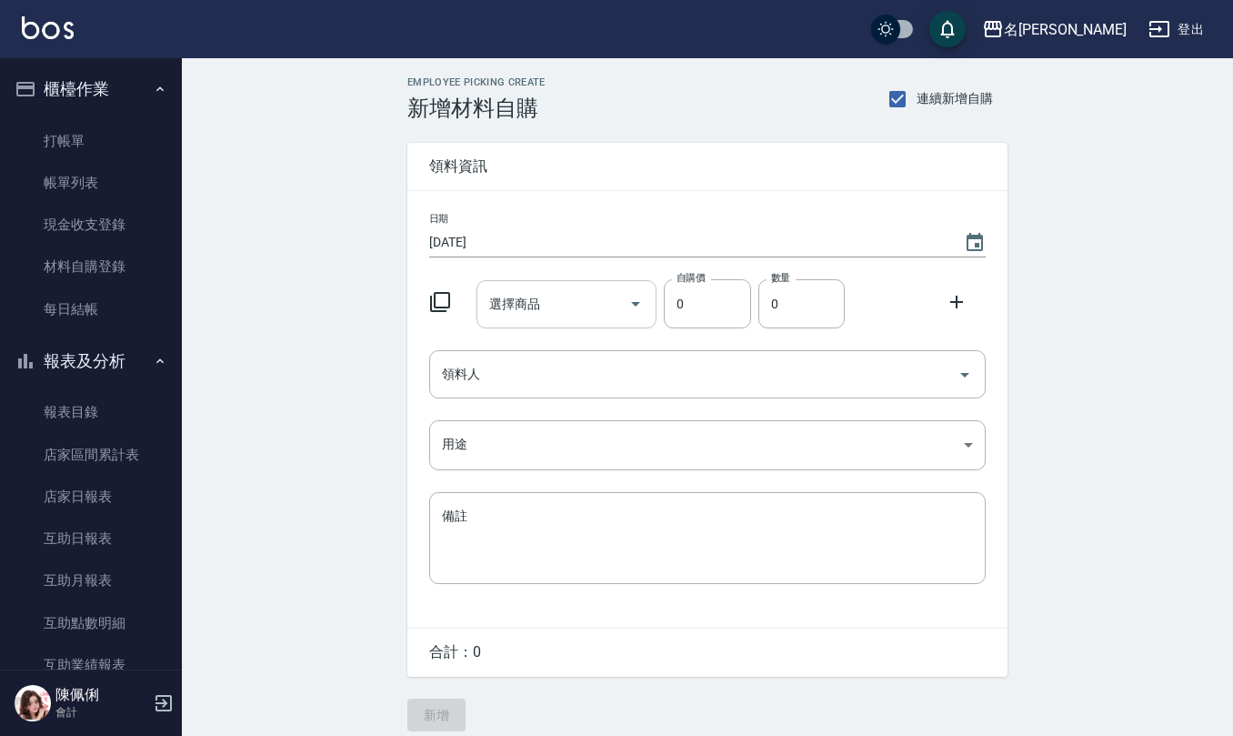
click at [600, 303] on input "選擇商品" at bounding box center [553, 304] width 137 height 32
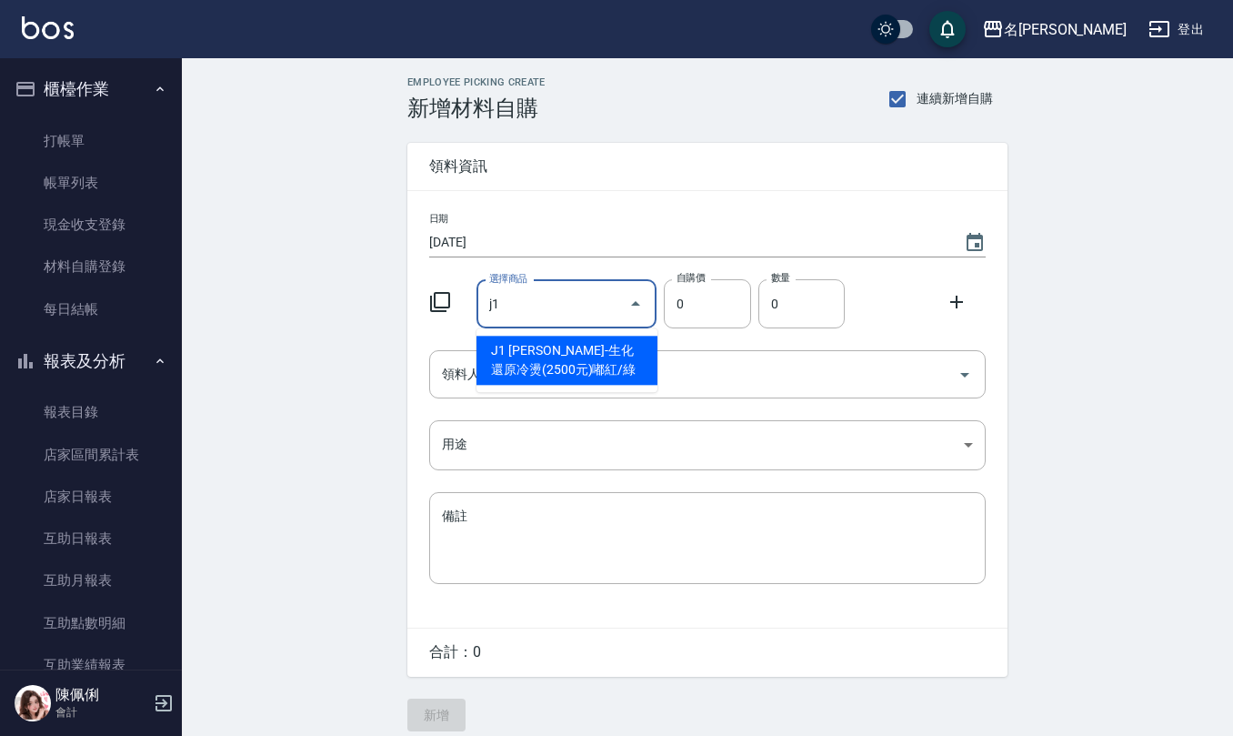
type input "伊黛莉雅-生化還原冷燙(2500元)嘟紅/綠"
type input "120"
type input "1"
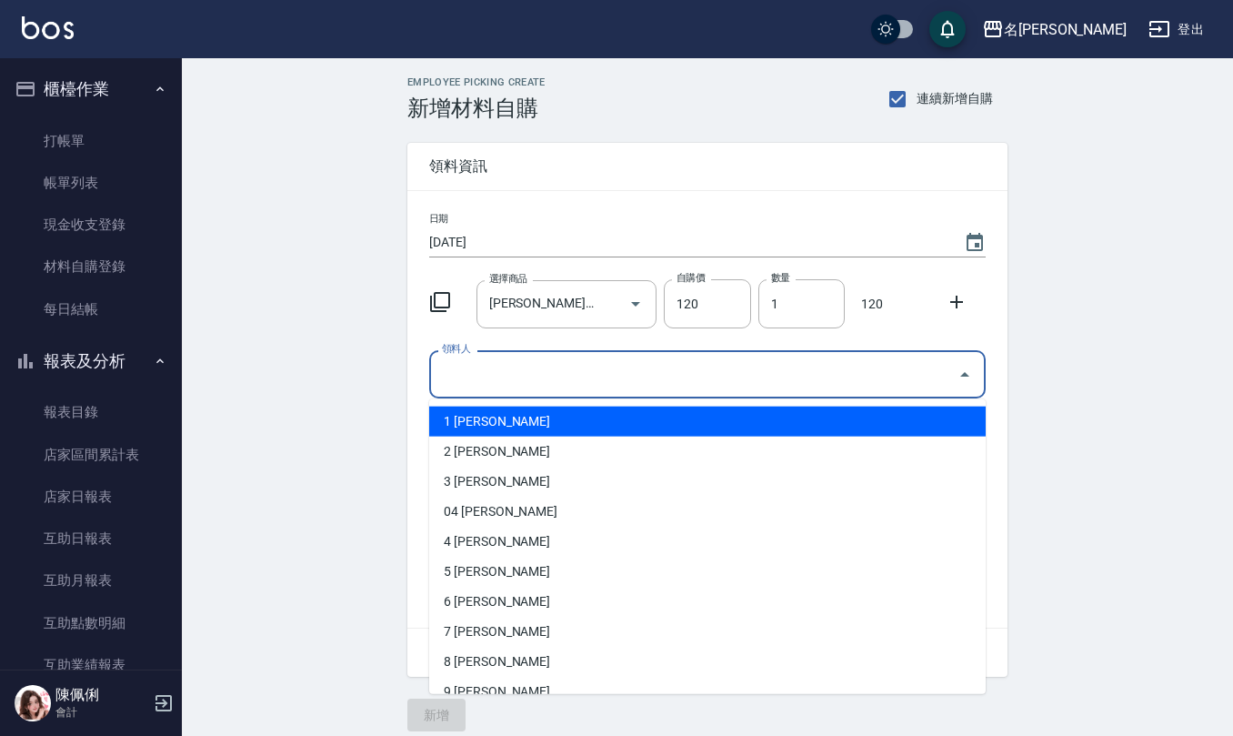
click at [591, 365] on input "領料人" at bounding box center [693, 374] width 513 height 32
type input "3 [PERSON_NAME]"
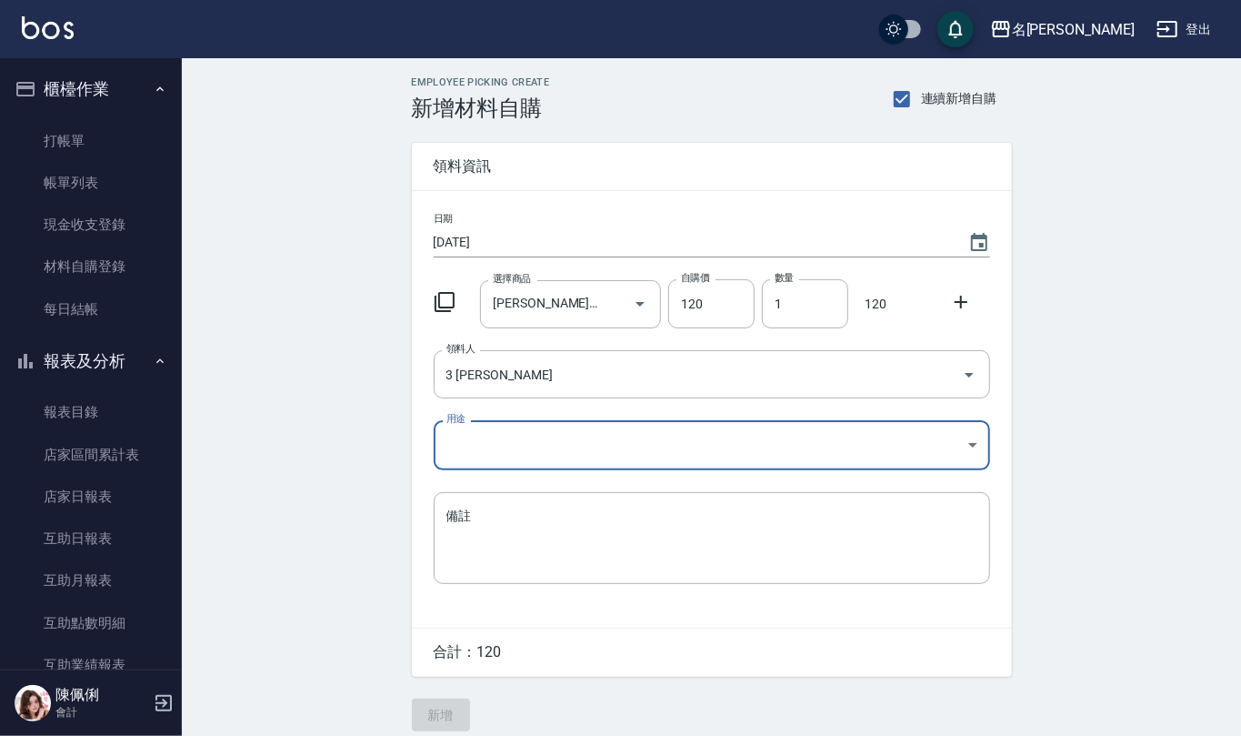
click at [536, 451] on body "名留仁二 登出 櫃檯作業 打帳單 帳單列表 現金收支登錄 材料自購登錄 每日結帳 報表及分析 報表目錄 店家區間累計表 店家日報表 互助日報表 互助月報表 互…" at bounding box center [620, 374] width 1241 height 749
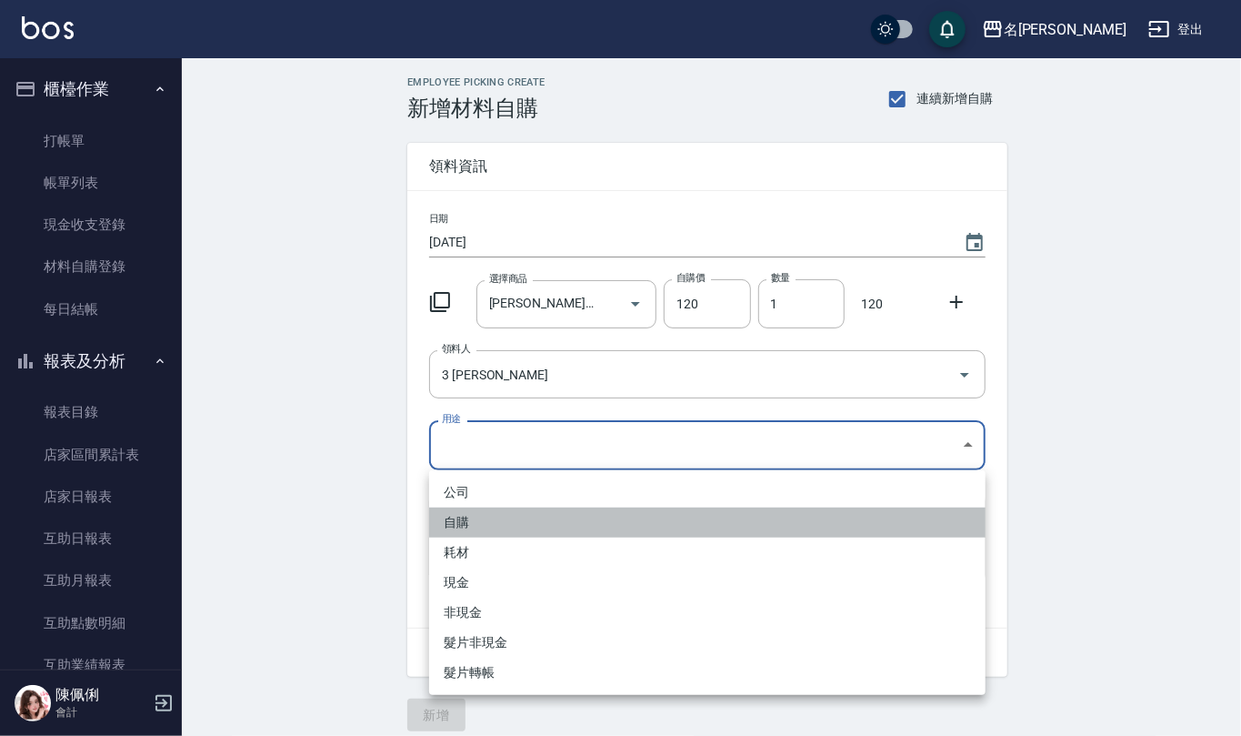
click at [529, 515] on li "自購" at bounding box center [707, 522] width 556 height 30
type input "自購"
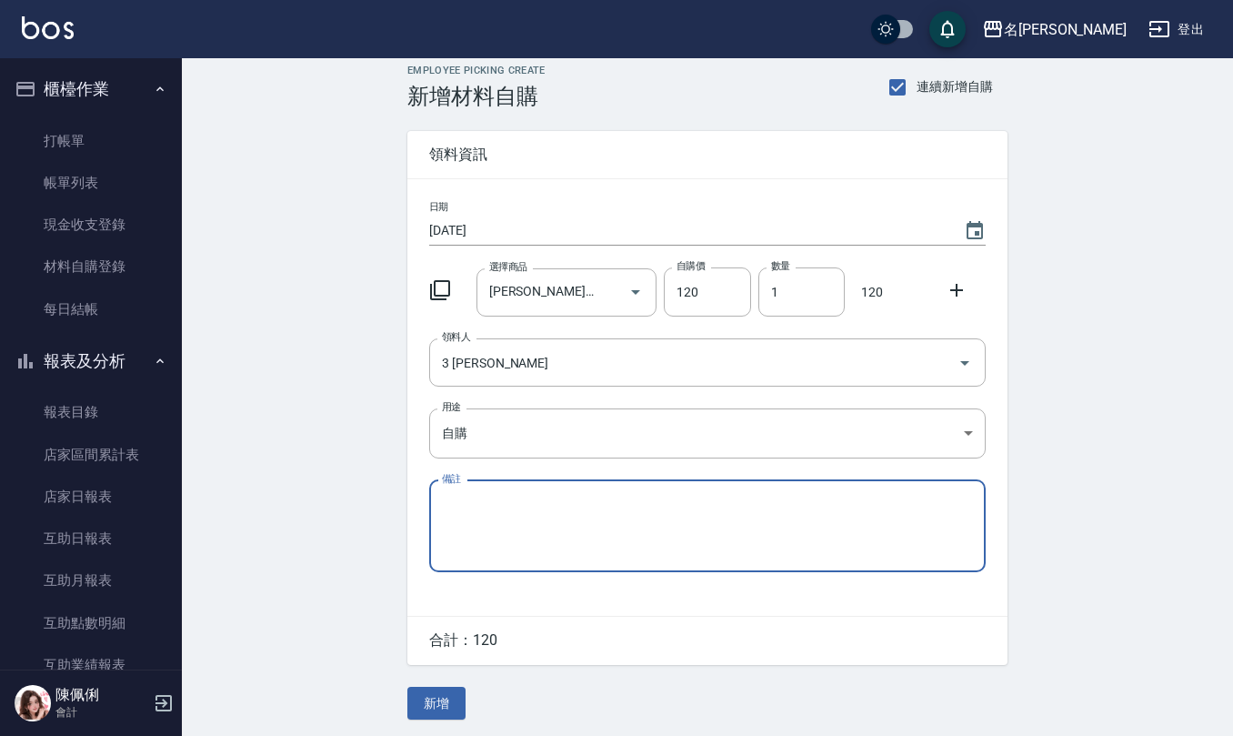
scroll to position [15, 0]
click at [455, 698] on button "新增" at bounding box center [436, 702] width 58 height 34
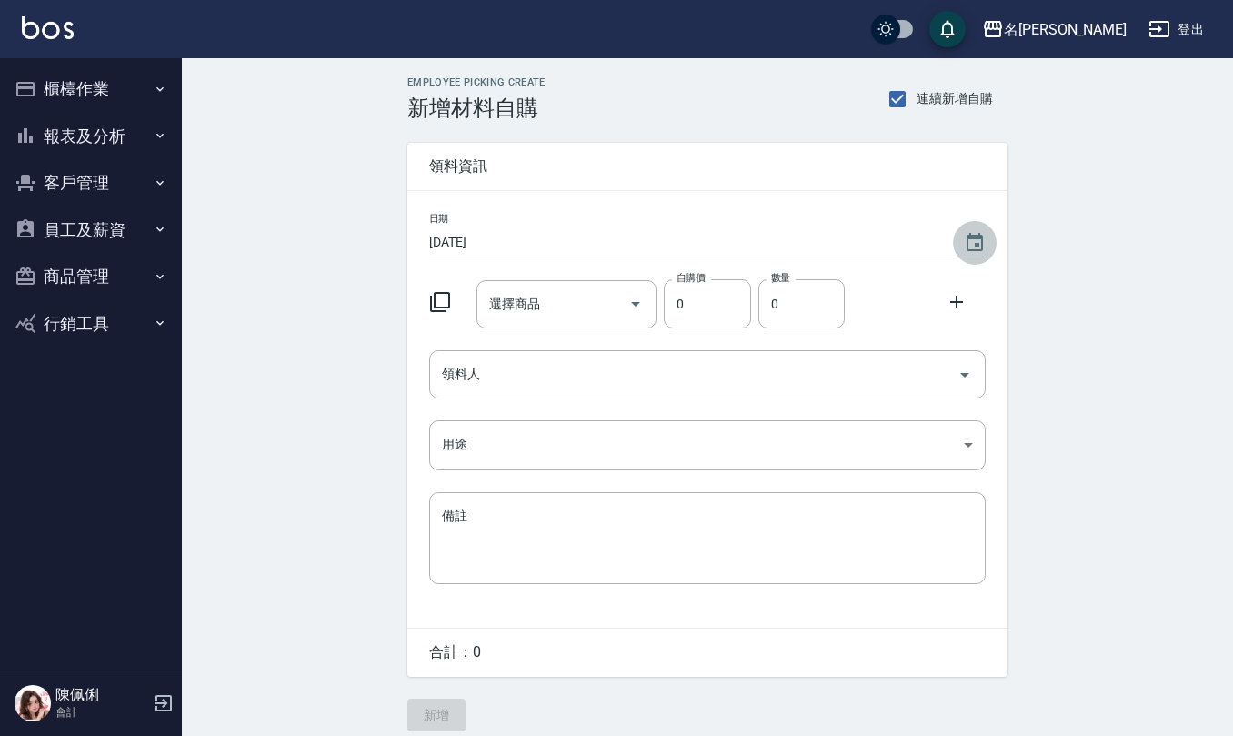
click at [978, 245] on icon "Choose date, selected date is 2025-09-01" at bounding box center [975, 242] width 16 height 18
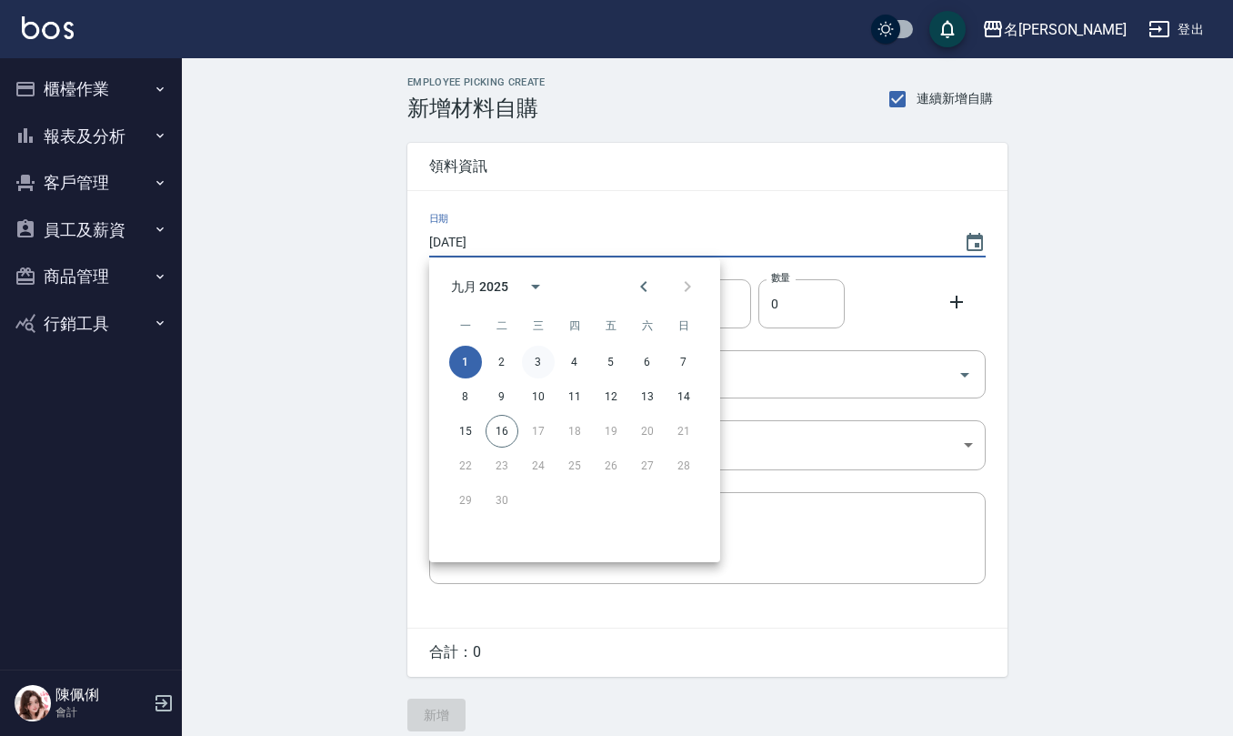
click at [539, 355] on button "3" at bounding box center [538, 362] width 33 height 33
type input "[DATE]"
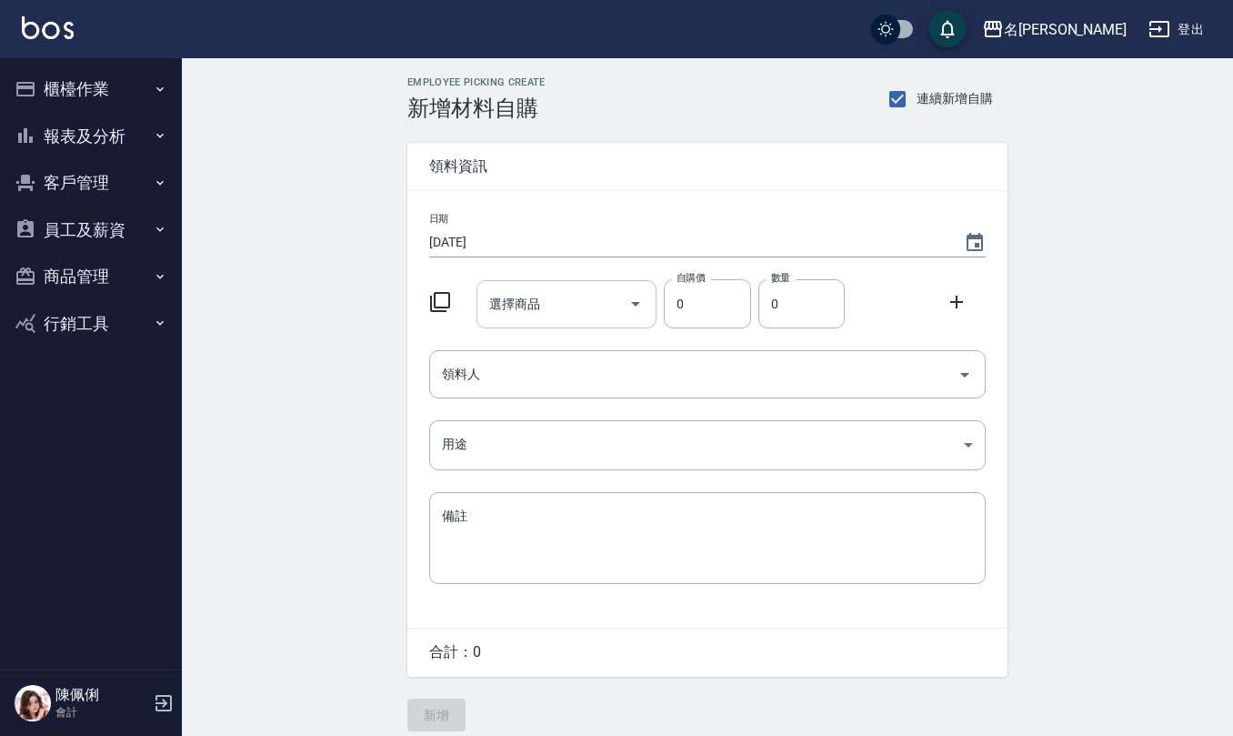
click at [575, 288] on input "選擇商品" at bounding box center [553, 304] width 137 height 32
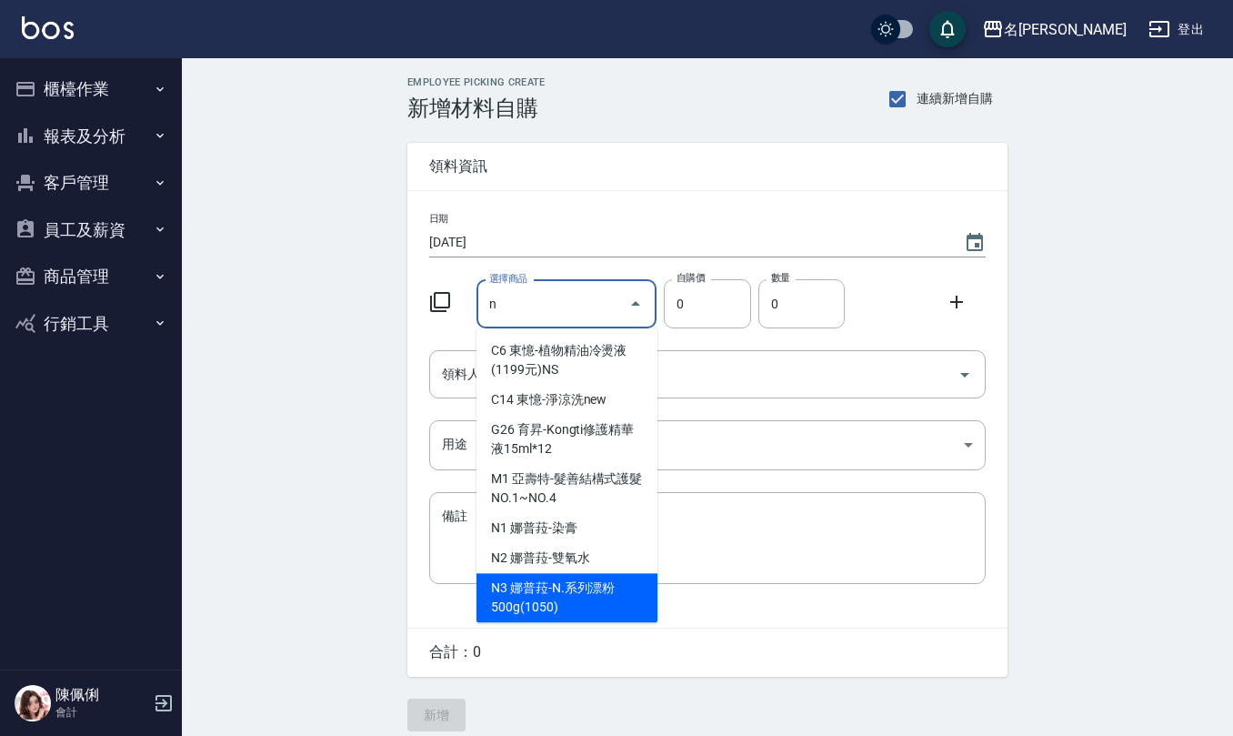
type input "[PERSON_NAME]系列漂粉500g(1050)"
type input "840"
type input "1"
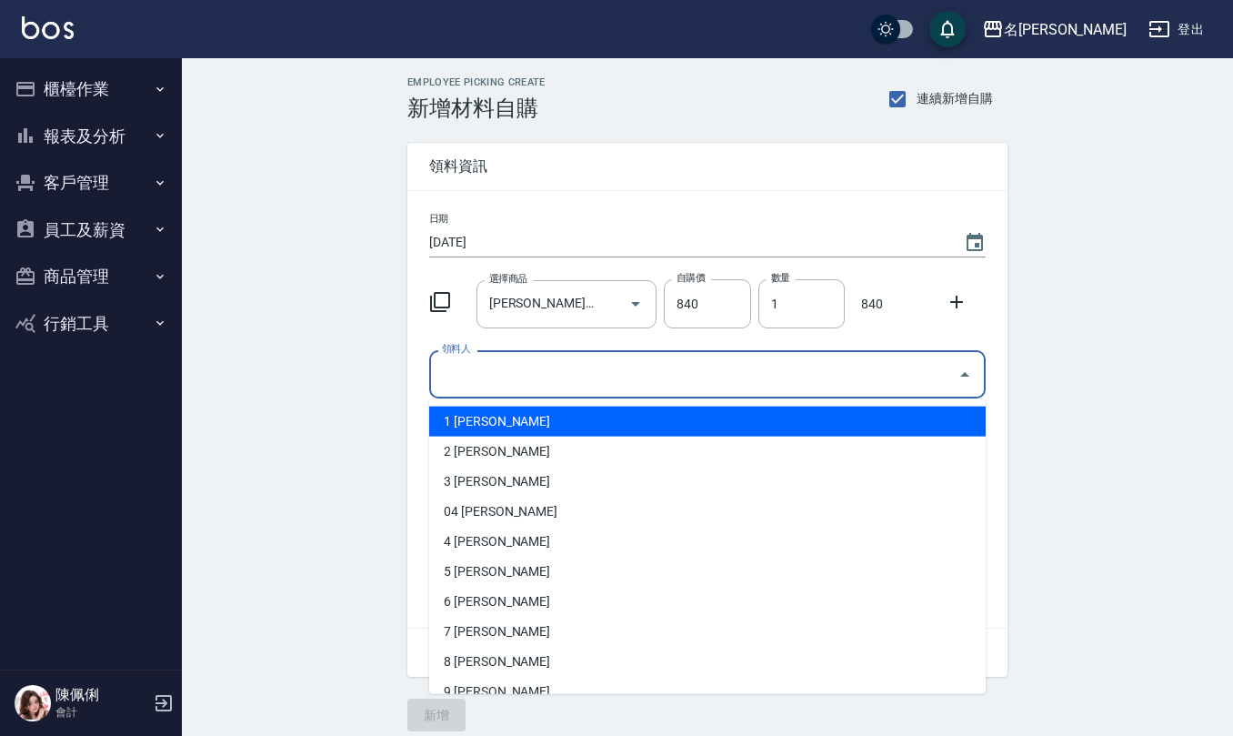
click at [578, 362] on input "領料人" at bounding box center [693, 374] width 513 height 32
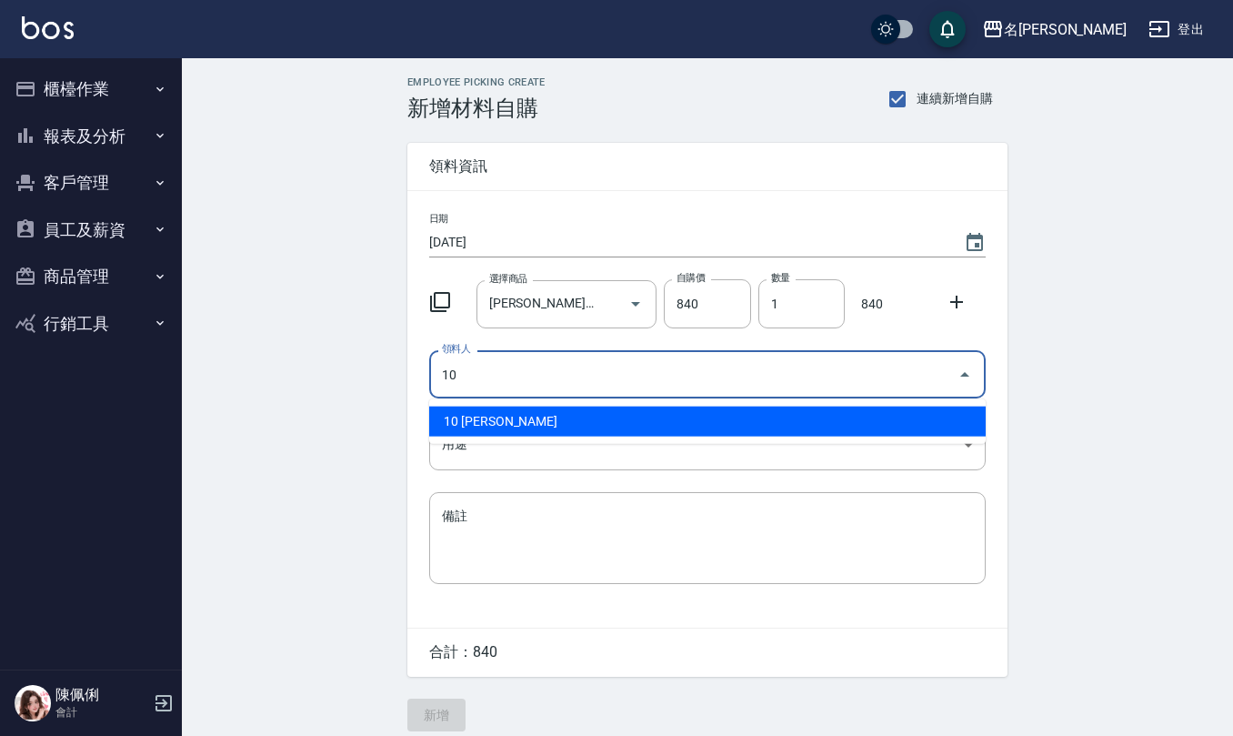
type input "10 [PERSON_NAME]"
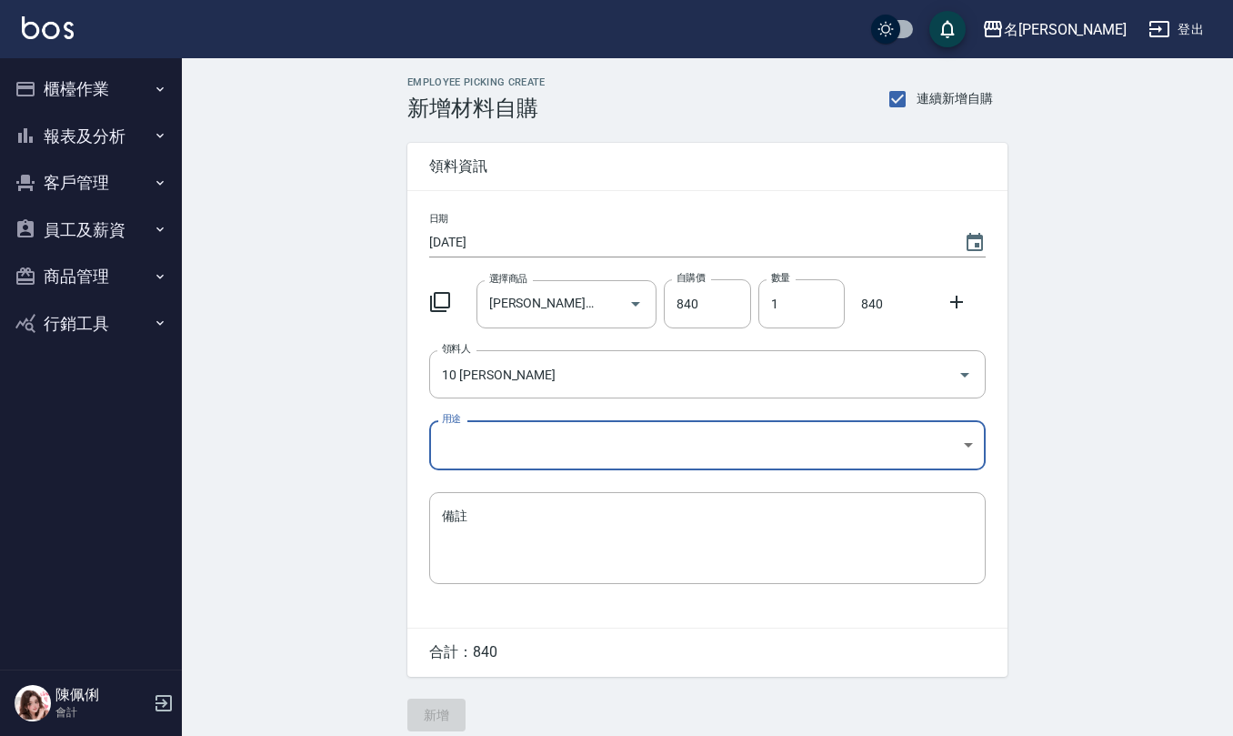
click at [553, 440] on body "名留仁二 登出 櫃檯作業 打帳單 帳單列表 現金收支登錄 材料自購登錄 每日結帳 報表及分析 報表目錄 店家區間累計表 店家日報表 互助日報表 互助月報表 互…" at bounding box center [616, 374] width 1233 height 749
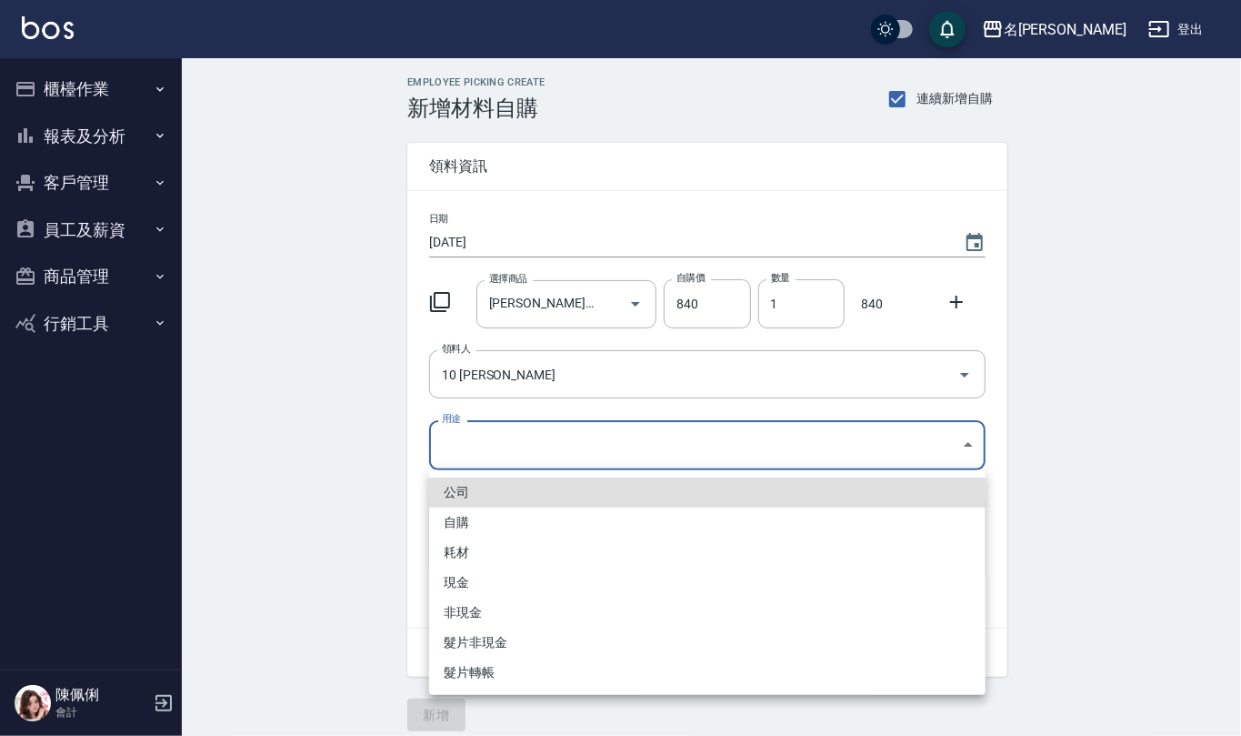
click at [504, 513] on li "自購" at bounding box center [707, 522] width 556 height 30
type input "自購"
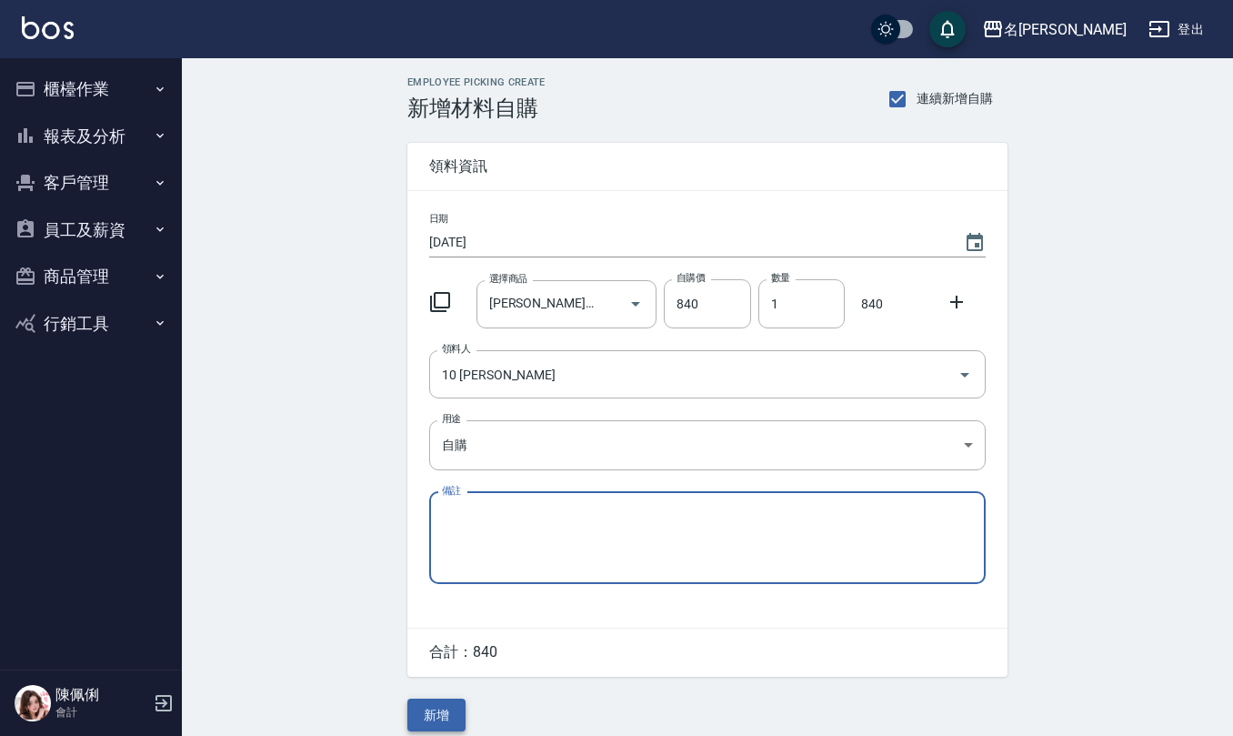
click at [436, 706] on button "新增" at bounding box center [436, 715] width 58 height 34
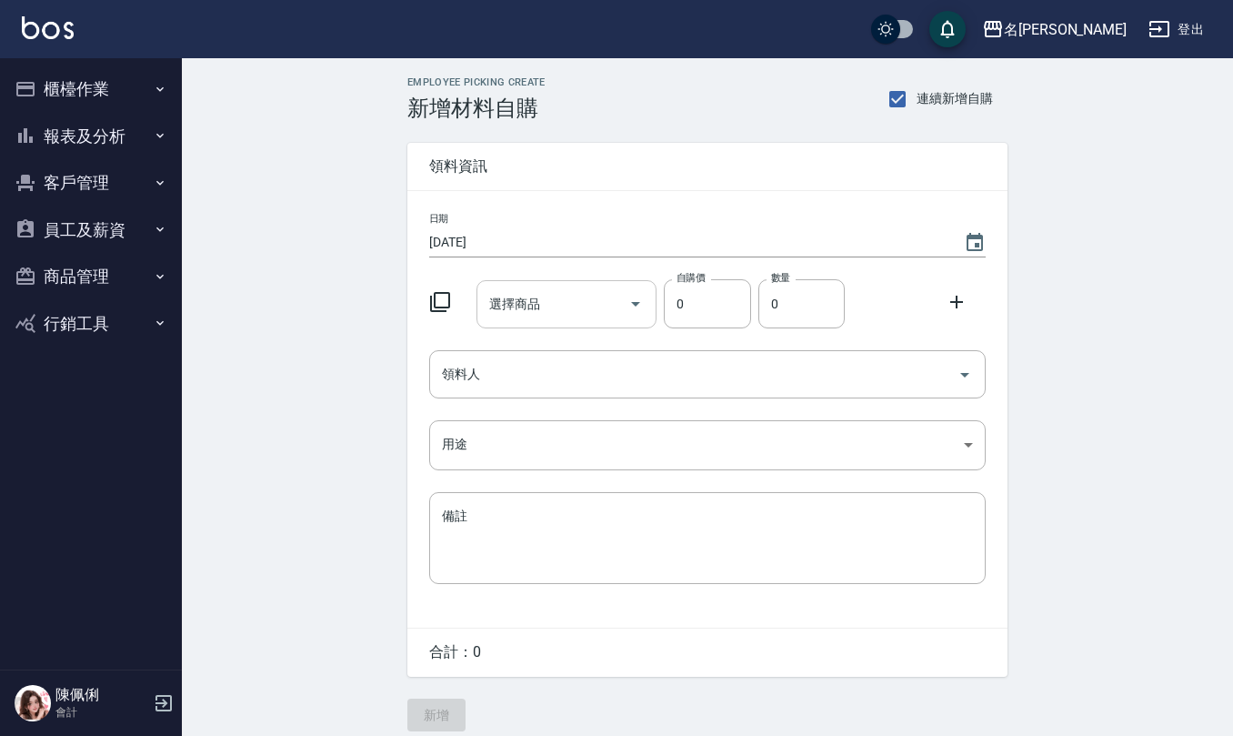
click at [569, 285] on div "選擇商品" at bounding box center [566, 304] width 181 height 48
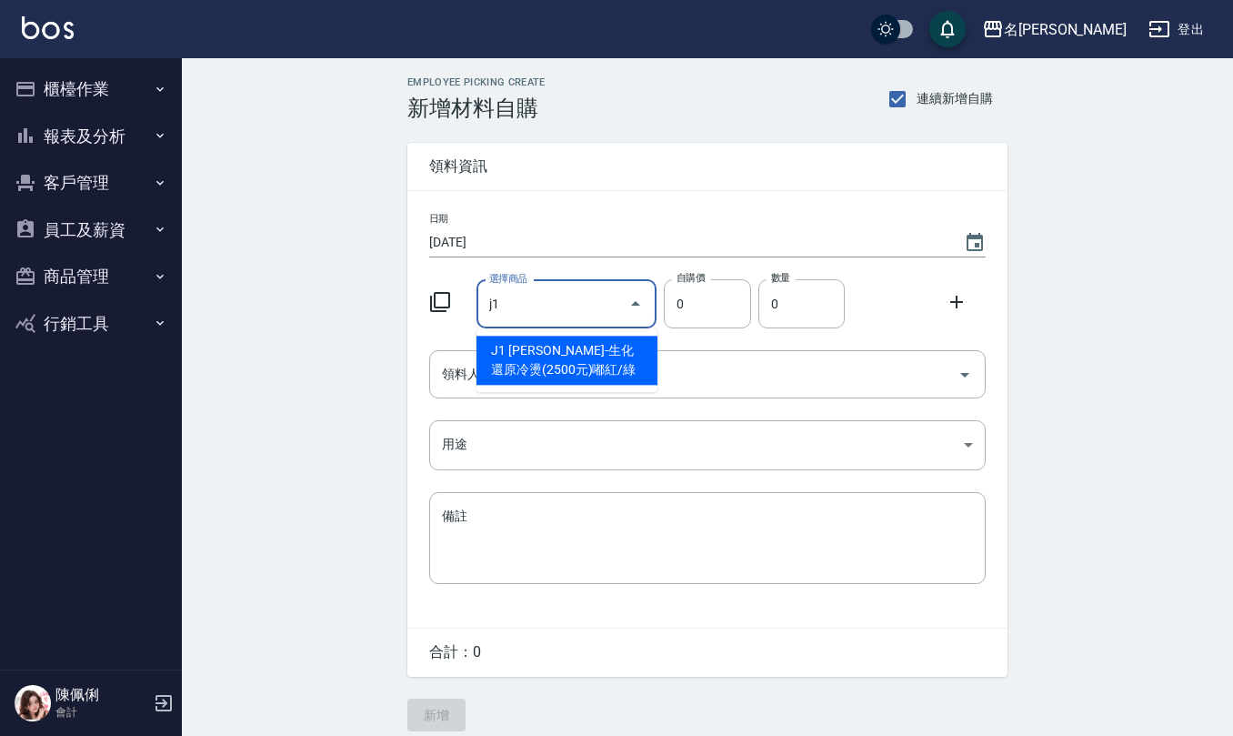
type input "[PERSON_NAME]-生化還原冷燙(2500元)嘟紅/綠"
type input "120"
type input "1"
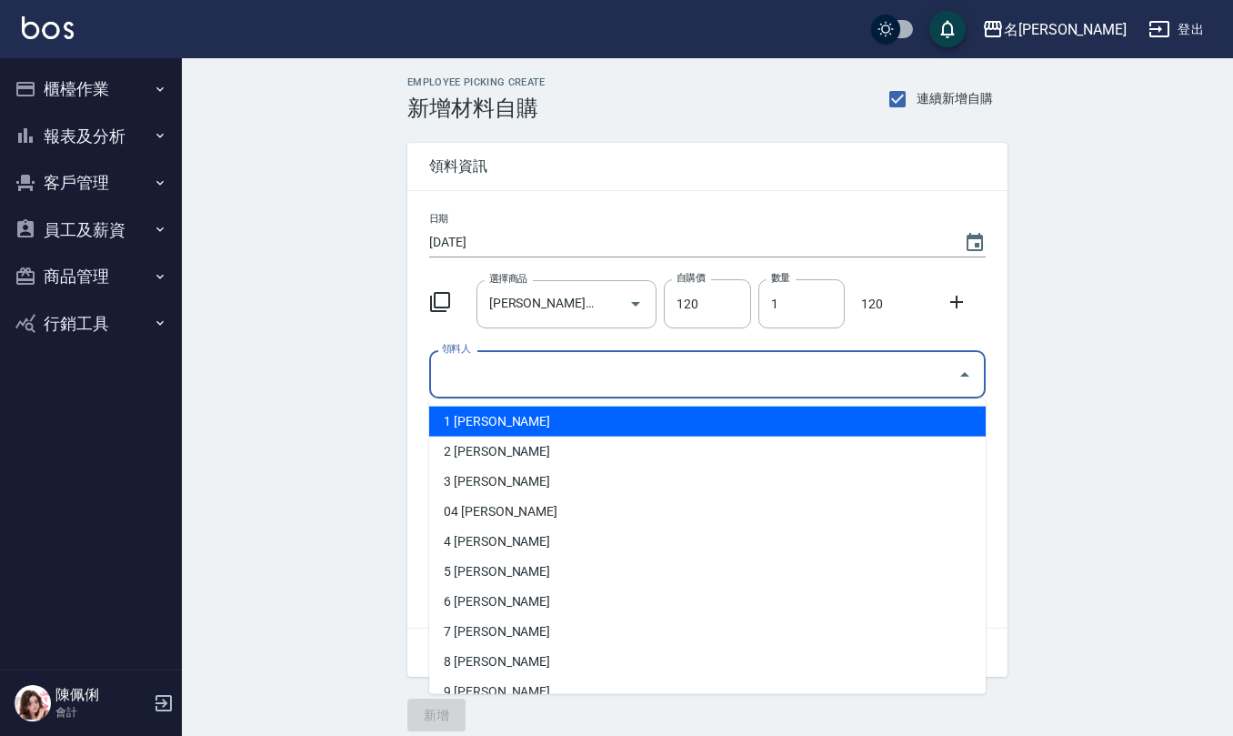
click at [591, 387] on input "領料人" at bounding box center [693, 374] width 513 height 32
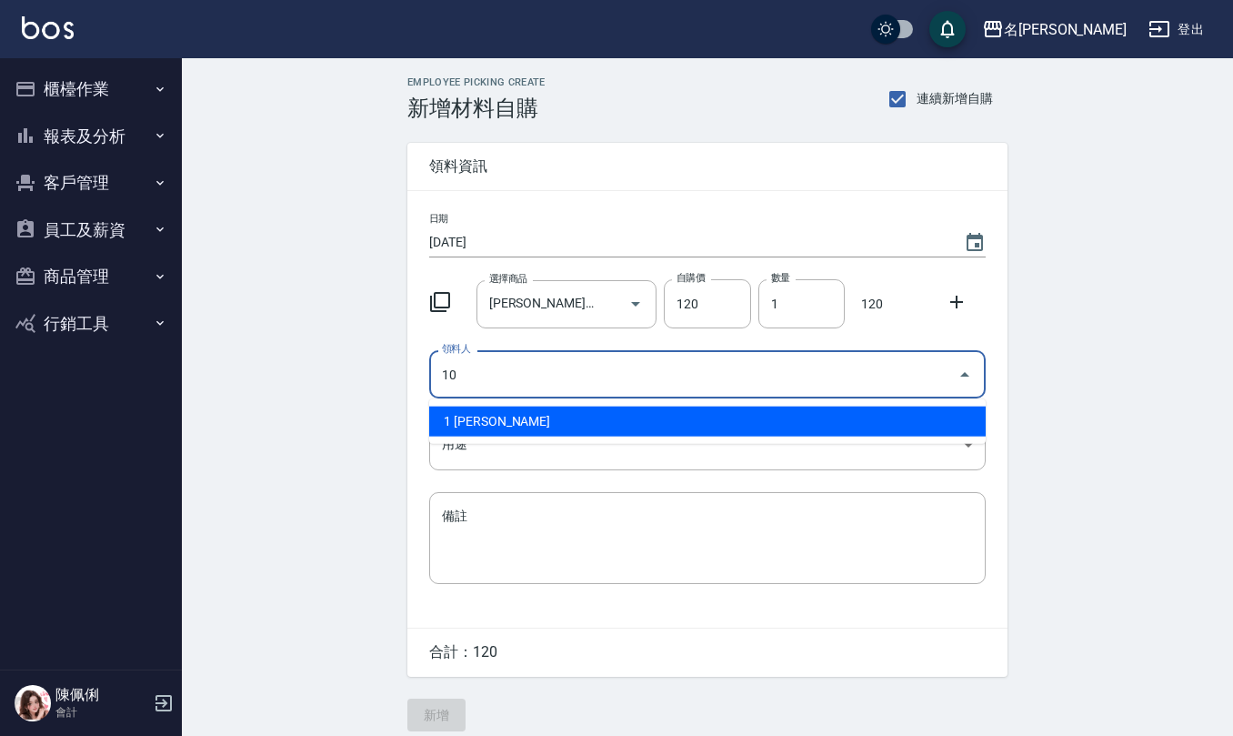
type input "10 [PERSON_NAME]"
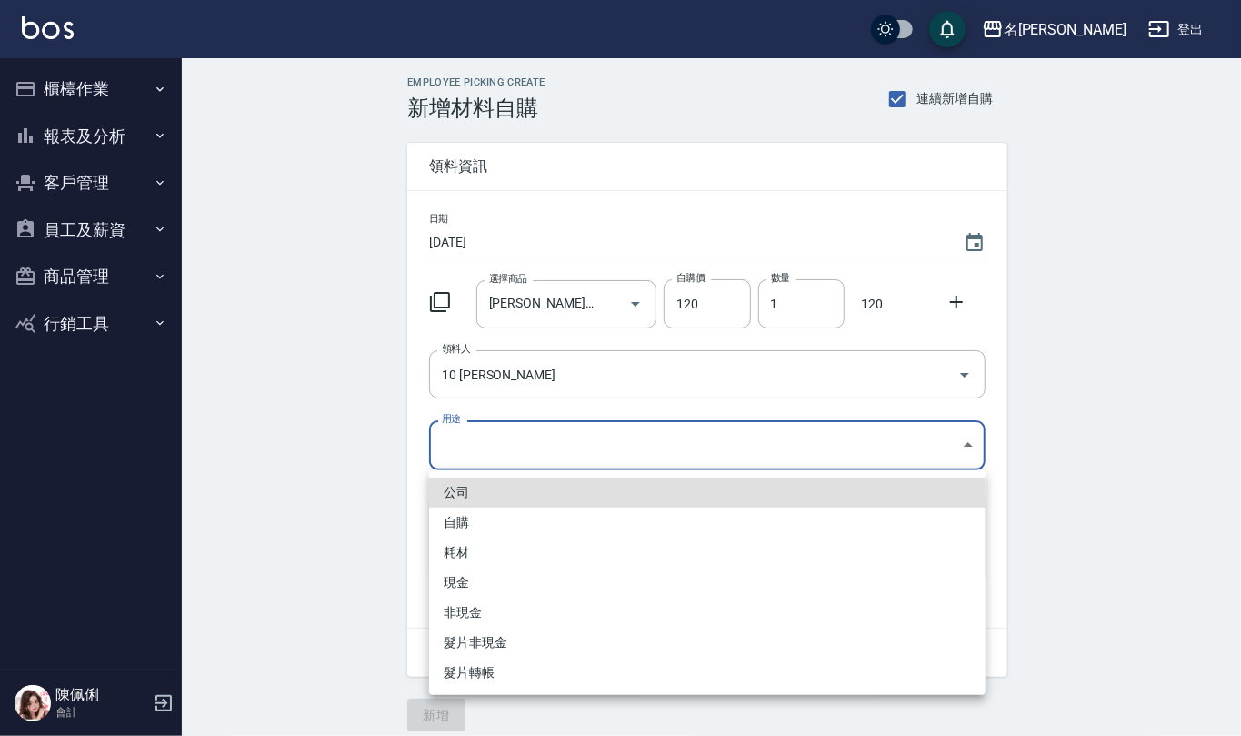
click at [518, 442] on body "名留仁二 登出 櫃檯作業 打帳單 帳單列表 現金收支登錄 材料自購登錄 每日結帳 報表及分析 報表目錄 店家區間累計表 店家日報表 互助日報表 互助月報表 互…" at bounding box center [620, 374] width 1241 height 749
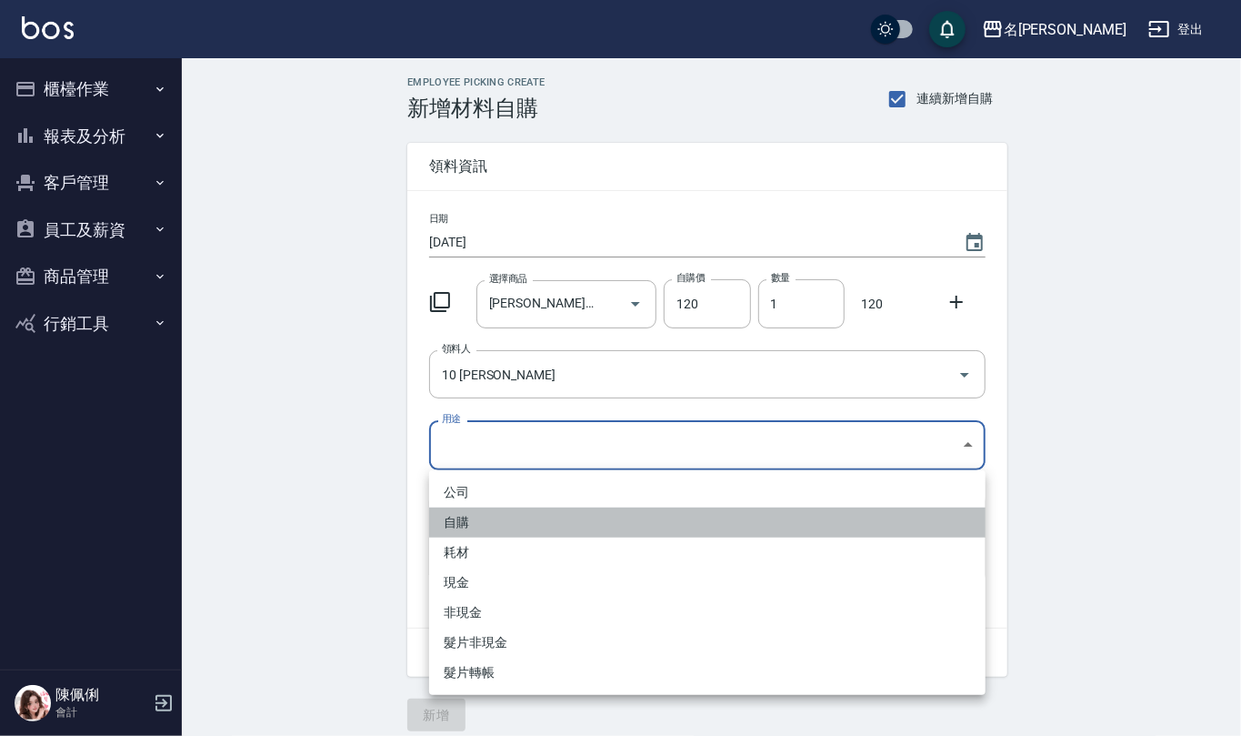
click at [533, 516] on li "自購" at bounding box center [707, 522] width 556 height 30
type input "自購"
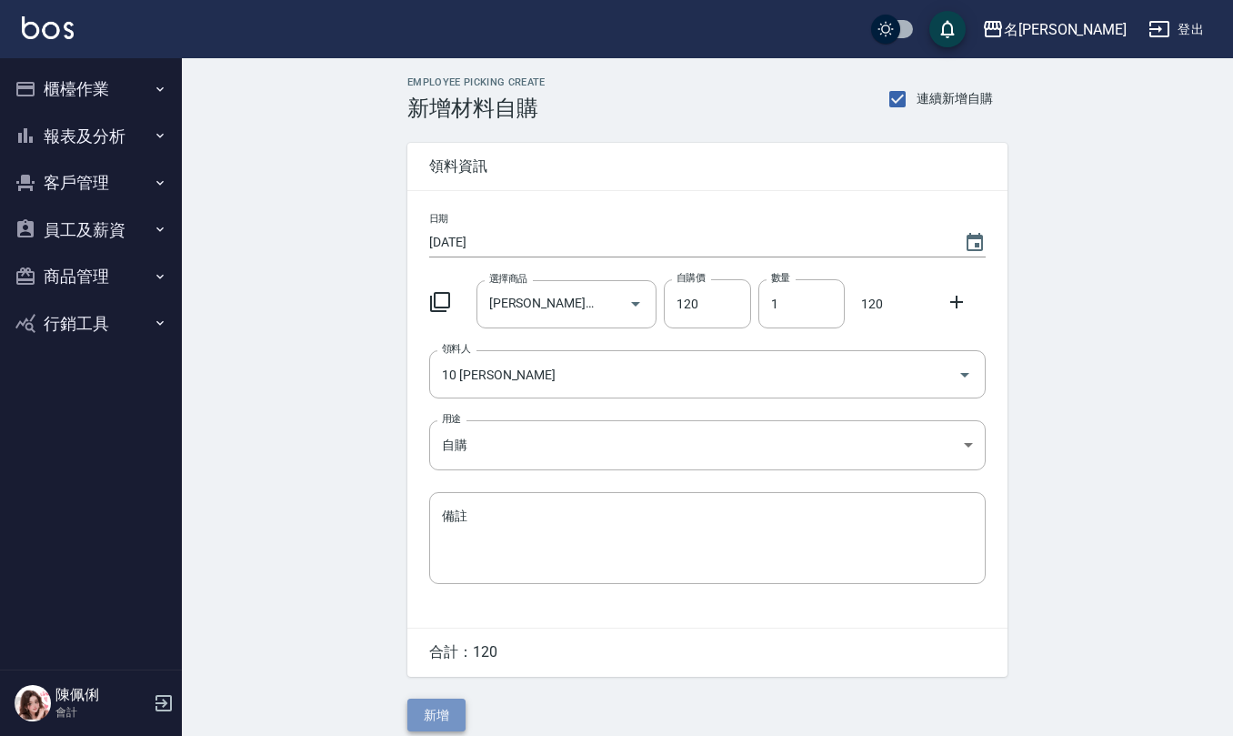
click at [441, 703] on button "新增" at bounding box center [436, 715] width 58 height 34
click at [73, 95] on button "櫃檯作業" at bounding box center [90, 88] width 167 height 47
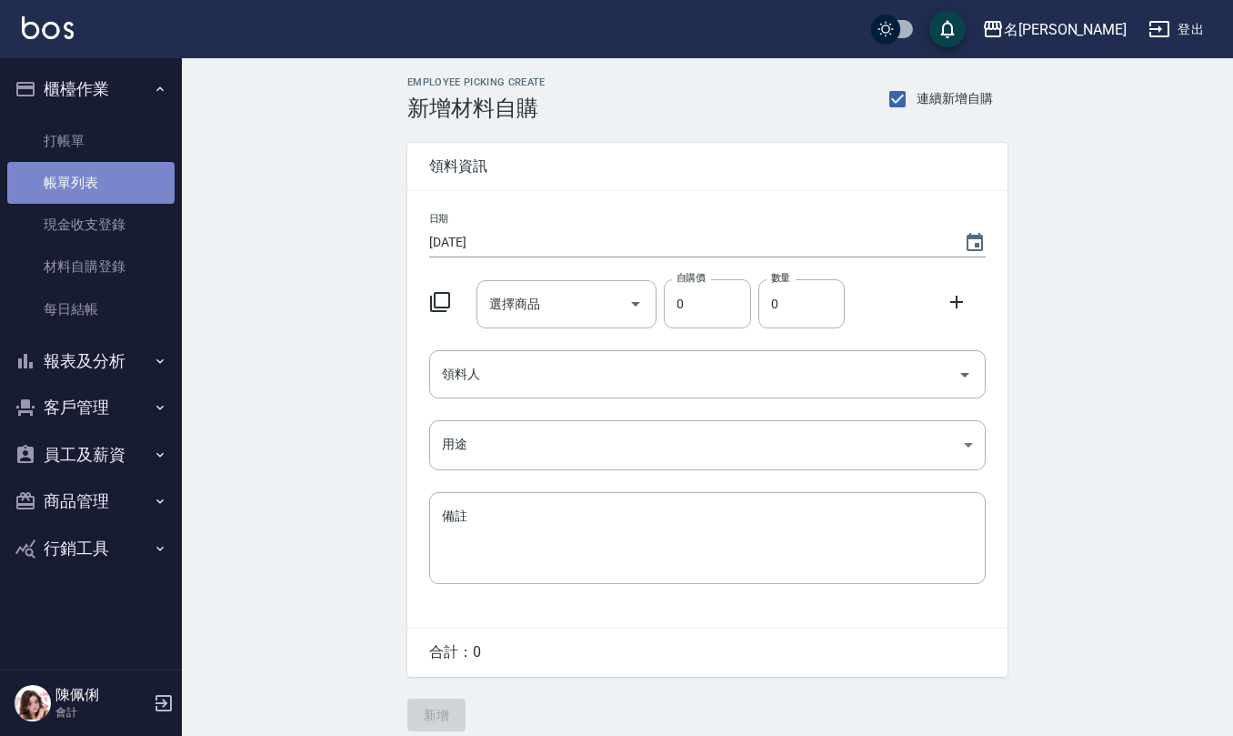
click at [124, 196] on link "帳單列表" at bounding box center [90, 183] width 167 height 42
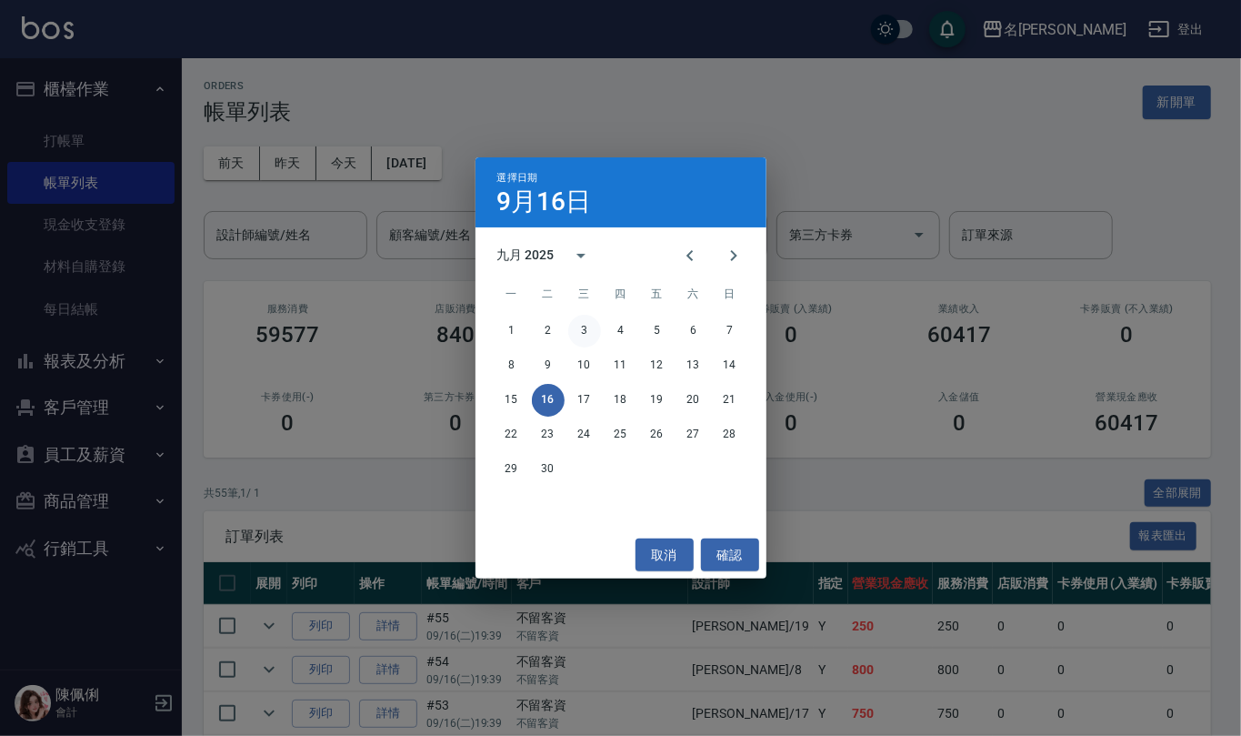
click at [591, 329] on button "3" at bounding box center [584, 331] width 33 height 33
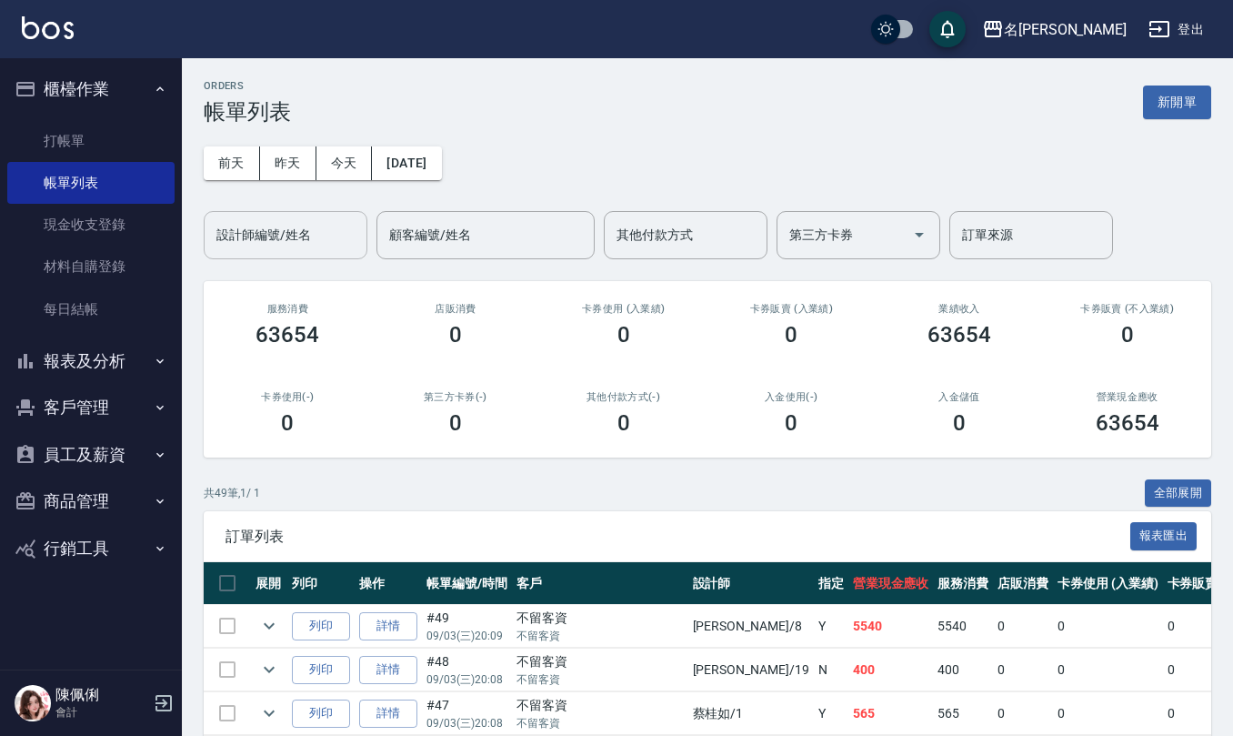
click at [346, 240] on input "設計師編號/姓名" at bounding box center [285, 235] width 147 height 32
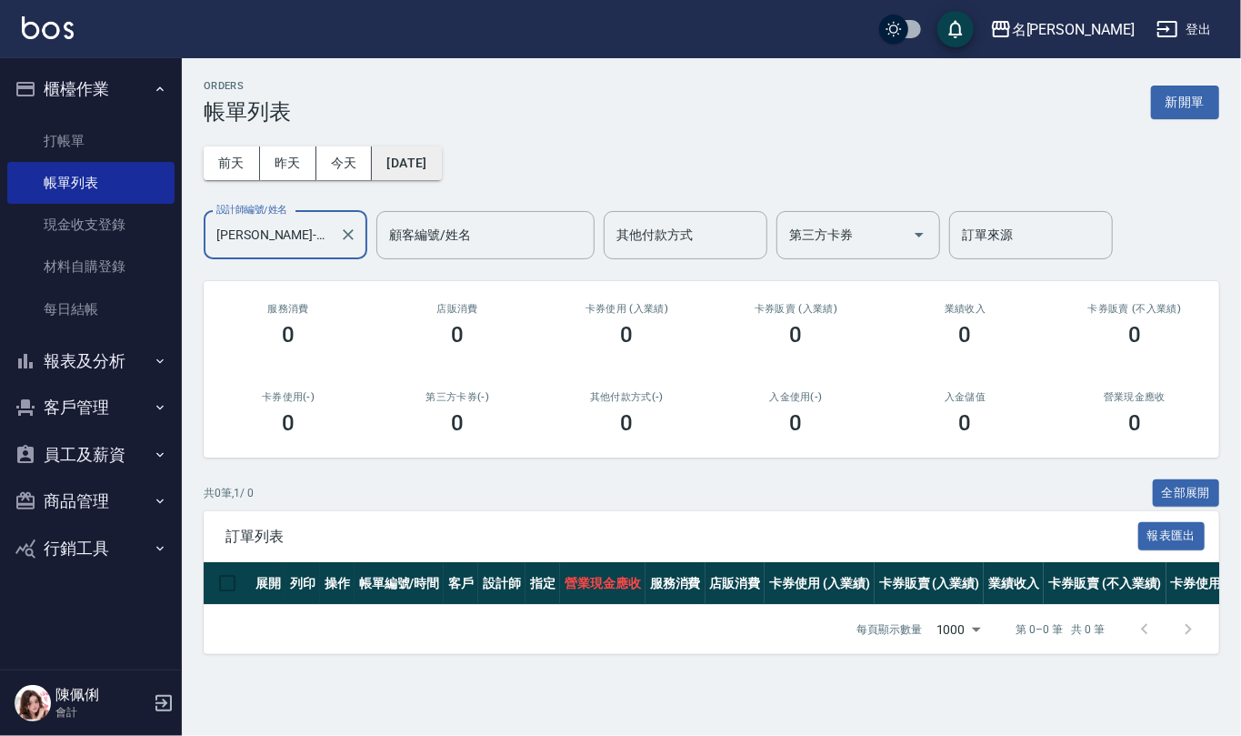
type input "[PERSON_NAME]-13"
click at [411, 173] on button "[DATE]" at bounding box center [406, 163] width 69 height 34
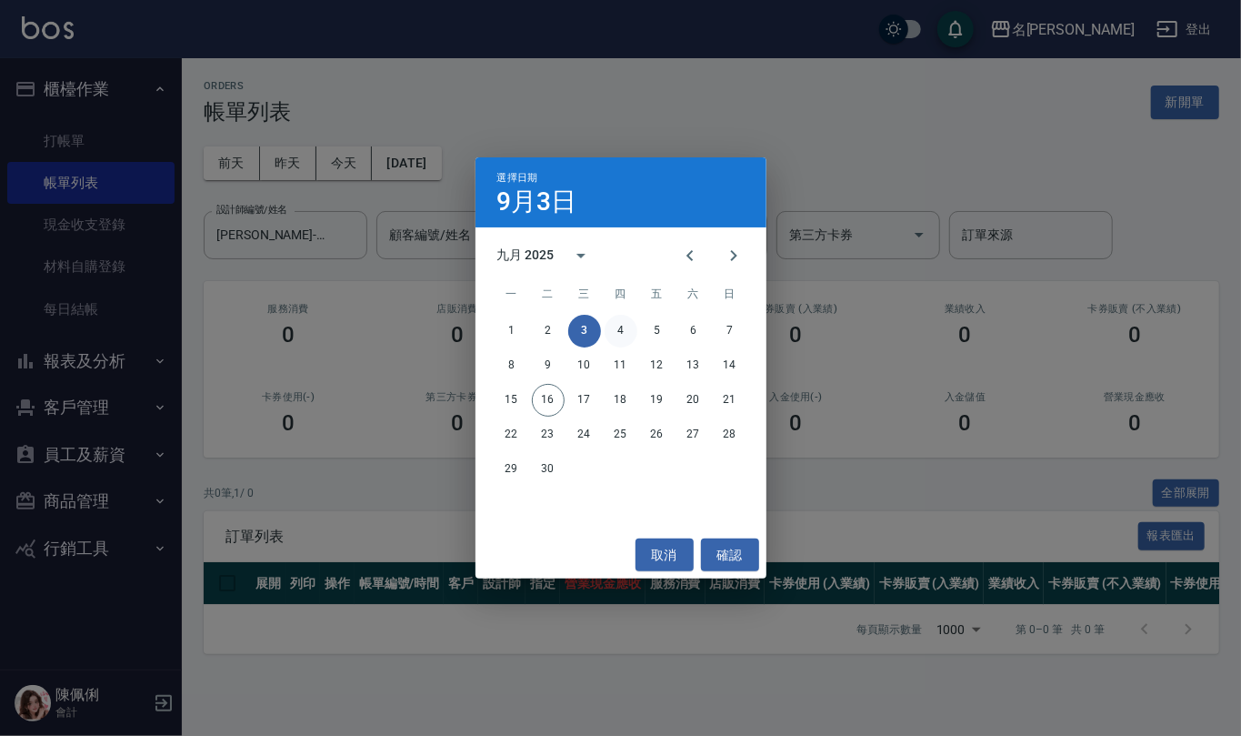
click at [624, 331] on button "4" at bounding box center [621, 331] width 33 height 33
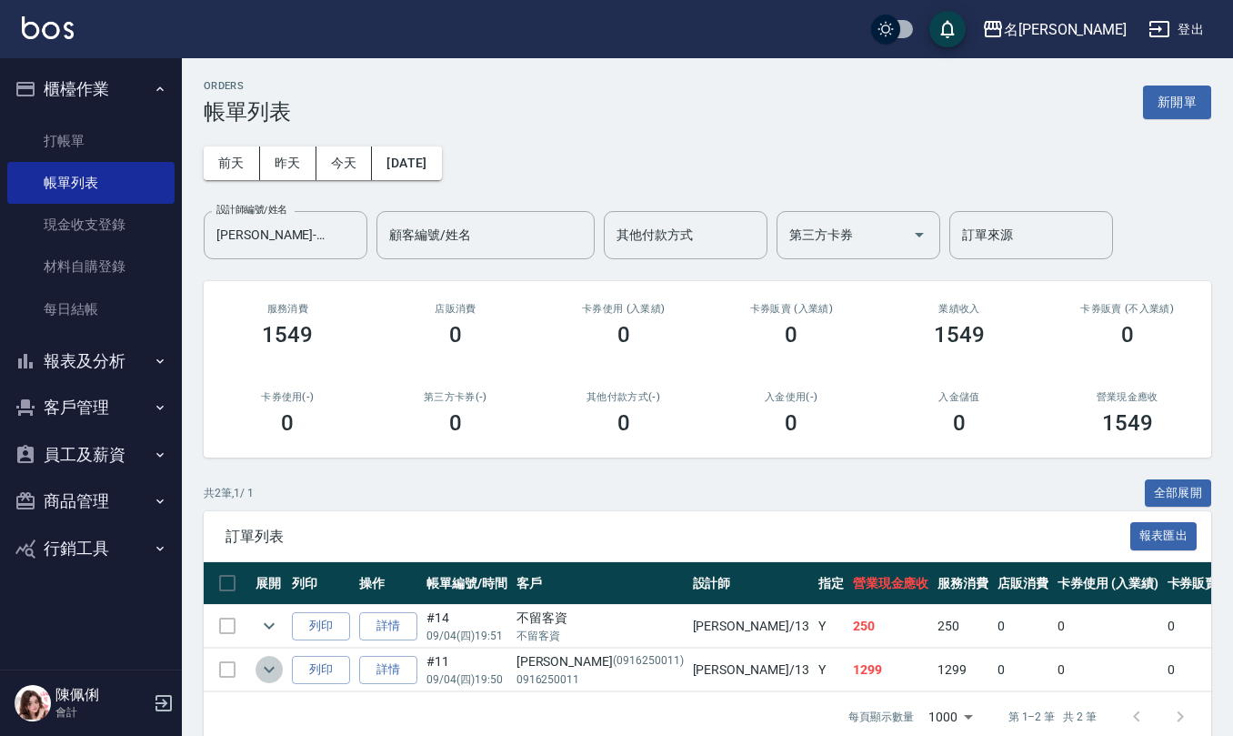
click at [270, 673] on icon "expand row" at bounding box center [269, 669] width 11 height 6
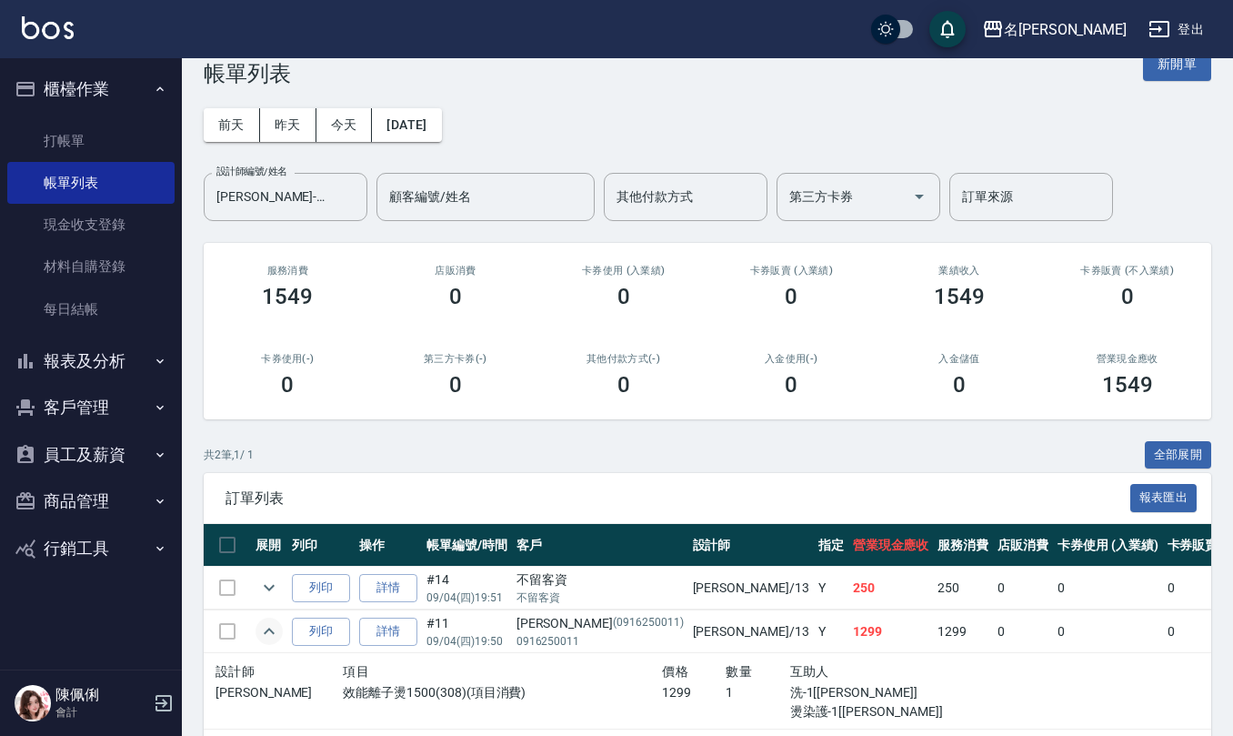
scroll to position [1, 0]
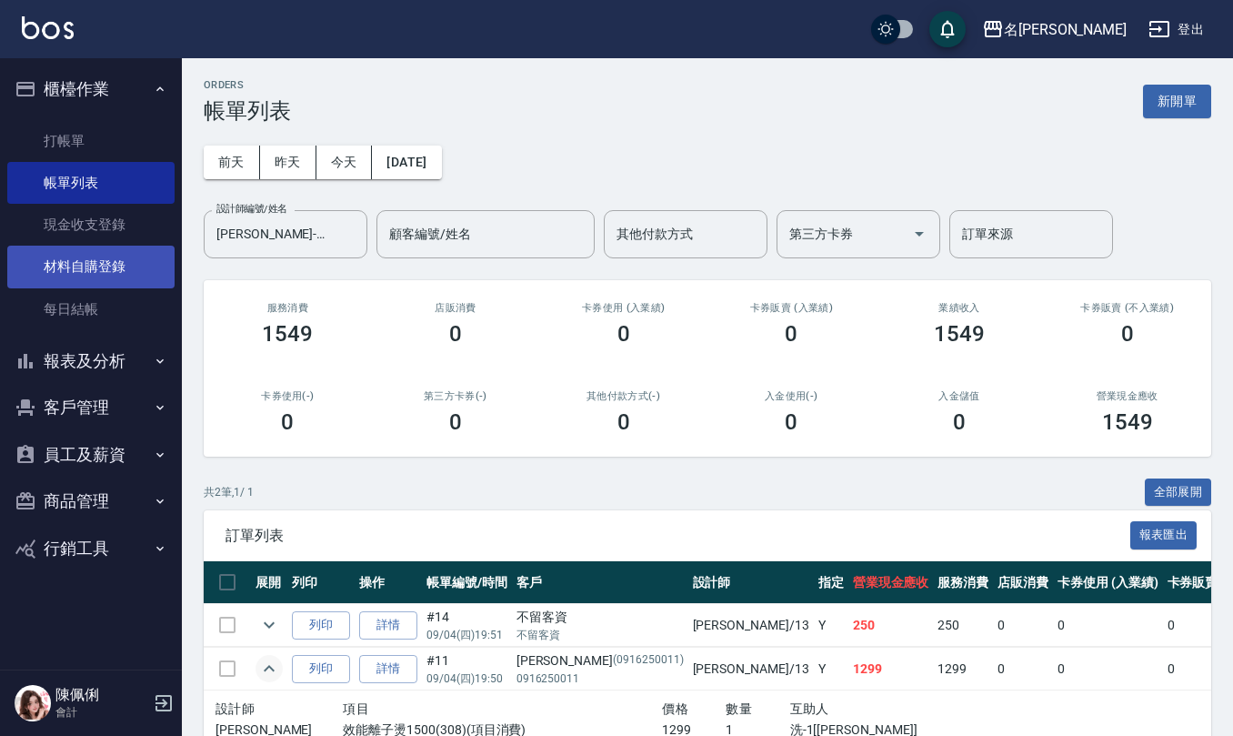
click at [103, 260] on link "材料自購登錄" at bounding box center [90, 266] width 167 height 42
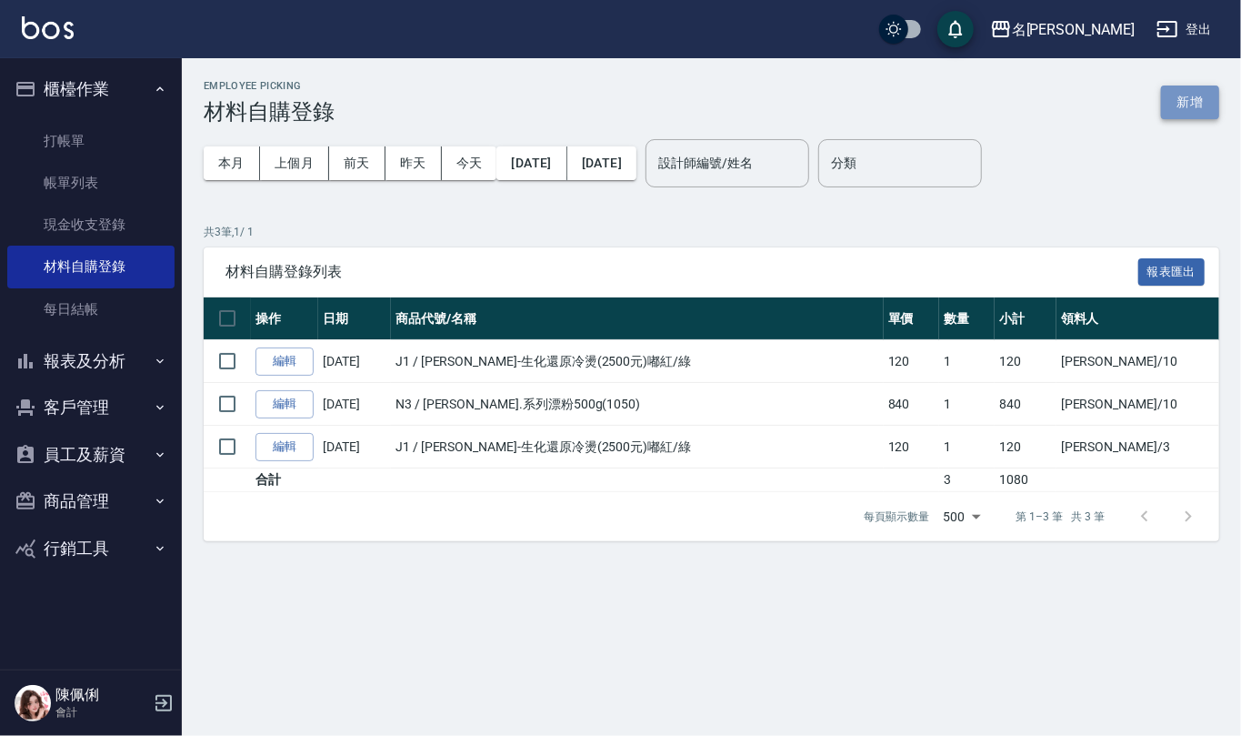
click at [1190, 113] on button "新增" at bounding box center [1190, 102] width 58 height 34
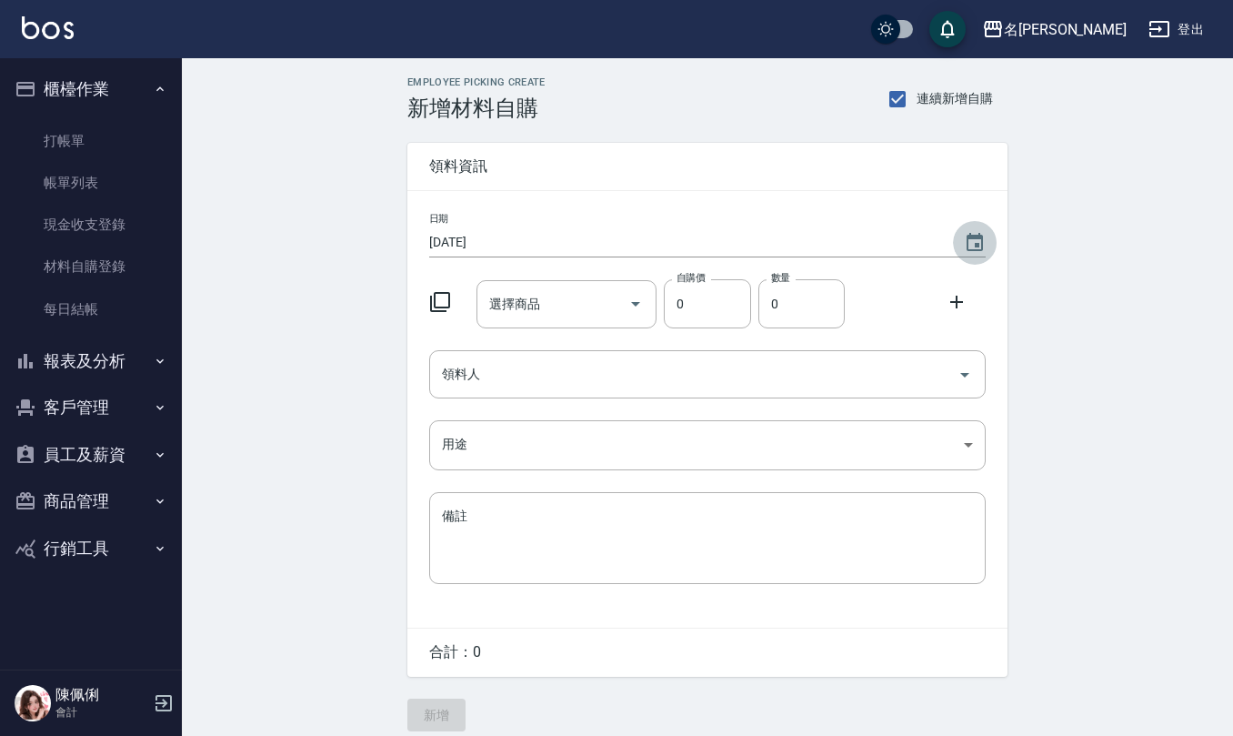
drag, startPoint x: 964, startPoint y: 241, endPoint x: 873, endPoint y: 256, distance: 92.2
click at [964, 240] on icon "Choose date, selected date is 2025-09-16" at bounding box center [975, 243] width 22 height 22
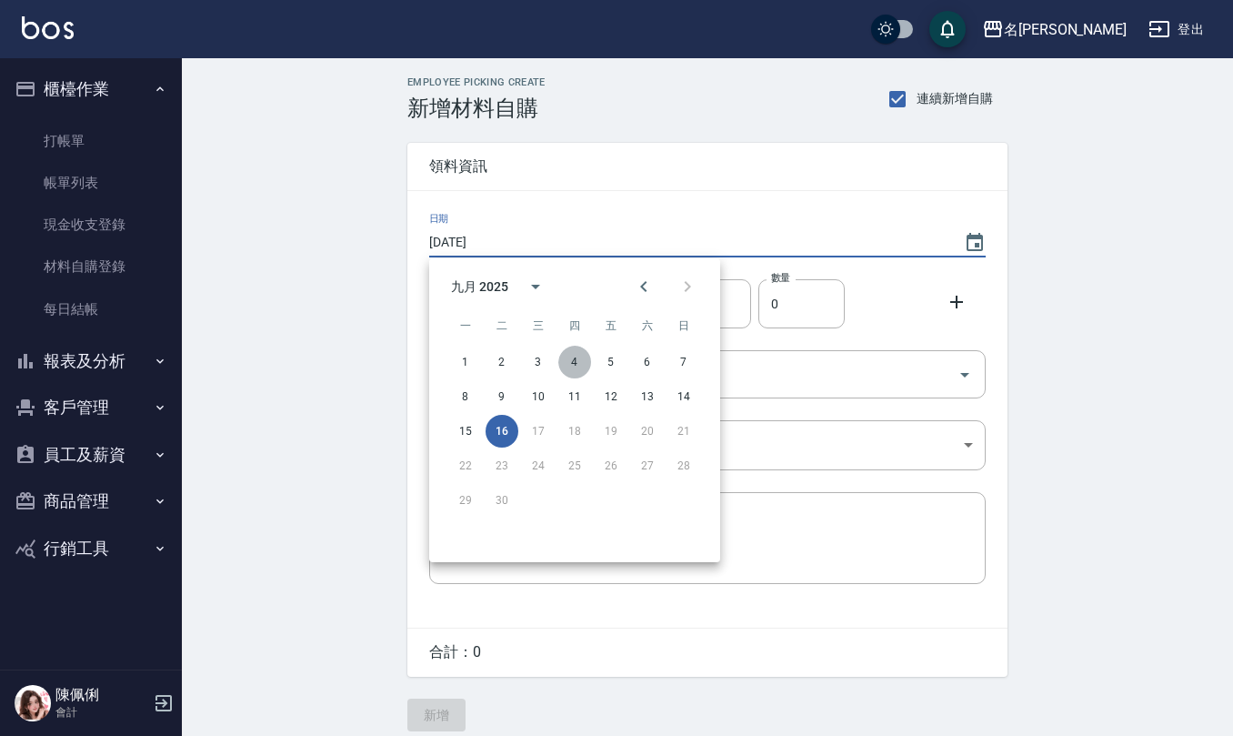
click at [578, 362] on button "4" at bounding box center [574, 362] width 33 height 33
type input "[DATE]"
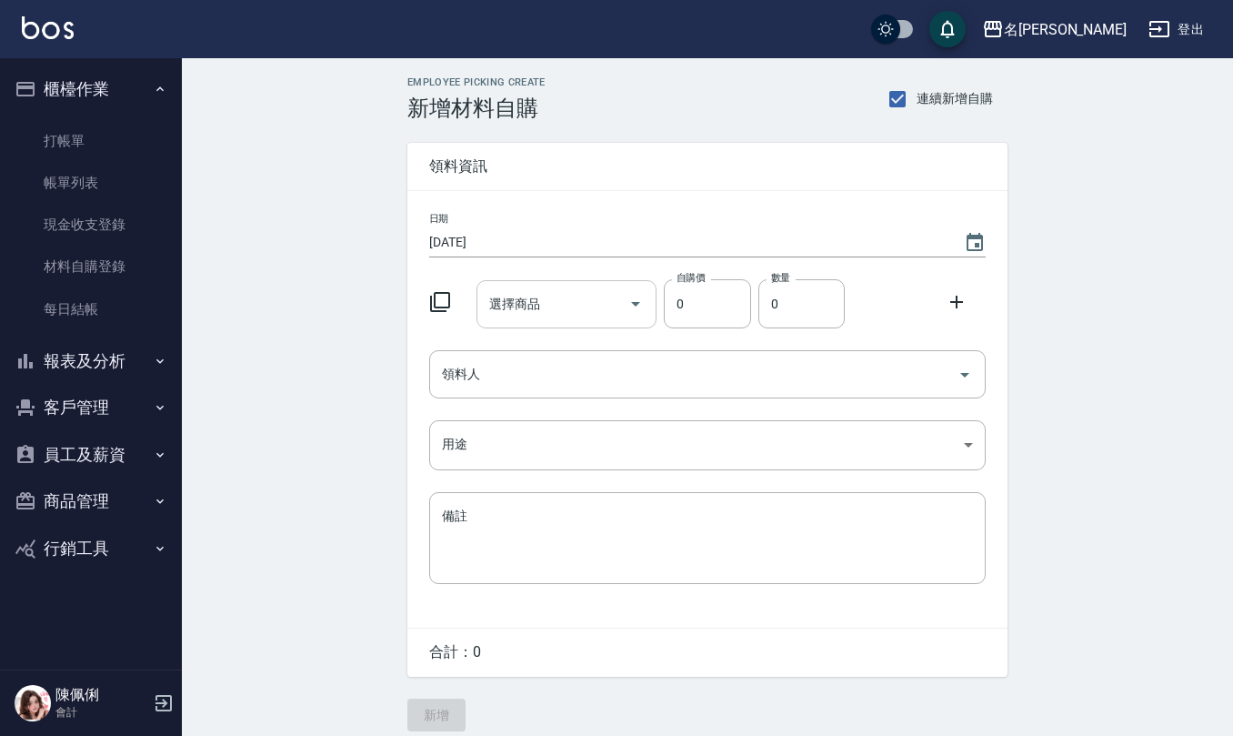
click at [569, 303] on input "選擇商品" at bounding box center [553, 304] width 137 height 32
type input "女"
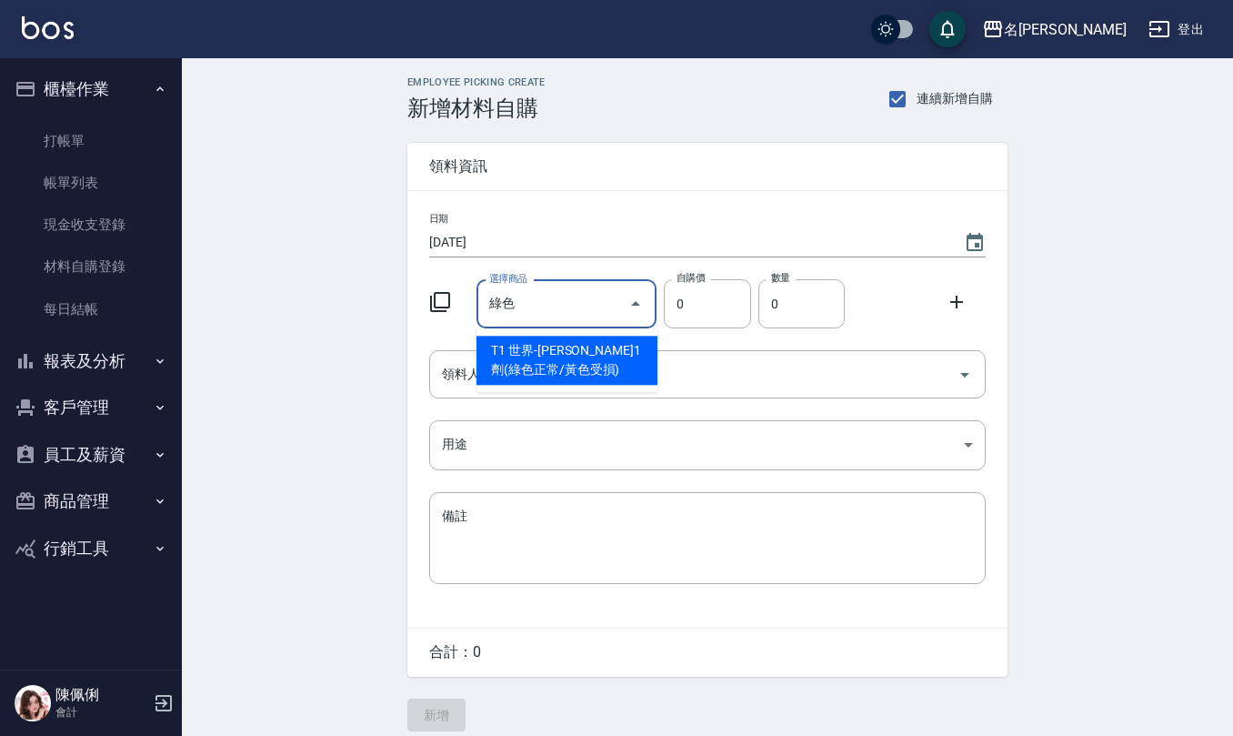
type input "世界-[PERSON_NAME]1劑(綠色正常/黃色受損)"
type input "440"
type input "1"
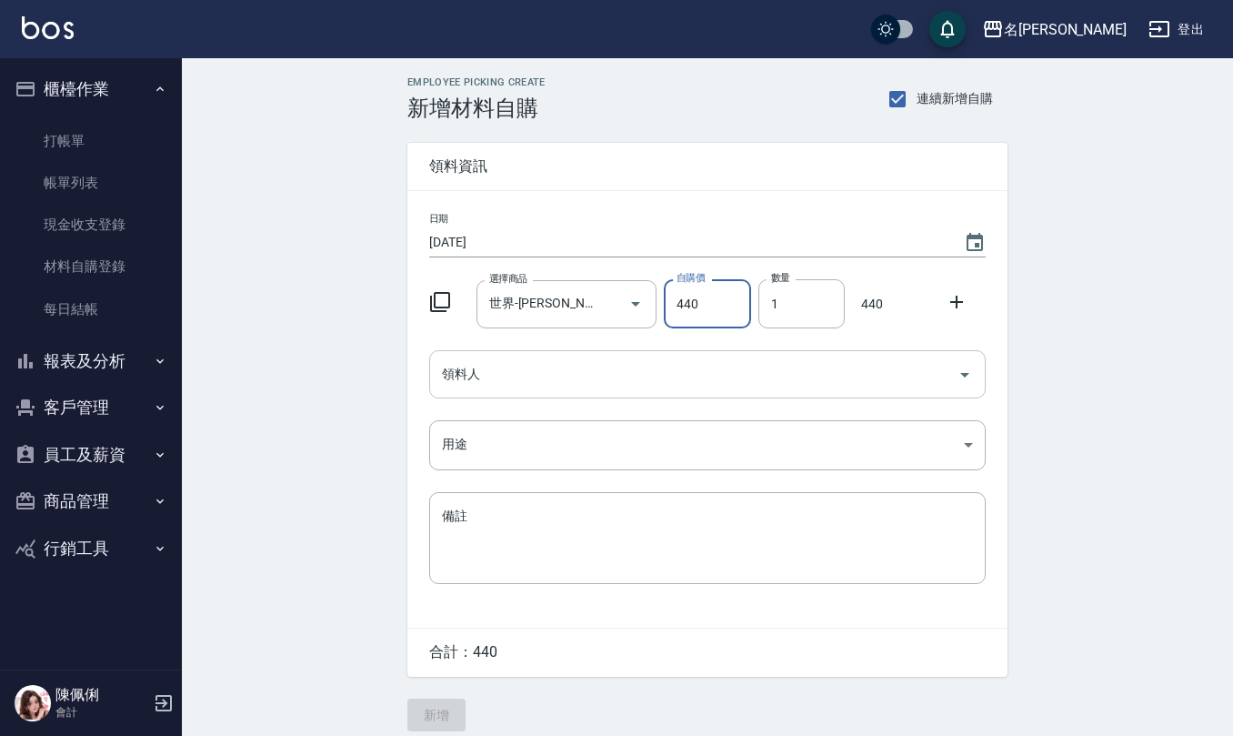
click at [591, 360] on input "領料人" at bounding box center [693, 374] width 513 height 32
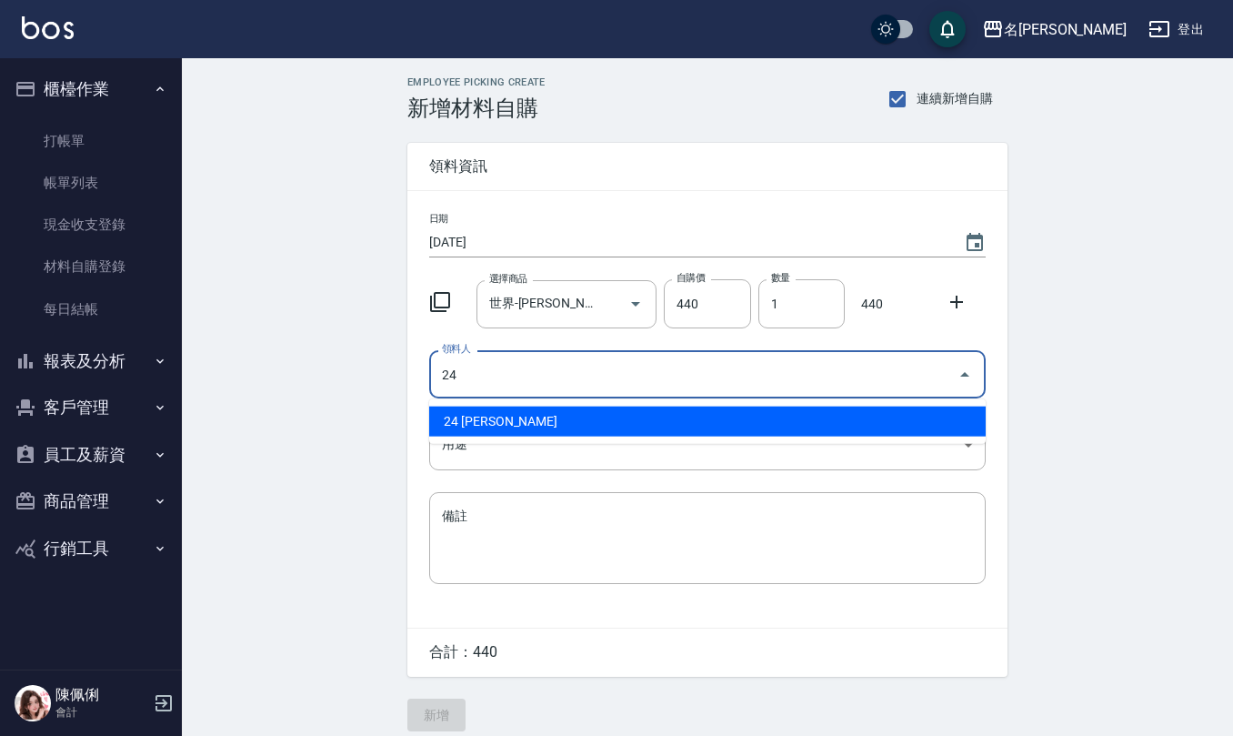
type input "24 [PERSON_NAME]"
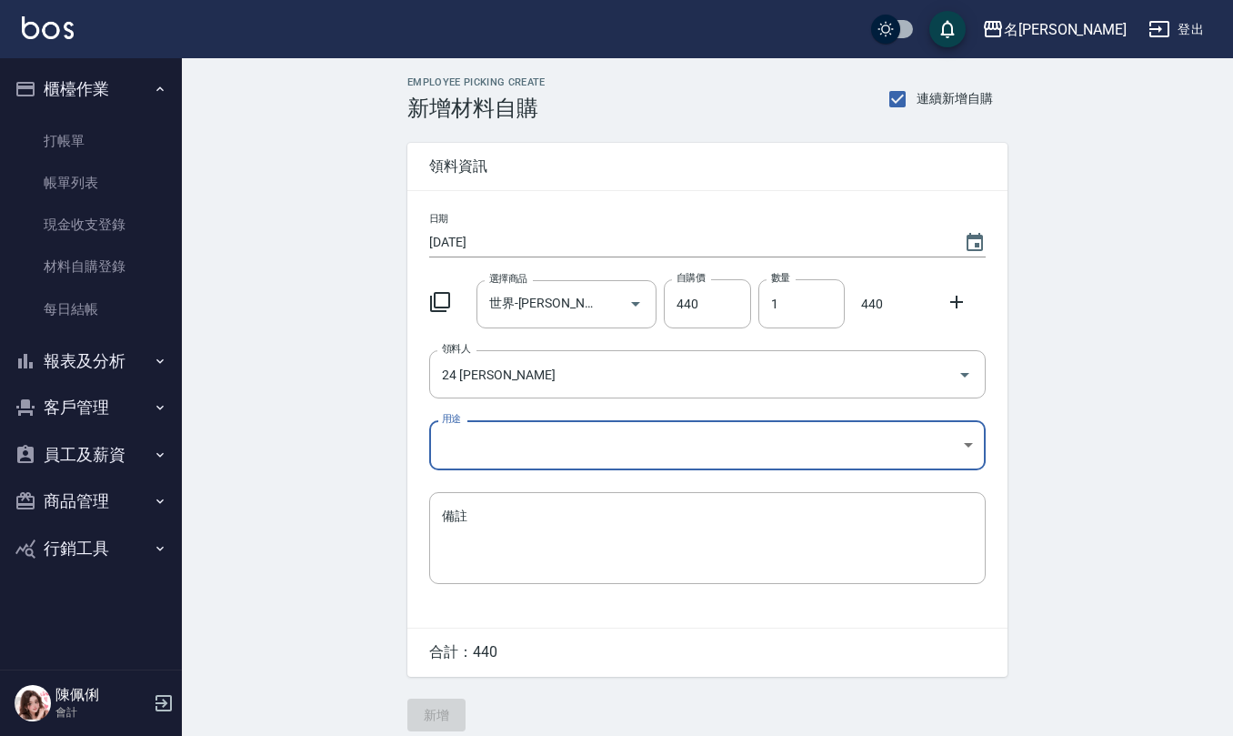
click at [558, 426] on body "名[PERSON_NAME] 登出 櫃檯作業 打帳單 帳單列表 現金收支登錄 材料自購登錄 每日結帳 報表及分析 報表目錄 店家區間累計表 店家日報表 互助日…" at bounding box center [616, 374] width 1233 height 749
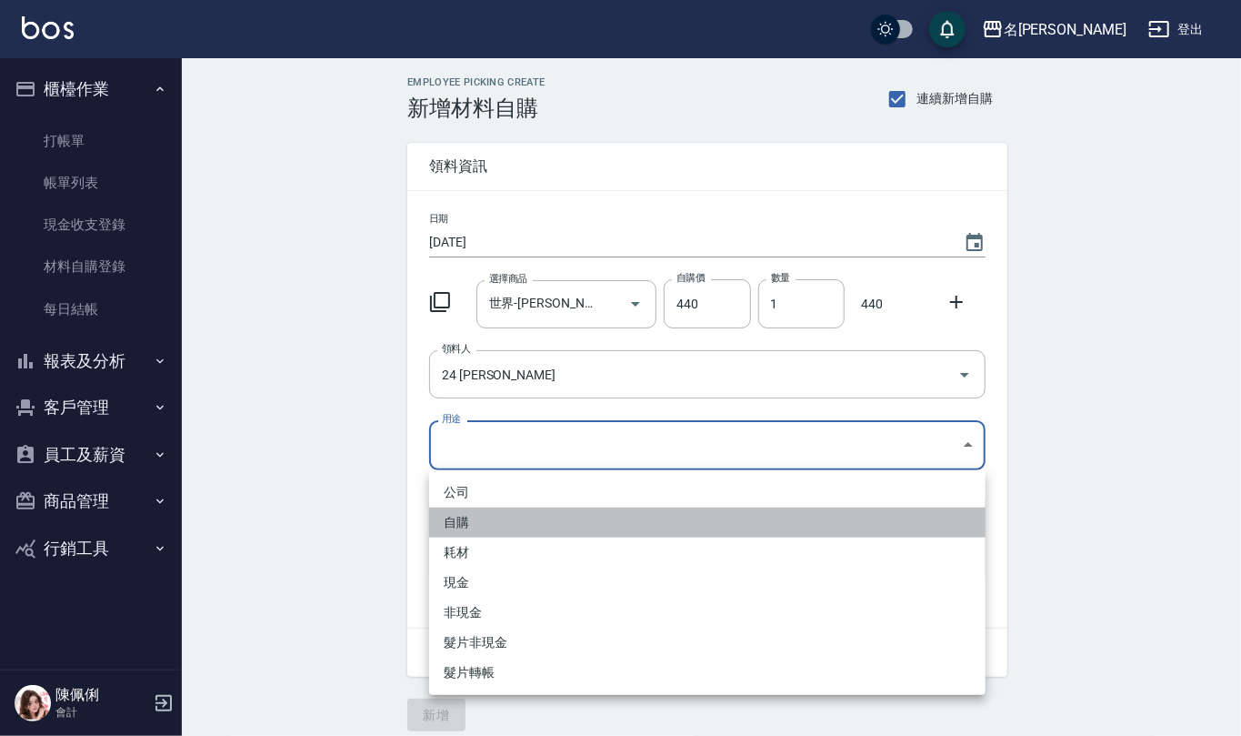
click at [514, 518] on li "自購" at bounding box center [707, 522] width 556 height 30
type input "自購"
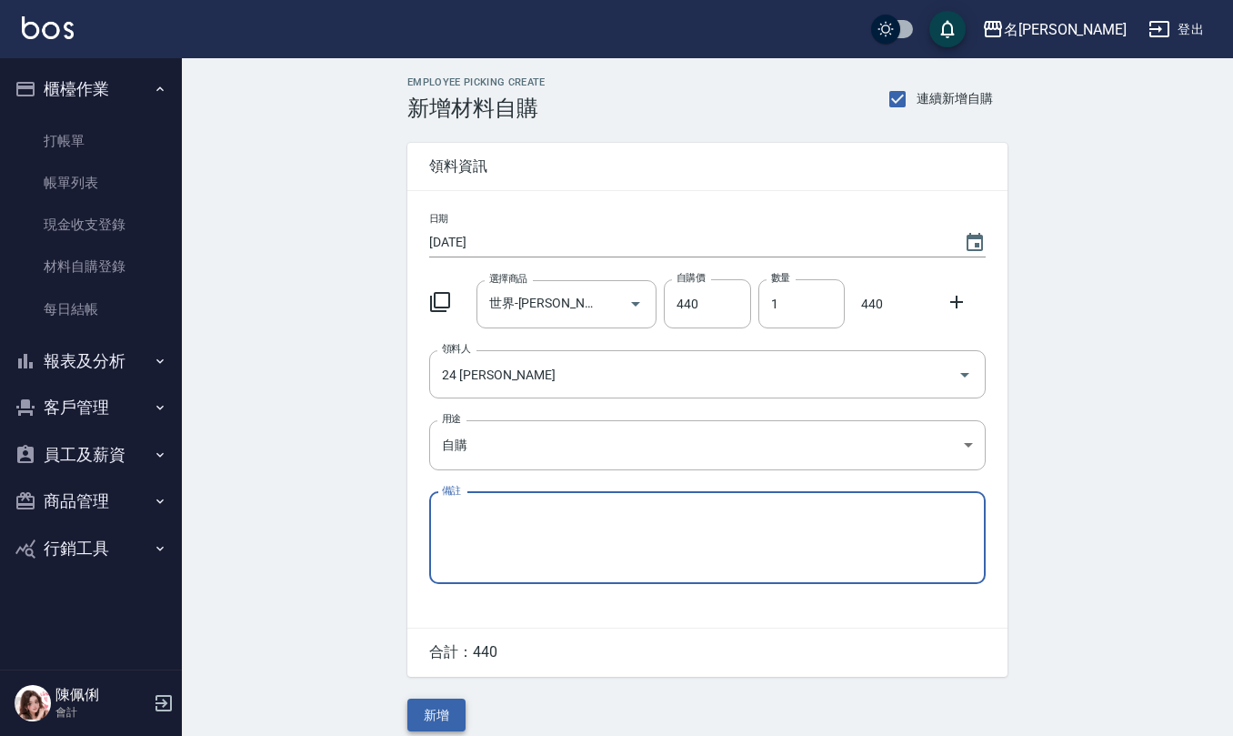
scroll to position [15, 0]
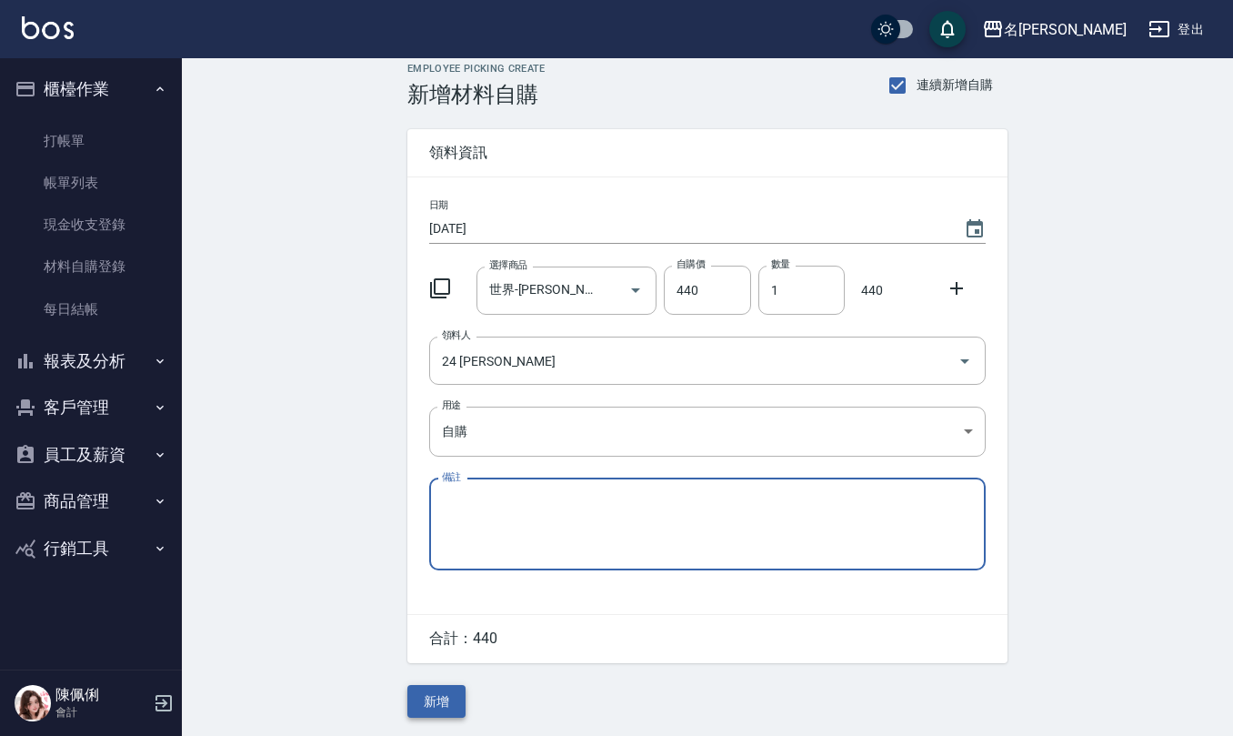
click at [420, 702] on button "新增" at bounding box center [436, 702] width 58 height 34
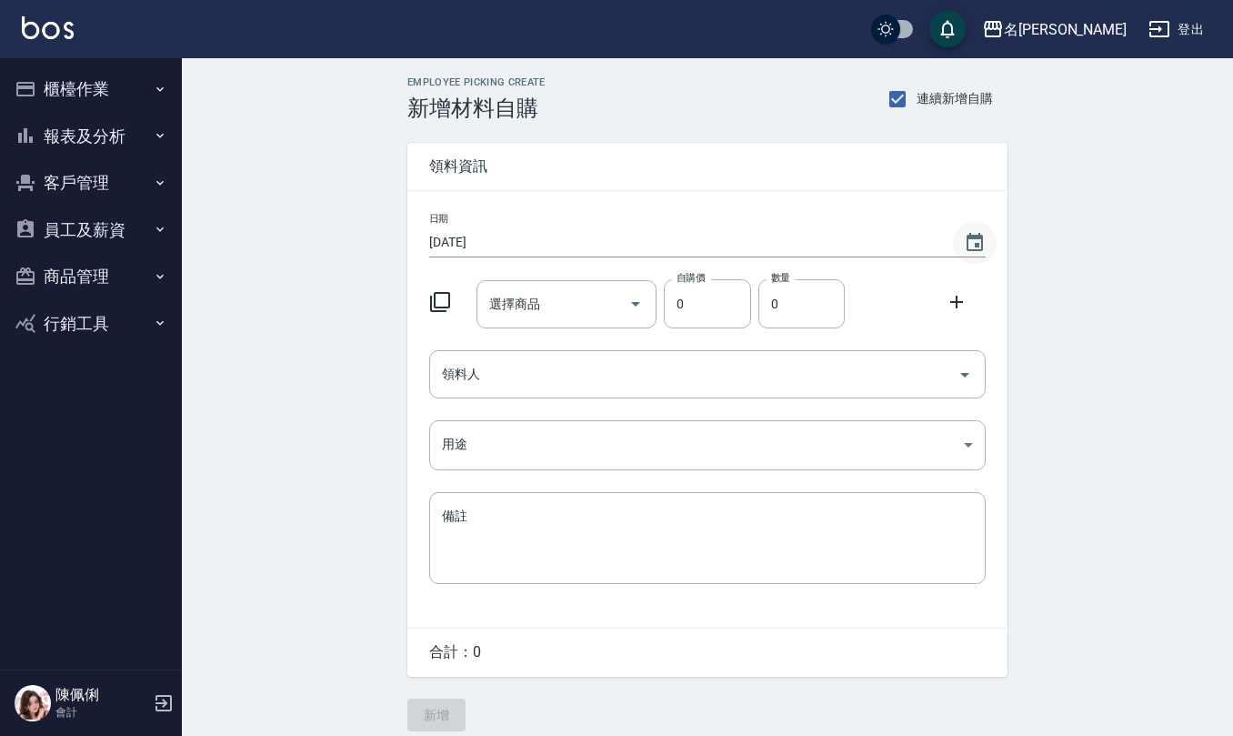
click at [972, 253] on icon "Choose date, selected date is 2025-09-04" at bounding box center [975, 243] width 22 height 22
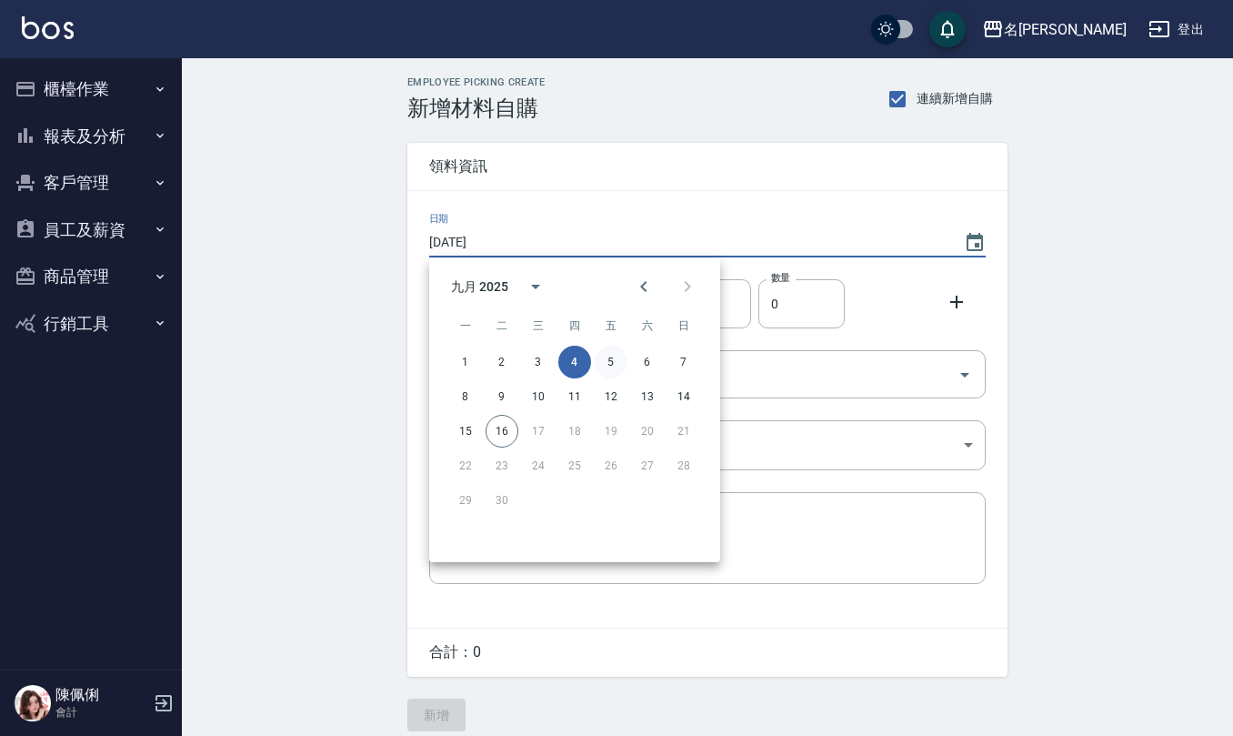
click at [618, 361] on button "5" at bounding box center [611, 362] width 33 height 33
type input "[DATE]"
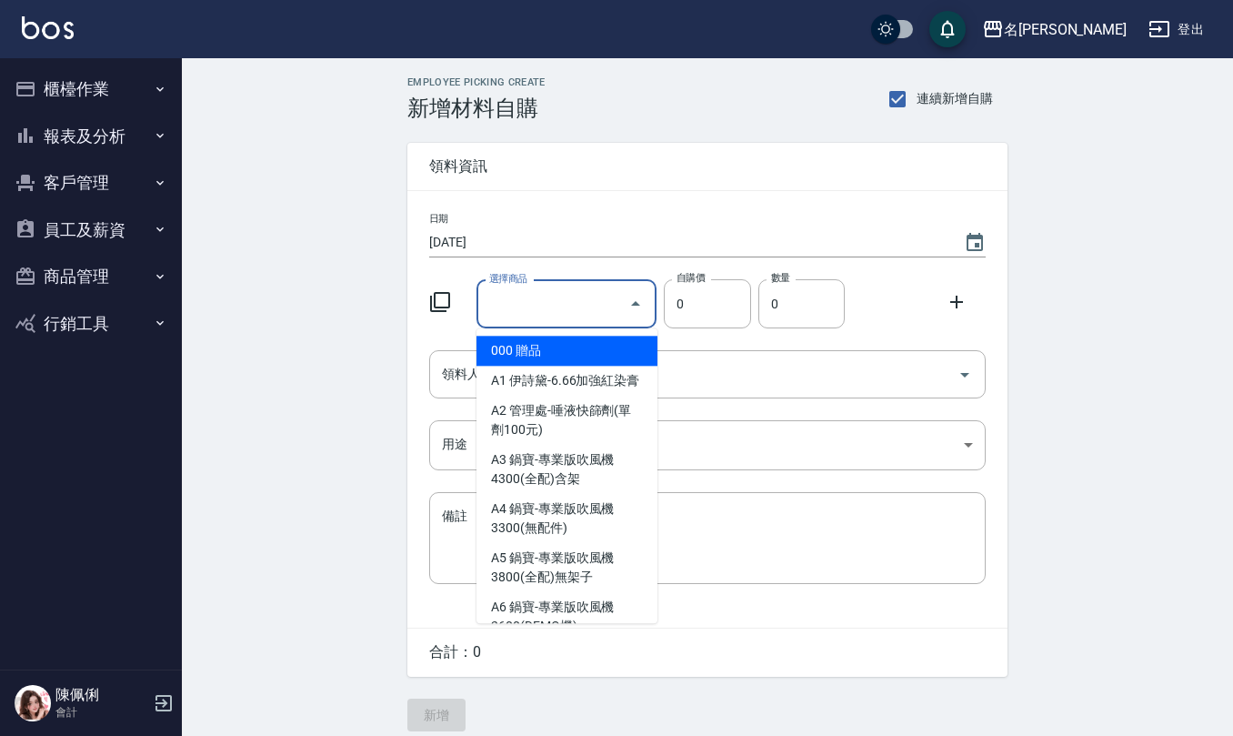
click at [573, 300] on input "選擇商品" at bounding box center [553, 304] width 137 height 32
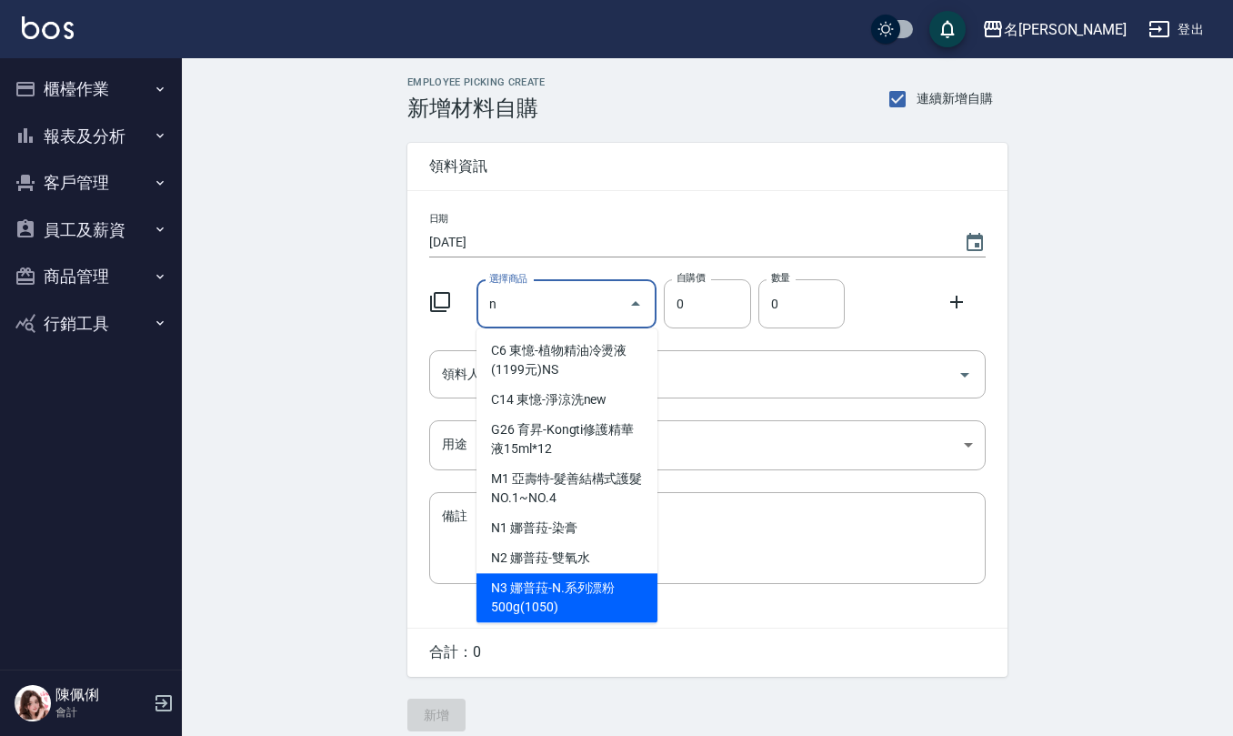
type input "[PERSON_NAME]系列漂粉500g(1050)"
type input "840"
type input "1"
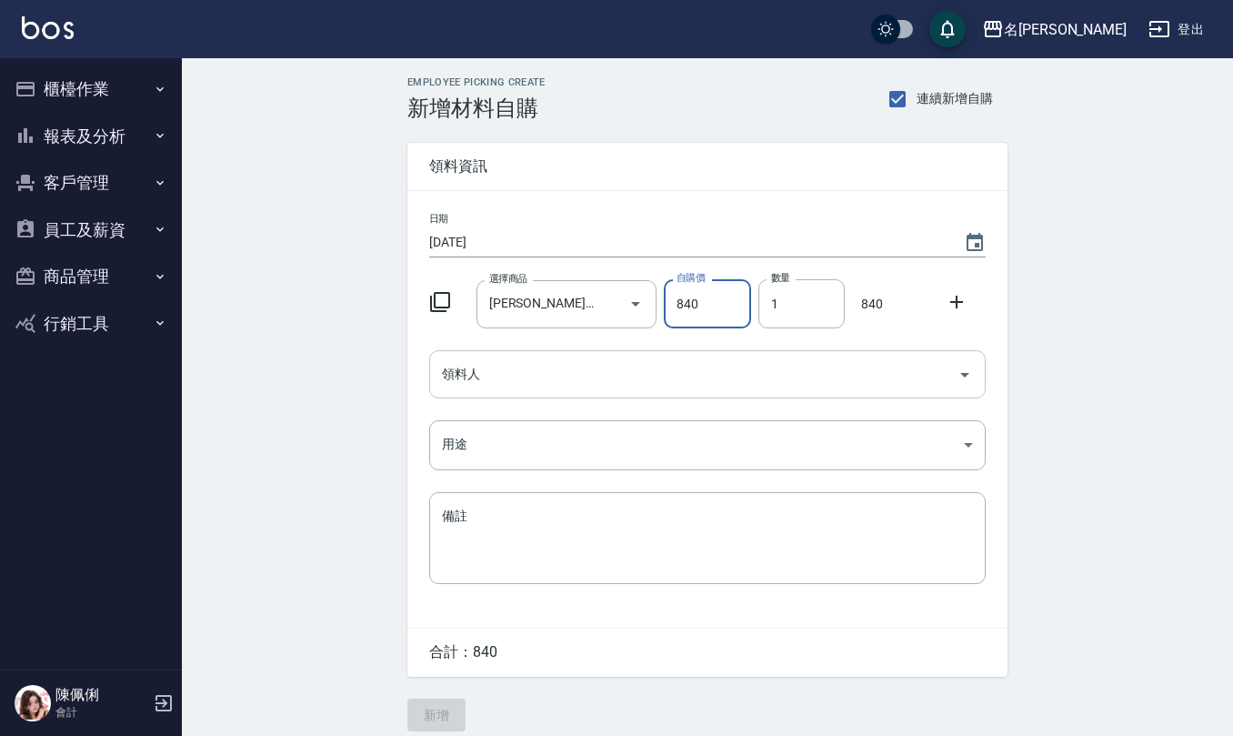
click at [554, 368] on input "領料人" at bounding box center [693, 374] width 513 height 32
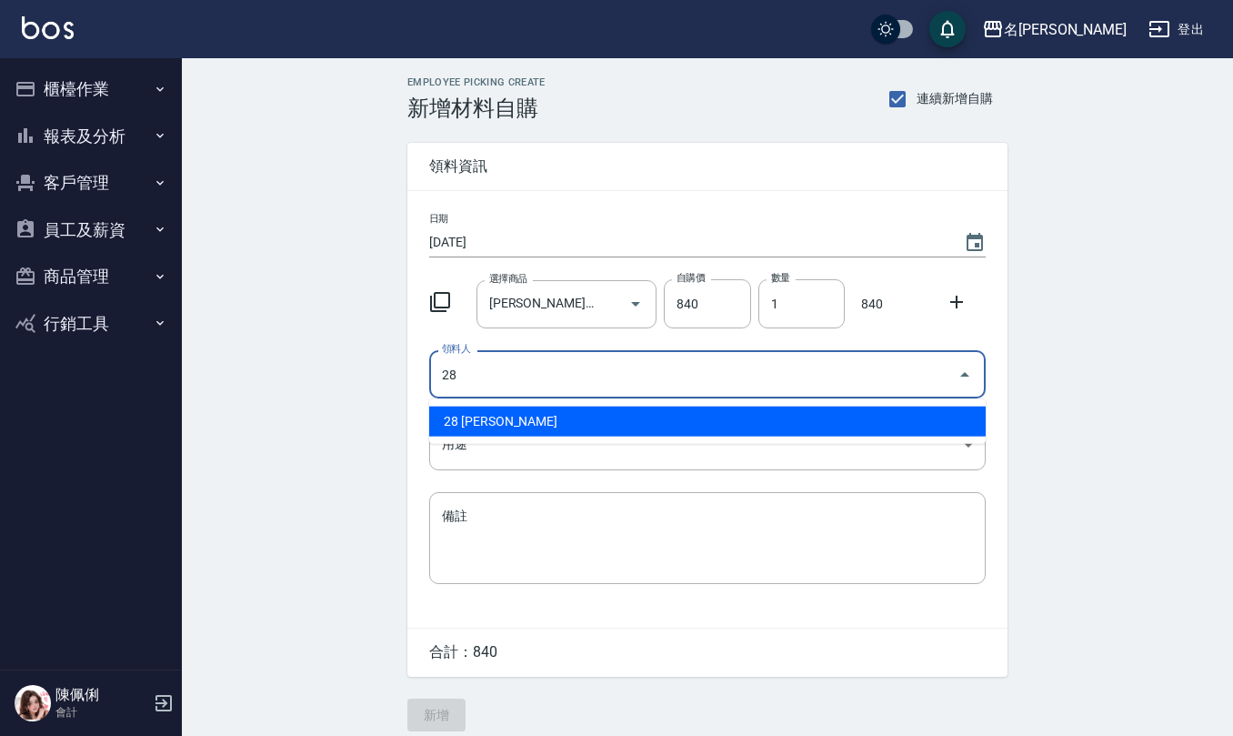
type input "28 [PERSON_NAME]"
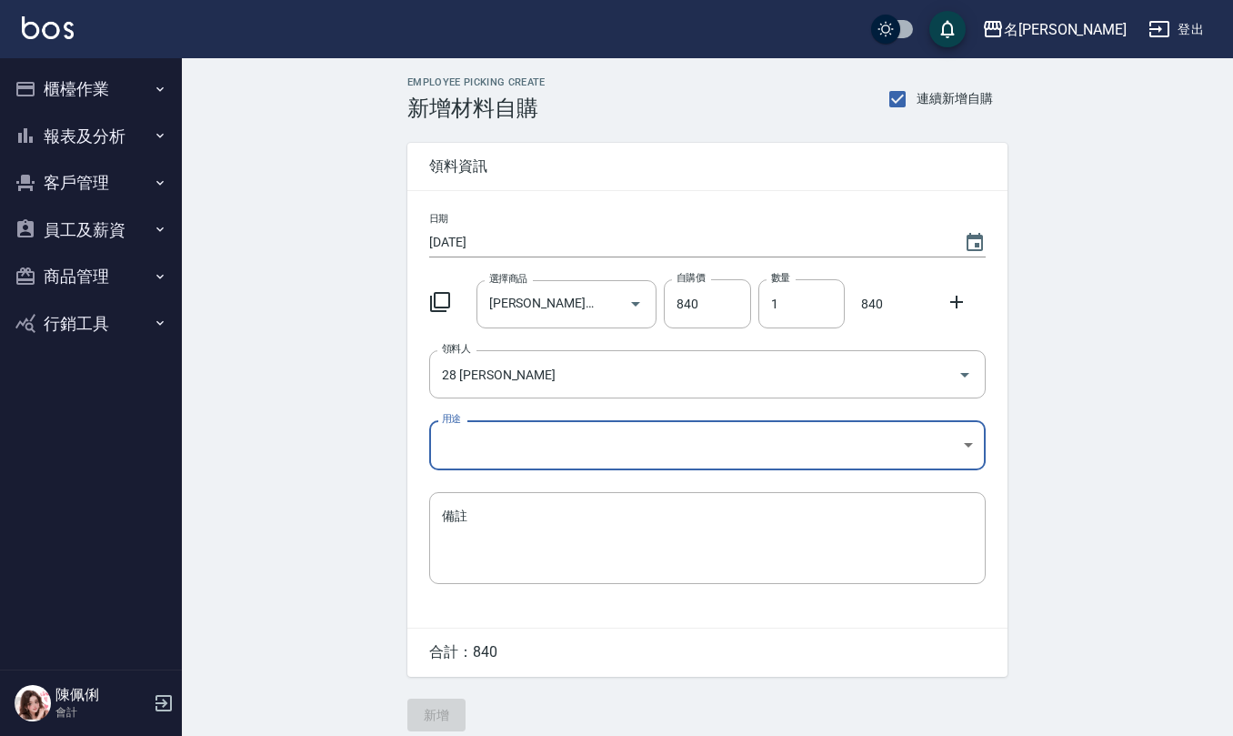
click at [535, 456] on body "名留仁二 登出 櫃檯作業 打帳單 帳單列表 現金收支登錄 材料自購登錄 每日結帳 報表及分析 報表目錄 店家區間累計表 店家日報表 互助日報表 互助月報表 互…" at bounding box center [616, 374] width 1233 height 749
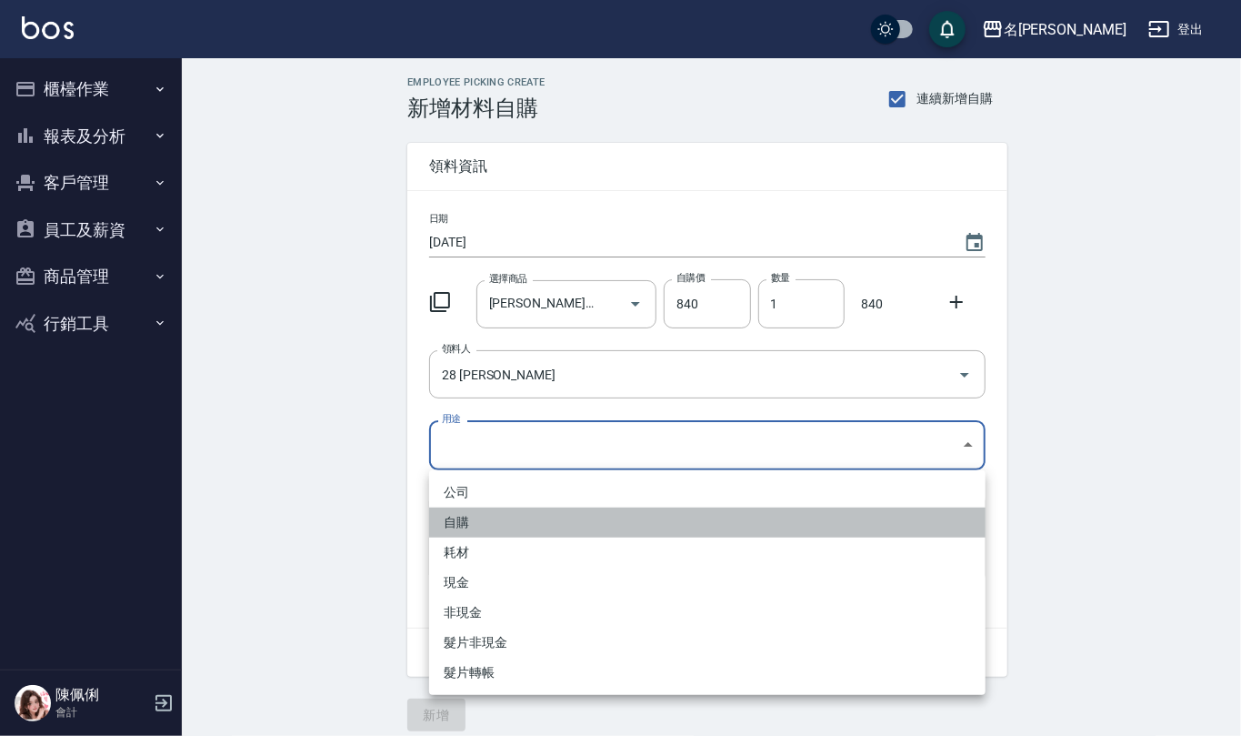
click at [502, 507] on li "自購" at bounding box center [707, 522] width 556 height 30
type input "自購"
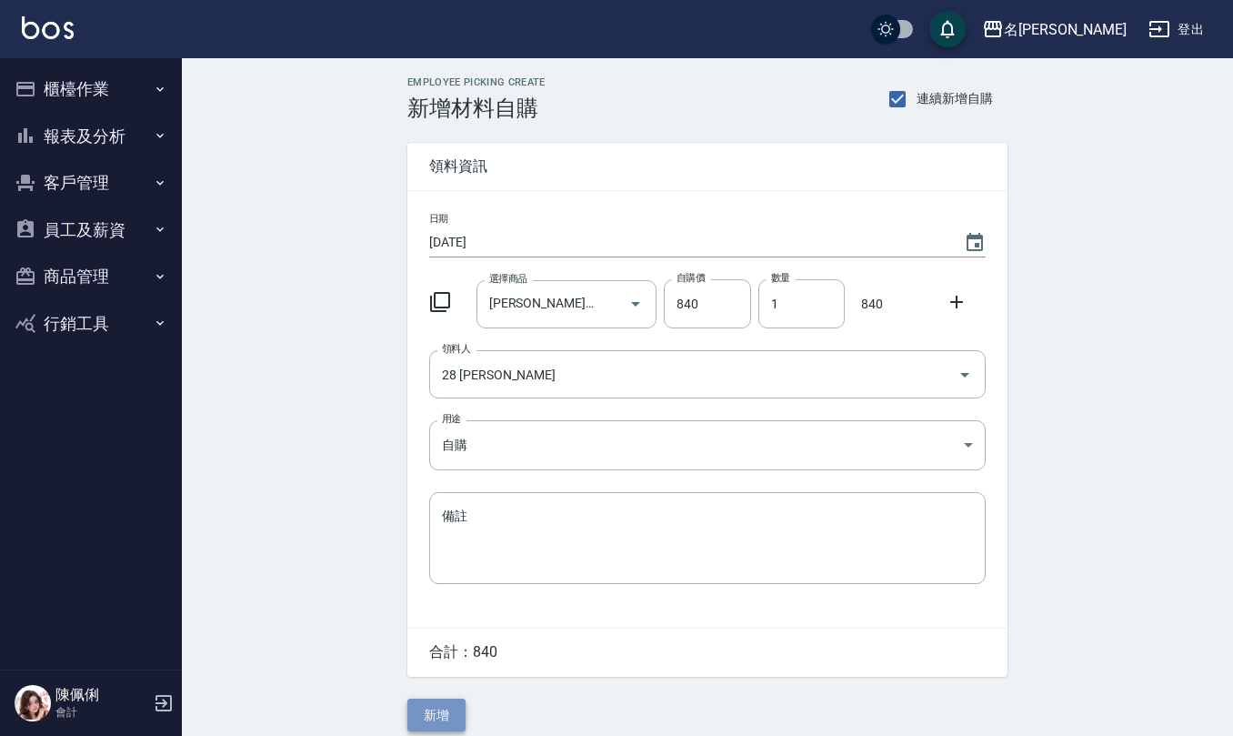
click at [445, 718] on button "新增" at bounding box center [436, 715] width 58 height 34
drag, startPoint x: 980, startPoint y: 236, endPoint x: 940, endPoint y: 248, distance: 41.7
click at [980, 237] on icon "Choose date, selected date is 2025-09-05" at bounding box center [975, 242] width 16 height 18
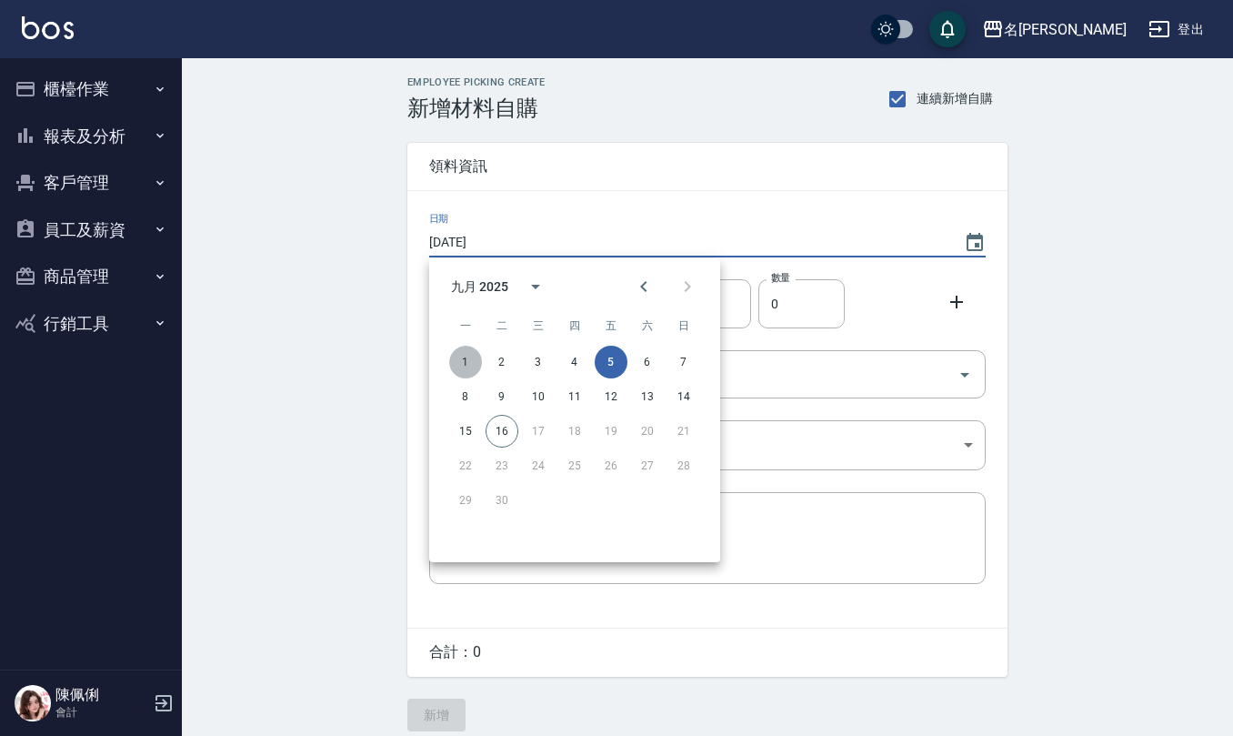
click at [464, 362] on button "1" at bounding box center [465, 362] width 33 height 33
type input "[DATE]"
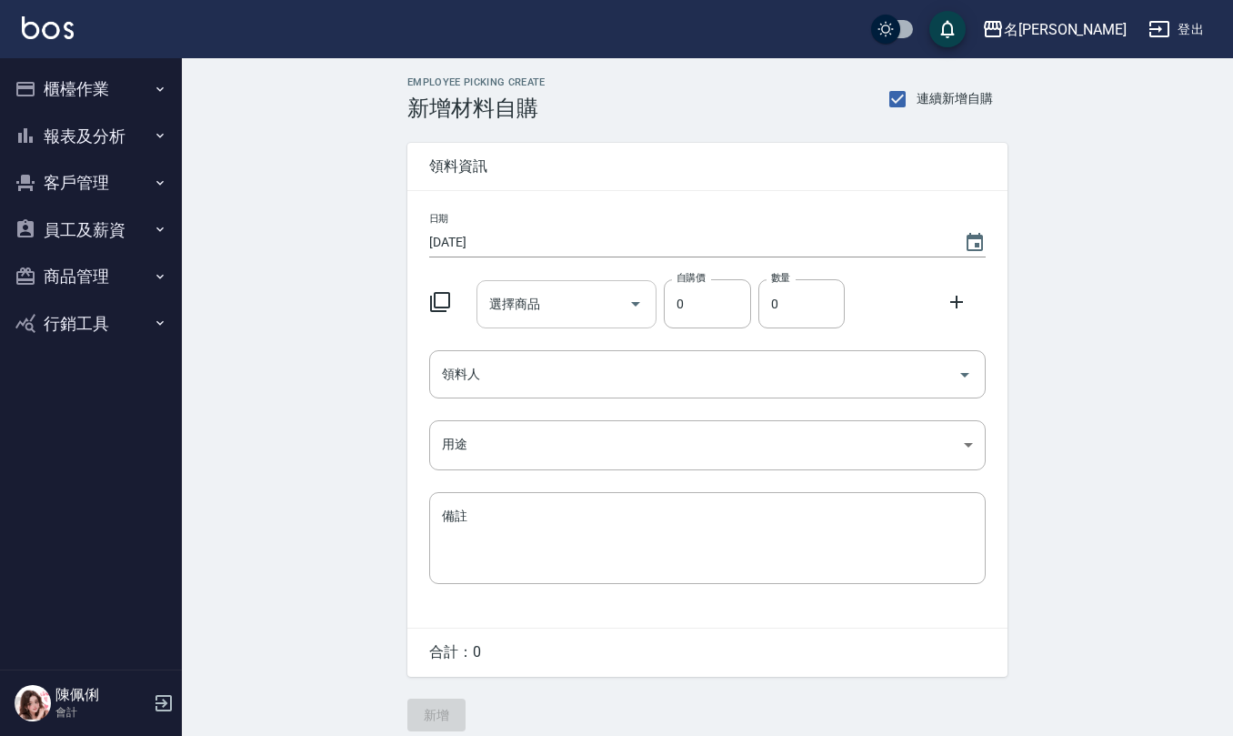
click at [498, 310] on input "選擇商品" at bounding box center [553, 304] width 137 height 32
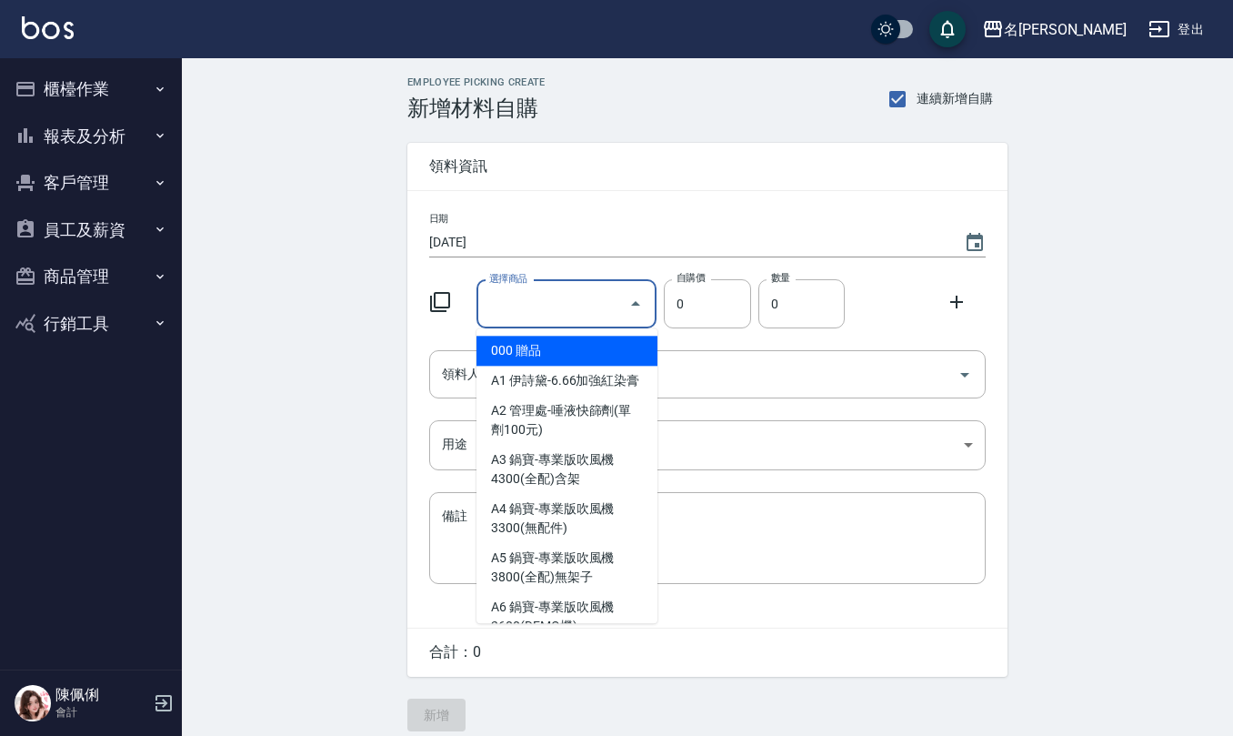
type input "g"
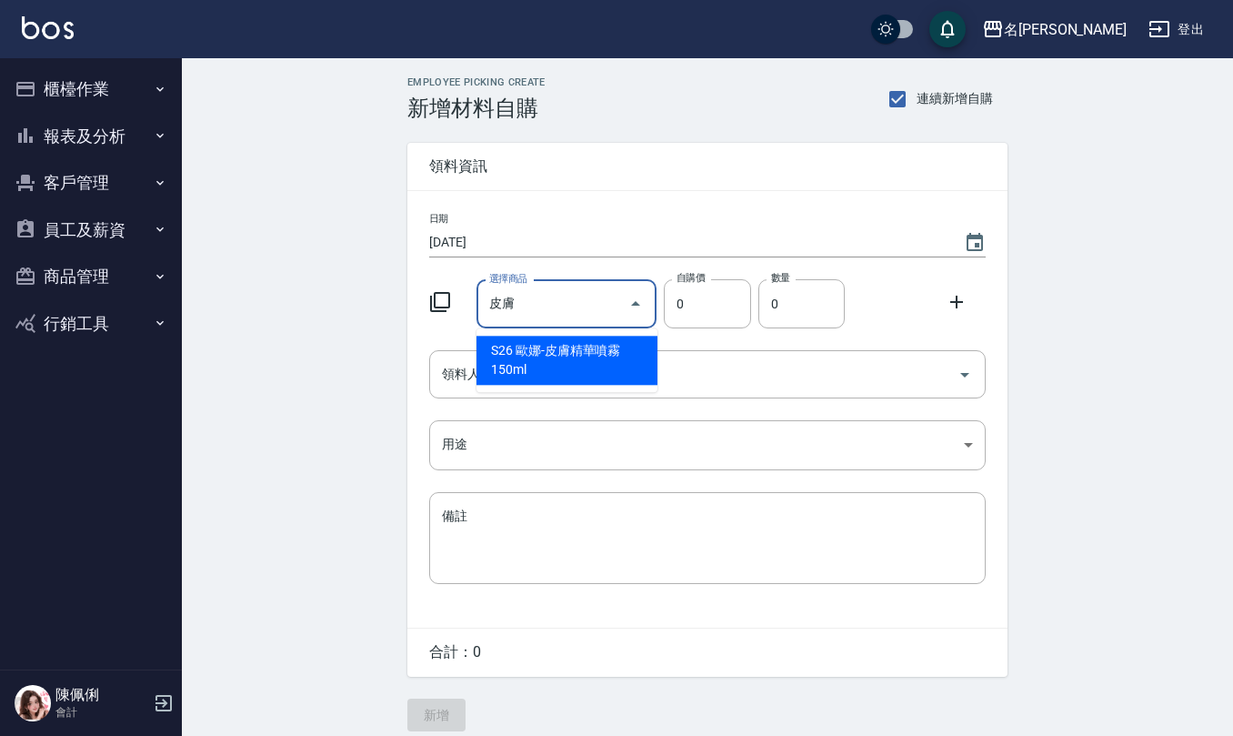
click at [514, 383] on li "S26 歐娜-皮膚精華噴霧150ml" at bounding box center [566, 360] width 181 height 49
type input "歐娜-皮膚精華噴霧150ml"
type input "280"
type input "1"
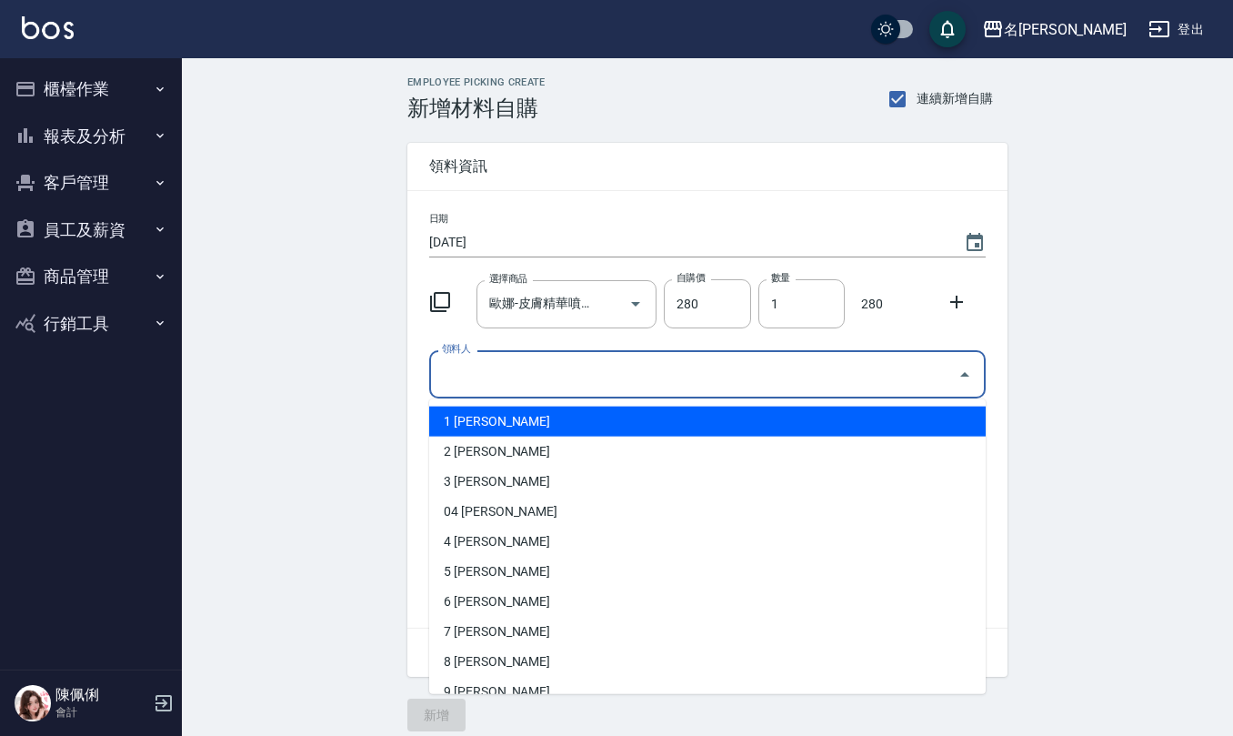
click at [515, 375] on input "領料人" at bounding box center [693, 374] width 513 height 32
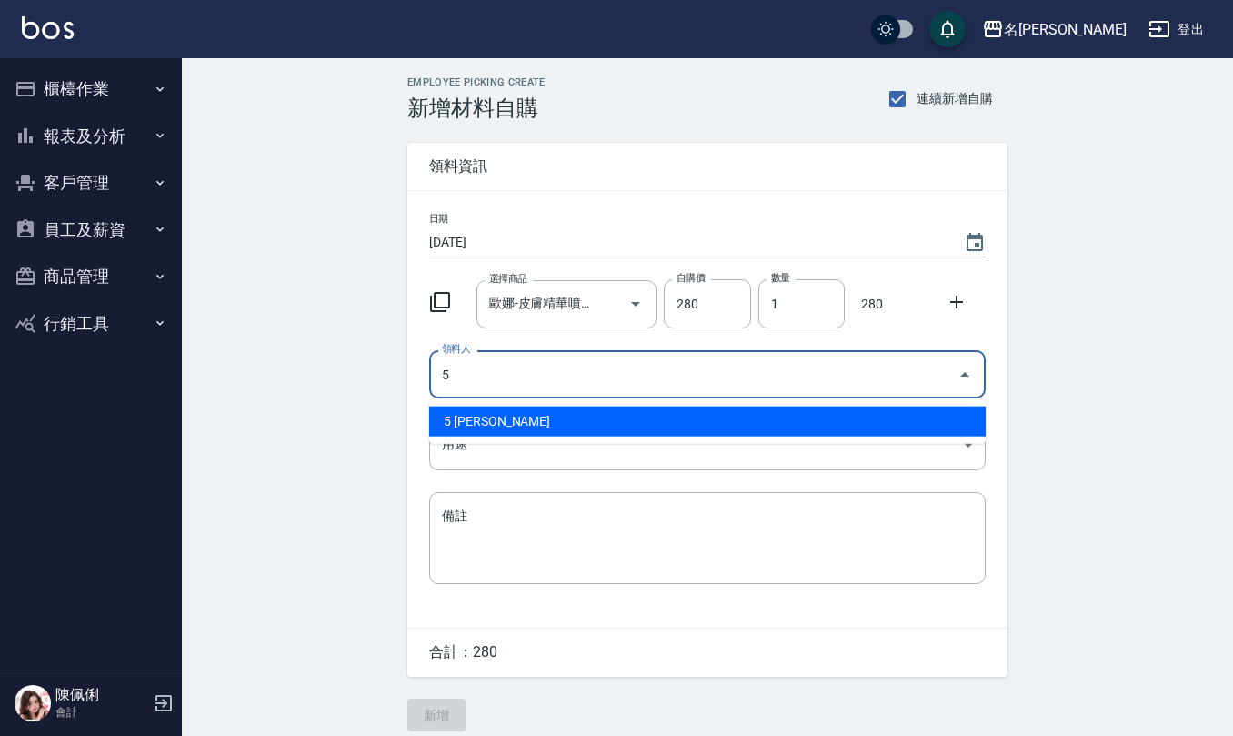
type input "5 [PERSON_NAME]"
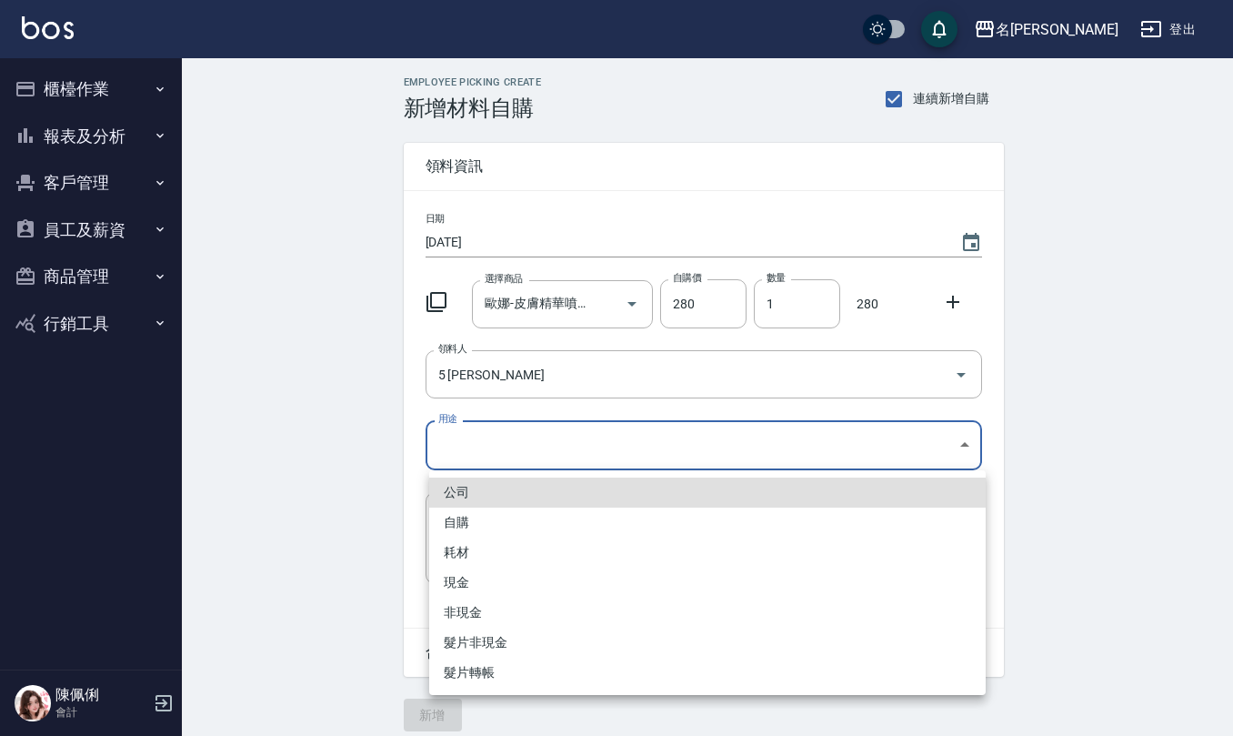
click at [511, 452] on body "名留仁二 登出 櫃檯作業 打帳單 帳單列表 現金收支登錄 材料自購登錄 每日結帳 報表及分析 報表目錄 店家區間累計表 店家日報表 互助日報表 互助月報表 互…" at bounding box center [616, 374] width 1233 height 749
click at [487, 521] on li "自購" at bounding box center [707, 522] width 556 height 30
type input "自購"
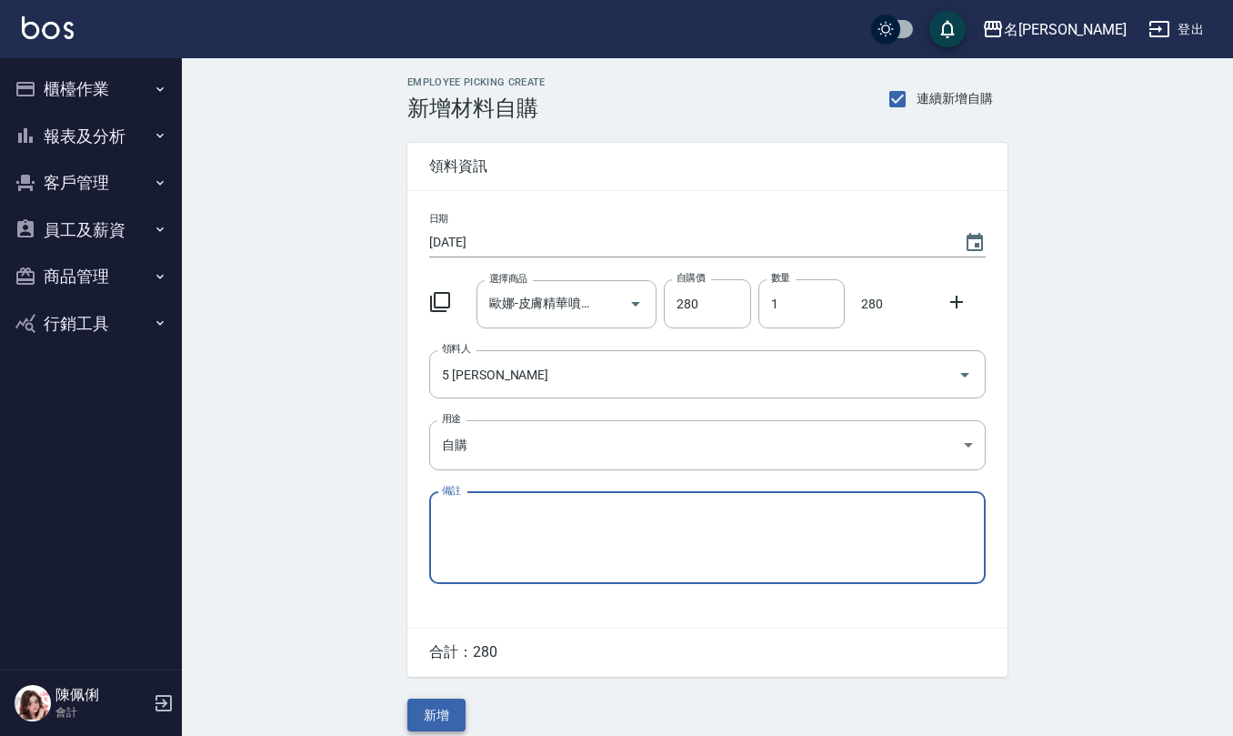
click at [438, 716] on button "新增" at bounding box center [436, 715] width 58 height 34
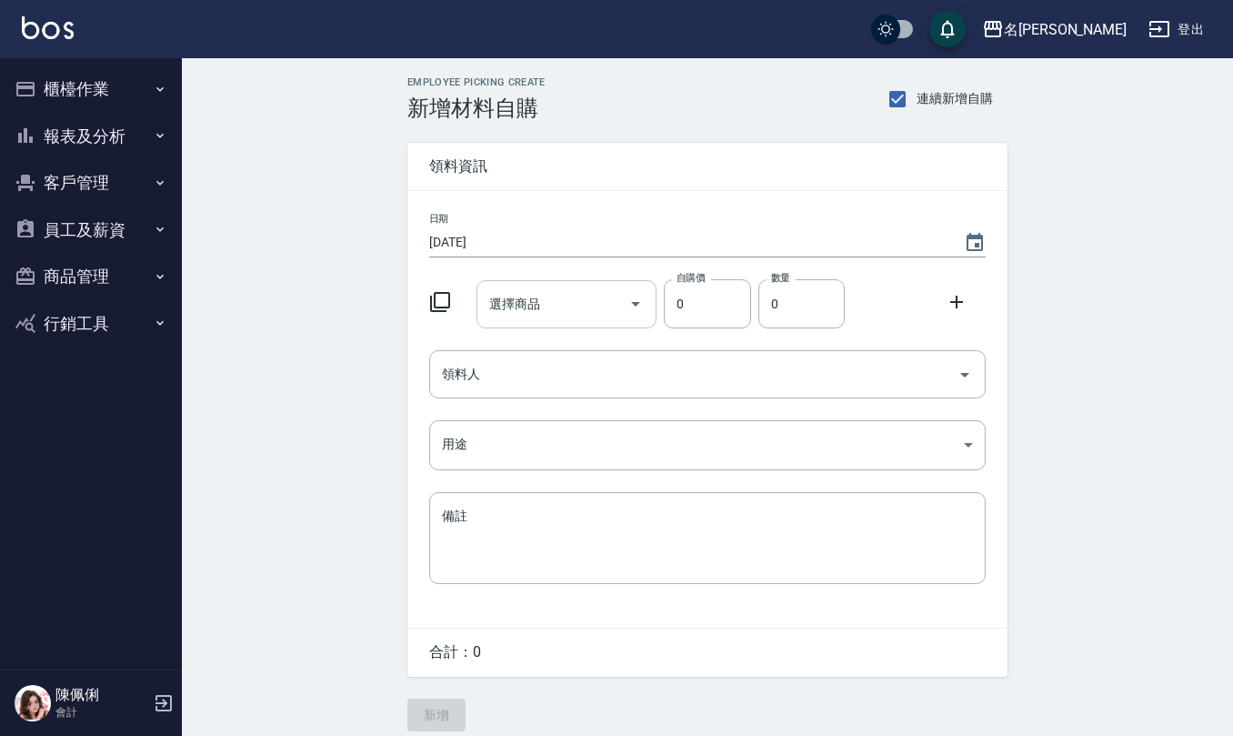
click at [558, 306] on input "選擇商品" at bounding box center [553, 304] width 137 height 32
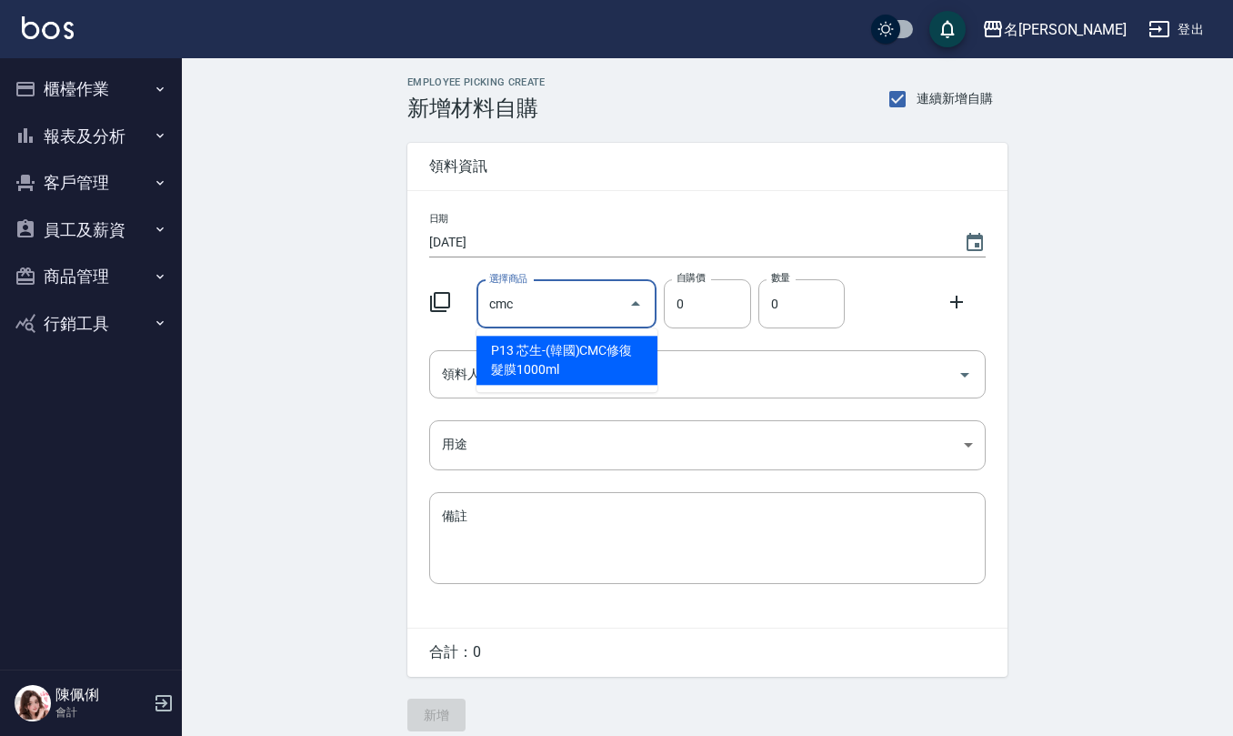
type input "芯生-(韓國)CMC修復髮膜1000ml"
type input "630"
type input "1"
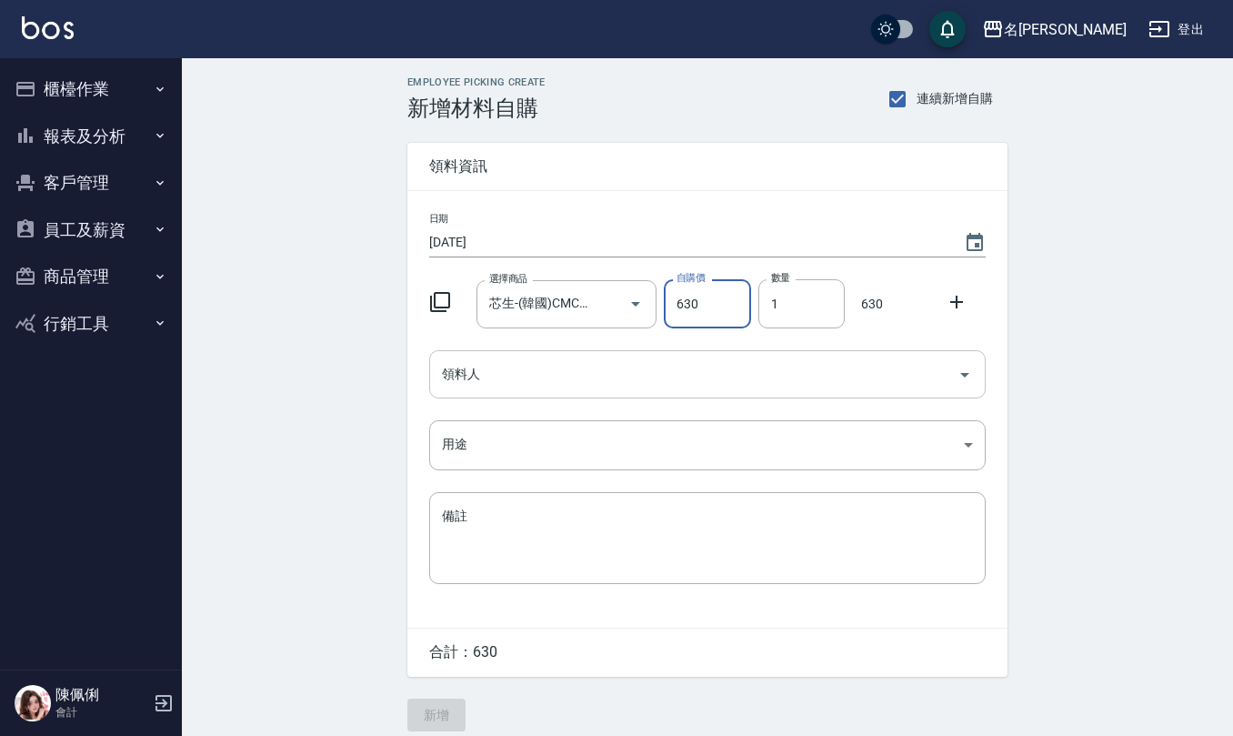
click at [546, 355] on div "領料人" at bounding box center [707, 374] width 556 height 48
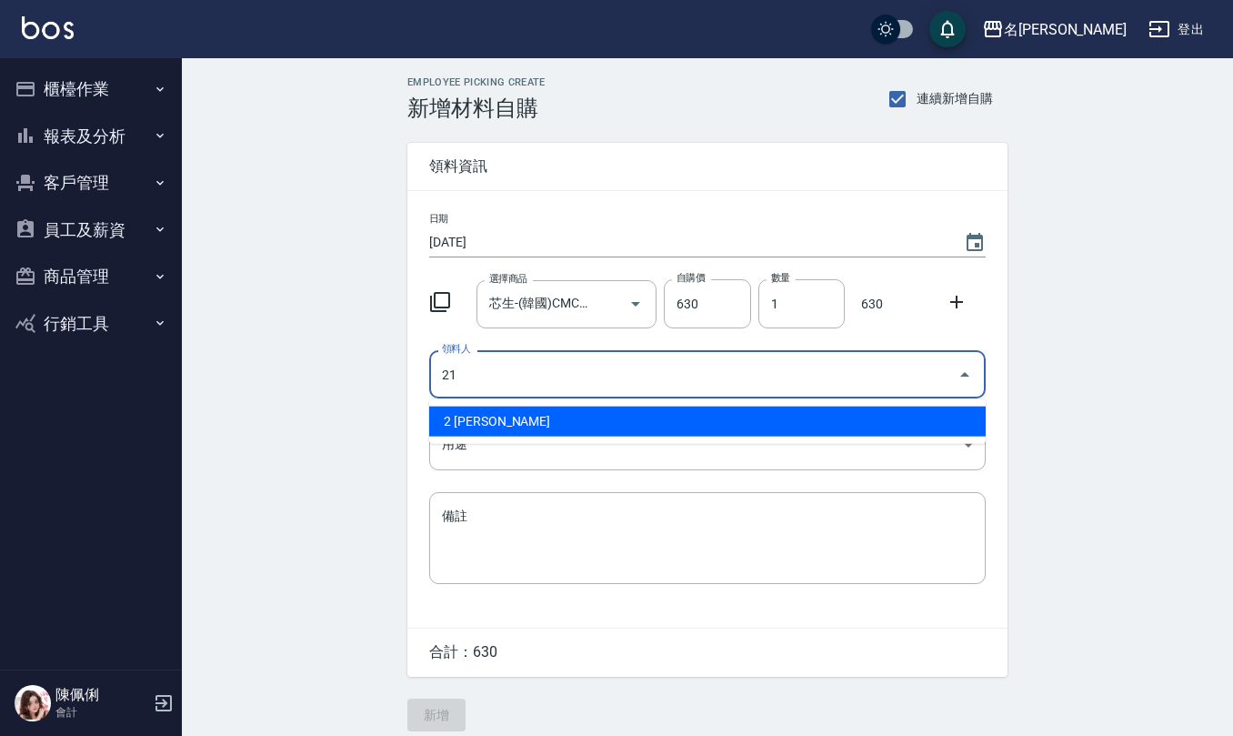
type input "21 [PERSON_NAME]"
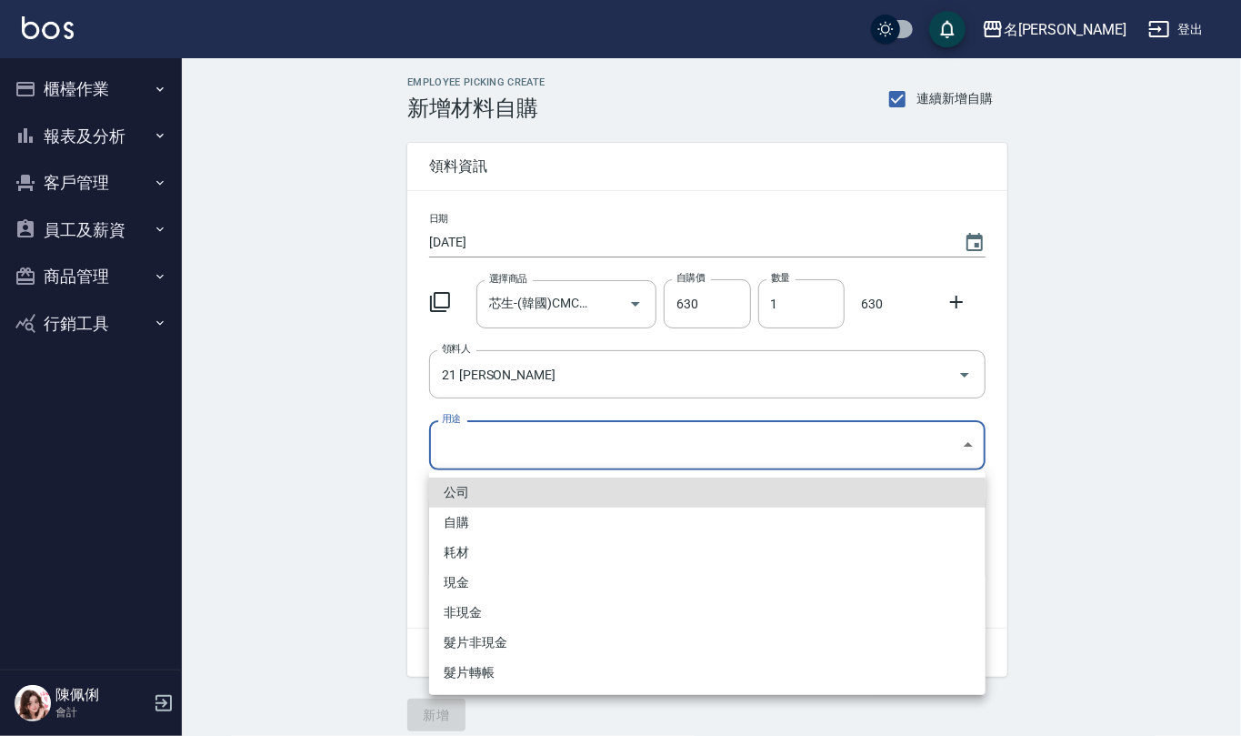
click at [556, 444] on body "名留仁二 登出 櫃檯作業 打帳單 帳單列表 現金收支登錄 材料自購登錄 每日結帳 報表及分析 報表目錄 店家區間累計表 店家日報表 互助日報表 互助月報表 互…" at bounding box center [620, 374] width 1241 height 749
click at [491, 511] on li "自購" at bounding box center [707, 522] width 556 height 30
type input "自購"
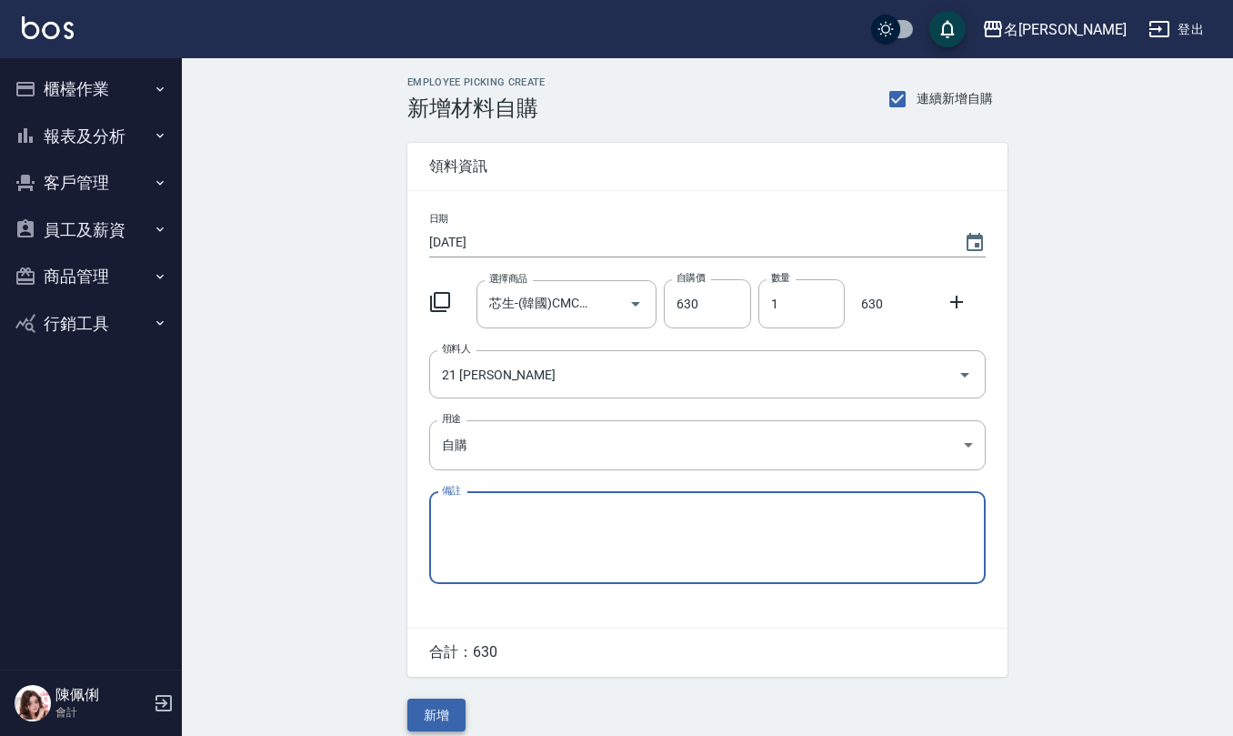
click at [446, 703] on button "新增" at bounding box center [436, 715] width 58 height 34
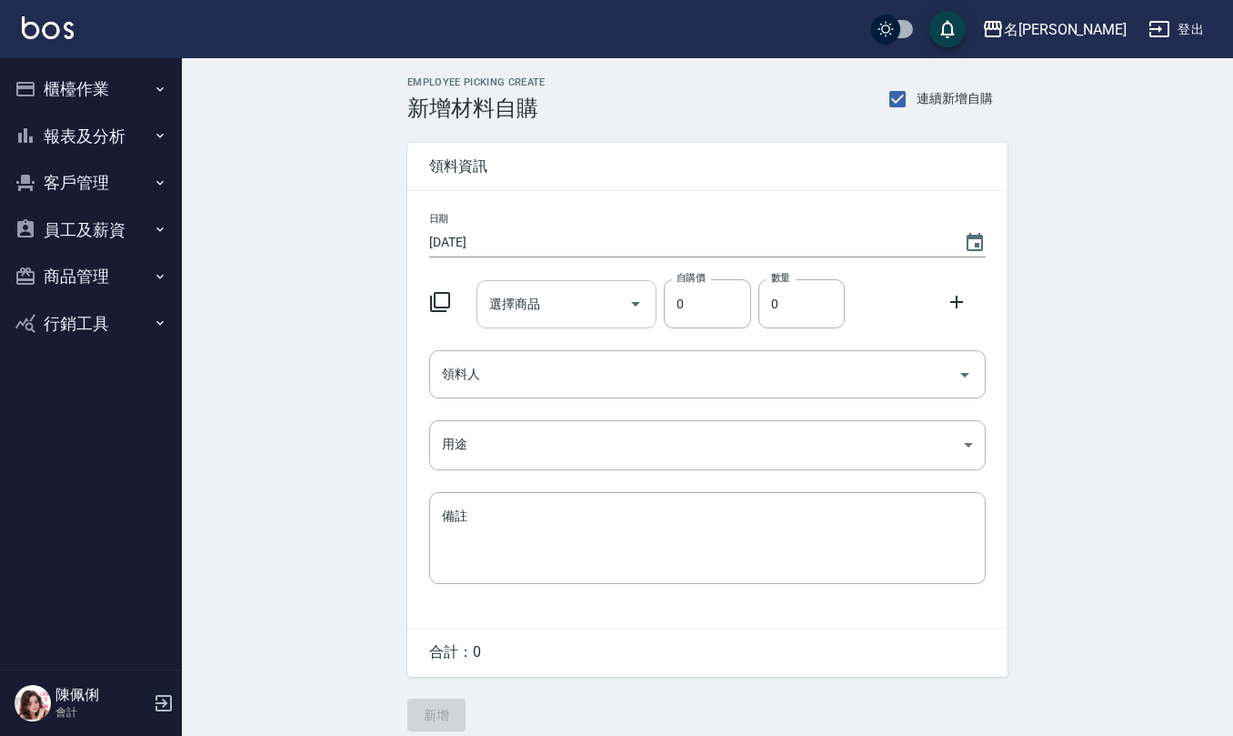
click at [586, 302] on input "選擇商品" at bounding box center [553, 304] width 137 height 32
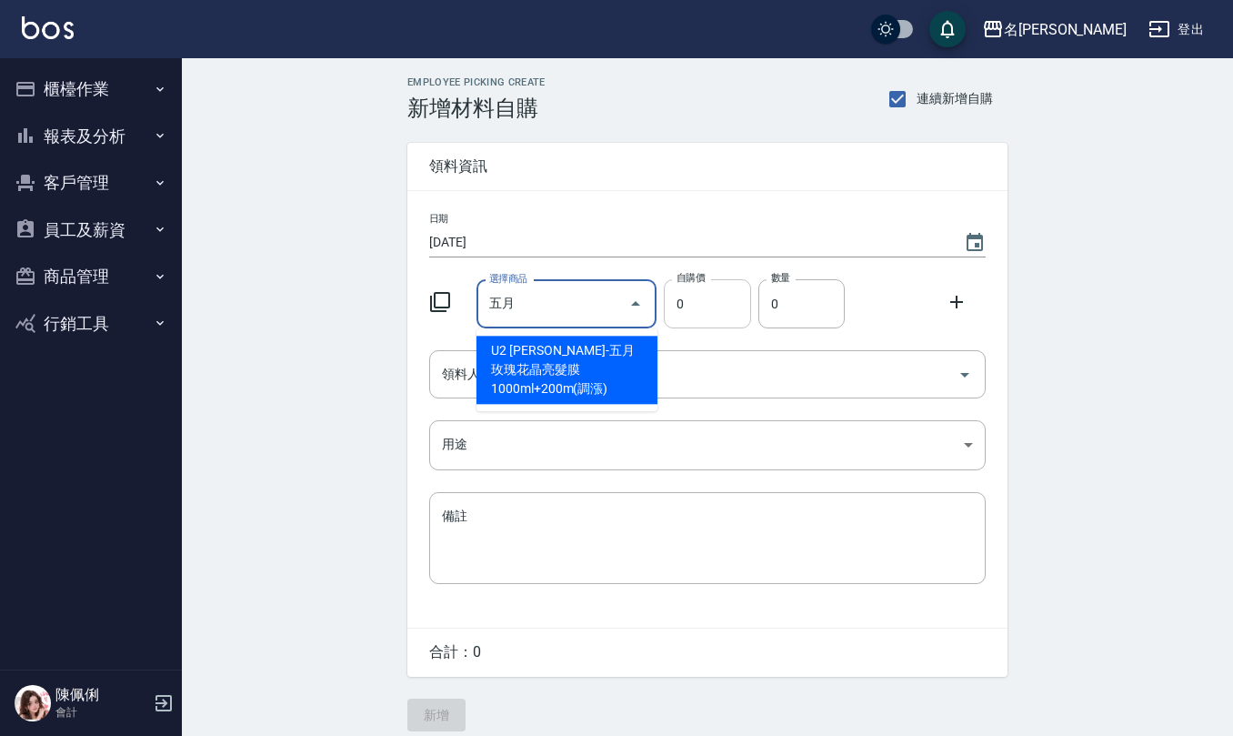
type input "里歐-五月玫瑰花晶亮髮膜1000ml+200m(調漲)"
type input "800"
type input "1"
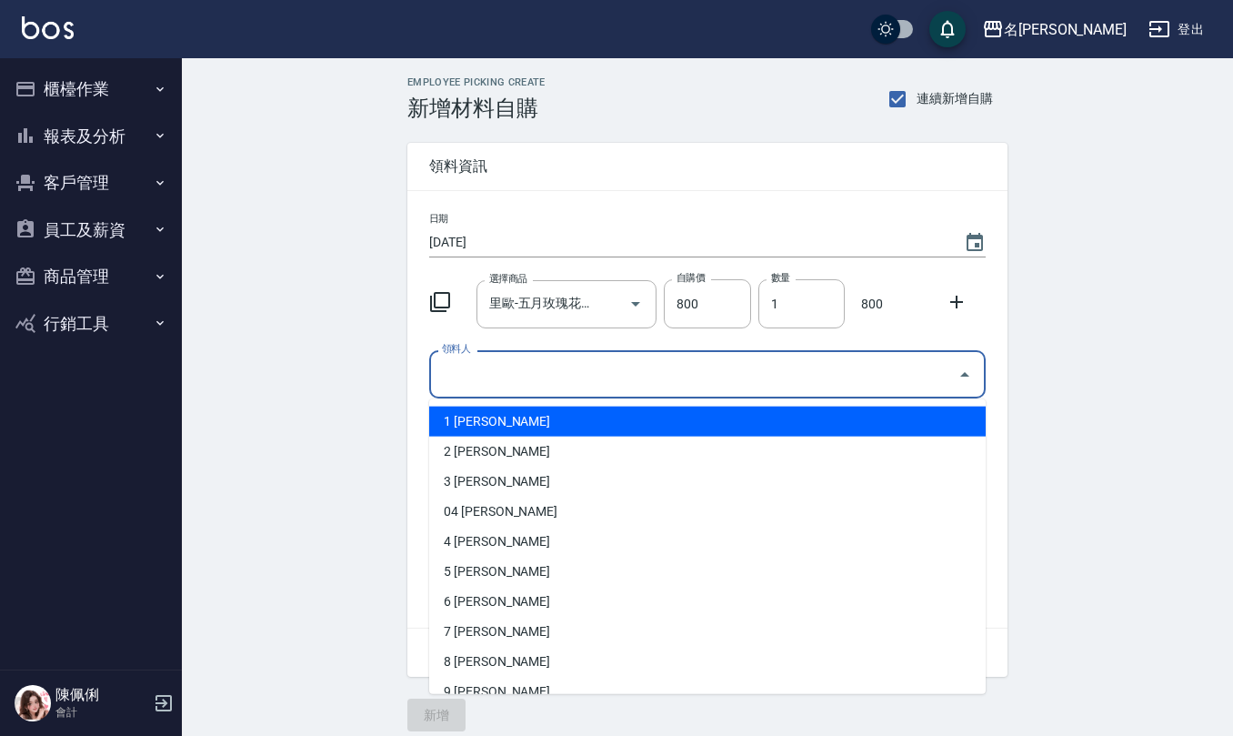
click at [584, 361] on input "領料人" at bounding box center [693, 374] width 513 height 32
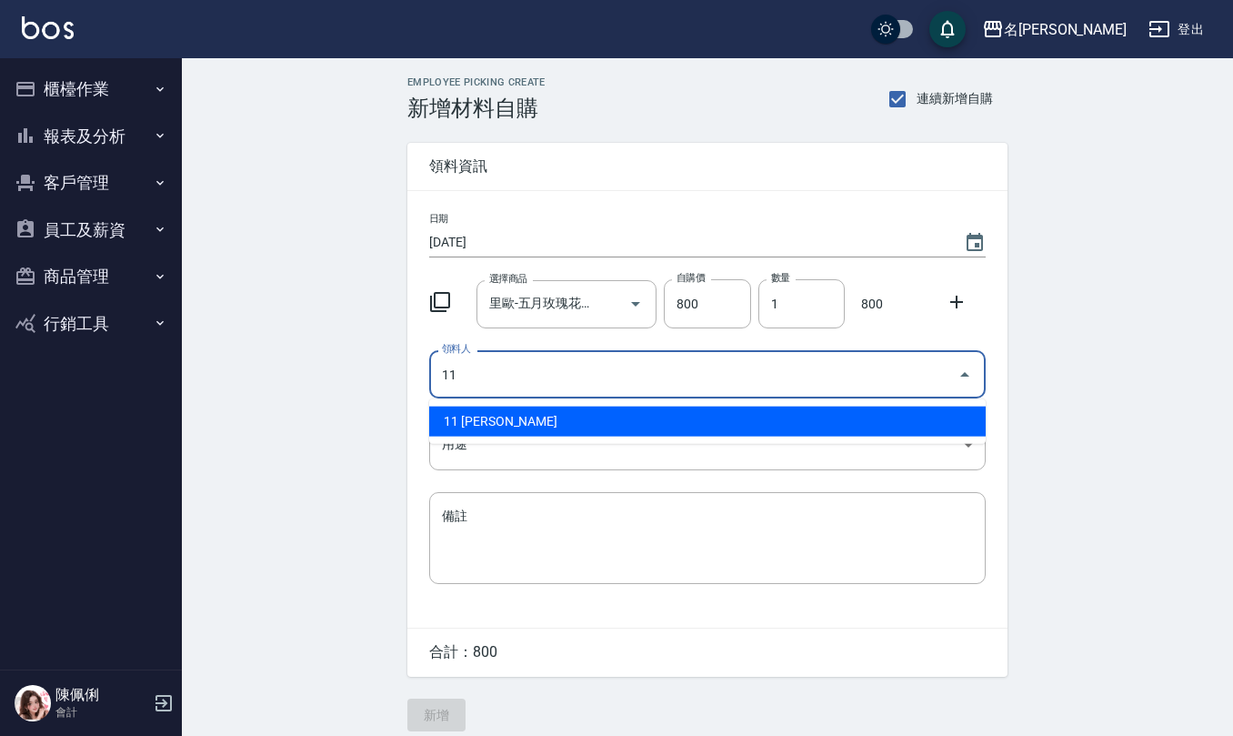
type input "11 [PERSON_NAME]"
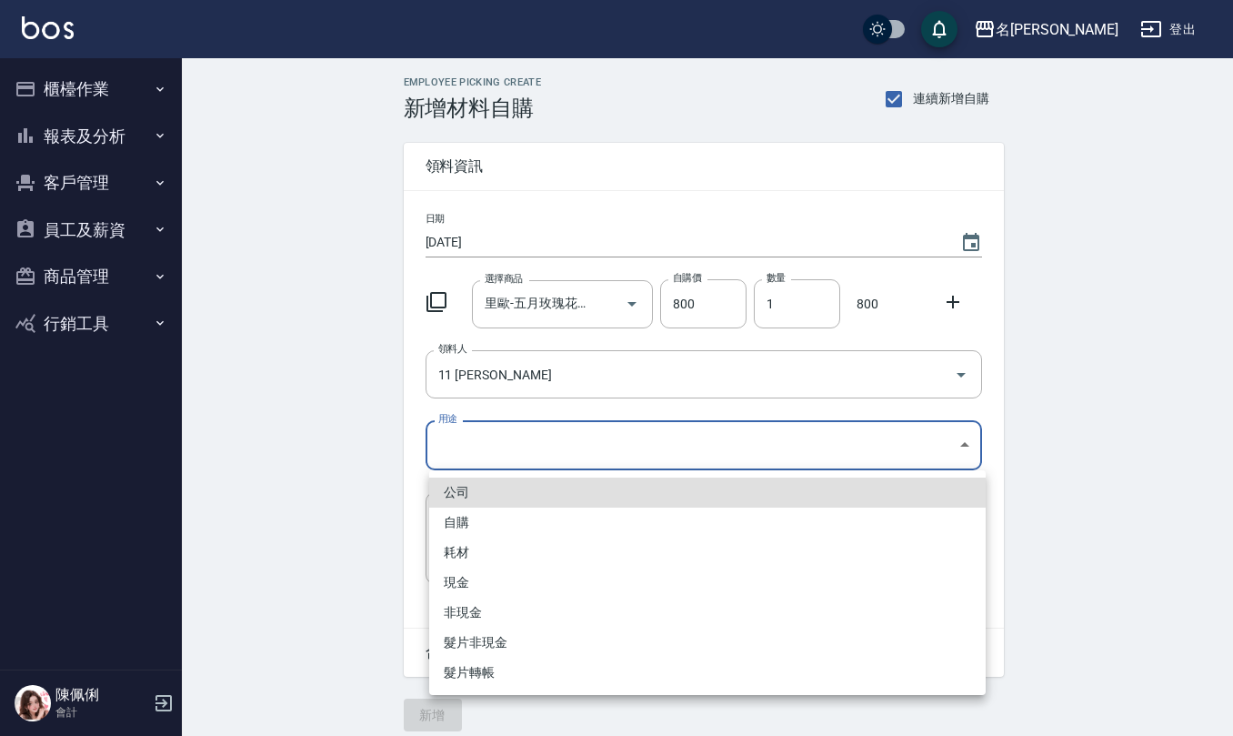
click at [576, 435] on body "名留仁二 登出 櫃檯作業 打帳單 帳單列表 現金收支登錄 材料自購登錄 每日結帳 報表及分析 報表目錄 店家區間累計表 店家日報表 互助日報表 互助月報表 互…" at bounding box center [616, 374] width 1233 height 749
click at [486, 514] on li "自購" at bounding box center [707, 522] width 556 height 30
type input "自購"
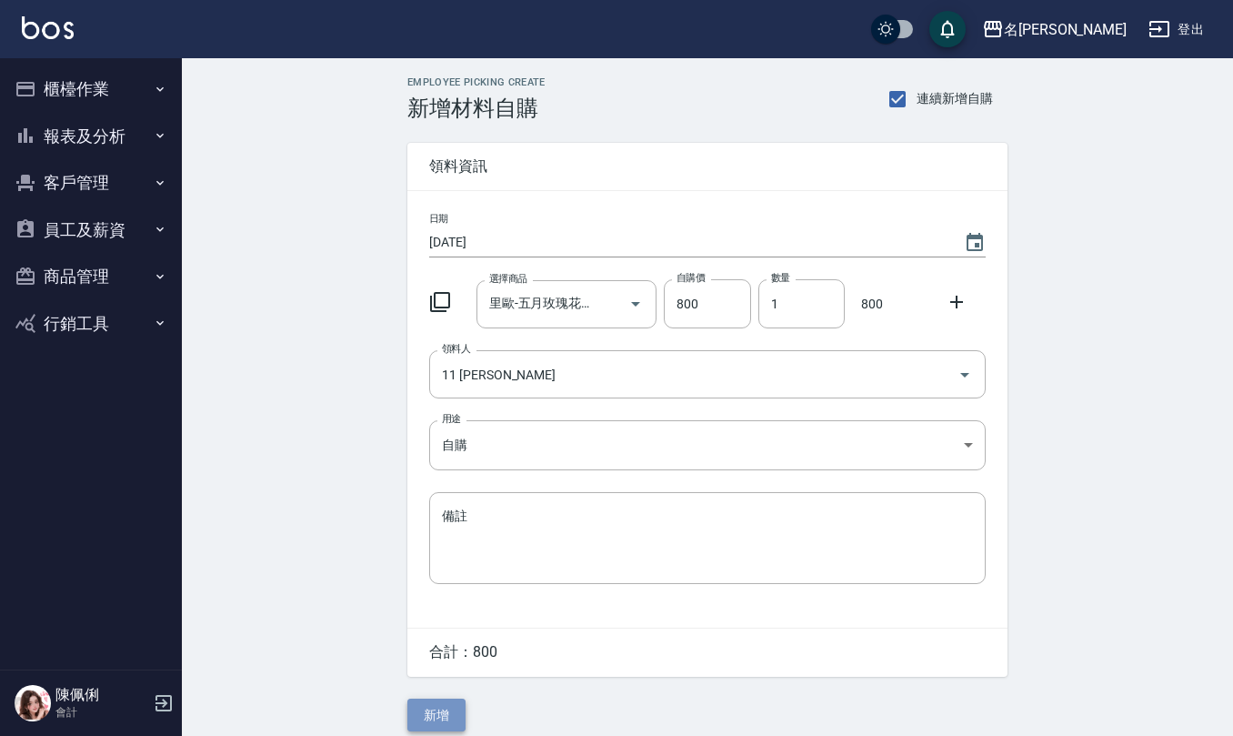
click at [440, 706] on button "新增" at bounding box center [436, 715] width 58 height 34
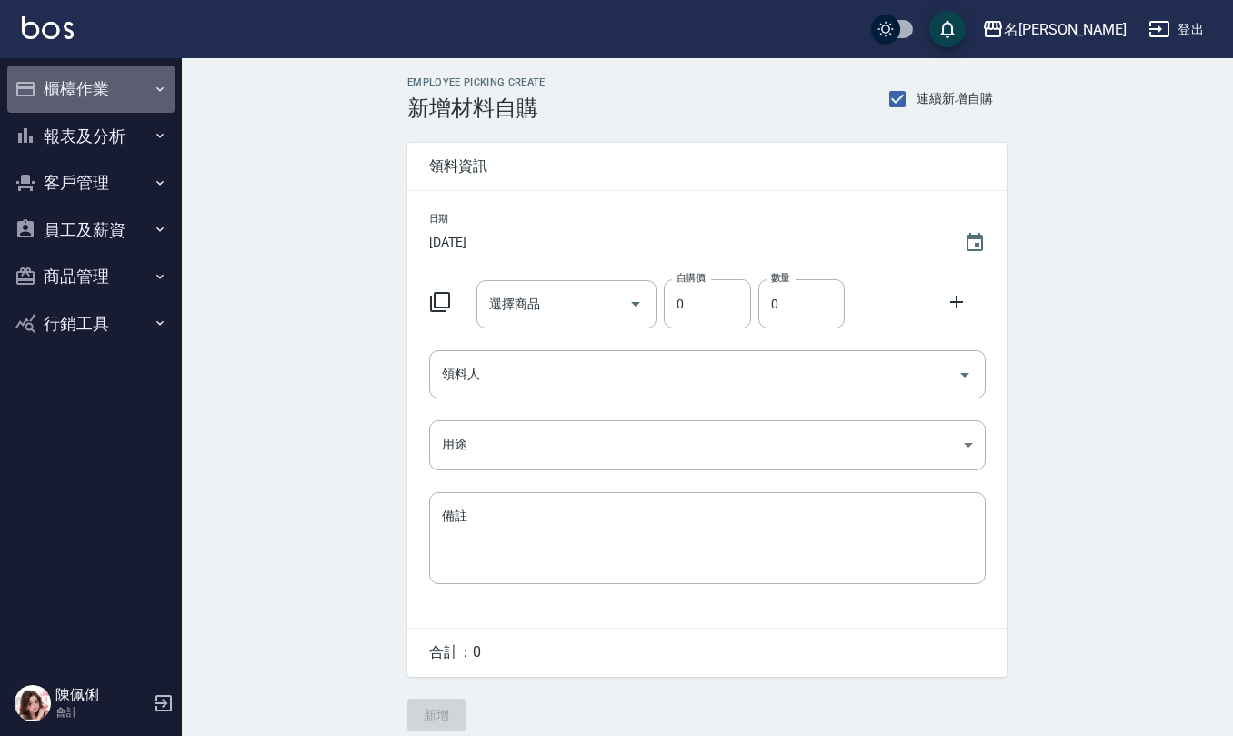
click at [85, 66] on button "櫃檯作業" at bounding box center [90, 88] width 167 height 47
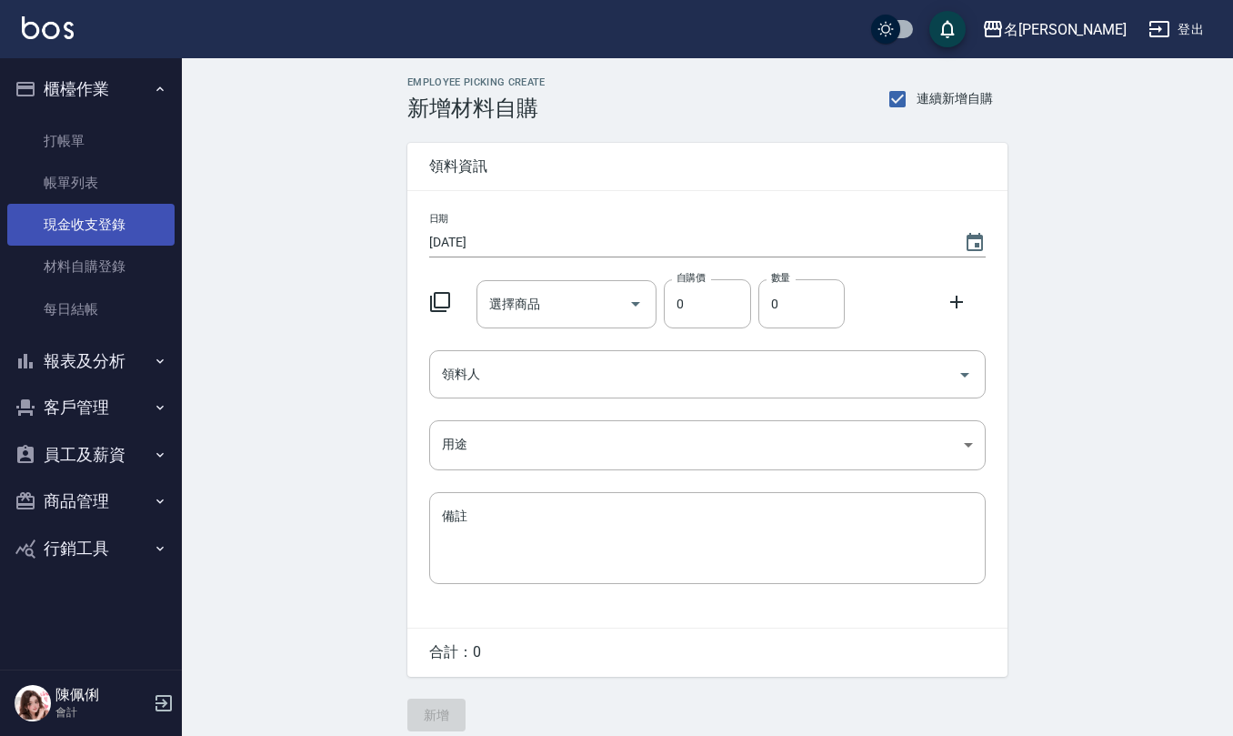
click at [100, 229] on link "現金收支登錄" at bounding box center [90, 225] width 167 height 42
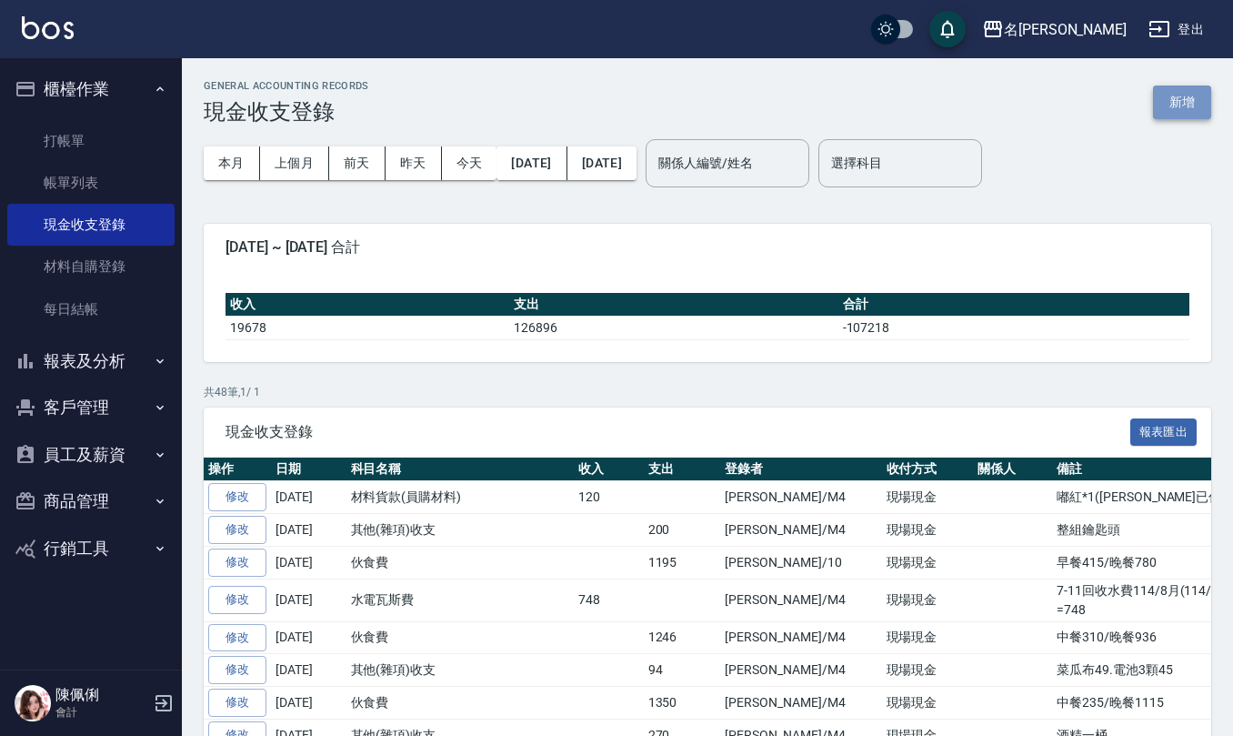
click at [1207, 107] on button "新增" at bounding box center [1182, 102] width 58 height 34
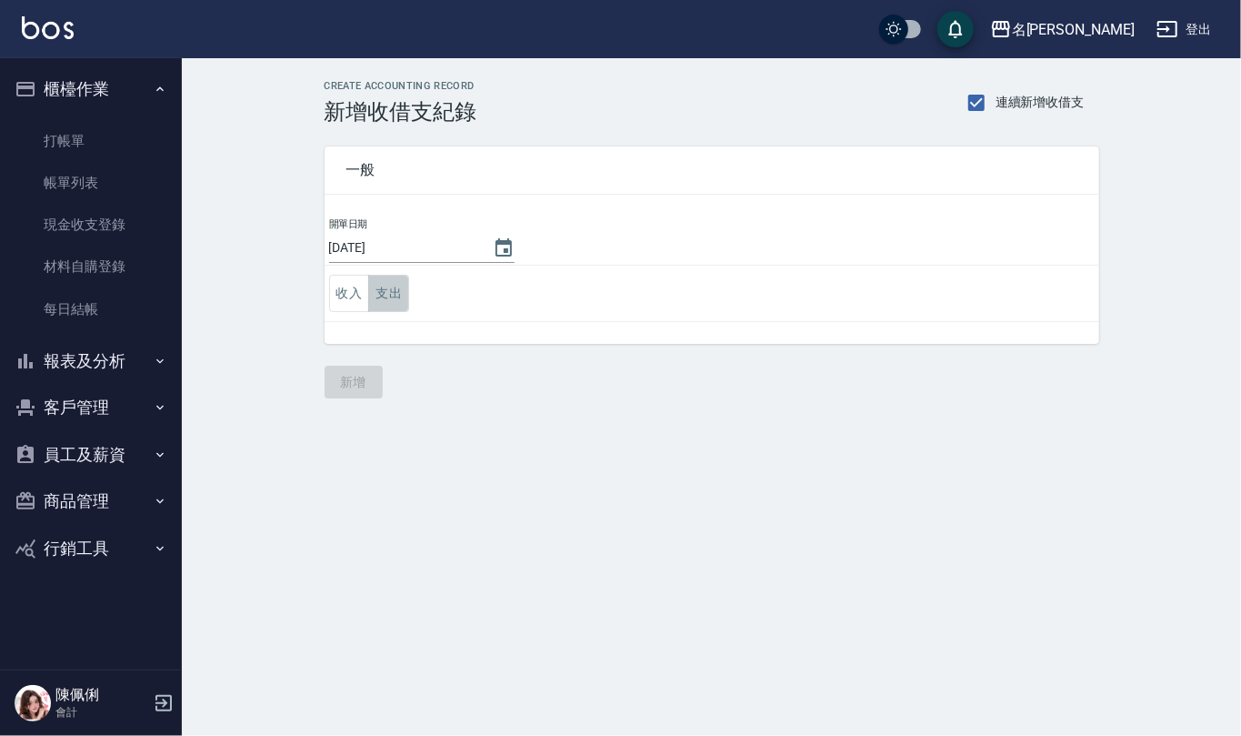
click at [386, 293] on button "支出" at bounding box center [388, 293] width 41 height 37
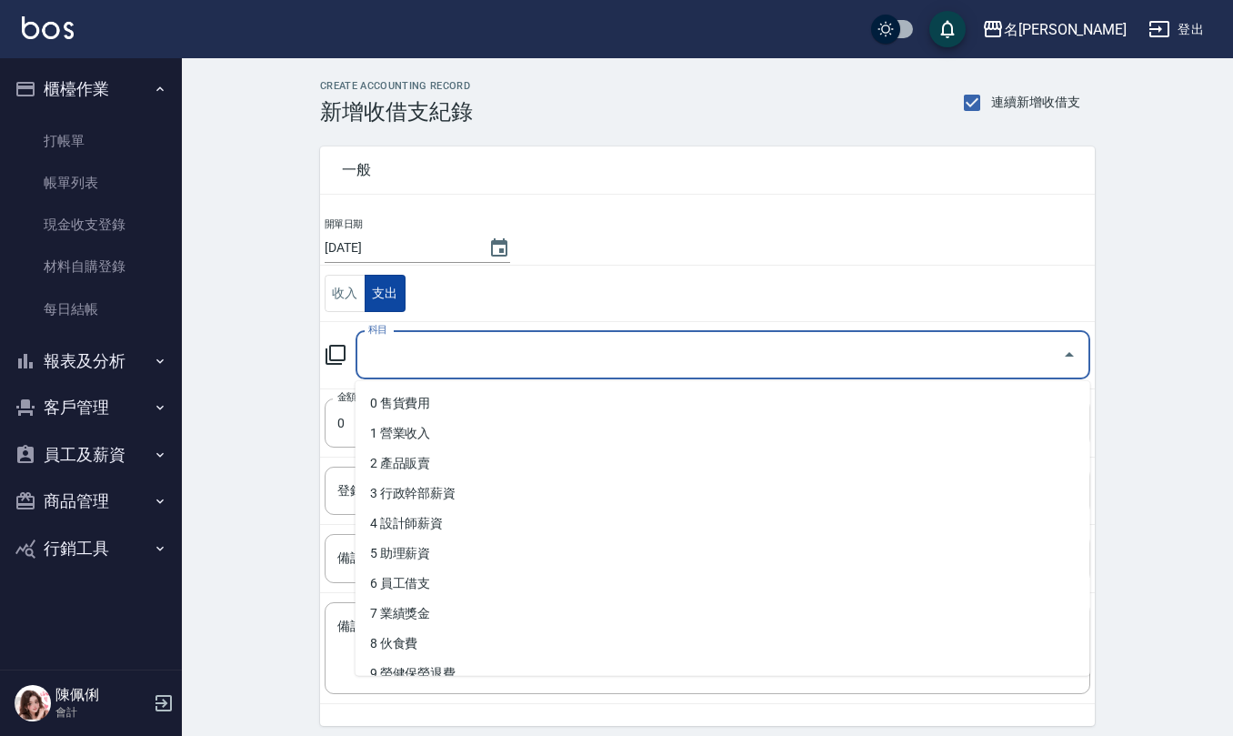
click at [412, 357] on input "科目" at bounding box center [709, 355] width 691 height 32
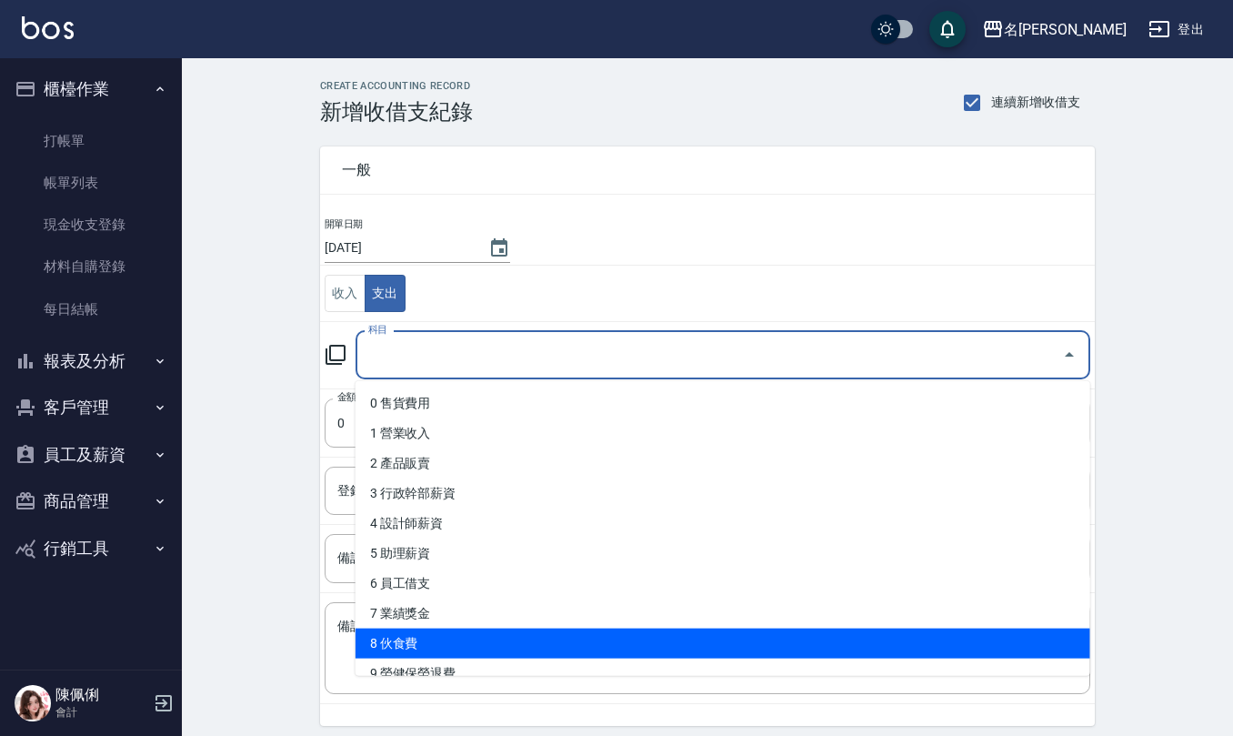
click at [409, 647] on li "8 伙食費" at bounding box center [723, 643] width 735 height 30
type input "8 伙食費"
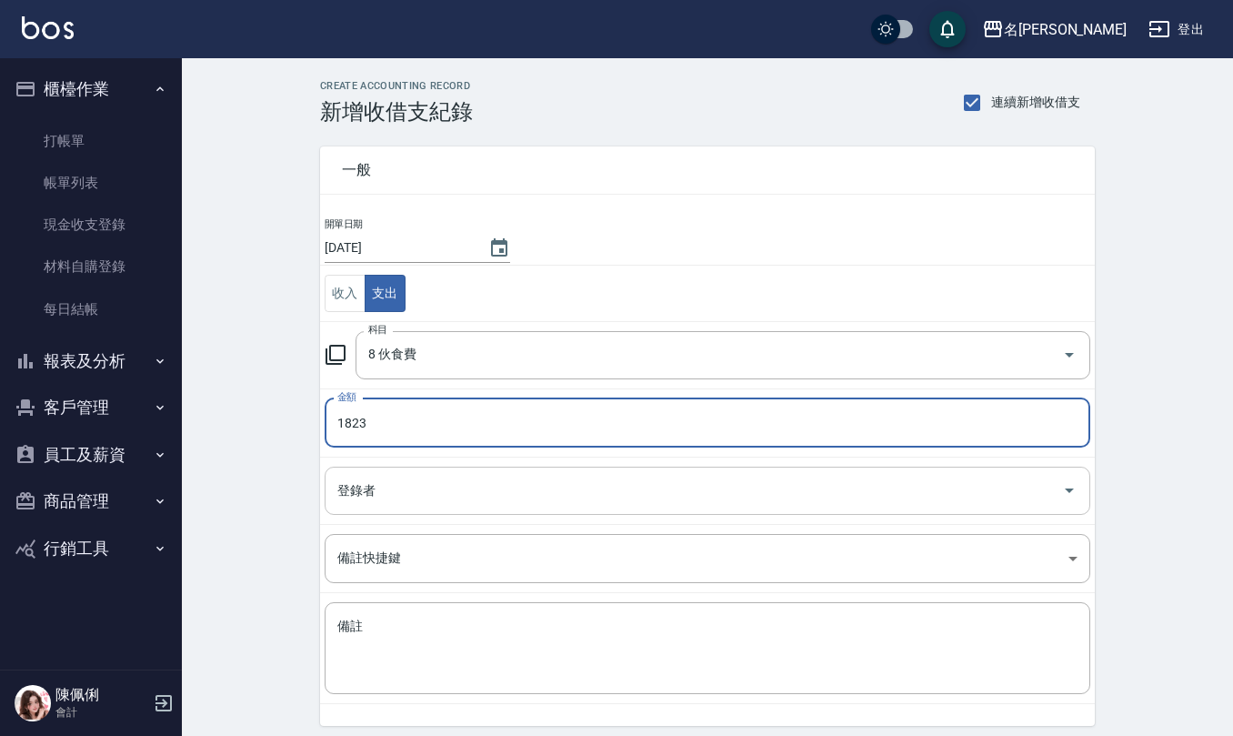
type input "1823"
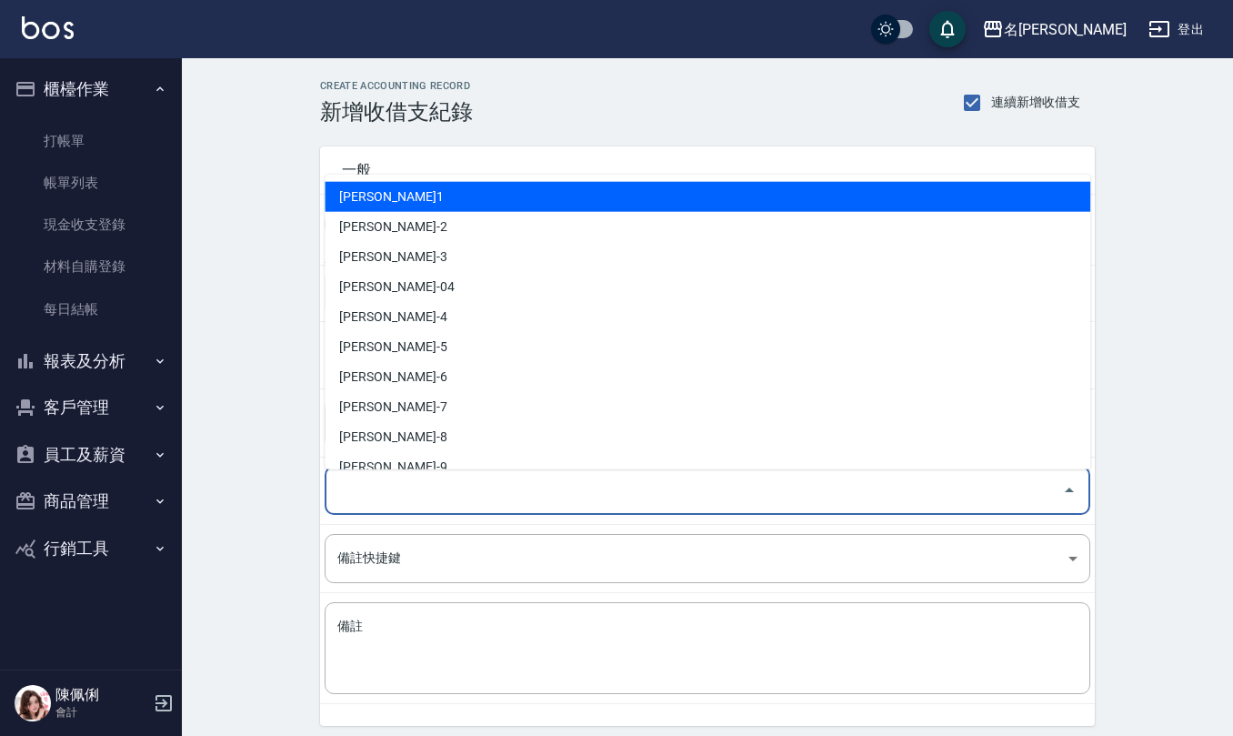
click at [400, 496] on input "登錄者" at bounding box center [694, 491] width 722 height 32
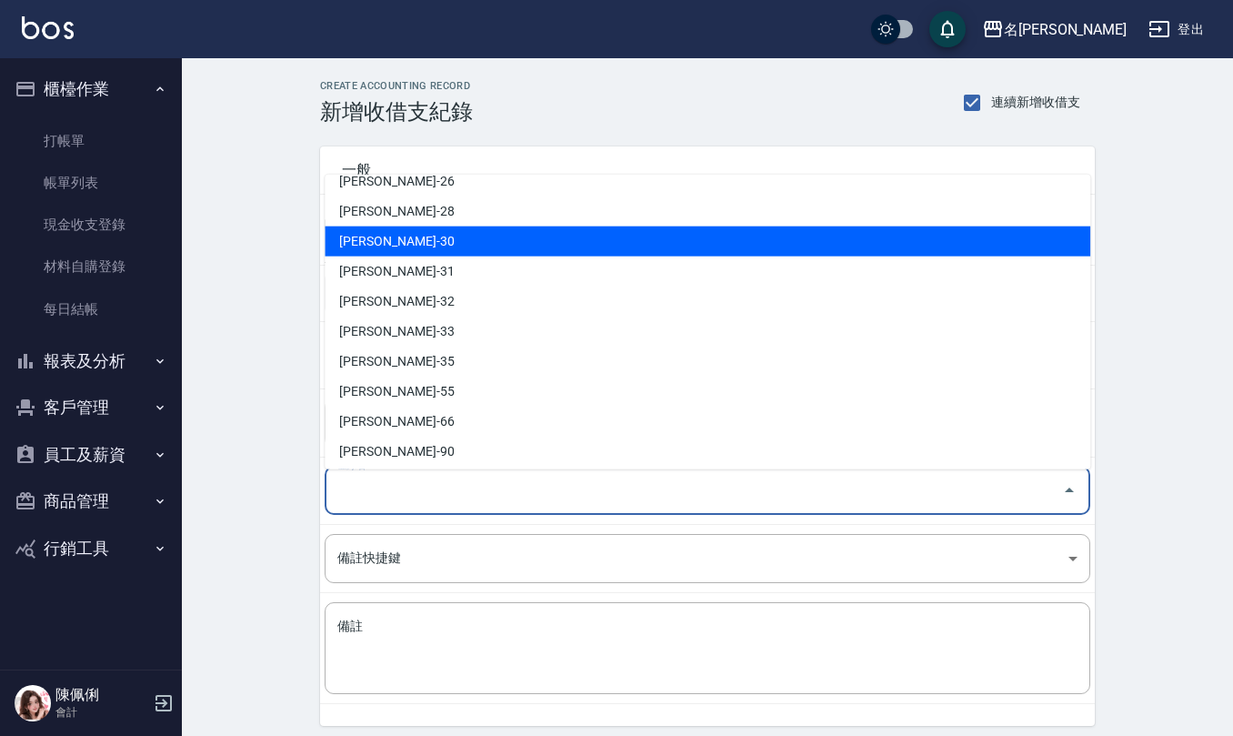
scroll to position [800, 0]
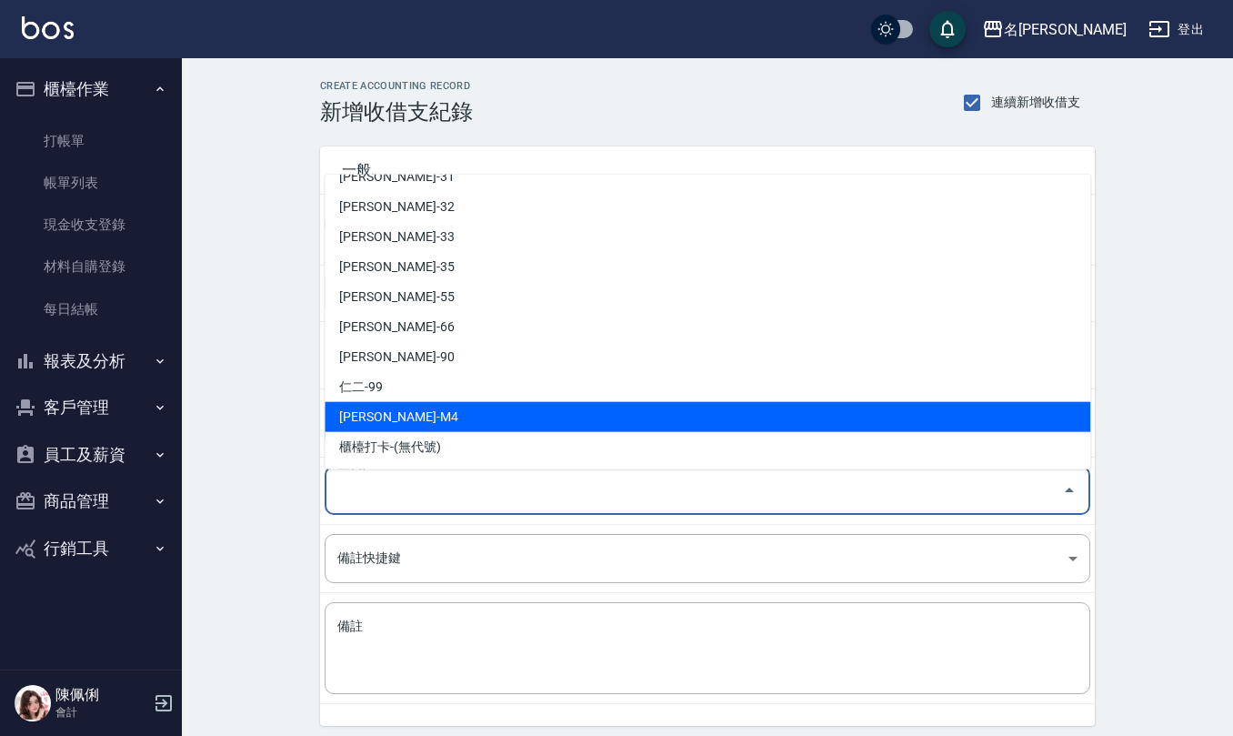
click at [456, 412] on li "陳佩俐-M4" at bounding box center [708, 417] width 766 height 30
type input "陳佩俐-M4"
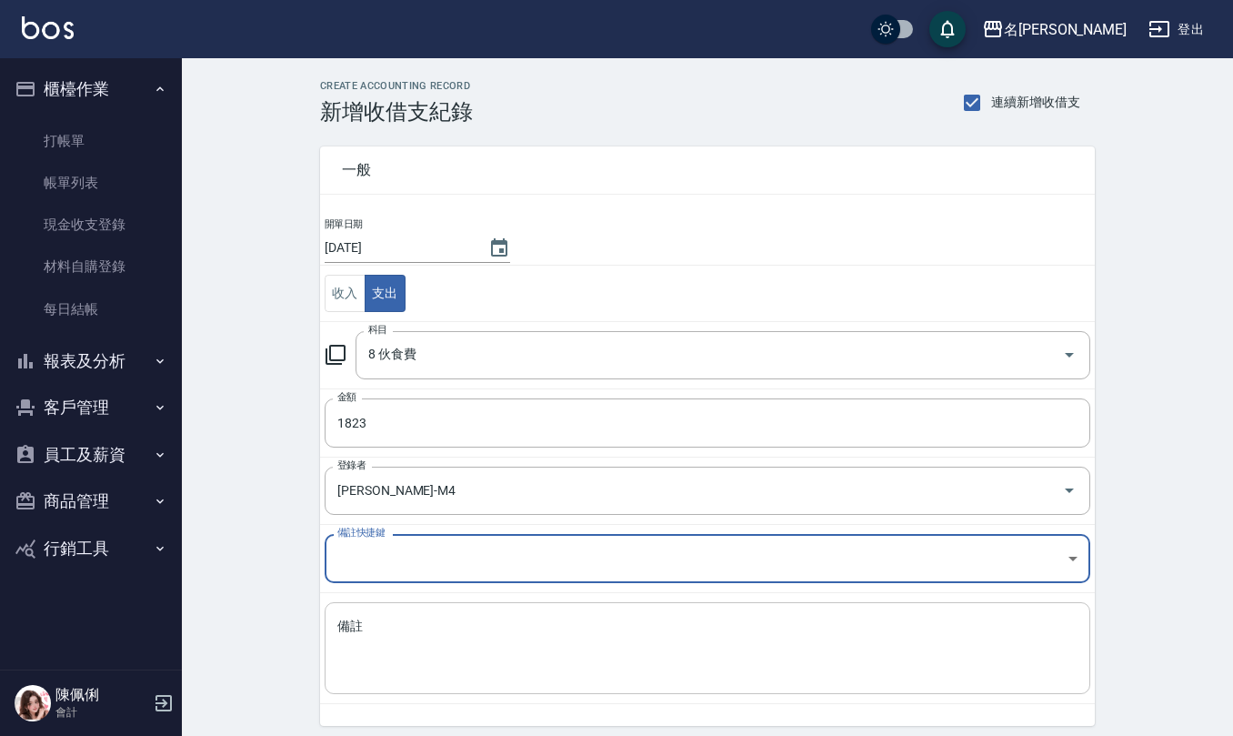
click at [460, 656] on textarea "備註" at bounding box center [707, 648] width 740 height 62
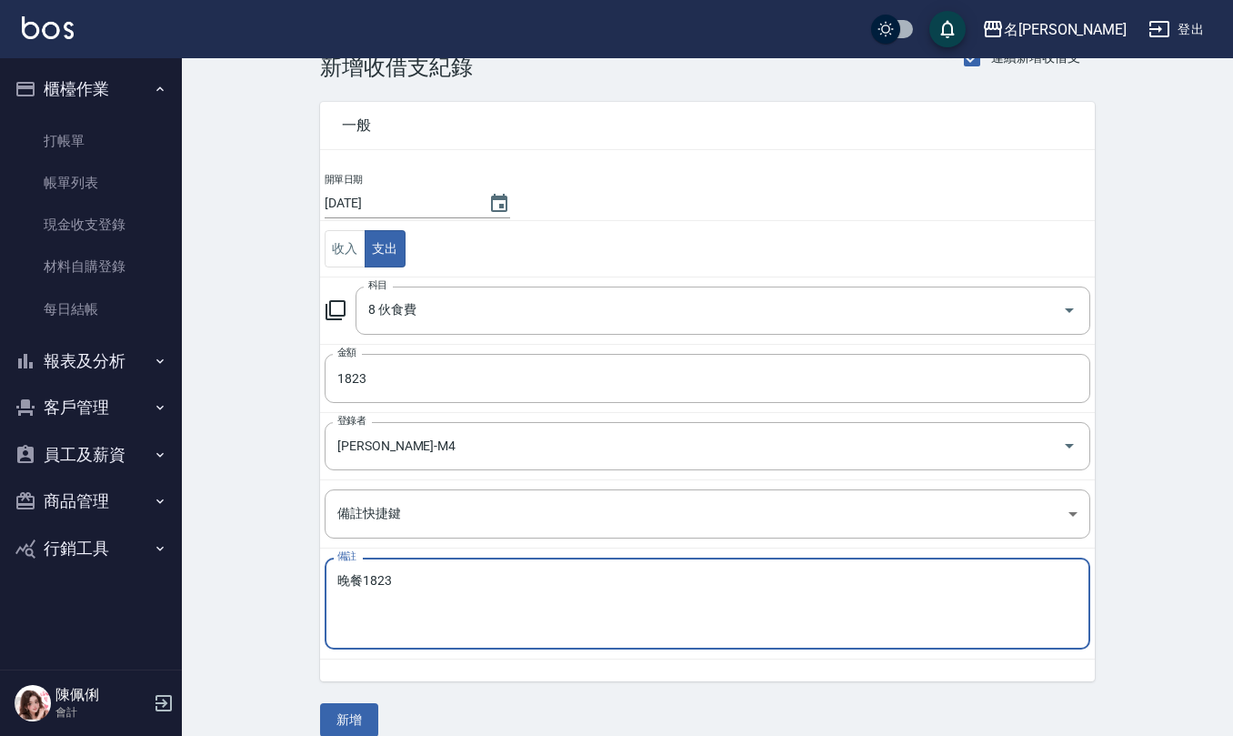
scroll to position [69, 0]
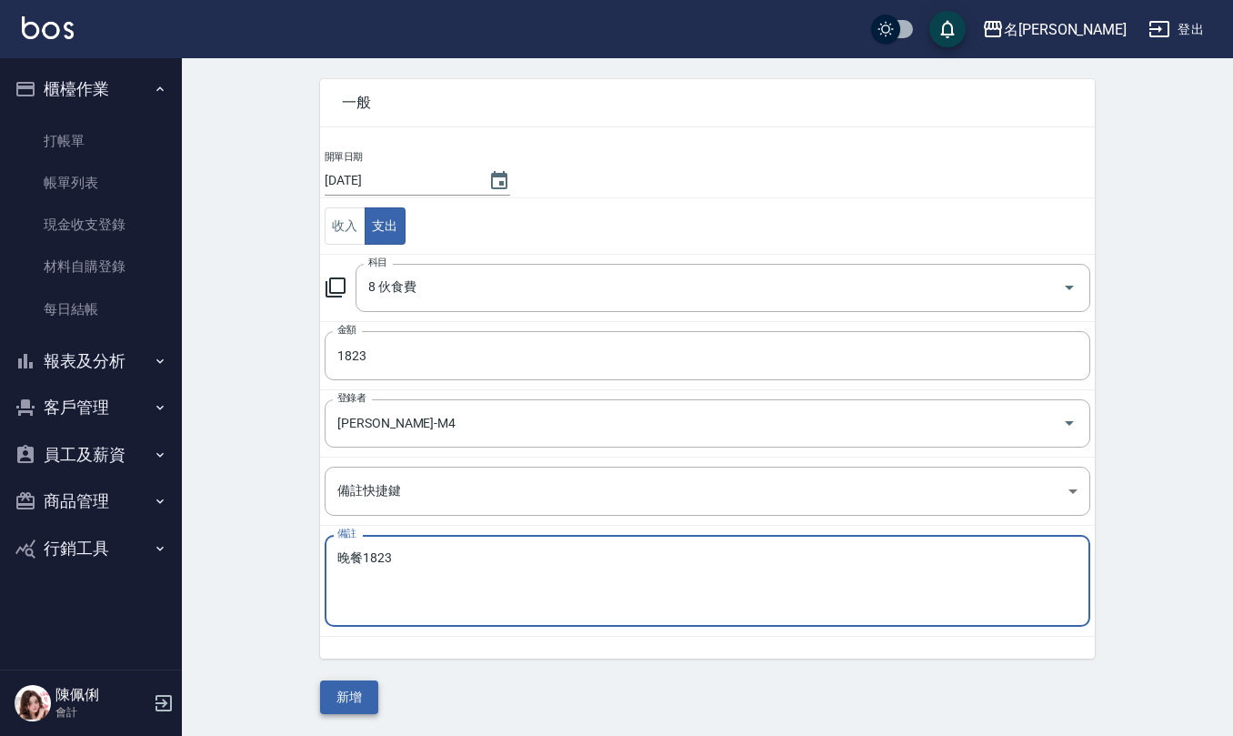
type textarea "晚餐1823"
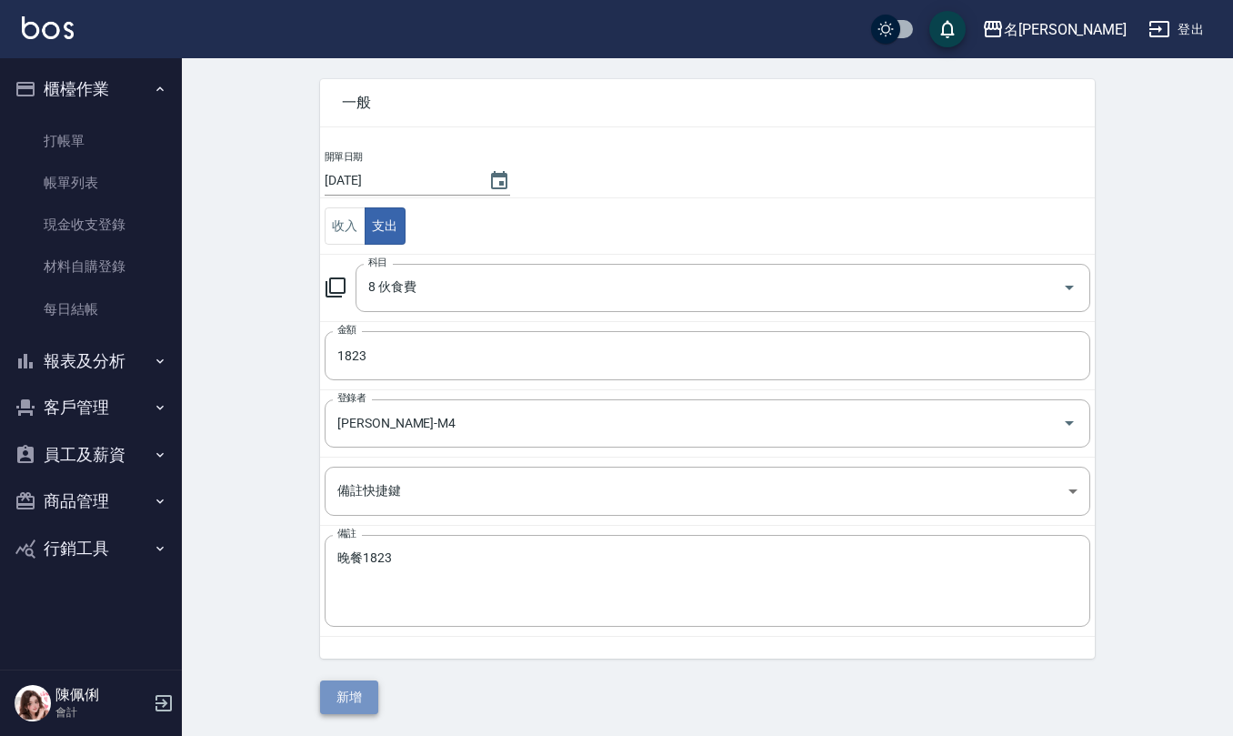
click at [346, 693] on button "新增" at bounding box center [349, 697] width 58 height 34
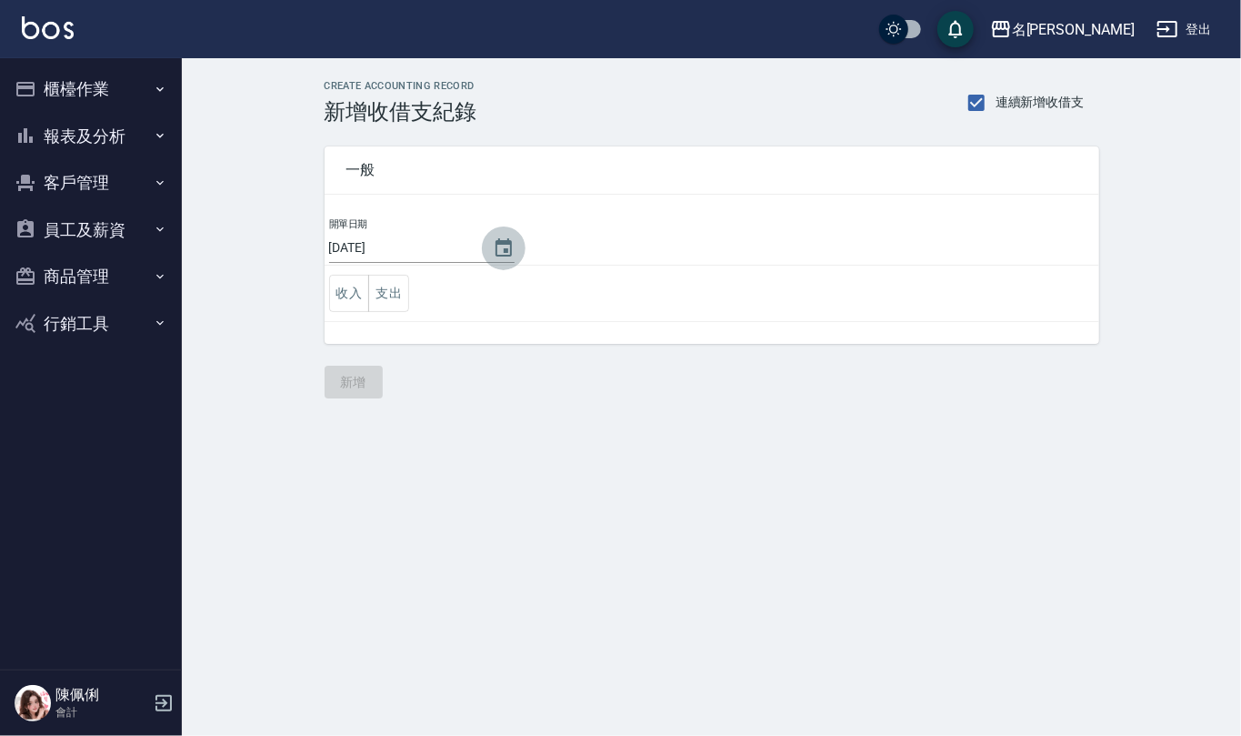
click at [506, 237] on icon "Choose date, selected date is 2025-09-16" at bounding box center [504, 248] width 22 height 22
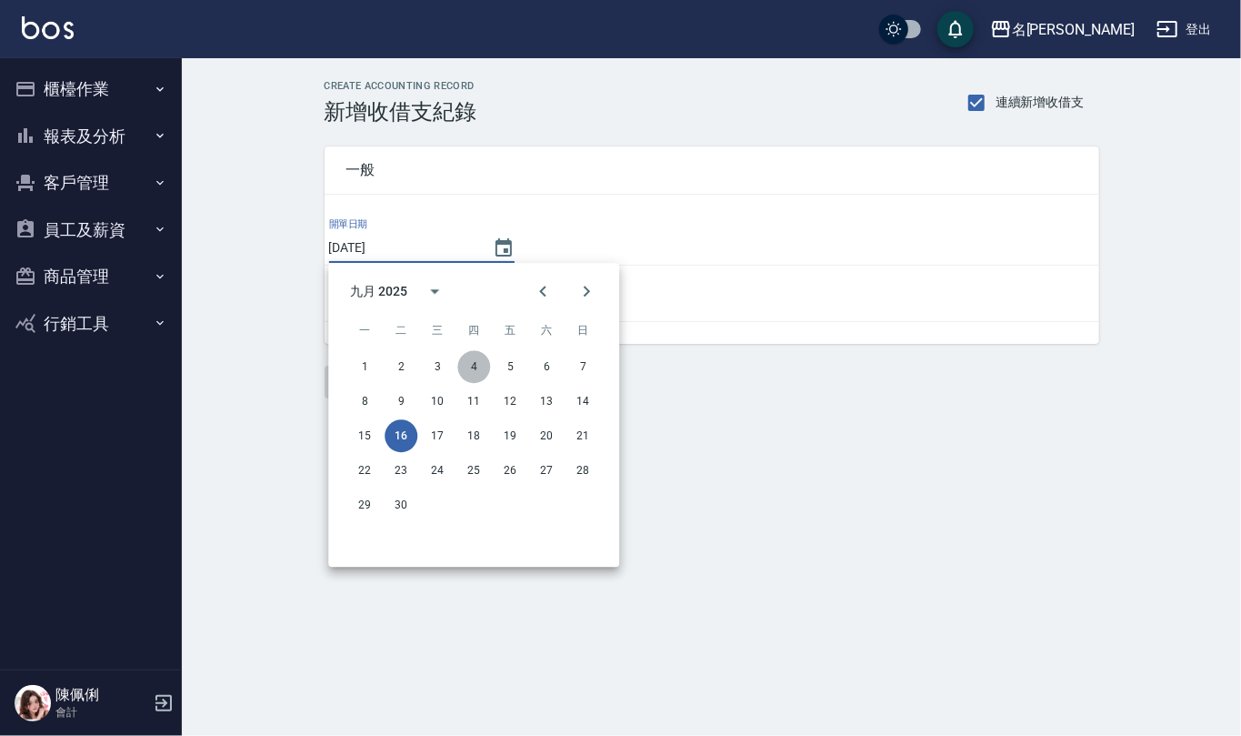
click at [469, 368] on button "4" at bounding box center [473, 366] width 33 height 33
type input "[DATE]"
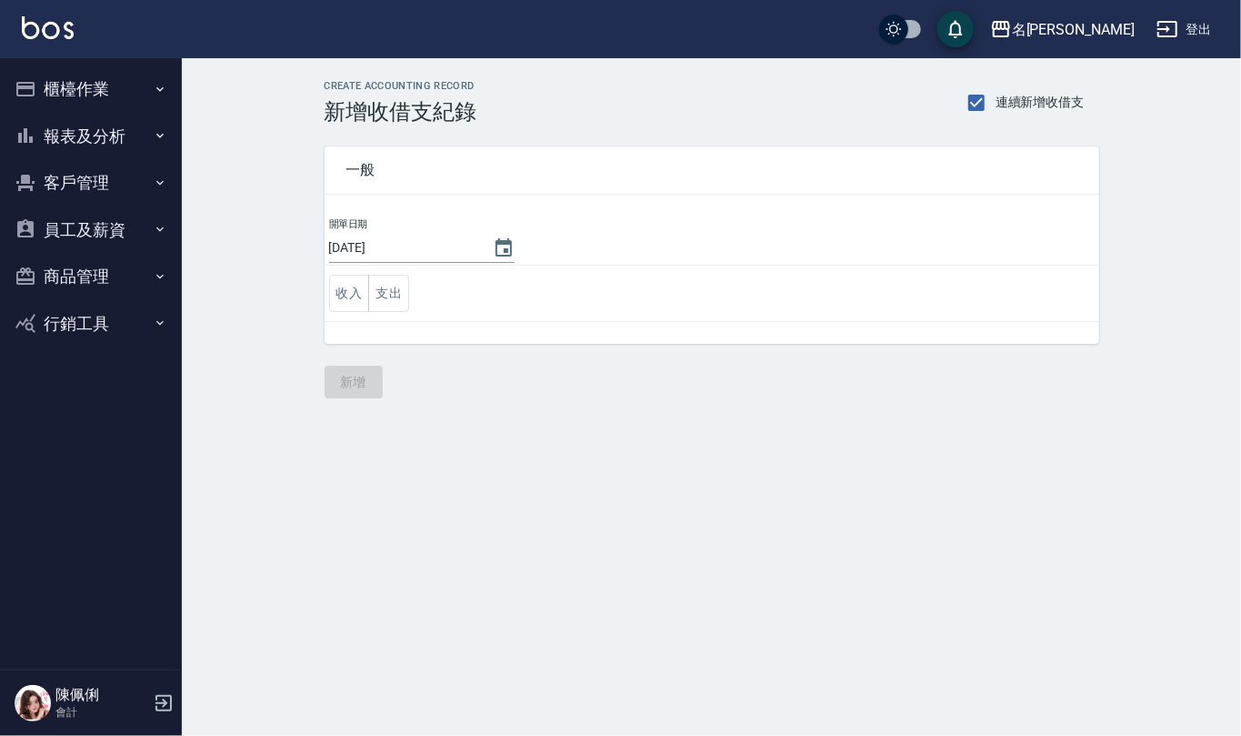
click at [91, 91] on button "櫃檯作業" at bounding box center [90, 88] width 167 height 47
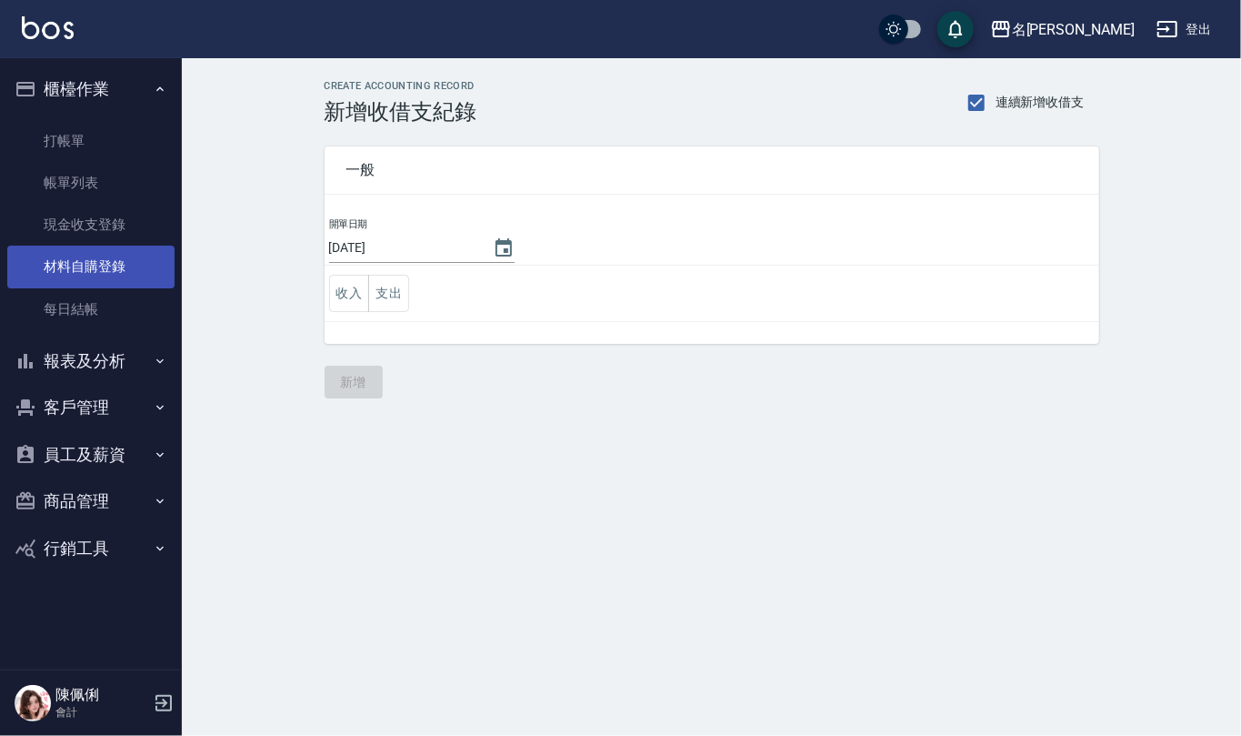
click at [105, 262] on link "材料自購登錄" at bounding box center [90, 266] width 167 height 42
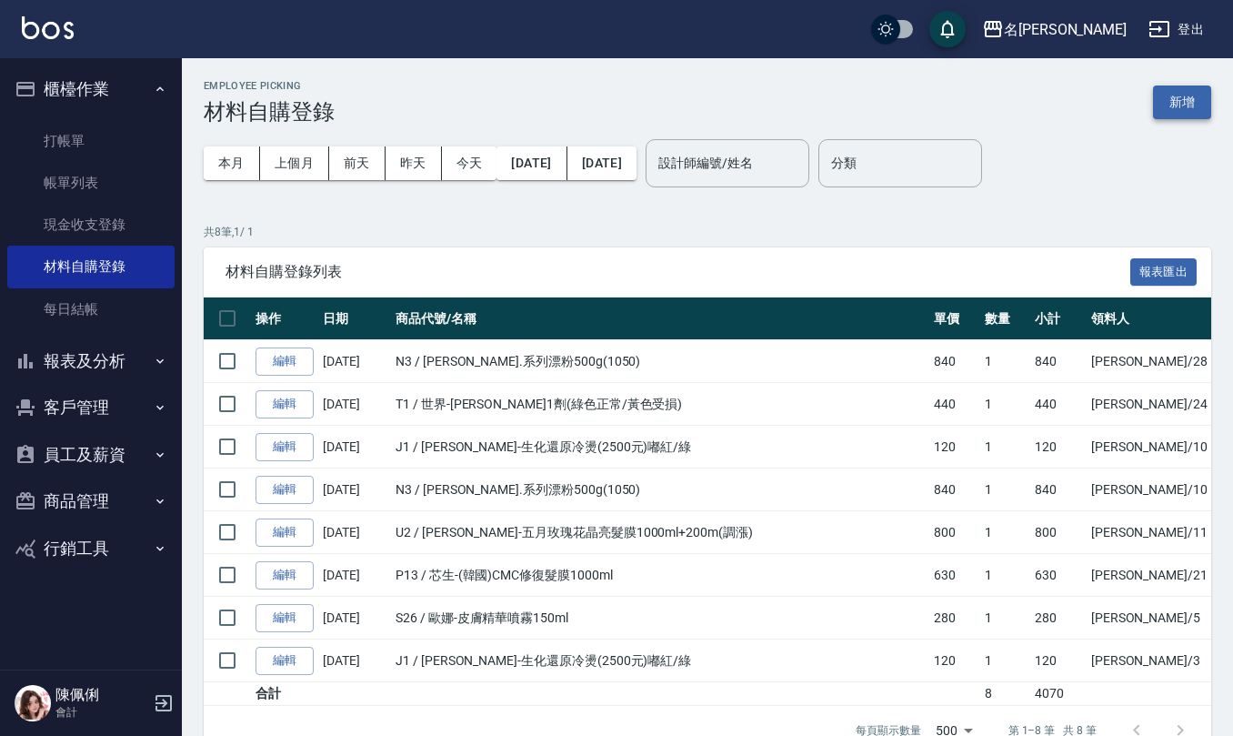
click at [1186, 95] on button "新增" at bounding box center [1182, 102] width 58 height 34
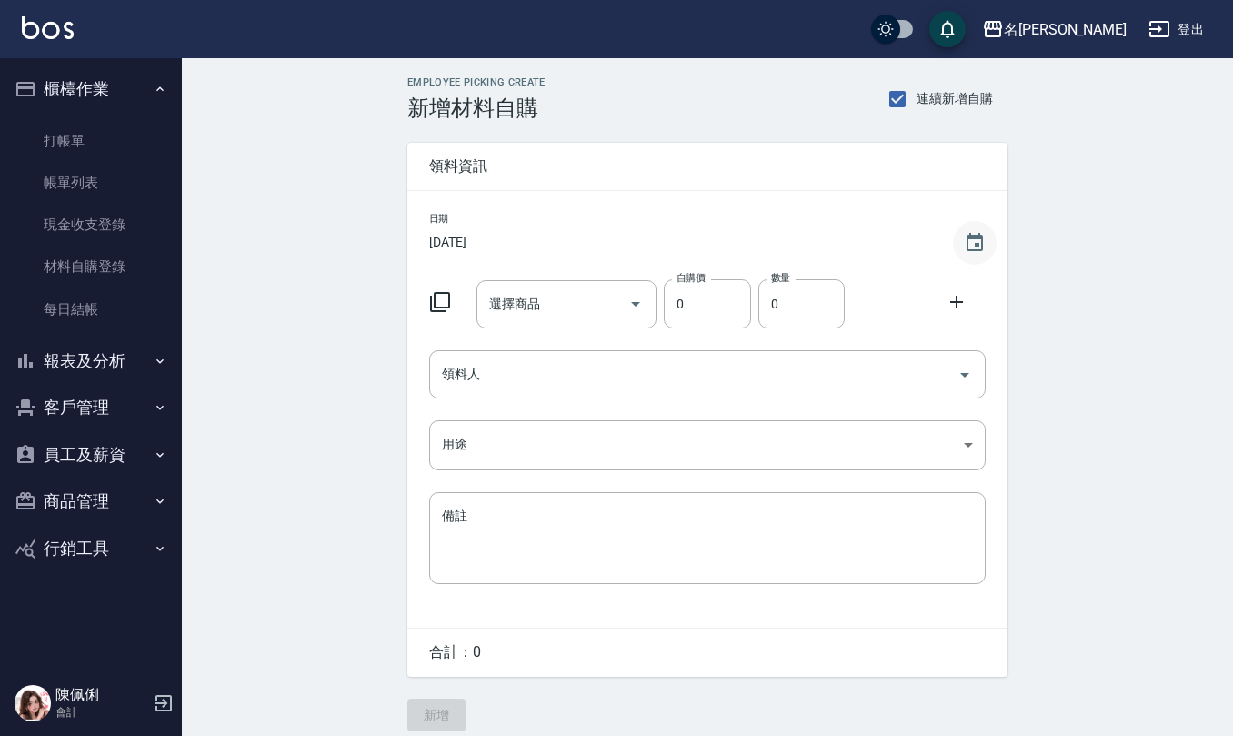
click at [967, 242] on icon "Choose date, selected date is 2025-09-16" at bounding box center [975, 242] width 16 height 18
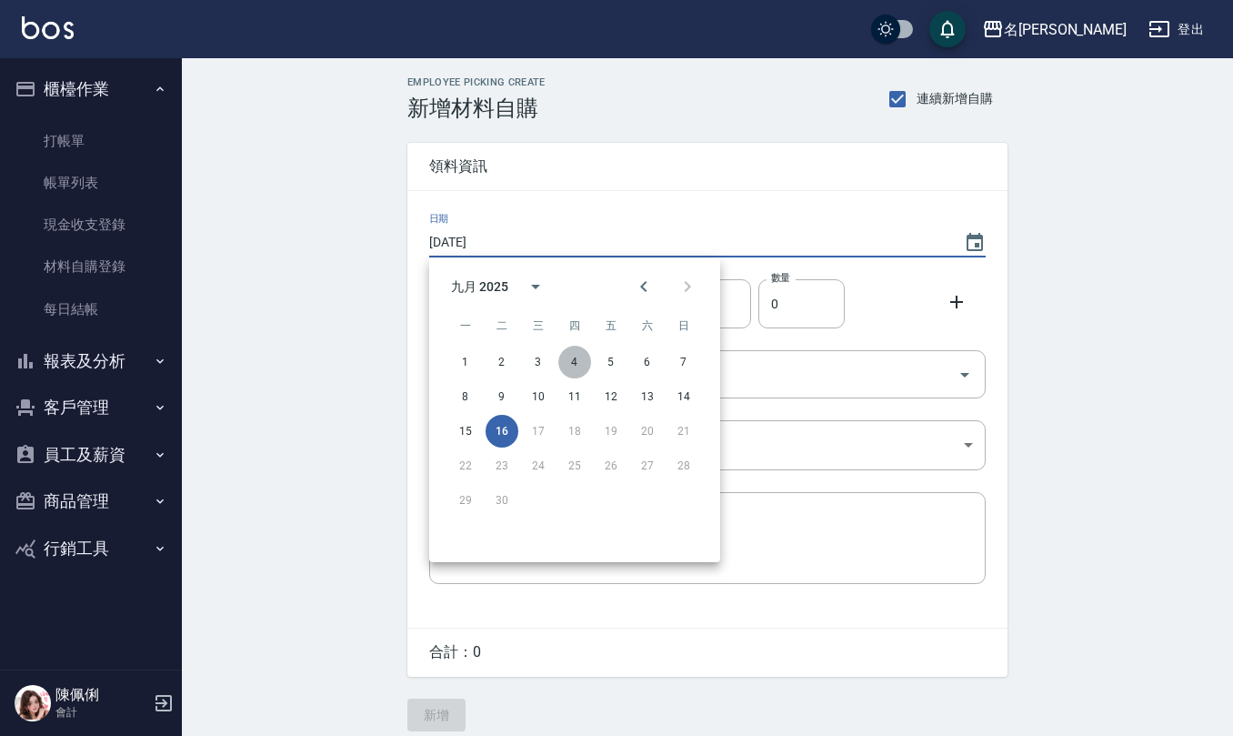
click at [582, 353] on button "4" at bounding box center [574, 362] width 33 height 33
type input "[DATE]"
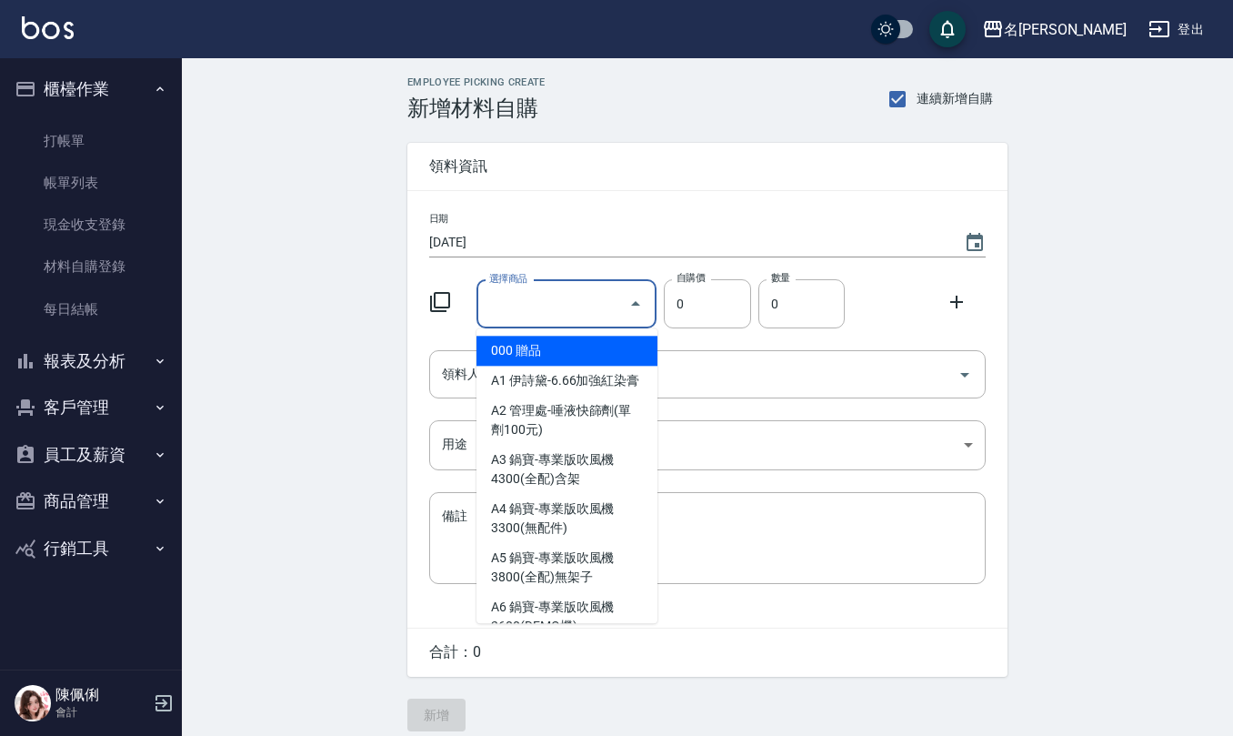
click at [546, 300] on input "選擇商品" at bounding box center [553, 304] width 137 height 32
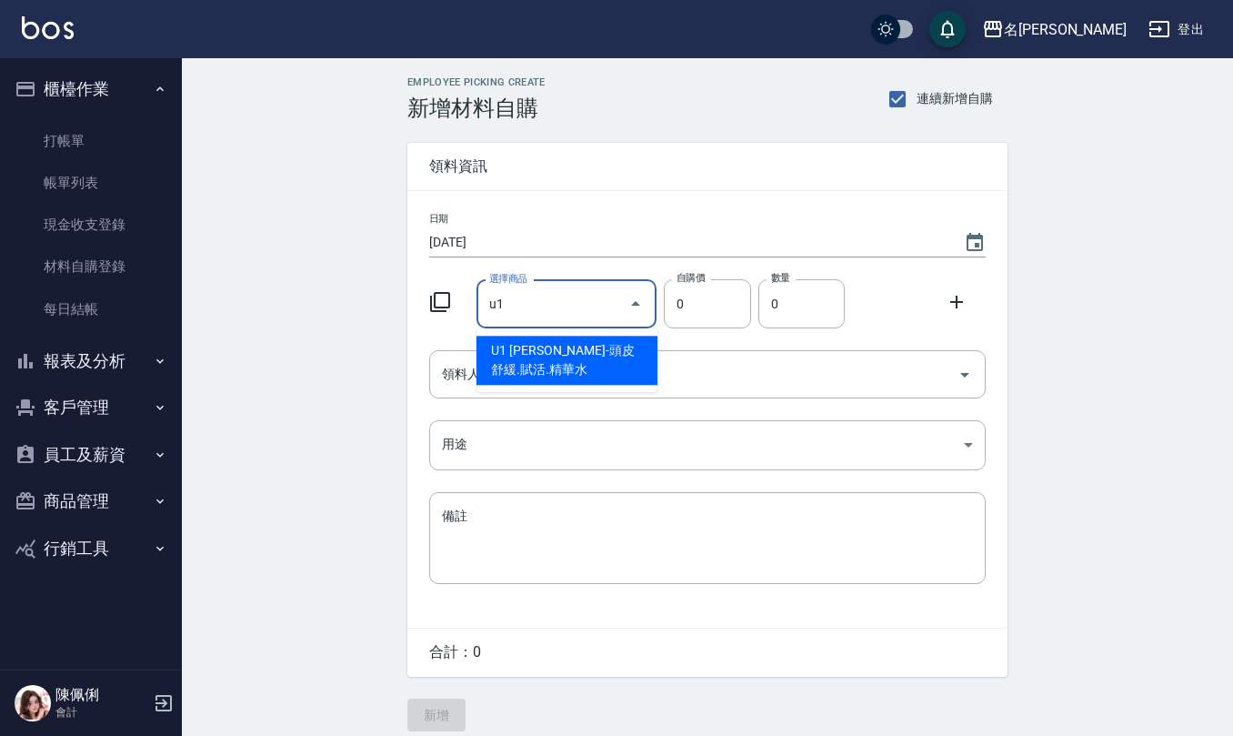
type input "里歐-頭皮舒緩.賦活.精華水"
type input "280"
type input "1"
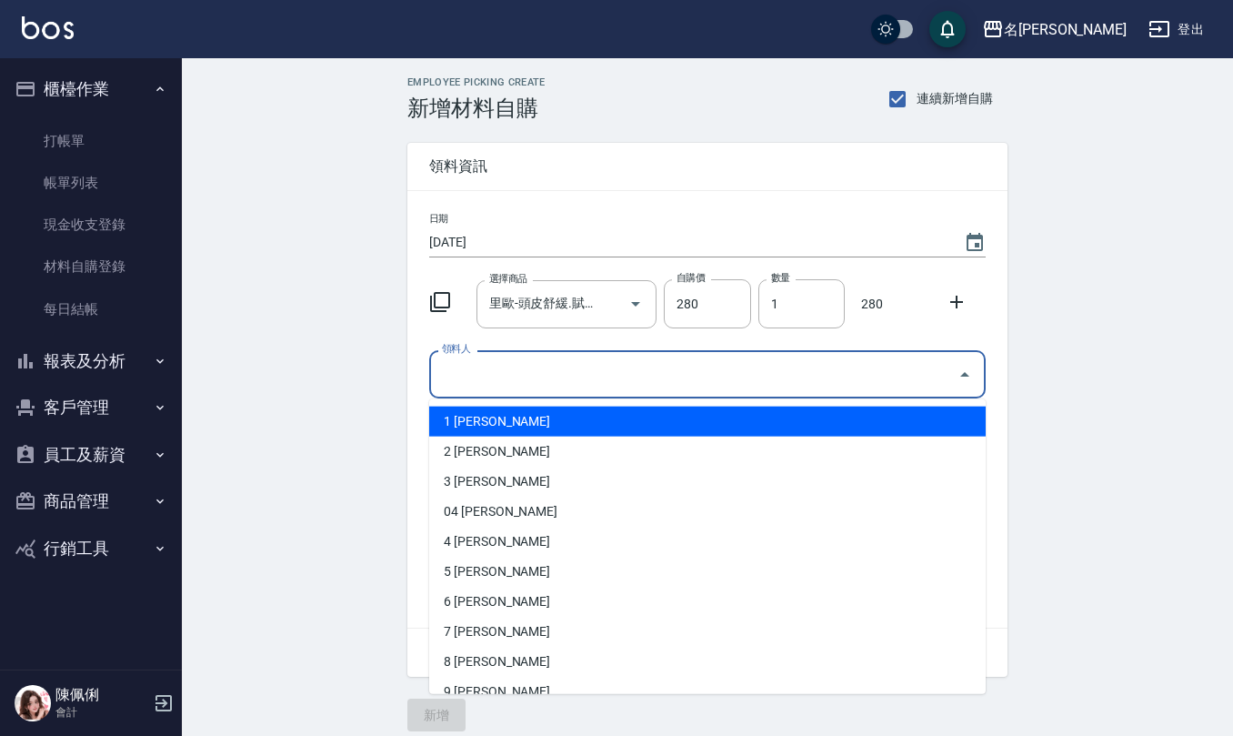
click at [591, 367] on input "領料人" at bounding box center [693, 374] width 513 height 32
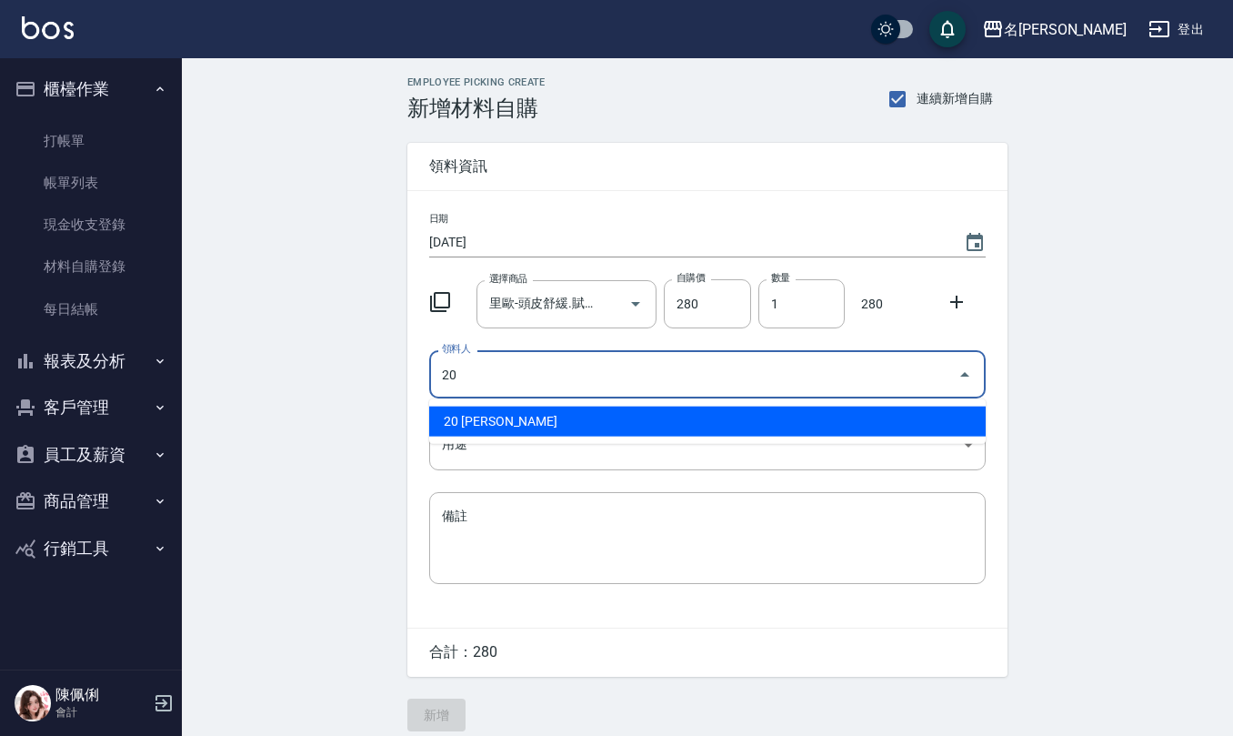
click at [606, 419] on li "20 [PERSON_NAME]" at bounding box center [707, 421] width 556 height 30
type input "20 [PERSON_NAME]"
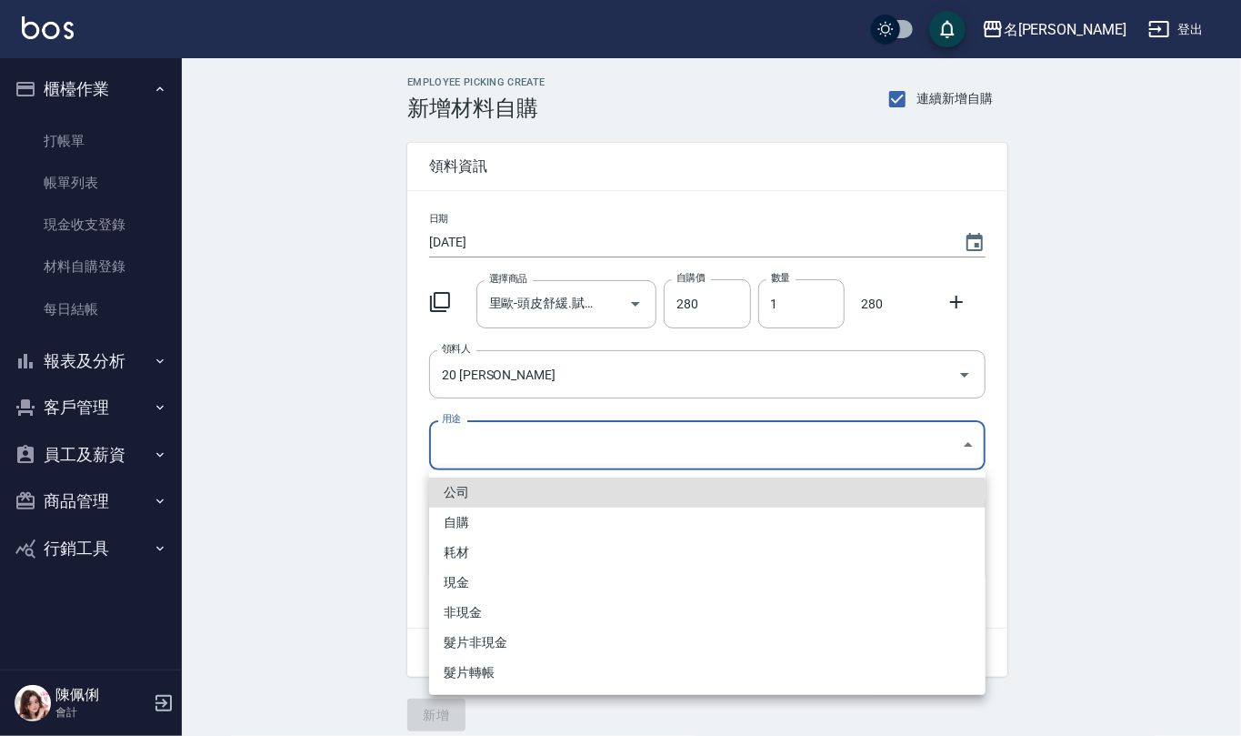
click at [503, 430] on body "名留仁二 登出 櫃檯作業 打帳單 帳單列表 現金收支登錄 材料自購登錄 每日結帳 報表及分析 報表目錄 店家區間累計表 店家日報表 互助日報表 互助月報表 互…" at bounding box center [620, 374] width 1241 height 749
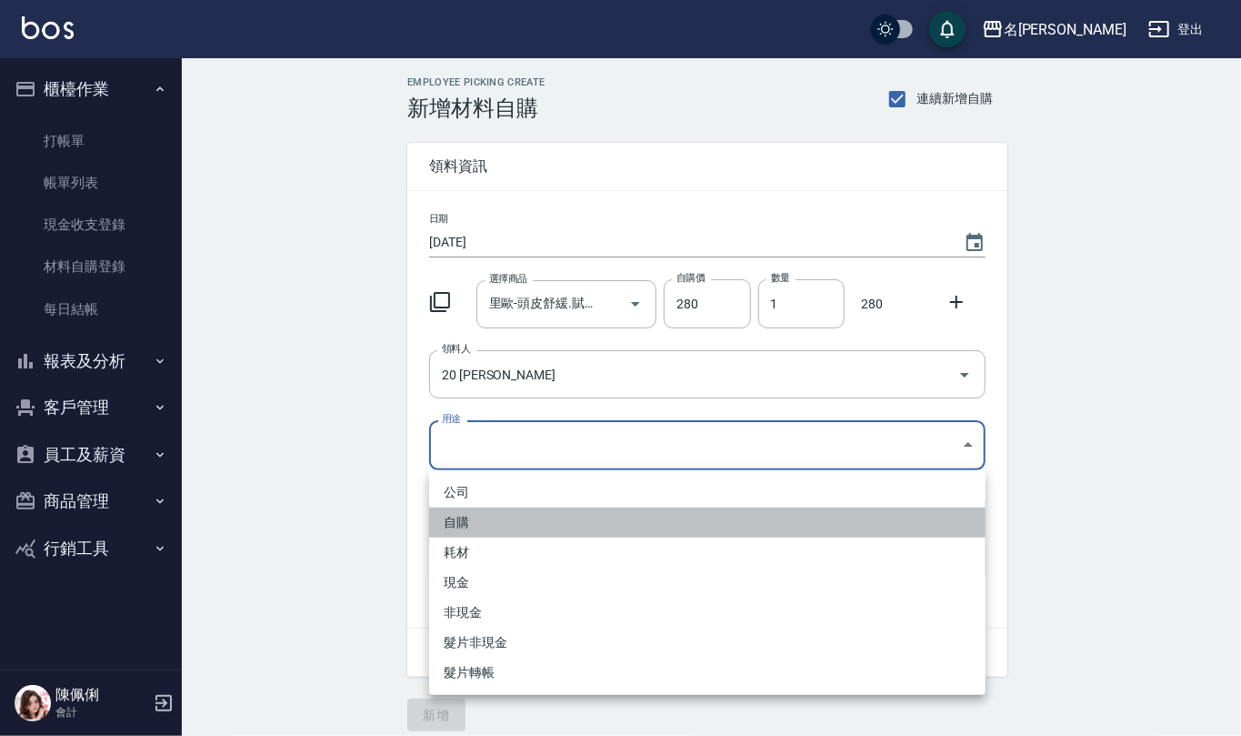
click at [488, 518] on li "自購" at bounding box center [707, 522] width 556 height 30
type input "自購"
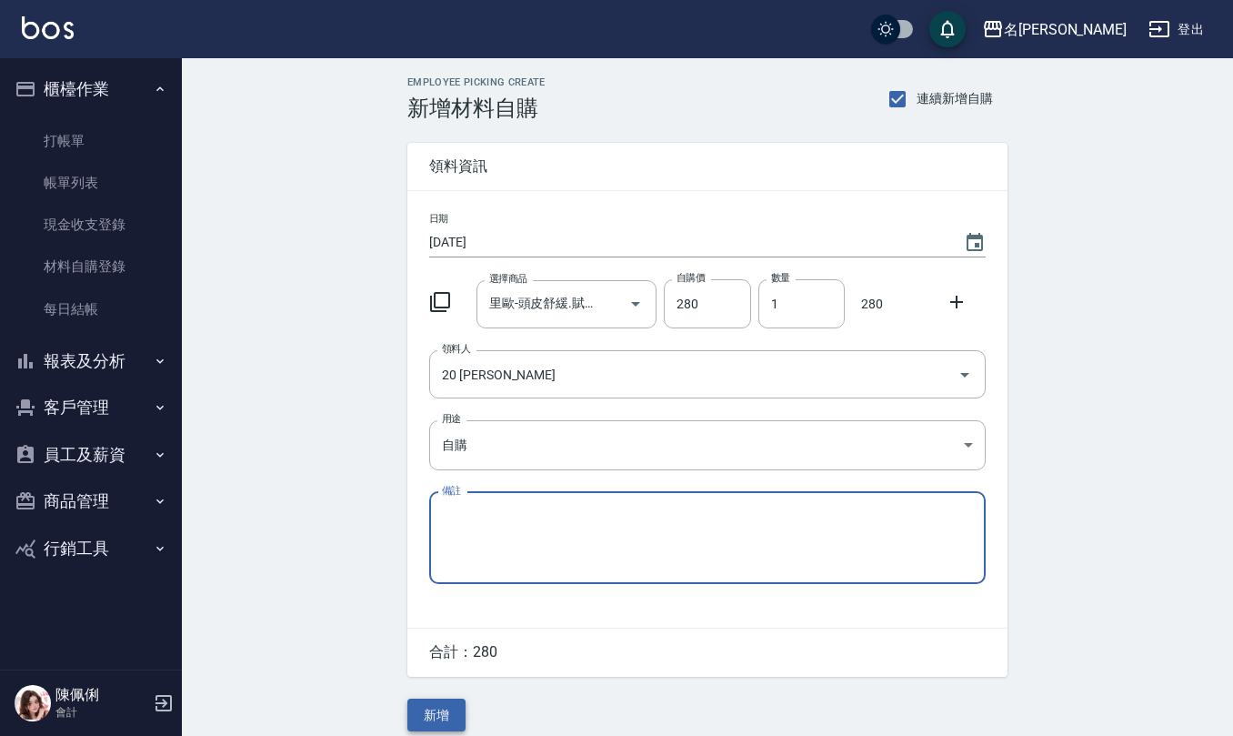
click at [449, 706] on button "新增" at bounding box center [436, 715] width 58 height 34
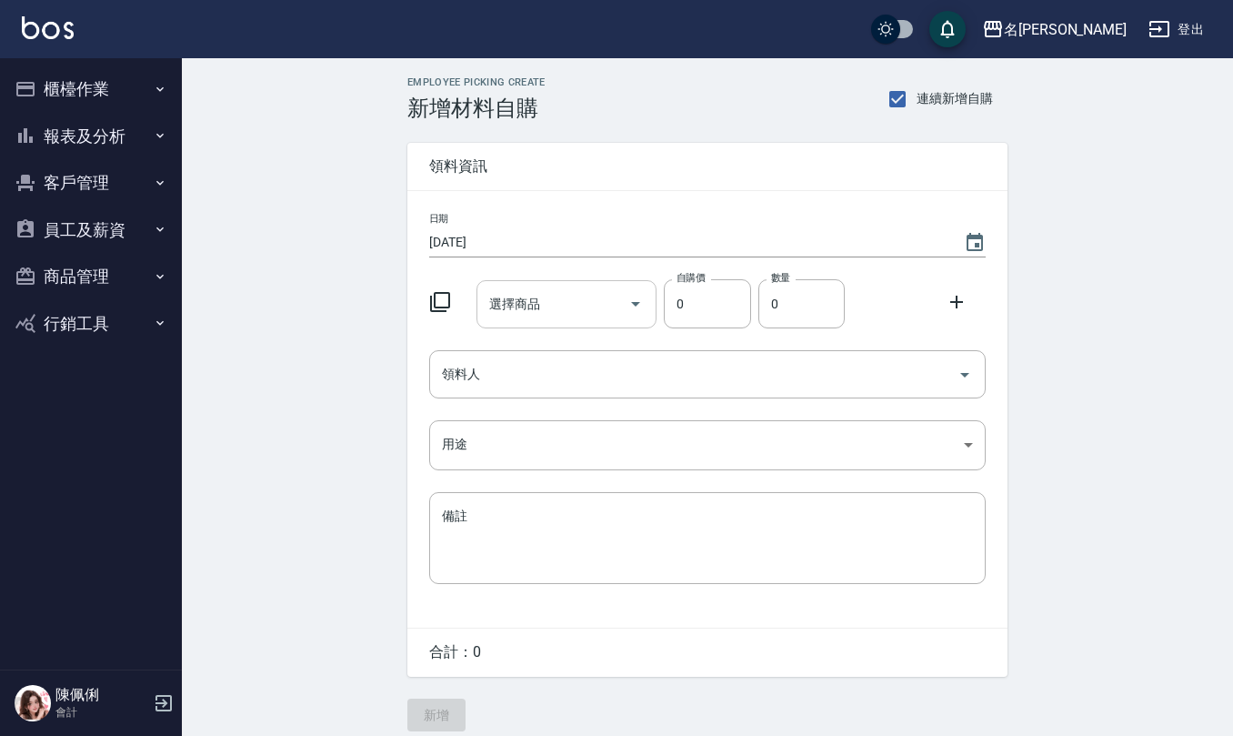
click at [553, 293] on input "選擇商品" at bounding box center [553, 304] width 137 height 32
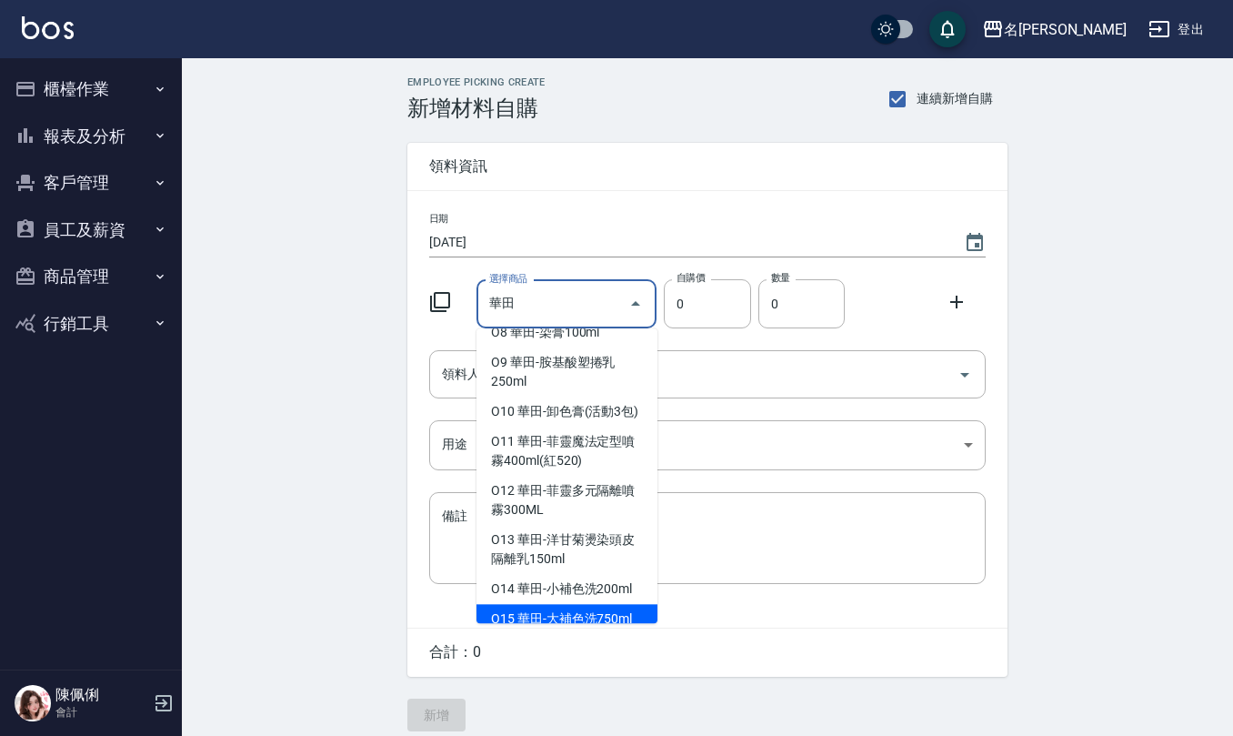
scroll to position [48, 0]
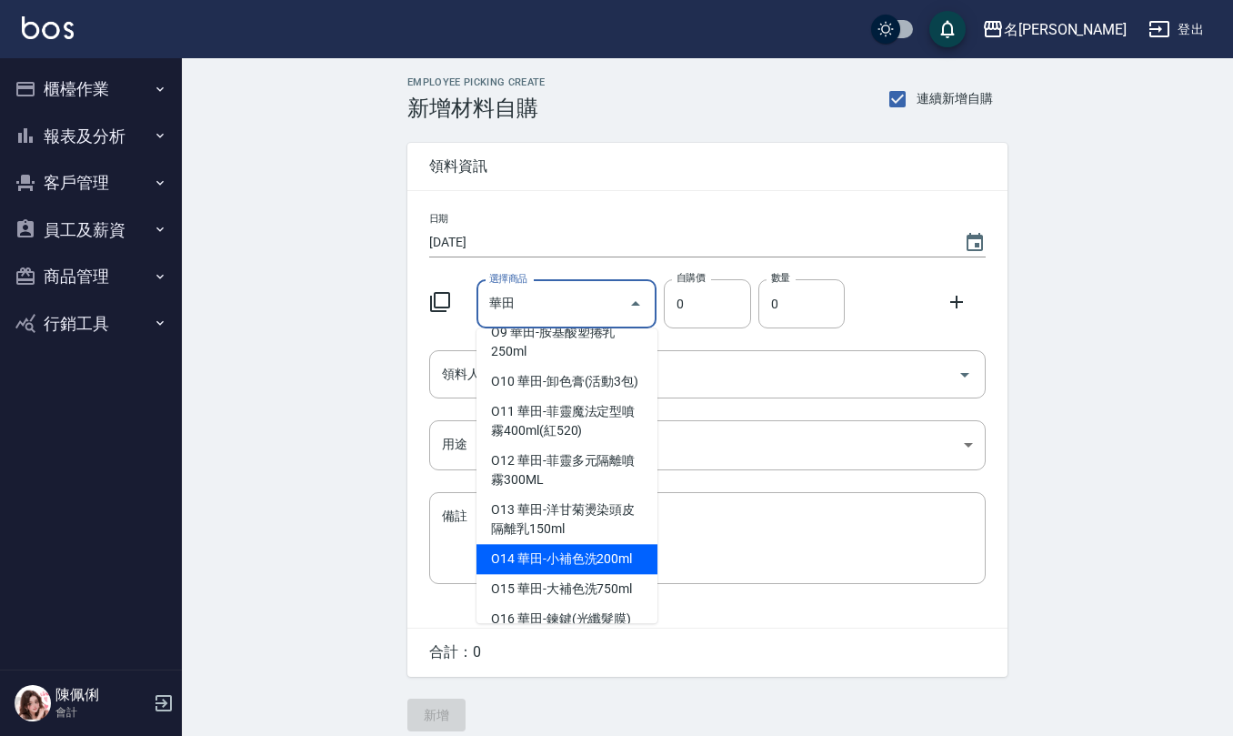
type input "華田-小補色洗200ml"
type input "175"
type input "1"
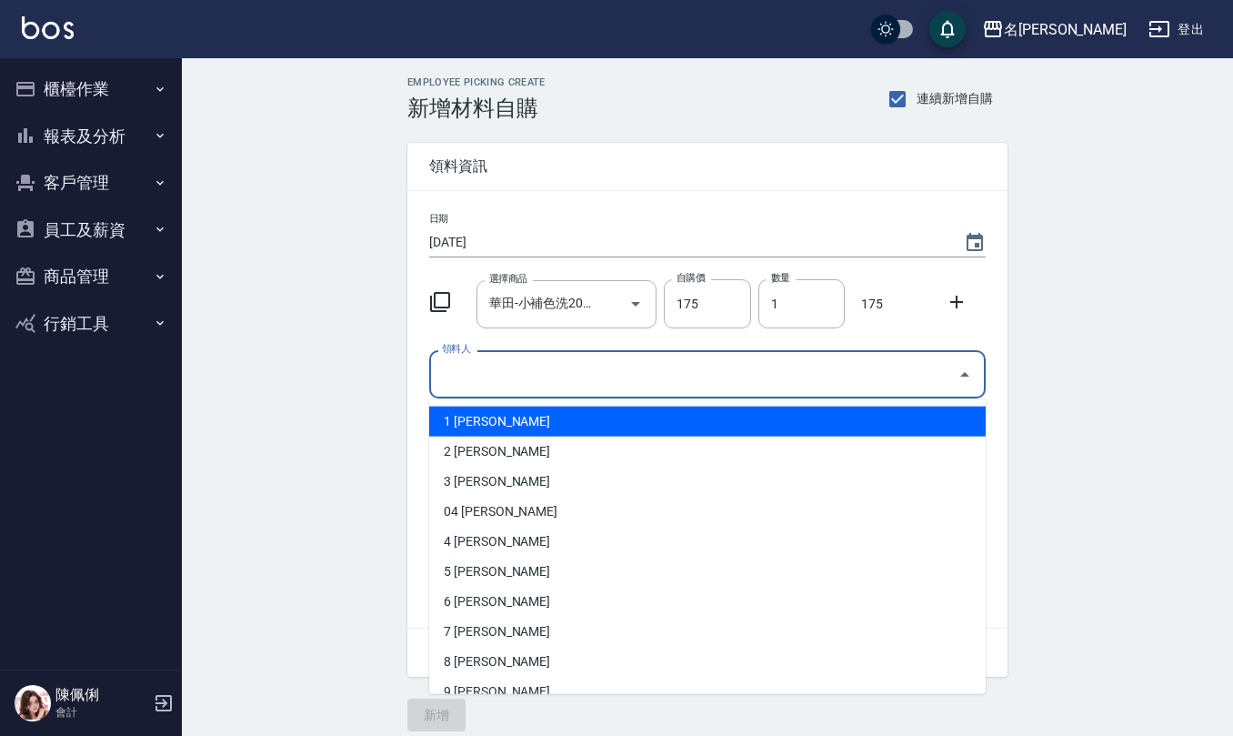
click at [546, 368] on input "領料人" at bounding box center [693, 374] width 513 height 32
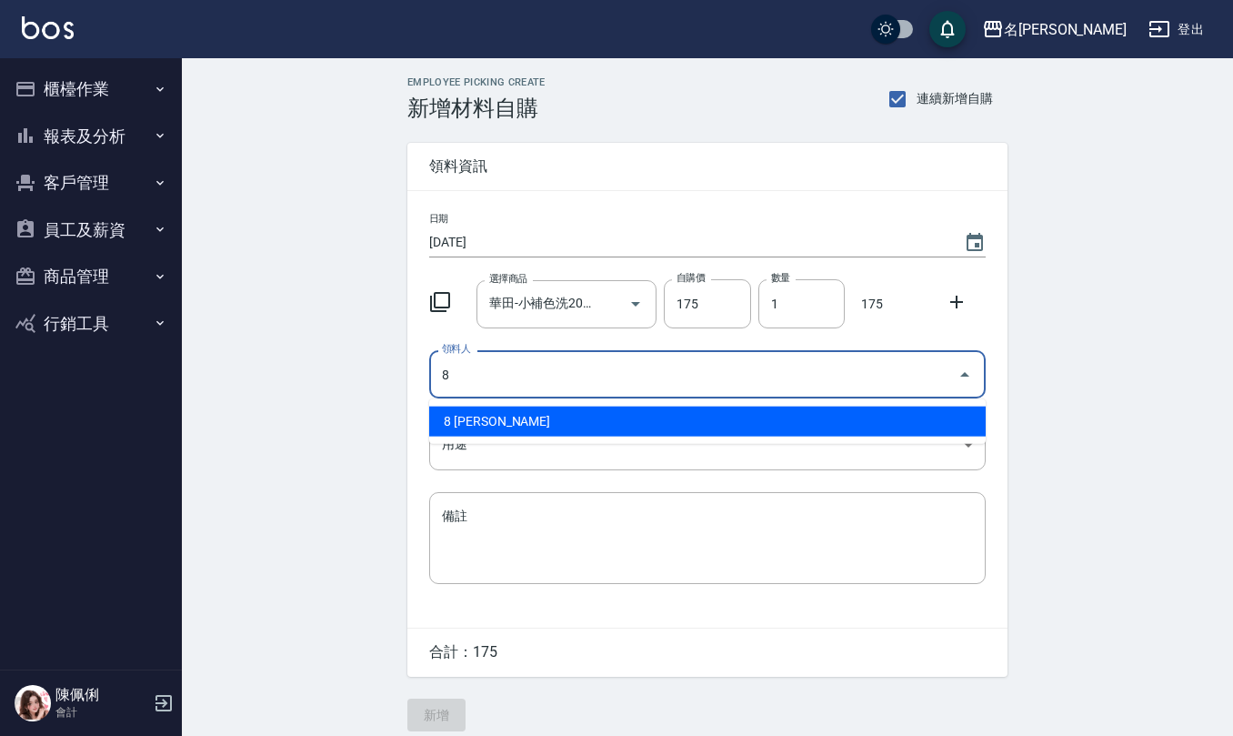
type input "8 [PERSON_NAME]"
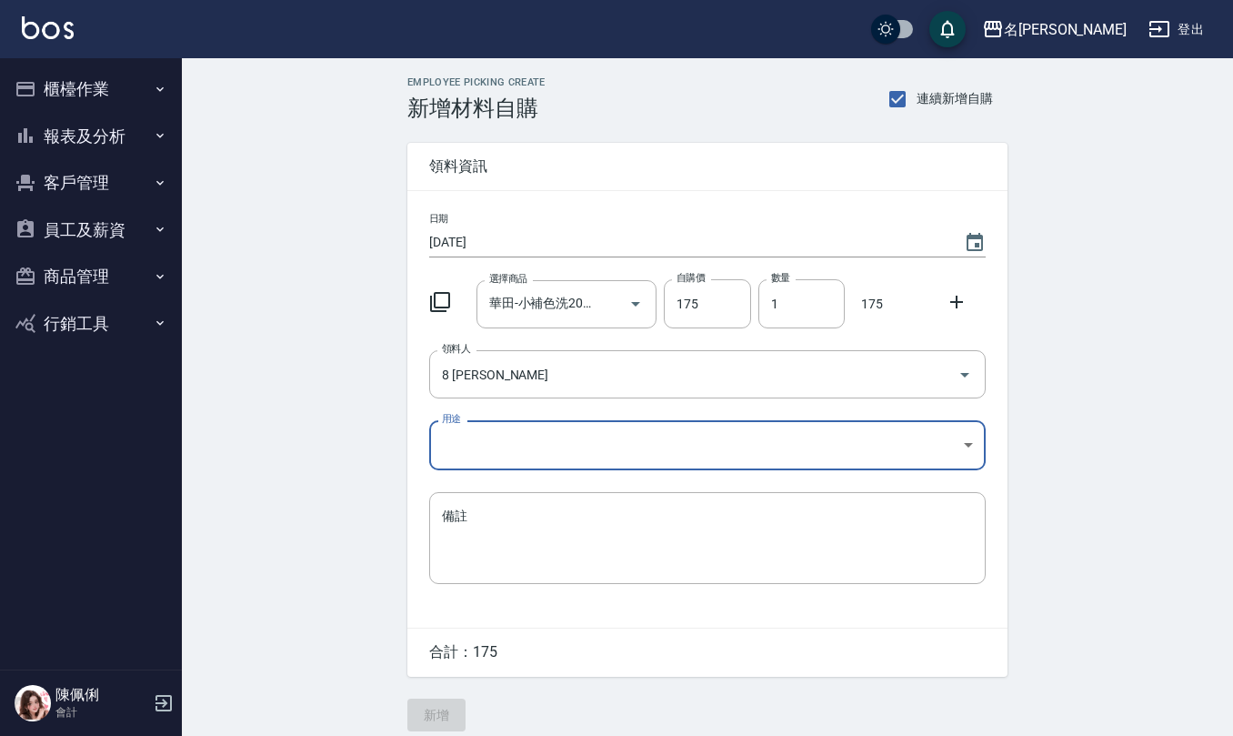
click at [546, 426] on body "名留仁二 登出 櫃檯作業 打帳單 帳單列表 現金收支登錄 材料自購登錄 每日結帳 報表及分析 報表目錄 店家區間累計表 店家日報表 互助日報表 互助月報表 互…" at bounding box center [616, 374] width 1233 height 749
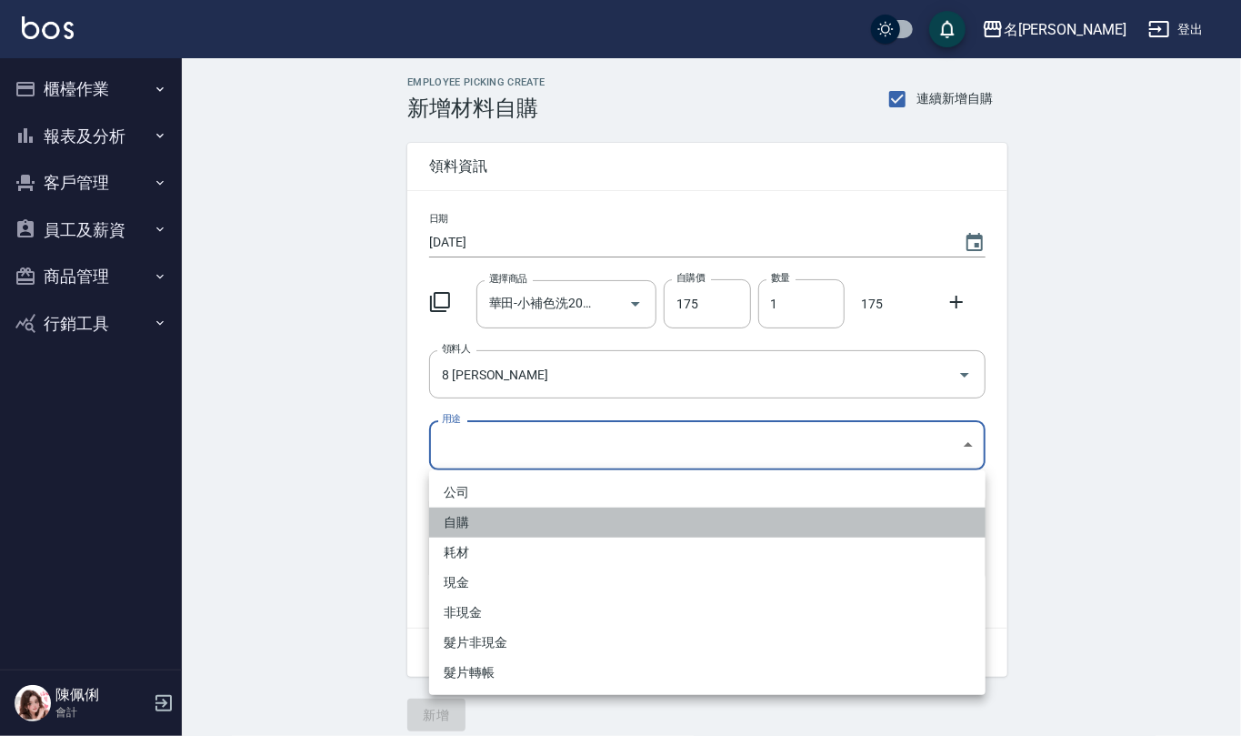
click at [503, 525] on li "自購" at bounding box center [707, 522] width 556 height 30
type input "自購"
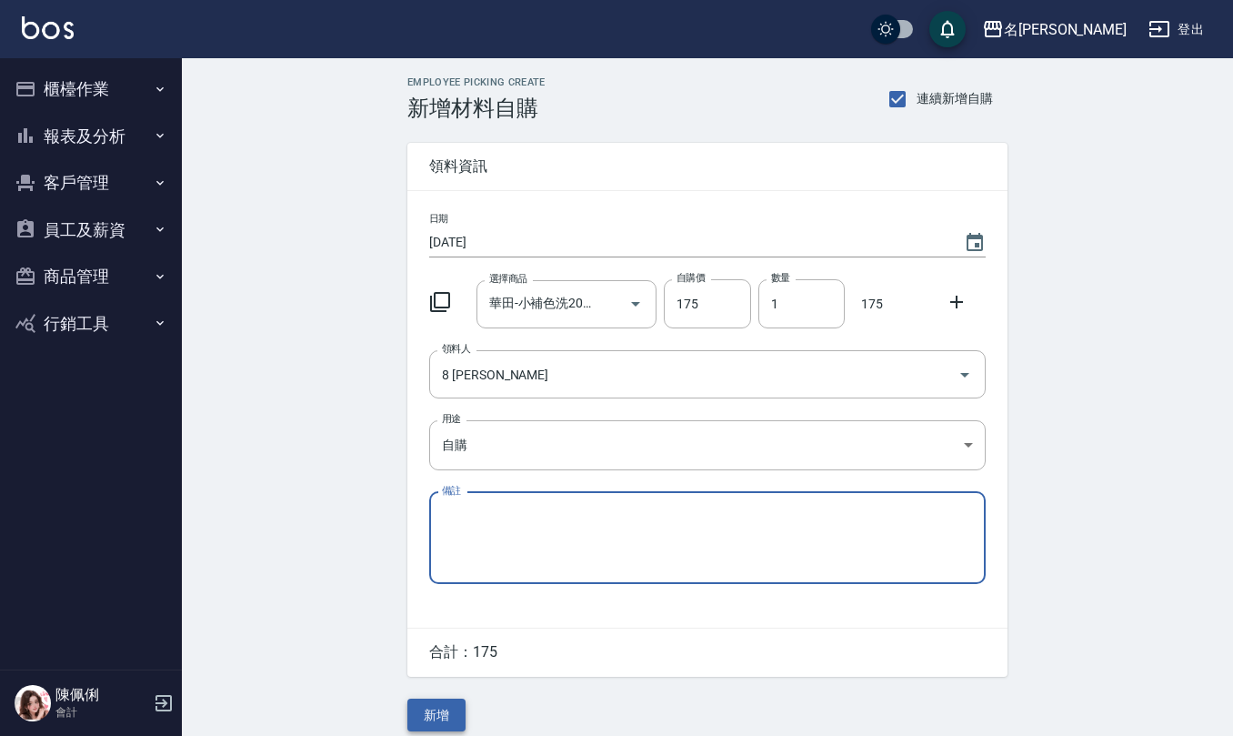
click at [440, 724] on button "新增" at bounding box center [436, 715] width 58 height 34
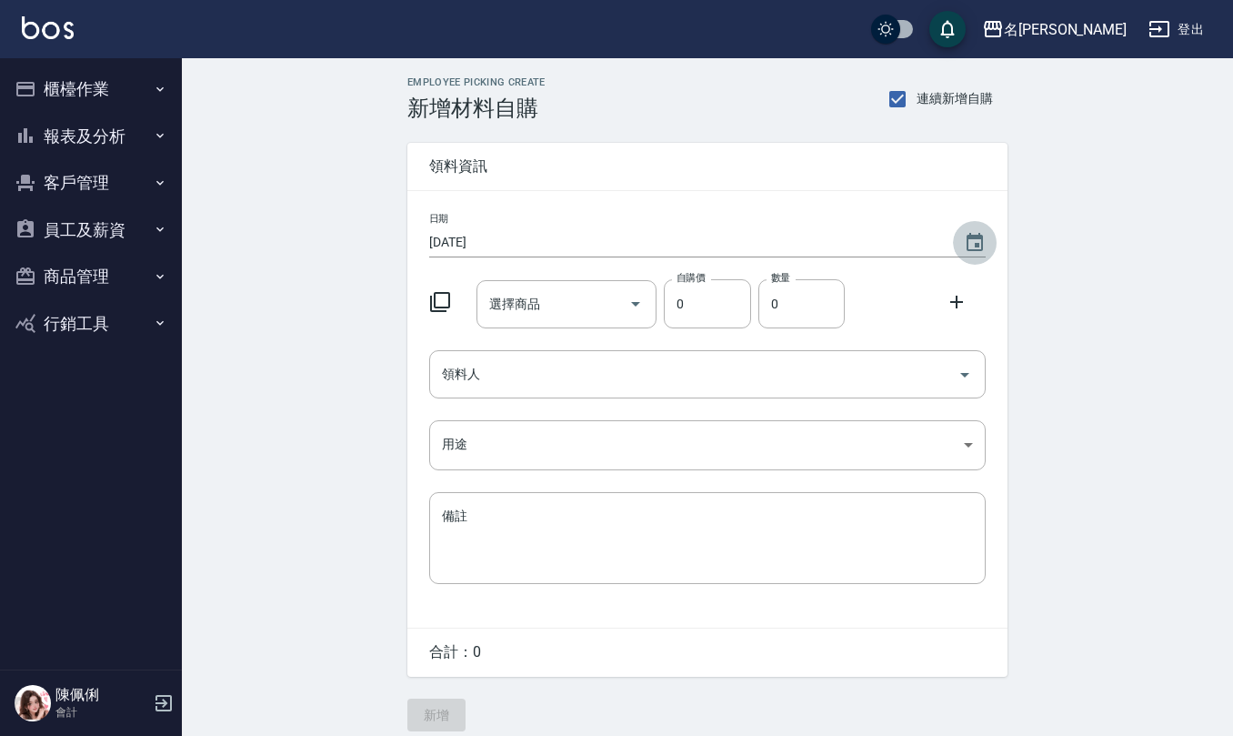
drag, startPoint x: 971, startPoint y: 236, endPoint x: 918, endPoint y: 255, distance: 56.1
click at [969, 235] on icon "Choose date, selected date is 2025-09-04" at bounding box center [975, 242] width 16 height 18
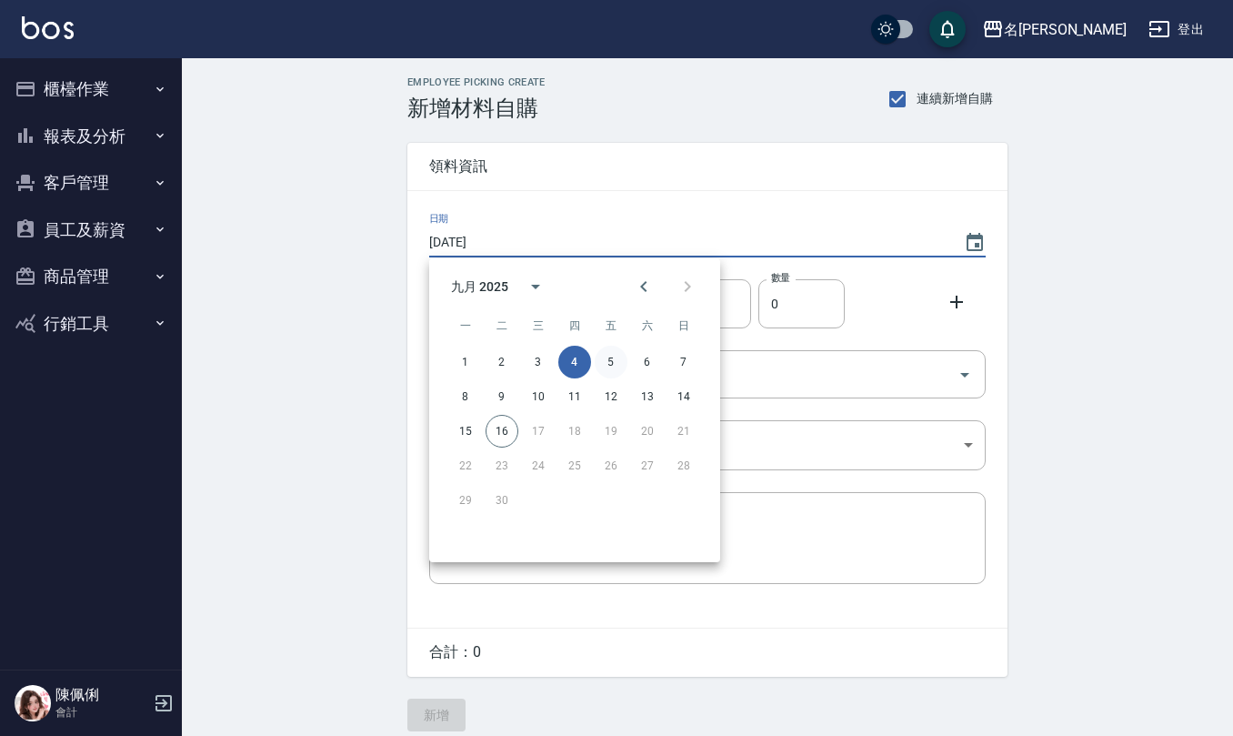
click at [616, 356] on button "5" at bounding box center [611, 362] width 33 height 33
type input "[DATE]"
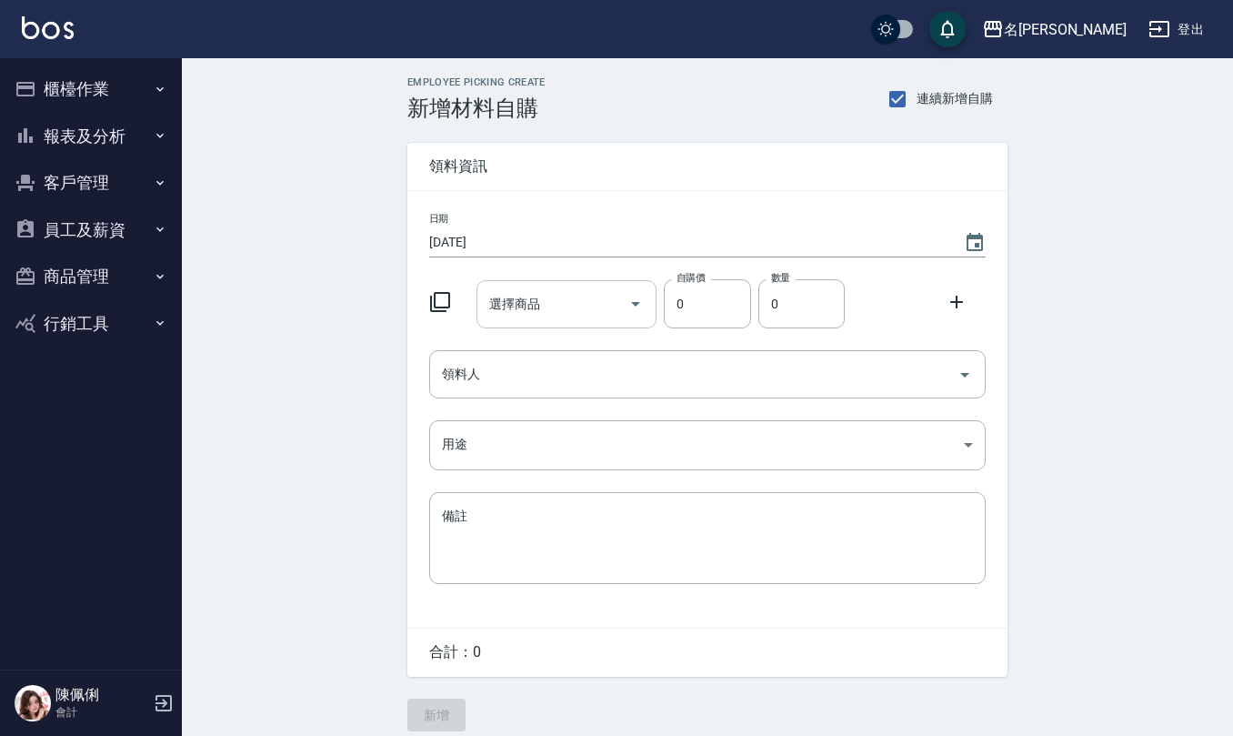
click at [528, 300] on input "選擇商品" at bounding box center [553, 304] width 137 height 32
type input "歐娜-500ML髮浴(店用)一般"
type input "500"
type input "1"
click at [509, 373] on input "領料人" at bounding box center [693, 374] width 513 height 32
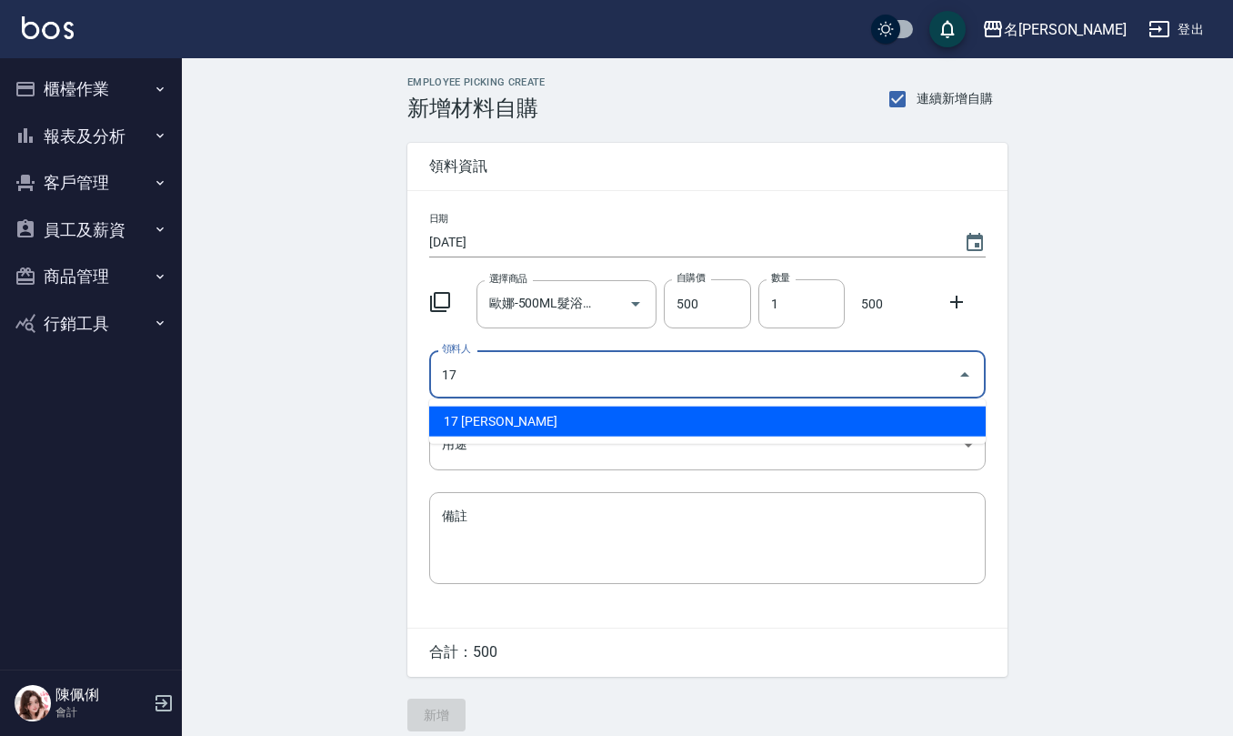
type input "17 [PERSON_NAME]"
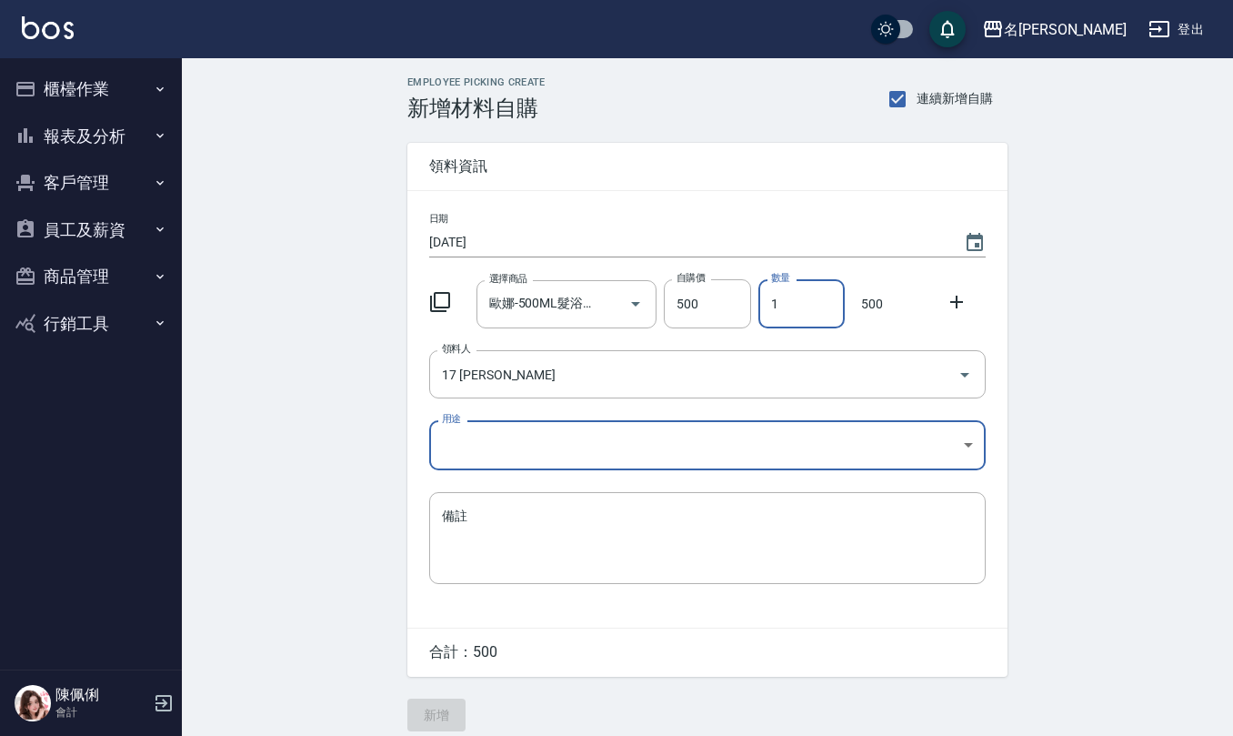
drag, startPoint x: 794, startPoint y: 310, endPoint x: 762, endPoint y: 317, distance: 32.6
click at [762, 317] on input "1" at bounding box center [801, 303] width 86 height 49
type input "2"
click at [579, 441] on body "名留仁二 登出 櫃檯作業 打帳單 帳單列表 現金收支登錄 材料自購登錄 每日結帳 報表及分析 報表目錄 店家區間累計表 店家日報表 互助日報表 互助月報表 互…" at bounding box center [620, 374] width 1241 height 749
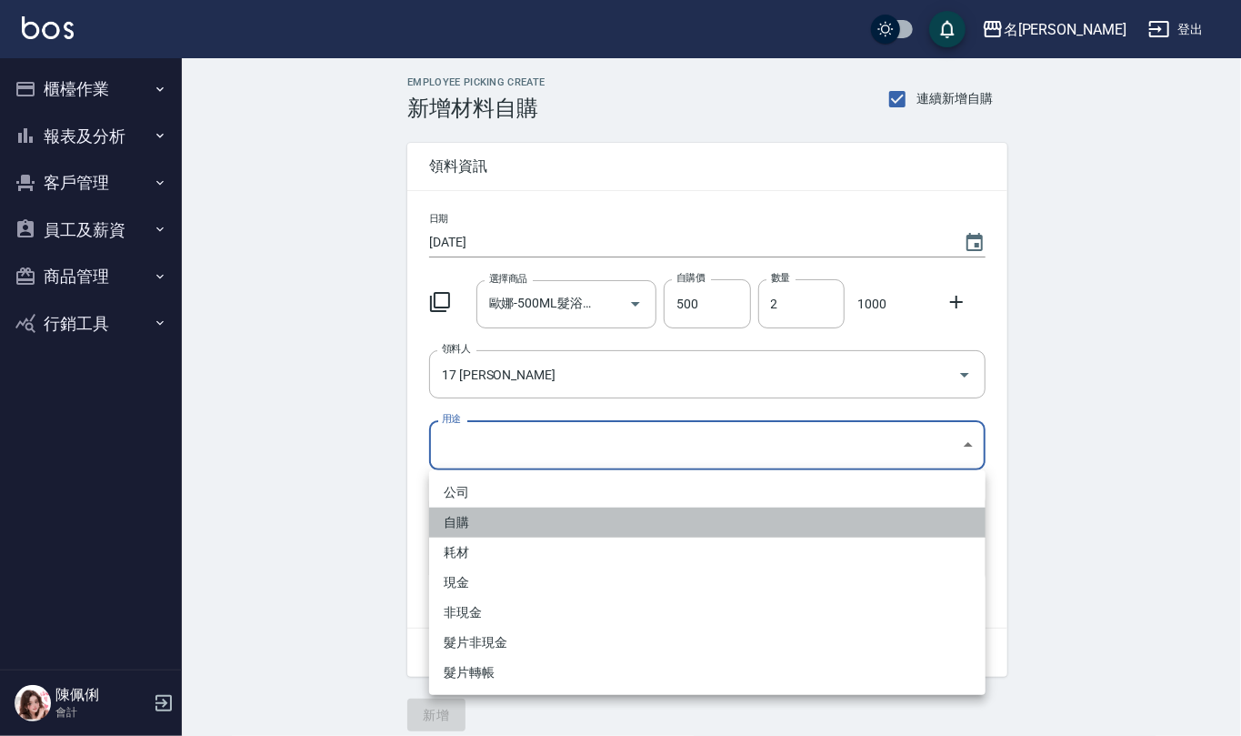
click at [509, 517] on li "自購" at bounding box center [707, 522] width 556 height 30
type input "自購"
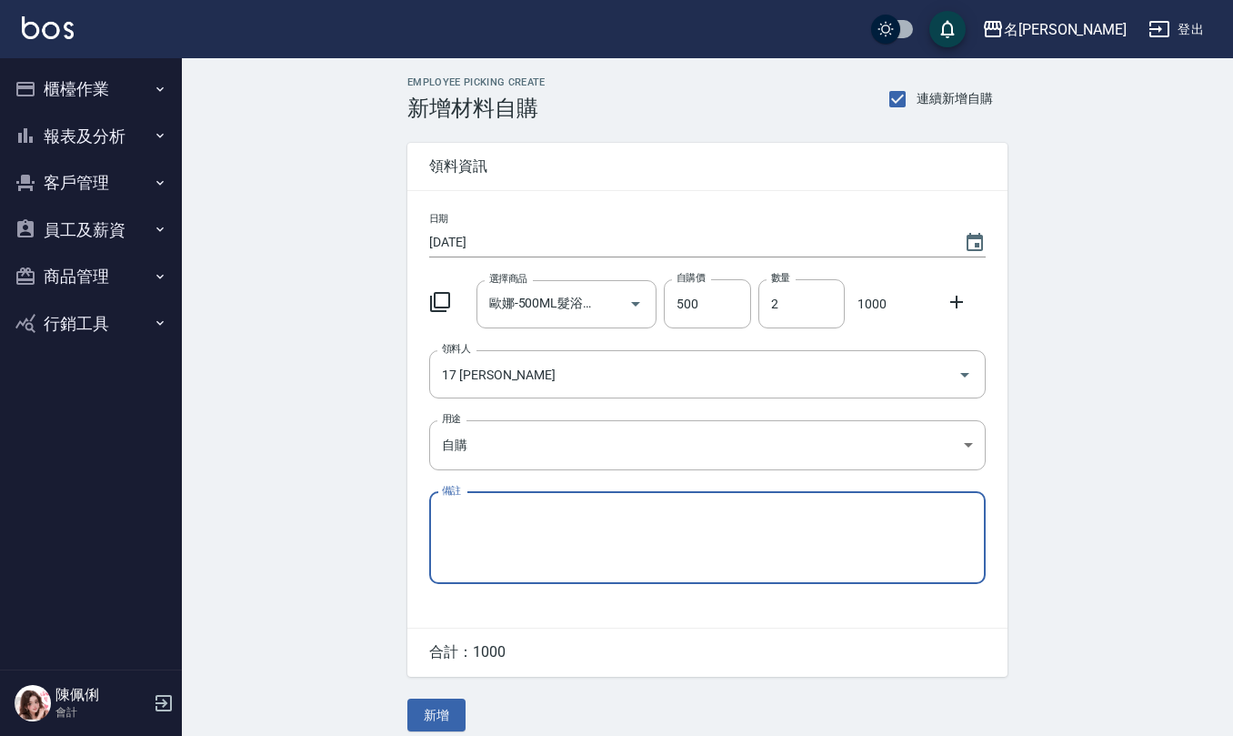
click at [500, 536] on textarea "備註" at bounding box center [707, 537] width 531 height 62
type textarea "綠茶s*2"
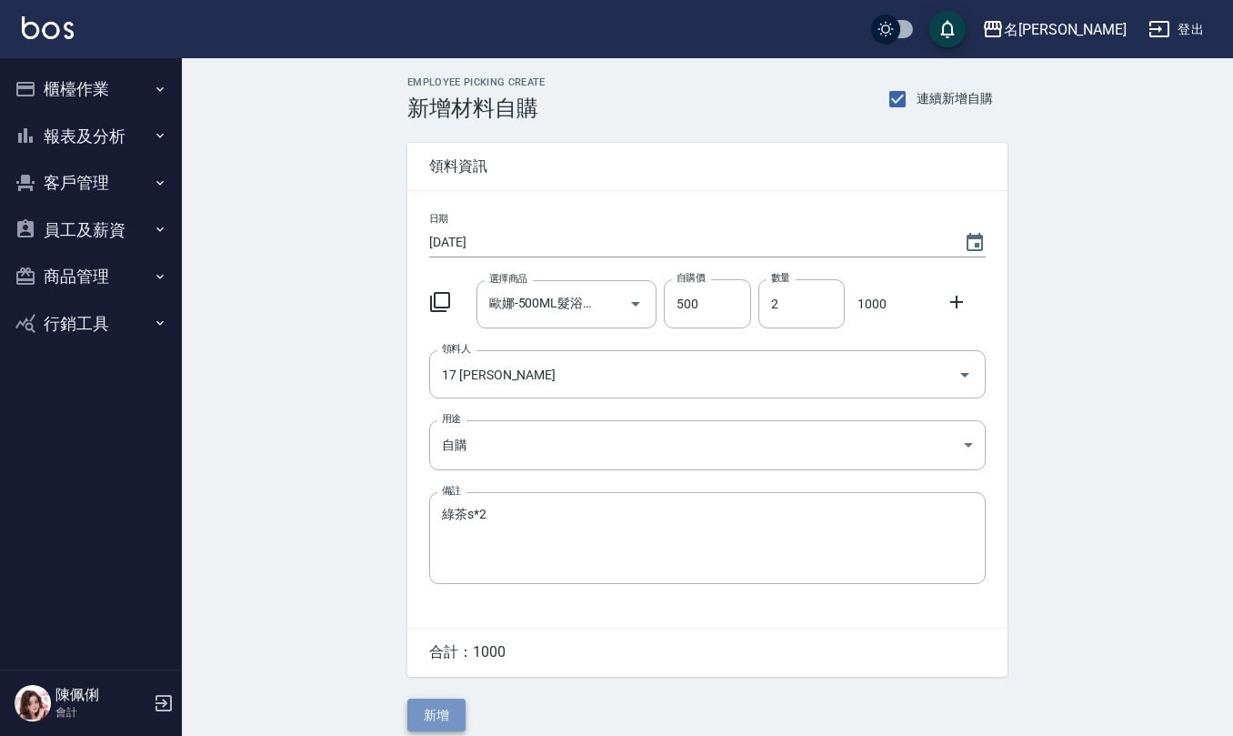
click at [438, 709] on button "新增" at bounding box center [436, 715] width 58 height 34
click at [576, 311] on input "選擇商品" at bounding box center [553, 304] width 137 height 32
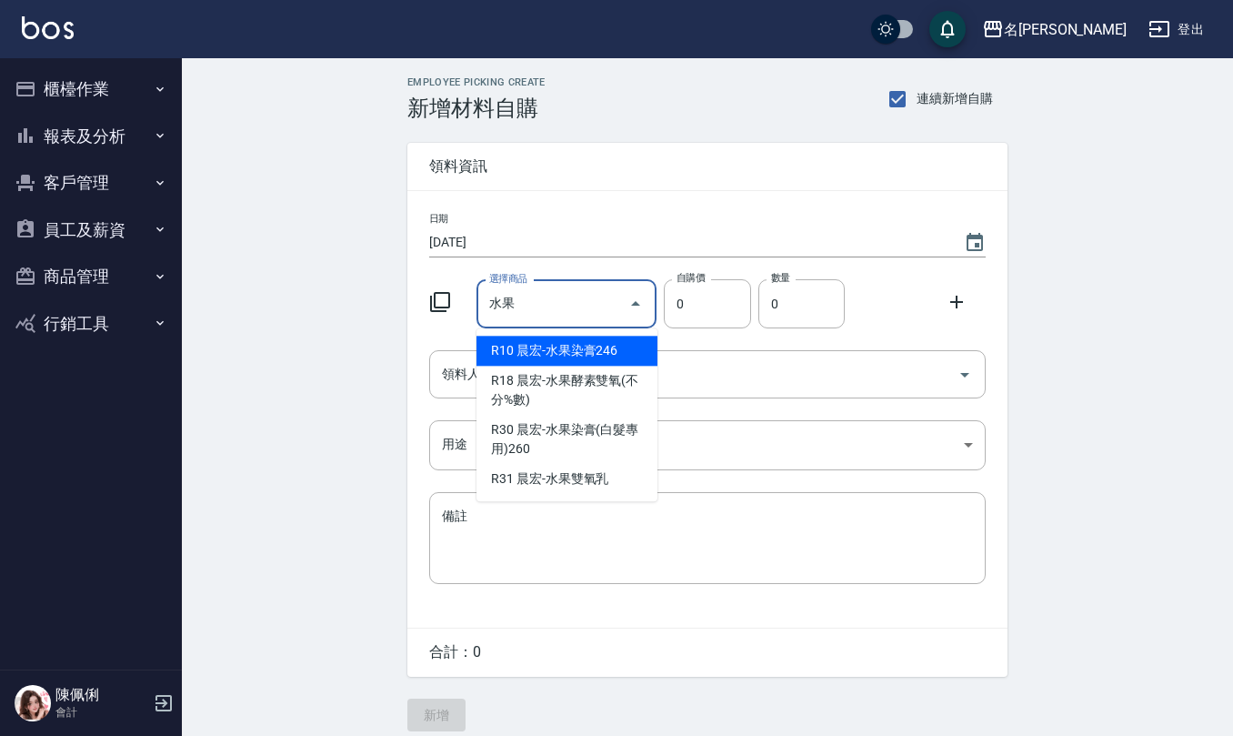
type input "晨宏-水果染膏246"
type input "246"
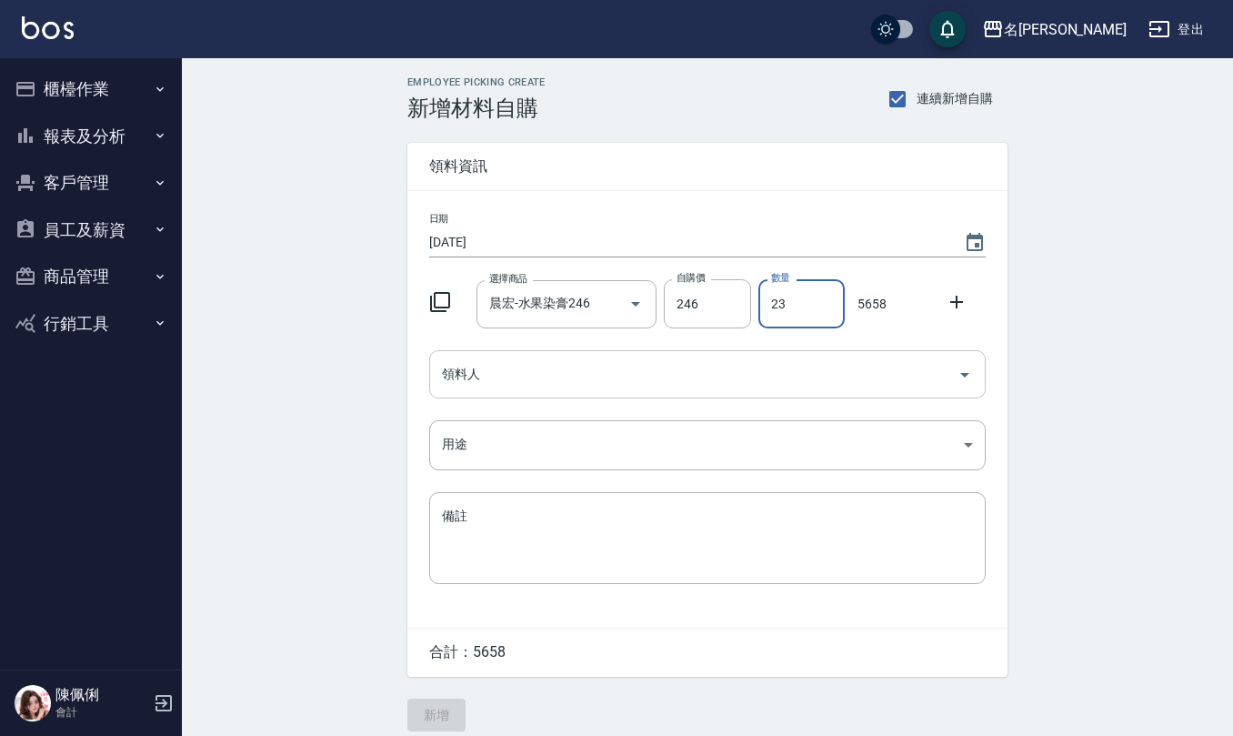
type input "23"
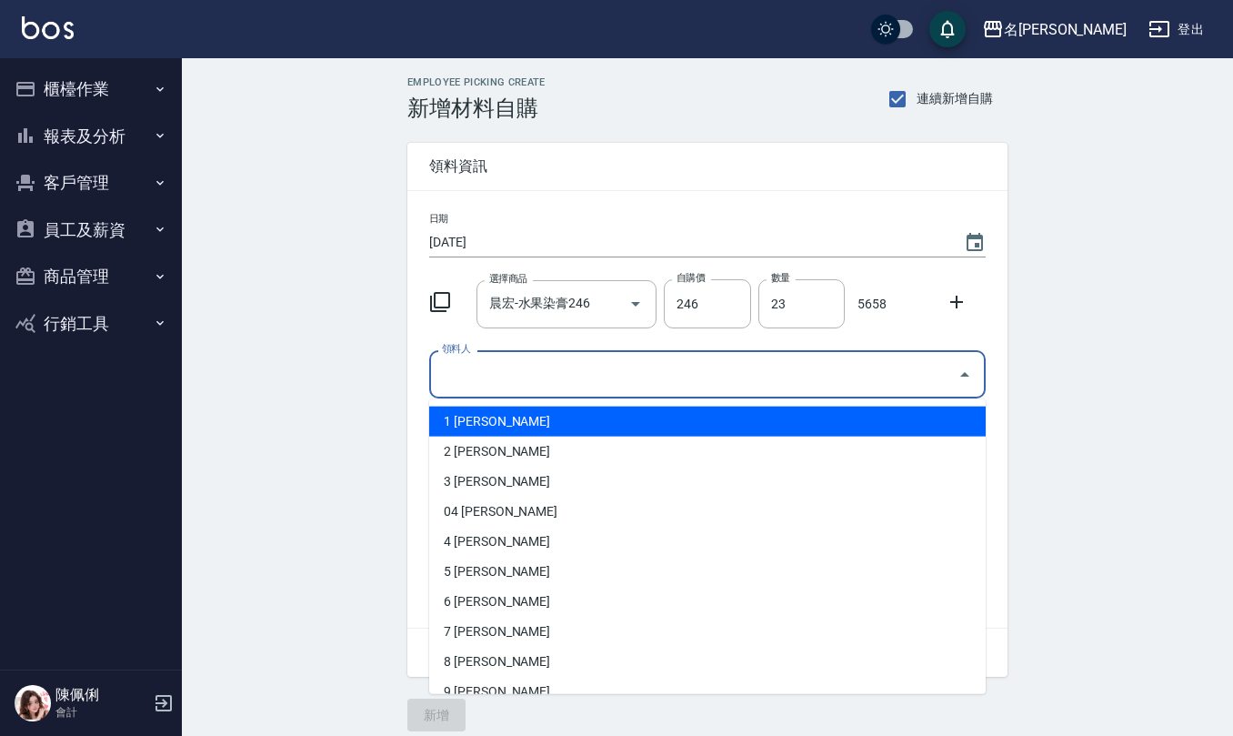
click at [612, 369] on input "領料人" at bounding box center [693, 374] width 513 height 32
type input "1 [PERSON_NAME]"
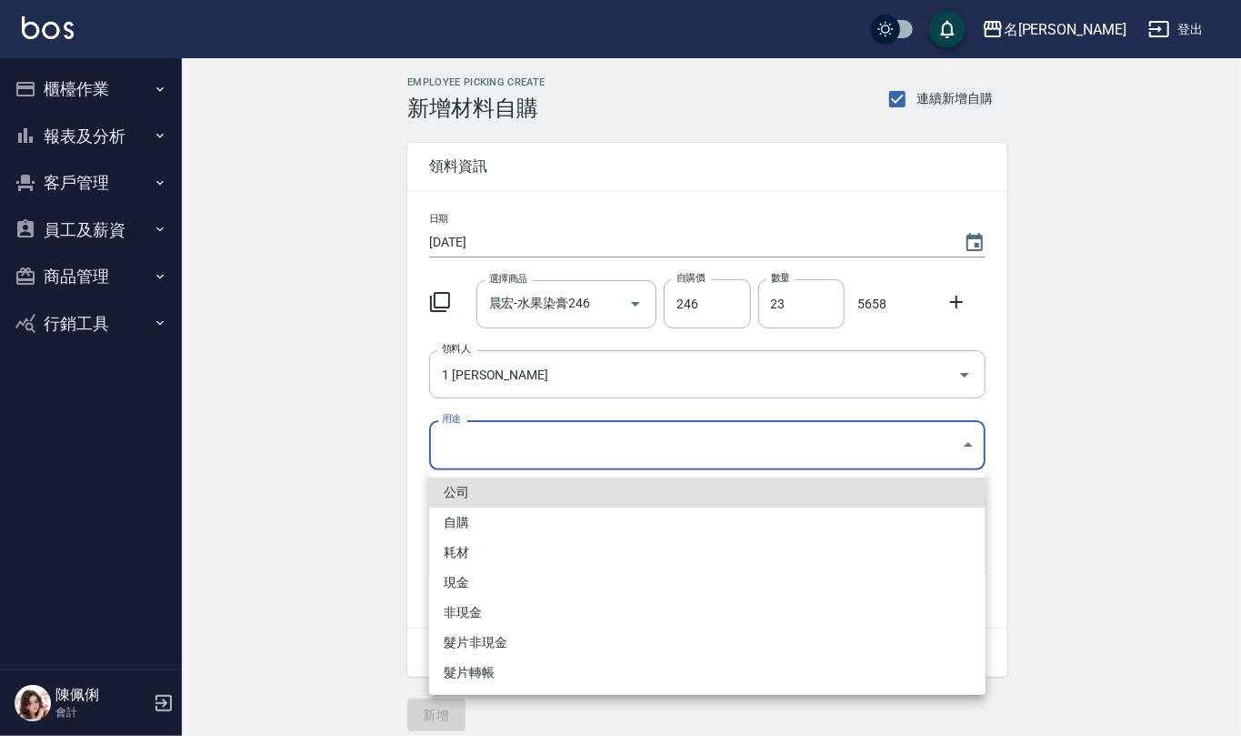
click at [546, 449] on body "名留仁二 登出 櫃檯作業 打帳單 帳單列表 現金收支登錄 材料自購登錄 每日結帳 報表及分析 報表目錄 店家區間累計表 店家日報表 互助日報表 互助月報表 互…" at bounding box center [620, 374] width 1241 height 749
click at [511, 527] on li "自購" at bounding box center [707, 522] width 556 height 30
type input "自購"
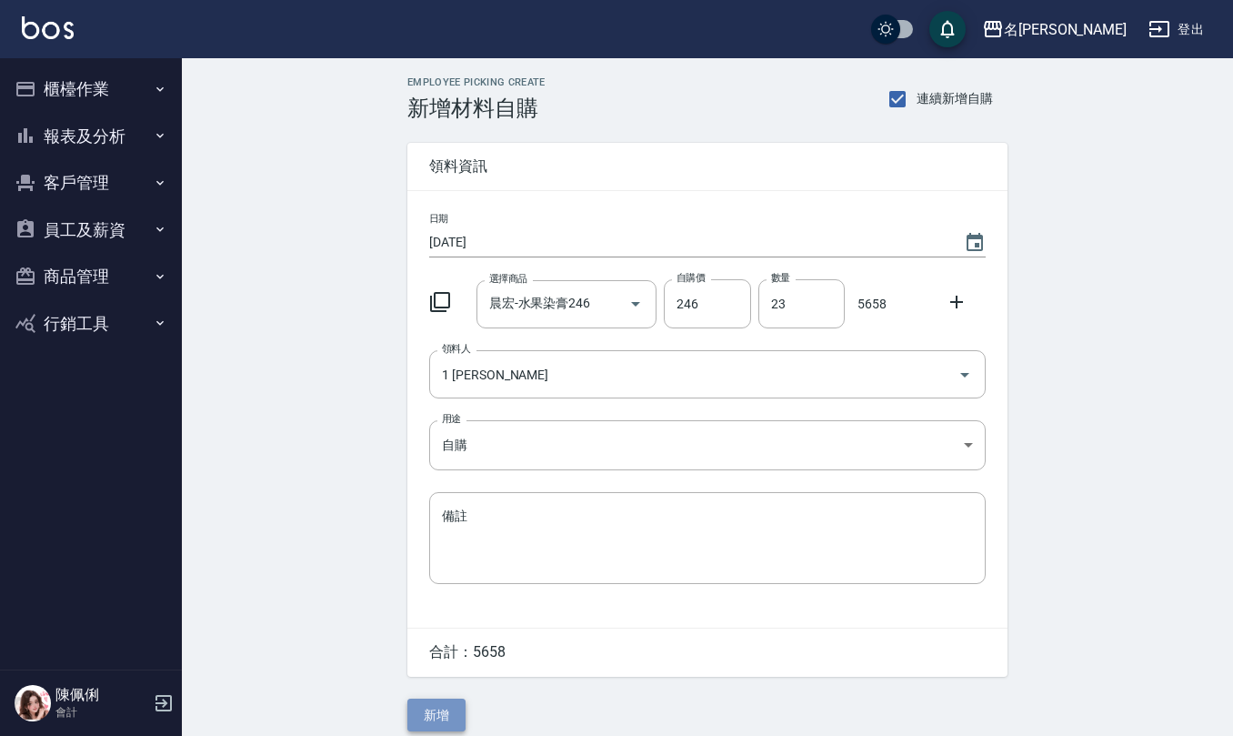
click at [456, 707] on button "新增" at bounding box center [436, 715] width 58 height 34
click at [582, 295] on input "選擇商品" at bounding box center [553, 304] width 137 height 32
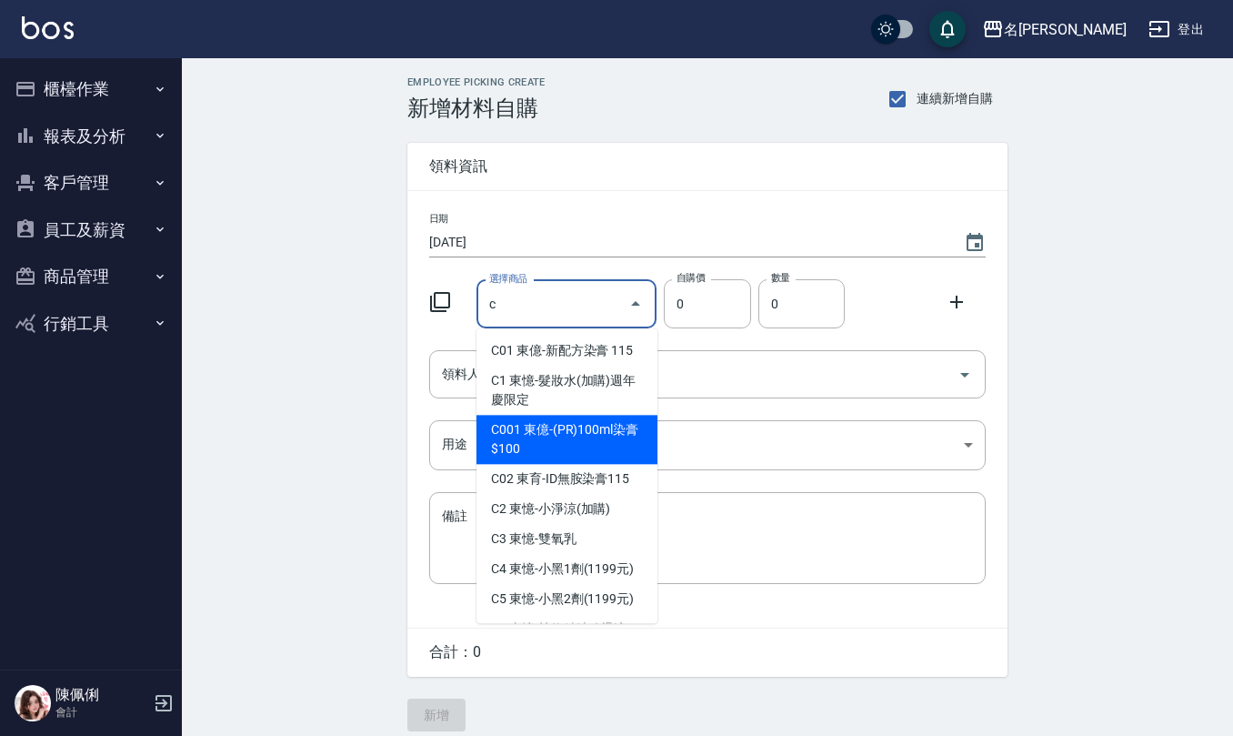
click at [618, 440] on li "C001 東億-(PR)100ml染膏$100" at bounding box center [566, 439] width 181 height 49
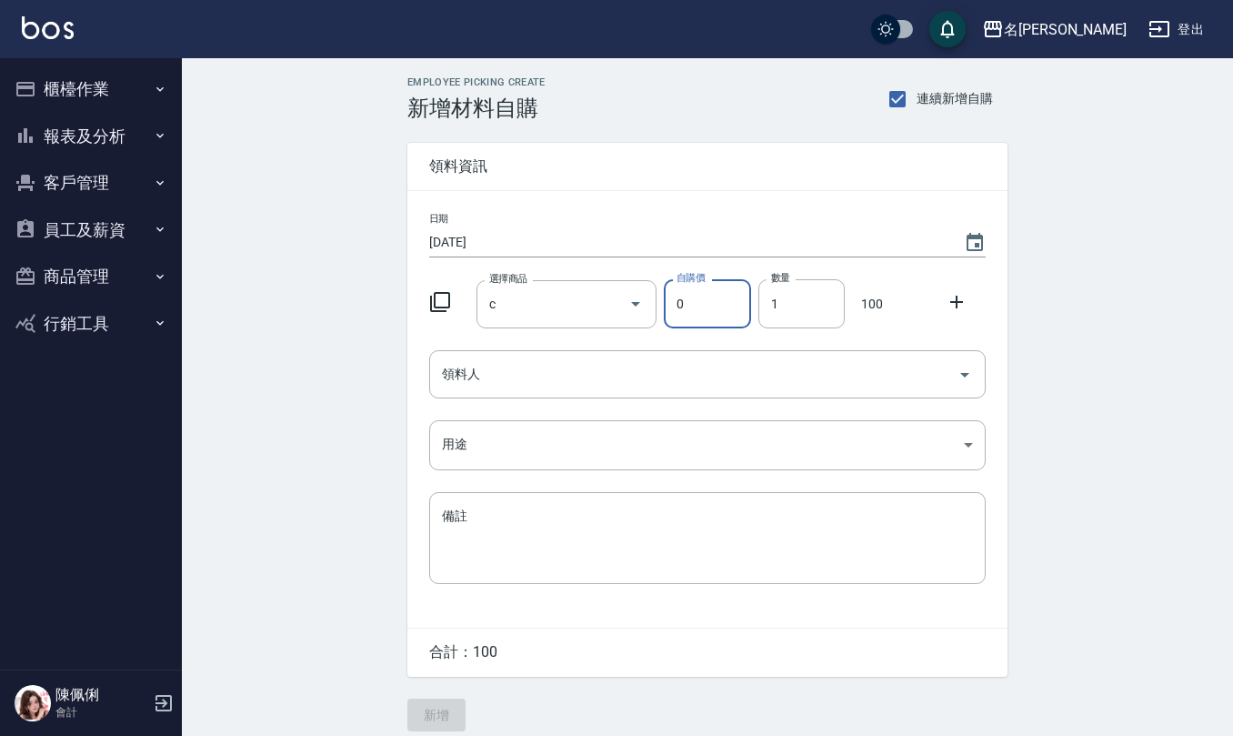
type input "東億-(PR)100ml染膏$100"
type input "100"
type input "42"
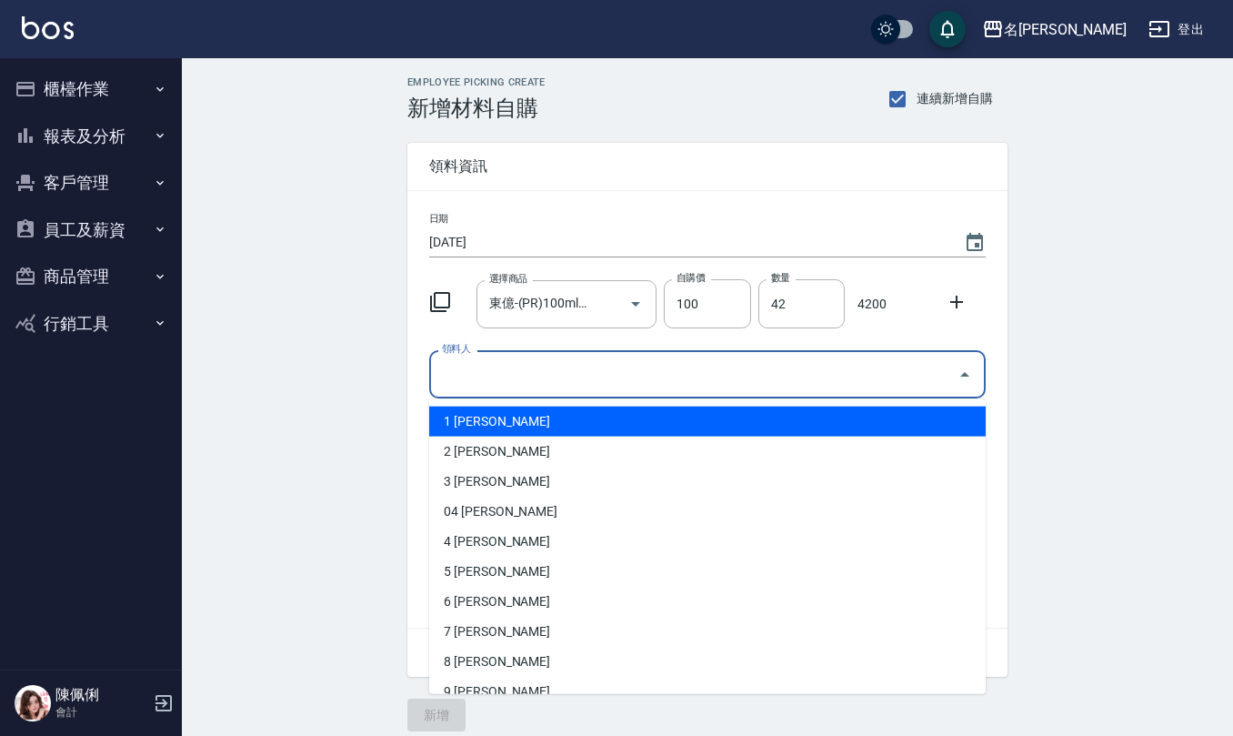
click at [698, 387] on input "領料人" at bounding box center [693, 374] width 513 height 32
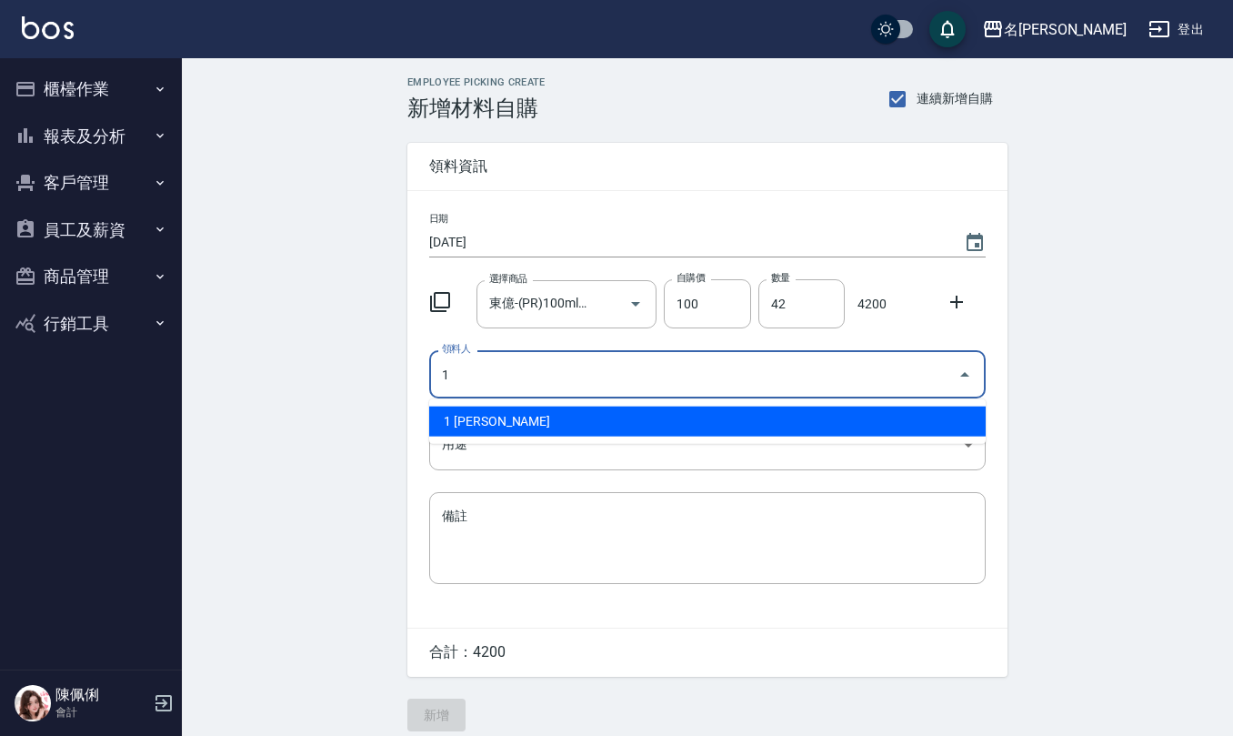
type input "1 [PERSON_NAME]"
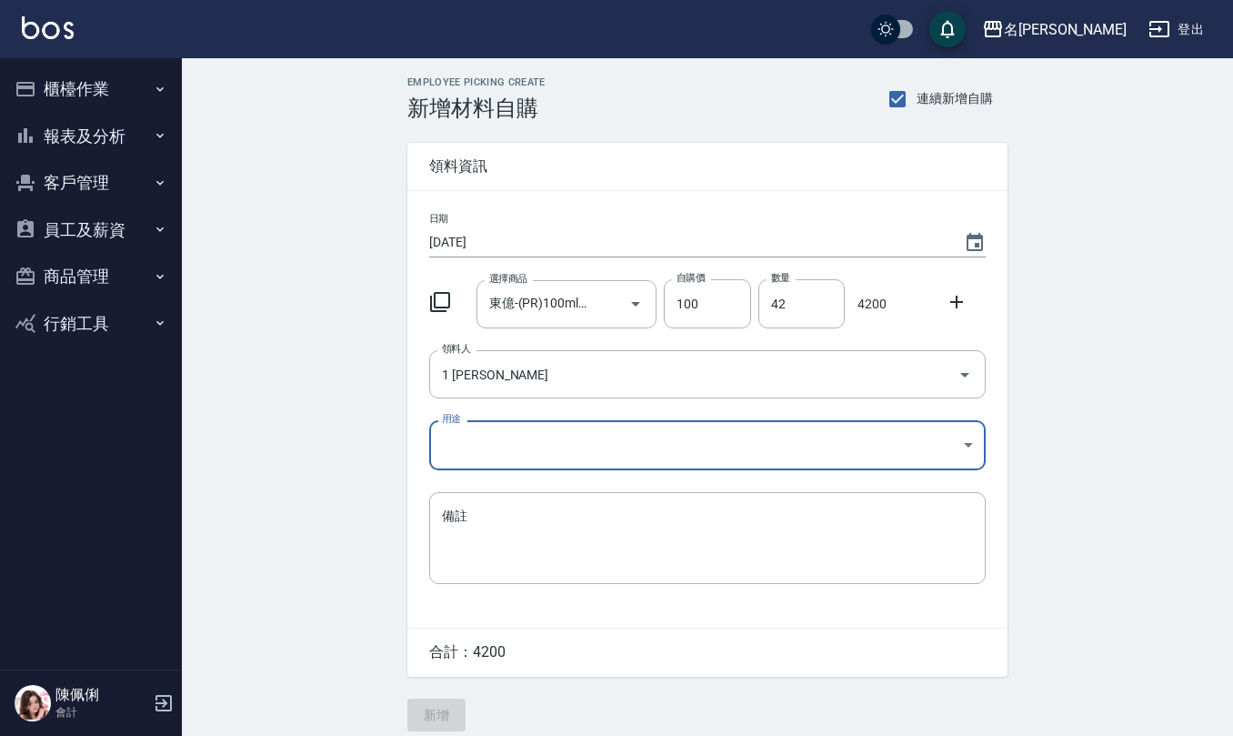
click at [509, 446] on body "名留仁二 登出 櫃檯作業 打帳單 帳單列表 現金收支登錄 材料自購登錄 每日結帳 報表及分析 報表目錄 店家區間累計表 店家日報表 互助日報表 互助月報表 互…" at bounding box center [616, 374] width 1233 height 749
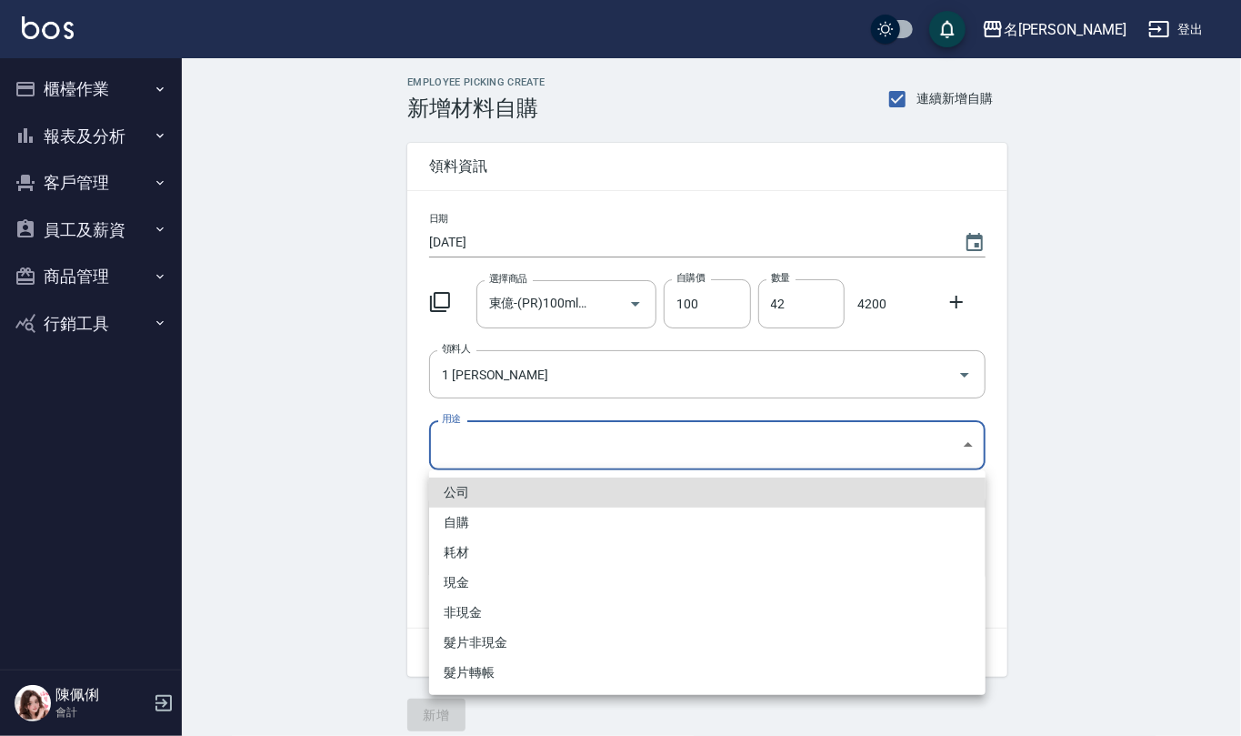
click at [509, 525] on li "自購" at bounding box center [707, 522] width 556 height 30
type input "自購"
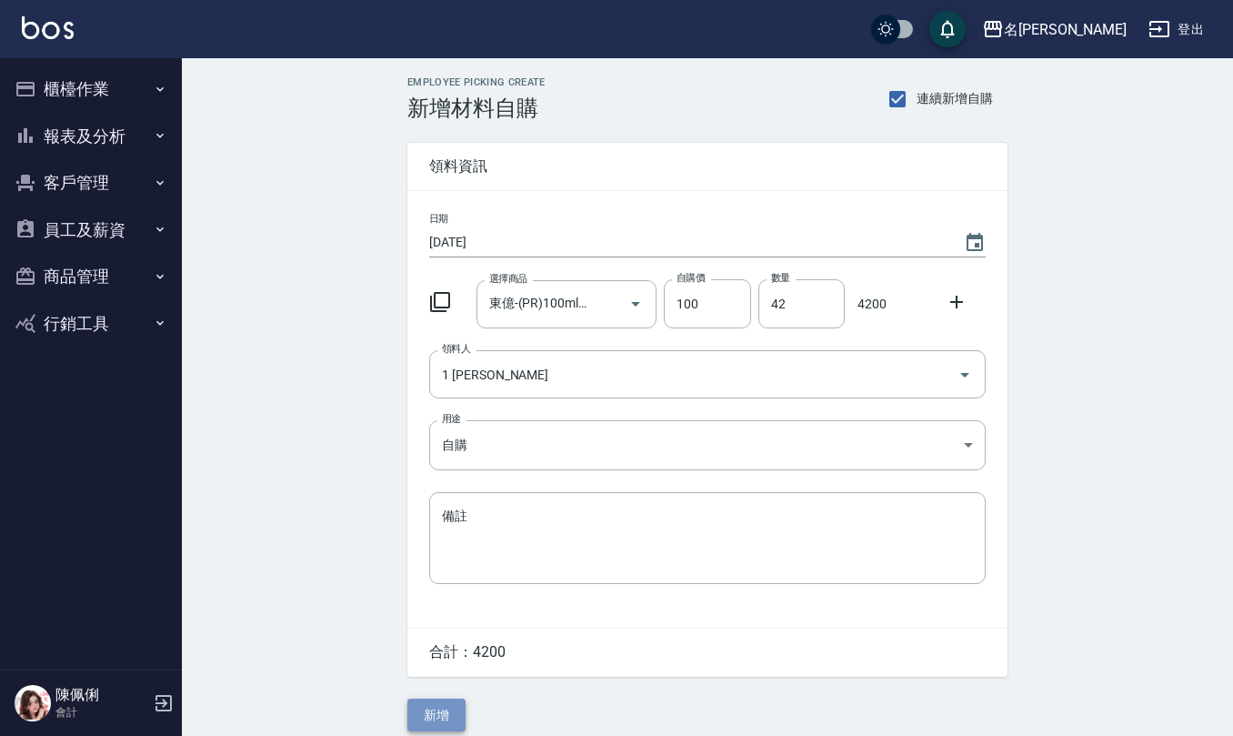
click at [441, 715] on button "新增" at bounding box center [436, 715] width 58 height 34
click at [573, 321] on div "選擇商品" at bounding box center [566, 304] width 181 height 48
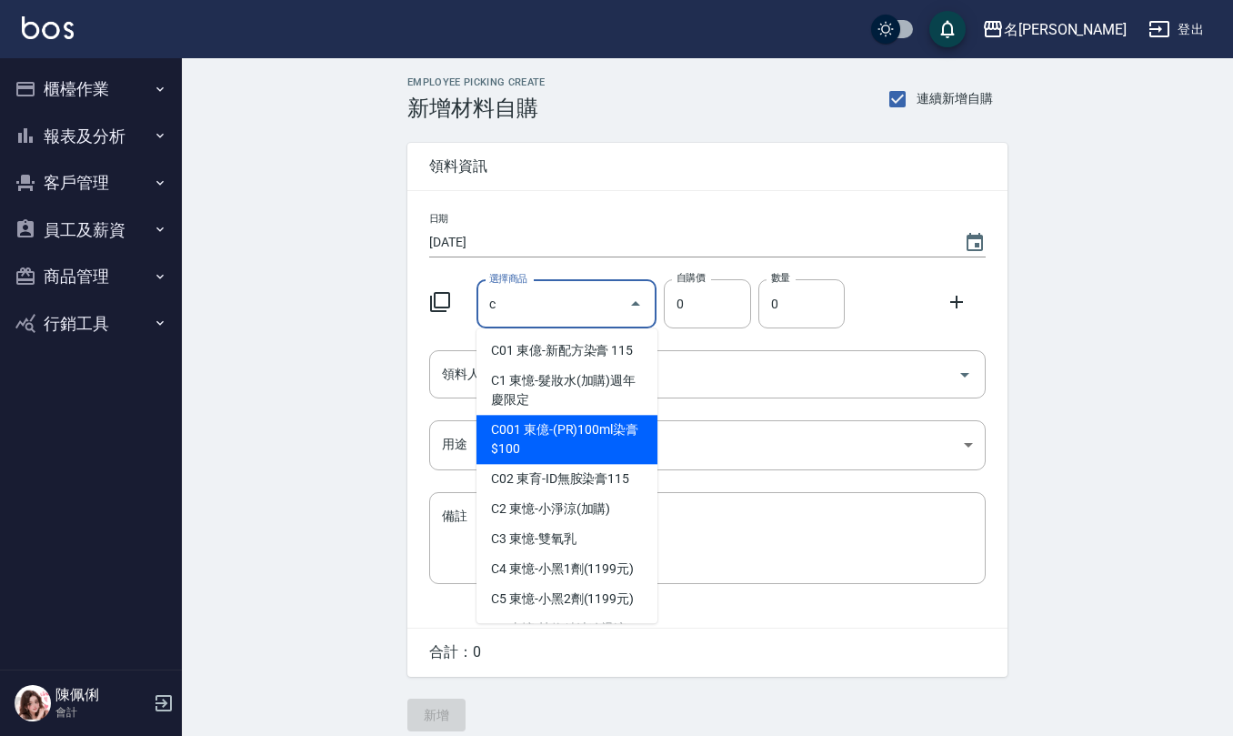
click at [597, 444] on li "C001 東億-(PR)100ml染膏$100" at bounding box center [566, 439] width 181 height 49
type input "東億-(PR)100ml染膏$100"
type input "100"
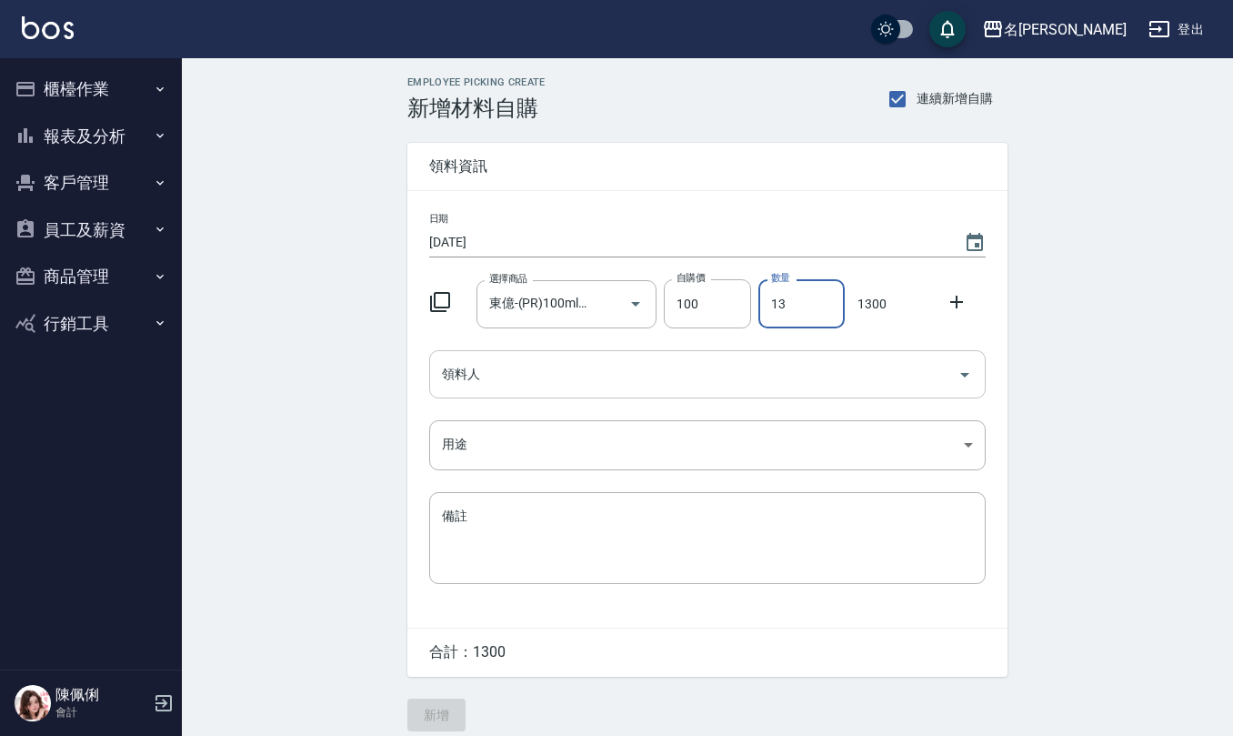
type input "13"
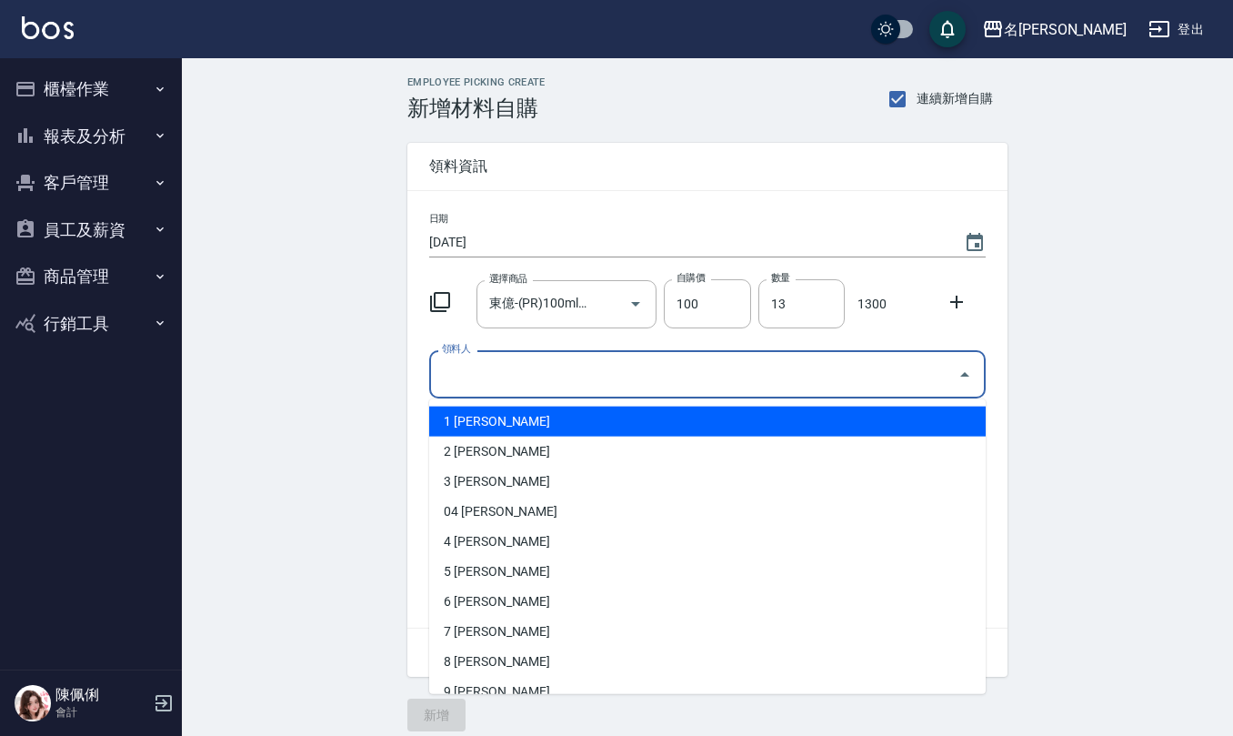
click at [647, 358] on input "領料人" at bounding box center [693, 374] width 513 height 32
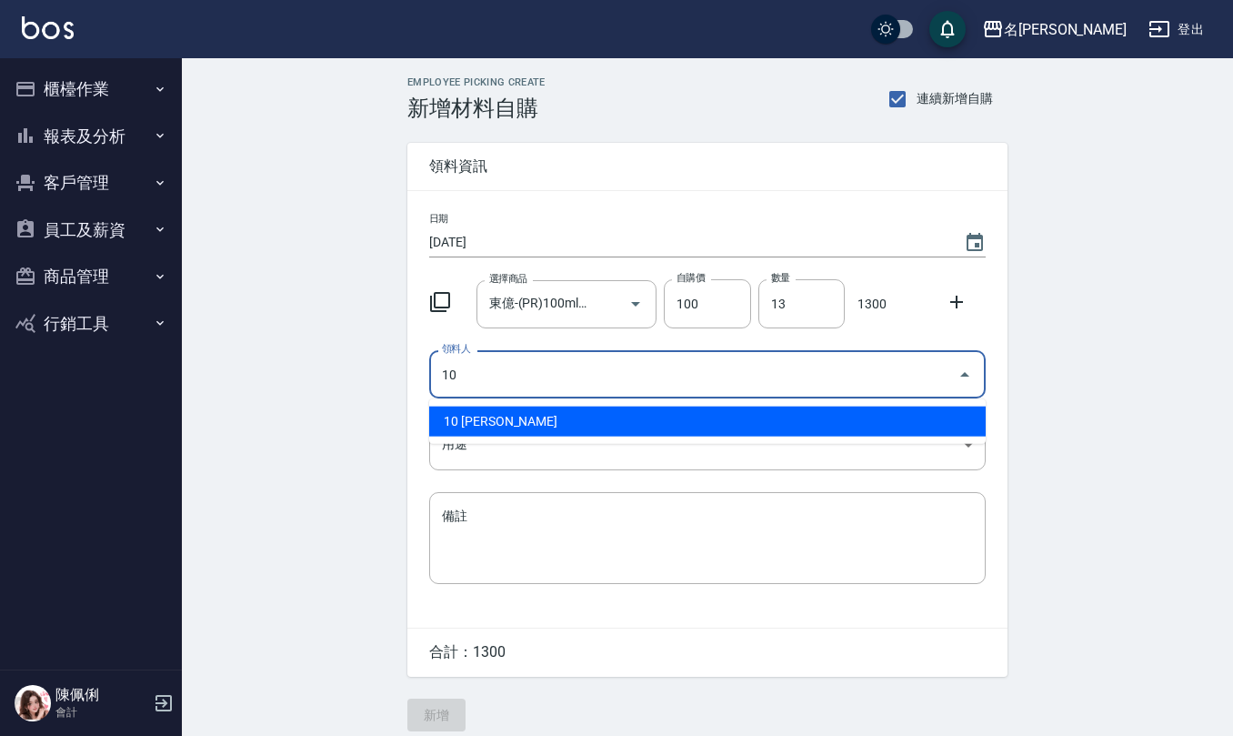
type input "10 [PERSON_NAME]"
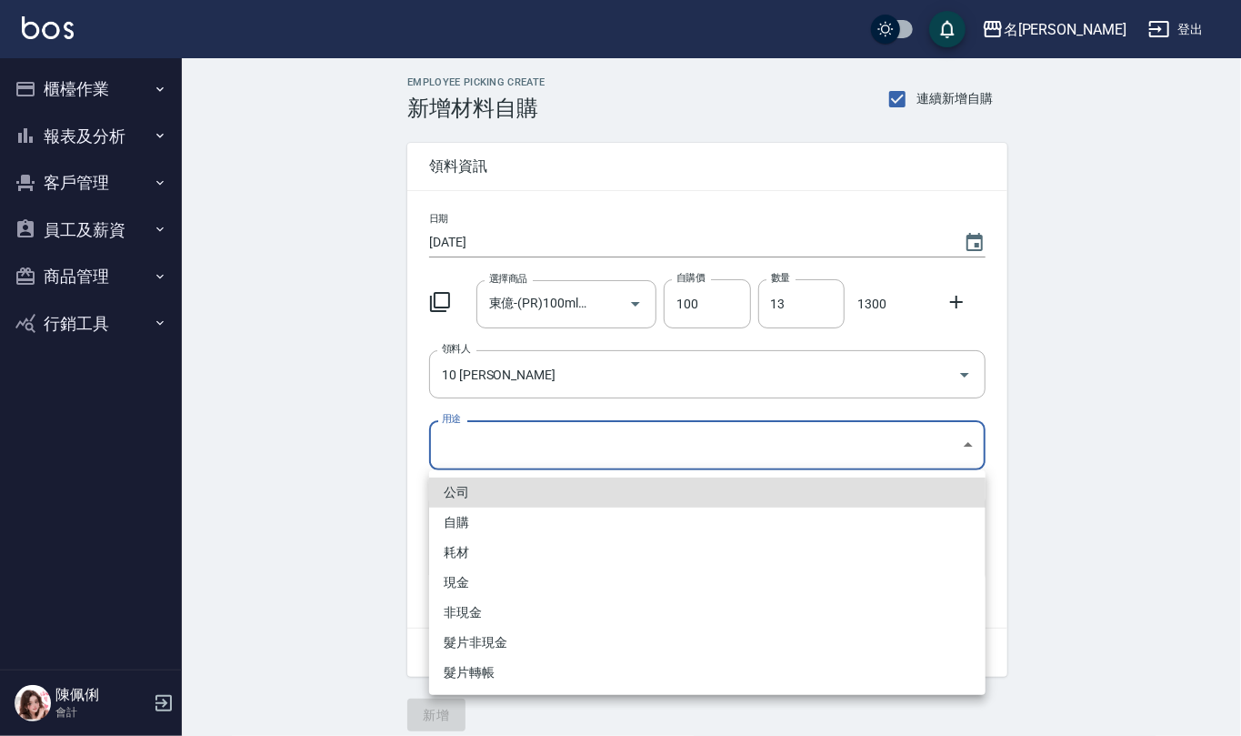
click at [616, 440] on body "名留仁二 登出 櫃檯作業 打帳單 帳單列表 現金收支登錄 材料自購登錄 每日結帳 報表及分析 報表目錄 店家區間累計表 店家日報表 互助日報表 互助月報表 互…" at bounding box center [620, 374] width 1241 height 749
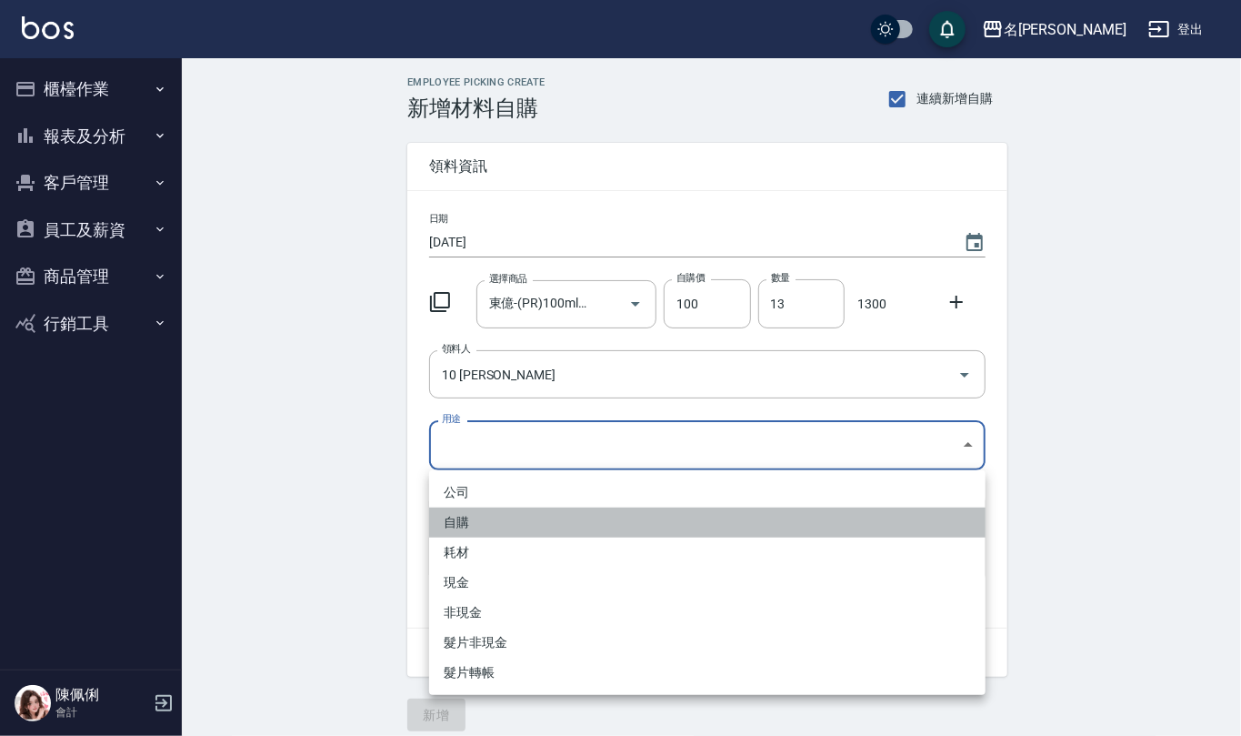
drag, startPoint x: 498, startPoint y: 517, endPoint x: 445, endPoint y: 631, distance: 125.7
click at [495, 520] on li "自購" at bounding box center [707, 522] width 556 height 30
type input "自購"
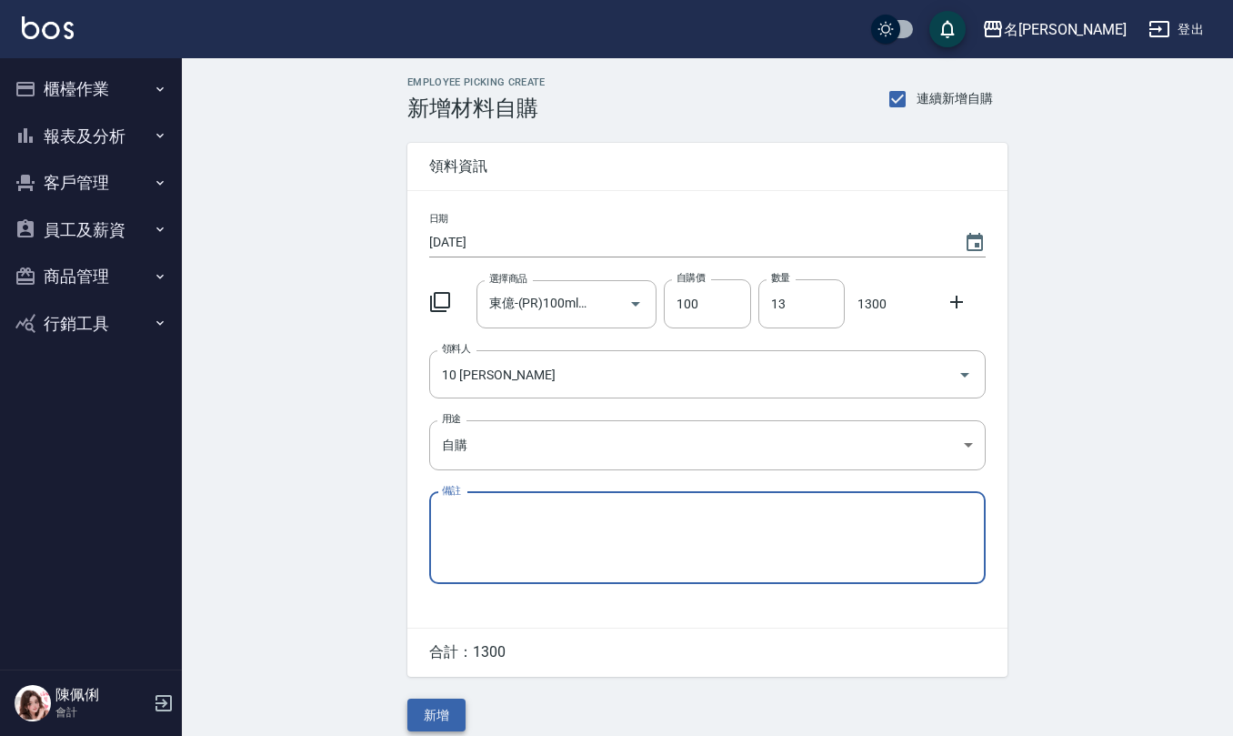
click at [424, 714] on button "新增" at bounding box center [436, 715] width 58 height 34
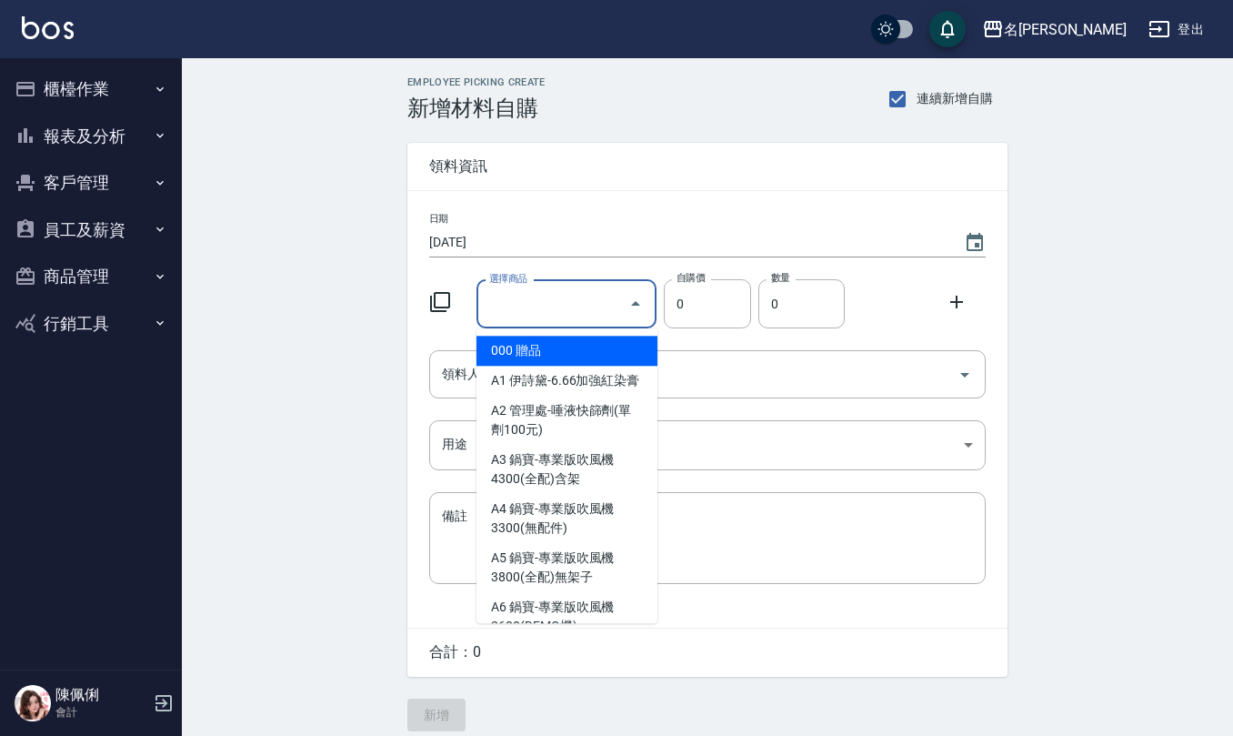
click at [526, 306] on input "選擇商品" at bounding box center [553, 304] width 137 height 32
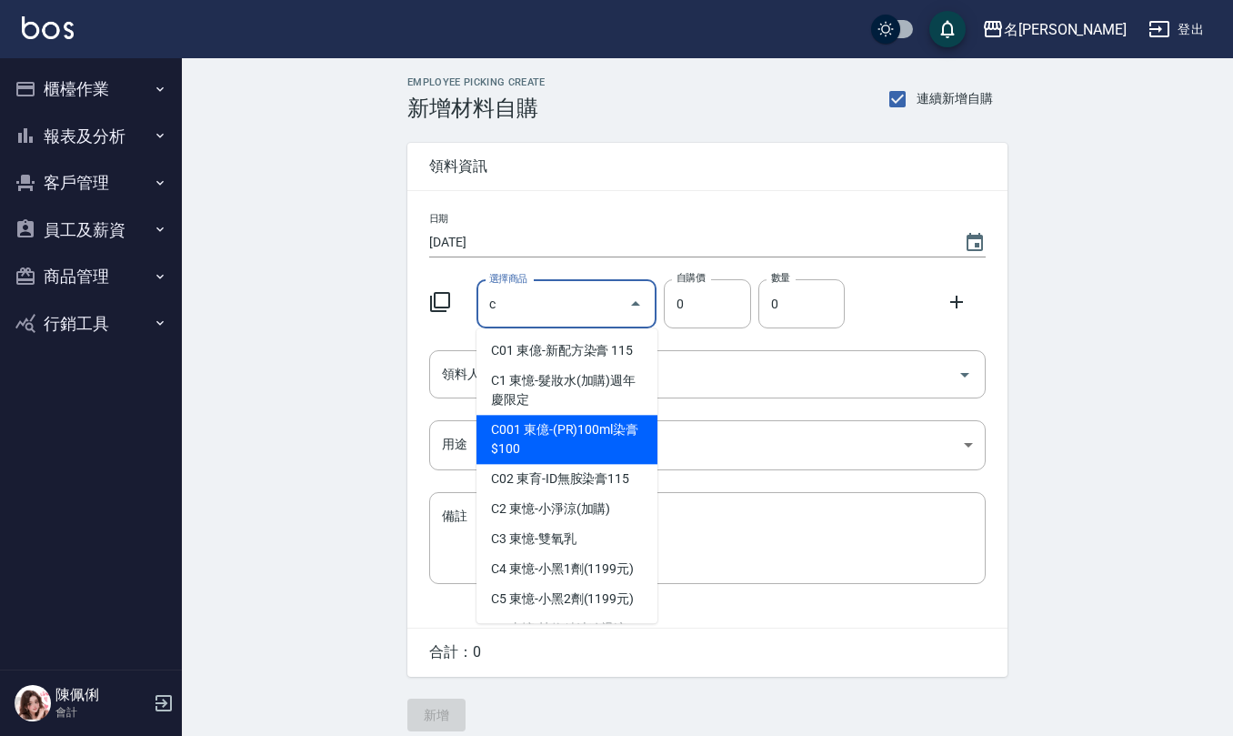
click at [571, 451] on li "C001 東億-(PR)100ml染膏$100" at bounding box center [566, 439] width 181 height 49
type input "東億-(PR)100ml染膏$100"
type input "100"
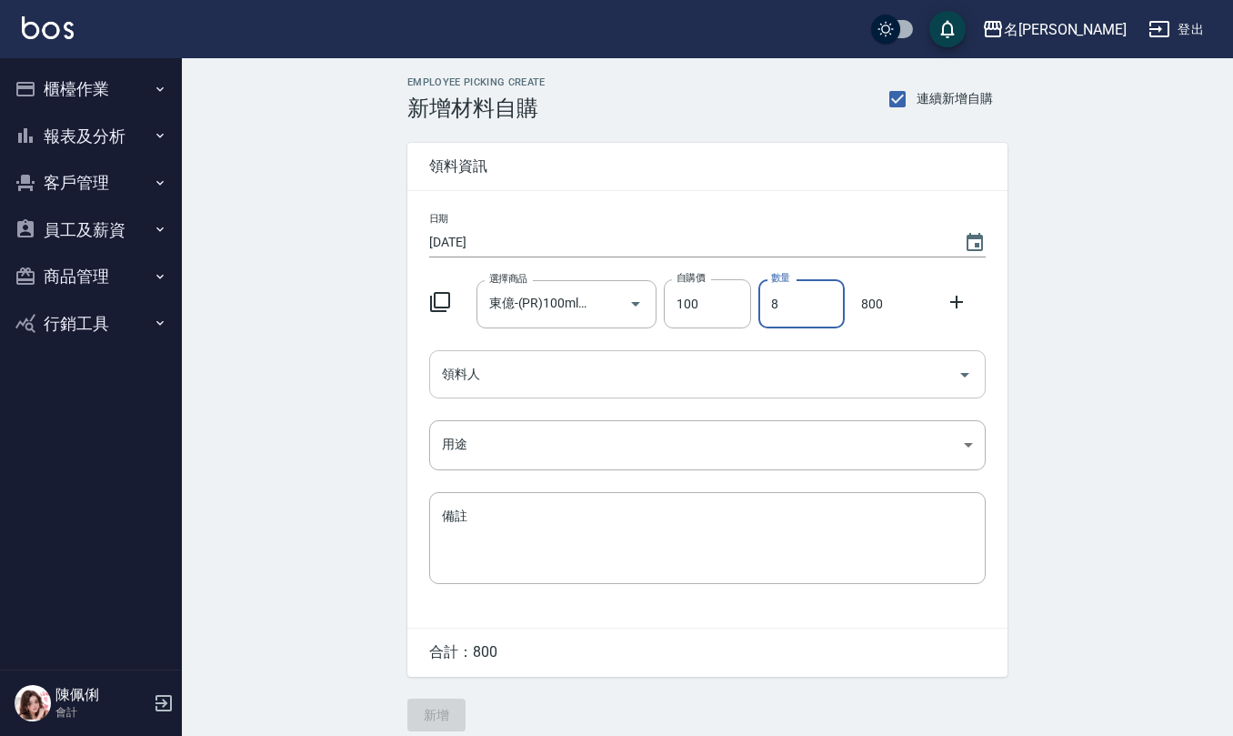
type input "8"
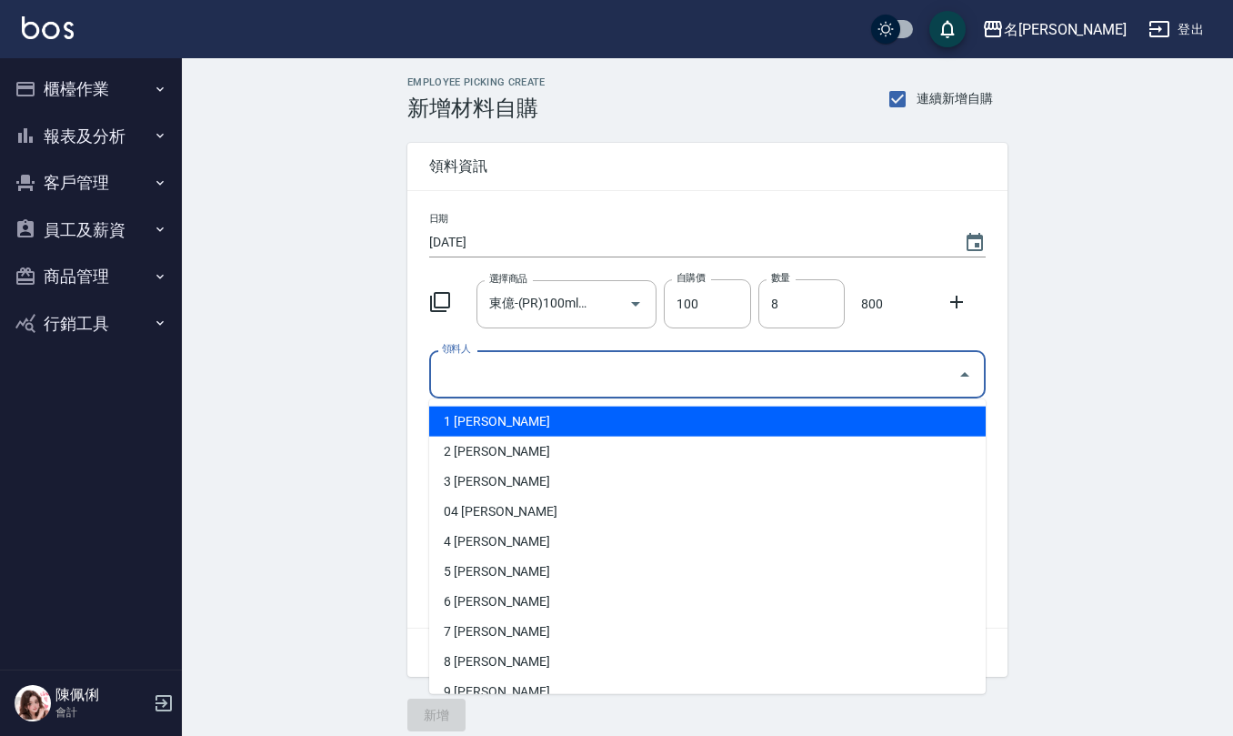
click at [618, 386] on input "領料人" at bounding box center [693, 374] width 513 height 32
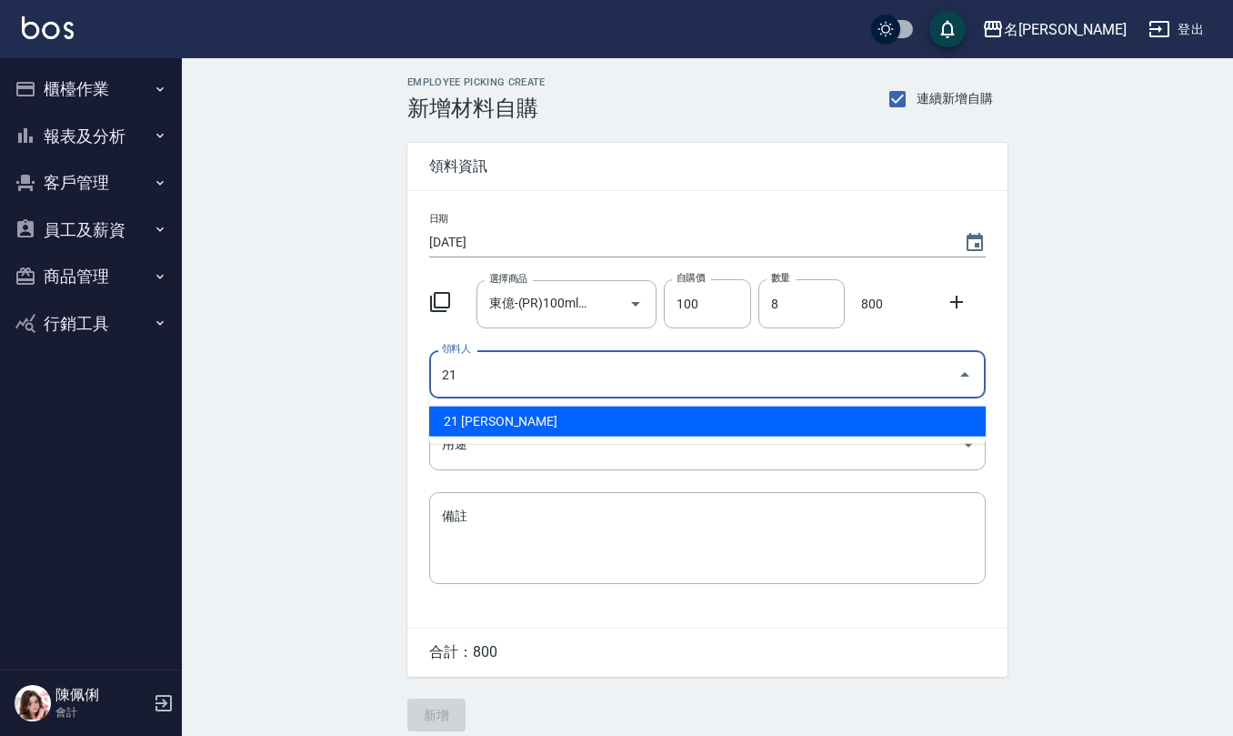
type input "21 [PERSON_NAME]"
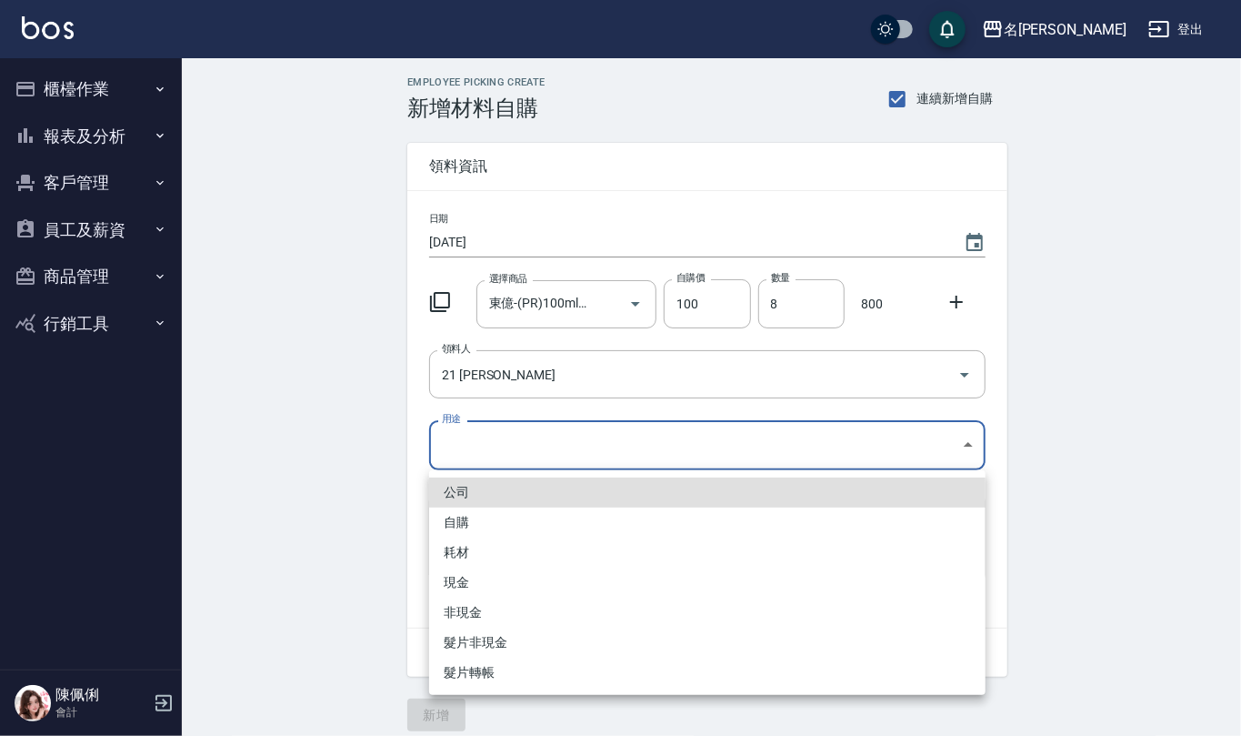
click at [605, 433] on body "名留仁二 登出 櫃檯作業 打帳單 帳單列表 現金收支登錄 材料自購登錄 每日結帳 報表及分析 報表目錄 店家區間累計表 店家日報表 互助日報表 互助月報表 互…" at bounding box center [620, 374] width 1241 height 749
click at [562, 515] on li "自購" at bounding box center [707, 522] width 556 height 30
type input "自購"
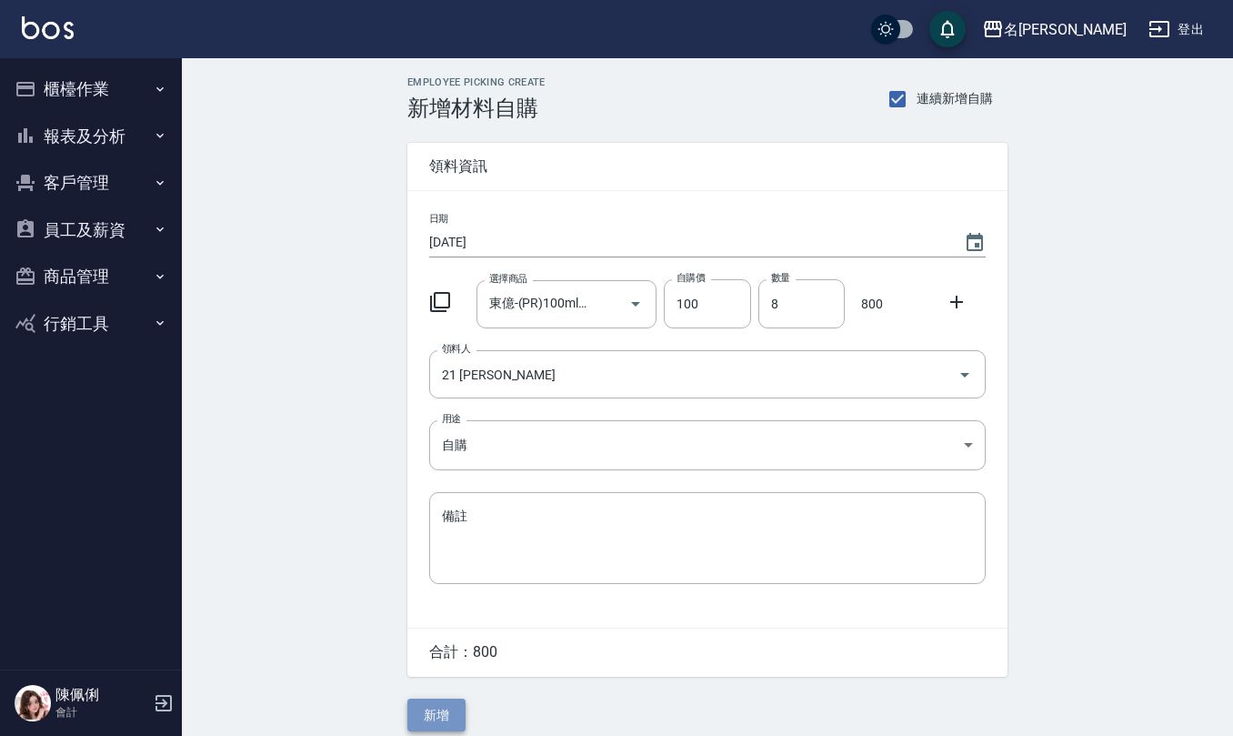
click at [435, 715] on button "新增" at bounding box center [436, 715] width 58 height 34
click at [535, 306] on input "選擇商品" at bounding box center [553, 304] width 137 height 32
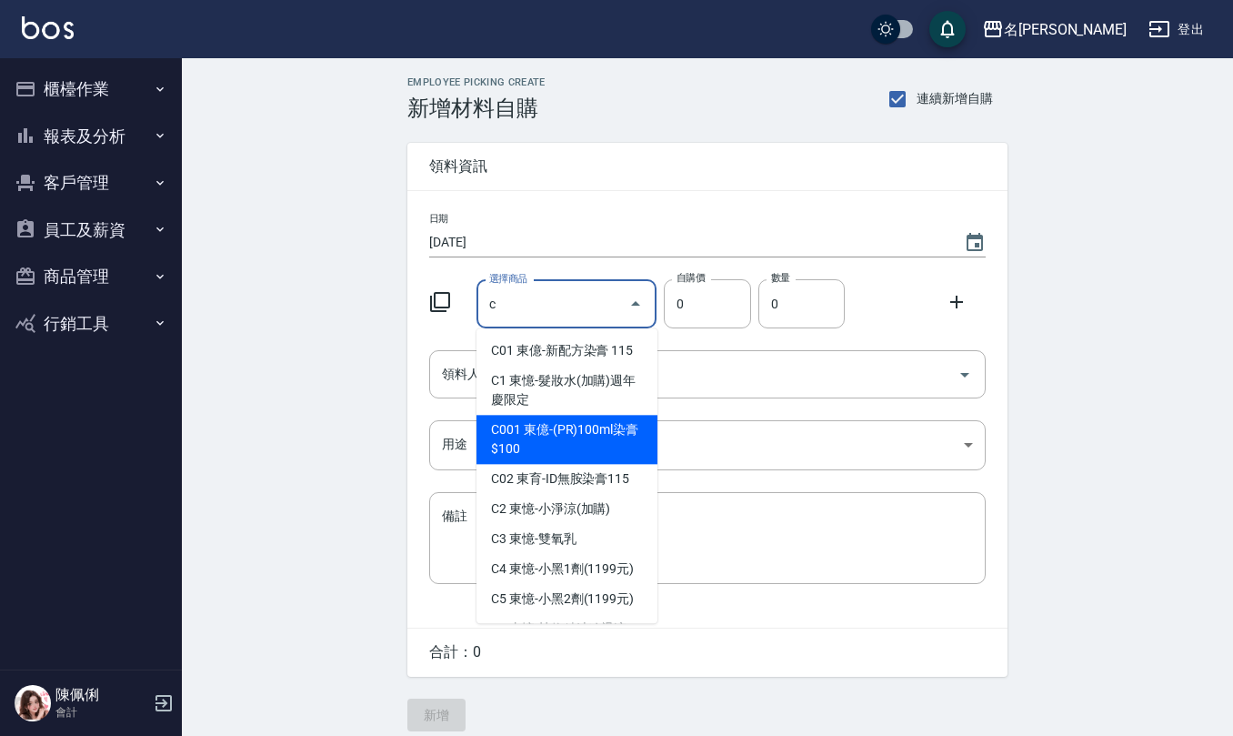
type input "東億-(PR)100ml染膏$100"
type input "100"
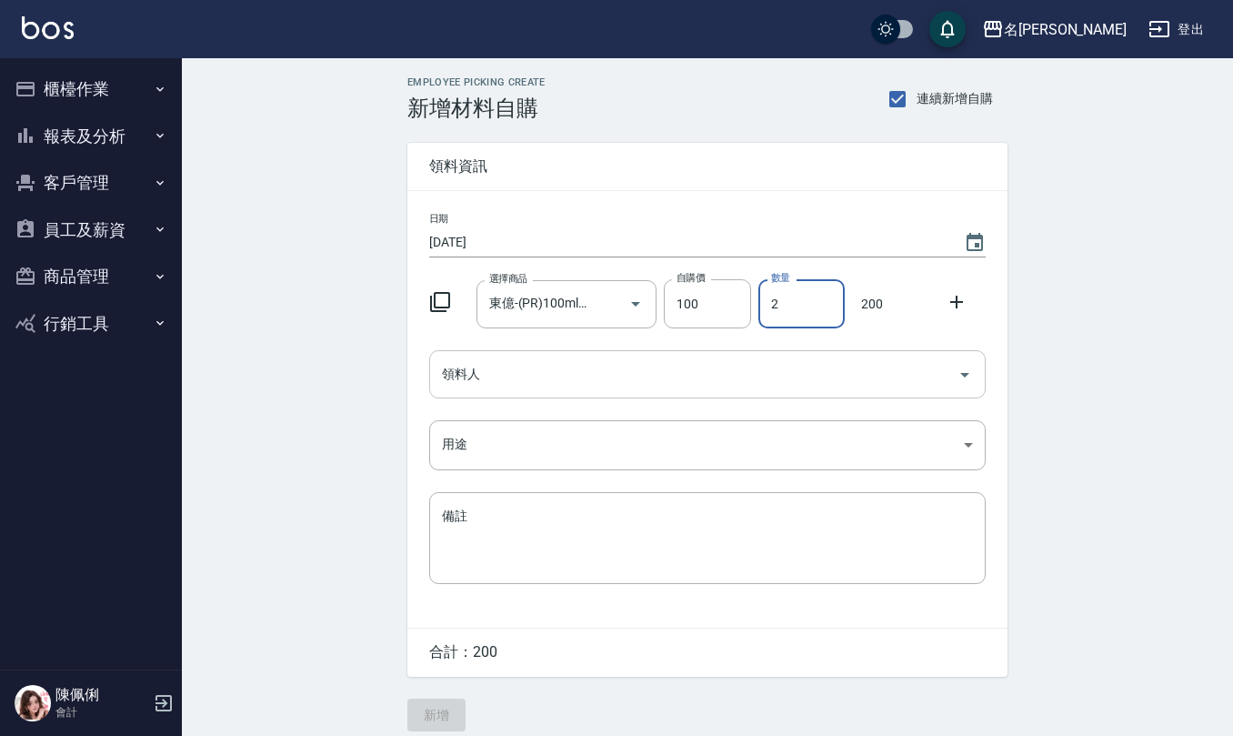
type input "2"
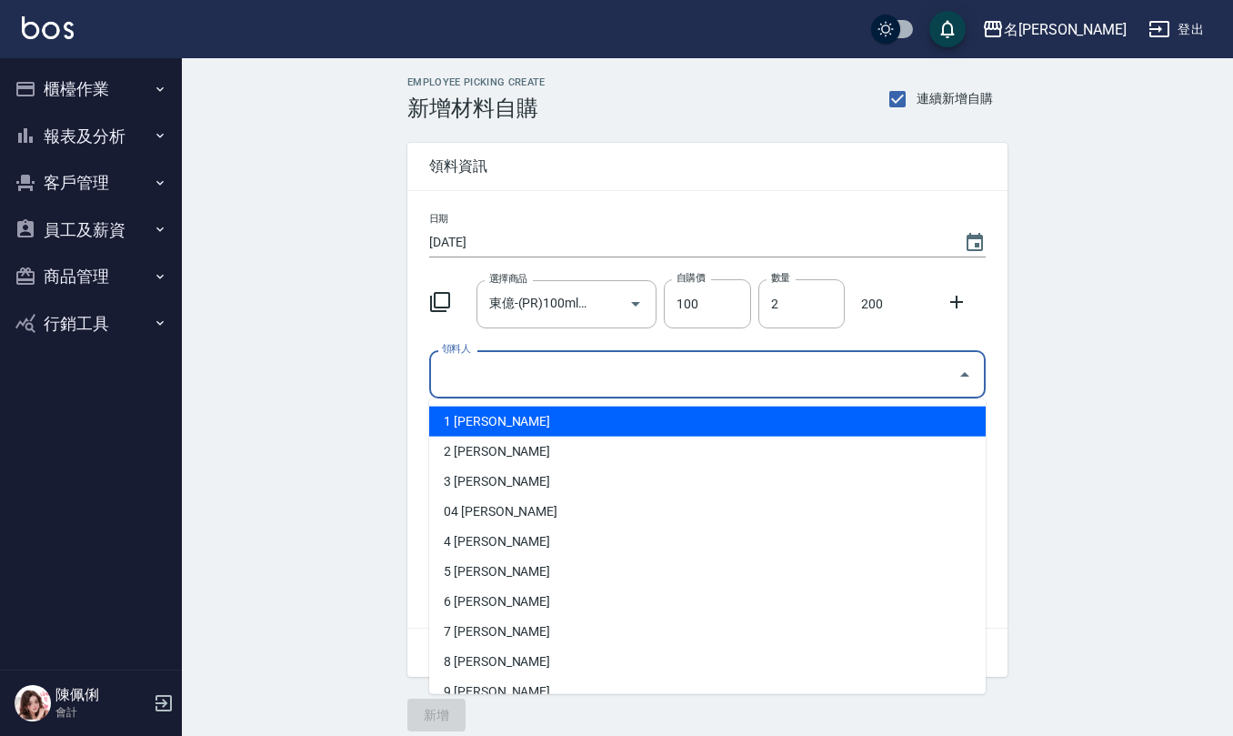
click at [601, 378] on input "領料人" at bounding box center [693, 374] width 513 height 32
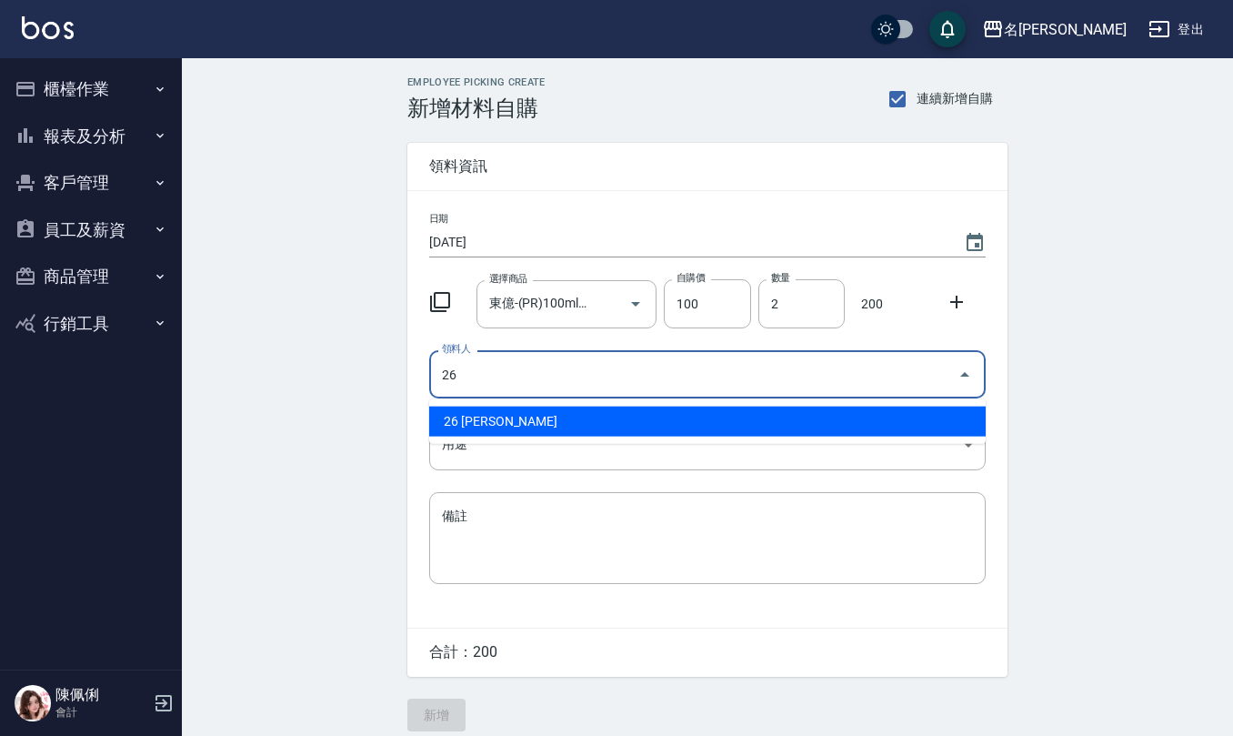
type input "26 [PERSON_NAME]"
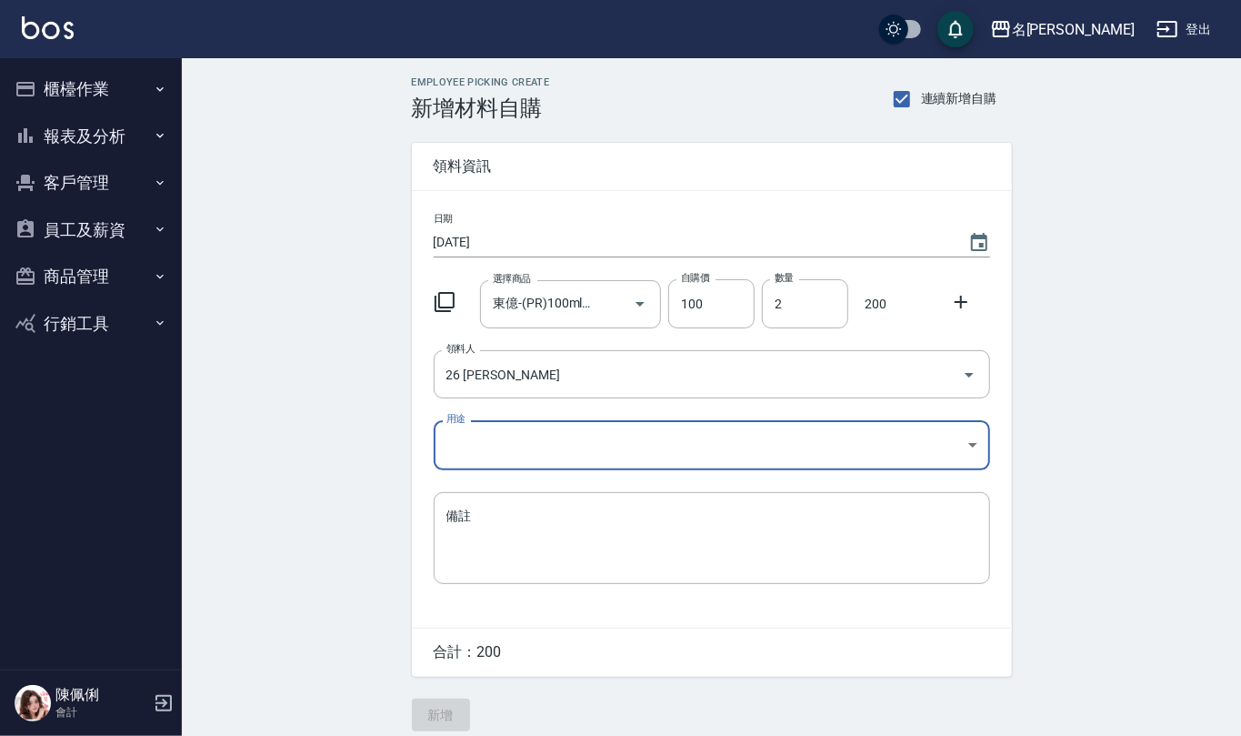
click at [486, 440] on body "名留仁二 登出 櫃檯作業 打帳單 帳單列表 現金收支登錄 材料自購登錄 每日結帳 報表及分析 報表目錄 店家區間累計表 店家日報表 互助日報表 互助月報表 互…" at bounding box center [620, 374] width 1241 height 749
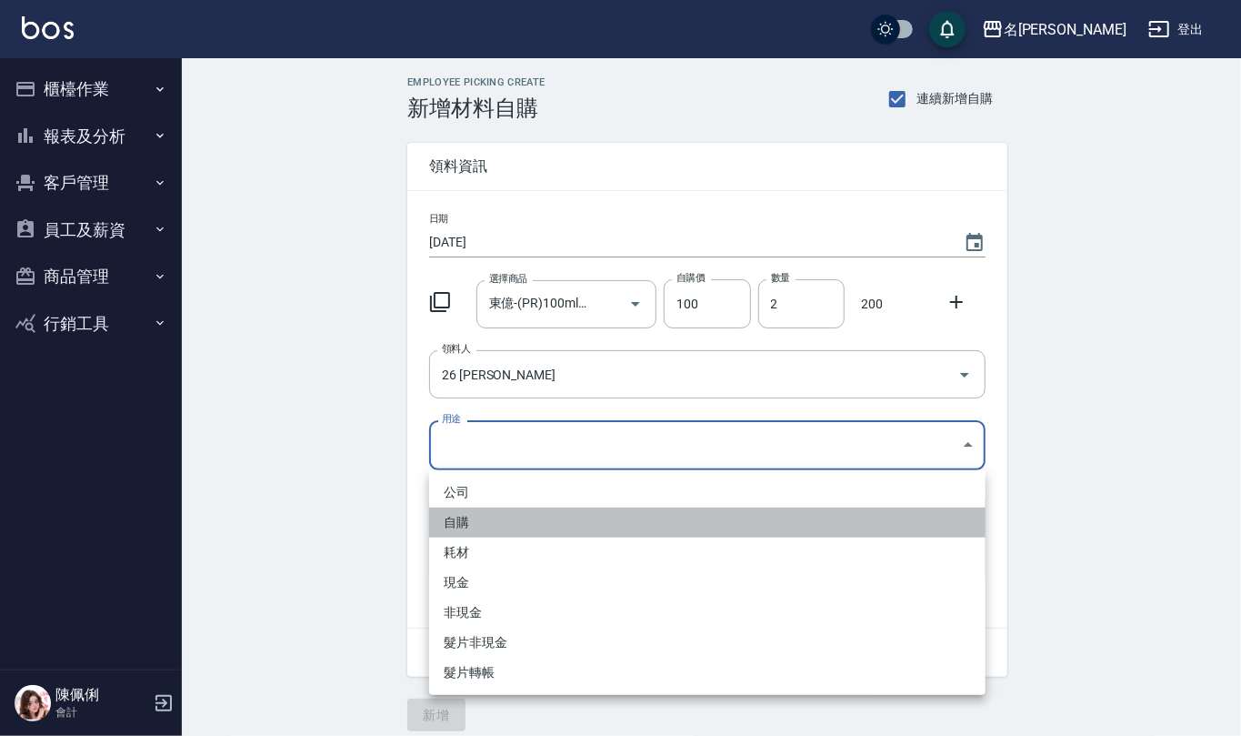
click at [496, 518] on li "自購" at bounding box center [707, 522] width 556 height 30
type input "自購"
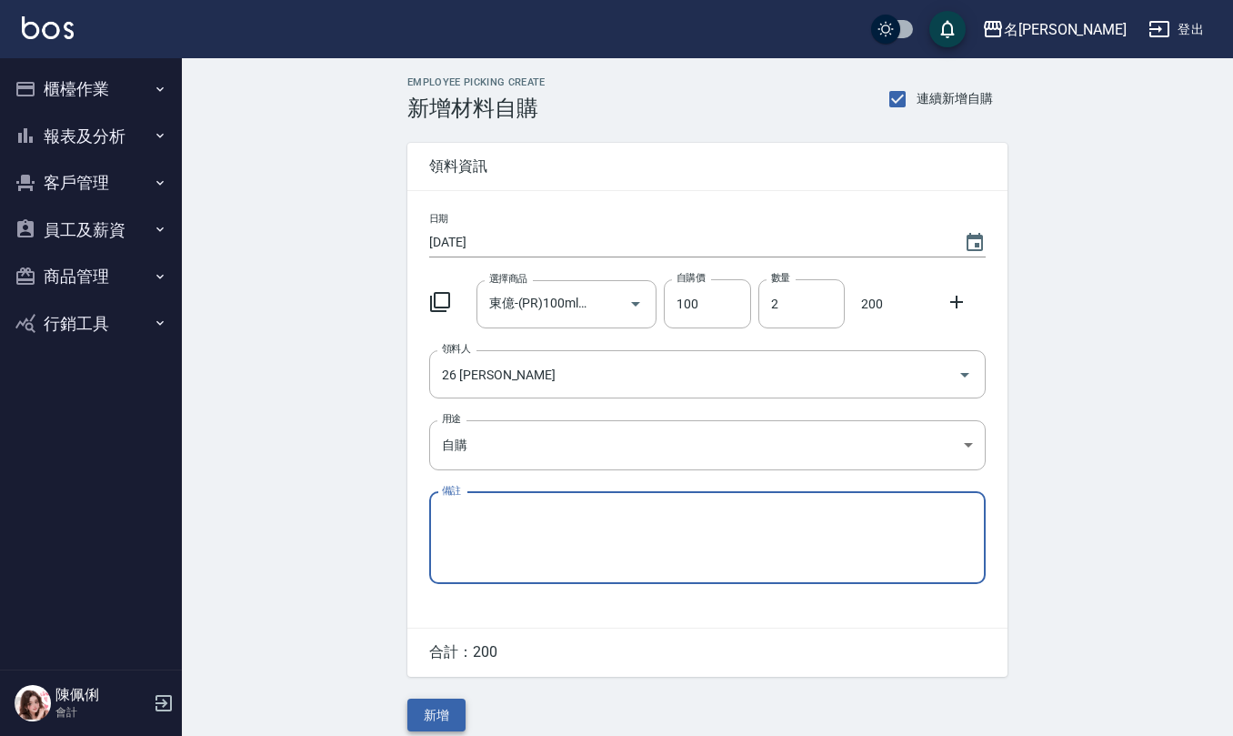
click at [437, 721] on button "新增" at bounding box center [436, 715] width 58 height 34
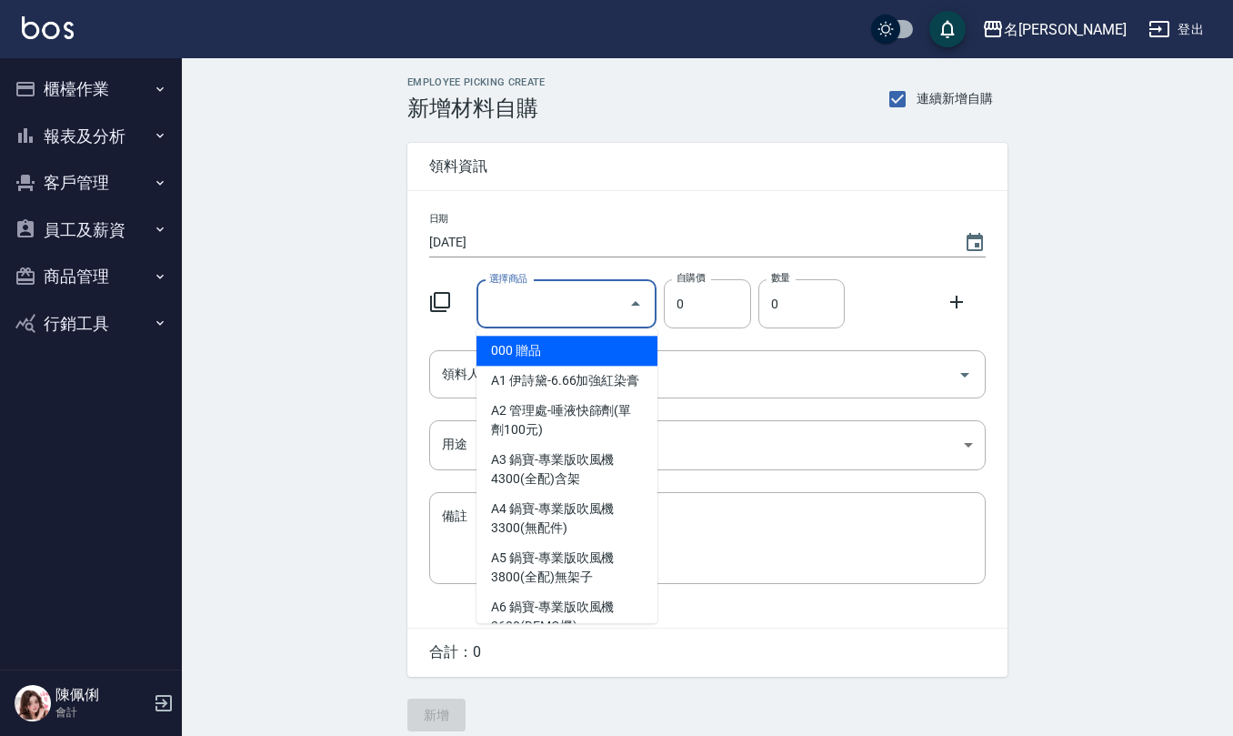
click at [604, 309] on input "選擇商品" at bounding box center [553, 304] width 137 height 32
type input "6"
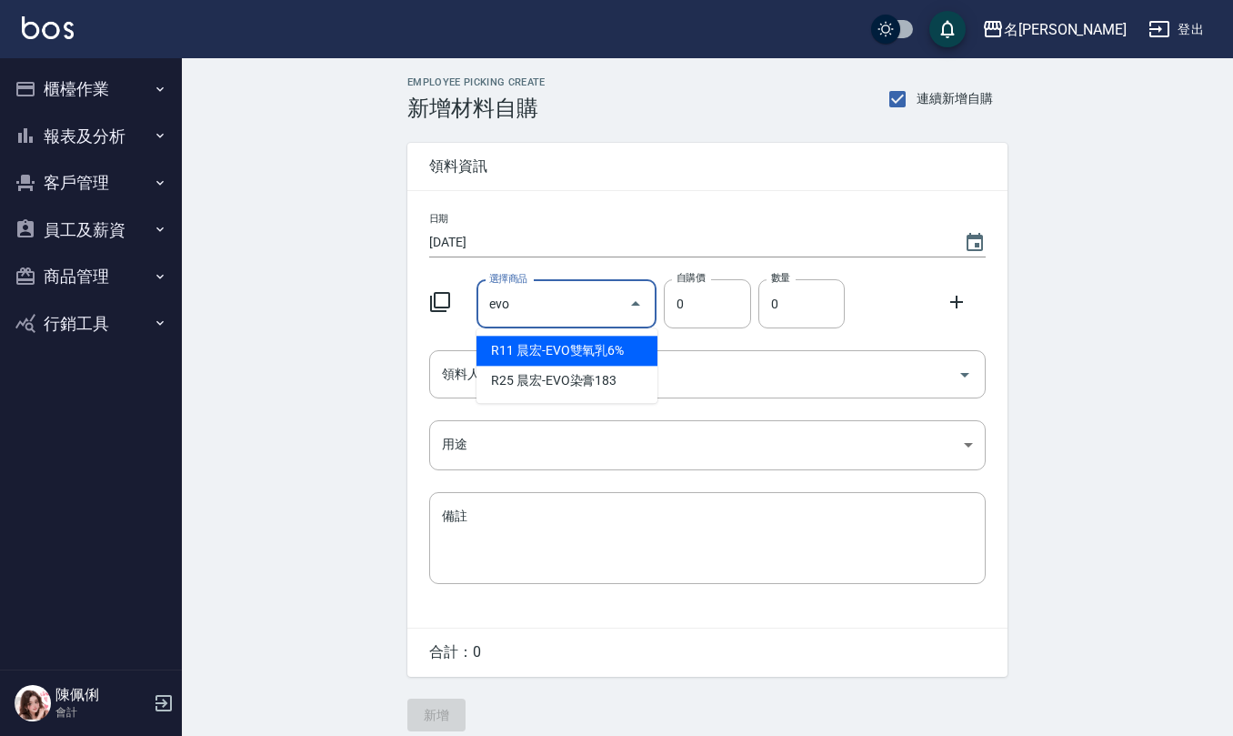
type input "晨宏-EVO雙氧乳6%"
type input "160"
type input "1"
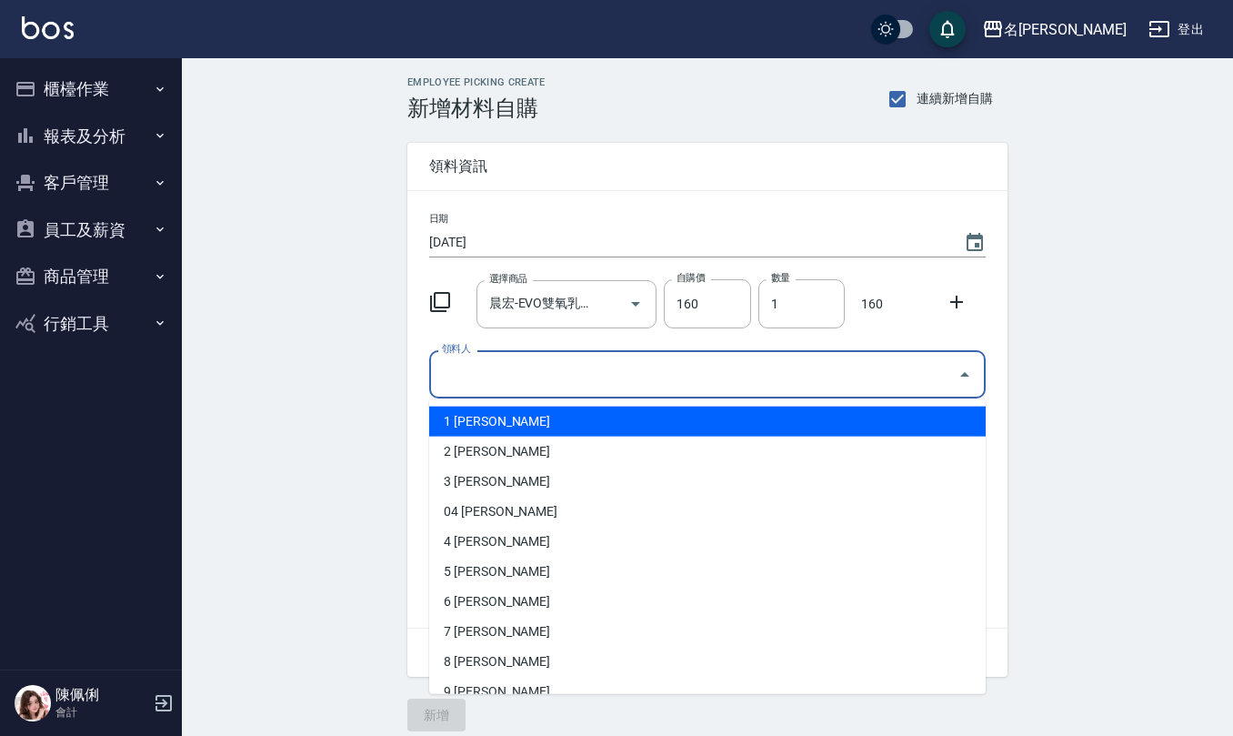
click at [546, 376] on input "領料人" at bounding box center [693, 374] width 513 height 32
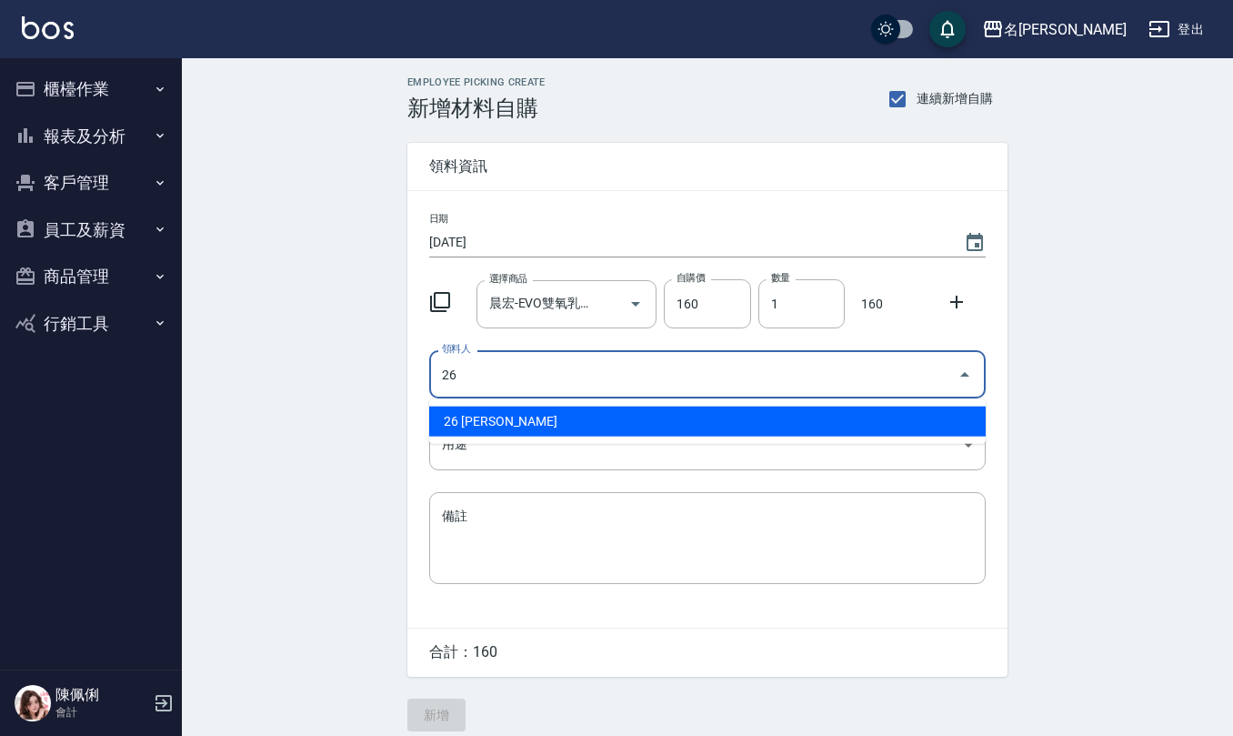
type input "26 [PERSON_NAME]"
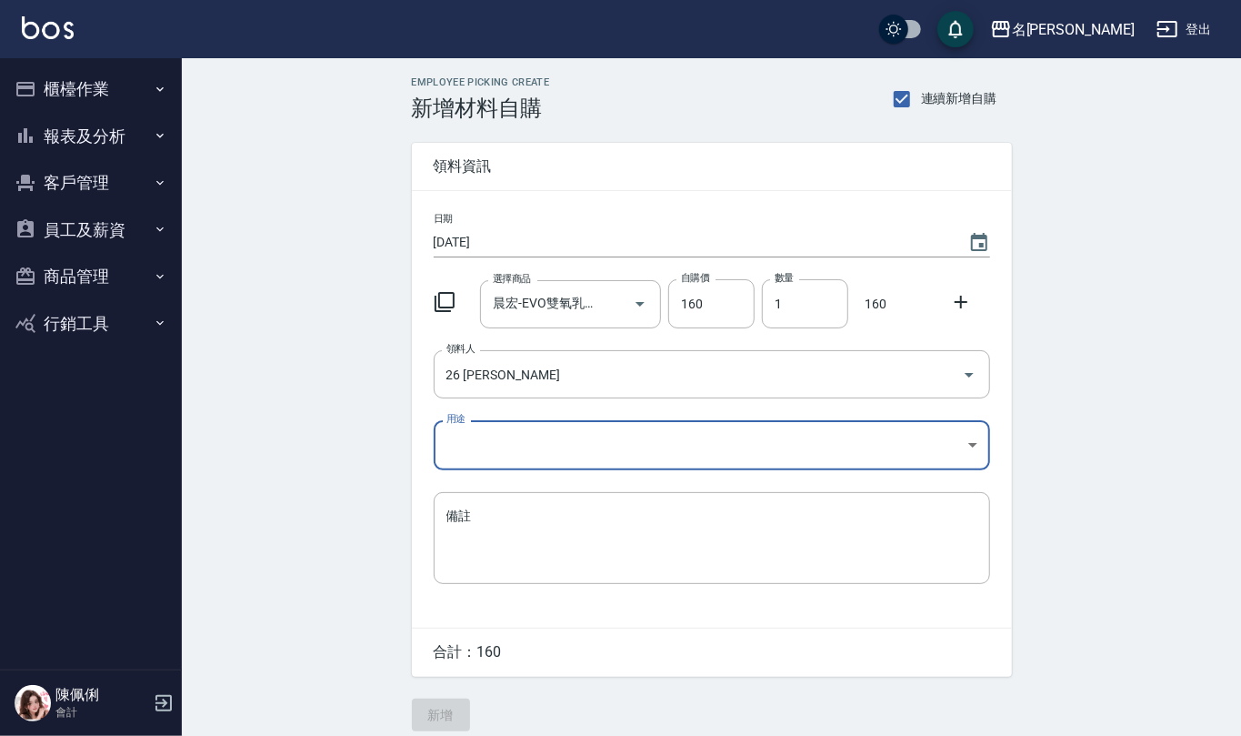
click at [533, 447] on body "名留仁二 登出 櫃檯作業 打帳單 帳單列表 現金收支登錄 材料自購登錄 每日結帳 報表及分析 報表目錄 店家區間累計表 店家日報表 互助日報表 互助月報表 互…" at bounding box center [620, 374] width 1241 height 749
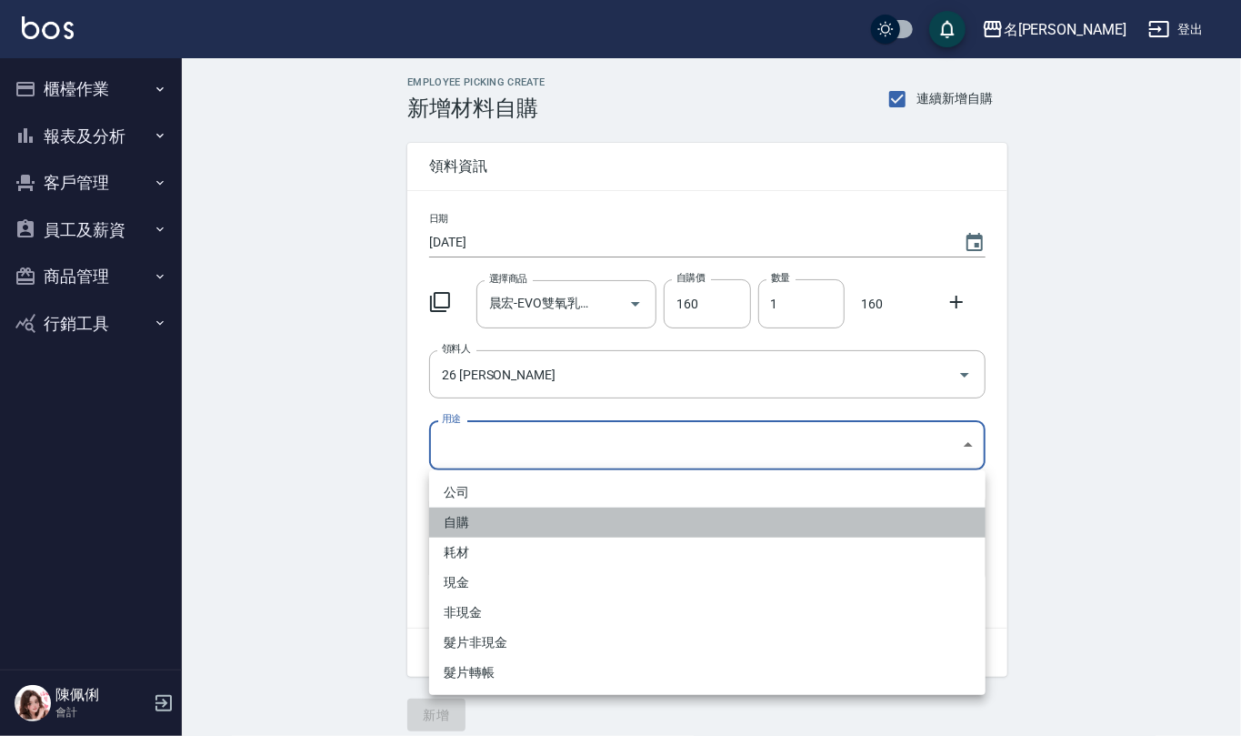
drag, startPoint x: 485, startPoint y: 525, endPoint x: 474, endPoint y: 624, distance: 99.7
click at [482, 527] on li "自購" at bounding box center [707, 522] width 556 height 30
type input "自購"
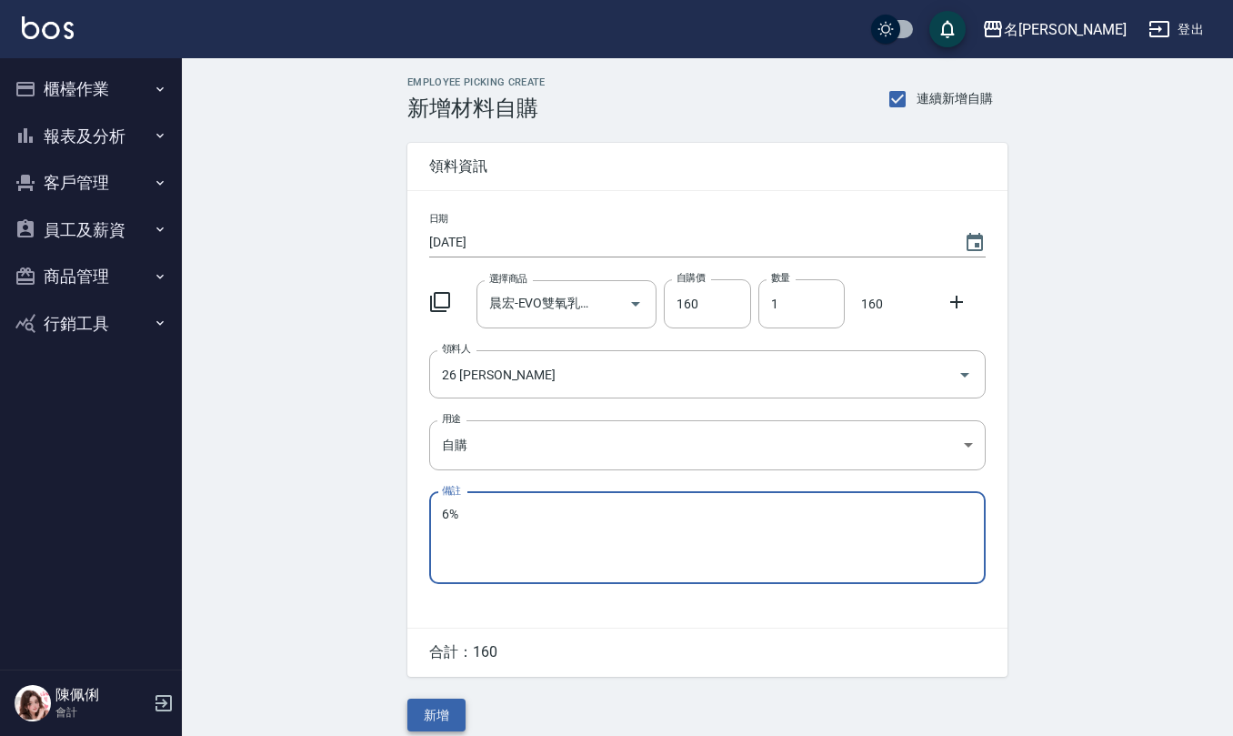
type textarea "6%"
click at [440, 725] on button "新增" at bounding box center [436, 715] width 58 height 34
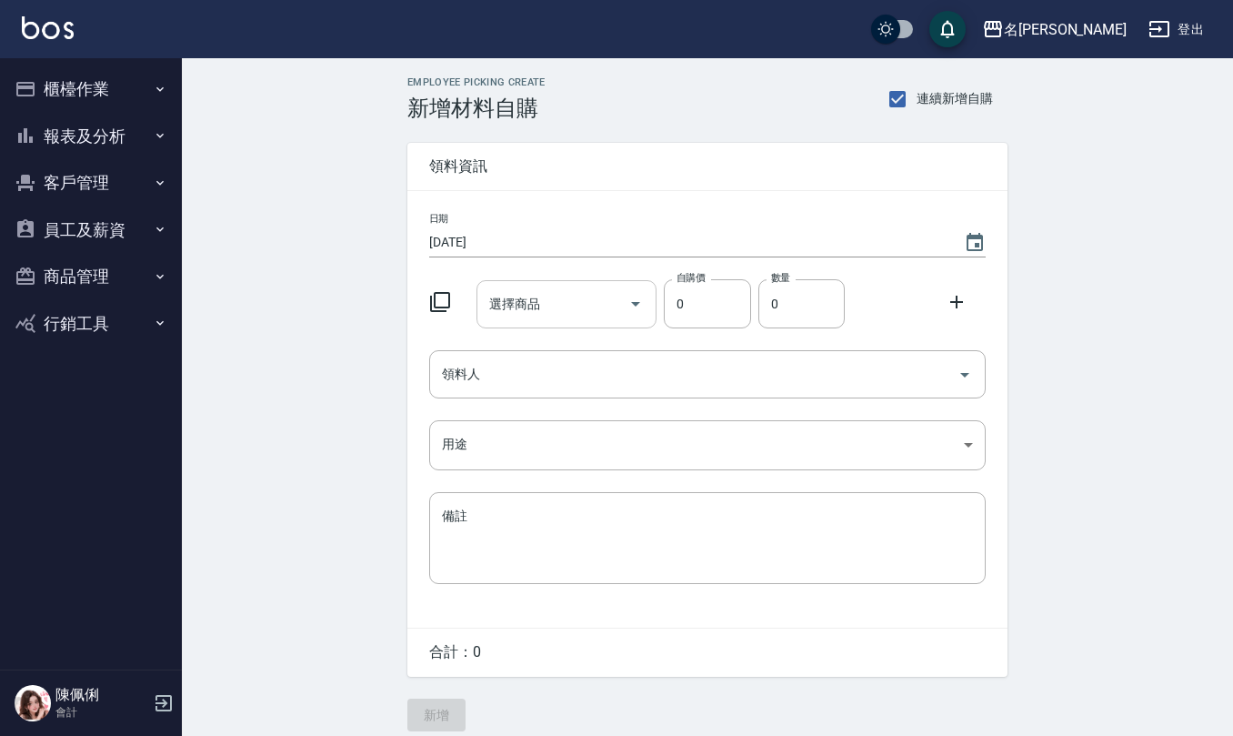
click at [575, 307] on input "選擇商品" at bounding box center [553, 304] width 137 height 32
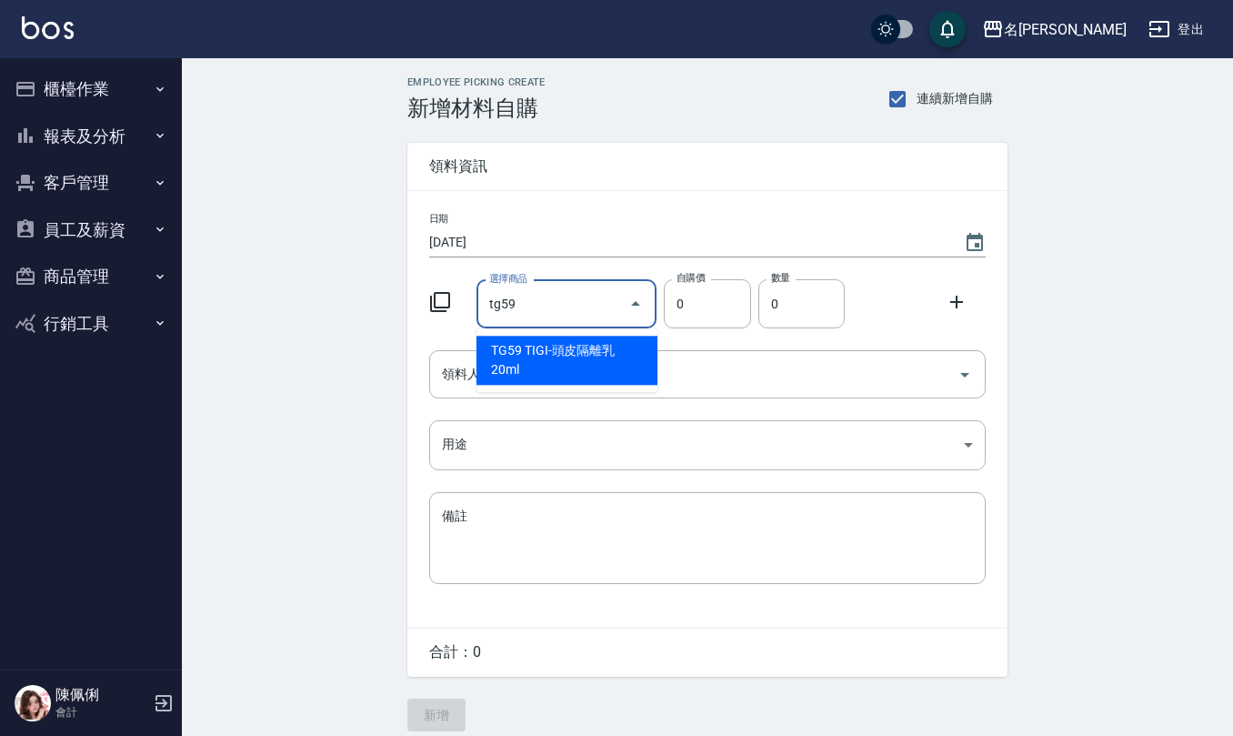
type input "TIGI-頭皮隔離乳20ml"
type input "70"
type input "1"
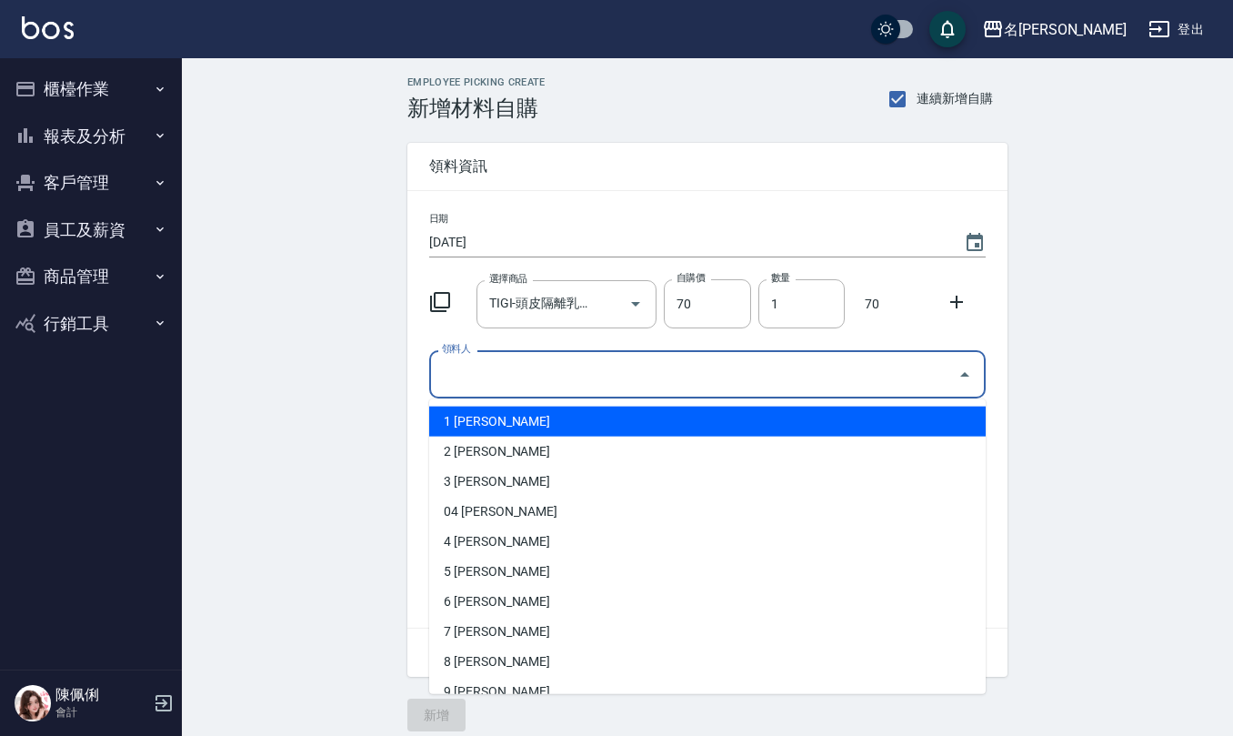
click at [546, 373] on input "領料人" at bounding box center [693, 374] width 513 height 32
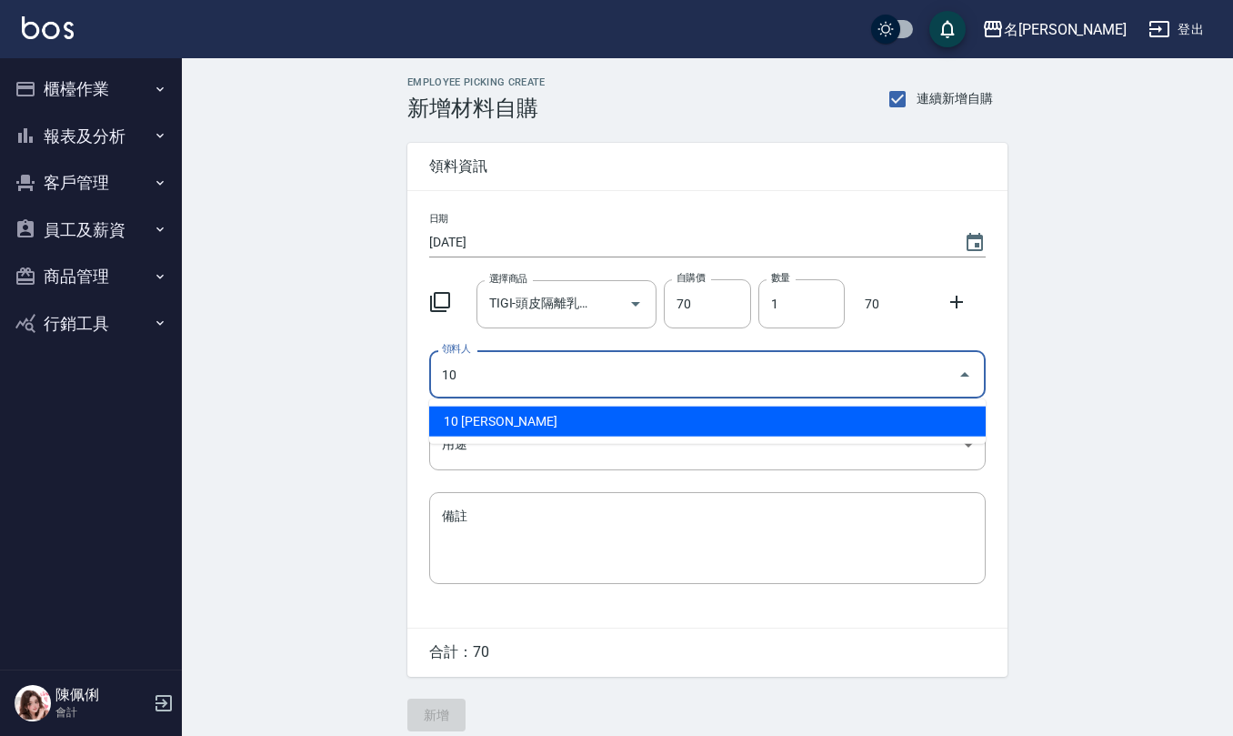
type input "10 [PERSON_NAME]"
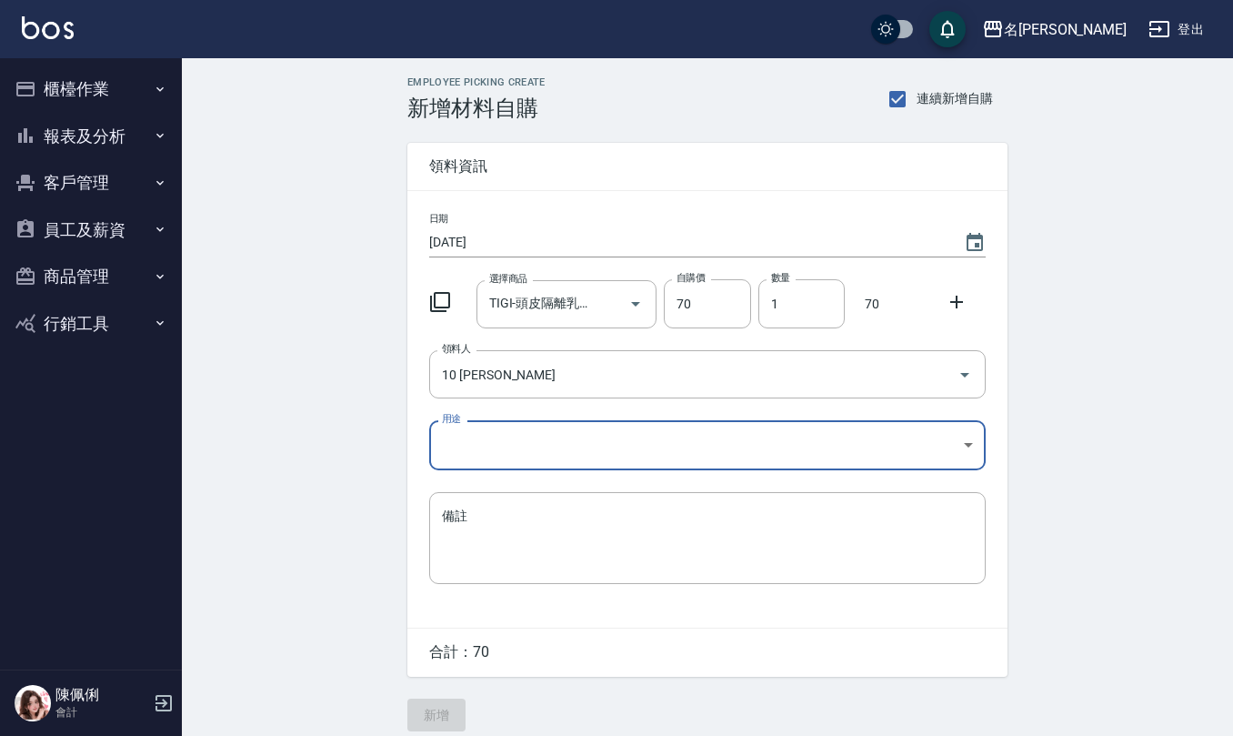
click at [542, 429] on body "名留仁二 登出 櫃檯作業 打帳單 帳單列表 現金收支登錄 材料自購登錄 每日結帳 報表及分析 報表目錄 店家區間累計表 店家日報表 互助日報表 互助月報表 互…" at bounding box center [616, 374] width 1233 height 749
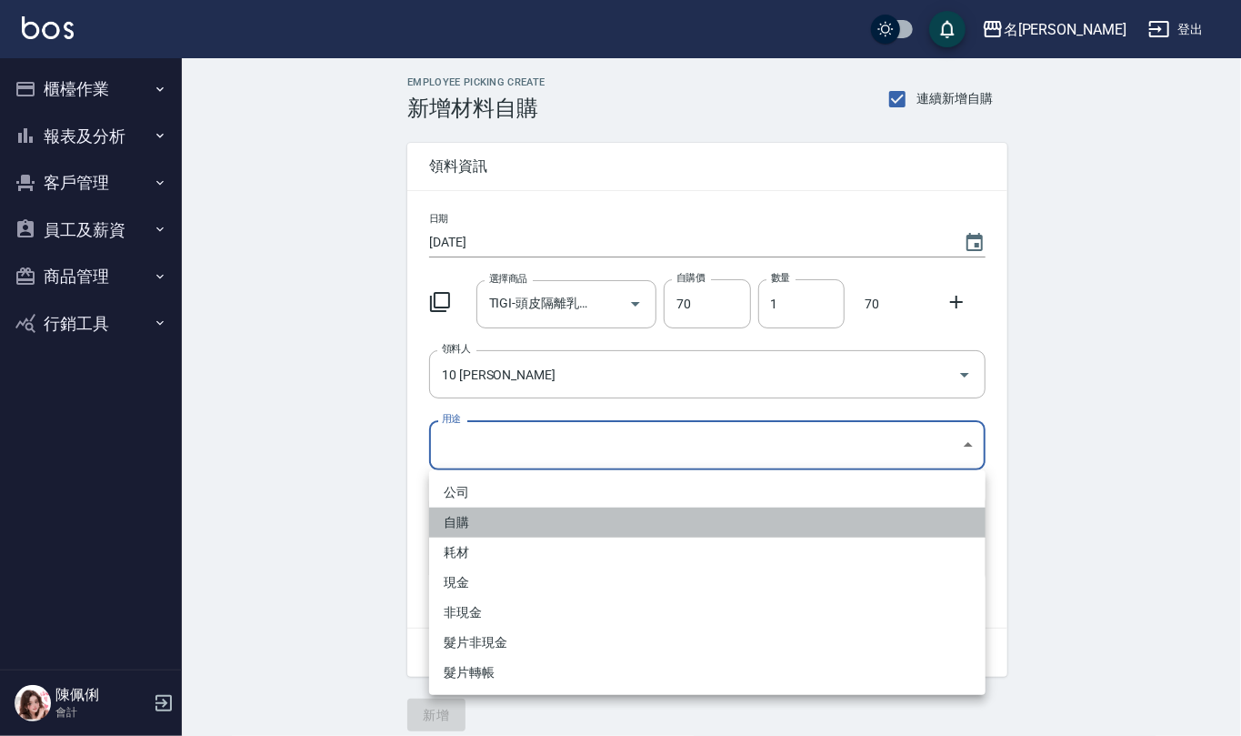
click at [485, 520] on li "自購" at bounding box center [707, 522] width 556 height 30
type input "自購"
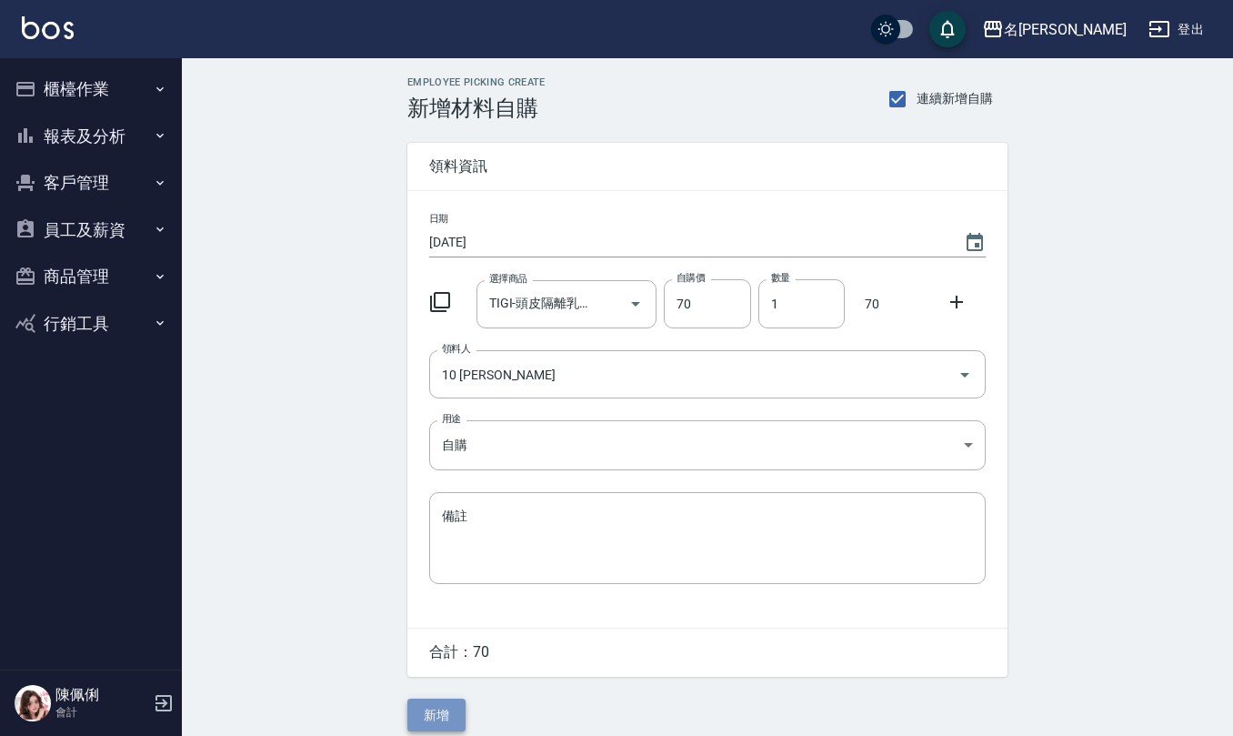
click at [442, 717] on button "新增" at bounding box center [436, 715] width 58 height 34
click at [969, 245] on icon "Choose date, selected date is 2025-09-05" at bounding box center [975, 243] width 22 height 22
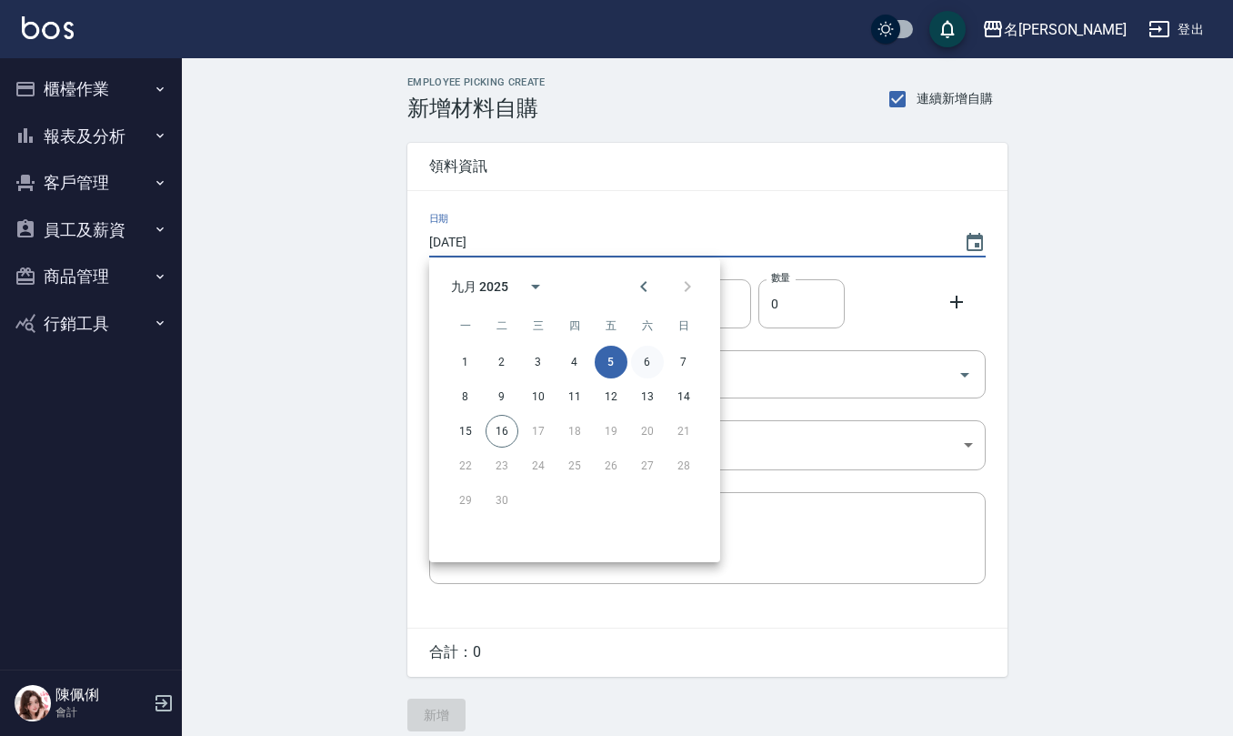
click at [652, 353] on button "6" at bounding box center [647, 362] width 33 height 33
type input "[DATE]"
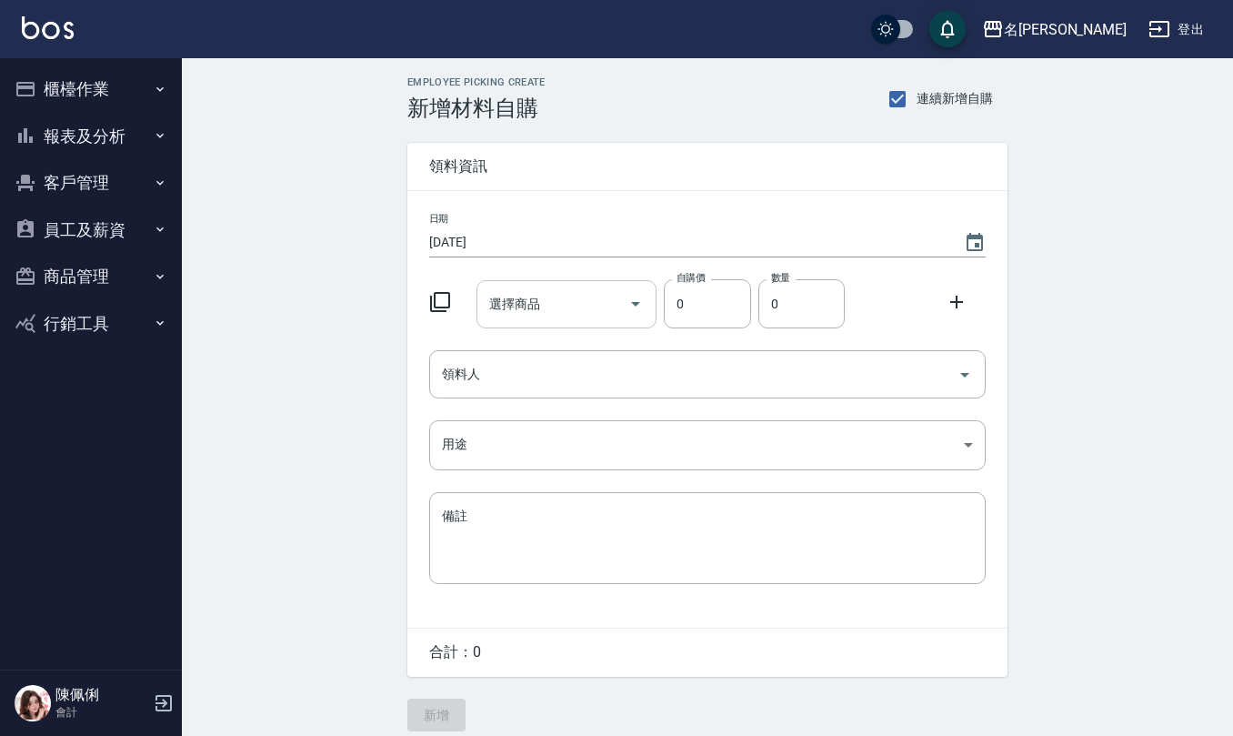
click at [509, 313] on input "選擇商品" at bounding box center [553, 304] width 137 height 32
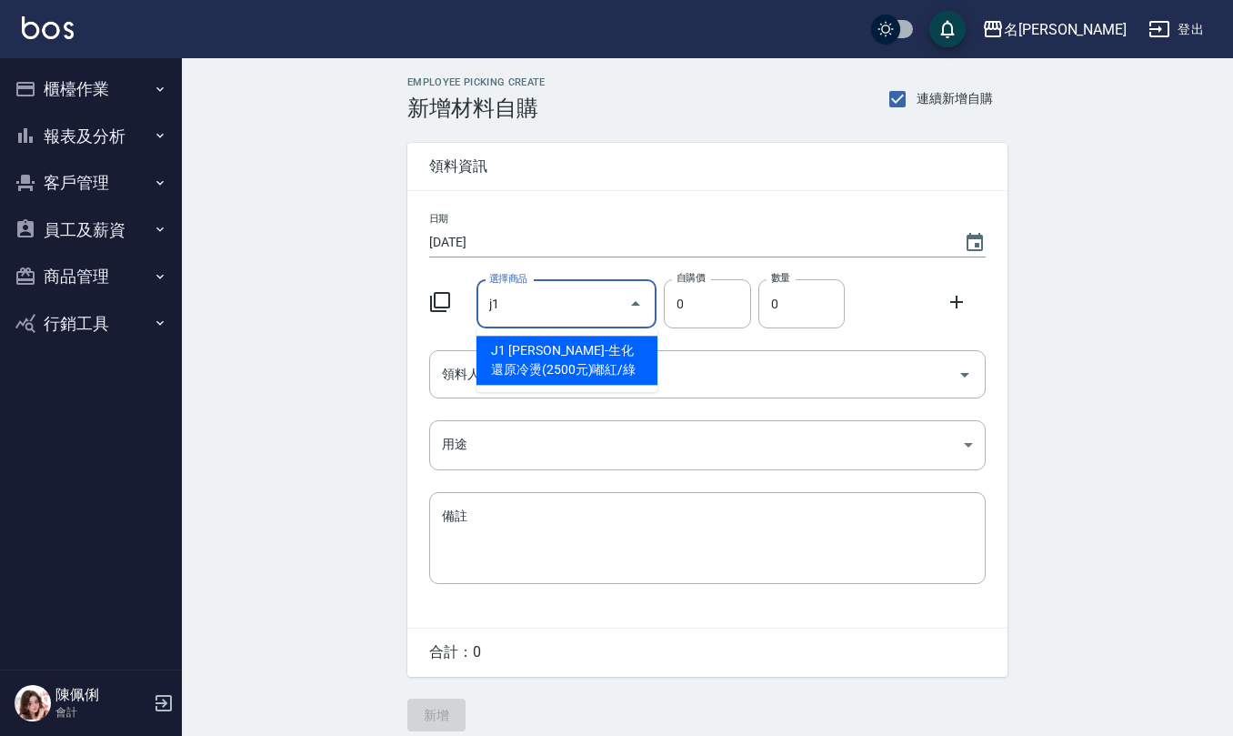
type input "[PERSON_NAME]-生化還原冷燙(2500元)嘟紅/綠"
type input "120"
type input "1"
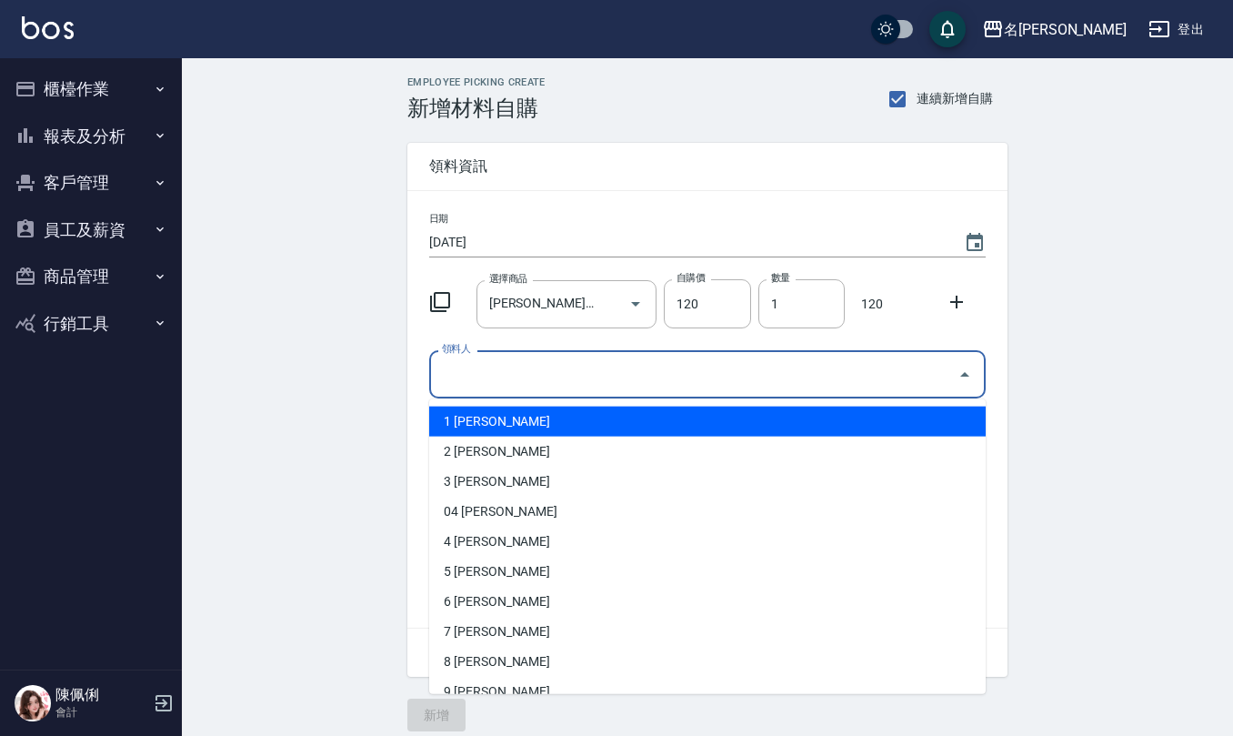
click at [514, 373] on input "領料人" at bounding box center [693, 374] width 513 height 32
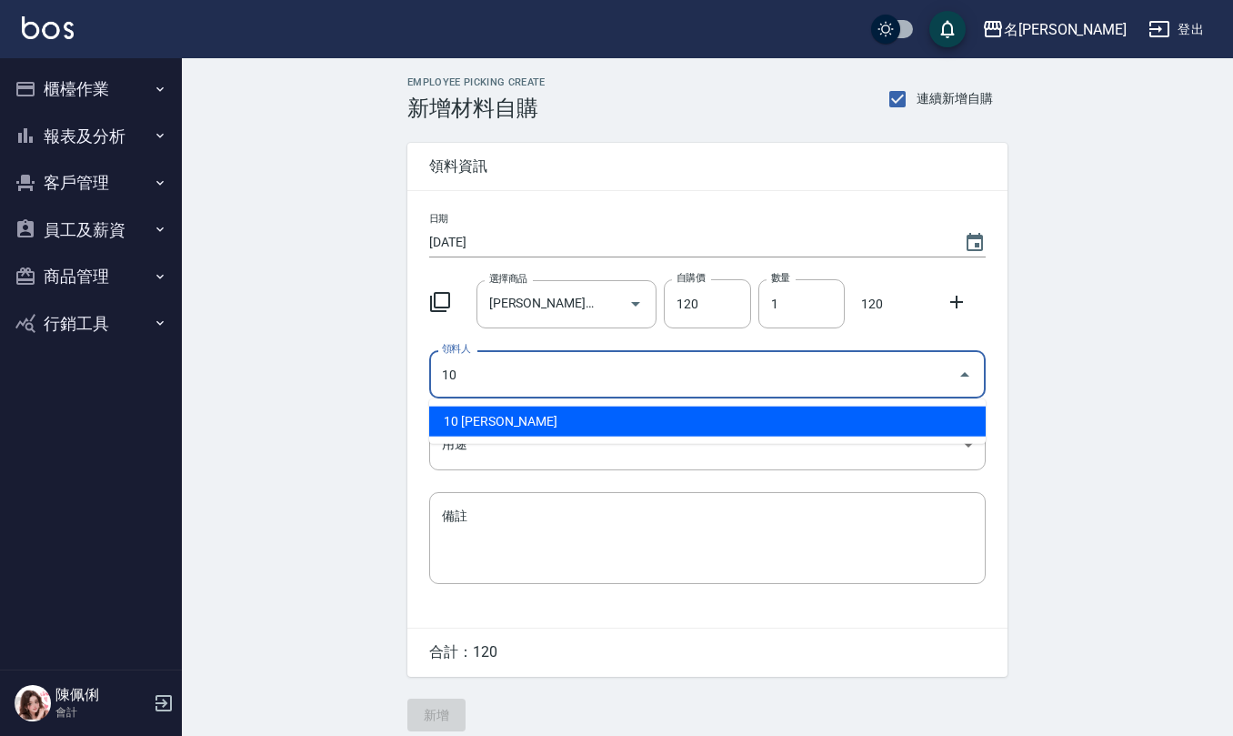
type input "10 [PERSON_NAME]"
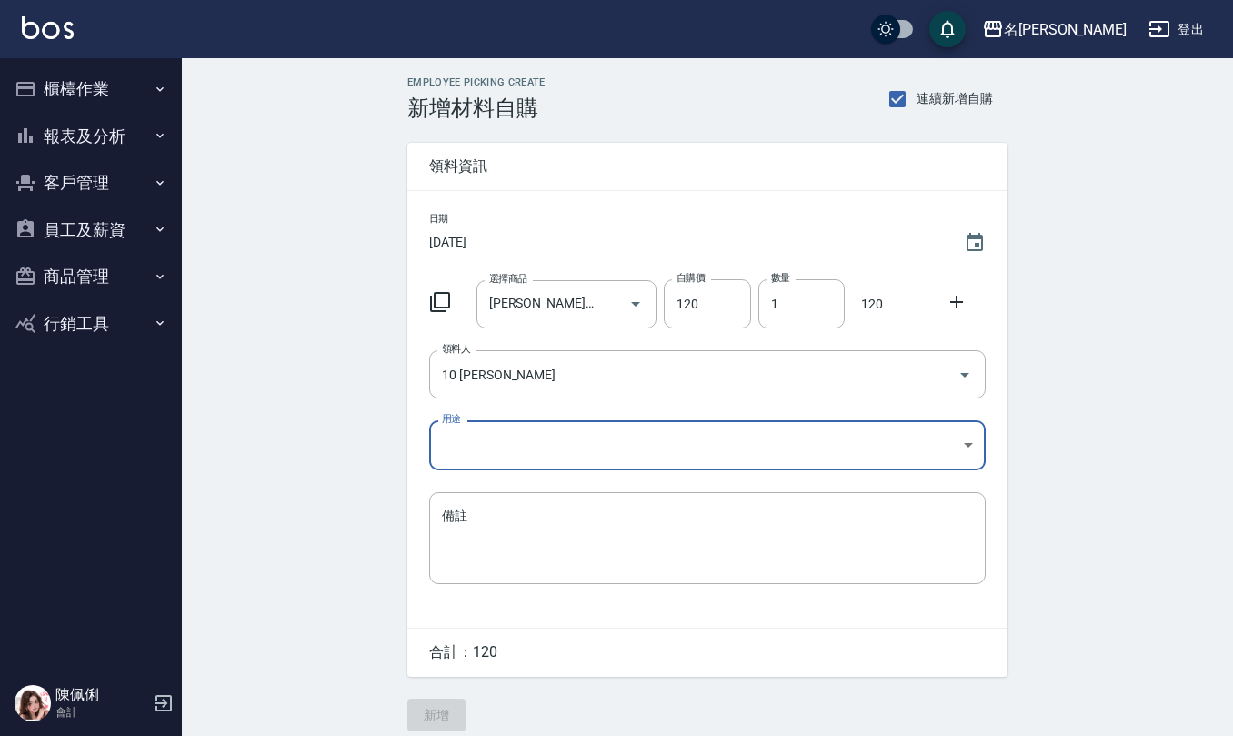
click at [511, 447] on body "名留仁二 登出 櫃檯作業 打帳單 帳單列表 現金收支登錄 材料自購登錄 每日結帳 報表及分析 報表目錄 店家區間累計表 店家日報表 互助日報表 互助月報表 互…" at bounding box center [616, 374] width 1233 height 749
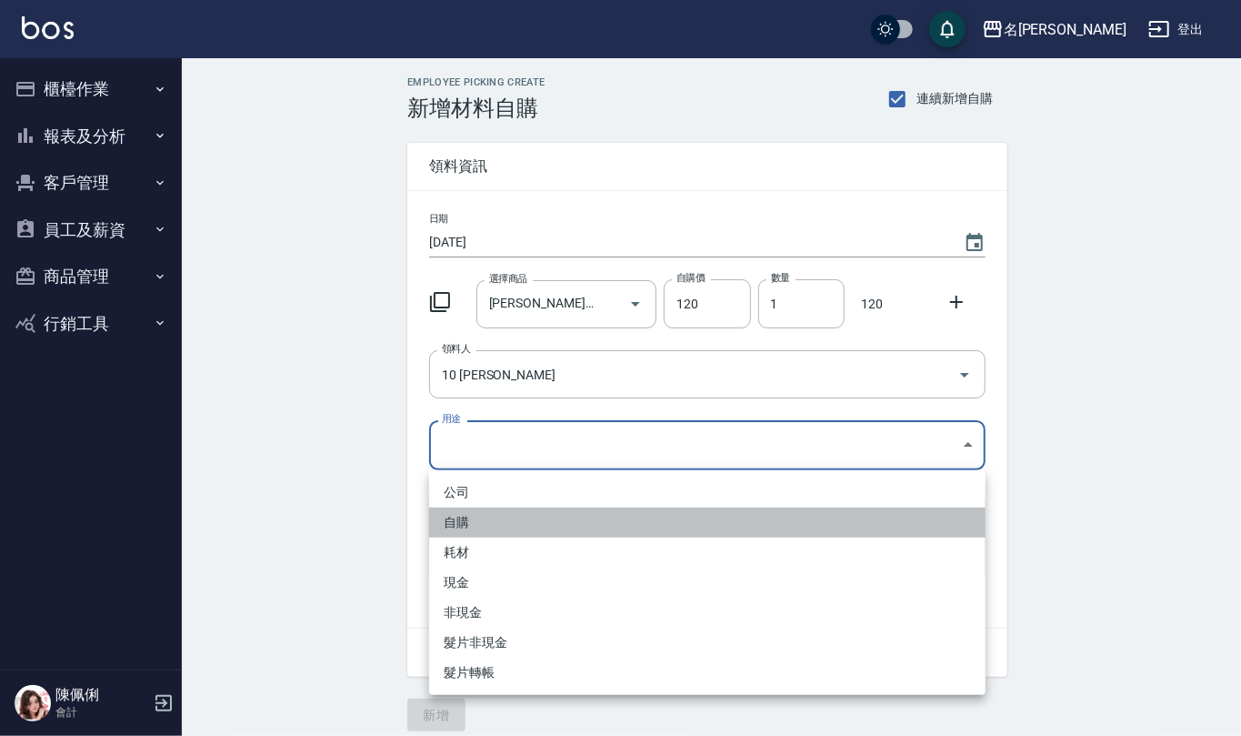
click at [493, 511] on li "自購" at bounding box center [707, 522] width 556 height 30
type input "自購"
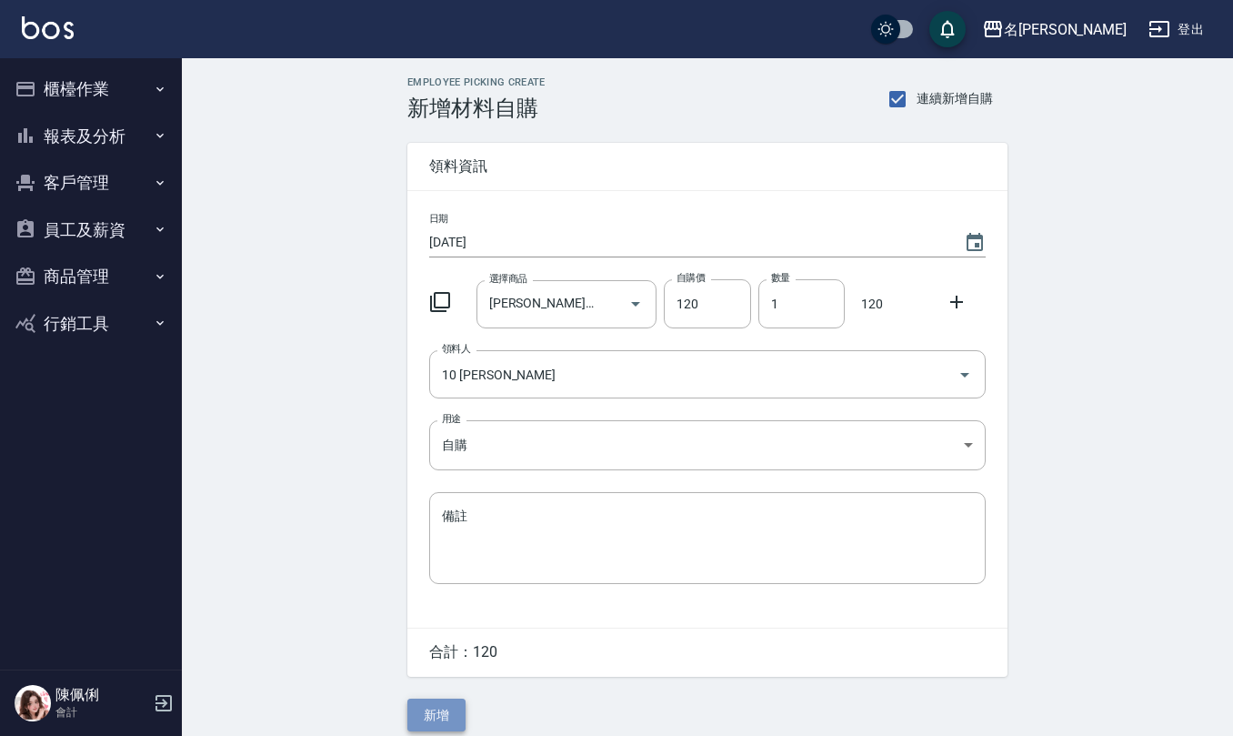
click at [424, 706] on button "新增" at bounding box center [436, 715] width 58 height 34
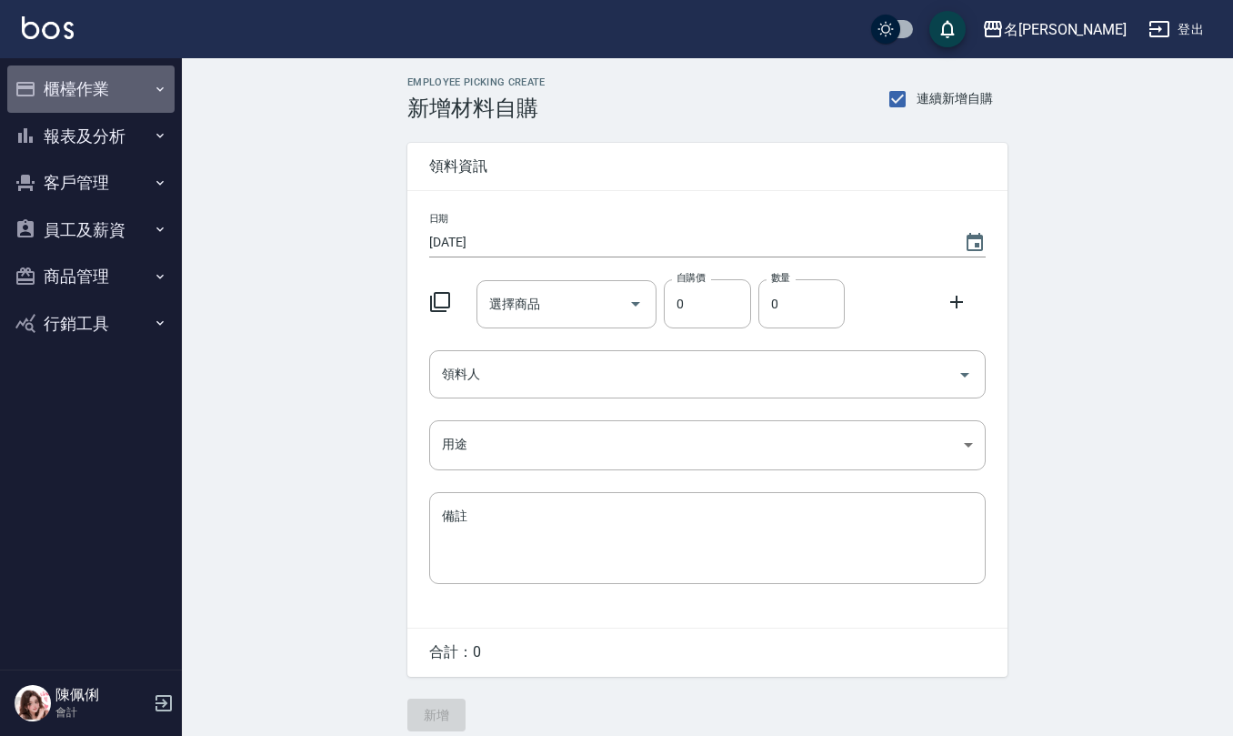
click at [75, 92] on button "櫃檯作業" at bounding box center [90, 88] width 167 height 47
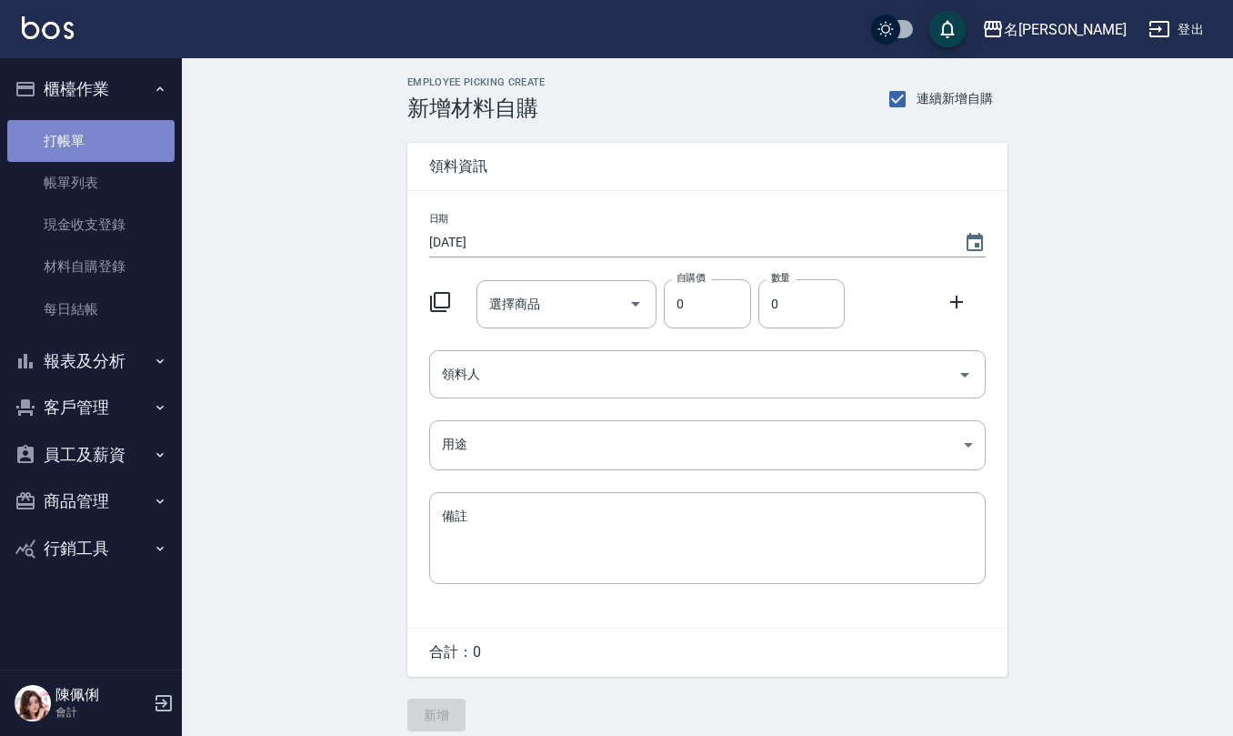
click at [95, 149] on link "打帳單" at bounding box center [90, 141] width 167 height 42
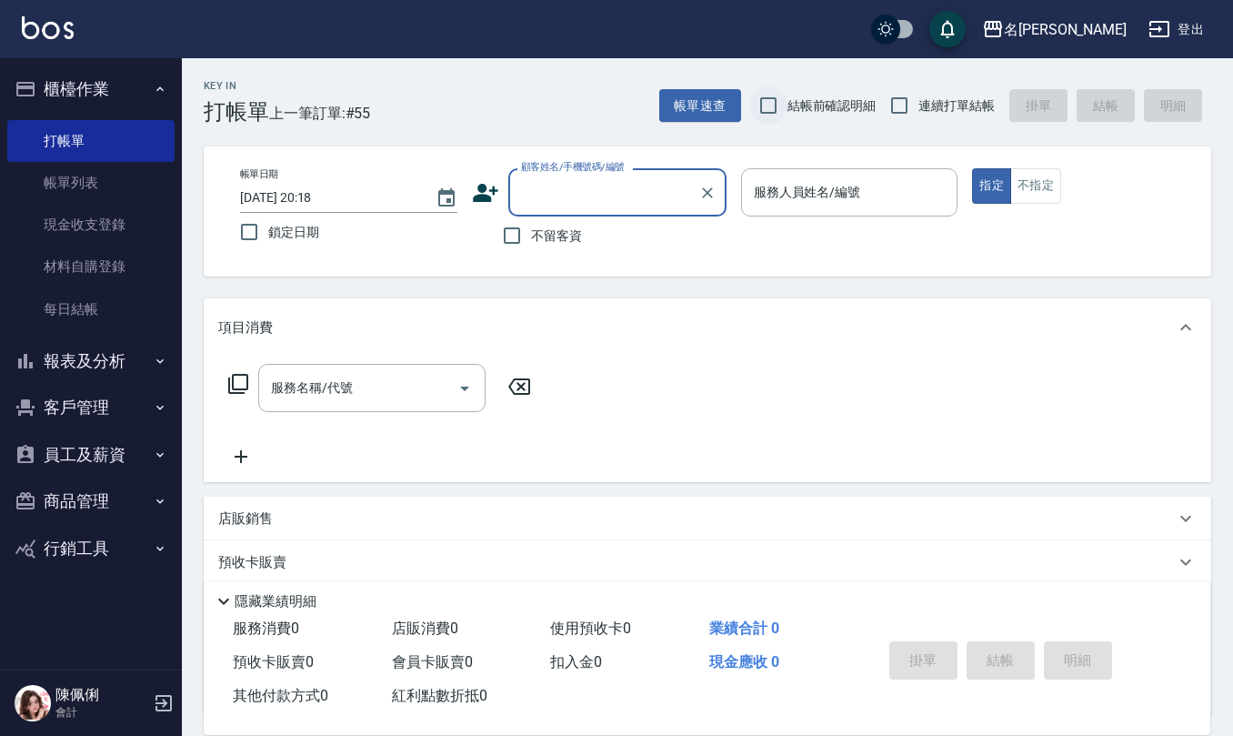
click at [764, 120] on input "結帳前確認明細" at bounding box center [768, 105] width 38 height 38
checkbox input "true"
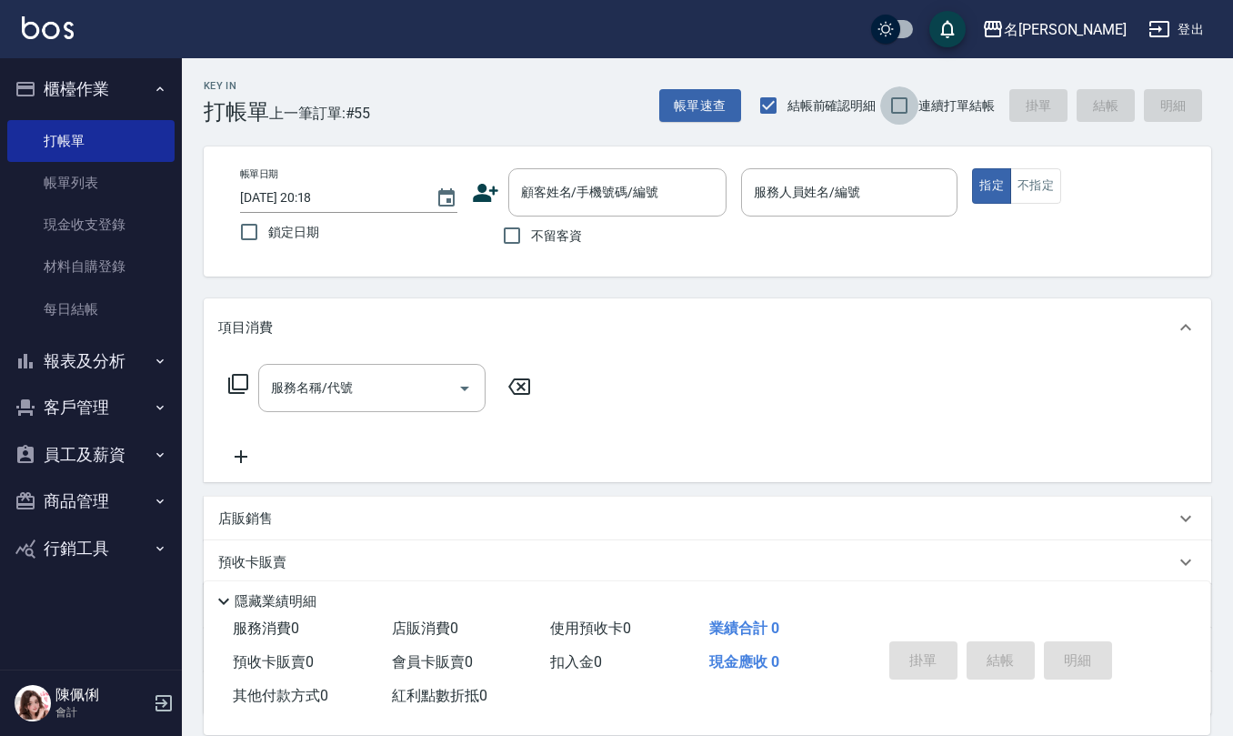
drag, startPoint x: 906, startPoint y: 103, endPoint x: 889, endPoint y: 252, distance: 150.0
click at [903, 105] on input "連續打單結帳" at bounding box center [899, 105] width 38 height 38
checkbox input "true"
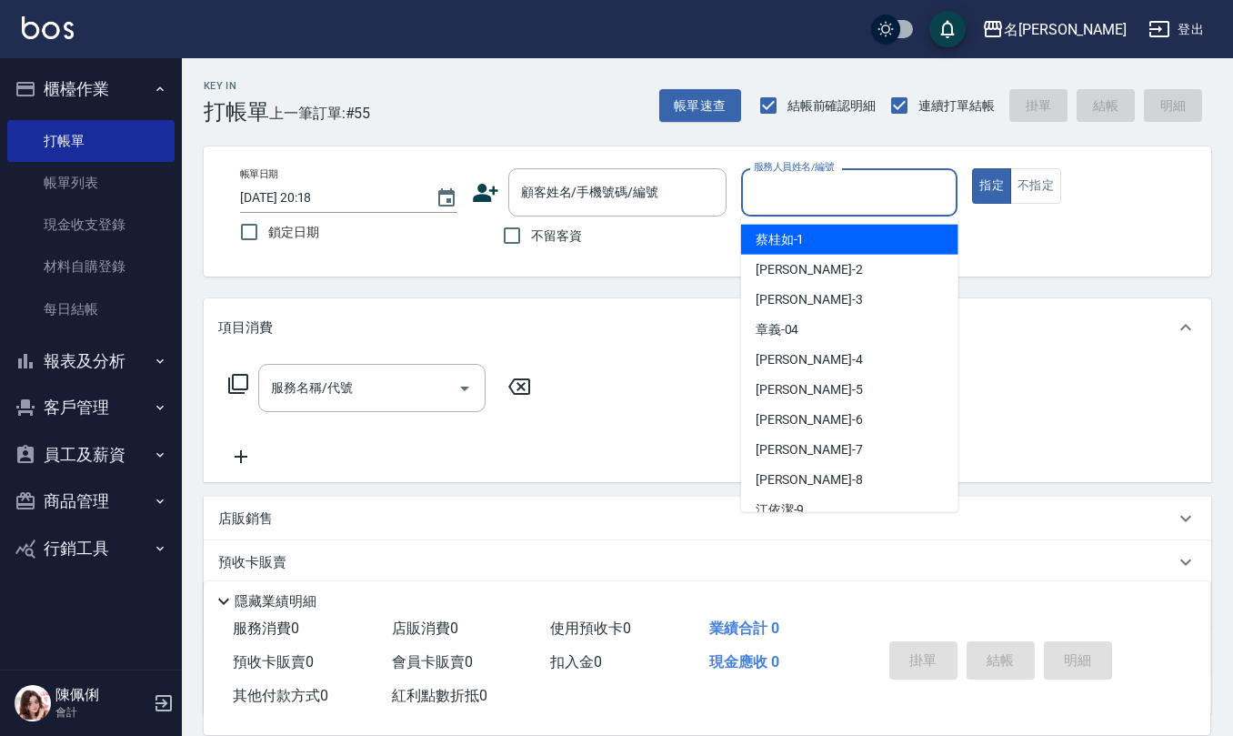
click at [794, 190] on input "服務人員姓名/編號" at bounding box center [849, 192] width 201 height 32
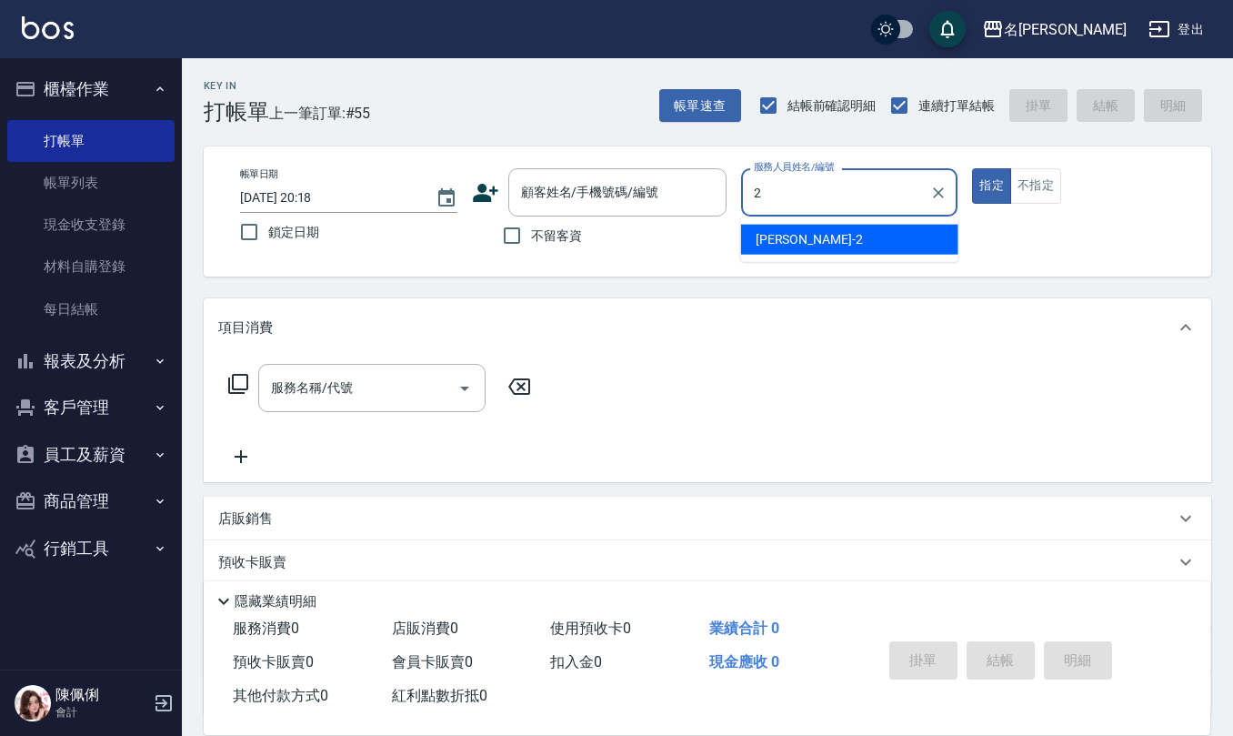
type input "[PERSON_NAME]-2"
type button "true"
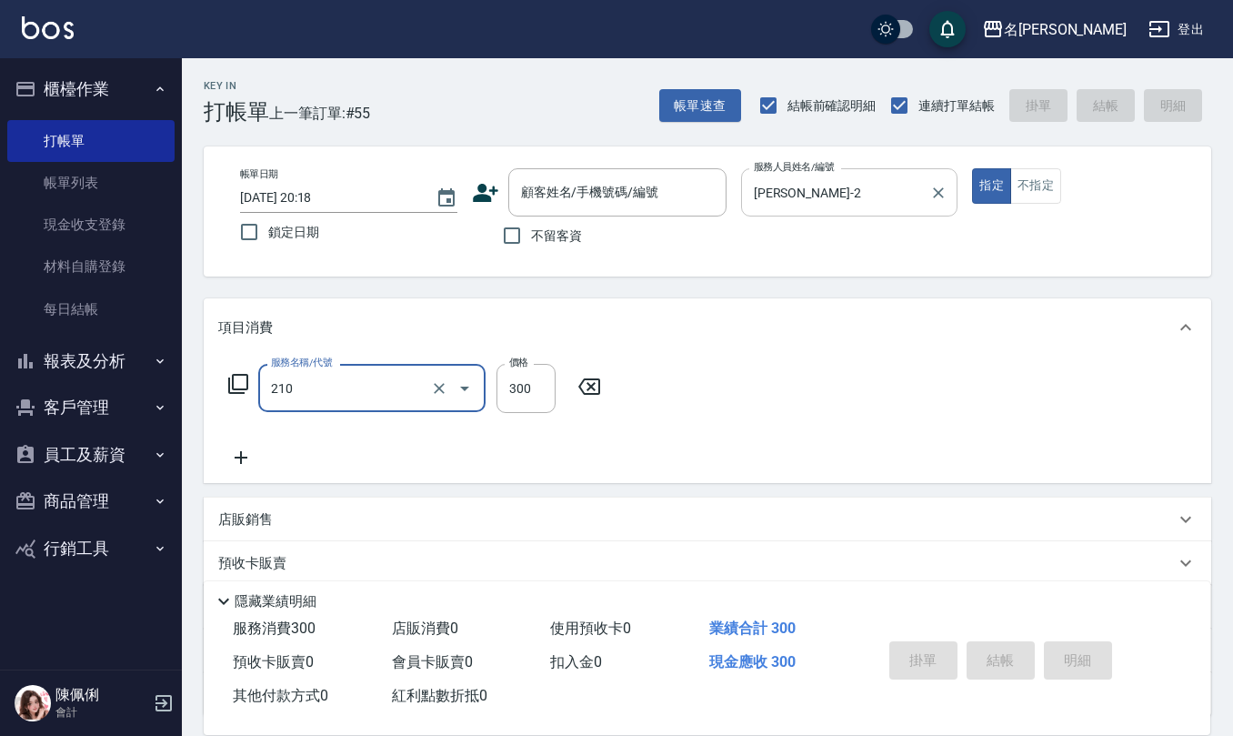
type input "歐娜洗髮精(210)"
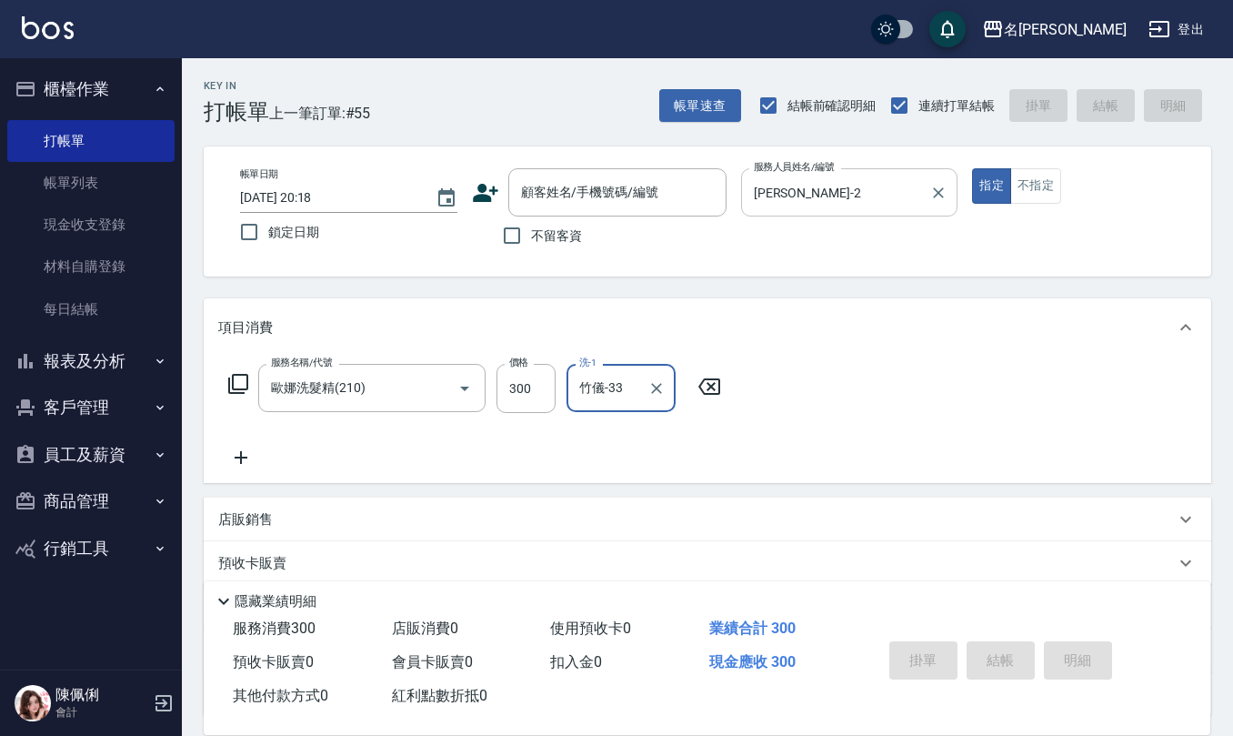
type input "竹儀-33"
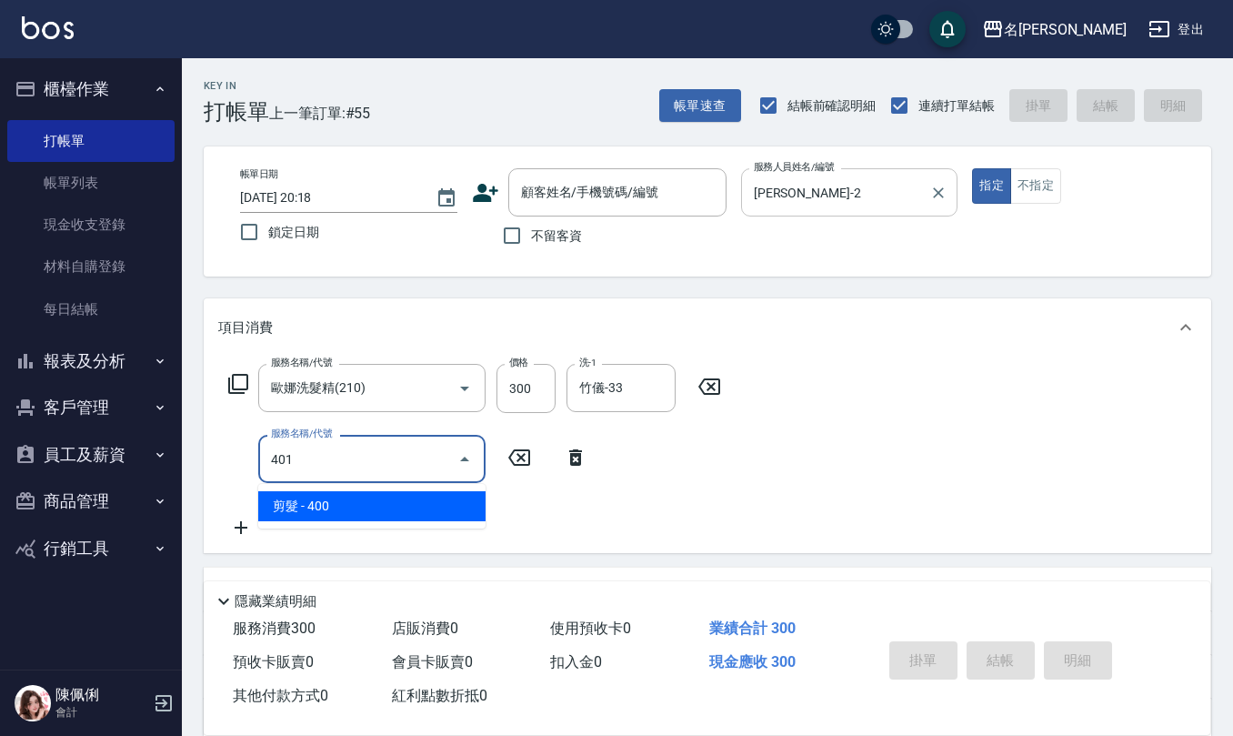
type input "剪髮(401)"
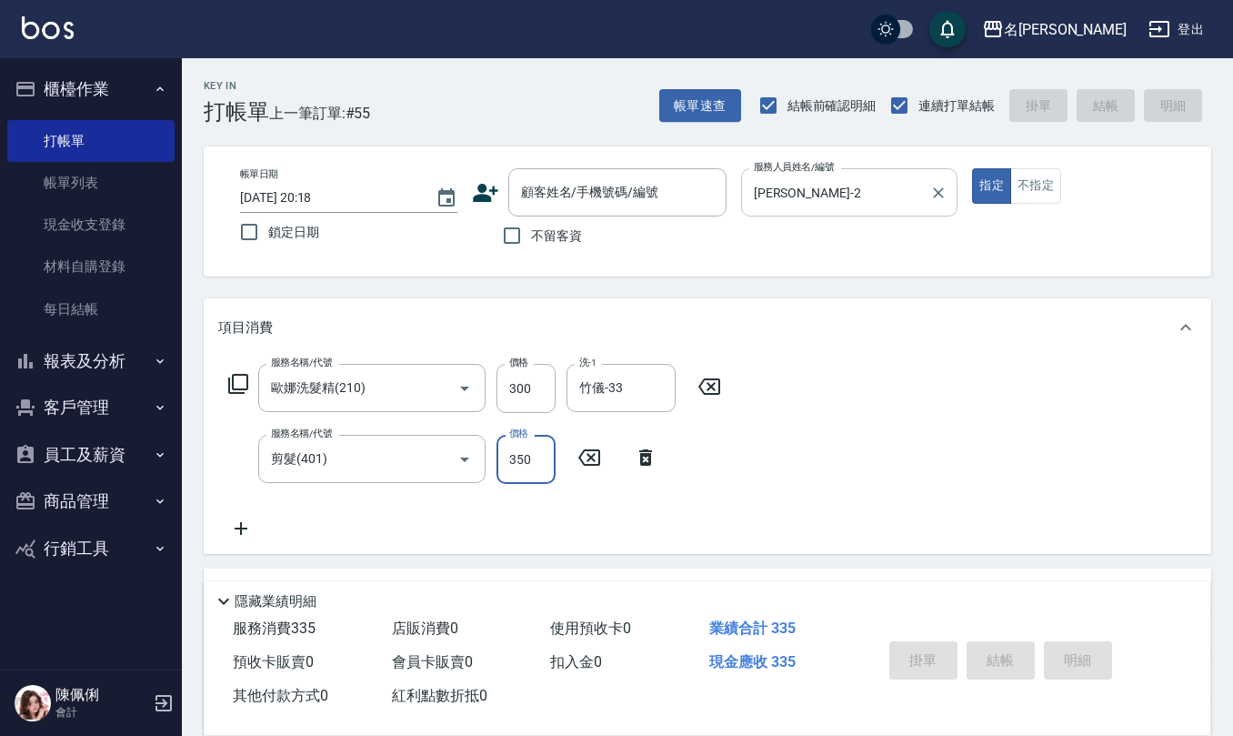
type input "350"
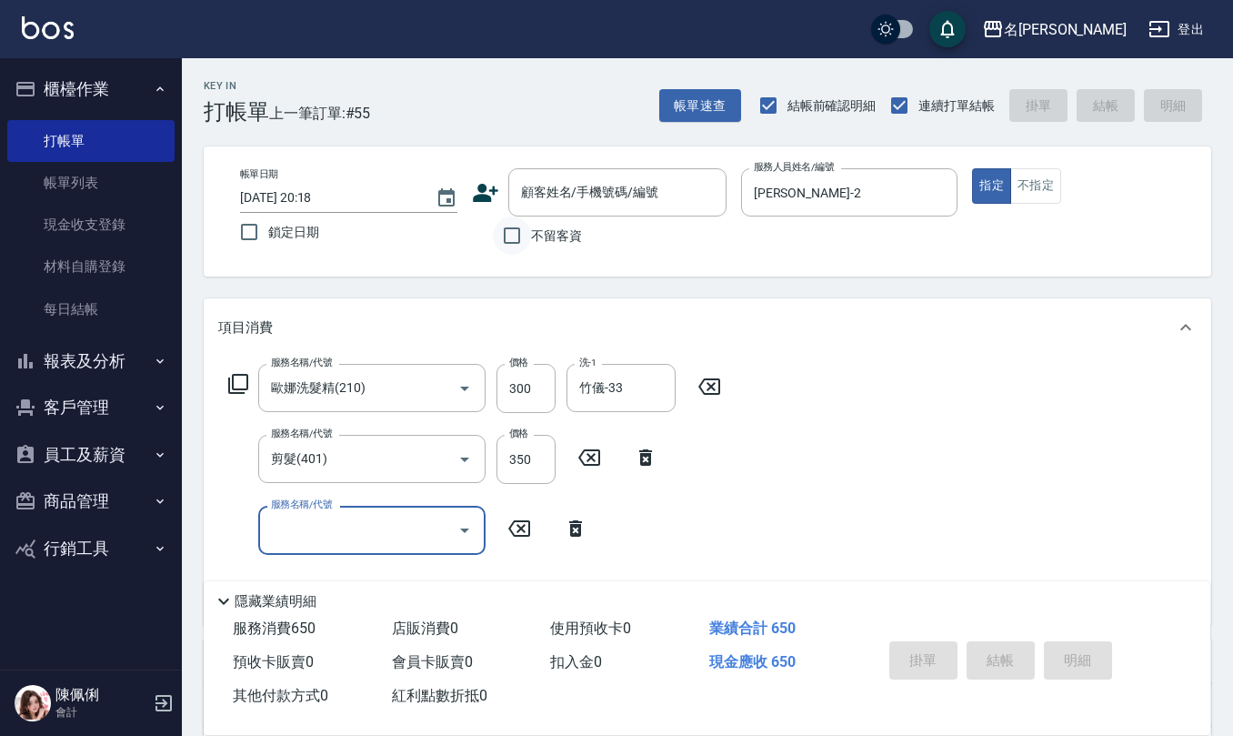
click at [510, 240] on input "不留客資" at bounding box center [512, 235] width 38 height 38
checkbox input "true"
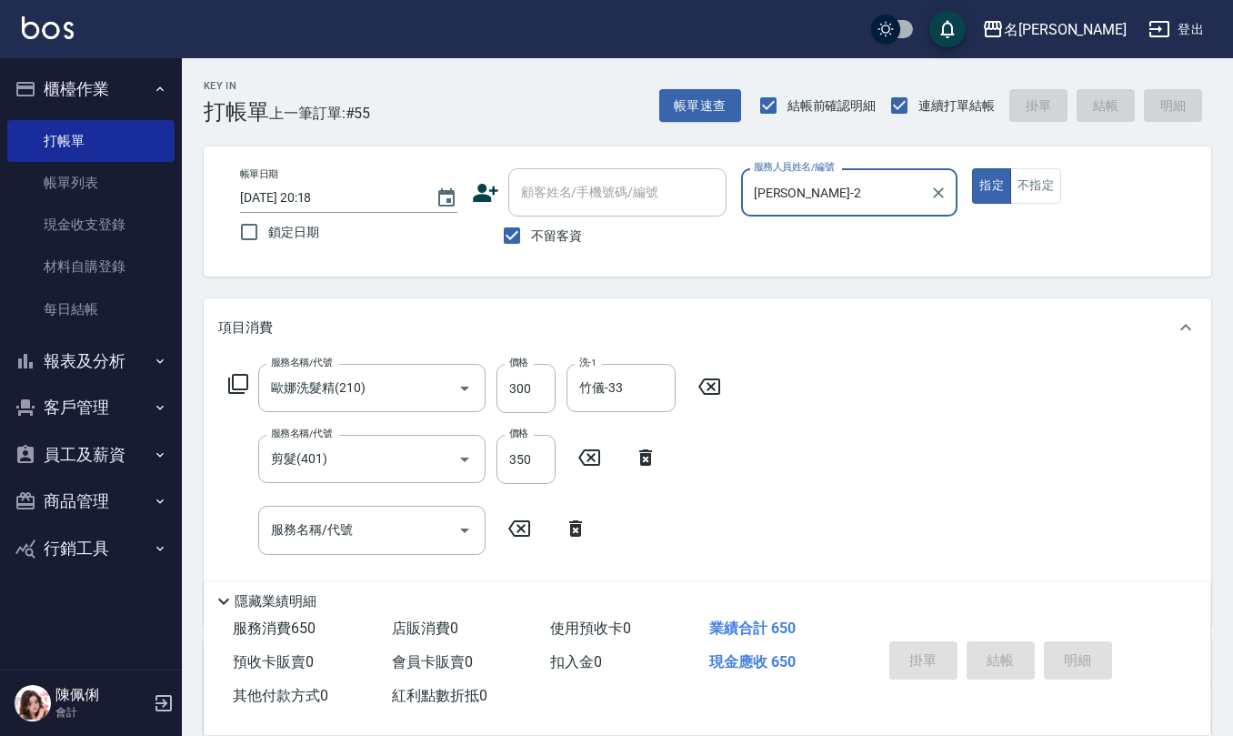
type input "2025/09/16 20:19"
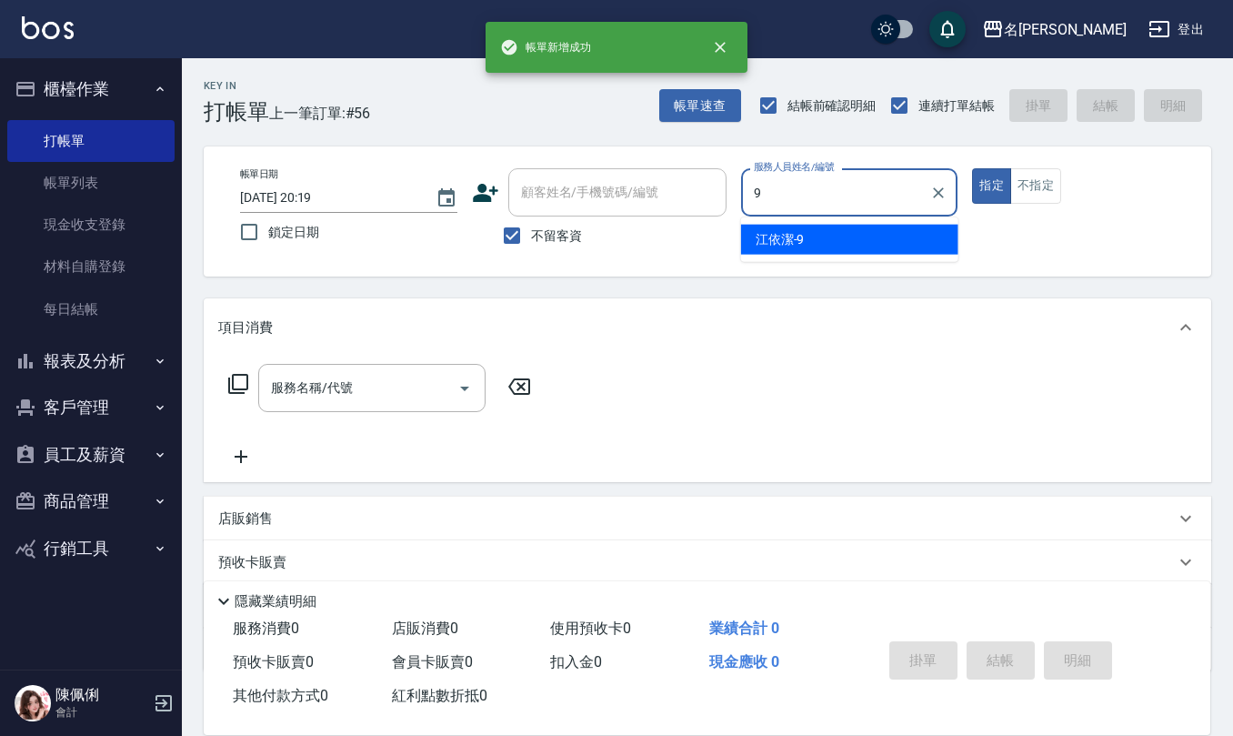
type input "江依潔-9"
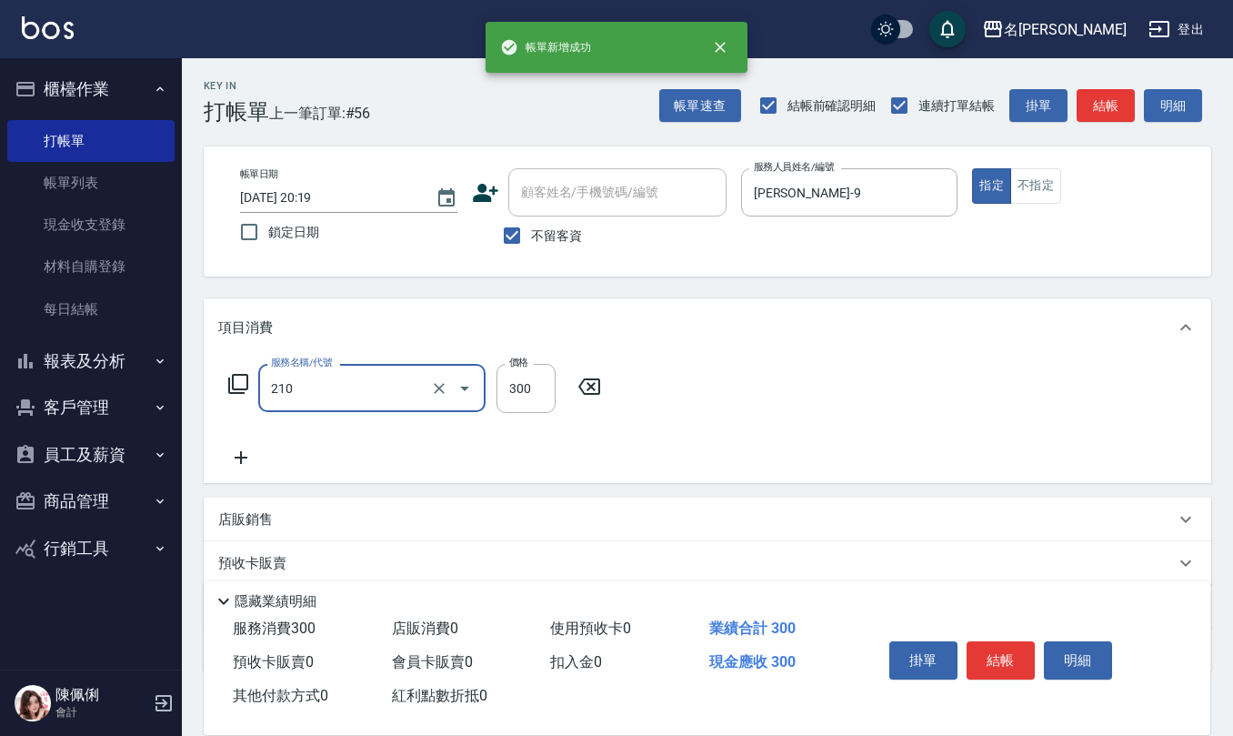
type input "歐娜洗髮精(210)"
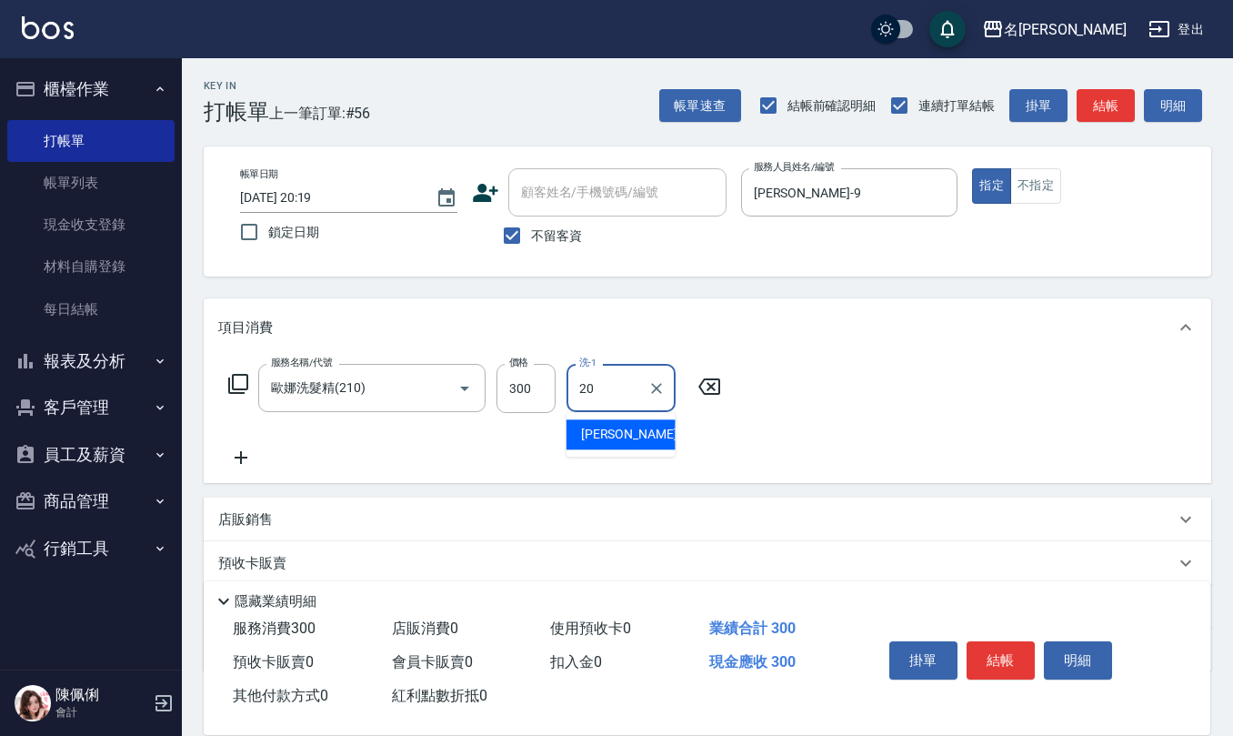
type input "杜芊彤-20"
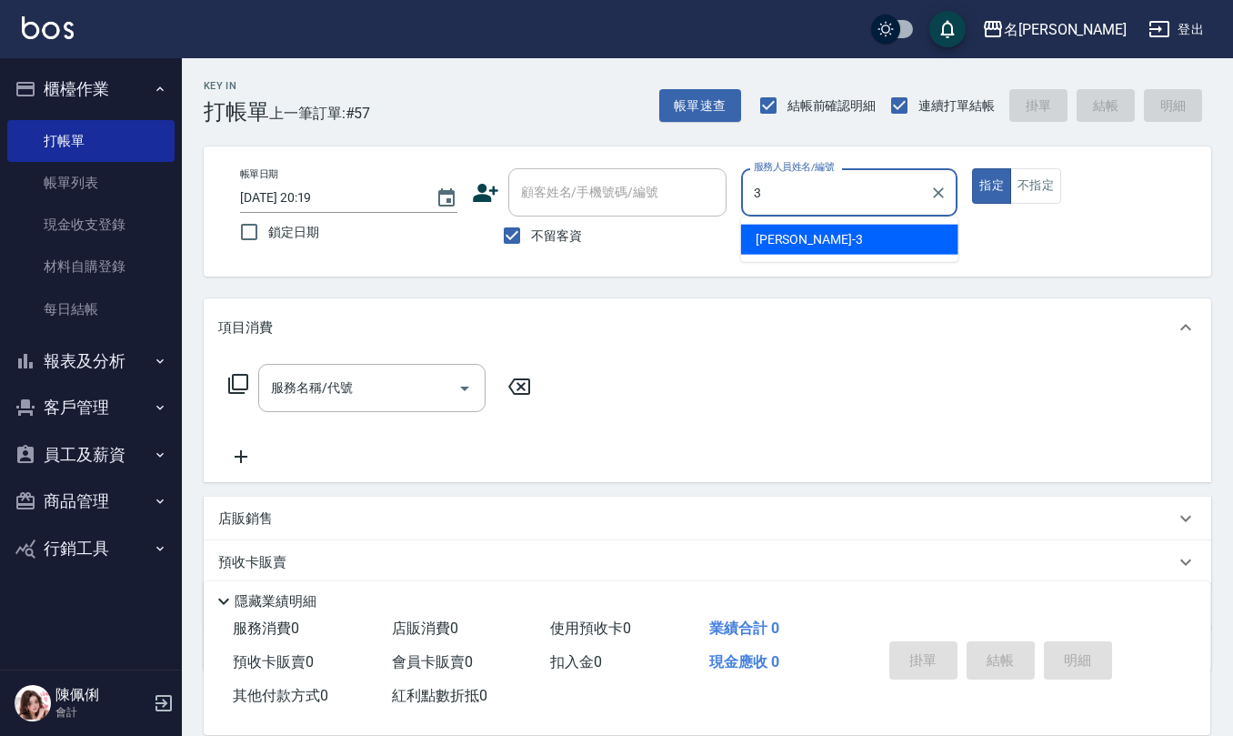
type input "陳旅玨-3"
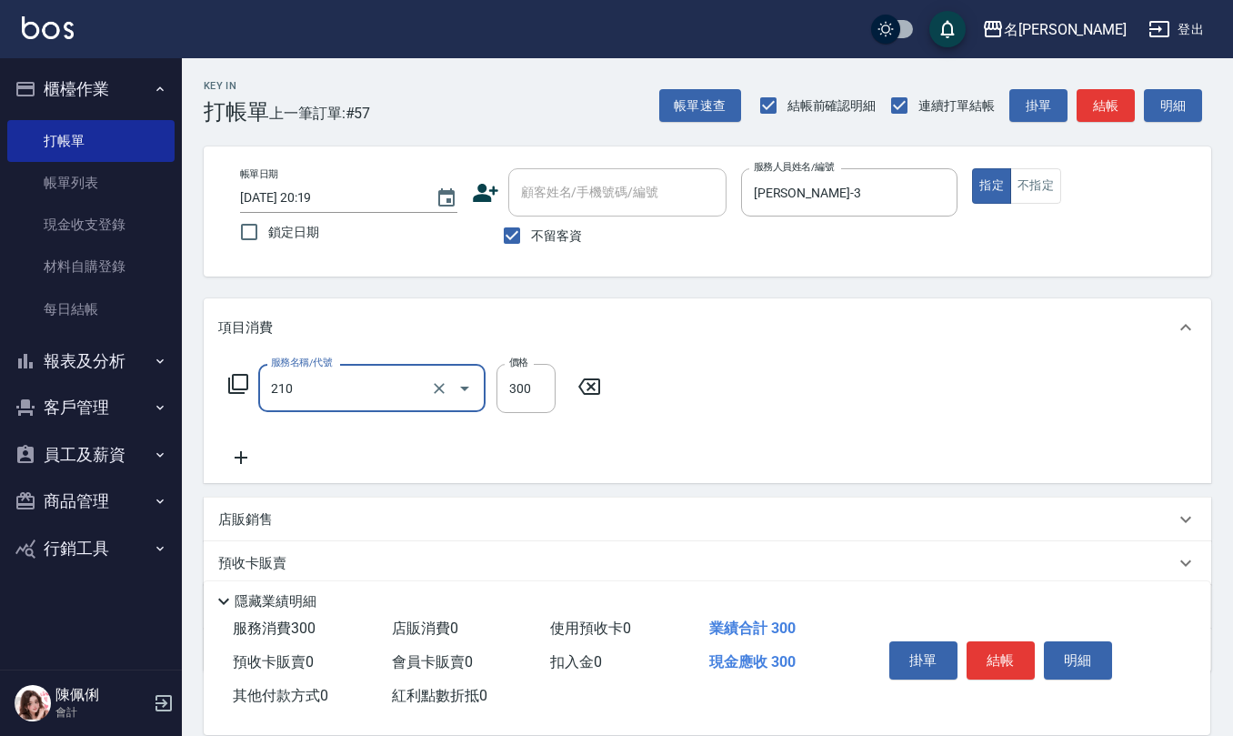
type input "歐娜洗髮精(210)"
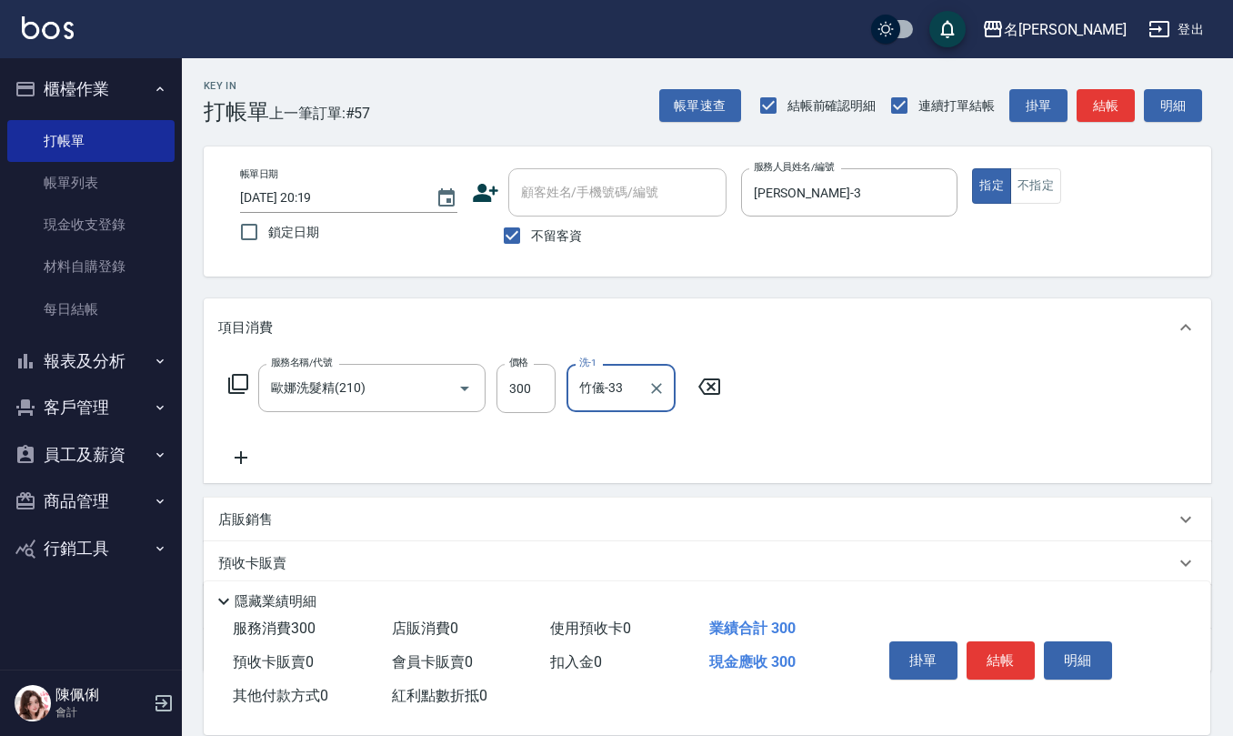
type input "竹儀-33"
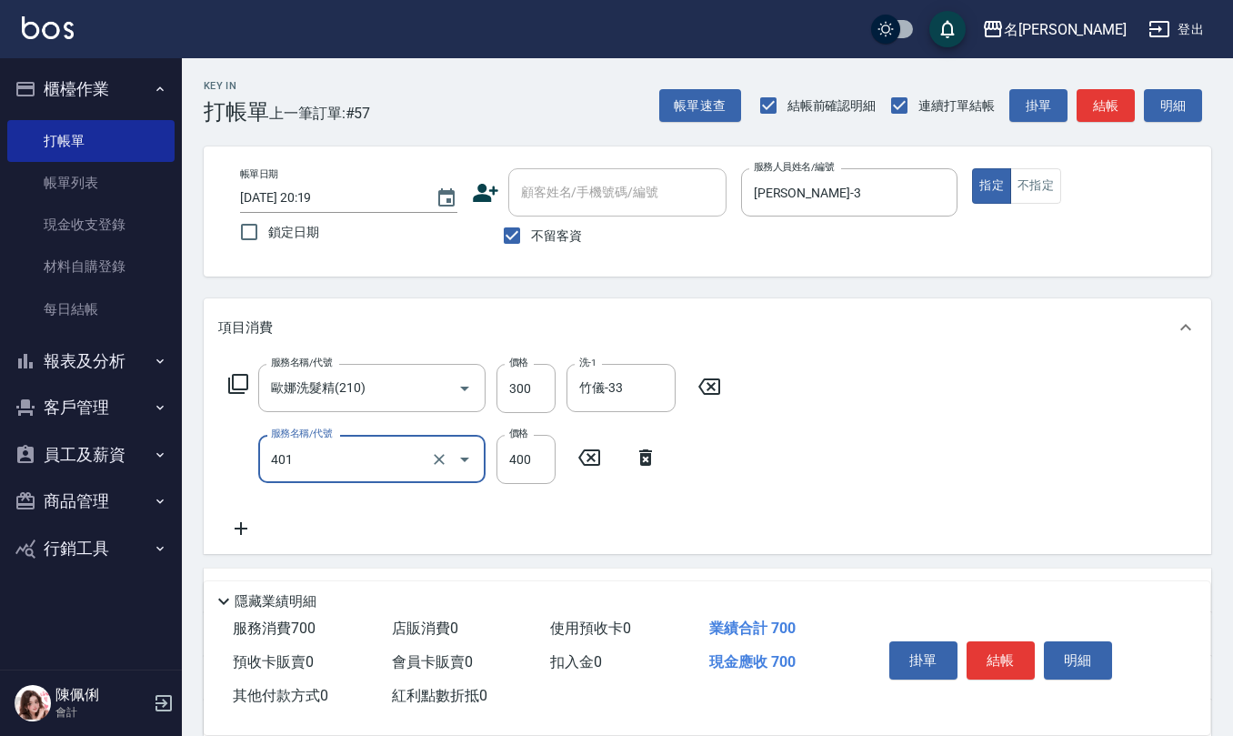
type input "剪髮(401)"
type input "400"
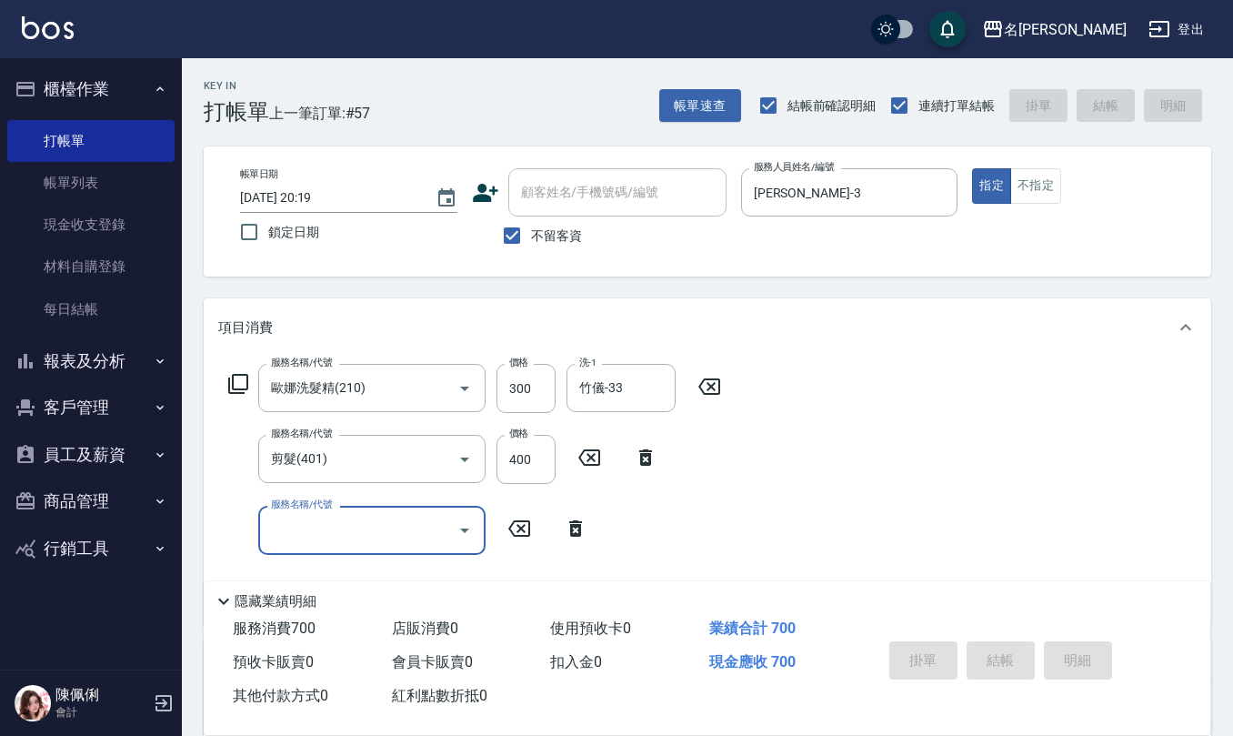
type input "2025/09/16 20:20"
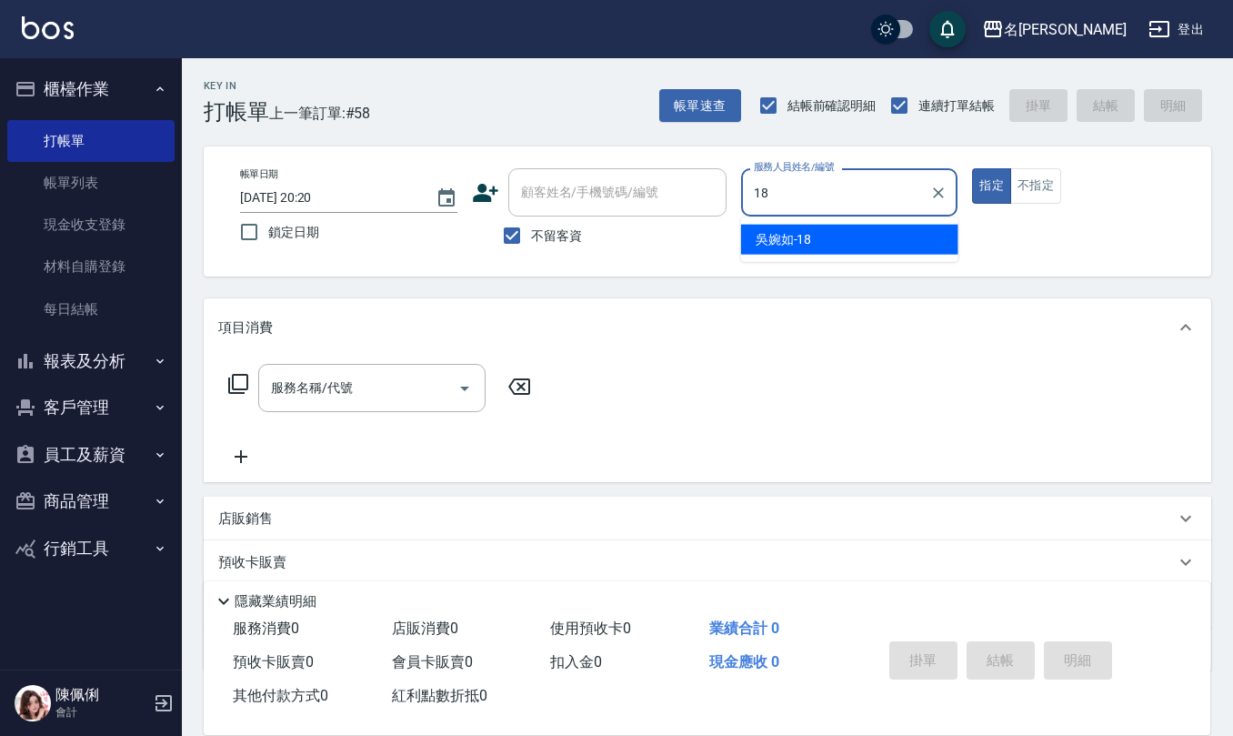
type input "吳婉如-18"
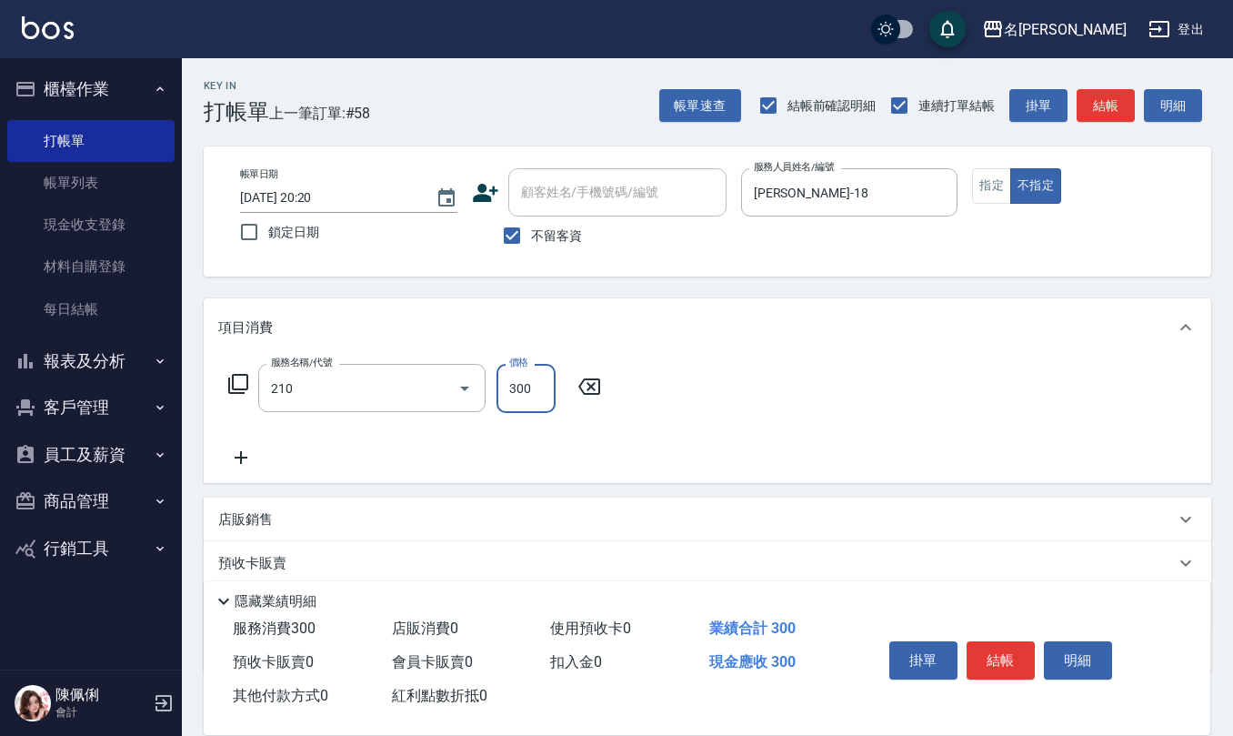
type input "歐娜洗髮精(210)"
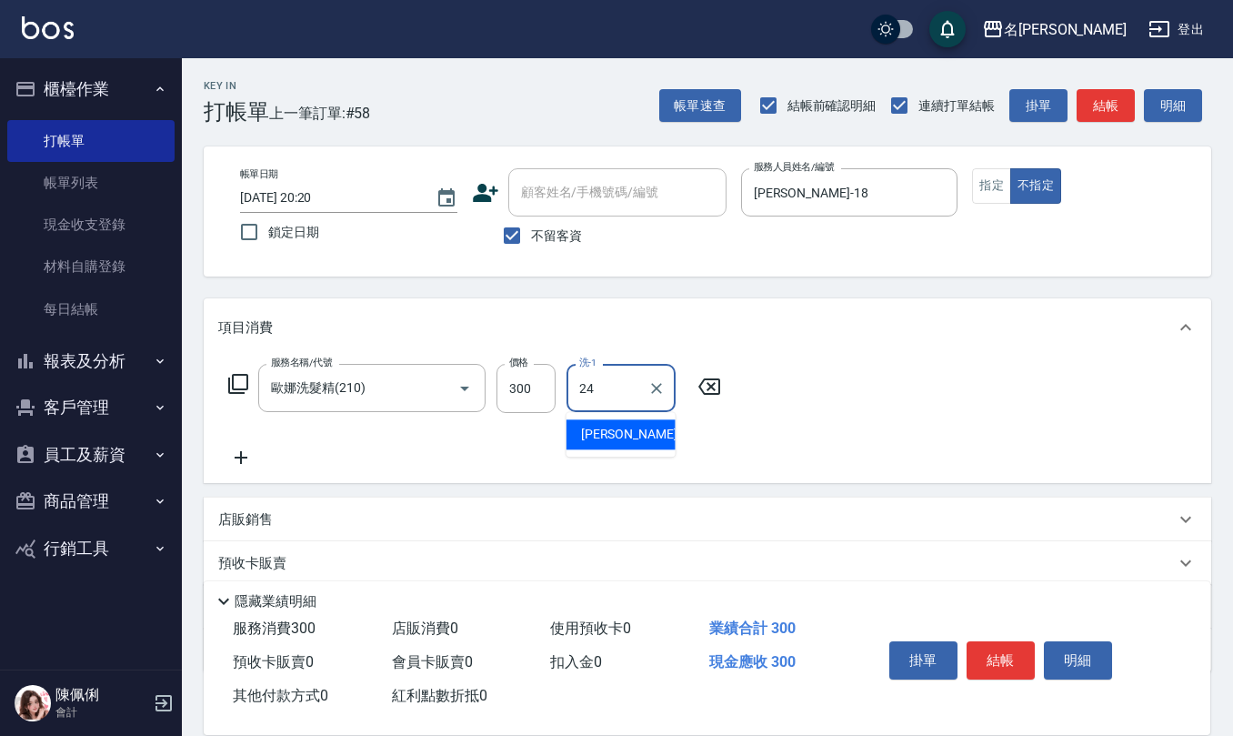
type input "蘇亭云-24"
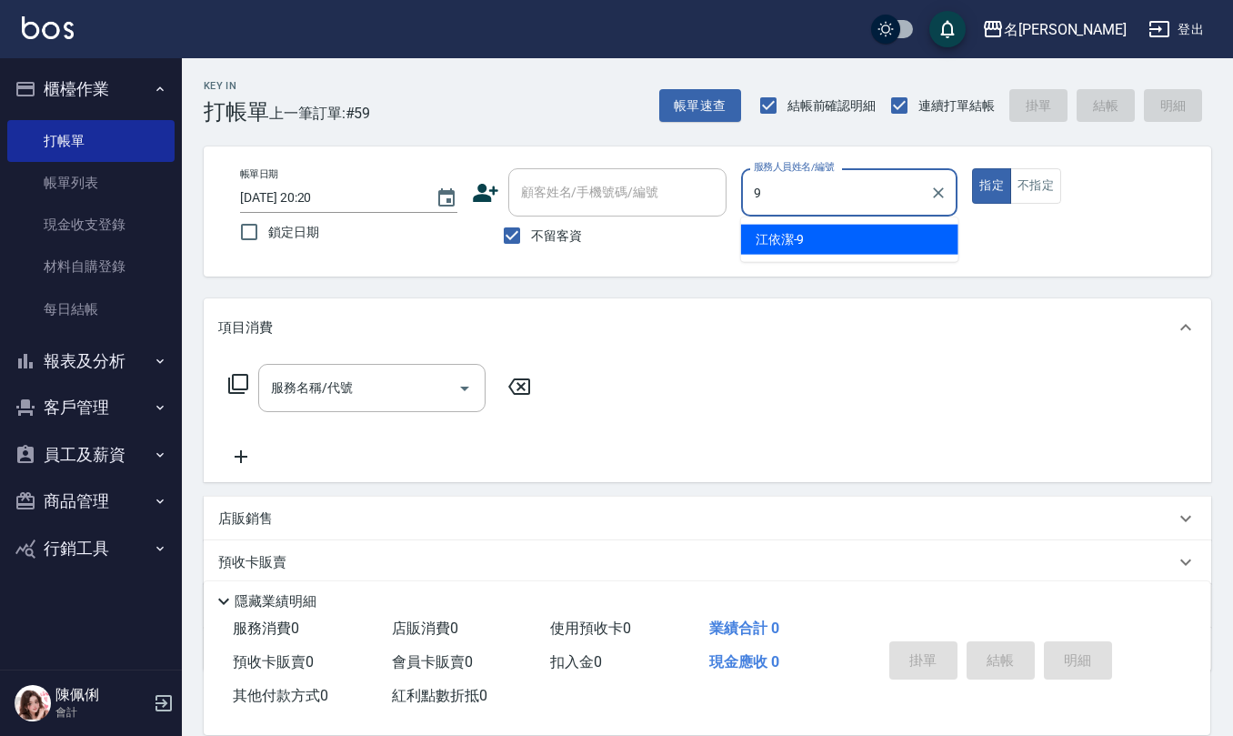
type input "江依潔-9"
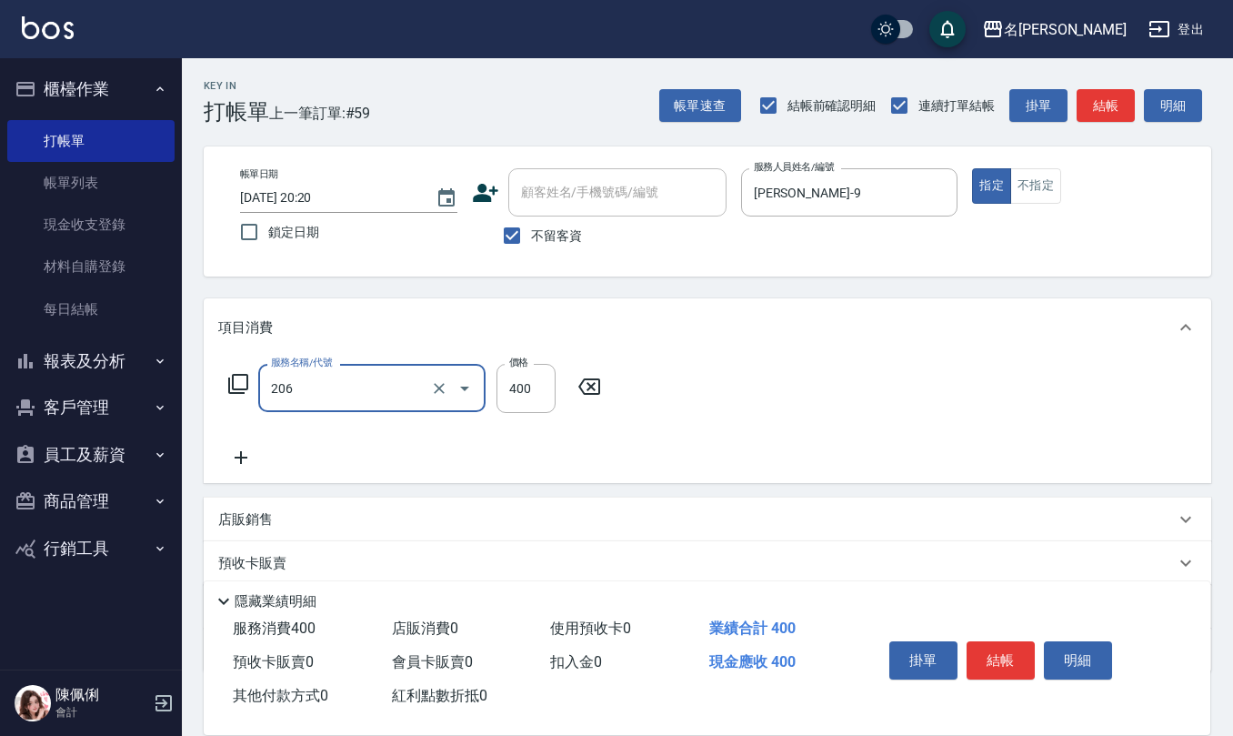
type input "健康洗(206)"
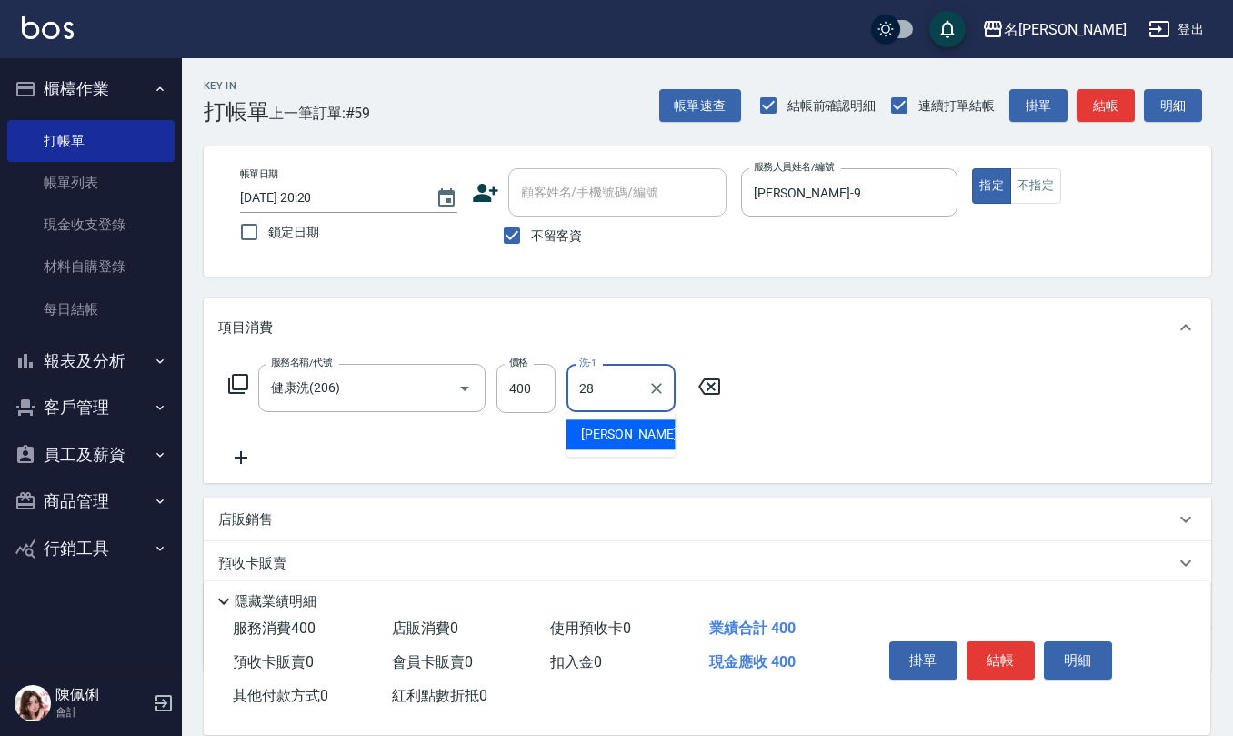
type input "陳柏暽-28"
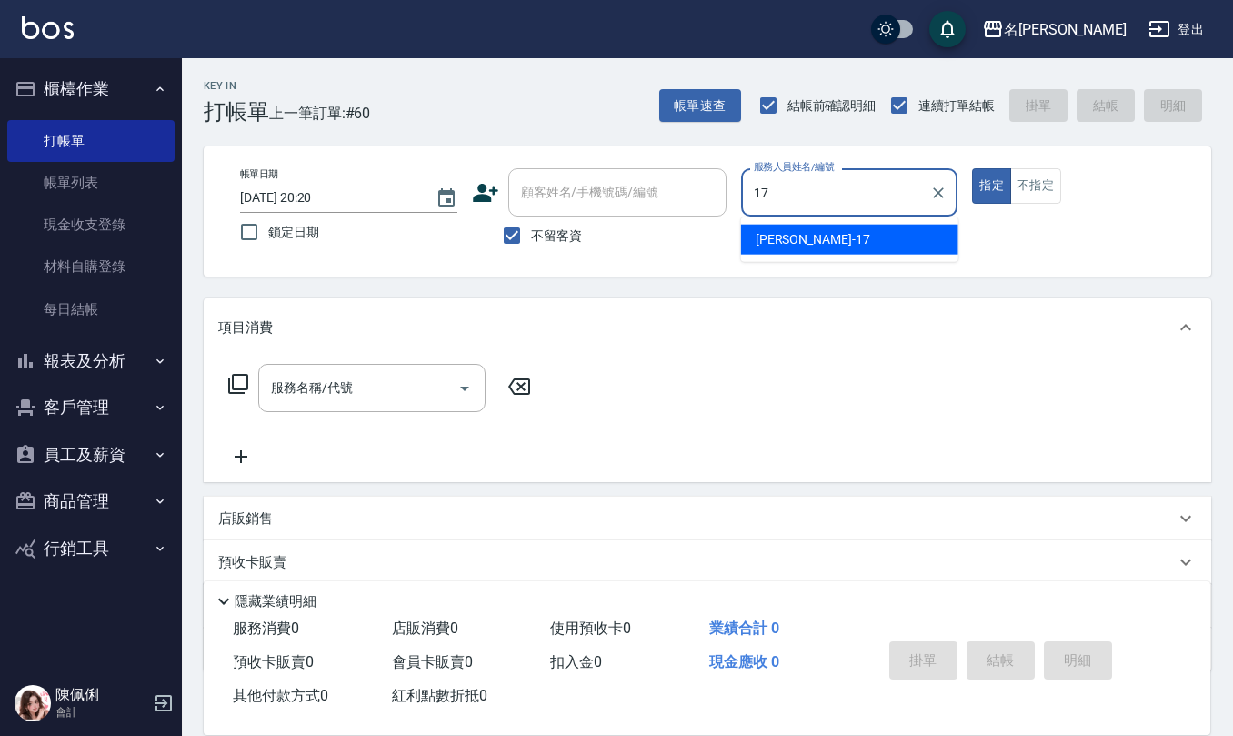
type input "李俞玫-17"
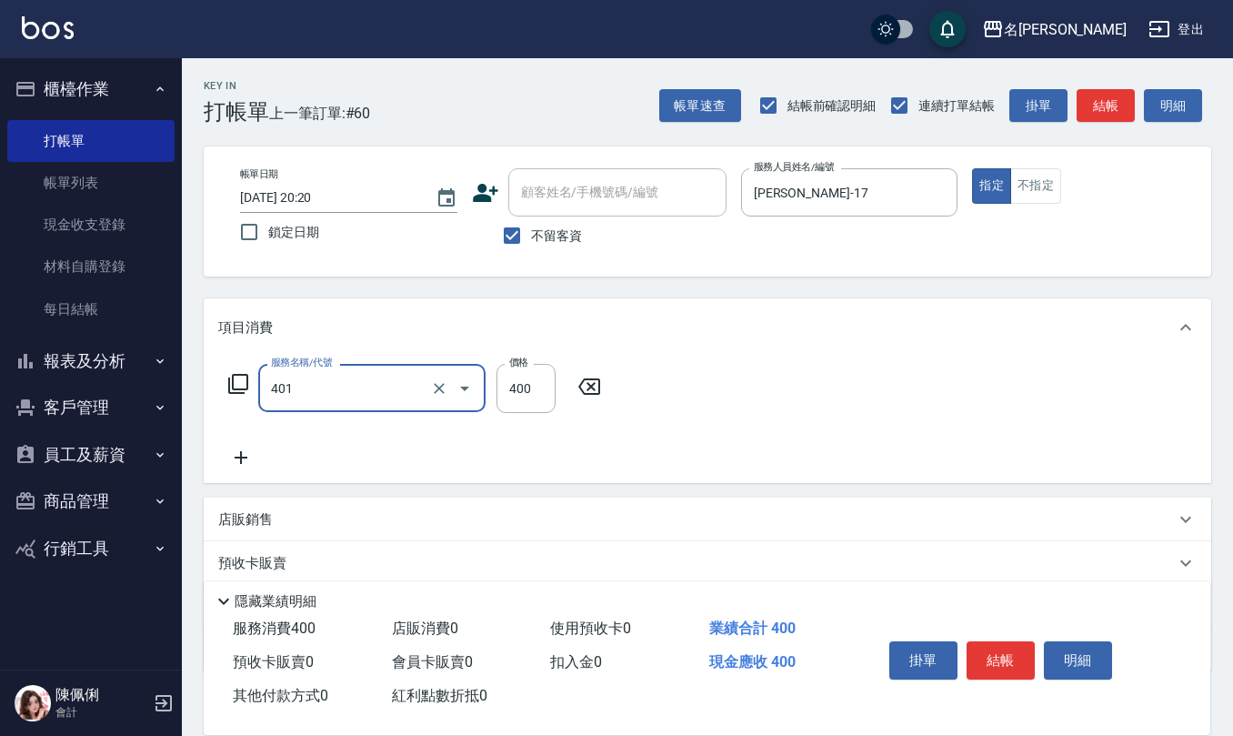
type input "剪髮(401)"
type input "350"
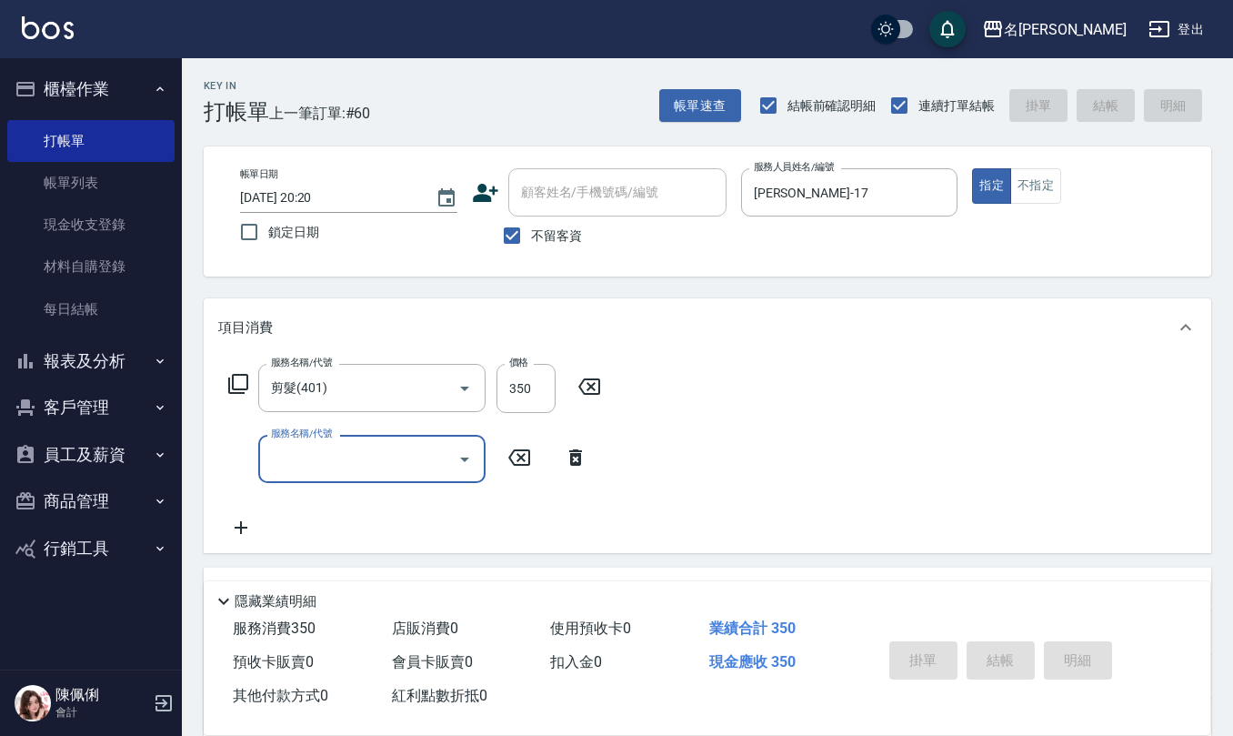
type input "2025/09/16 20:21"
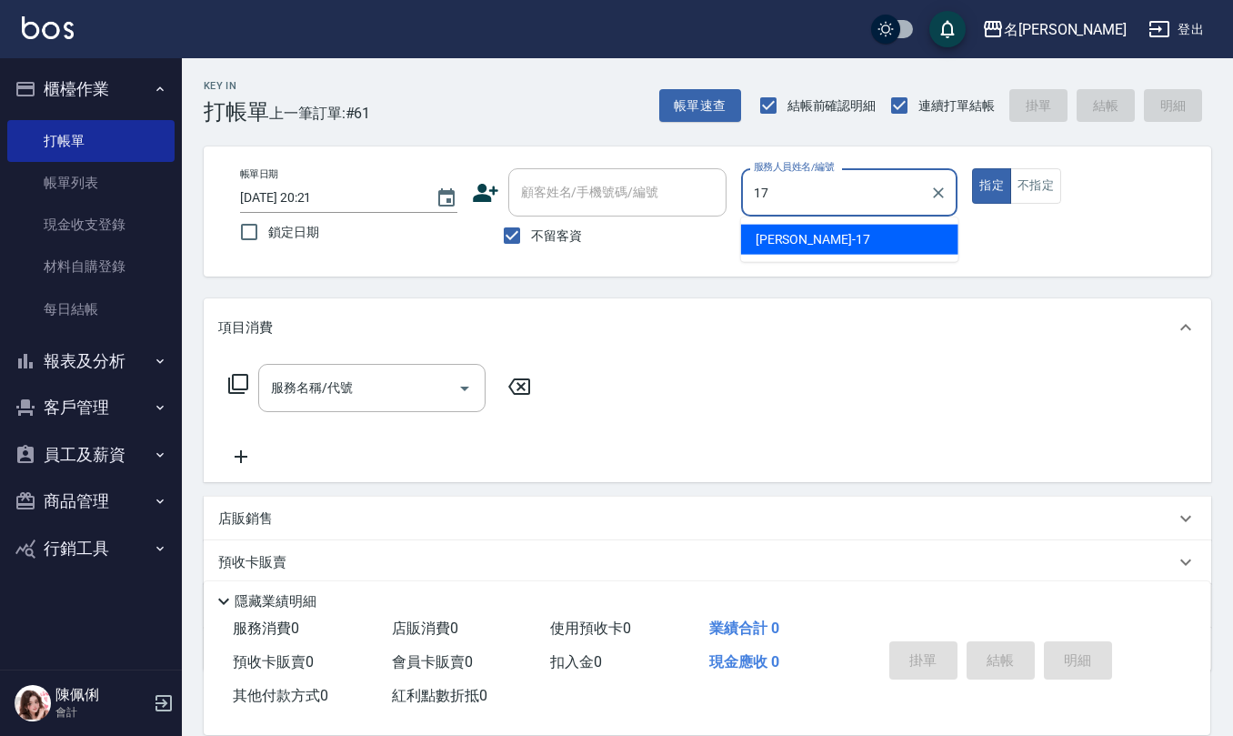
type input "李俞玫-17"
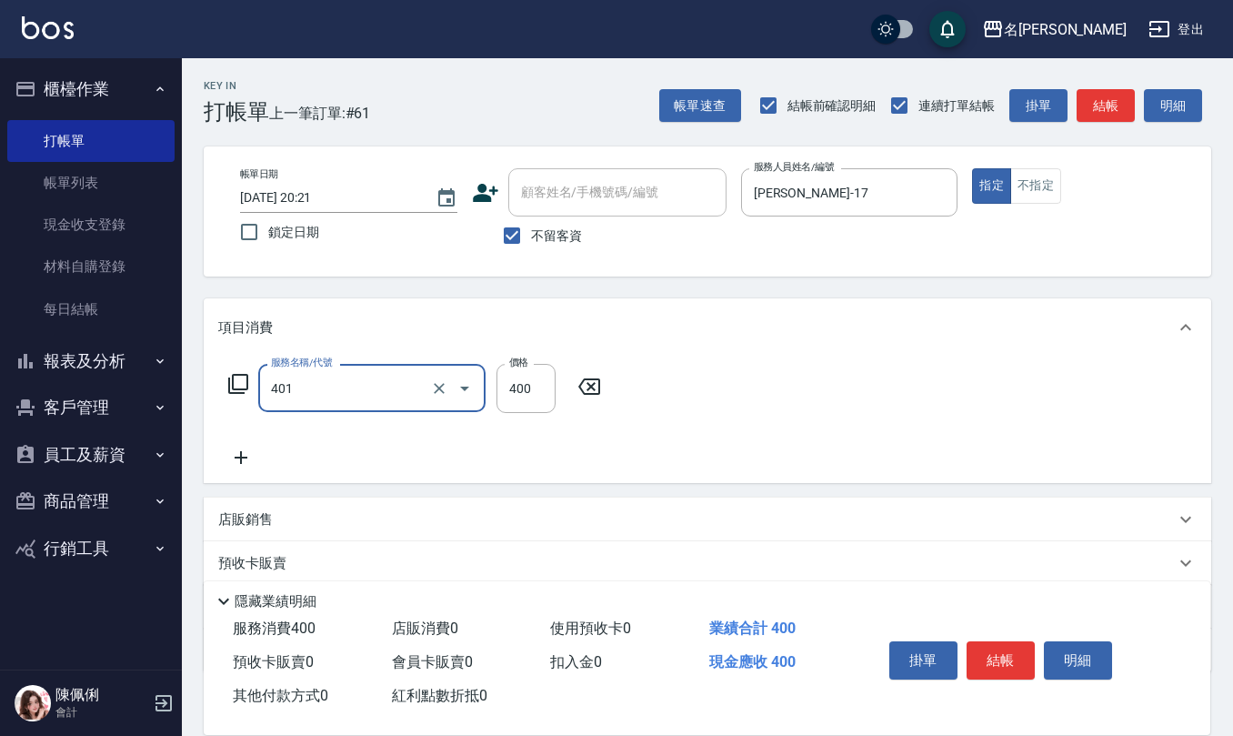
type input "剪髮(401)"
type input "50"
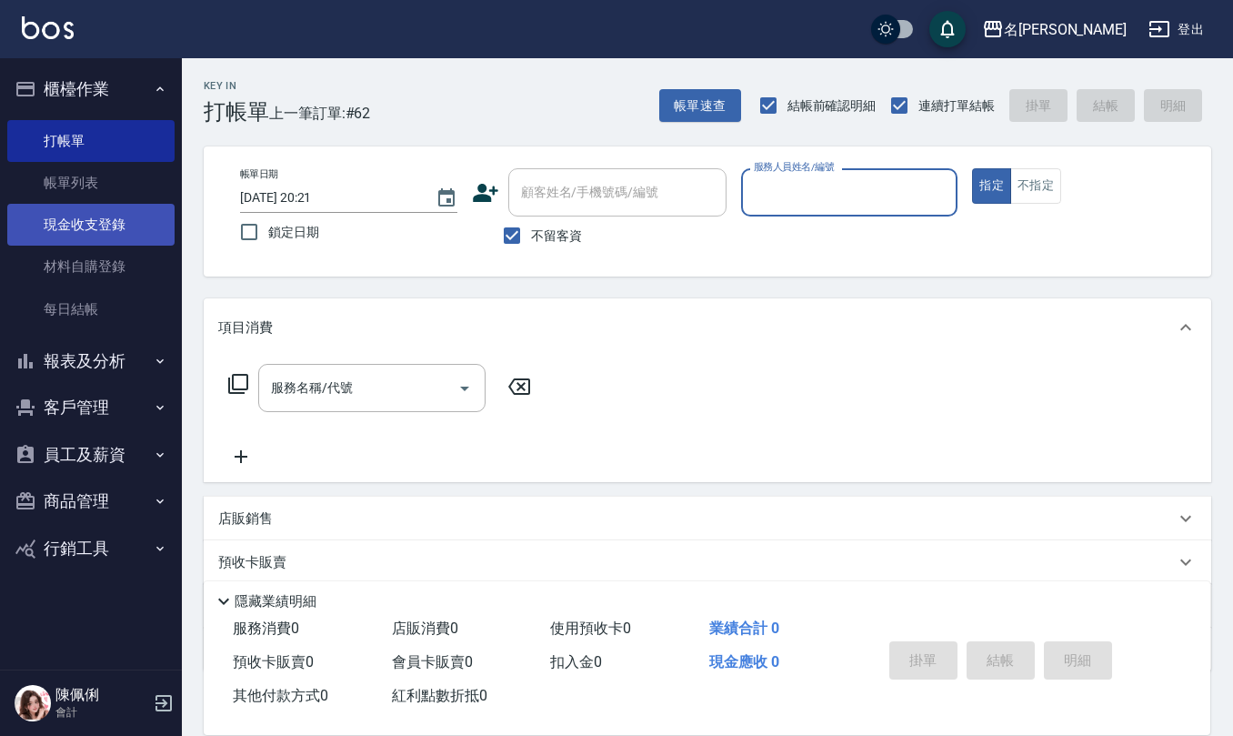
click at [124, 242] on link "現金收支登錄" at bounding box center [90, 225] width 167 height 42
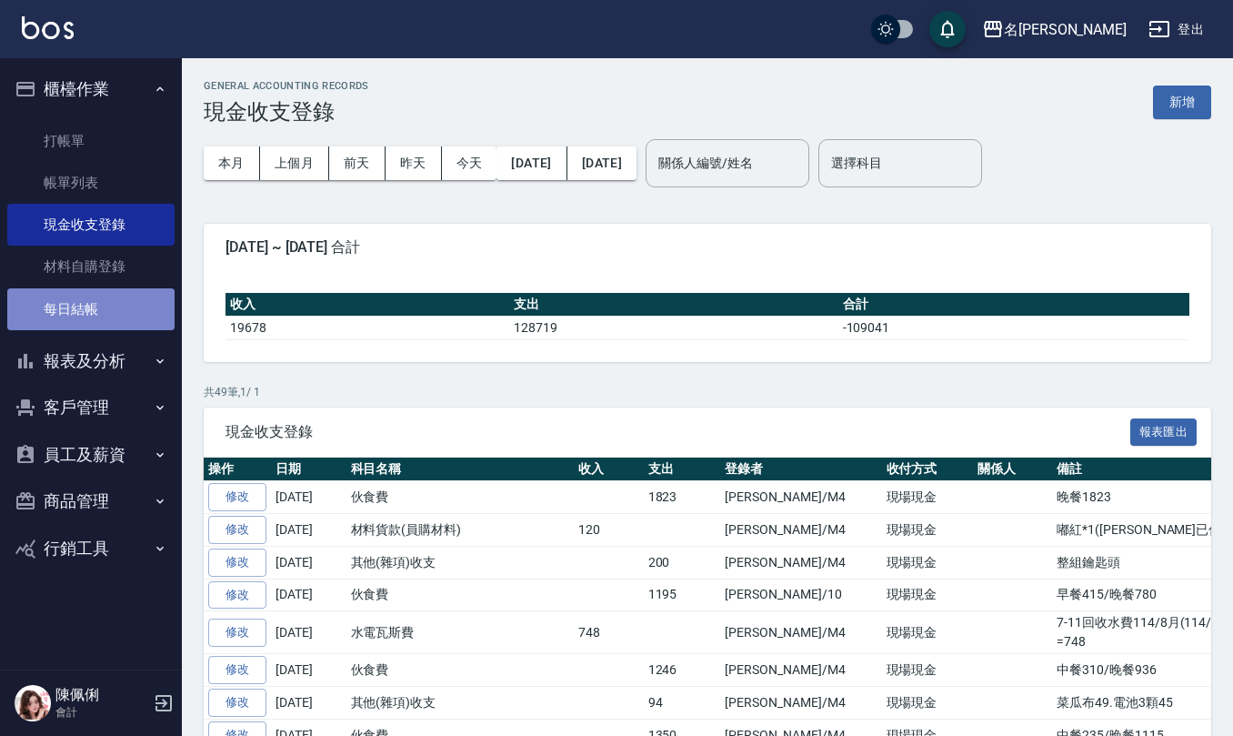
click at [96, 293] on link "每日結帳" at bounding box center [90, 309] width 167 height 42
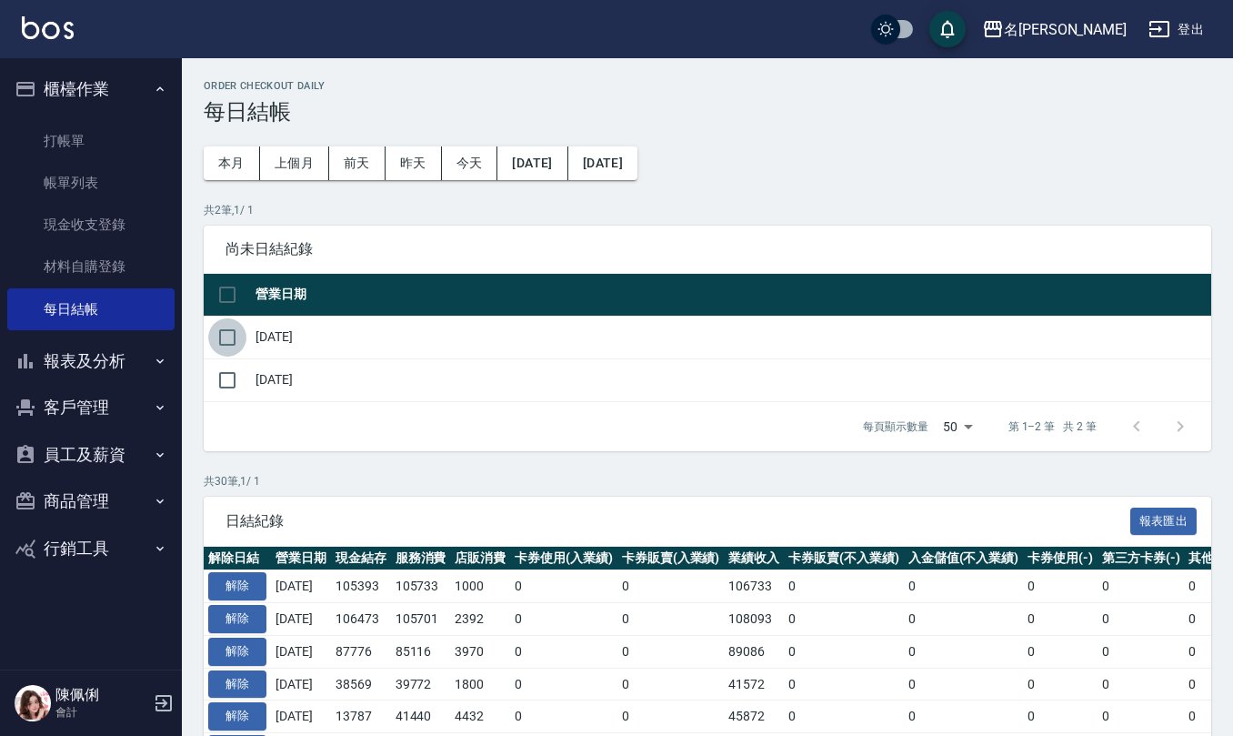
click at [227, 326] on input "checkbox" at bounding box center [227, 337] width 38 height 38
checkbox input "true"
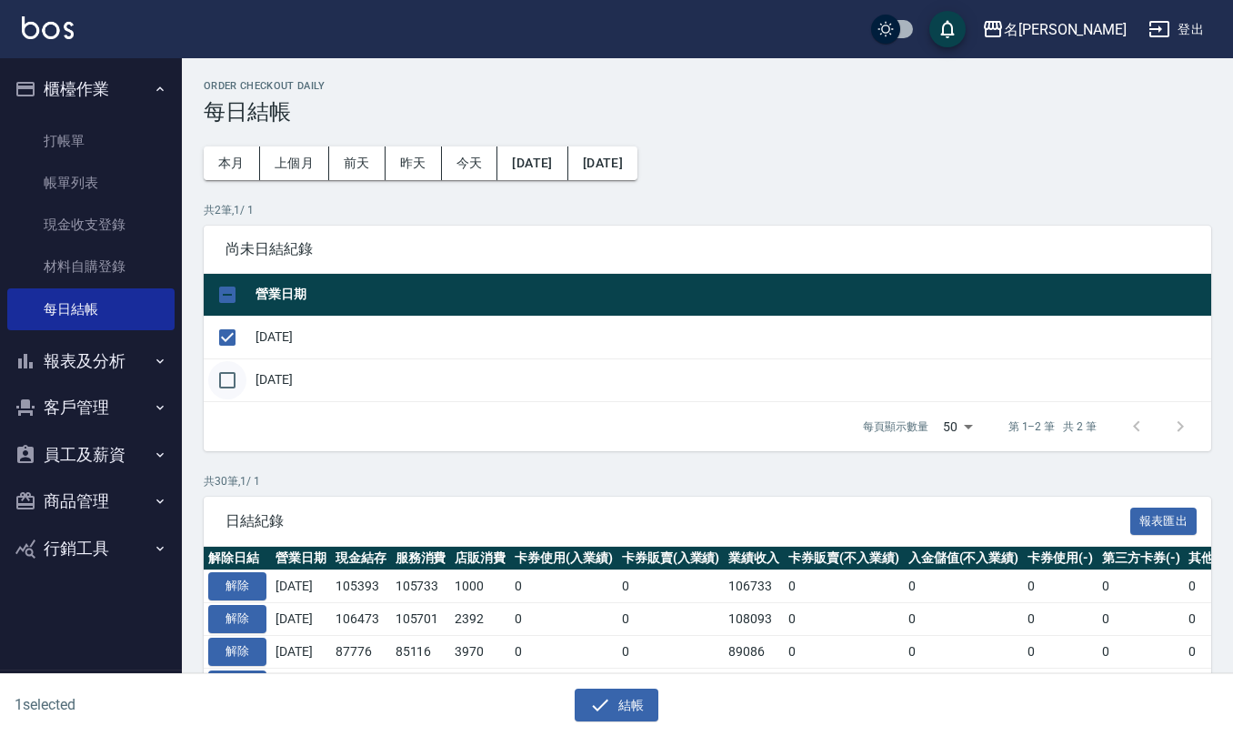
click at [230, 390] on input "checkbox" at bounding box center [227, 380] width 38 height 38
checkbox input "true"
click at [641, 707] on button "結帳" at bounding box center [617, 705] width 85 height 34
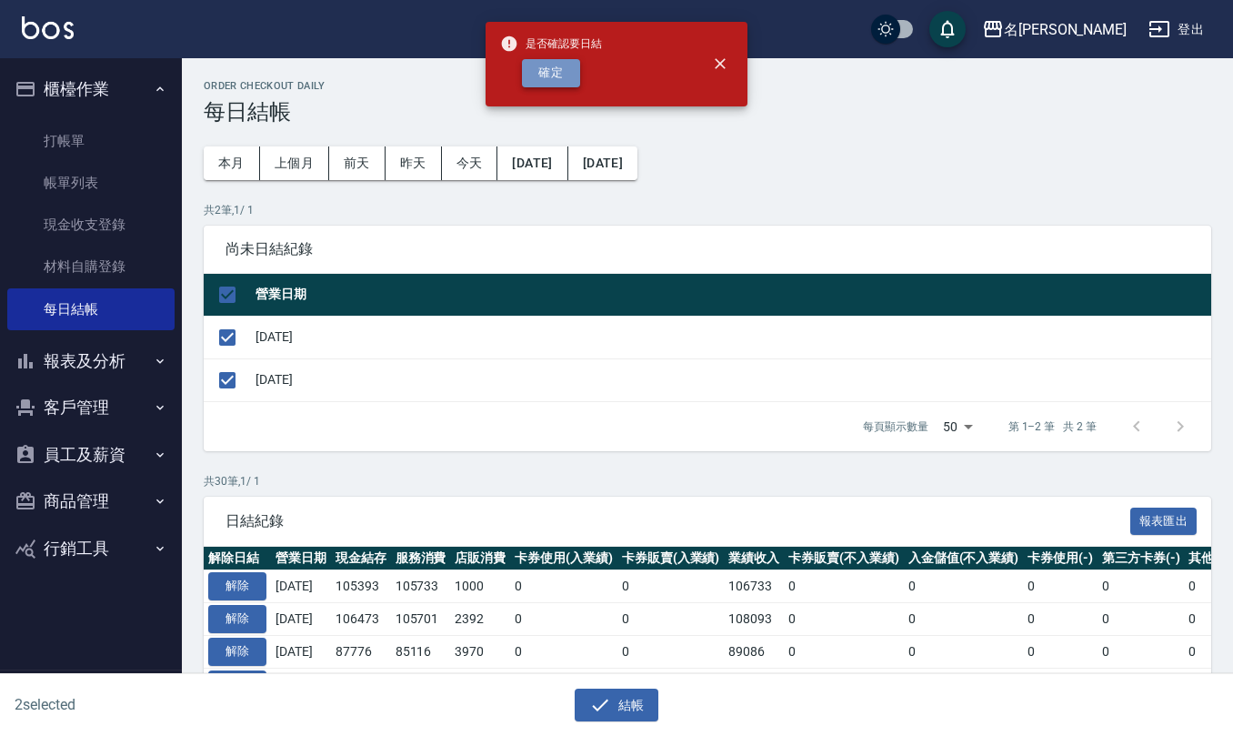
click at [536, 78] on button "確定" at bounding box center [551, 73] width 58 height 28
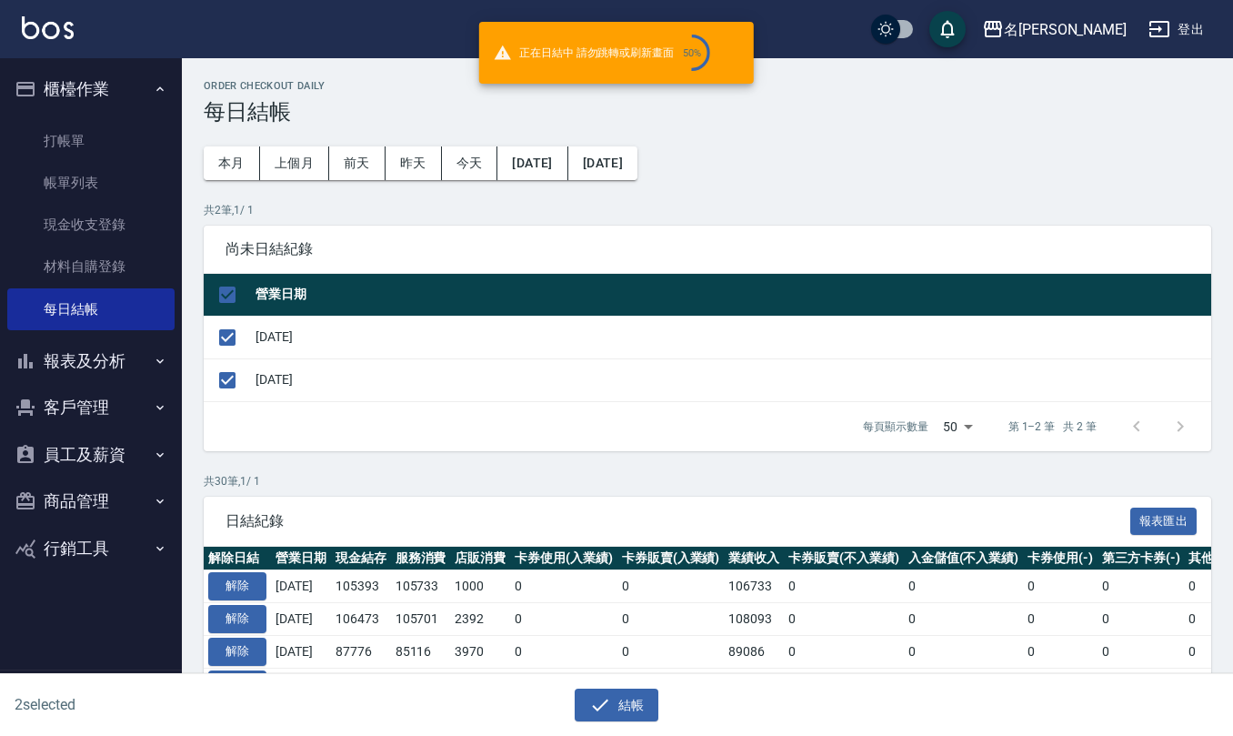
checkbox input "false"
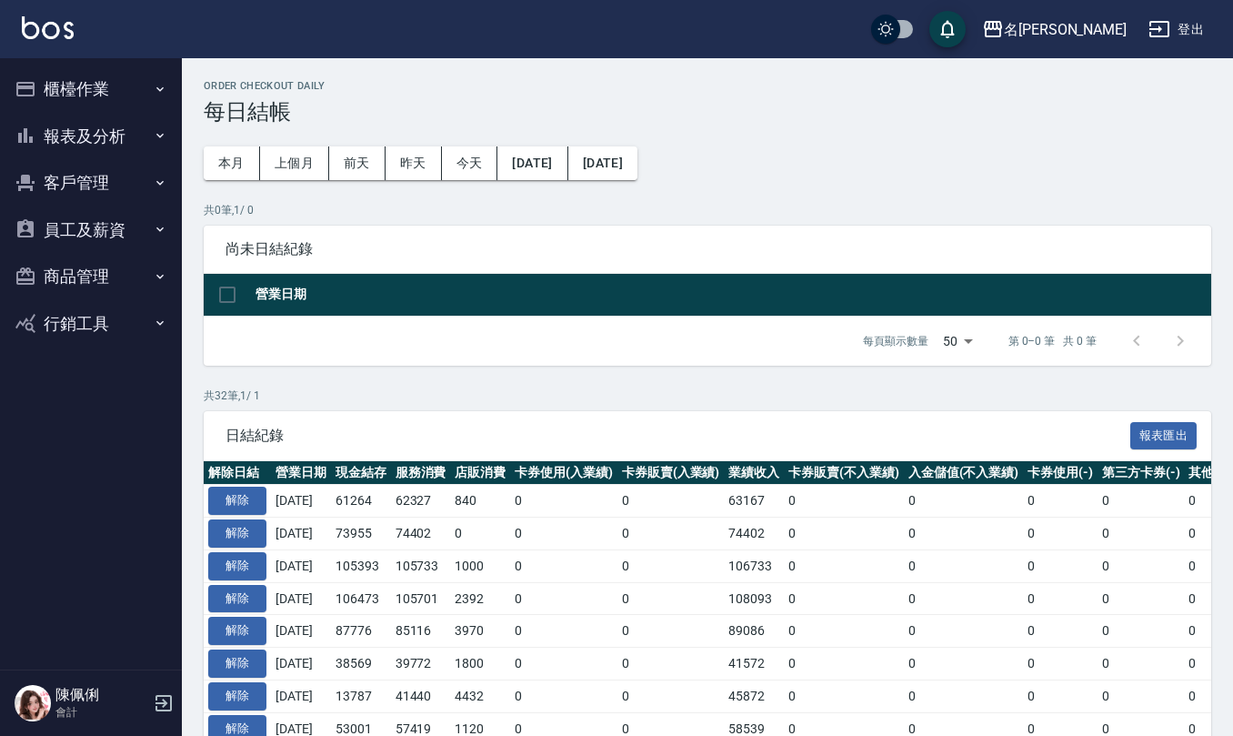
drag, startPoint x: 120, startPoint y: 74, endPoint x: 139, endPoint y: 132, distance: 61.2
click at [120, 71] on button "櫃檯作業" at bounding box center [90, 88] width 167 height 47
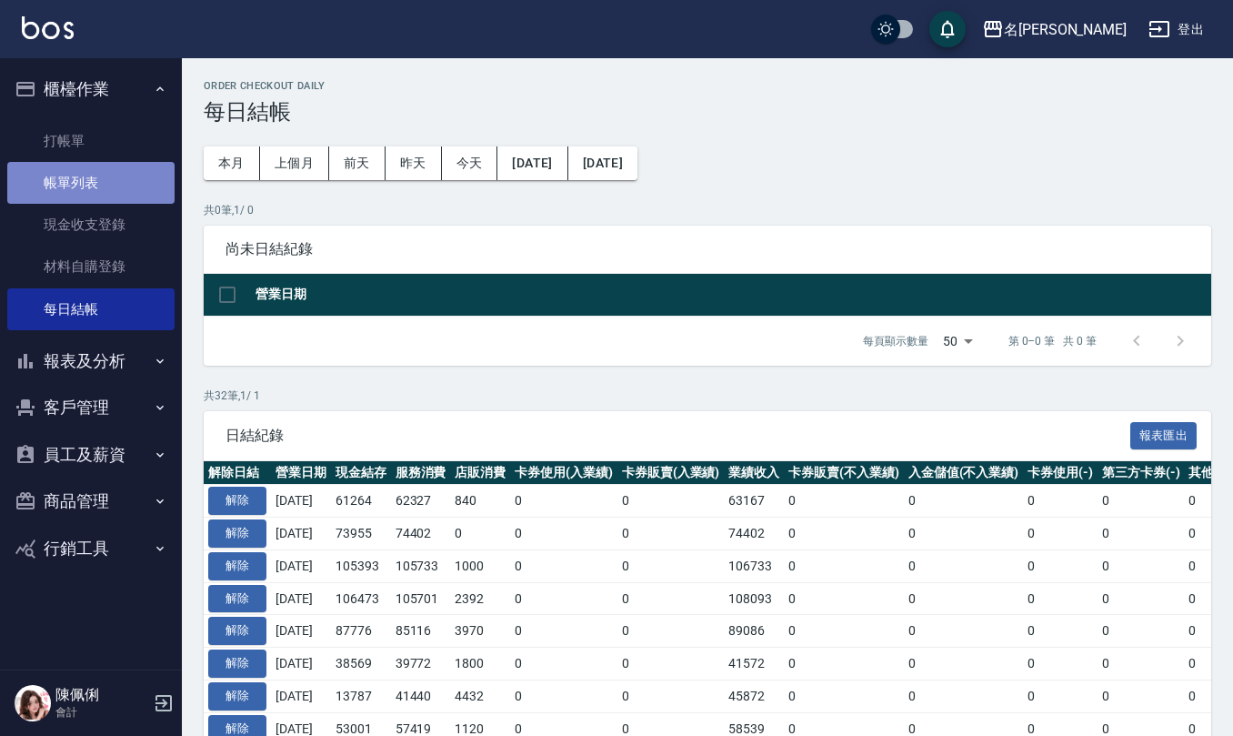
click at [127, 191] on link "帳單列表" at bounding box center [90, 183] width 167 height 42
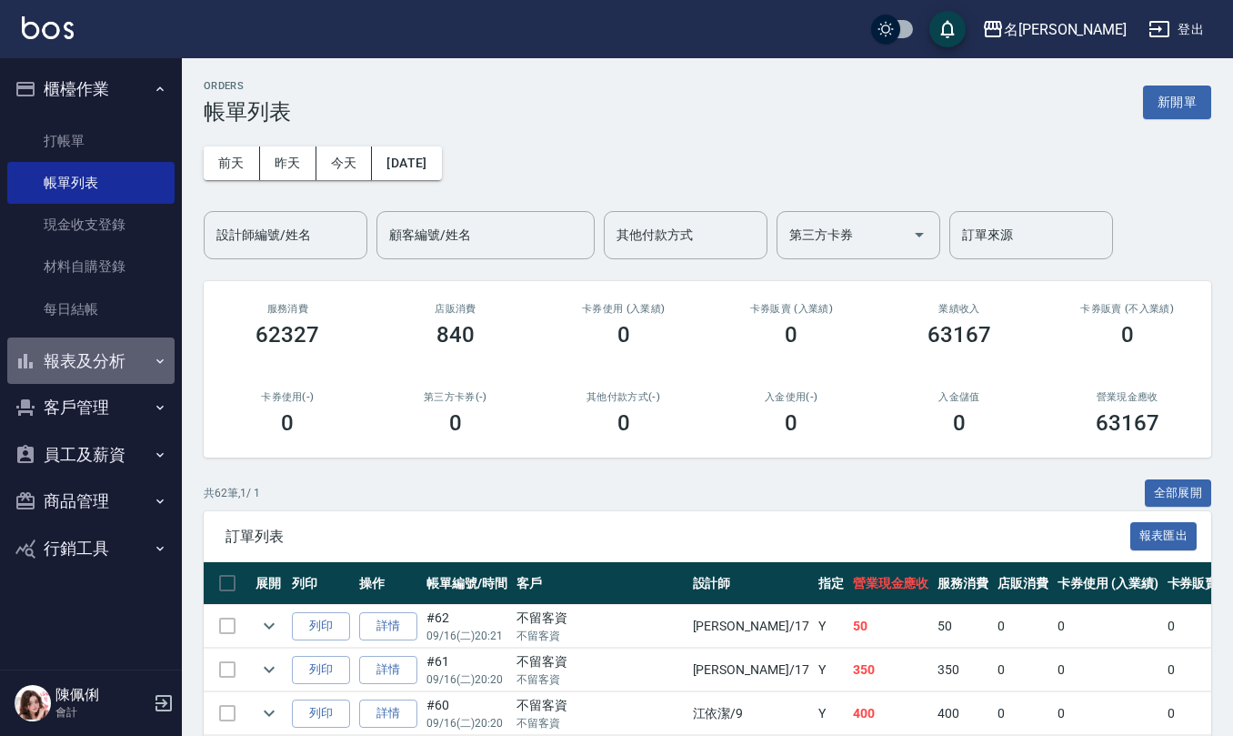
click at [127, 366] on button "報表及分析" at bounding box center [90, 360] width 167 height 47
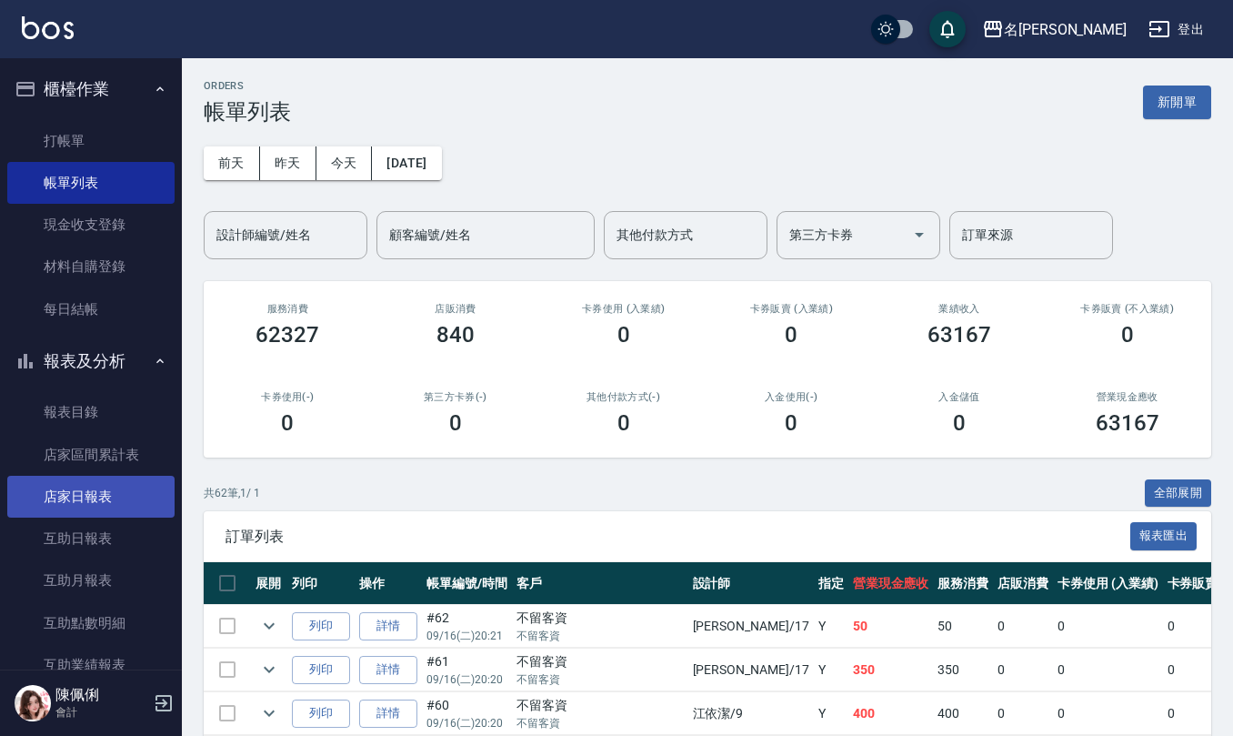
click at [118, 489] on link "店家日報表" at bounding box center [90, 497] width 167 height 42
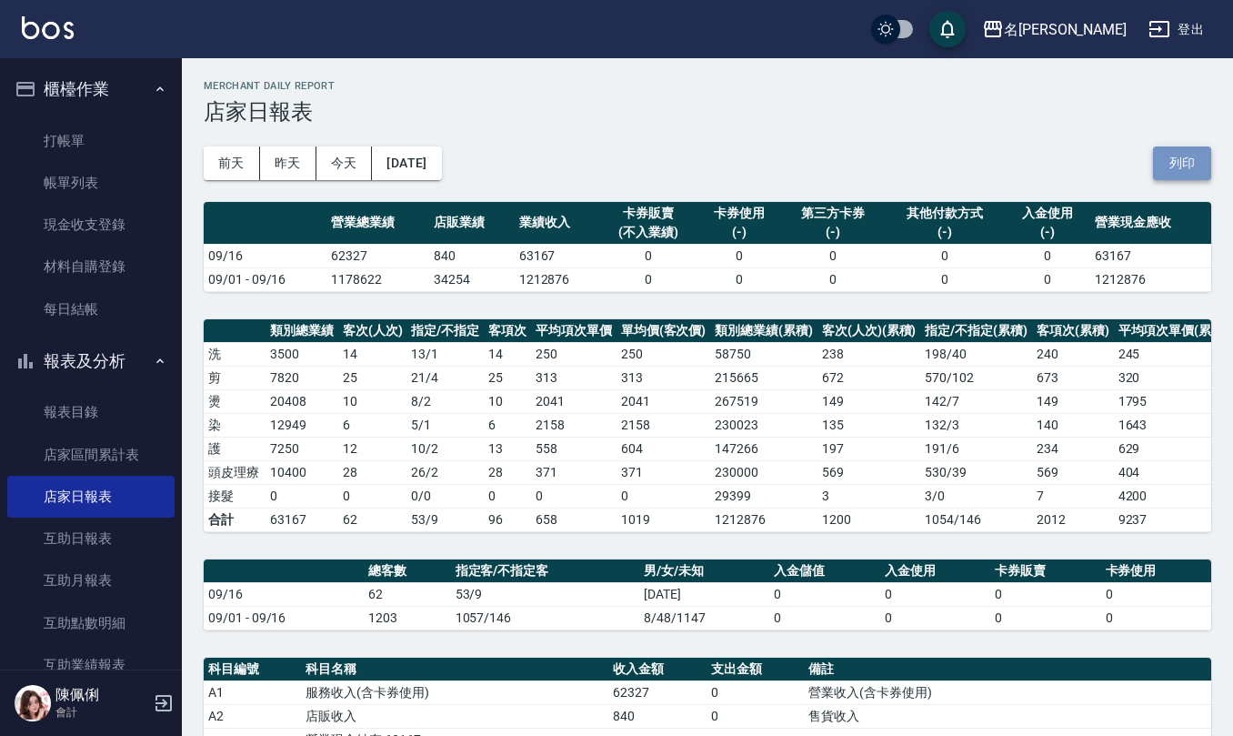
click at [1179, 165] on button "列印" at bounding box center [1182, 163] width 58 height 34
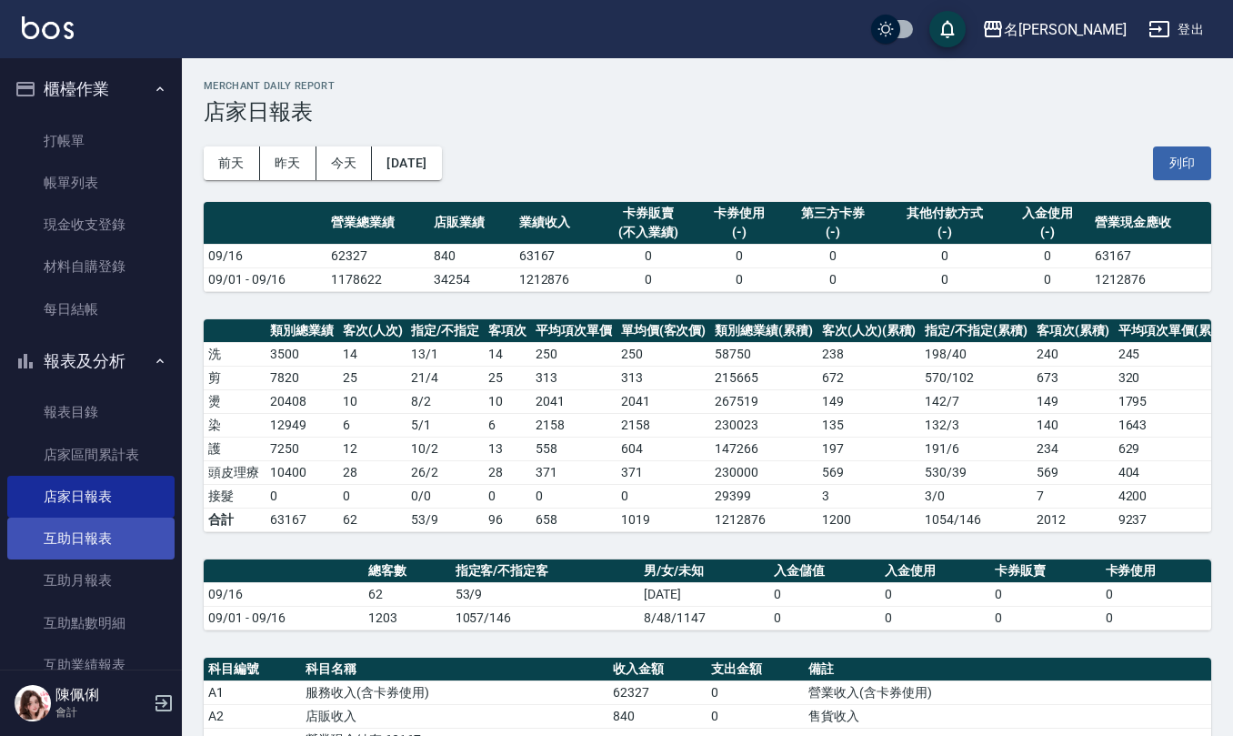
click at [120, 520] on link "互助日報表" at bounding box center [90, 538] width 167 height 42
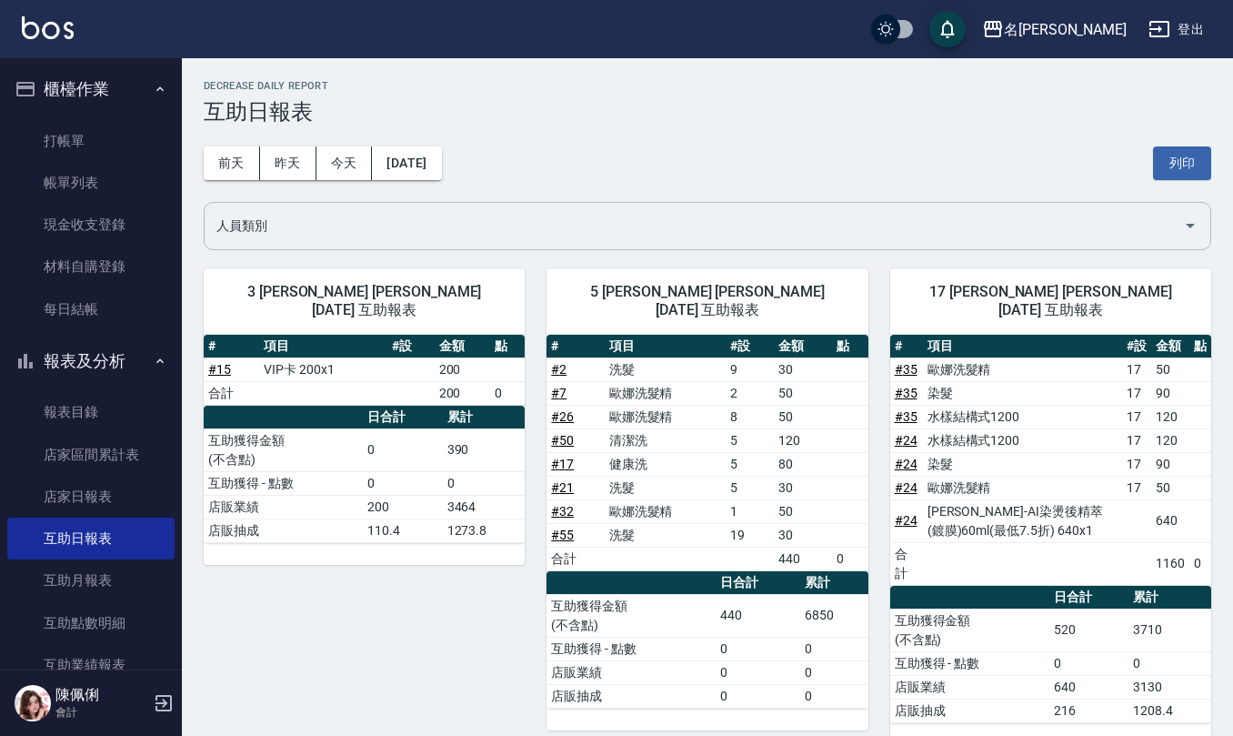
click at [406, 204] on div "人員類別" at bounding box center [707, 226] width 1007 height 48
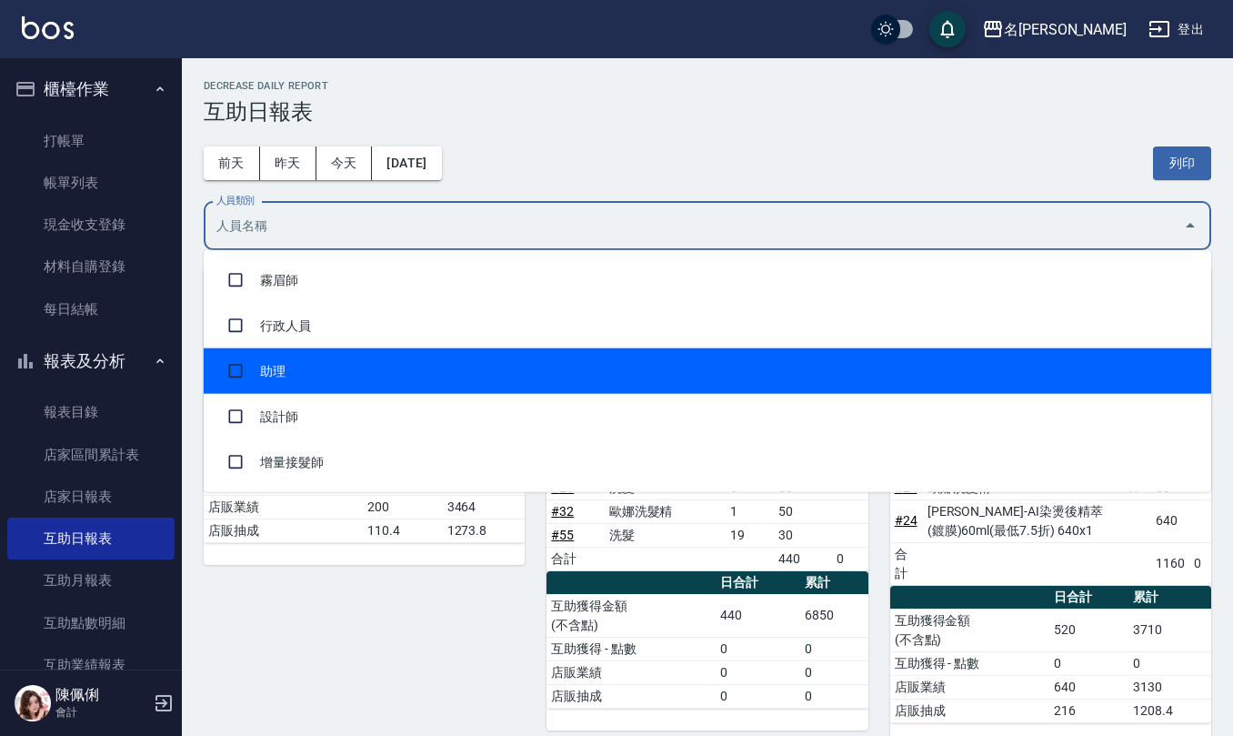
click at [406, 356] on li "助理" at bounding box center [707, 370] width 1007 height 45
checkbox input "true"
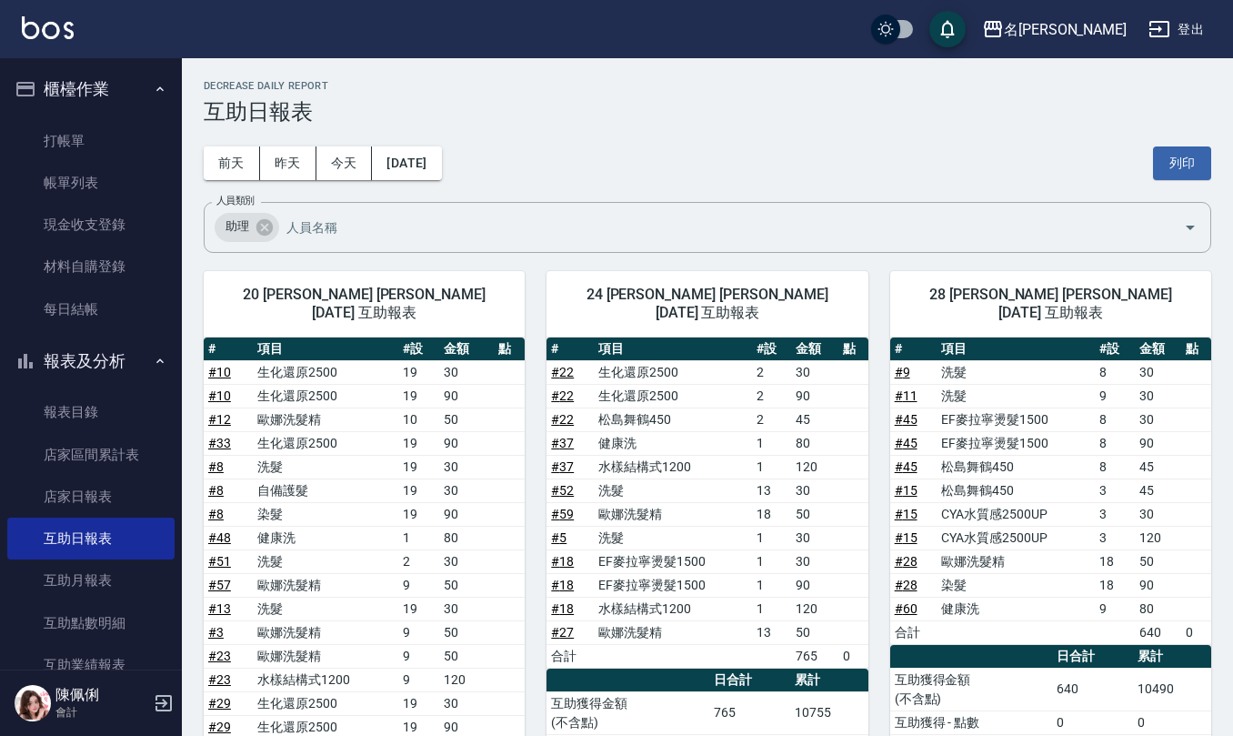
click at [615, 127] on div "[DATE] [DATE] [DATE] [DATE] 列印" at bounding box center [707, 163] width 1007 height 77
click at [1168, 149] on button "列印" at bounding box center [1182, 163] width 58 height 34
drag, startPoint x: 1182, startPoint y: 165, endPoint x: 1044, endPoint y: 649, distance: 503.9
click at [1183, 165] on button "列印" at bounding box center [1182, 163] width 58 height 34
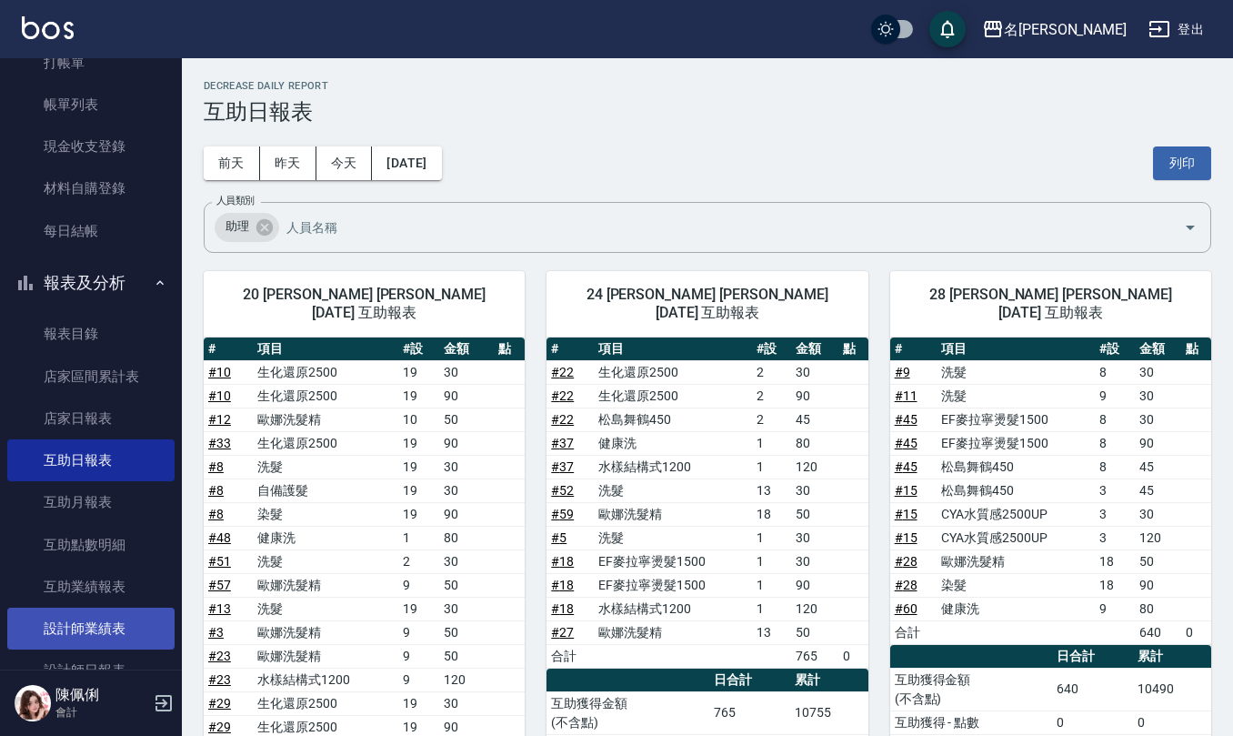
scroll to position [121, 0]
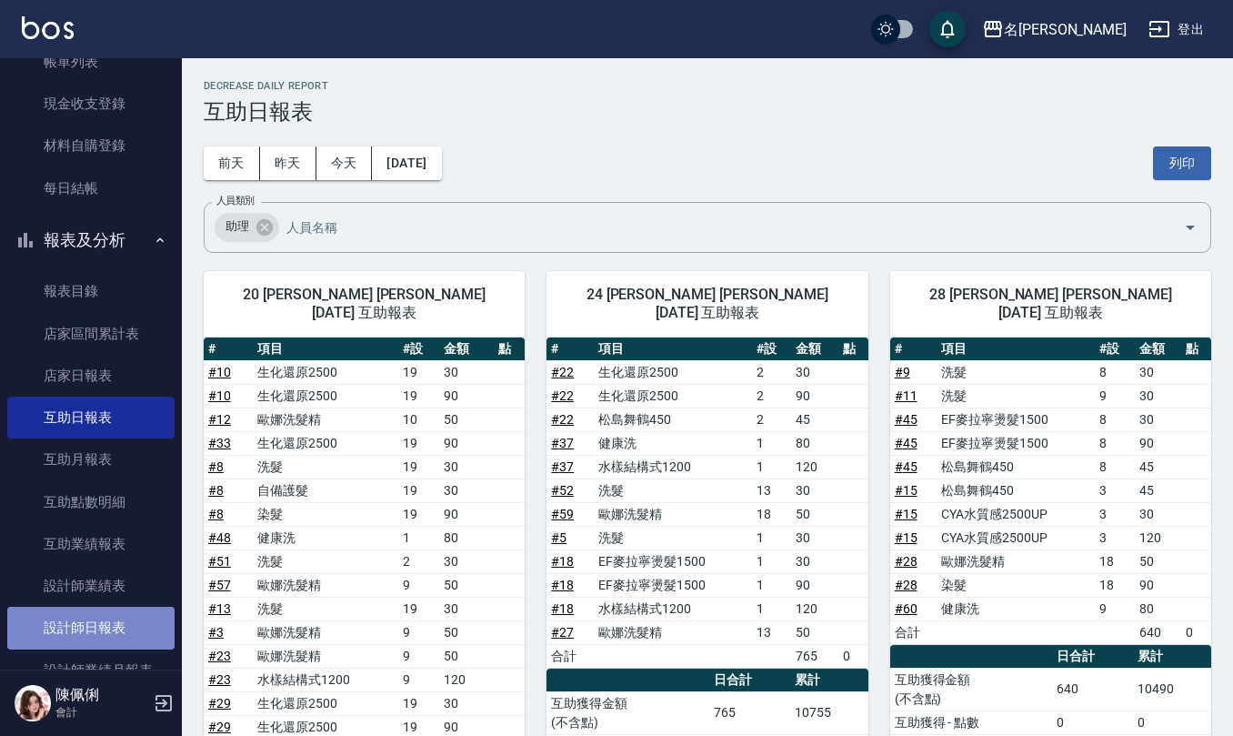
click at [103, 615] on link "設計師日報表" at bounding box center [90, 627] width 167 height 42
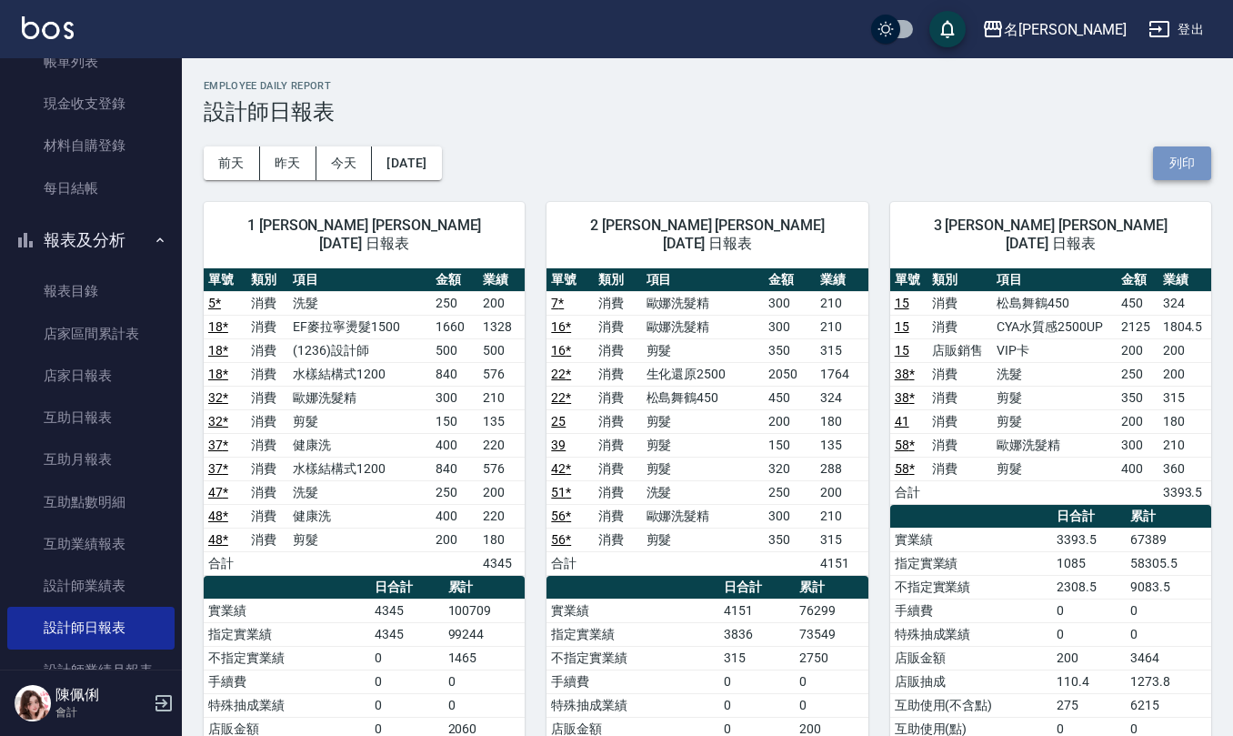
click at [1189, 168] on button "列印" at bounding box center [1182, 163] width 58 height 34
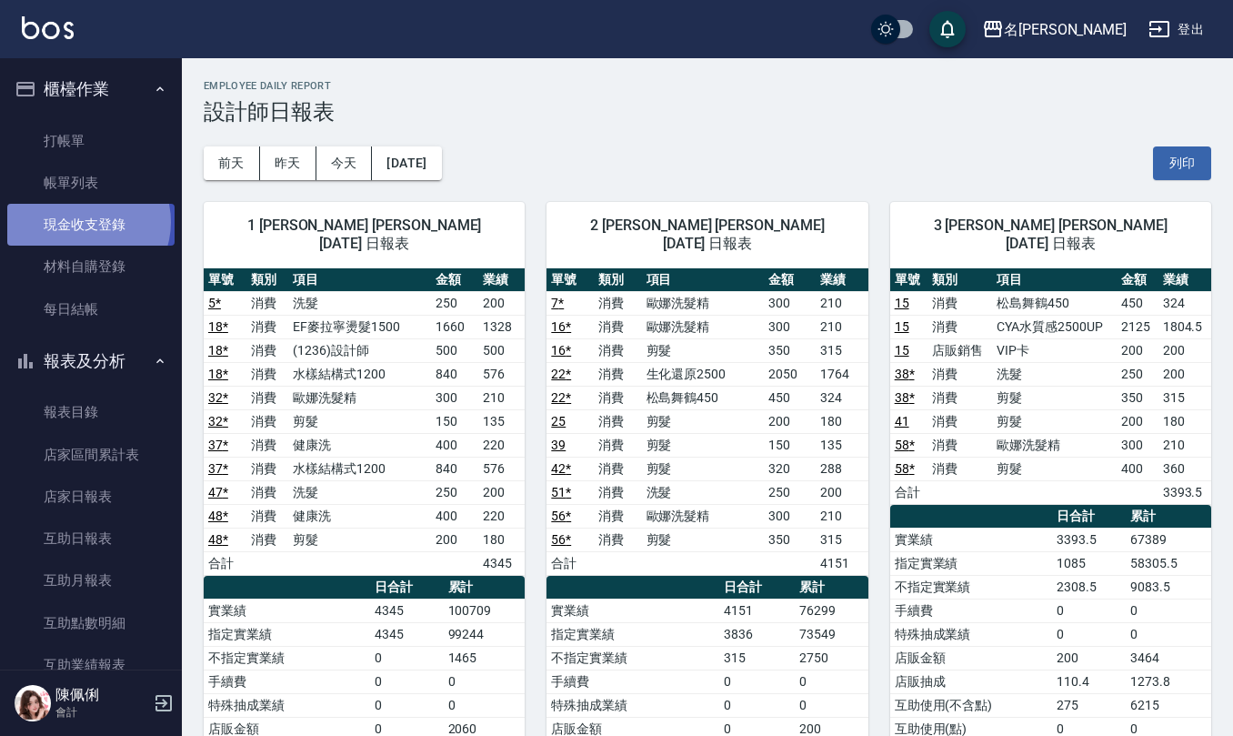
click at [84, 220] on link "現金收支登錄" at bounding box center [90, 225] width 167 height 42
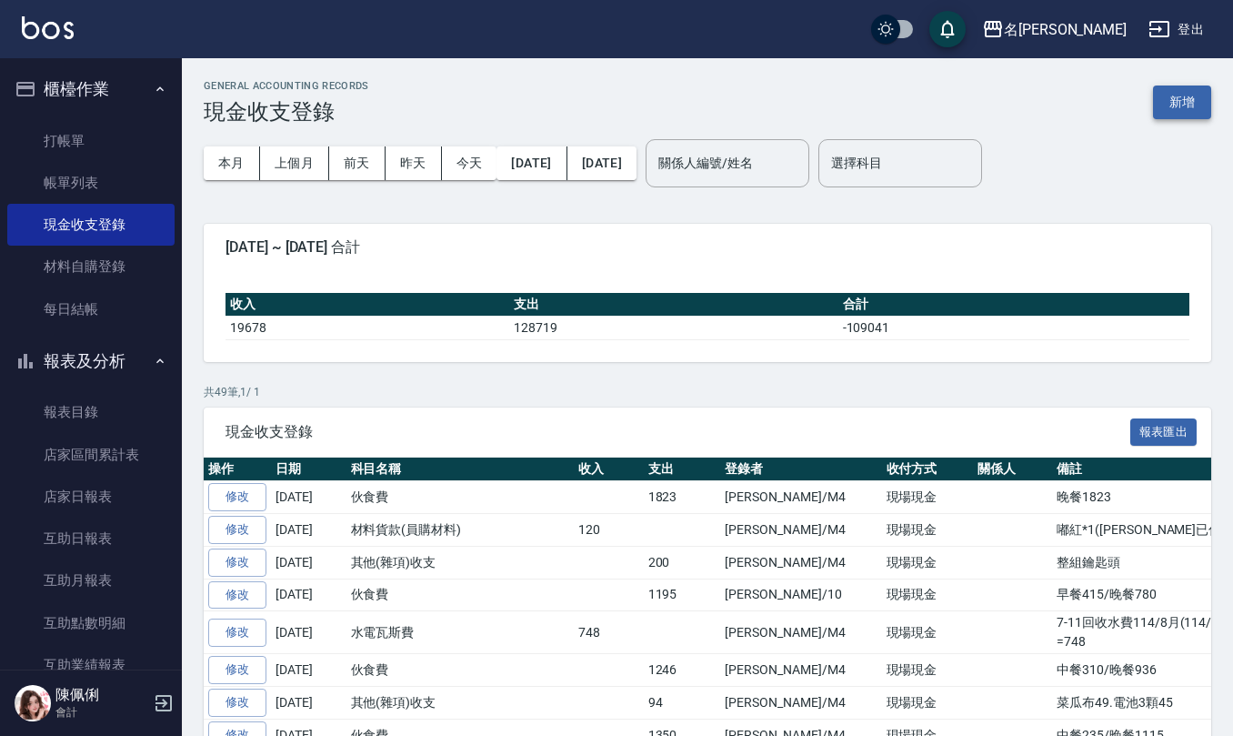
click at [1179, 116] on button "新增" at bounding box center [1182, 102] width 58 height 34
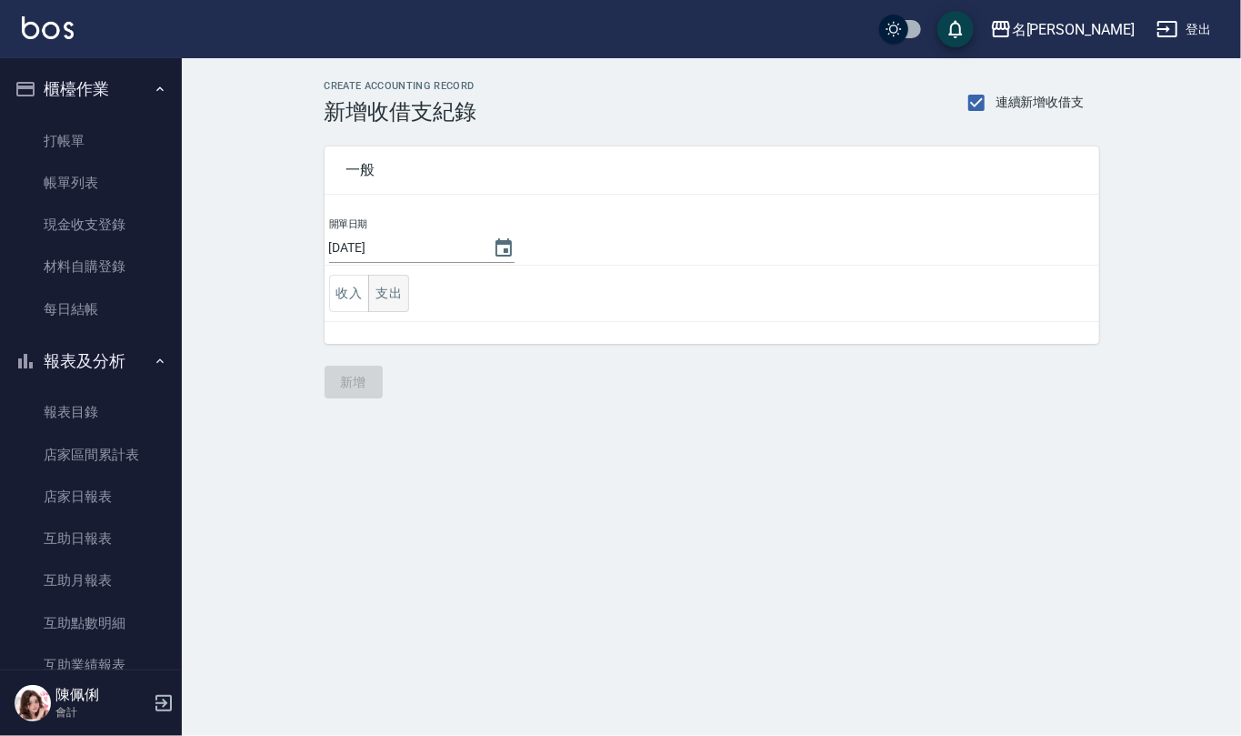
click at [394, 289] on button "支出" at bounding box center [388, 293] width 41 height 37
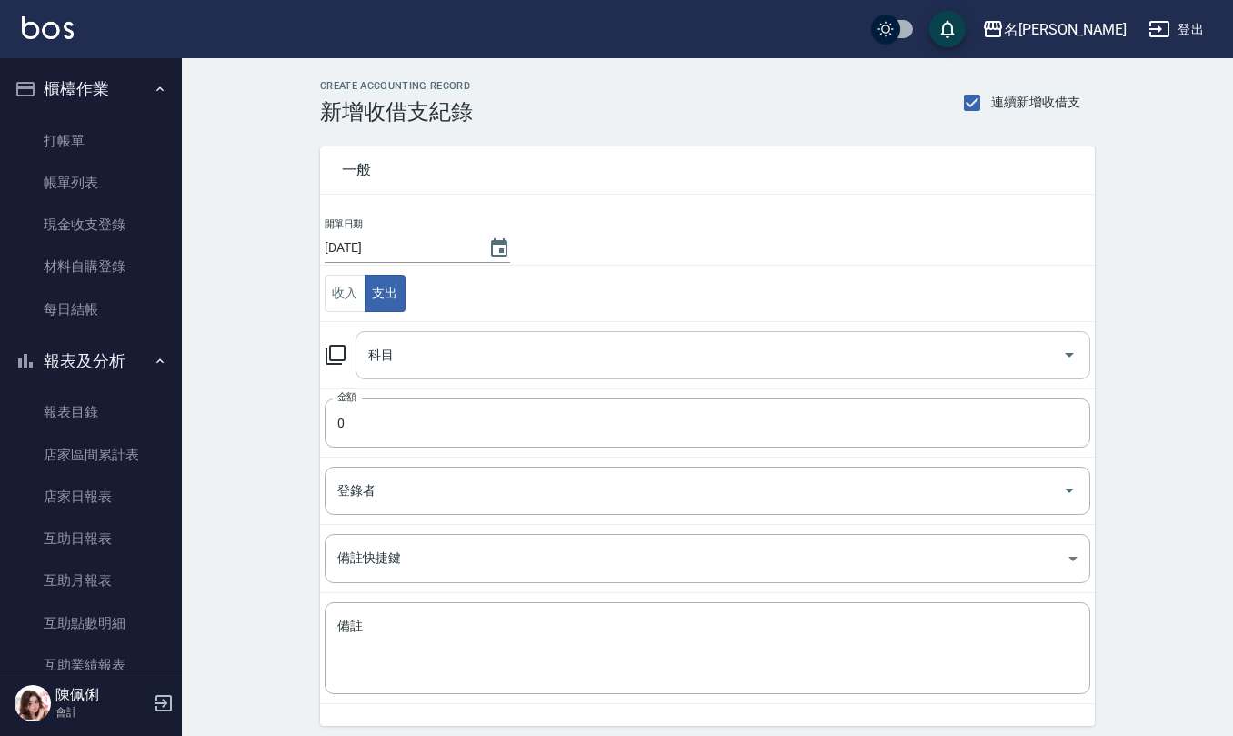
click at [429, 361] on input "科目" at bounding box center [709, 355] width 691 height 32
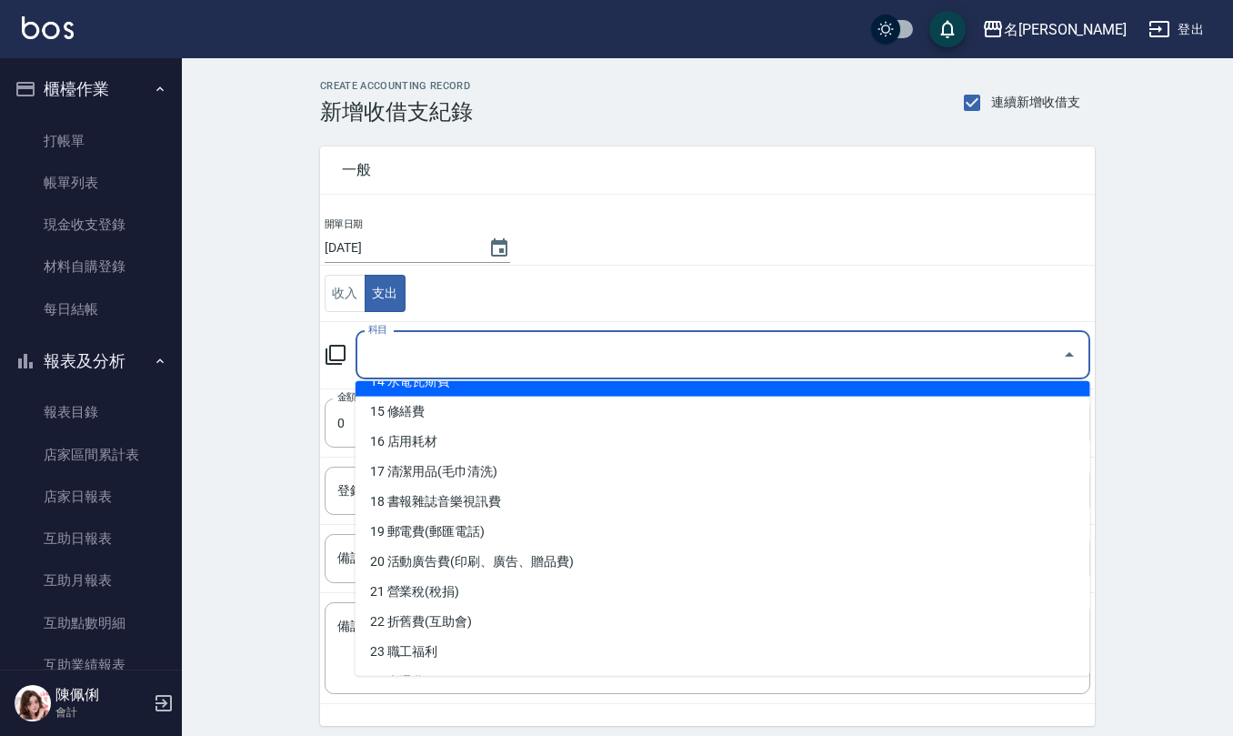
scroll to position [485, 0]
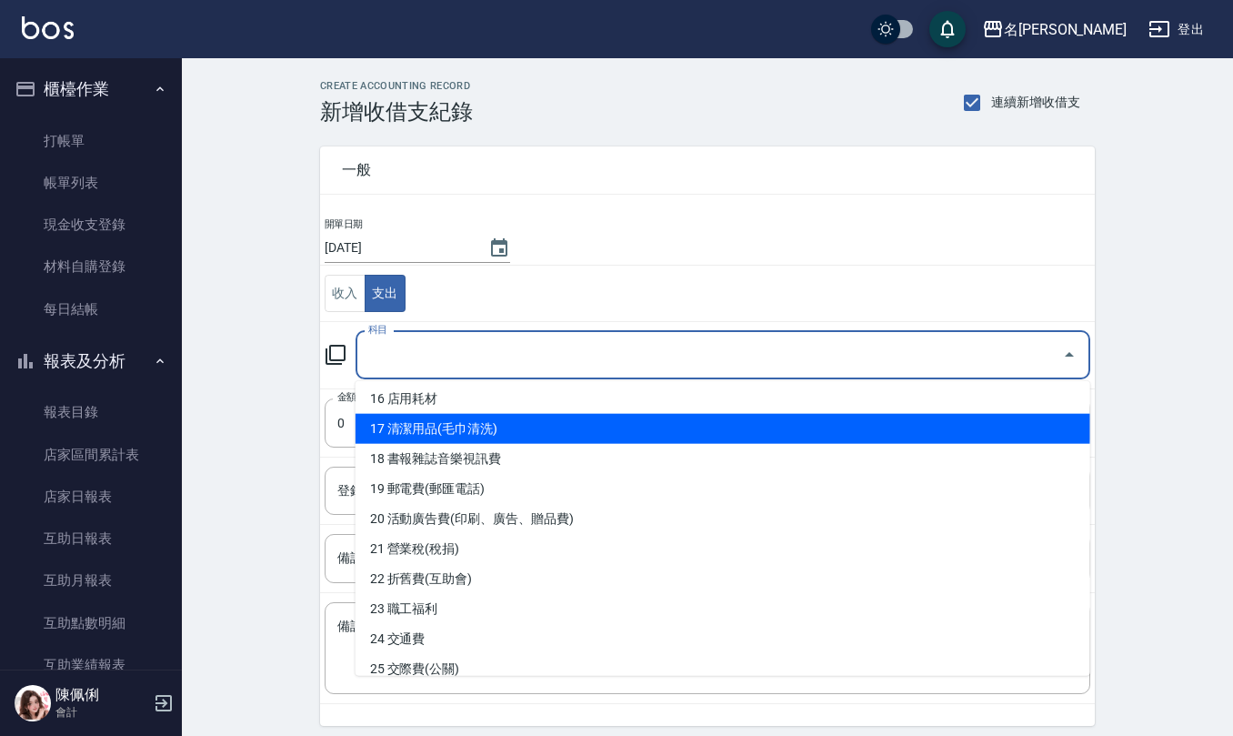
click at [466, 424] on li "17 清潔用品(毛巾清洗)" at bounding box center [723, 429] width 735 height 30
type input "17 清潔用品(毛巾清洗)"
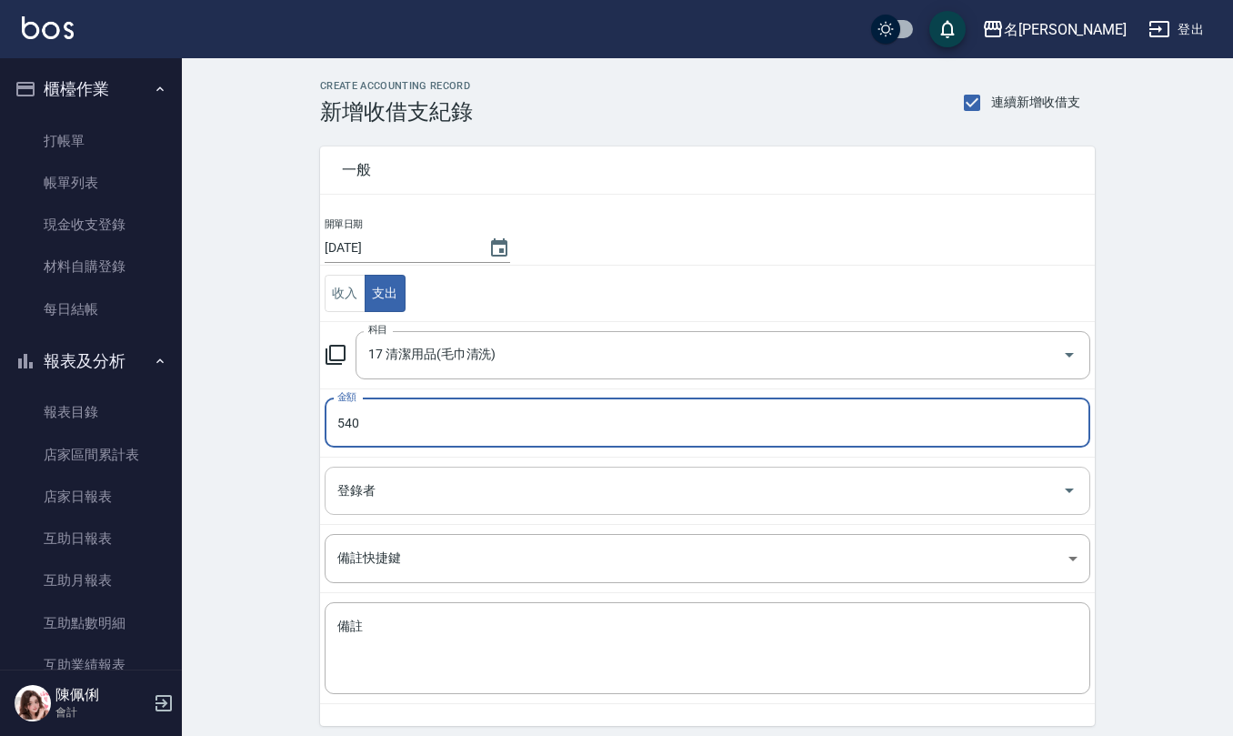
type input "540"
click at [416, 498] on input "登錄者" at bounding box center [694, 491] width 722 height 32
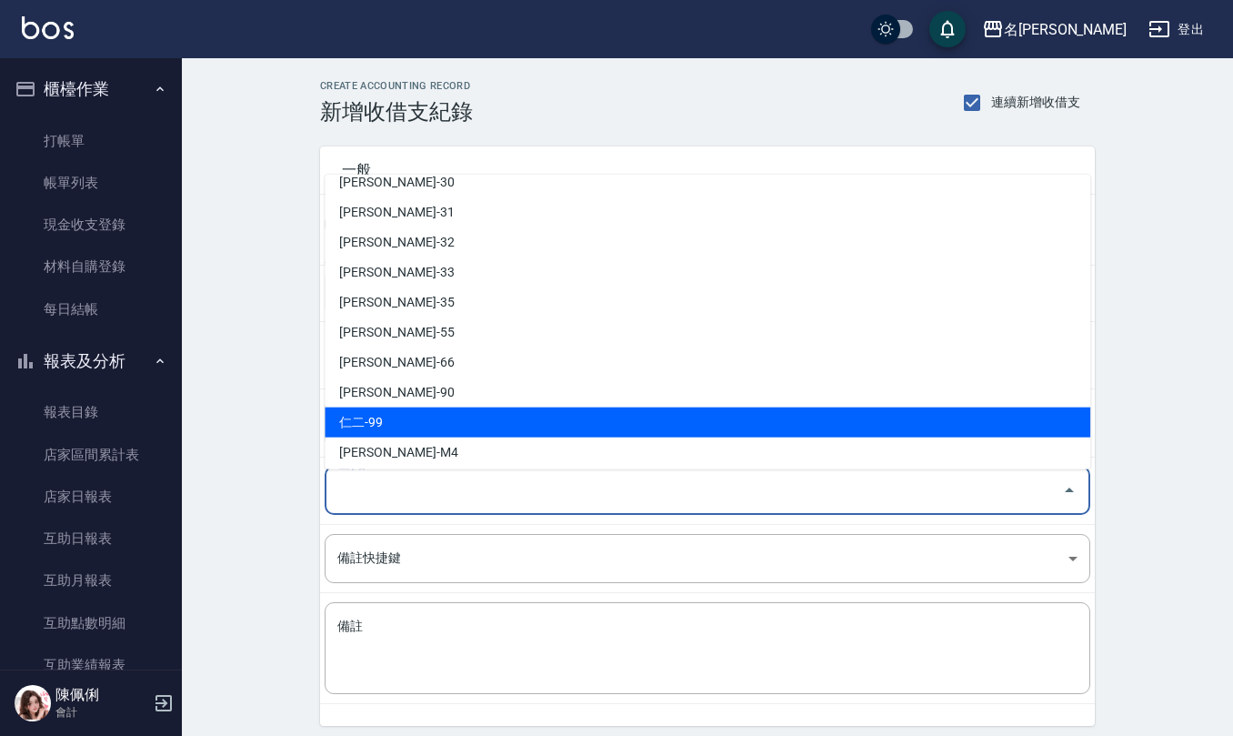
scroll to position [800, 0]
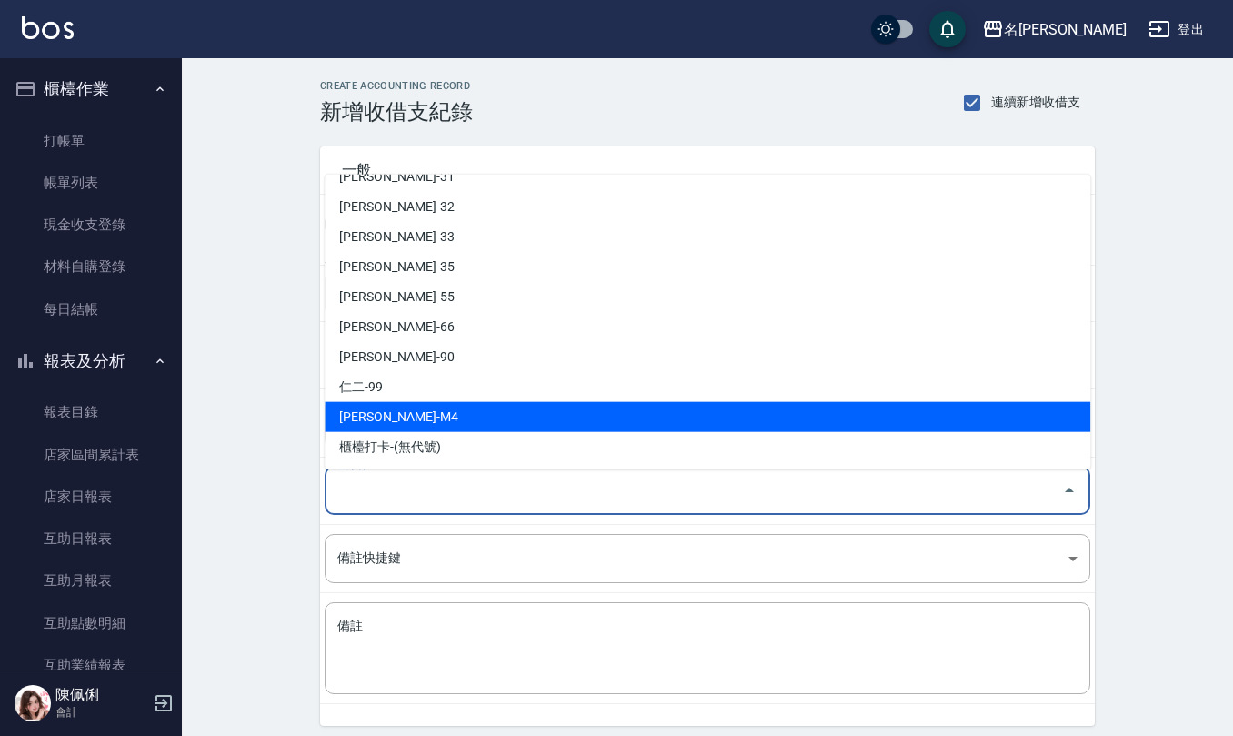
click at [466, 418] on li "陳佩俐-M4" at bounding box center [708, 417] width 766 height 30
type input "陳佩俐-M4"
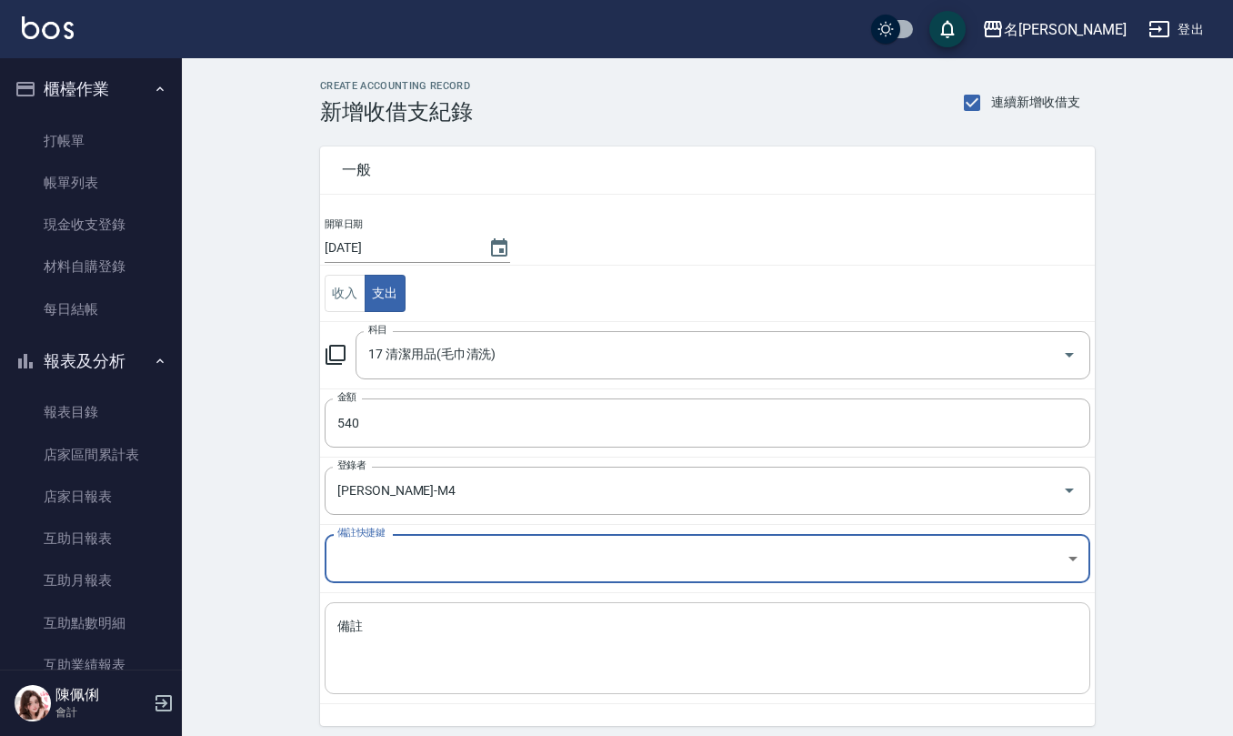
drag, startPoint x: 420, startPoint y: 638, endPoint x: 429, endPoint y: 620, distance: 20.3
click at [420, 640] on textarea "備註" at bounding box center [707, 648] width 740 height 62
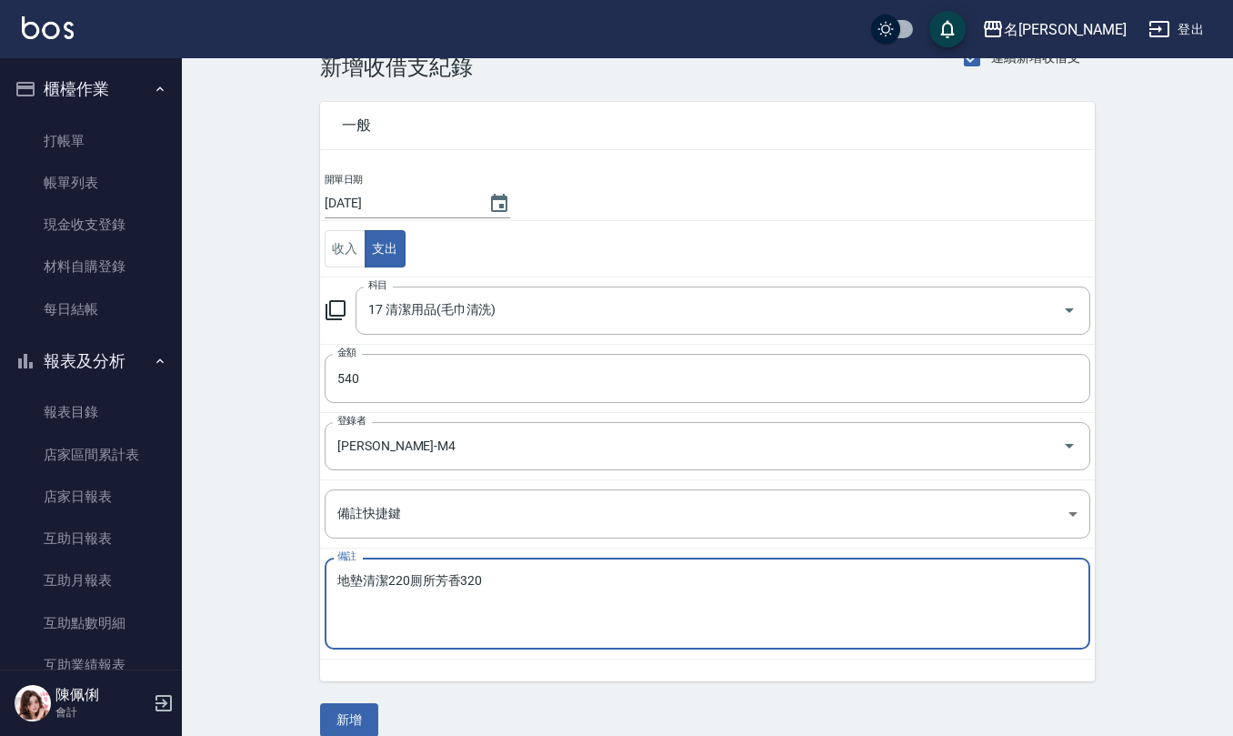
scroll to position [69, 0]
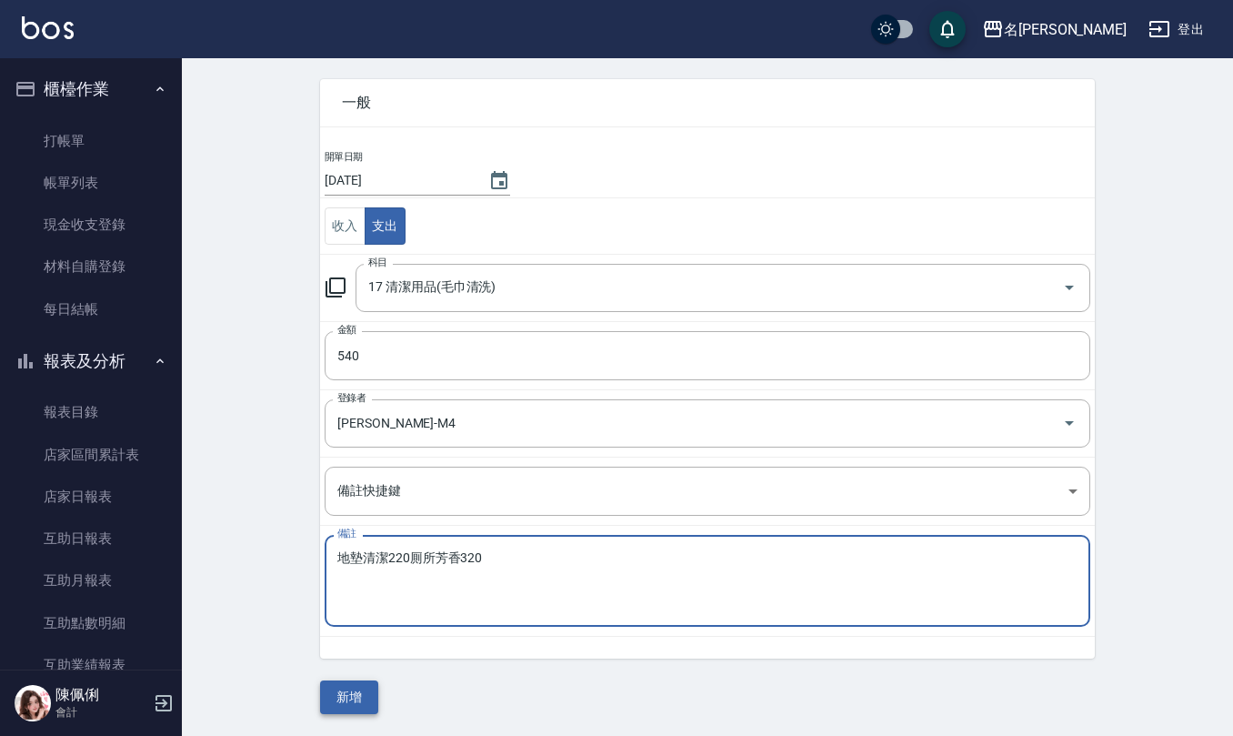
type textarea "地墊清潔220厠所芳香320"
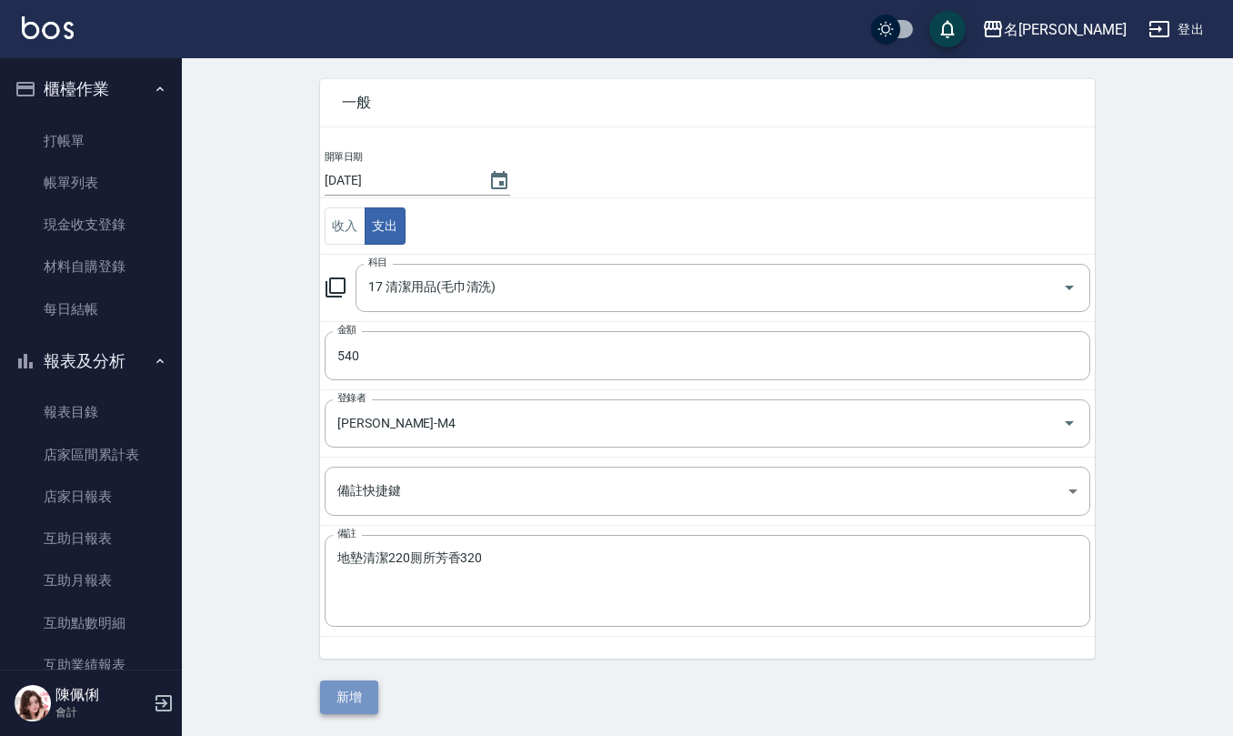
click at [356, 696] on button "新增" at bounding box center [349, 697] width 58 height 34
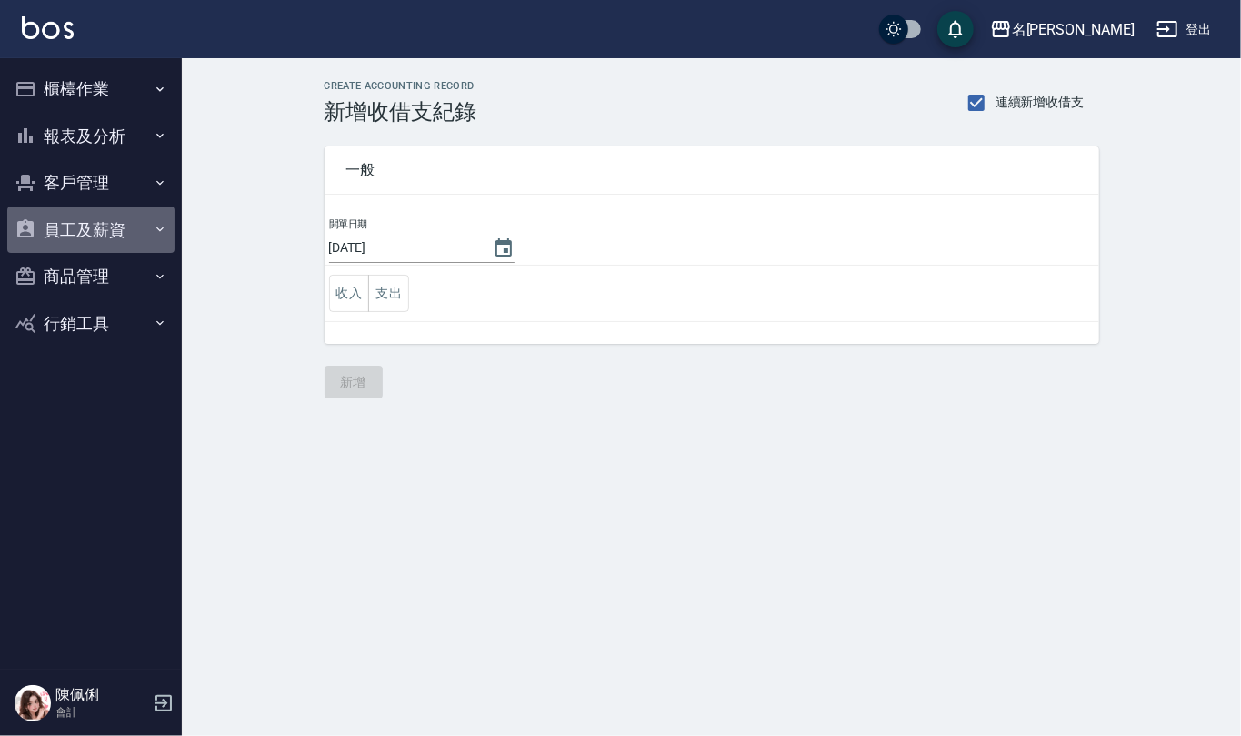
click at [117, 245] on button "員工及薪資" at bounding box center [90, 229] width 167 height 47
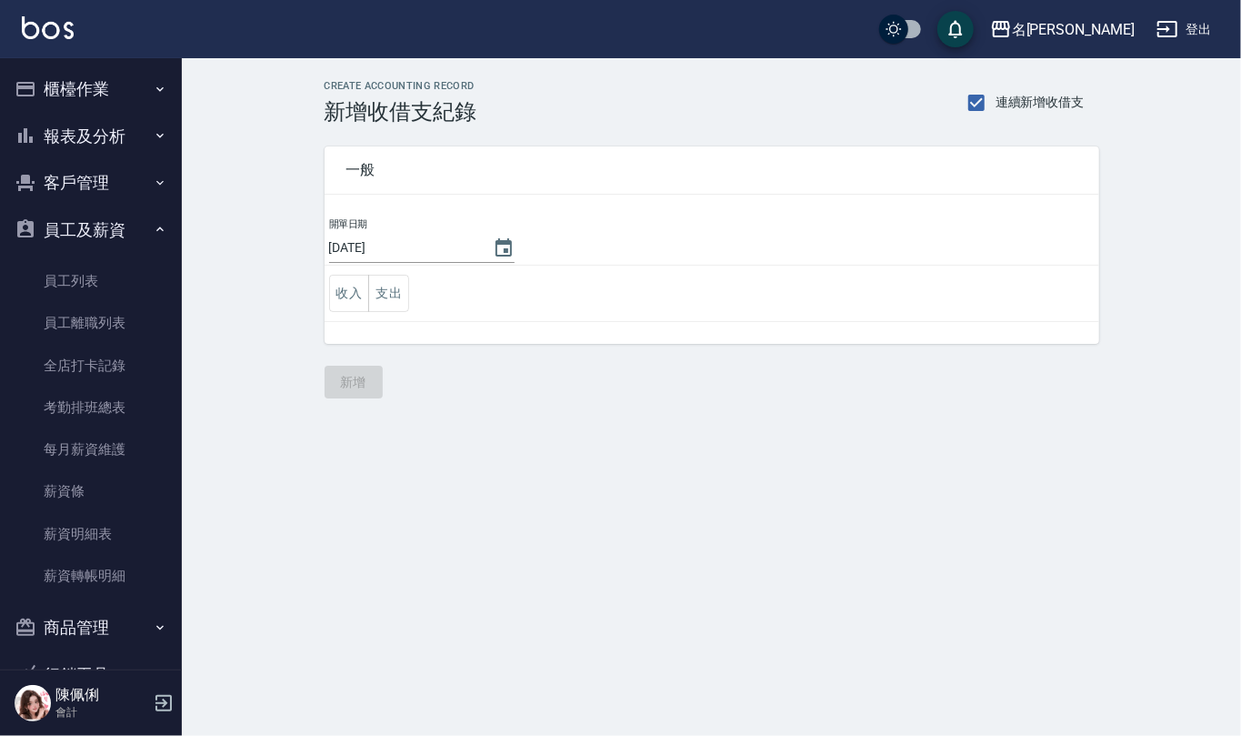
click at [85, 136] on button "報表及分析" at bounding box center [90, 136] width 167 height 47
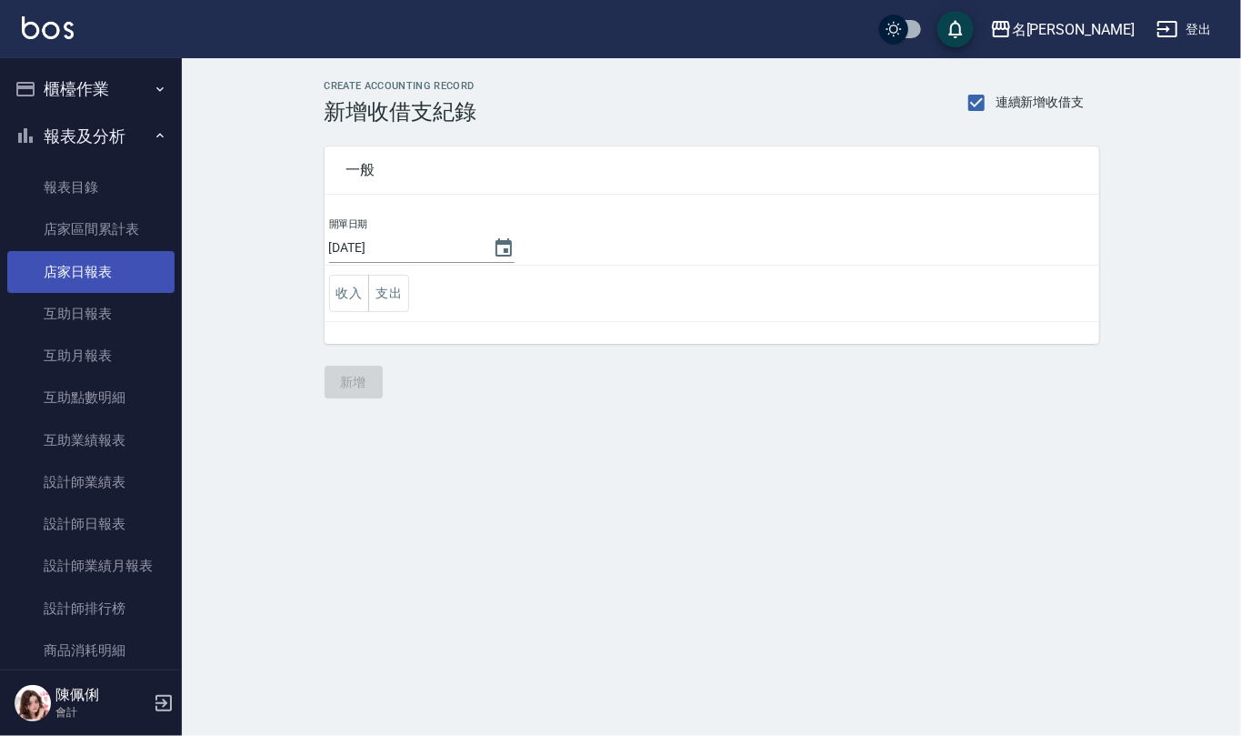
click at [106, 275] on link "店家日報表" at bounding box center [90, 272] width 167 height 42
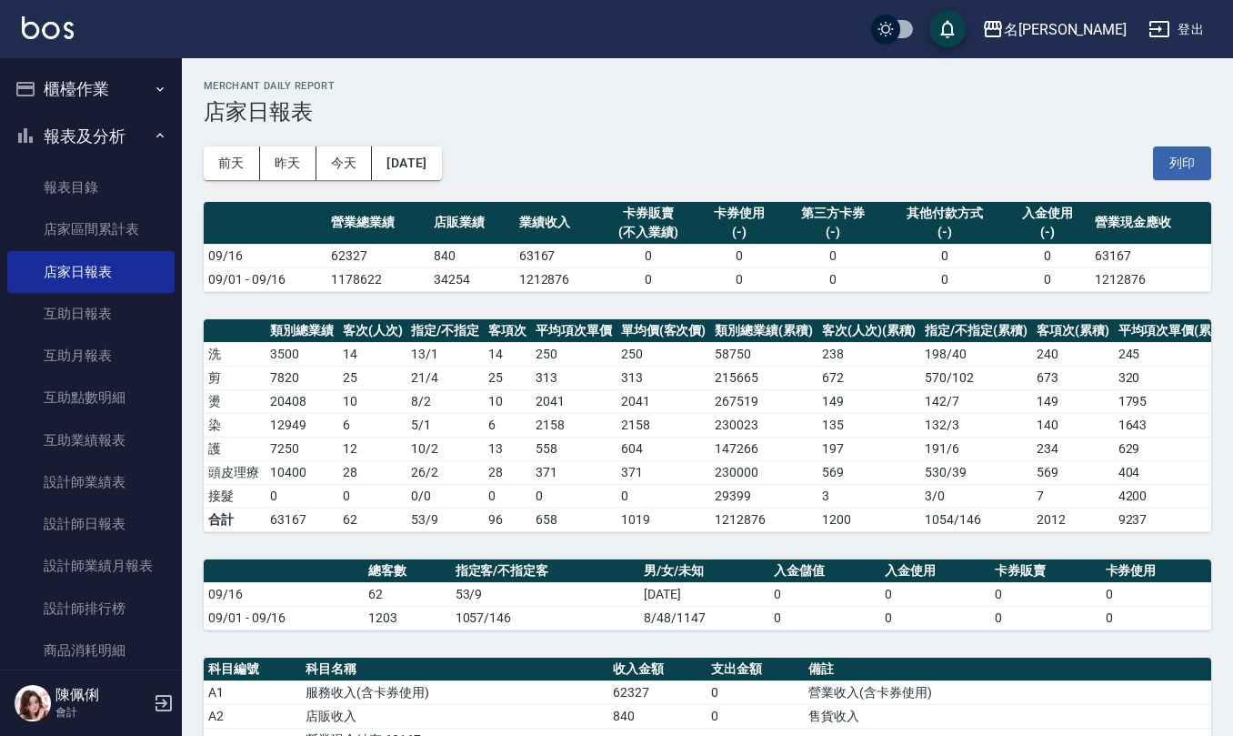
click at [77, 100] on button "櫃檯作業" at bounding box center [90, 88] width 167 height 47
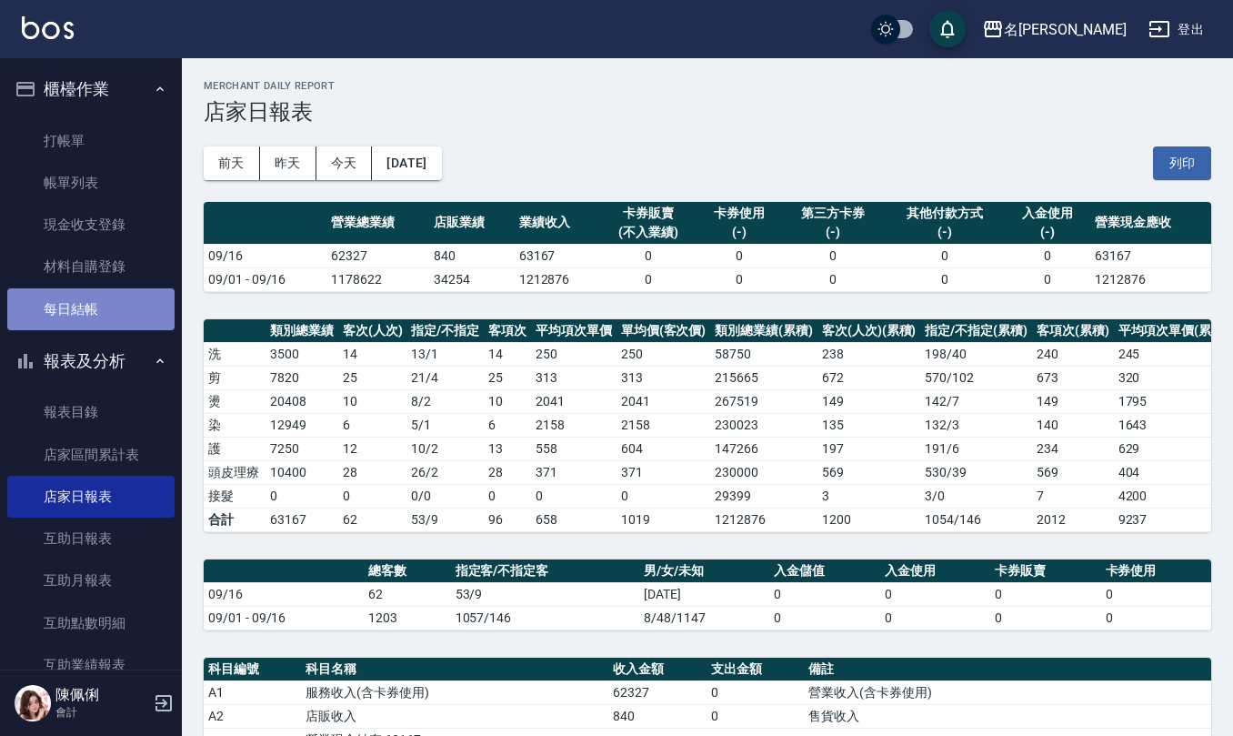
click at [102, 313] on link "每日結帳" at bounding box center [90, 309] width 167 height 42
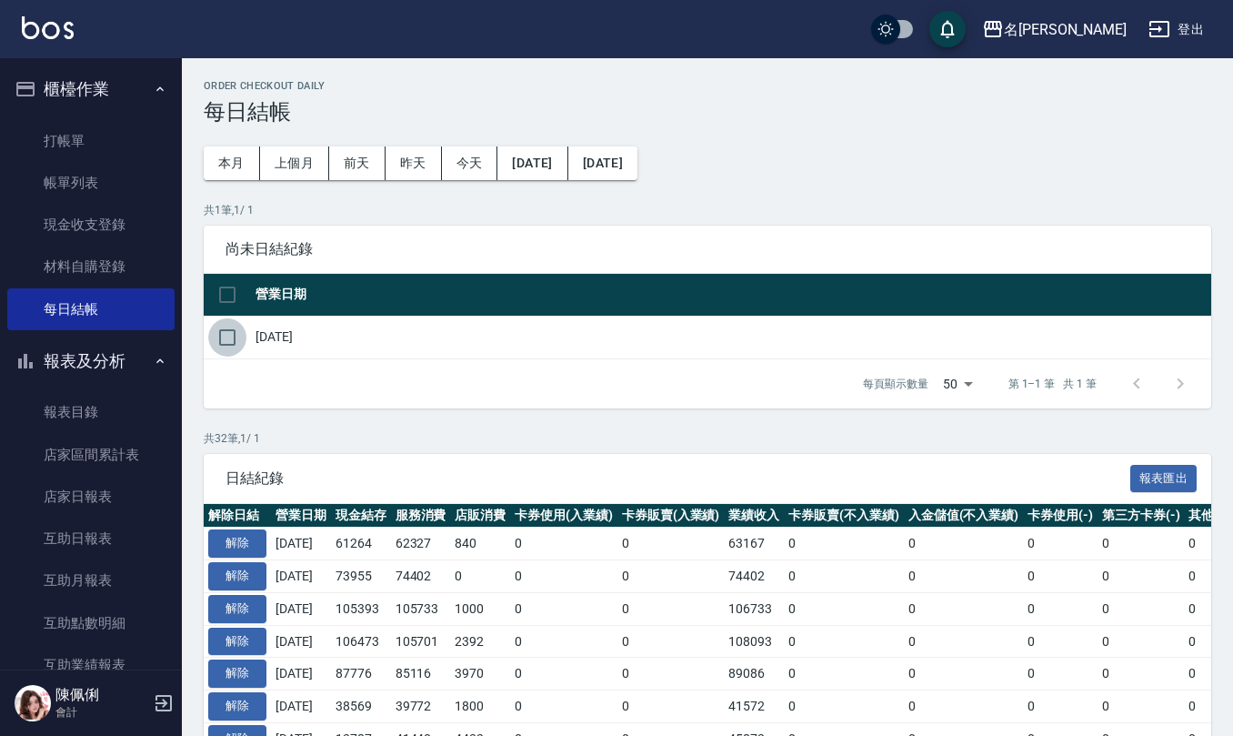
click at [226, 338] on input "checkbox" at bounding box center [227, 337] width 38 height 38
checkbox input "true"
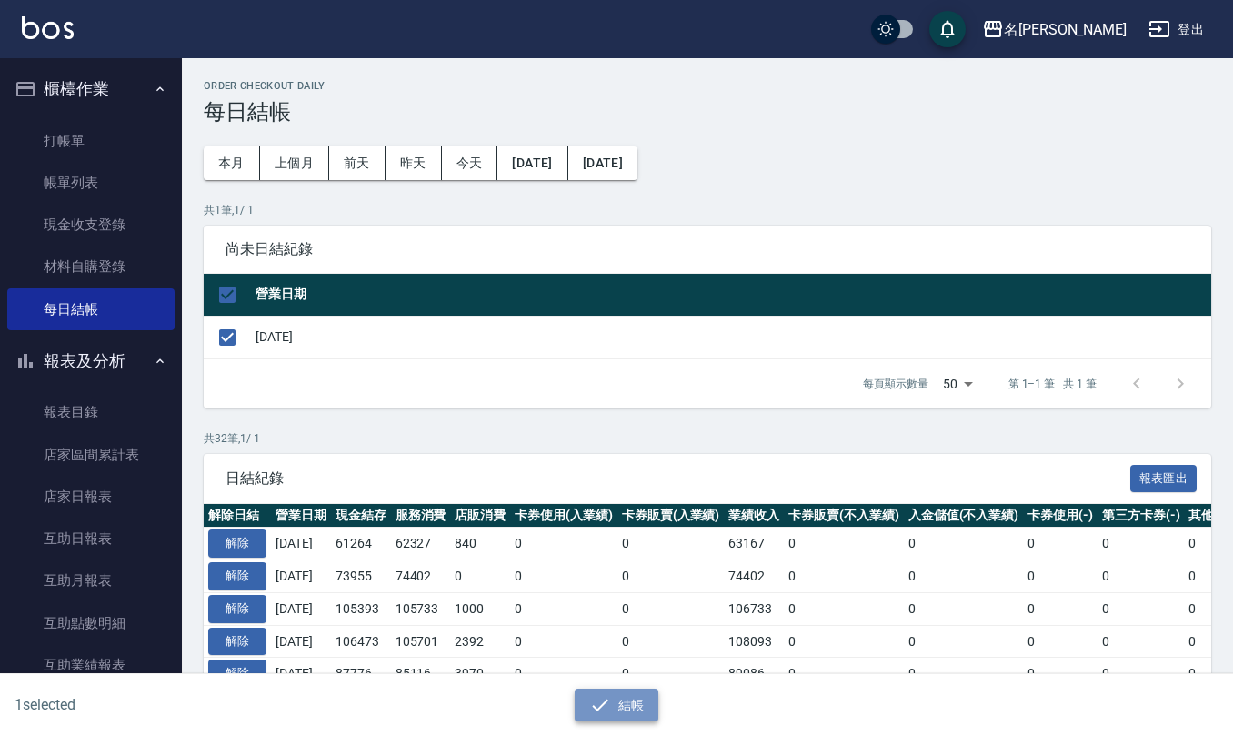
click at [626, 696] on button "結帳" at bounding box center [617, 705] width 85 height 34
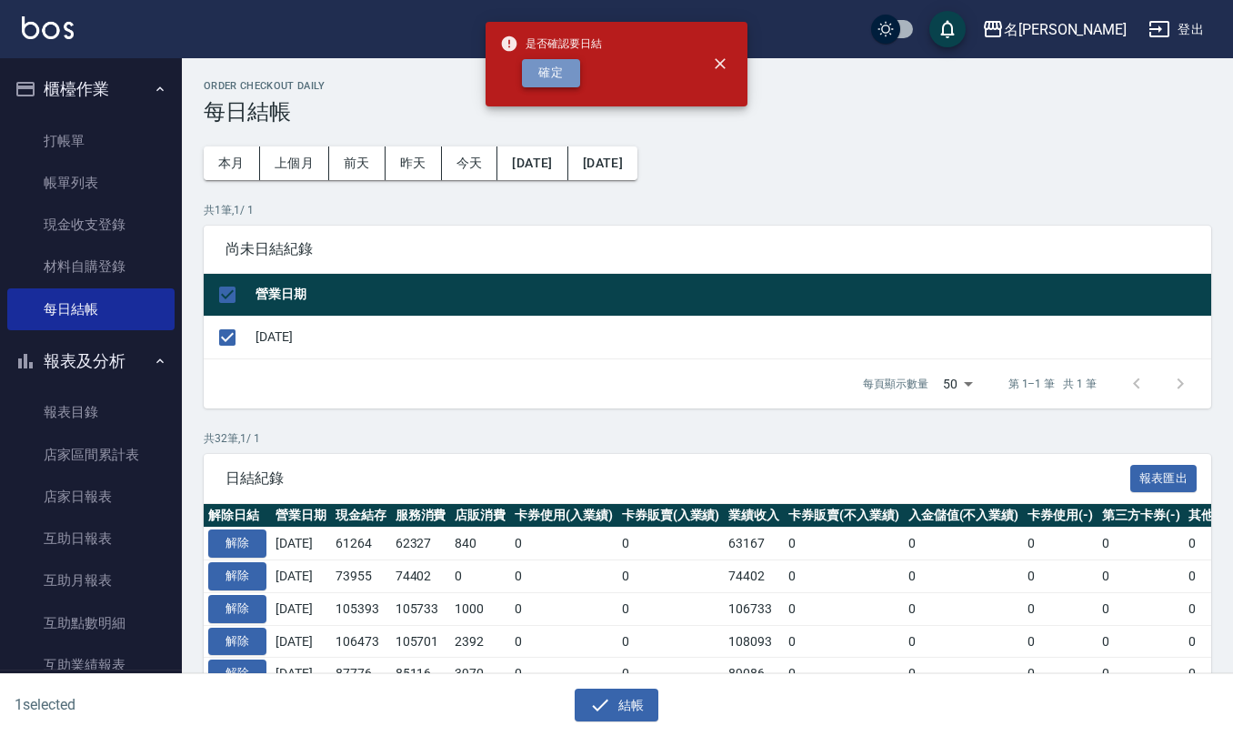
click at [547, 66] on button "確定" at bounding box center [551, 73] width 58 height 28
checkbox input "false"
